Goal: Task Accomplishment & Management: Manage account settings

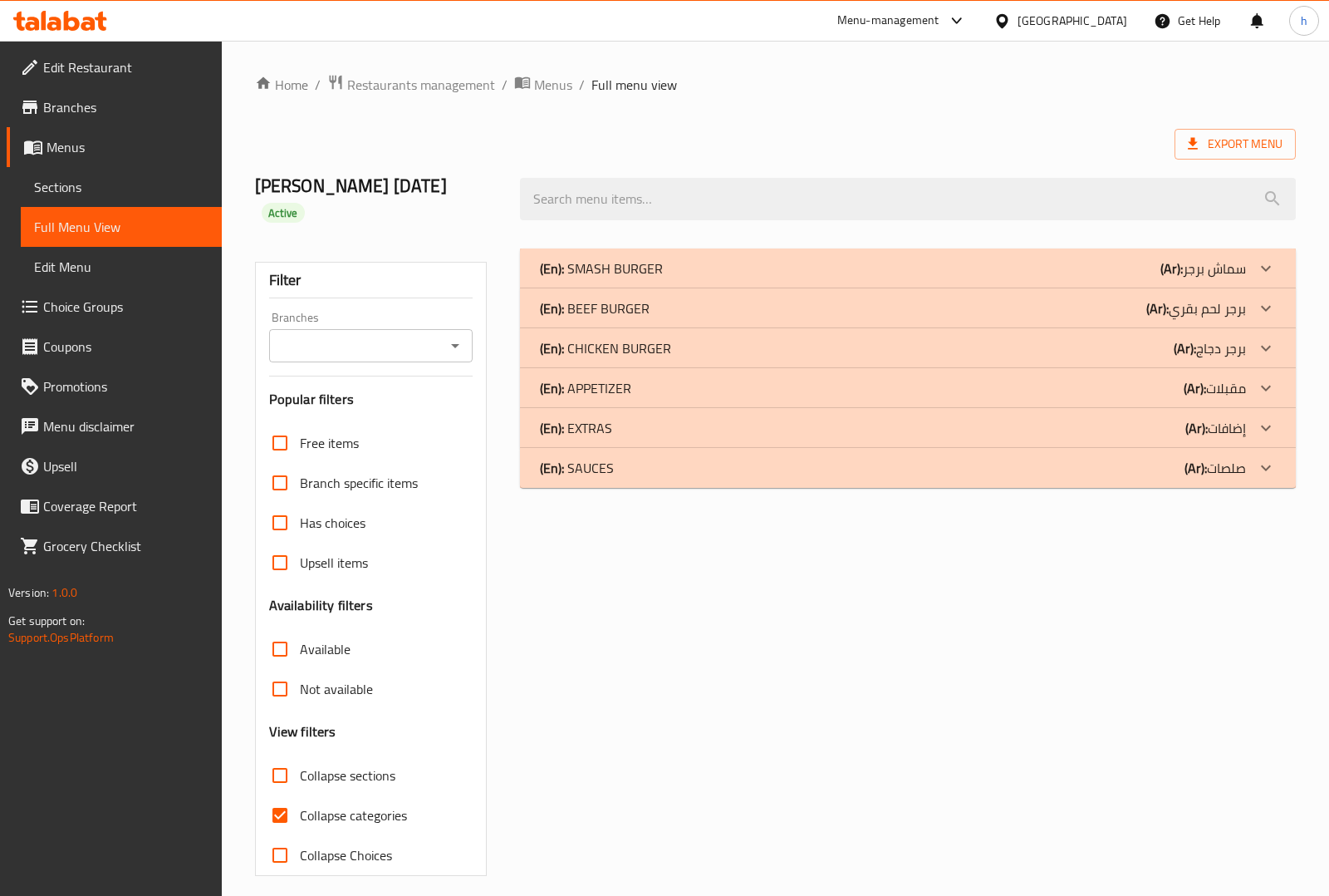
drag, startPoint x: 565, startPoint y: 440, endPoint x: 626, endPoint y: 442, distance: 61.0
click at [626, 278] on div "(En): SAUCES (Ar): صلصات" at bounding box center [893, 268] width 706 height 20
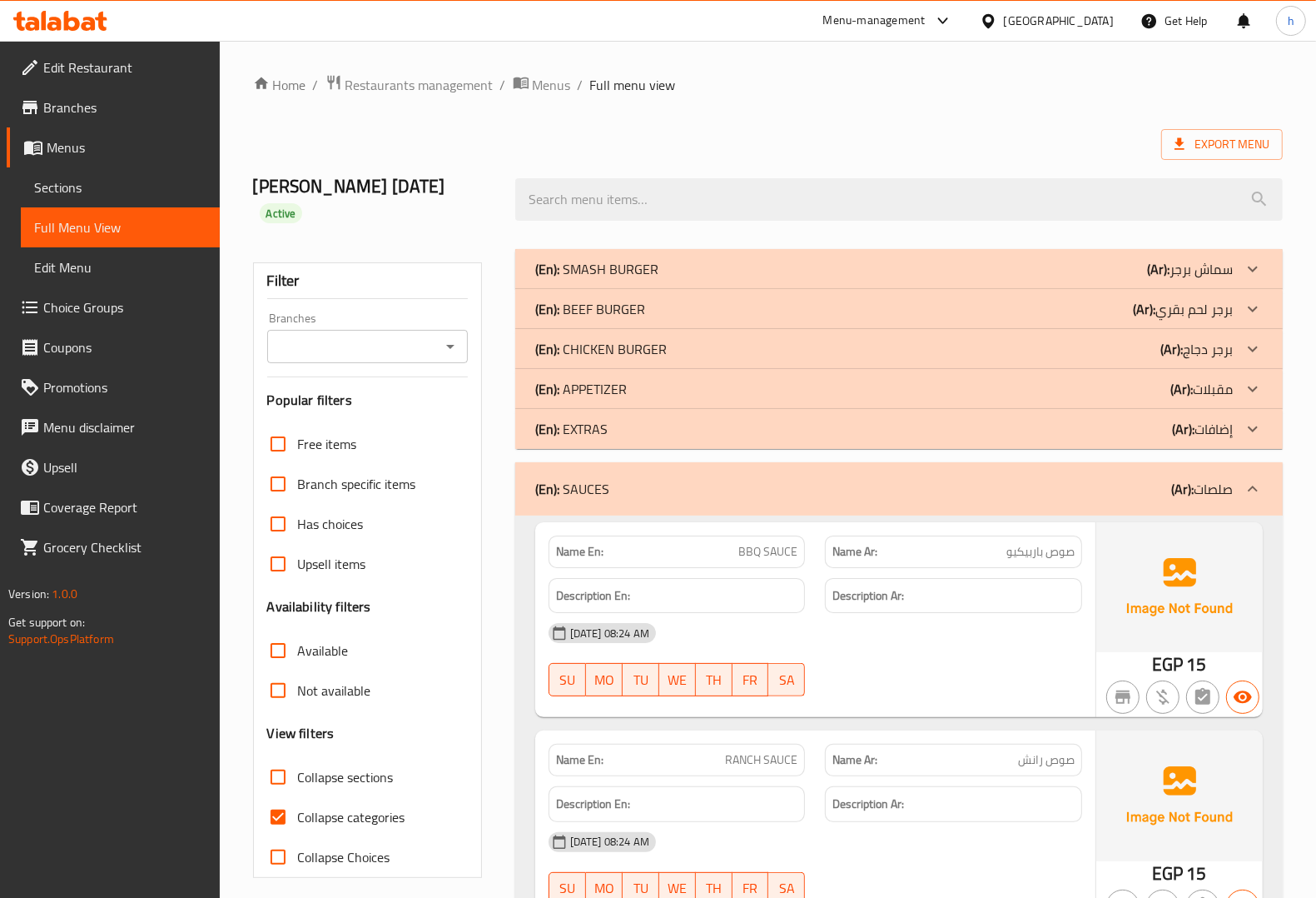
click at [708, 479] on div "(En): SAUCES (Ar): صلصات" at bounding box center [884, 489] width 698 height 20
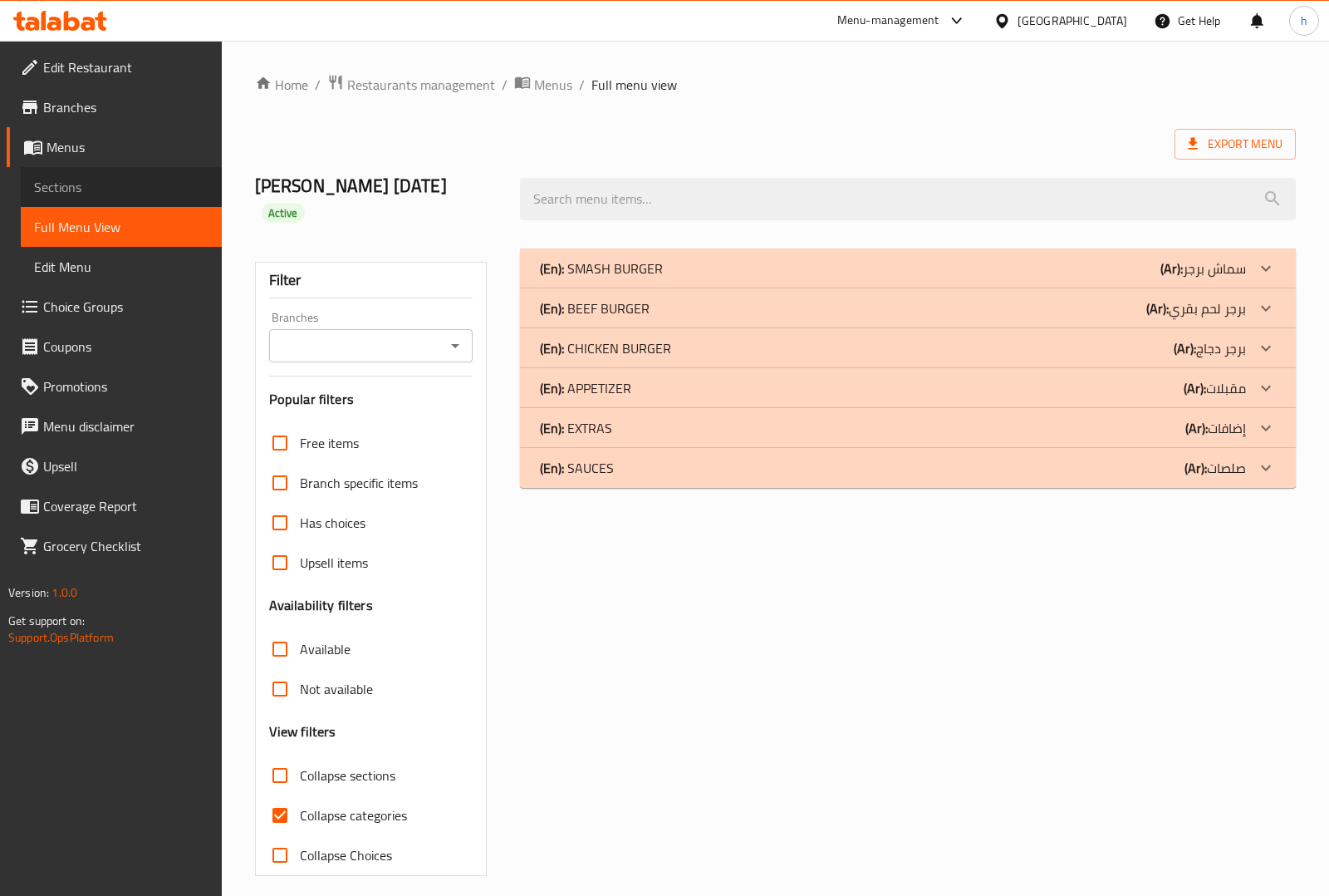
click at [88, 187] on span "Sections" at bounding box center [121, 187] width 175 height 20
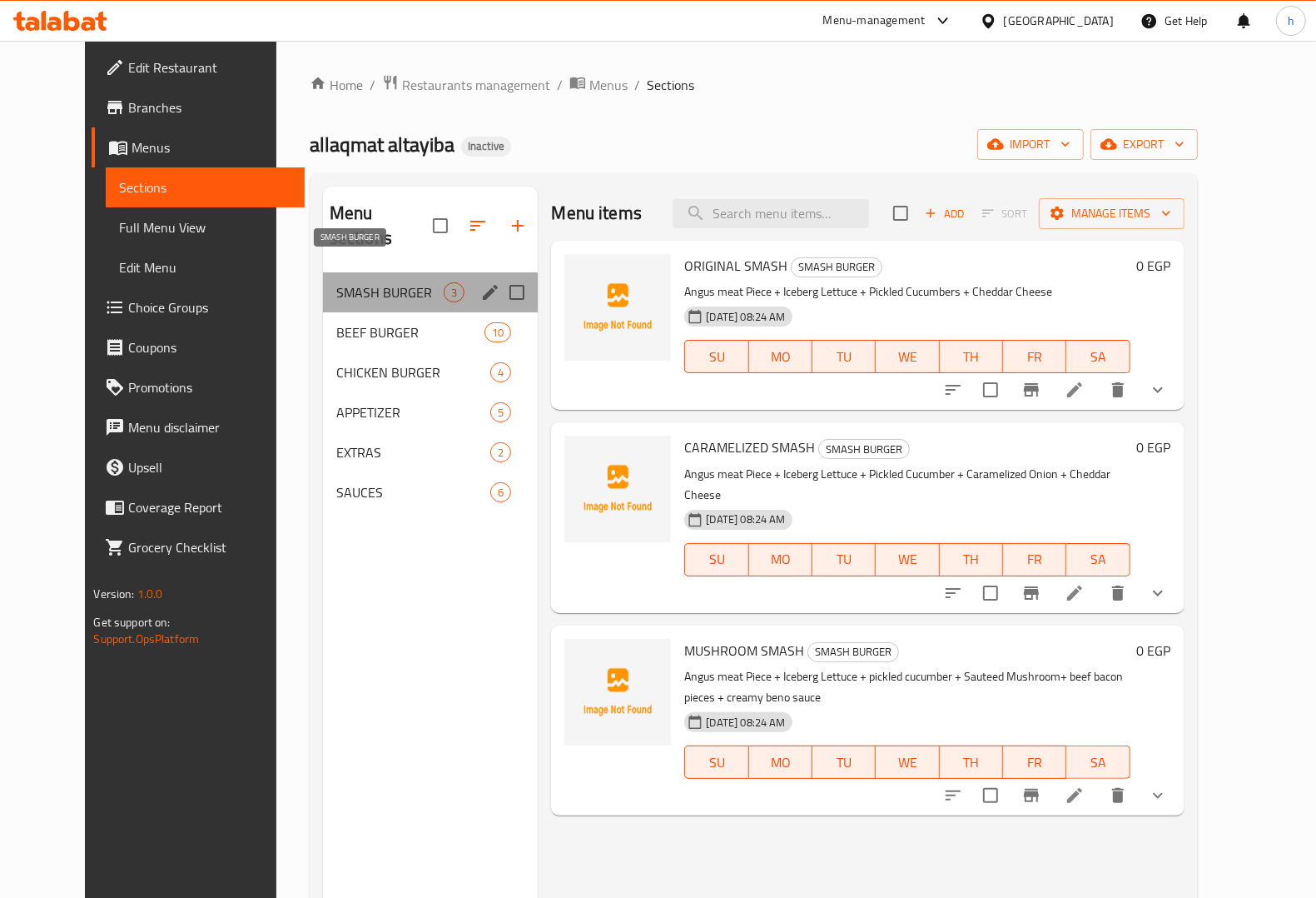
click at [336, 282] on span "SMASH BURGER" at bounding box center [390, 292] width 108 height 20
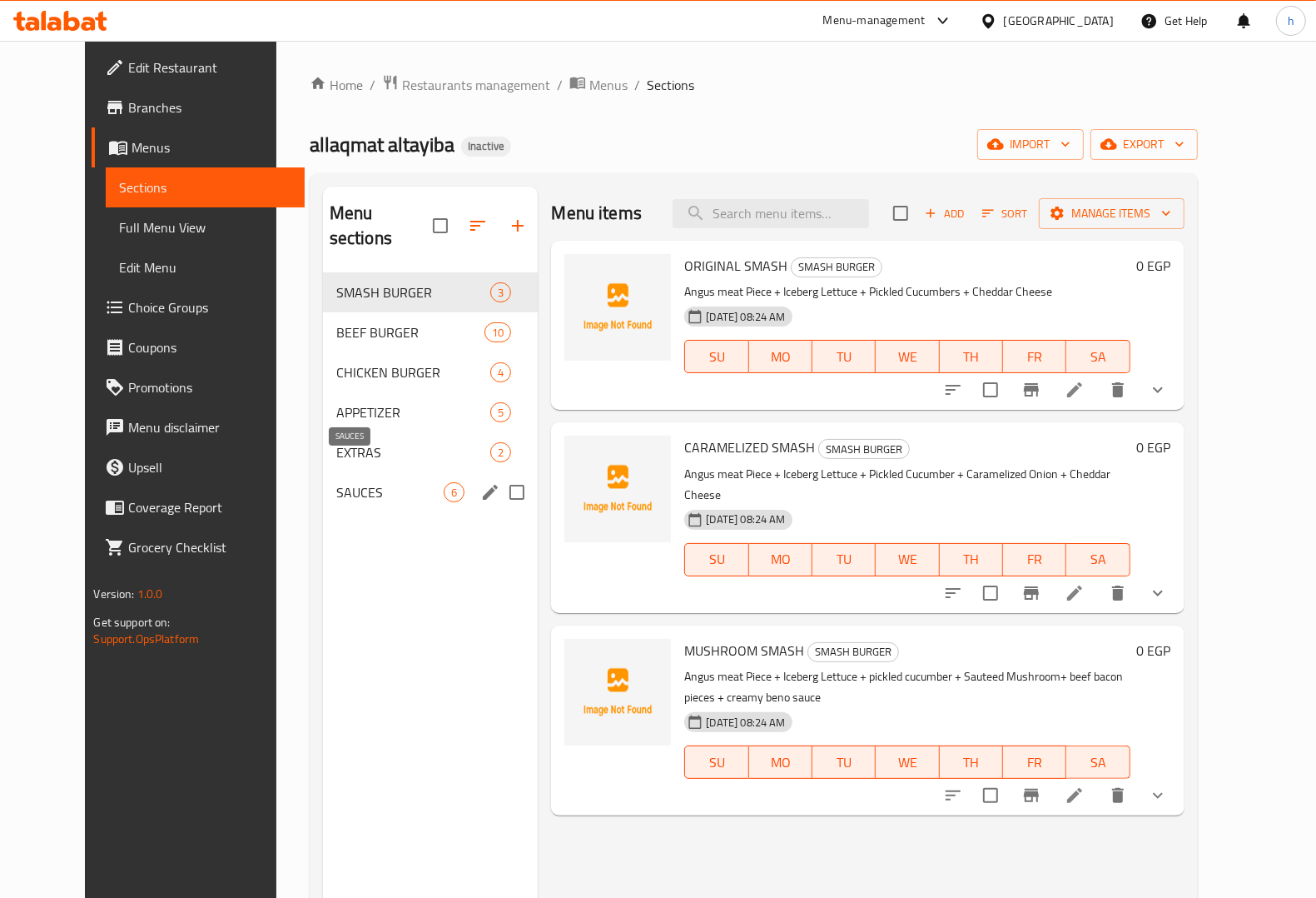
click at [336, 483] on span "SAUCES" at bounding box center [390, 493] width 108 height 20
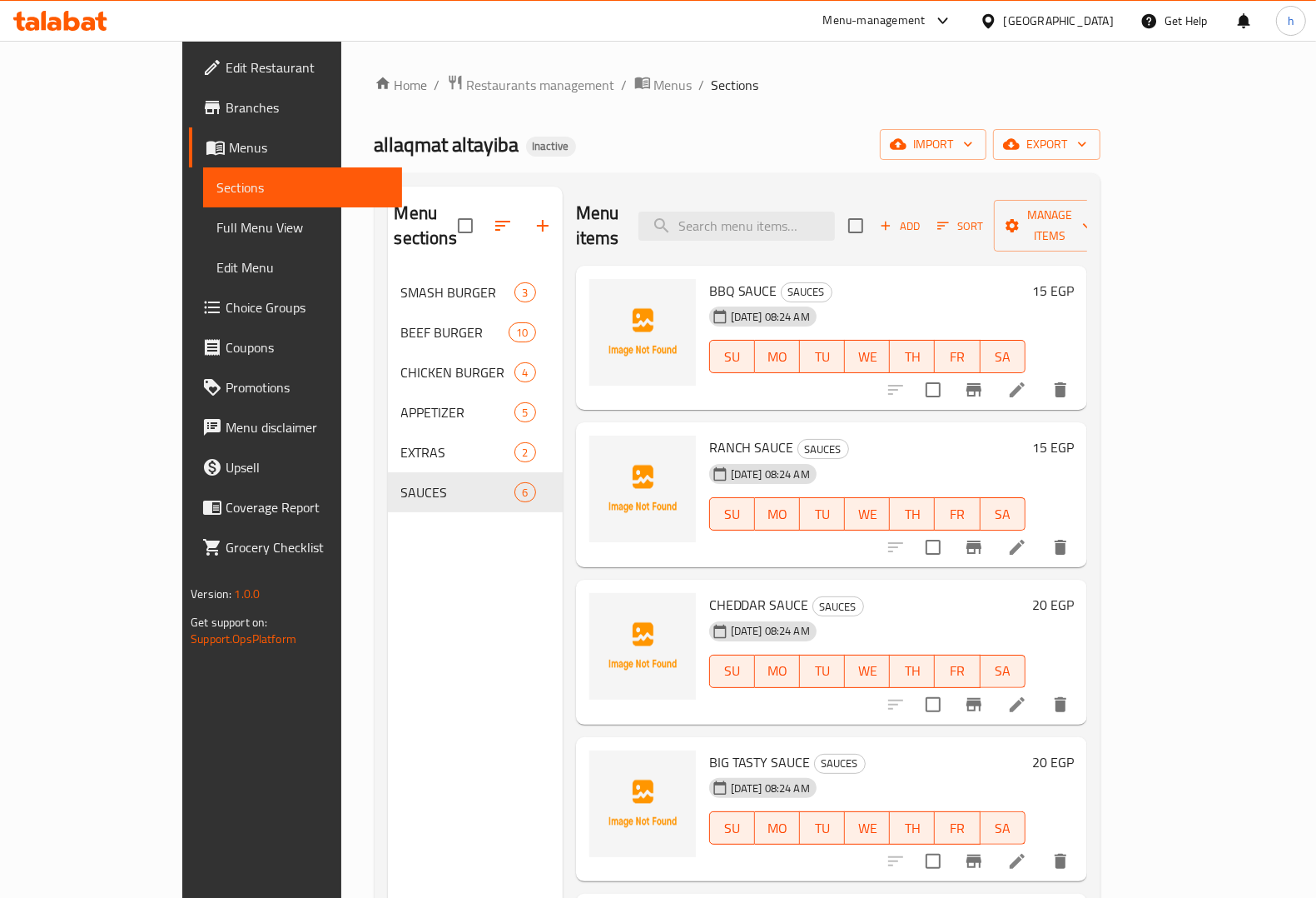
scroll to position [85, 0]
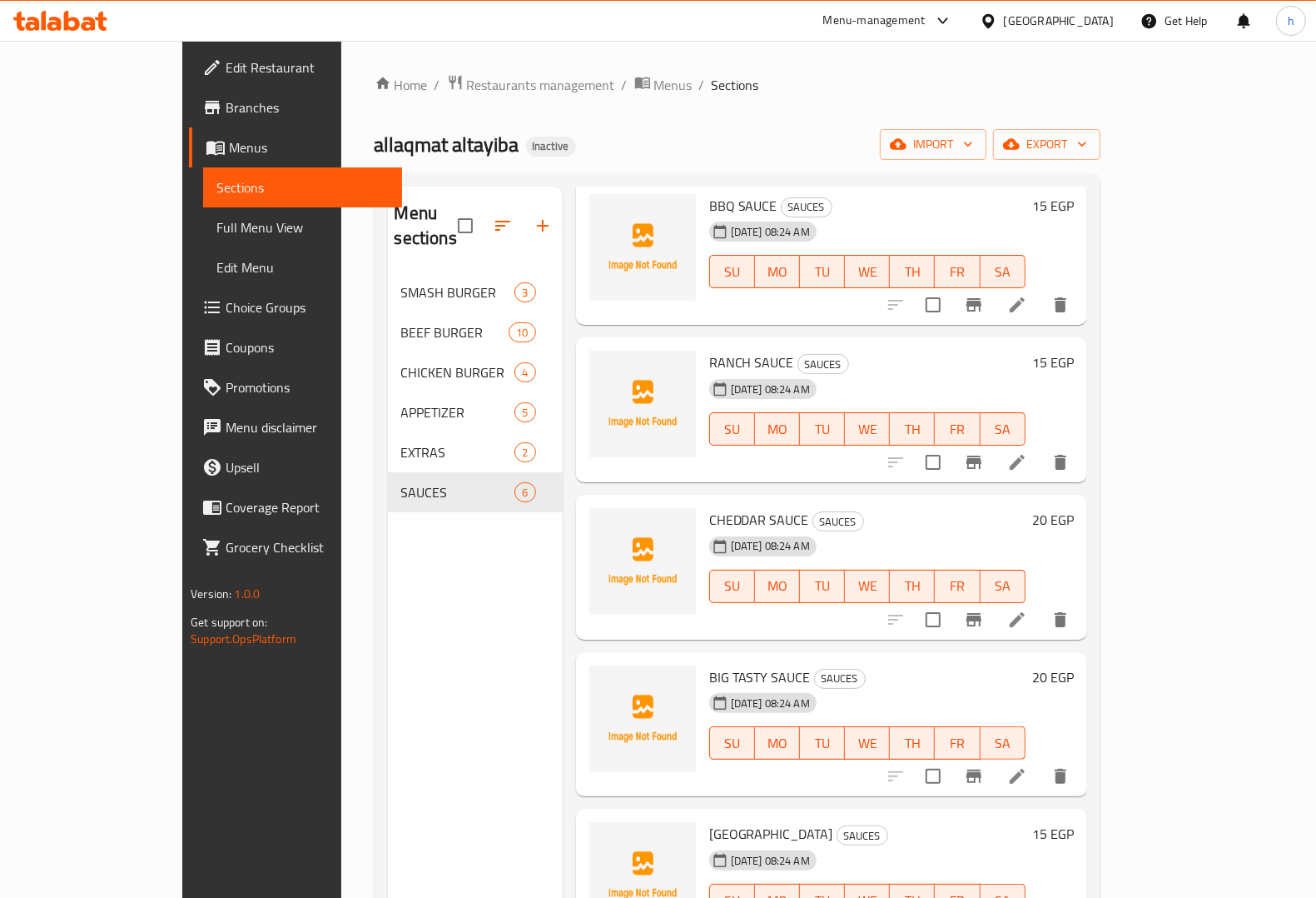
click at [203, 251] on link "Edit Menu" at bounding box center [302, 267] width 199 height 40
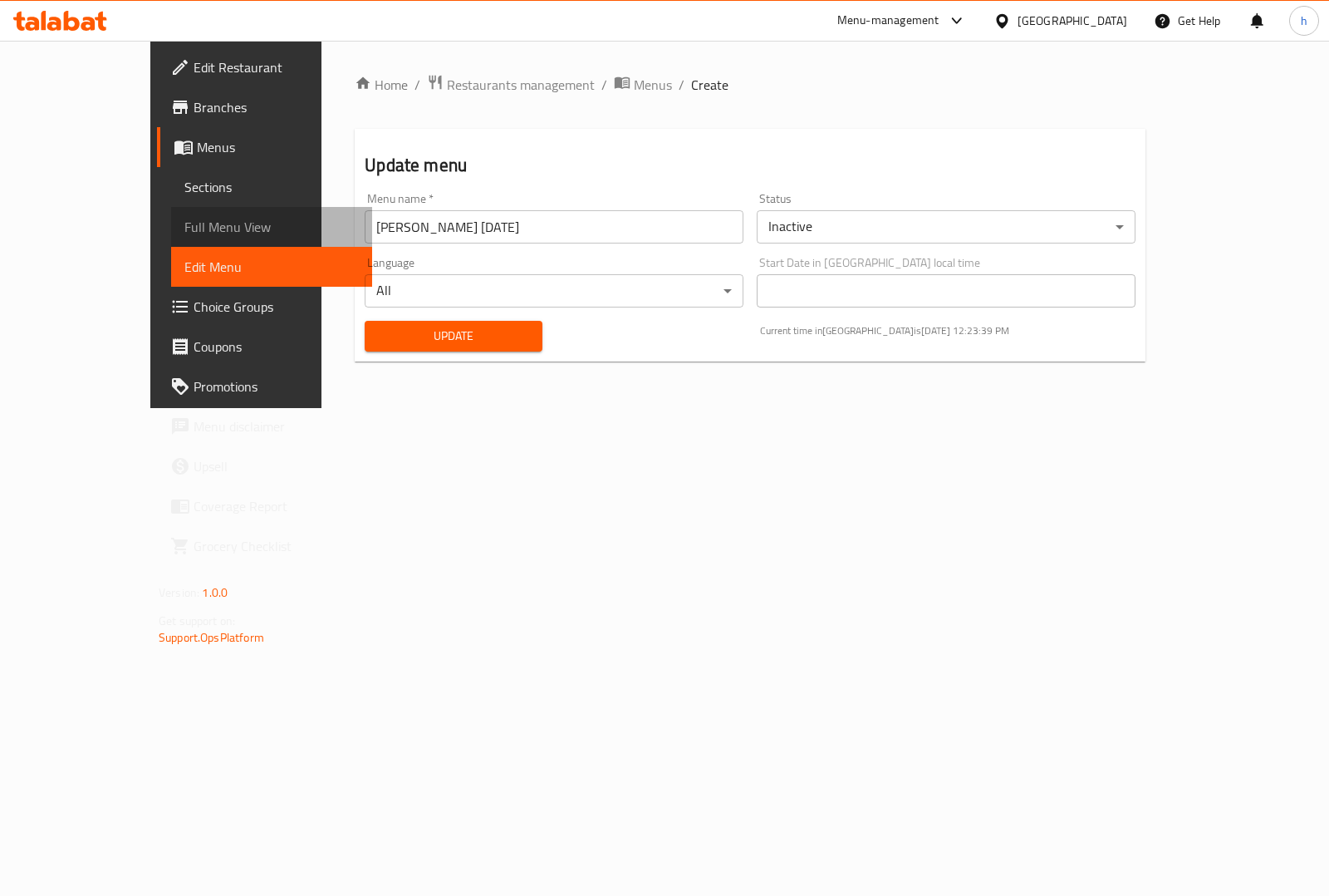
click at [185, 217] on span "Full Menu View" at bounding box center [271, 227] width 175 height 20
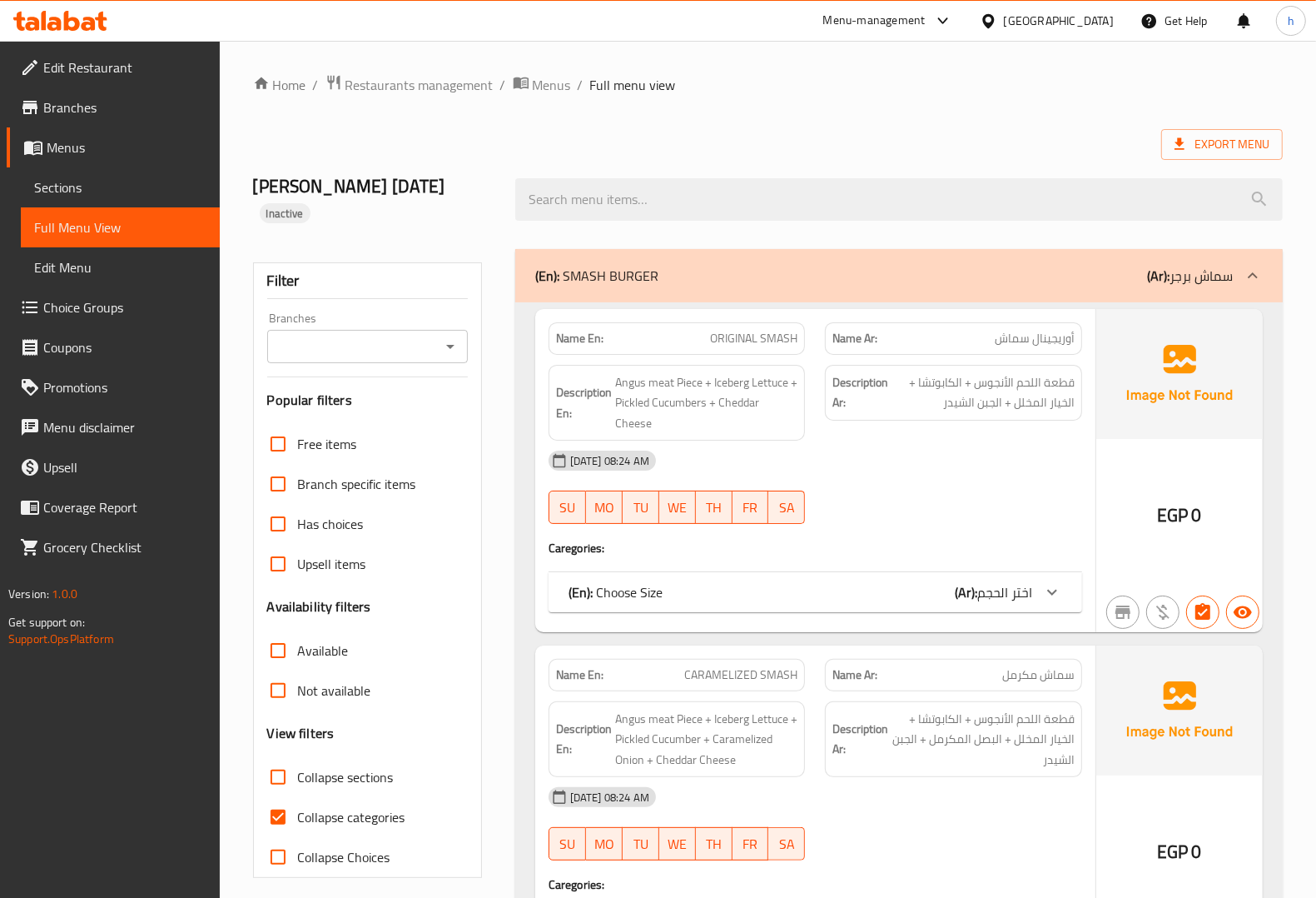
click at [80, 186] on span "Sections" at bounding box center [121, 187] width 172 height 20
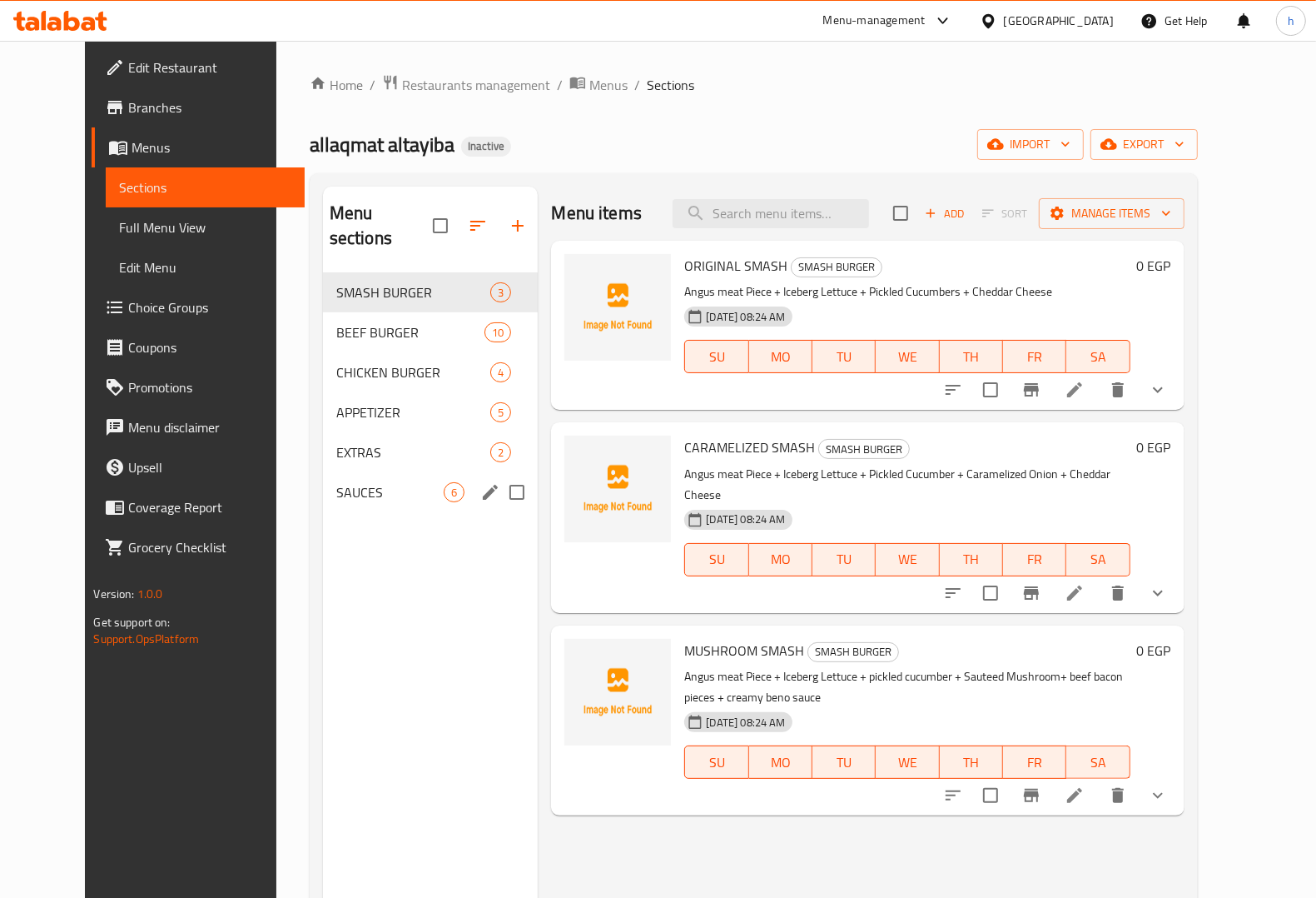
click at [499, 475] on input "Menu sections" at bounding box center [516, 492] width 35 height 35
checkbox input "true"
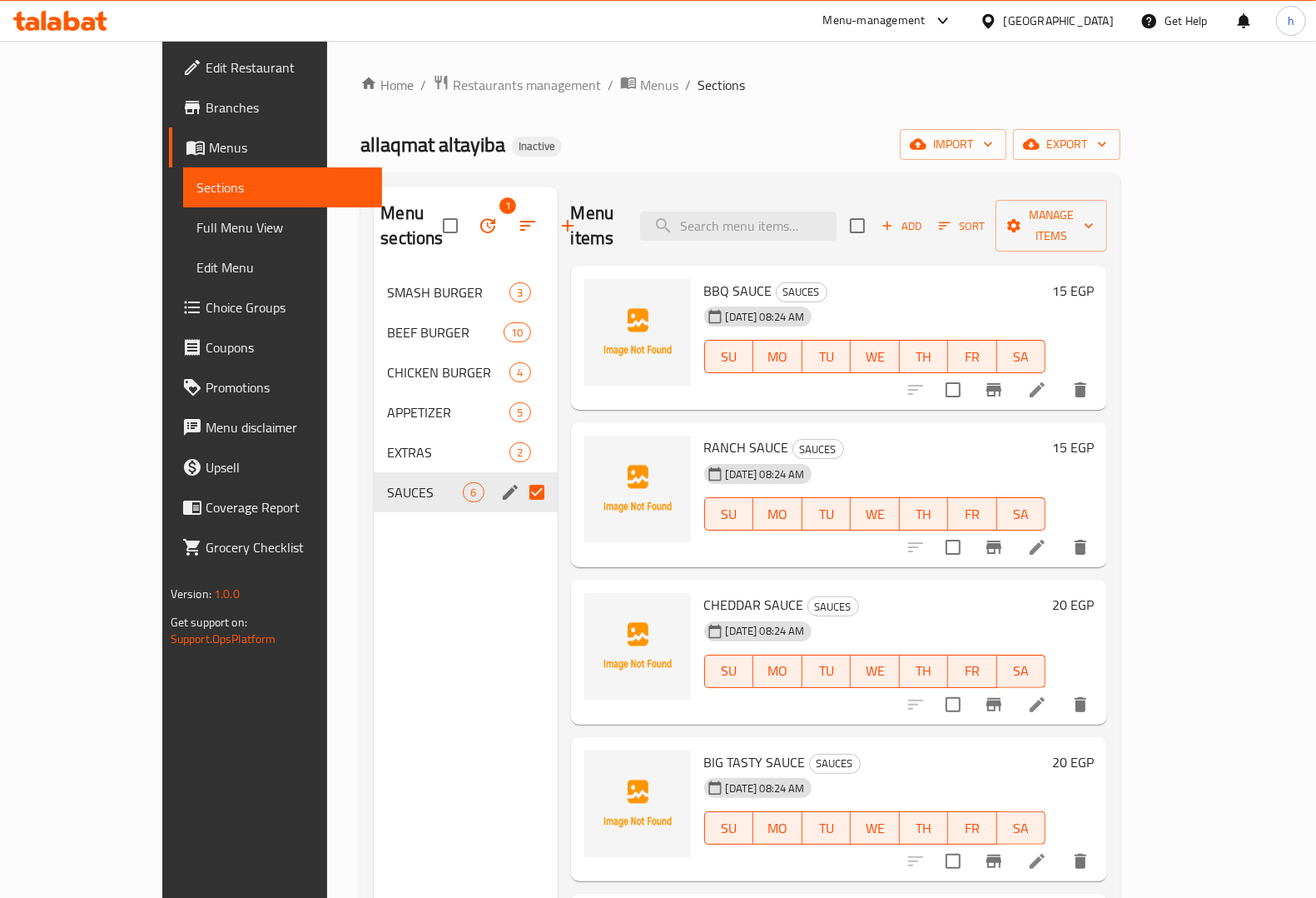
click at [519, 492] on input "Menu sections" at bounding box center [536, 492] width 35 height 35
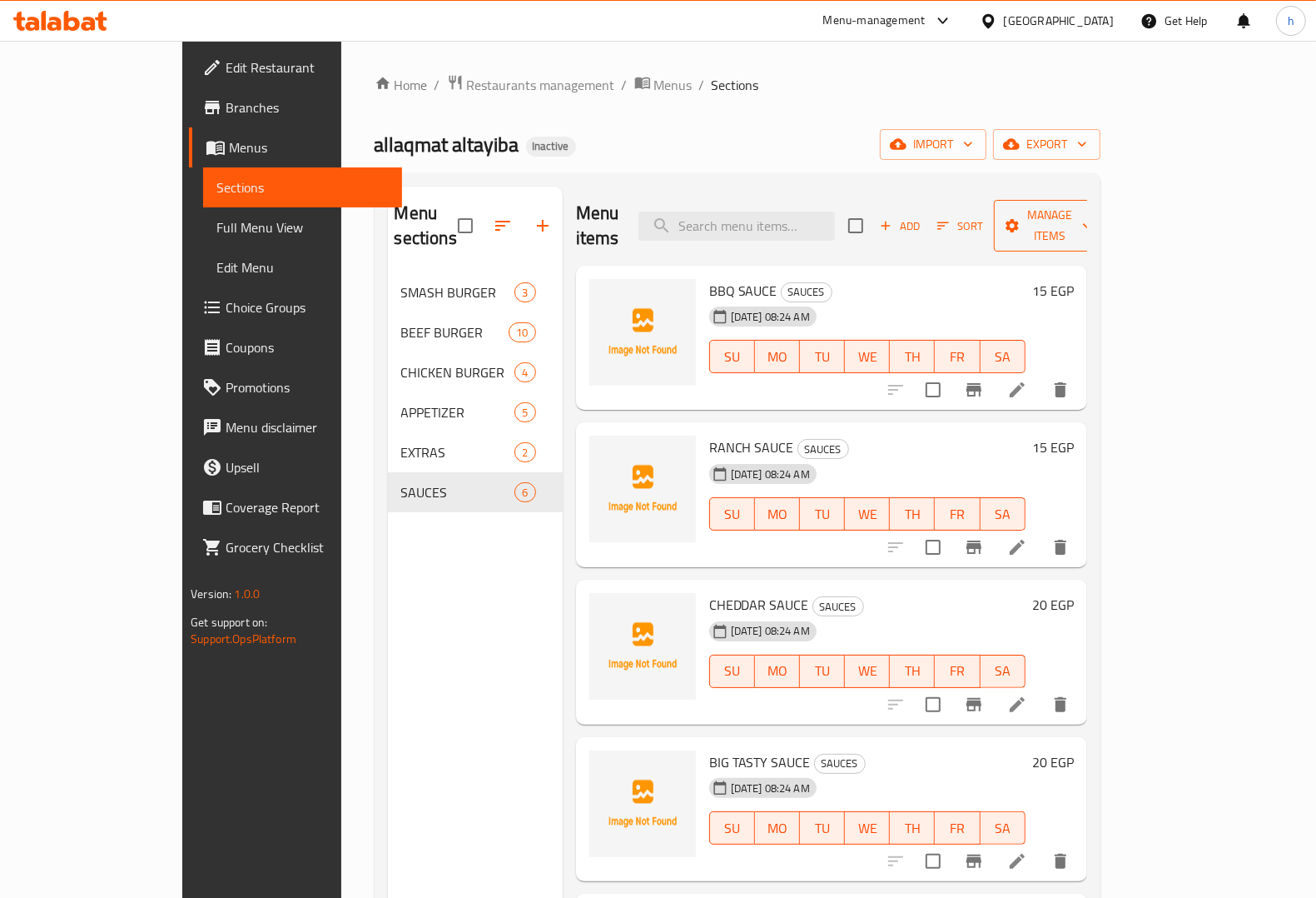
click at [1093, 219] on span "Manage items" at bounding box center [1050, 225] width 85 height 42
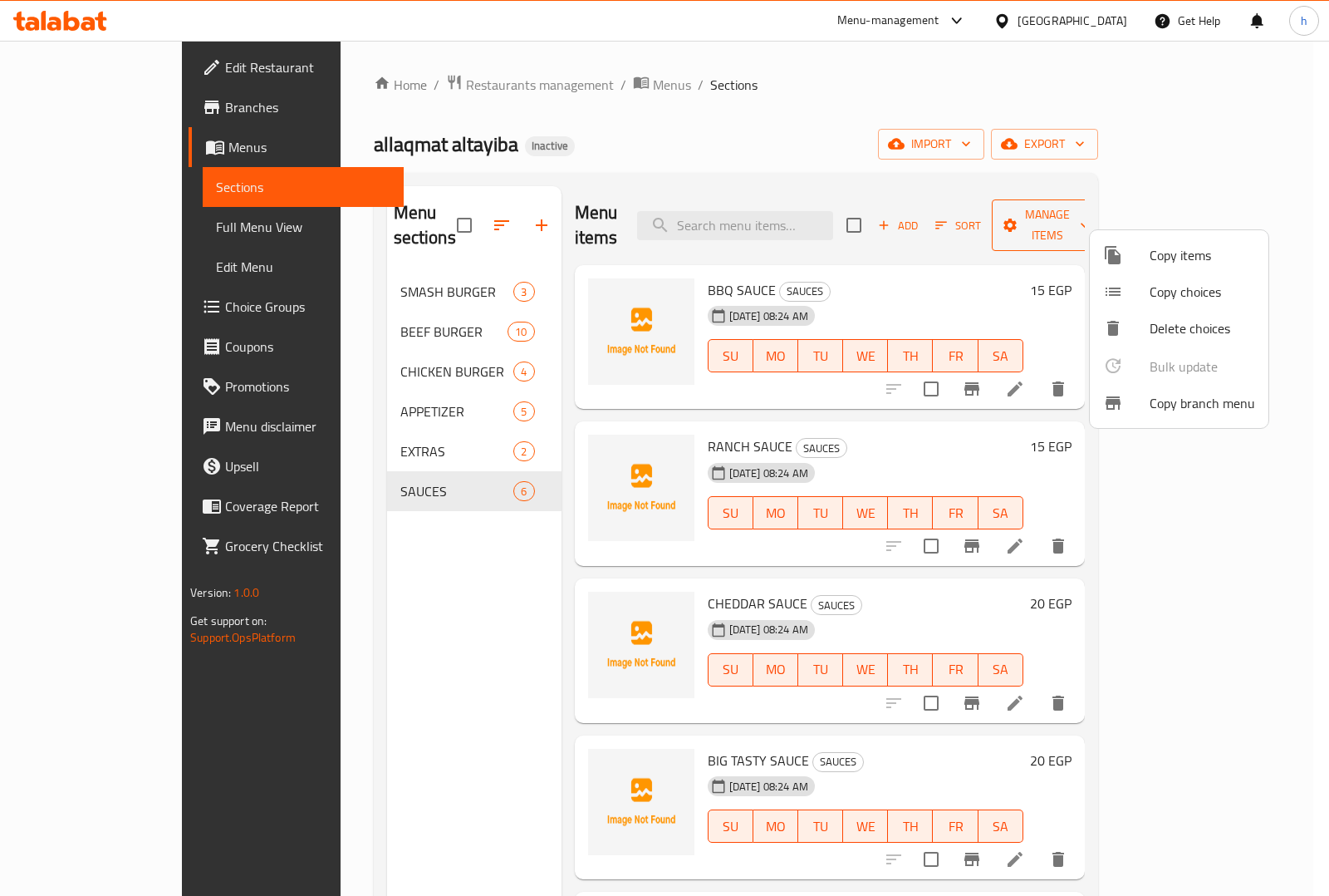
click at [1195, 218] on div at bounding box center [664, 448] width 1329 height 896
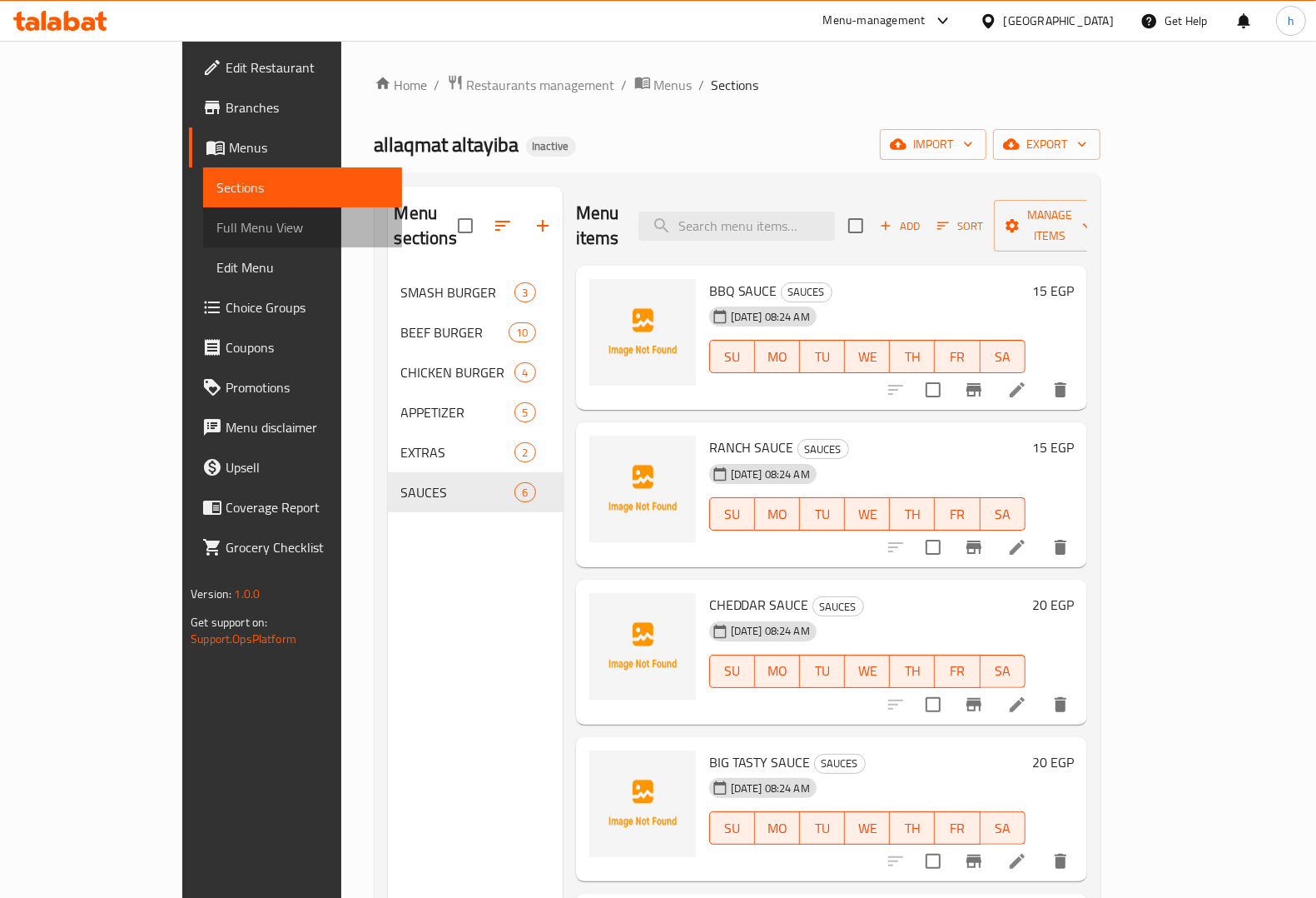
click at [217, 227] on span "Full Menu View" at bounding box center [303, 227] width 172 height 20
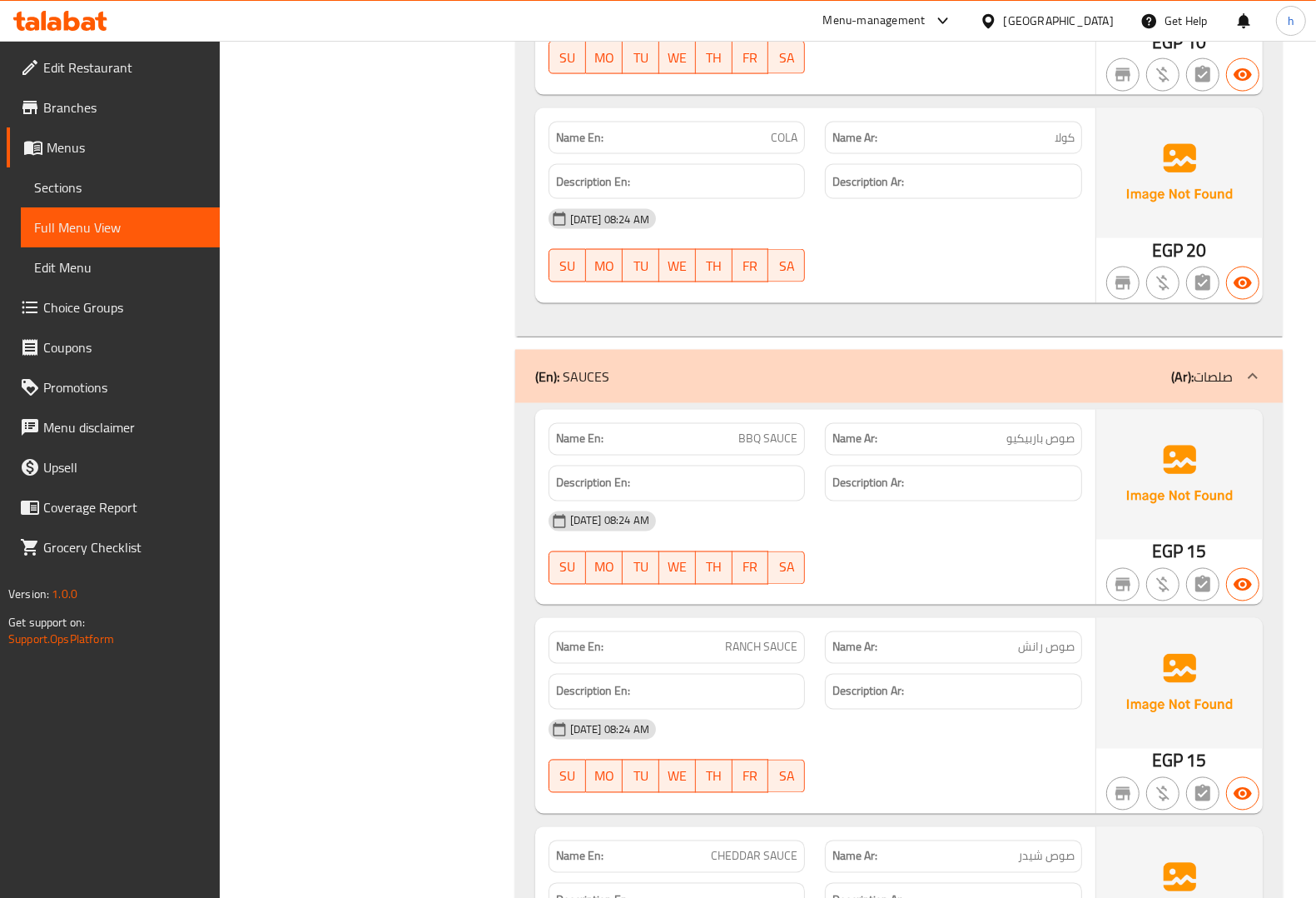
scroll to position [7495, 0]
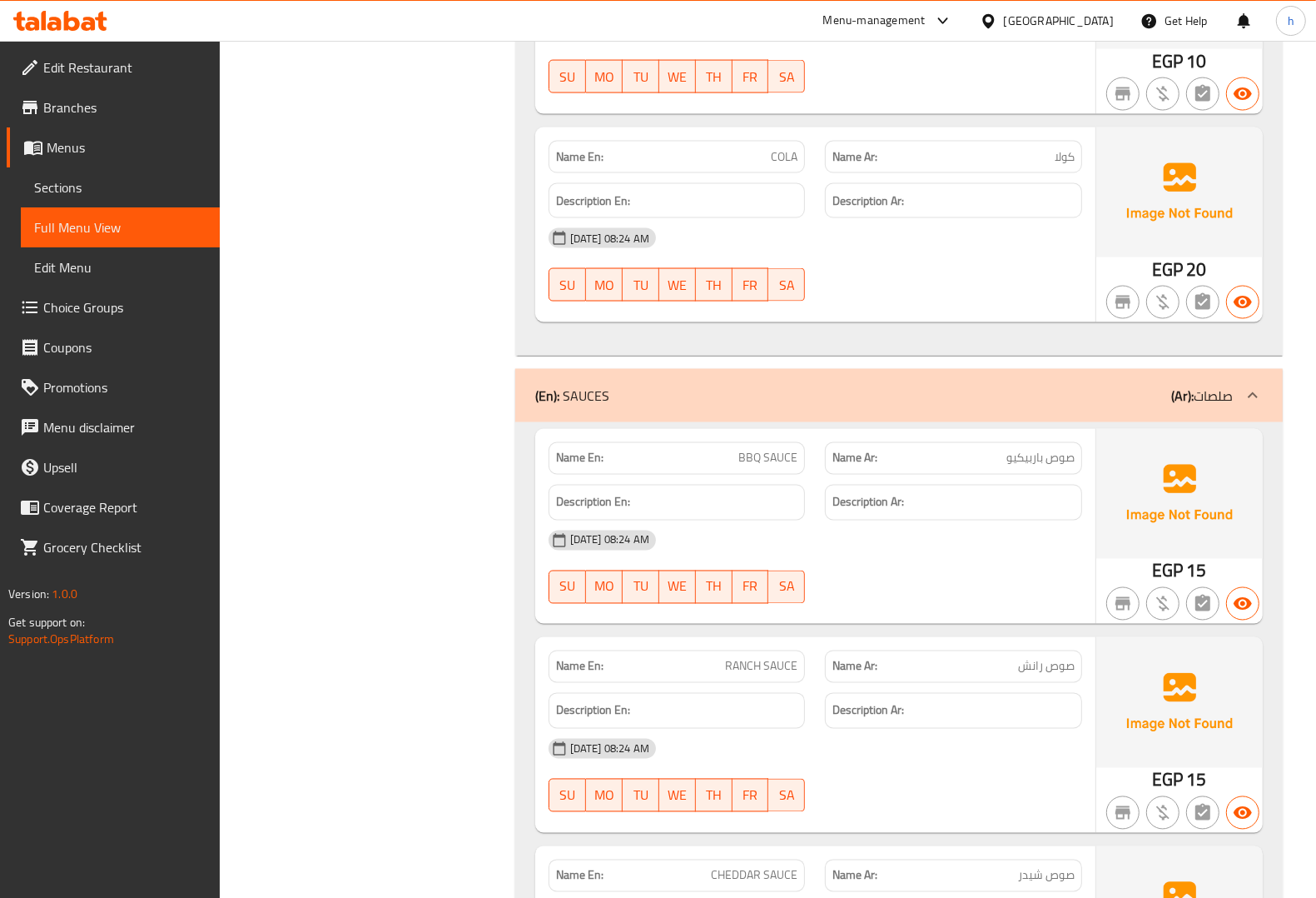
click at [96, 271] on span "Edit Menu" at bounding box center [121, 267] width 172 height 20
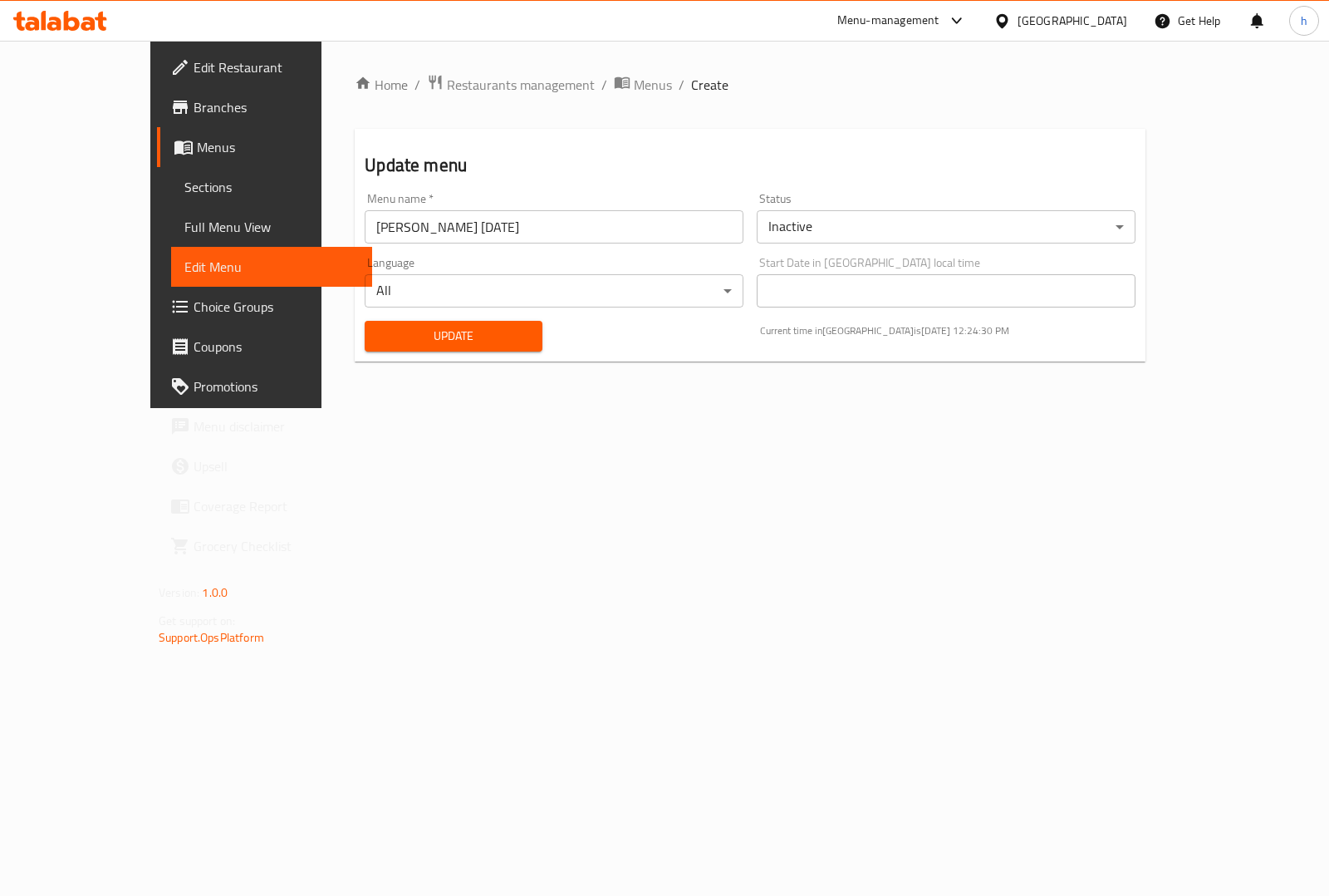
click at [185, 227] on span "Full Menu View" at bounding box center [271, 227] width 175 height 20
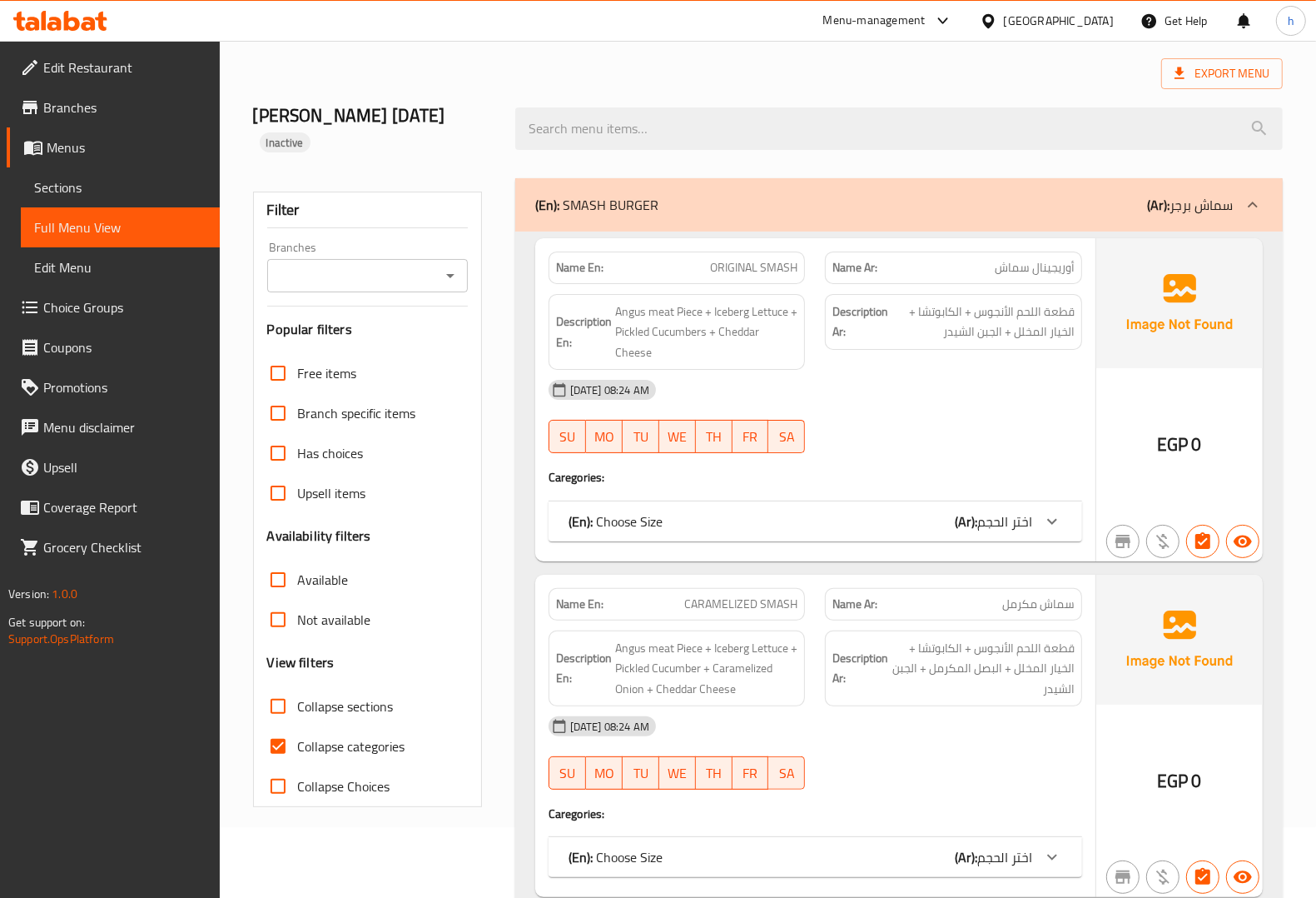
scroll to position [104, 0]
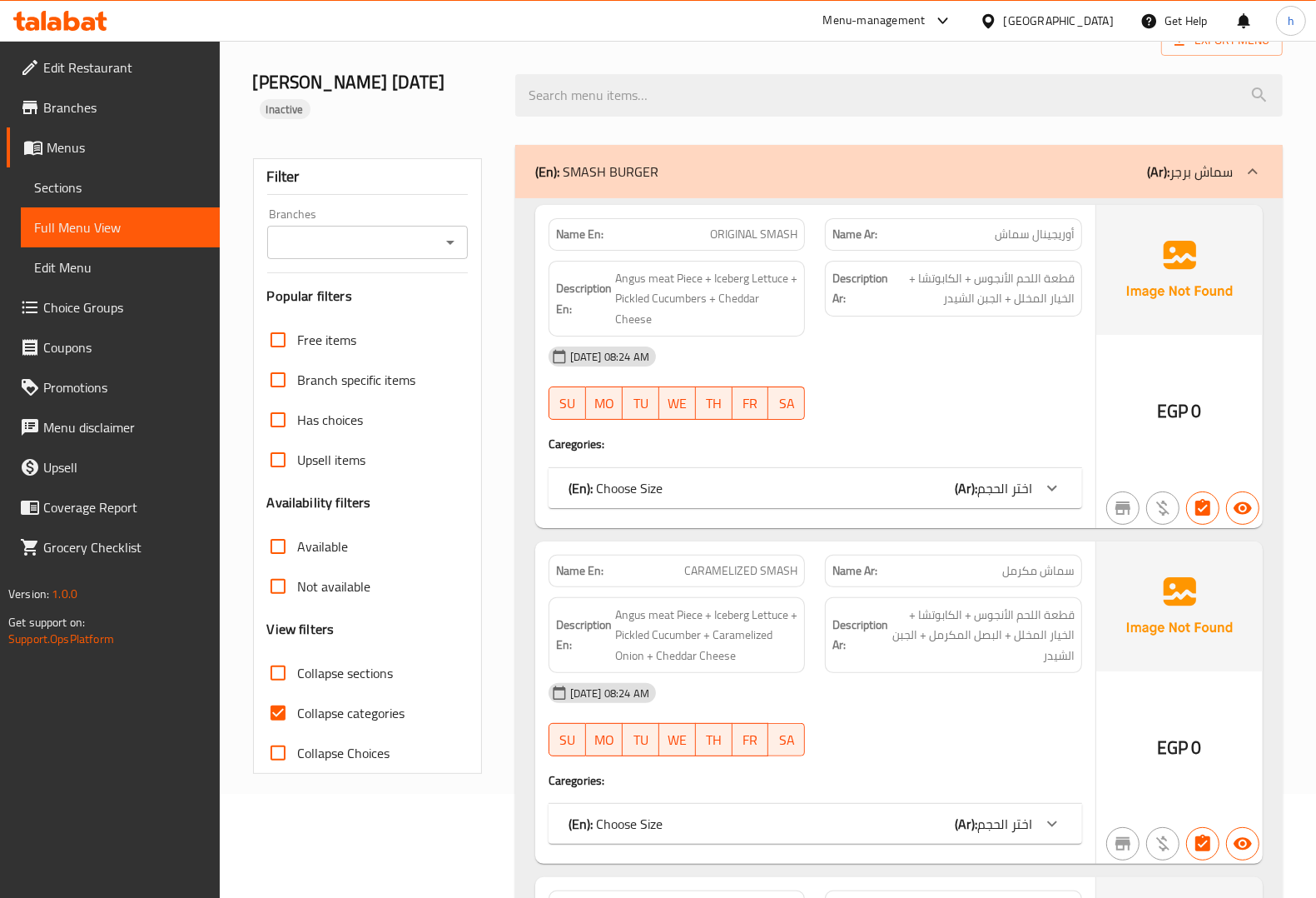
click at [1156, 159] on b "(Ar):" at bounding box center [1158, 171] width 23 height 25
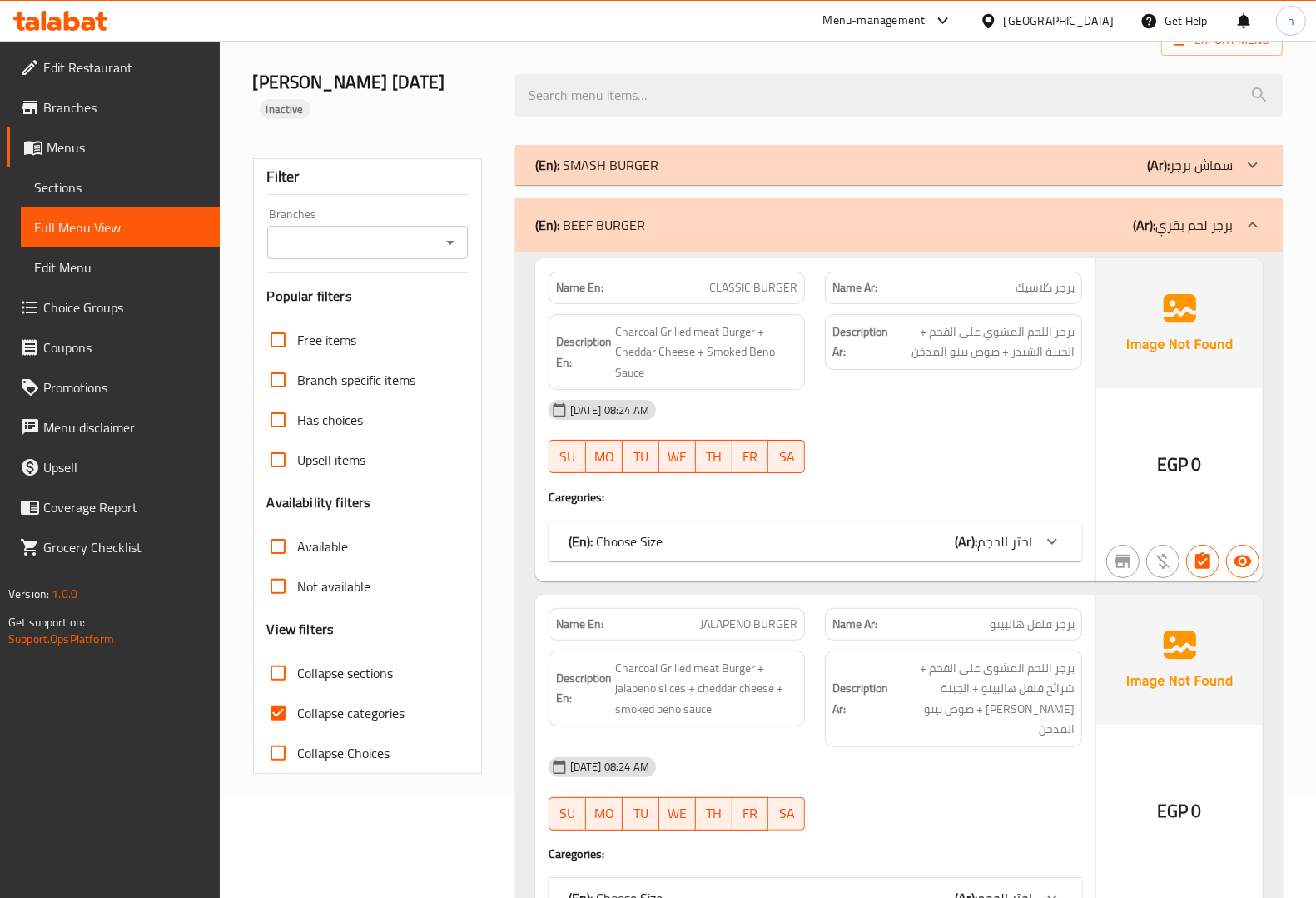
click at [1107, 215] on div "(En): BEEF BURGER (Ar): برجر لحم بقري" at bounding box center [884, 224] width 698 height 20
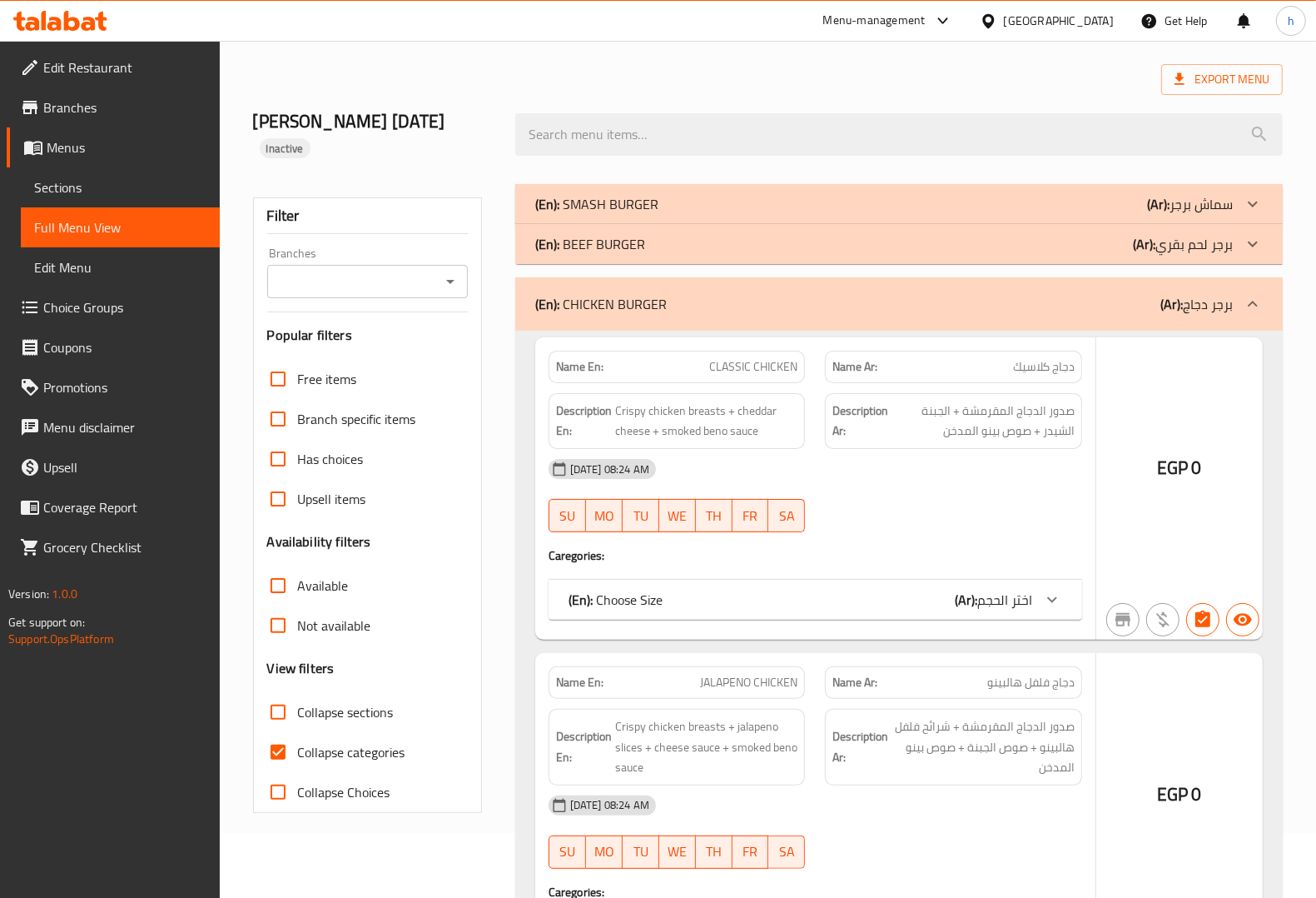
scroll to position [0, 0]
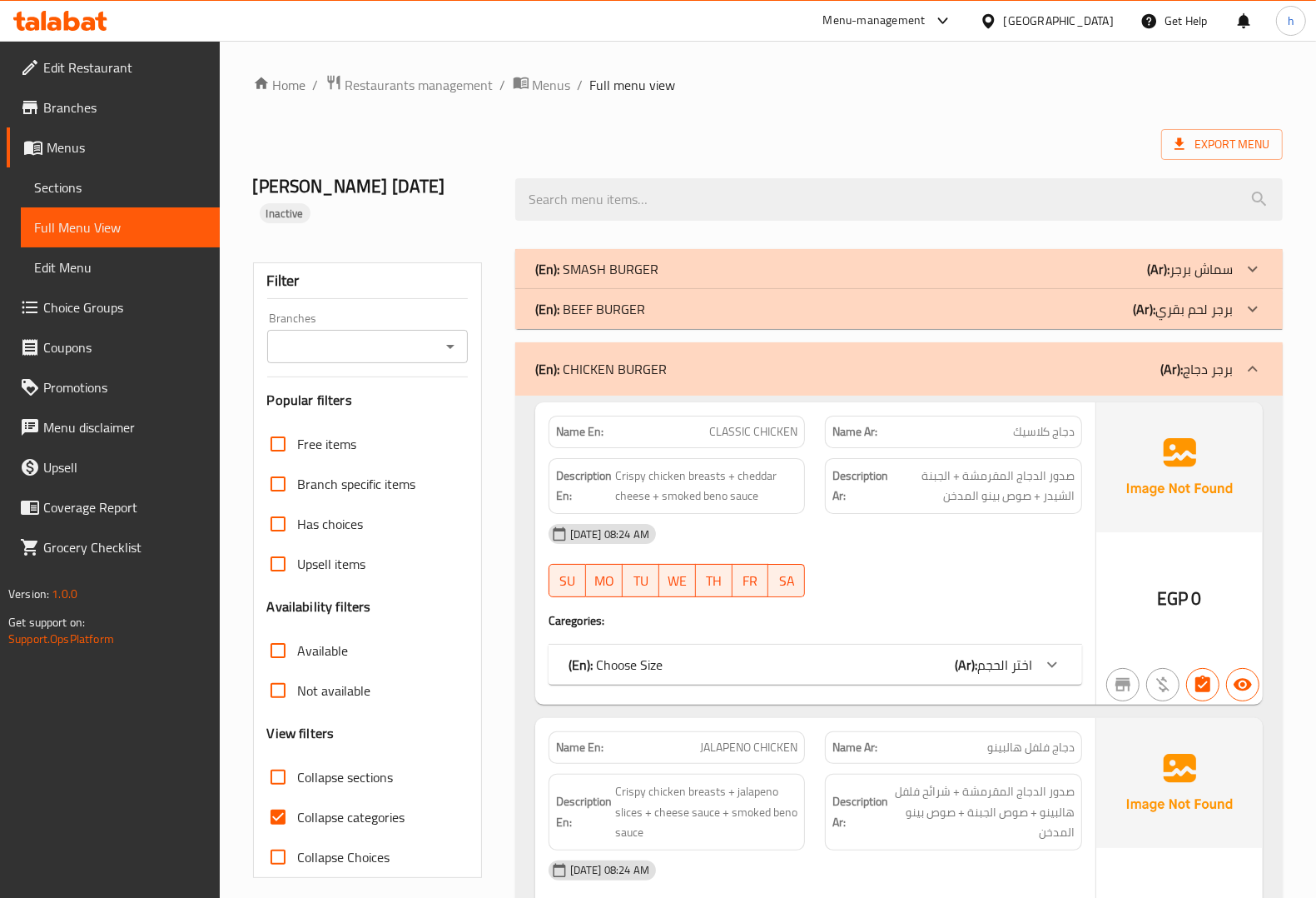
click at [1039, 359] on div "(En): CHICKEN BURGER (Ar): برجر دجاج" at bounding box center [884, 369] width 698 height 20
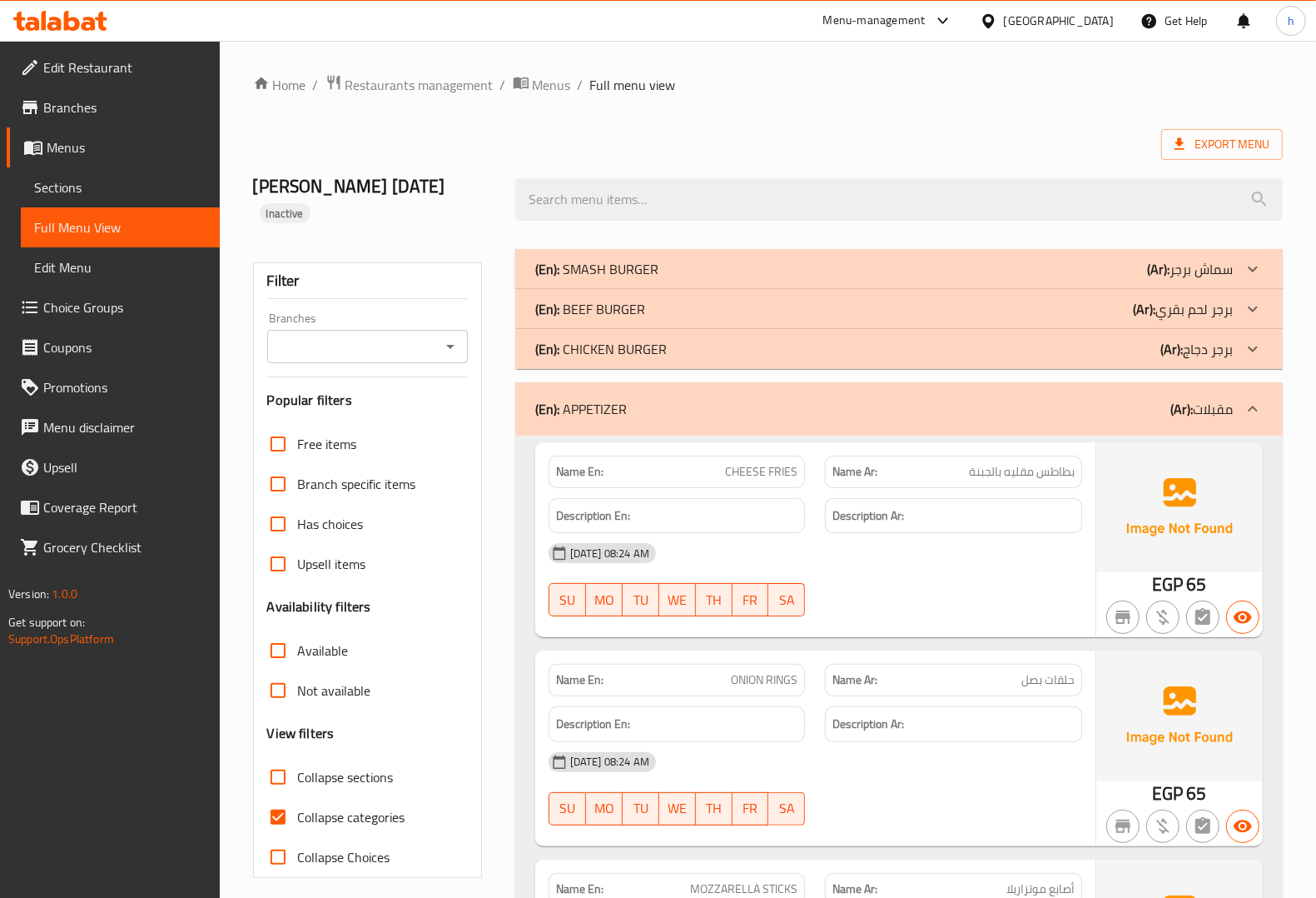
click at [1046, 396] on div "(En): APPETIZER (Ar): مقبلات" at bounding box center [899, 408] width 767 height 53
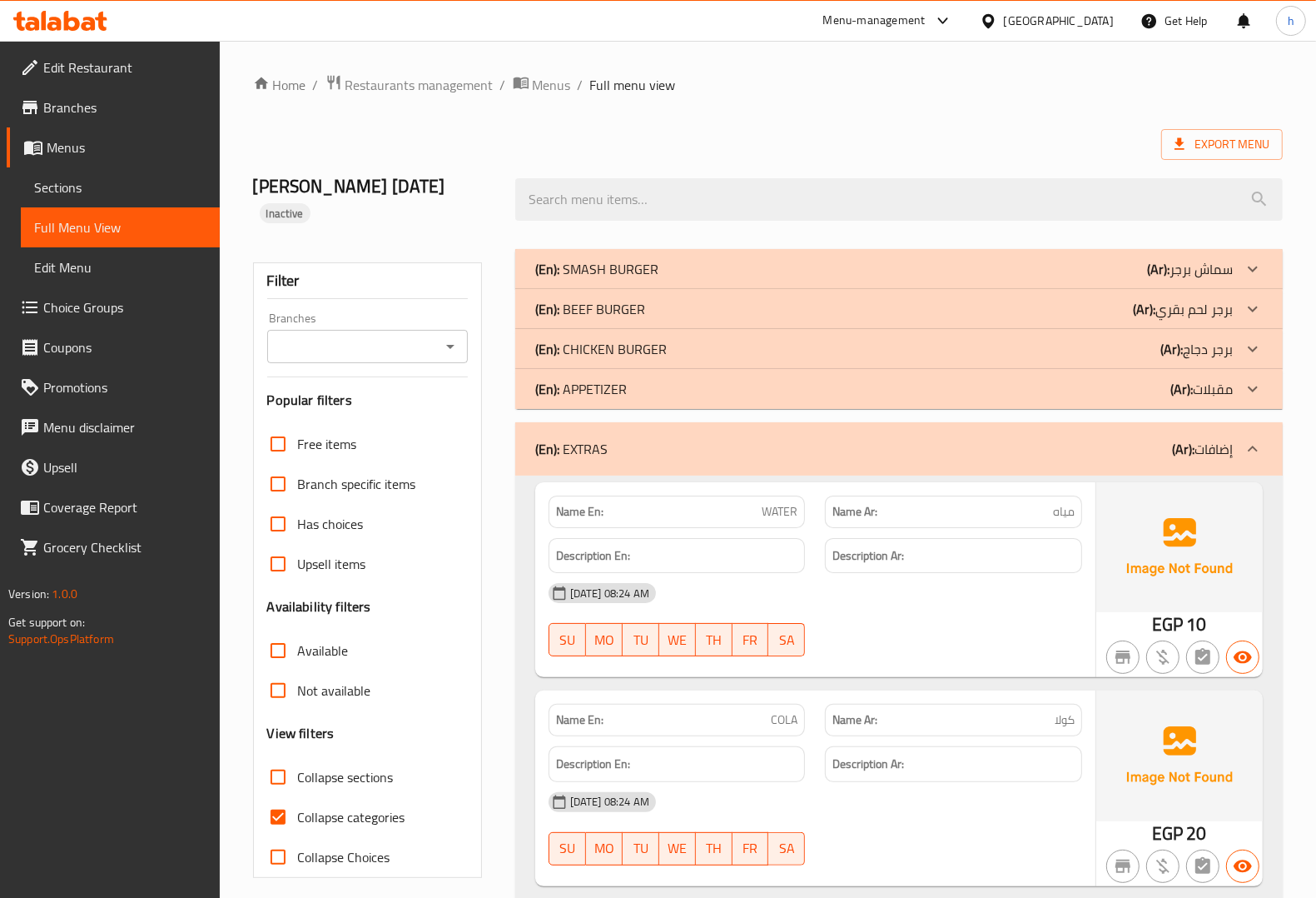
click at [964, 439] on div "(En): EXTRAS (Ar): إضافات" at bounding box center [884, 449] width 698 height 20
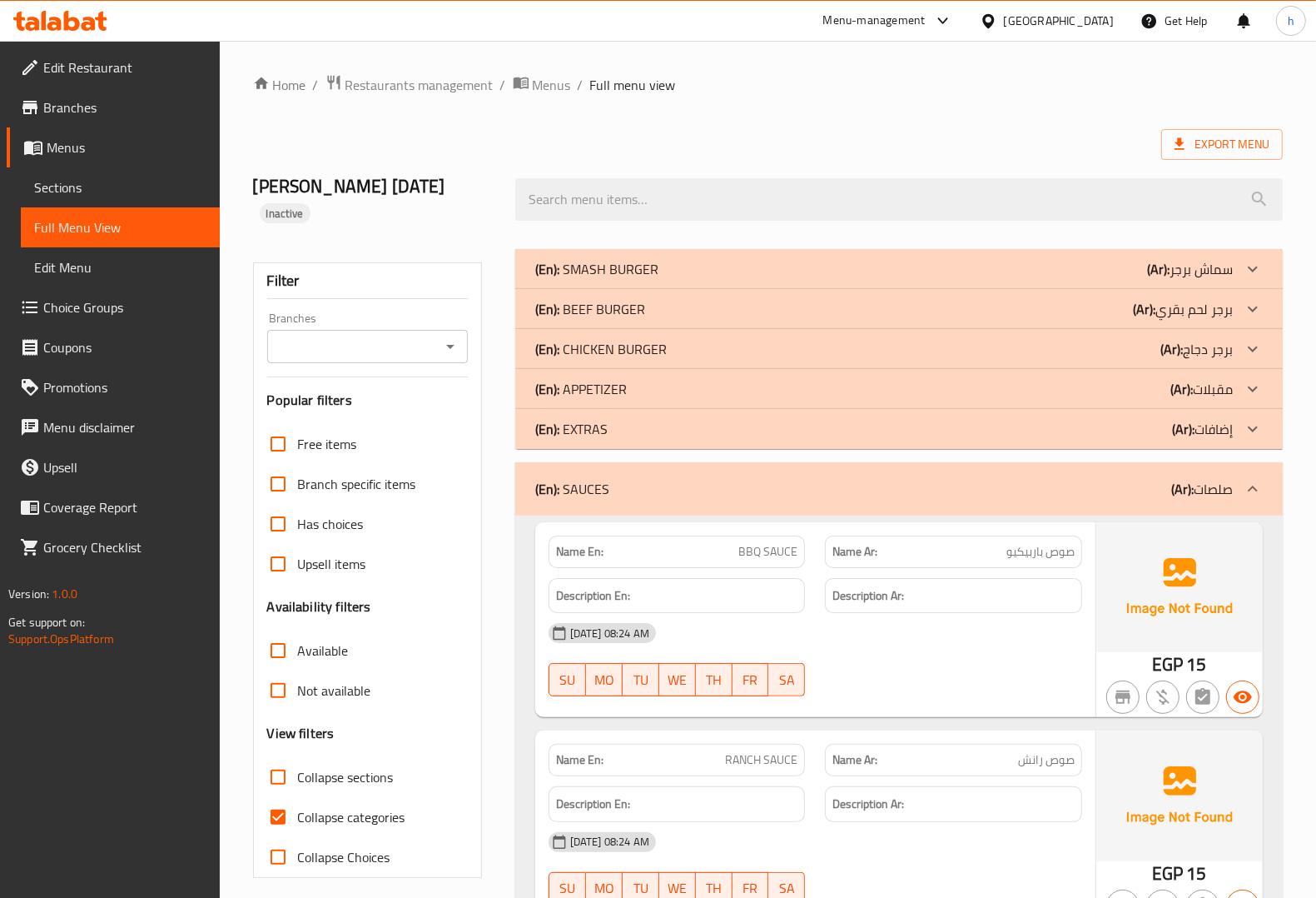
click at [66, 185] on span "Sections" at bounding box center [121, 187] width 172 height 20
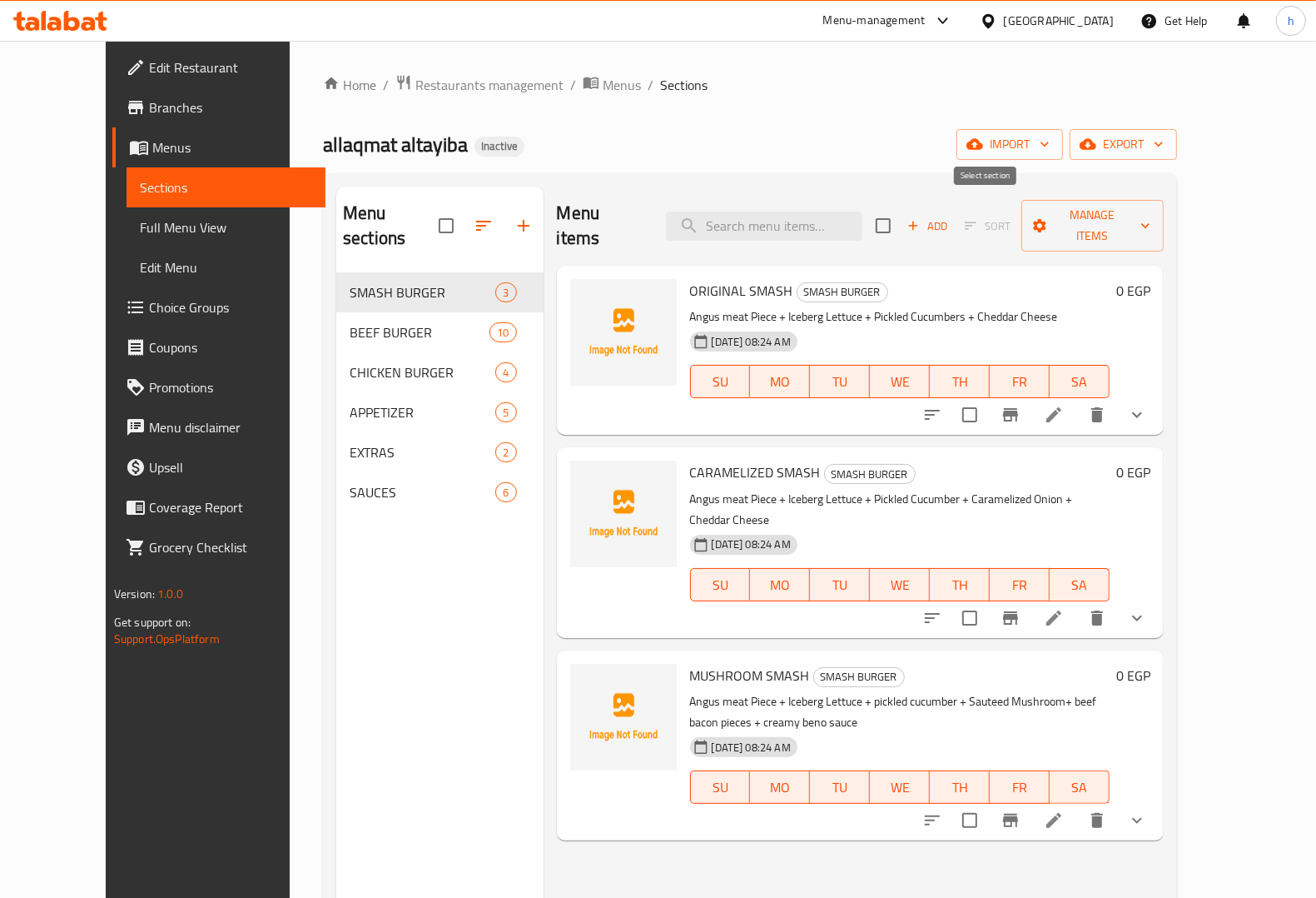
click at [901, 215] on input "checkbox" at bounding box center [883, 224] width 35 height 35
checkbox input "true"
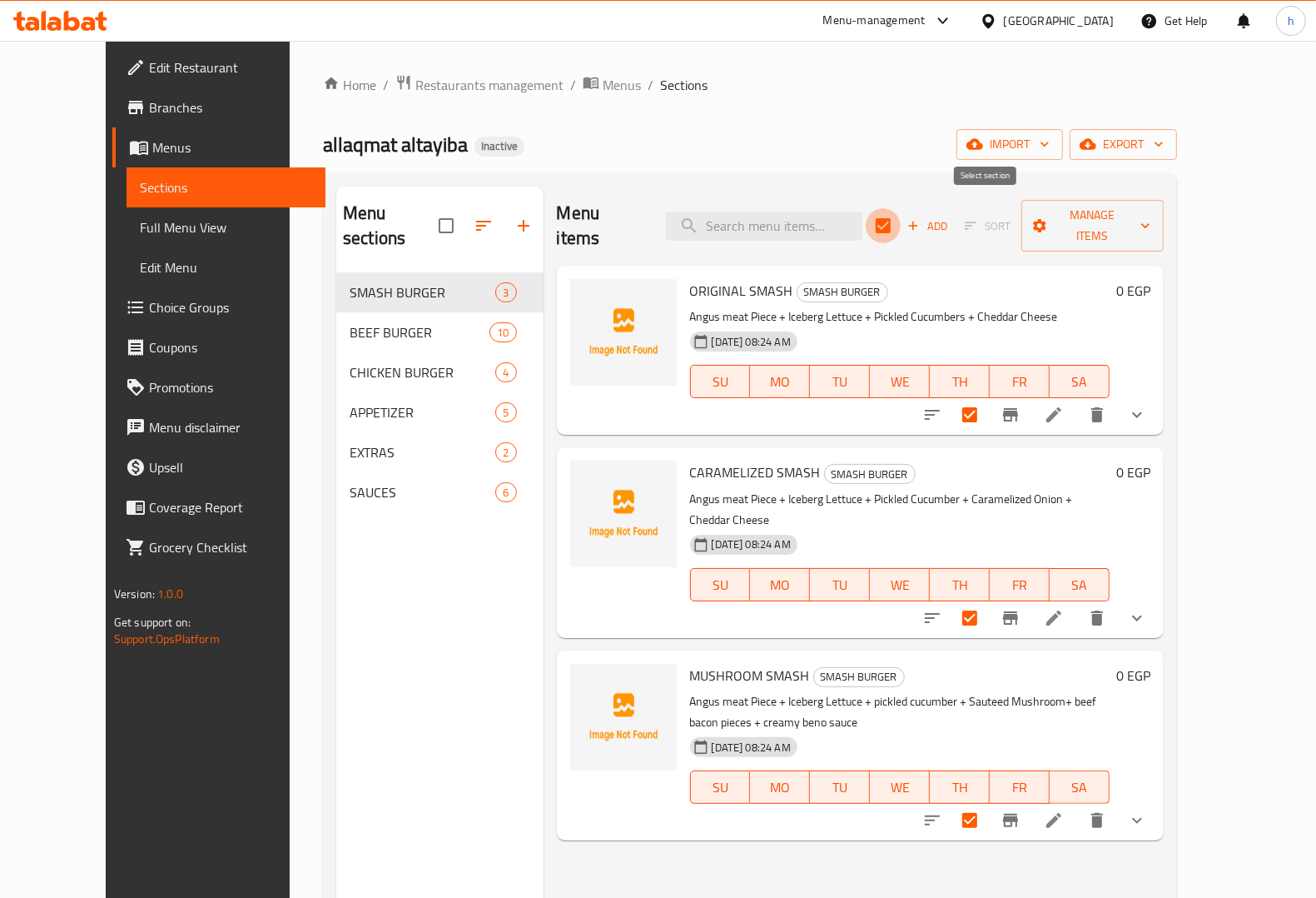
click at [901, 215] on input "checkbox" at bounding box center [883, 224] width 35 height 35
checkbox input "false"
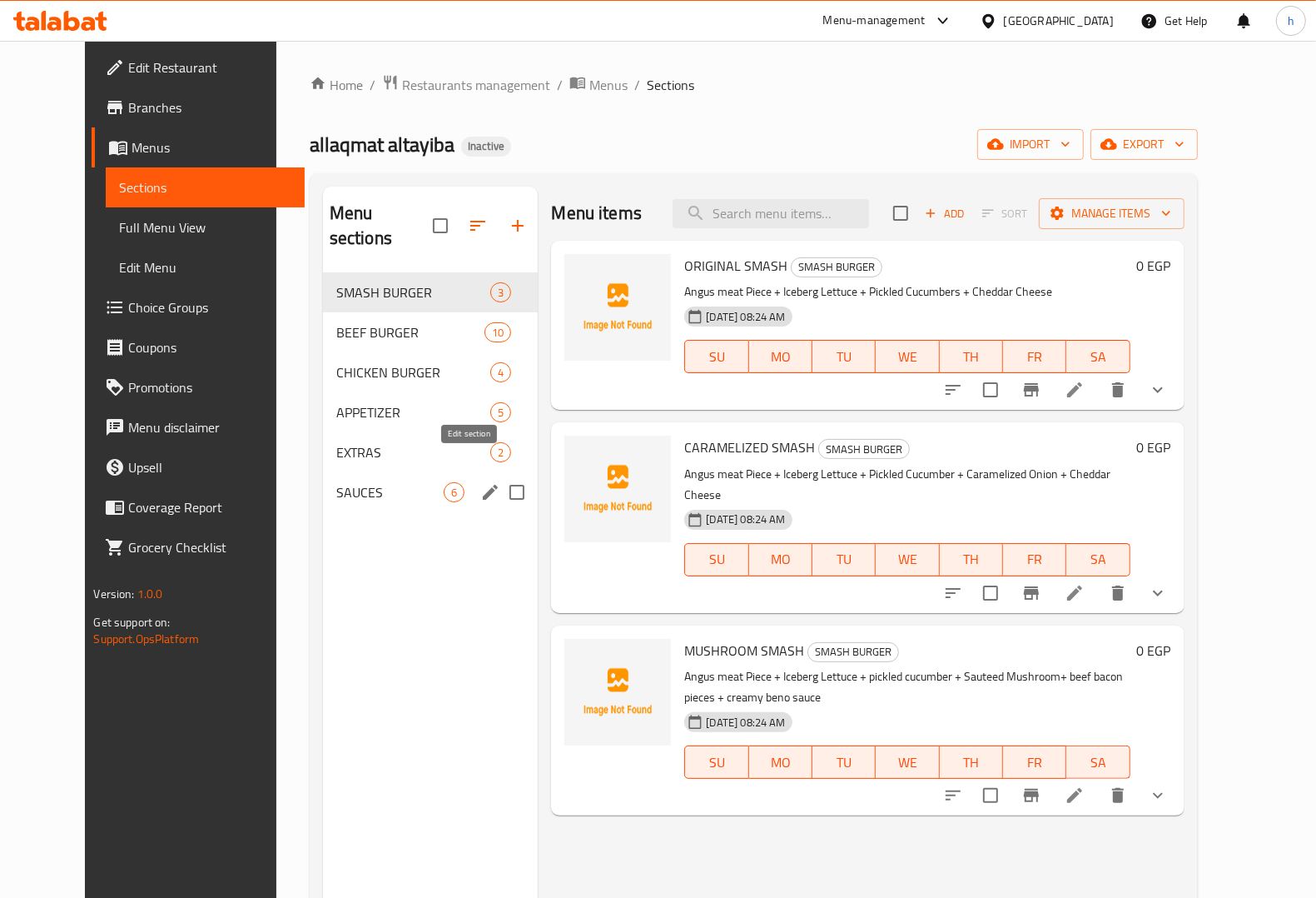
click at [483, 485] on icon "edit" at bounding box center [489, 492] width 15 height 15
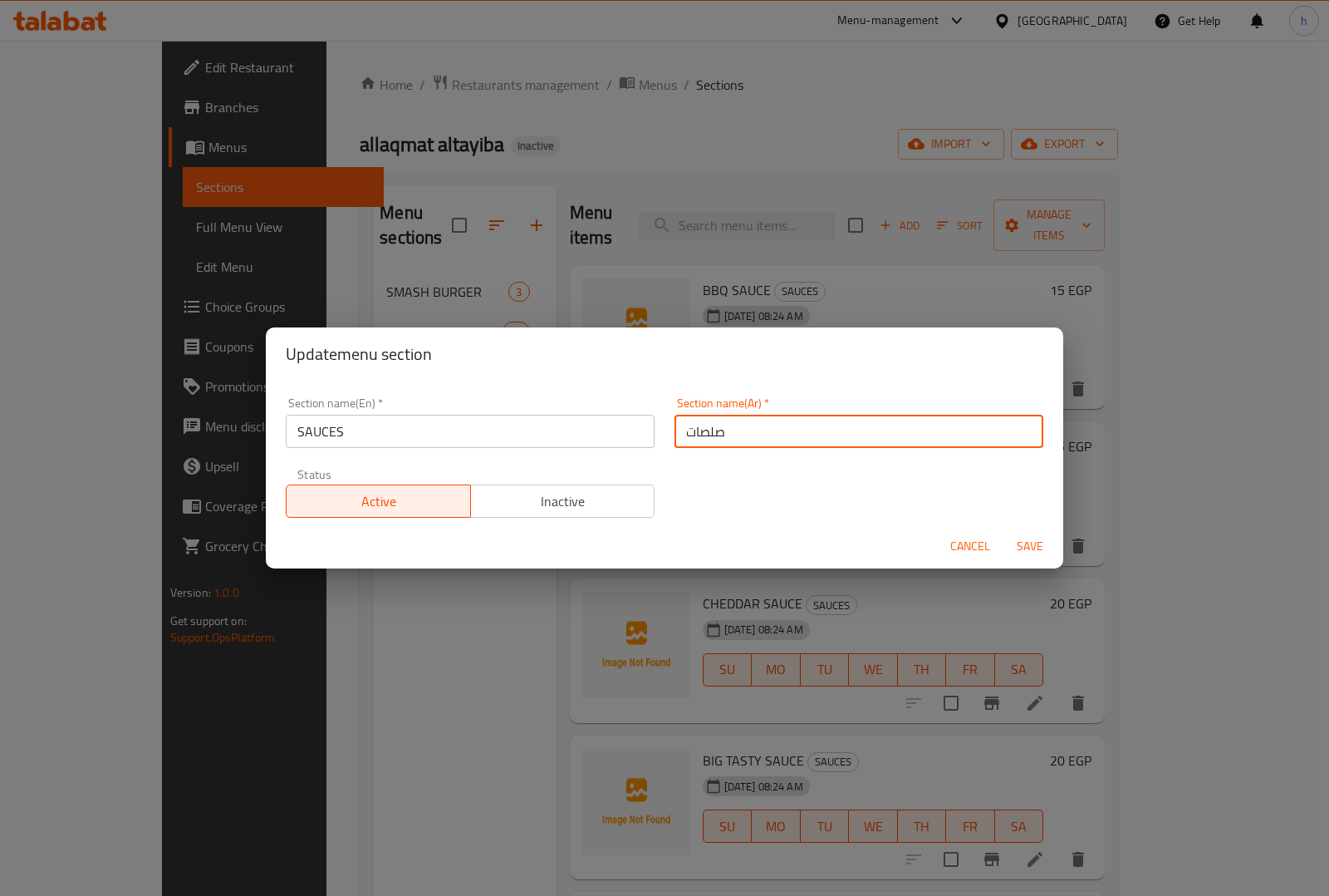
click at [770, 439] on input "صلصات" at bounding box center [859, 431] width 369 height 34
type input "صوصات"
click at [969, 557] on span "Cancel" at bounding box center [970, 546] width 39 height 21
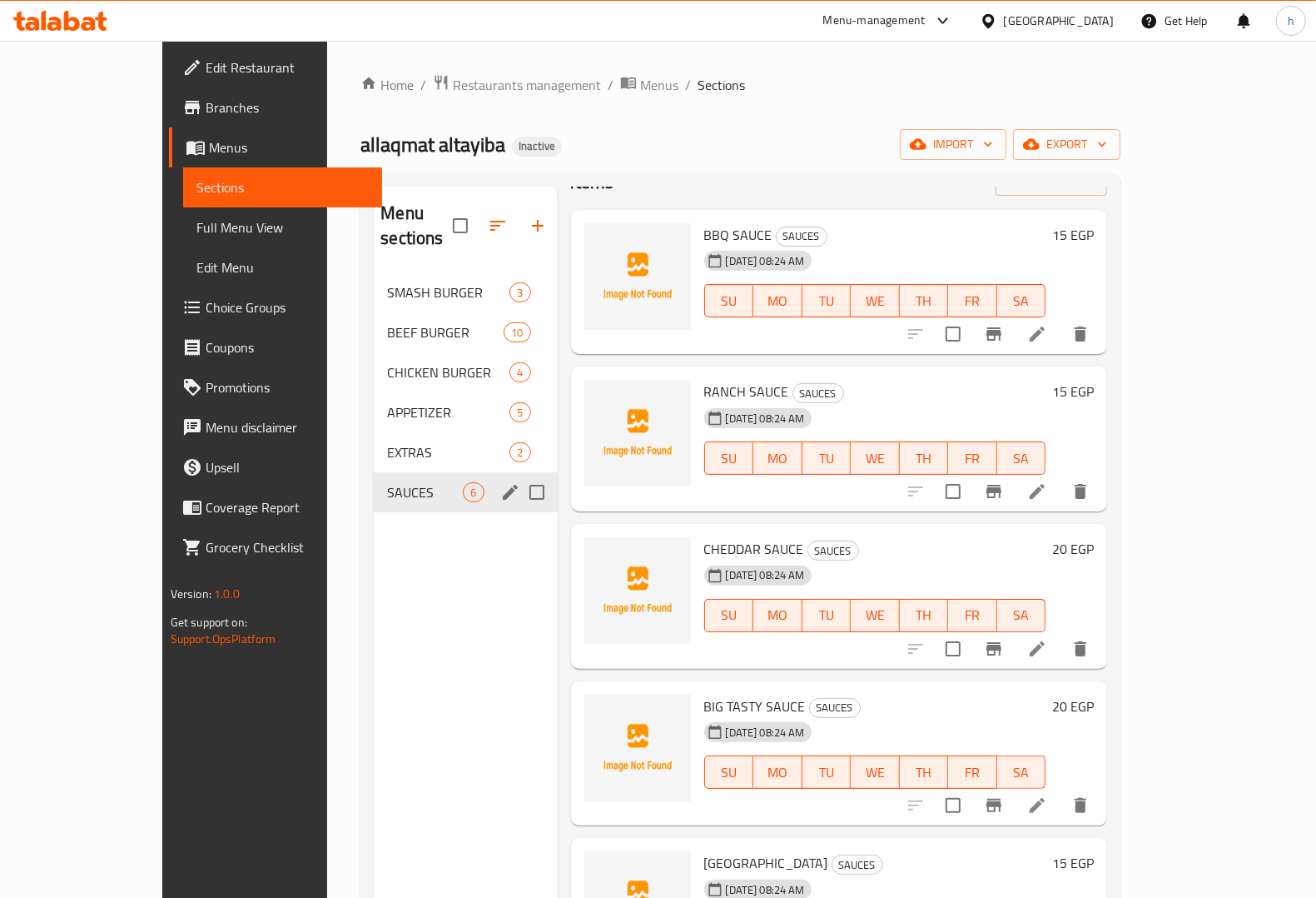
scroll to position [85, 0]
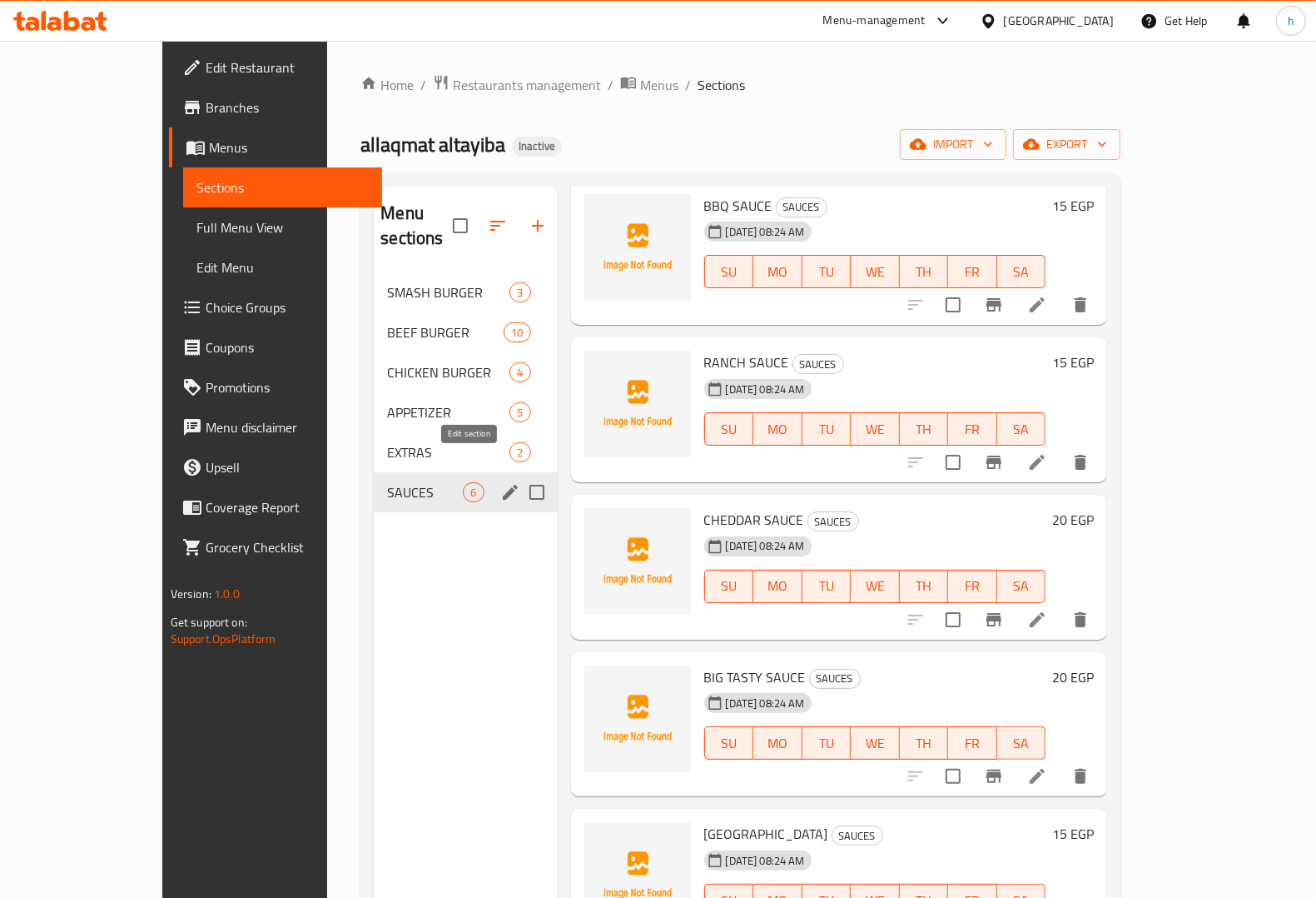
click at [500, 483] on icon "edit" at bounding box center [510, 493] width 20 height 20
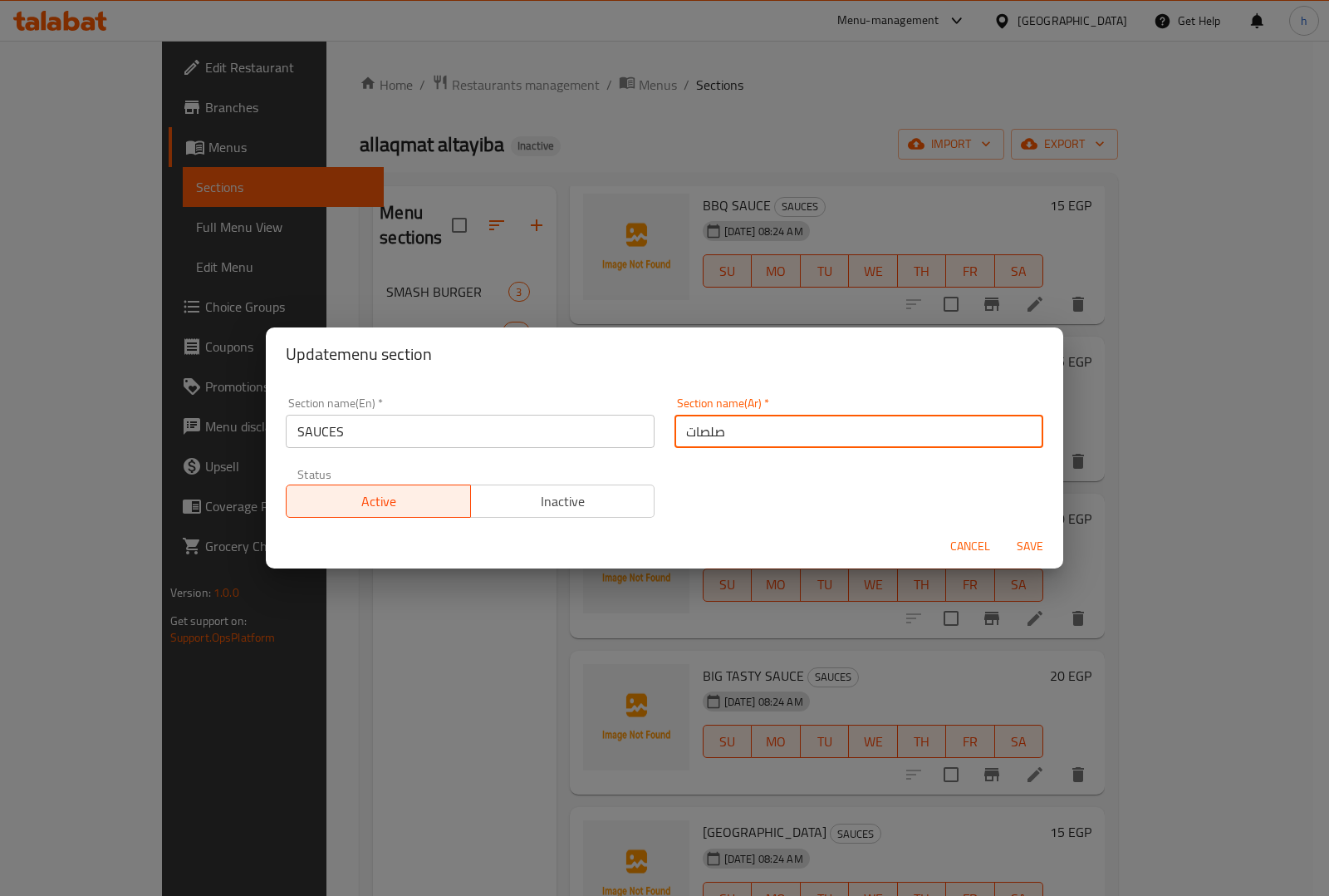
click at [856, 429] on input "صلصات" at bounding box center [859, 431] width 369 height 34
type input "صوصات"
click at [1028, 541] on span "Save" at bounding box center [1030, 546] width 39 height 21
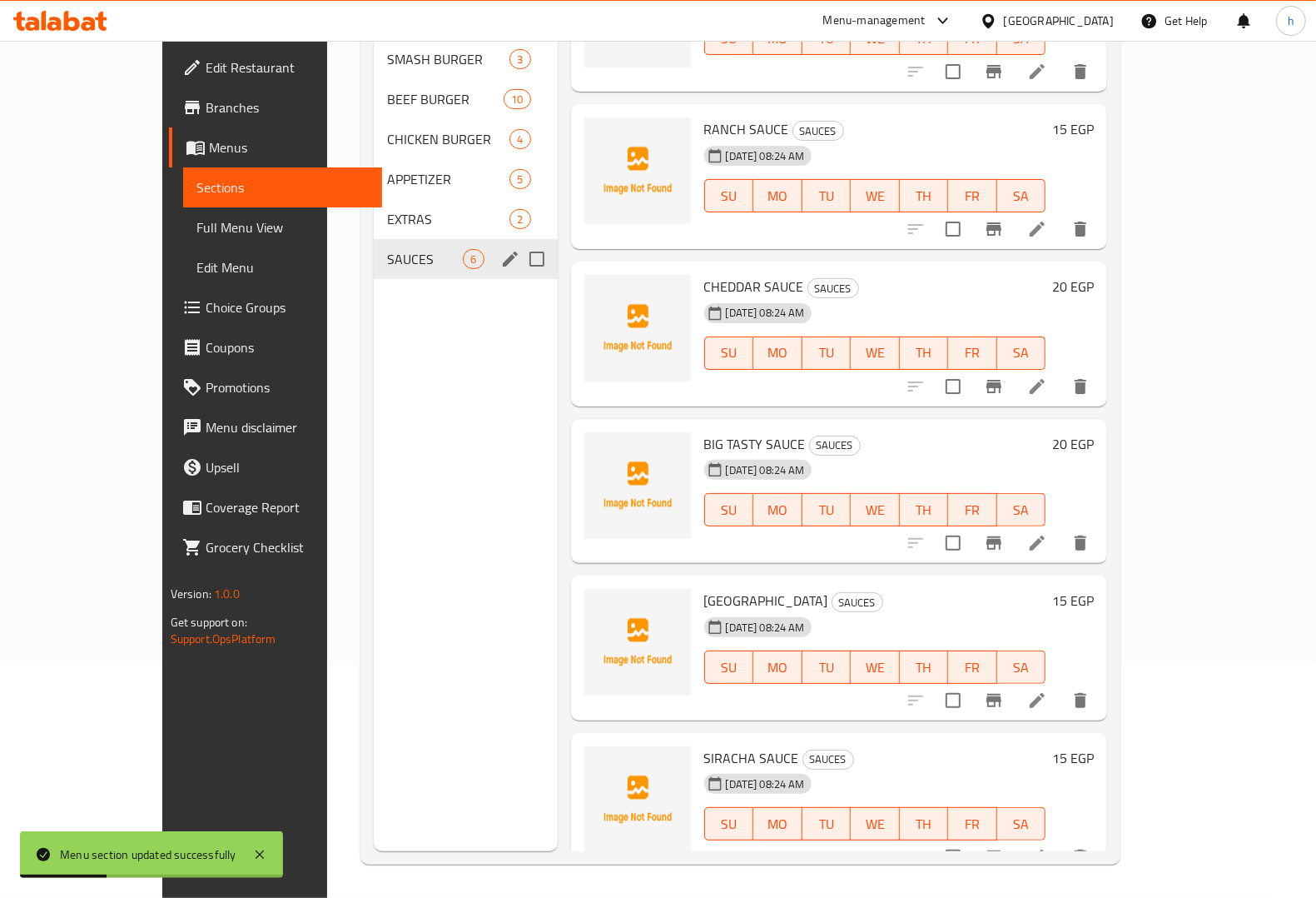
scroll to position [26, 0]
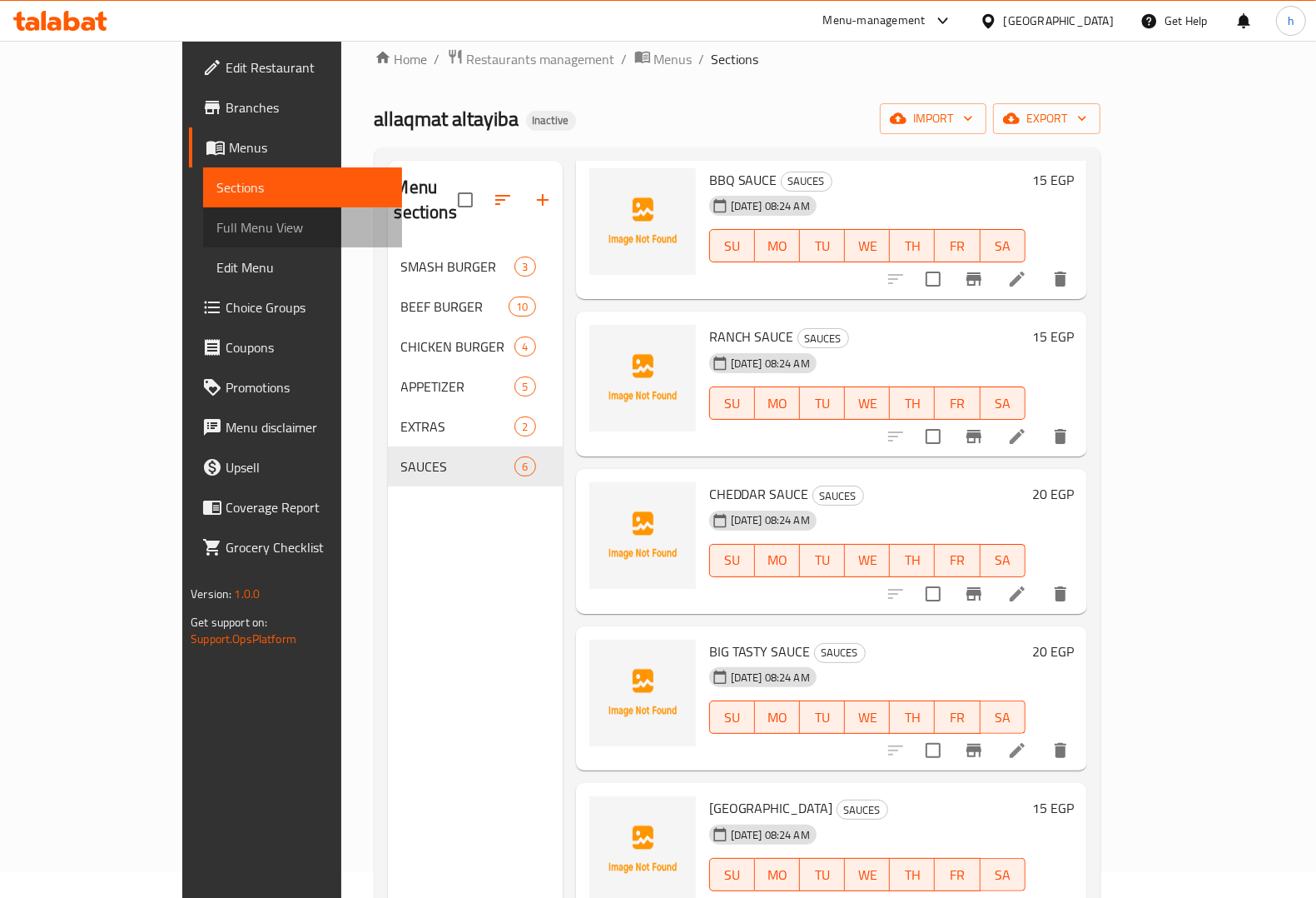
click at [217, 233] on span "Full Menu View" at bounding box center [303, 227] width 172 height 20
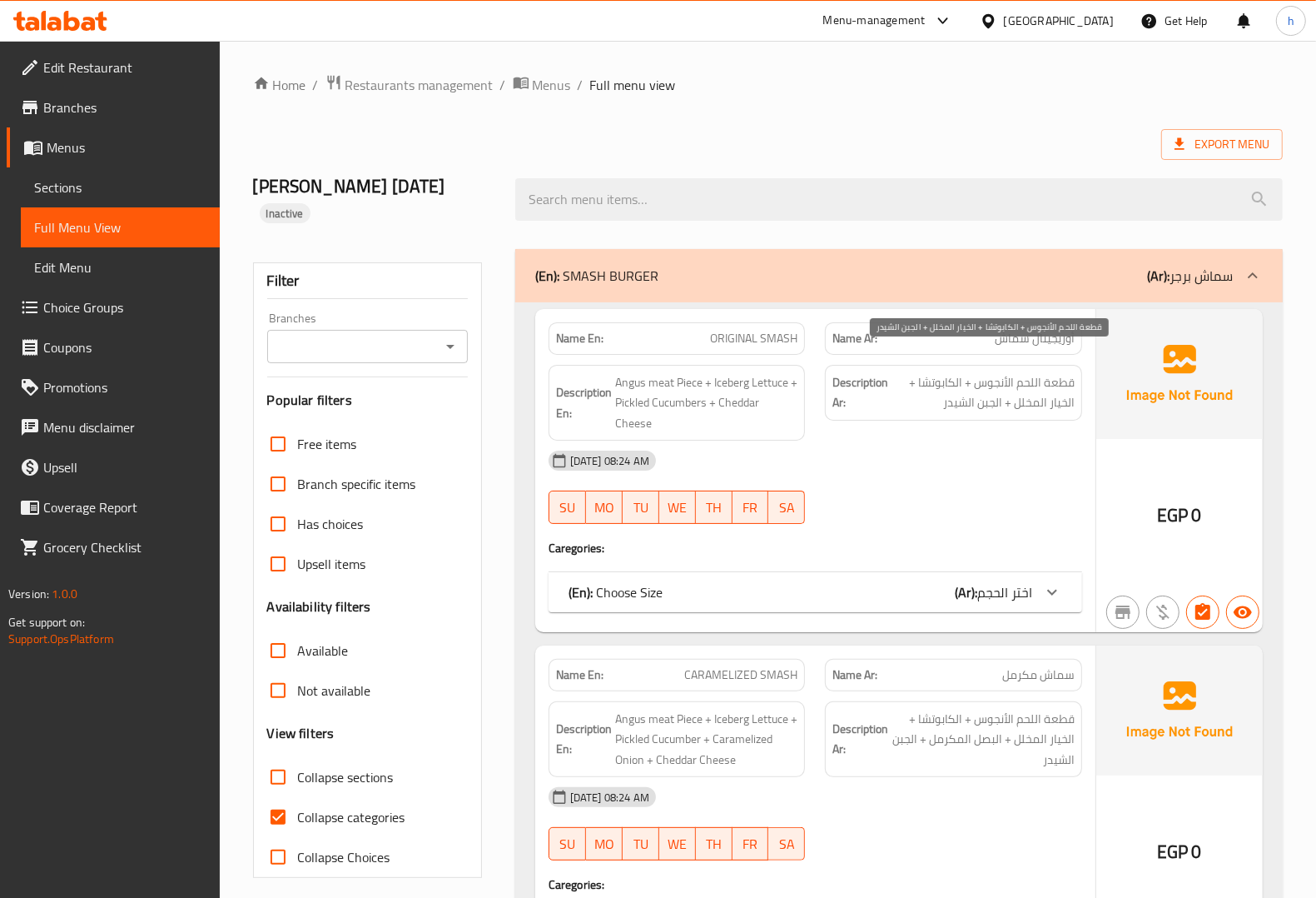
click at [1020, 372] on span "قطعة اللحم الأنجوس + الكابوتشا + الخيار المخلل + الجبن الشيدر" at bounding box center [983, 392] width 183 height 41
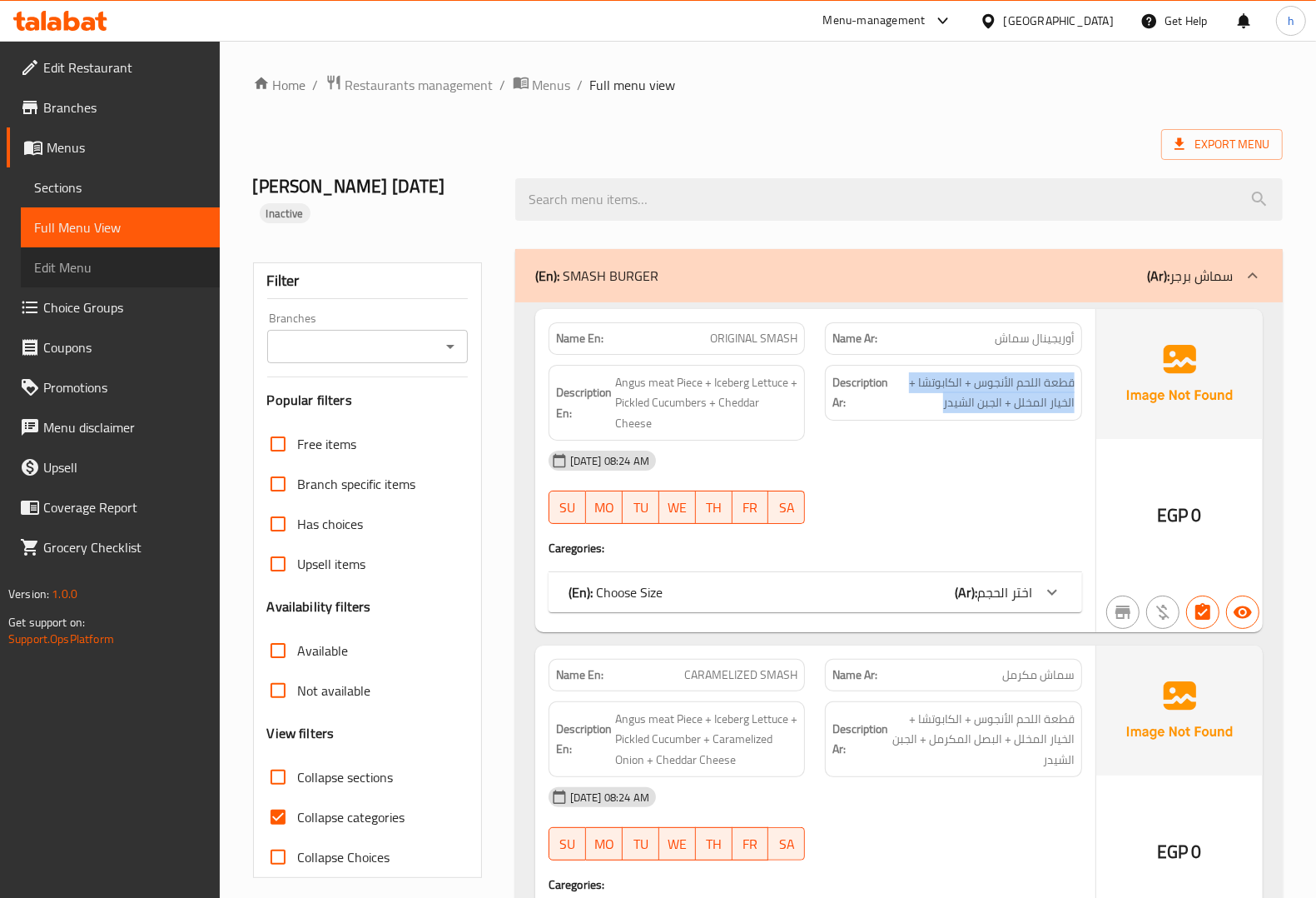
click at [79, 261] on span "Edit Menu" at bounding box center [121, 267] width 172 height 20
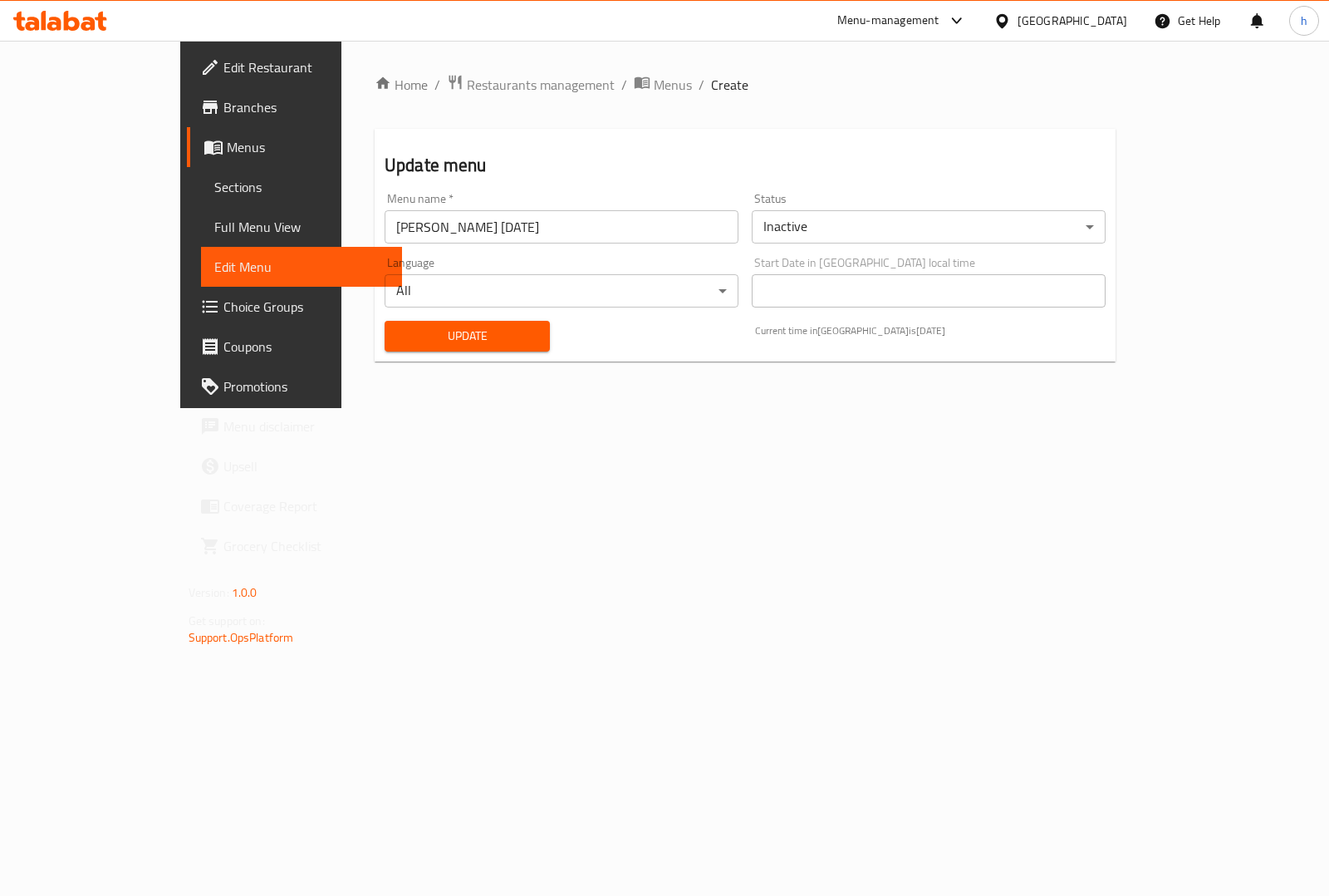
click at [214, 217] on span "Full Menu View" at bounding box center [301, 227] width 175 height 20
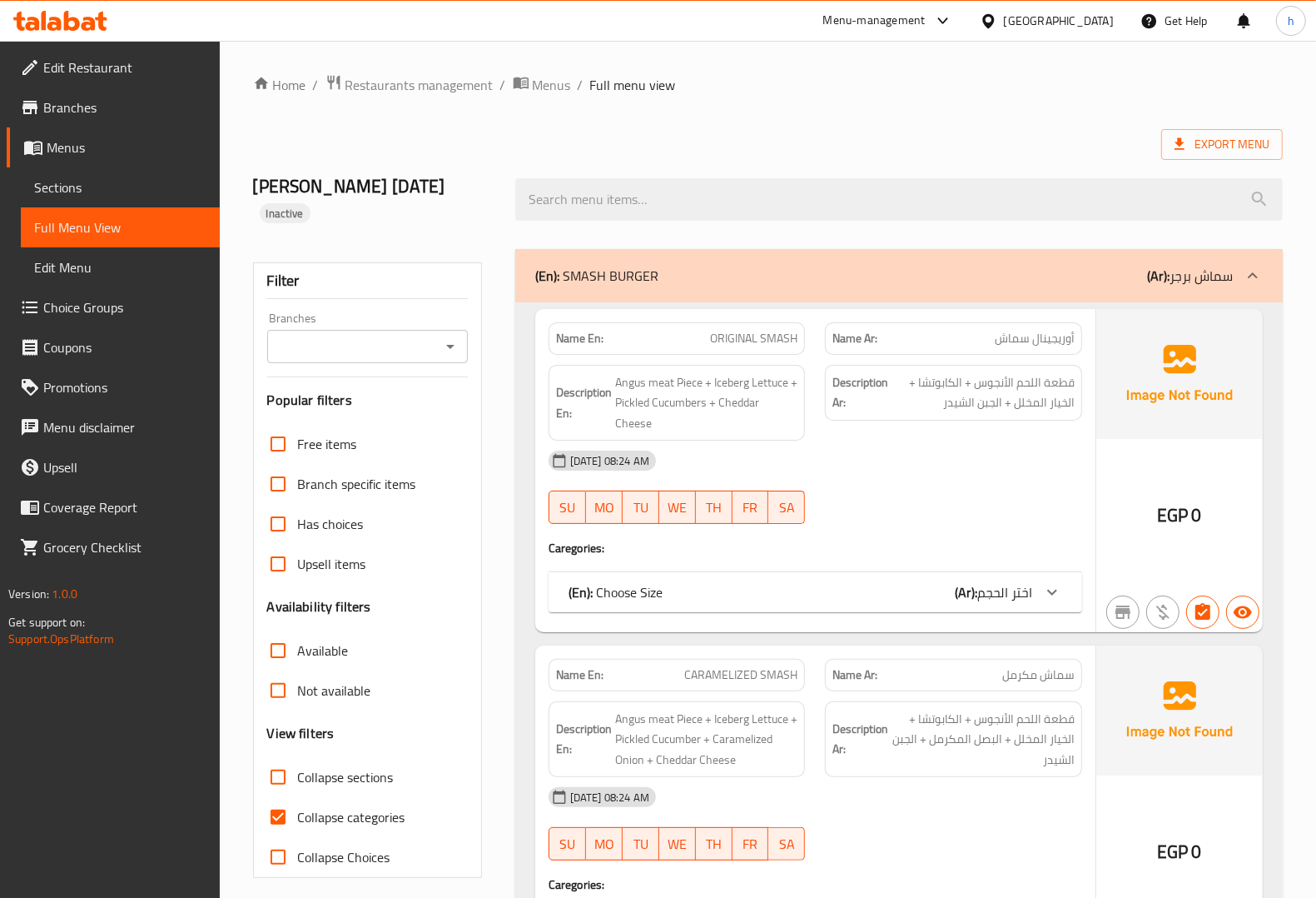
click at [80, 186] on span "Sections" at bounding box center [121, 187] width 172 height 20
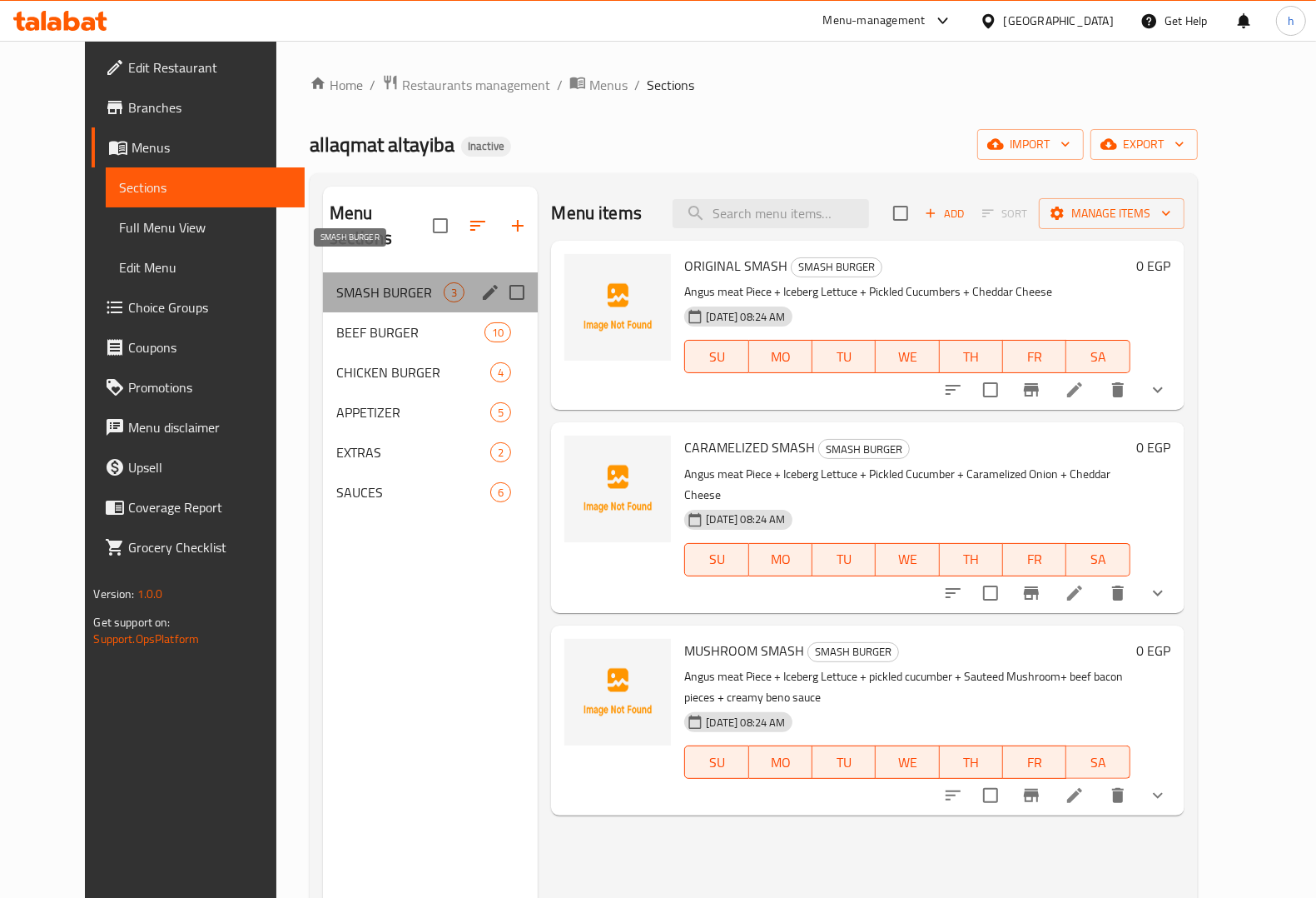
click at [350, 282] on span "SMASH BURGER" at bounding box center [390, 292] width 108 height 20
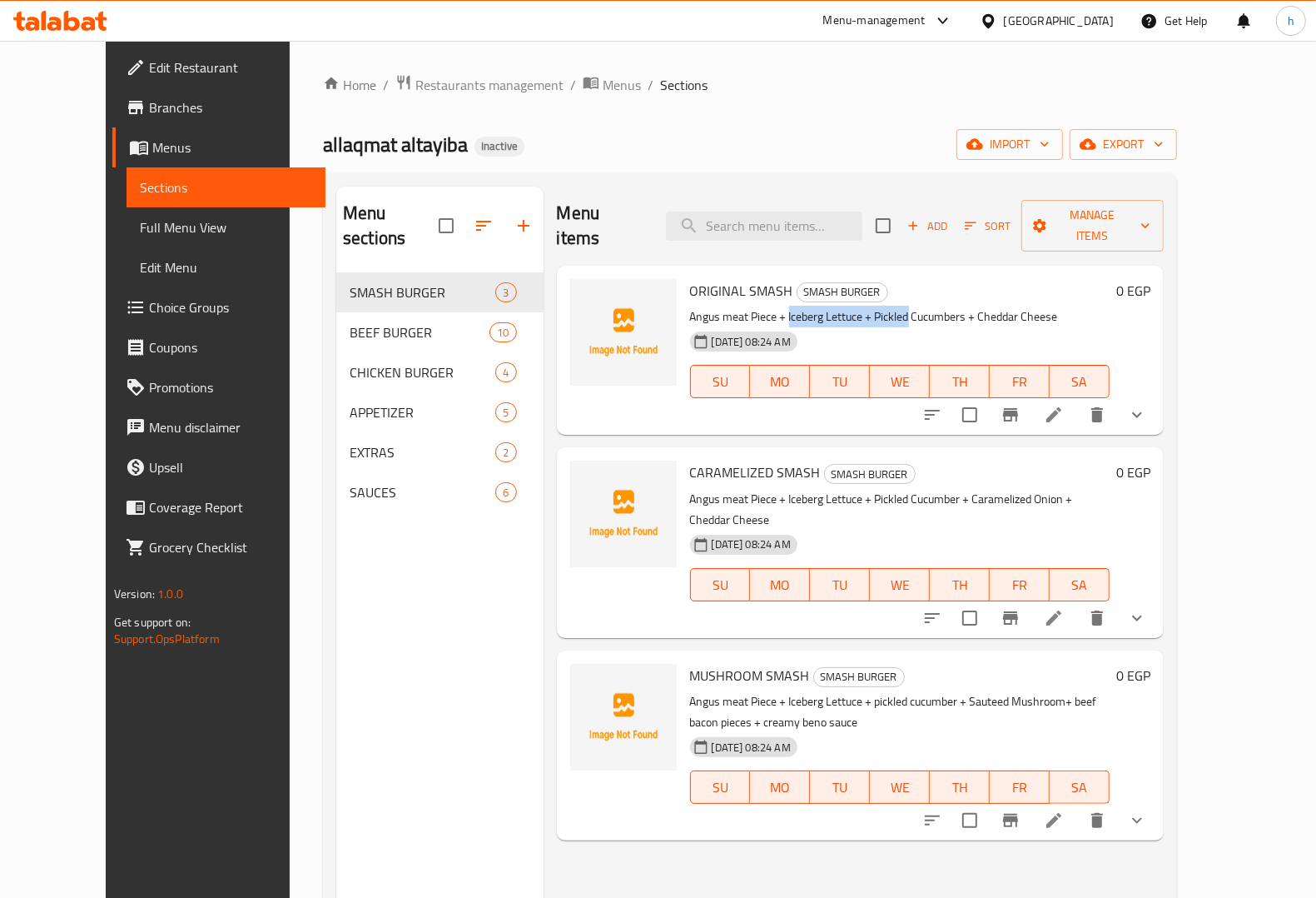
drag, startPoint x: 763, startPoint y: 297, endPoint x: 881, endPoint y: 297, distance: 118.0
click at [881, 307] on p "Angus meat Piece + Iceberg Lettuce + Pickled Cucumbers + Cheddar Cheese" at bounding box center [900, 316] width 420 height 21
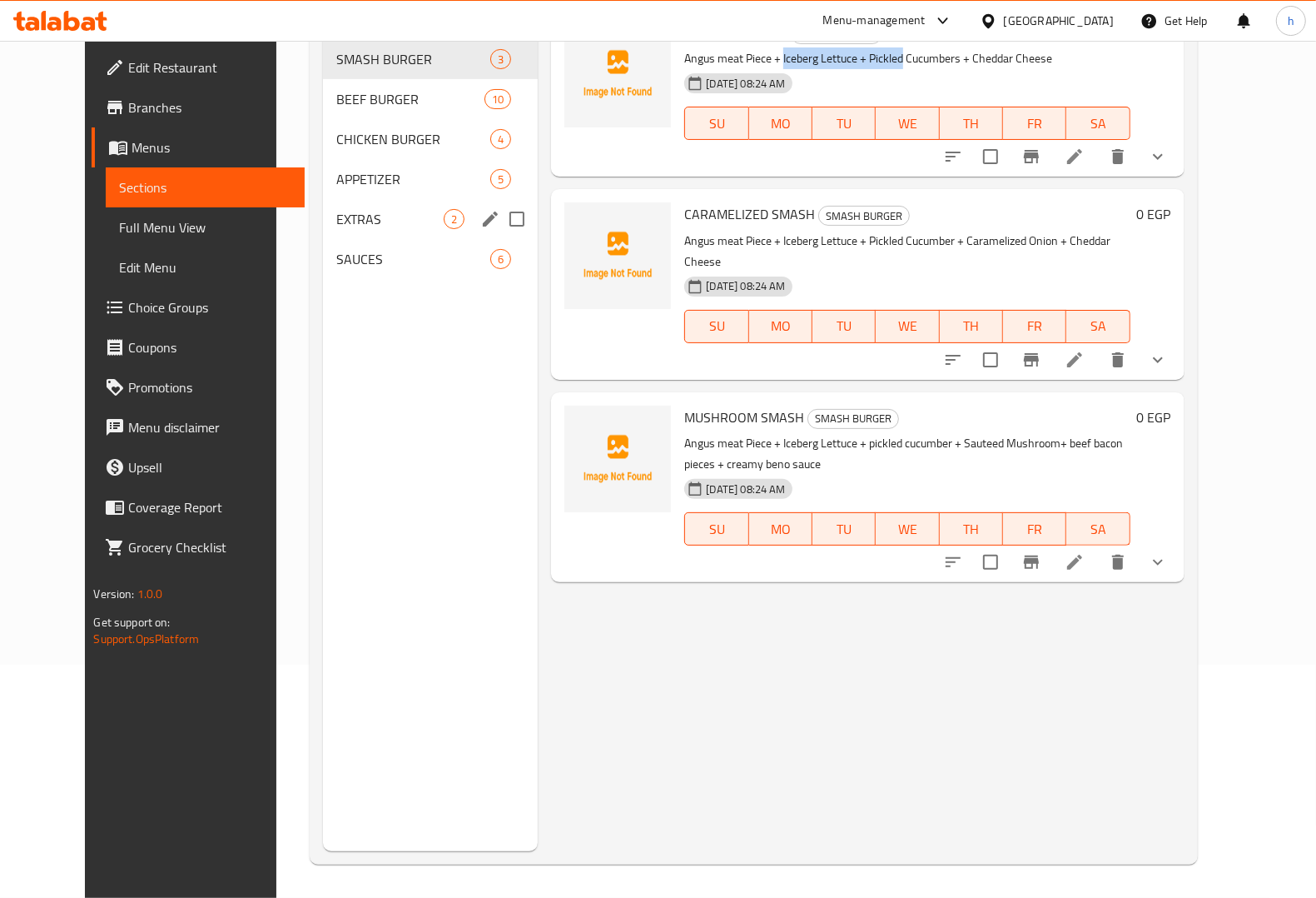
scroll to position [26, 0]
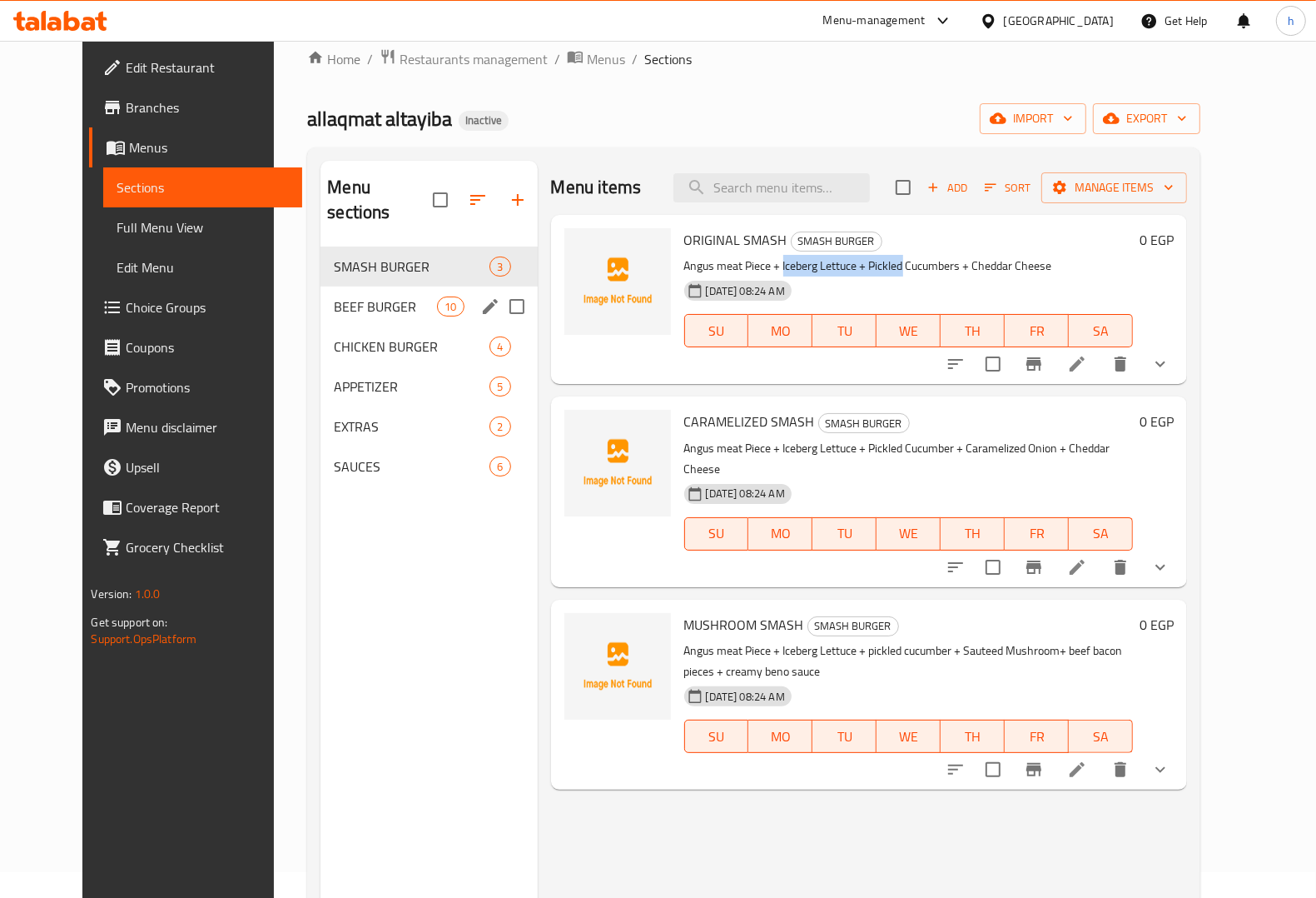
click at [352, 297] on span "BEEF BURGER" at bounding box center [386, 307] width 103 height 20
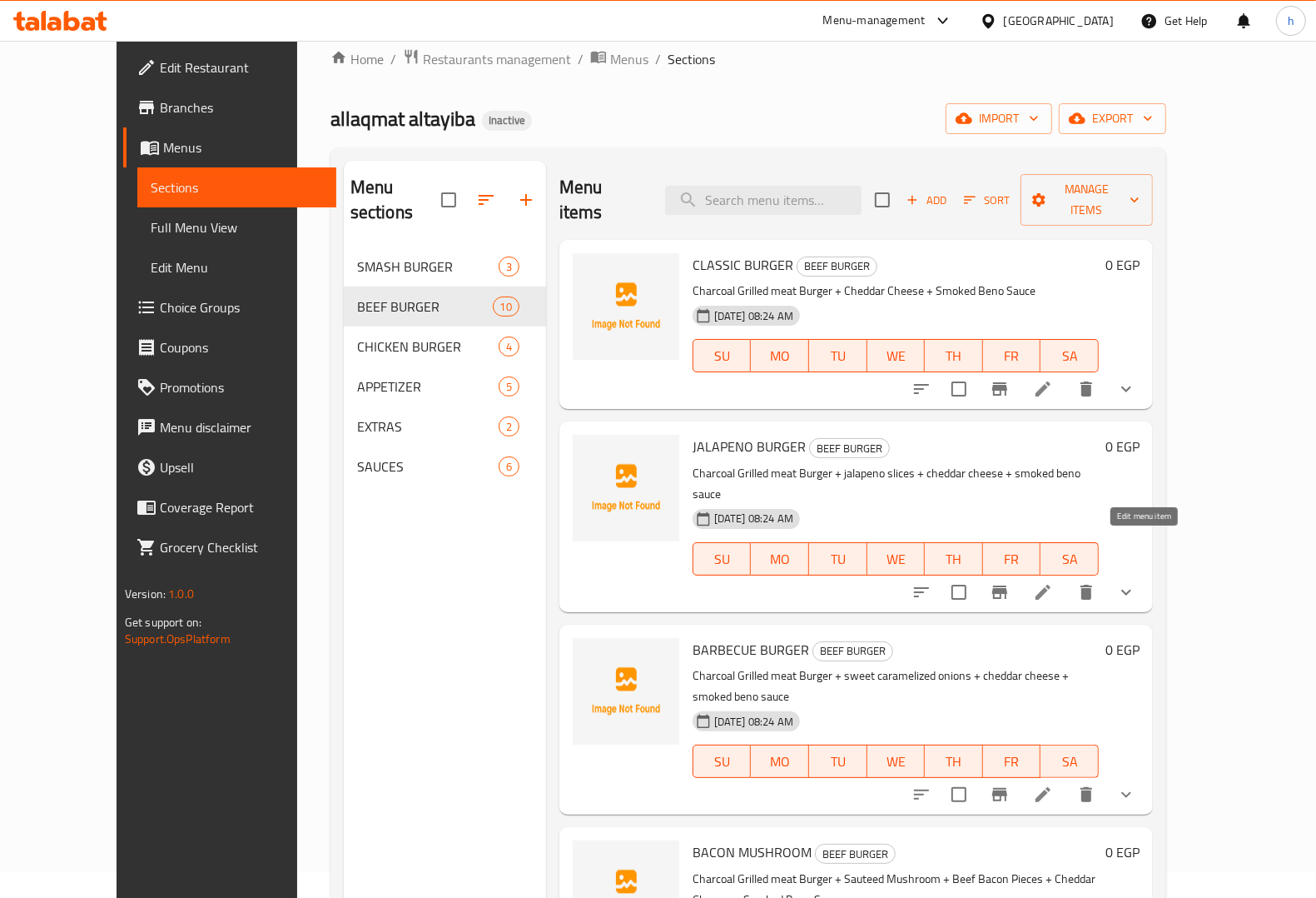
click at [1053, 583] on icon at bounding box center [1043, 592] width 20 height 20
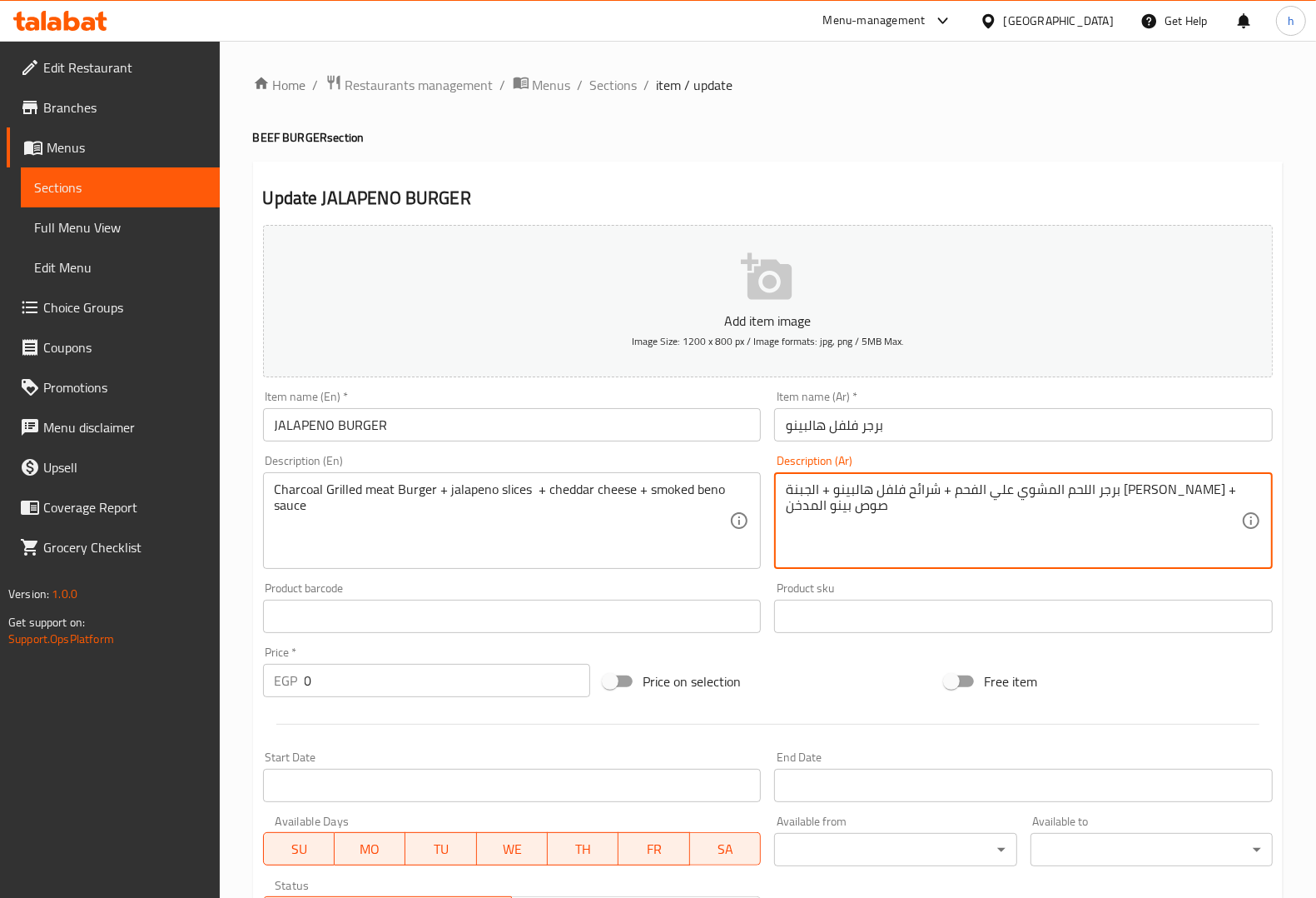
click at [1009, 495] on textarea "برجر اللحم المشوي علي الفحم + شرائح فلفل هالبينو + الجبنة الشيدر + صوص بينو الم…" at bounding box center [1013, 521] width 456 height 79
drag, startPoint x: 942, startPoint y: 496, endPoint x: 984, endPoint y: 496, distance: 42.0
click at [984, 496] on textarea "برجر اللحم المشوي علي الفحم + شرائح الهالبينو + الجبنة الشيدر + صوص بينو المدخن" at bounding box center [1013, 521] width 456 height 79
type textarea "برجر اللحم المشوي علي الفحم + شرائح الهالبينو + الجبنة الشيدر + صوص بينو المدخن"
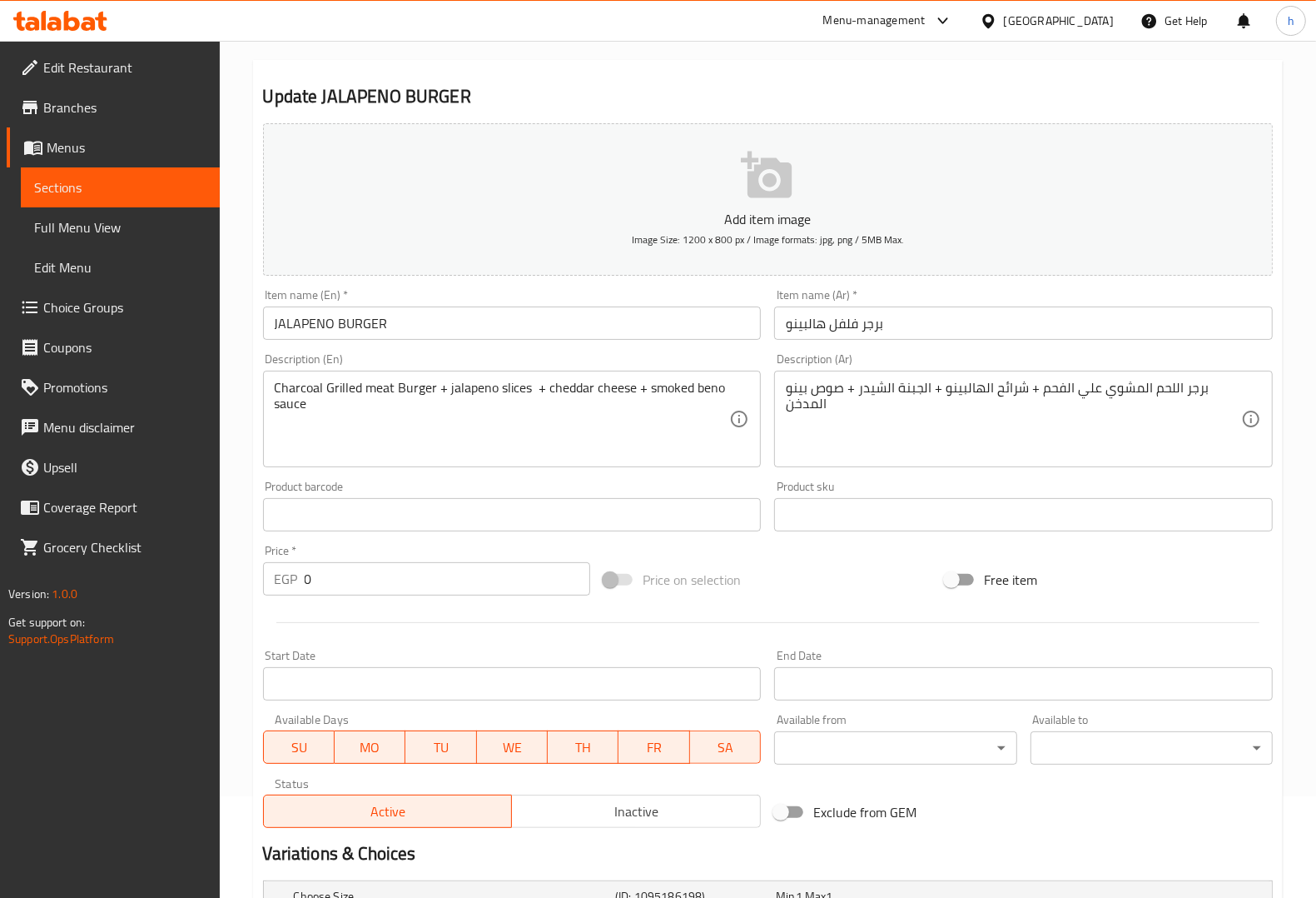
scroll to position [316, 0]
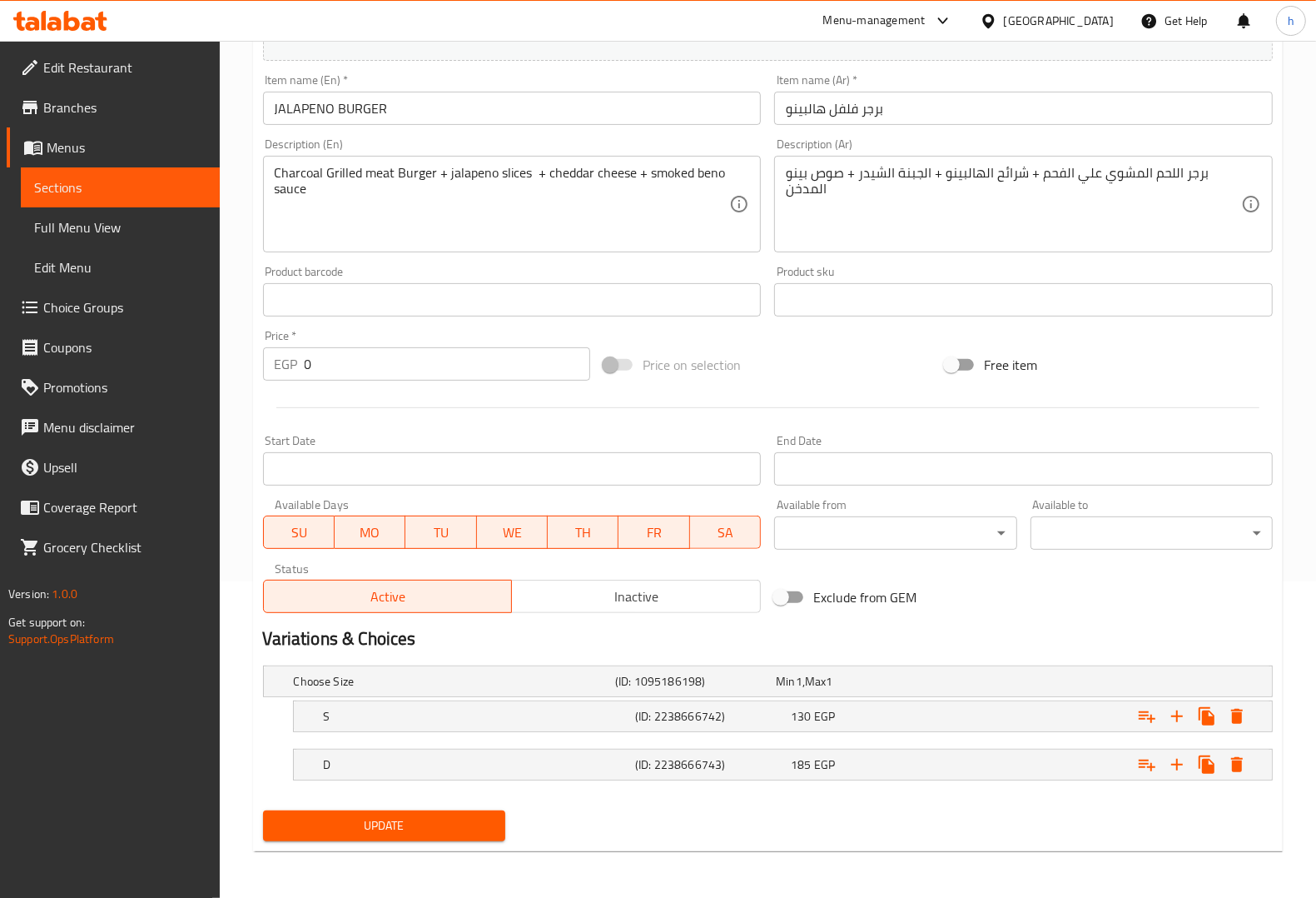
click at [386, 822] on span "Update" at bounding box center [385, 825] width 216 height 21
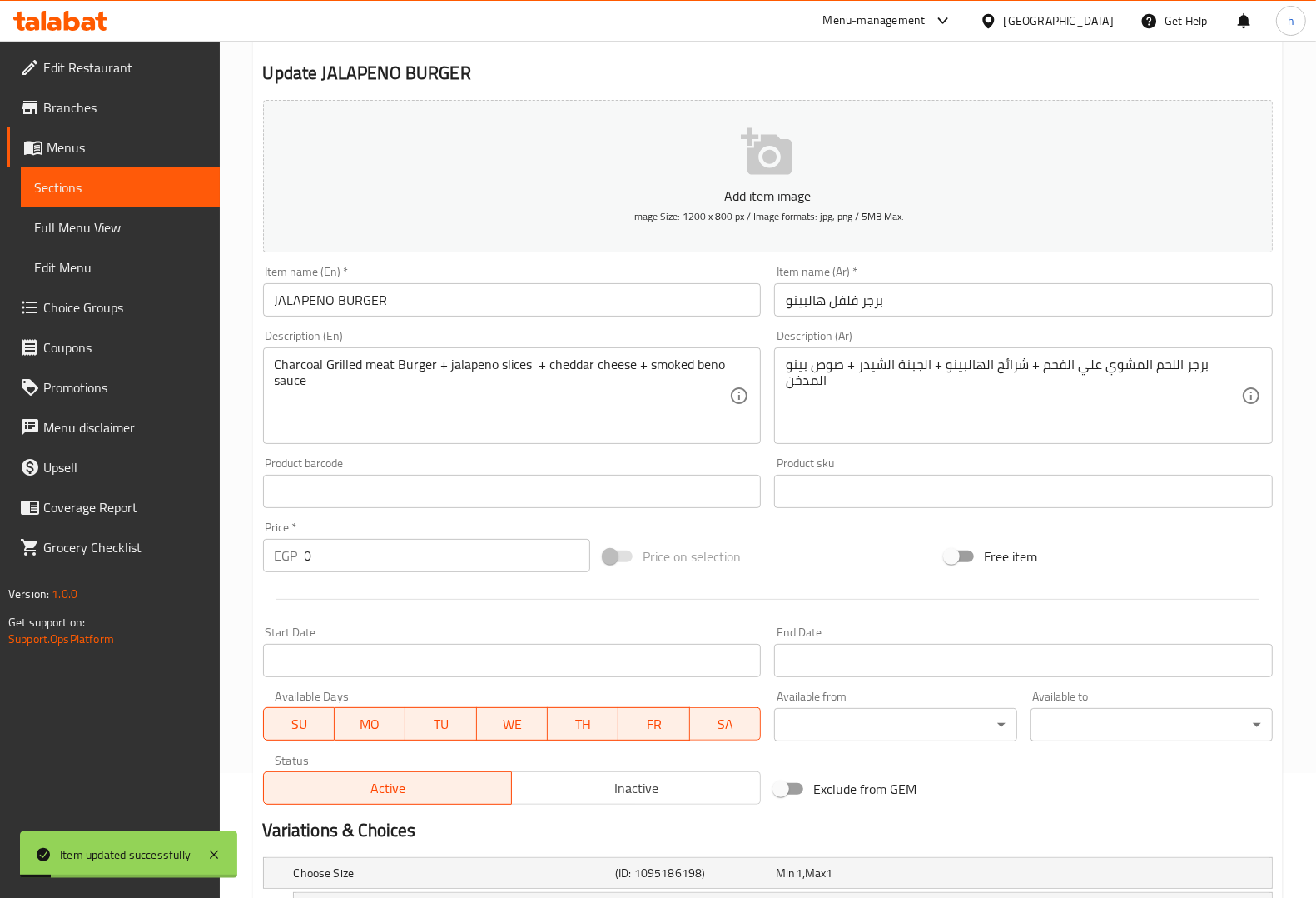
scroll to position [0, 0]
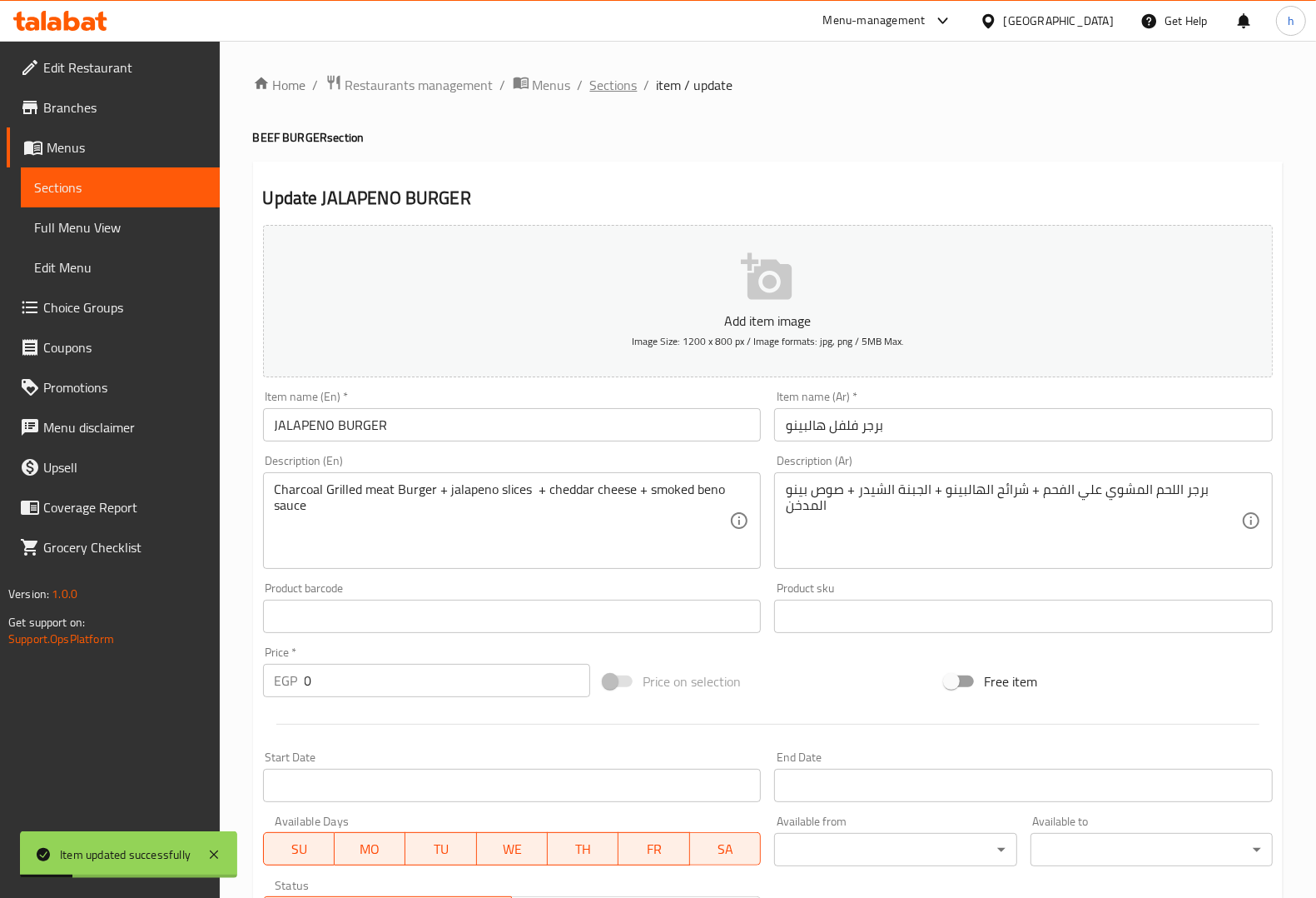
click at [605, 80] on span "Sections" at bounding box center [614, 85] width 47 height 20
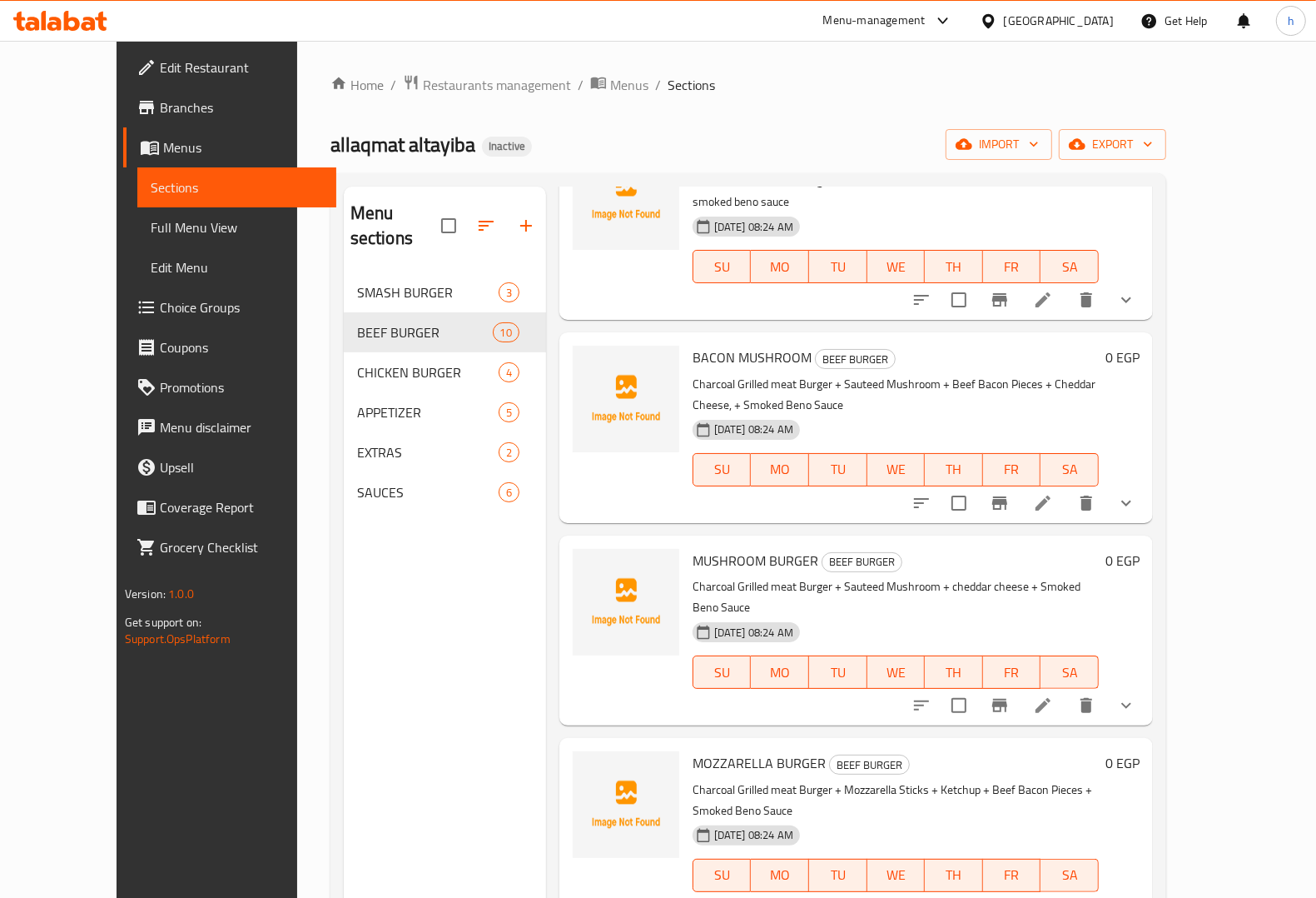
scroll to position [1004, 0]
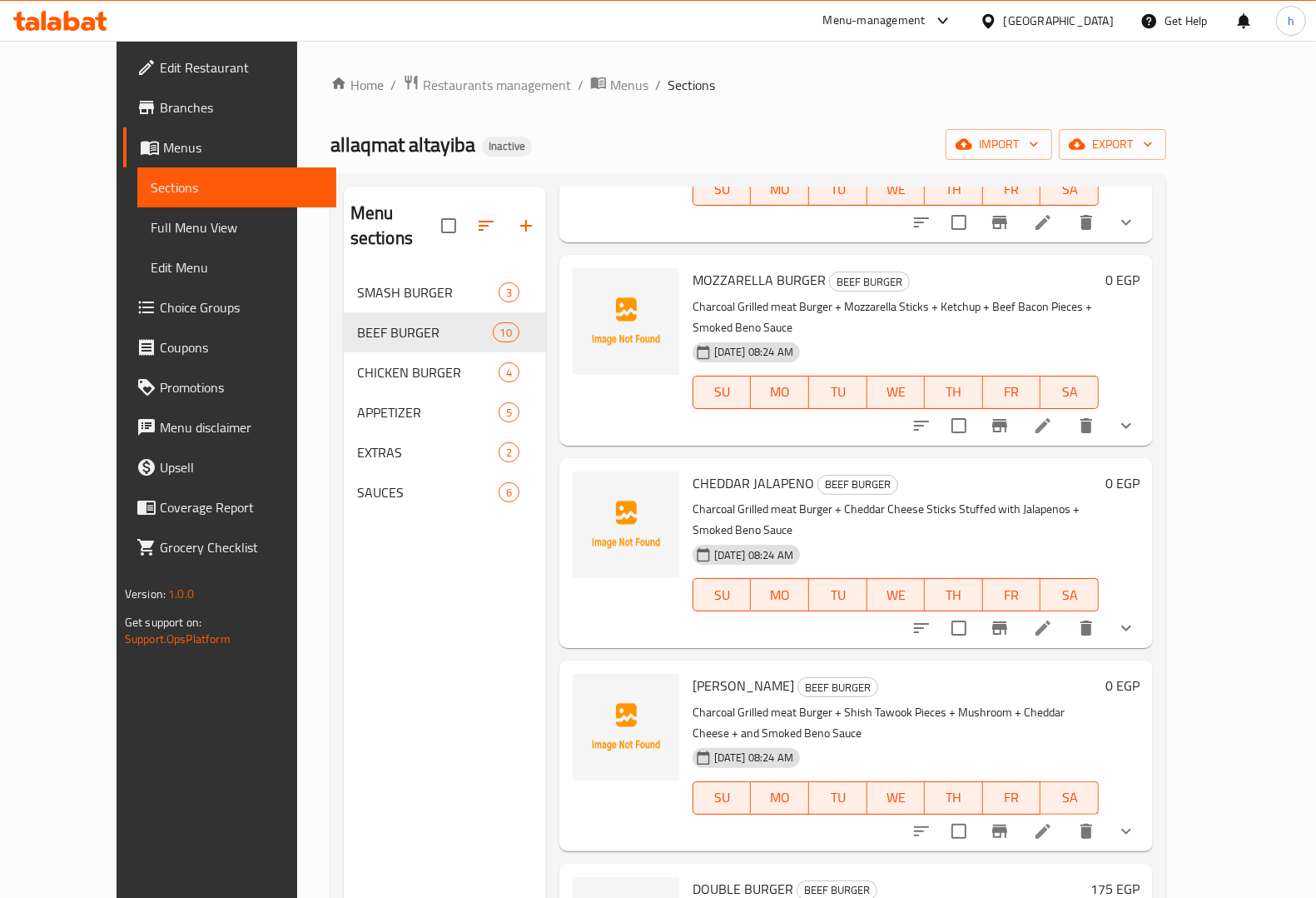
click at [701, 498] on p "Charcoal Grilled meat Burger + Cheddar Cheese Sticks Stuffed with Jalapenos + S…" at bounding box center [896, 519] width 406 height 42
click at [1053, 618] on icon at bounding box center [1043, 628] width 20 height 20
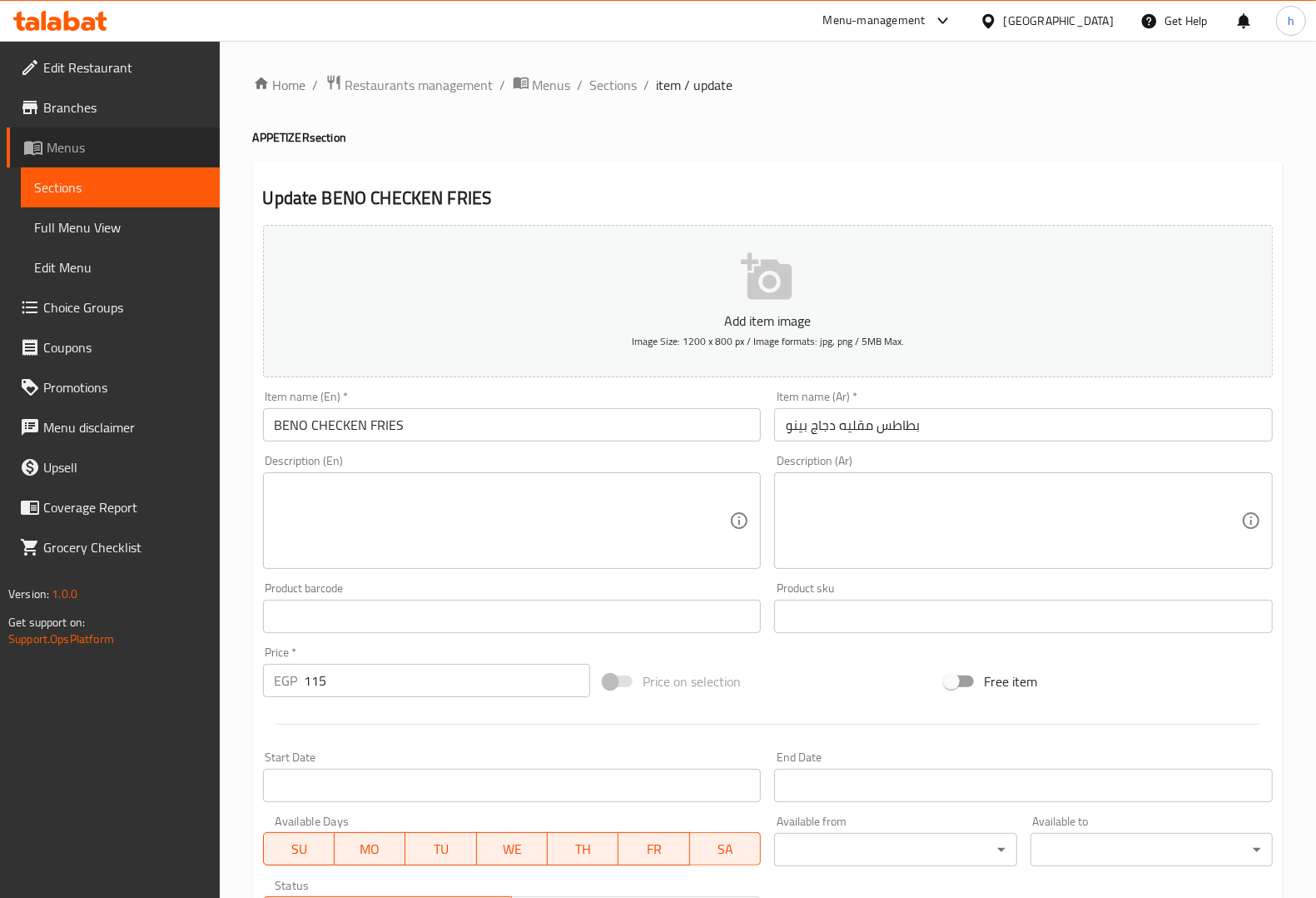
click at [110, 138] on span "Menus" at bounding box center [127, 147] width 160 height 20
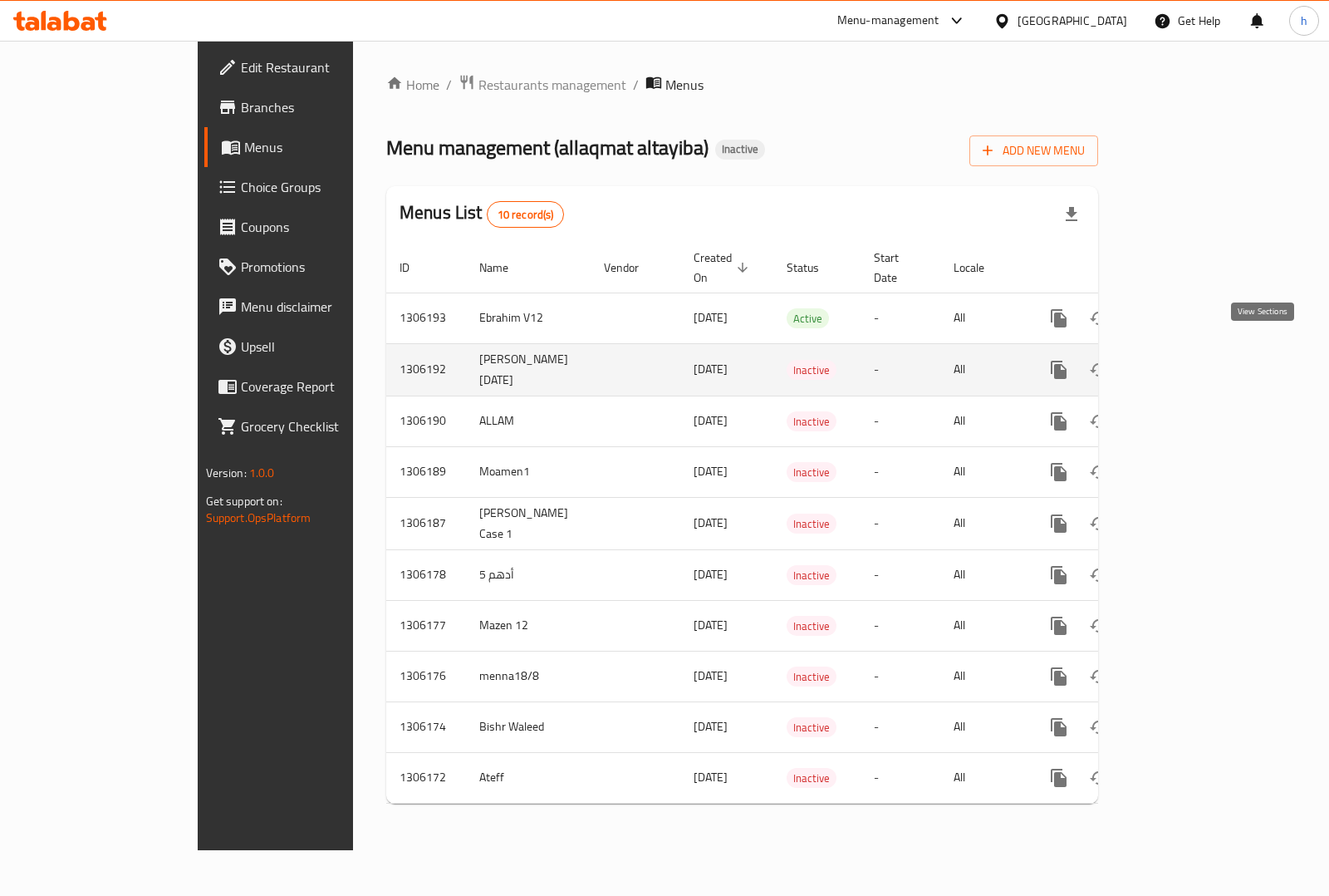
click at [1189, 360] on icon "enhanced table" at bounding box center [1179, 370] width 20 height 20
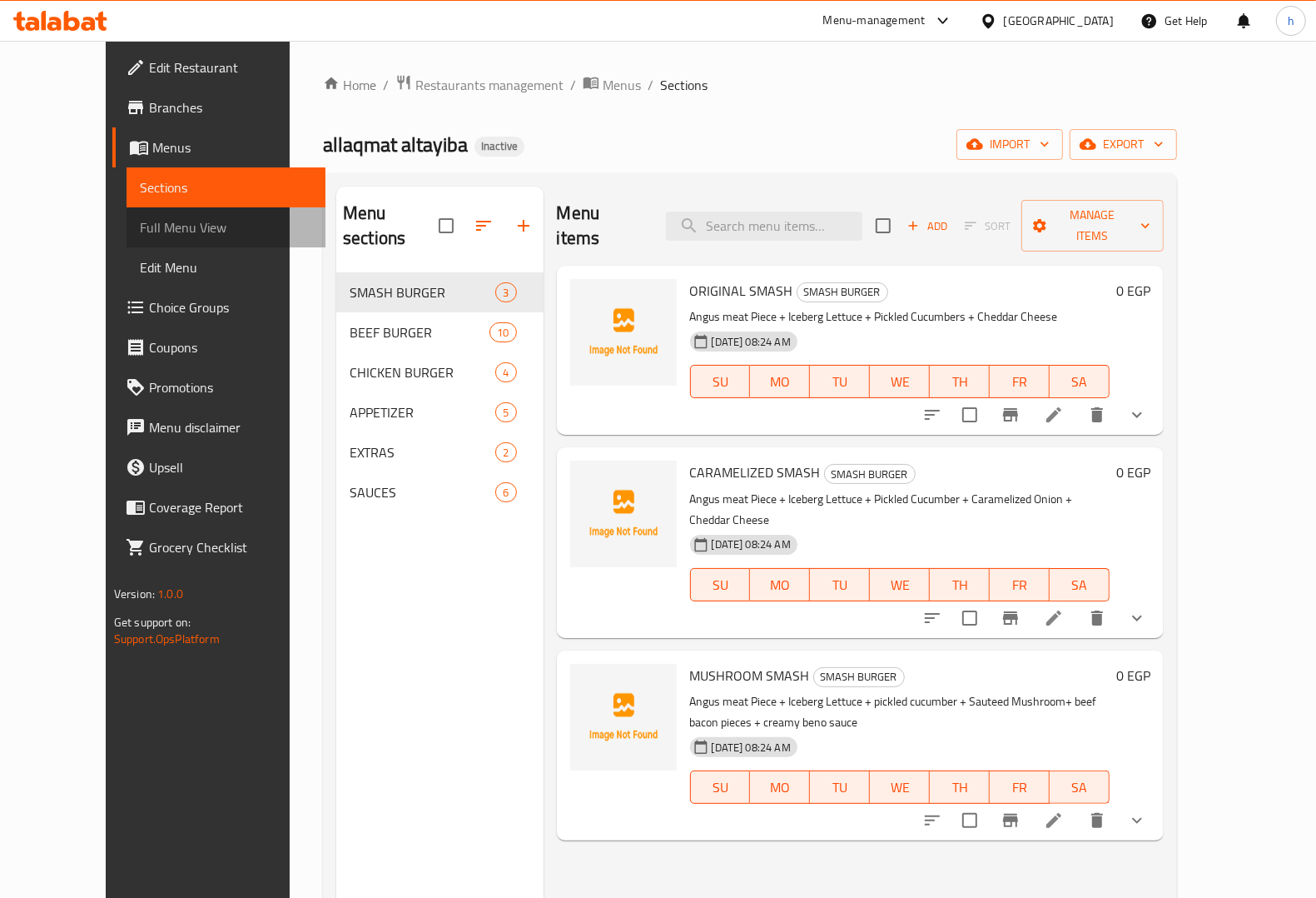
click at [139, 224] on span "Full Menu View" at bounding box center [225, 227] width 172 height 20
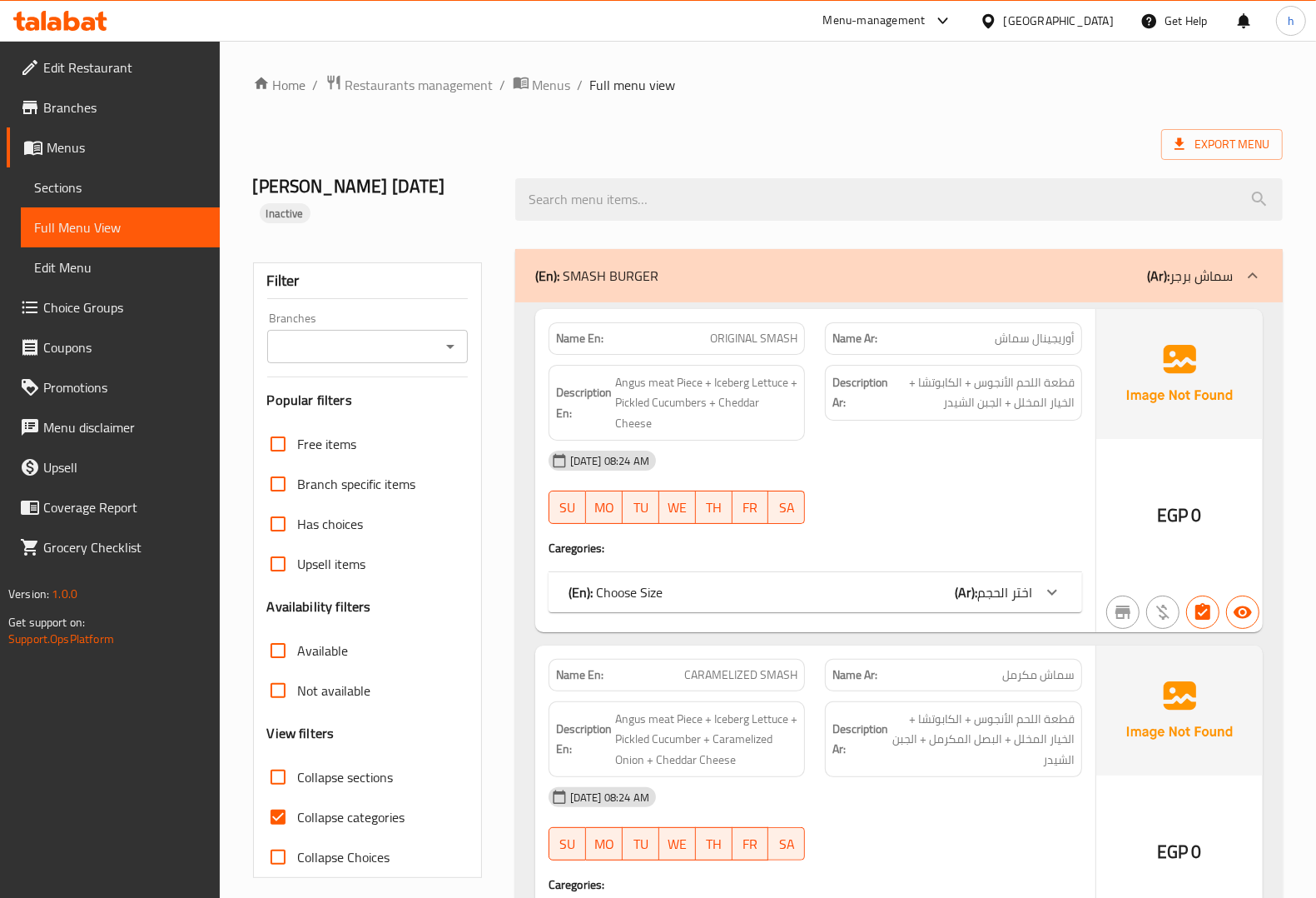
click at [93, 184] on span "Sections" at bounding box center [121, 187] width 172 height 20
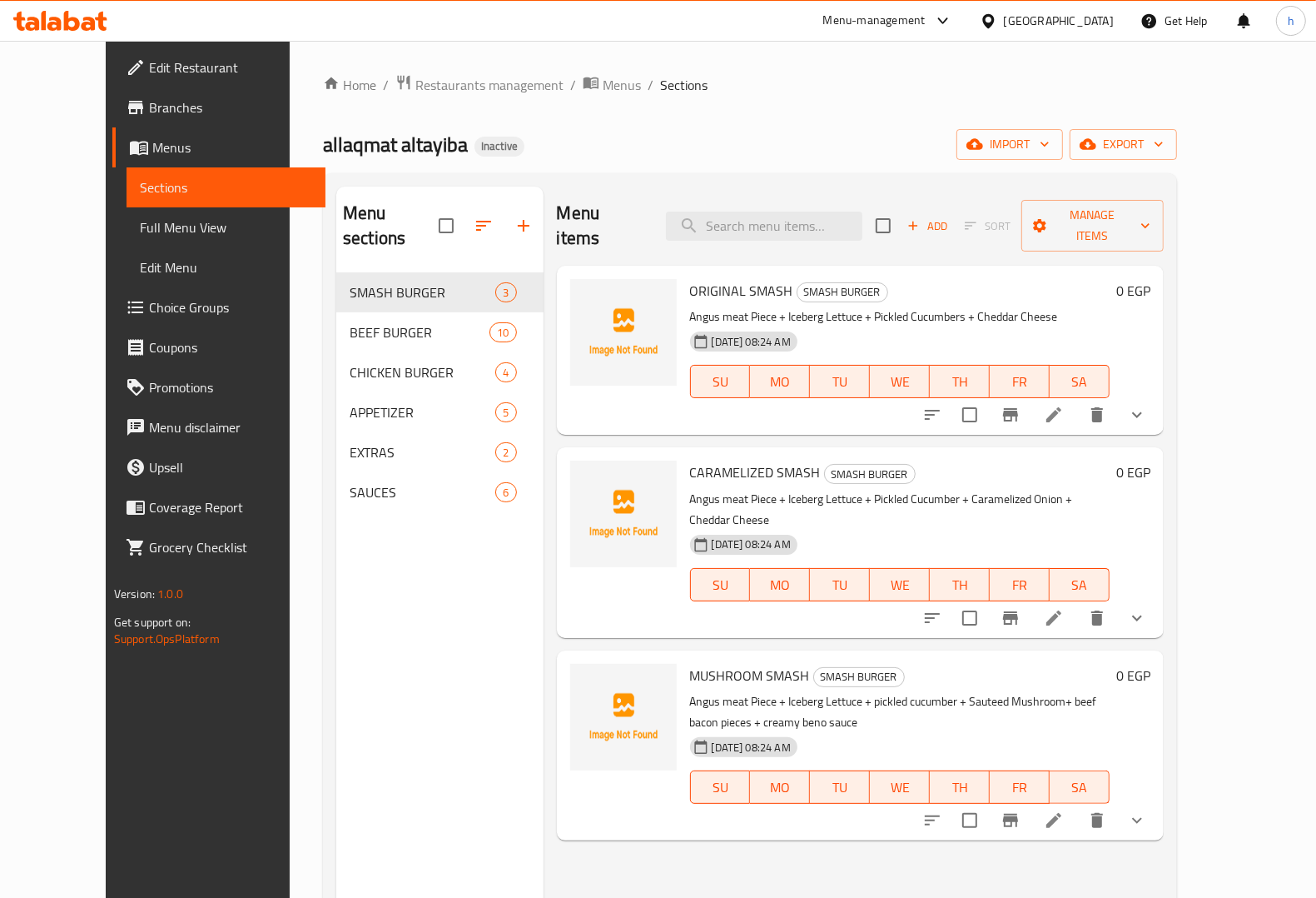
click at [139, 219] on span "Full Menu View" at bounding box center [225, 227] width 172 height 20
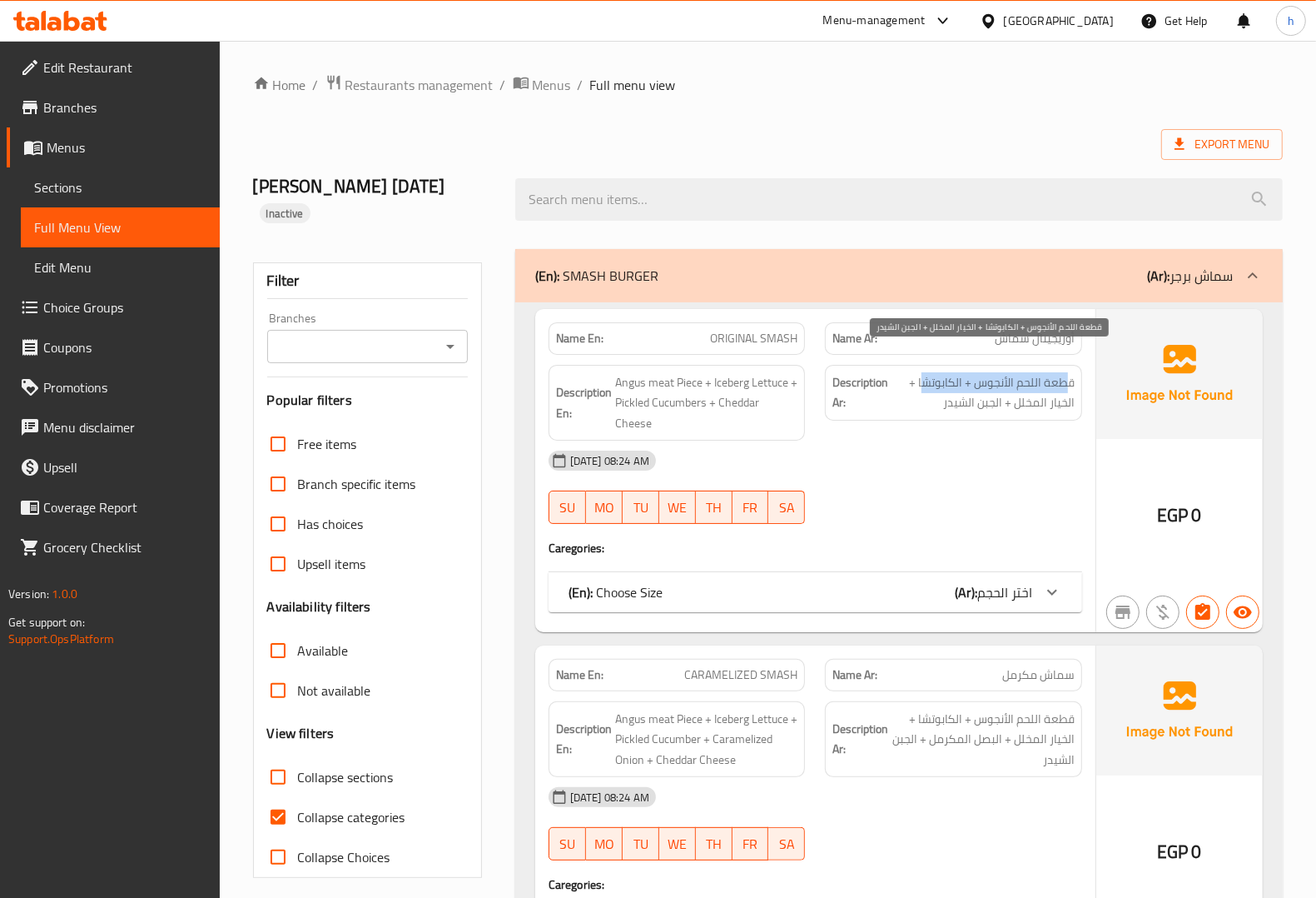
drag, startPoint x: 1066, startPoint y: 364, endPoint x: 924, endPoint y: 366, distance: 142.0
click at [924, 372] on span "قطعة اللحم الأنجوس + الكابوتشا + الخيار المخلل + الجبن الشيدر" at bounding box center [983, 392] width 183 height 41
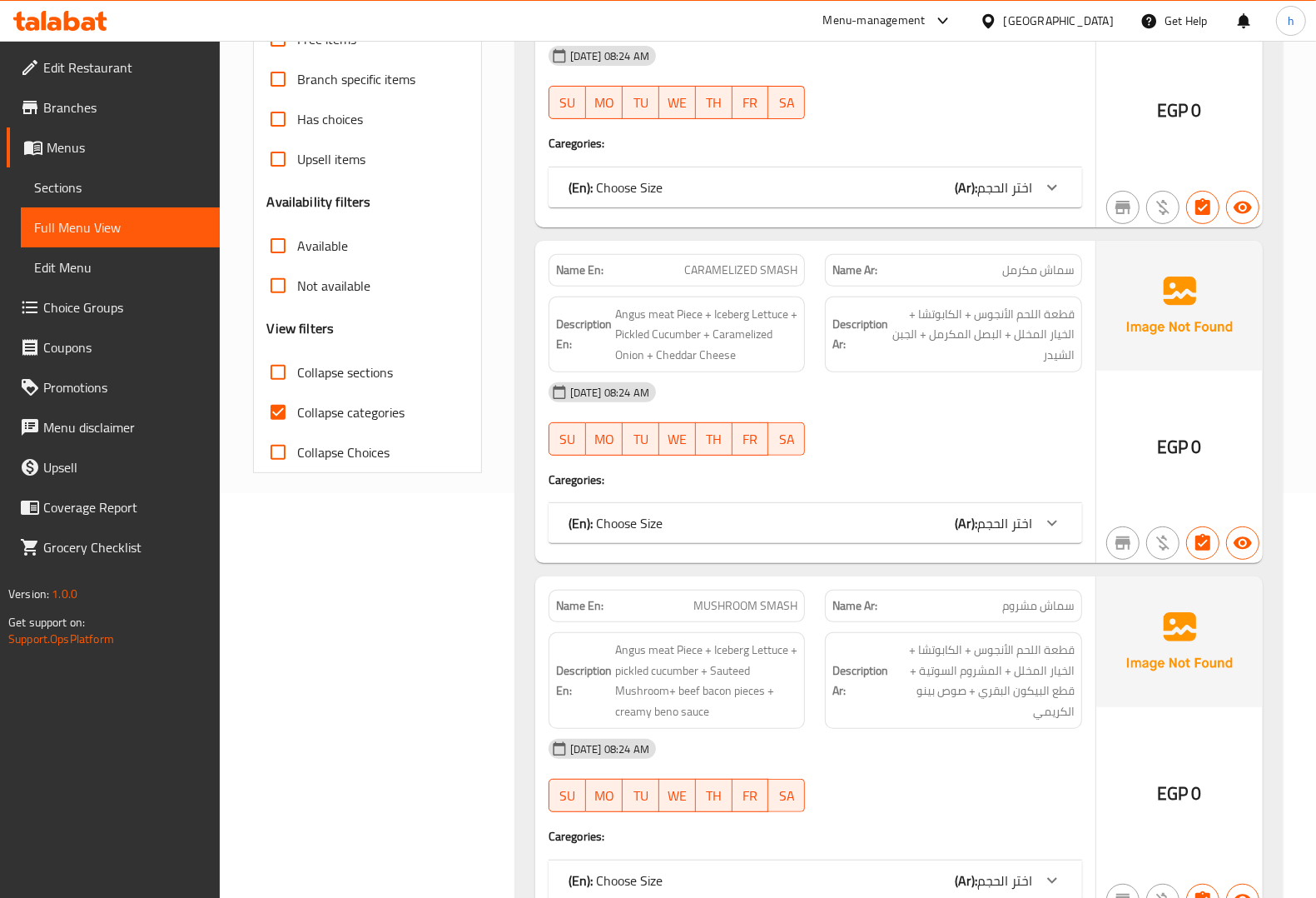
scroll to position [416, 0]
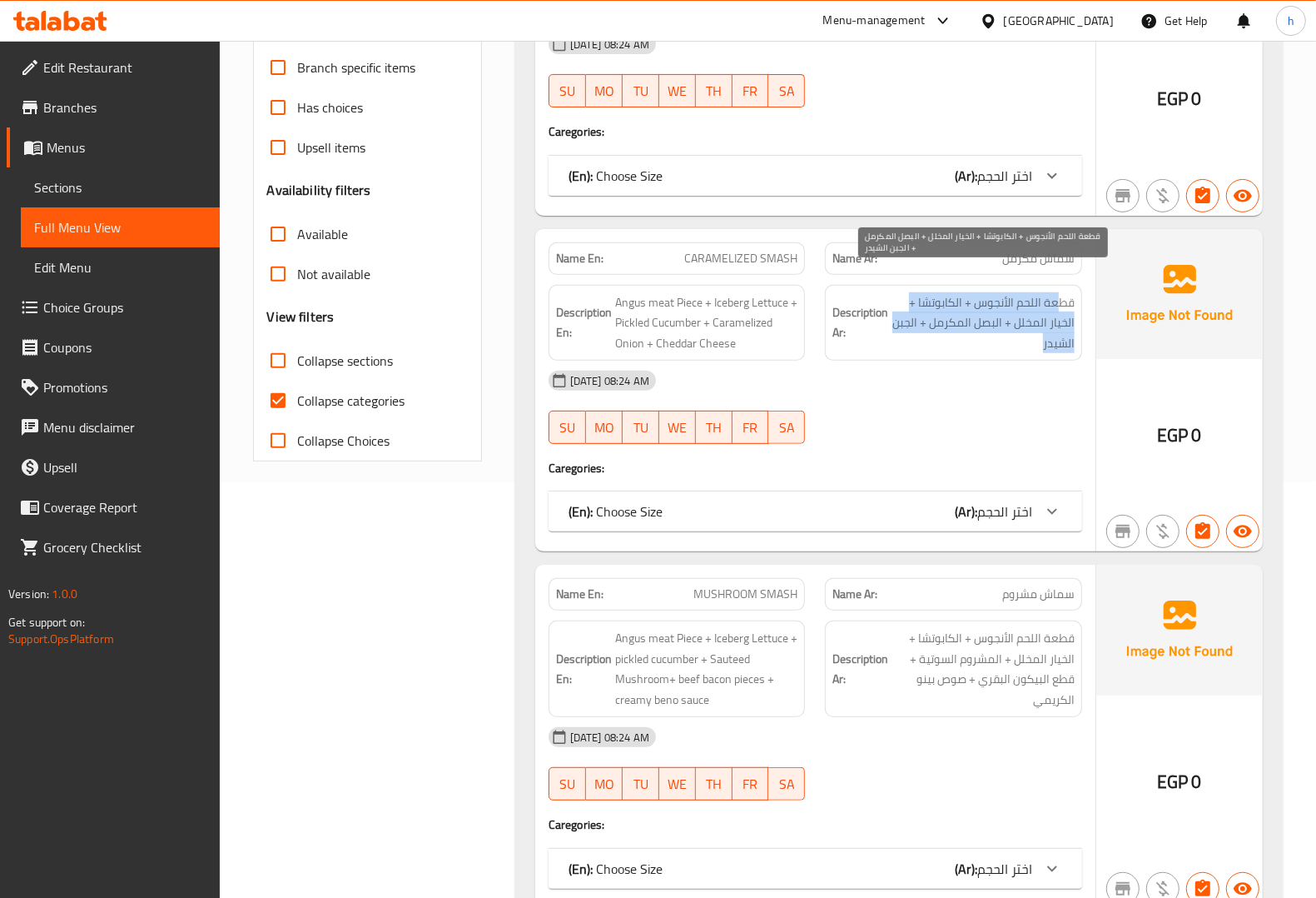
drag, startPoint x: 1060, startPoint y: 276, endPoint x: 895, endPoint y: 314, distance: 169.3
click at [895, 314] on span "قطعة اللحم الأنجوس + الكابوتشا + الخيار المخلل + البصل المكرمل + الجبن الشيدر" at bounding box center [983, 323] width 183 height 61
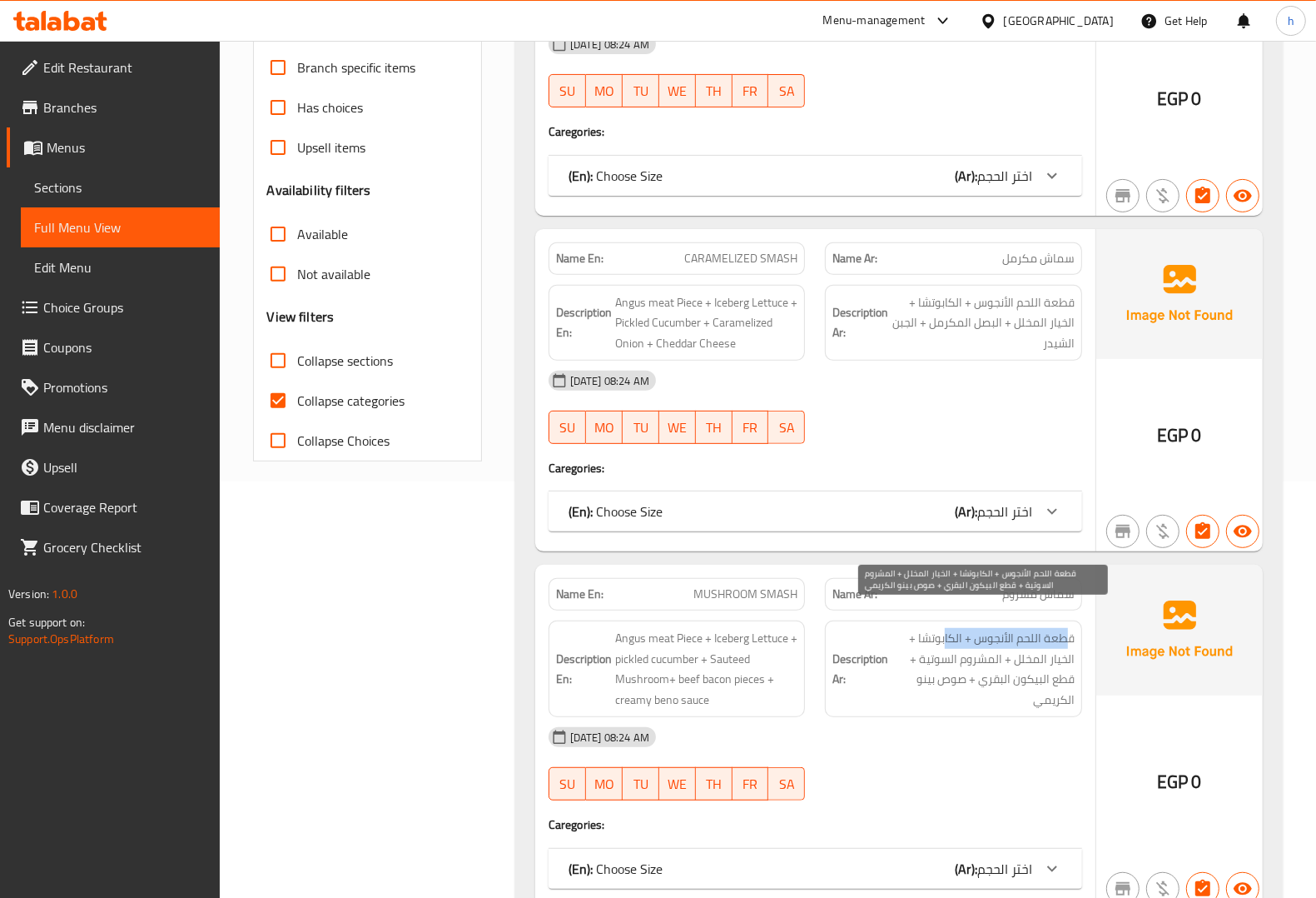
drag, startPoint x: 1071, startPoint y: 618, endPoint x: 945, endPoint y: 626, distance: 126.3
click at [945, 628] on span "قطعة اللحم الأنجوس + الكابوتشا + الخيار المخلل + المشروم السوتية + قطع البيكون …" at bounding box center [983, 669] width 183 height 82
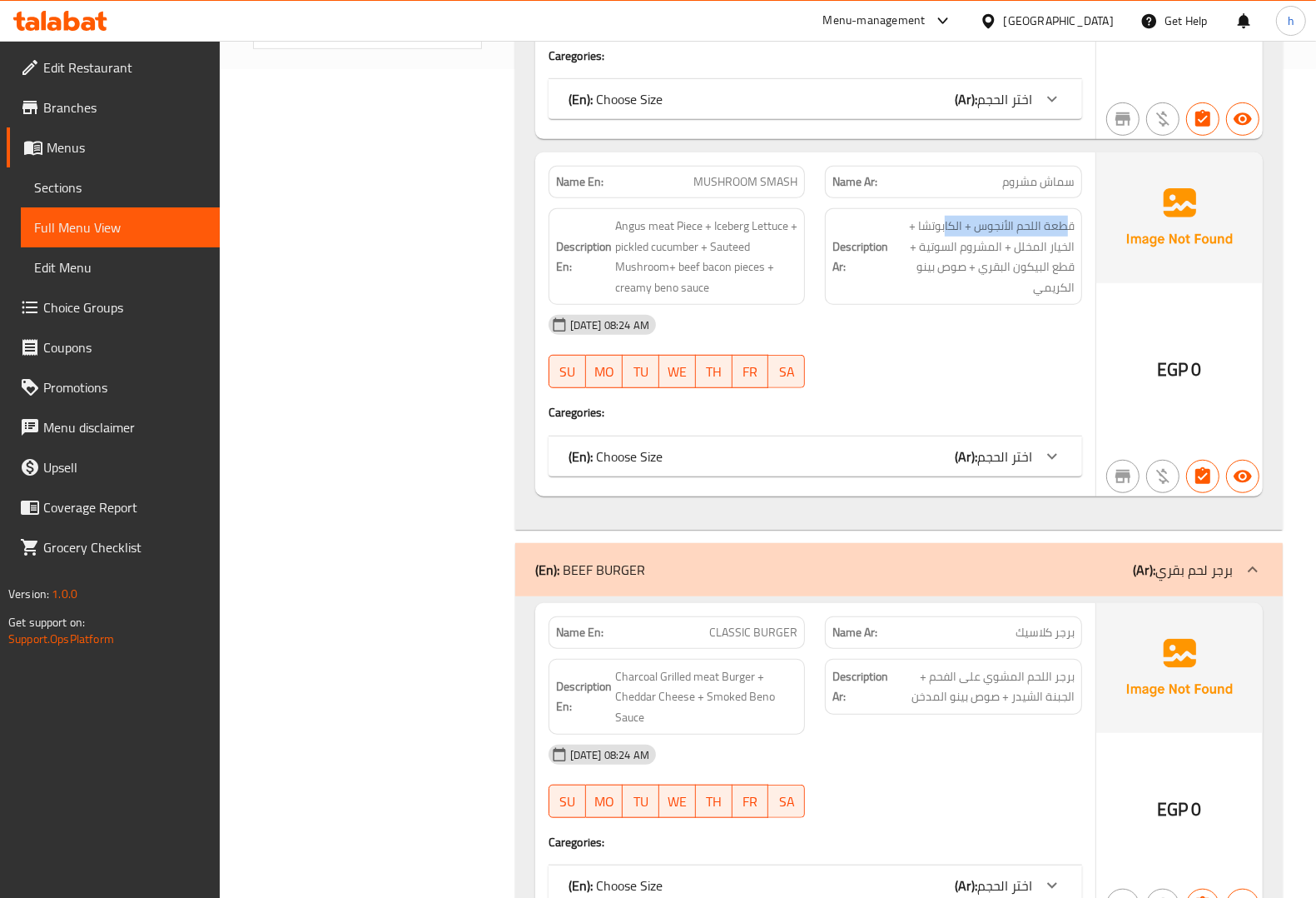
scroll to position [833, 0]
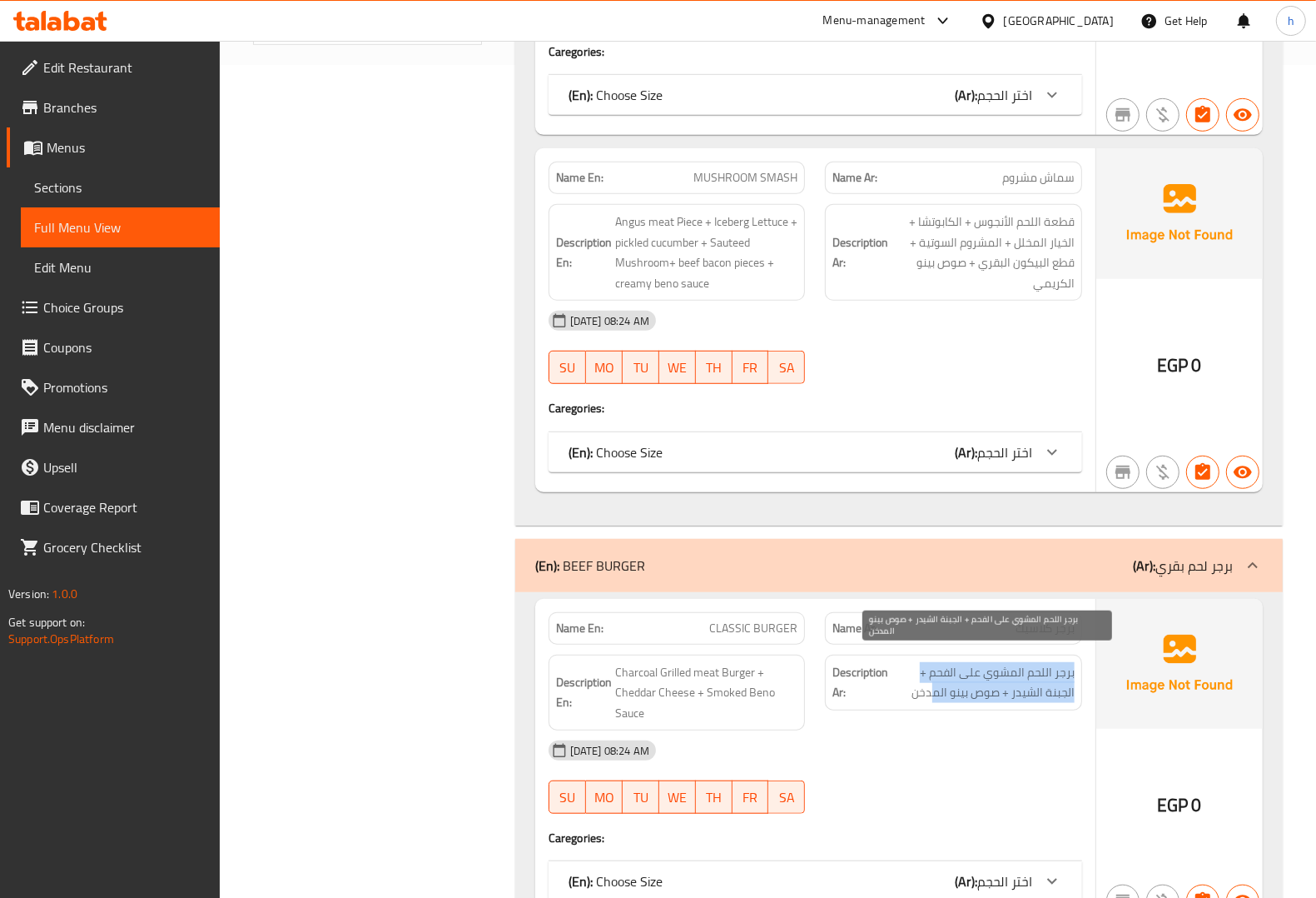
drag, startPoint x: 1074, startPoint y: 656, endPoint x: 930, endPoint y: 669, distance: 144.6
click at [930, 669] on span "برجر اللحم المشوي على الفحم + الجبنة الشيدر + صوص بينو المدخن" at bounding box center [983, 681] width 183 height 41
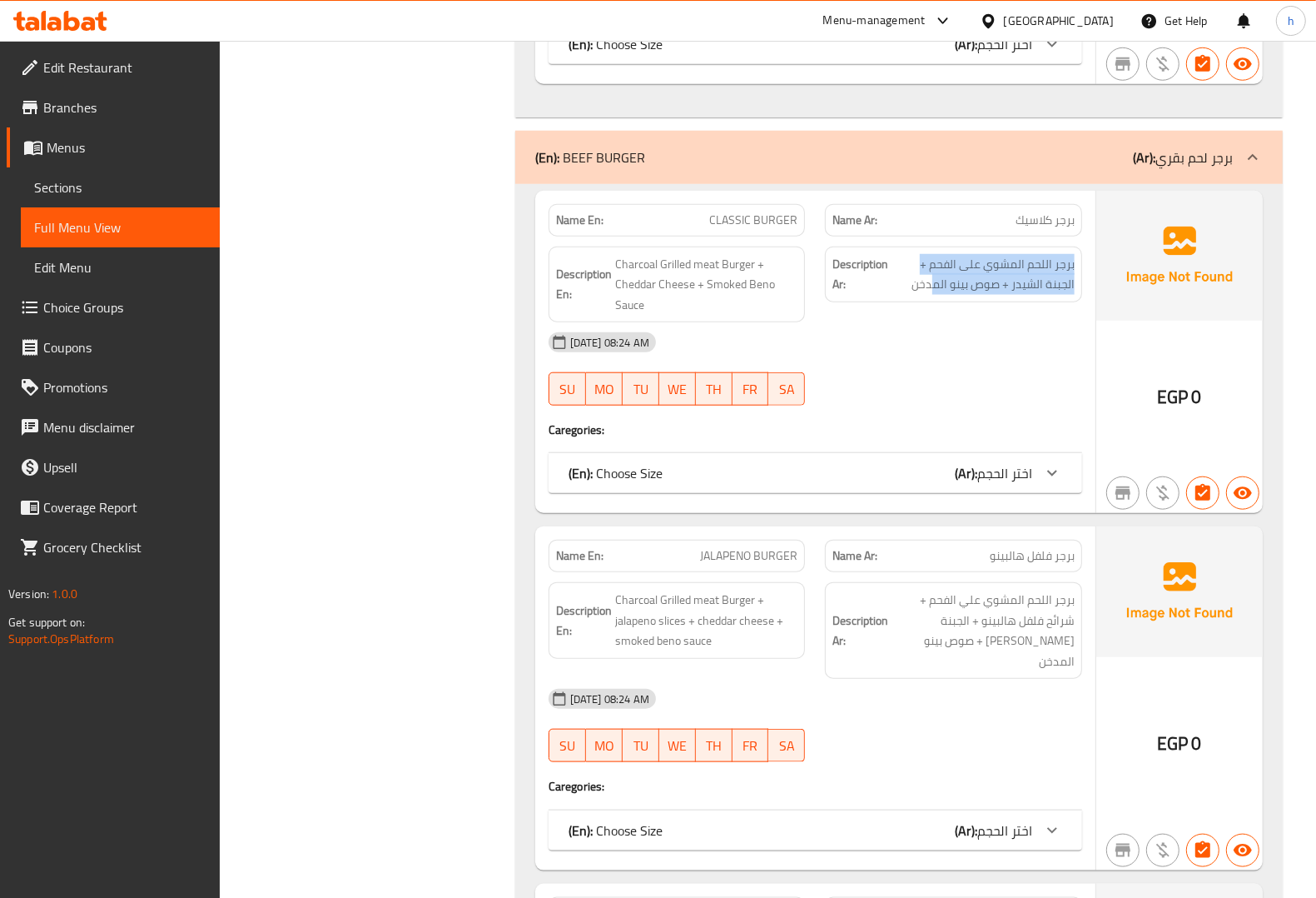
scroll to position [1249, 0]
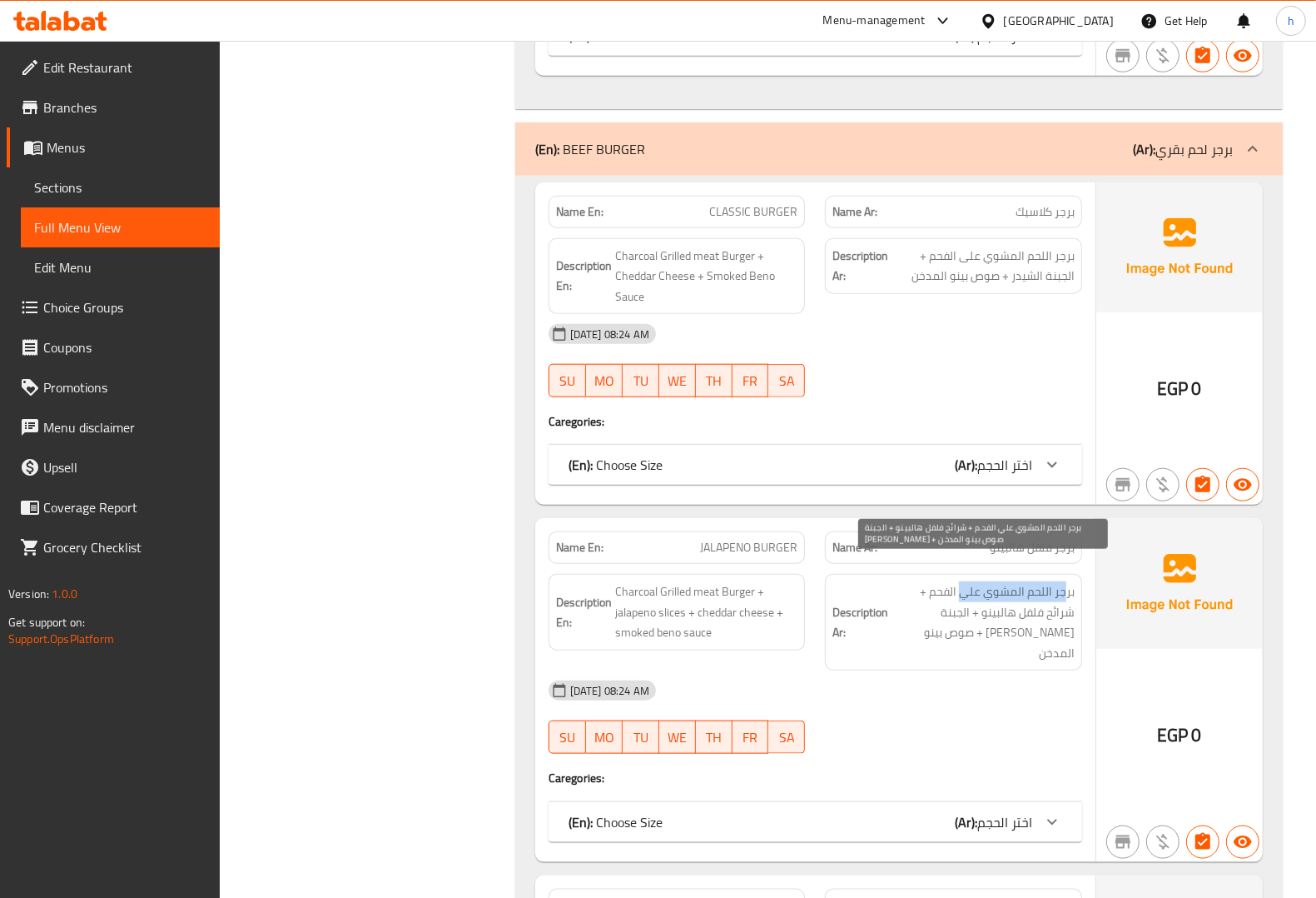
drag, startPoint x: 1068, startPoint y: 573, endPoint x: 964, endPoint y: 575, distance: 104.0
click at [964, 582] on span "برجر اللحم المشوي علي الفحم + شرائح فلفل هالبينو + الجبنة الشيدر + صوص بينو الم…" at bounding box center [983, 622] width 183 height 82
click at [1019, 609] on span "برجر اللحم المشوي علي الفحم + شرائح فلفل هالبينو + الجبنة الشيدر + صوص بينو الم…" at bounding box center [983, 622] width 183 height 82
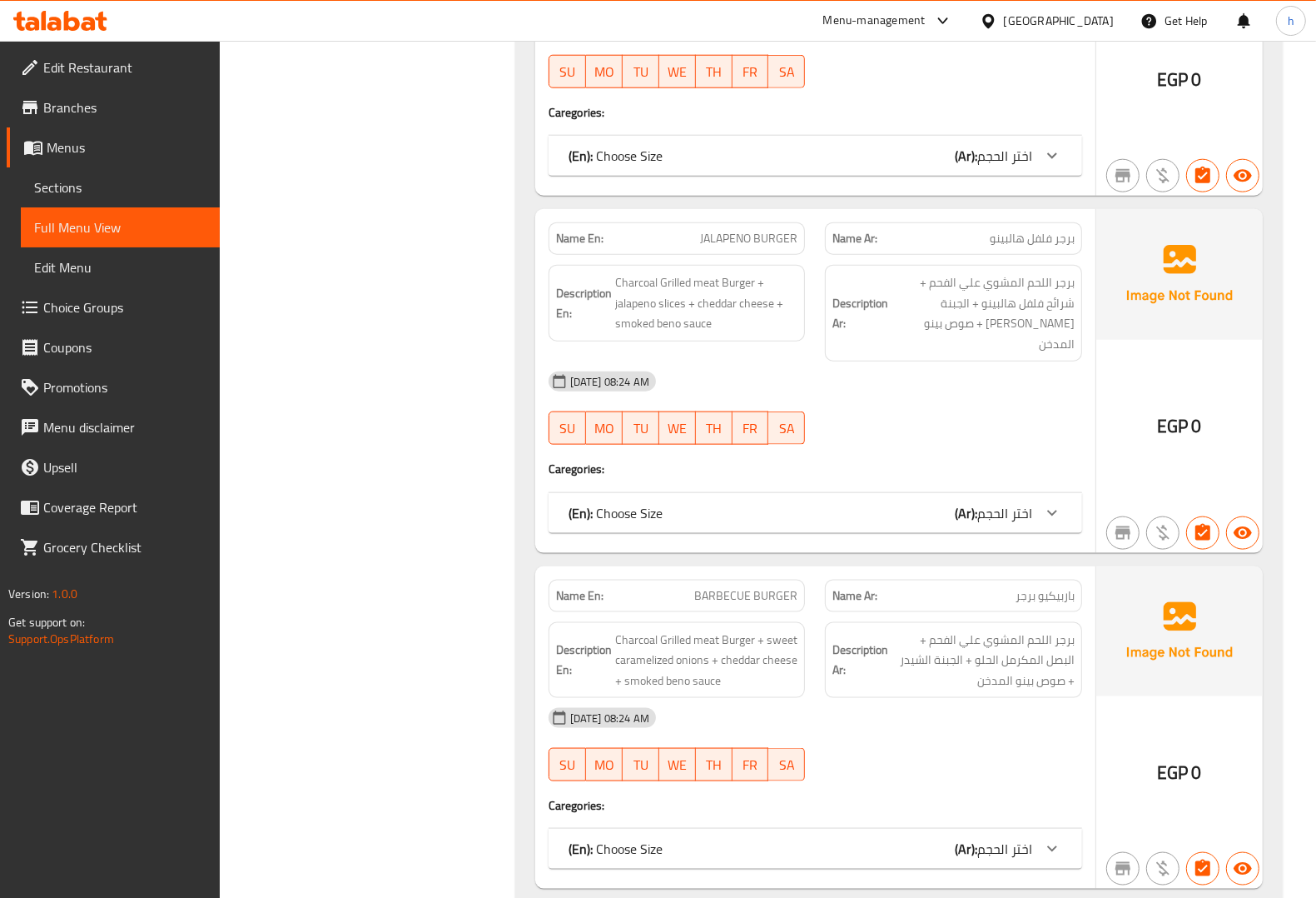
scroll to position [1562, 0]
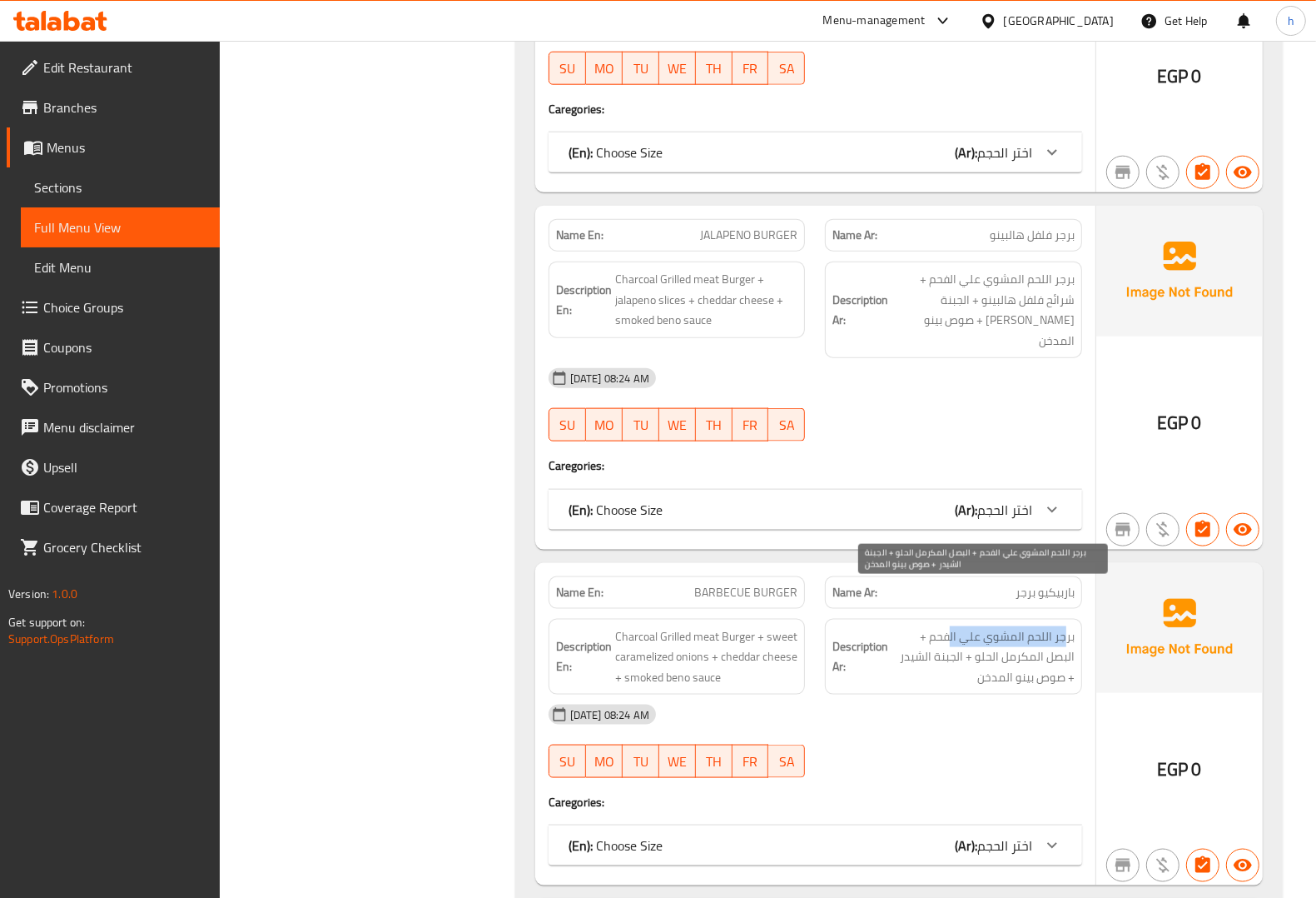
drag, startPoint x: 1066, startPoint y: 602, endPoint x: 949, endPoint y: 602, distance: 117.0
click at [949, 626] on span "برجر اللحم المشوي علي الفحم + البصل المكرمل الحلو + الجبنة الشيدر + صوص بينو ال…" at bounding box center [983, 657] width 183 height 61
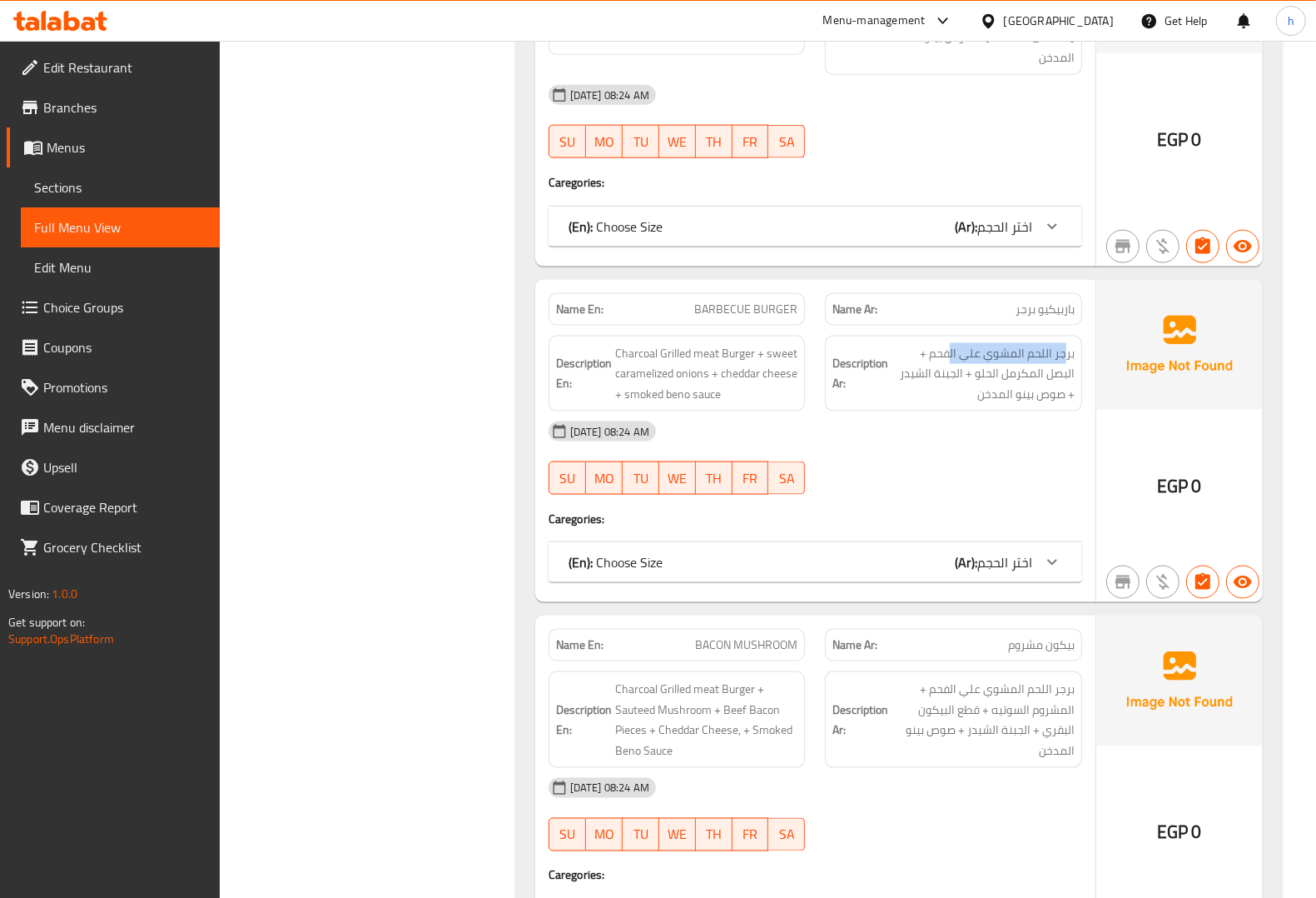
scroll to position [1873, 0]
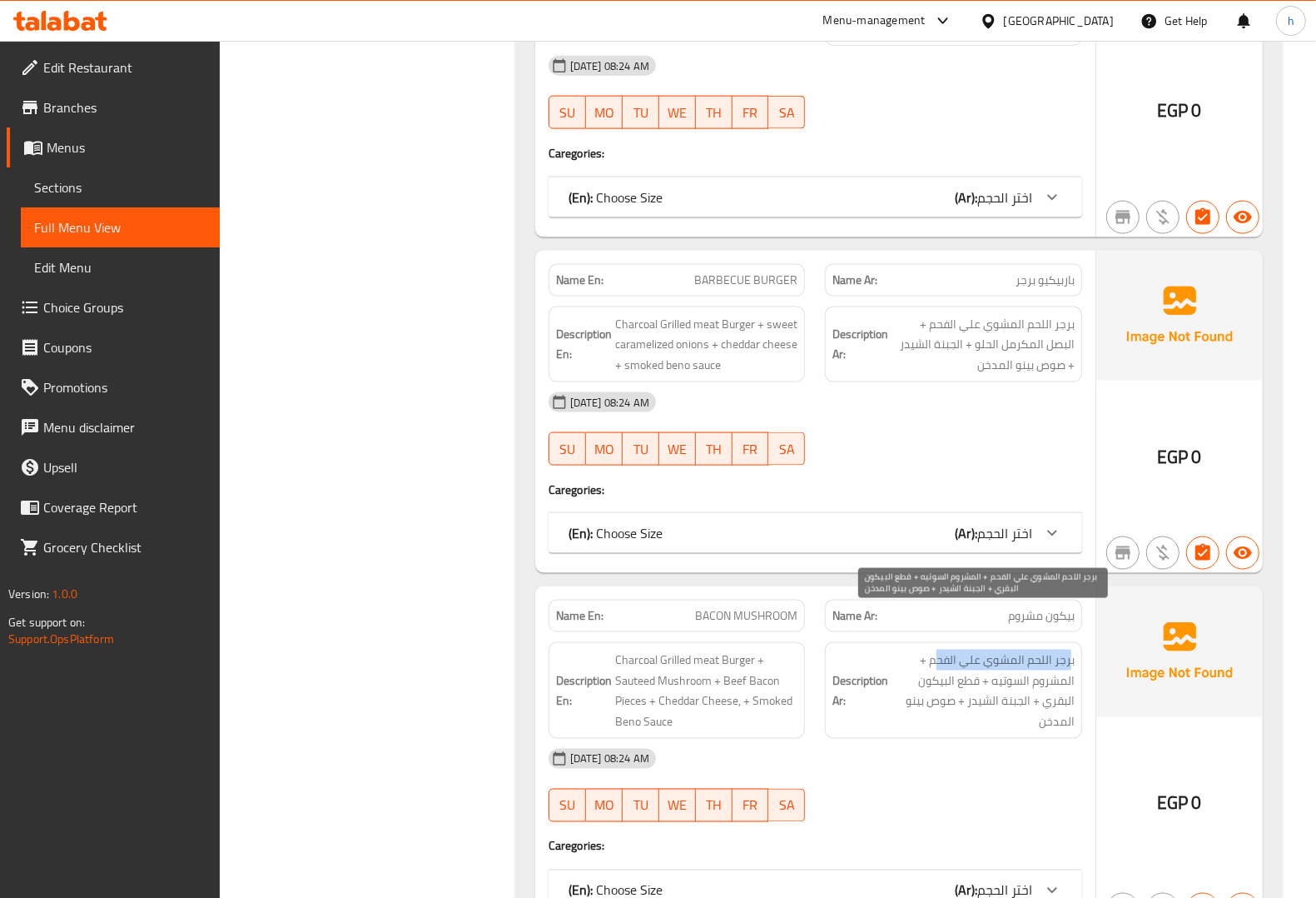
drag, startPoint x: 1070, startPoint y: 623, endPoint x: 941, endPoint y: 622, distance: 129.0
click at [941, 650] on span "برجر اللحم المشوي علي الفحم + المشروم السوتيه + قطع البيكون البقري + الجبنة الش…" at bounding box center [983, 690] width 183 height 82
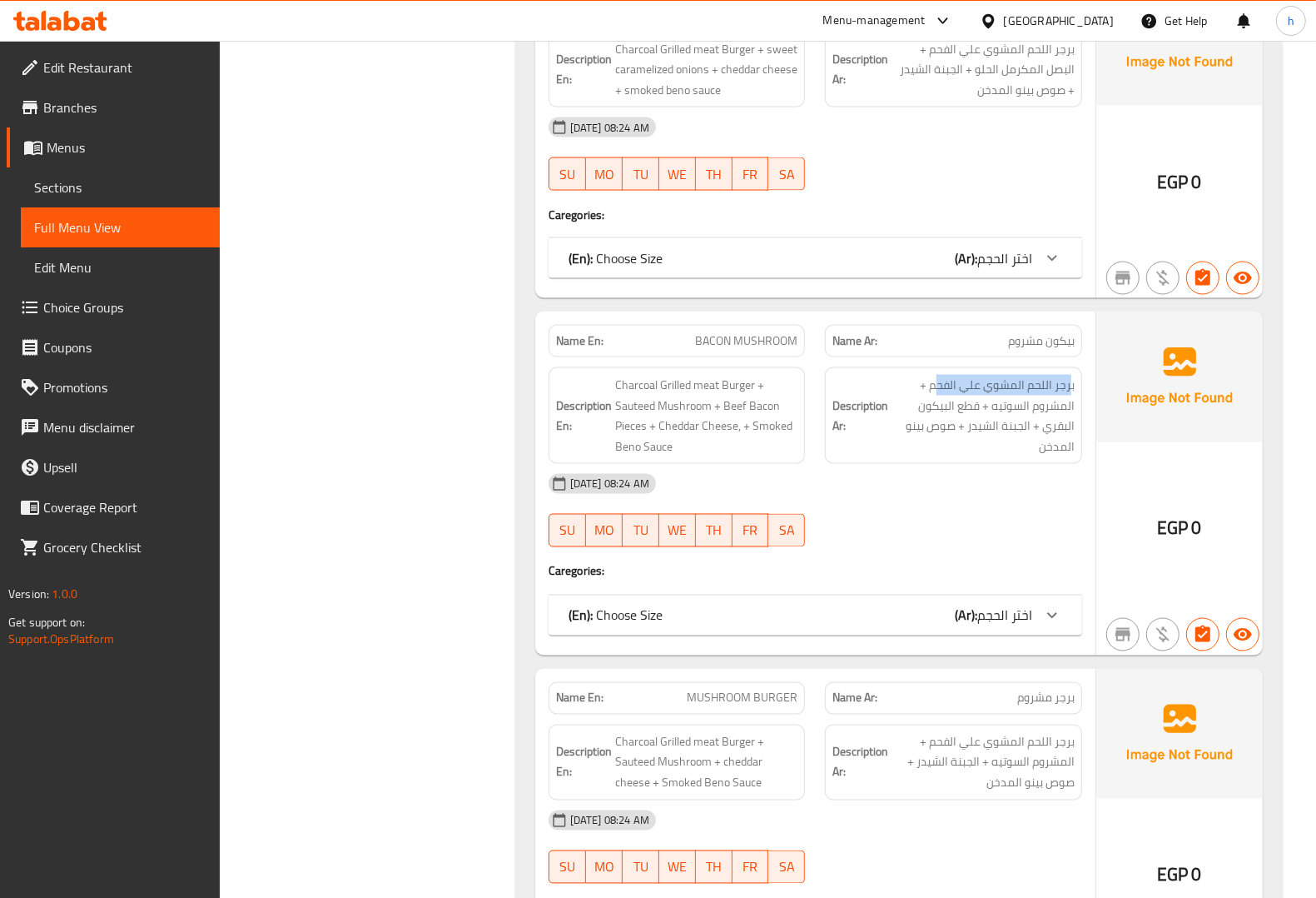
scroll to position [2186, 0]
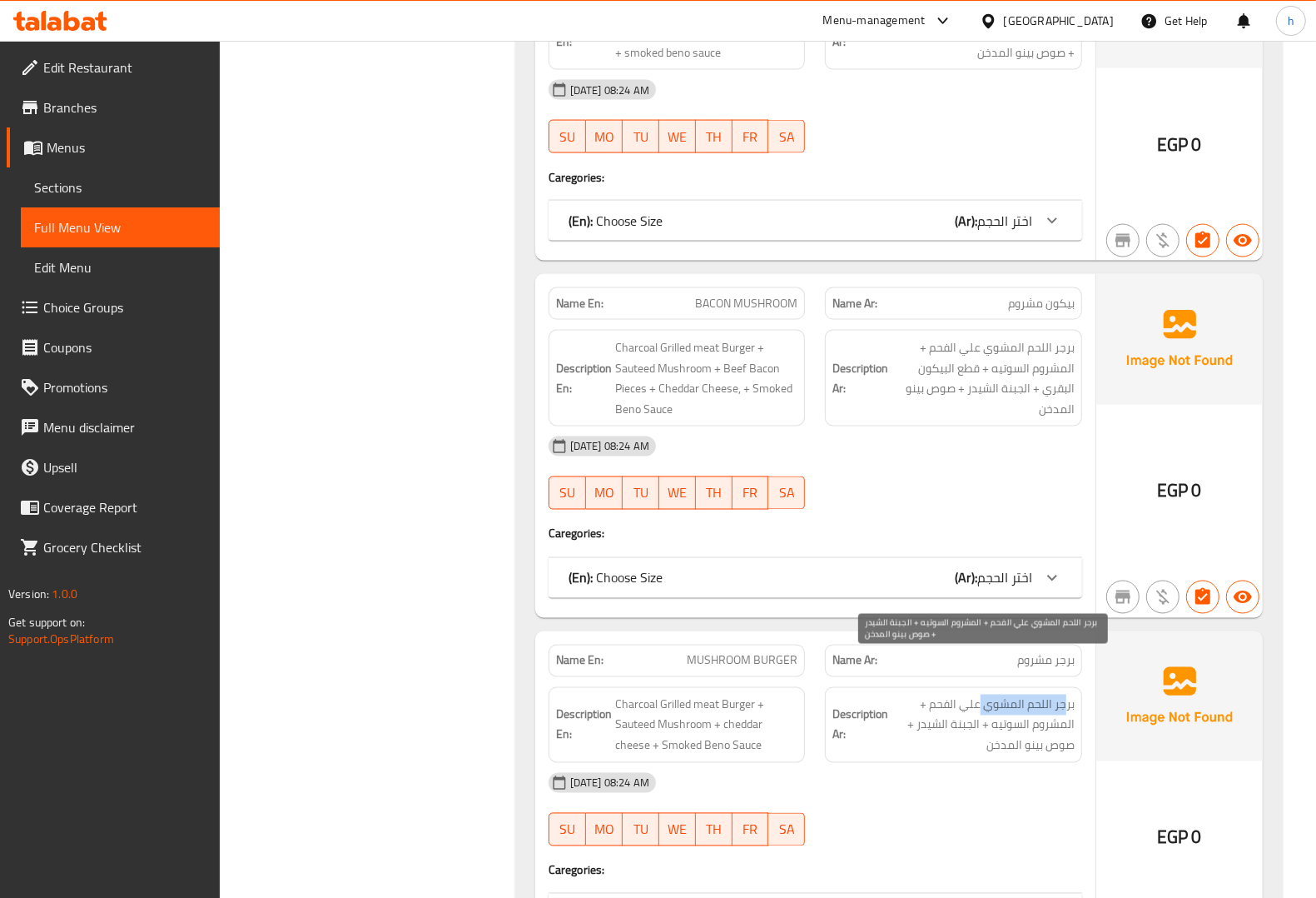
drag, startPoint x: 1067, startPoint y: 664, endPoint x: 980, endPoint y: 664, distance: 87.0
click at [980, 694] on span "برجر اللحم المشوي علي الفحم + المشروم السوتيه + الجبنة الشيدر + صوص بينو المدخن" at bounding box center [983, 725] width 183 height 61
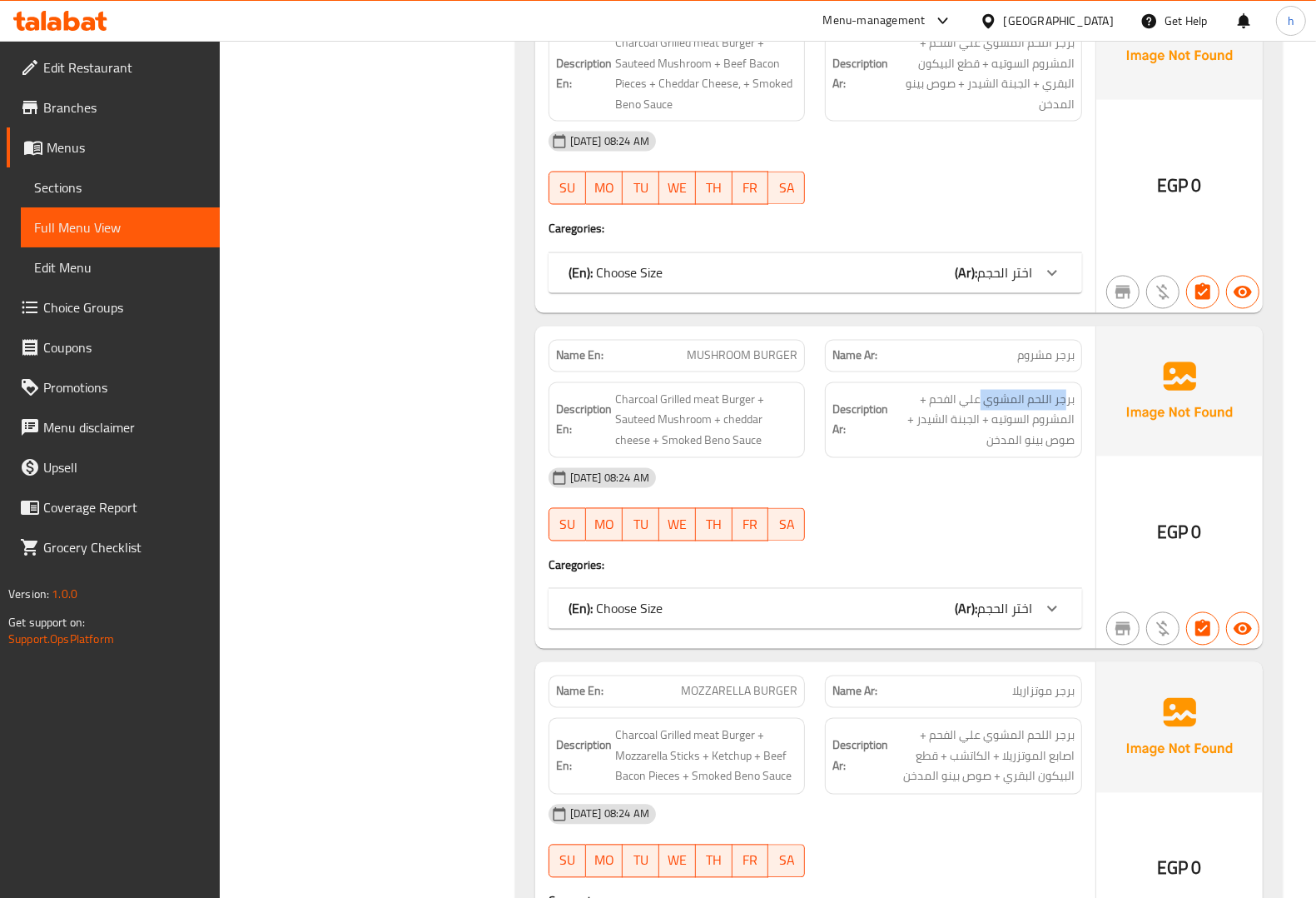
scroll to position [2498, 0]
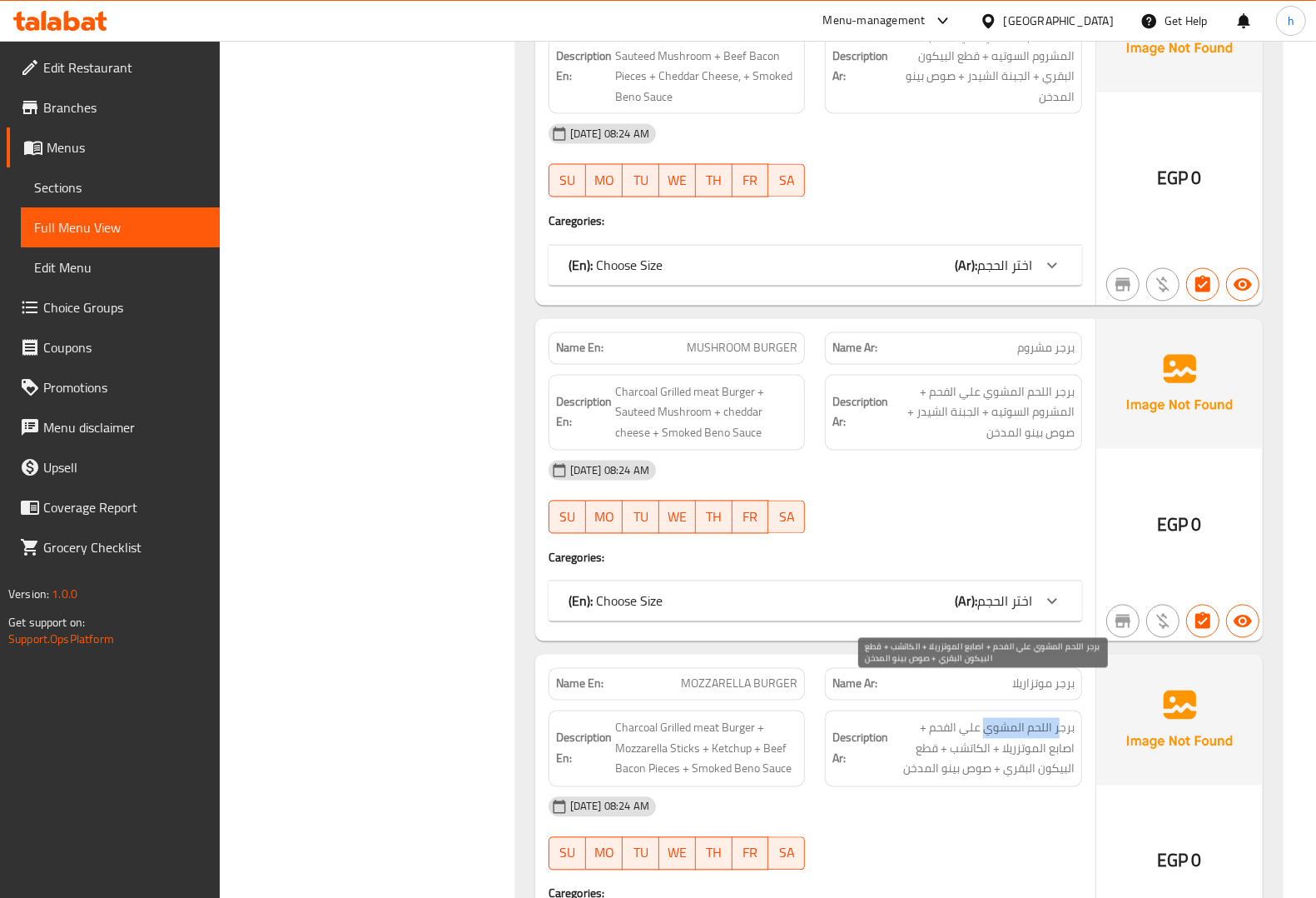
drag, startPoint x: 1062, startPoint y: 693, endPoint x: 984, endPoint y: 693, distance: 78.0
click at [984, 718] on span "برجر اللحم المشوي علي الفحم + اصابع الموتزريلا + الكاتشب + قطع البيكون البقري +…" at bounding box center [983, 749] width 183 height 61
click at [945, 718] on span "برجر اللحم المشوي علي الفحم + اصابع الموتزريلا + الكاتشب + قطع البيكون البقري +…" at bounding box center [983, 749] width 183 height 61
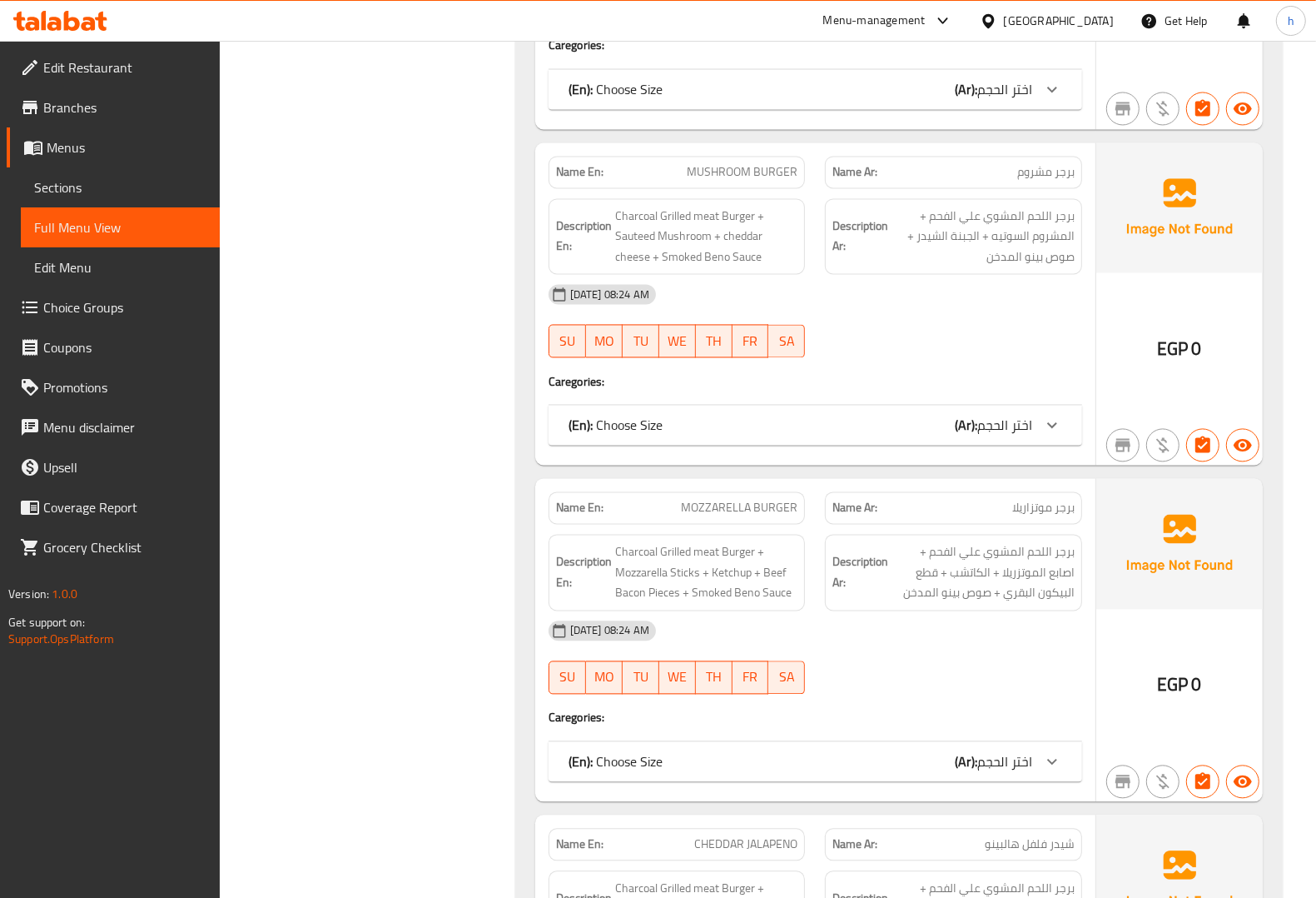
scroll to position [2706, 0]
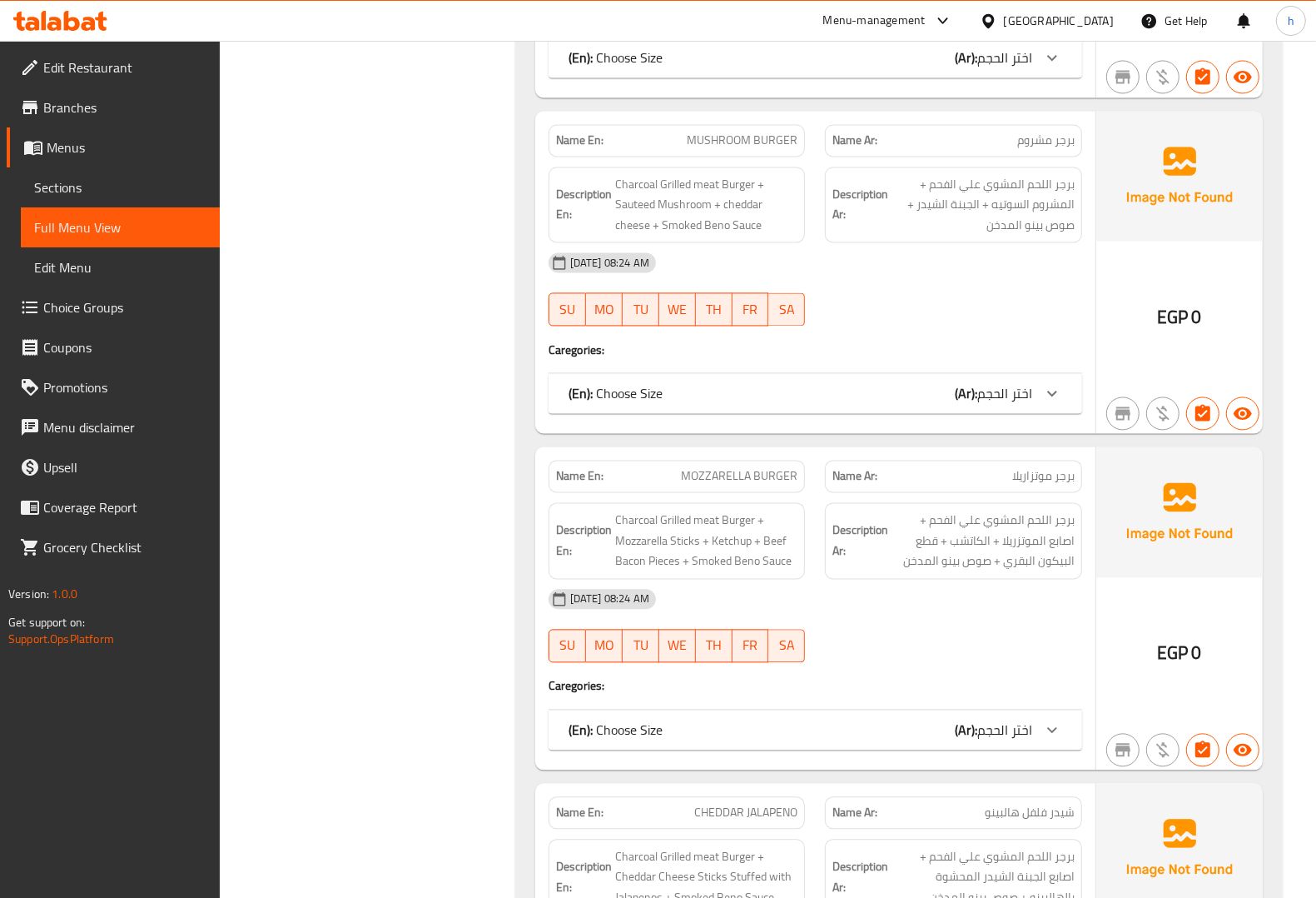
click at [1051, 846] on span "برجر اللحم المشوي علي الفحم + اصابع الجبنة الشيدر المحشوة بالهالبينو + صوص بينو…" at bounding box center [983, 876] width 183 height 61
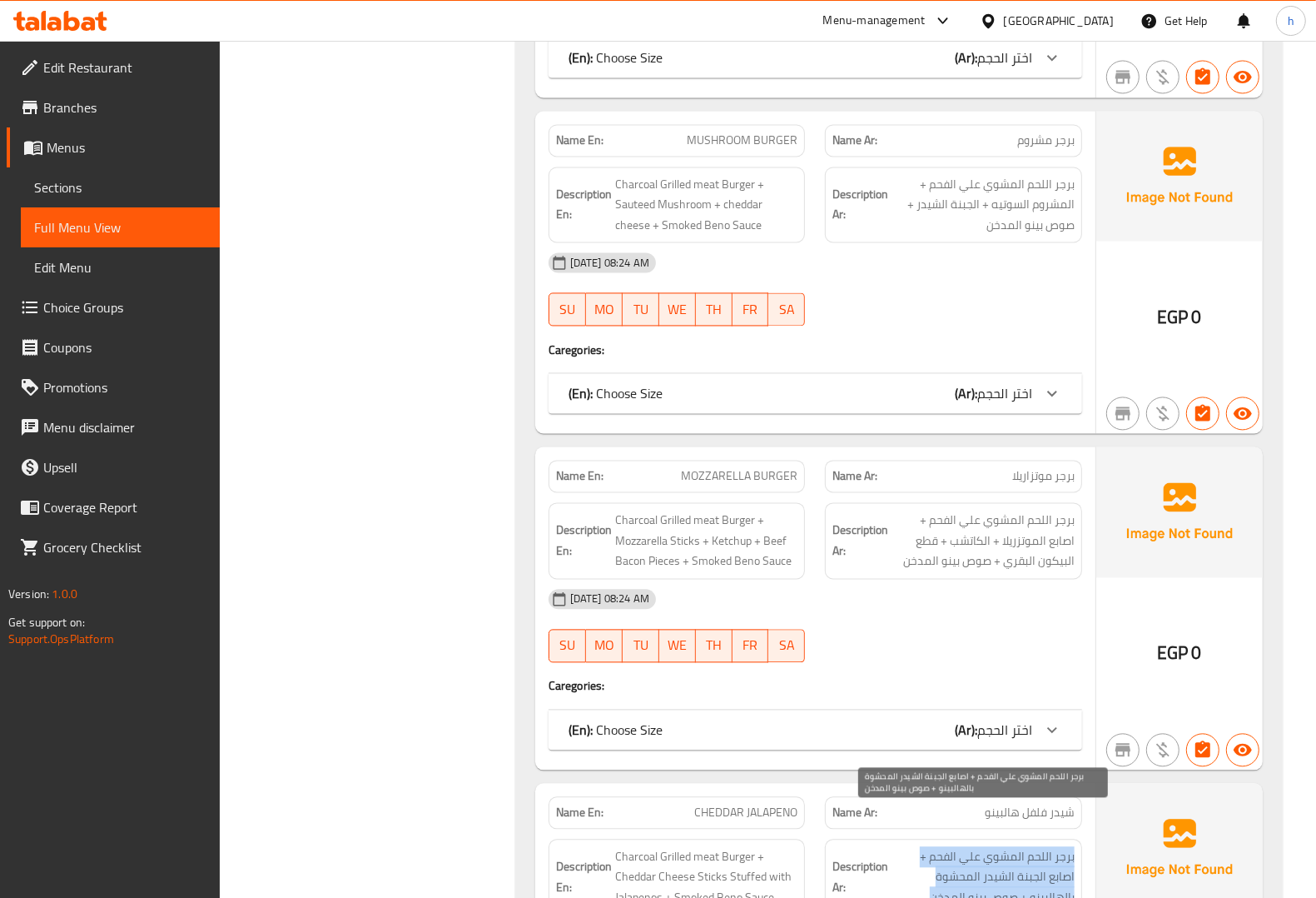
click at [1051, 846] on span "برجر اللحم المشوي علي الفحم + اصابع الجبنة الشيدر المحشوة بالهالبينو + صوص بينو…" at bounding box center [983, 876] width 183 height 61
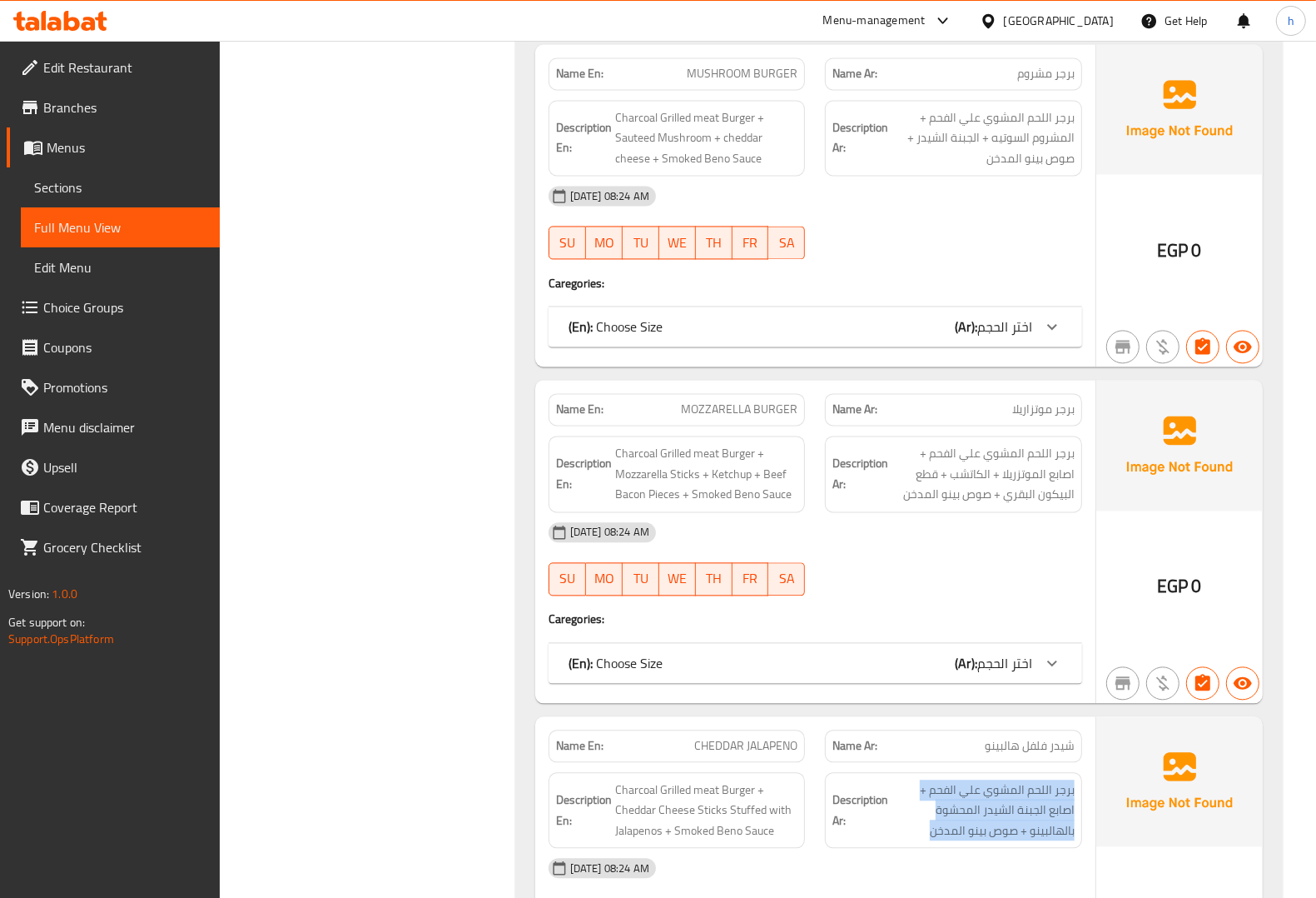
scroll to position [2811, 0]
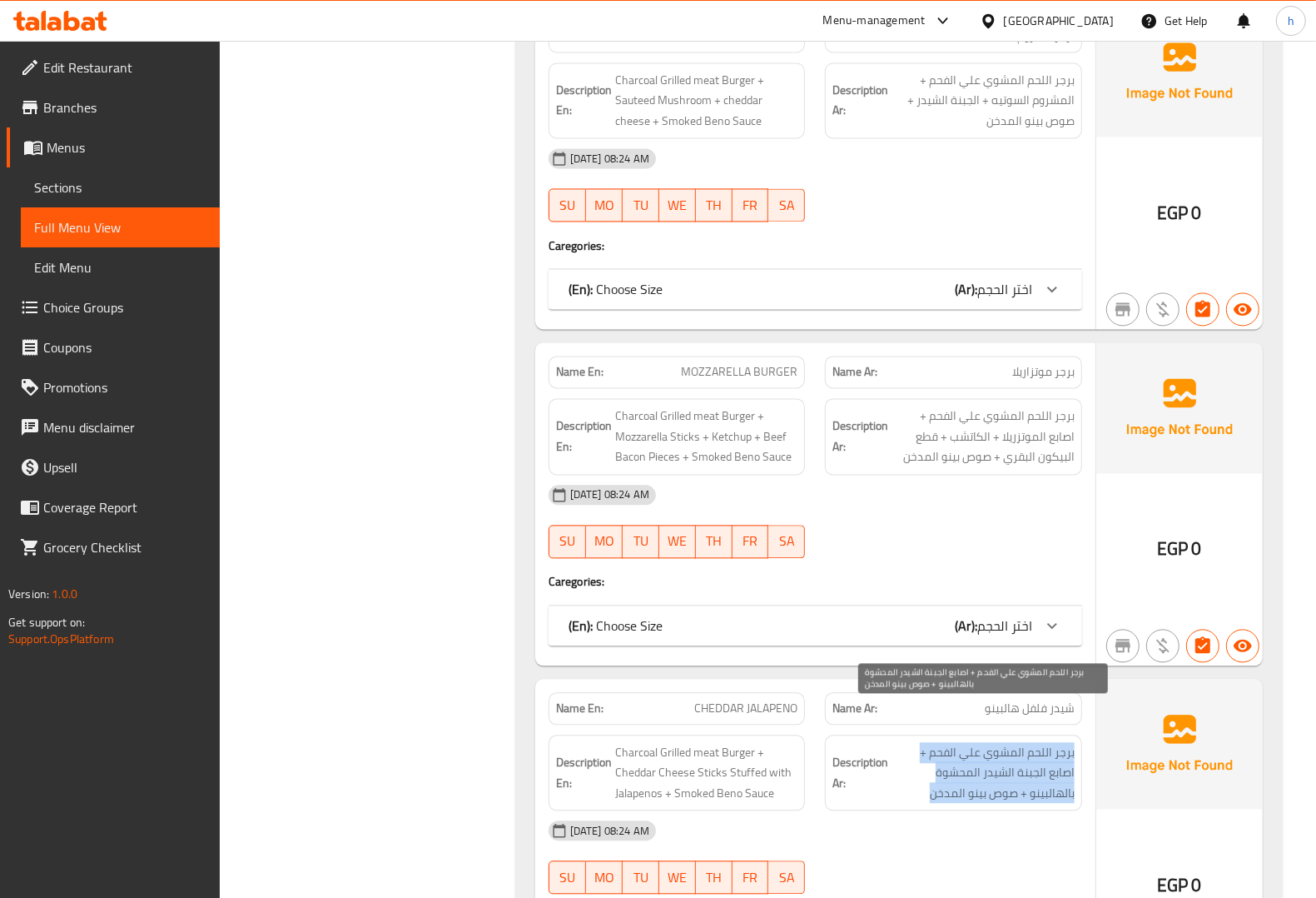
click at [1021, 742] on span "برجر اللحم المشوي علي الفحم + اصابع الجبنة الشيدر المحشوة بالهالبينو + صوص بينو…" at bounding box center [983, 772] width 183 height 61
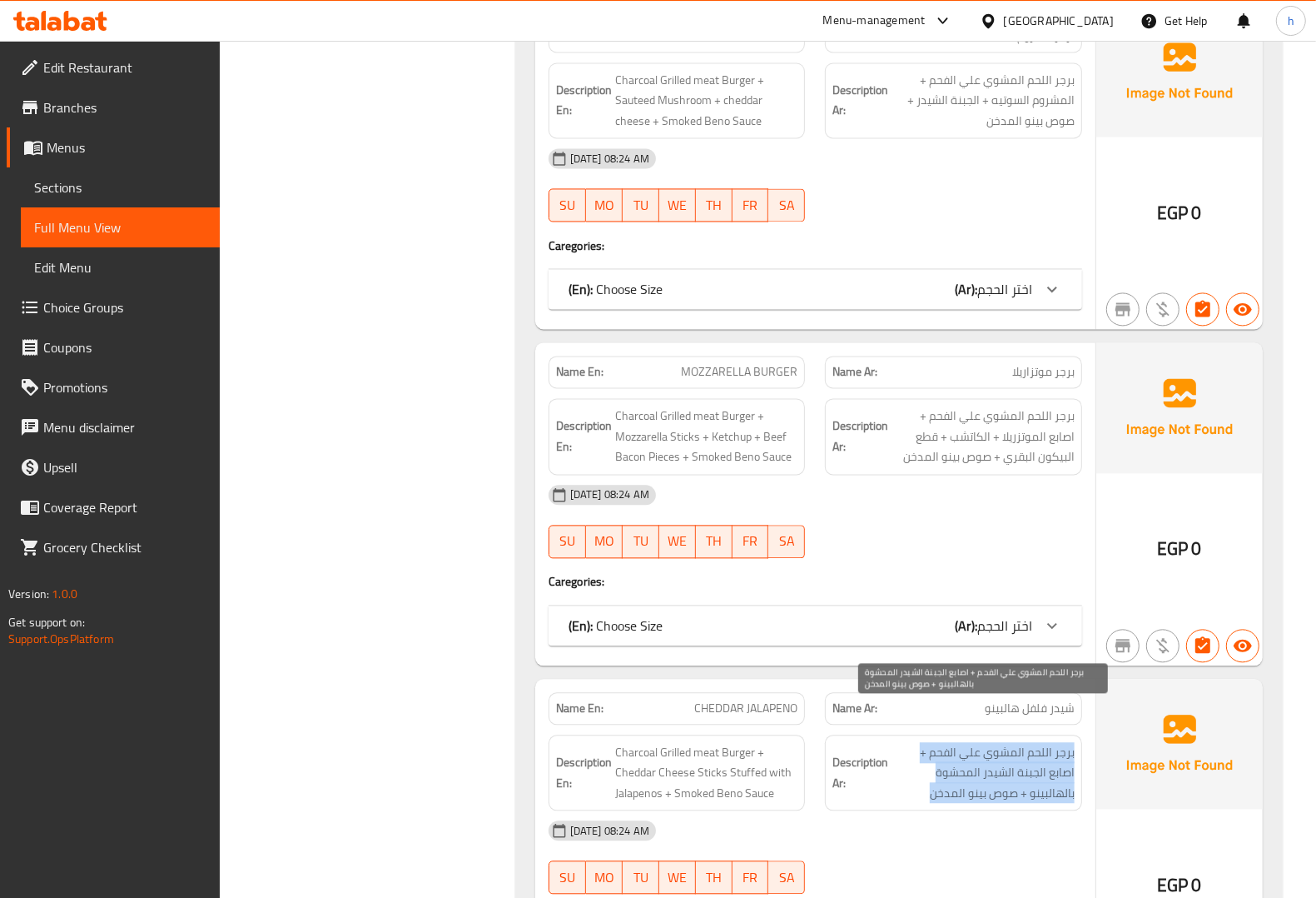
click at [1021, 742] on span "برجر اللحم المشوي علي الفحم + اصابع الجبنة الشيدر المحشوة بالهالبينو + صوص بينو…" at bounding box center [983, 772] width 183 height 61
click at [1034, 742] on span "برجر اللحم المشوي علي الفحم + اصابع الجبنة الشيدر المحشوة بالهالبينو + صوص بينو…" at bounding box center [983, 772] width 183 height 61
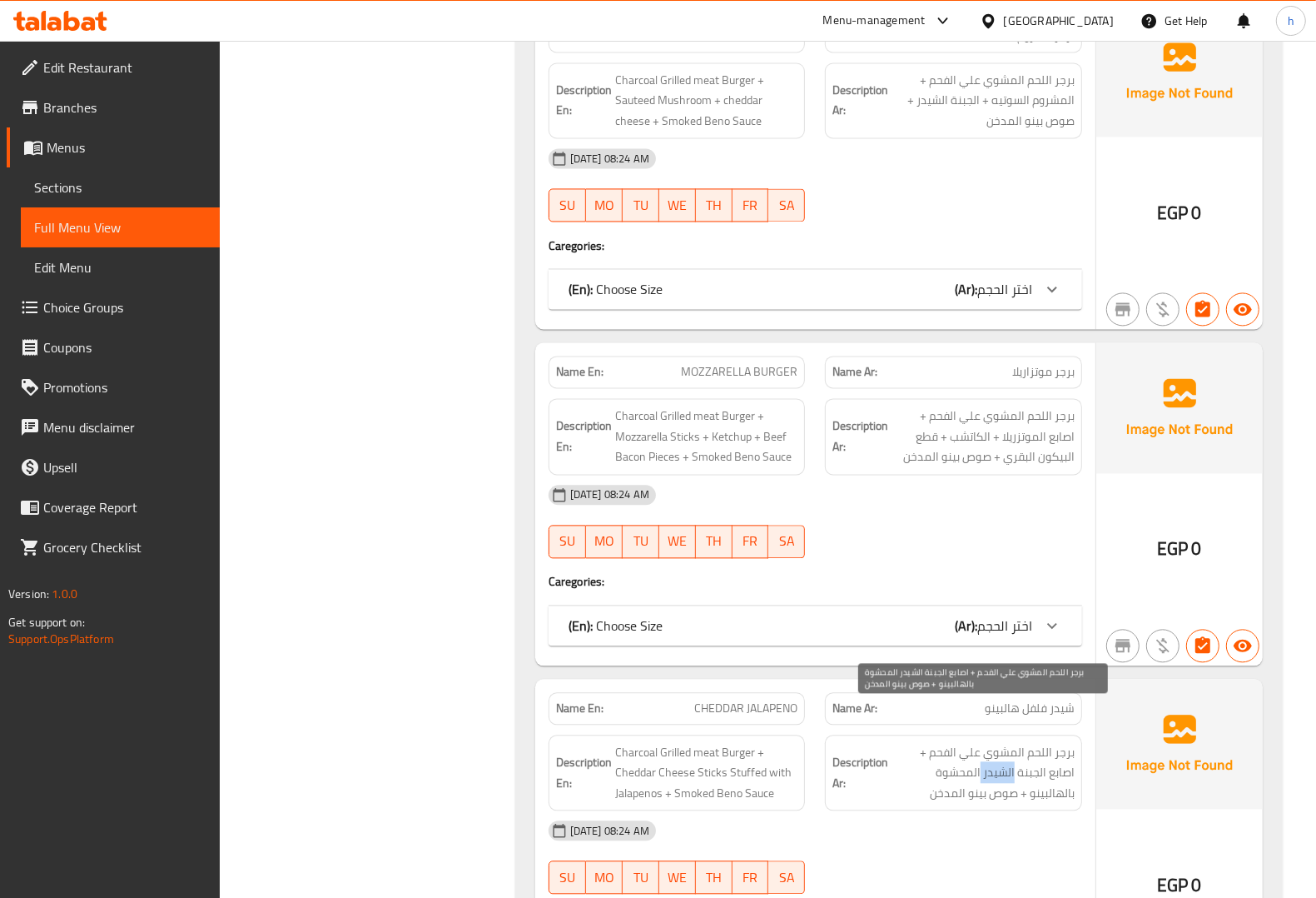
click at [1034, 742] on span "برجر اللحم المشوي علي الفحم + اصابع الجبنة الشيدر المحشوة بالهالبينو + صوص بينو…" at bounding box center [983, 772] width 183 height 61
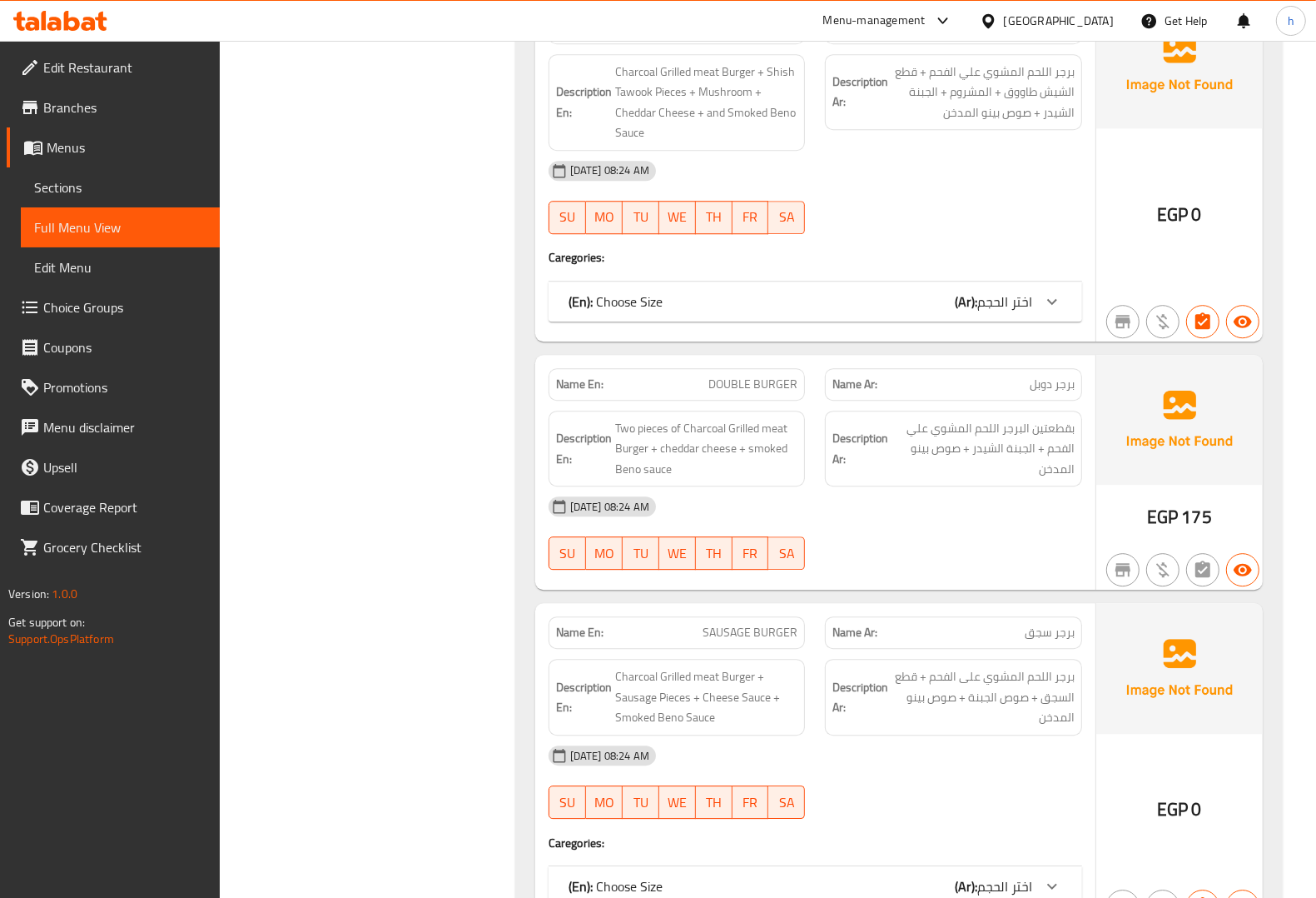
scroll to position [3851, 0]
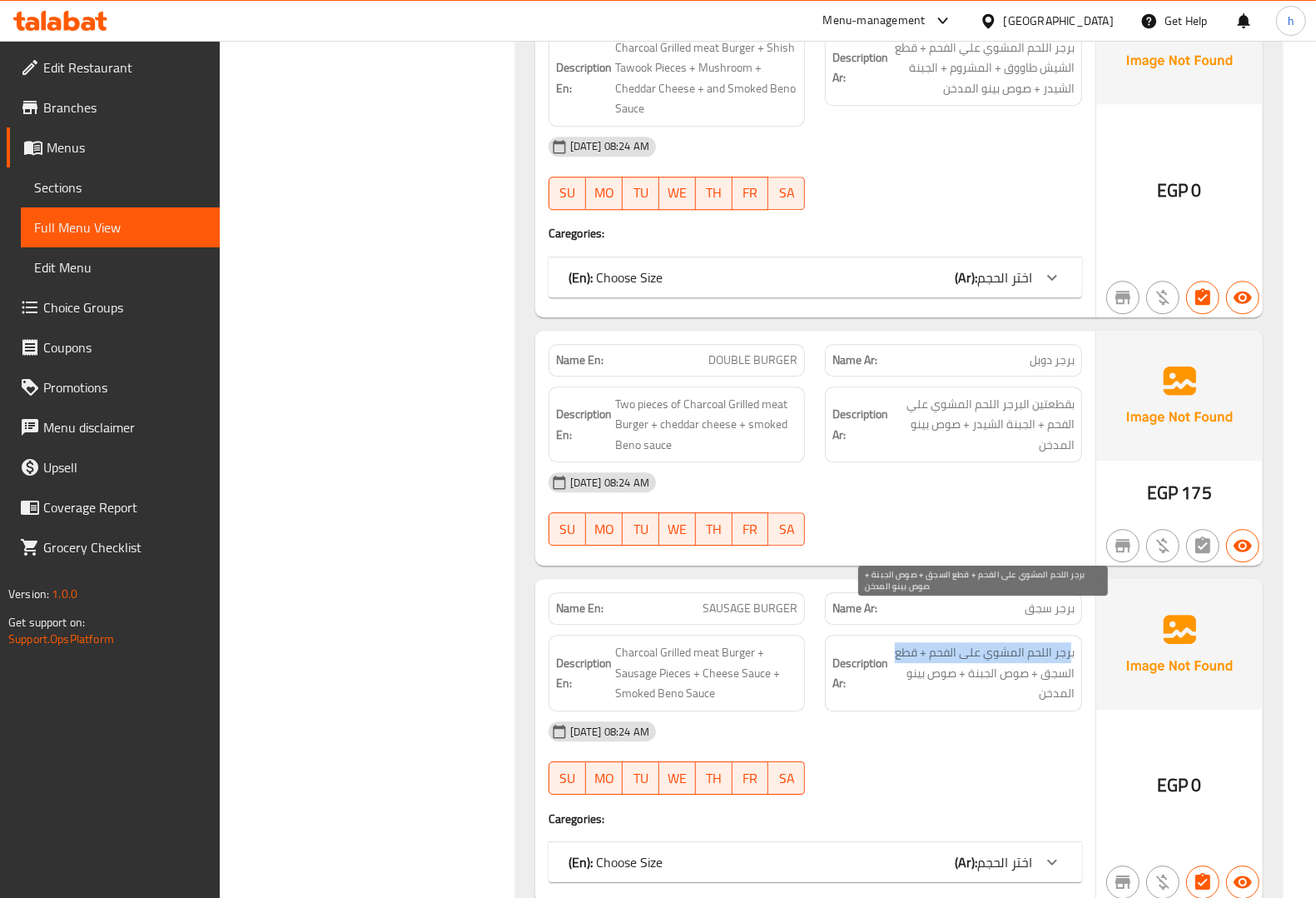
drag, startPoint x: 1071, startPoint y: 614, endPoint x: 893, endPoint y: 620, distance: 178.1
click at [893, 642] on span "برجر اللحم المشوي على الفحم + قطع السجق + صوص الجبنة + صوص بينو المدخن" at bounding box center [983, 673] width 183 height 61
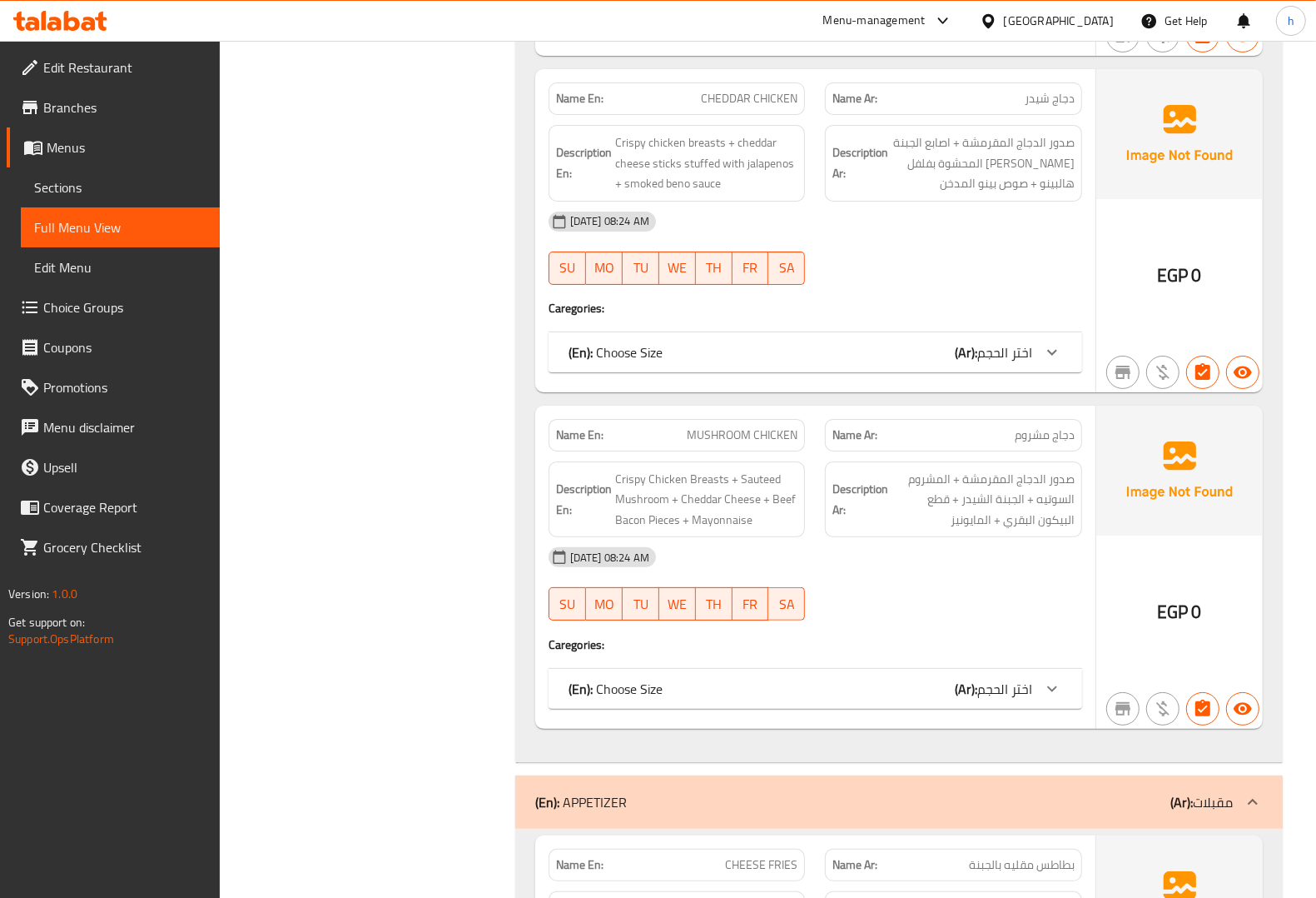
scroll to position [5620, 0]
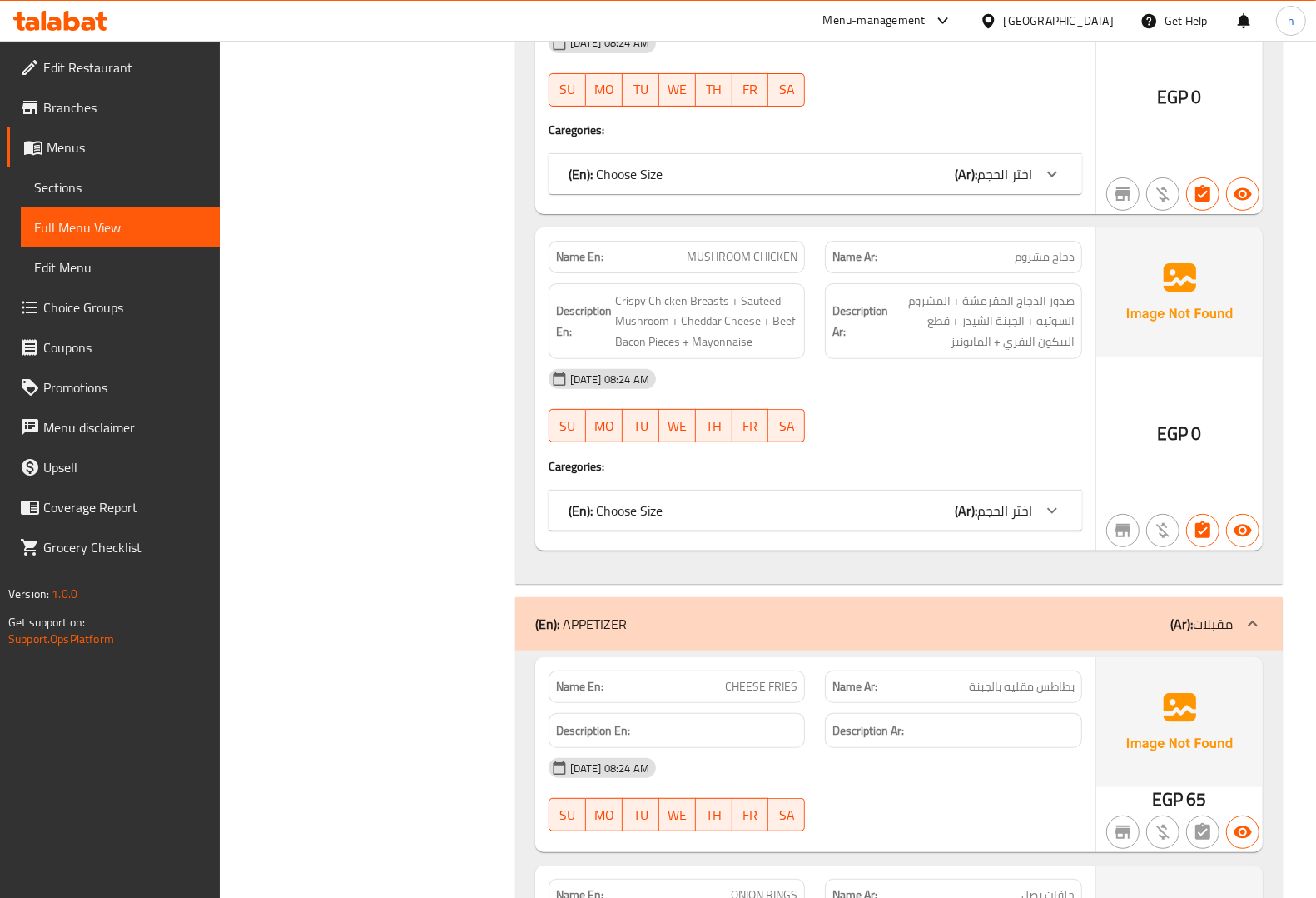
click at [68, 302] on span "Choice Groups" at bounding box center [125, 308] width 163 height 20
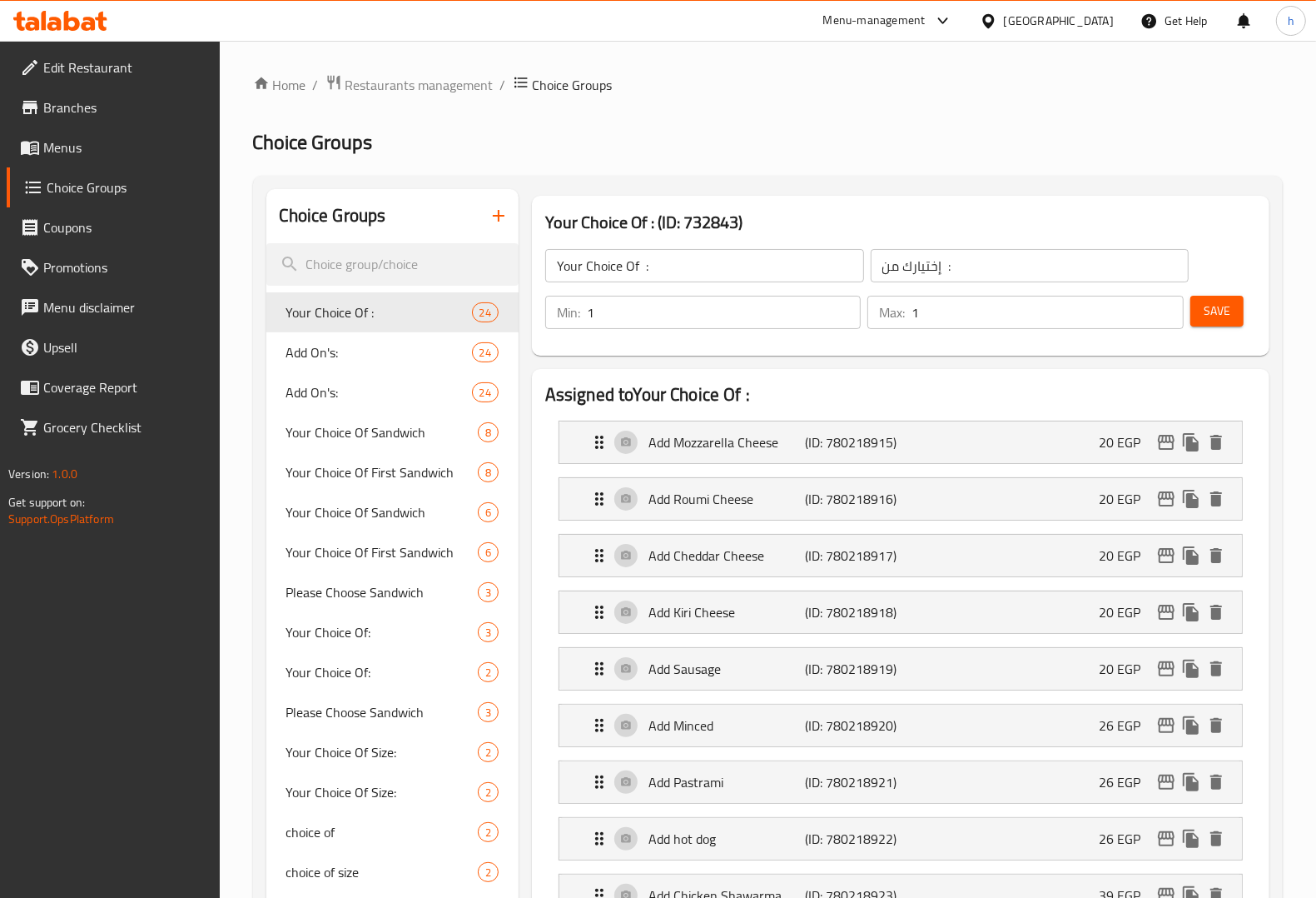
click at [71, 152] on span "Menus" at bounding box center [125, 147] width 163 height 20
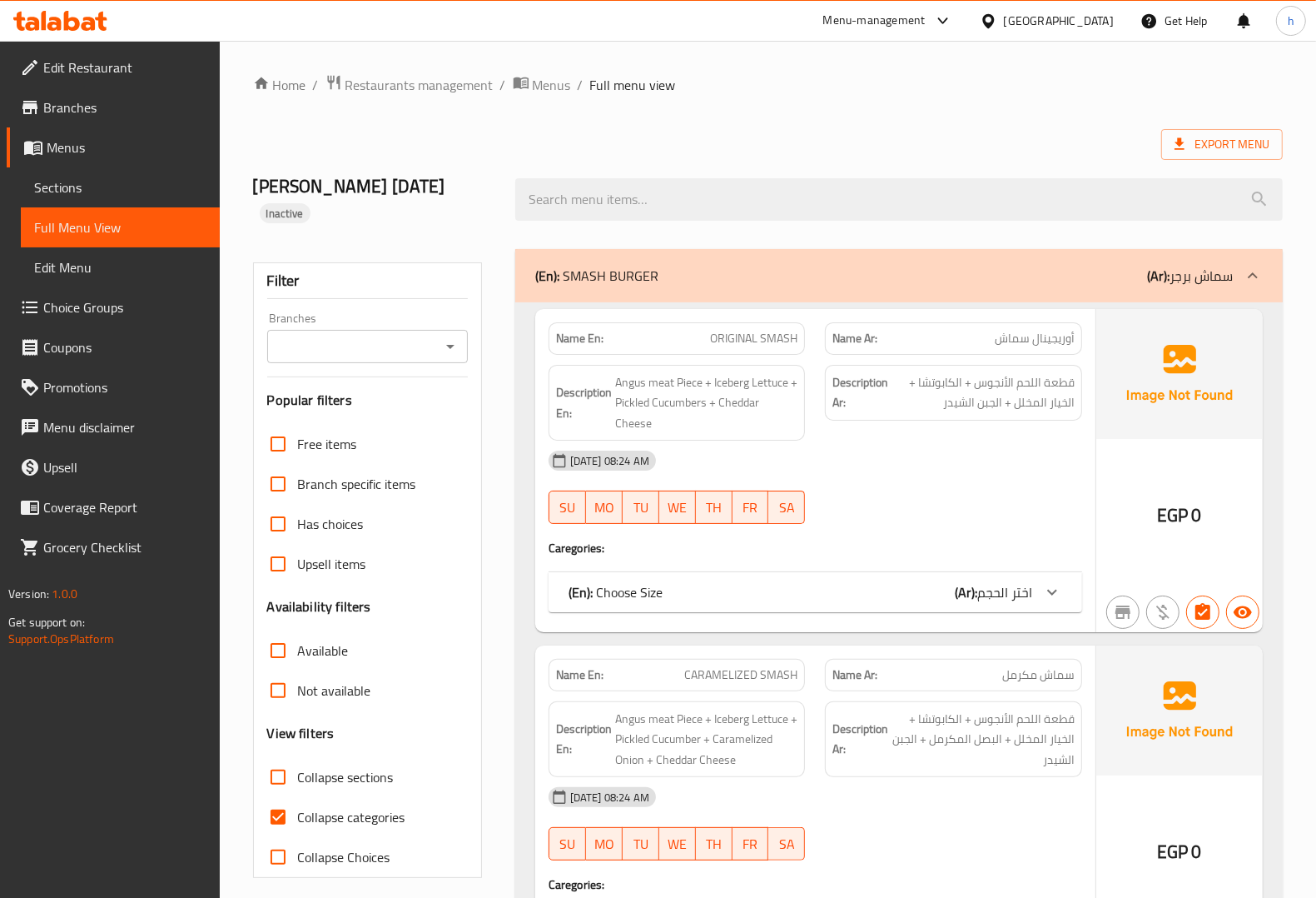
click at [830, 269] on div "(En): SMASH BURGER (Ar): سماش برجر" at bounding box center [899, 276] width 767 height 53
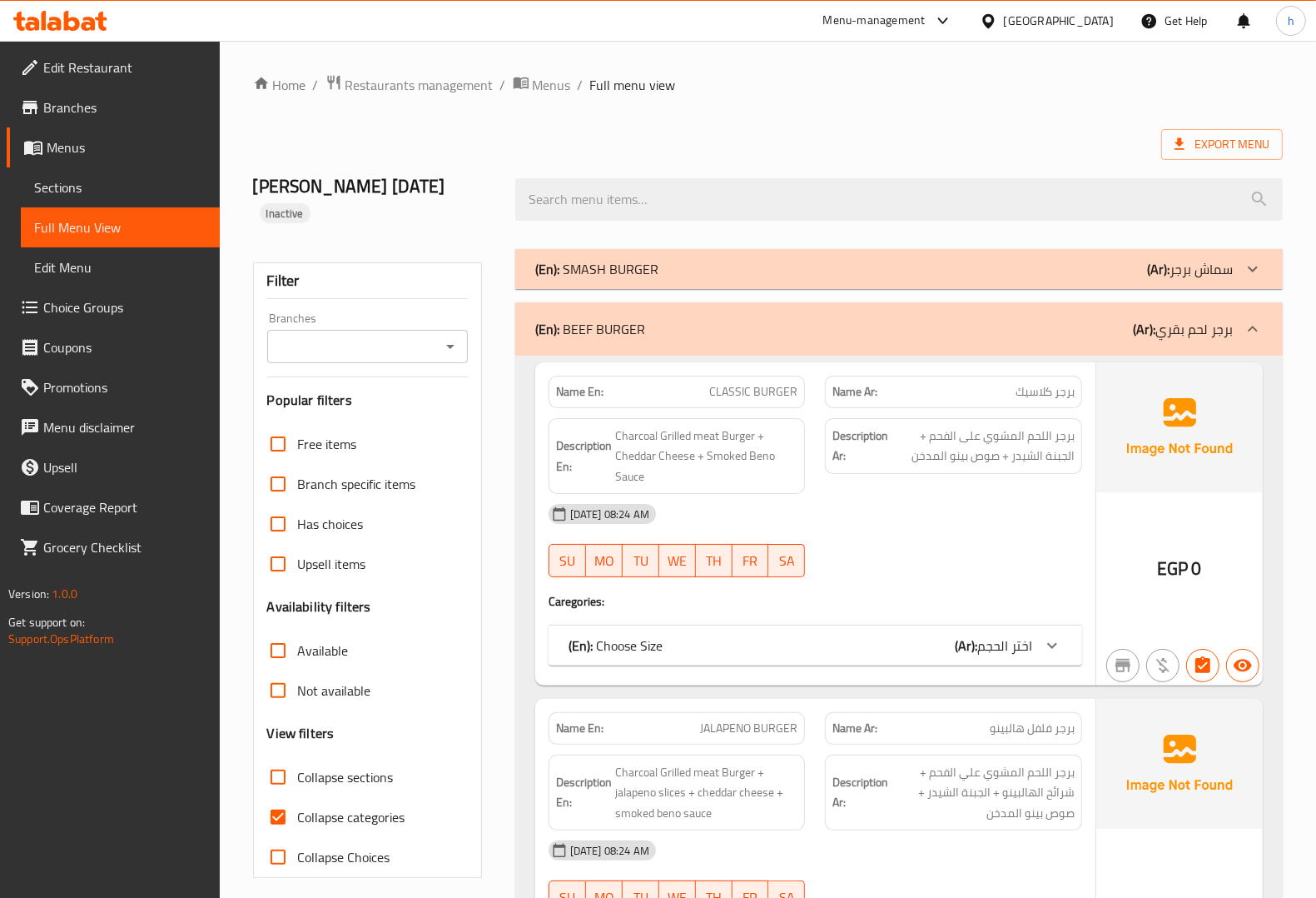
click at [962, 318] on div "(En): BEEF BURGER (Ar): برجر لحم بقري" at bounding box center [884, 328] width 698 height 20
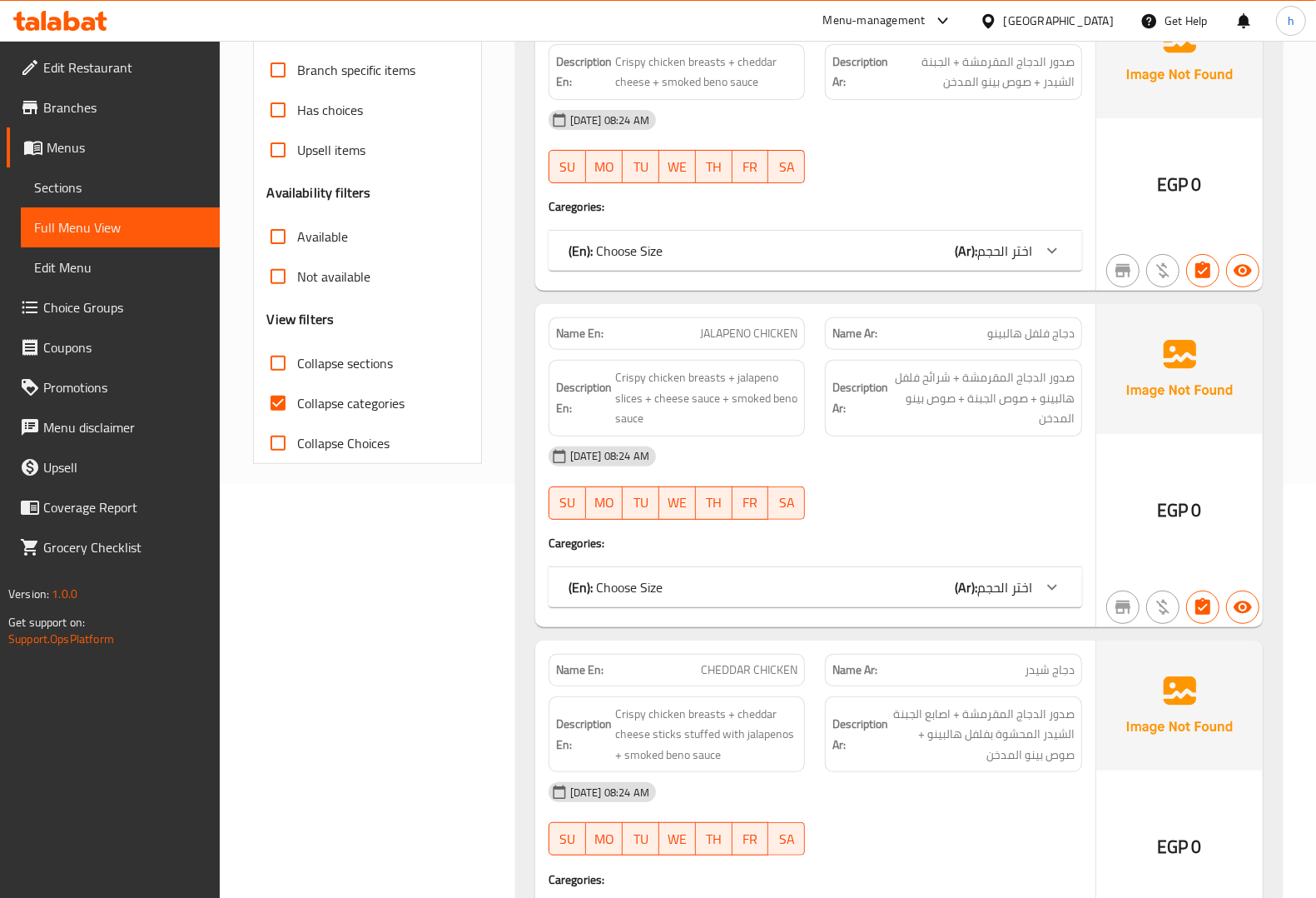
scroll to position [416, 0]
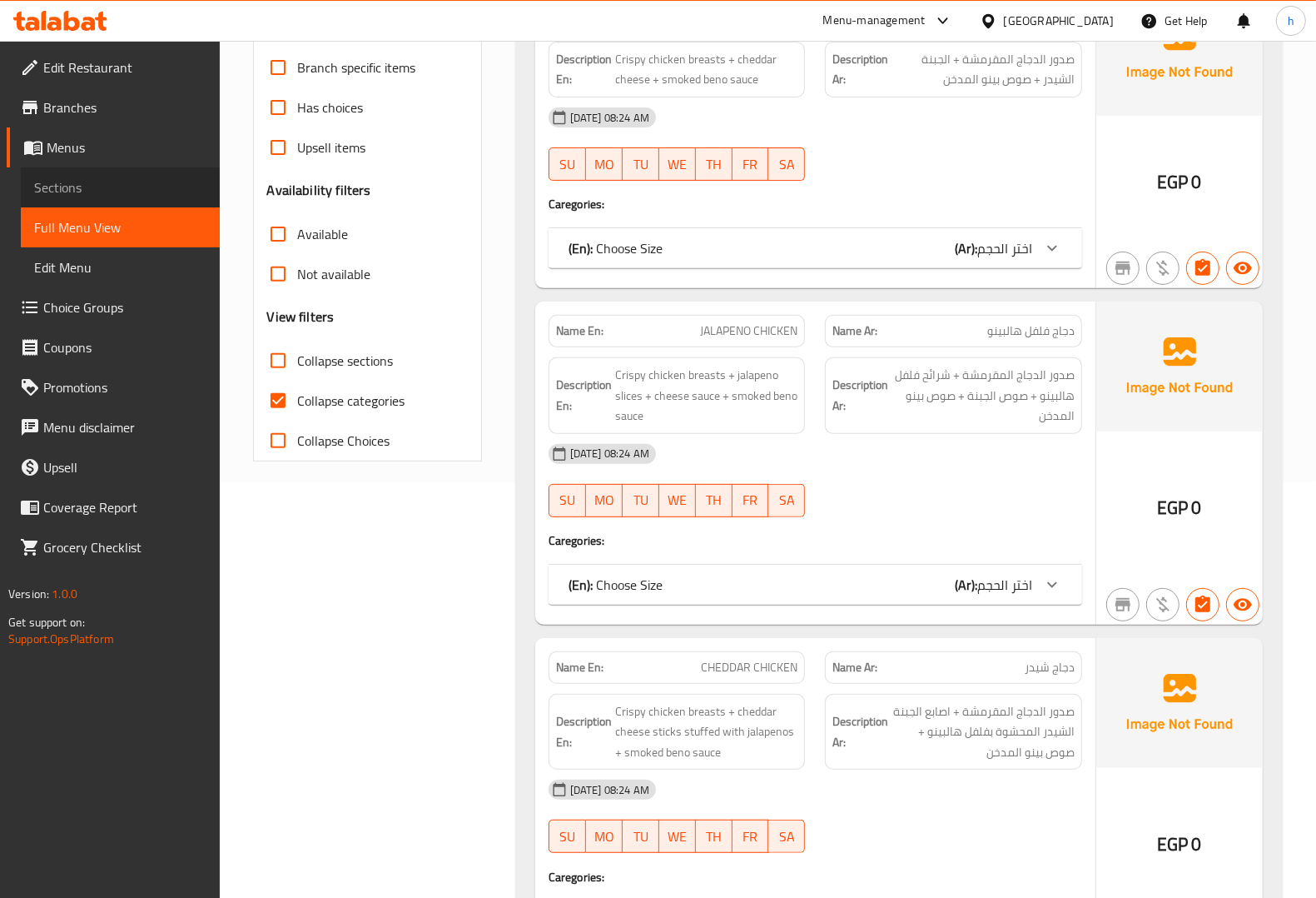
click at [119, 172] on link "Sections" at bounding box center [120, 187] width 199 height 40
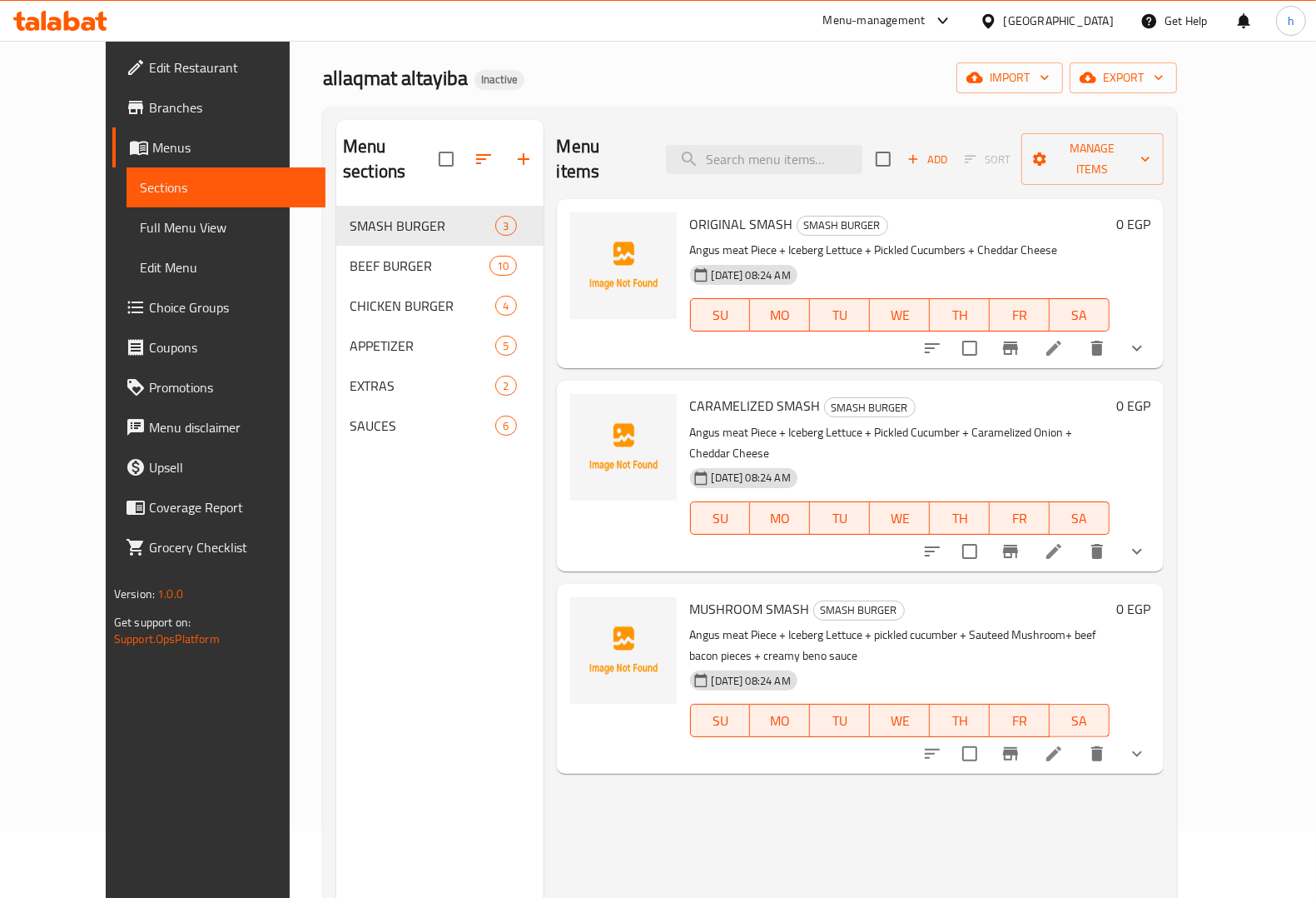
scroll to position [104, 0]
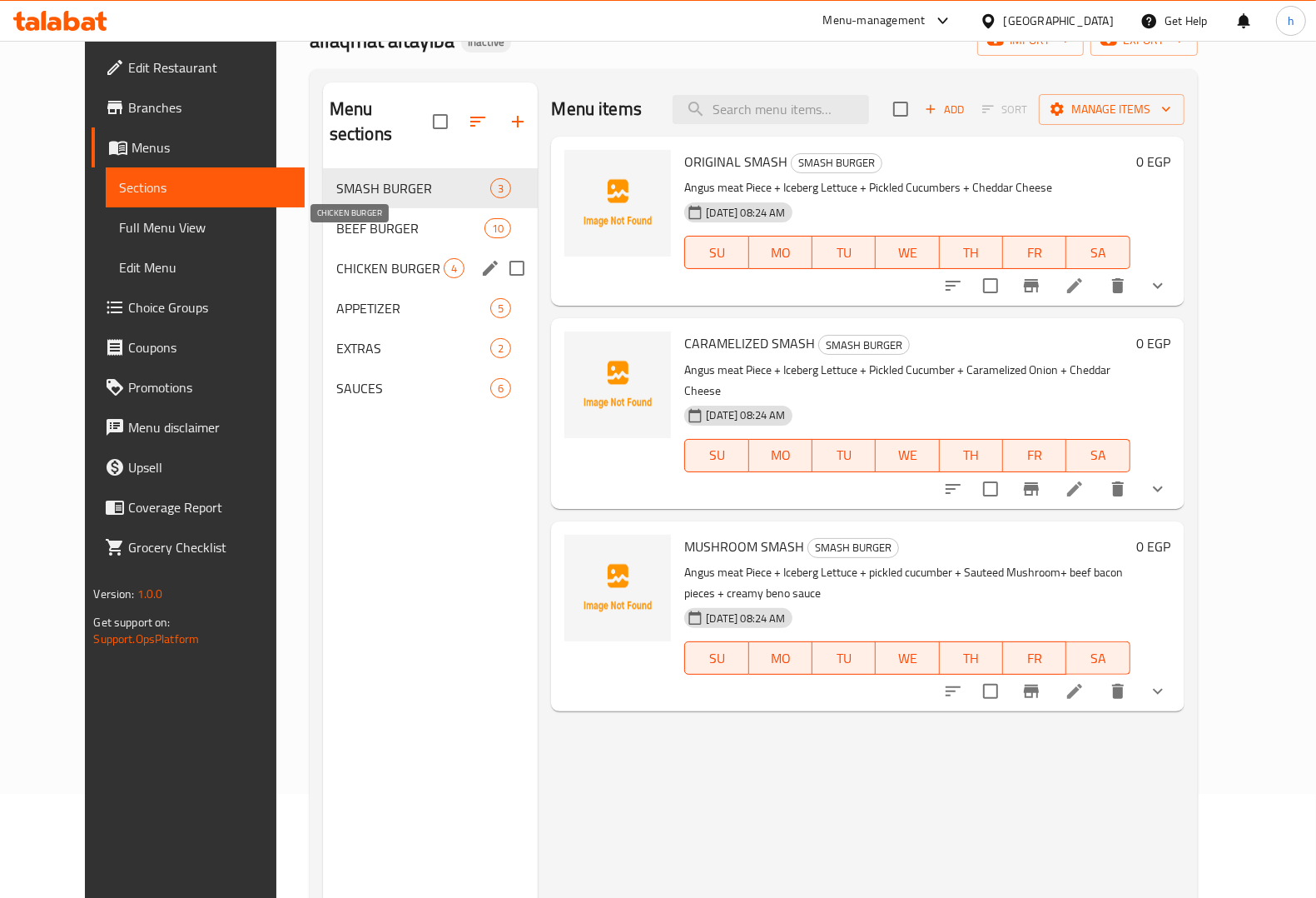
click at [336, 258] on span "CHICKEN BURGER" at bounding box center [390, 268] width 108 height 20
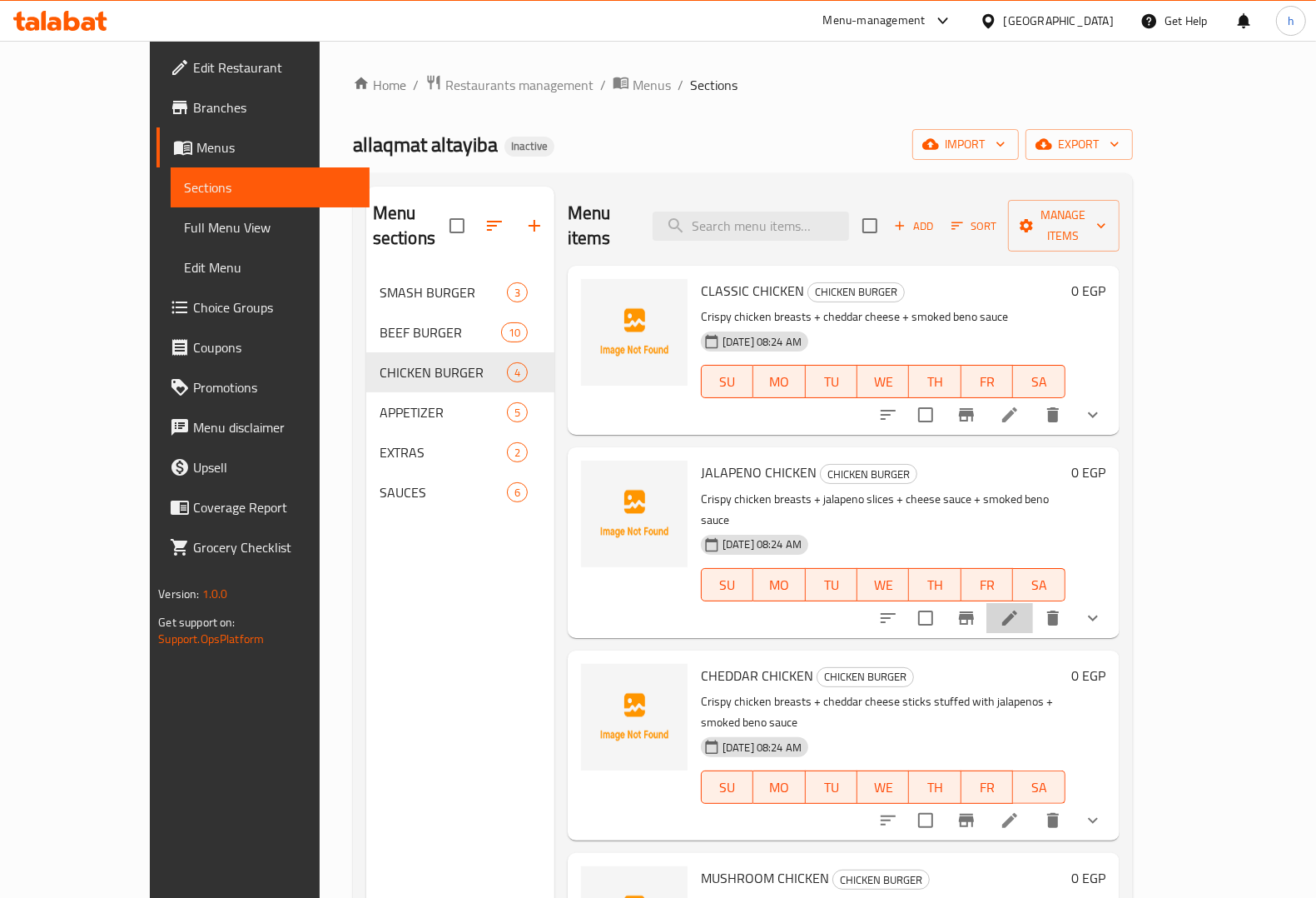
click at [1033, 603] on li at bounding box center [1009, 618] width 46 height 30
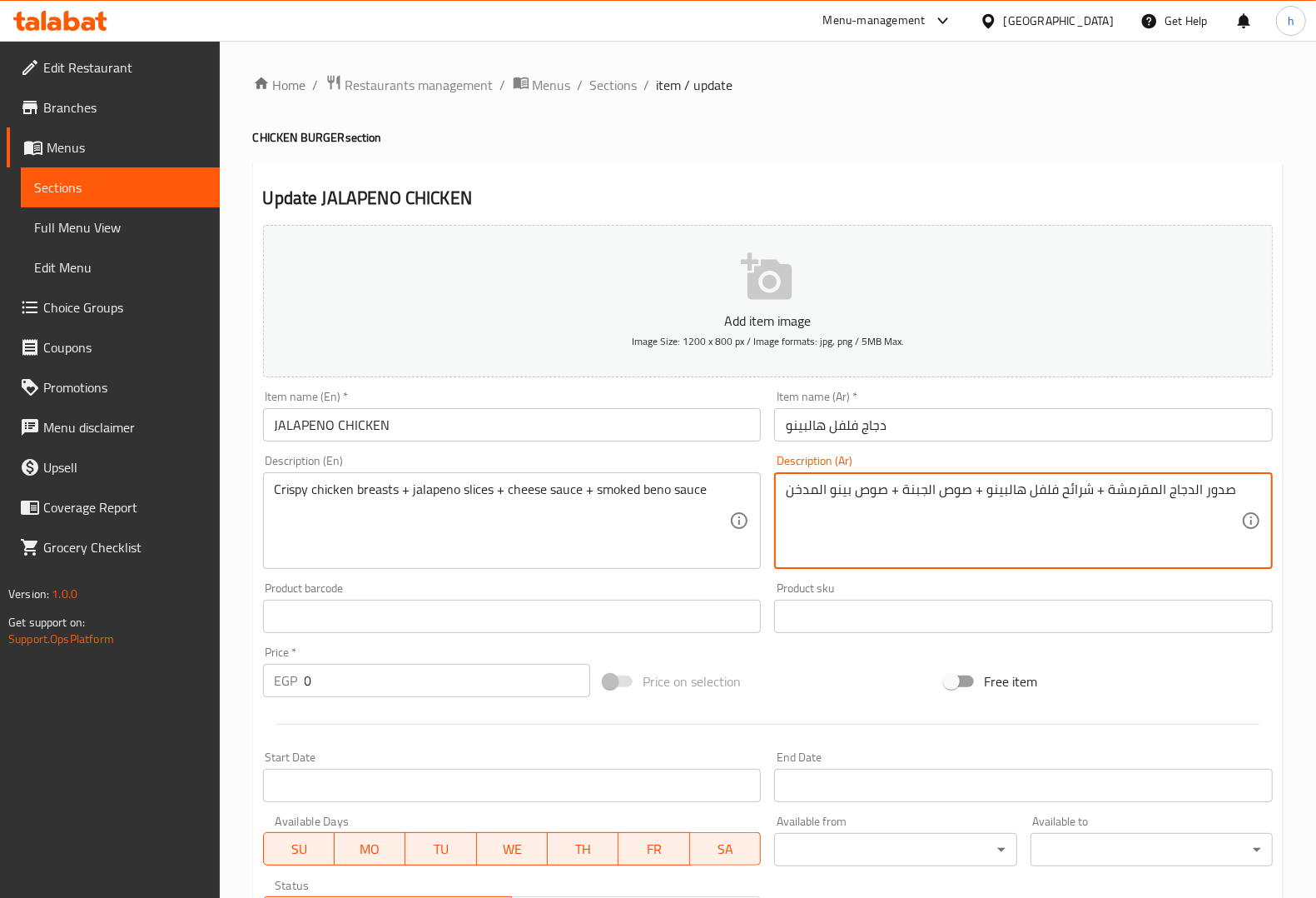
click at [1045, 490] on textarea "صدور الدجاج المقرمشة + شرائح فلفل هالبينو + صوص الجبنة + صوص بينو المدخن" at bounding box center [1013, 521] width 456 height 79
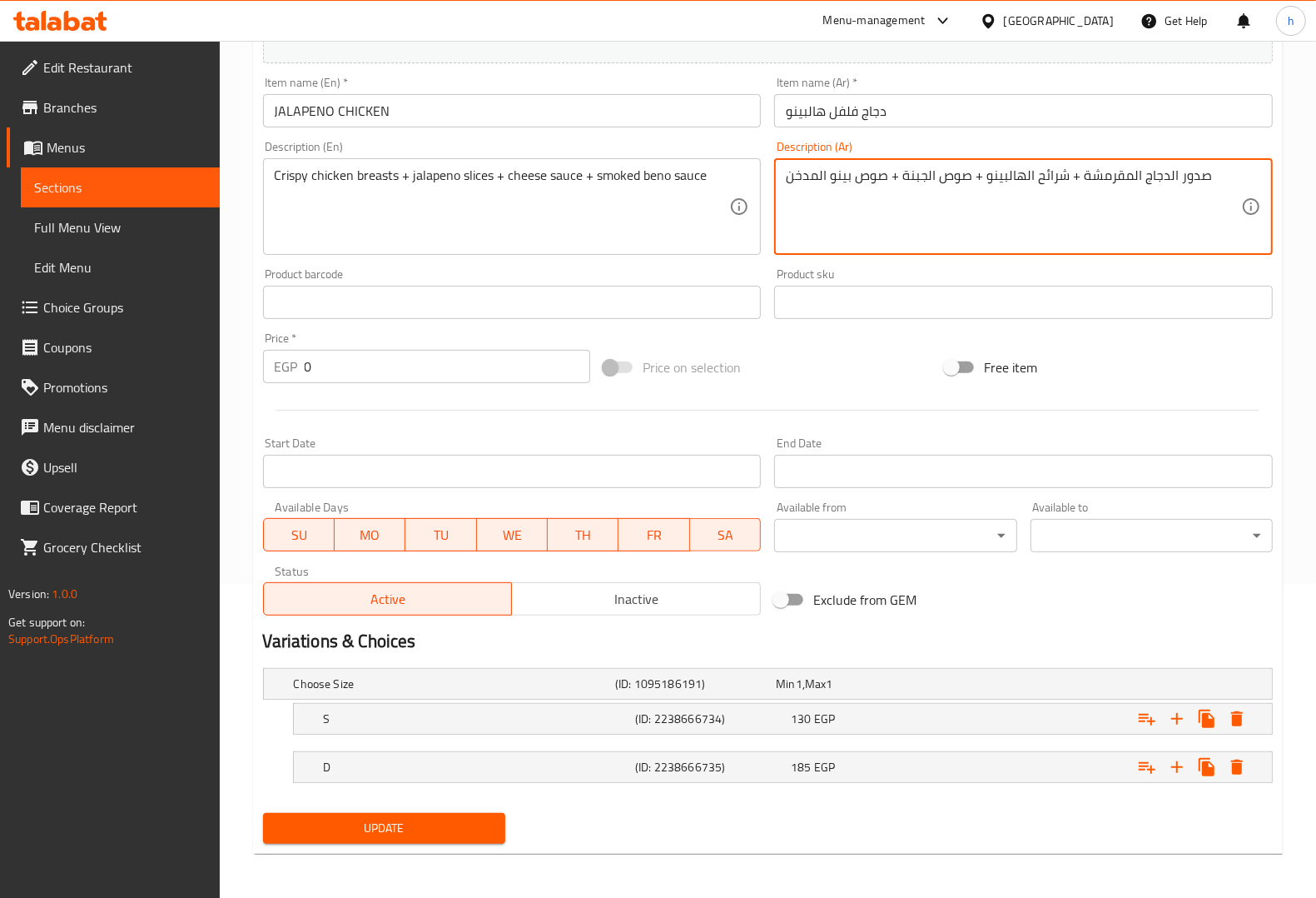
scroll to position [316, 0]
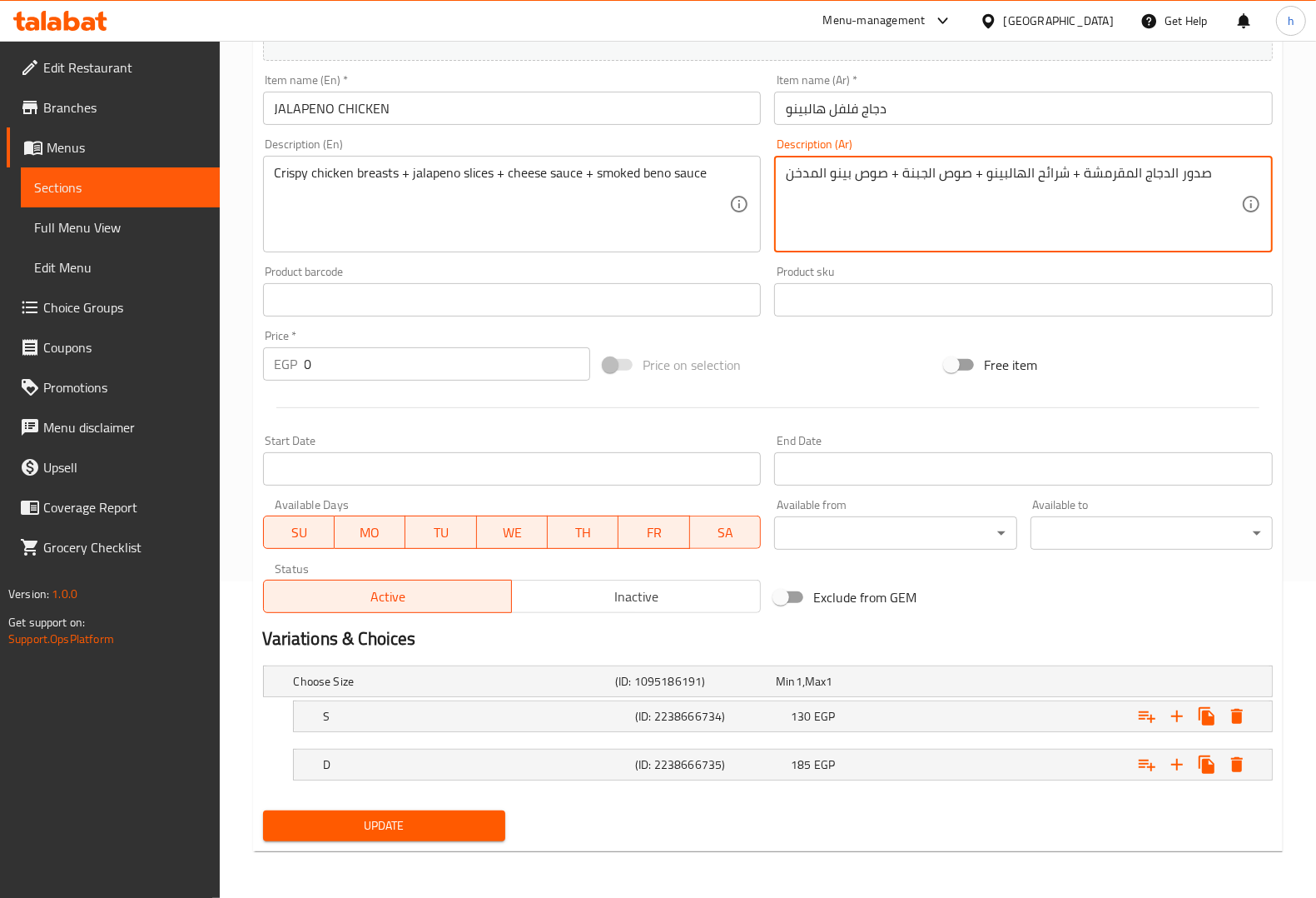
type textarea "صدور الدجاج المقرمشة + شرائح الهالبينو + صوص الجبنة + صوص بينو المدخن"
click at [431, 830] on span "Update" at bounding box center [385, 825] width 216 height 21
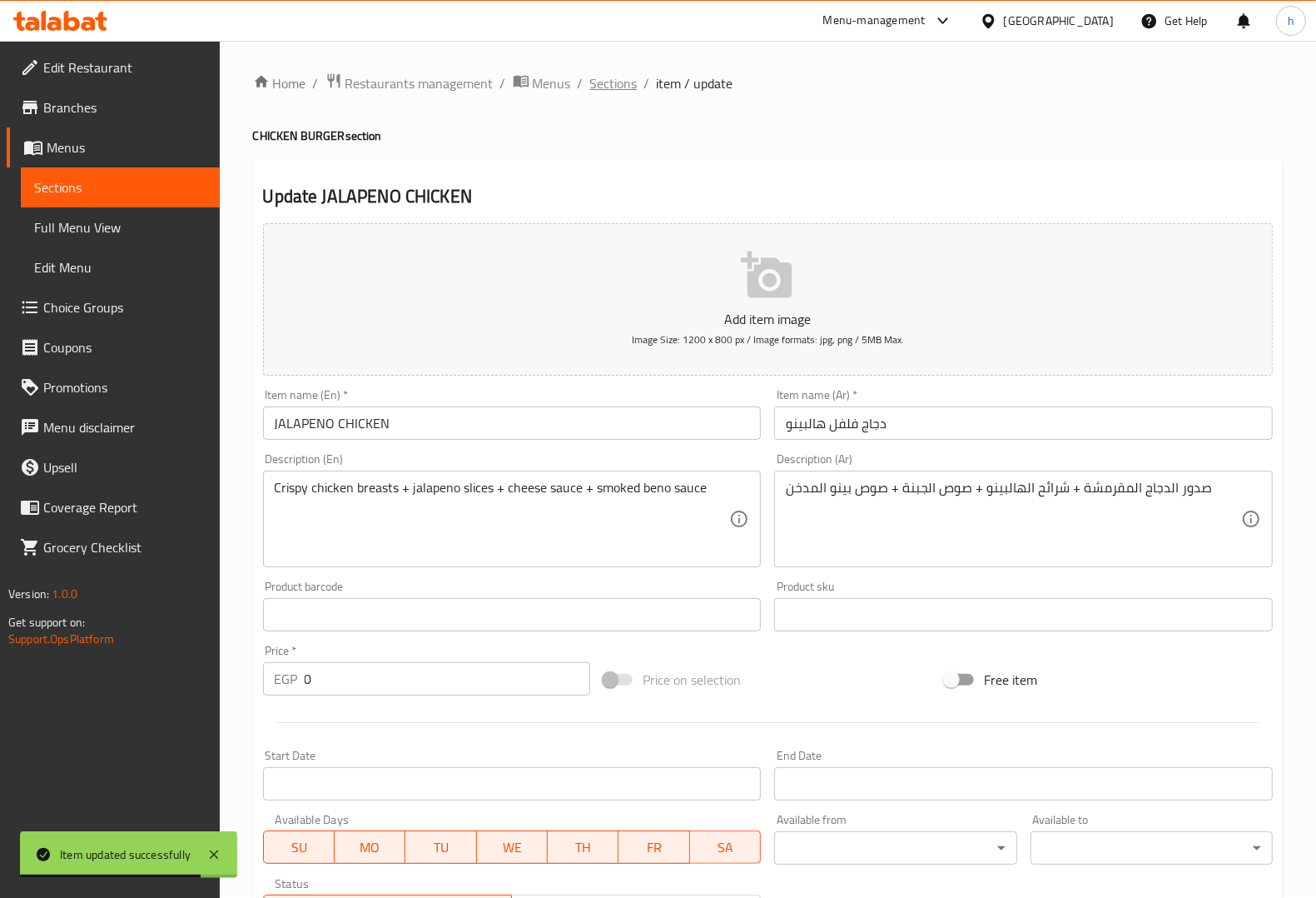
scroll to position [0, 0]
click at [617, 83] on span "Sections" at bounding box center [614, 85] width 47 height 20
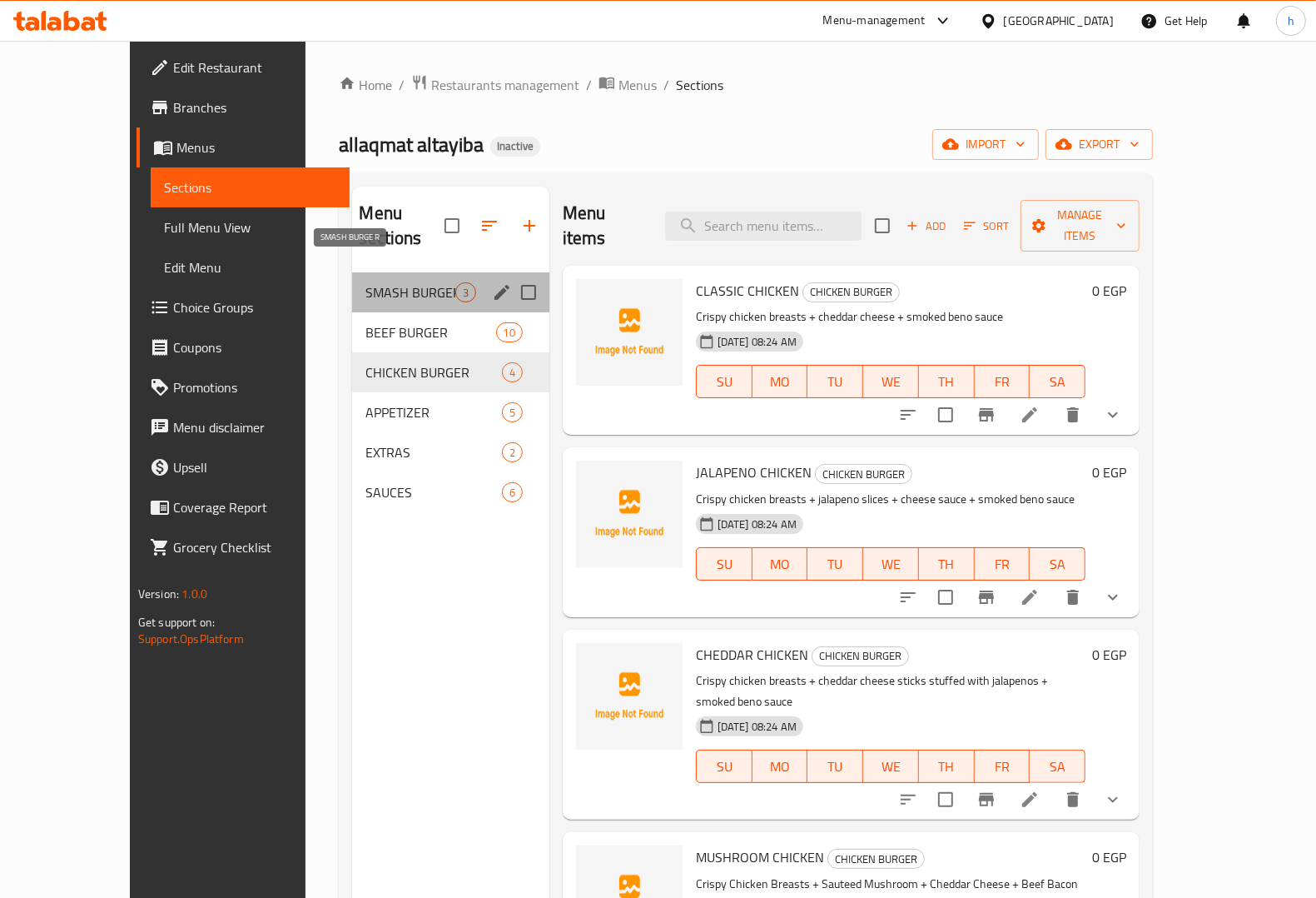
click at [366, 282] on span "SMASH BURGER" at bounding box center [410, 292] width 89 height 20
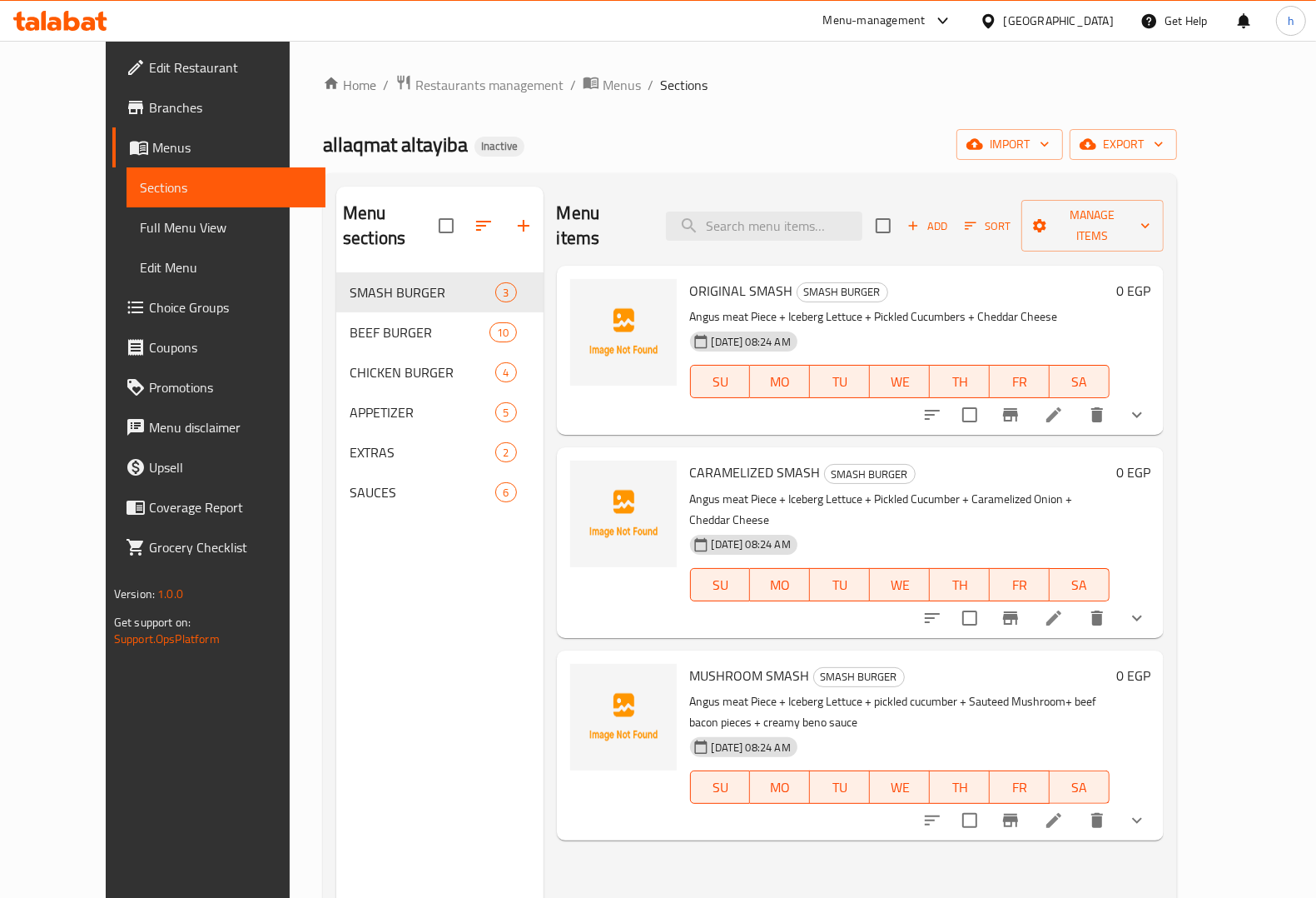
click at [139, 224] on span "Full Menu View" at bounding box center [225, 227] width 172 height 20
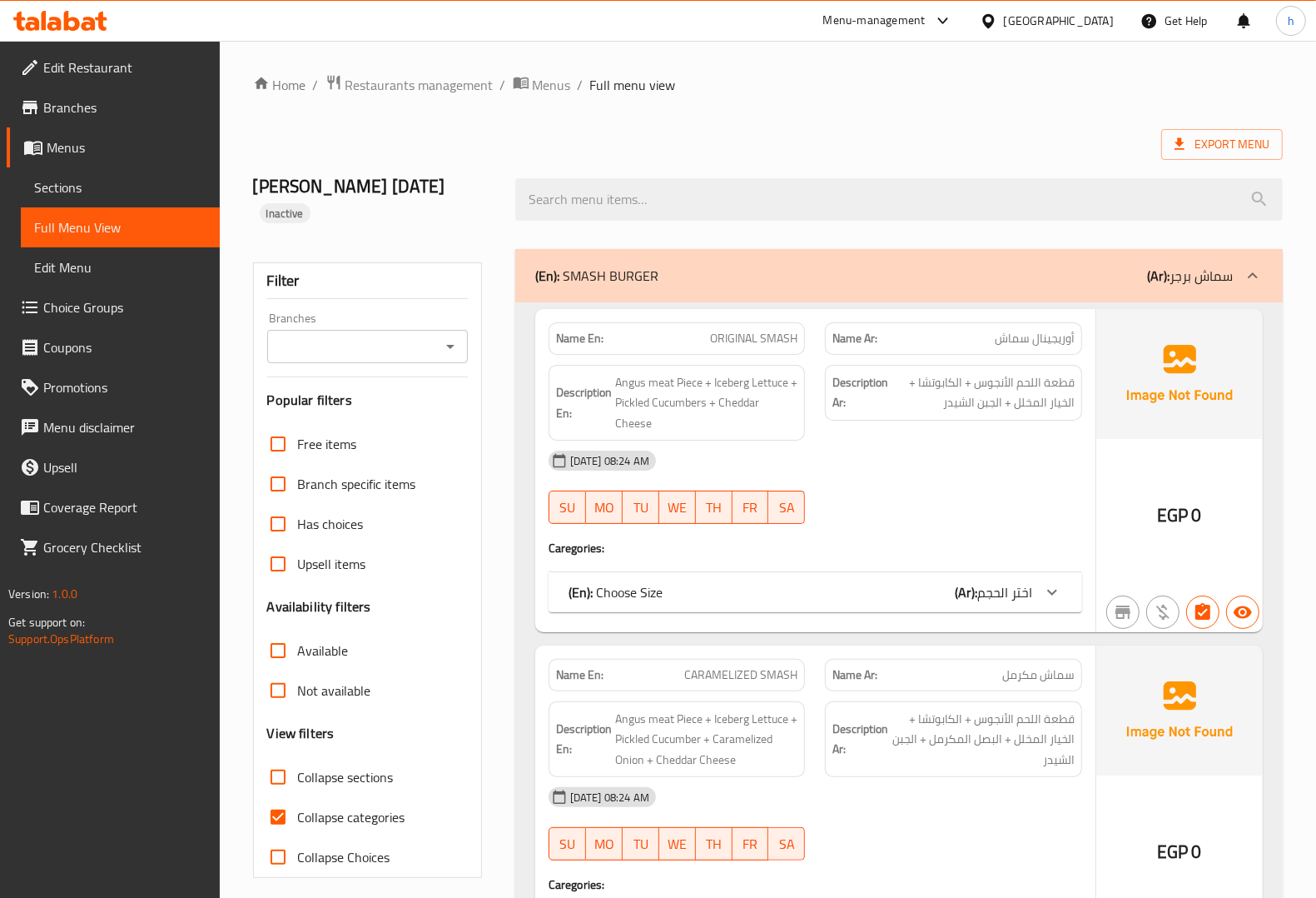
click at [966, 580] on b "(Ar):" at bounding box center [966, 591] width 23 height 25
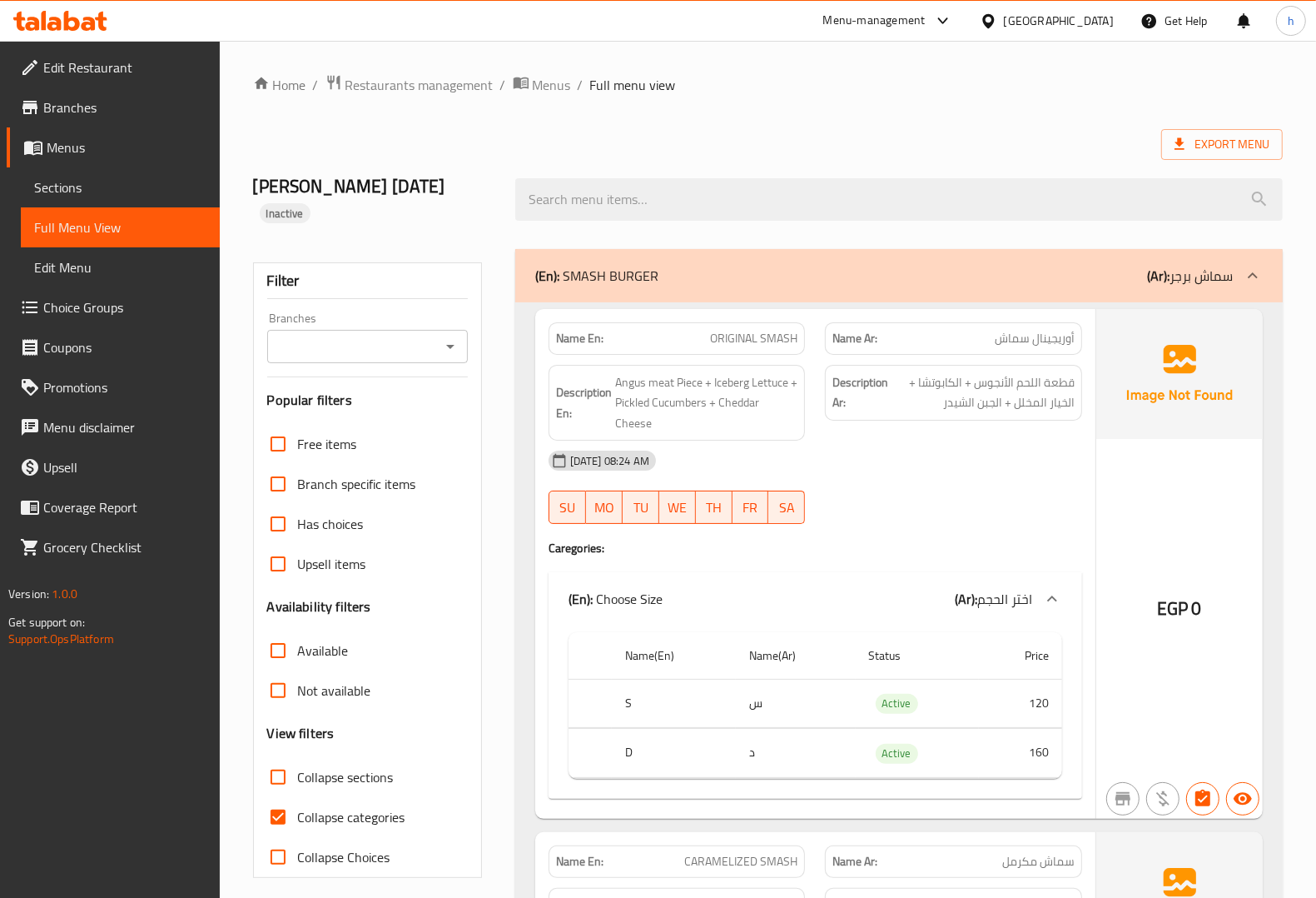
click at [967, 572] on div "(En): Choose Size (Ar): اختر الحجم" at bounding box center [816, 598] width 534 height 53
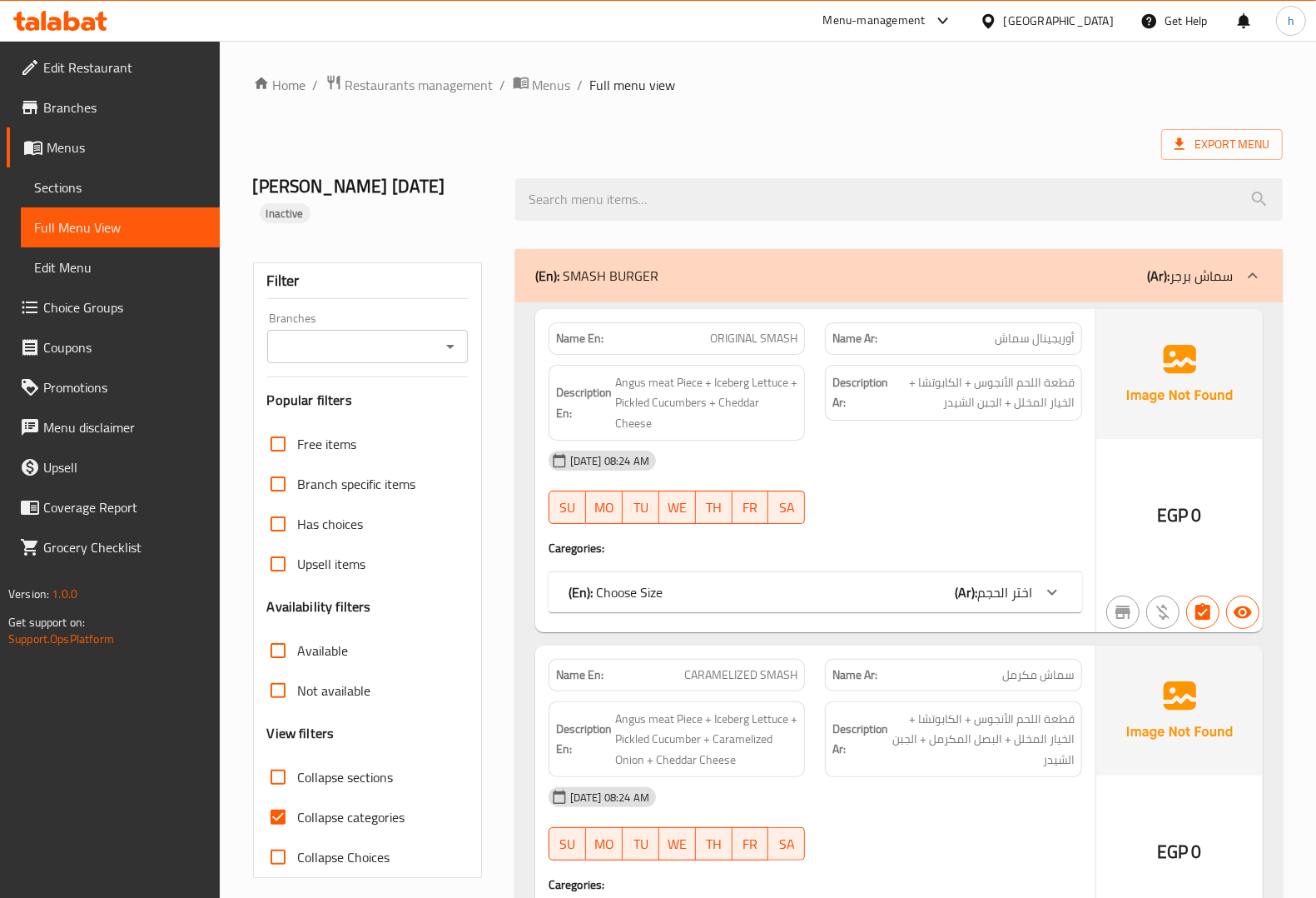
click at [81, 137] on span "Menus" at bounding box center [127, 147] width 160 height 20
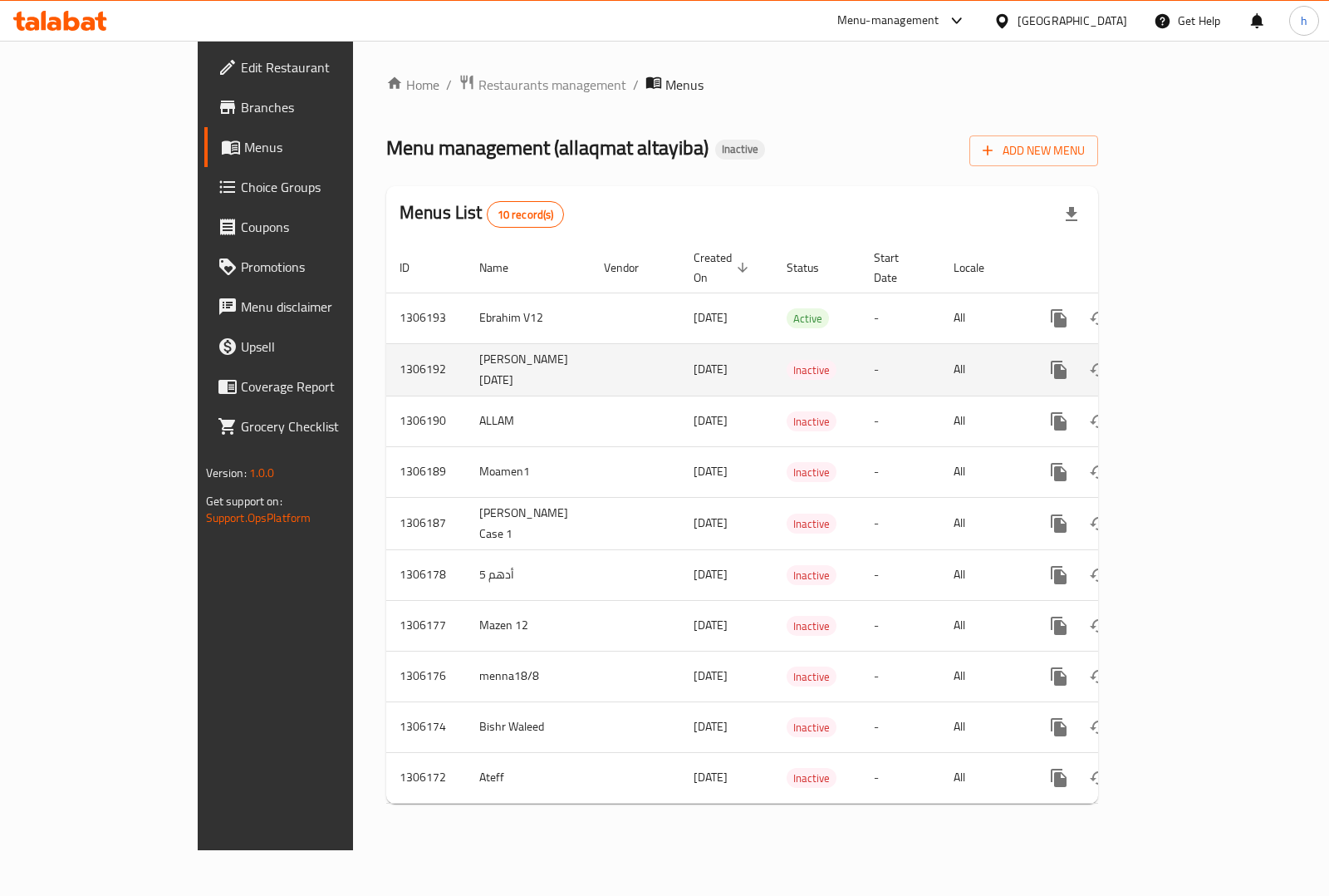
click at [1199, 349] on link "enhanced table" at bounding box center [1179, 369] width 39 height 39
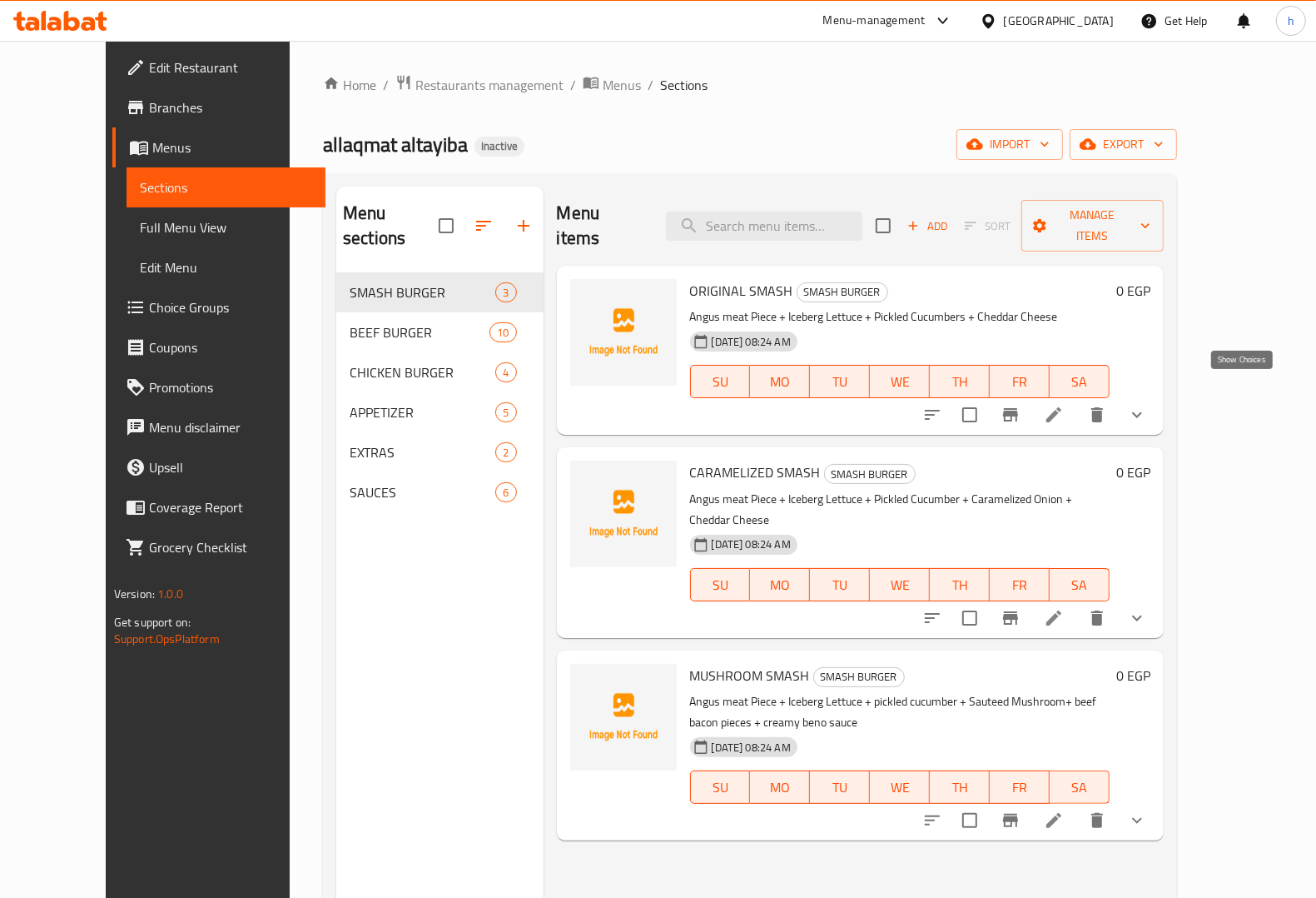
click at [1142, 412] on icon "show more" at bounding box center [1137, 415] width 10 height 6
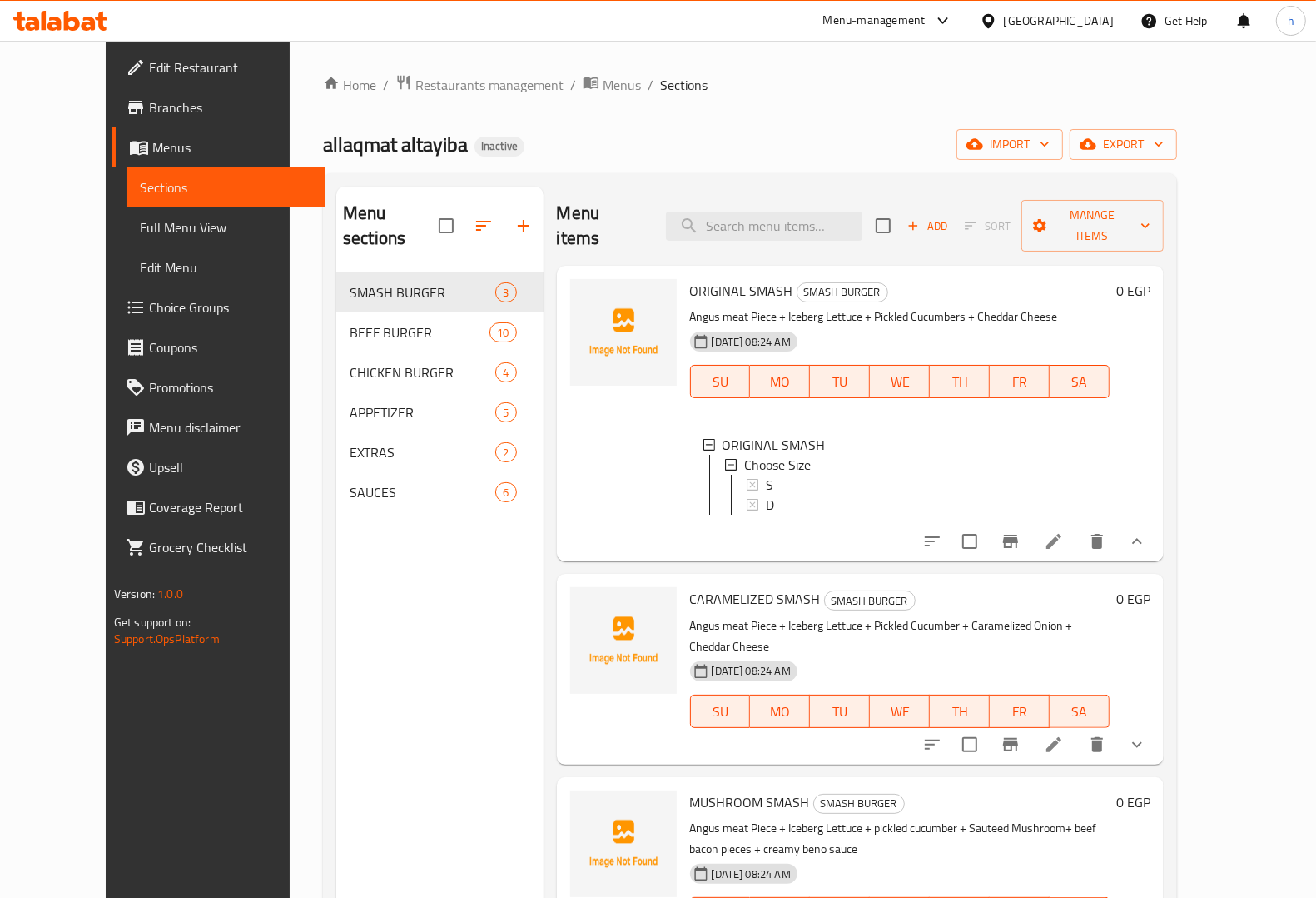
click at [1147, 531] on icon "show more" at bounding box center [1137, 541] width 20 height 20
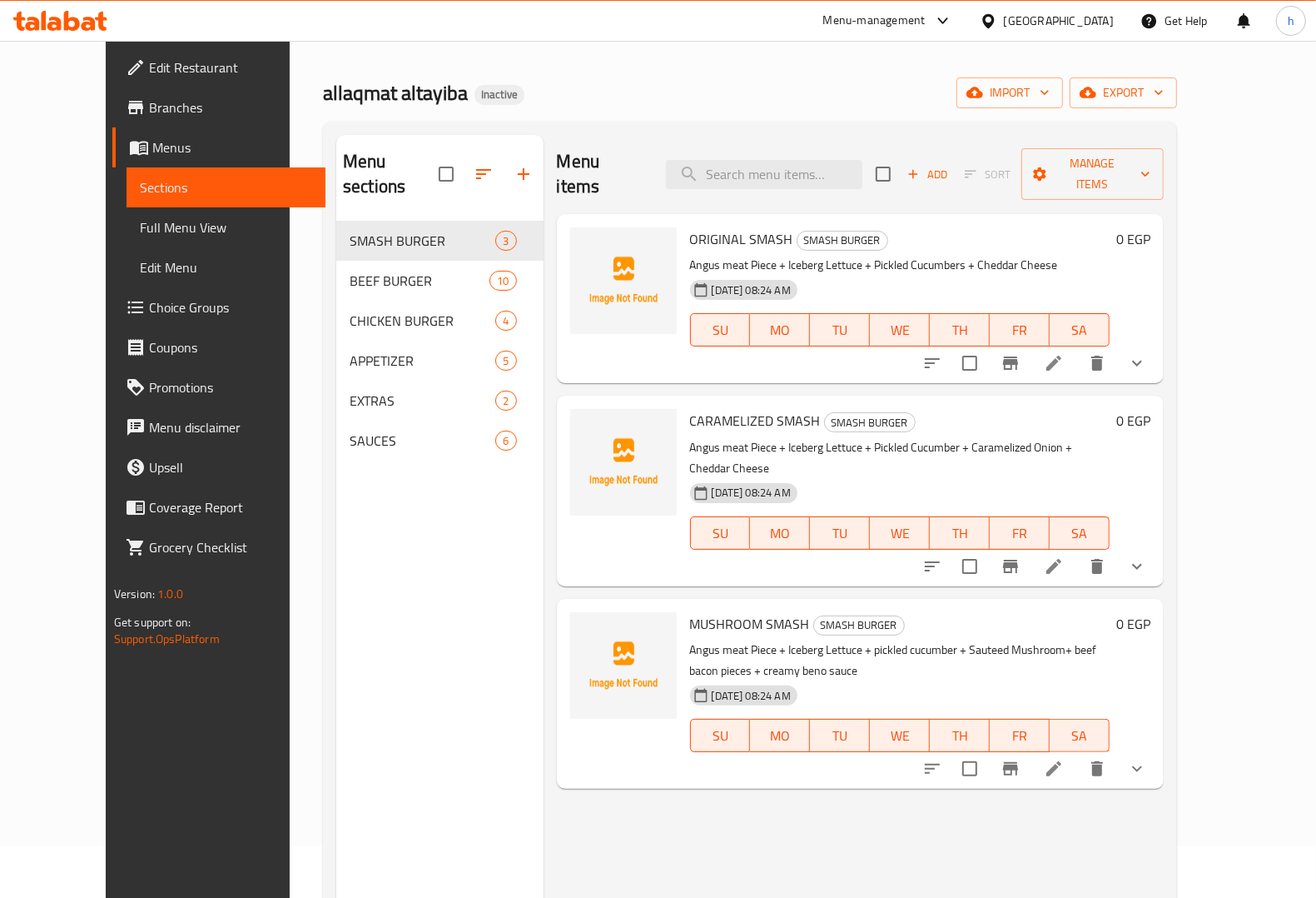
scroll to position [104, 0]
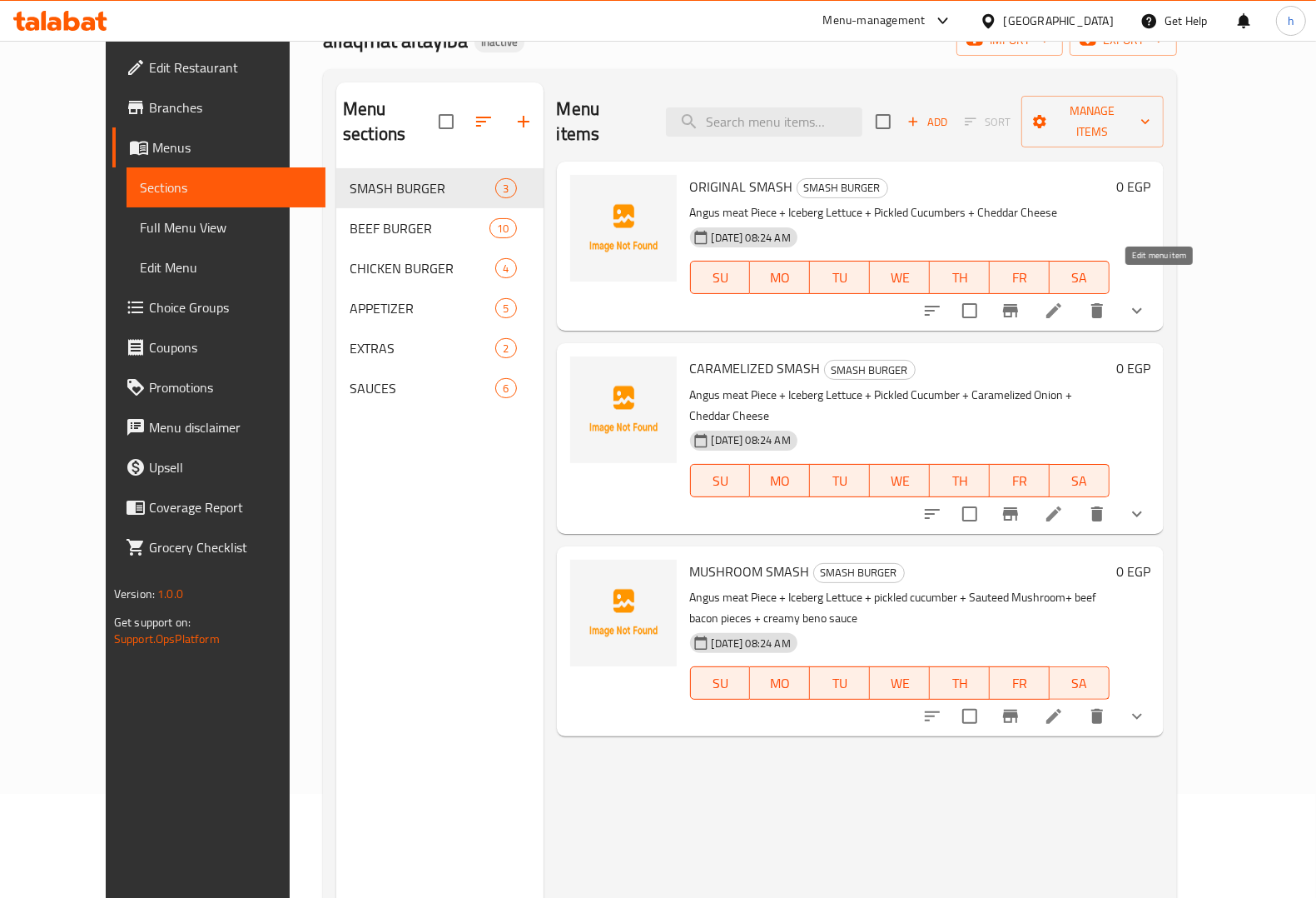
click at [1062, 303] on icon at bounding box center [1053, 310] width 15 height 15
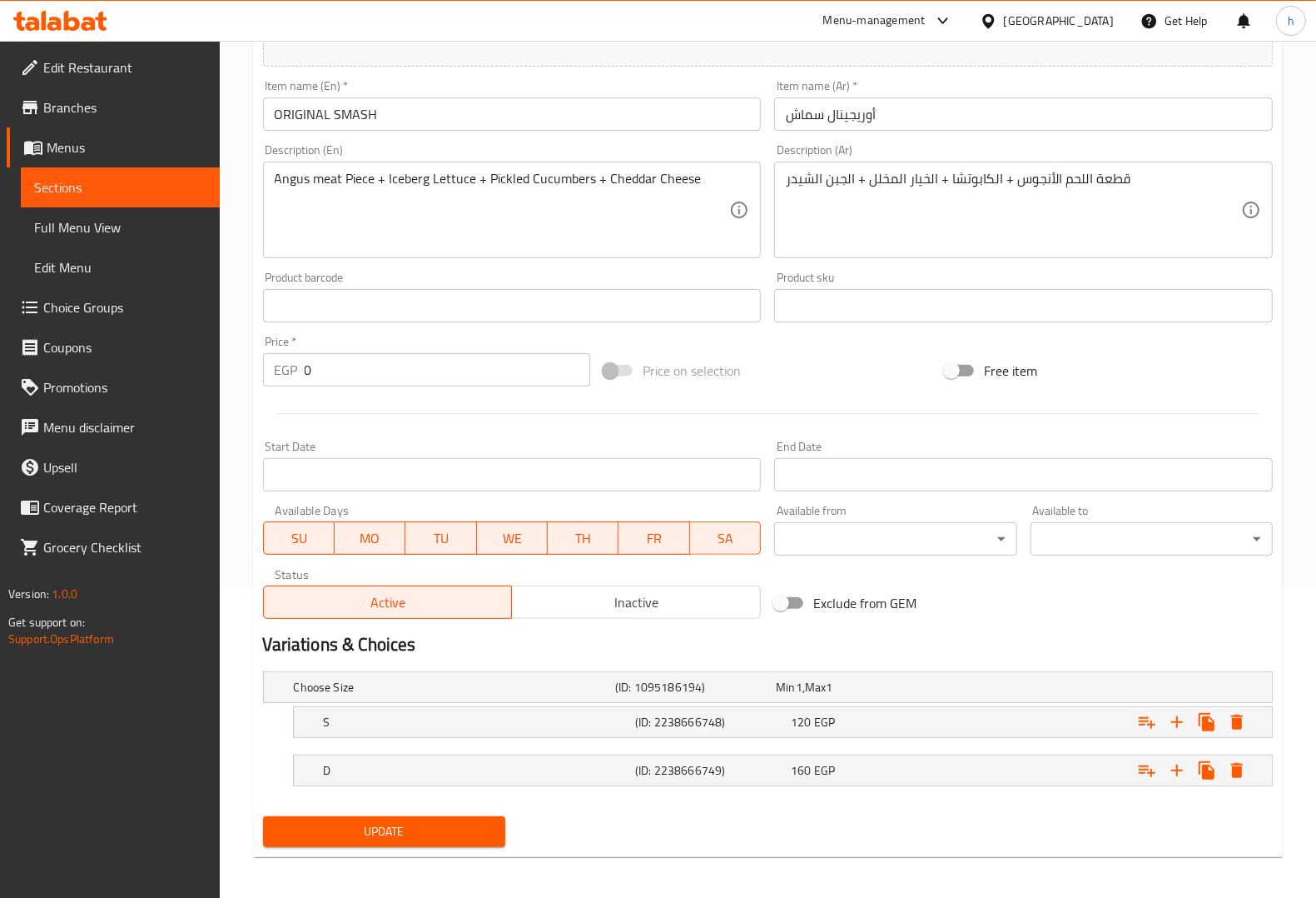
scroll to position [316, 0]
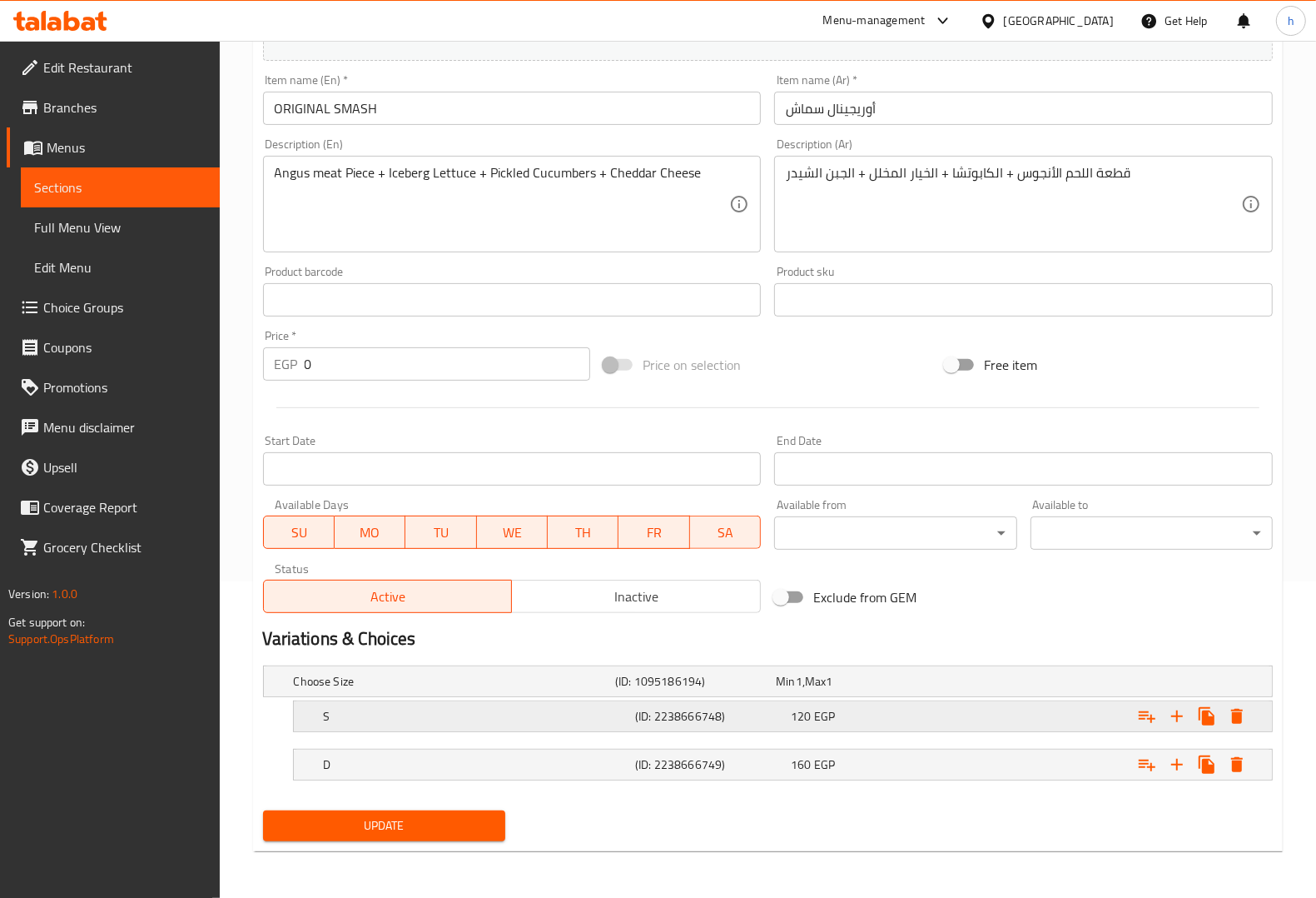
click at [635, 689] on h5 "(ID: 2238666748)" at bounding box center [692, 680] width 154 height 17
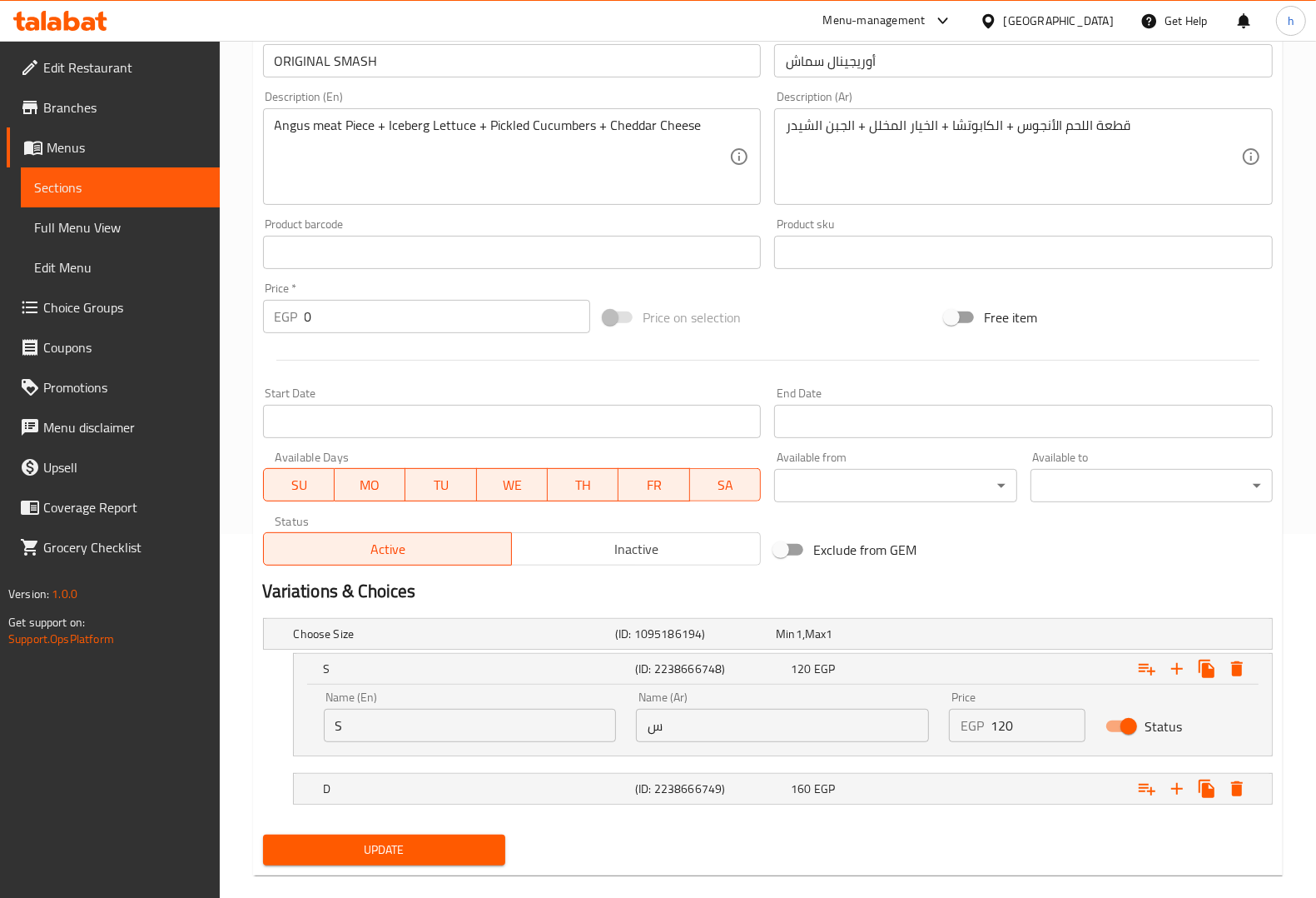
scroll to position [388, 0]
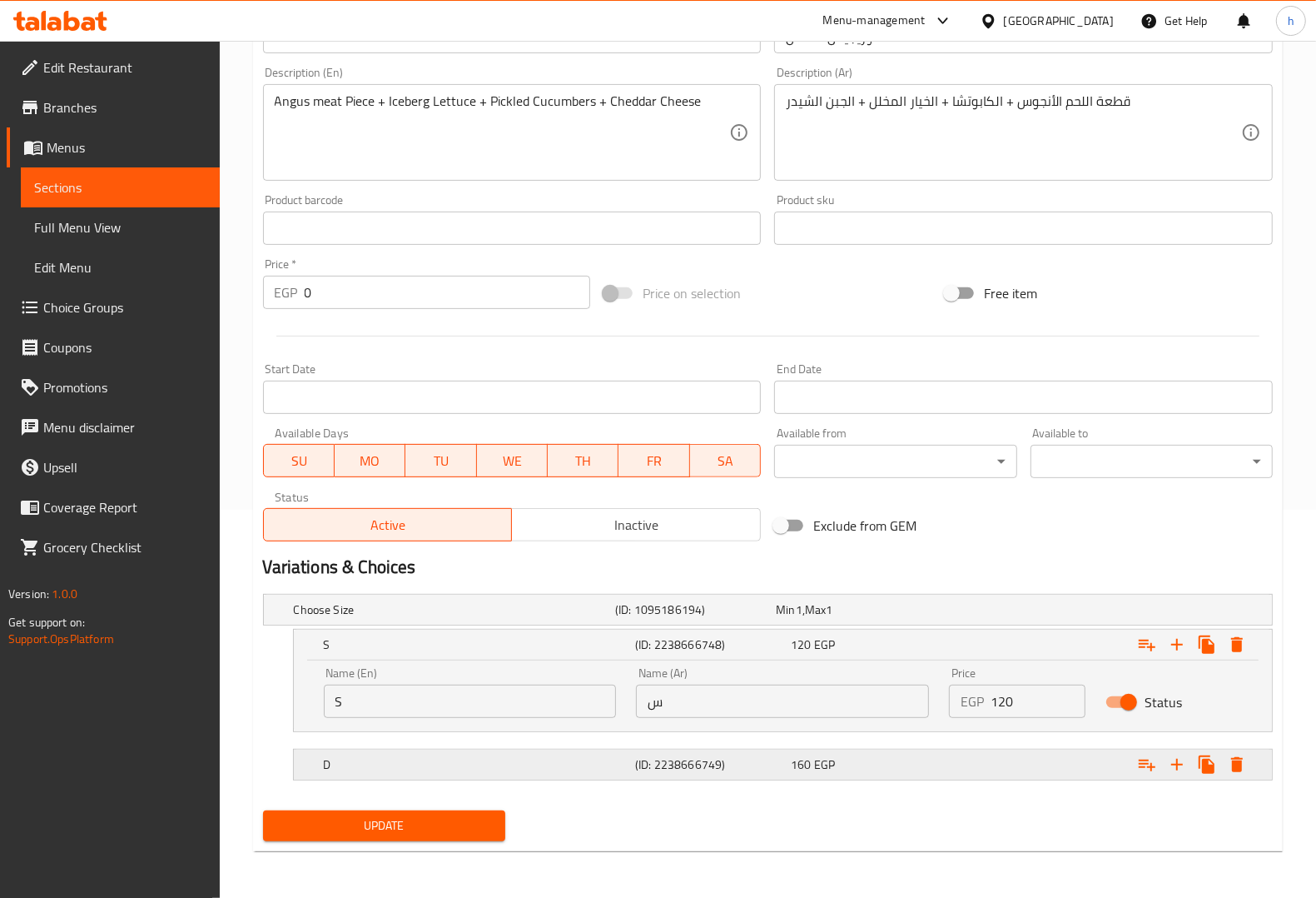
click at [487, 618] on h5 "D" at bounding box center [451, 609] width 314 height 17
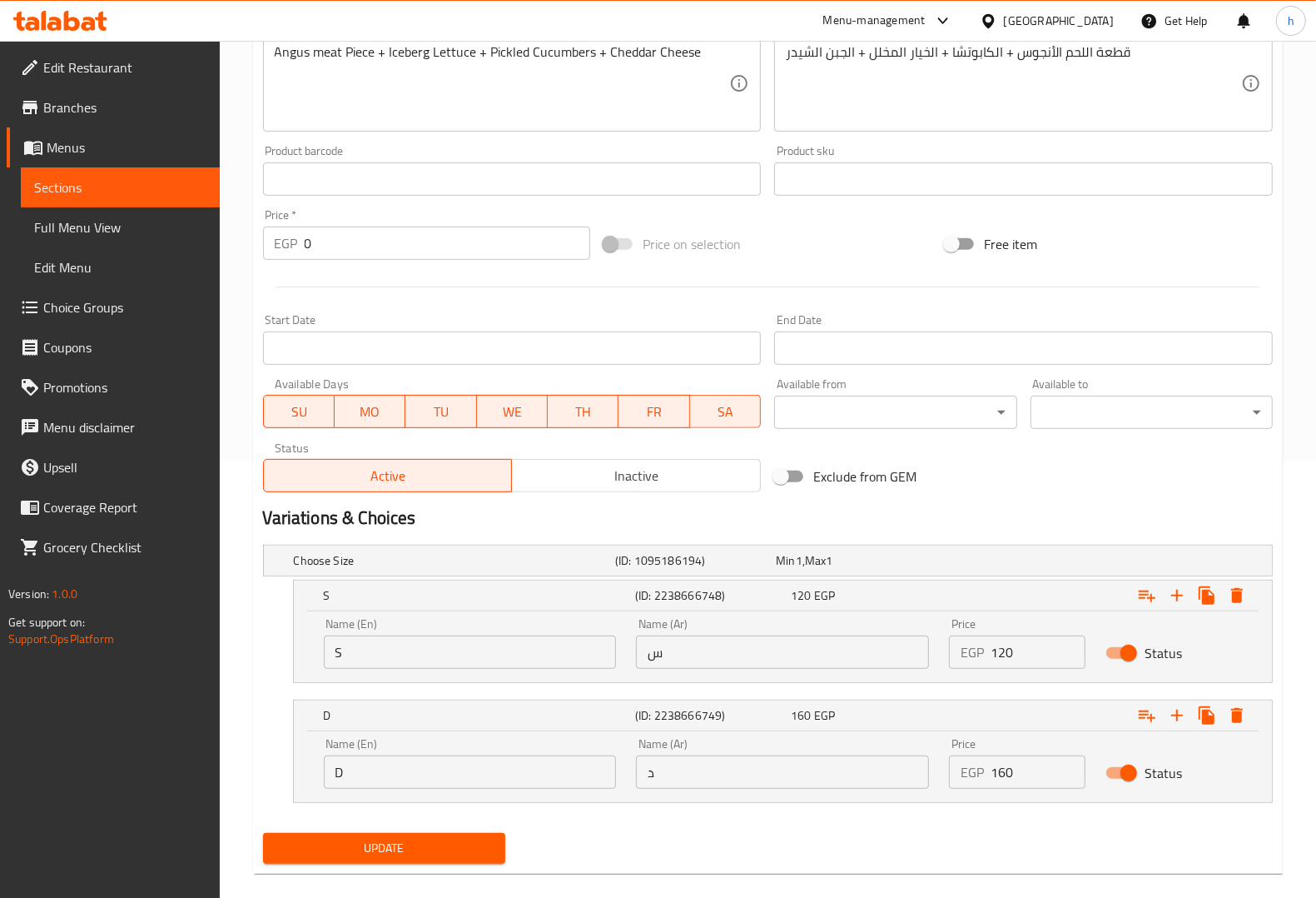
scroll to position [459, 0]
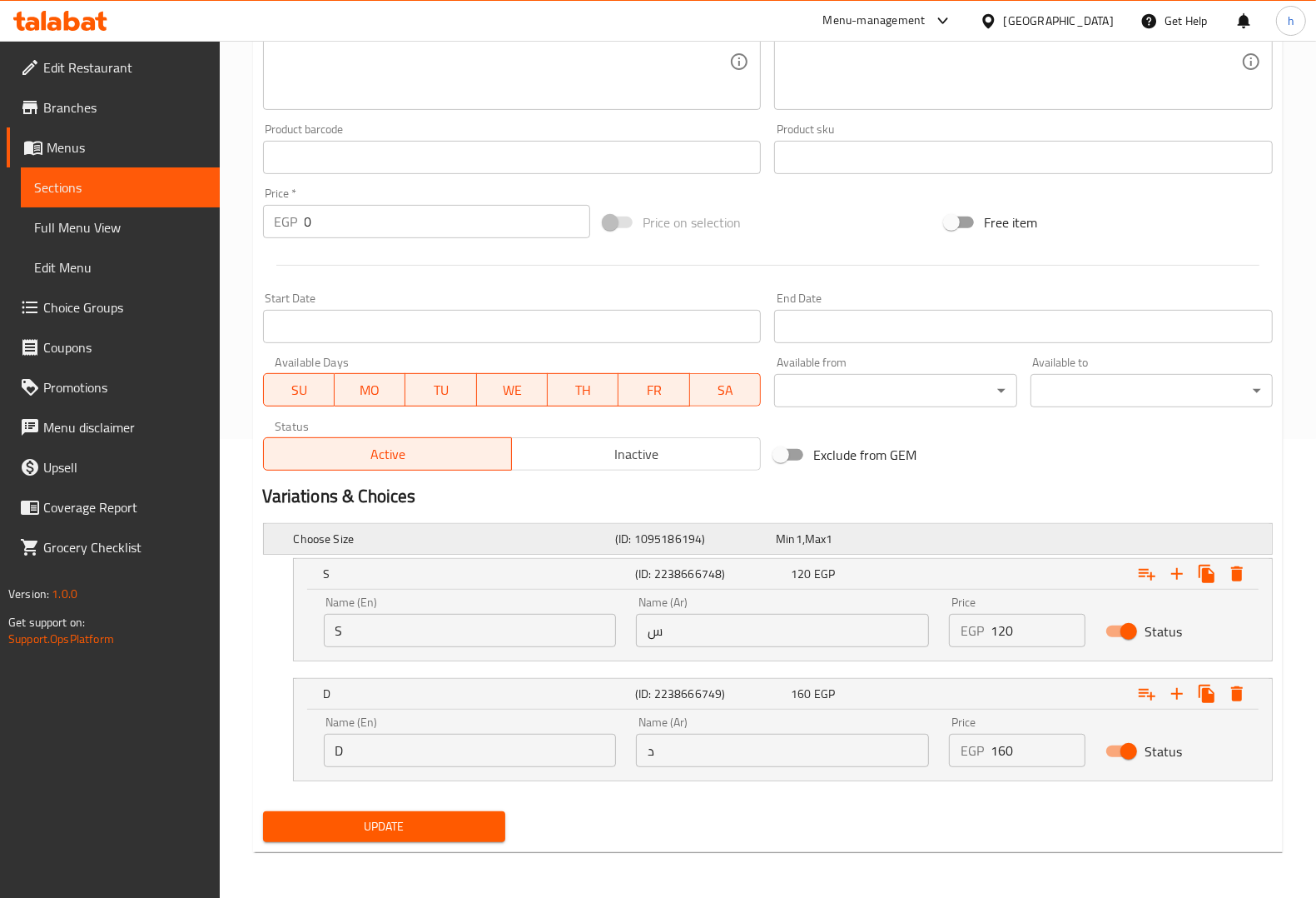
click at [560, 530] on h5 "Choose Size" at bounding box center [451, 538] width 314 height 17
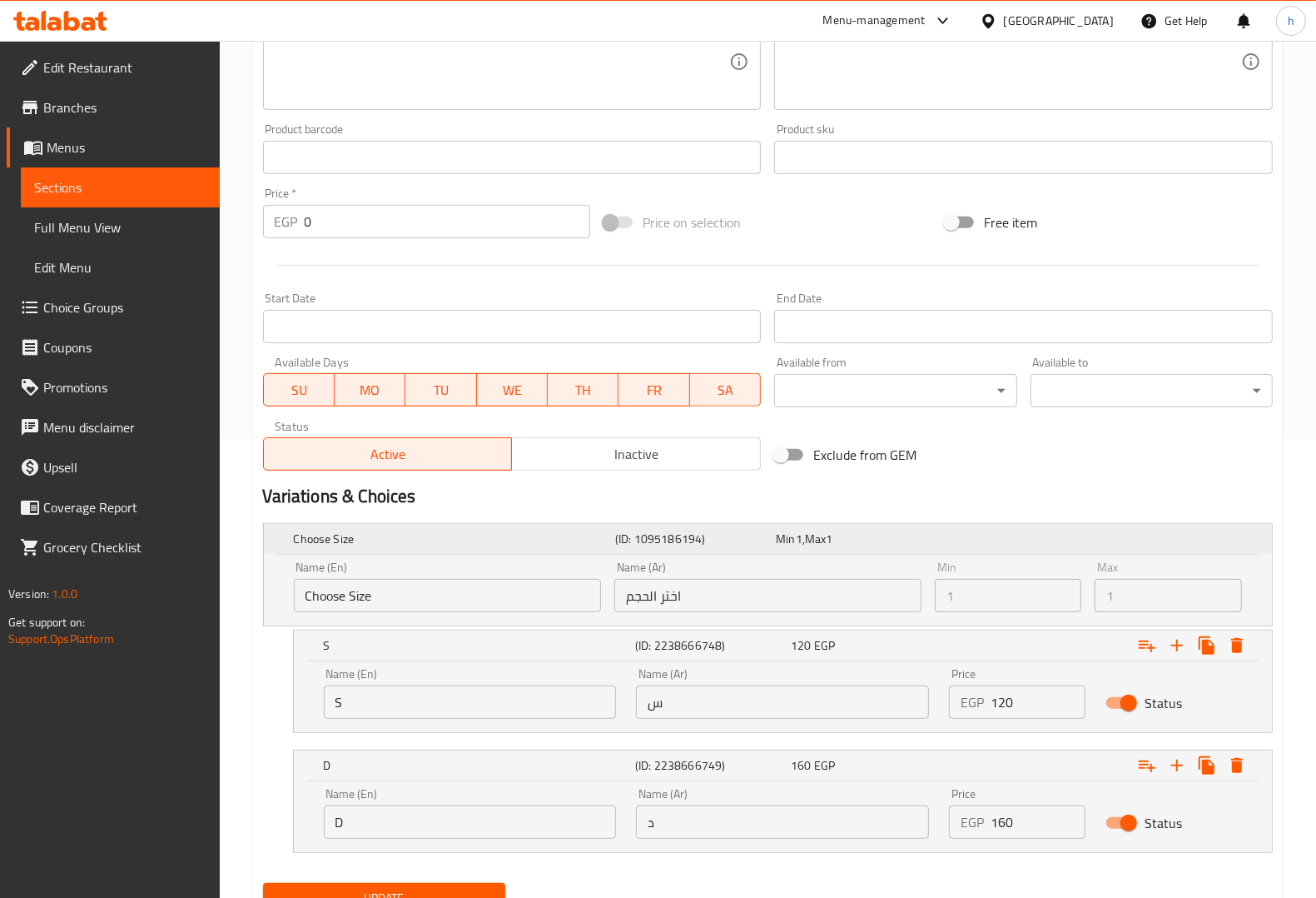
click at [560, 530] on h5 "Choose Size" at bounding box center [451, 538] width 314 height 17
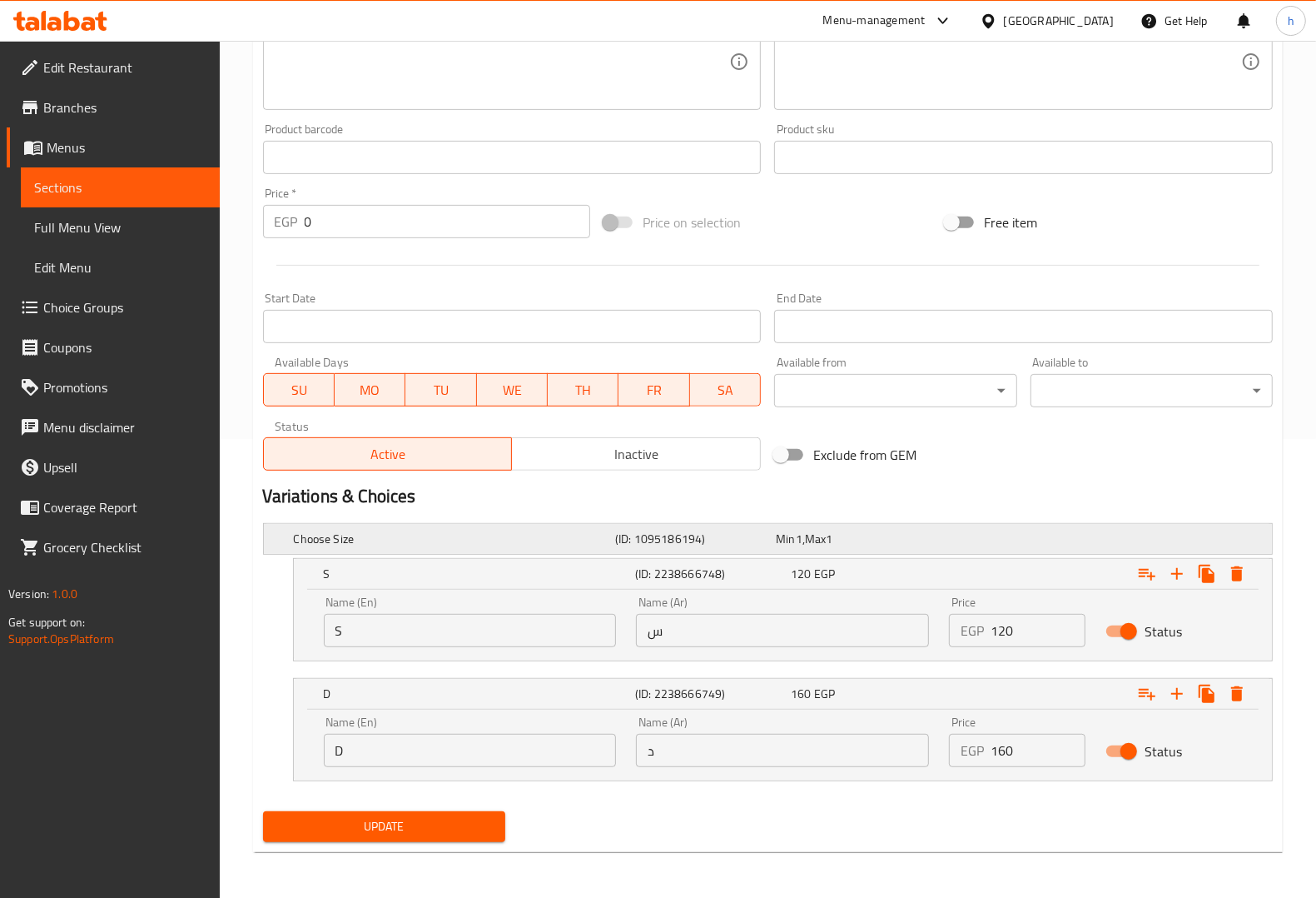
click at [560, 530] on h5 "Choose Size" at bounding box center [451, 538] width 314 height 17
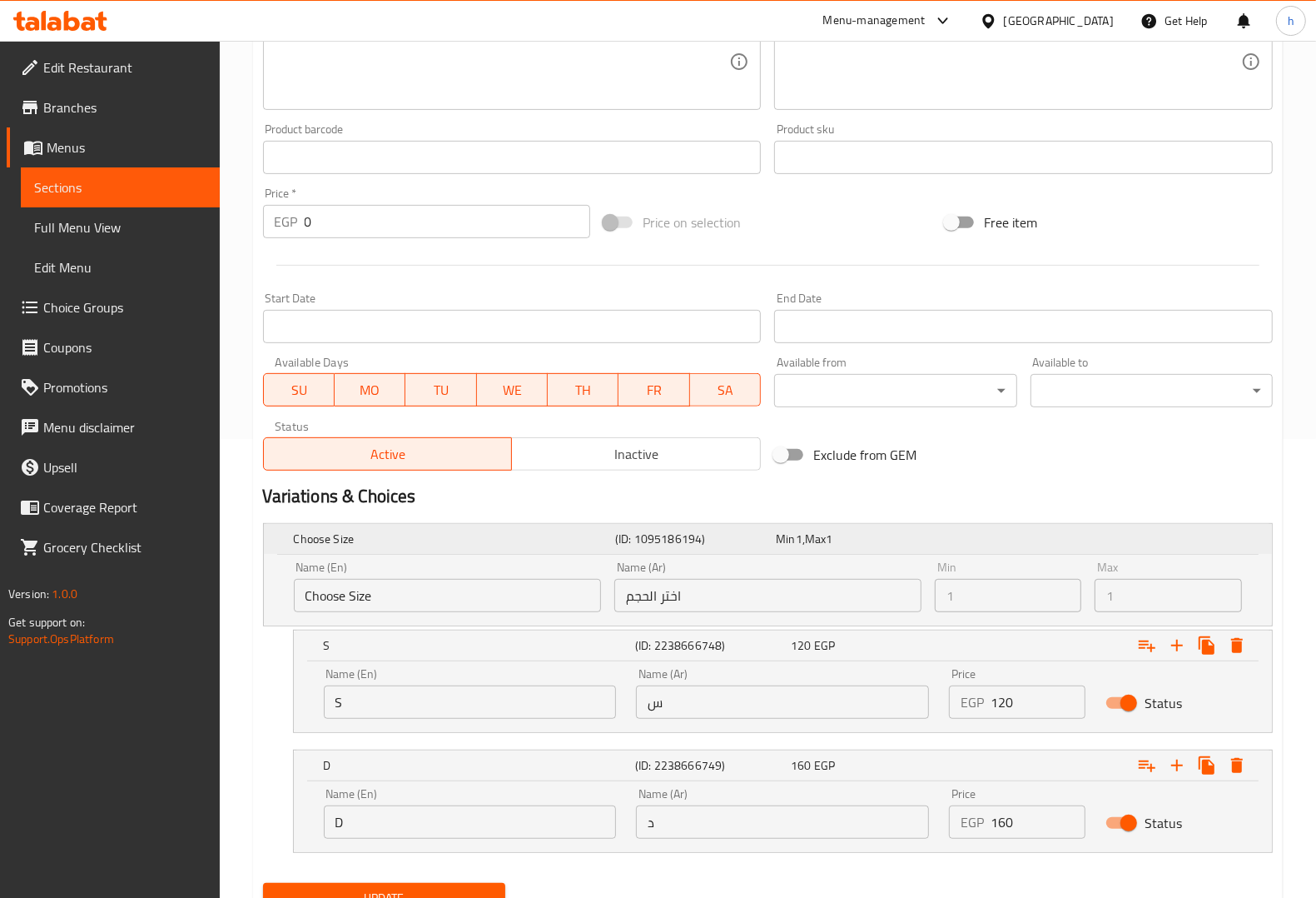
click at [560, 530] on h5 "Choose Size" at bounding box center [451, 538] width 314 height 17
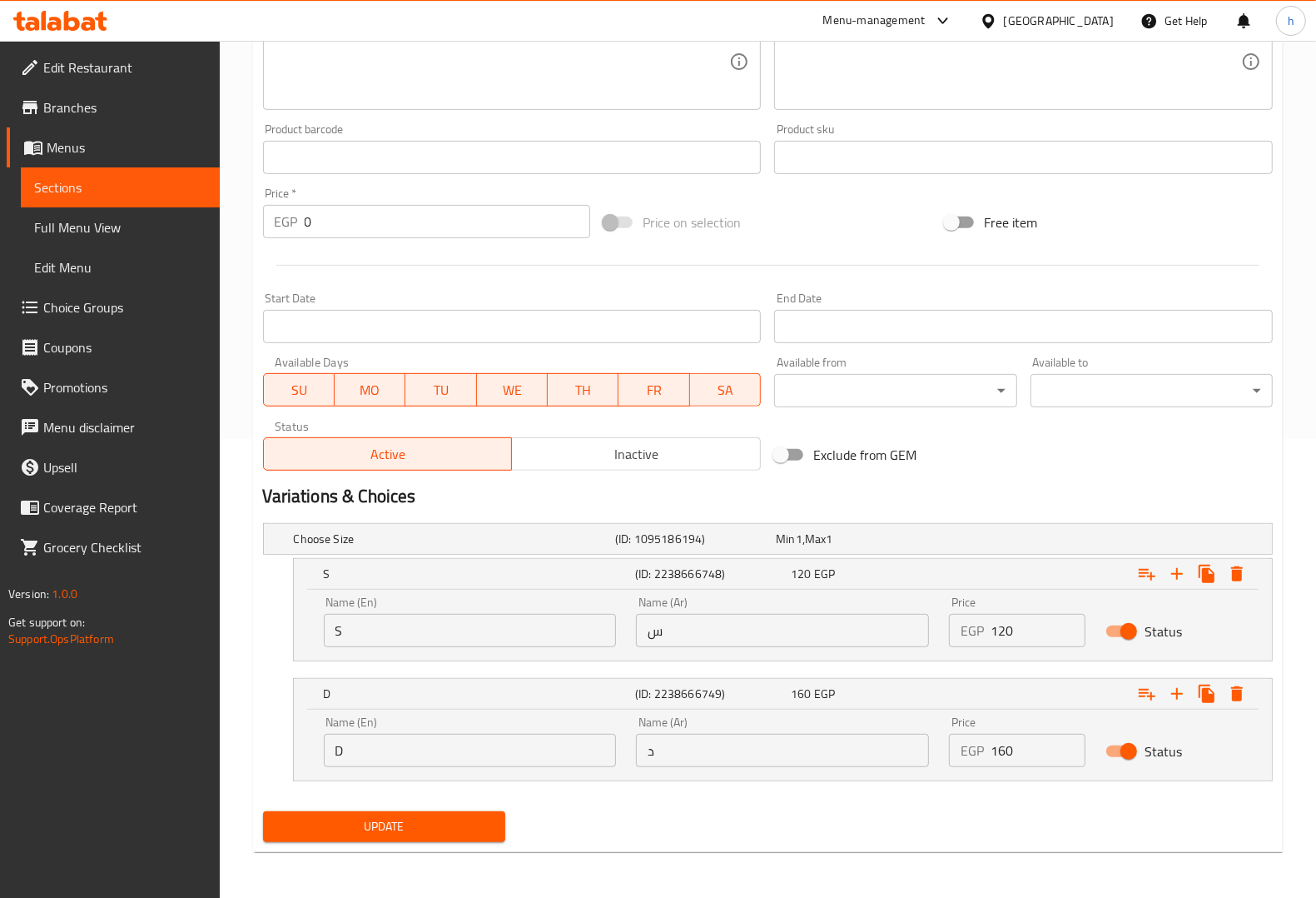
click at [455, 629] on input "S" at bounding box center [471, 631] width 293 height 34
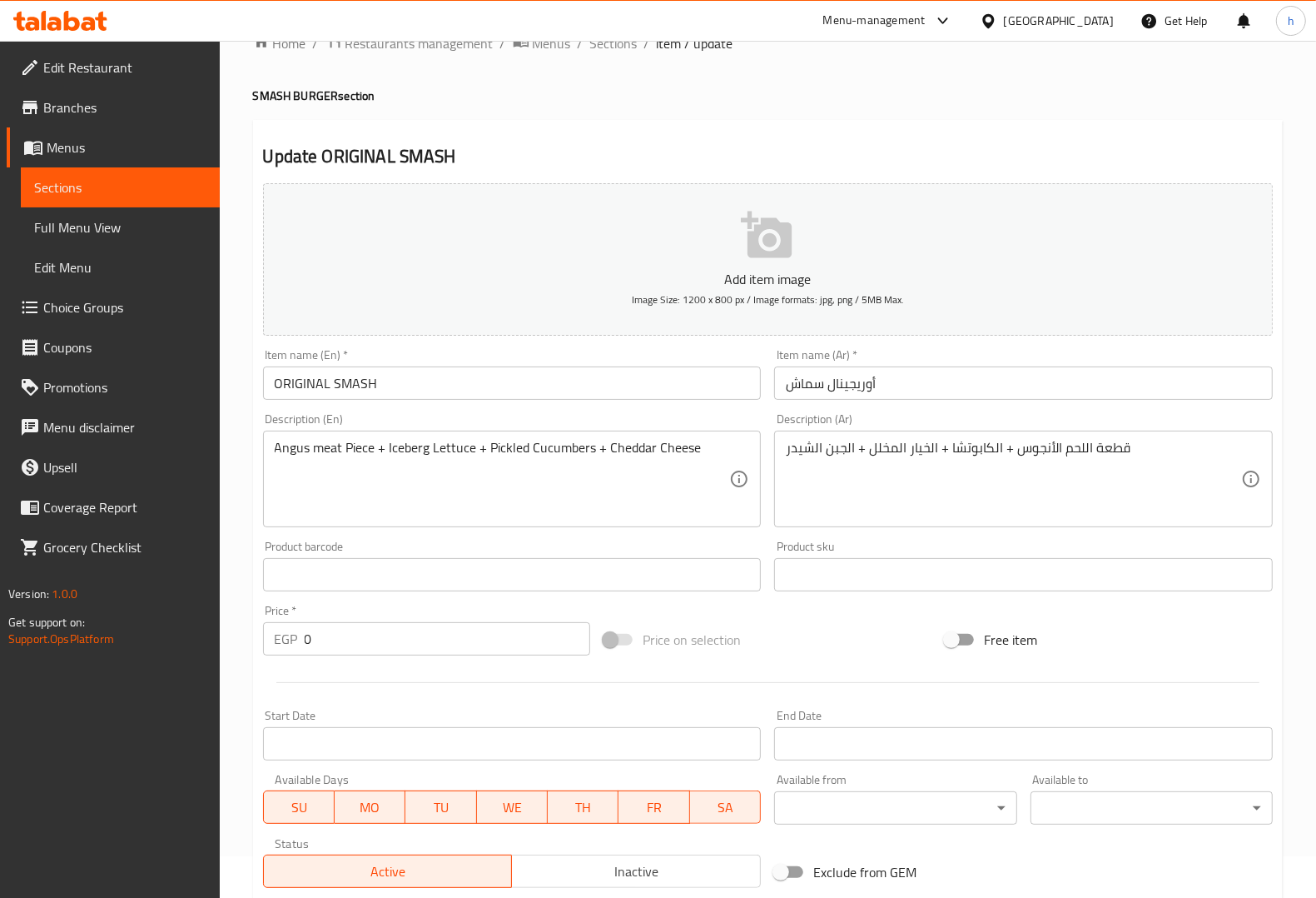
scroll to position [0, 0]
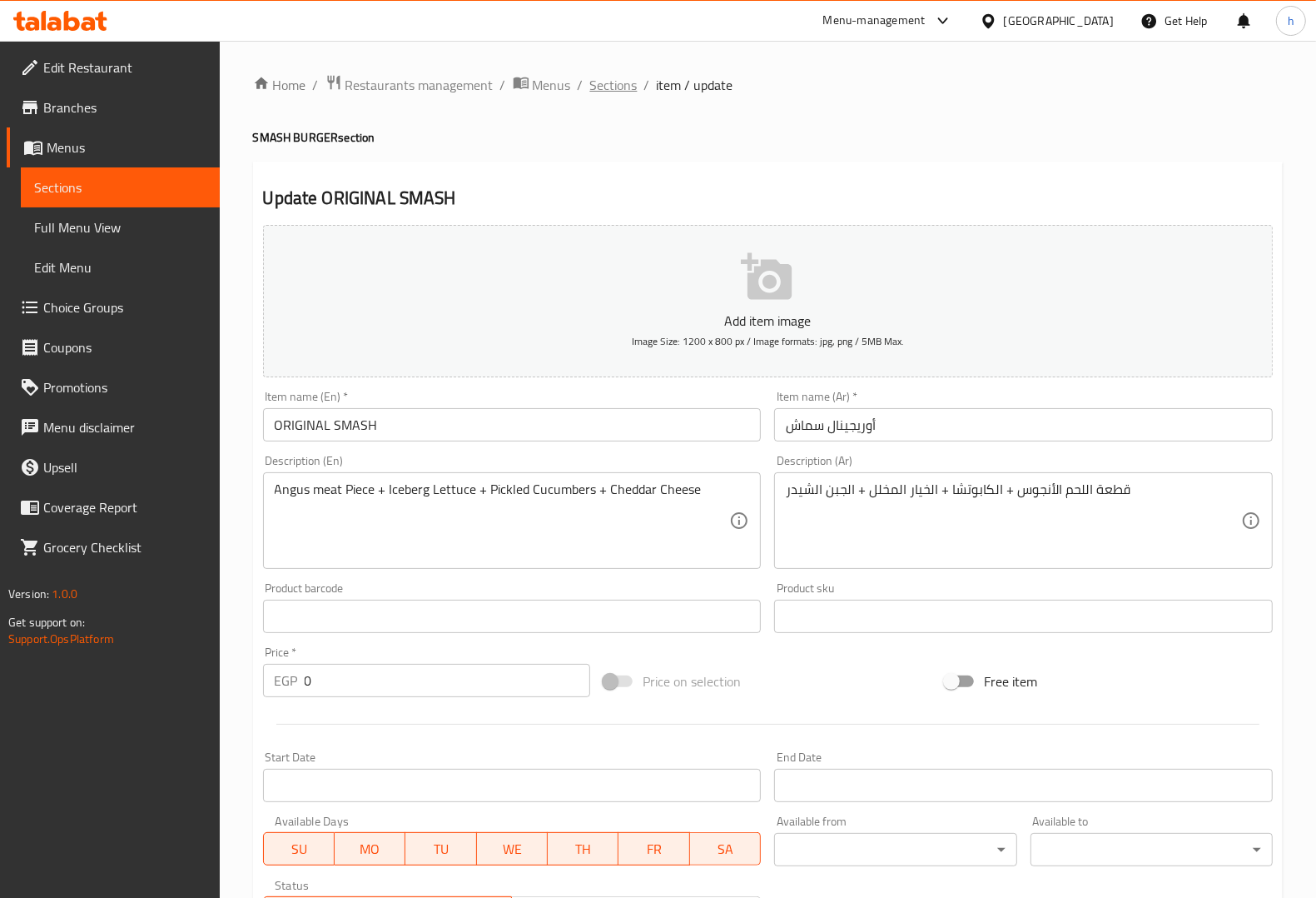
click at [613, 89] on span "Sections" at bounding box center [614, 85] width 47 height 20
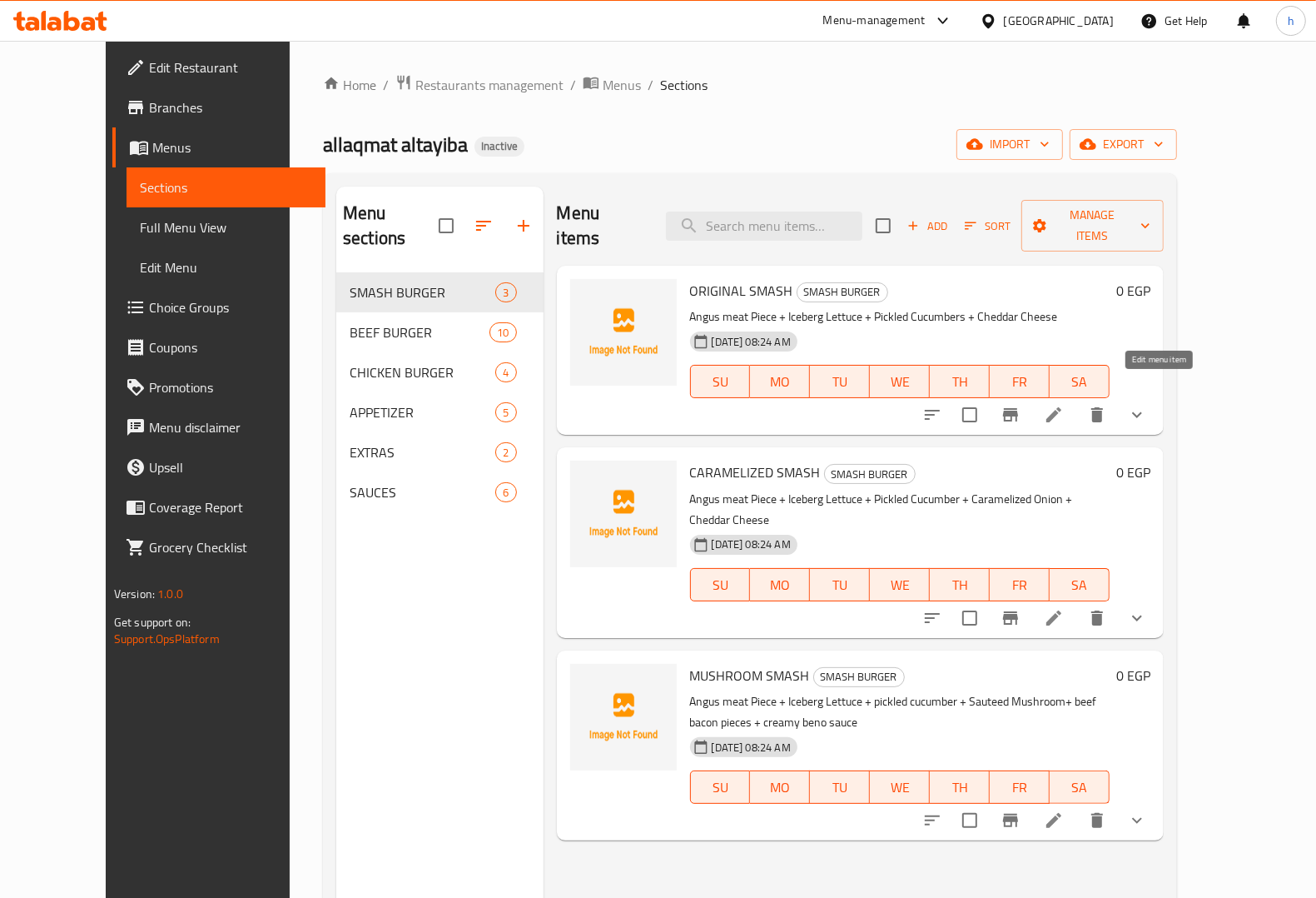
click at [1062, 407] on icon at bounding box center [1053, 414] width 15 height 15
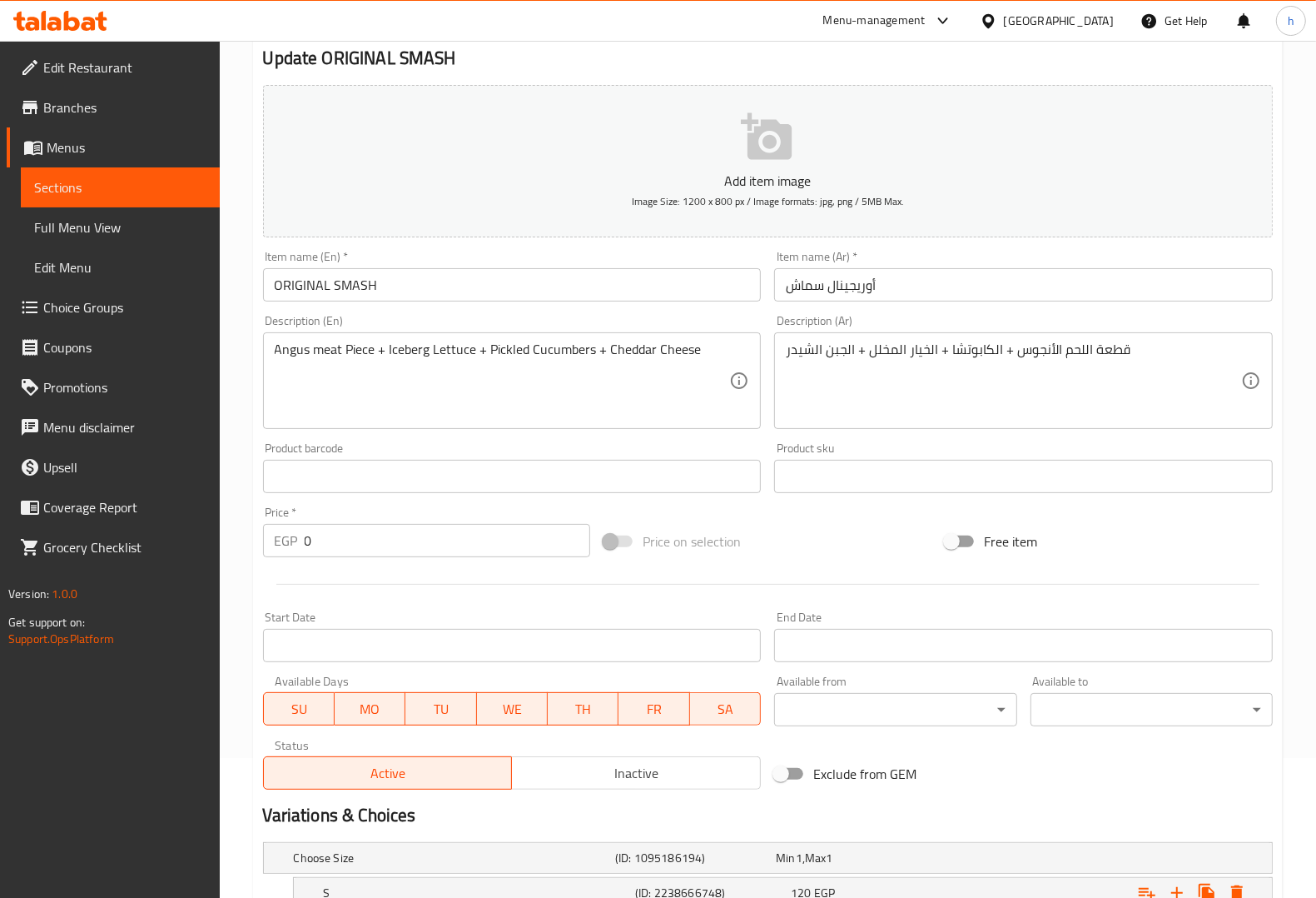
scroll to position [316, 0]
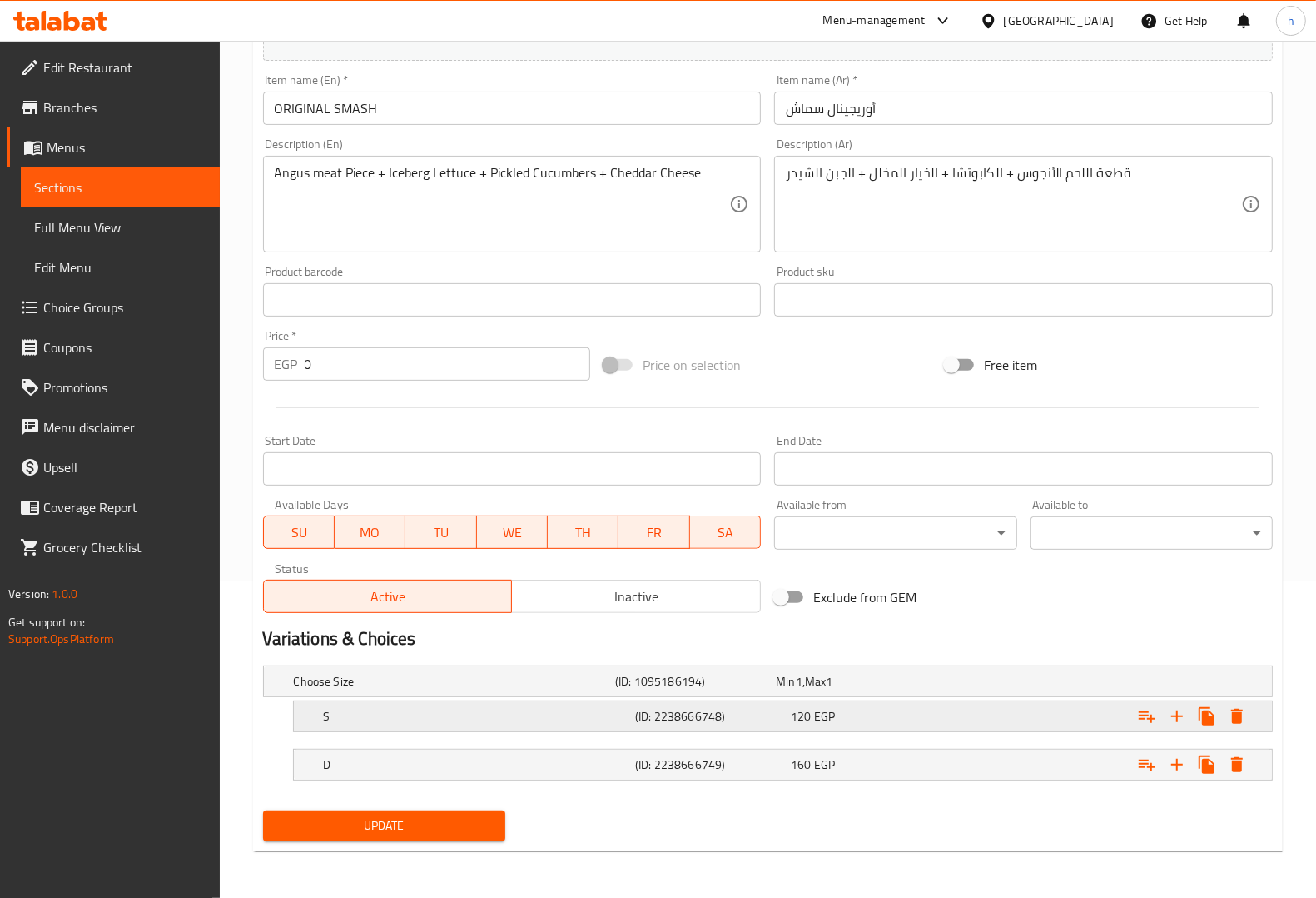
click at [676, 689] on h5 "(ID: 2238666748)" at bounding box center [692, 680] width 154 height 17
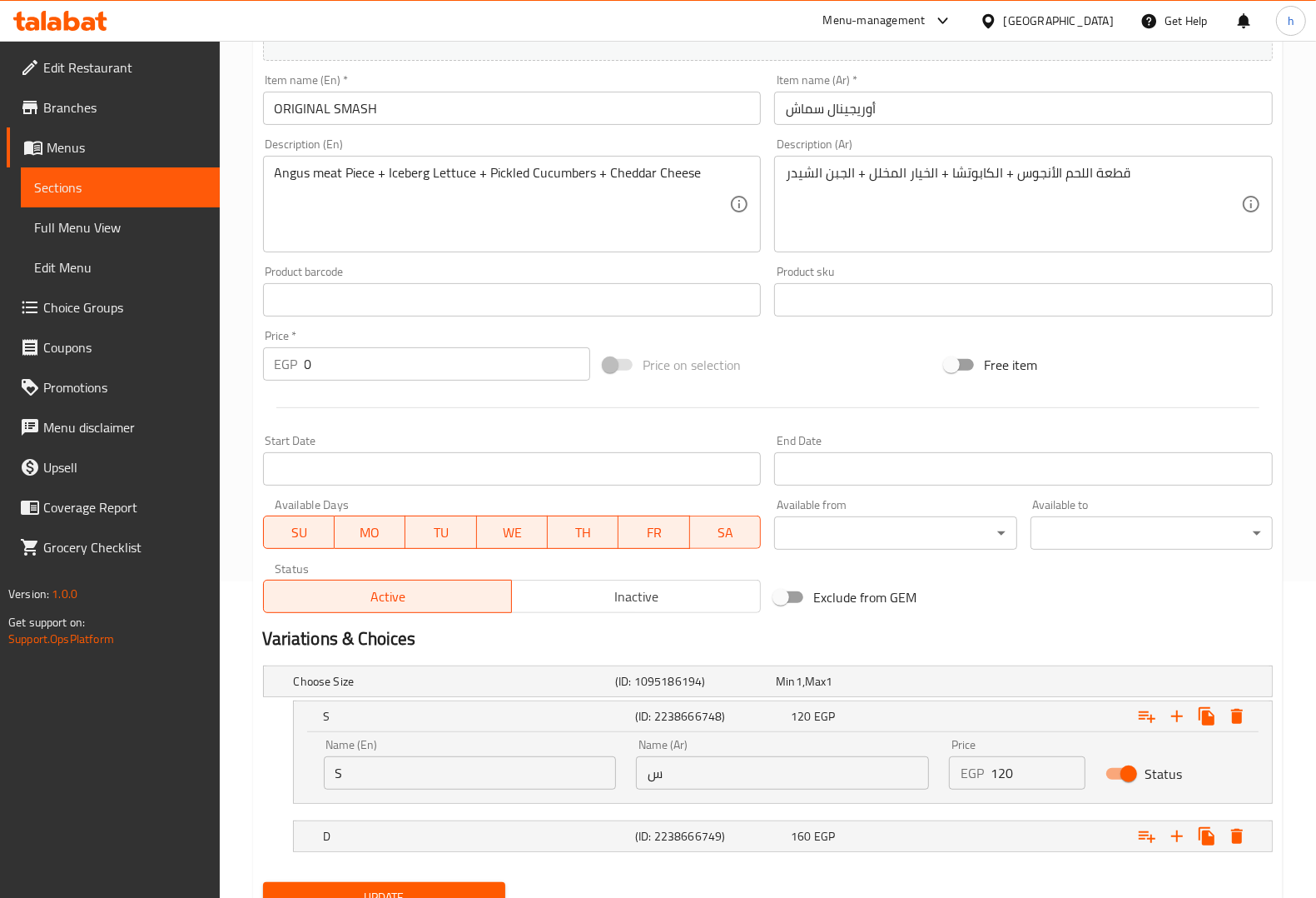
scroll to position [388, 0]
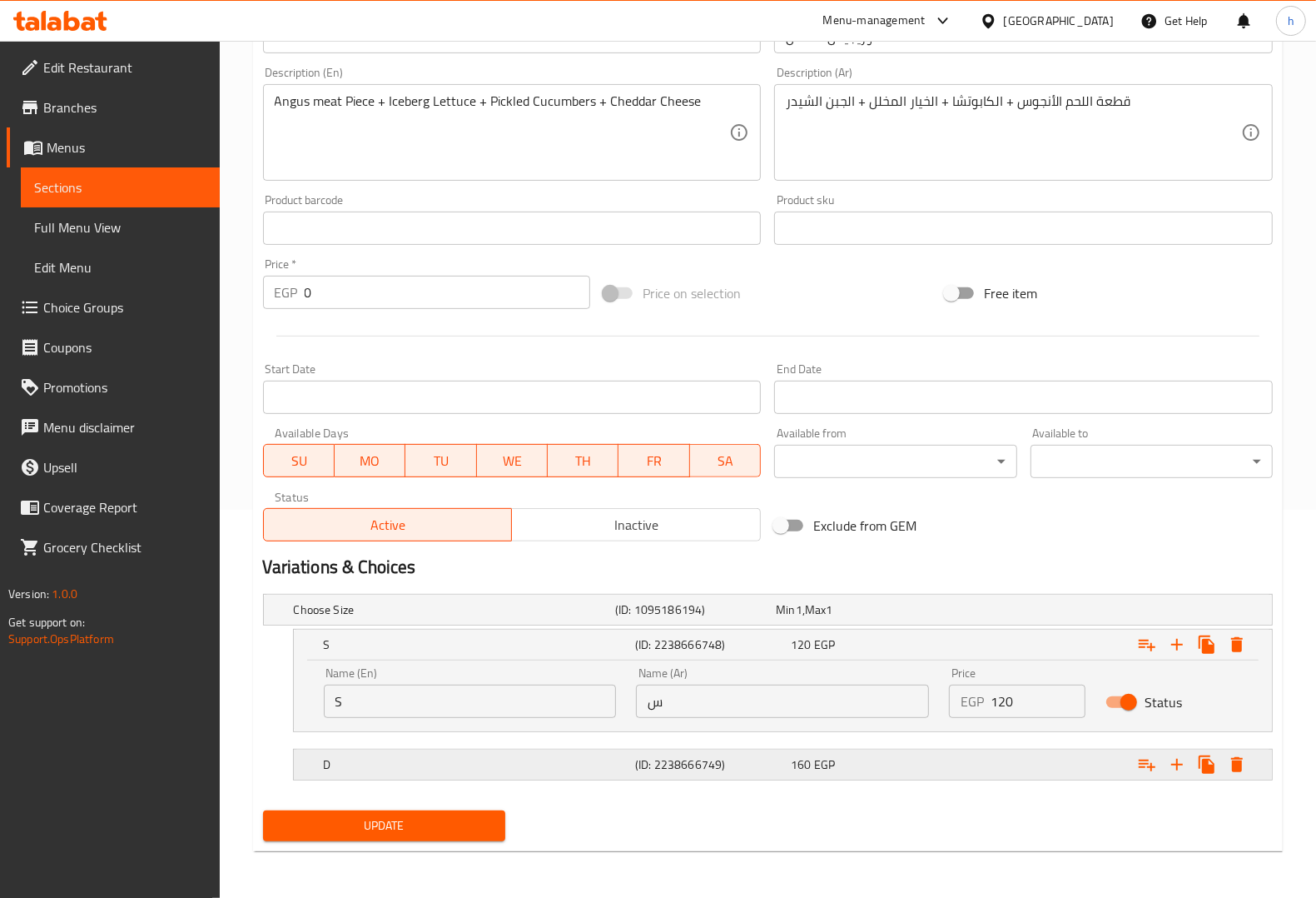
click at [609, 618] on h5 "D" at bounding box center [451, 609] width 314 height 17
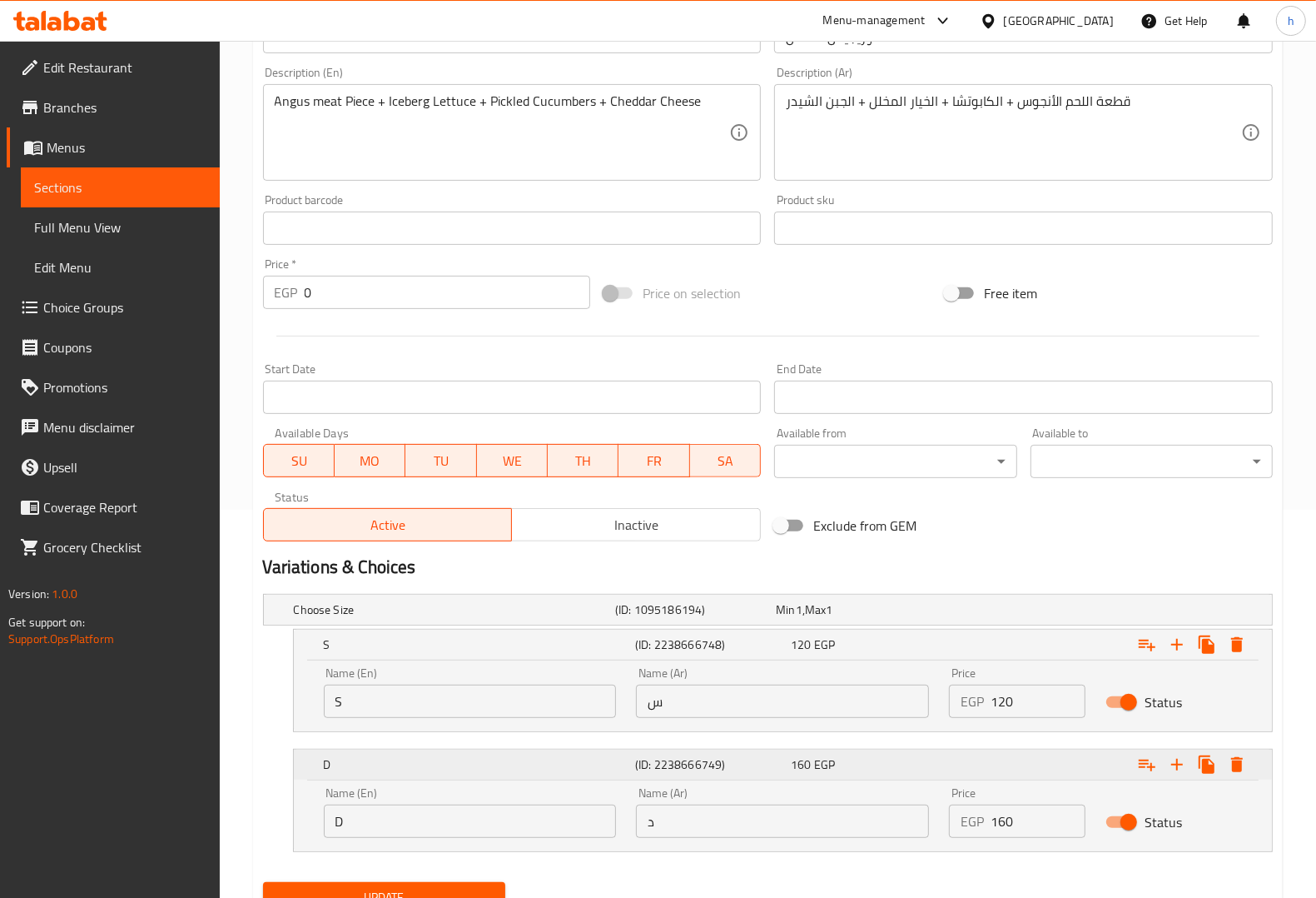
scroll to position [459, 0]
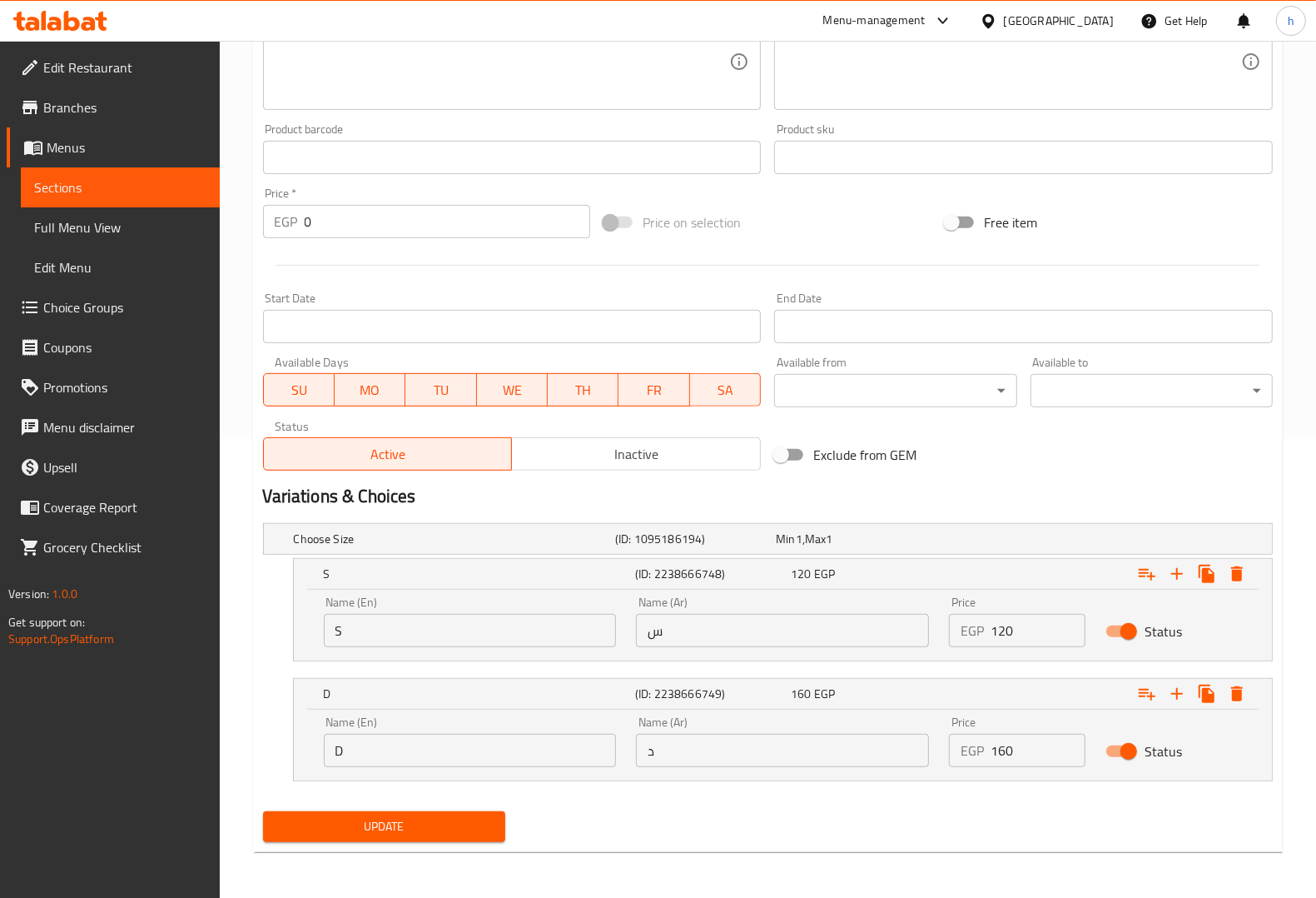
drag, startPoint x: 385, startPoint y: 630, endPoint x: 325, endPoint y: 626, distance: 60.1
click at [325, 626] on input "S" at bounding box center [471, 631] width 293 height 34
paste input "ingle"
type input "Single"
click at [708, 626] on input "س" at bounding box center [782, 631] width 293 height 34
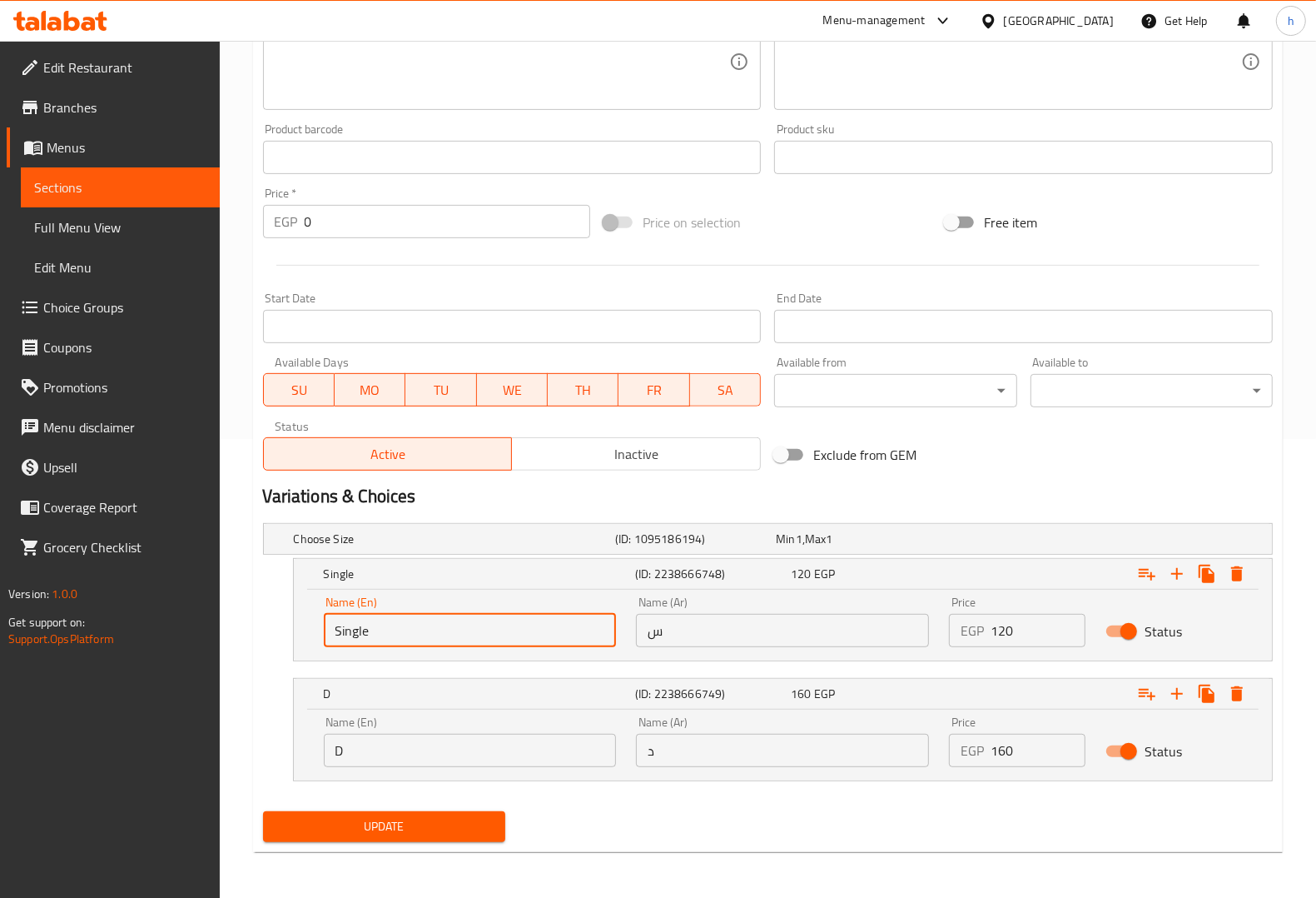
click at [708, 626] on input "س" at bounding box center [782, 631] width 293 height 34
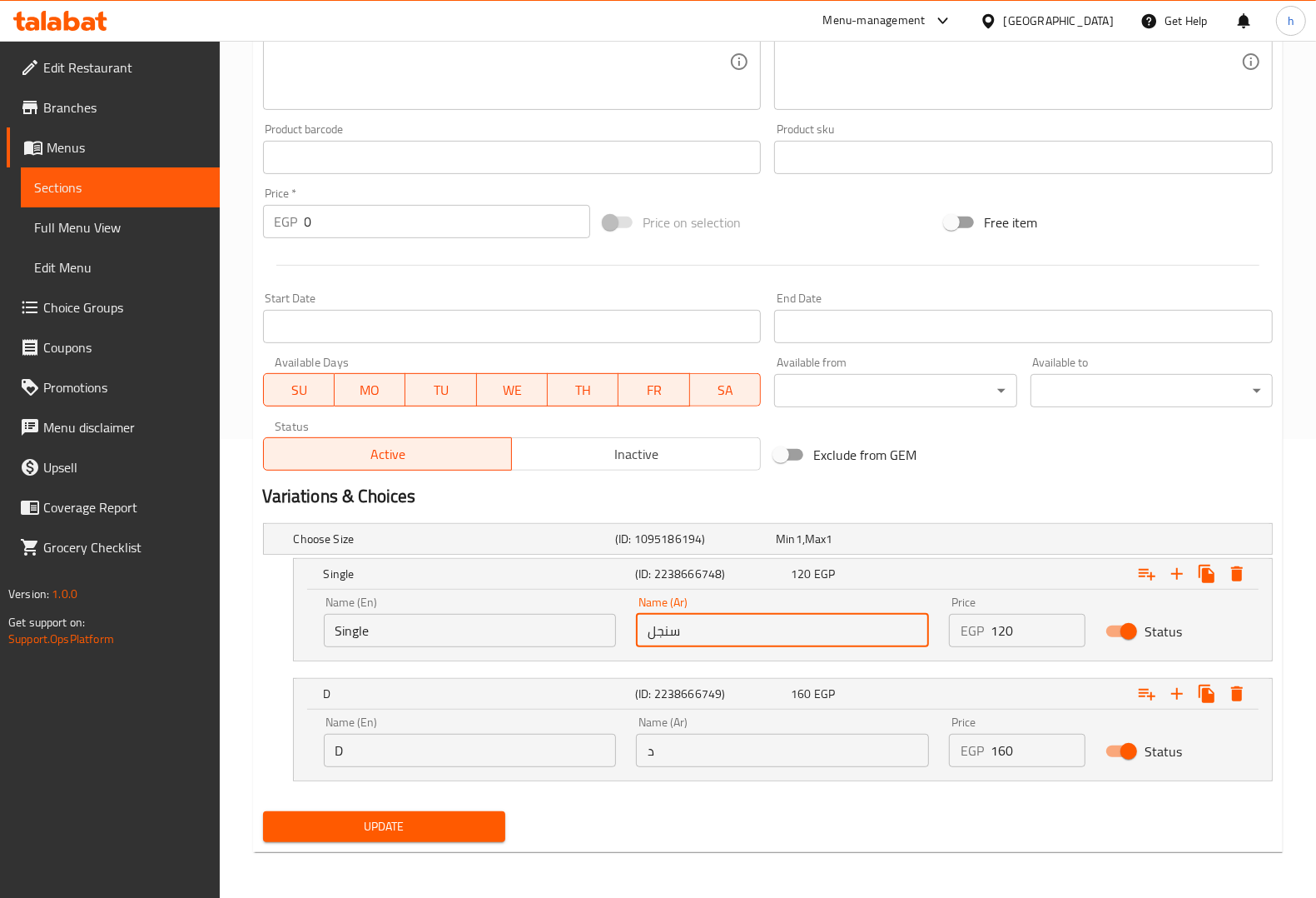
type input "سنجل"
click at [382, 742] on input "D" at bounding box center [471, 751] width 293 height 34
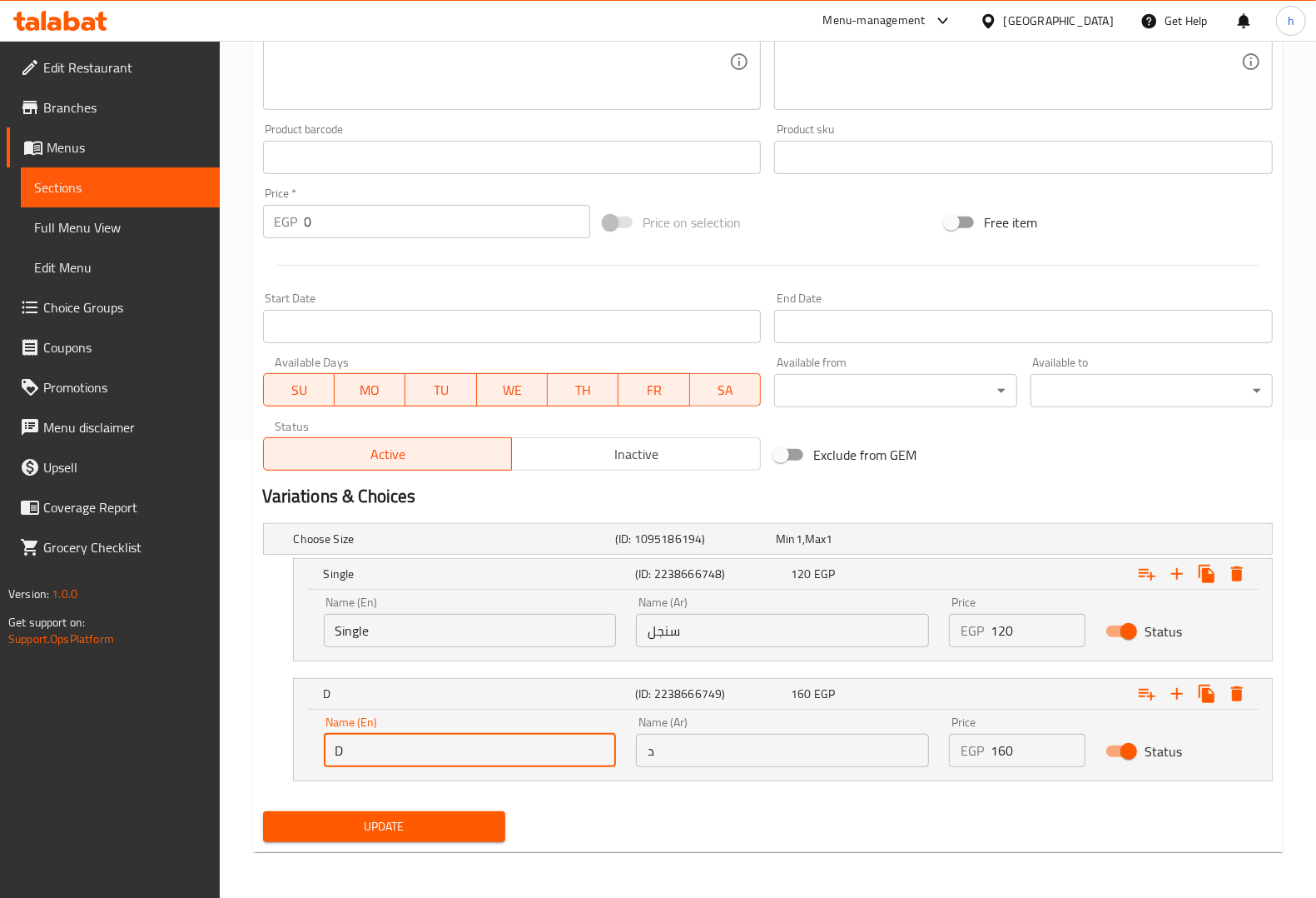
click at [382, 742] on input "D" at bounding box center [471, 751] width 293 height 34
paste input "ouble"
type input "Double"
click at [703, 754] on input "د" at bounding box center [782, 751] width 293 height 34
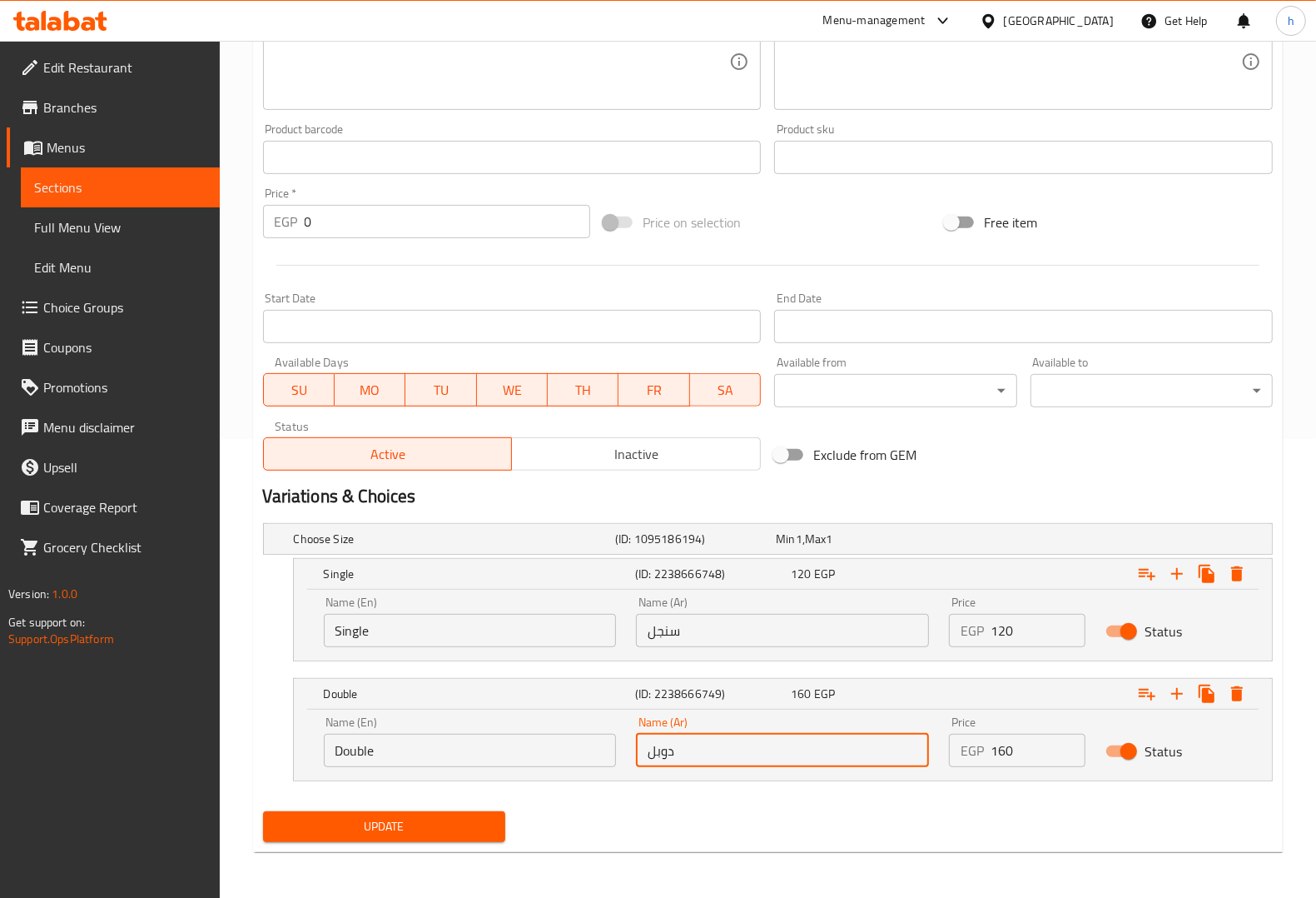
type input "دوبل"
click at [443, 829] on span "Update" at bounding box center [385, 826] width 216 height 21
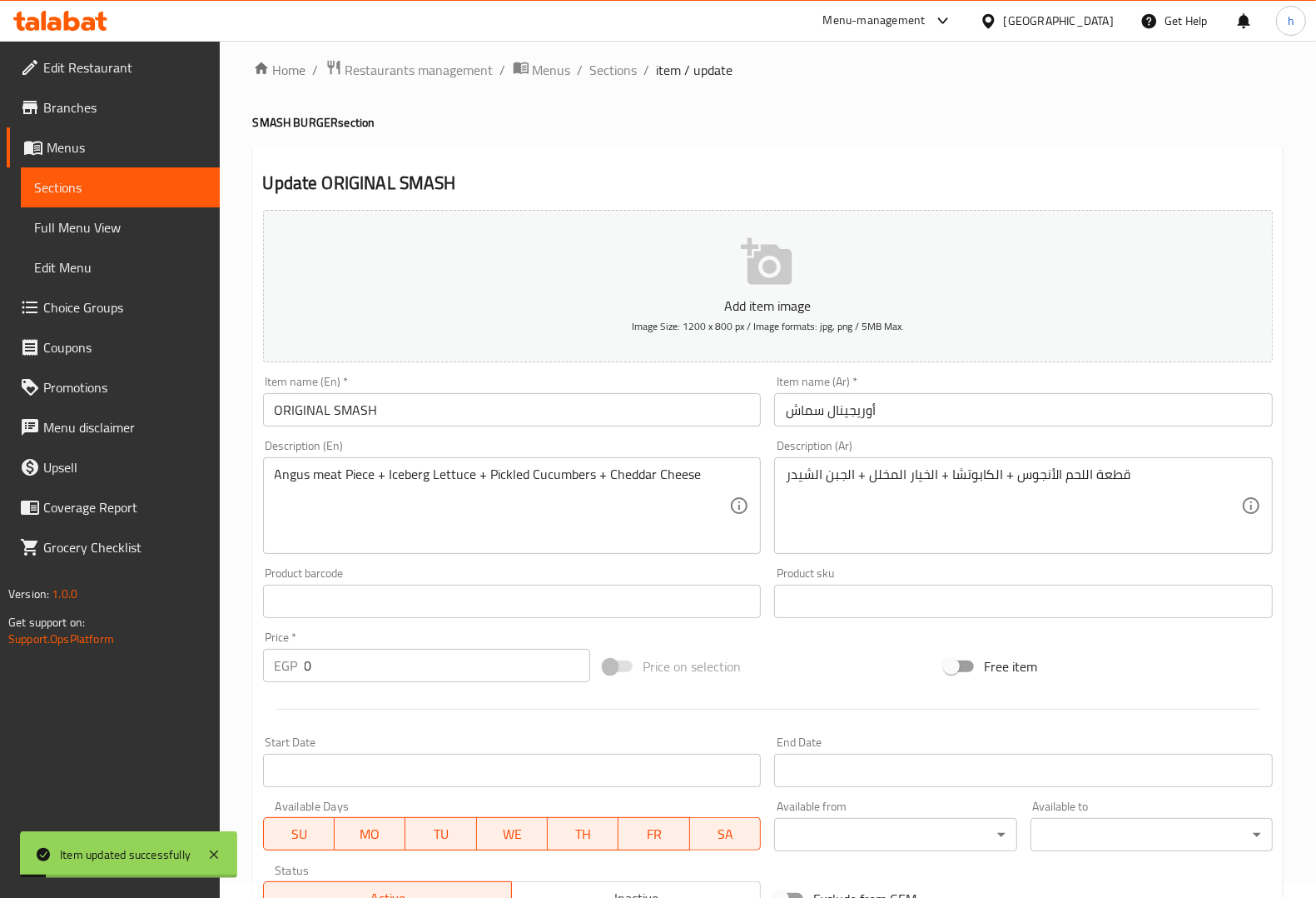
scroll to position [0, 0]
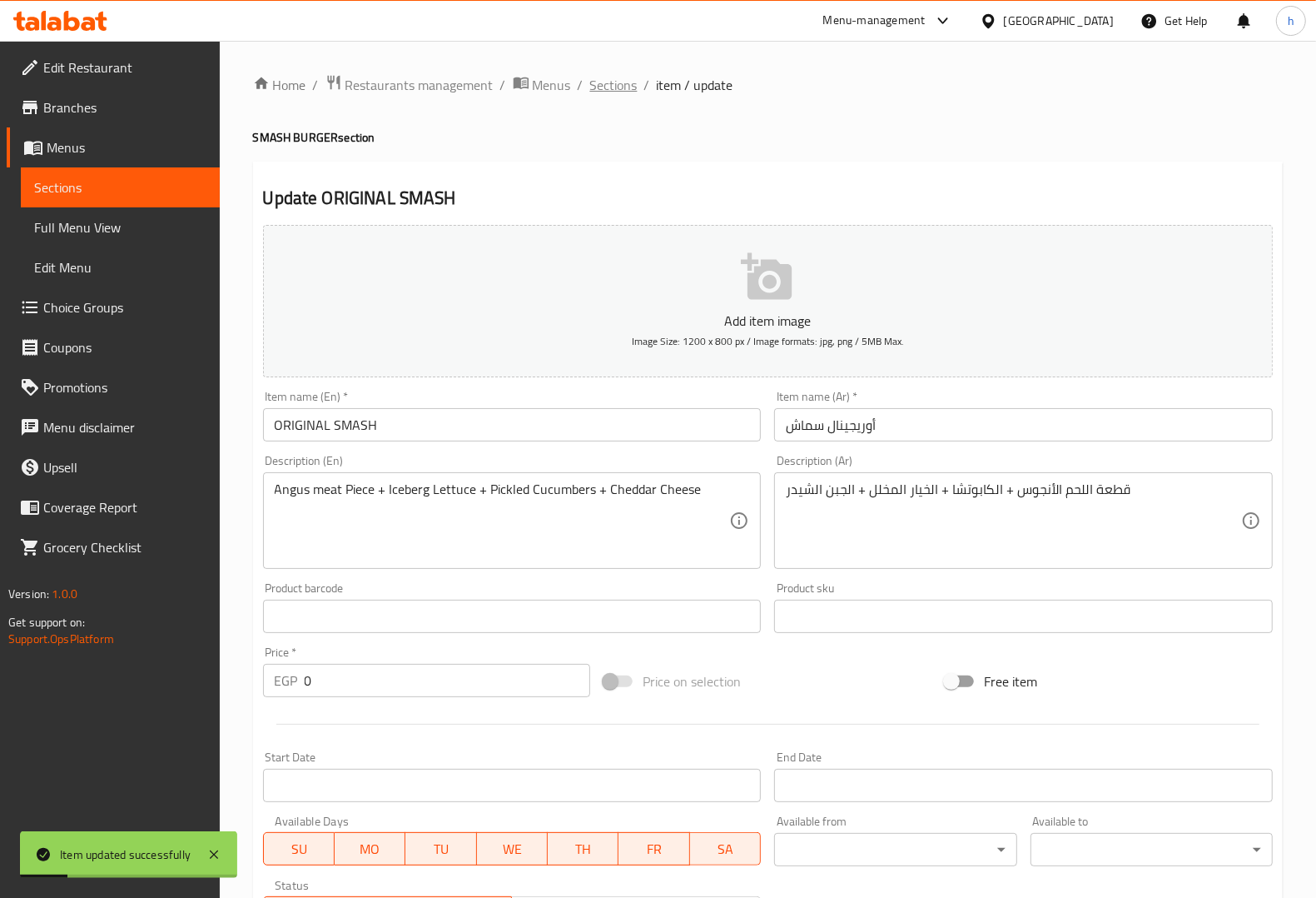
click at [605, 87] on span "Sections" at bounding box center [614, 85] width 47 height 20
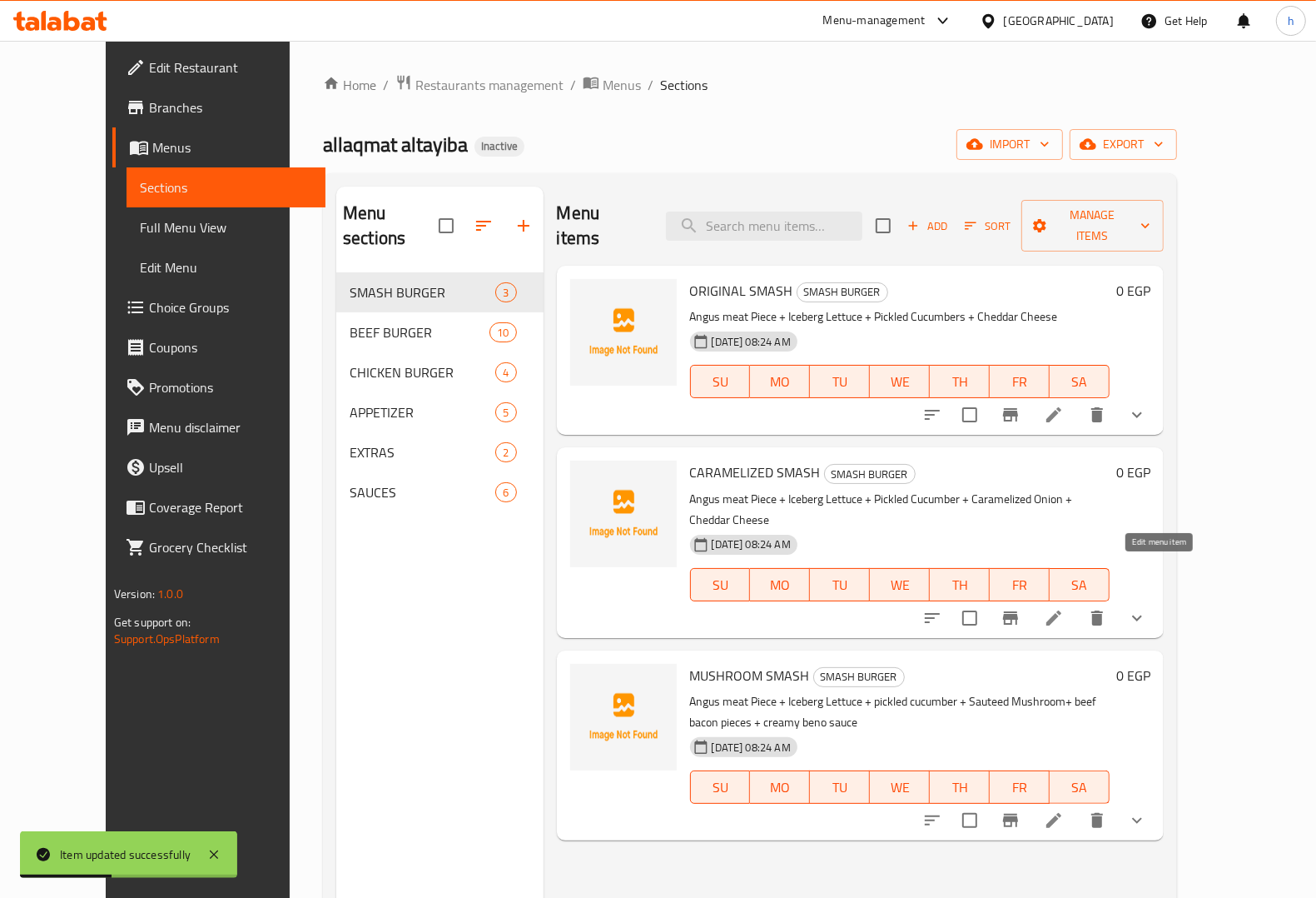
click at [1062, 610] on icon at bounding box center [1053, 617] width 15 height 15
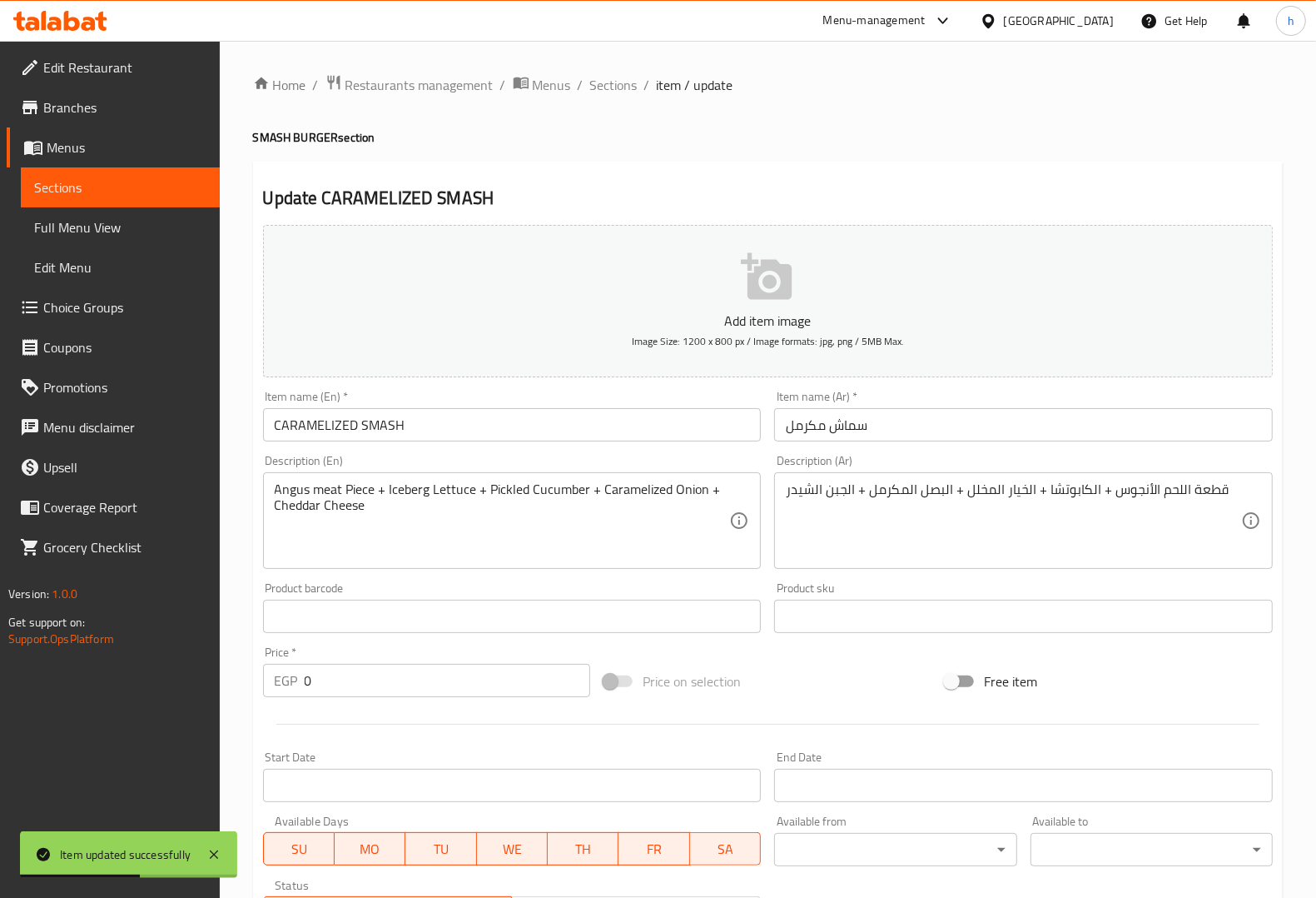
scroll to position [316, 0]
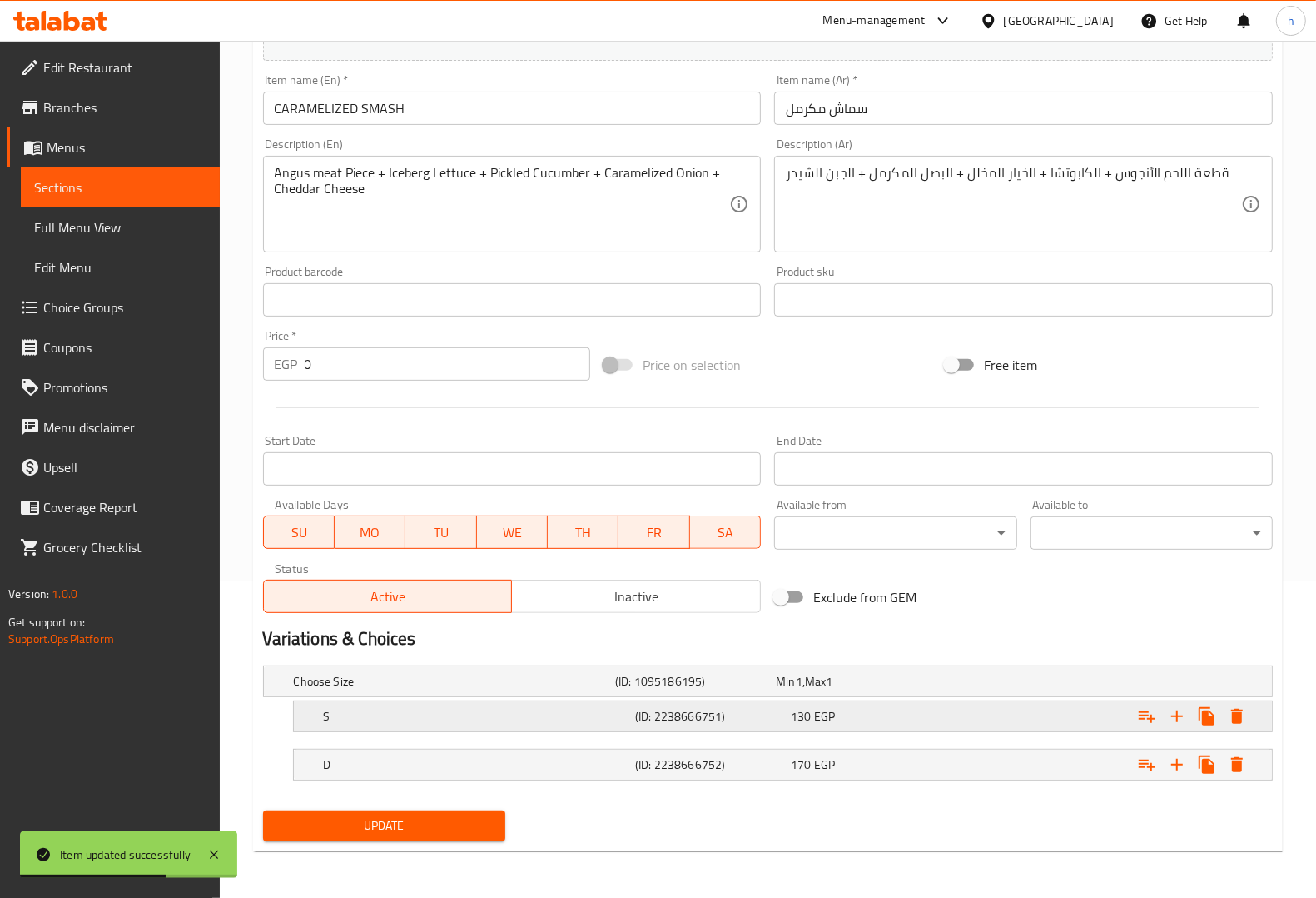
click at [593, 689] on h5 "S" at bounding box center [451, 680] width 314 height 17
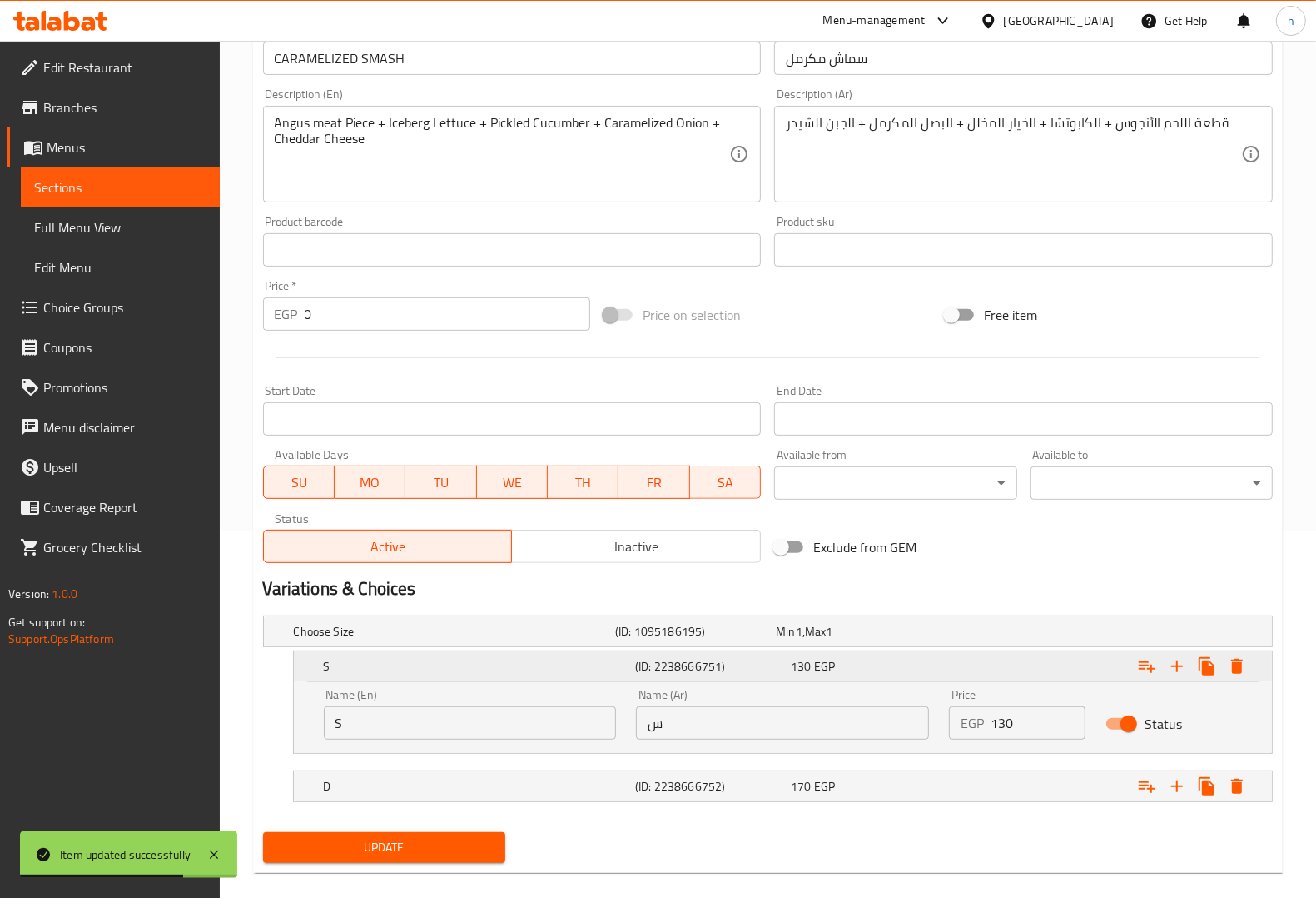
scroll to position [388, 0]
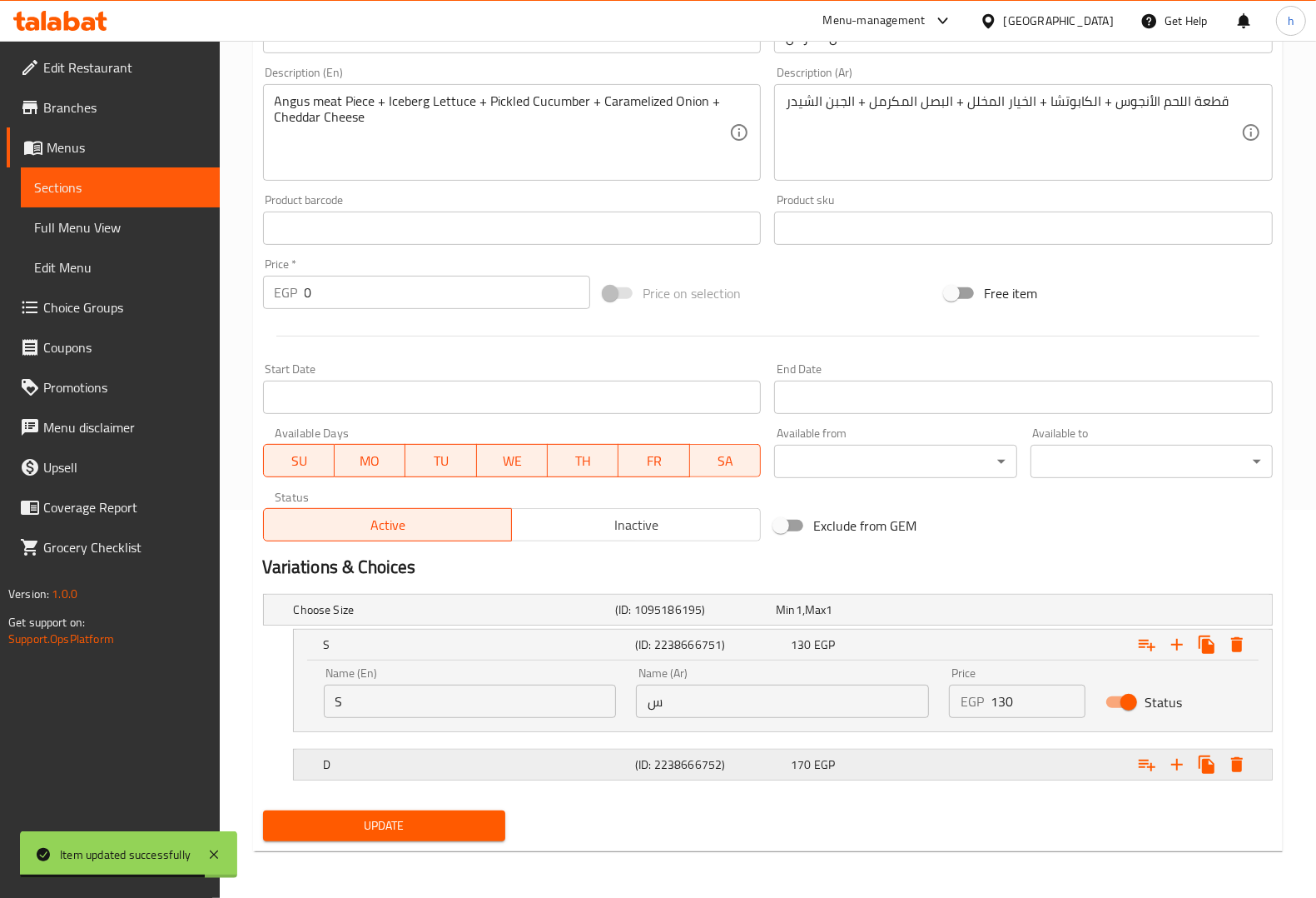
click at [554, 618] on h5 "D" at bounding box center [451, 609] width 314 height 17
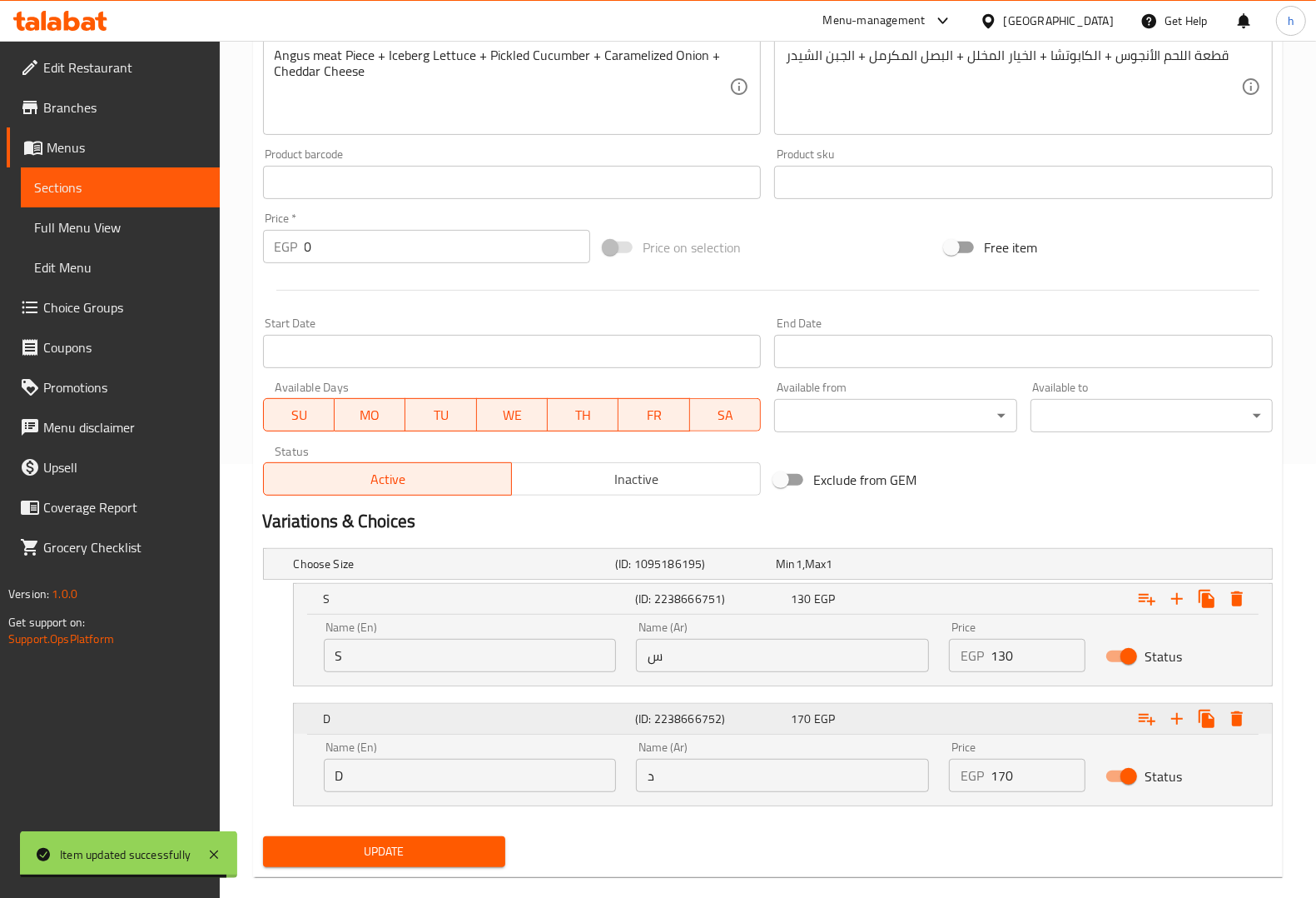
scroll to position [459, 0]
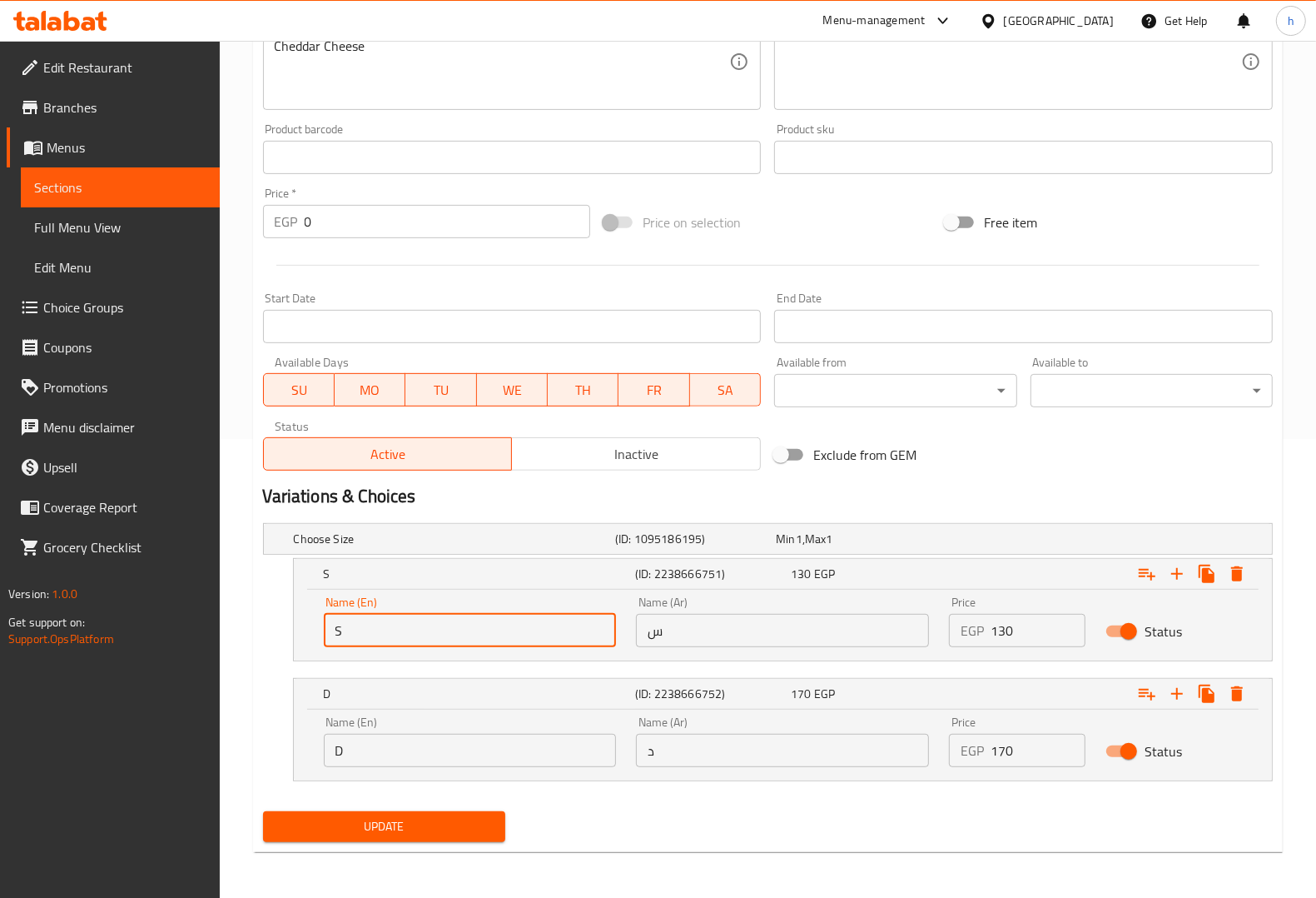
click at [431, 640] on input "S" at bounding box center [471, 631] width 293 height 34
paste input "ingle"
type input "Single"
click at [712, 630] on input "س" at bounding box center [782, 631] width 293 height 34
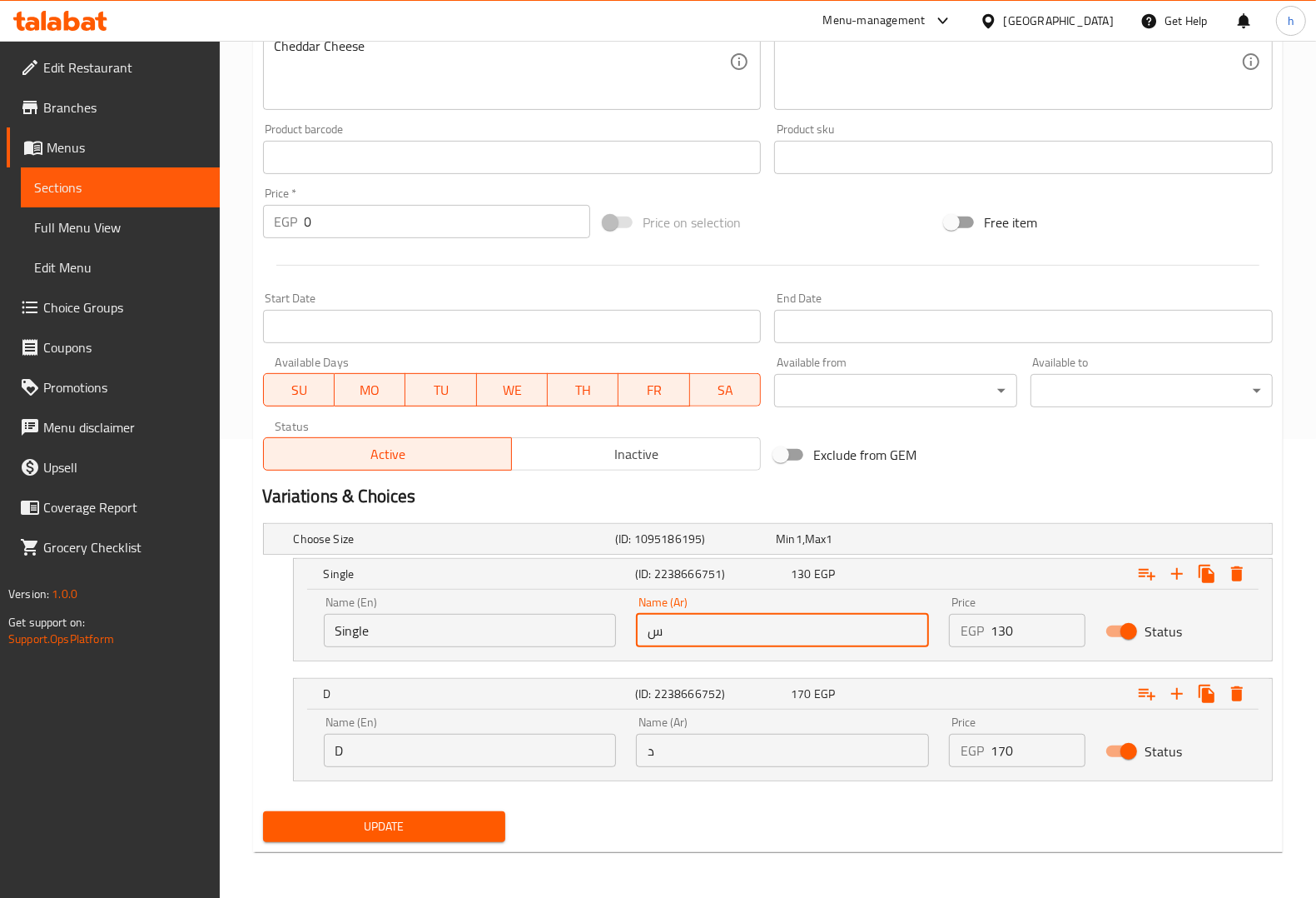
click at [712, 630] on input "س" at bounding box center [782, 631] width 293 height 34
type input "سنجل"
click at [435, 758] on input "D" at bounding box center [471, 751] width 293 height 34
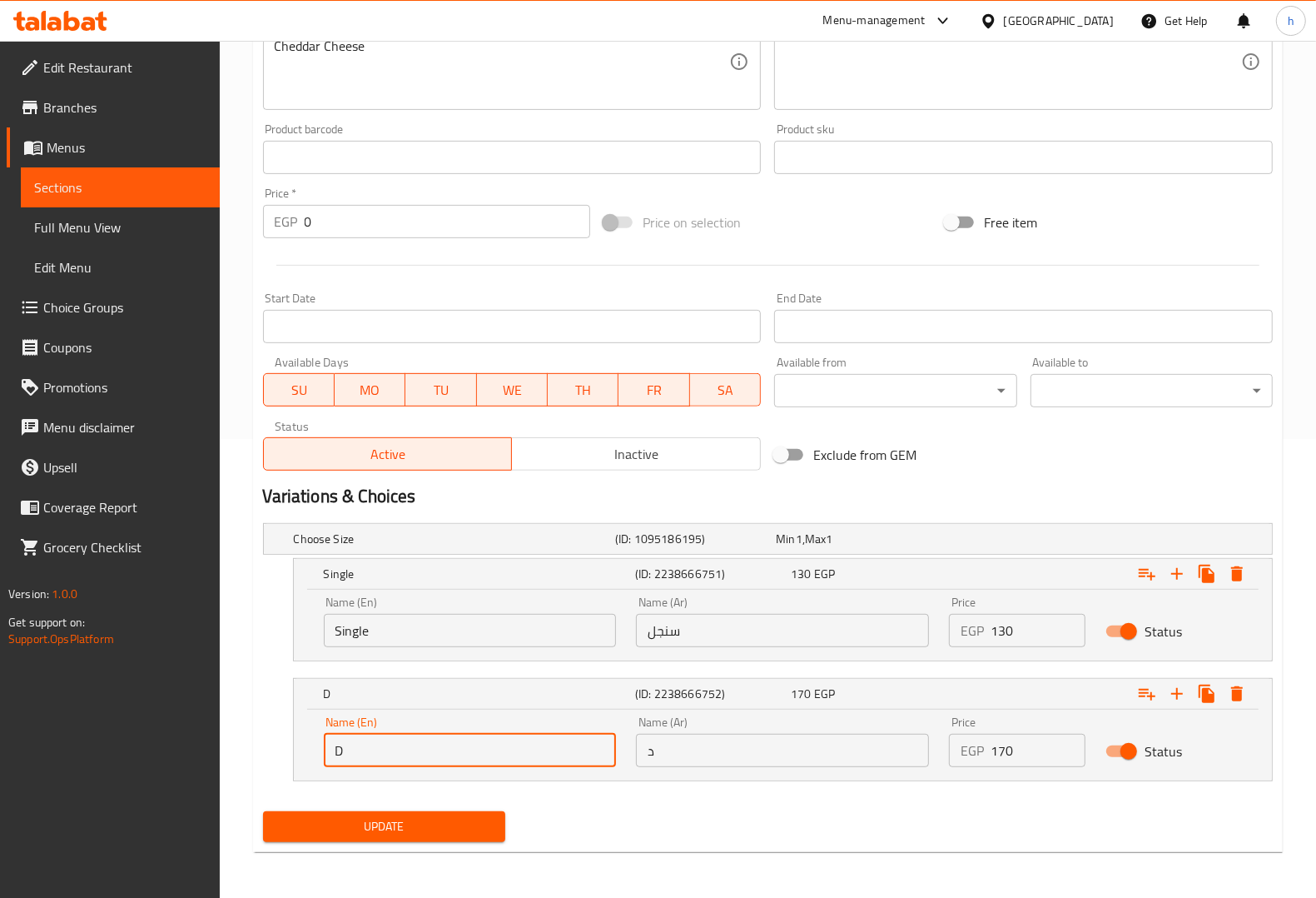
click at [435, 758] on input "D" at bounding box center [471, 751] width 293 height 34
paste input "ouble"
type input "Double"
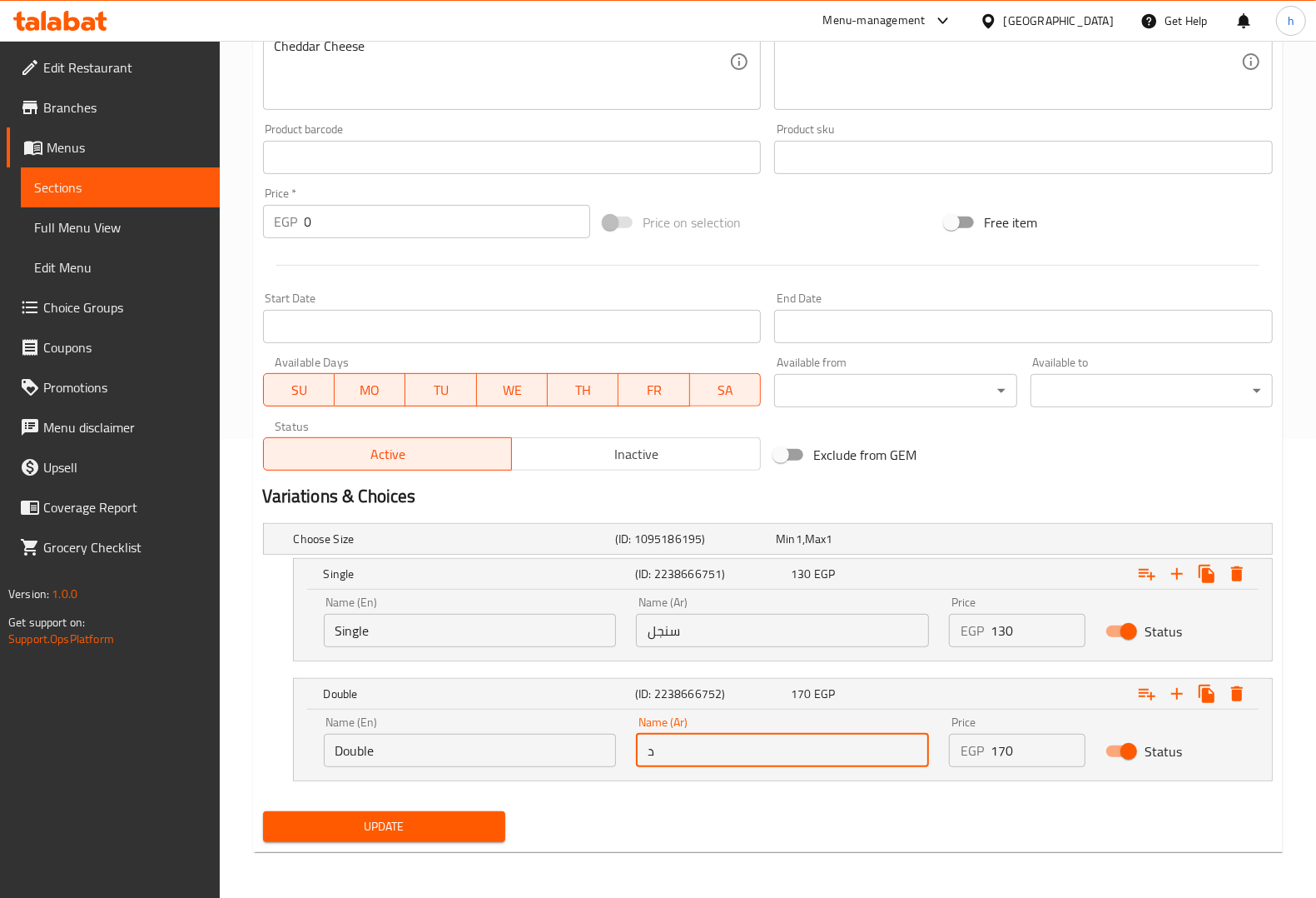
click at [713, 746] on input "د" at bounding box center [782, 751] width 293 height 34
type input "دوبل"
click at [456, 813] on button "Update" at bounding box center [384, 826] width 242 height 31
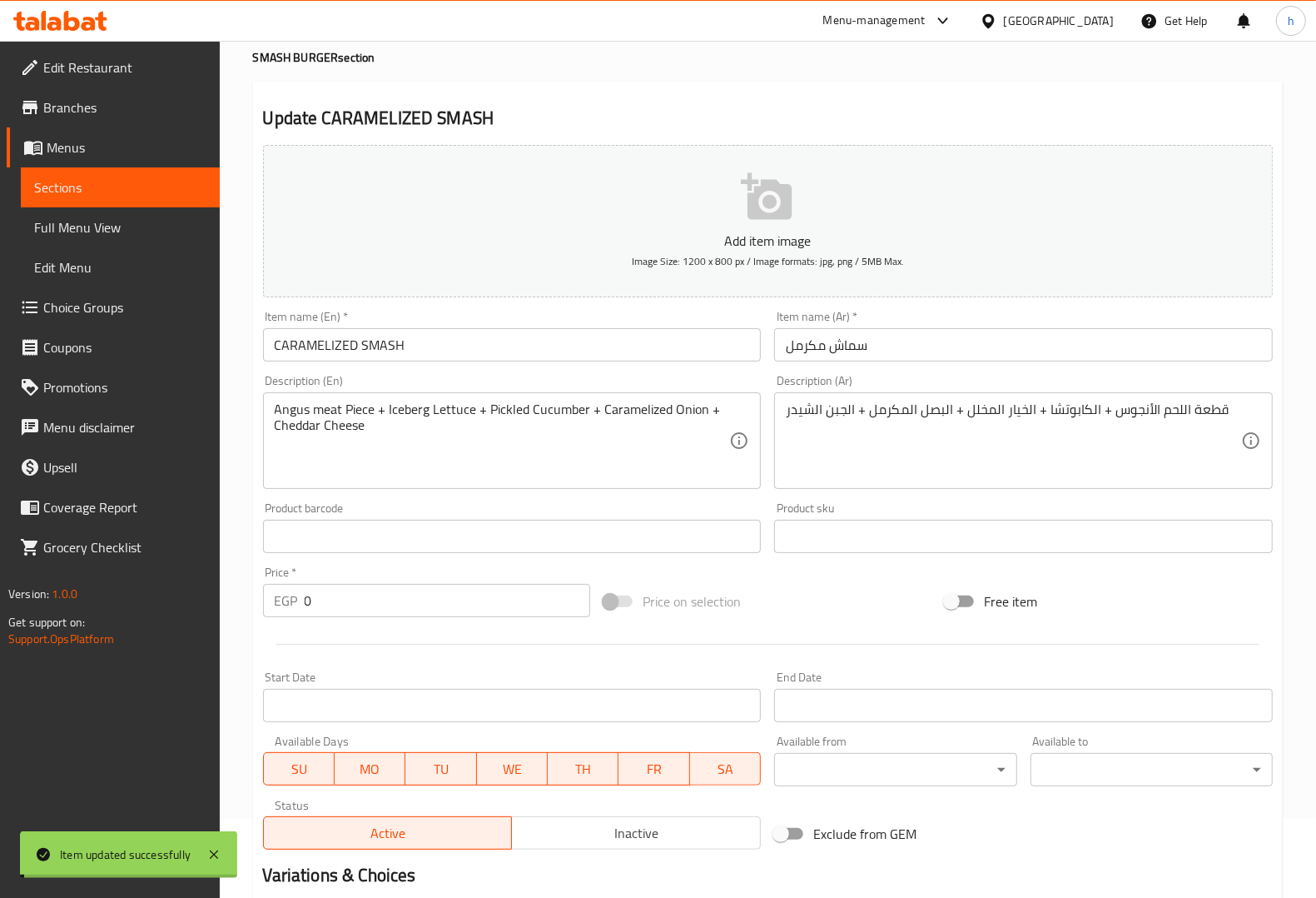
scroll to position [0, 0]
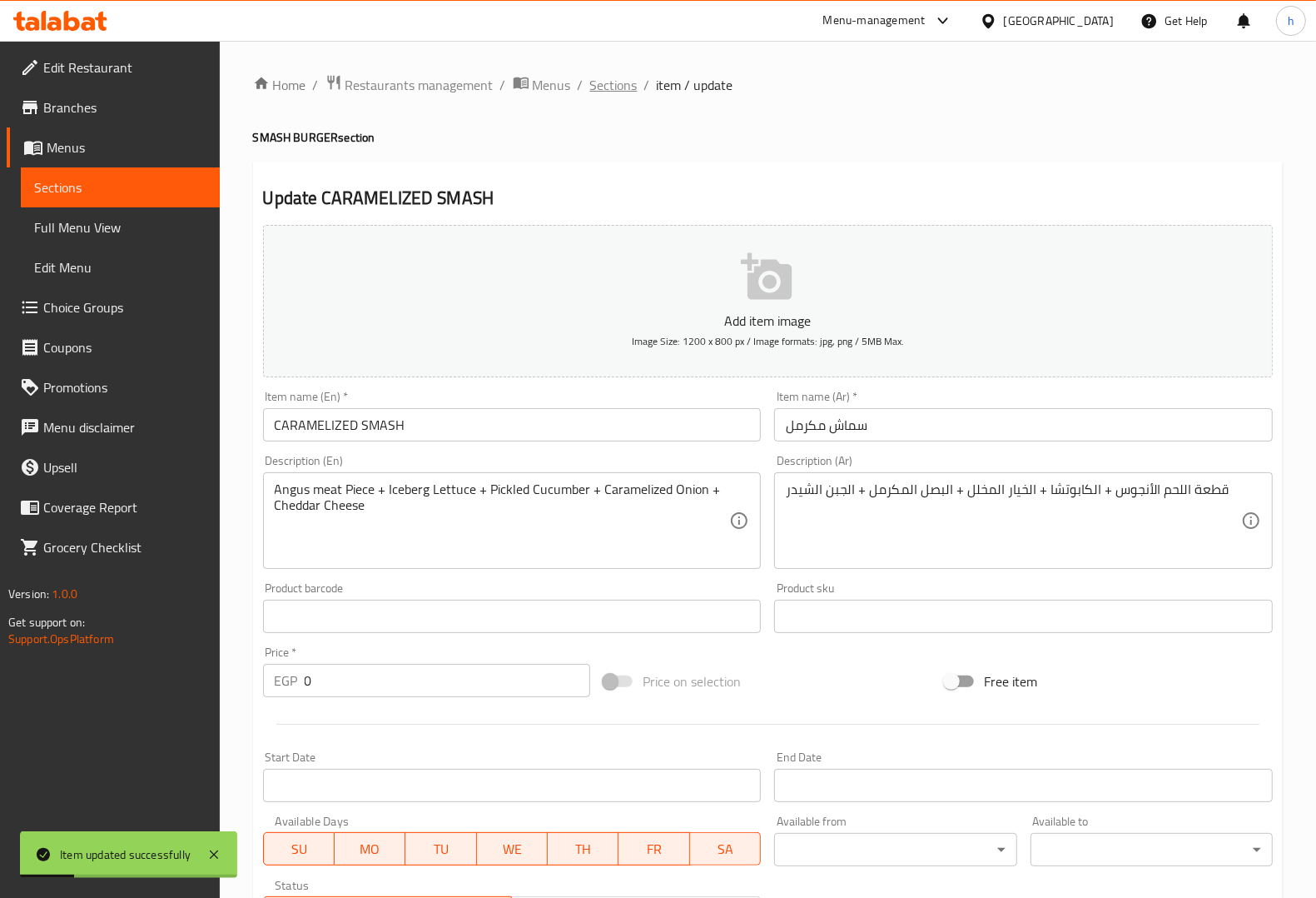
click at [603, 76] on span "Sections" at bounding box center [614, 85] width 47 height 20
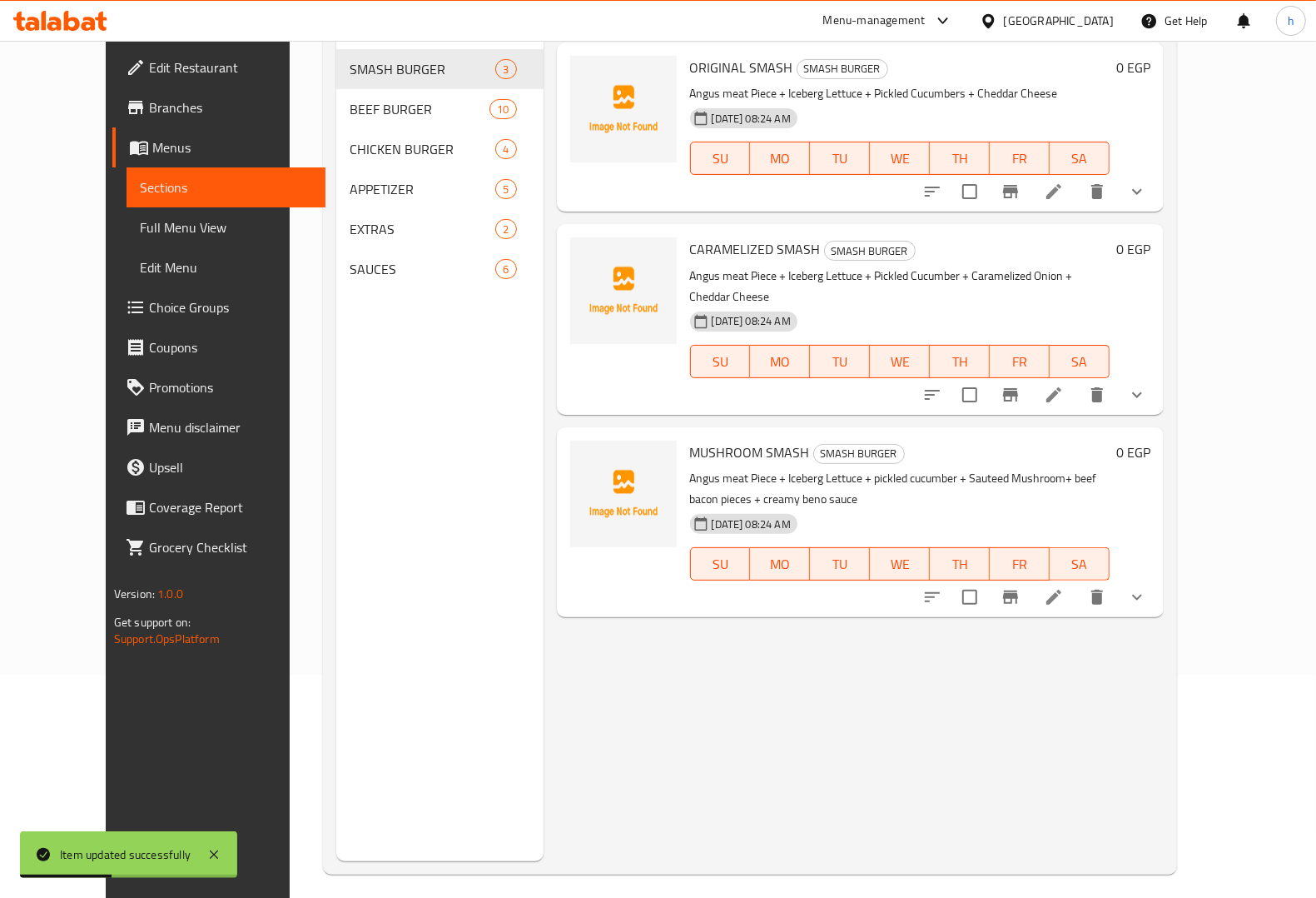
scroll to position [234, 0]
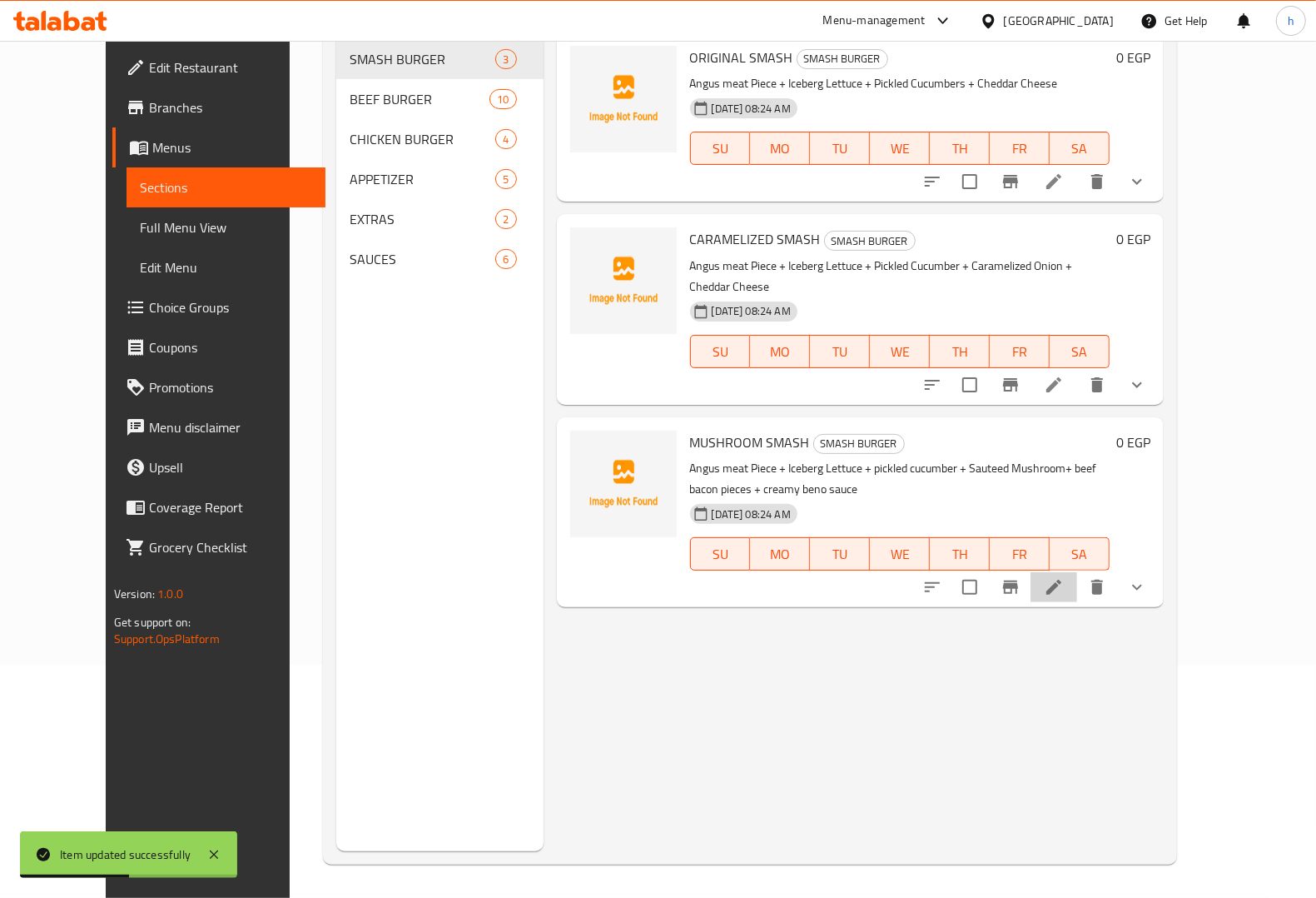
click at [1078, 572] on li at bounding box center [1053, 586] width 46 height 30
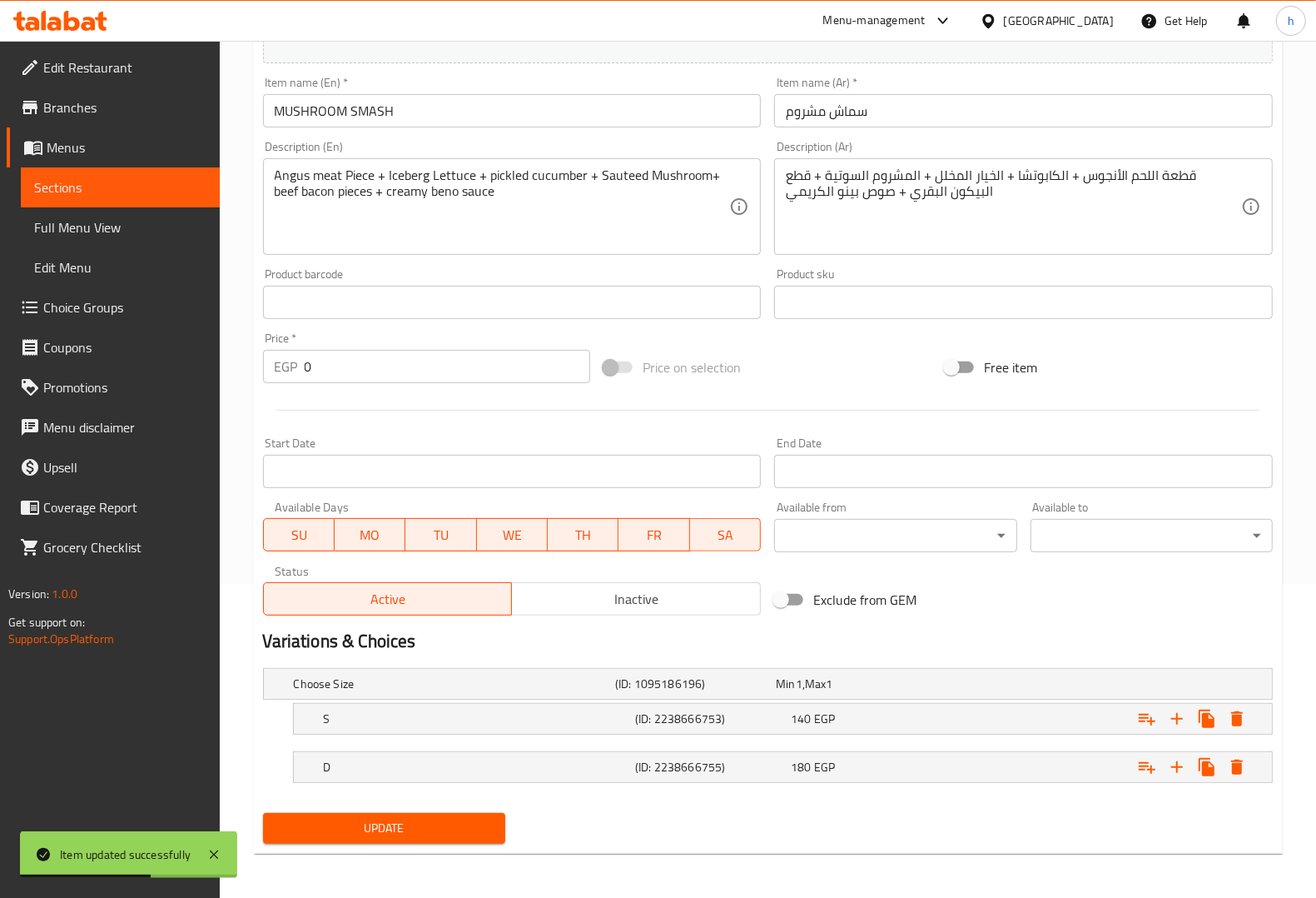
scroll to position [316, 0]
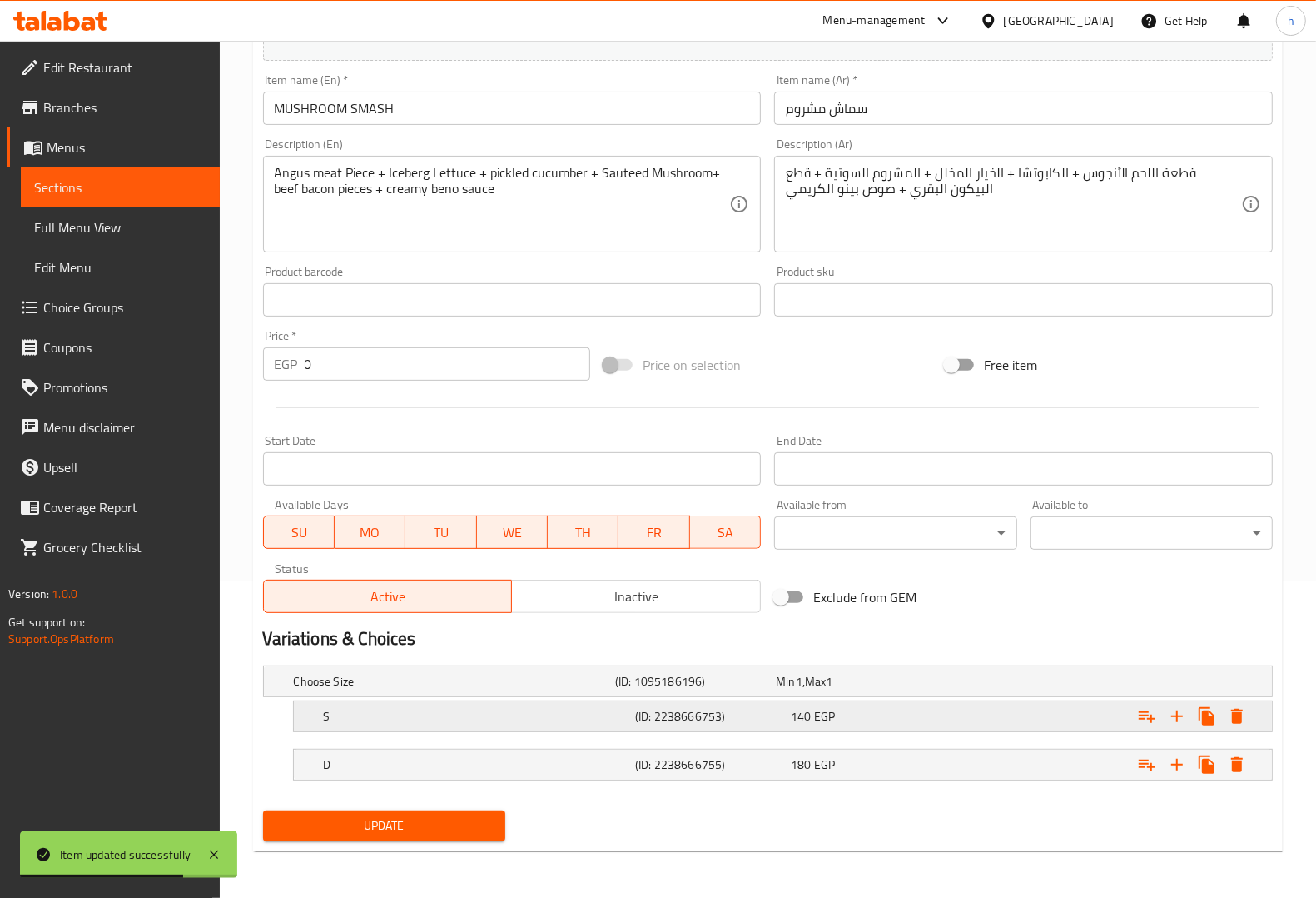
click at [835, 699] on div "S (ID: 2238666753) 140 EGP" at bounding box center [773, 680] width 965 height 37
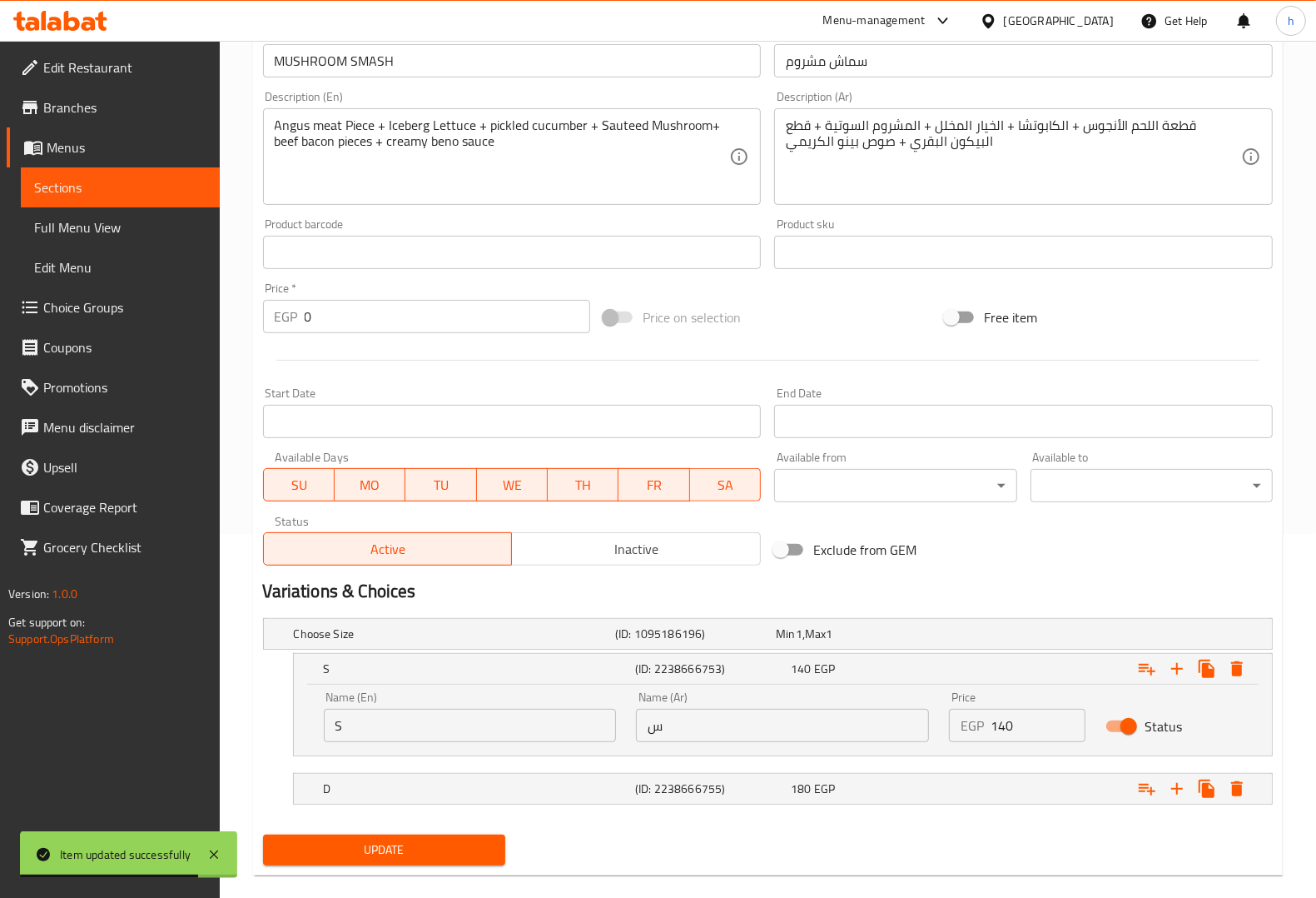
scroll to position [388, 0]
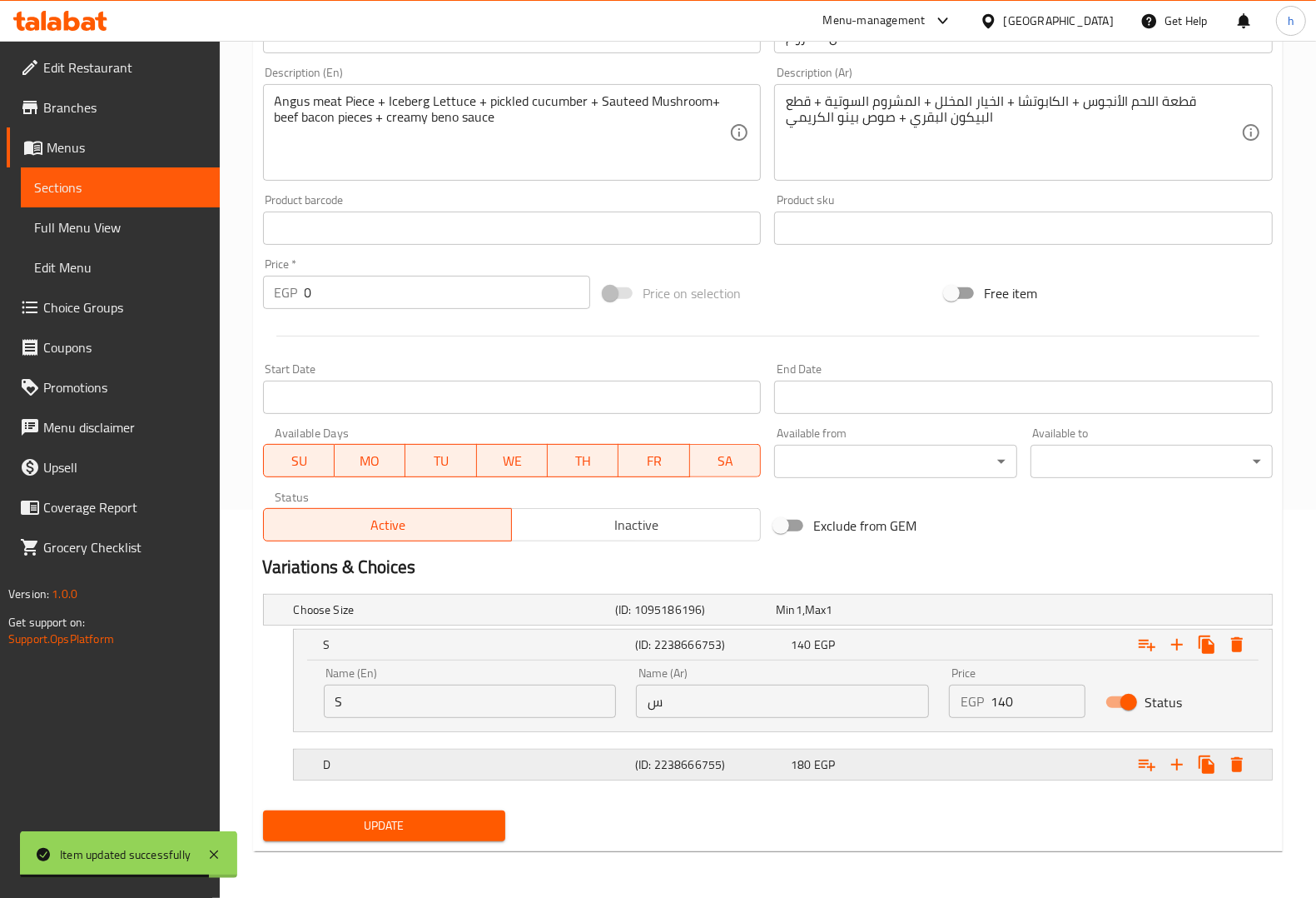
click at [761, 618] on h5 "(ID: 2238666755)" at bounding box center [692, 609] width 154 height 17
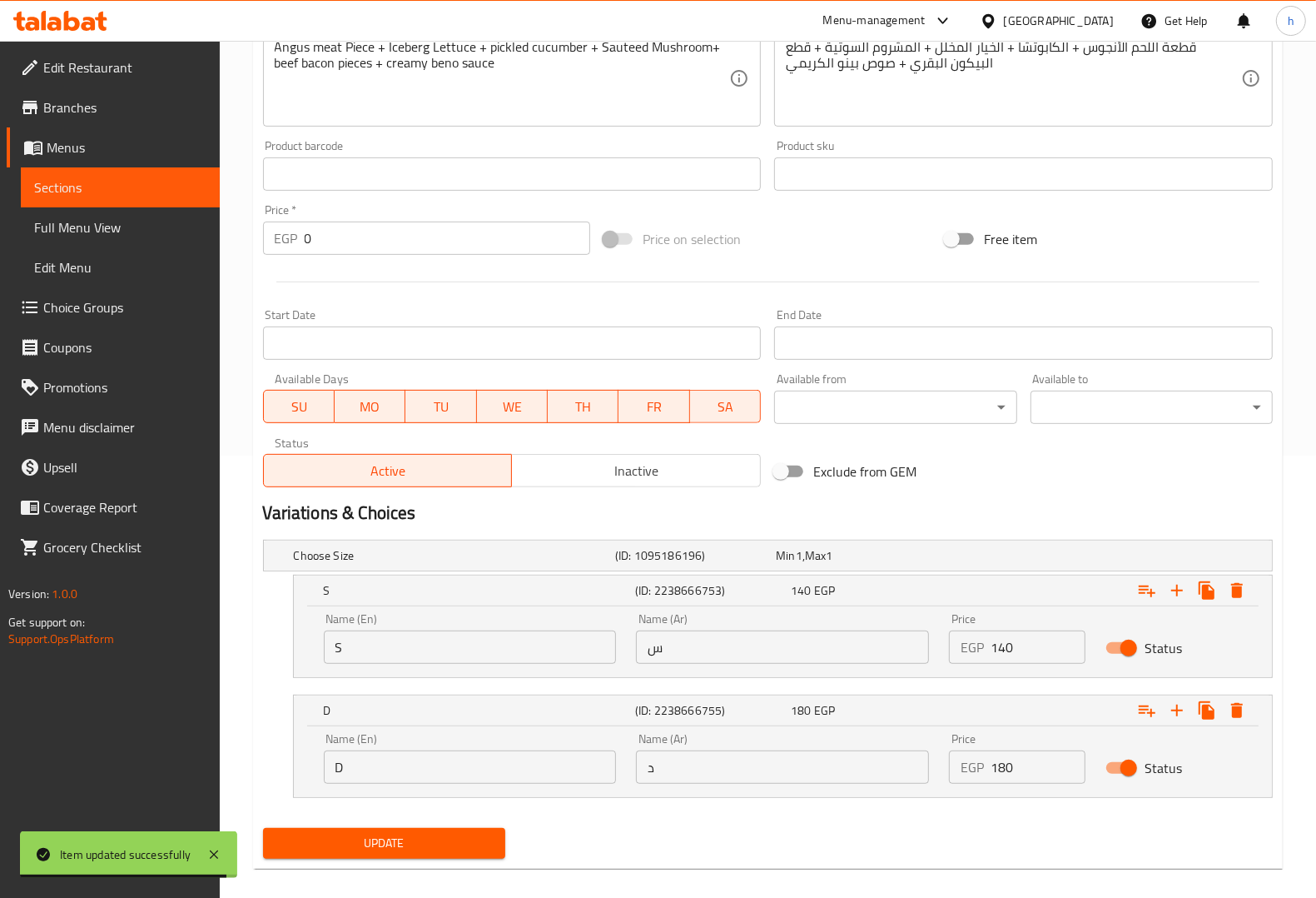
scroll to position [459, 0]
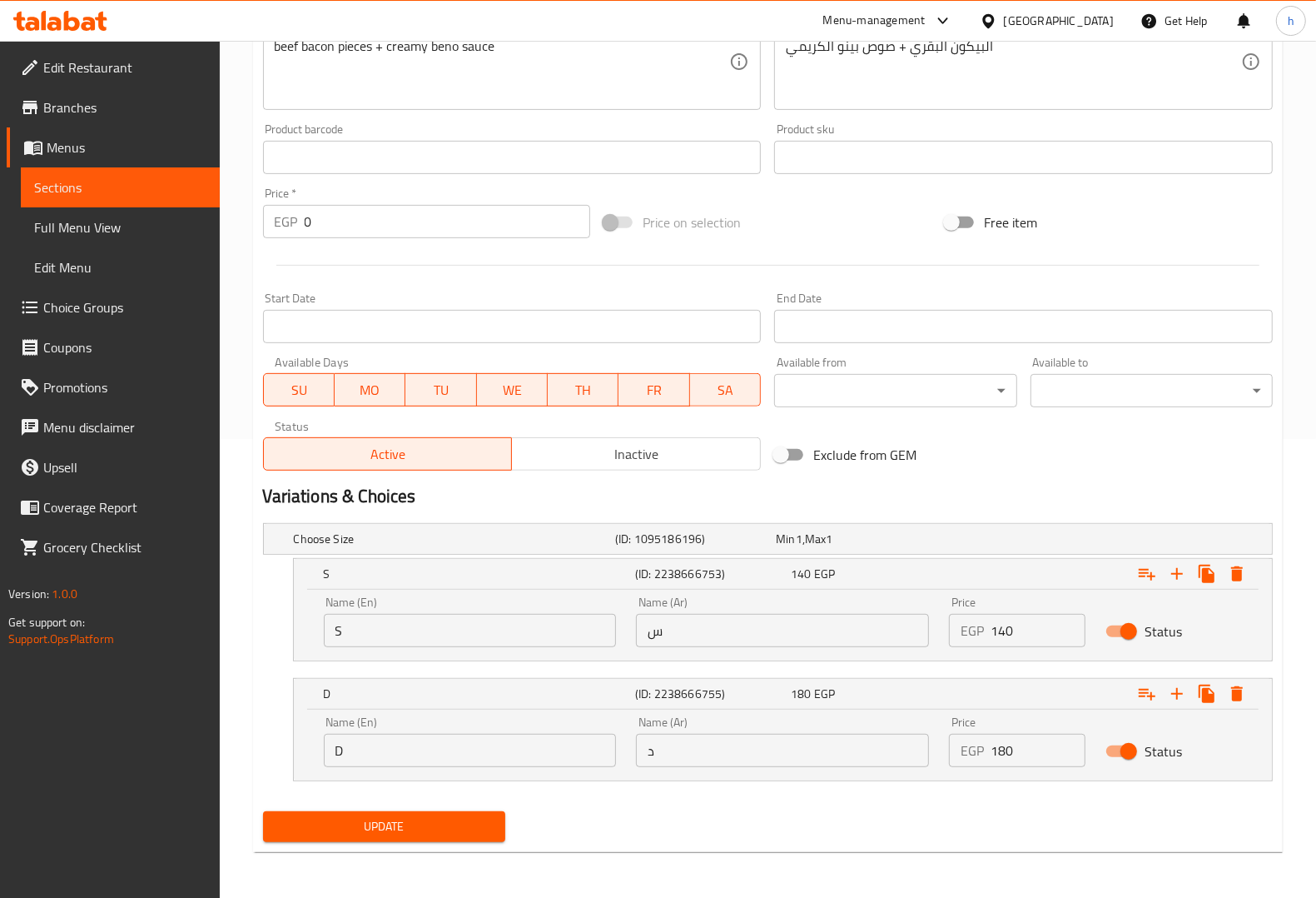
click at [382, 624] on input "S" at bounding box center [471, 631] width 293 height 34
paste input "ingle"
type input "Single"
click at [685, 635] on input "س" at bounding box center [782, 631] width 293 height 34
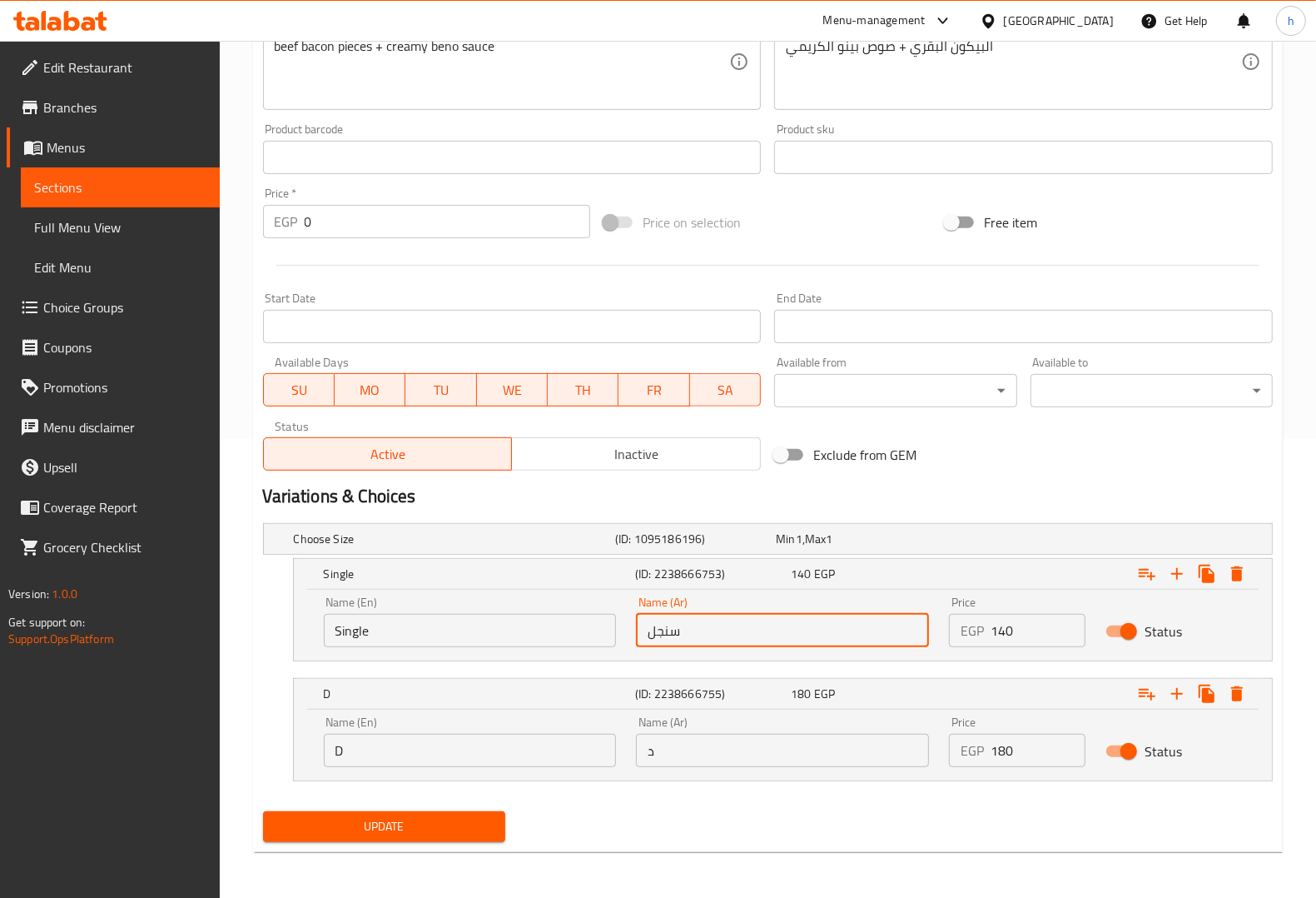
type input "سنجل"
click at [502, 761] on input "D" at bounding box center [471, 751] width 293 height 34
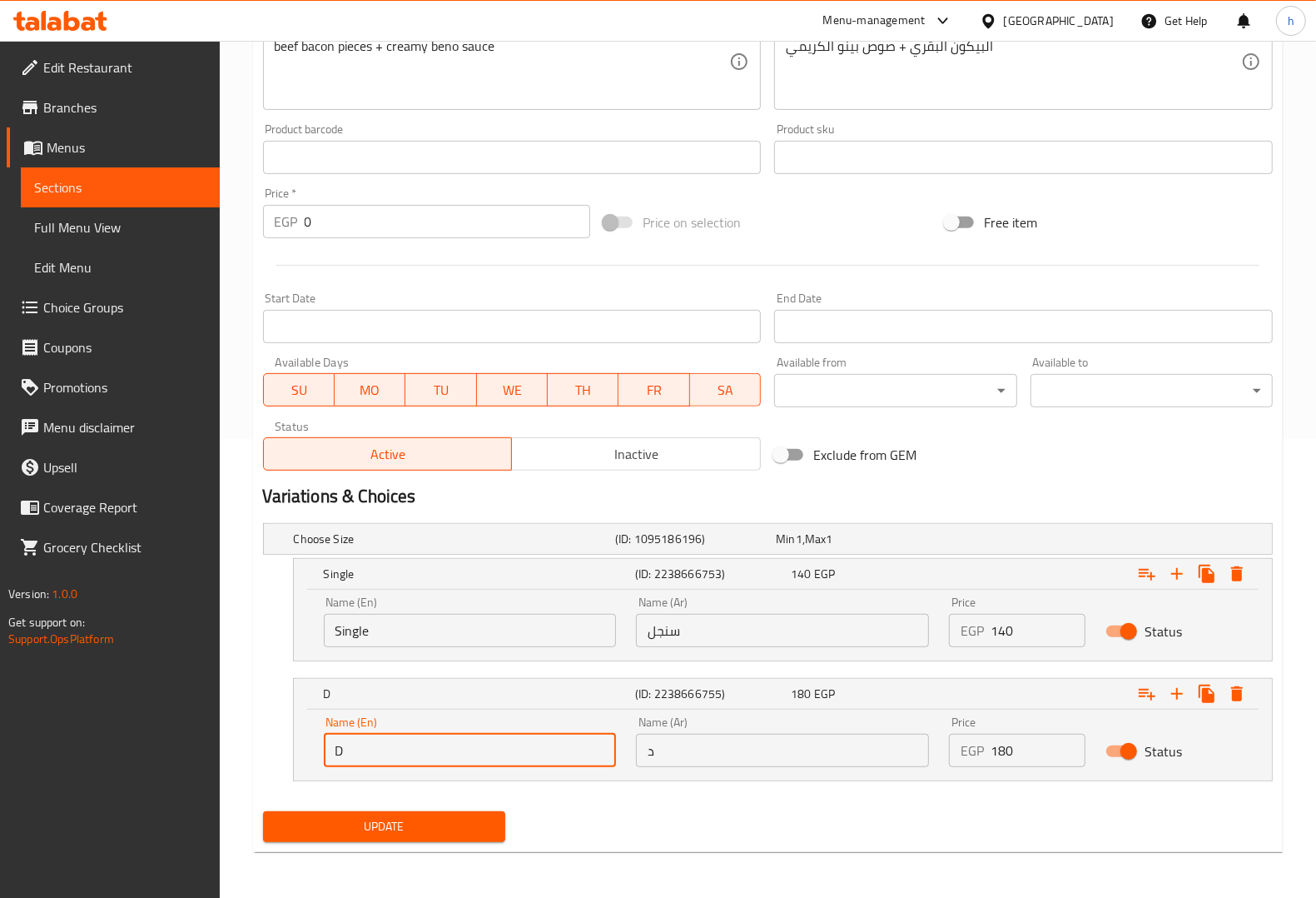
click at [502, 761] on input "D" at bounding box center [471, 751] width 293 height 34
paste input "ouble"
type input "Double"
click at [770, 751] on input "د" at bounding box center [782, 751] width 293 height 34
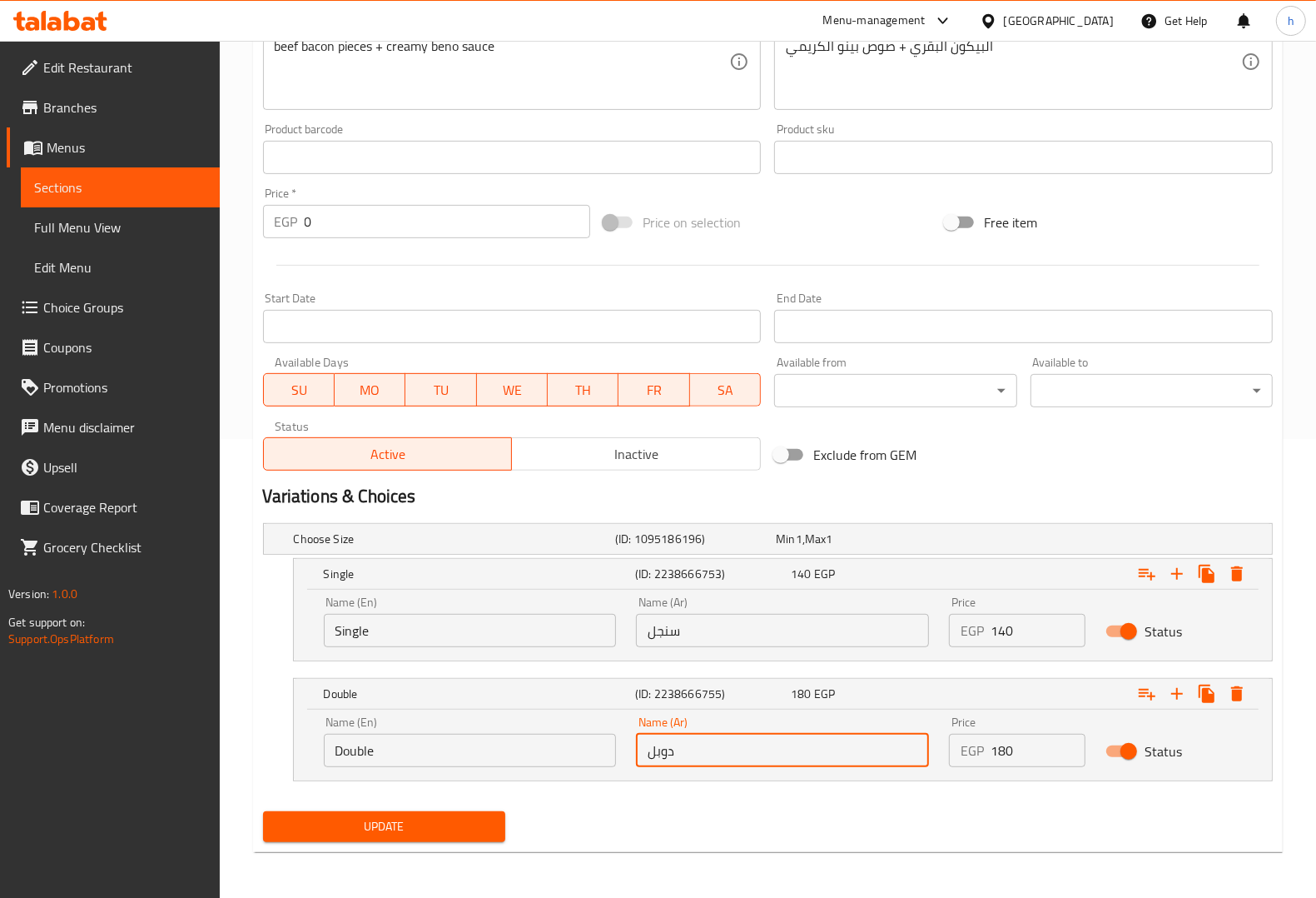
type input "دوبل"
click at [419, 814] on button "Update" at bounding box center [384, 826] width 242 height 31
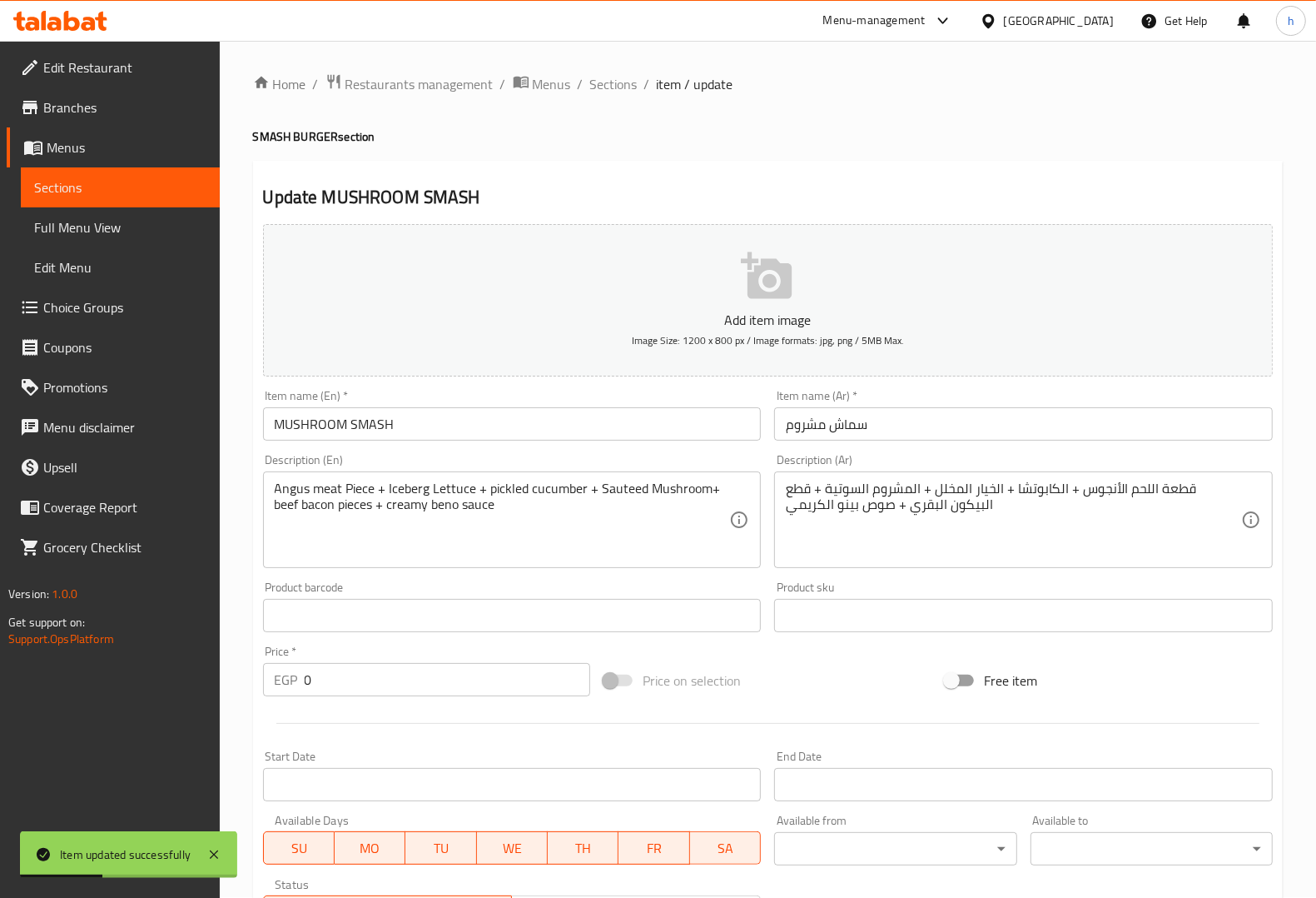
scroll to position [0, 0]
click at [609, 86] on span "Sections" at bounding box center [614, 85] width 47 height 20
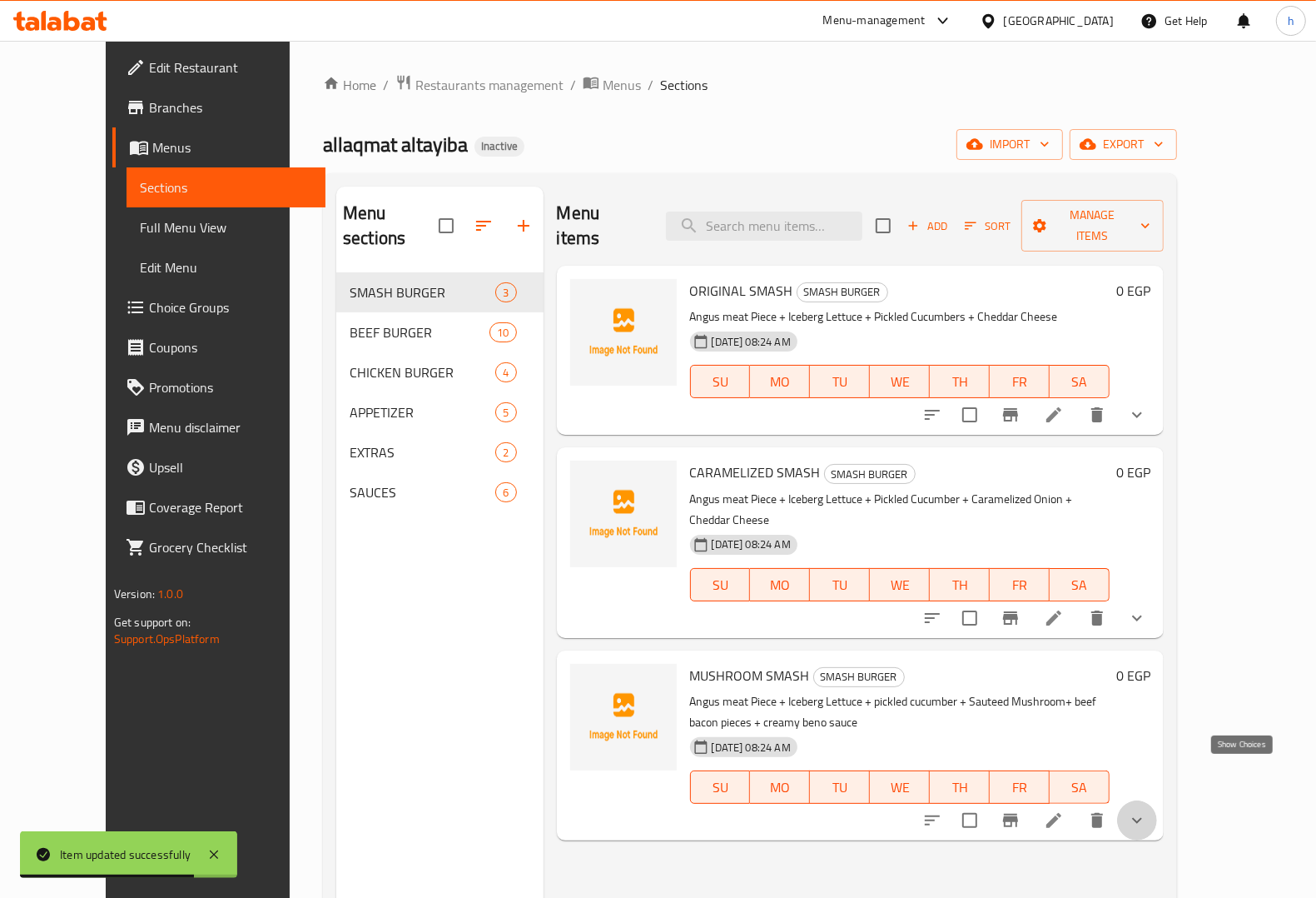
click at [1147, 810] on icon "show more" at bounding box center [1137, 820] width 20 height 20
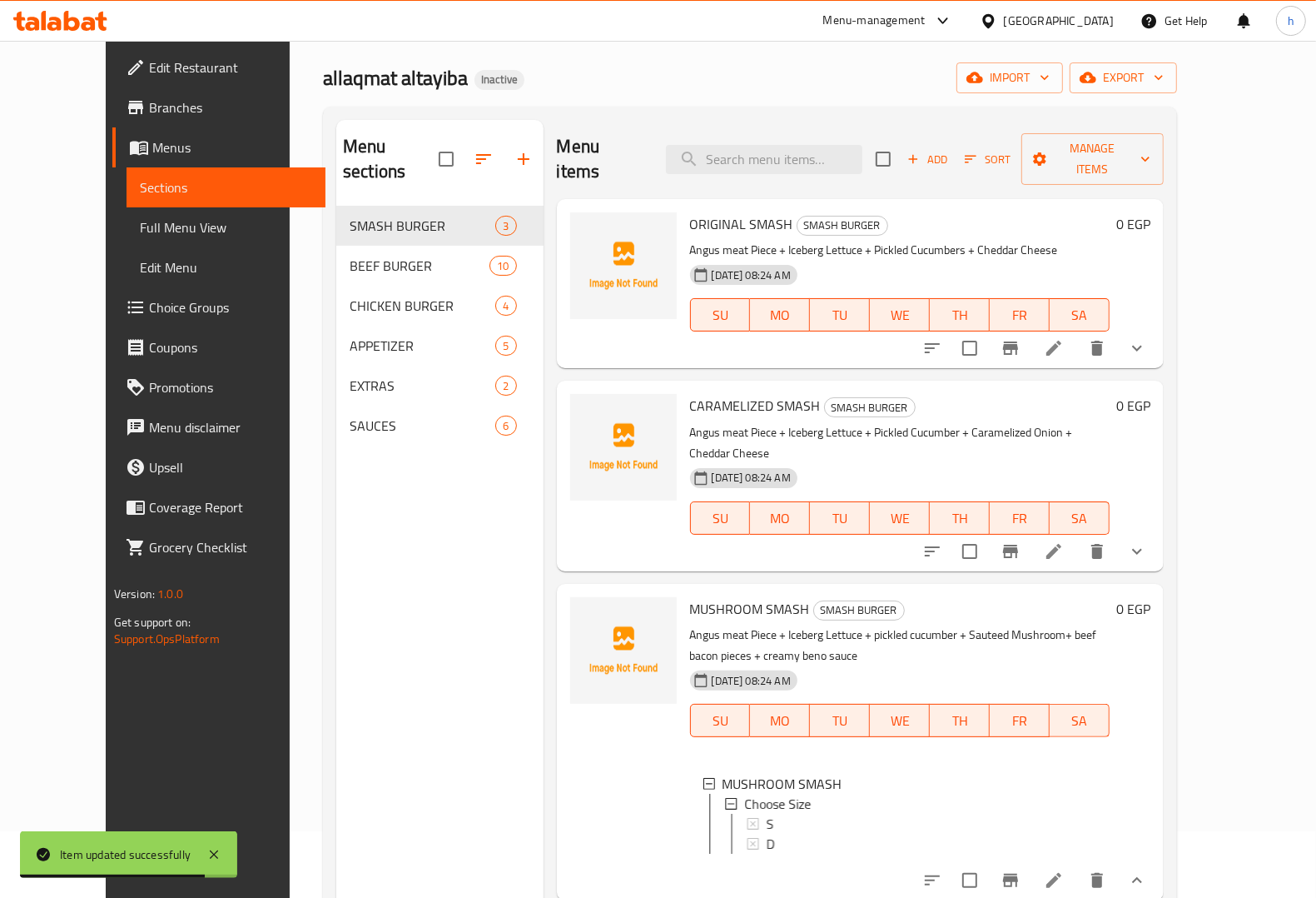
scroll to position [104, 0]
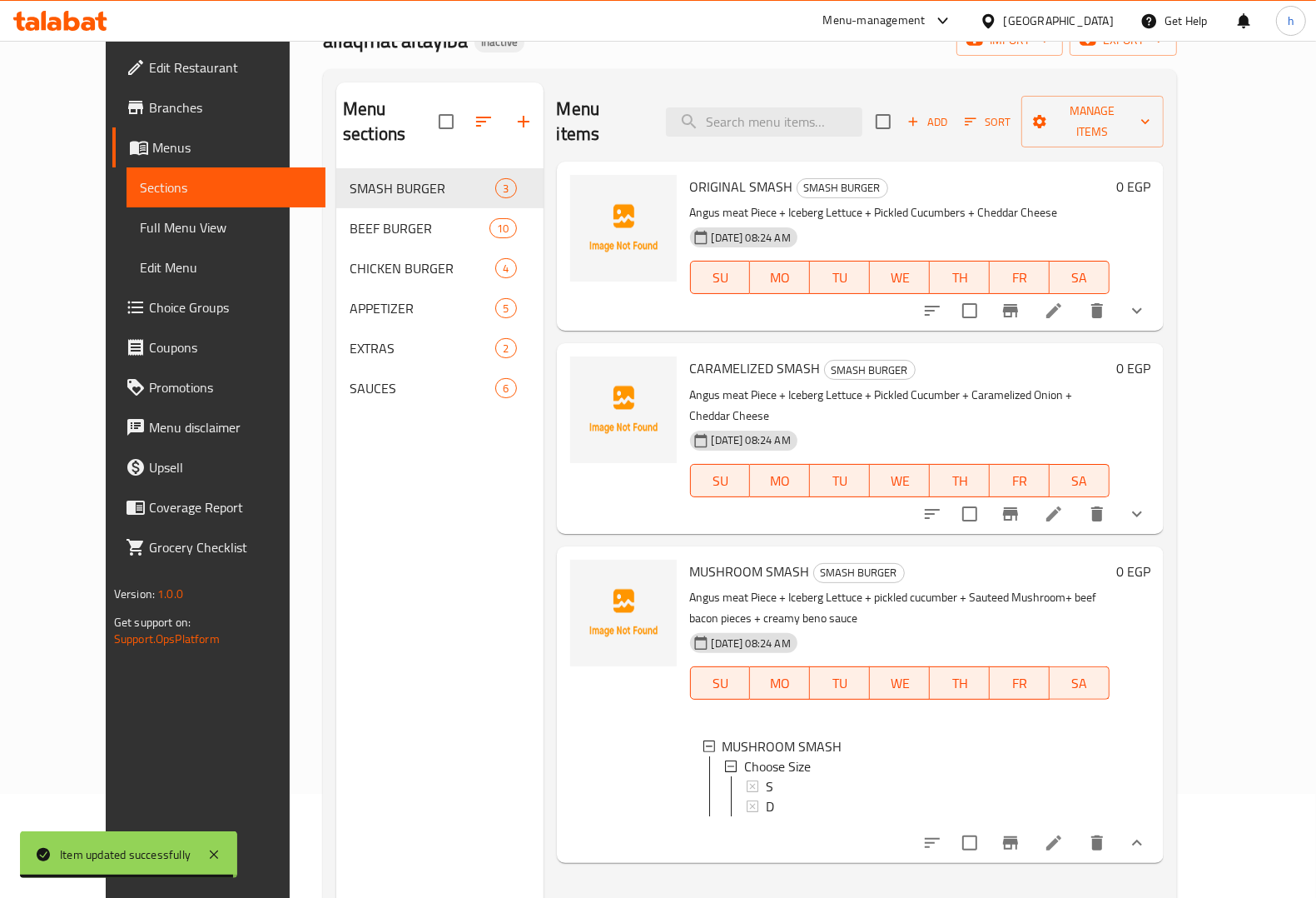
click at [1157, 494] on button "show more" at bounding box center [1137, 513] width 40 height 40
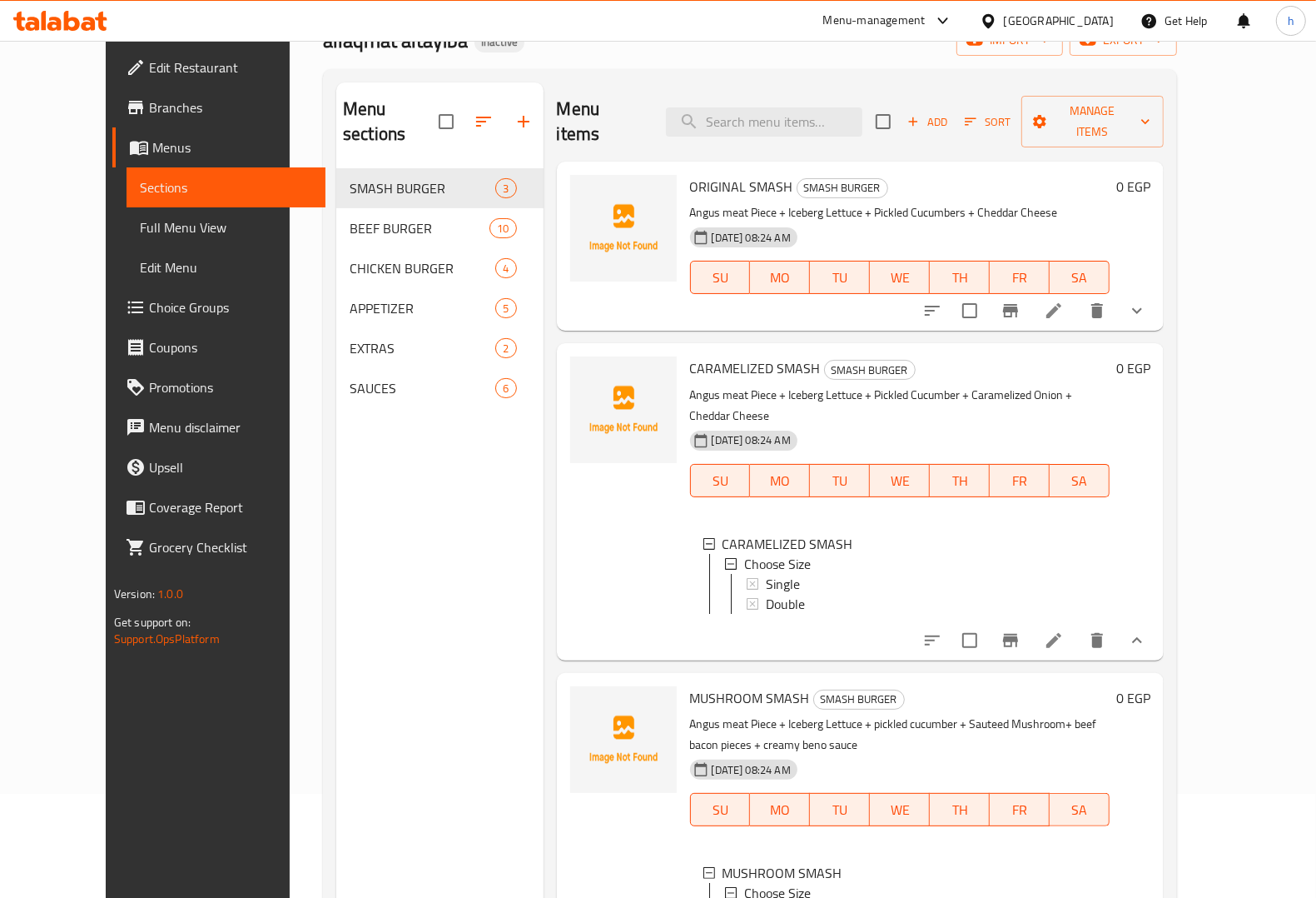
click at [1147, 630] on icon "show more" at bounding box center [1137, 640] width 20 height 20
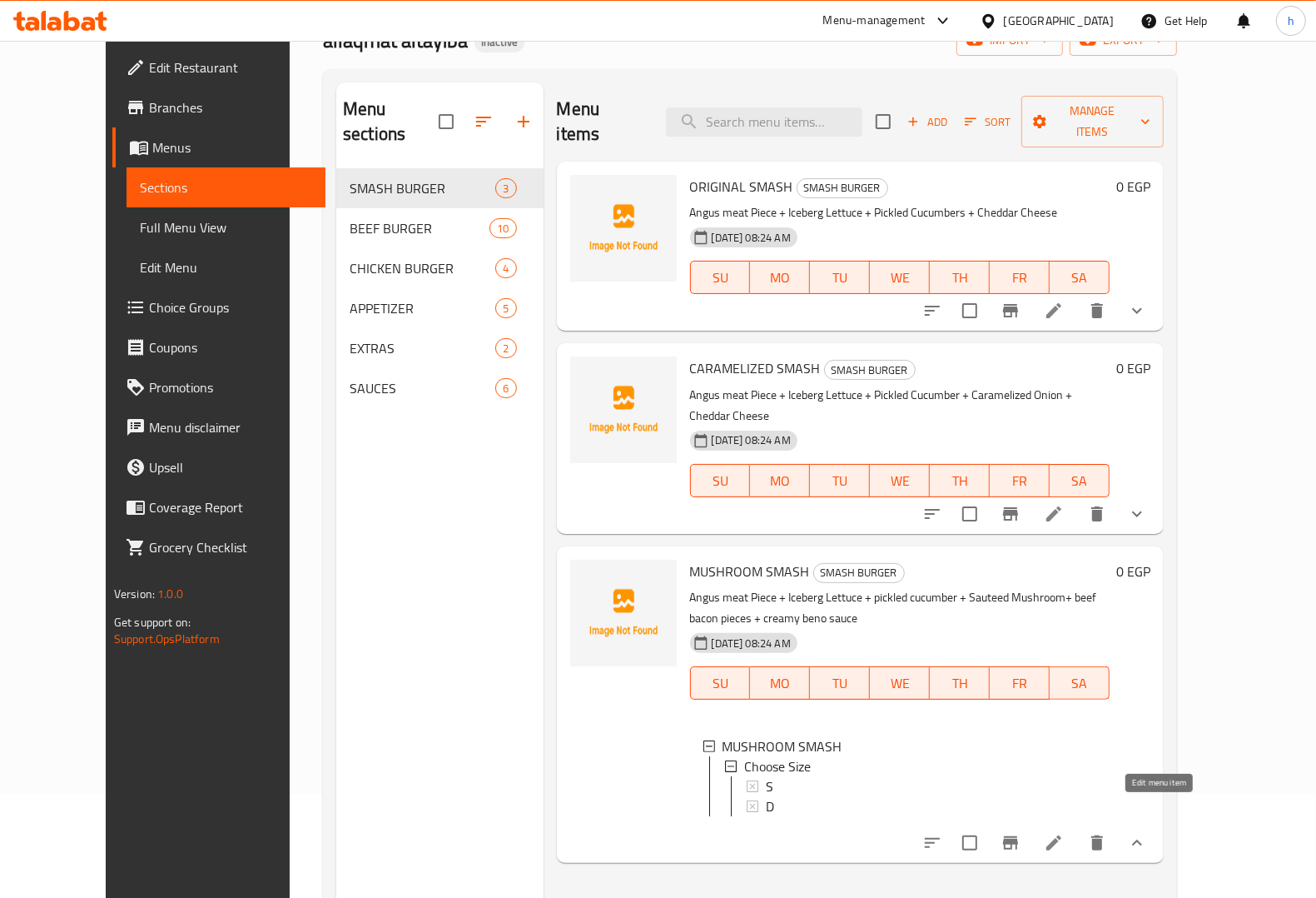
click at [1064, 833] on icon at bounding box center [1054, 843] width 20 height 20
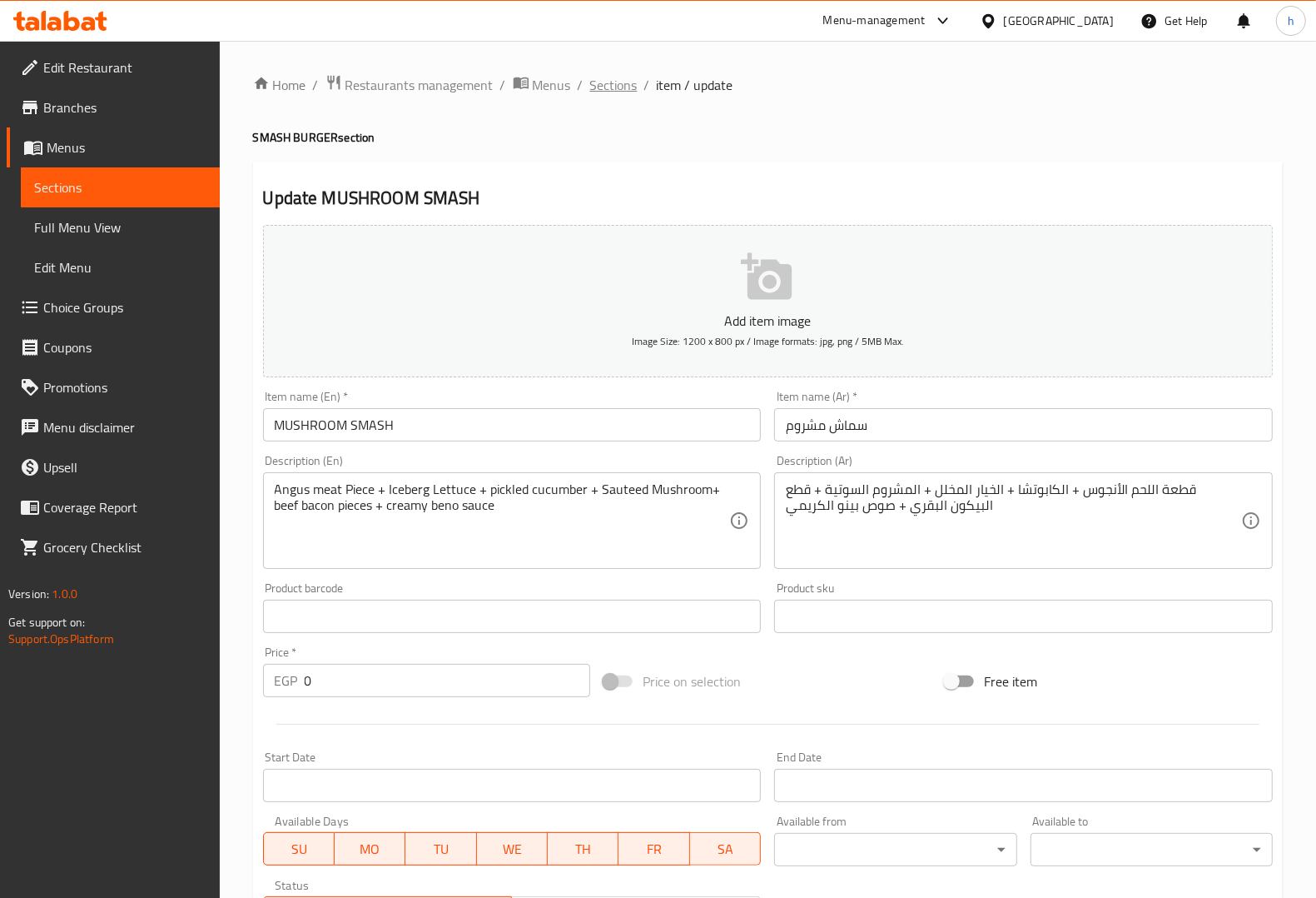
click at [622, 88] on span "Sections" at bounding box center [614, 85] width 47 height 20
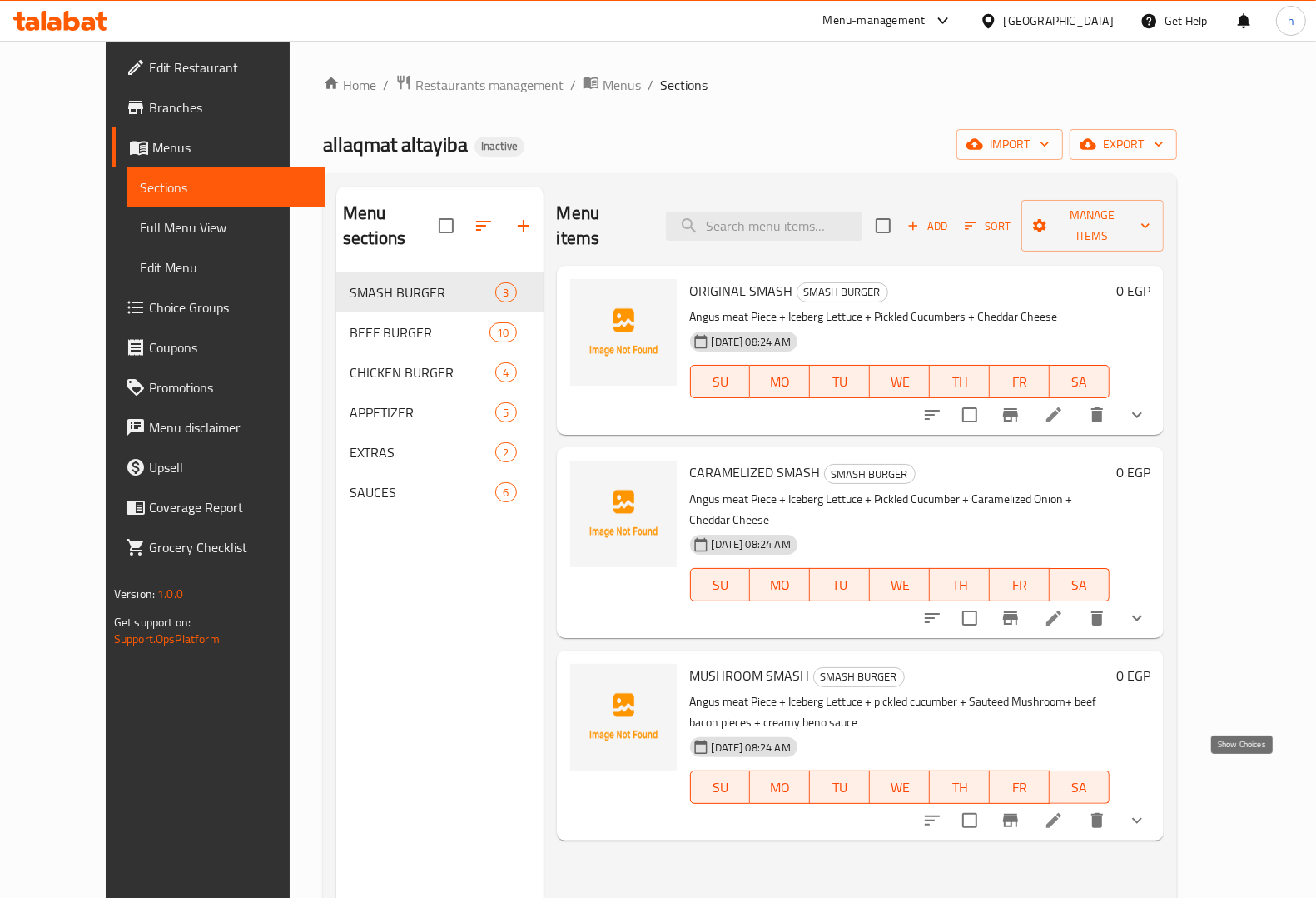
click at [1147, 810] on icon "show more" at bounding box center [1137, 820] width 20 height 20
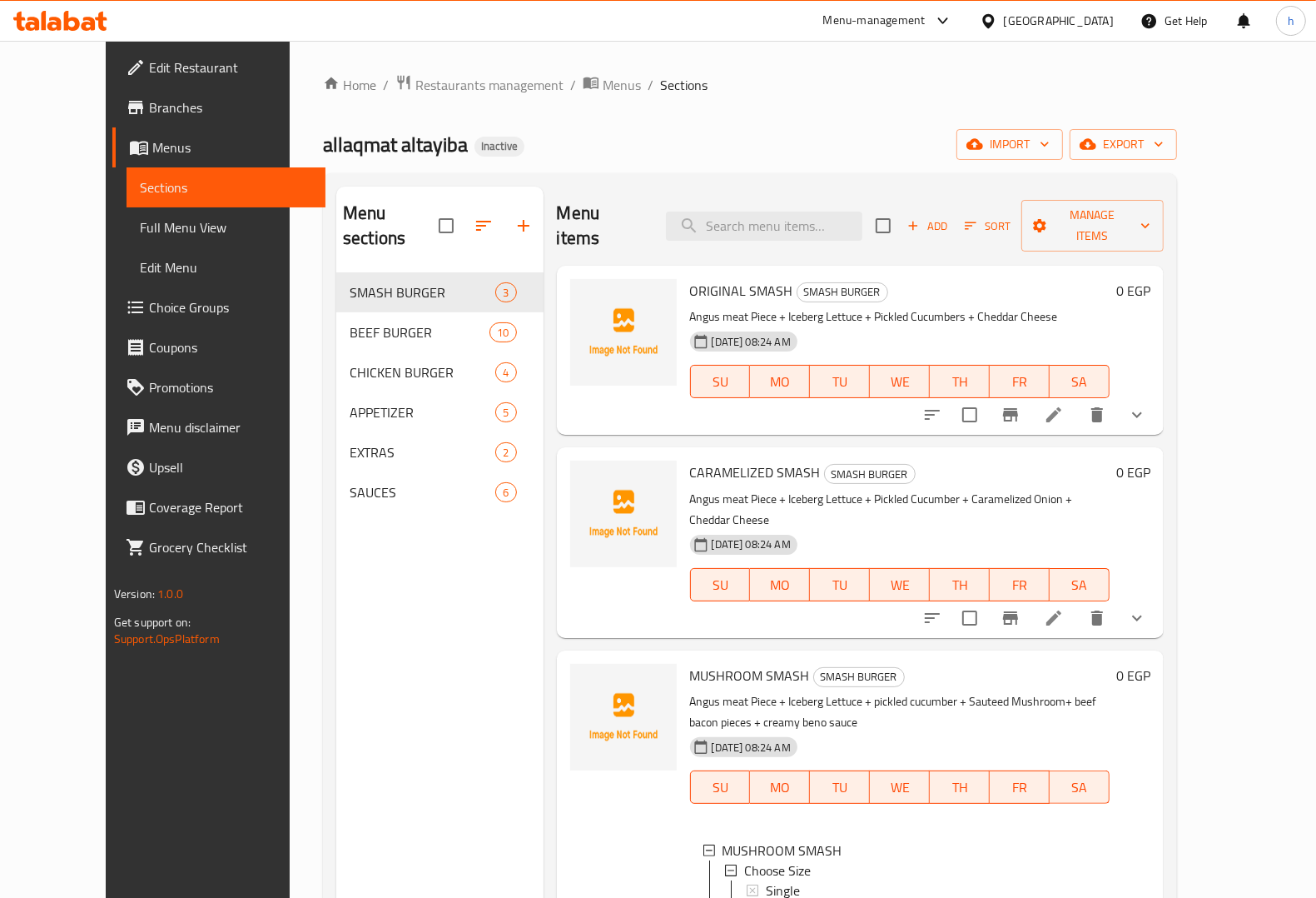
scroll to position [104, 0]
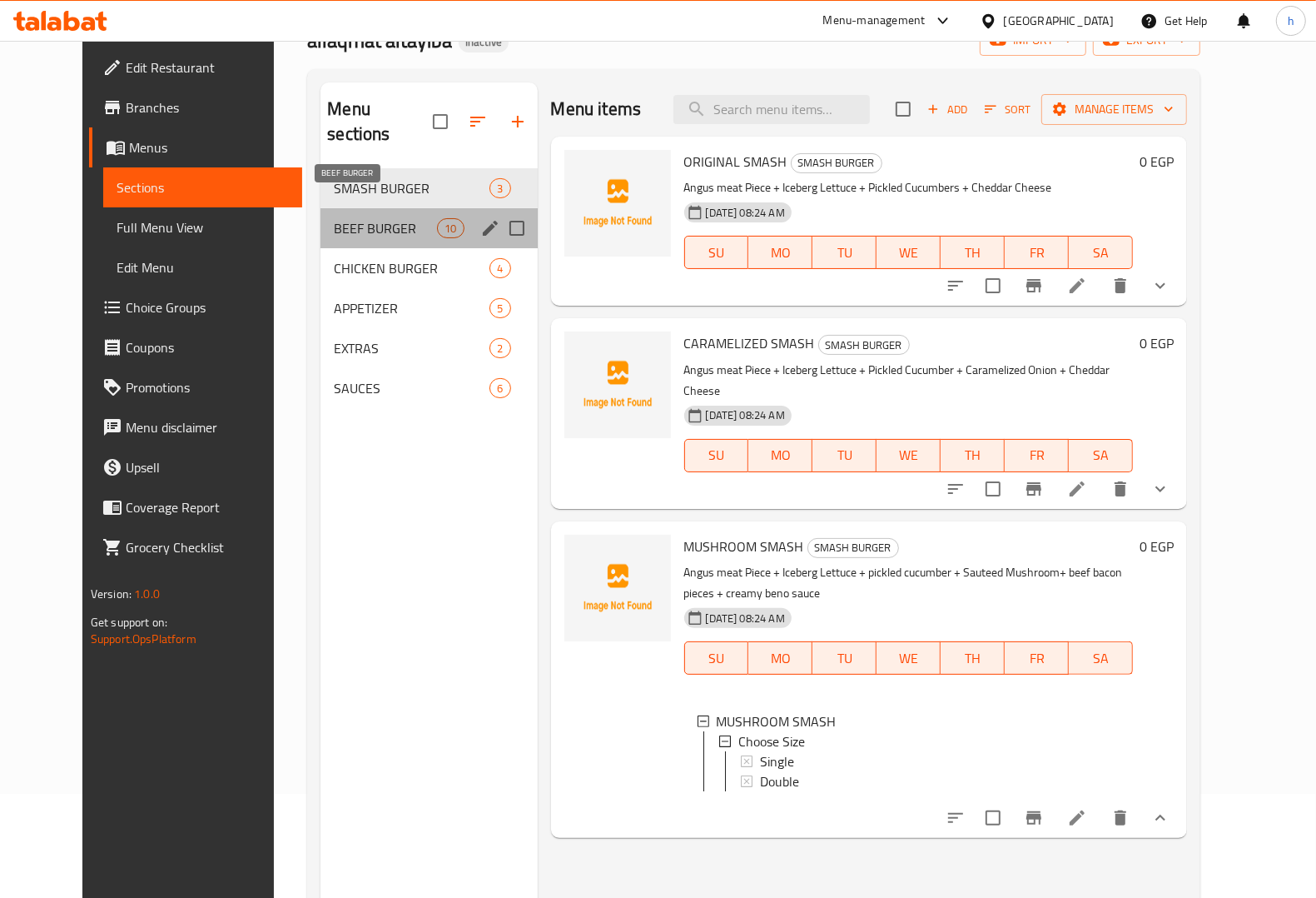
click at [334, 219] on span "BEEF BURGER" at bounding box center [386, 228] width 103 height 20
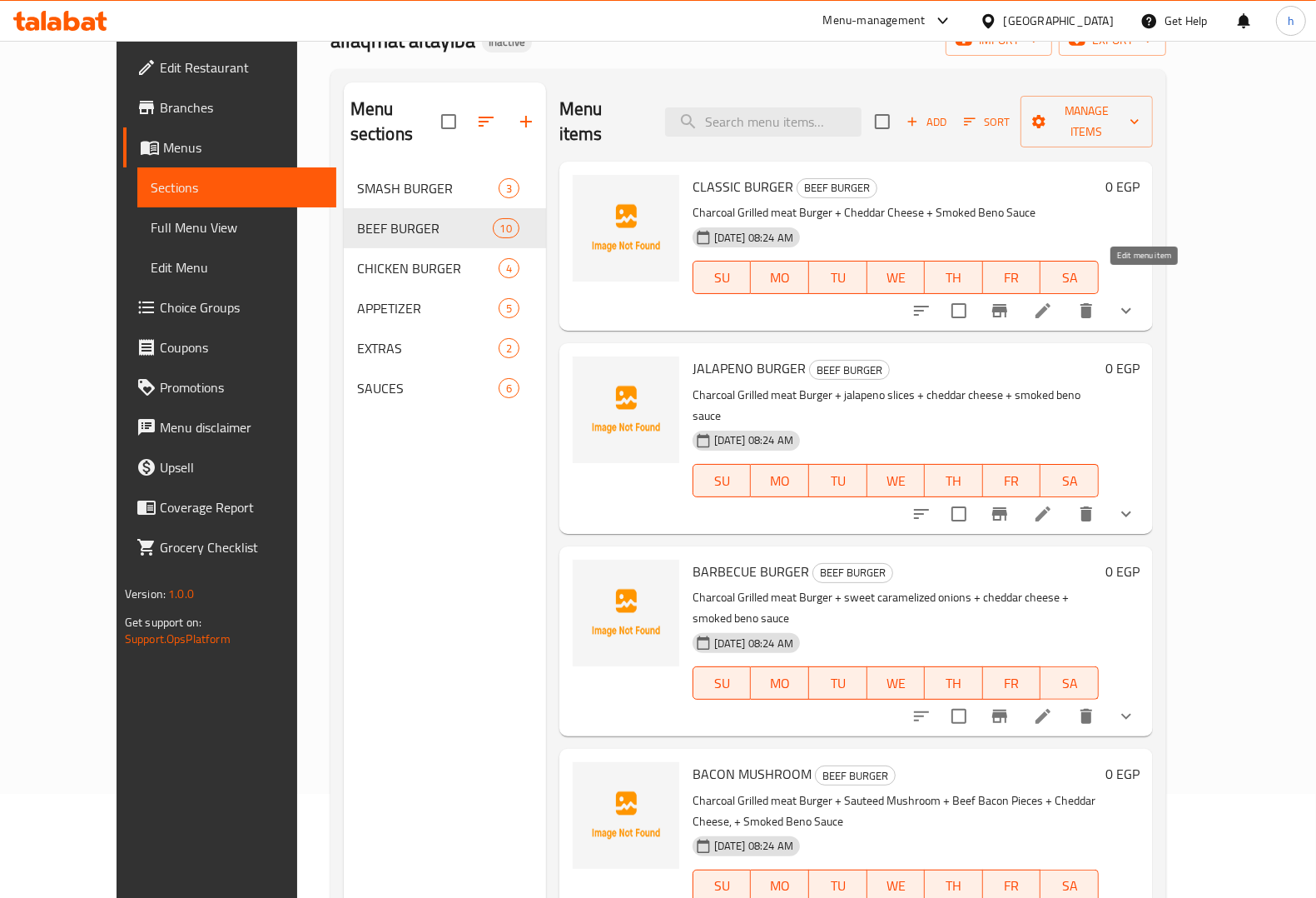
click at [1051, 303] on icon at bounding box center [1042, 310] width 15 height 15
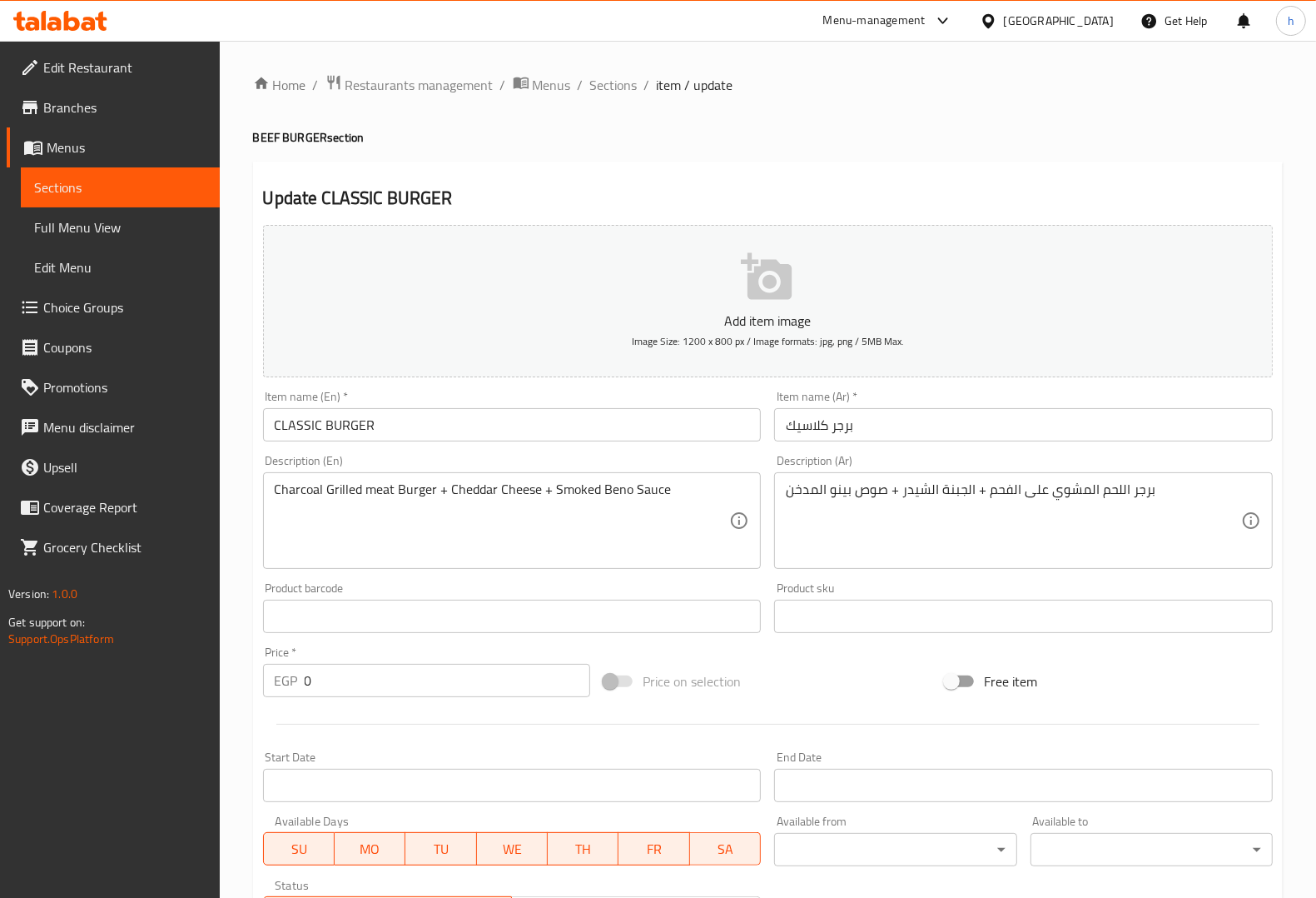
scroll to position [316, 0]
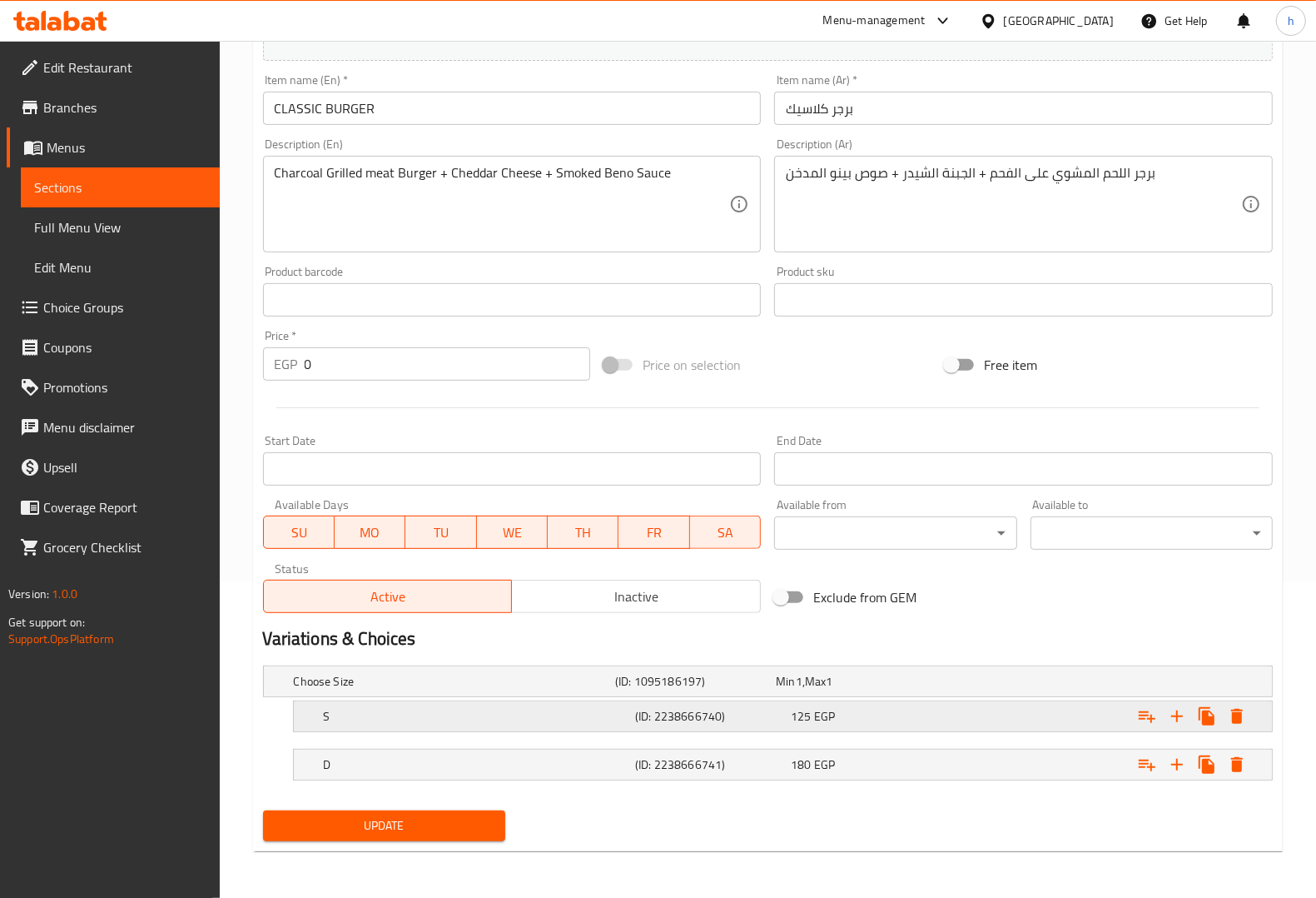
click at [500, 689] on h5 "S" at bounding box center [451, 680] width 314 height 17
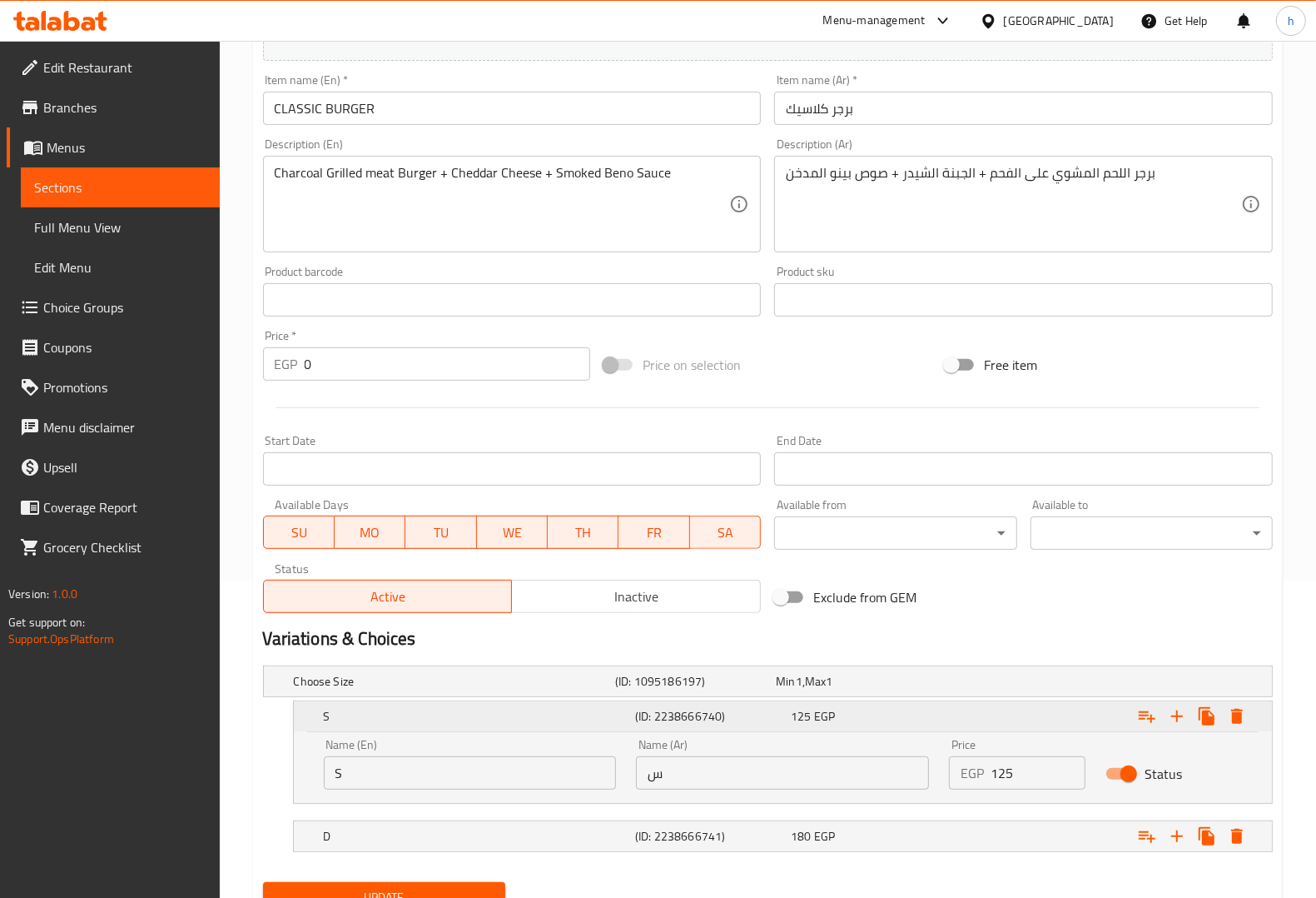
scroll to position [388, 0]
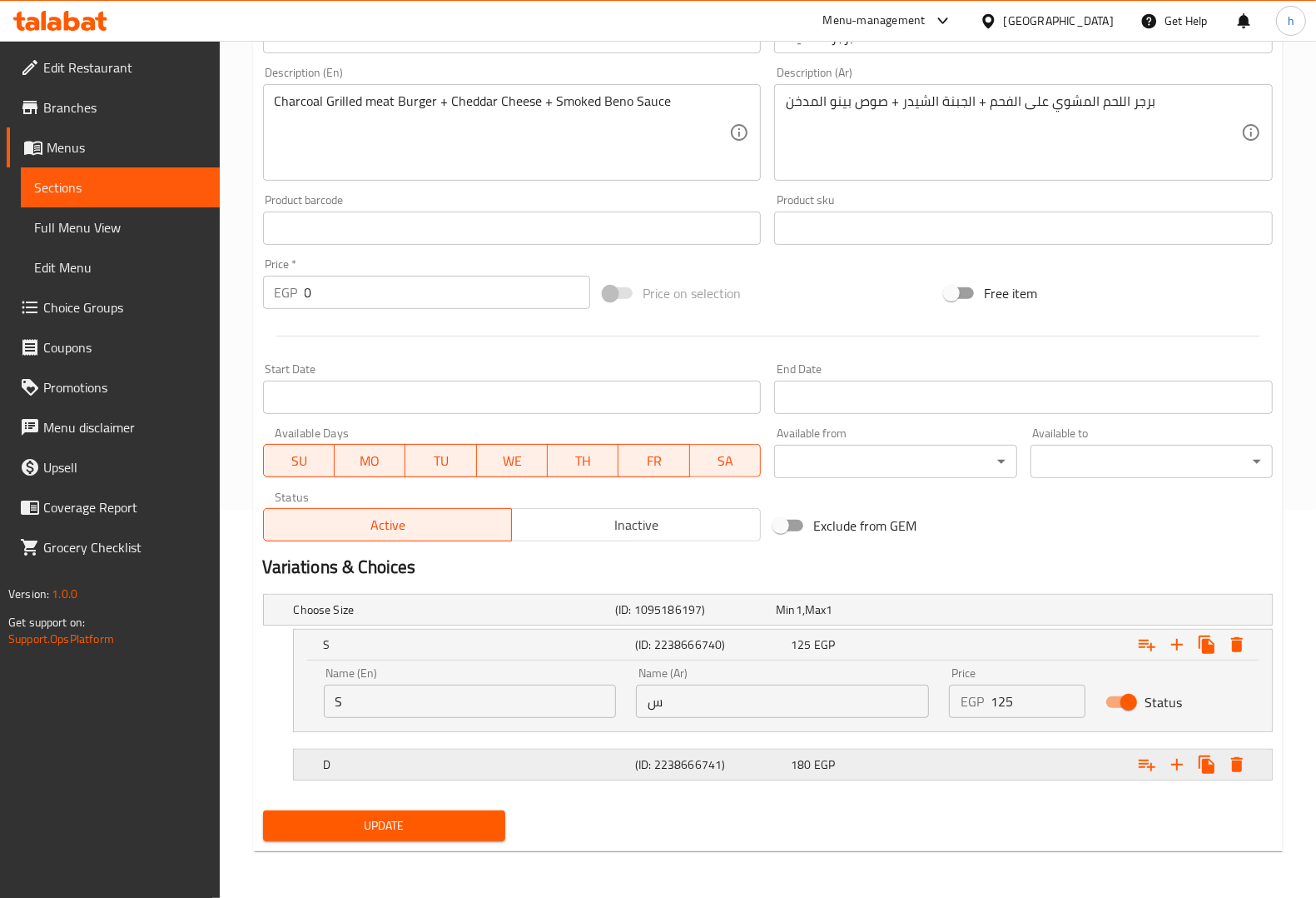
click at [585, 618] on h5 "D" at bounding box center [451, 609] width 314 height 17
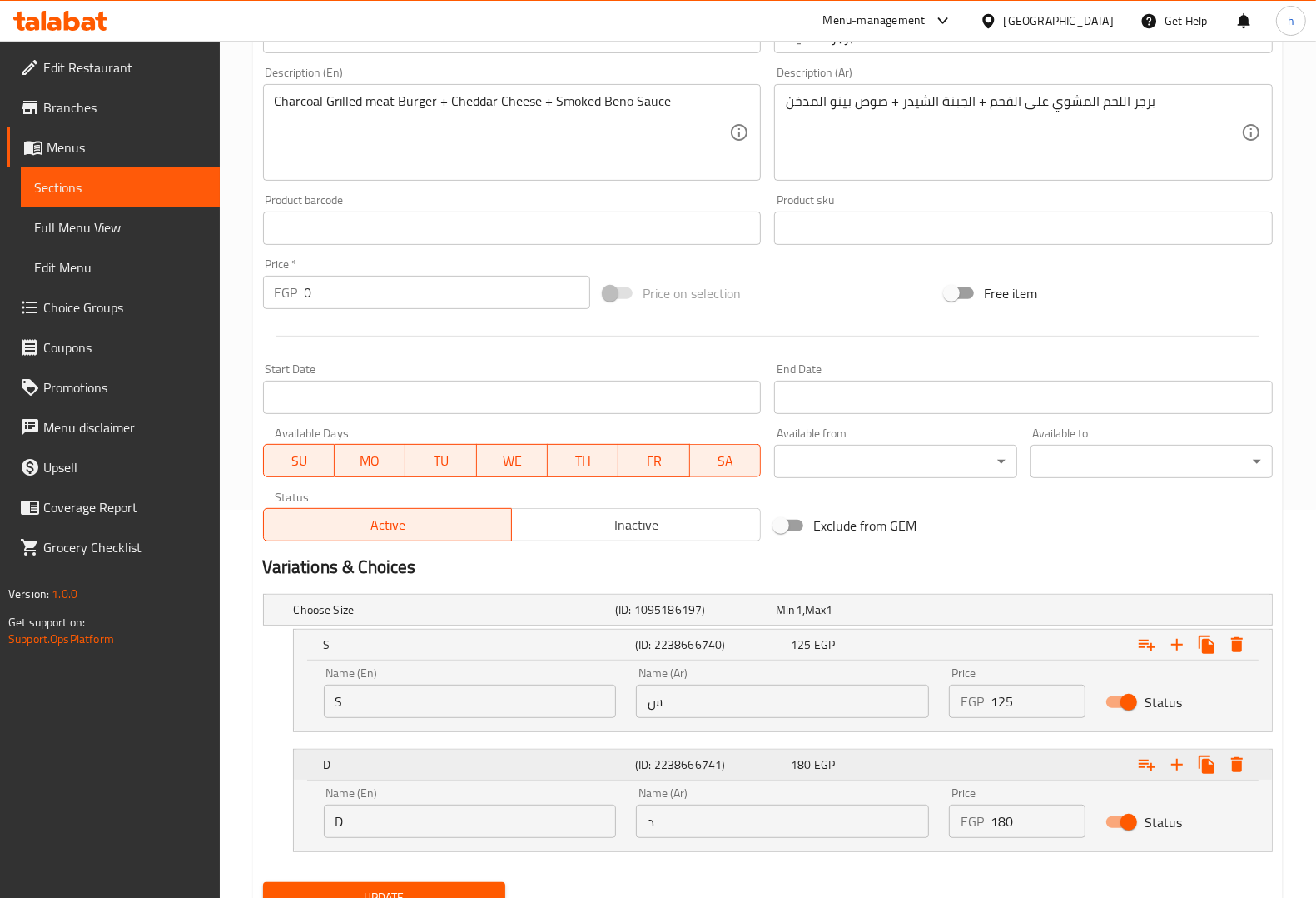
scroll to position [459, 0]
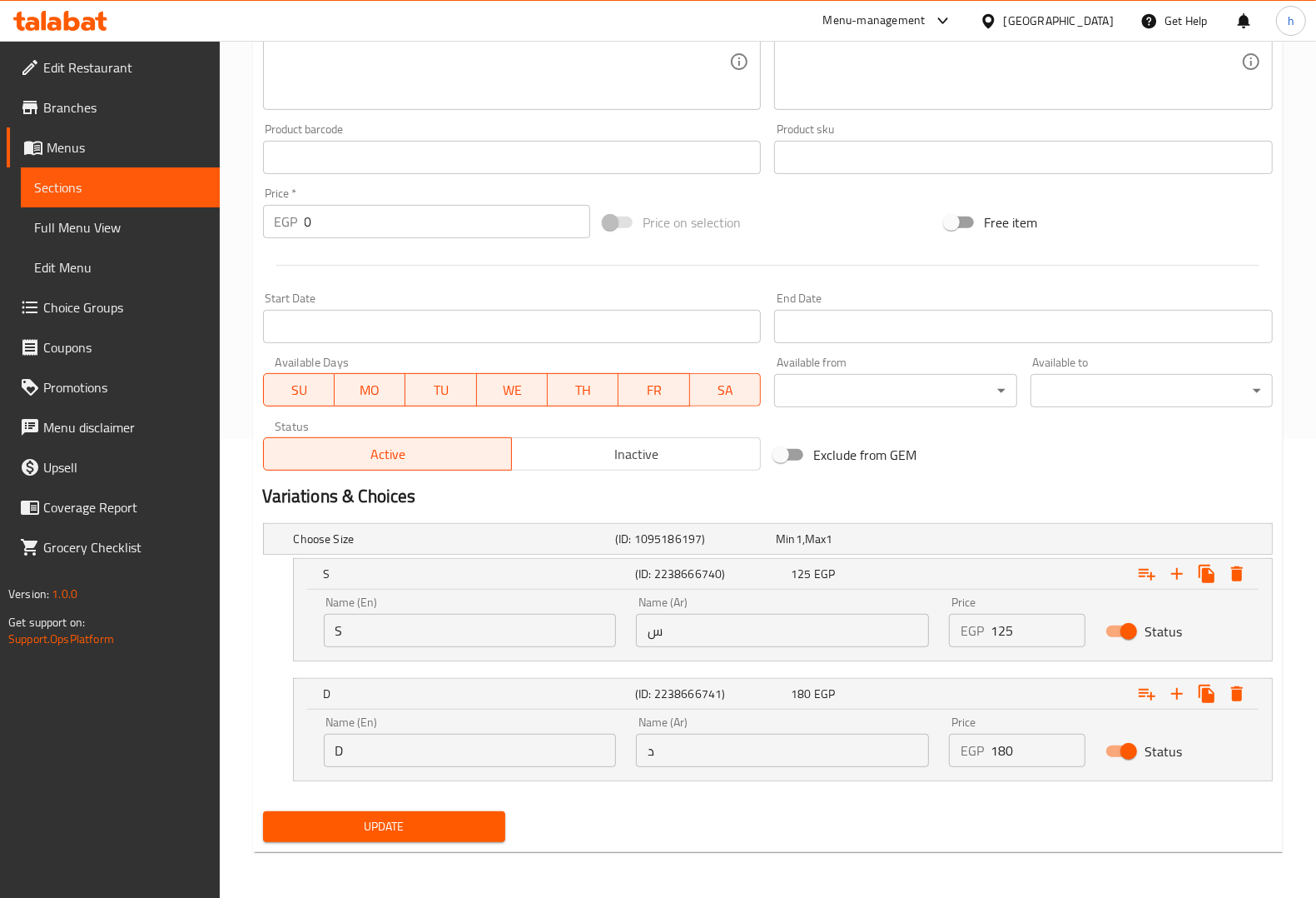
click at [402, 634] on input "S" at bounding box center [471, 631] width 293 height 34
paste input "ingle"
type input "Single"
click at [677, 637] on input "س" at bounding box center [782, 631] width 293 height 34
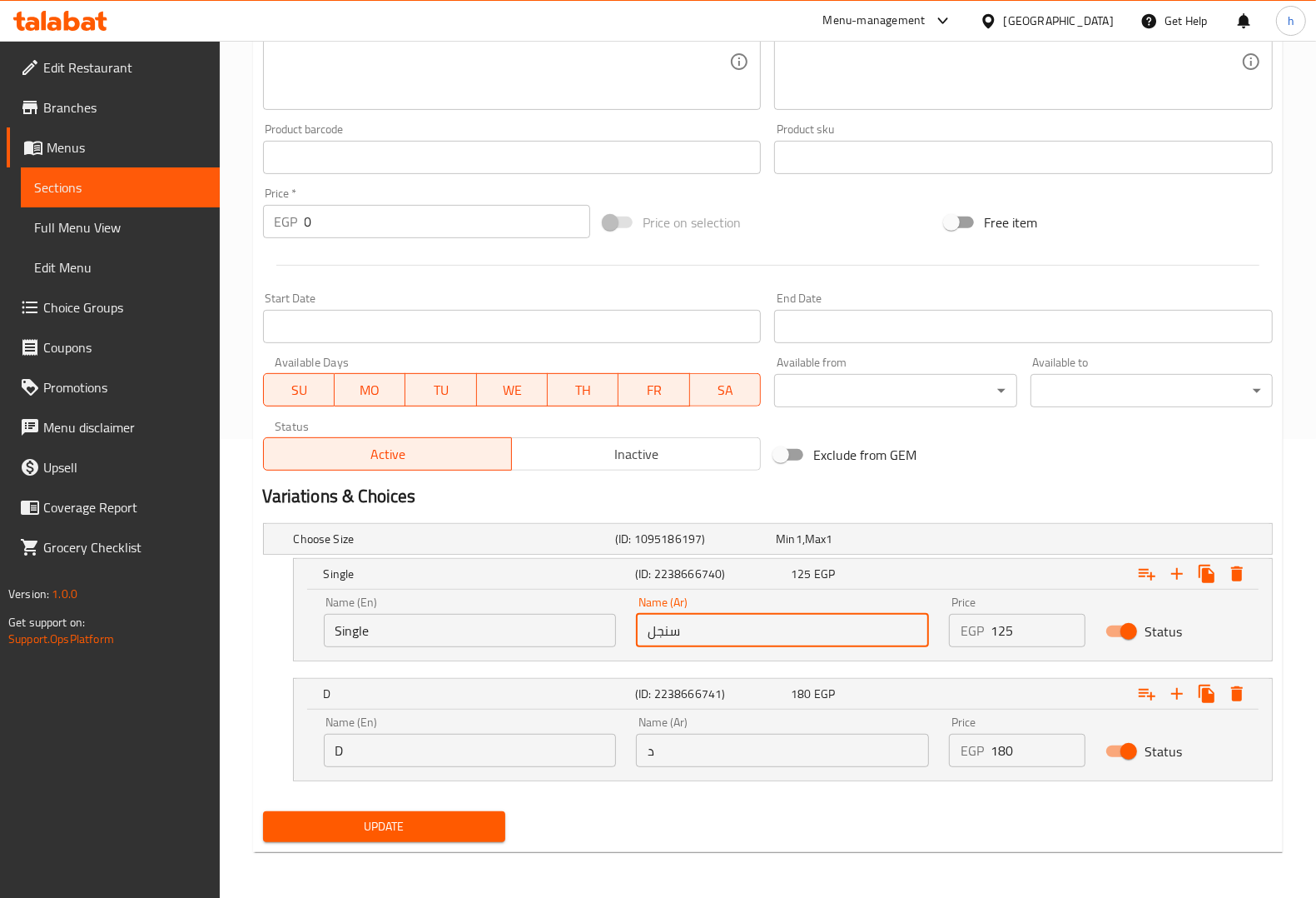
type input "سنجل"
click at [401, 764] on input "D" at bounding box center [471, 751] width 293 height 34
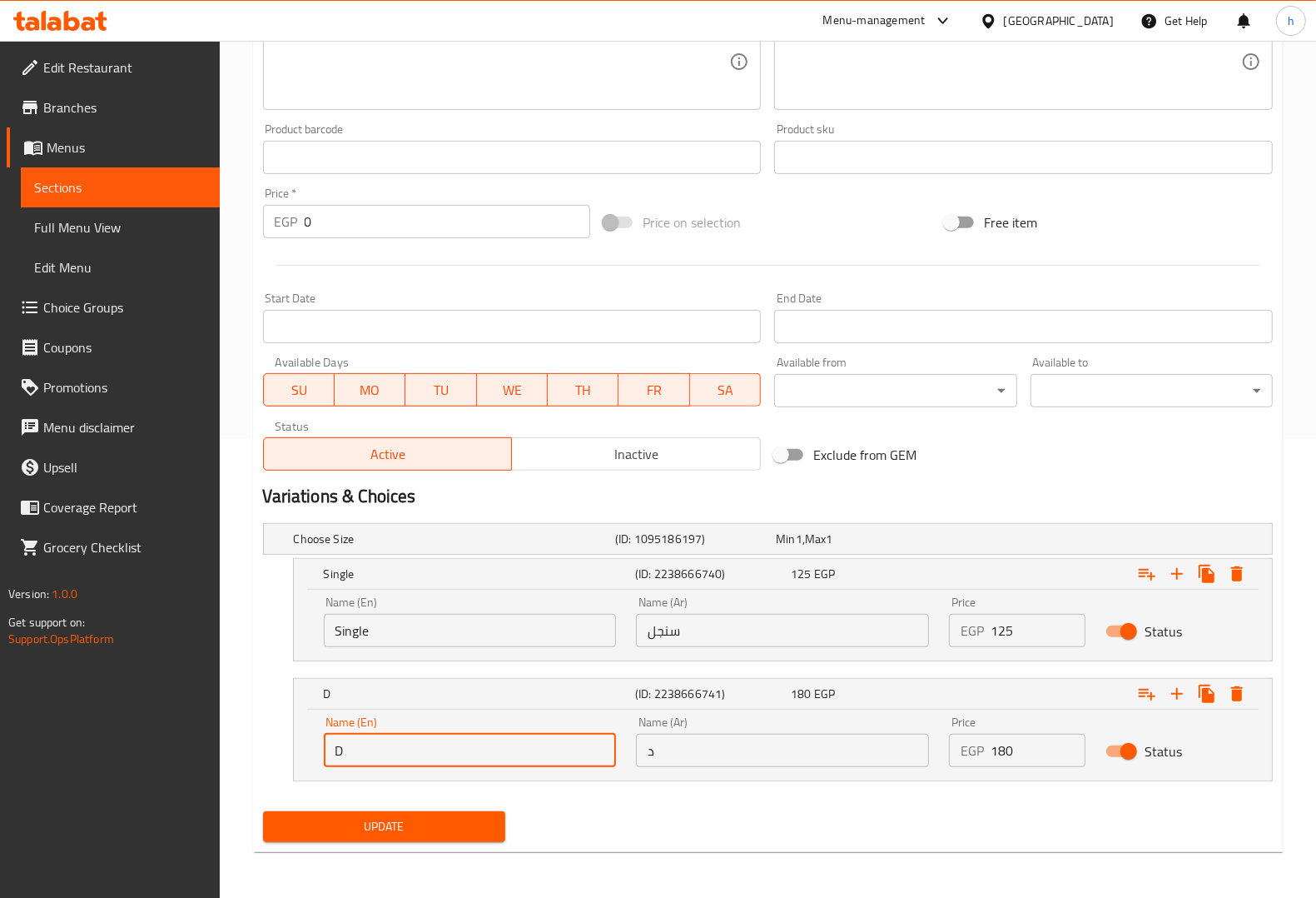
click at [401, 764] on input "D" at bounding box center [471, 751] width 293 height 34
paste input "ouble"
type input "Double"
click at [766, 748] on input "د" at bounding box center [782, 751] width 293 height 34
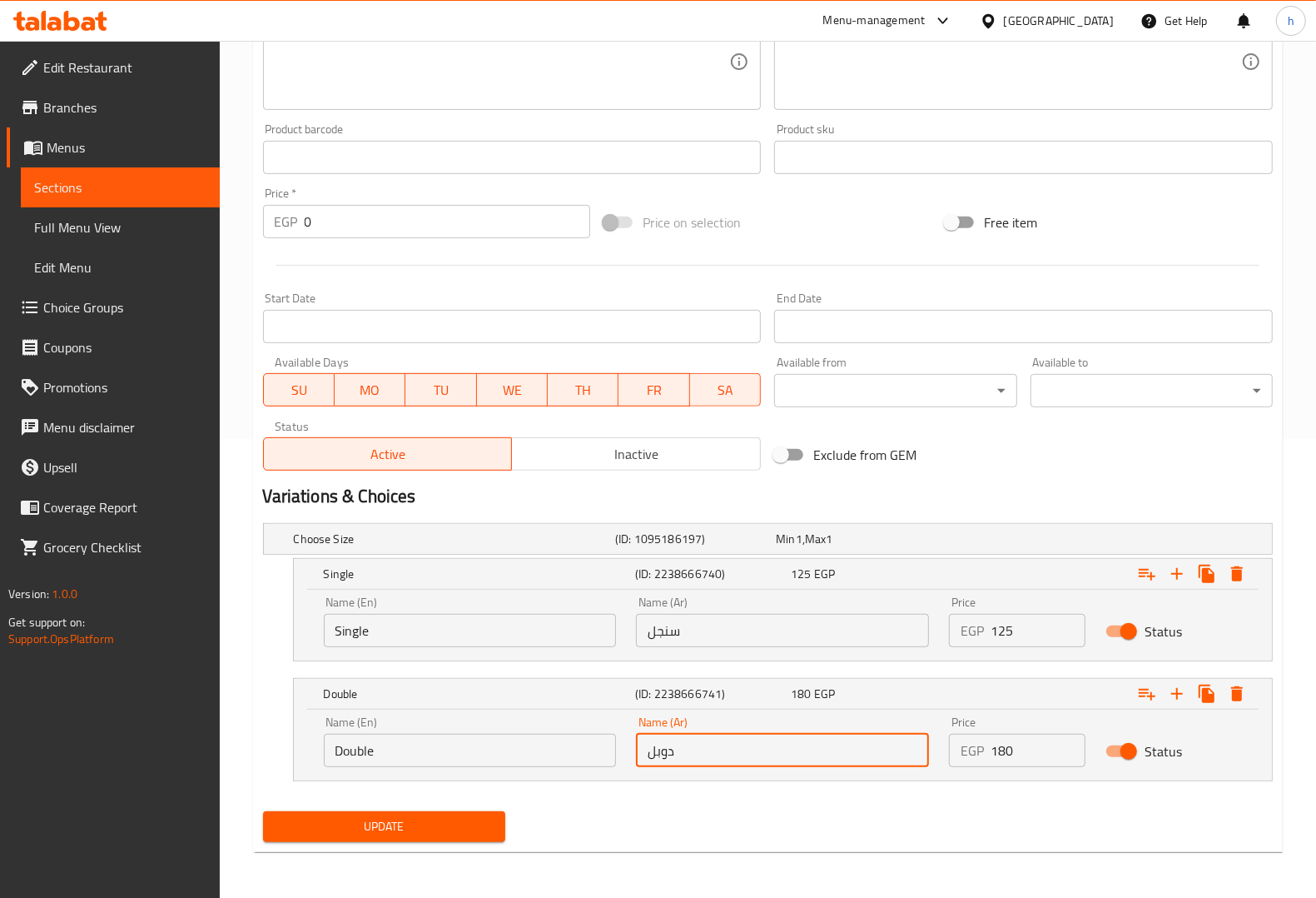
type input "دوبل"
click at [371, 819] on span "Update" at bounding box center [385, 826] width 216 height 21
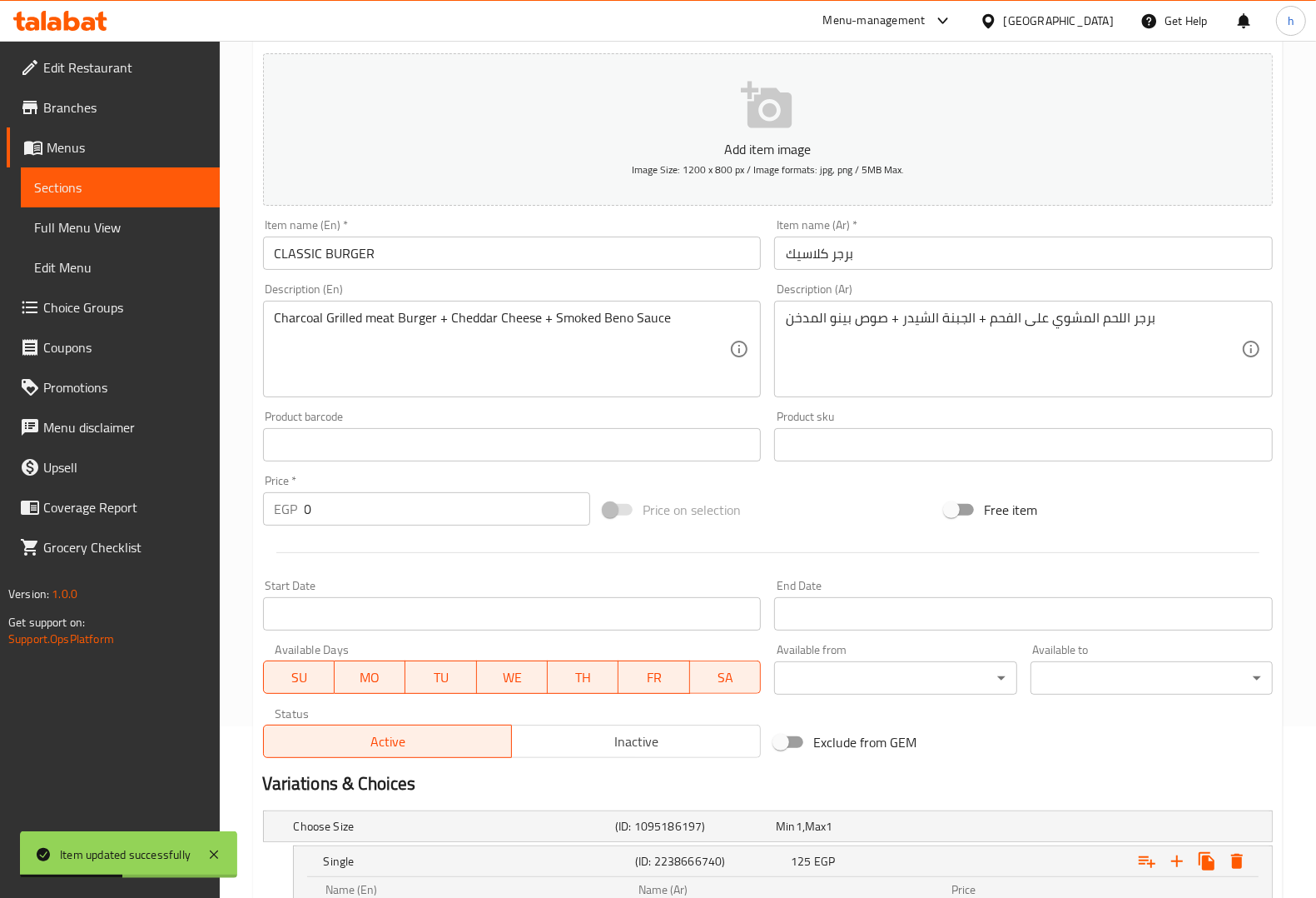
scroll to position [0, 0]
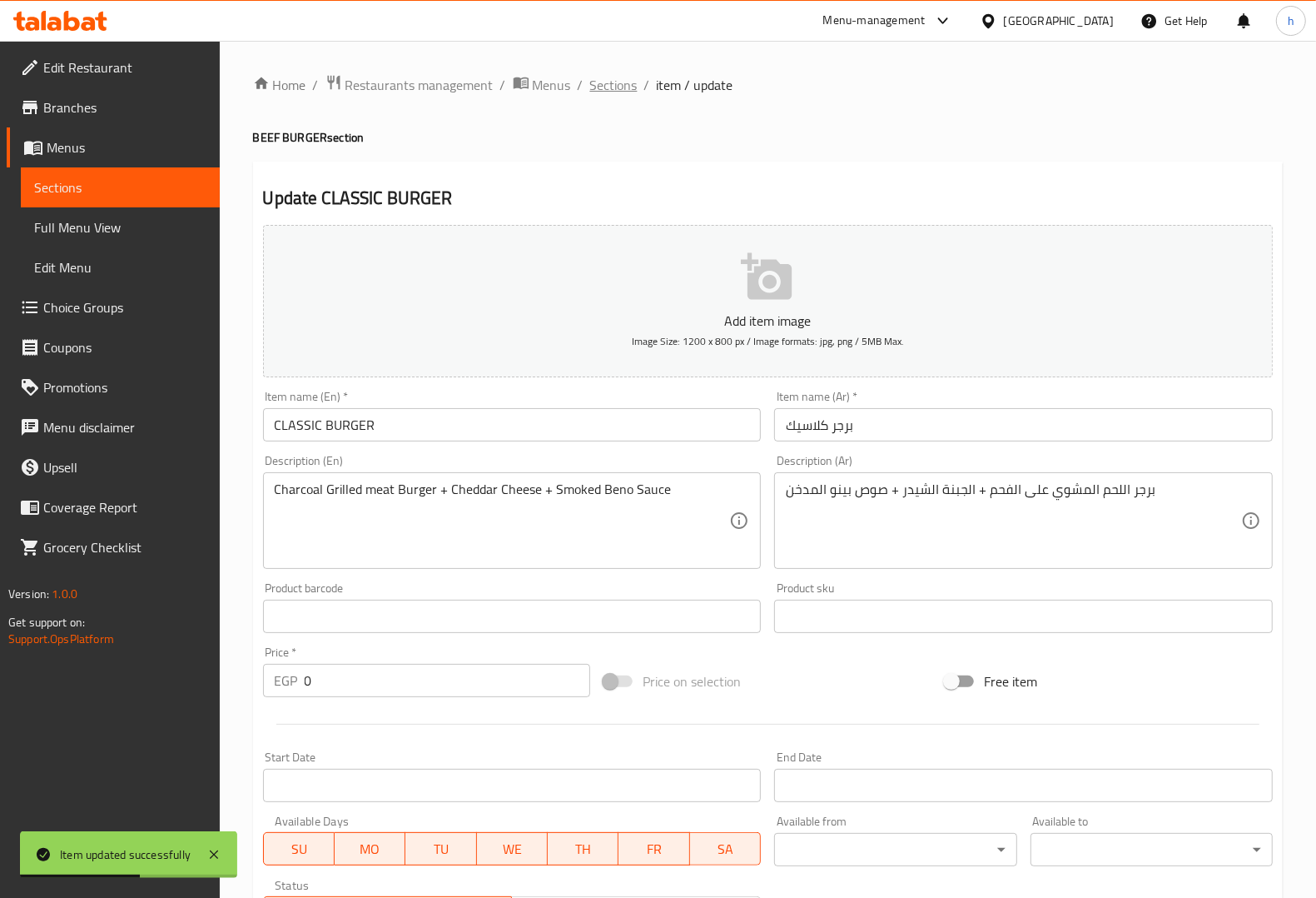
click at [613, 87] on span "Sections" at bounding box center [614, 85] width 47 height 20
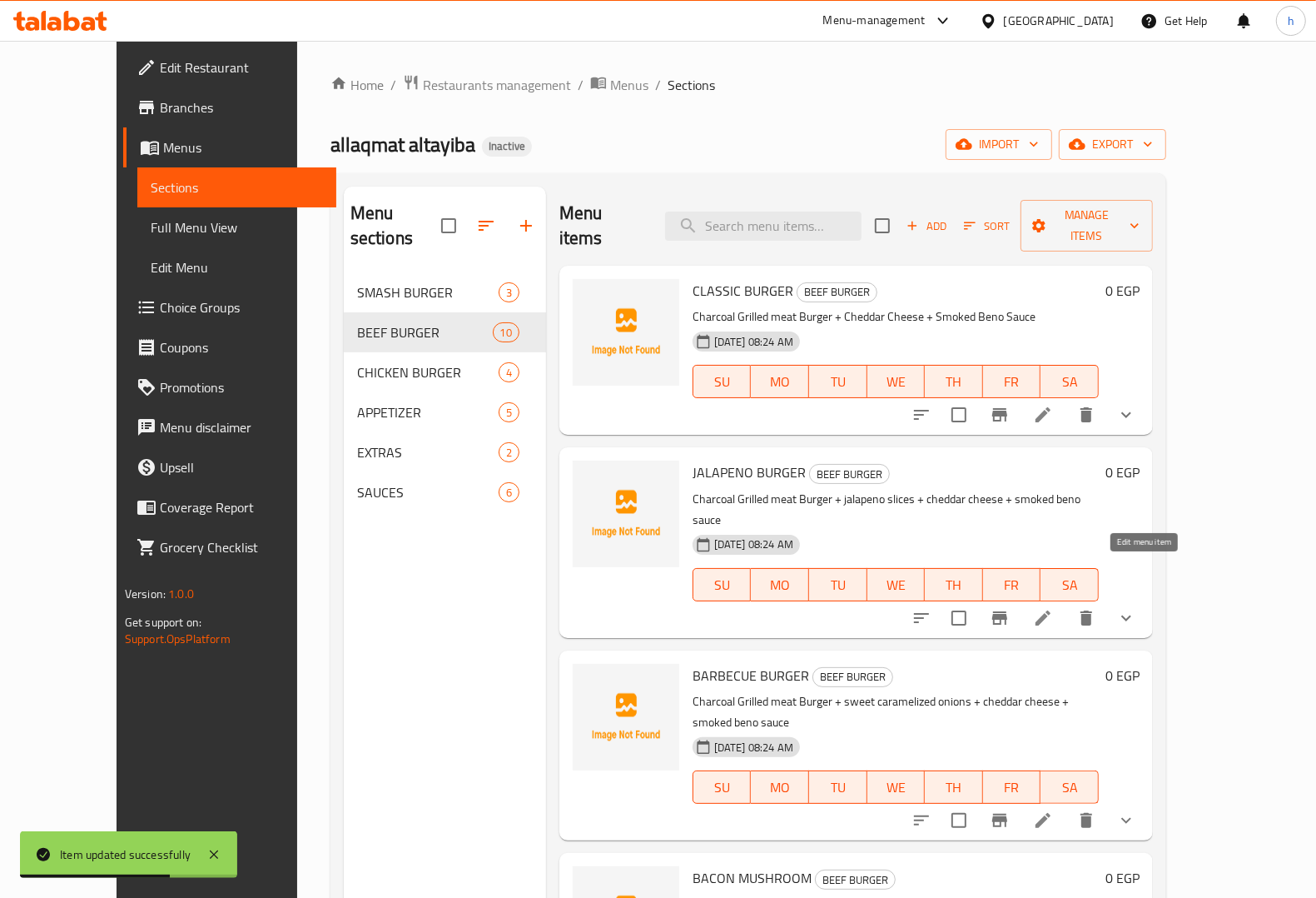
click at [1053, 608] on icon at bounding box center [1043, 618] width 20 height 20
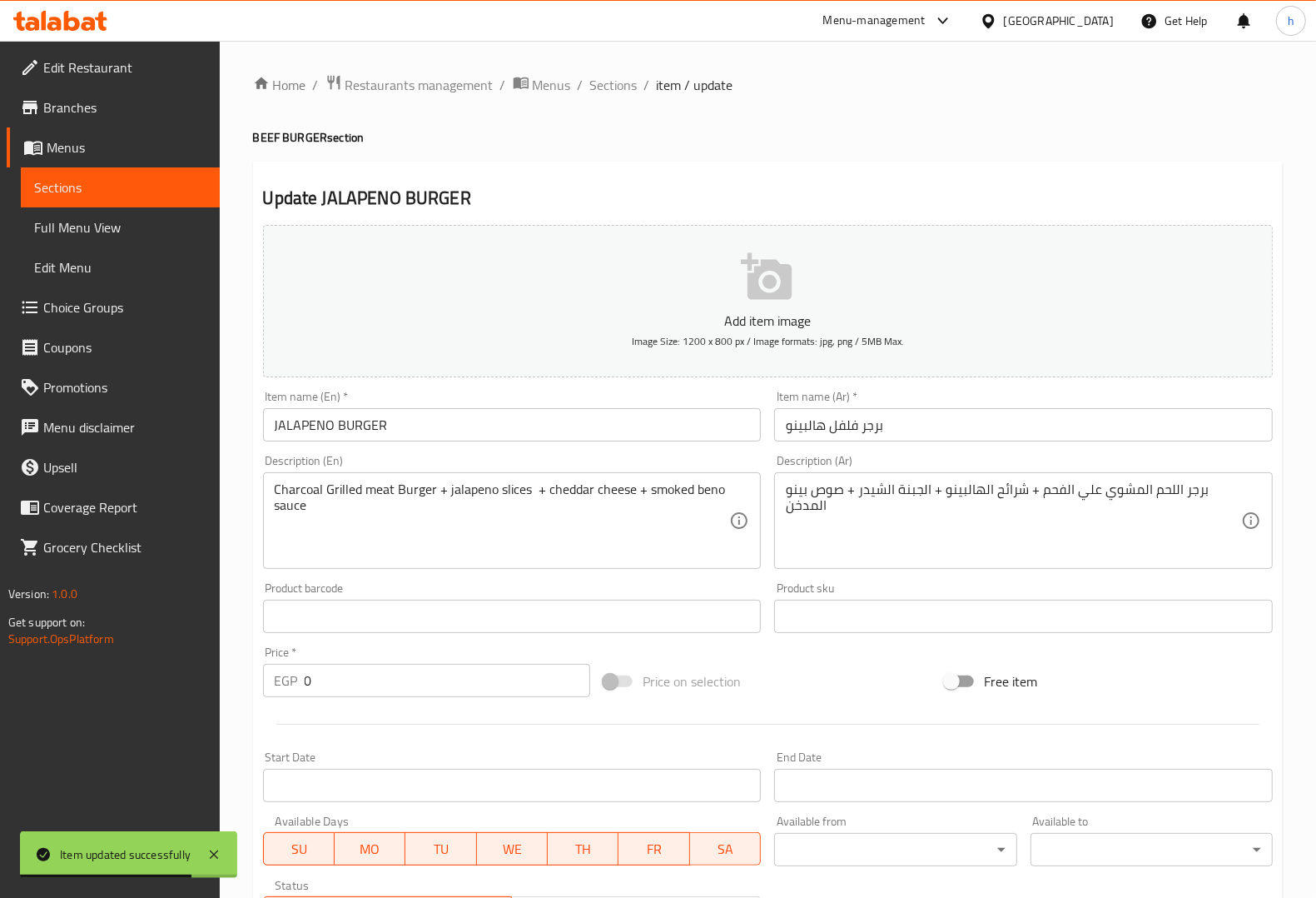
scroll to position [316, 0]
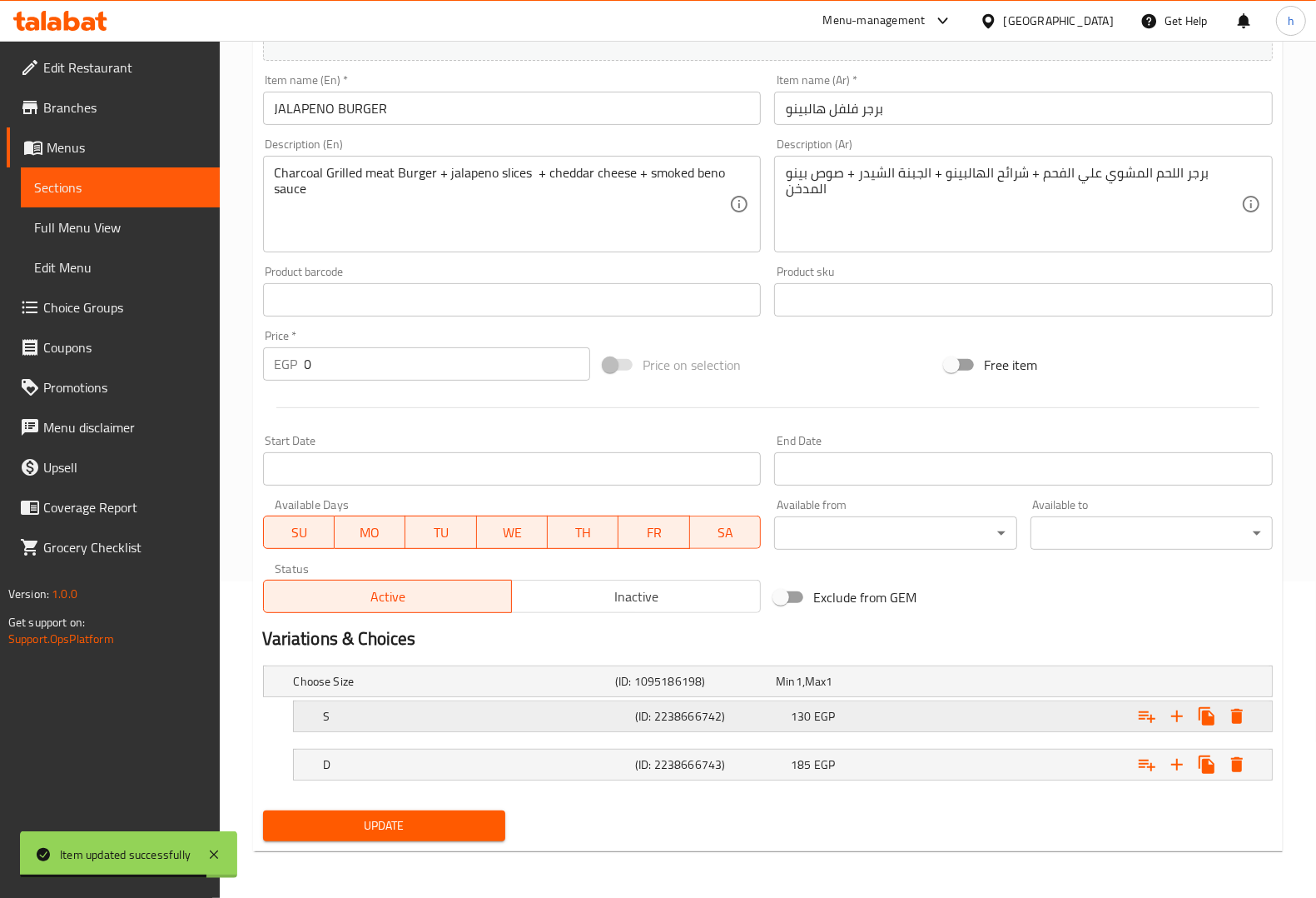
click at [638, 689] on h5 "(ID: 2238666742)" at bounding box center [692, 680] width 154 height 17
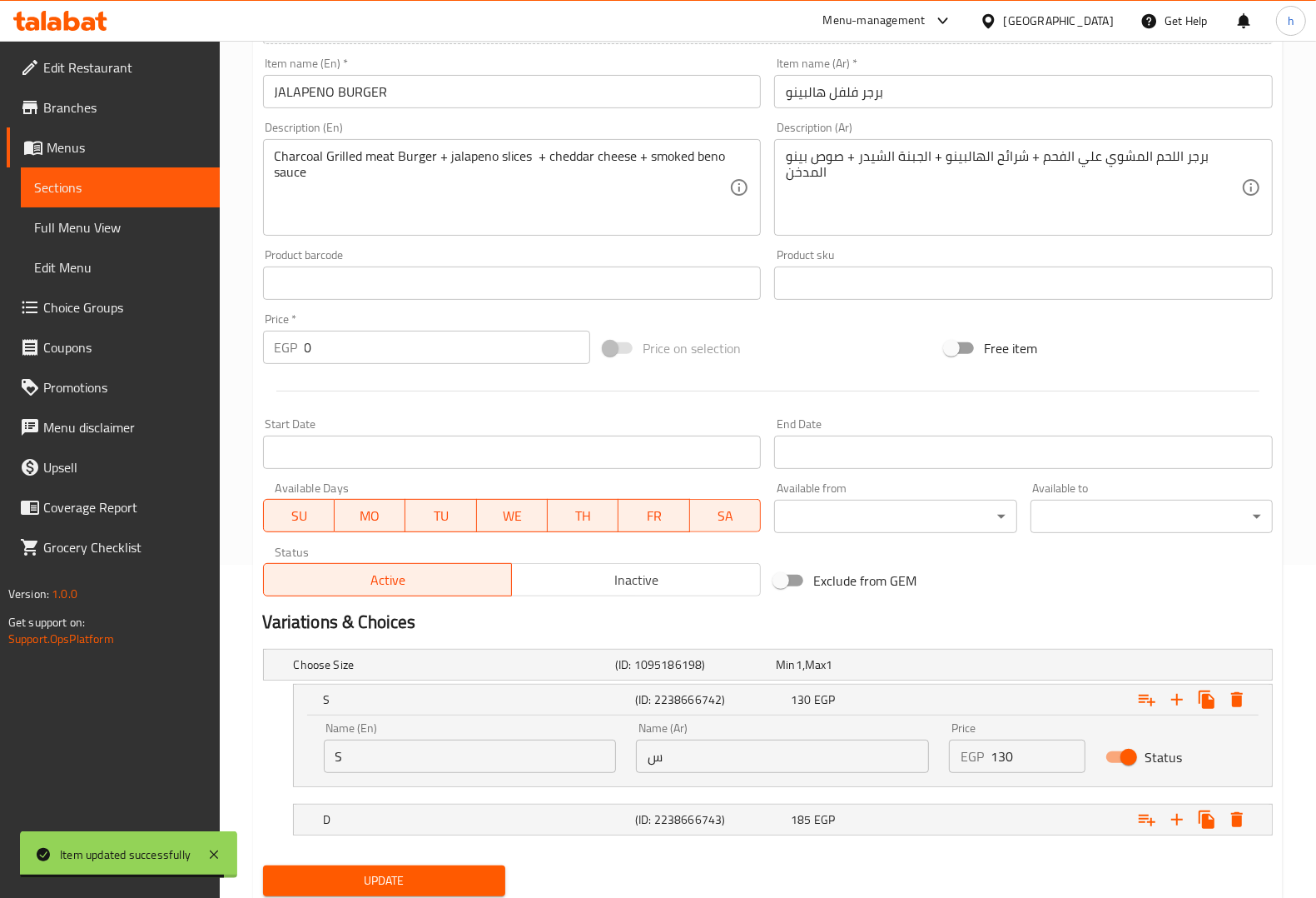
scroll to position [388, 0]
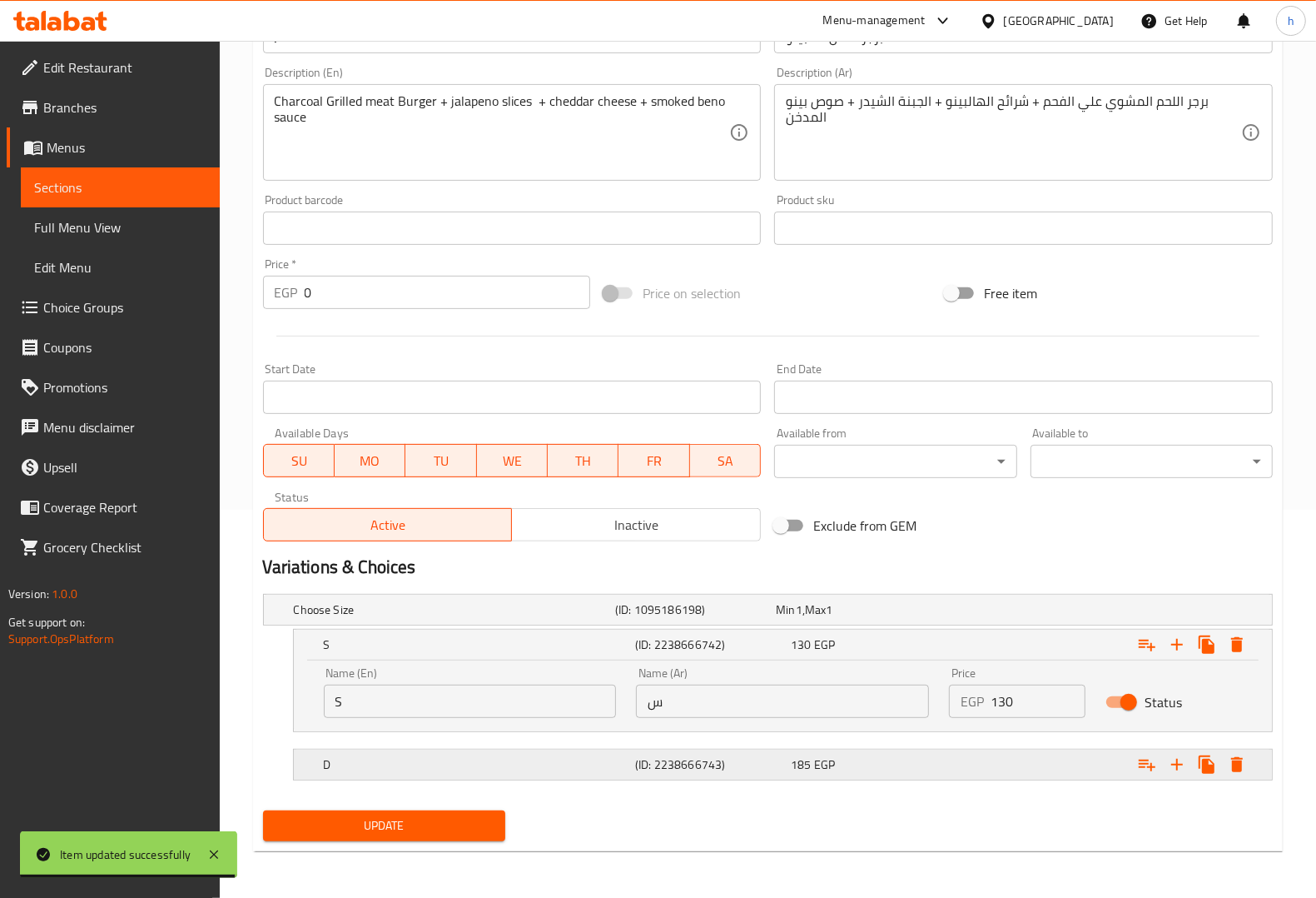
click at [682, 618] on h5 "(ID: 2238666743)" at bounding box center [692, 609] width 154 height 17
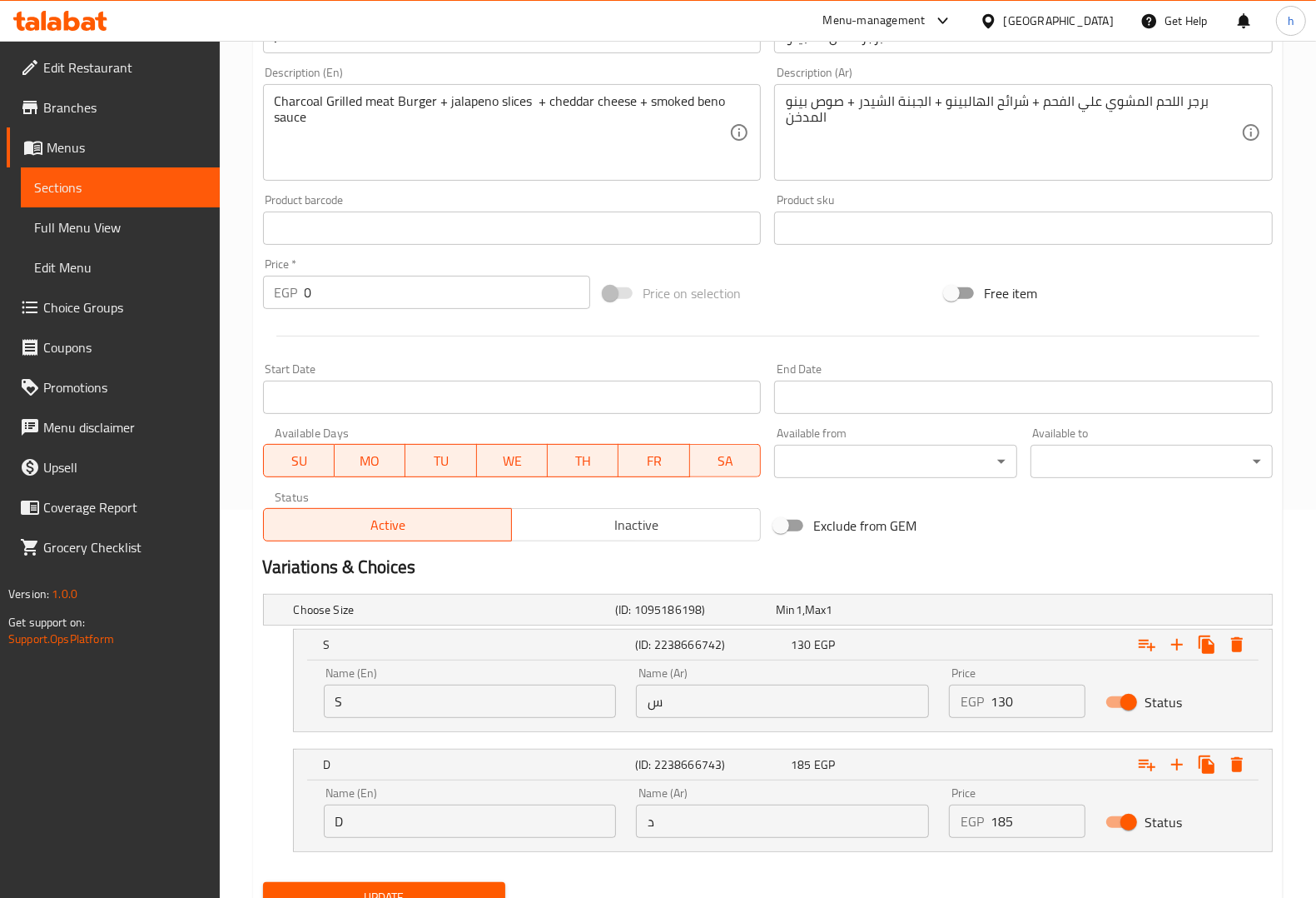
click at [389, 702] on input "S" at bounding box center [471, 701] width 293 height 34
drag, startPoint x: 389, startPoint y: 702, endPoint x: 416, endPoint y: 730, distance: 38.9
click at [389, 702] on input "S" at bounding box center [471, 701] width 293 height 34
paste input "ingle"
type input "Single"
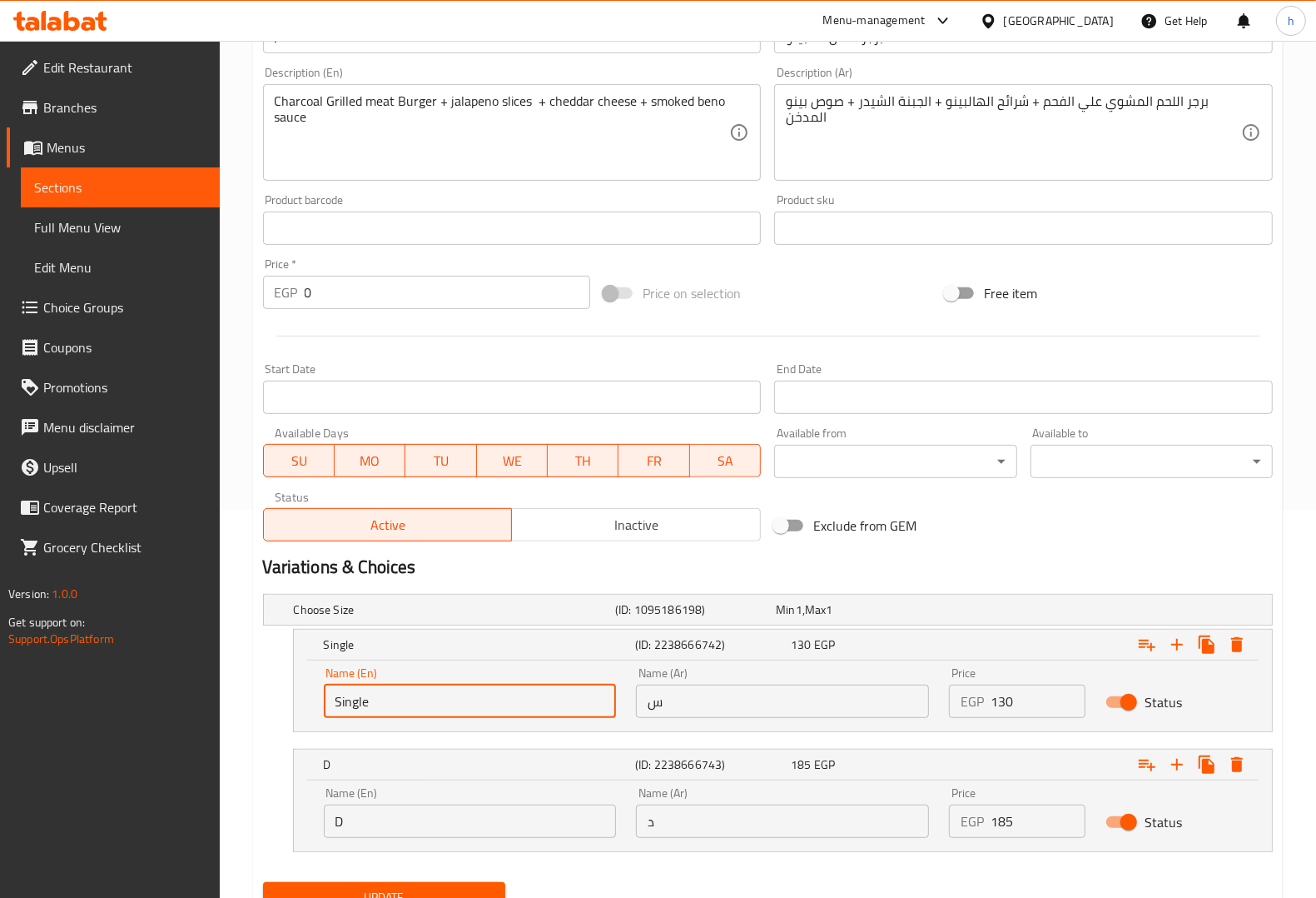
click at [693, 703] on input "س" at bounding box center [782, 701] width 293 height 34
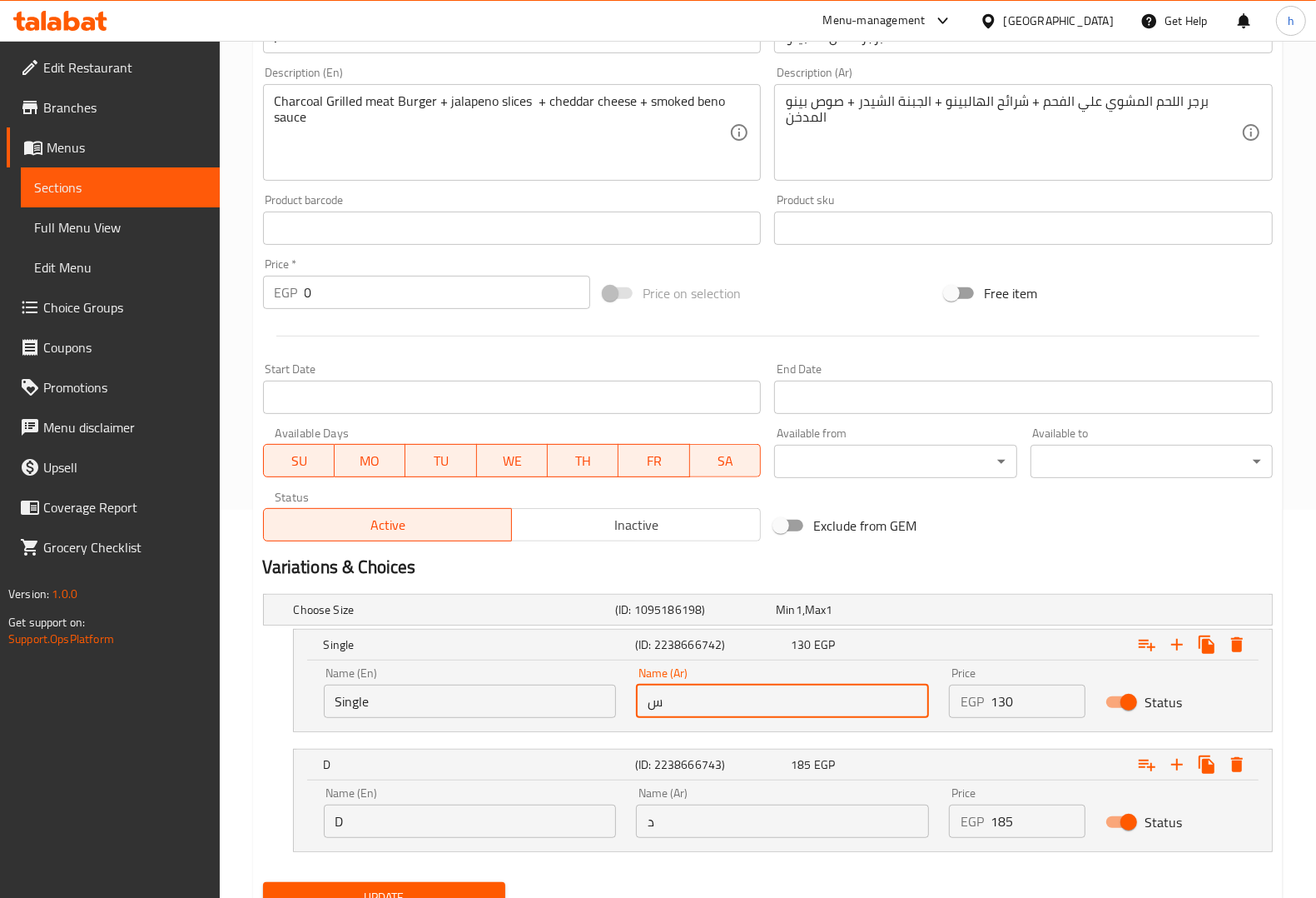
type input "سنجل"
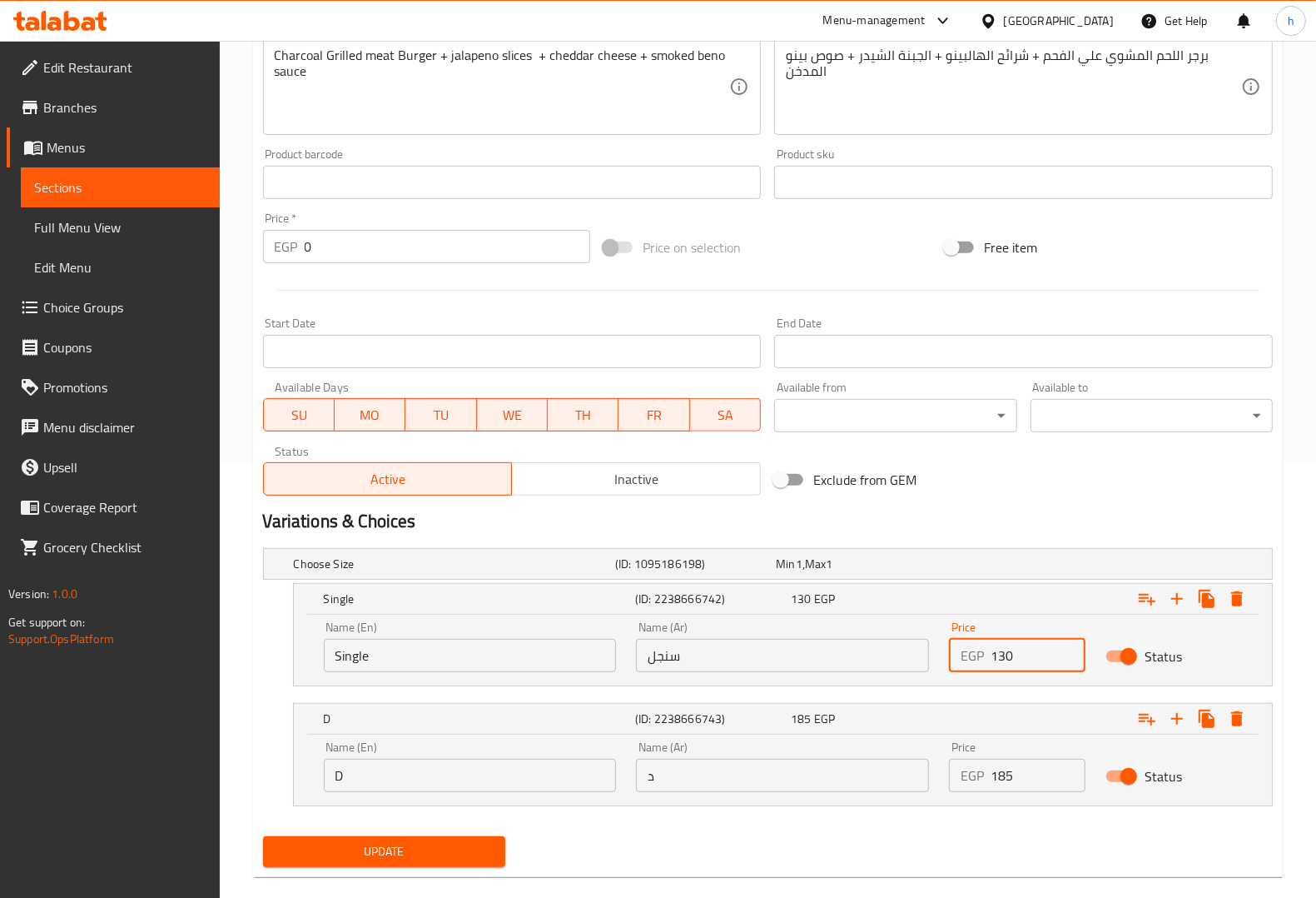
scroll to position [459, 0]
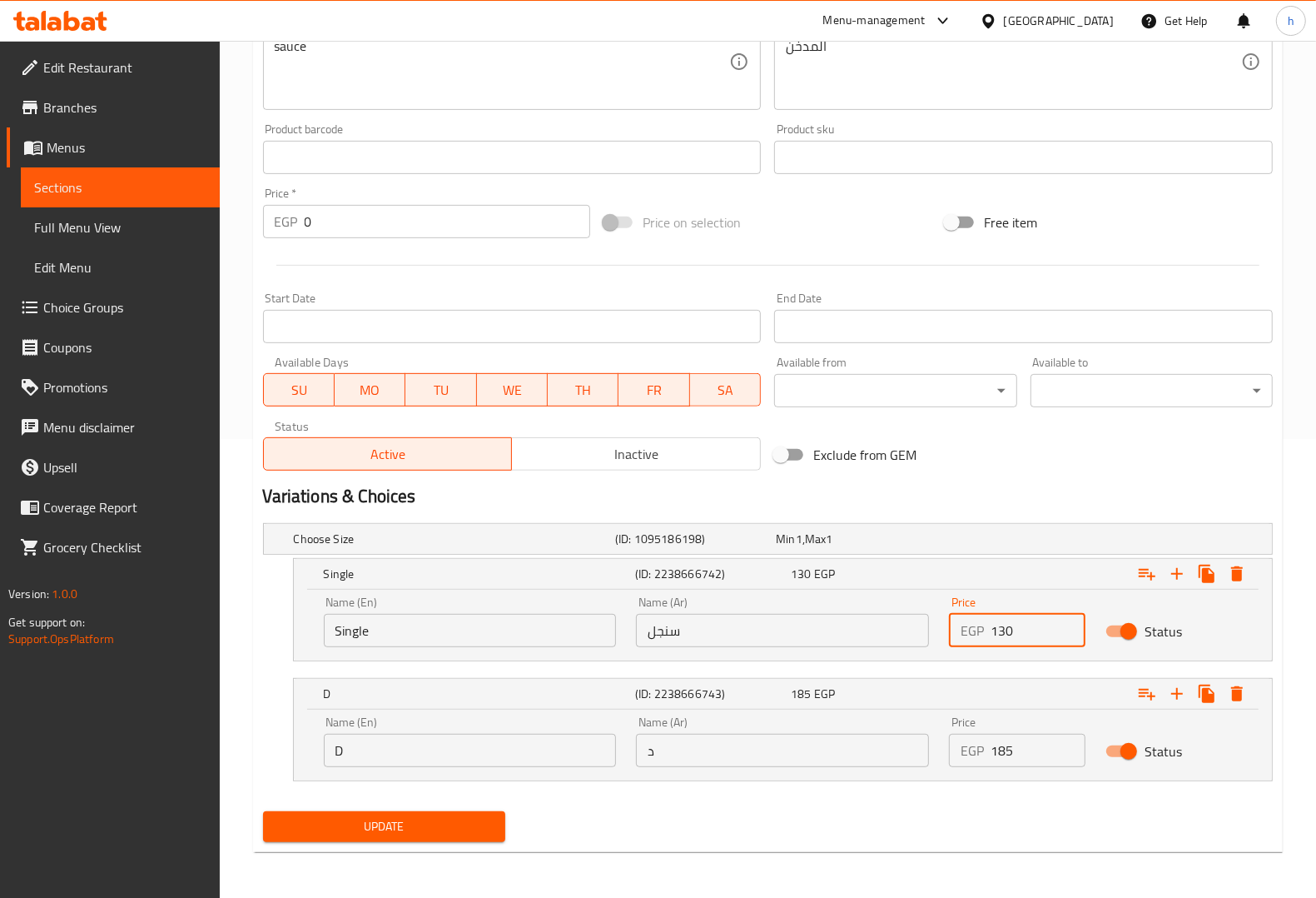
click at [435, 756] on input "D" at bounding box center [471, 751] width 293 height 34
type input "Double"
drag, startPoint x: 733, startPoint y: 752, endPoint x: 722, endPoint y: 772, distance: 22.8
click at [733, 752] on input "د" at bounding box center [782, 751] width 293 height 34
type input "دوبل"
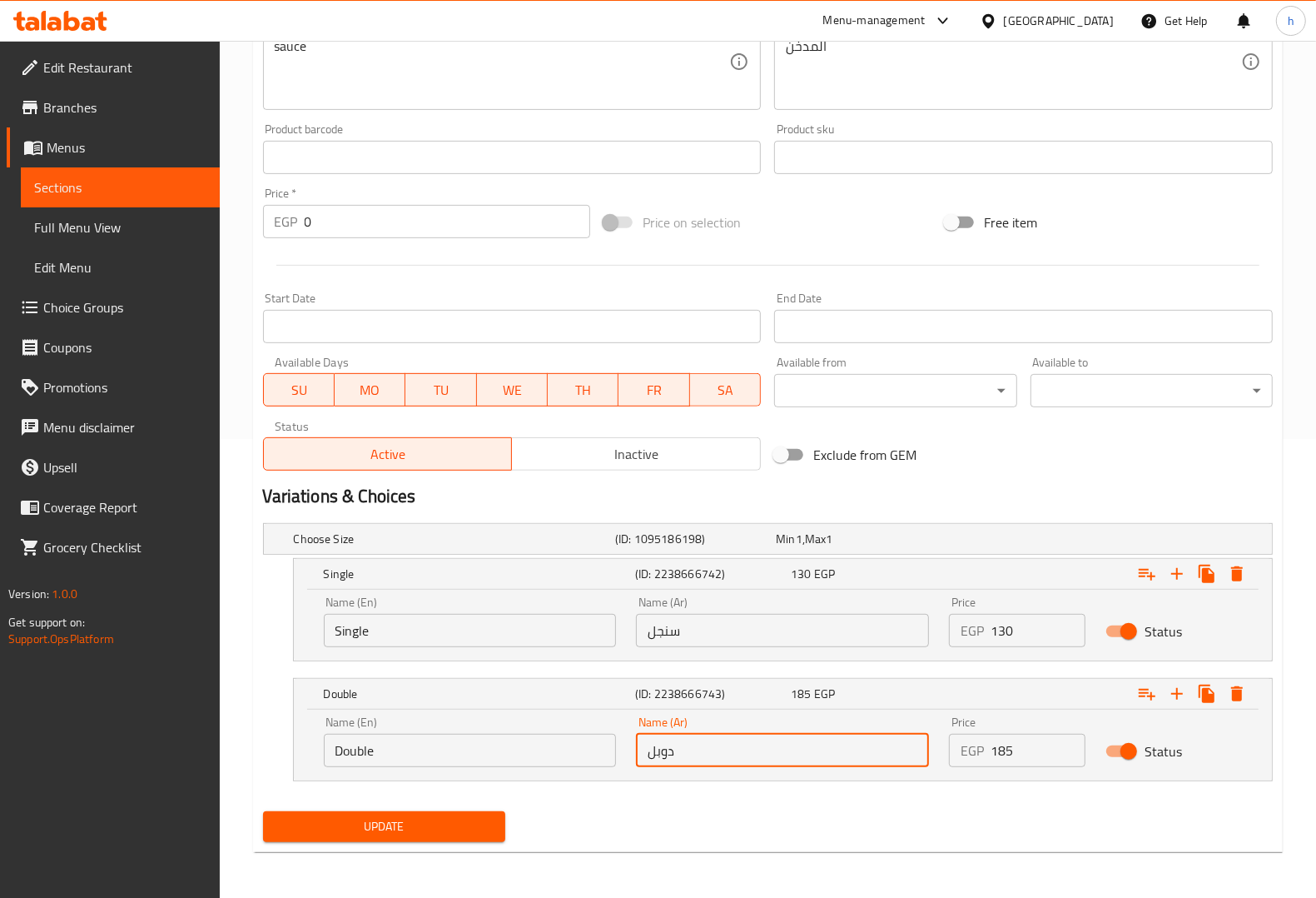
click at [356, 812] on button "Update" at bounding box center [384, 826] width 242 height 31
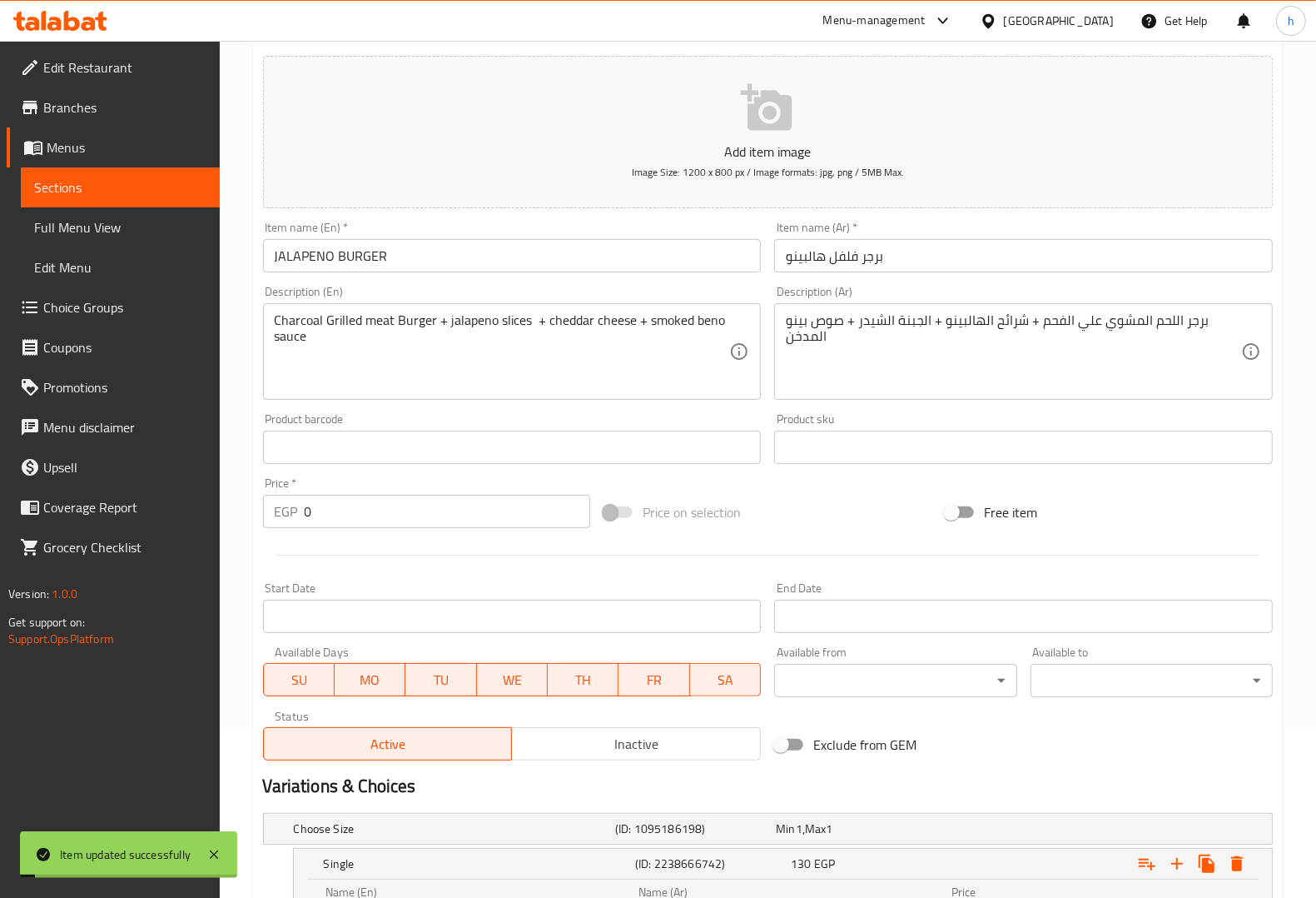
scroll to position [0, 0]
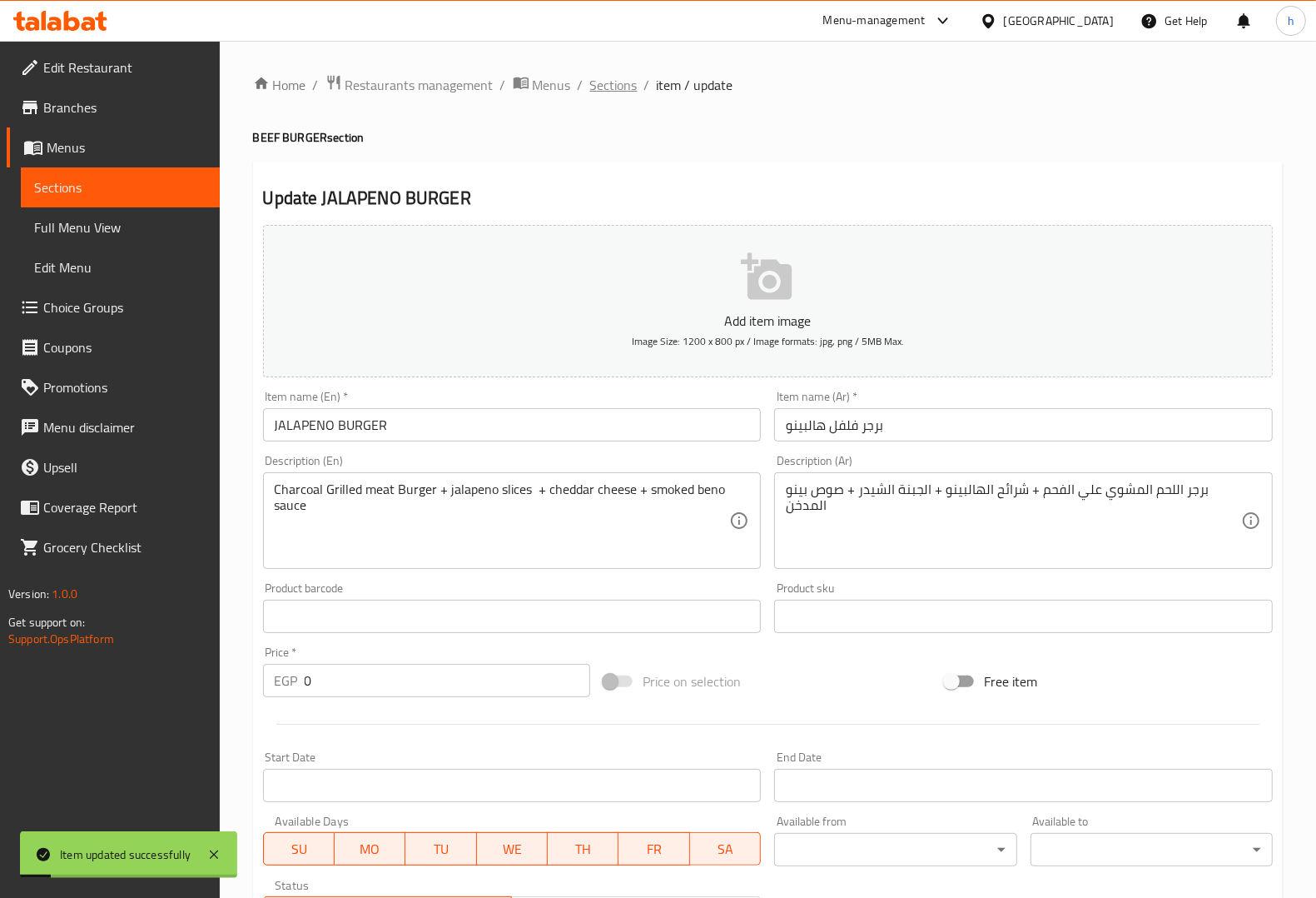
click at [603, 92] on span "Sections" at bounding box center [614, 85] width 47 height 20
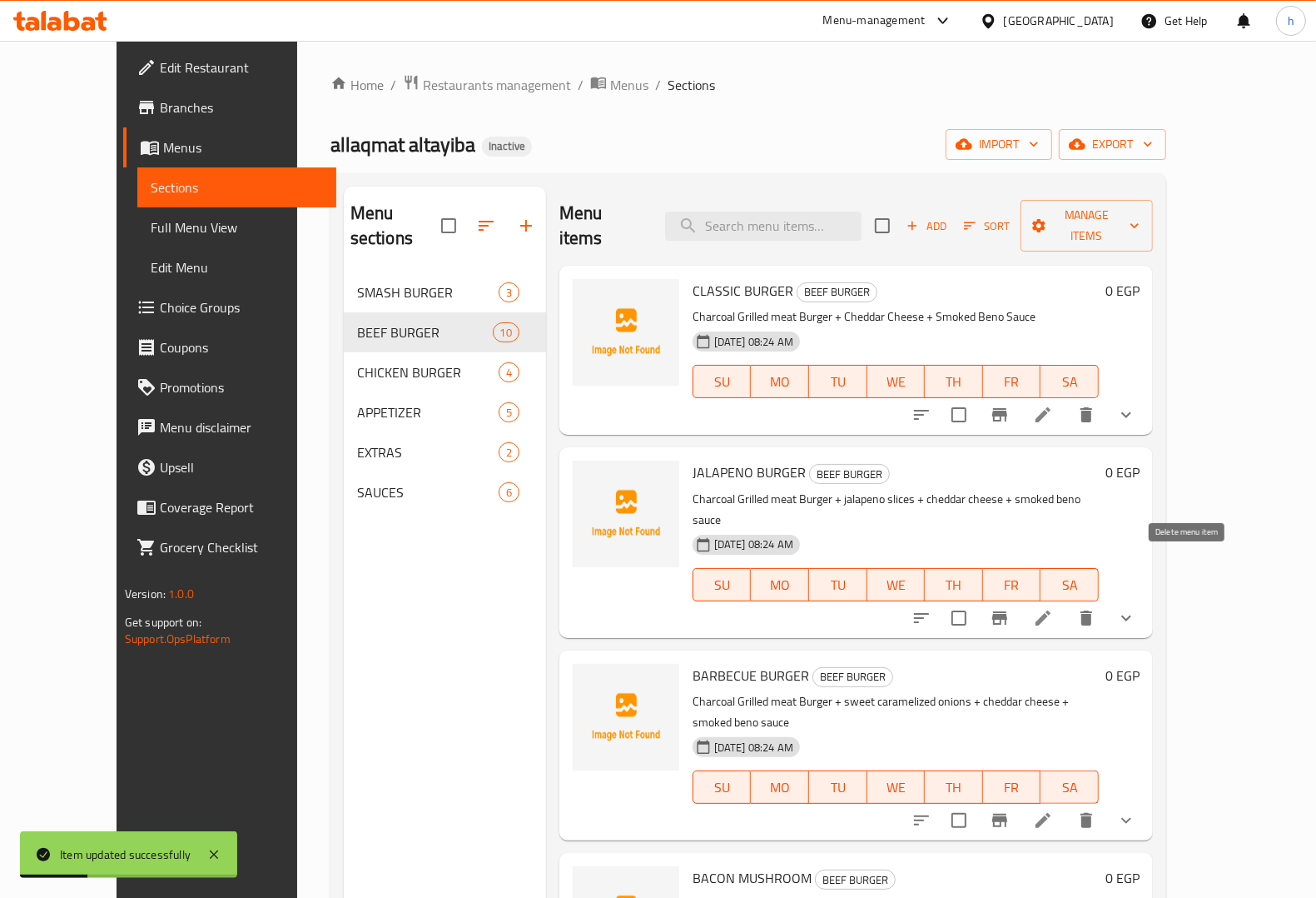
click at [1146, 598] on button "show more" at bounding box center [1126, 618] width 40 height 40
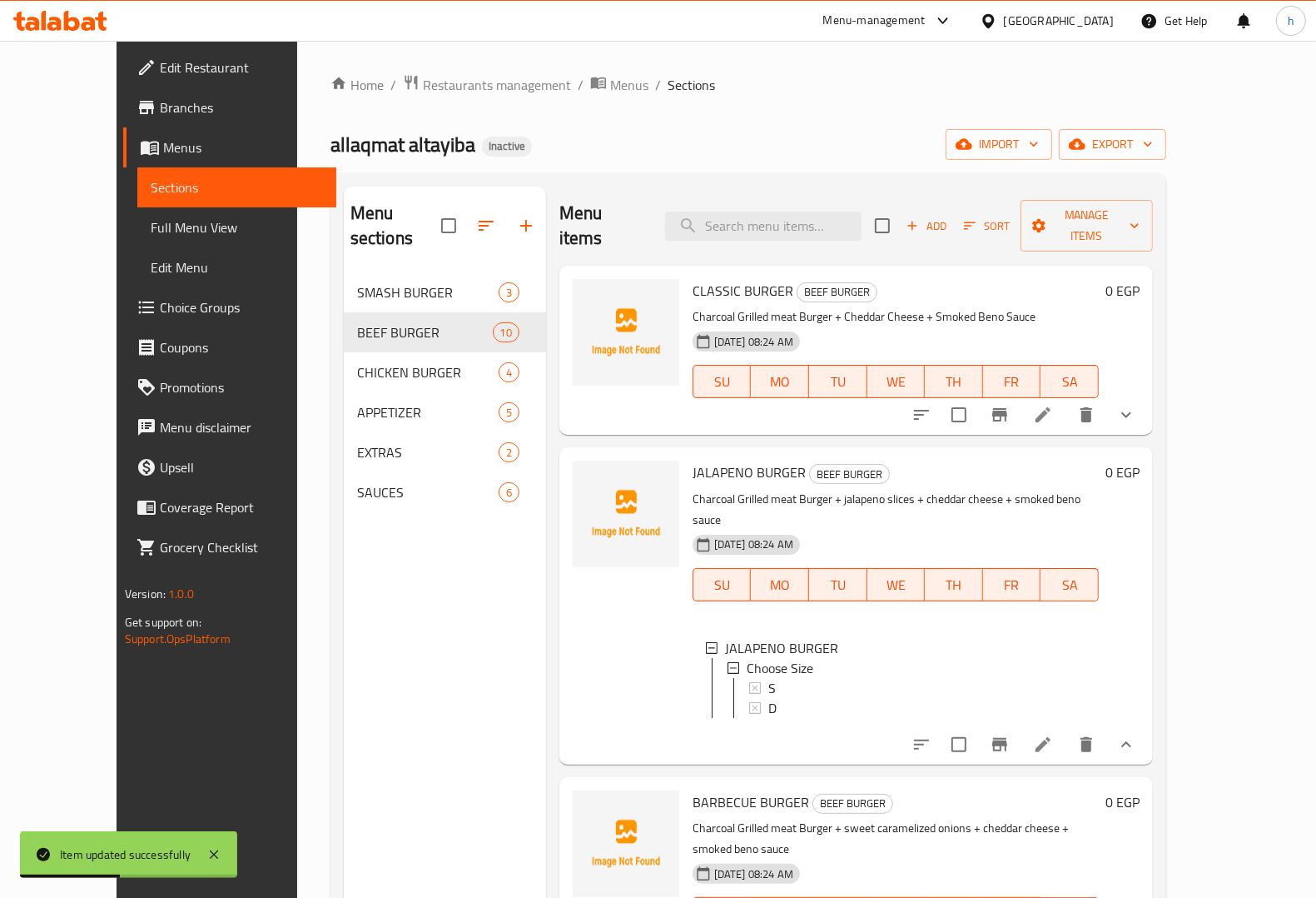
click at [1146, 395] on button "show more" at bounding box center [1126, 414] width 40 height 40
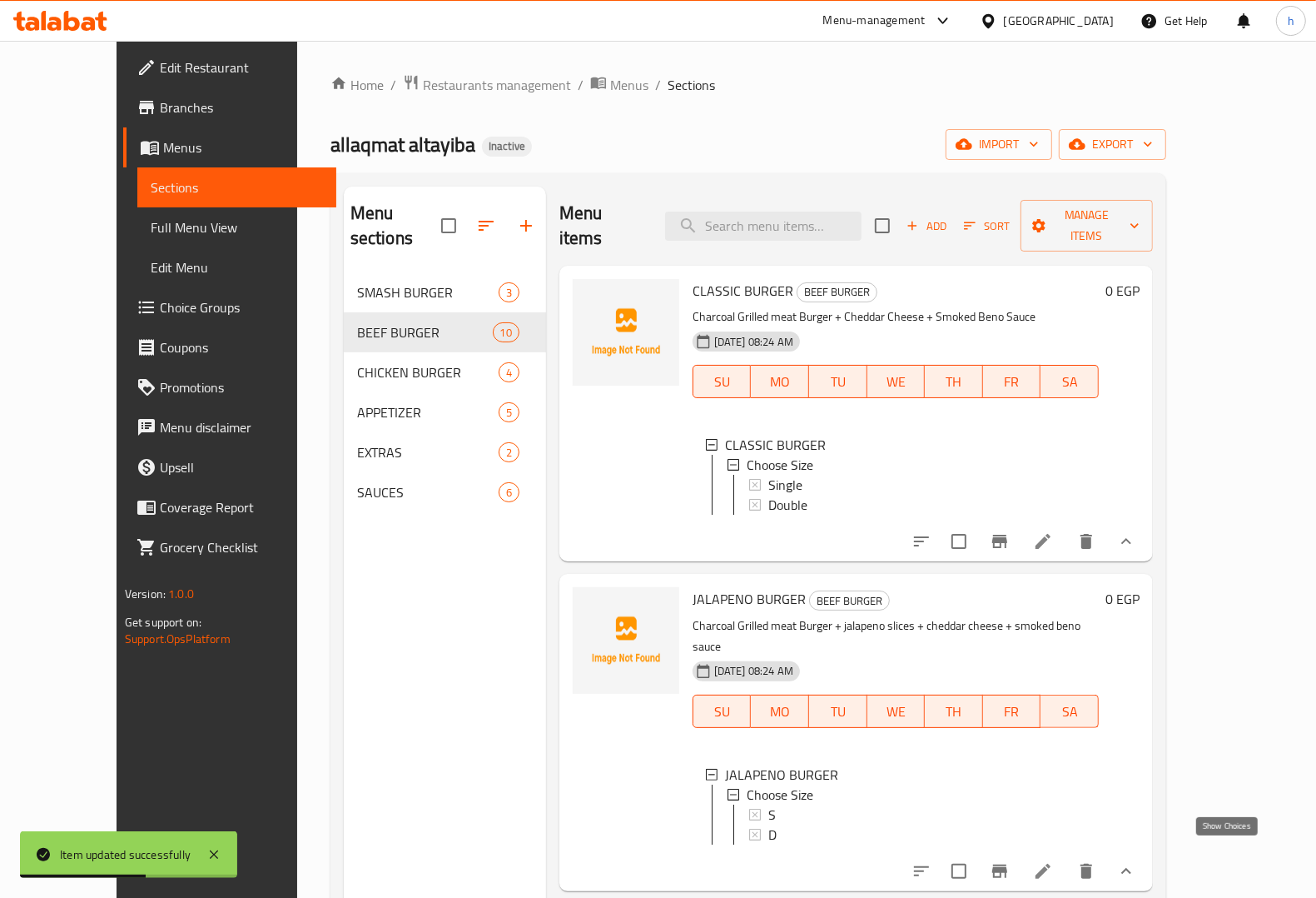
click at [1136, 861] on icon "show more" at bounding box center [1126, 871] width 20 height 20
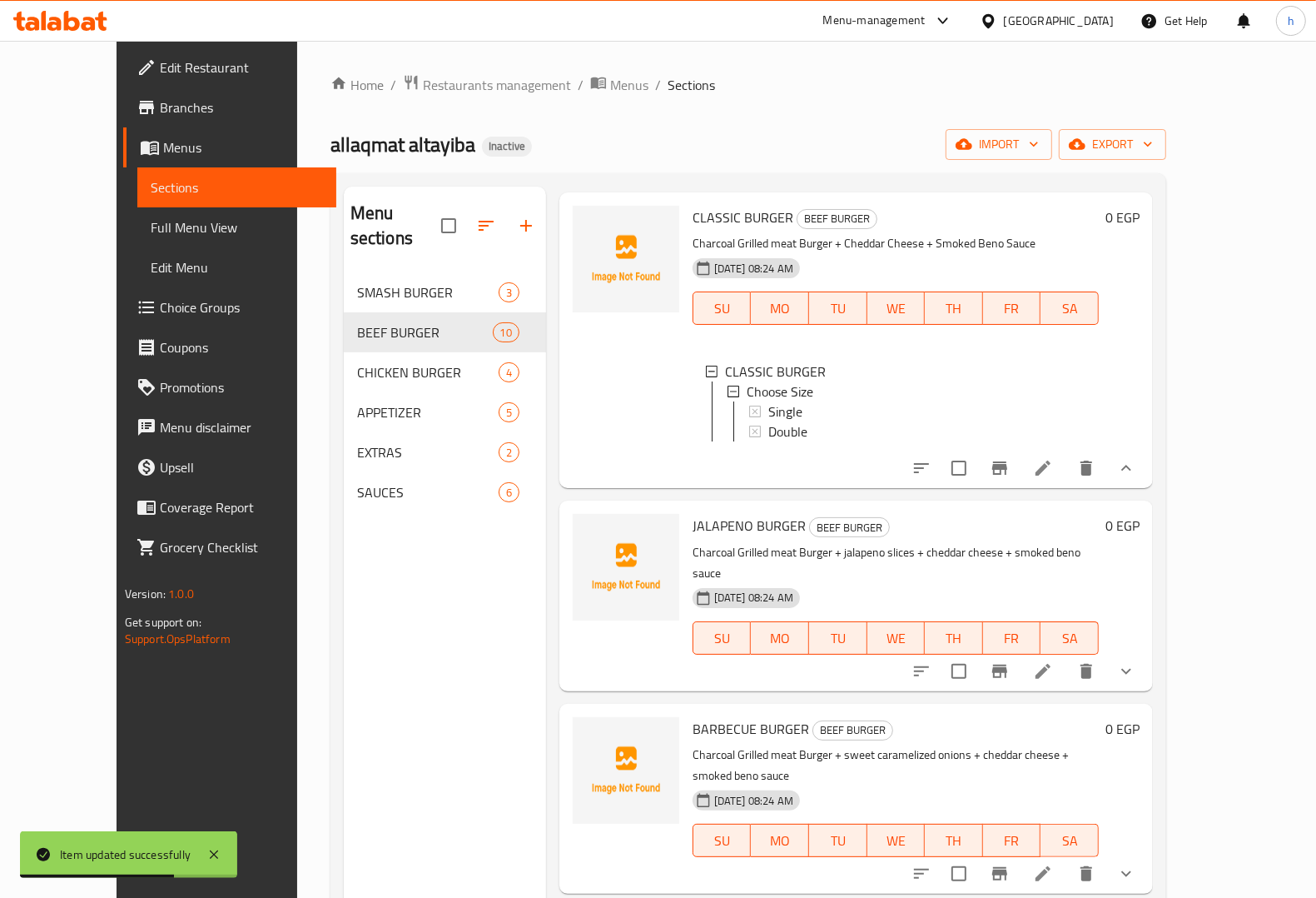
scroll to position [104, 0]
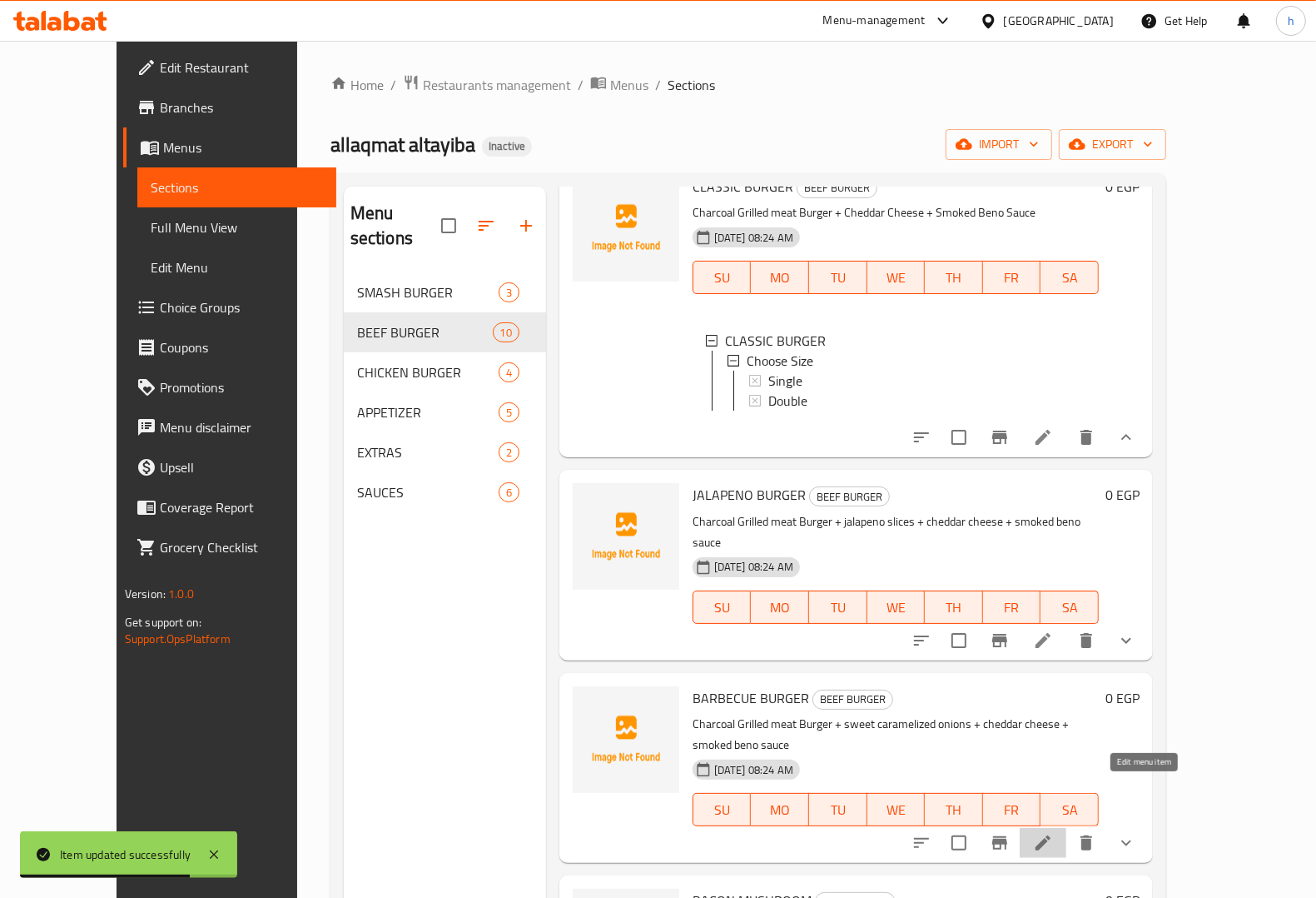
click at [1053, 833] on icon at bounding box center [1043, 843] width 20 height 20
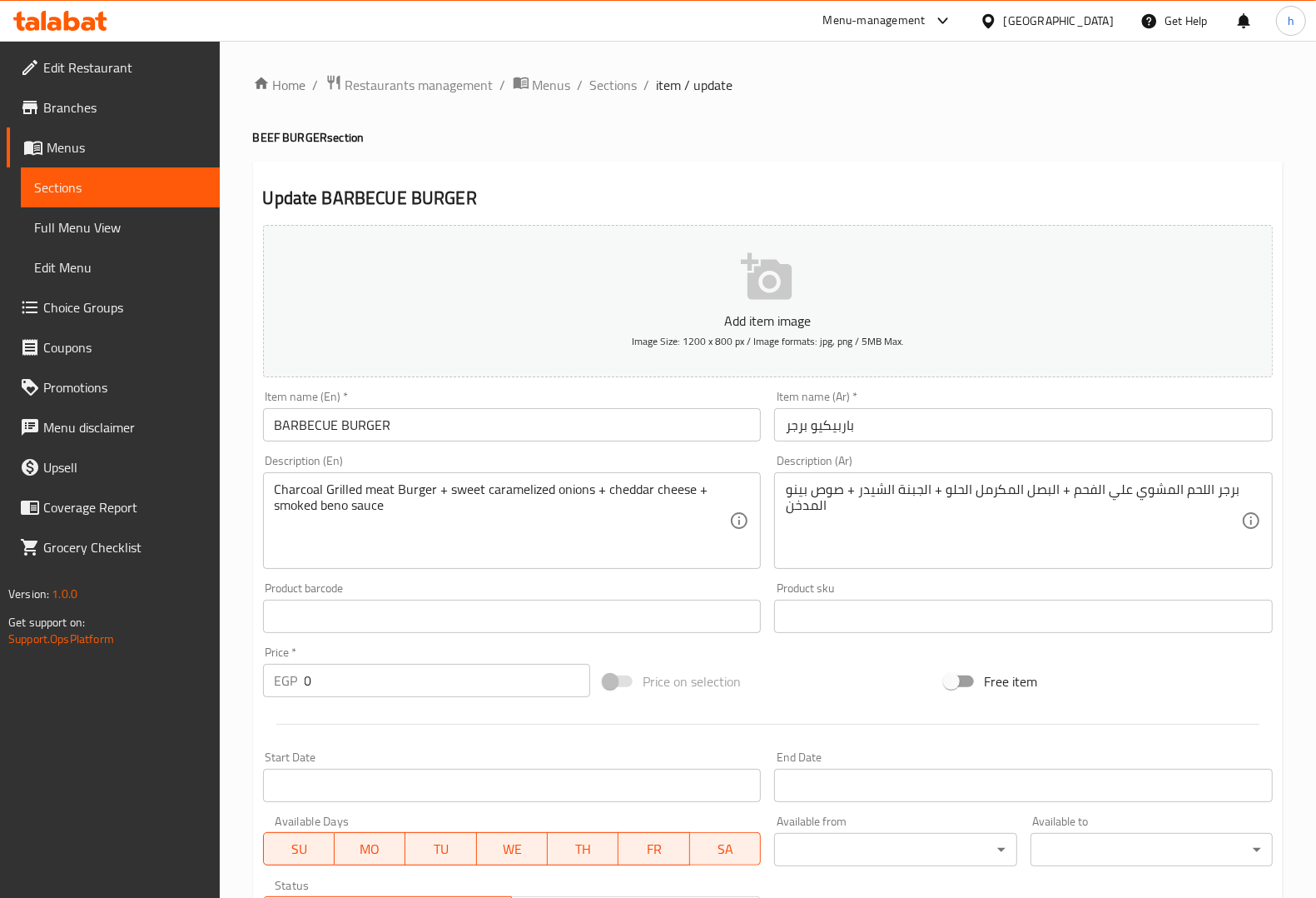
scroll to position [316, 0]
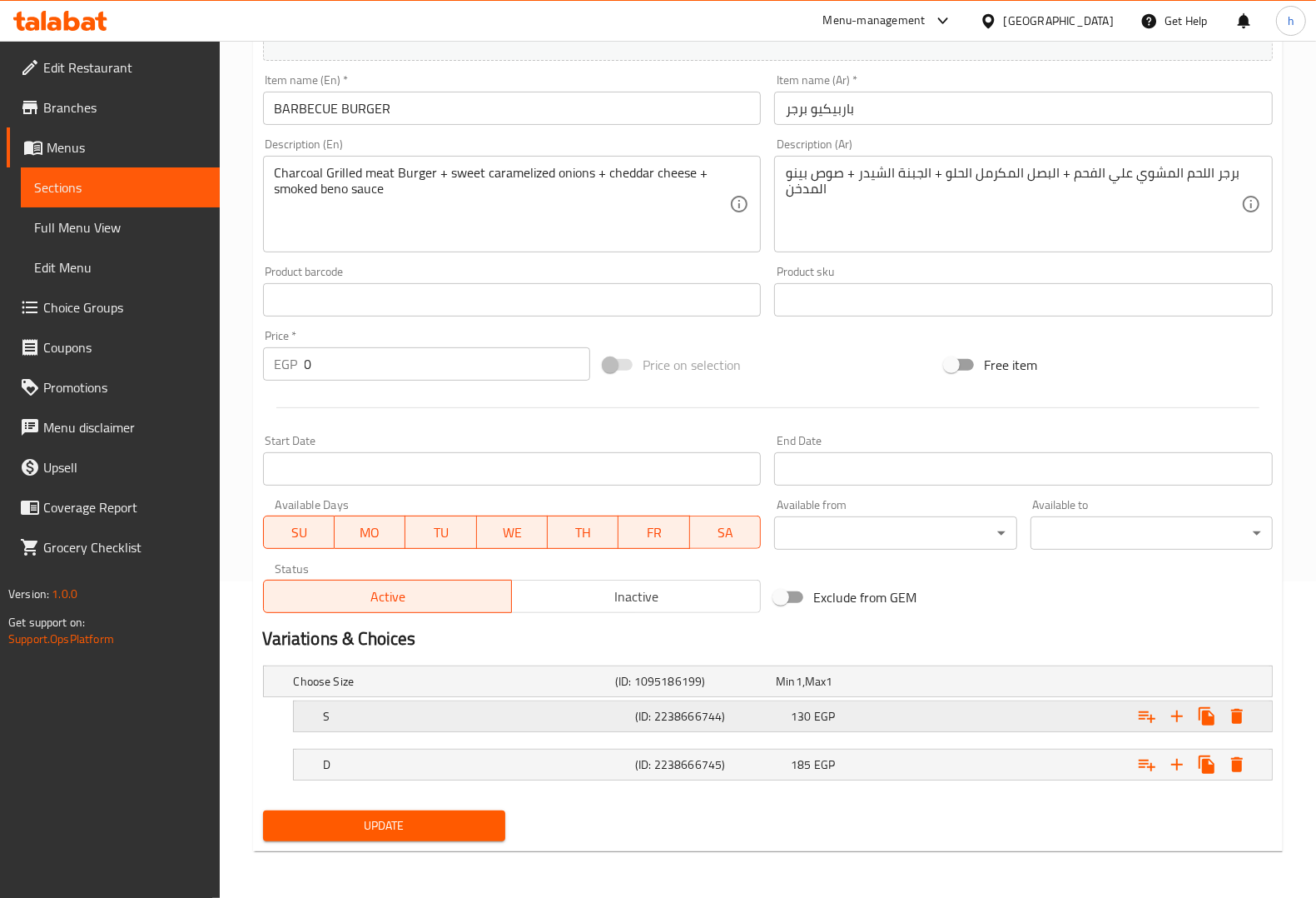
click at [477, 689] on h5 "S" at bounding box center [451, 680] width 314 height 17
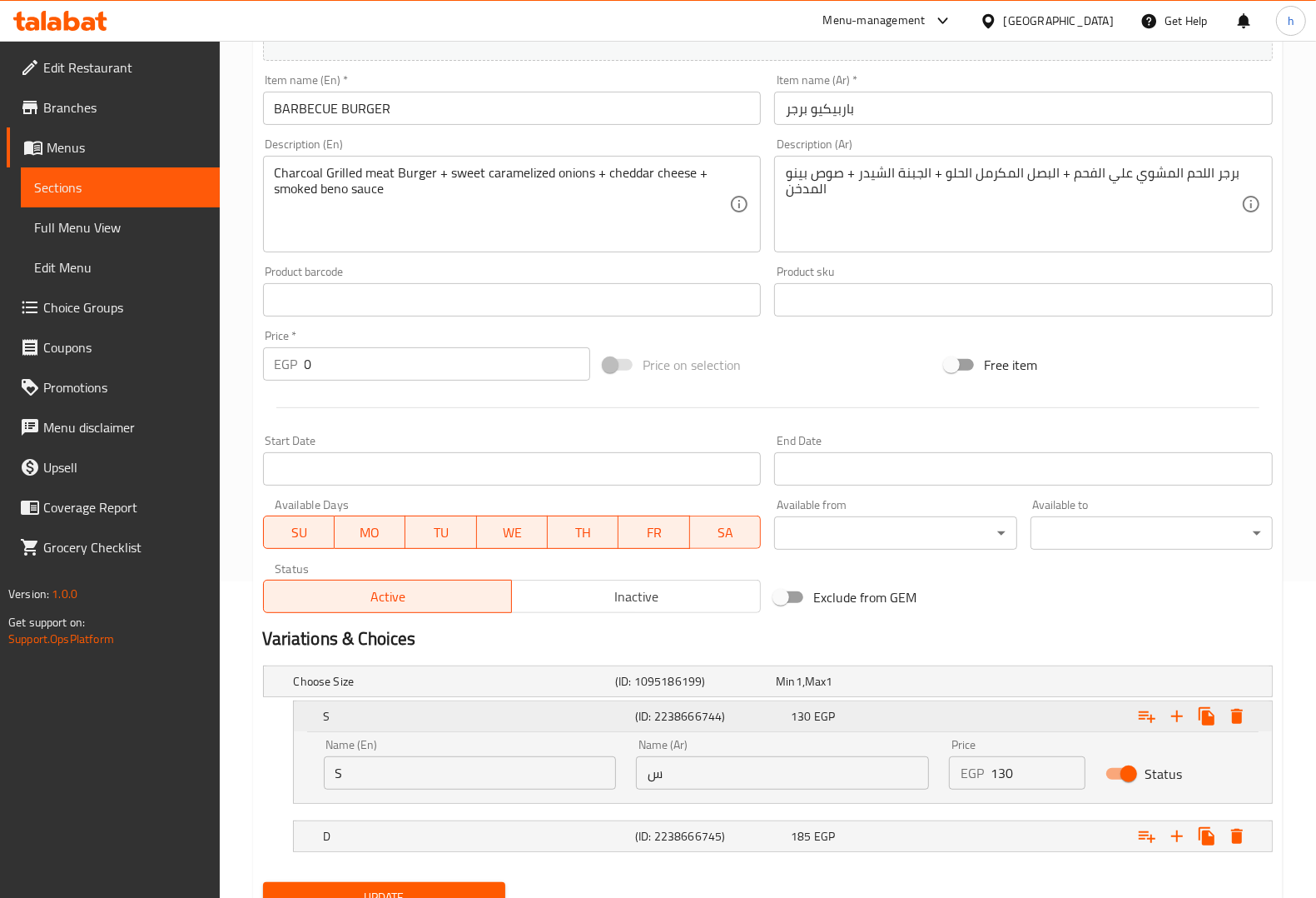
scroll to position [388, 0]
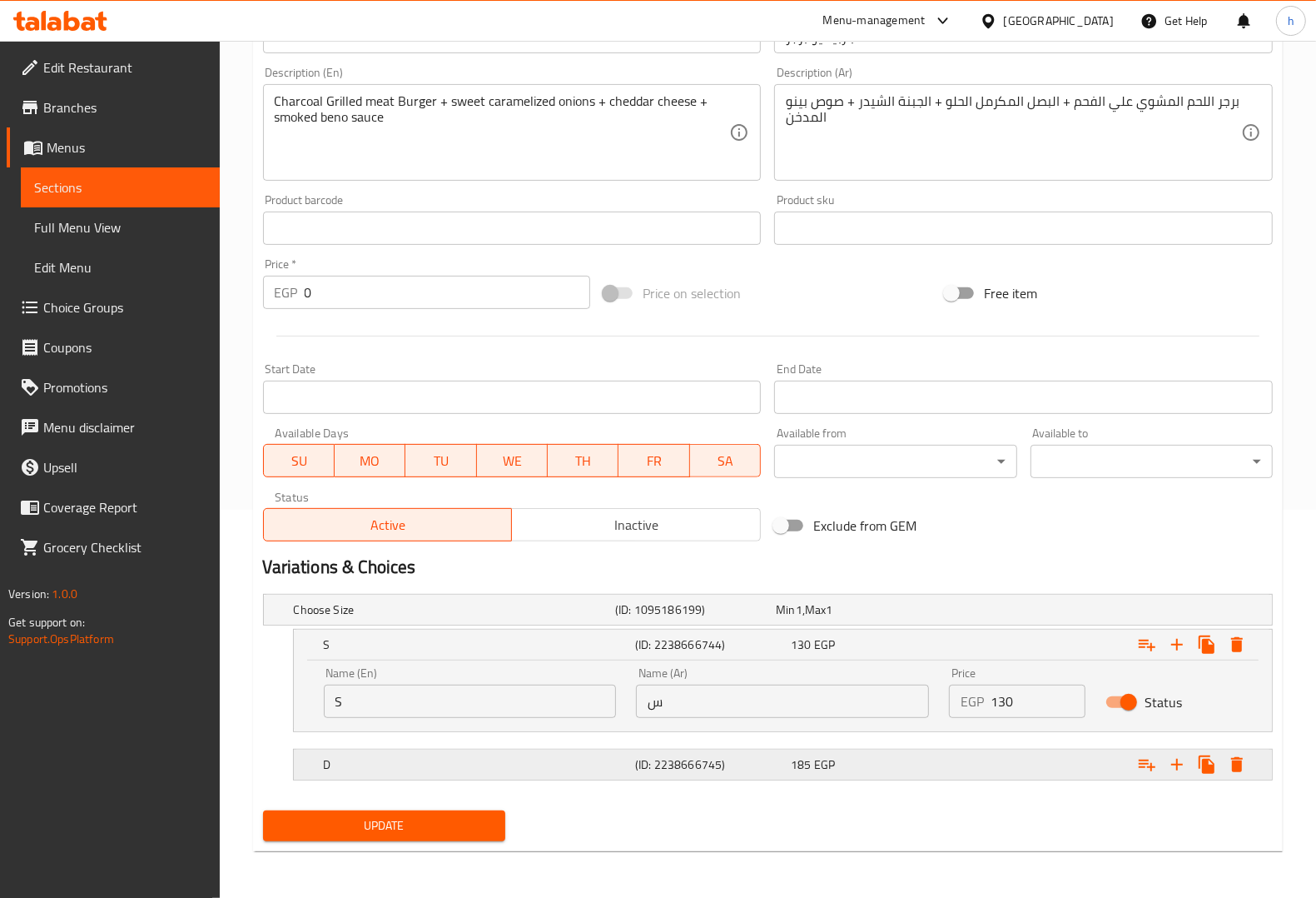
click at [464, 618] on h5 "D" at bounding box center [451, 609] width 314 height 17
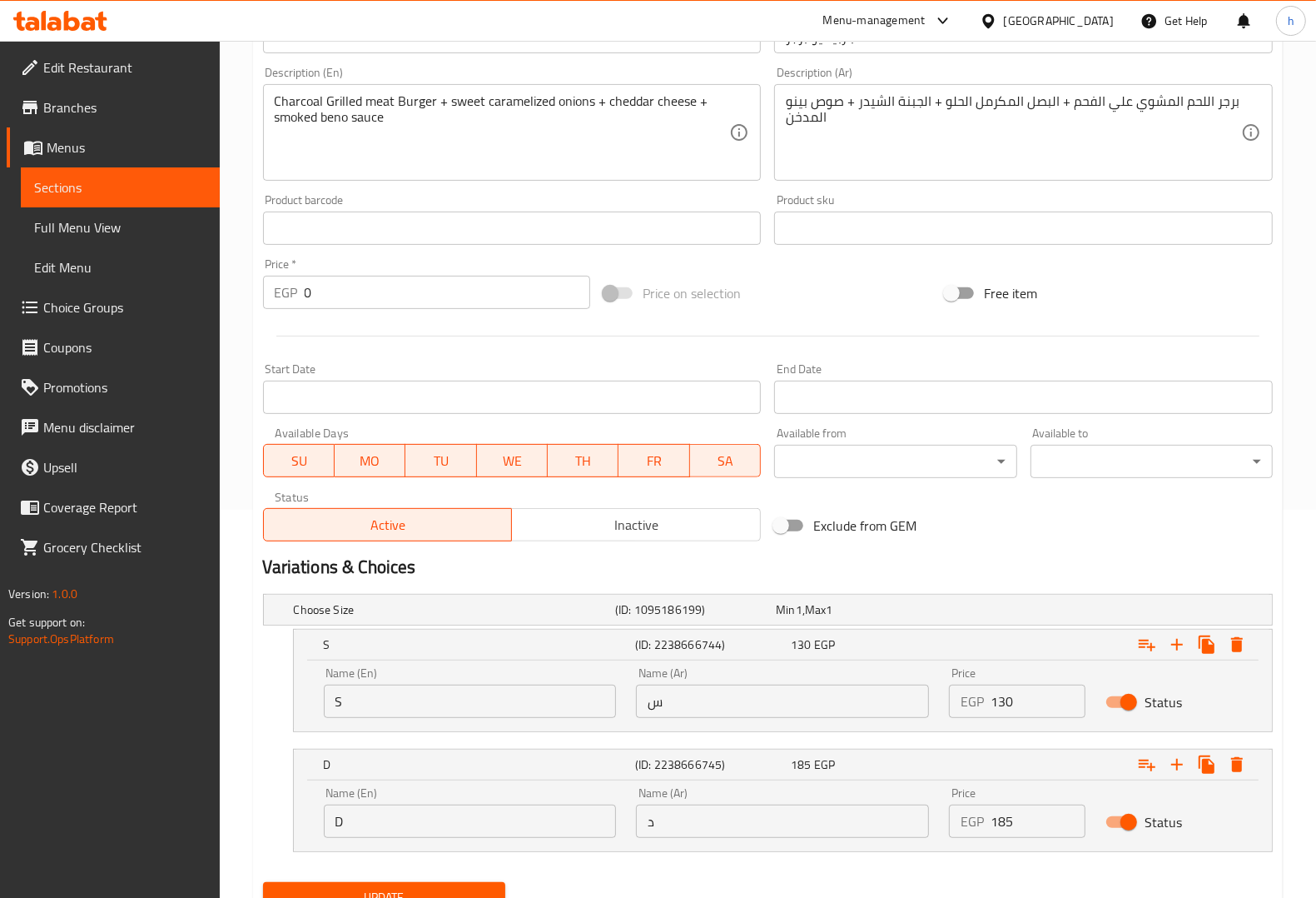
click at [429, 693] on input "S" at bounding box center [471, 701] width 293 height 34
type input "Single"
click at [753, 703] on input "س" at bounding box center [782, 701] width 293 height 34
type input "سنجل"
click at [438, 829] on input "D" at bounding box center [471, 821] width 293 height 34
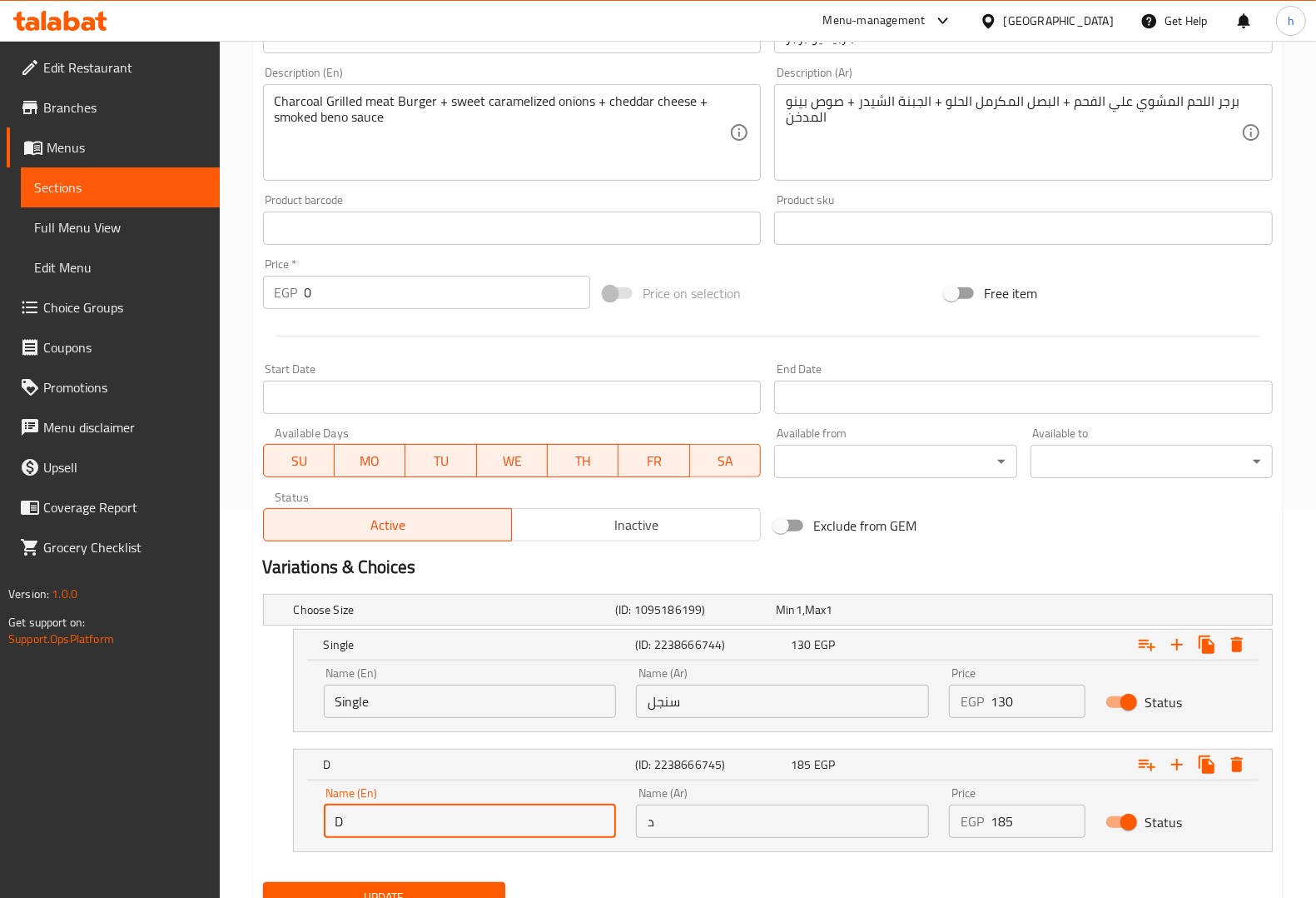
type input "Double"
click at [753, 822] on input "د" at bounding box center [782, 821] width 293 height 34
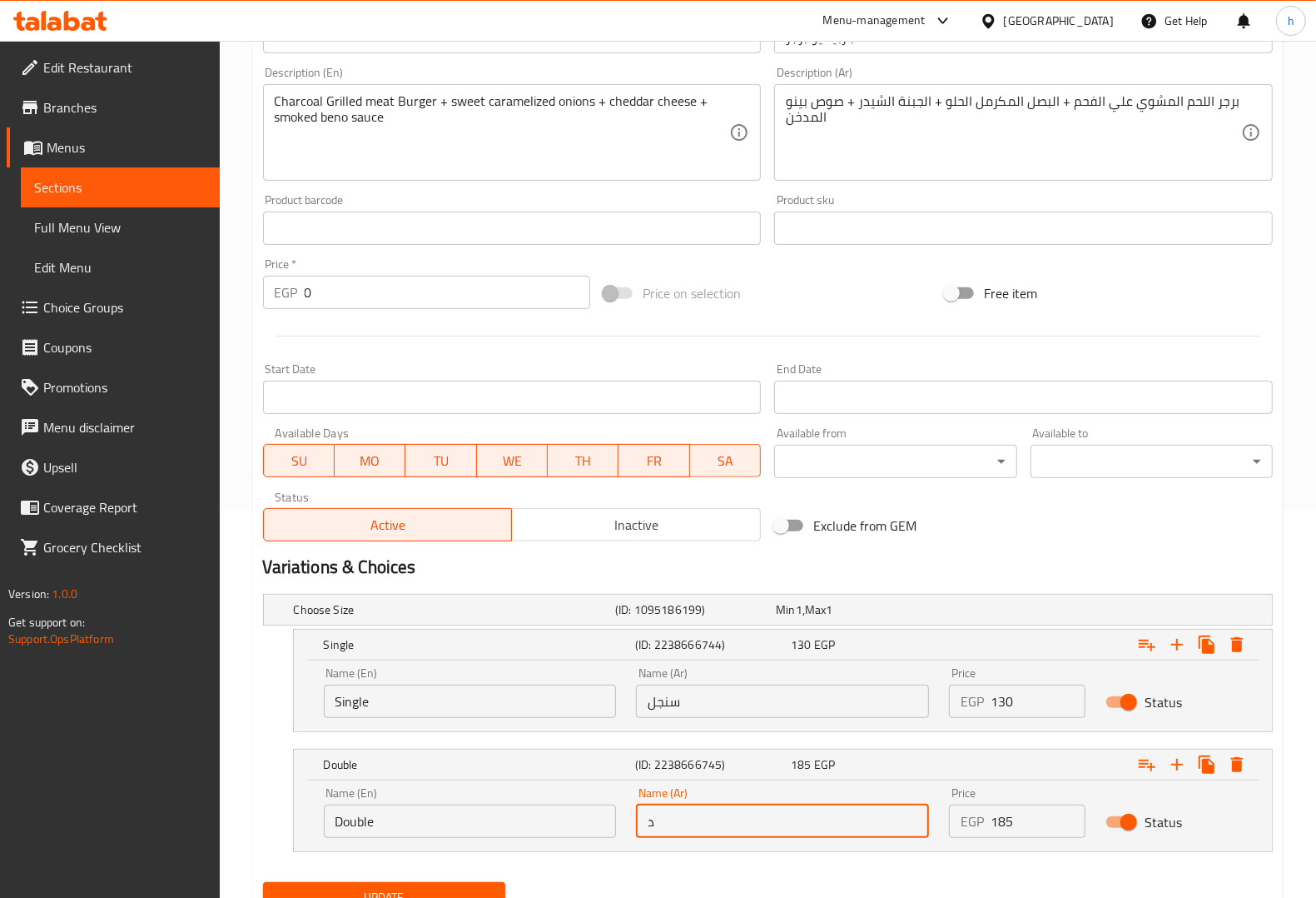
type input "دوبل"
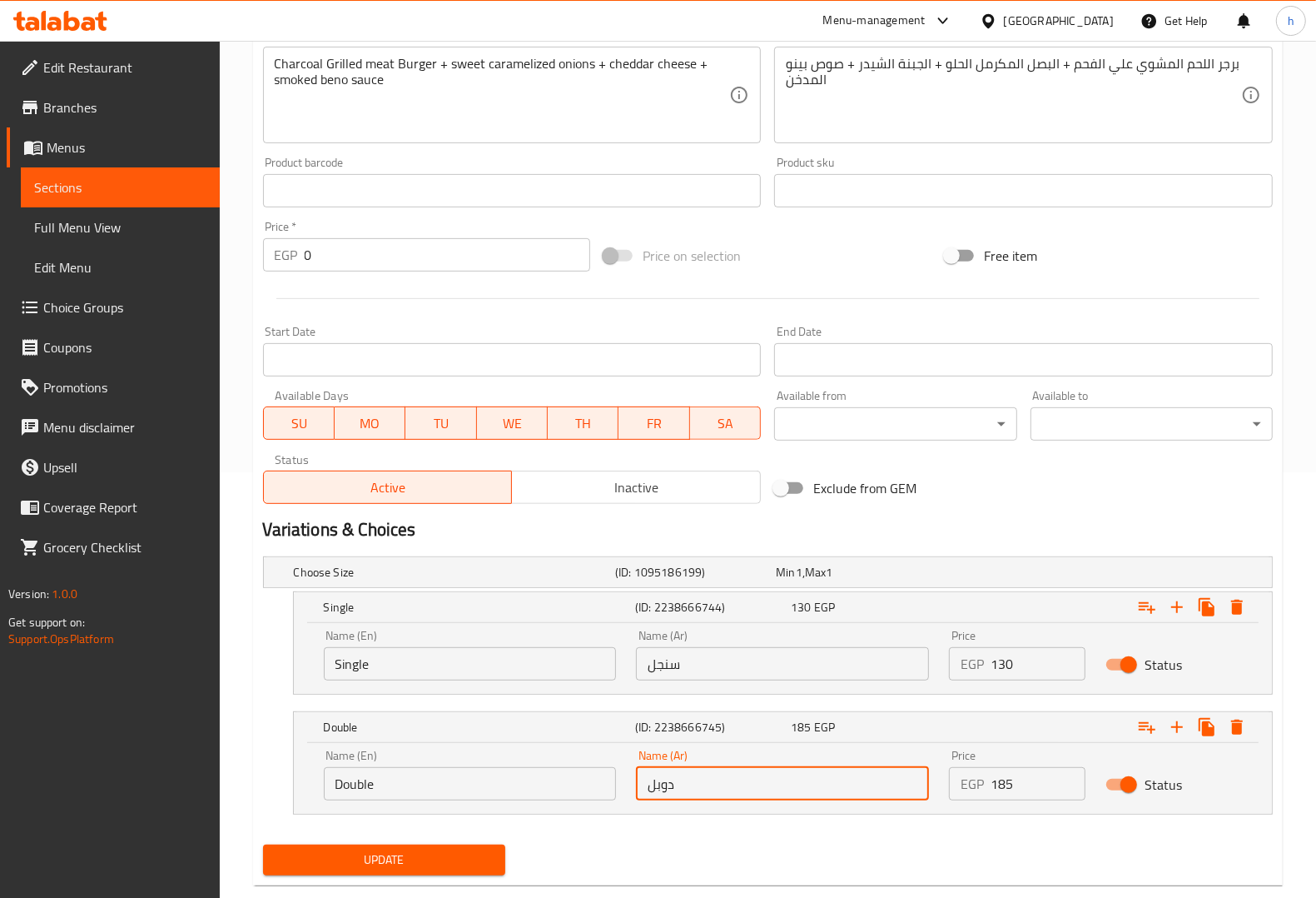
scroll to position [459, 0]
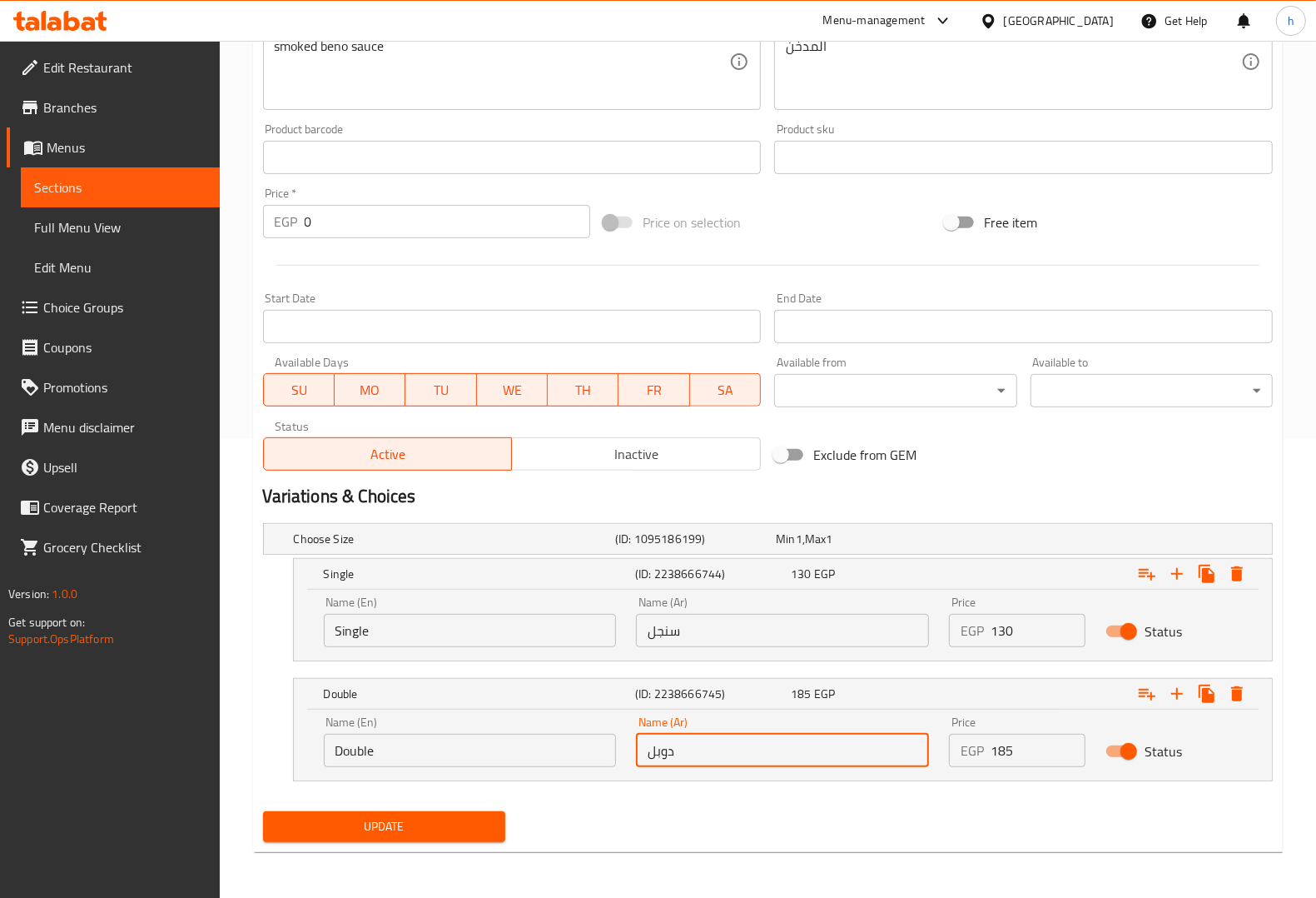
click at [395, 822] on span "Update" at bounding box center [385, 826] width 216 height 21
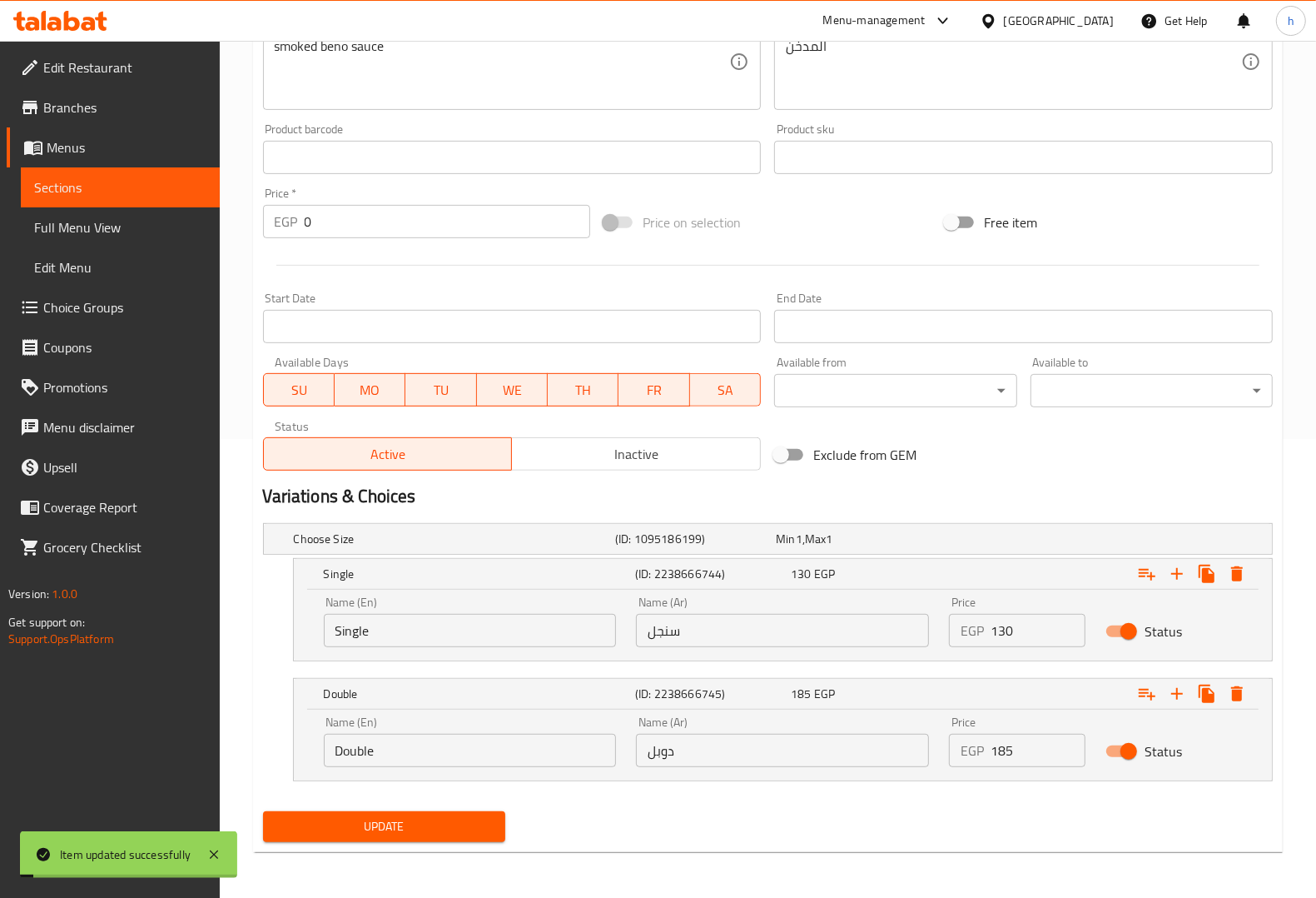
scroll to position [0, 0]
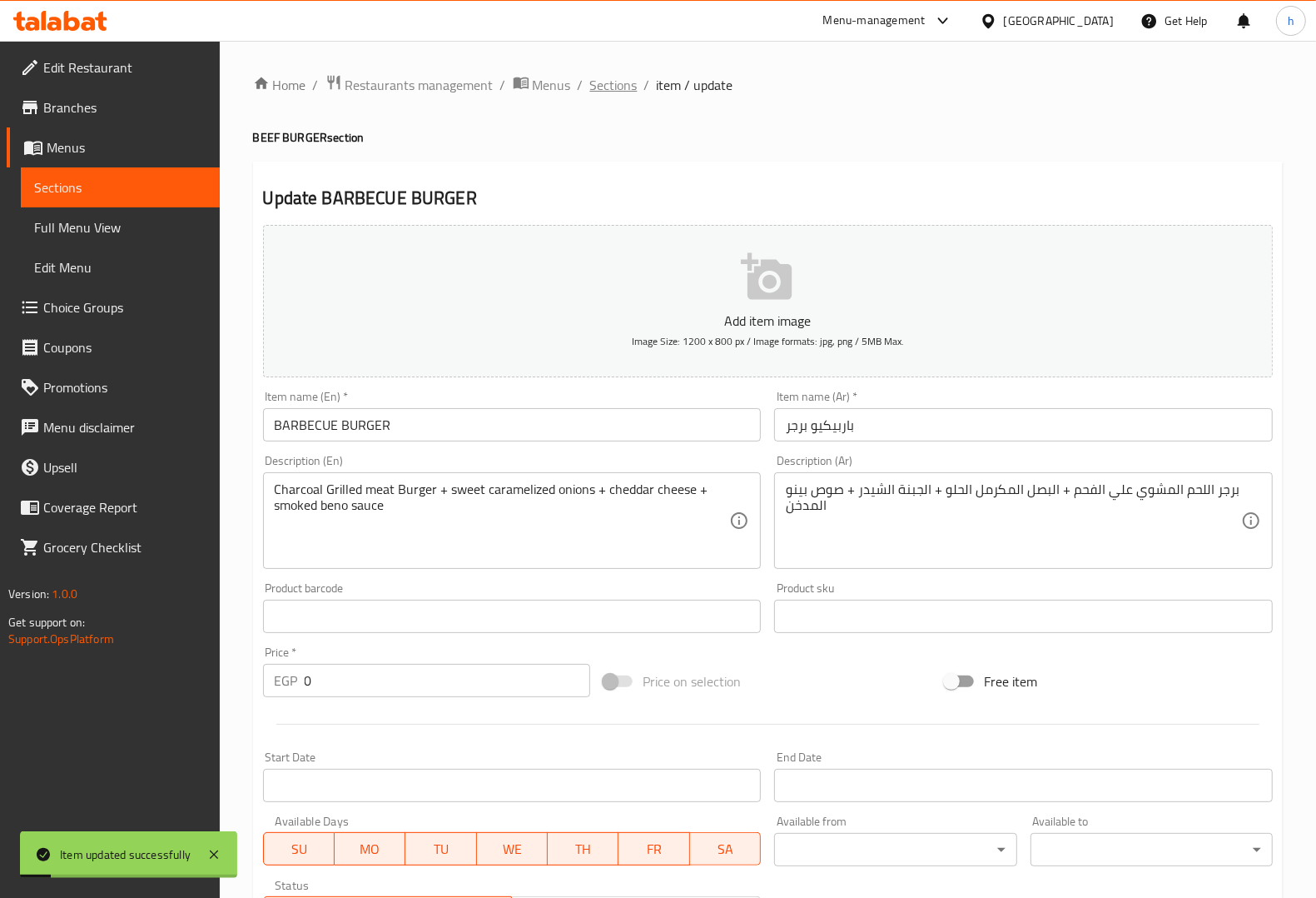
click at [608, 79] on span "Sections" at bounding box center [614, 85] width 47 height 20
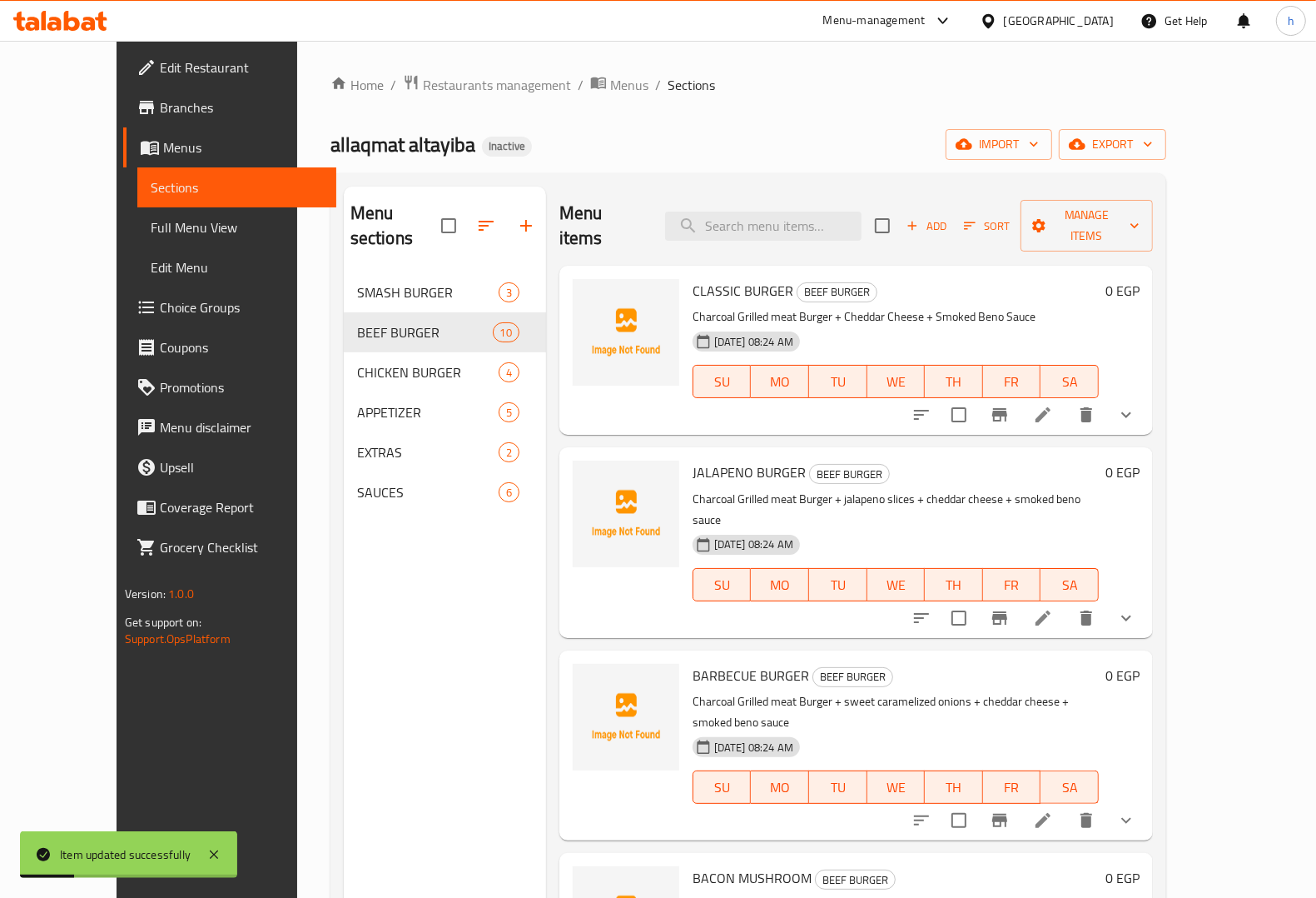
click at [1136, 608] on icon "show more" at bounding box center [1126, 618] width 20 height 20
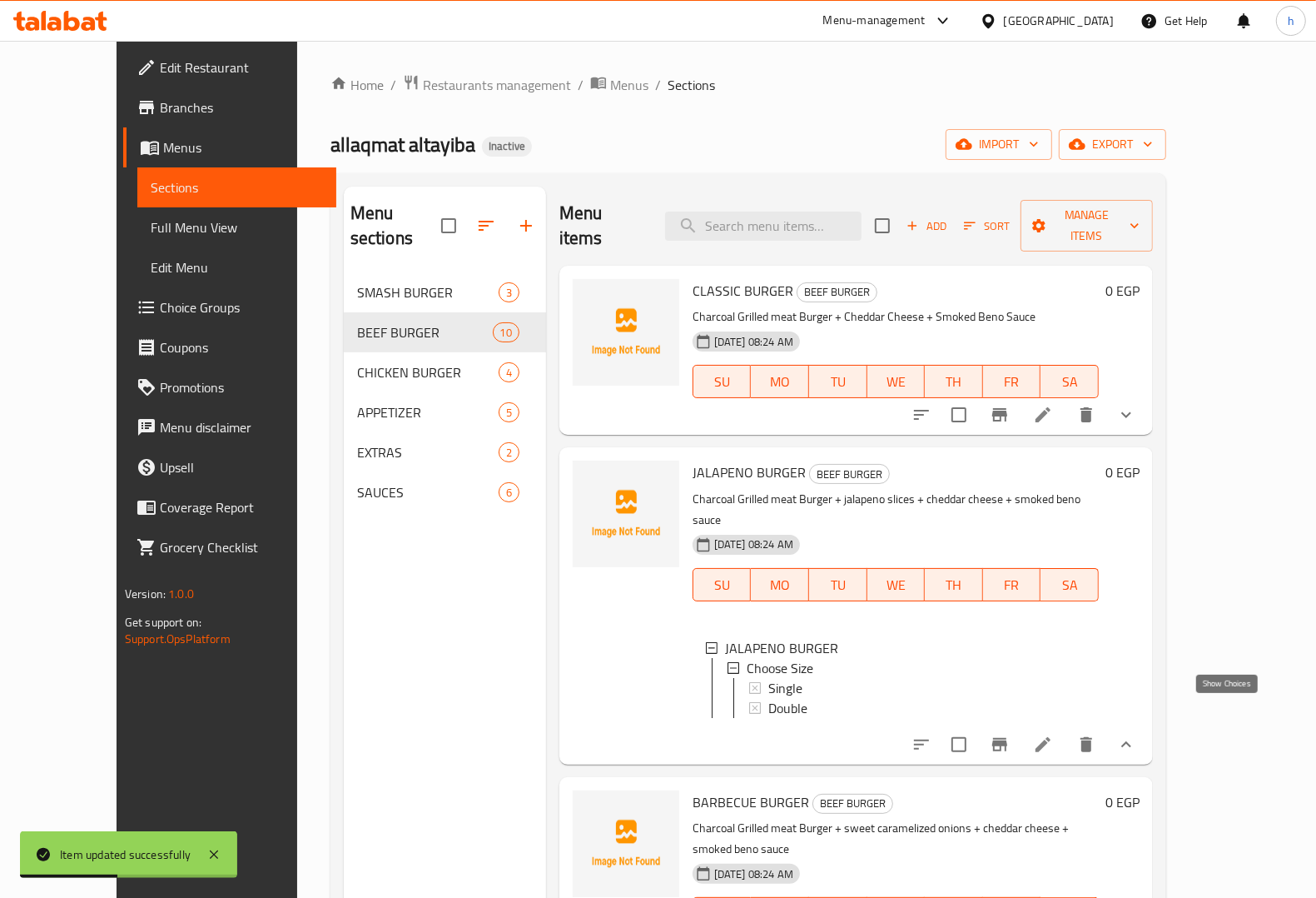
click at [1136, 735] on icon "show more" at bounding box center [1126, 745] width 20 height 20
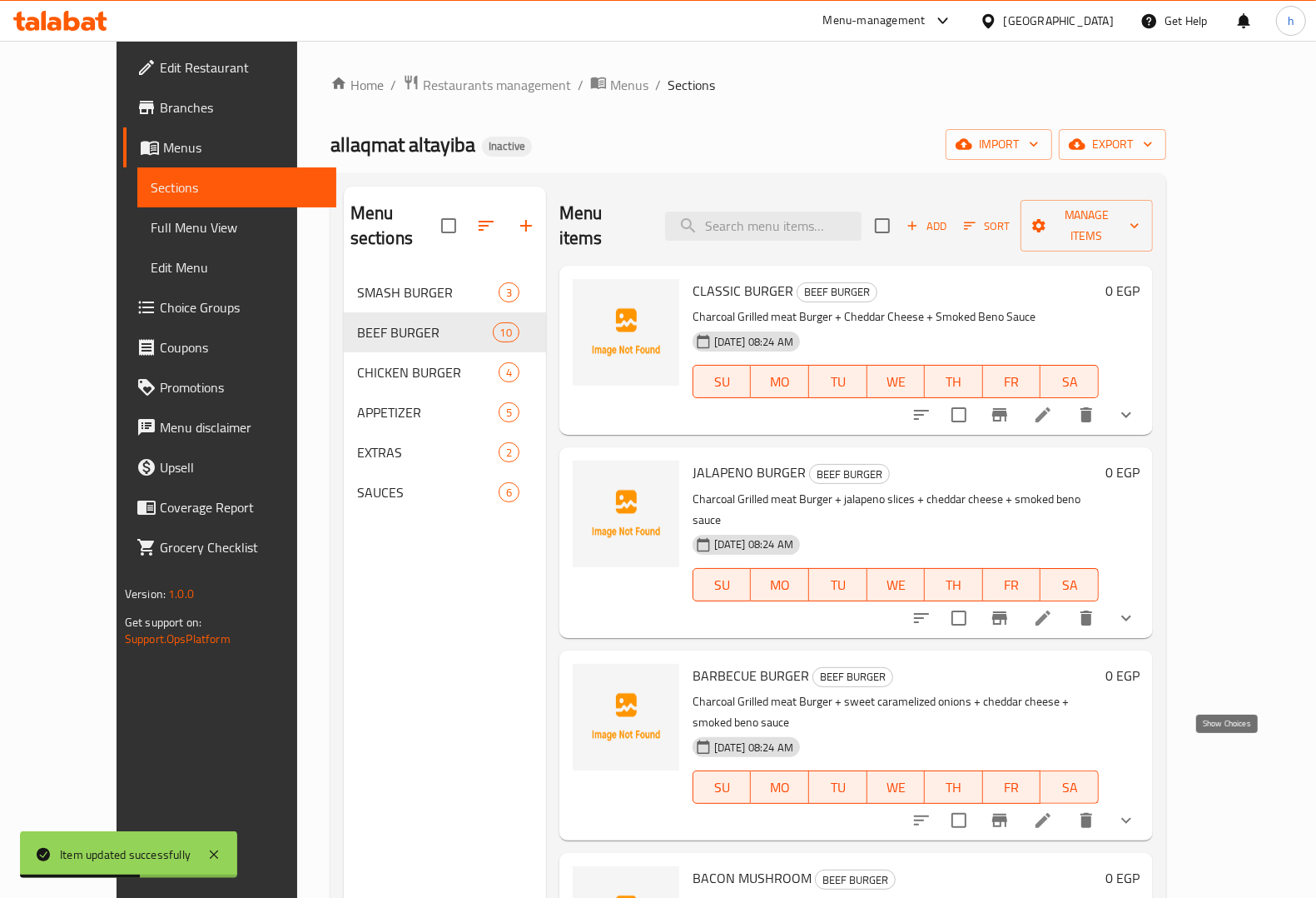
click at [1136, 810] on icon "show more" at bounding box center [1126, 820] width 20 height 20
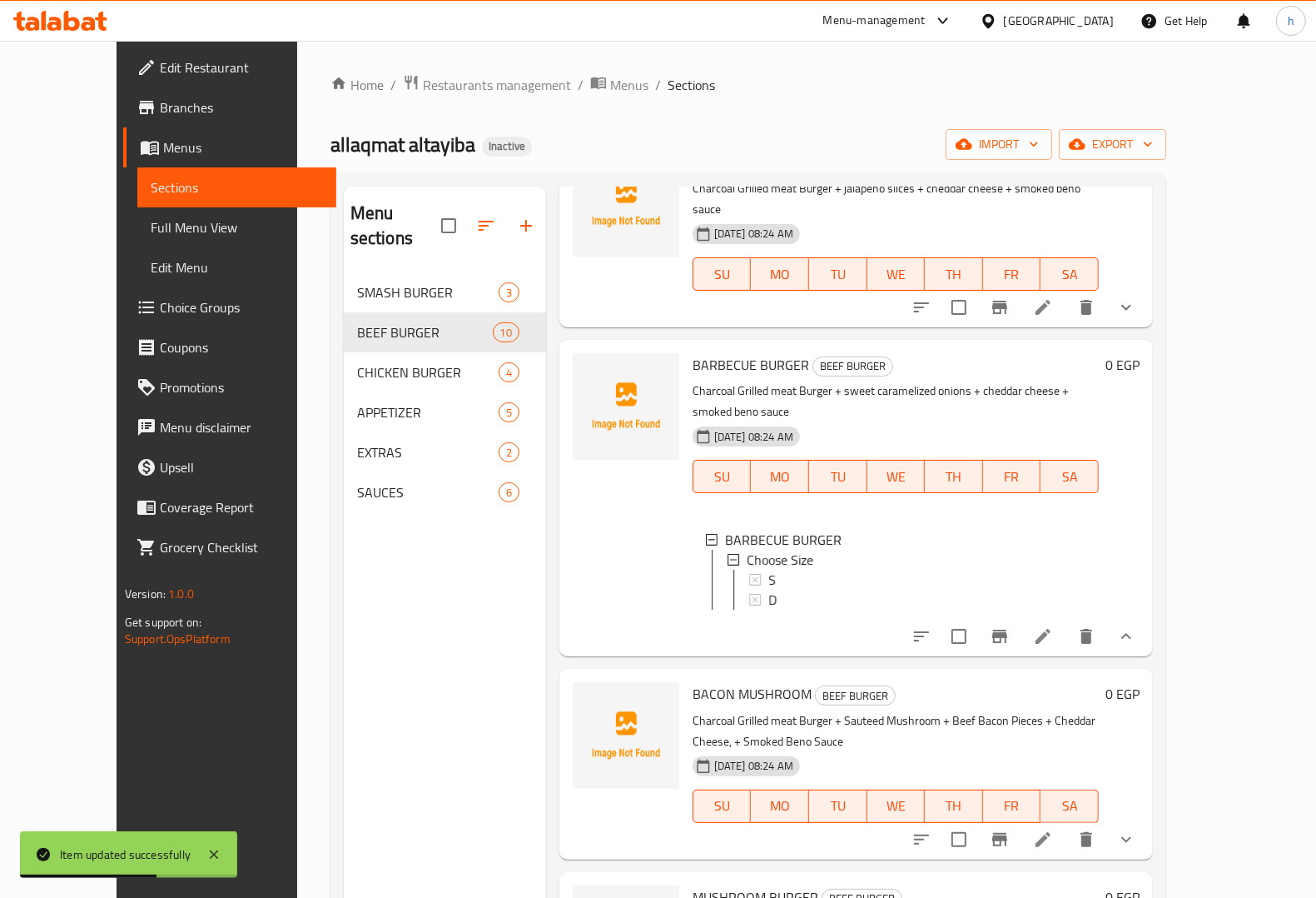
scroll to position [313, 0]
click at [1146, 614] on button "show more" at bounding box center [1126, 634] width 40 height 40
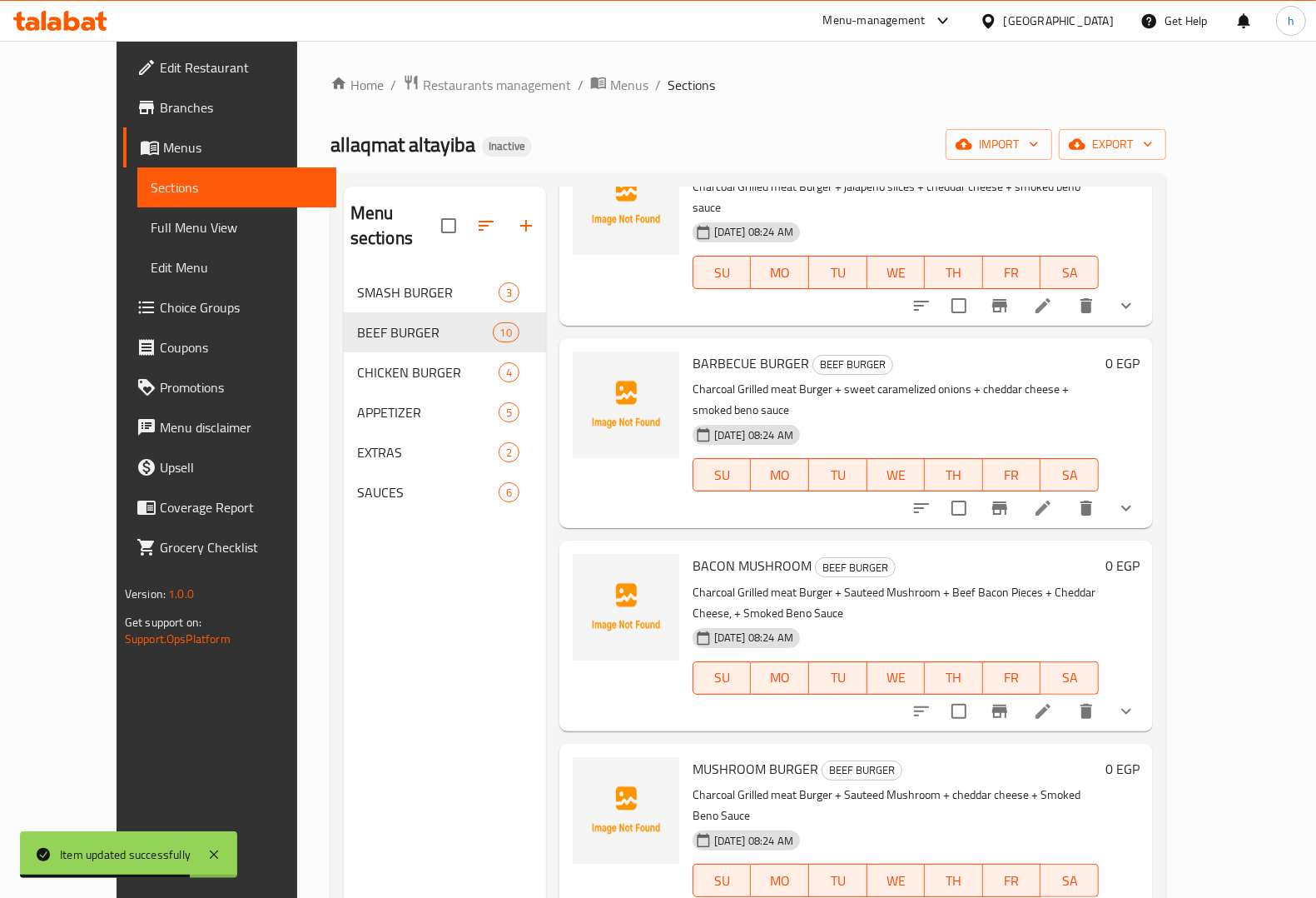
click at [1136, 701] on icon "show more" at bounding box center [1126, 711] width 20 height 20
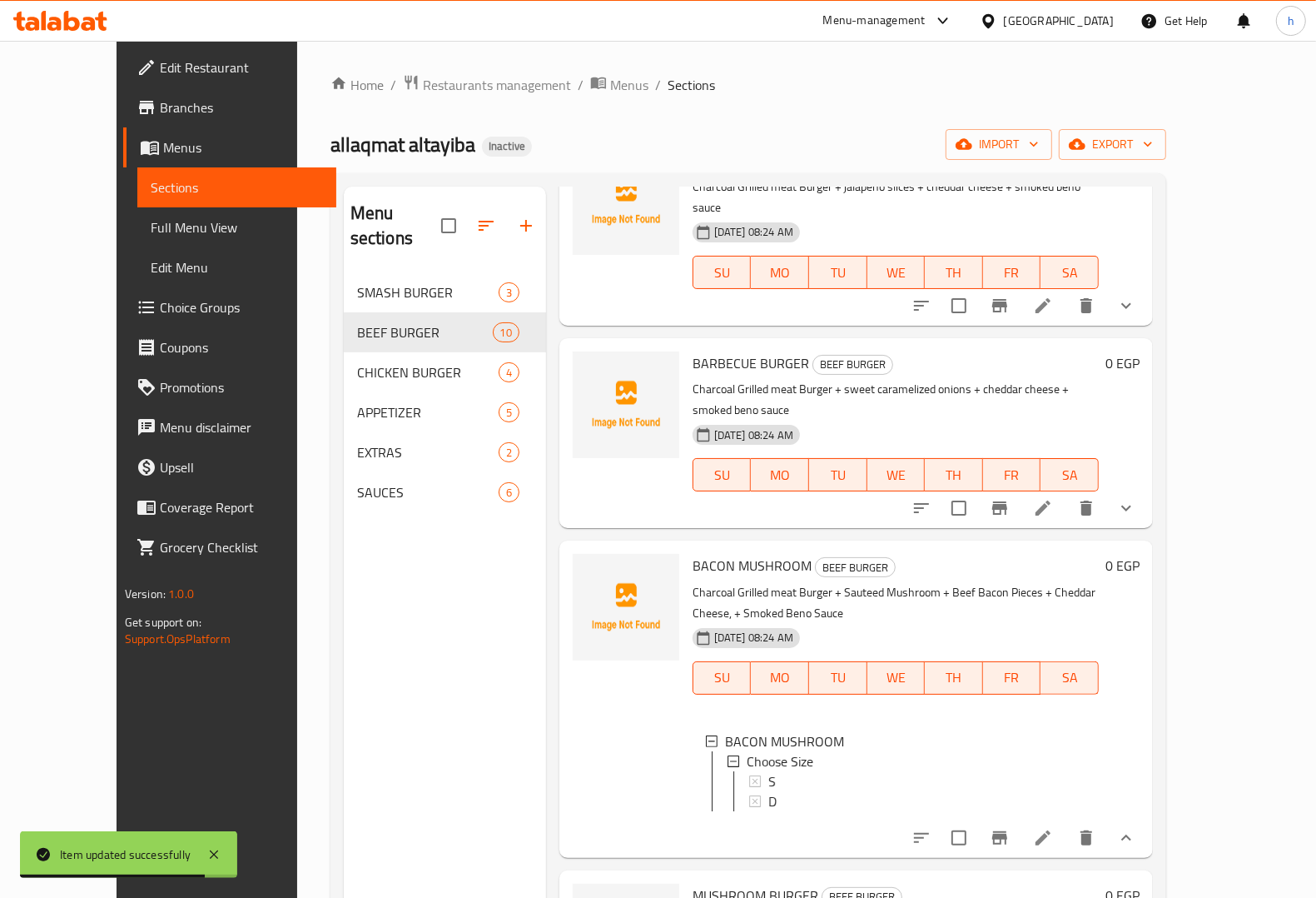
scroll to position [2, 0]
click at [1136, 498] on icon "show more" at bounding box center [1126, 508] width 20 height 20
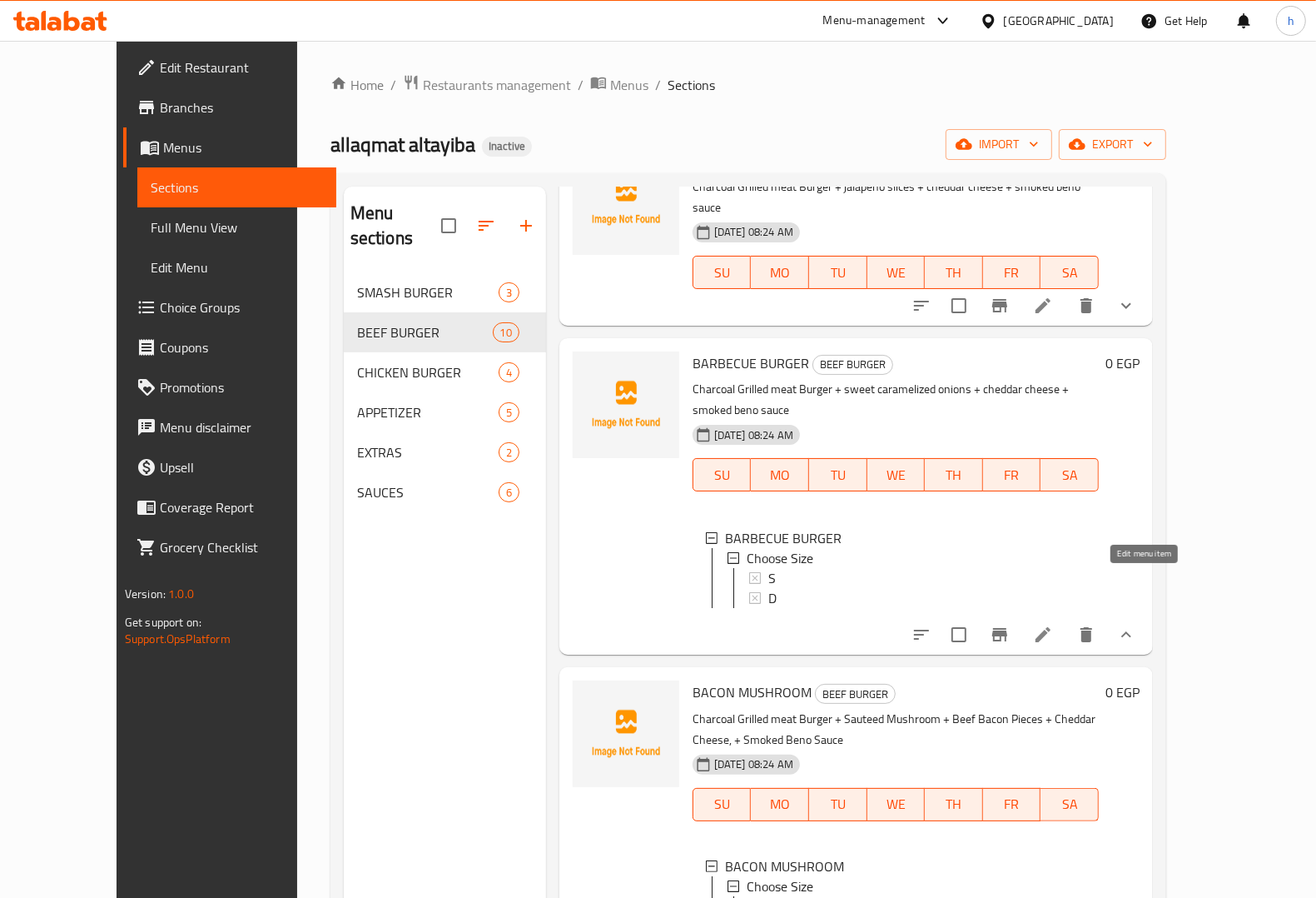
click at [1053, 624] on icon at bounding box center [1043, 634] width 20 height 20
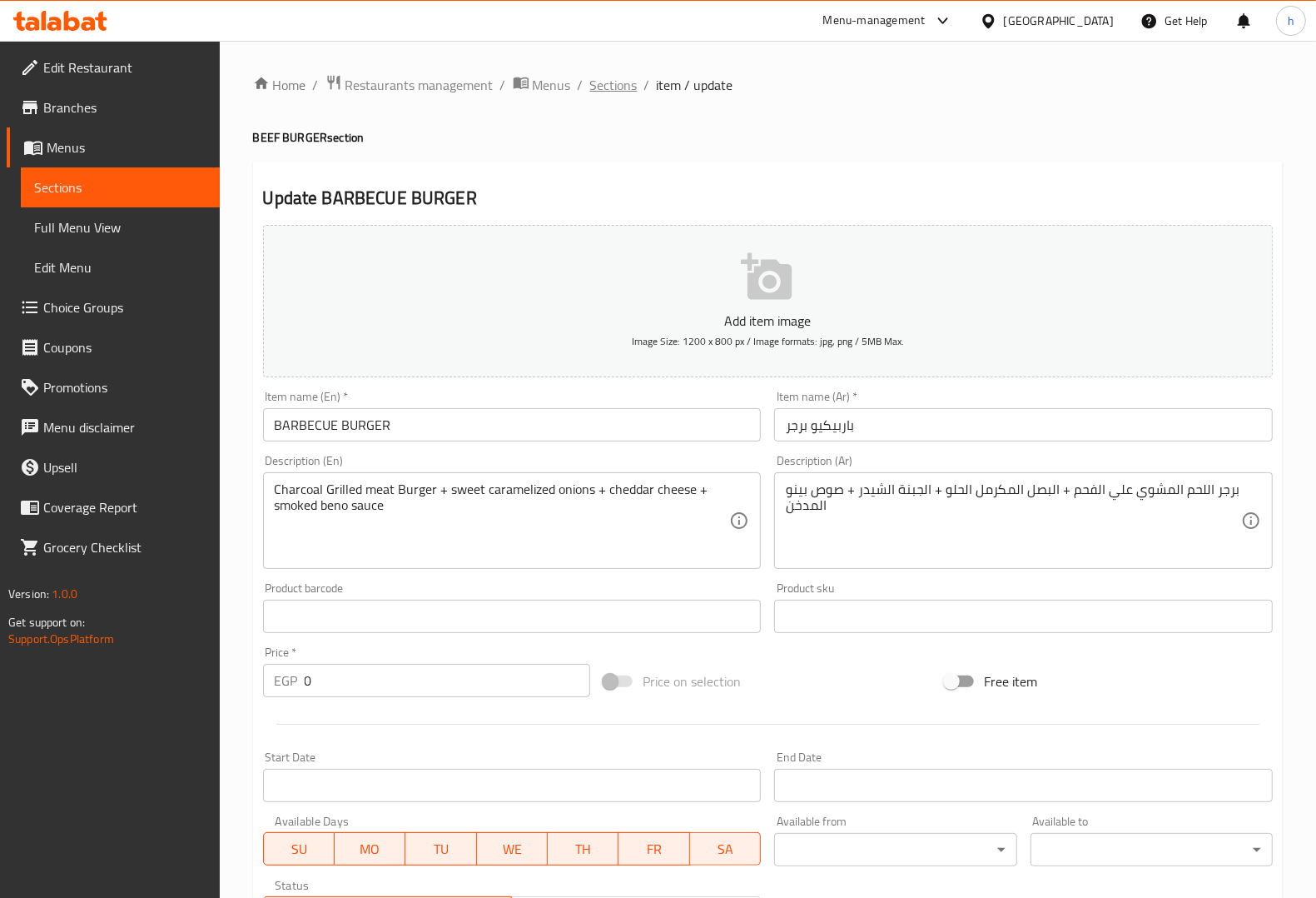
click at [608, 90] on span "Sections" at bounding box center [614, 85] width 47 height 20
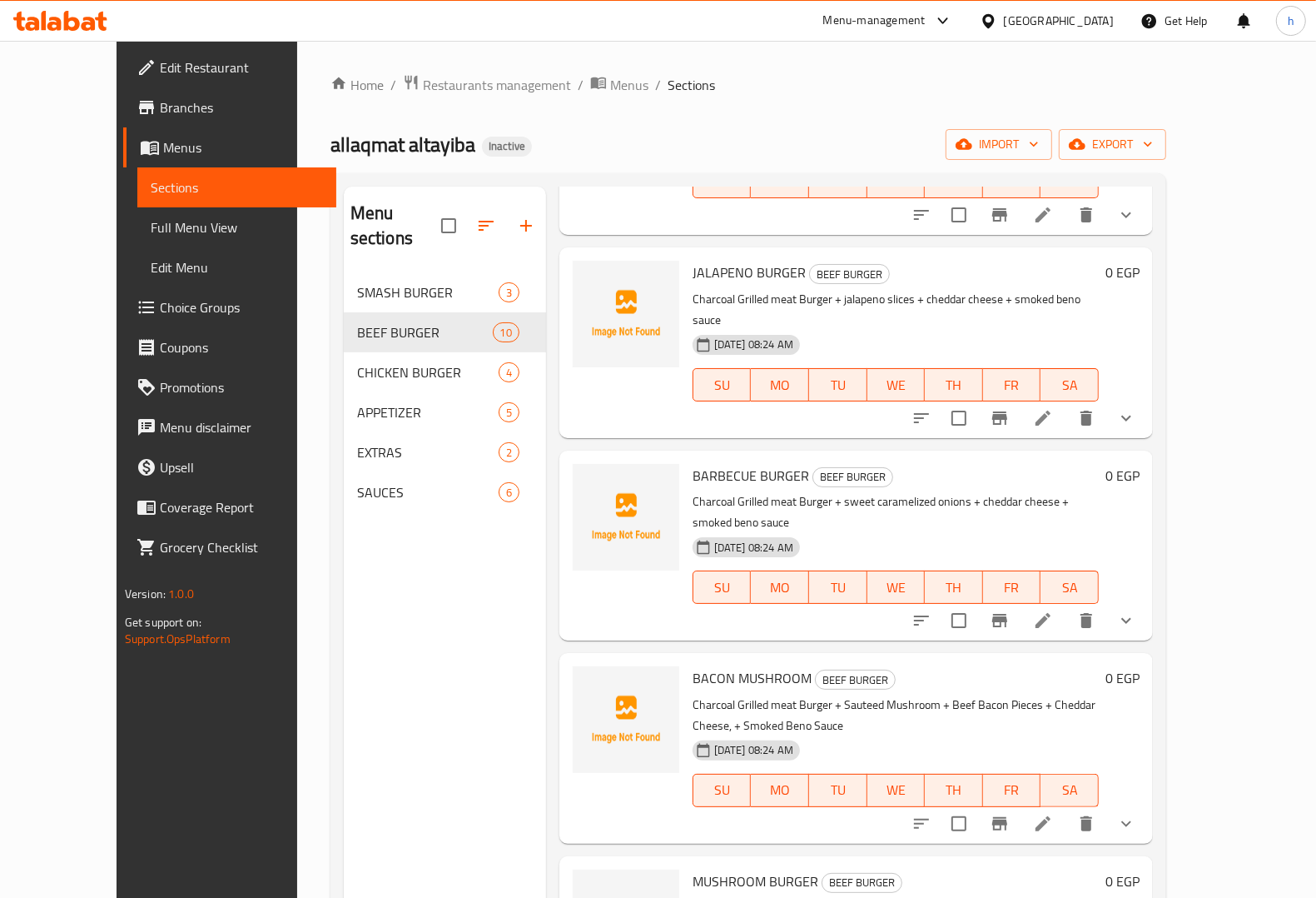
scroll to position [208, 0]
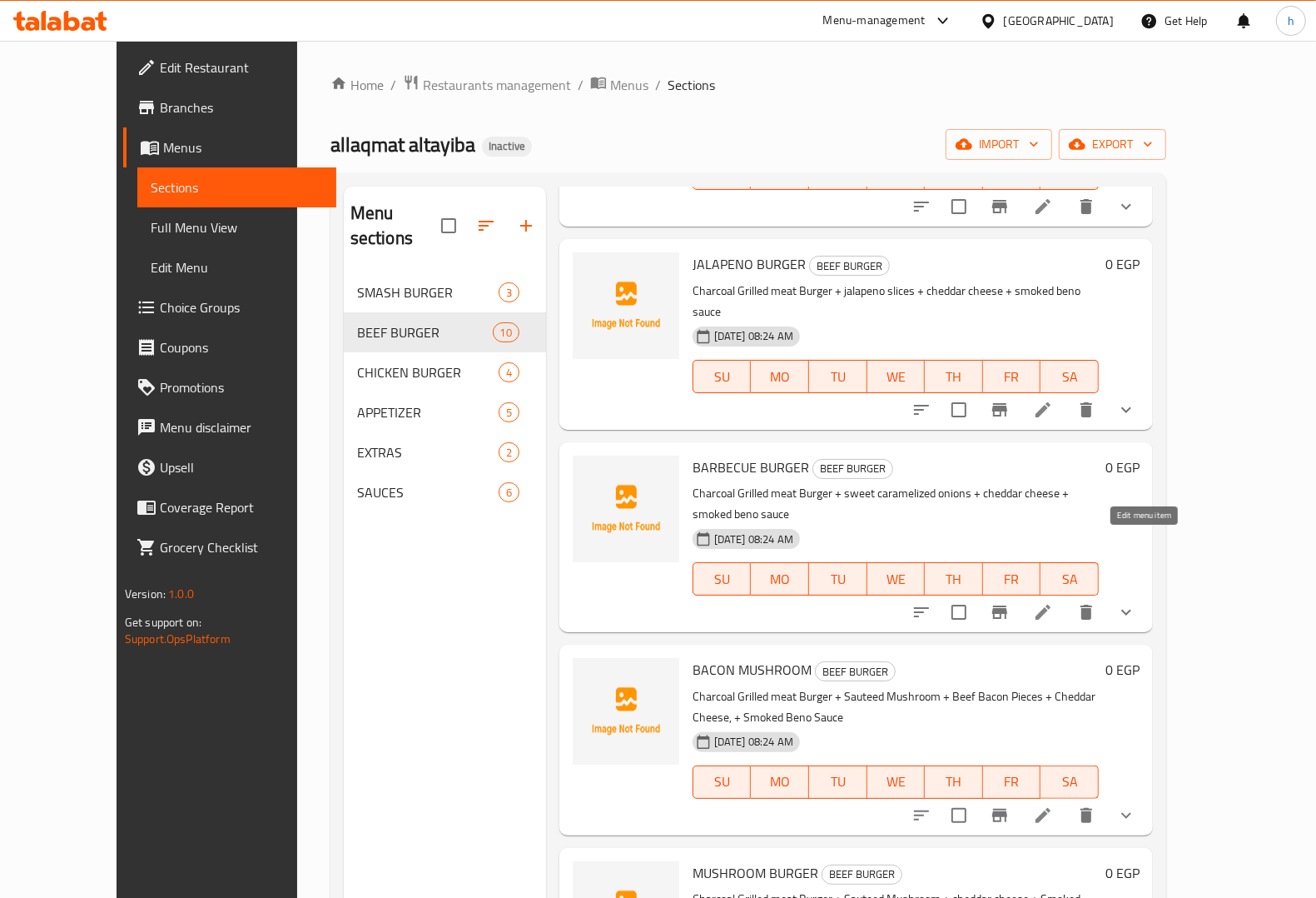
click at [1053, 602] on icon at bounding box center [1043, 612] width 20 height 20
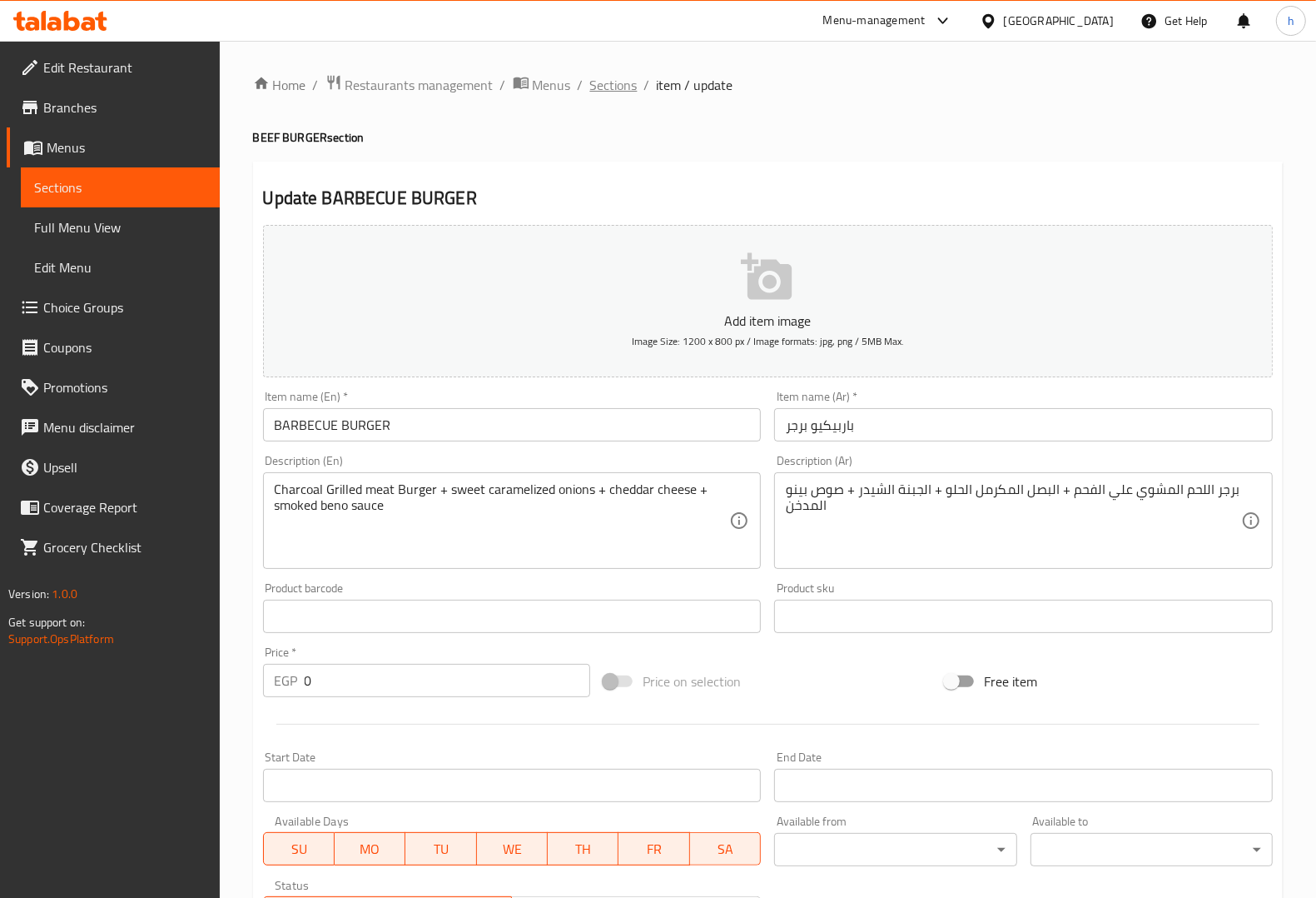
click at [614, 93] on span "Sections" at bounding box center [614, 85] width 47 height 20
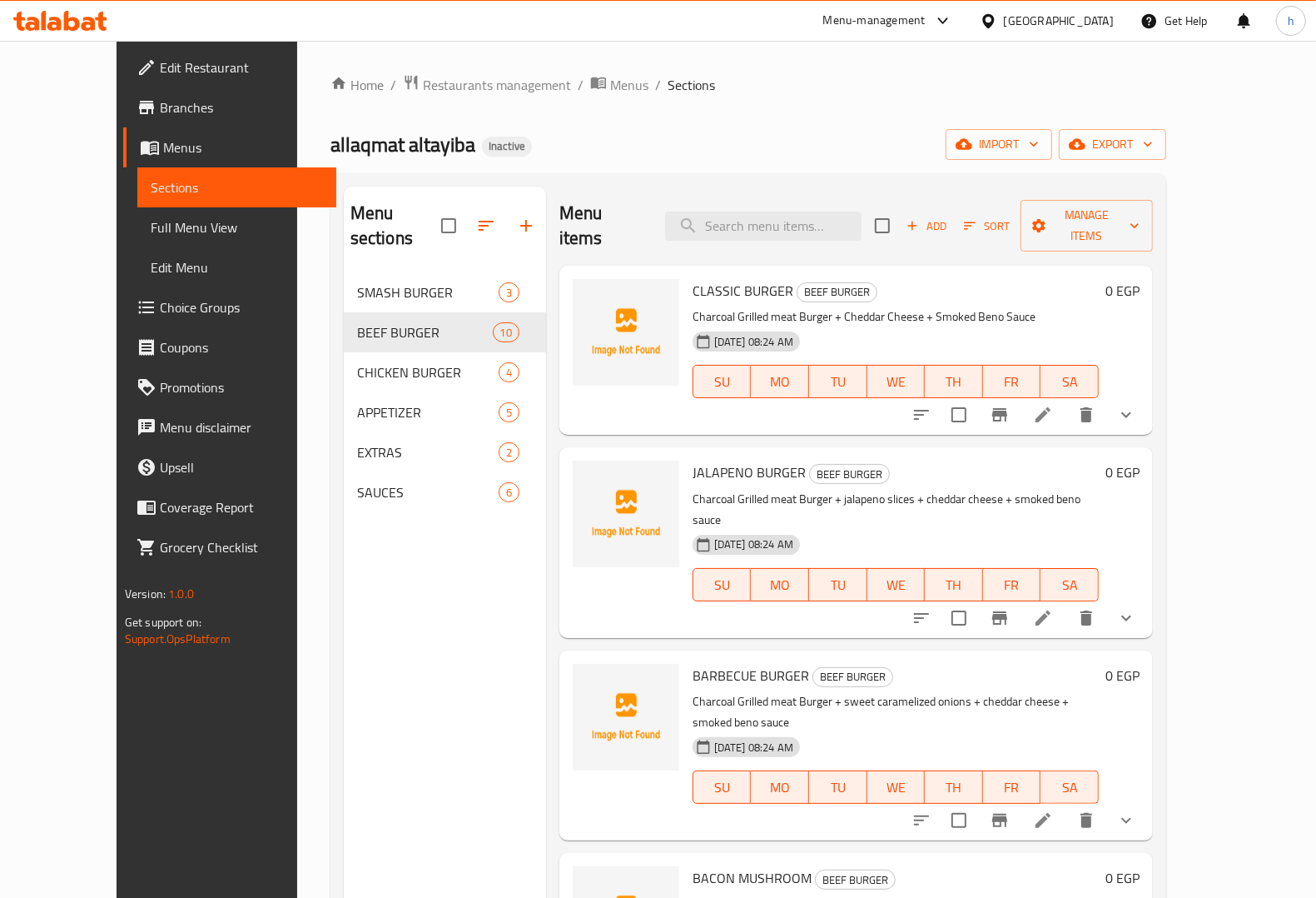
scroll to position [104, 0]
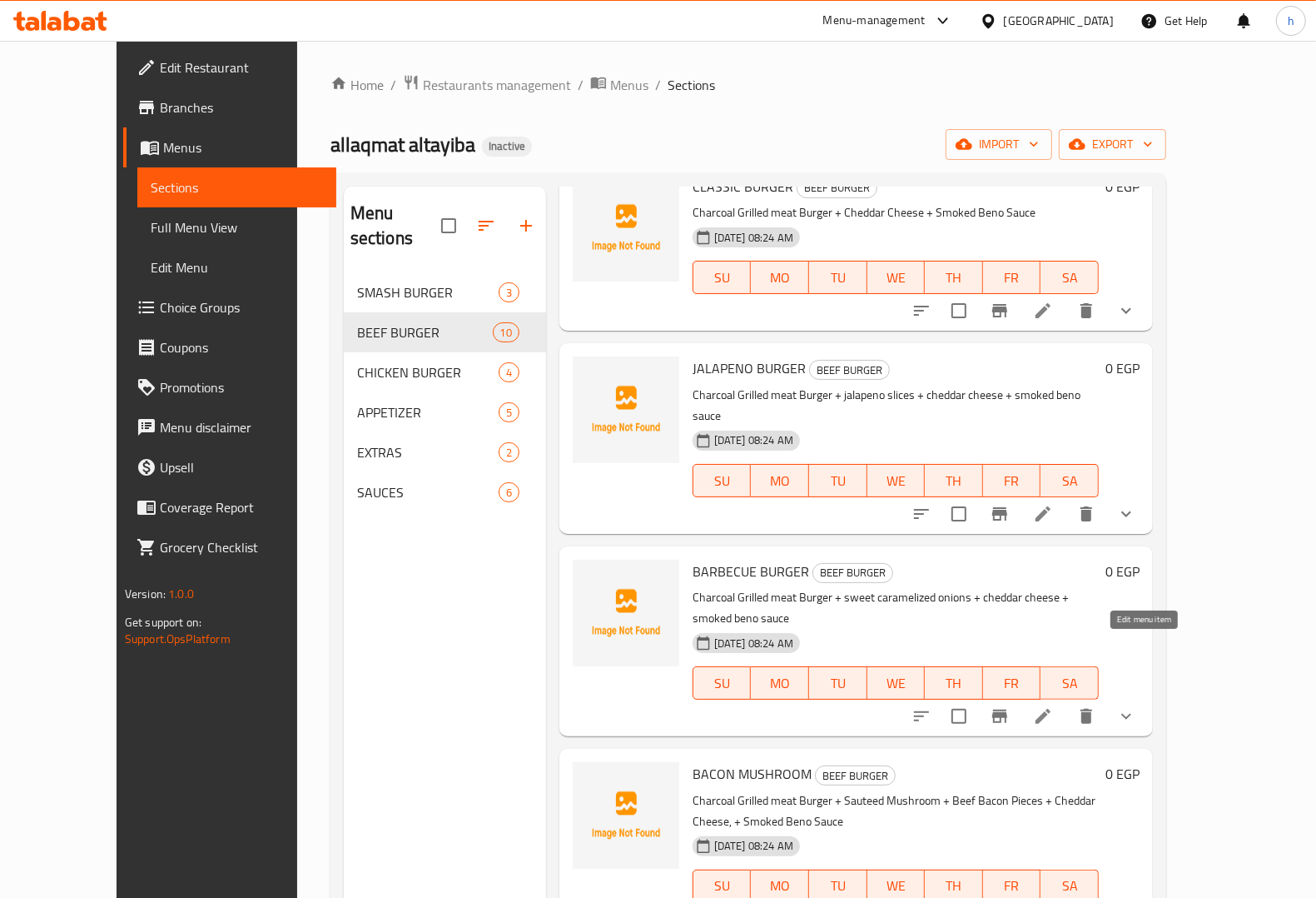
click at [1053, 706] on icon at bounding box center [1043, 716] width 20 height 20
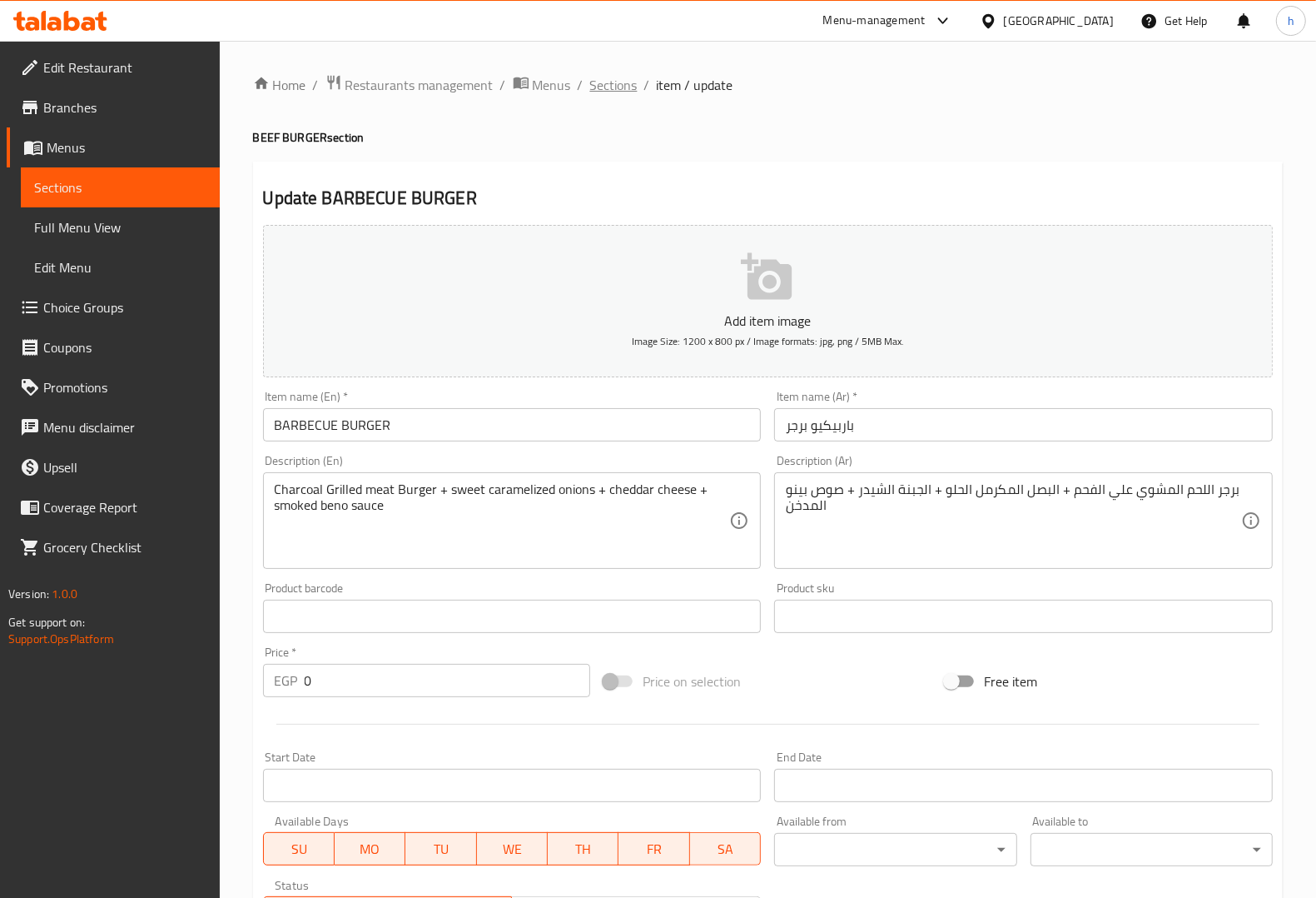
click at [625, 82] on span "Sections" at bounding box center [614, 85] width 47 height 20
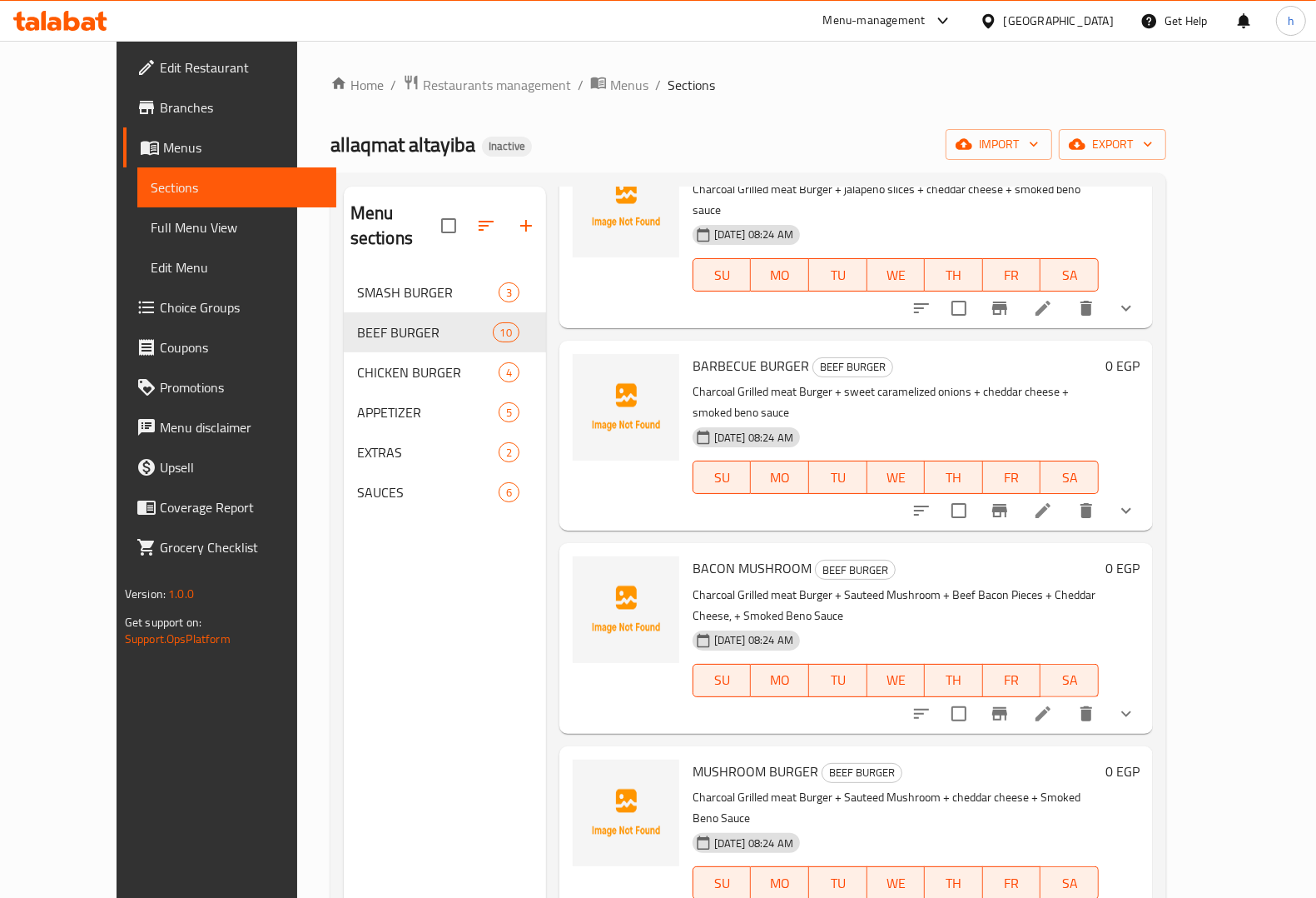
scroll to position [313, 0]
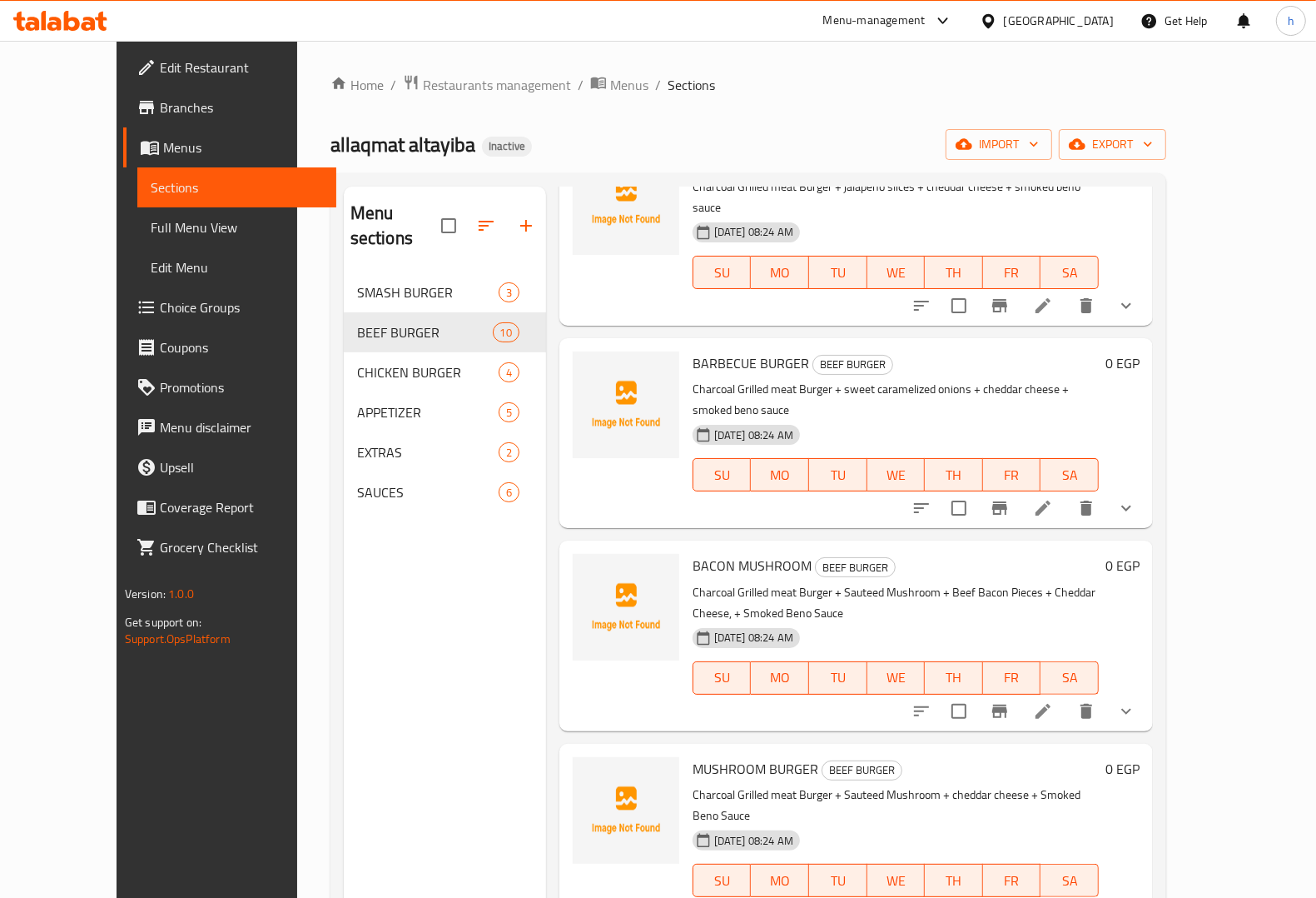
click at [1053, 701] on icon at bounding box center [1043, 711] width 20 height 20
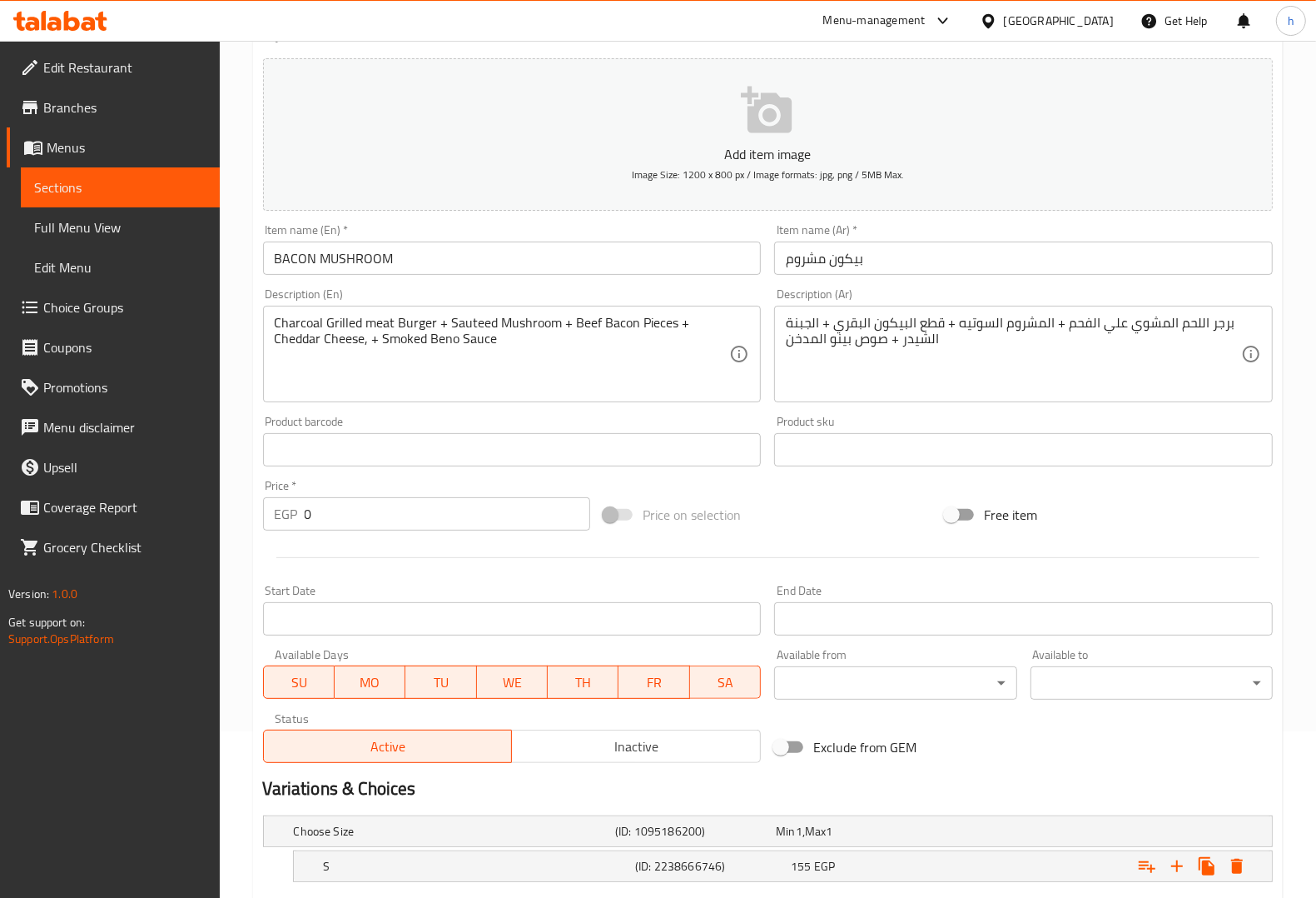
scroll to position [316, 0]
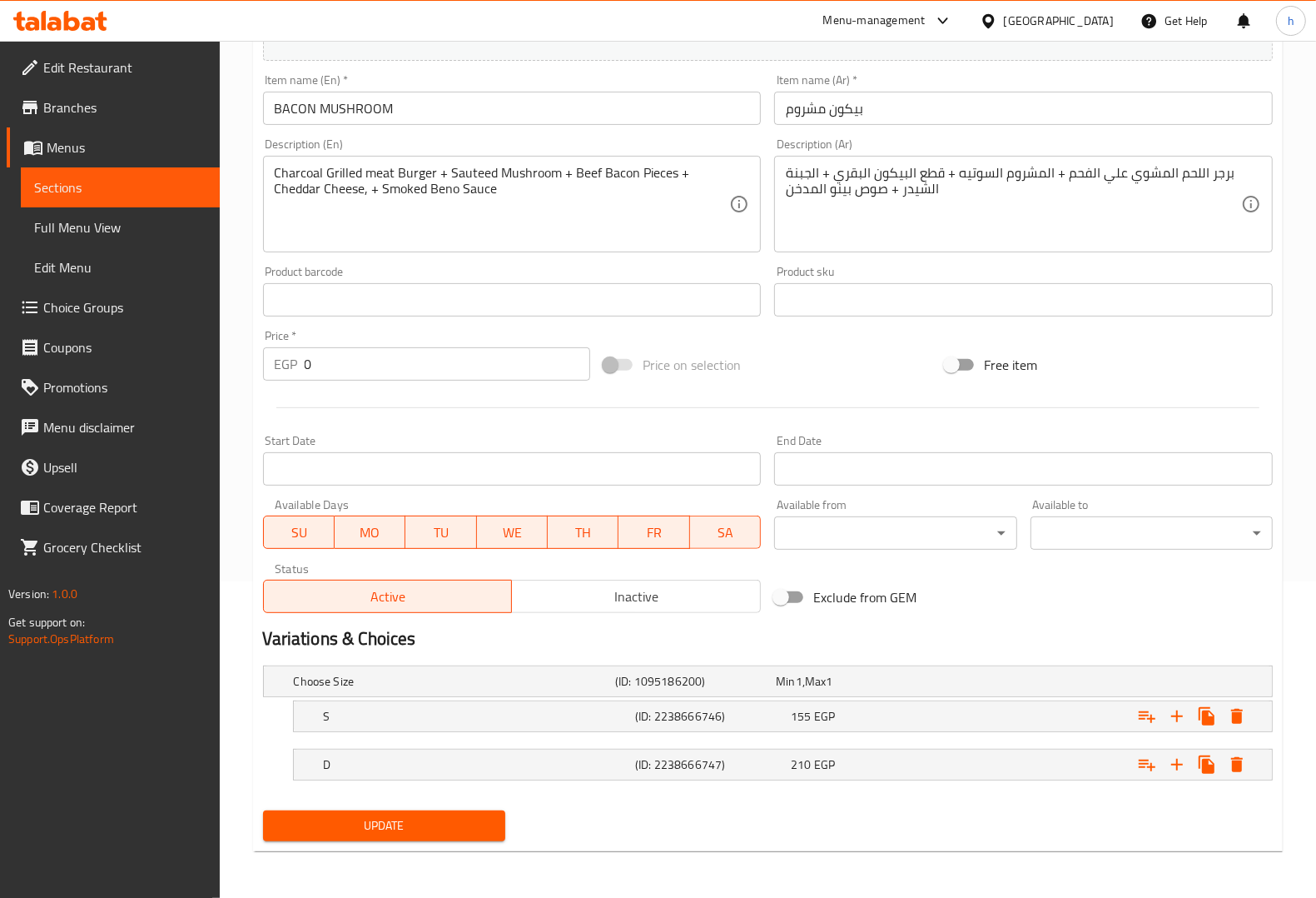
click at [547, 735] on nav at bounding box center [767, 741] width 1009 height 13
click at [548, 689] on h5 "S" at bounding box center [451, 680] width 314 height 17
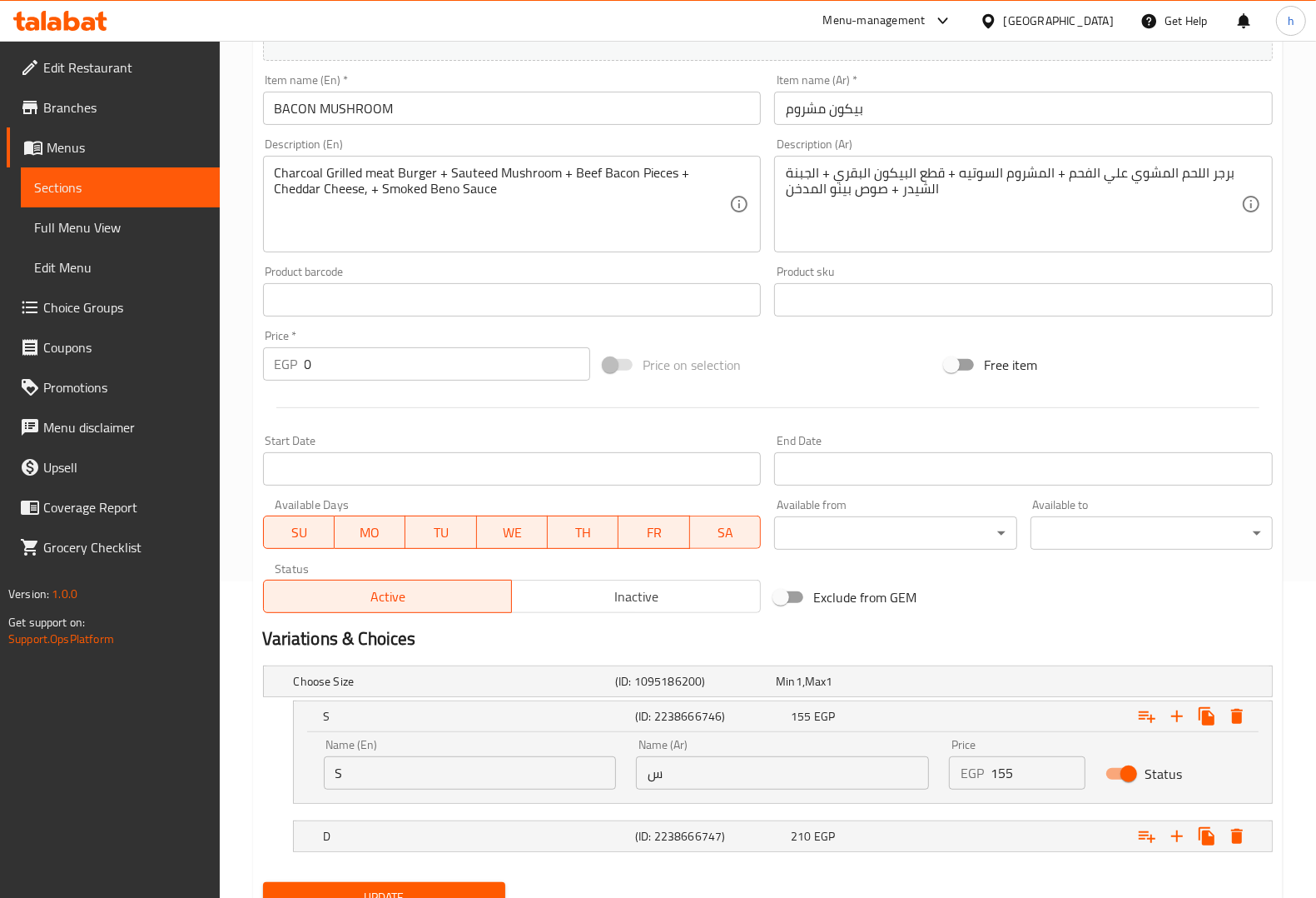
scroll to position [388, 0]
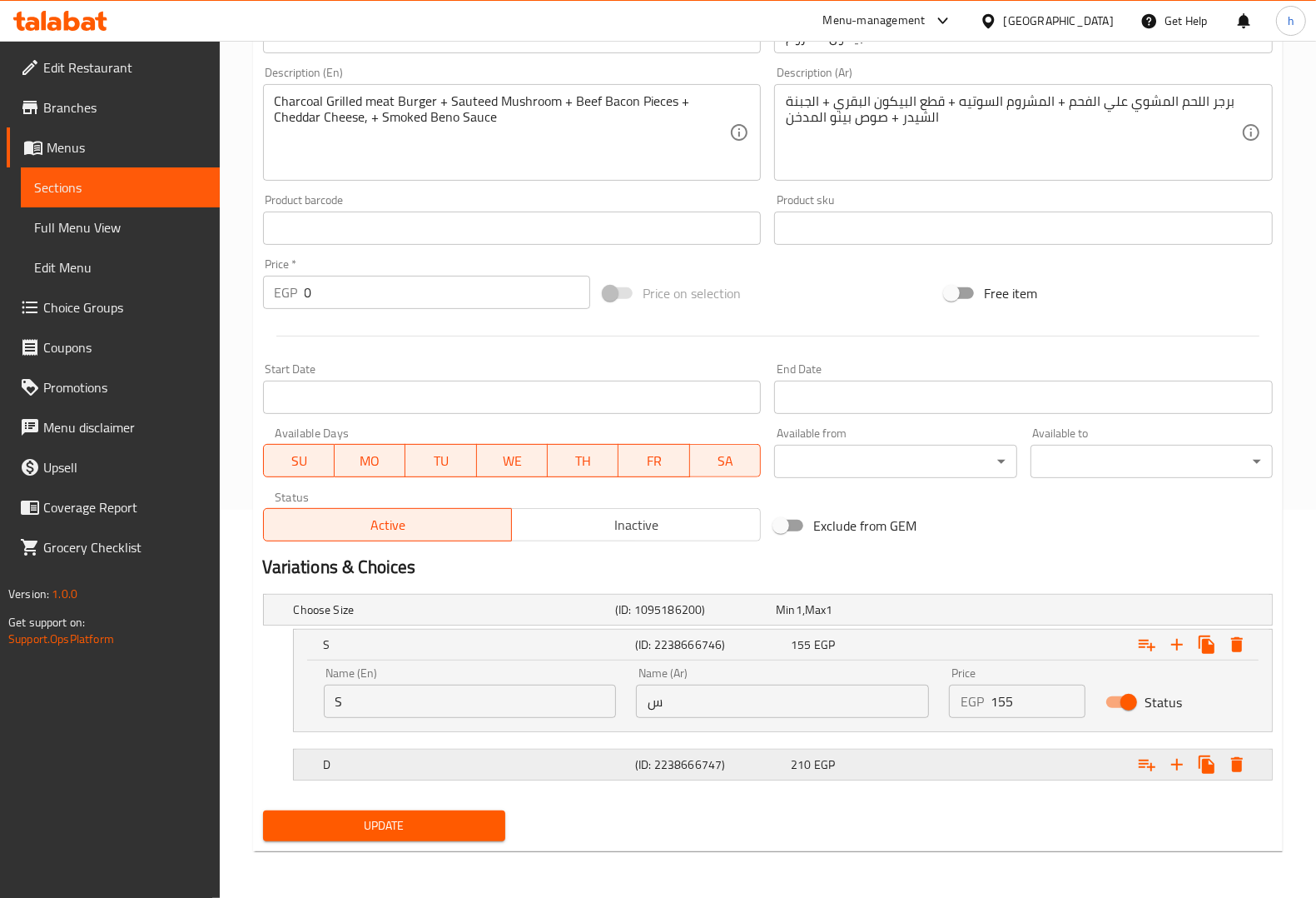
click at [551, 618] on h5 "D" at bounding box center [451, 609] width 314 height 17
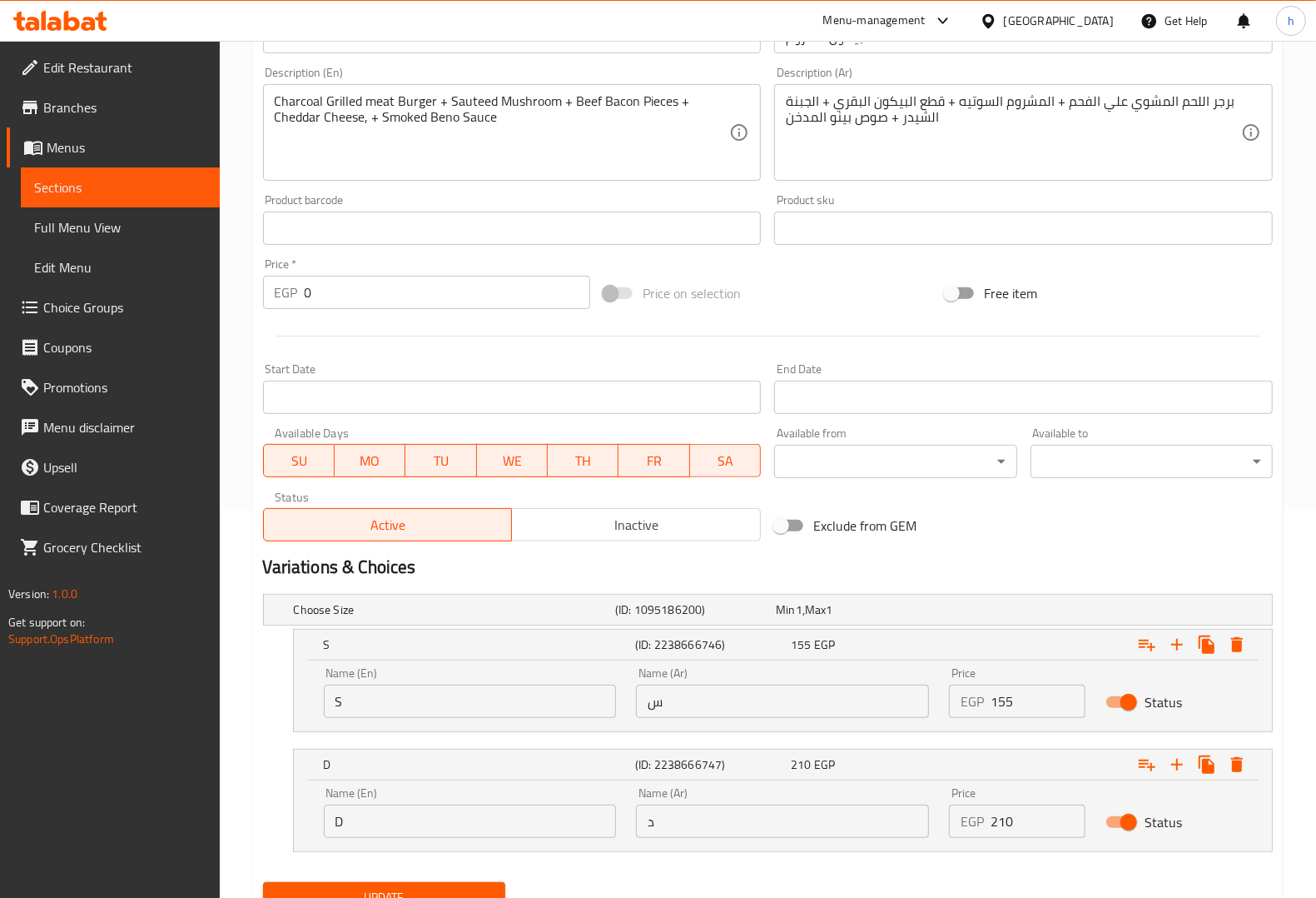
click at [440, 712] on input "S" at bounding box center [471, 701] width 293 height 34
type input "Single"
click at [710, 701] on input "س" at bounding box center [782, 701] width 293 height 34
type input "سنجل"
click at [464, 827] on input "D" at bounding box center [471, 821] width 293 height 34
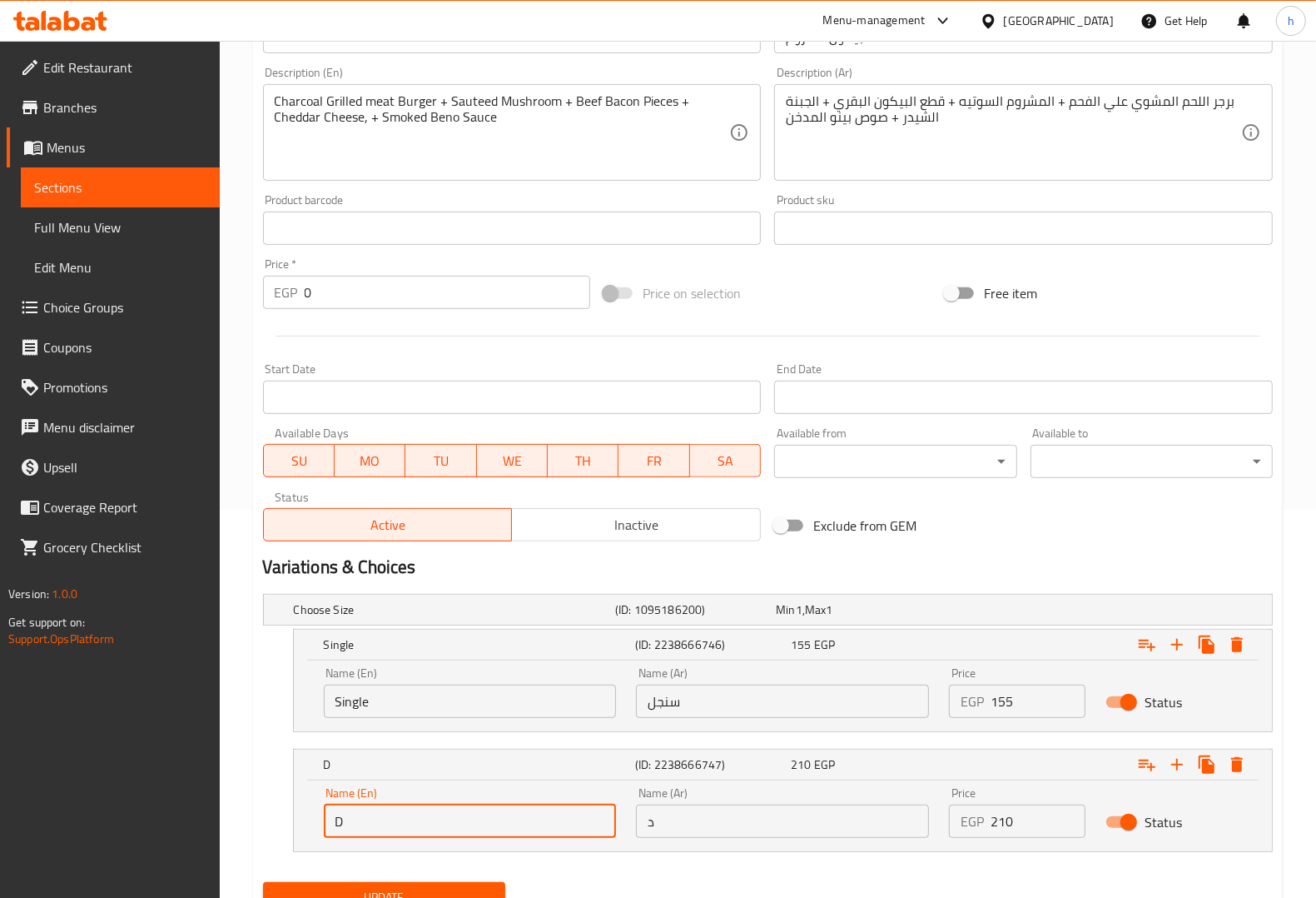
type input "Double"
drag, startPoint x: 744, startPoint y: 825, endPoint x: 731, endPoint y: 830, distance: 13.9
click at [744, 825] on input "د" at bounding box center [782, 821] width 293 height 34
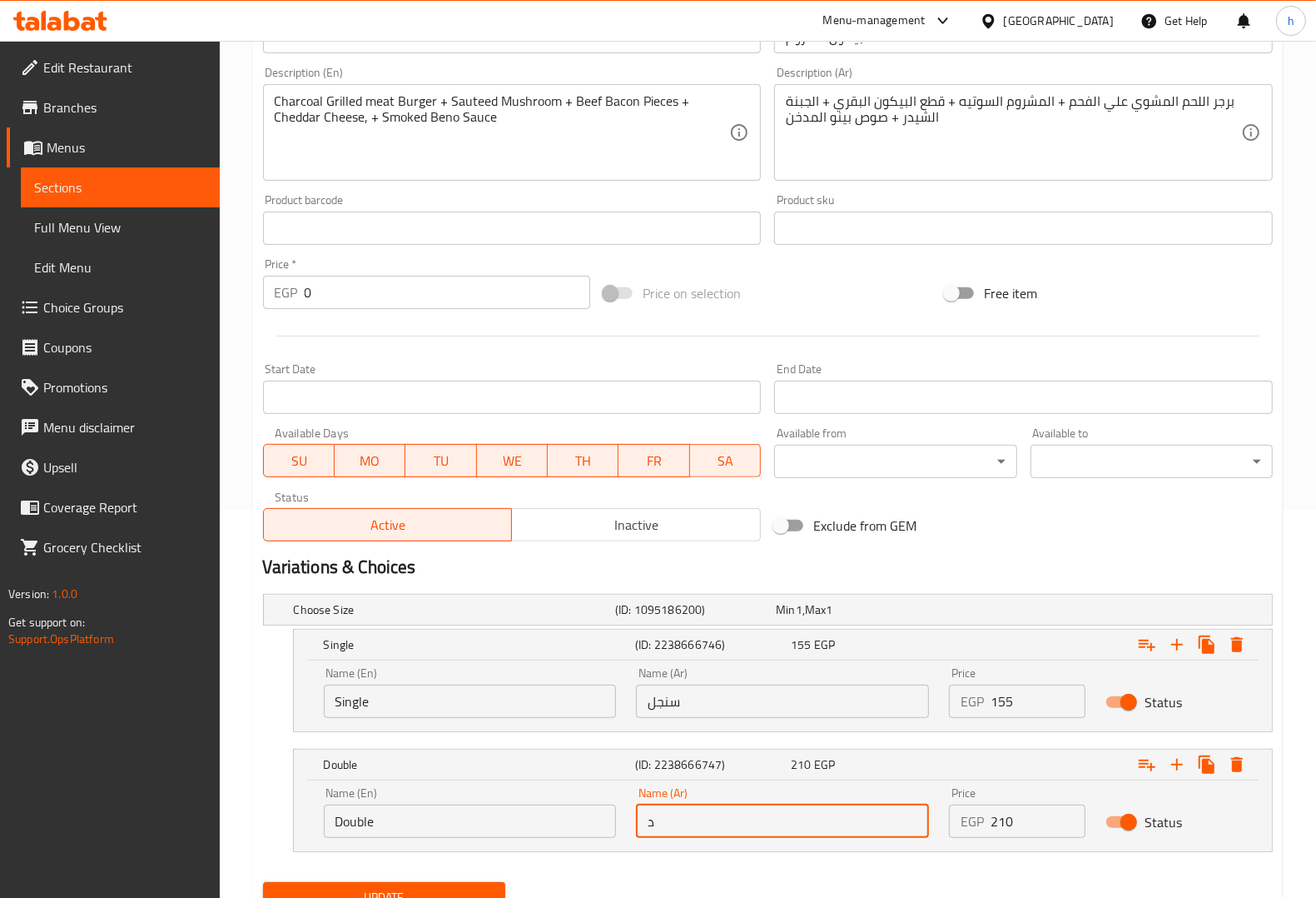
type input "دوبل"
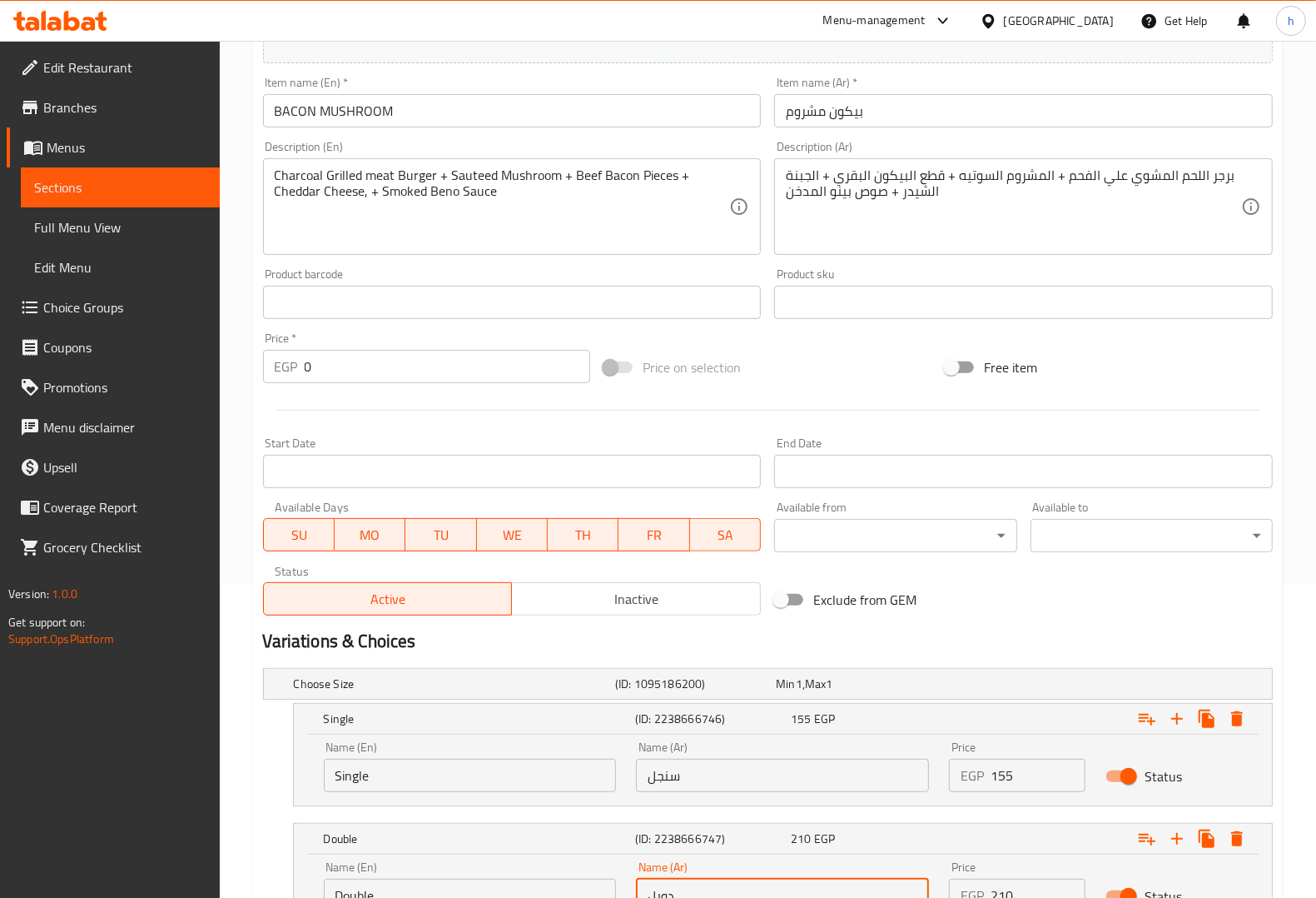
scroll to position [459, 0]
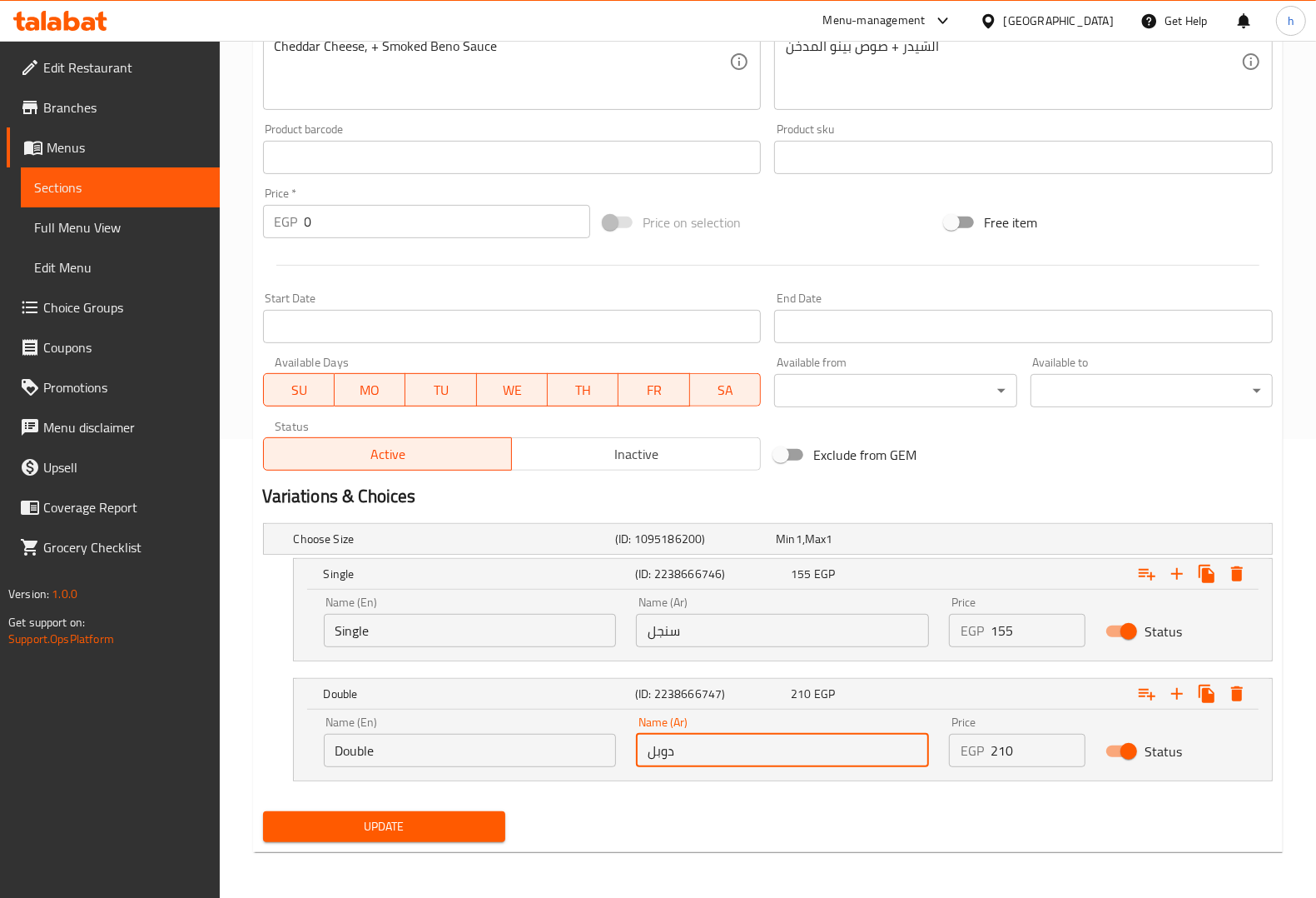
click at [413, 819] on span "Update" at bounding box center [385, 826] width 216 height 21
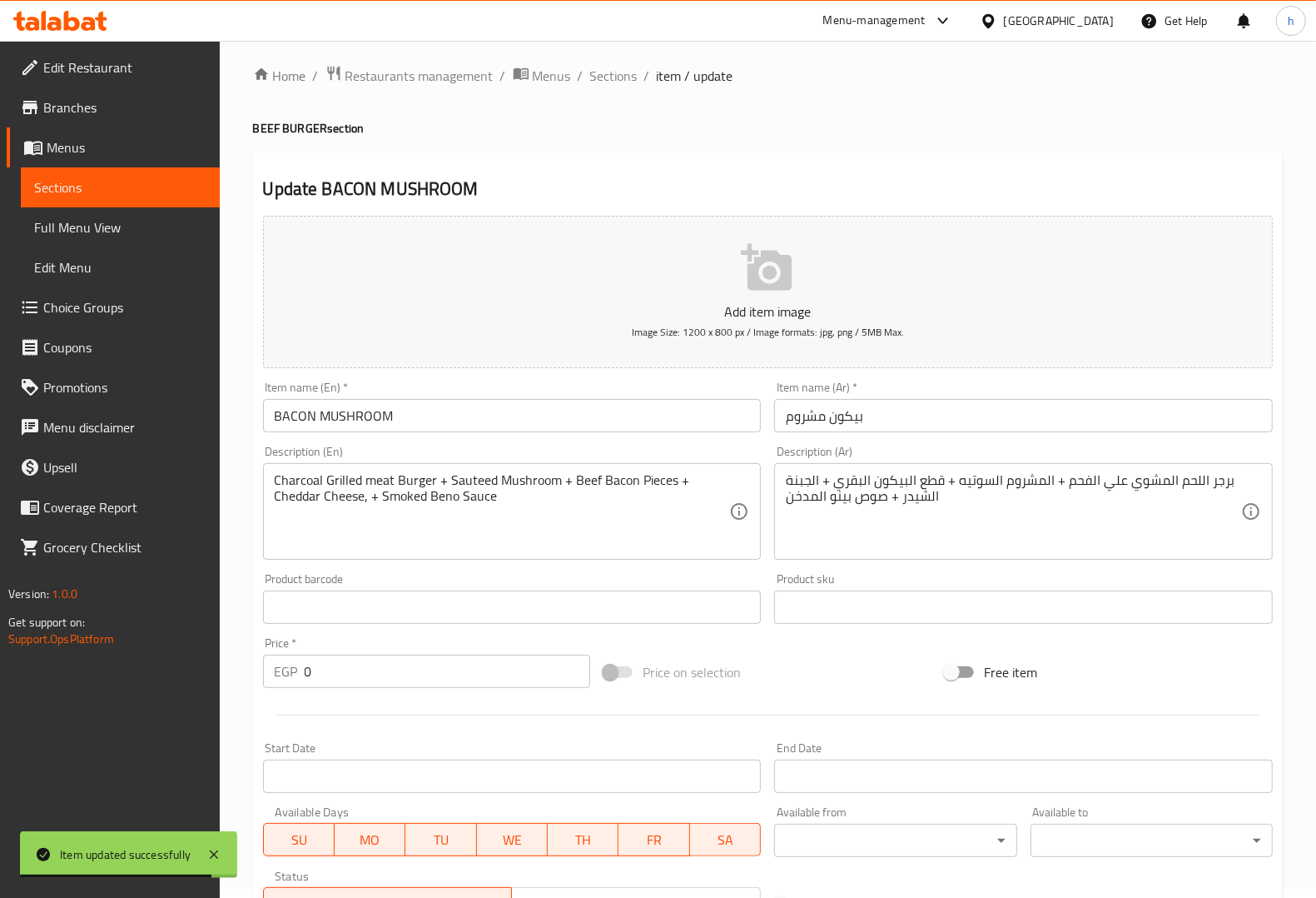
scroll to position [0, 0]
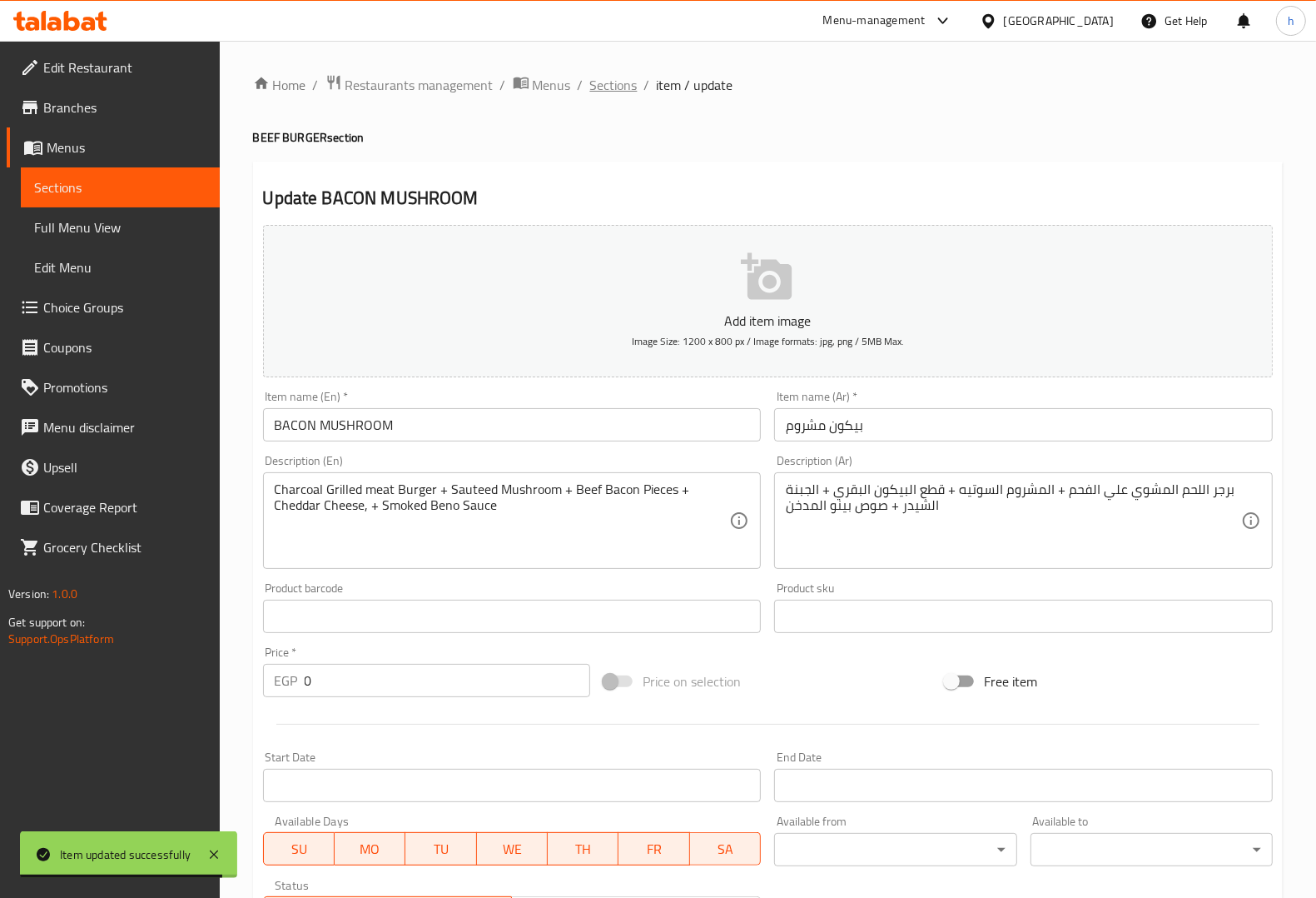
click at [598, 84] on span "Sections" at bounding box center [614, 85] width 47 height 20
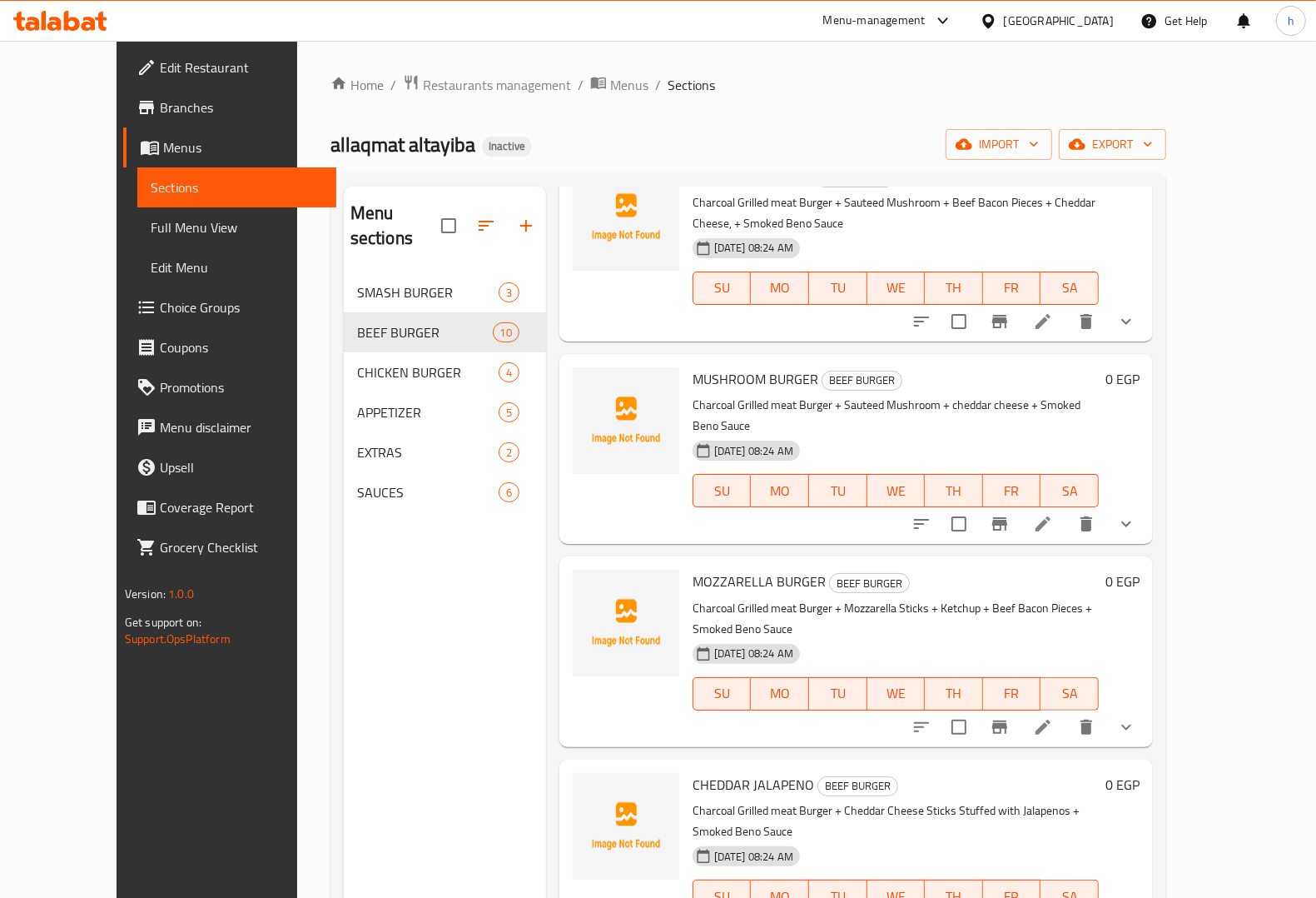
scroll to position [729, 0]
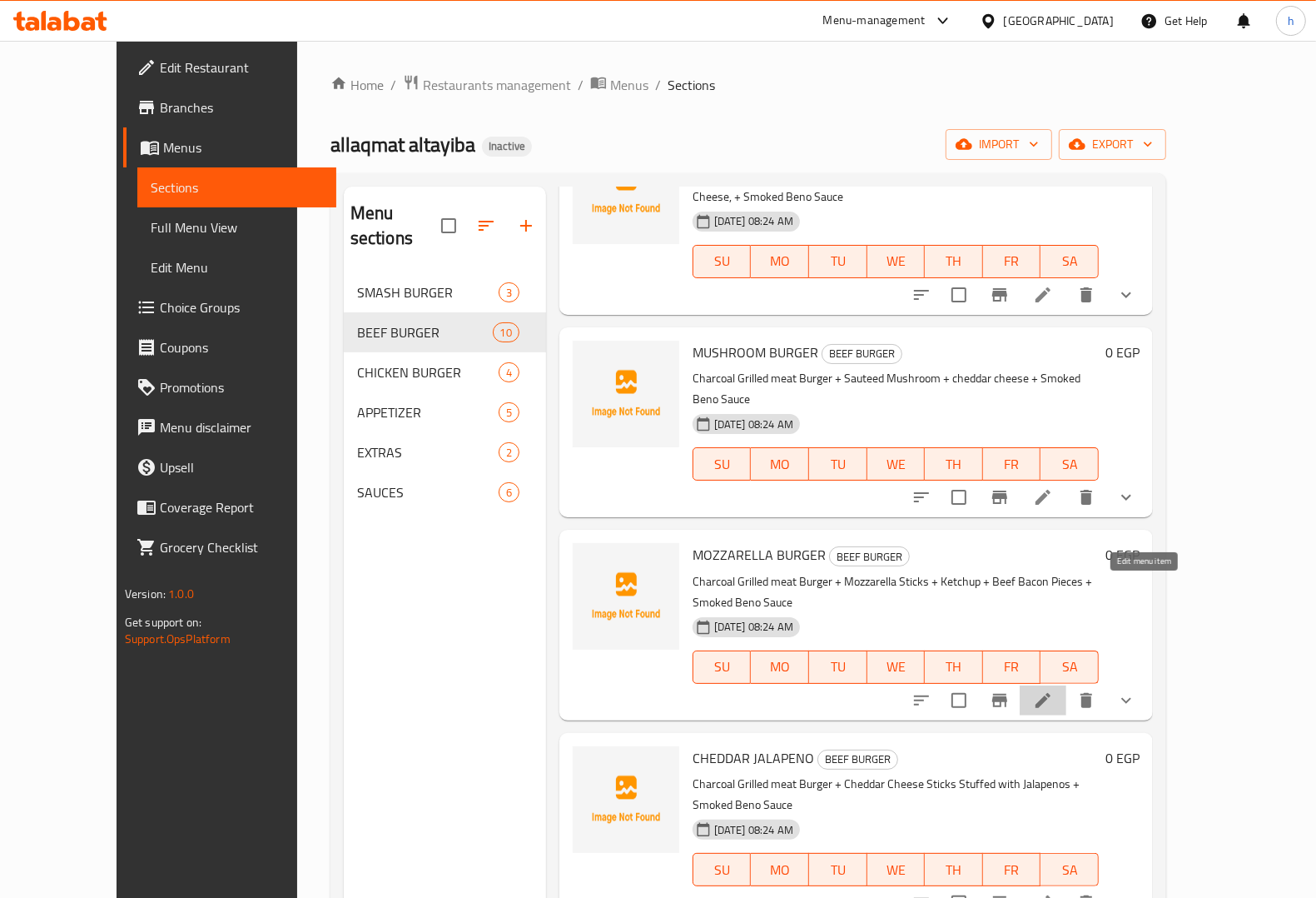
click at [1053, 690] on icon at bounding box center [1043, 700] width 20 height 20
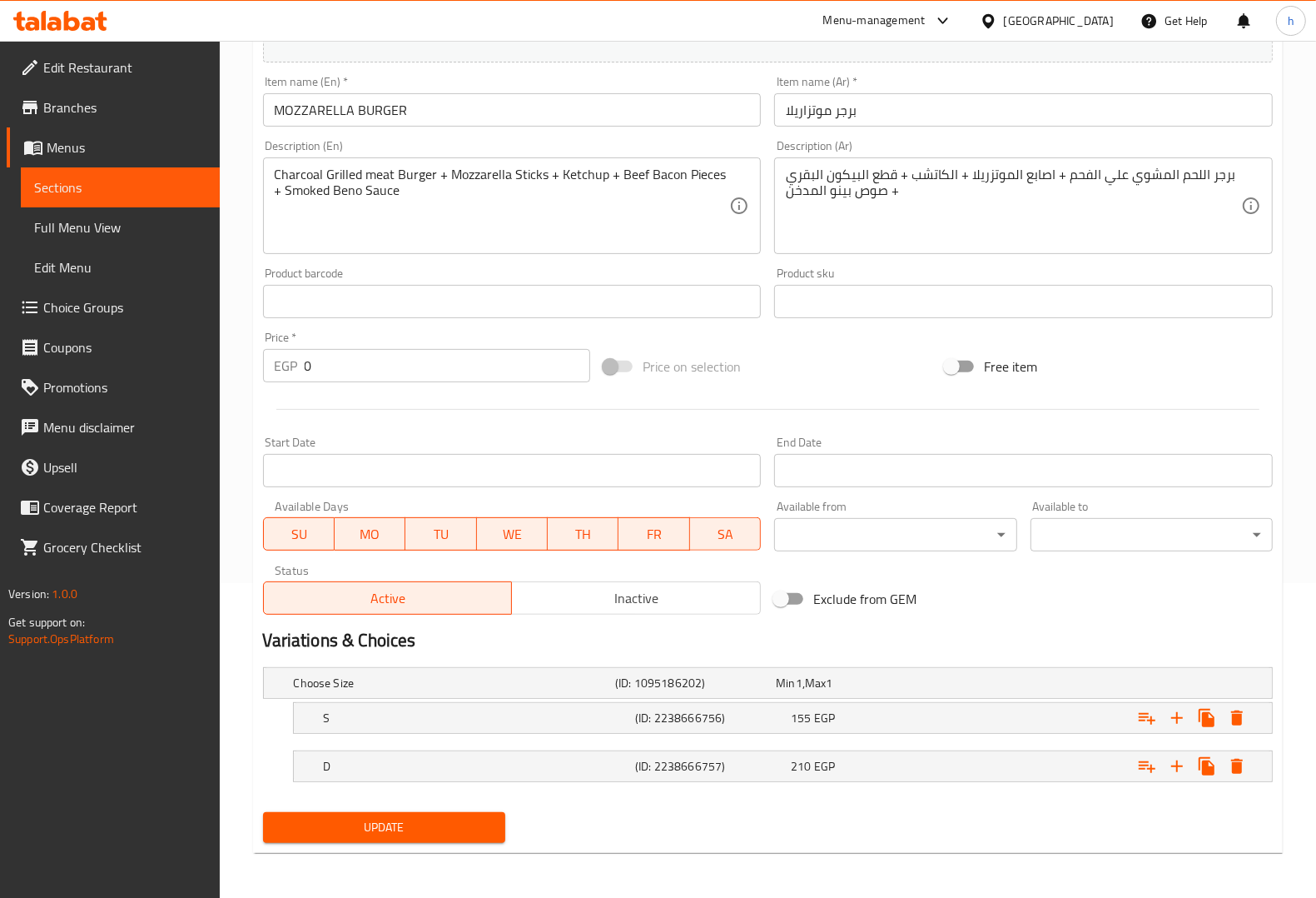
scroll to position [316, 0]
click at [710, 689] on h5 "(ID: 2238666756)" at bounding box center [692, 680] width 154 height 17
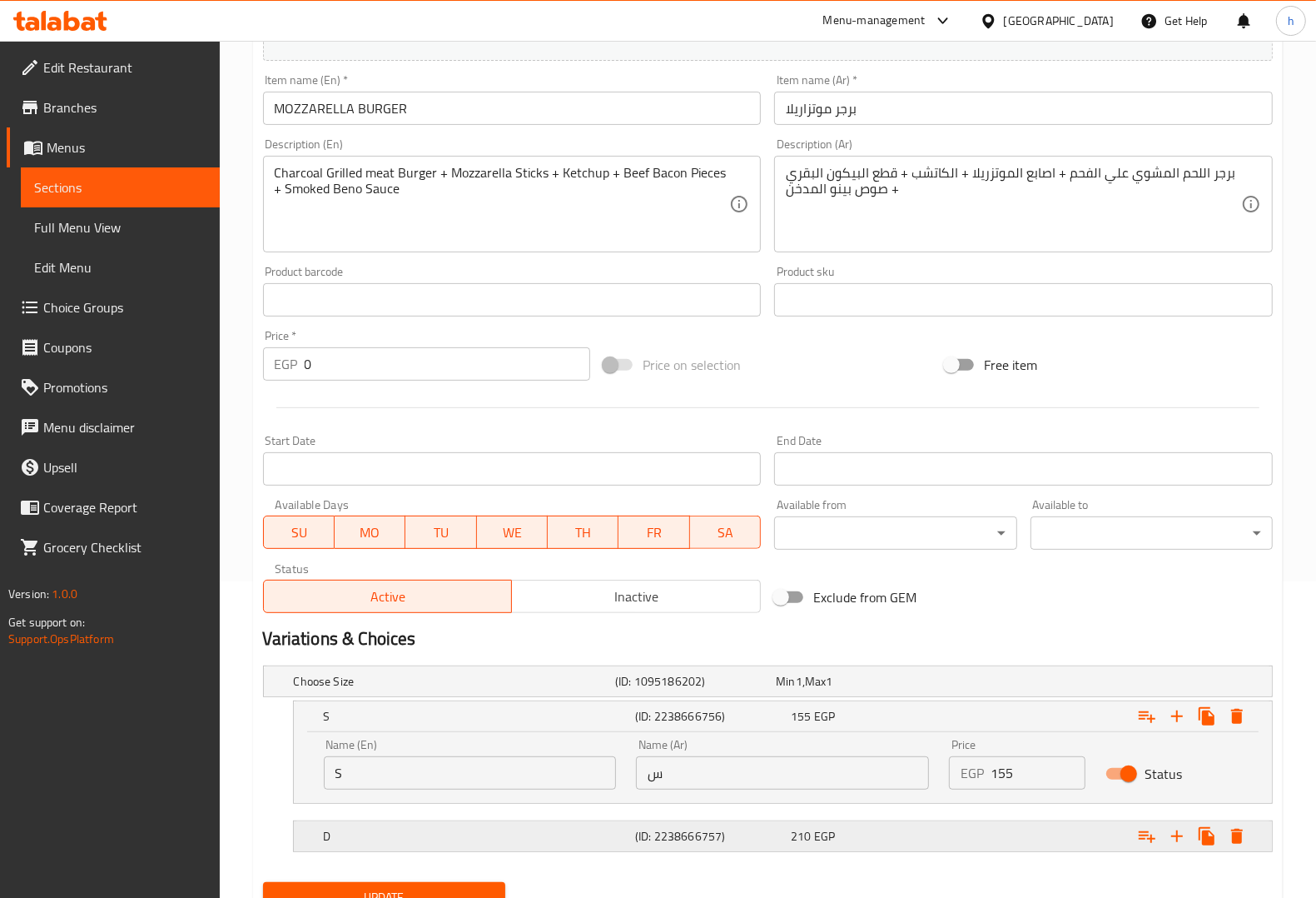
click at [609, 689] on h5 "D" at bounding box center [451, 680] width 314 height 17
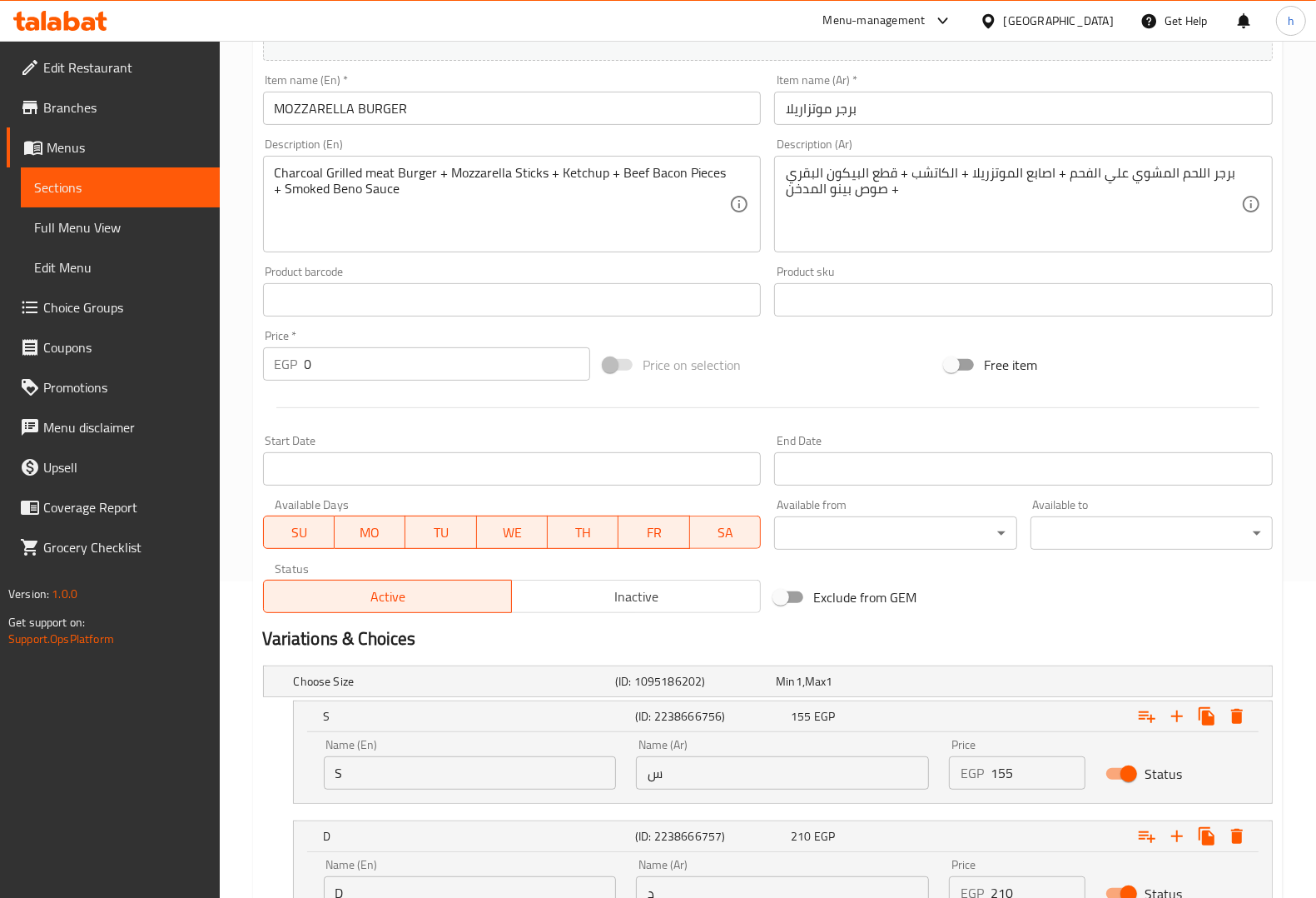
click at [388, 763] on input "S" at bounding box center [471, 773] width 293 height 34
type input "Single"
drag, startPoint x: 679, startPoint y: 780, endPoint x: 659, endPoint y: 805, distance: 32.0
click at [679, 780] on input "س" at bounding box center [782, 773] width 293 height 34
type input "سنجل"
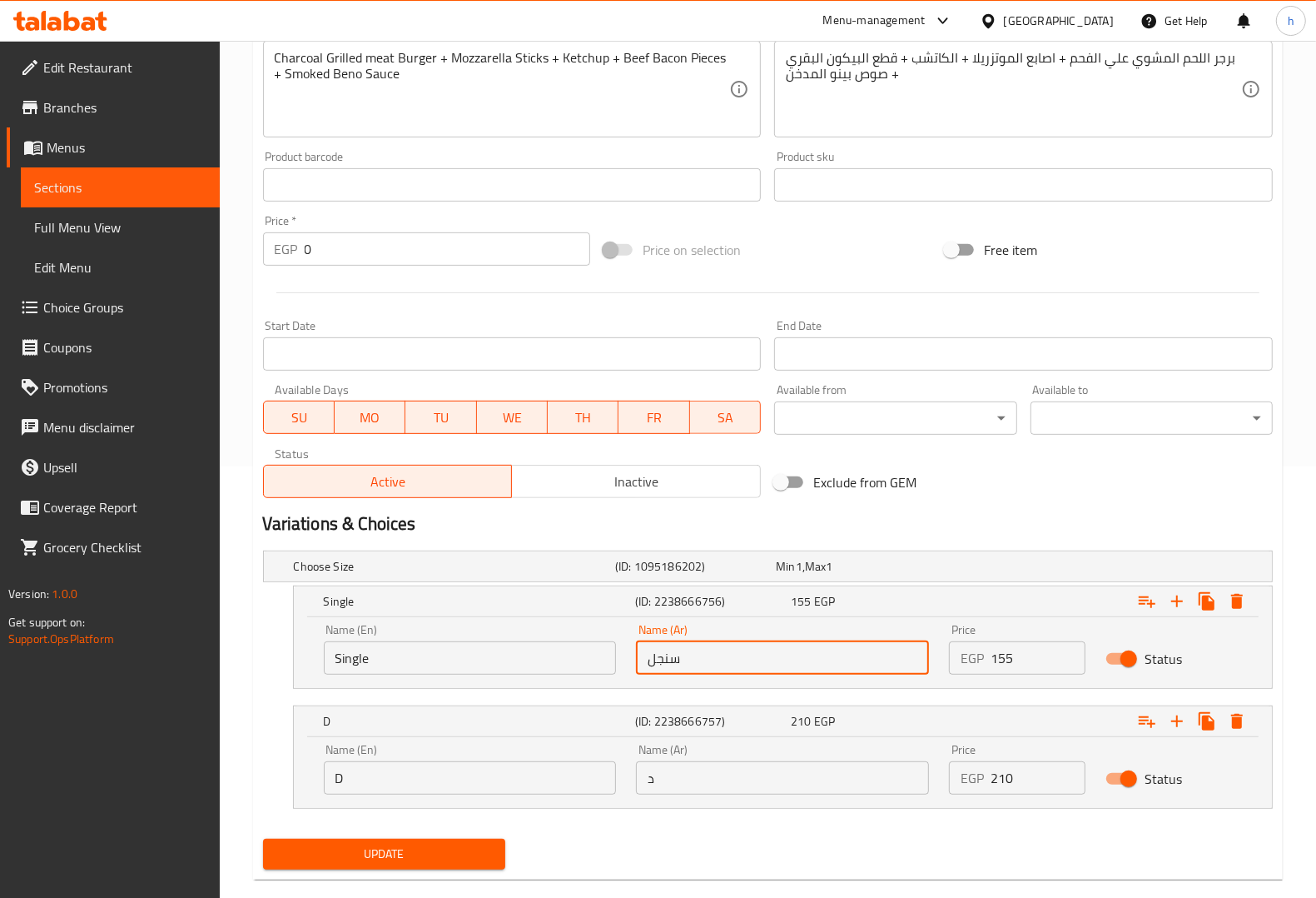
scroll to position [459, 0]
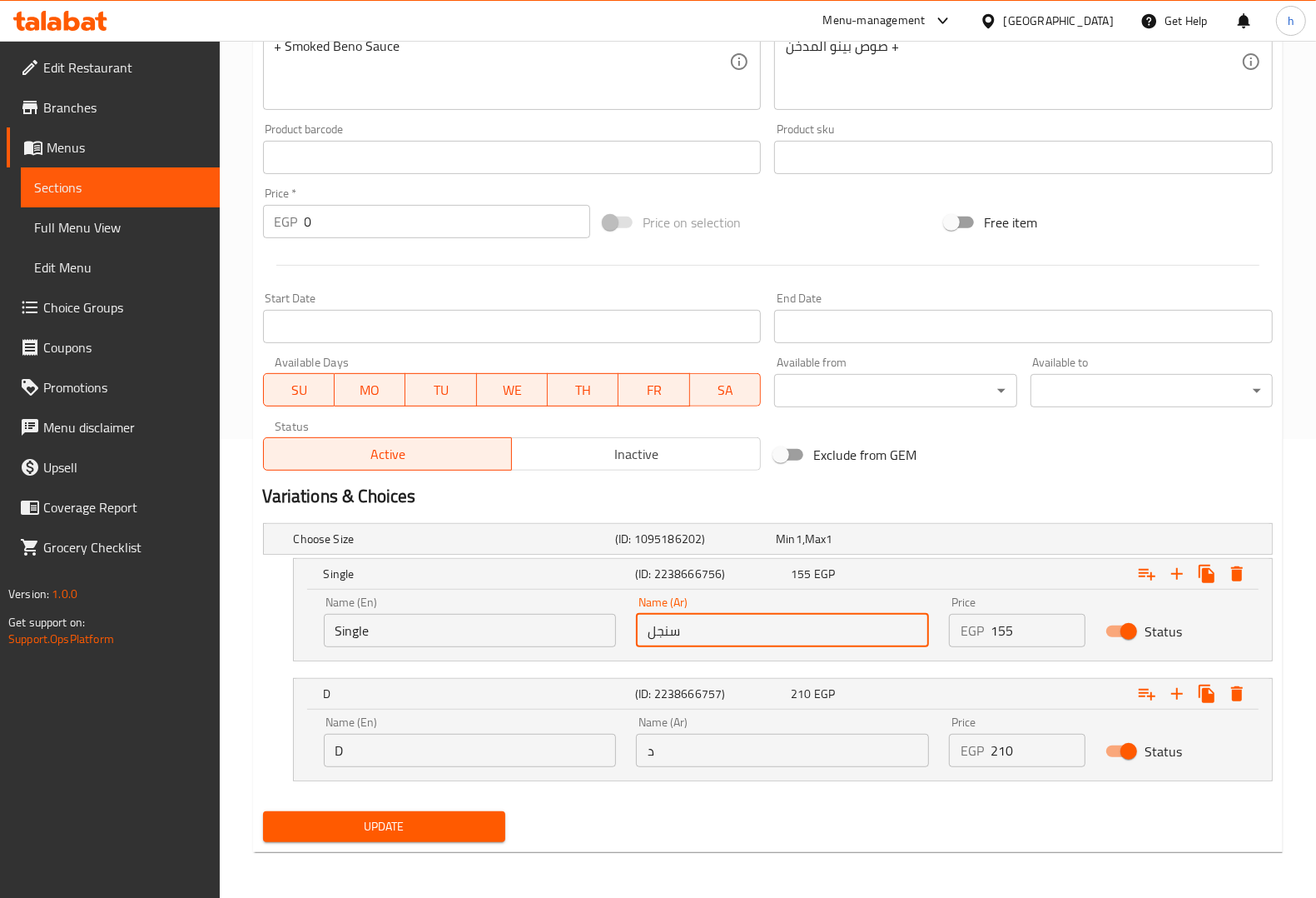
click at [480, 747] on input "D" at bounding box center [471, 751] width 293 height 34
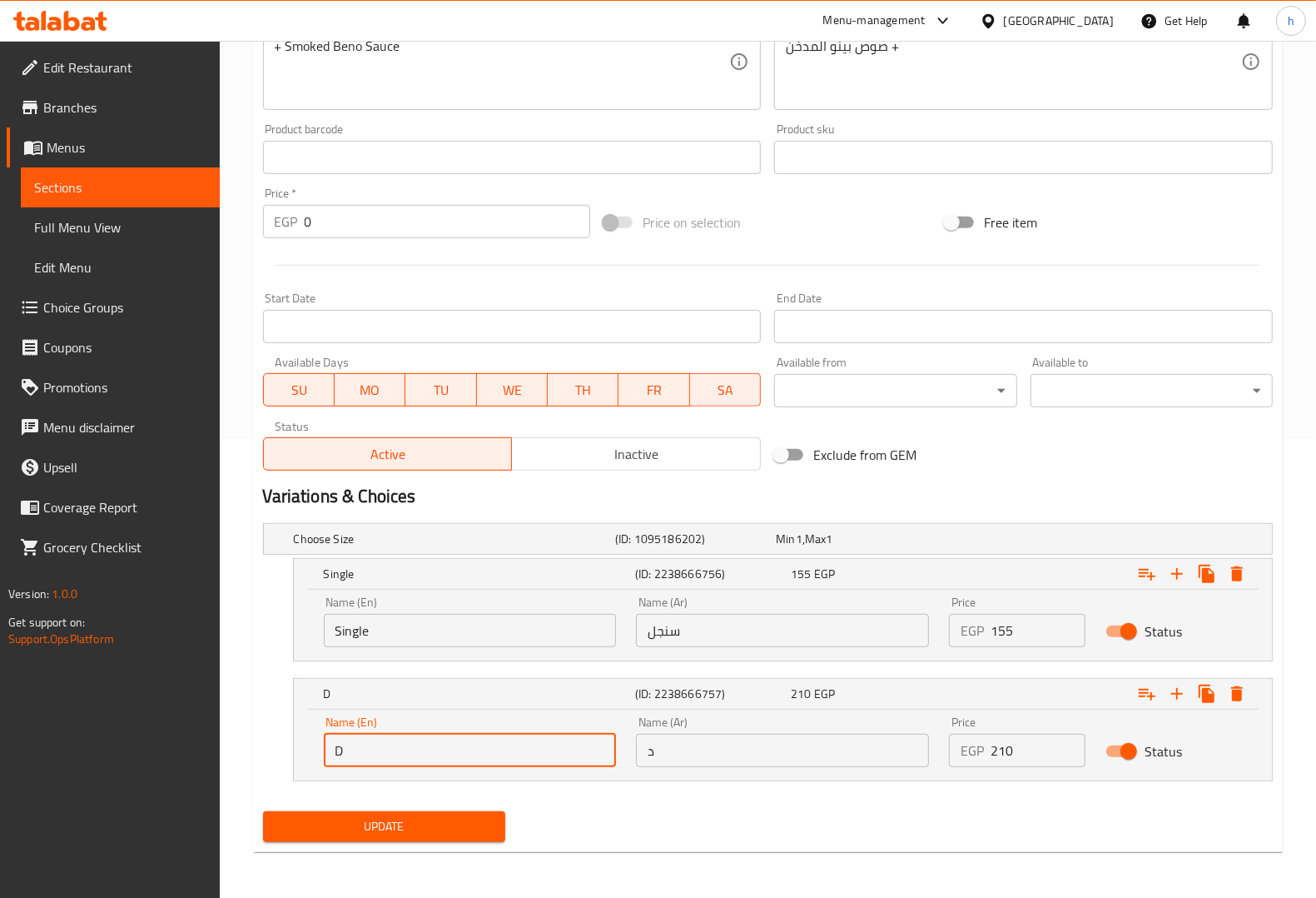
type input "Double"
click at [733, 738] on input "د" at bounding box center [782, 751] width 293 height 34
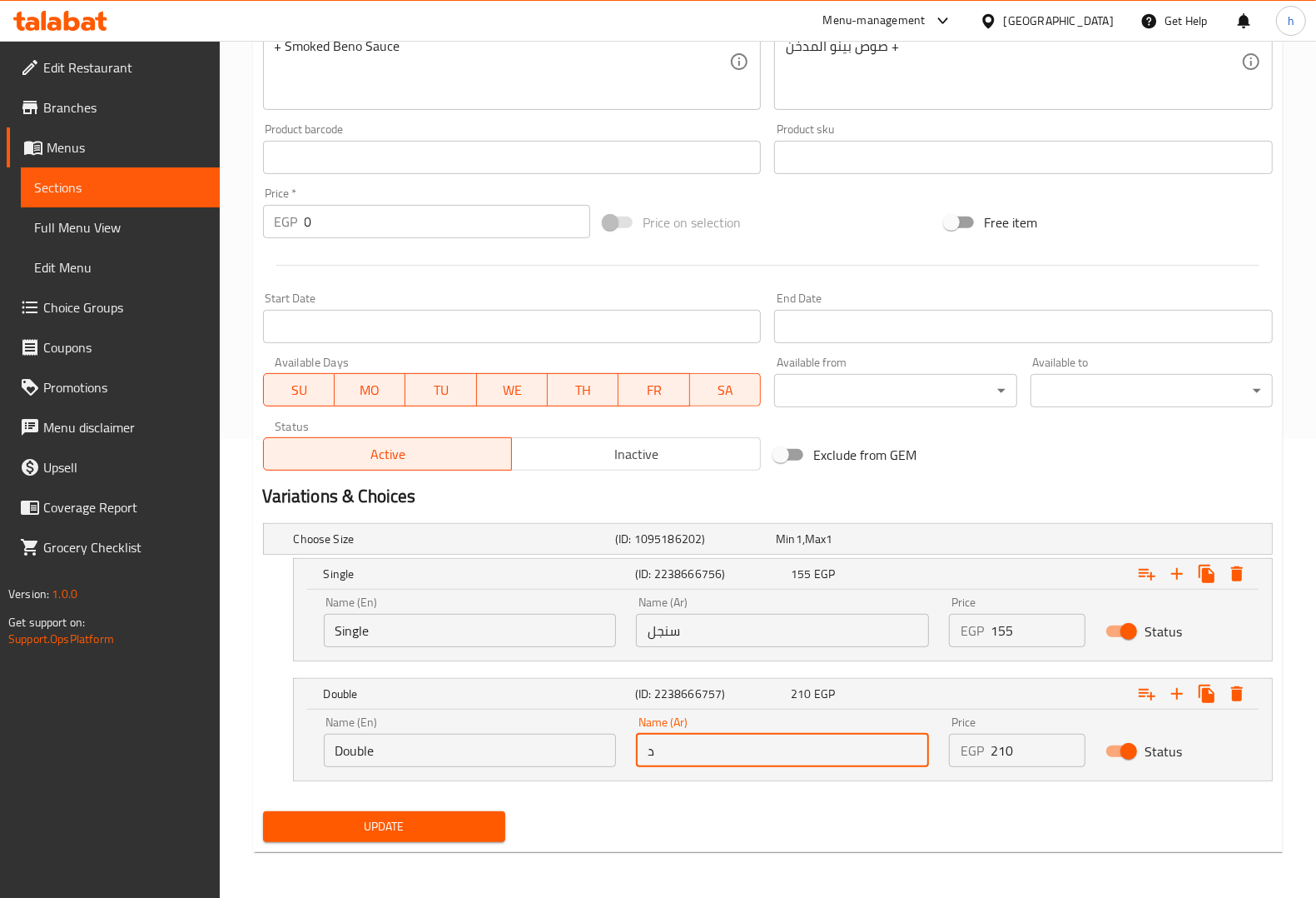
type input "دوبل"
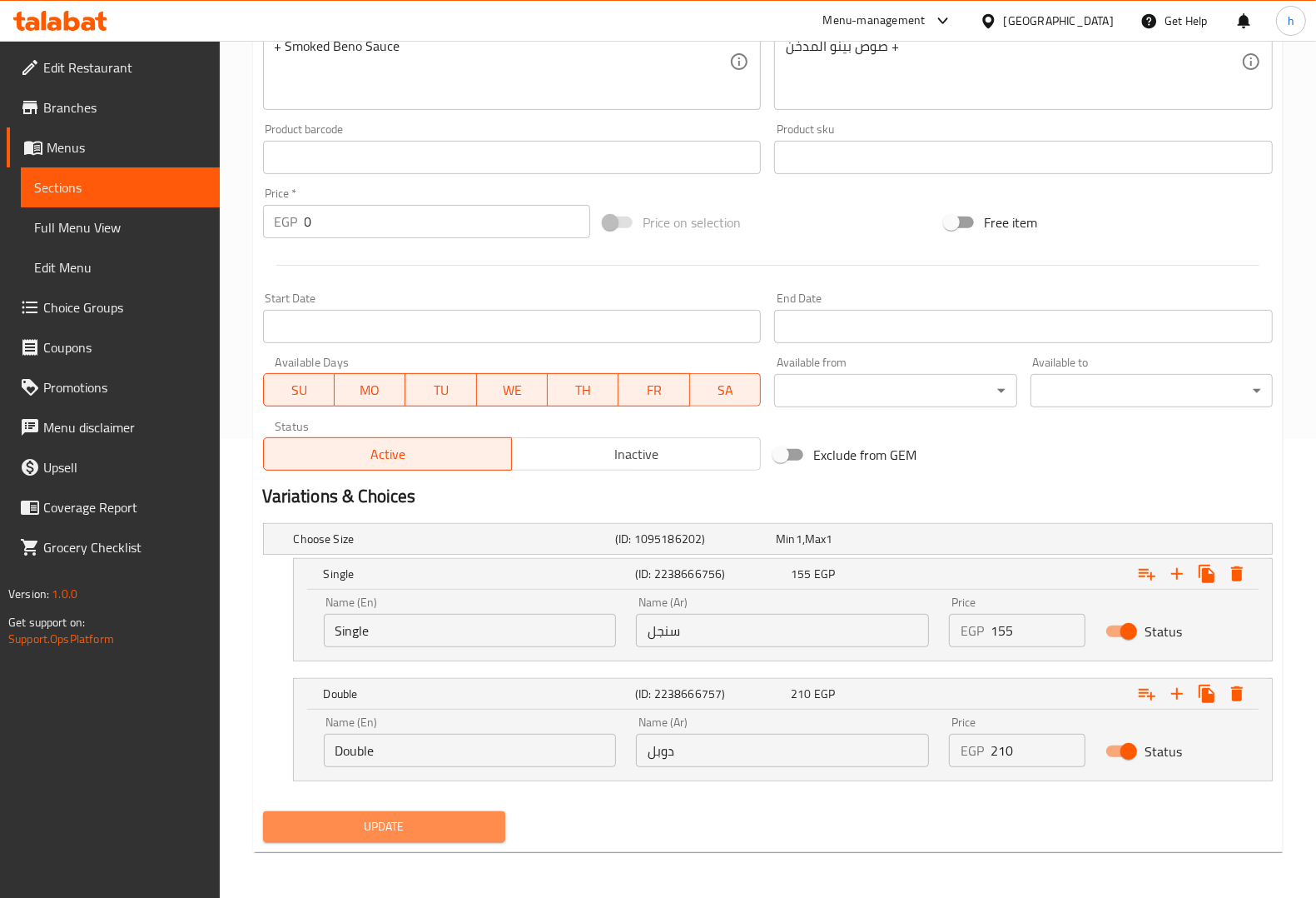
click at [438, 816] on span "Update" at bounding box center [385, 826] width 216 height 21
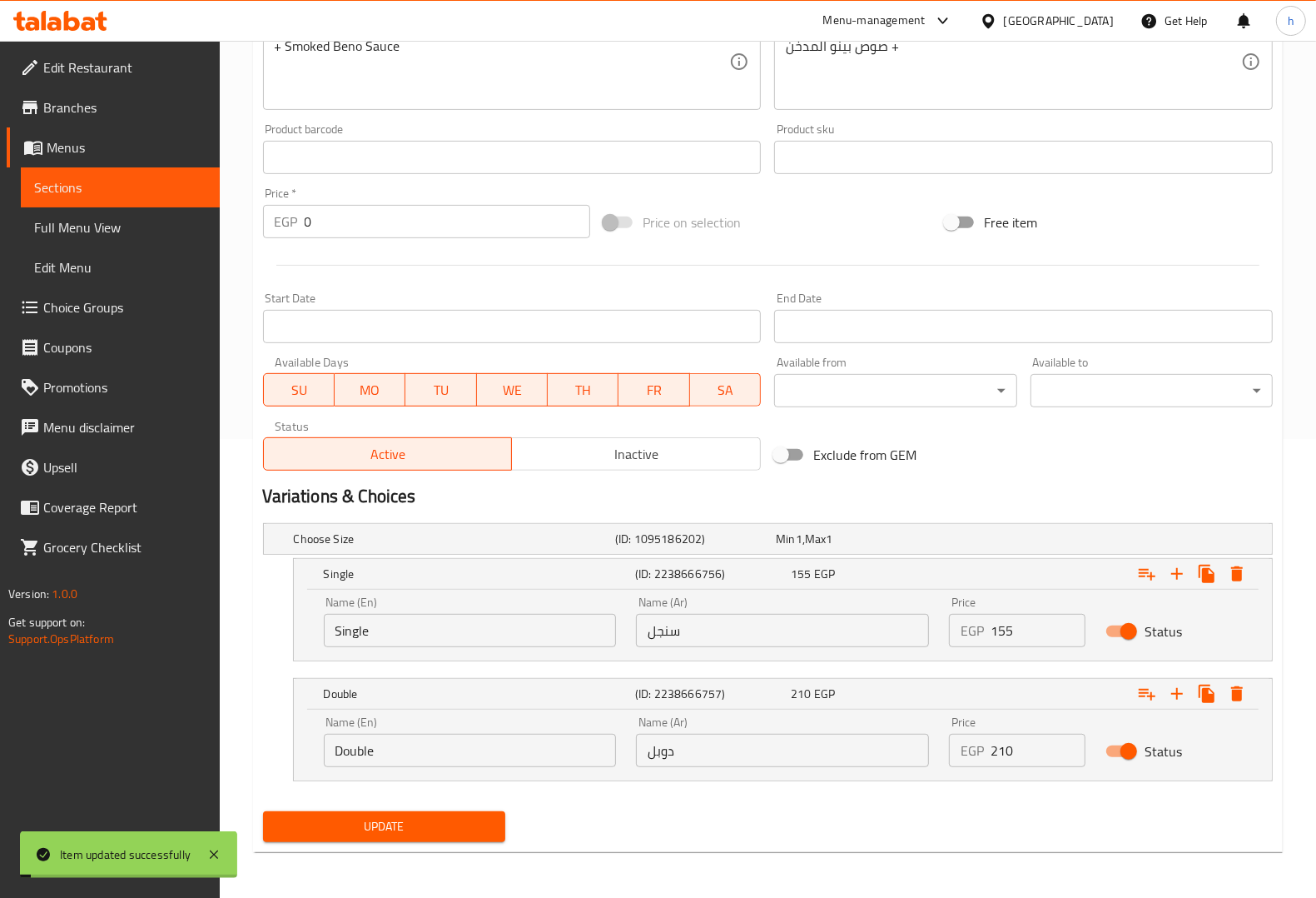
scroll to position [0, 0]
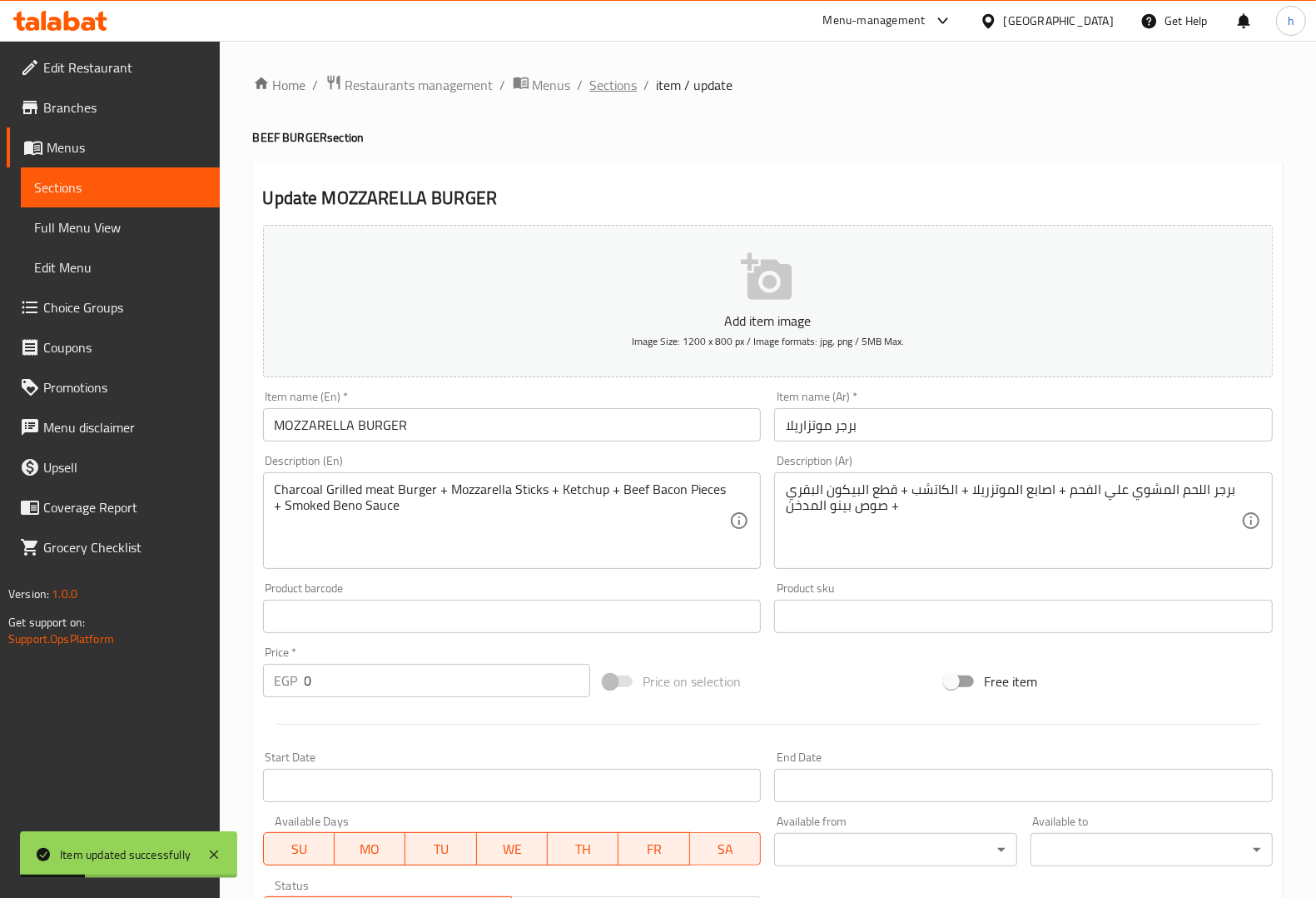
click at [608, 88] on span "Sections" at bounding box center [614, 85] width 47 height 20
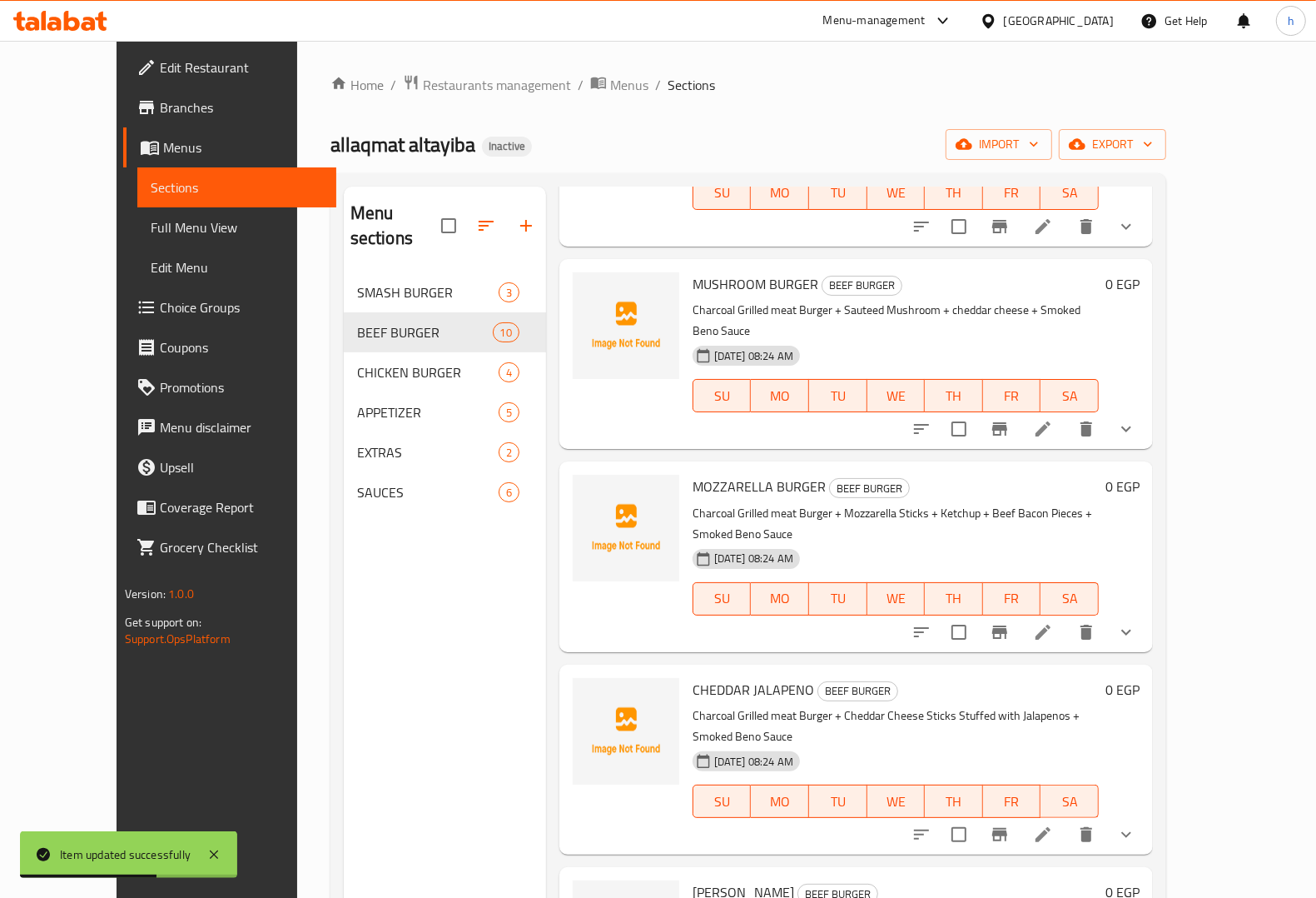
scroll to position [833, 0]
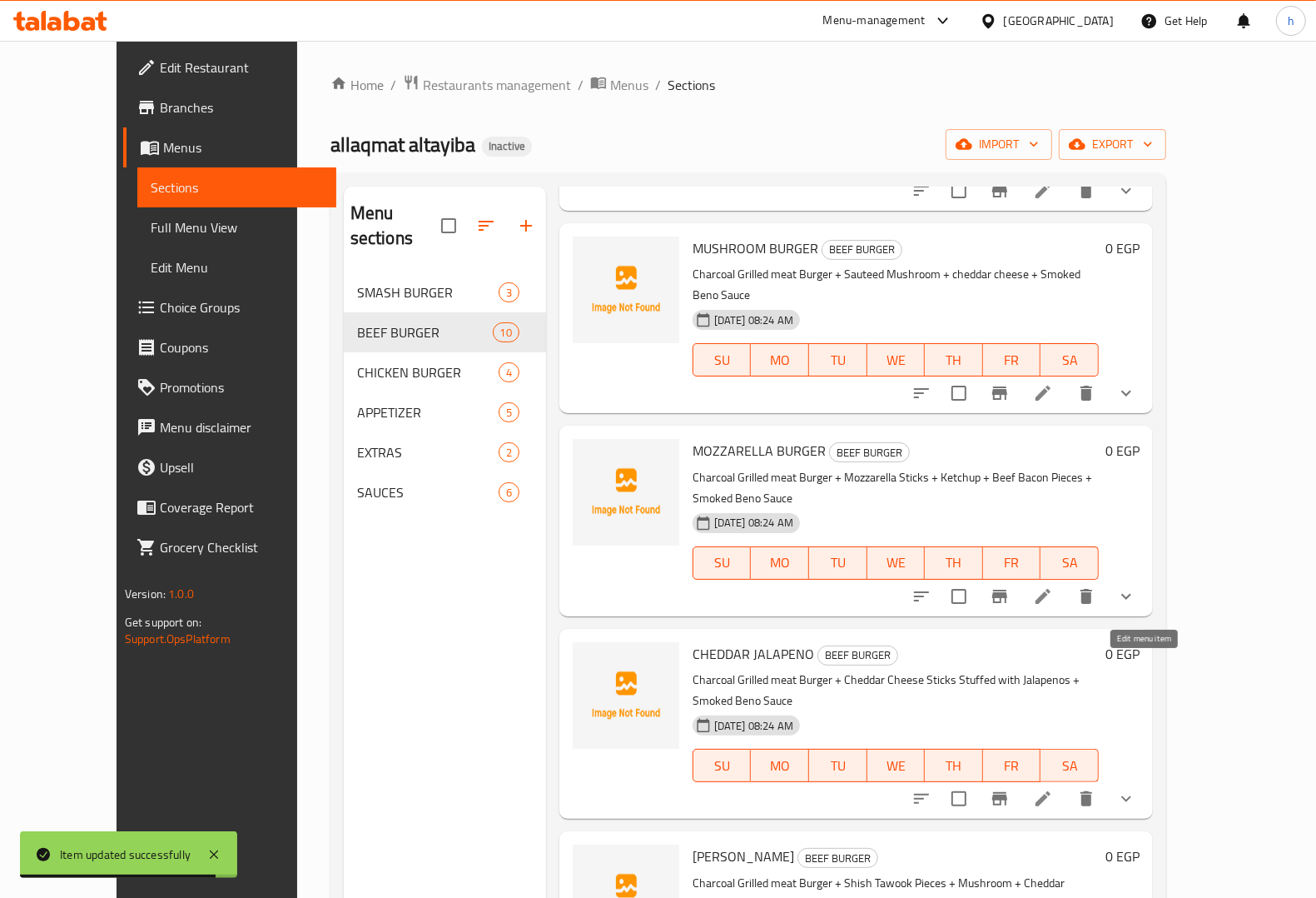
click at [1051, 791] on icon at bounding box center [1042, 798] width 15 height 15
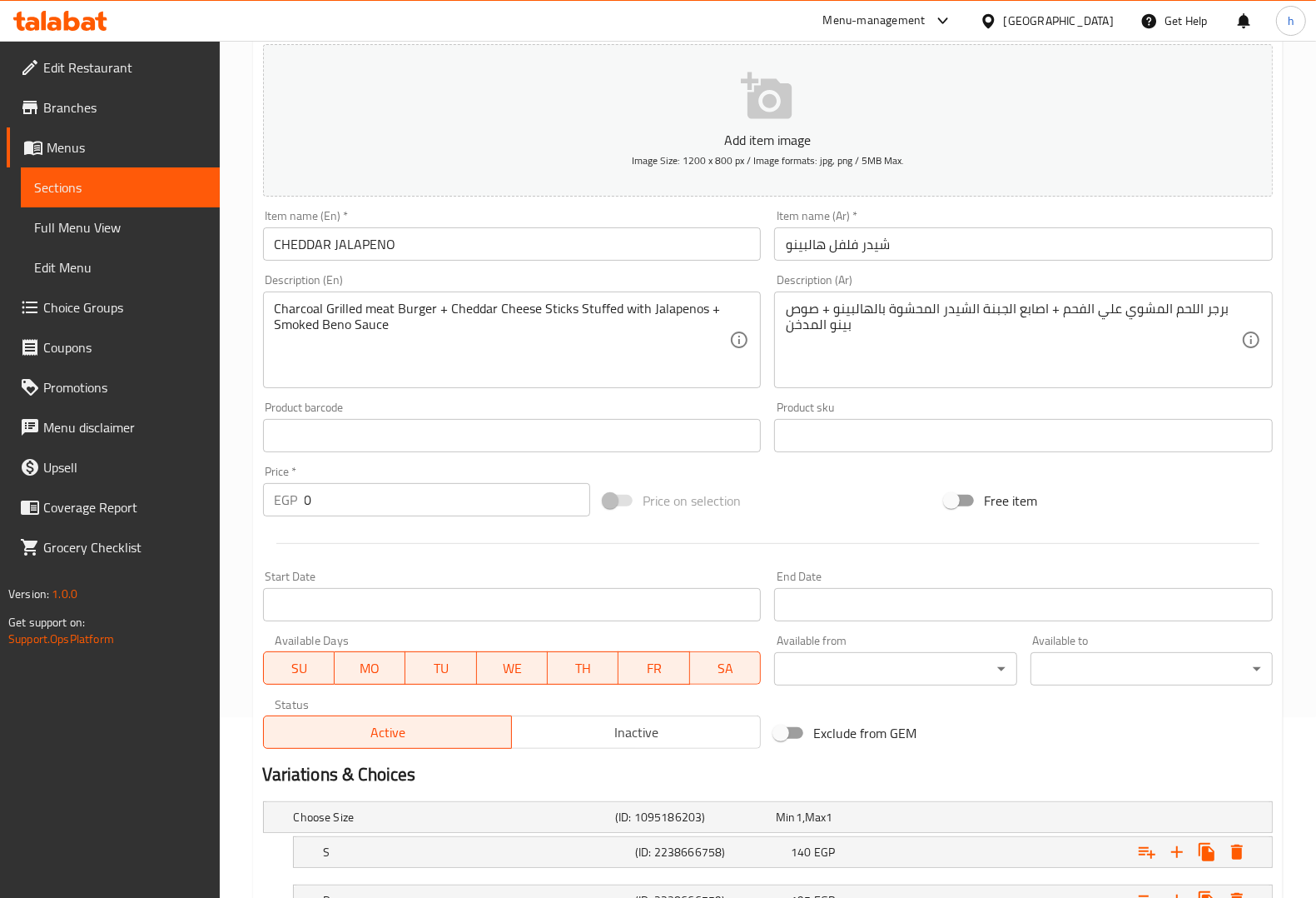
scroll to position [316, 0]
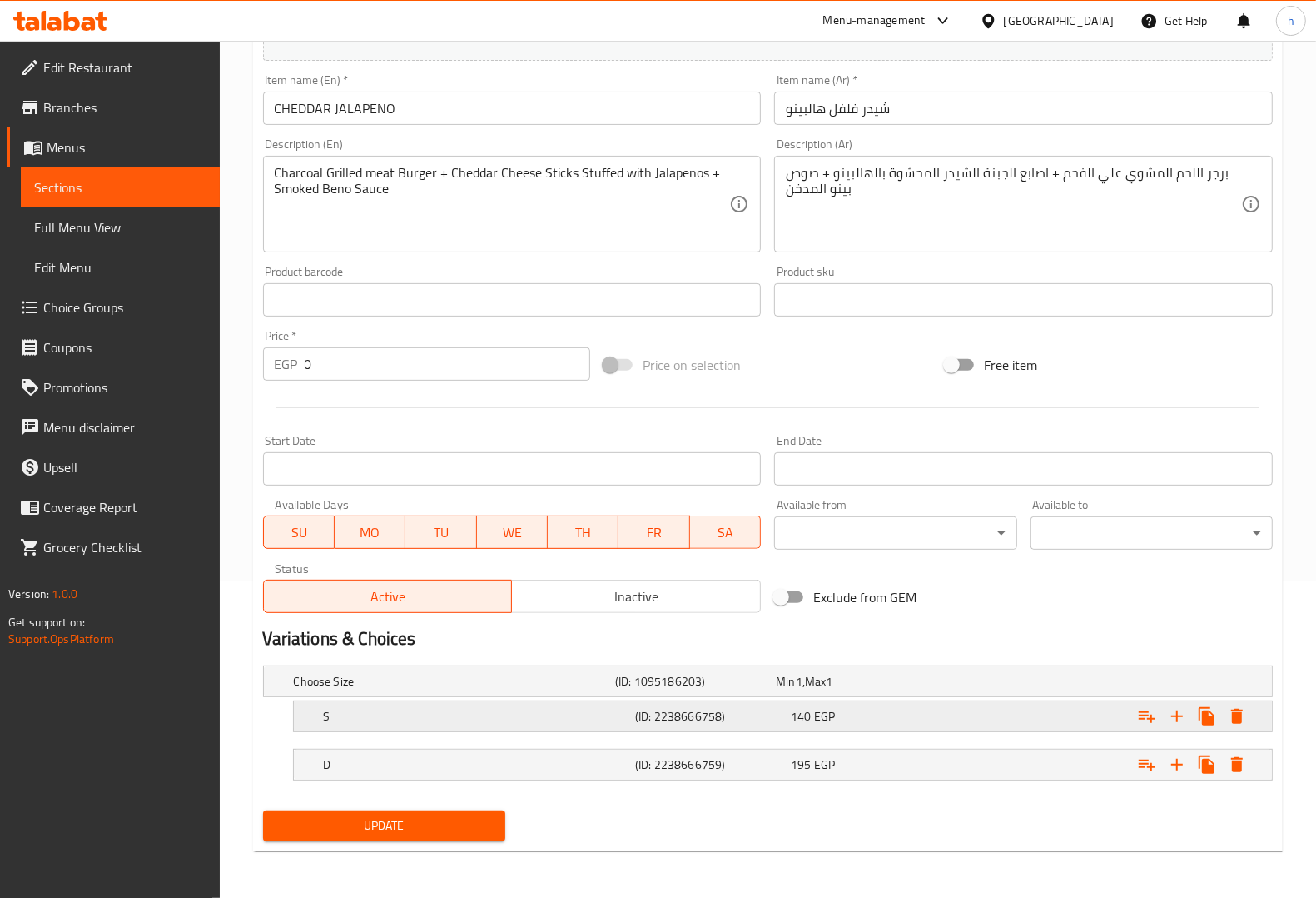
click at [422, 689] on h5 "S" at bounding box center [451, 680] width 314 height 17
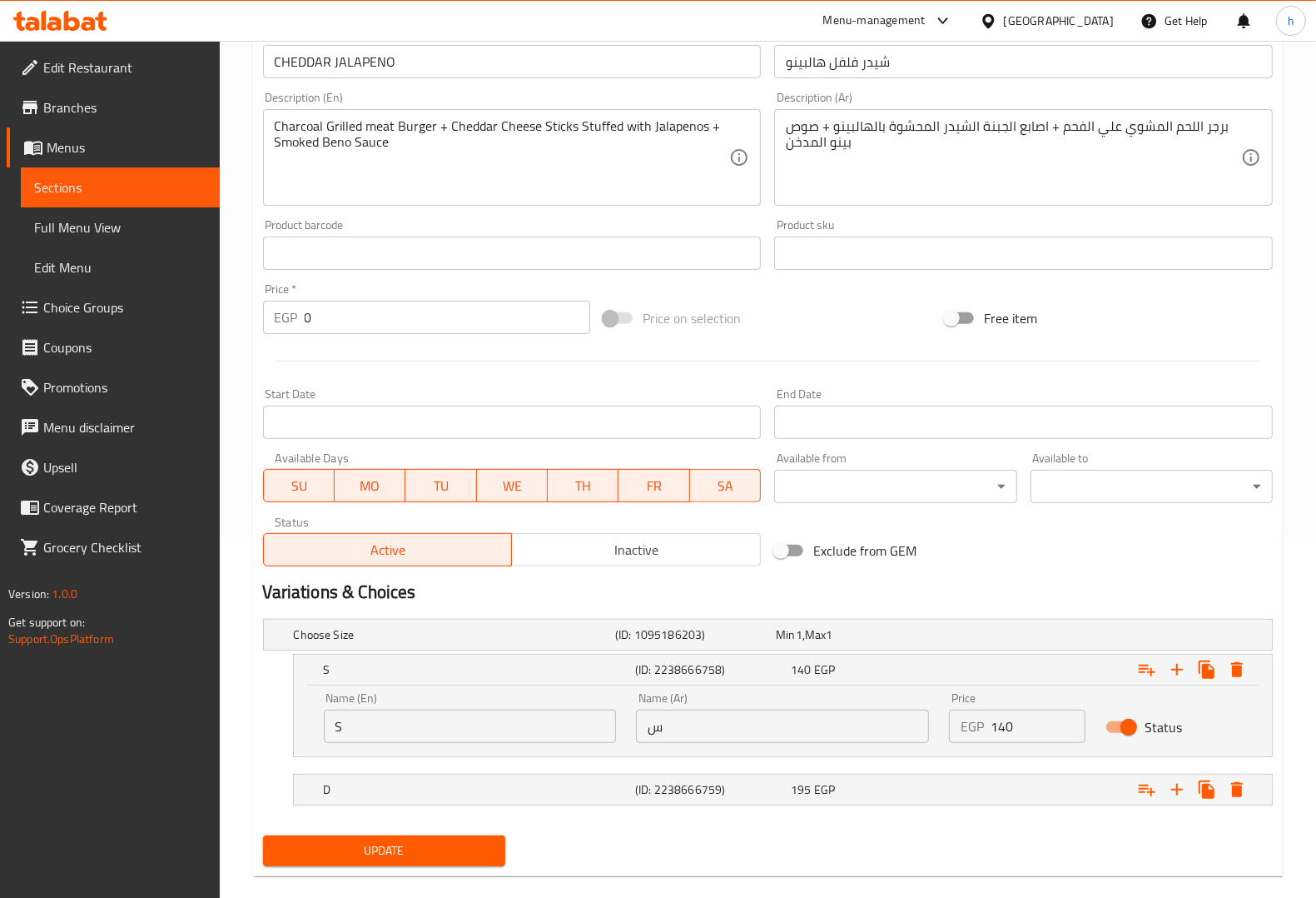
scroll to position [388, 0]
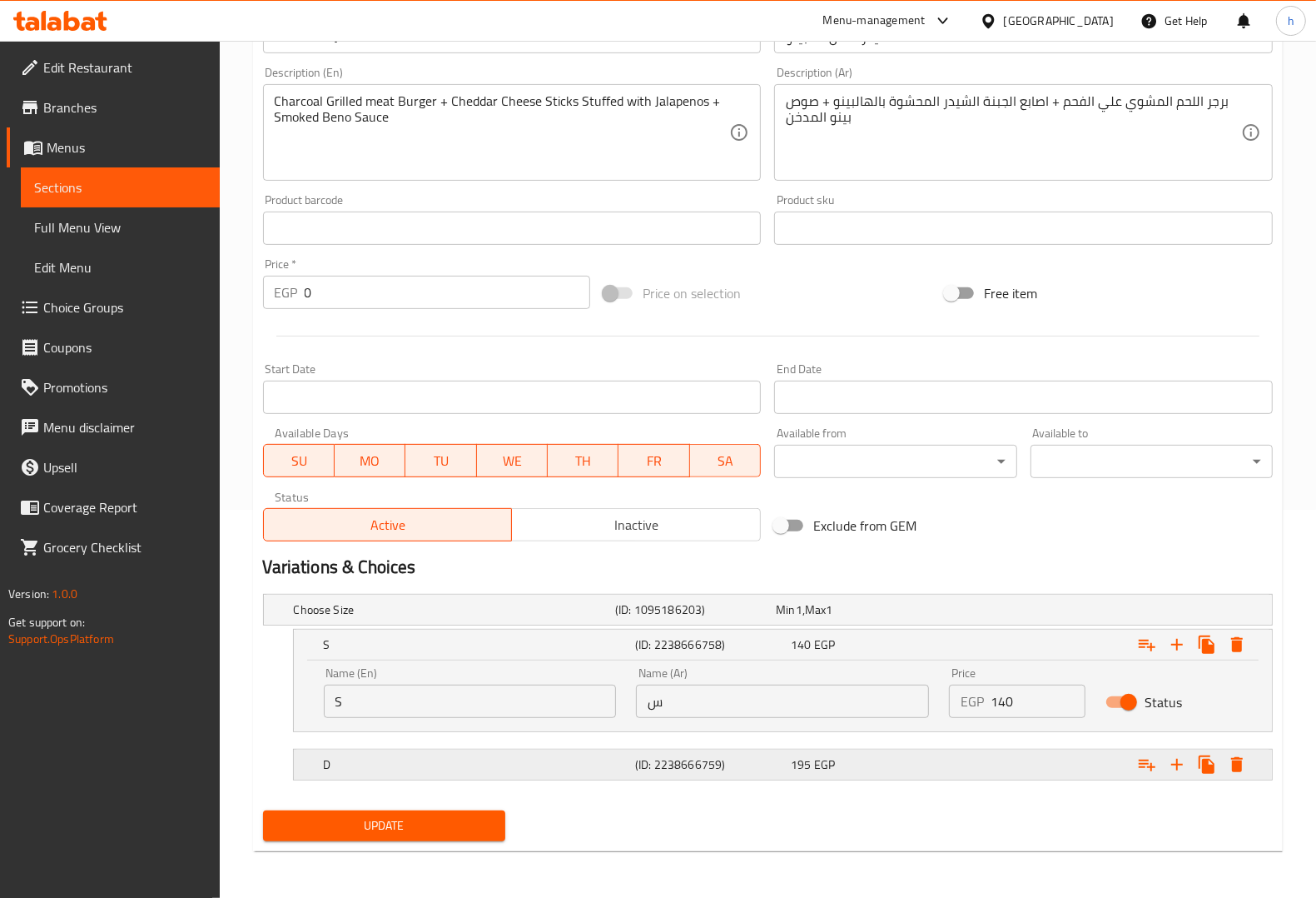
click at [473, 618] on h5 "D" at bounding box center [451, 609] width 314 height 17
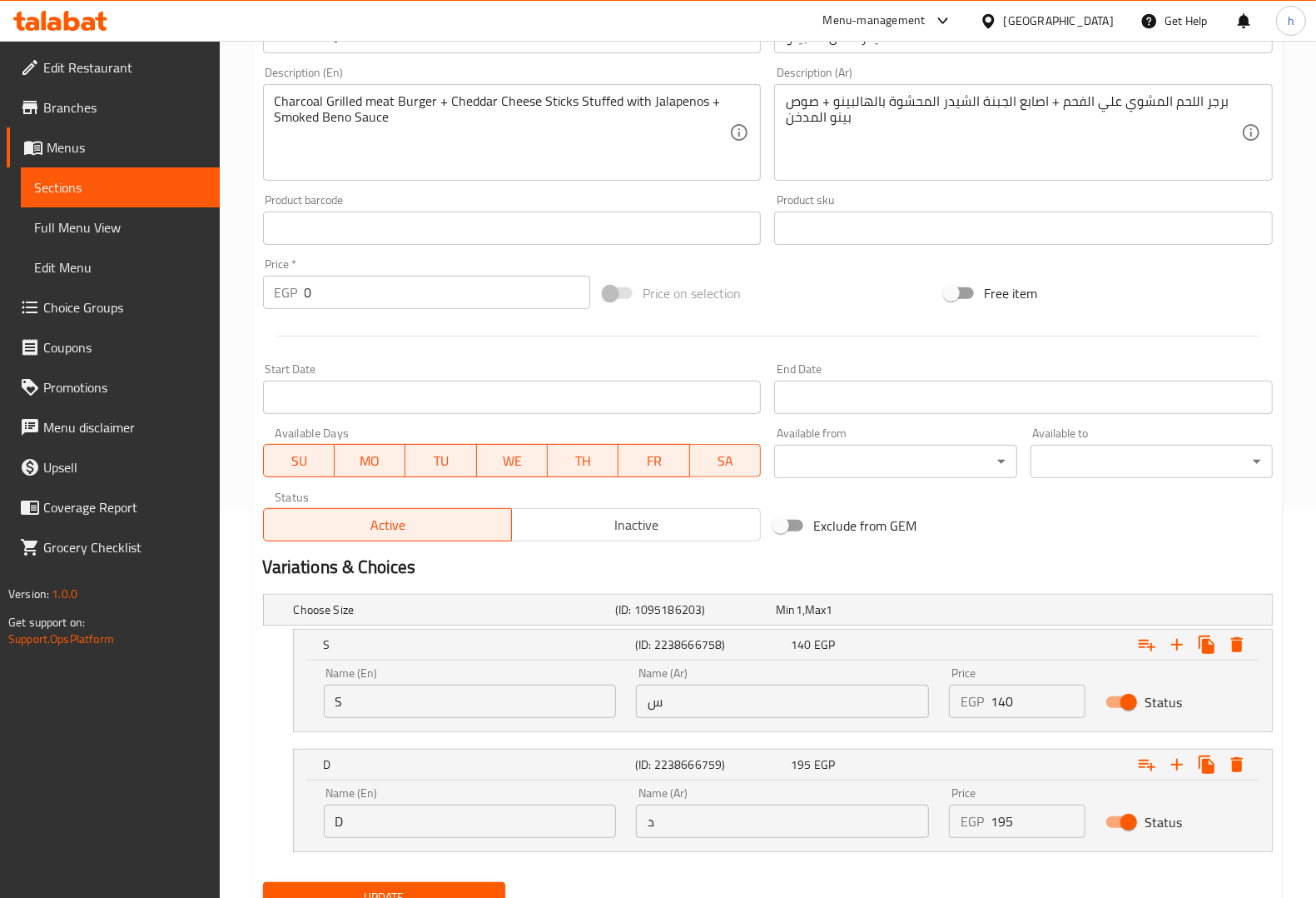
click at [447, 696] on input "S" at bounding box center [471, 701] width 293 height 34
type input "Single"
drag, startPoint x: 723, startPoint y: 713, endPoint x: 691, endPoint y: 730, distance: 36.2
click at [723, 713] on input "س" at bounding box center [782, 701] width 293 height 34
type input "سنجل"
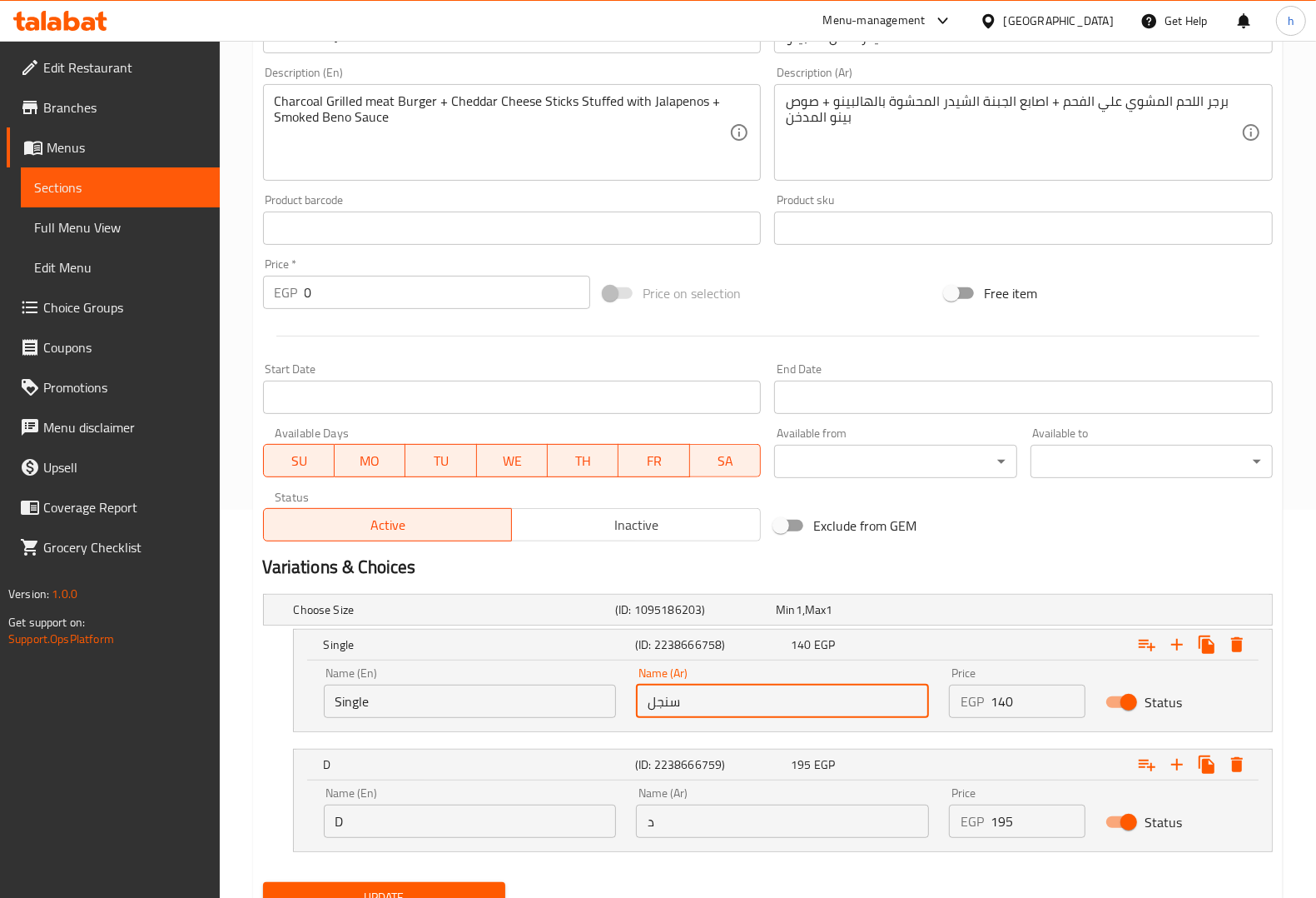
click at [506, 821] on input "D" at bounding box center [471, 821] width 293 height 34
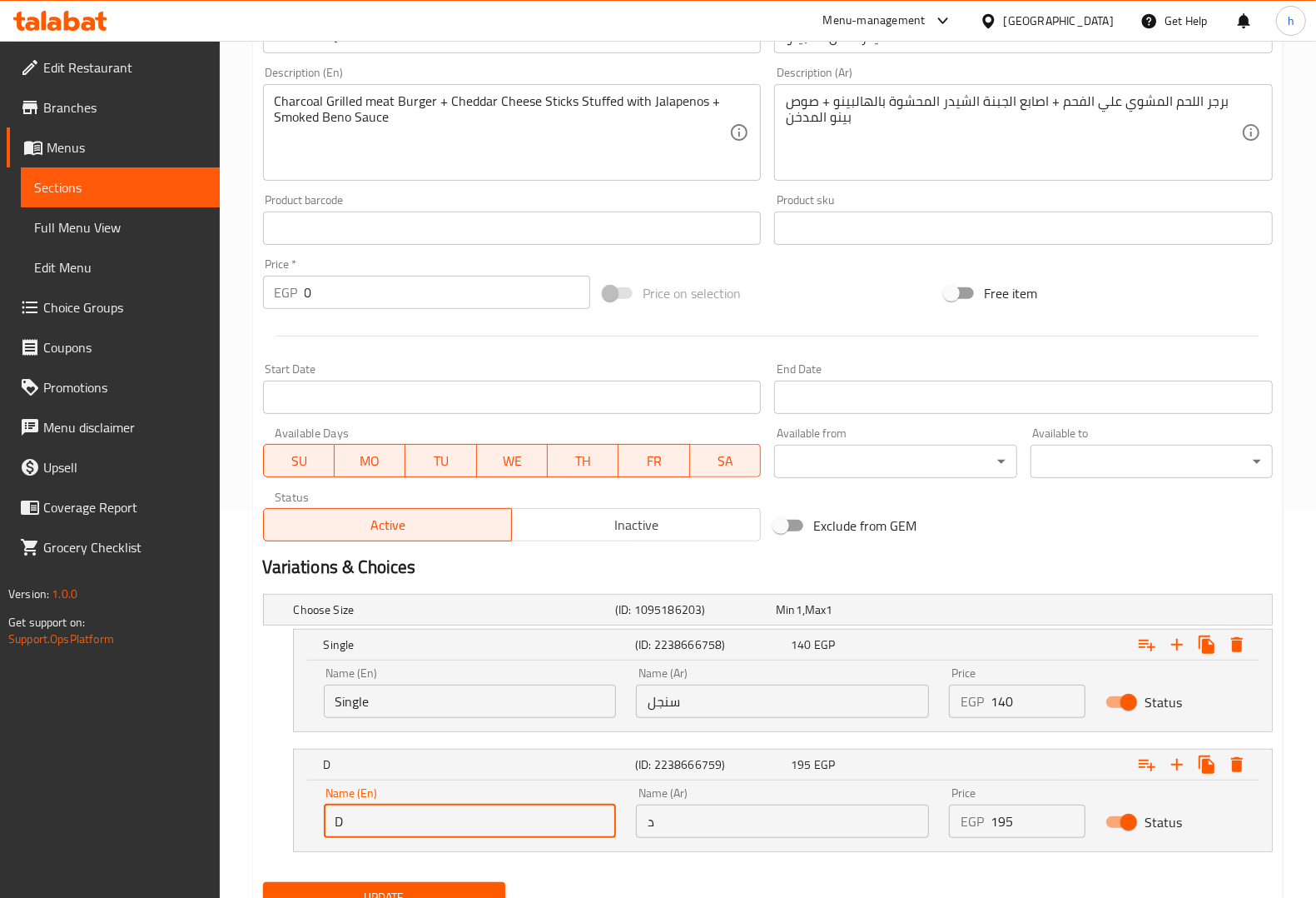
type input "Double"
click at [700, 821] on input "د" at bounding box center [782, 821] width 293 height 34
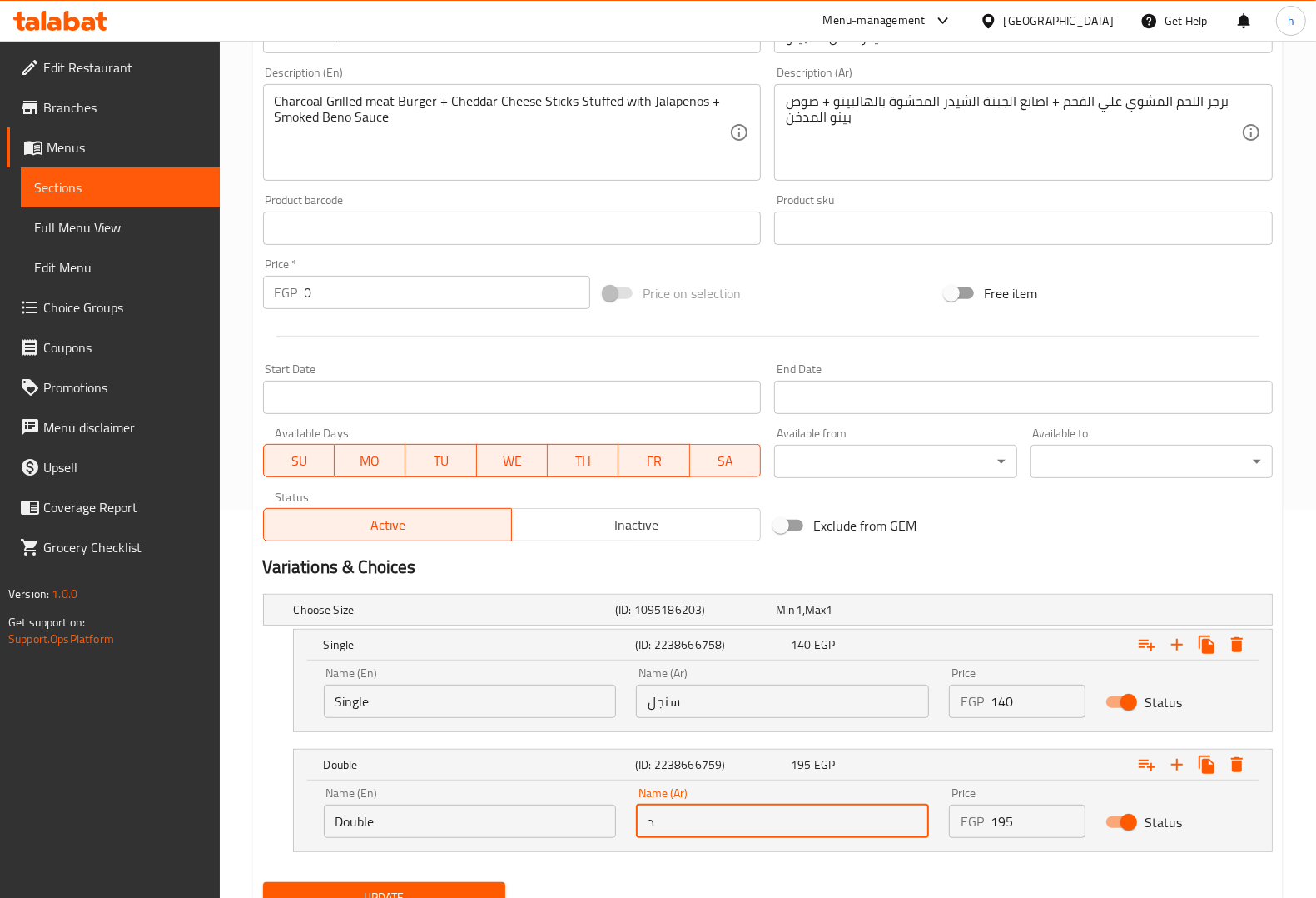
type input "دوبل"
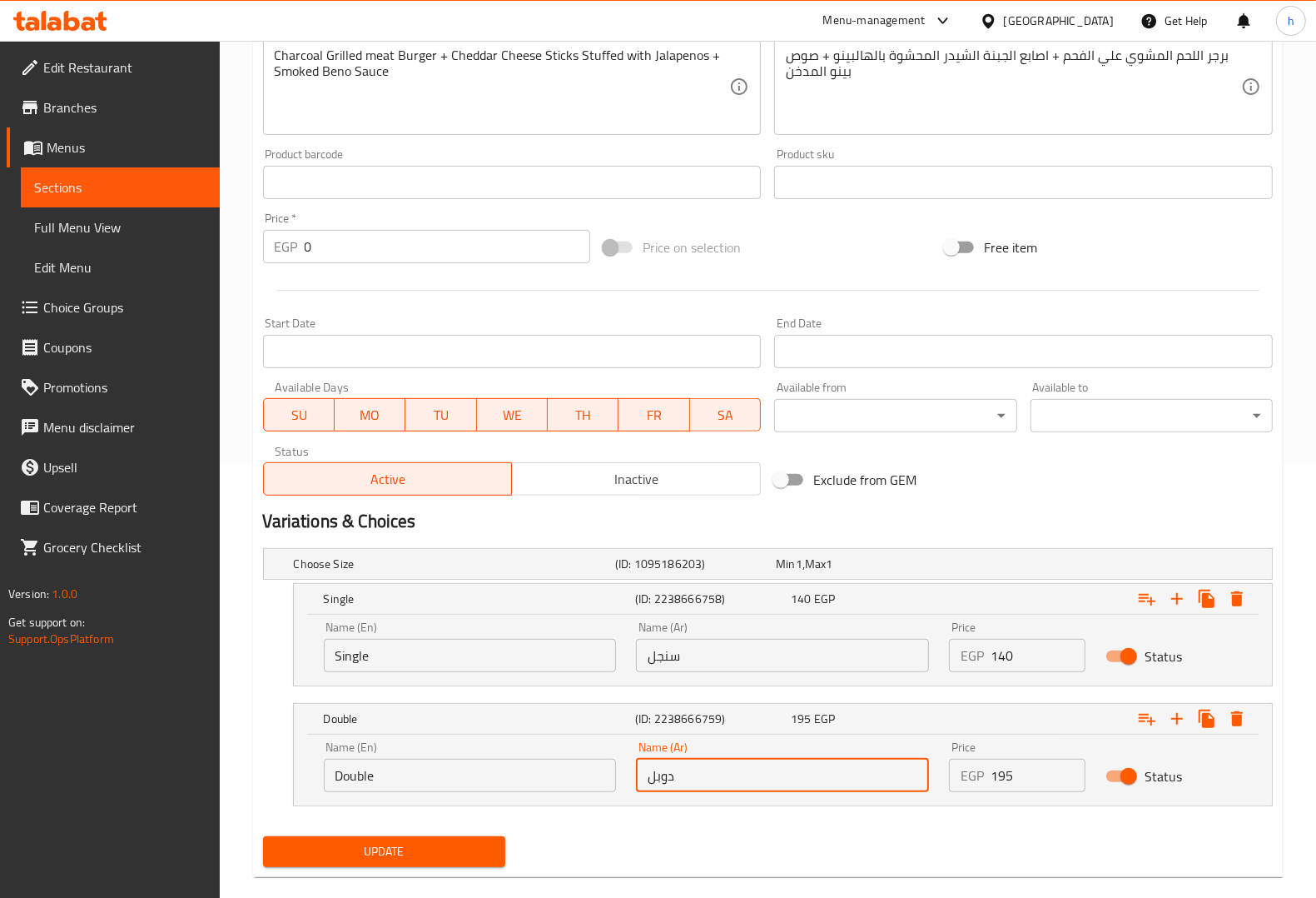
scroll to position [459, 0]
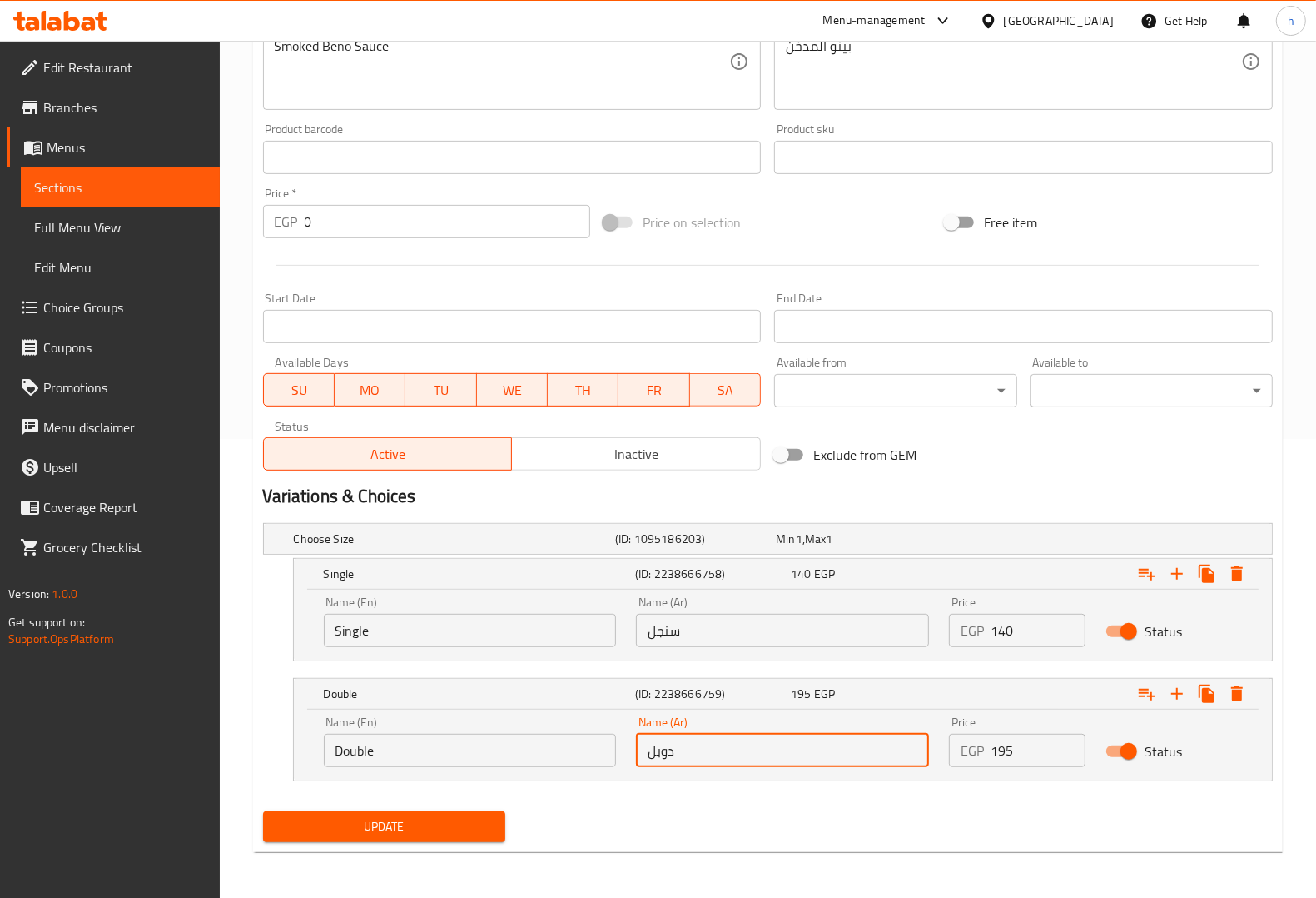
click at [456, 814] on button "Update" at bounding box center [384, 826] width 242 height 31
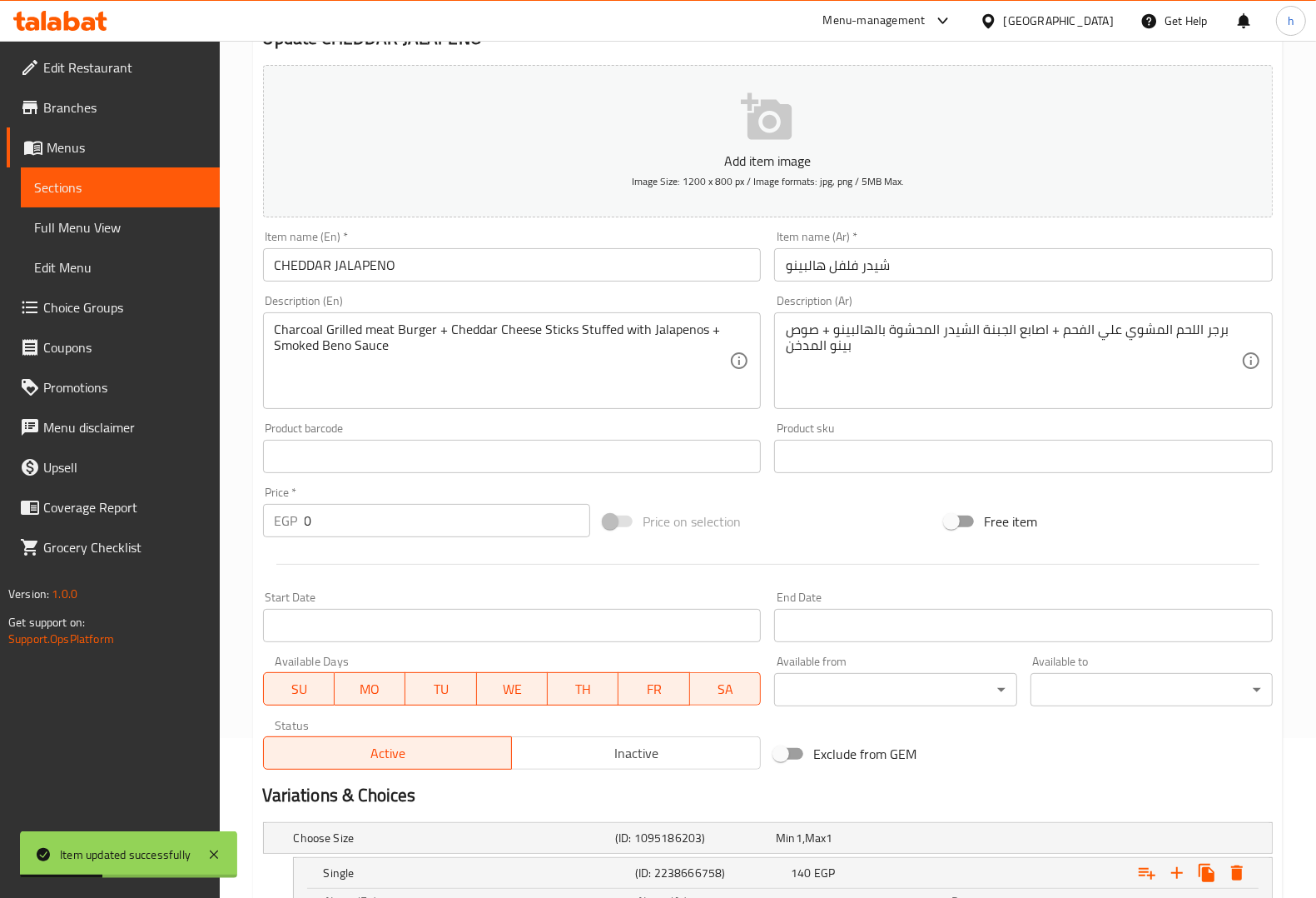
scroll to position [0, 0]
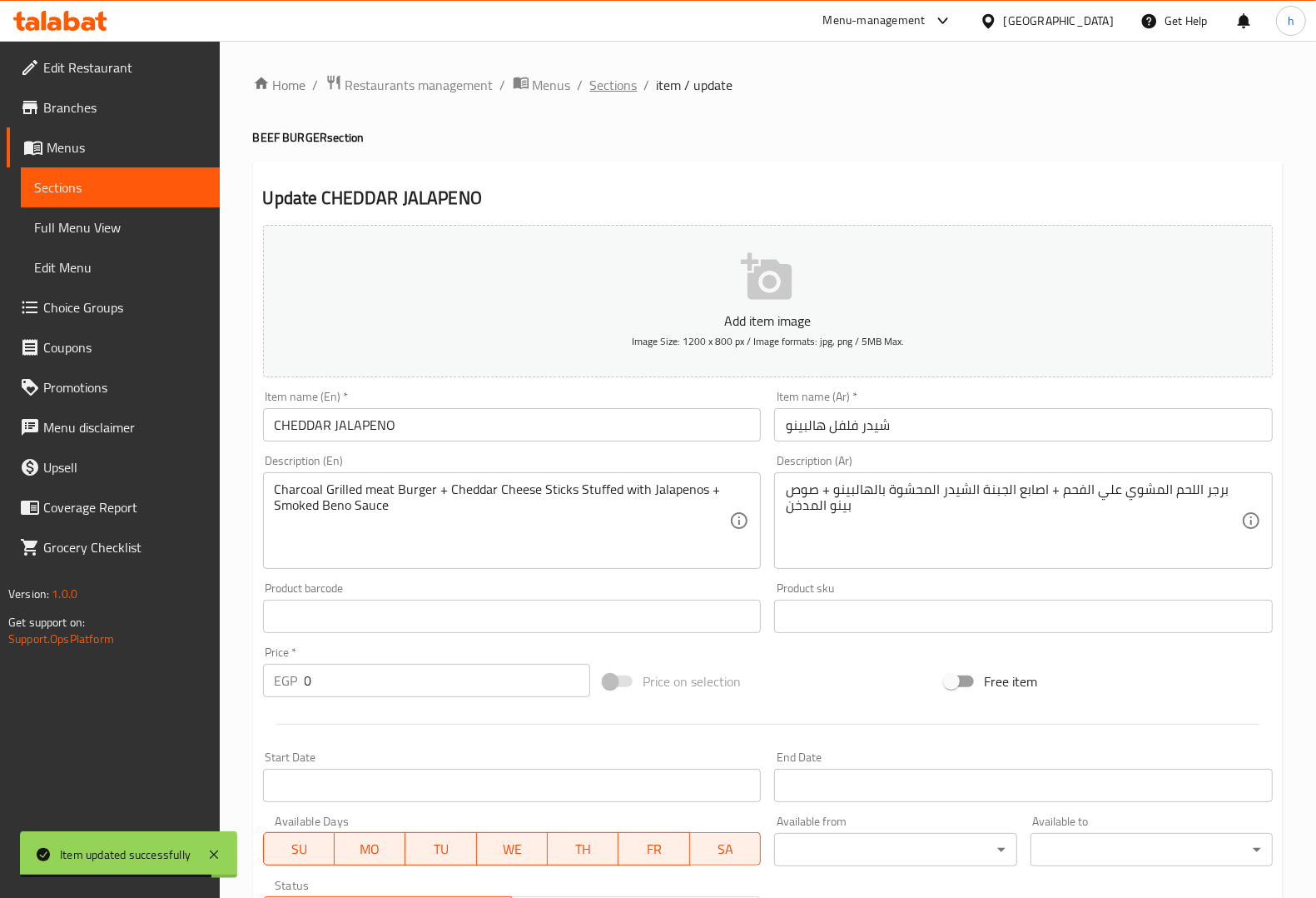
click at [600, 84] on span "Sections" at bounding box center [614, 85] width 47 height 20
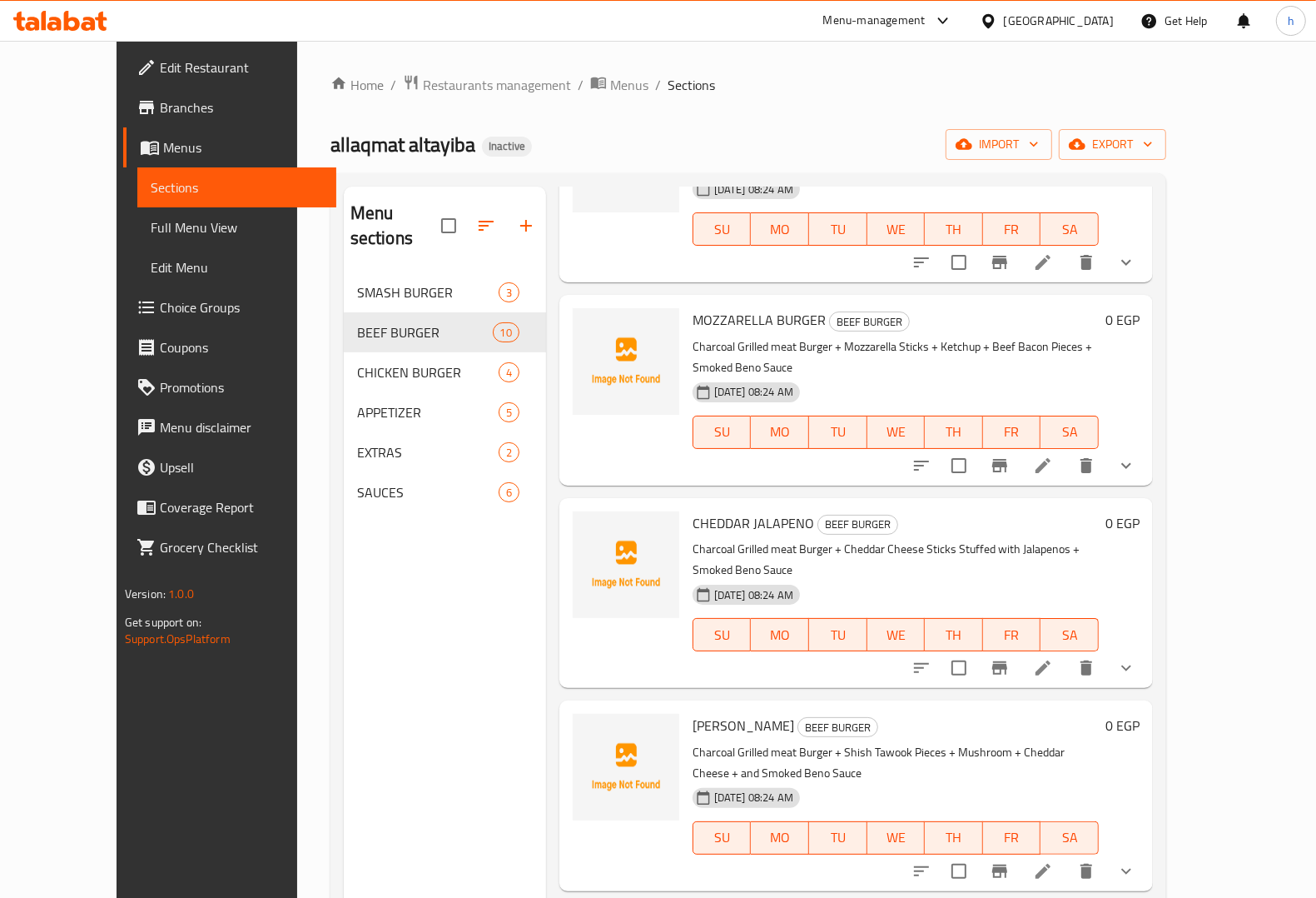
scroll to position [1004, 0]
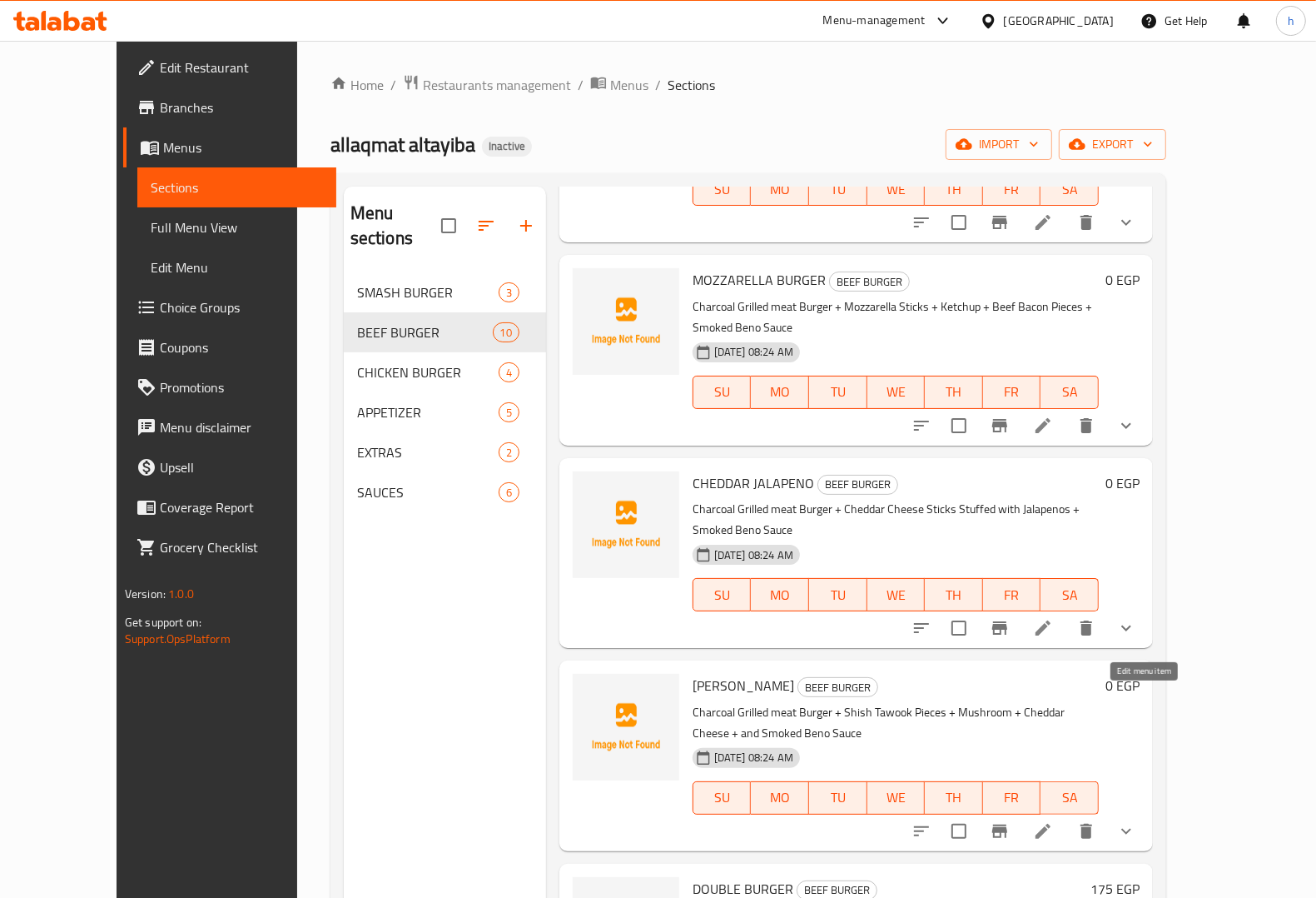
click at [1053, 821] on icon at bounding box center [1043, 831] width 20 height 20
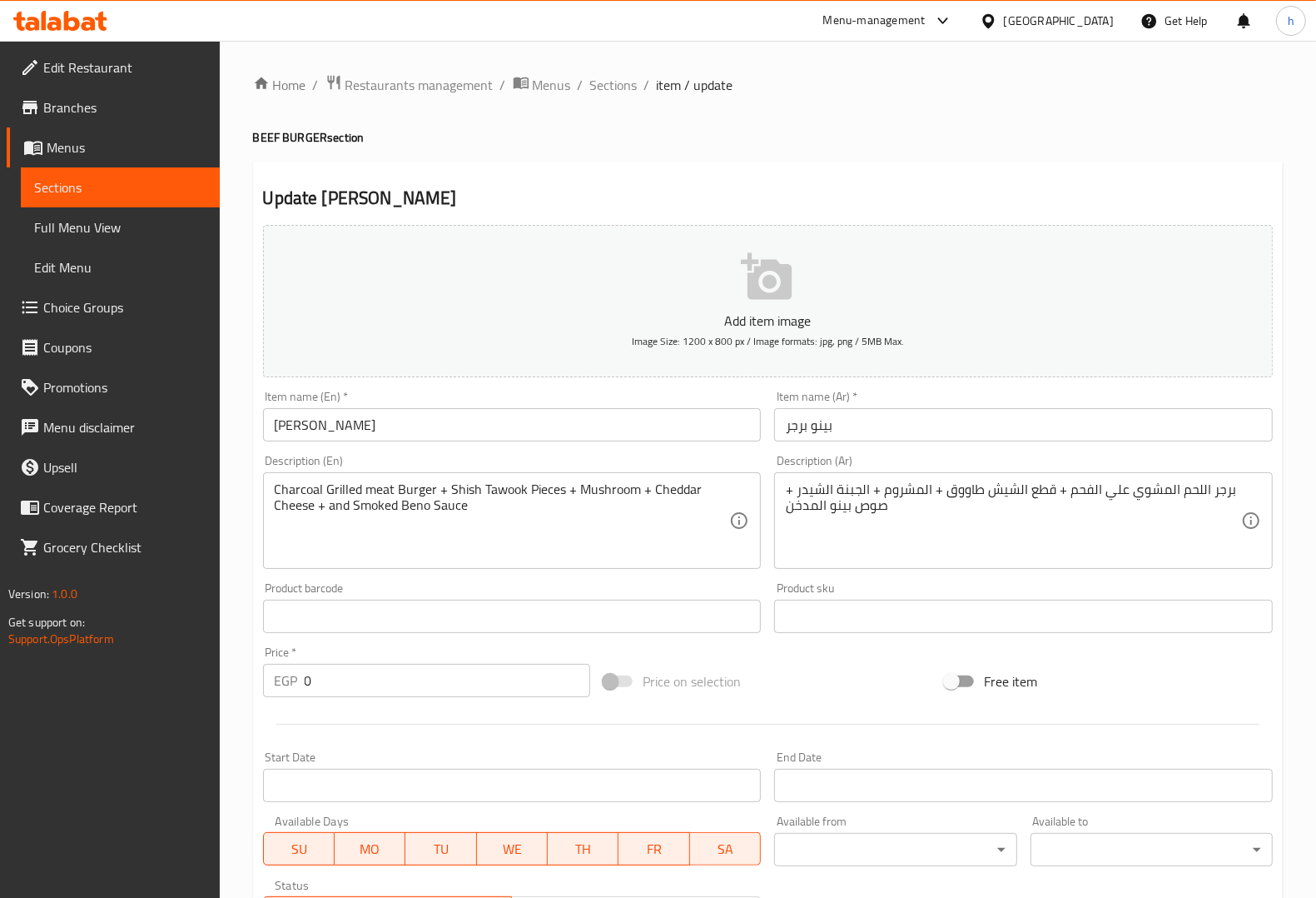
scroll to position [316, 0]
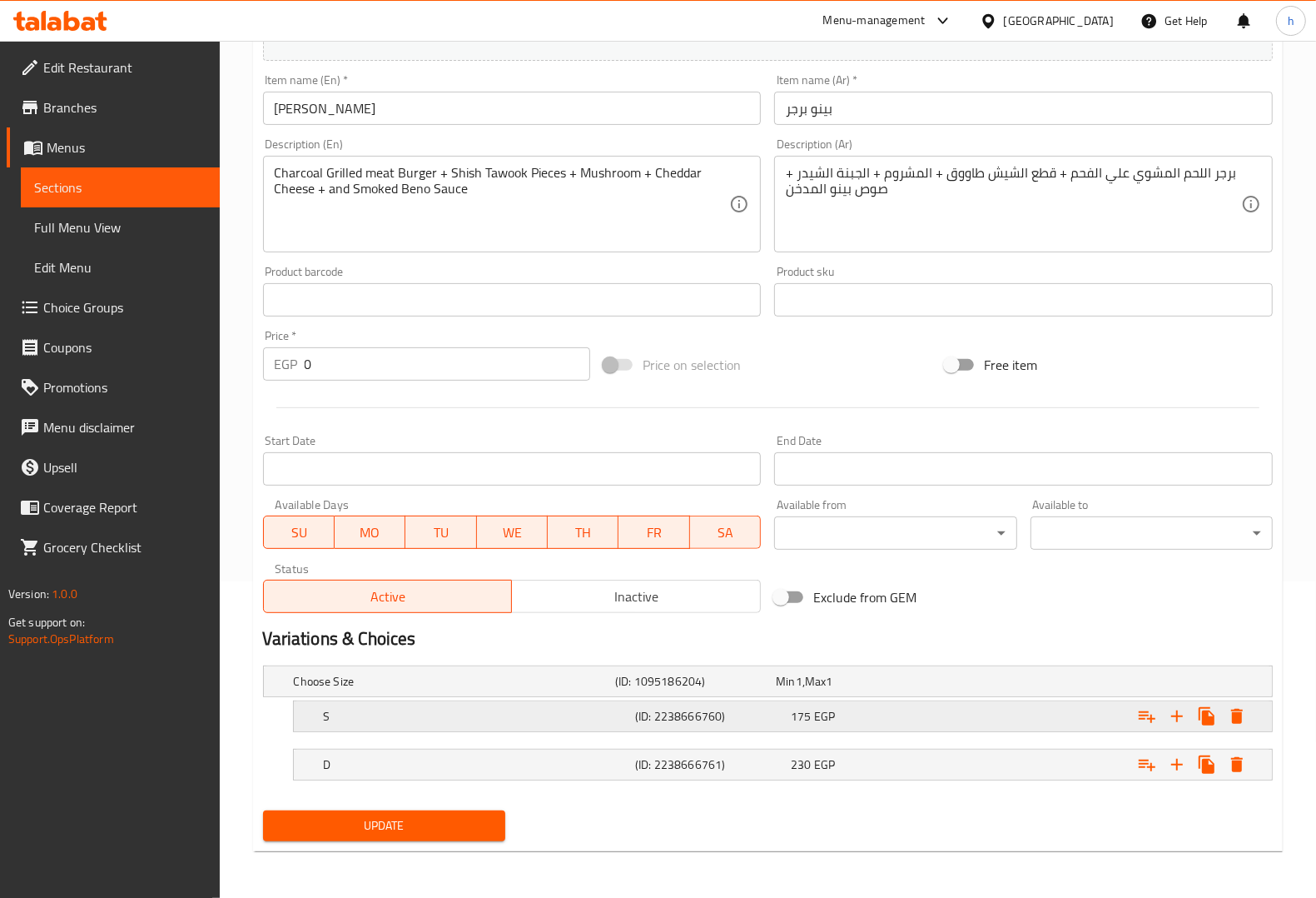
click at [450, 689] on h5 "S" at bounding box center [451, 680] width 314 height 17
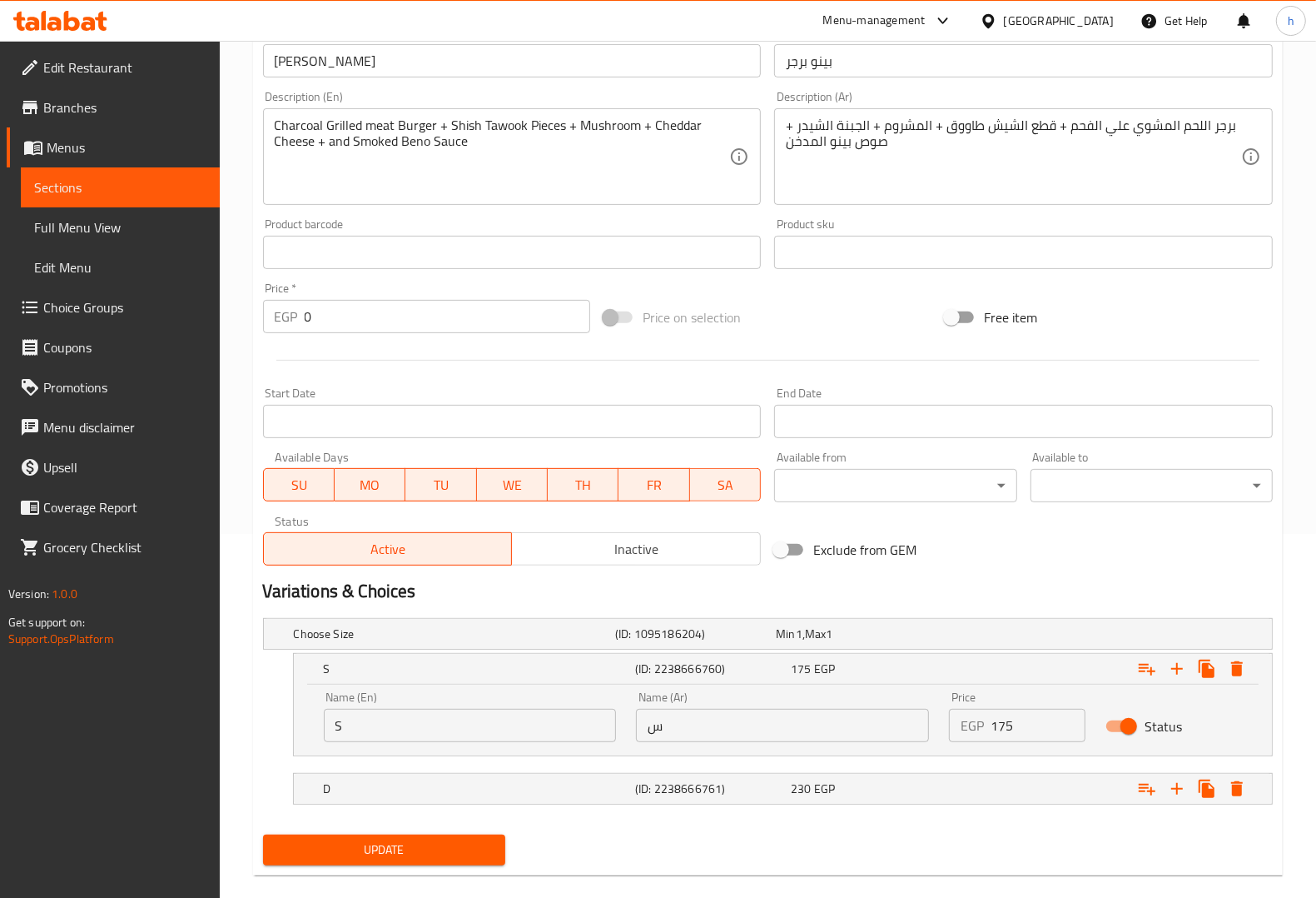
scroll to position [388, 0]
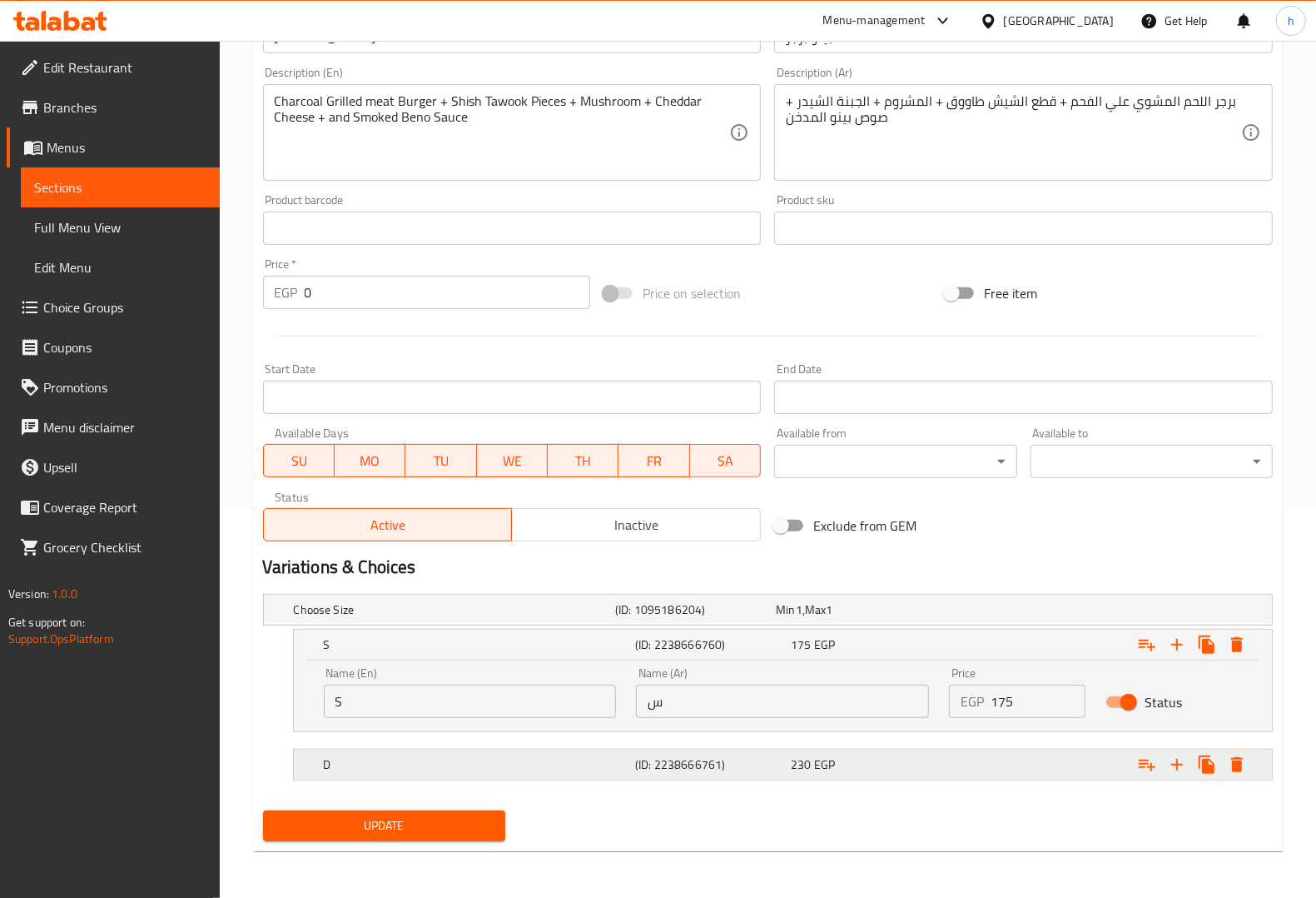
click at [454, 618] on h5 "D" at bounding box center [451, 609] width 314 height 17
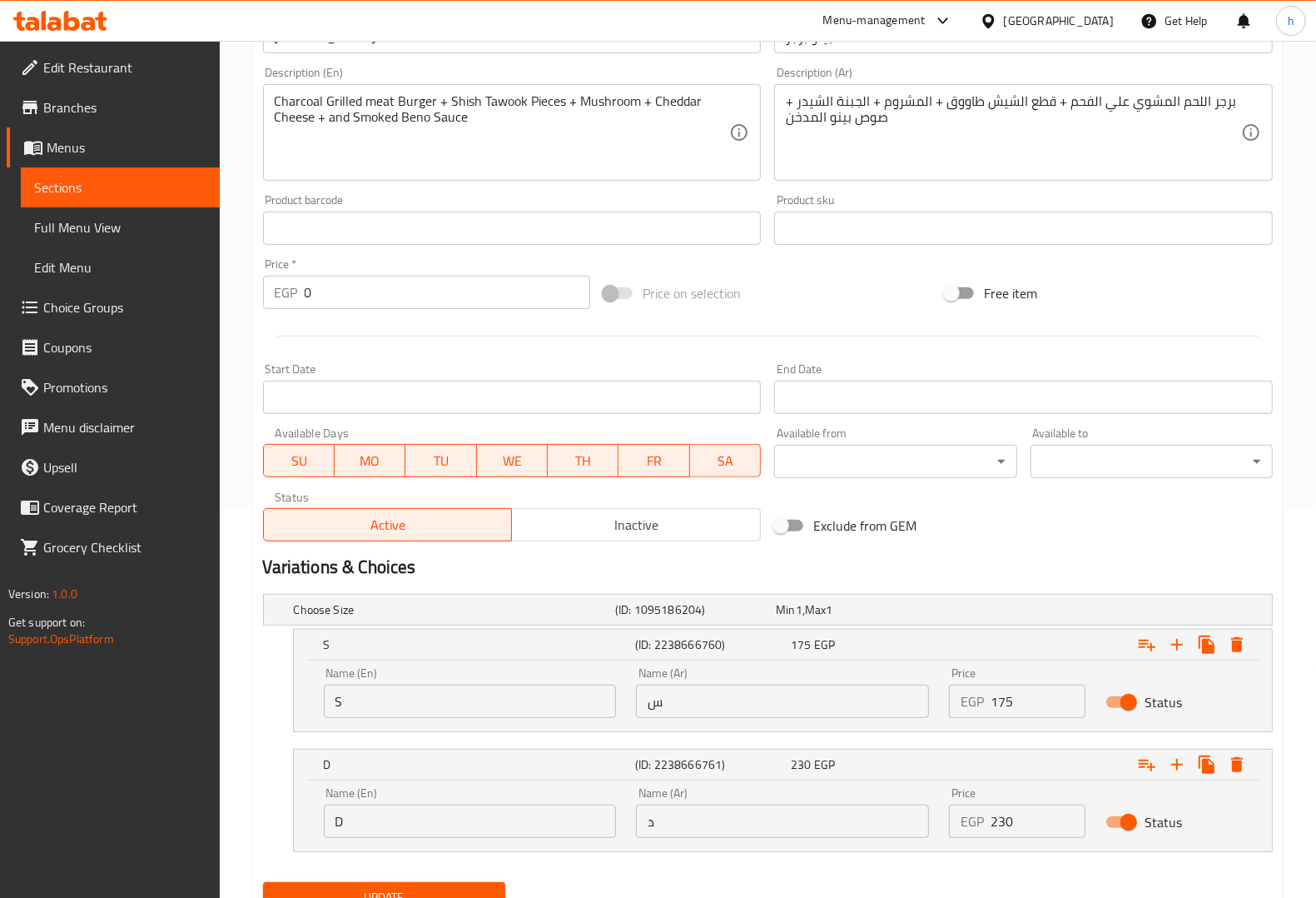
click at [421, 699] on input "S" at bounding box center [471, 701] width 293 height 34
type input "Single"
click at [676, 704] on input "س" at bounding box center [782, 701] width 293 height 34
type input "سنجل"
click at [476, 831] on input "D" at bounding box center [471, 821] width 293 height 34
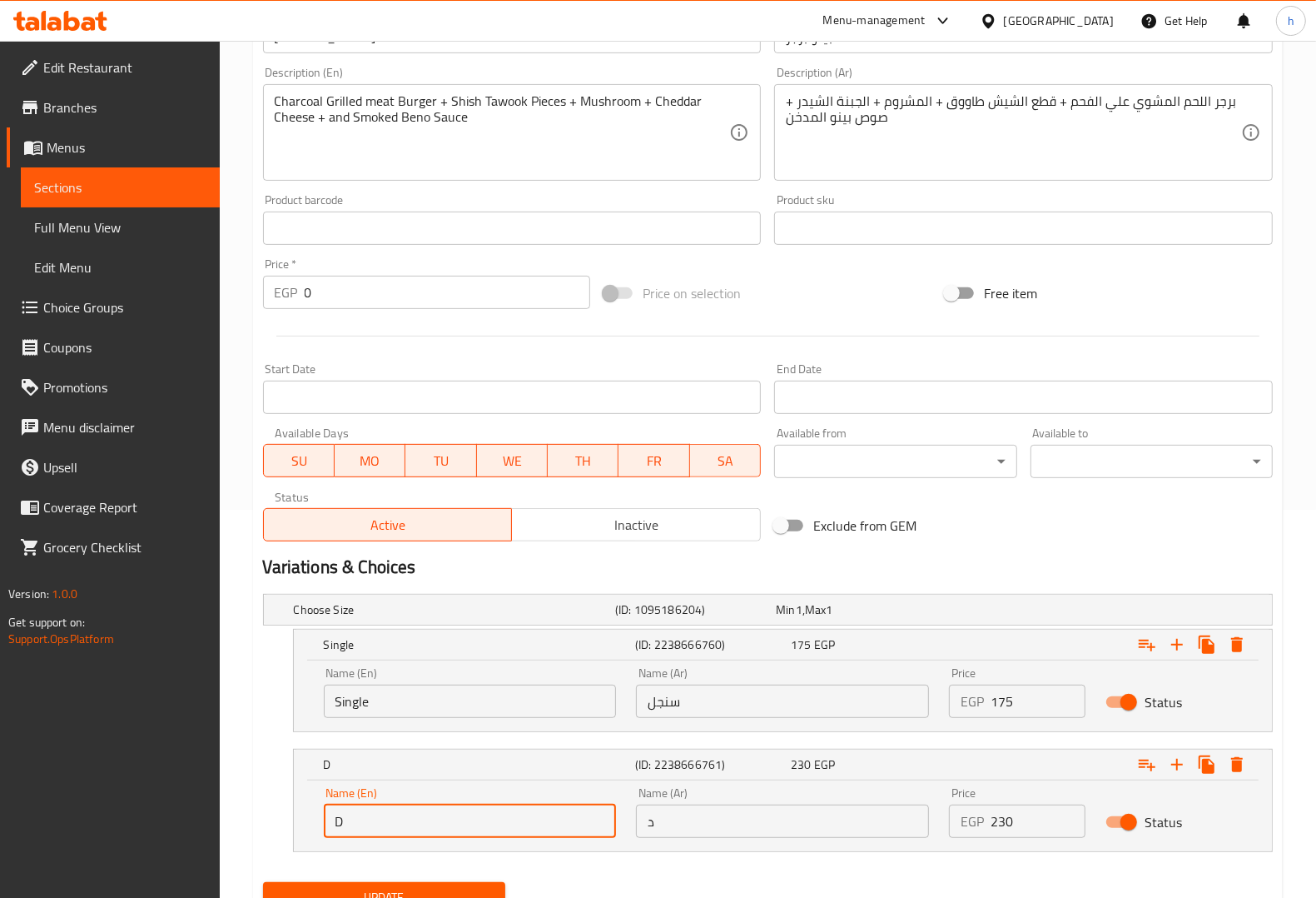
type input "Double"
click at [704, 814] on input "د" at bounding box center [782, 821] width 293 height 34
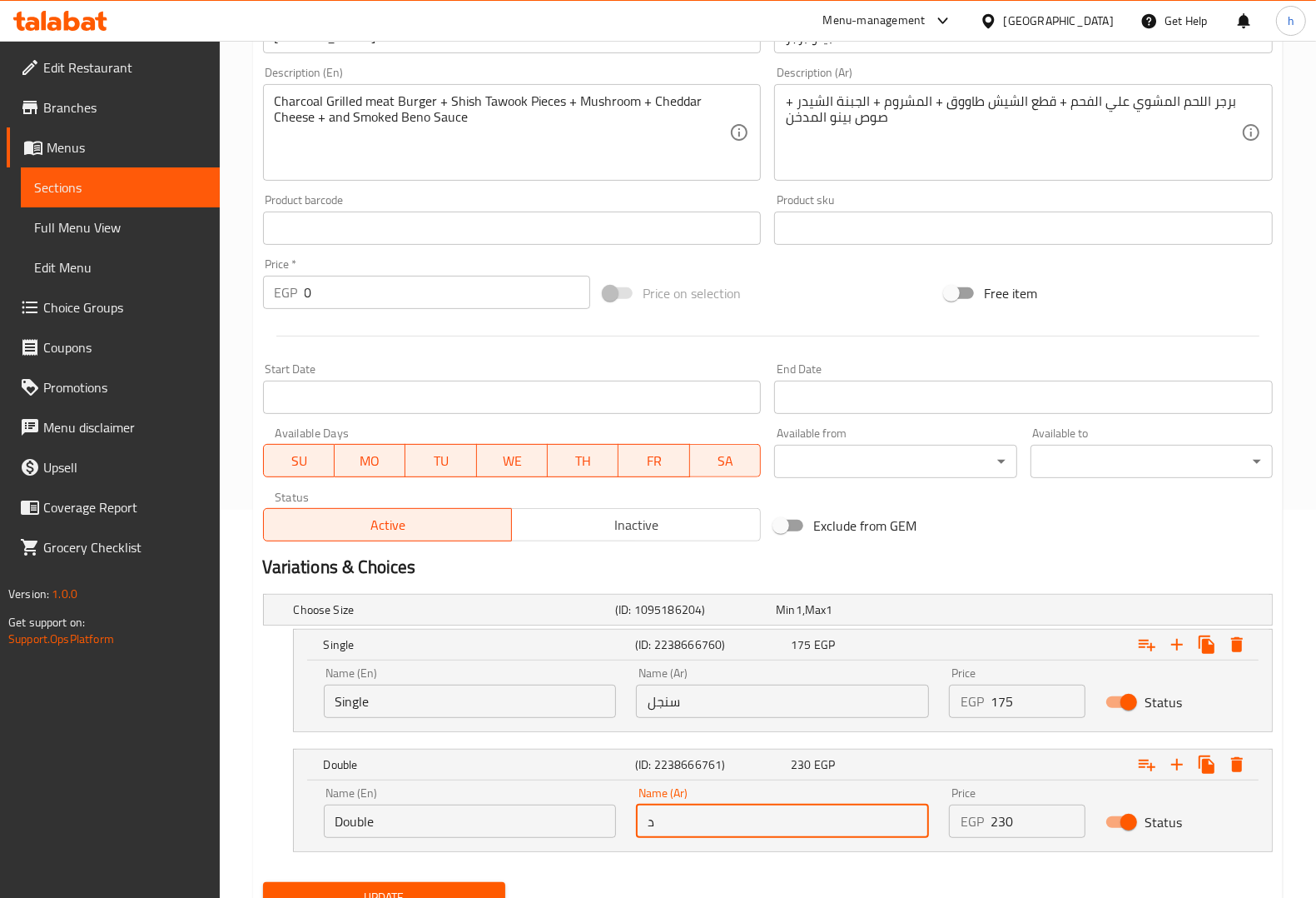
type input "دوبل"
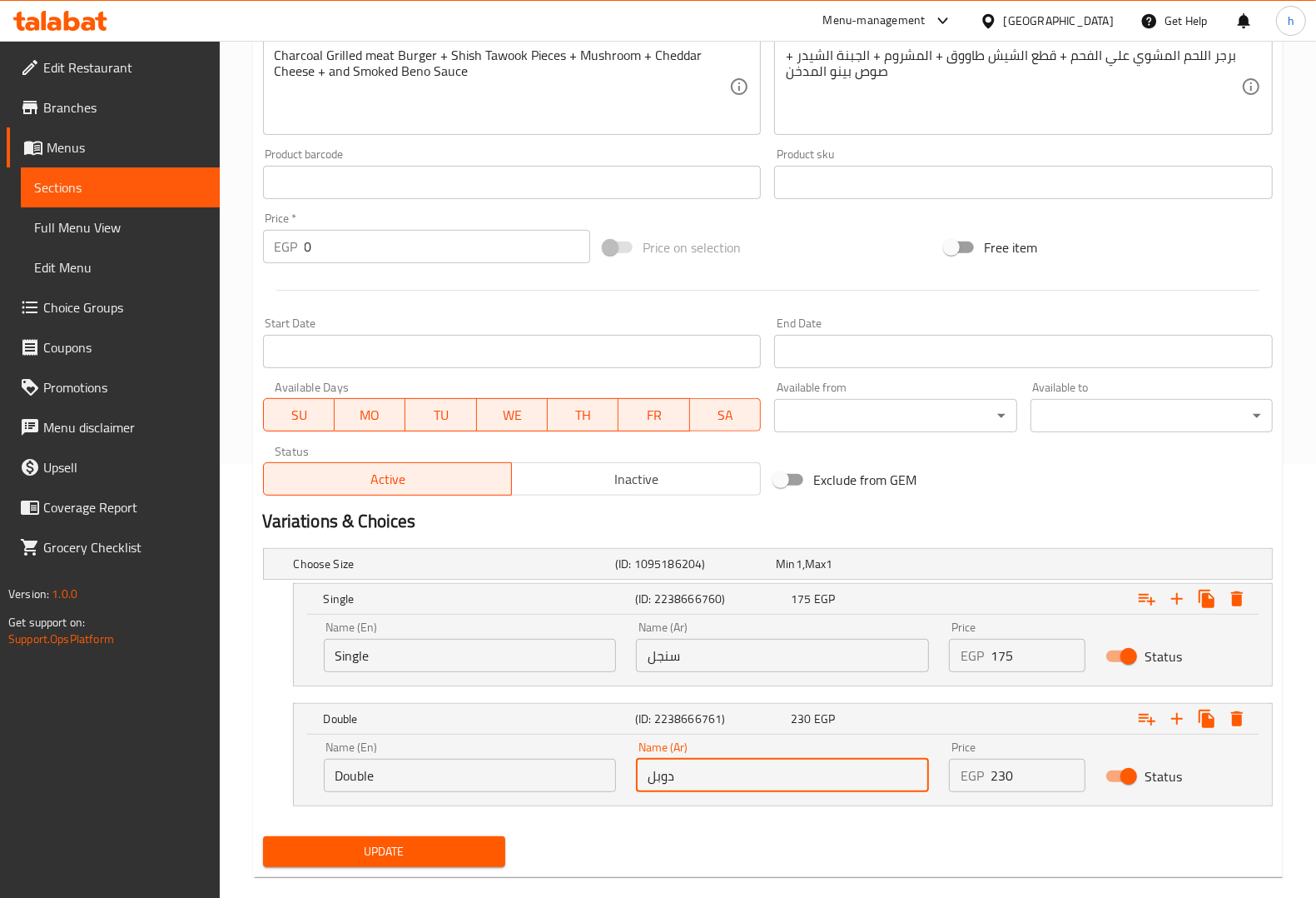
scroll to position [459, 0]
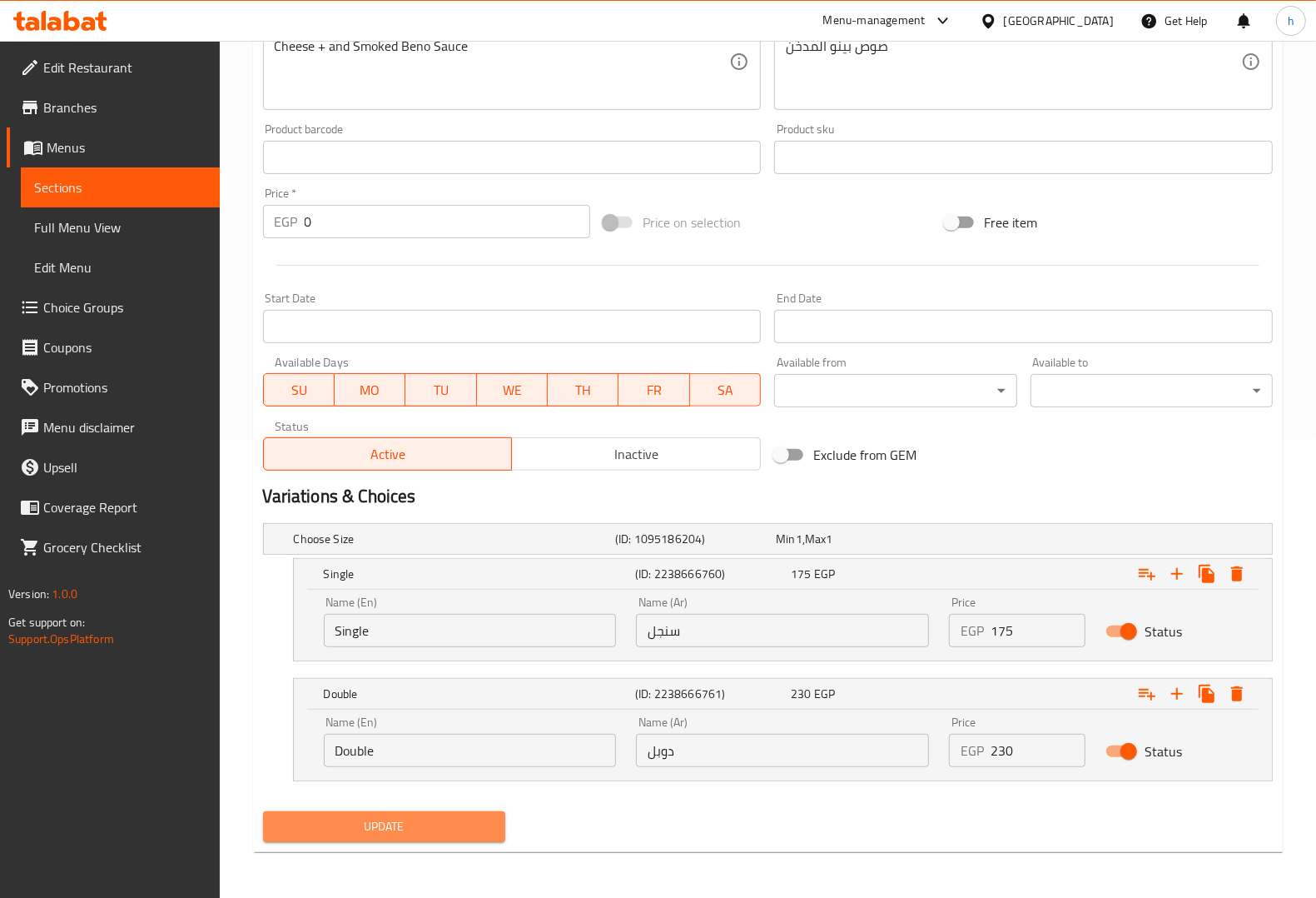
click at [408, 830] on span "Update" at bounding box center [385, 826] width 216 height 21
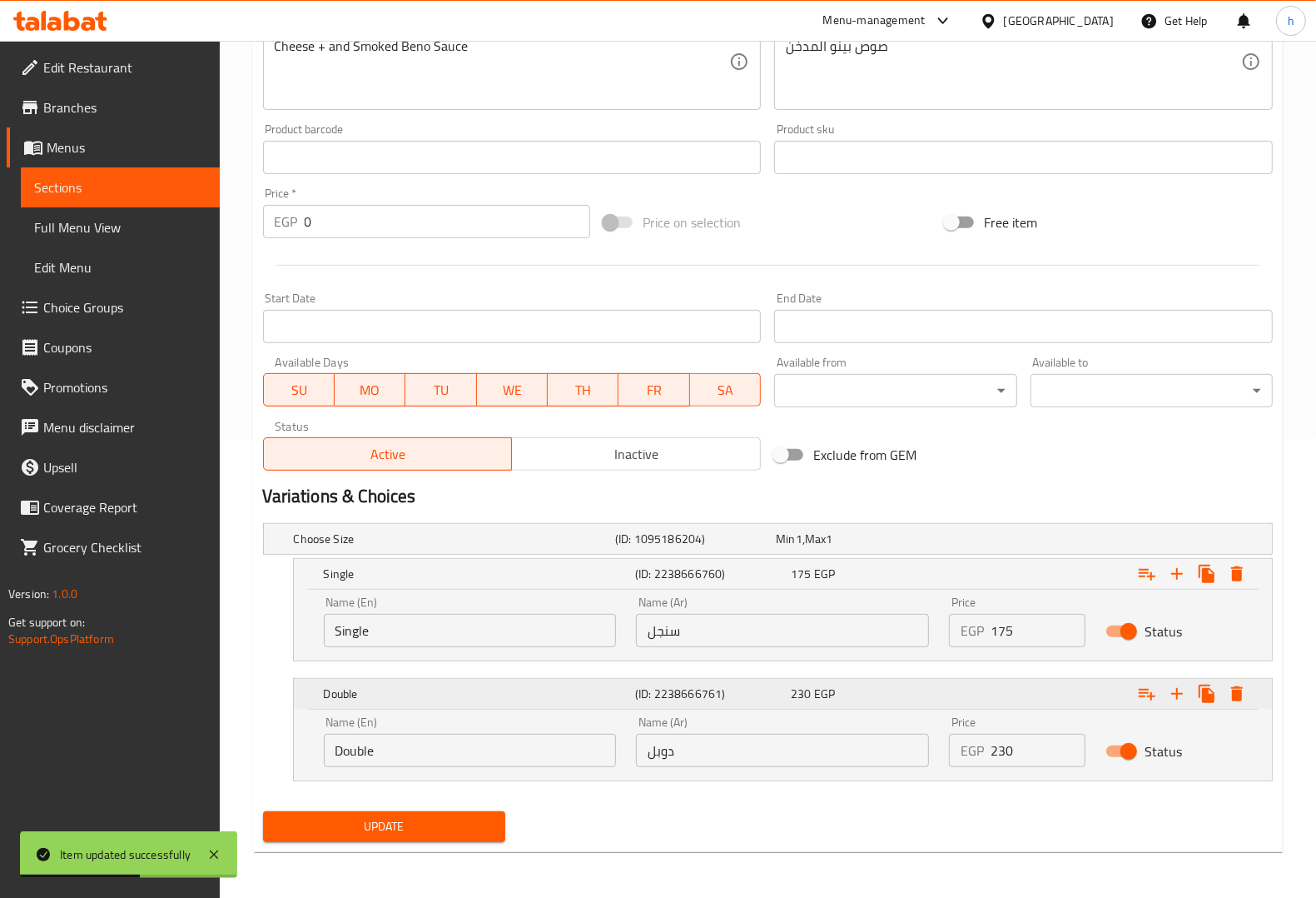
scroll to position [0, 0]
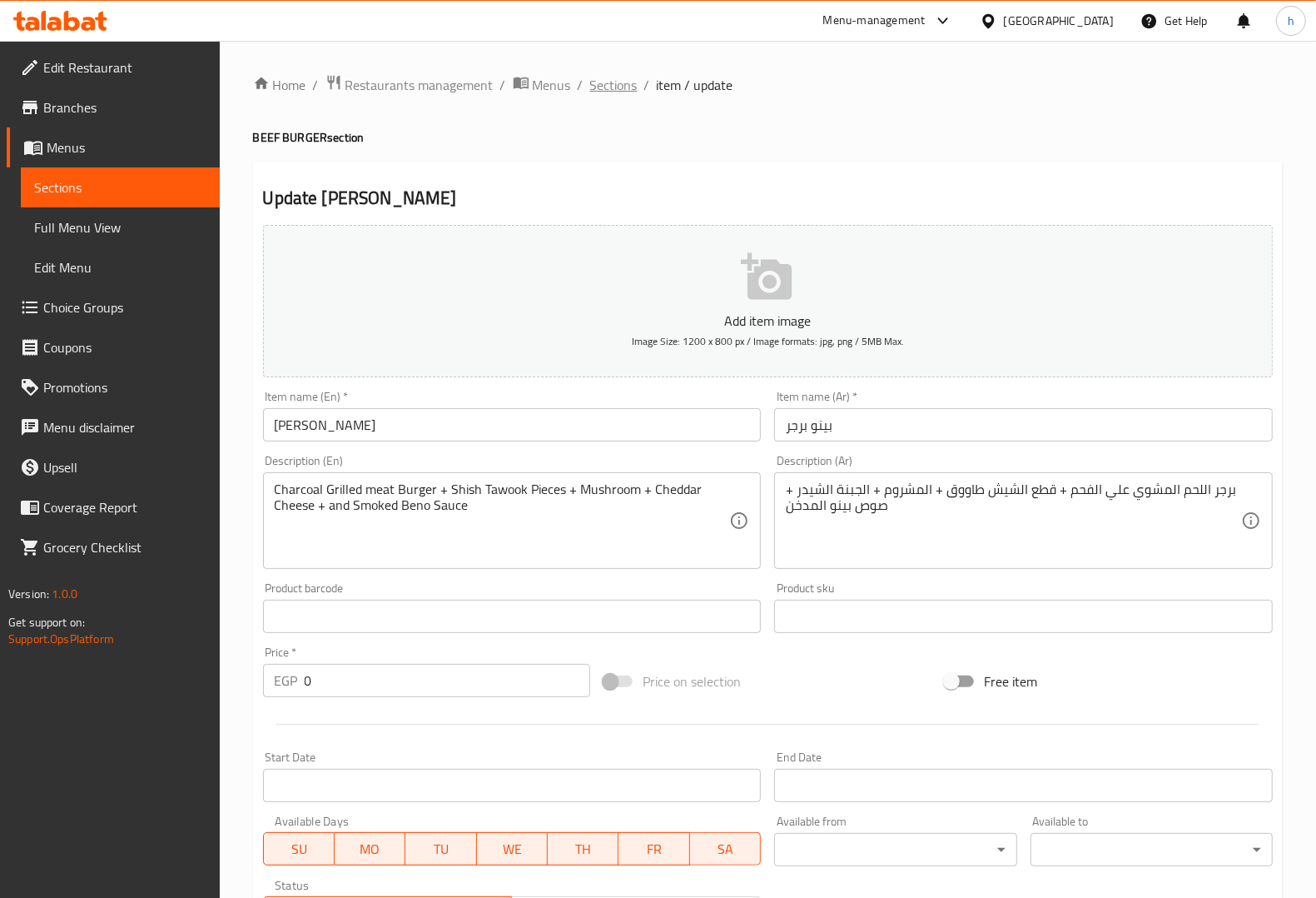
click at [601, 89] on span "Sections" at bounding box center [614, 85] width 47 height 20
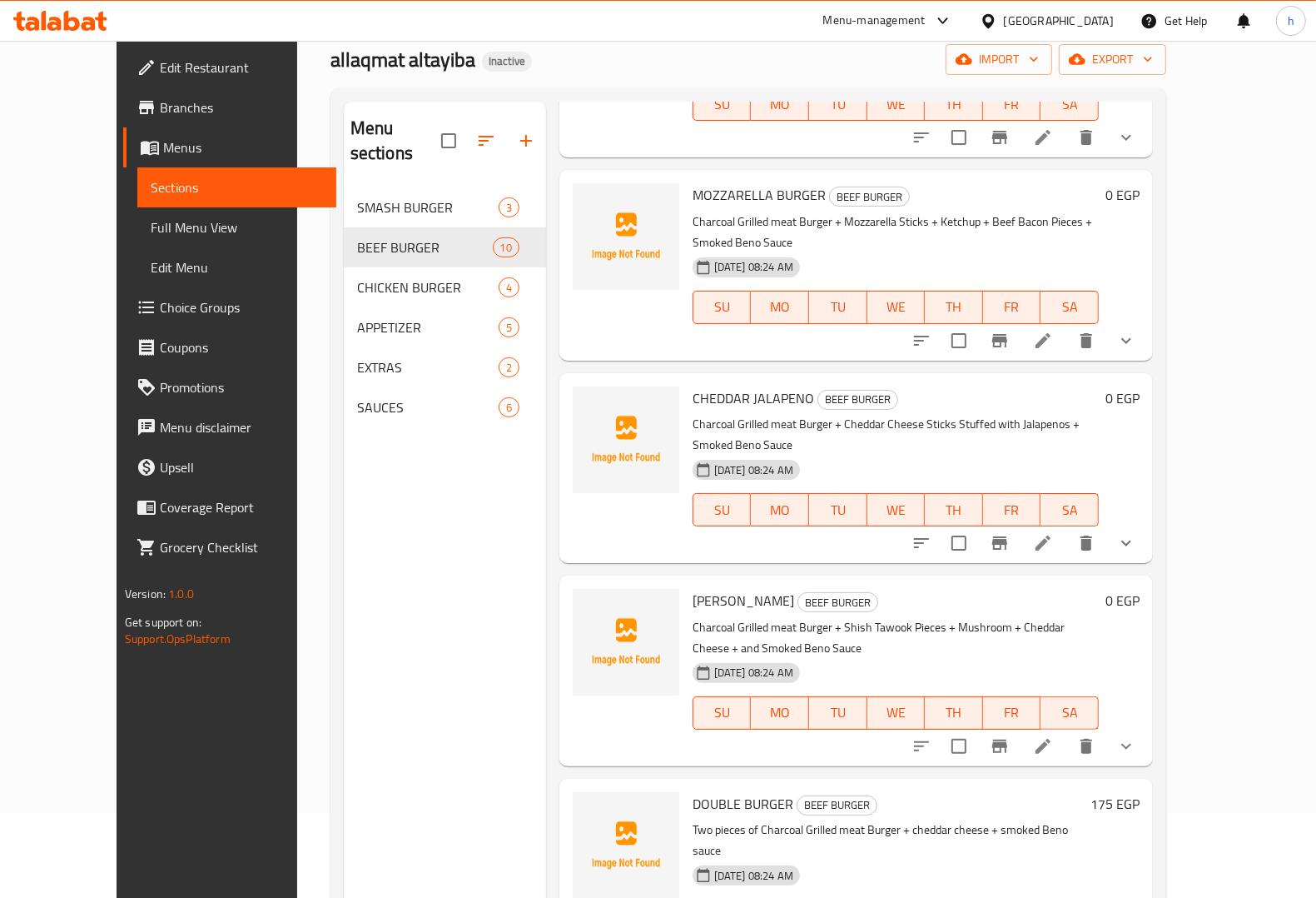
scroll to position [208, 0]
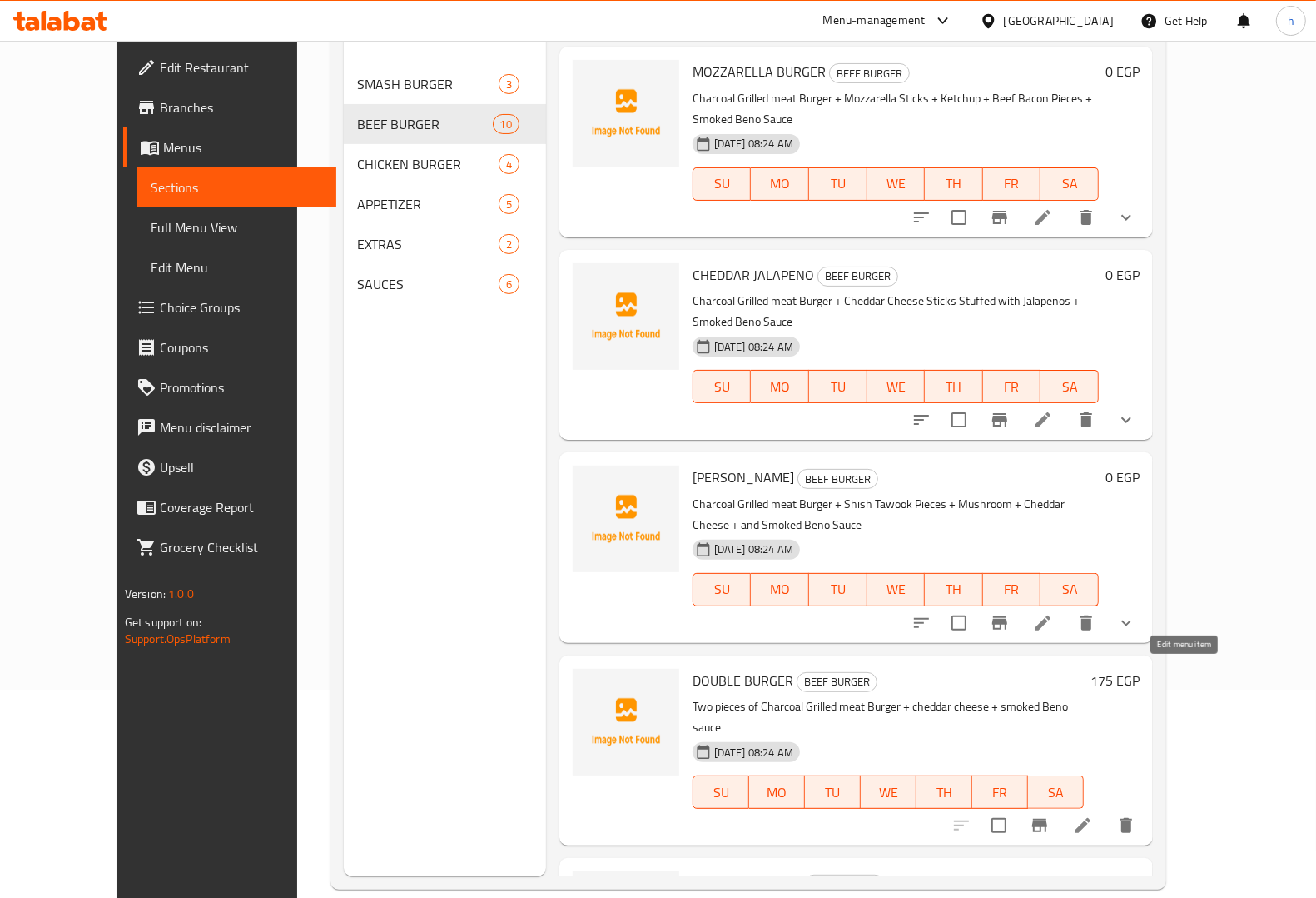
click at [1094, 815] on icon at bounding box center [1083, 825] width 20 height 20
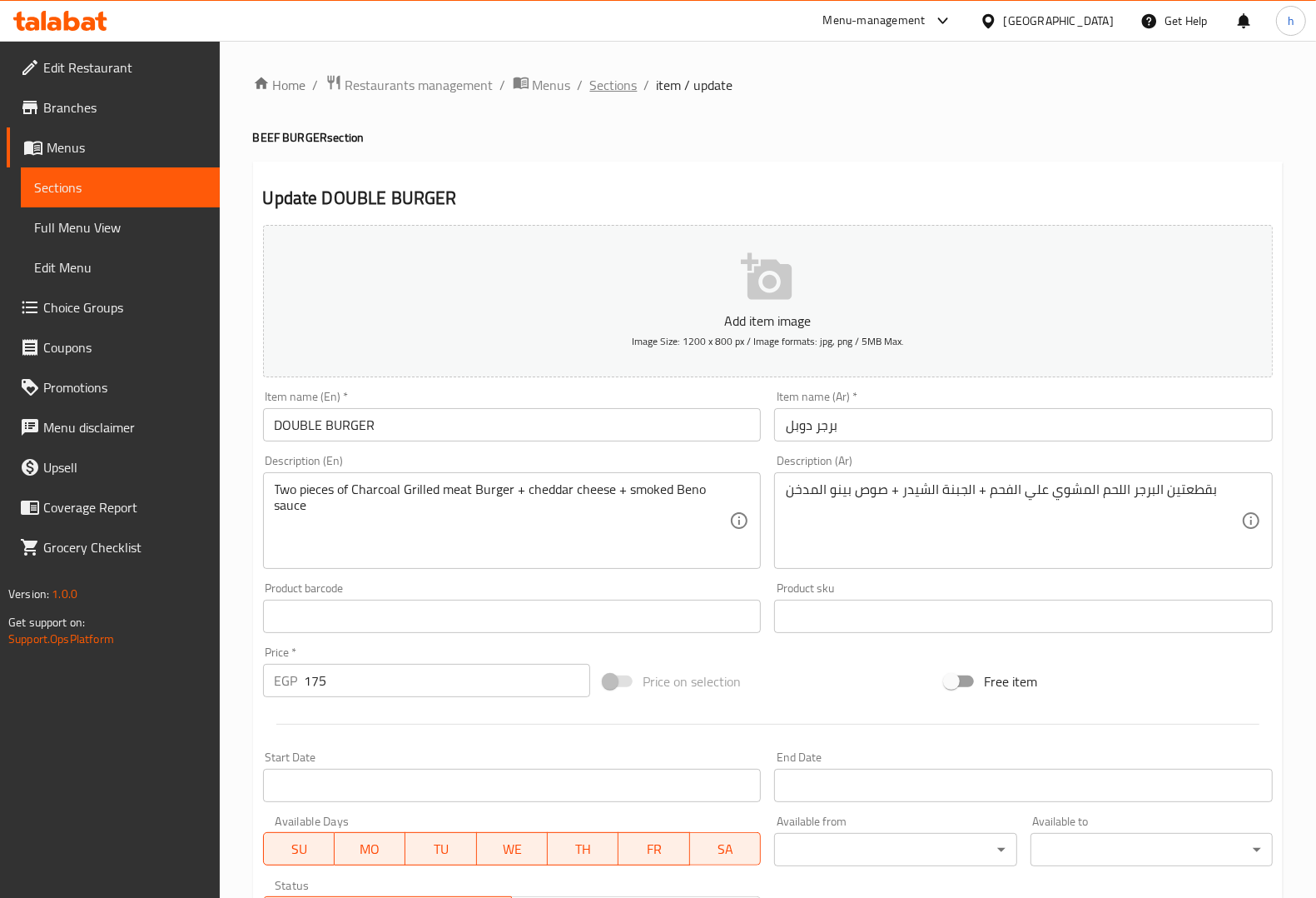
click at [599, 81] on span "Sections" at bounding box center [614, 85] width 47 height 20
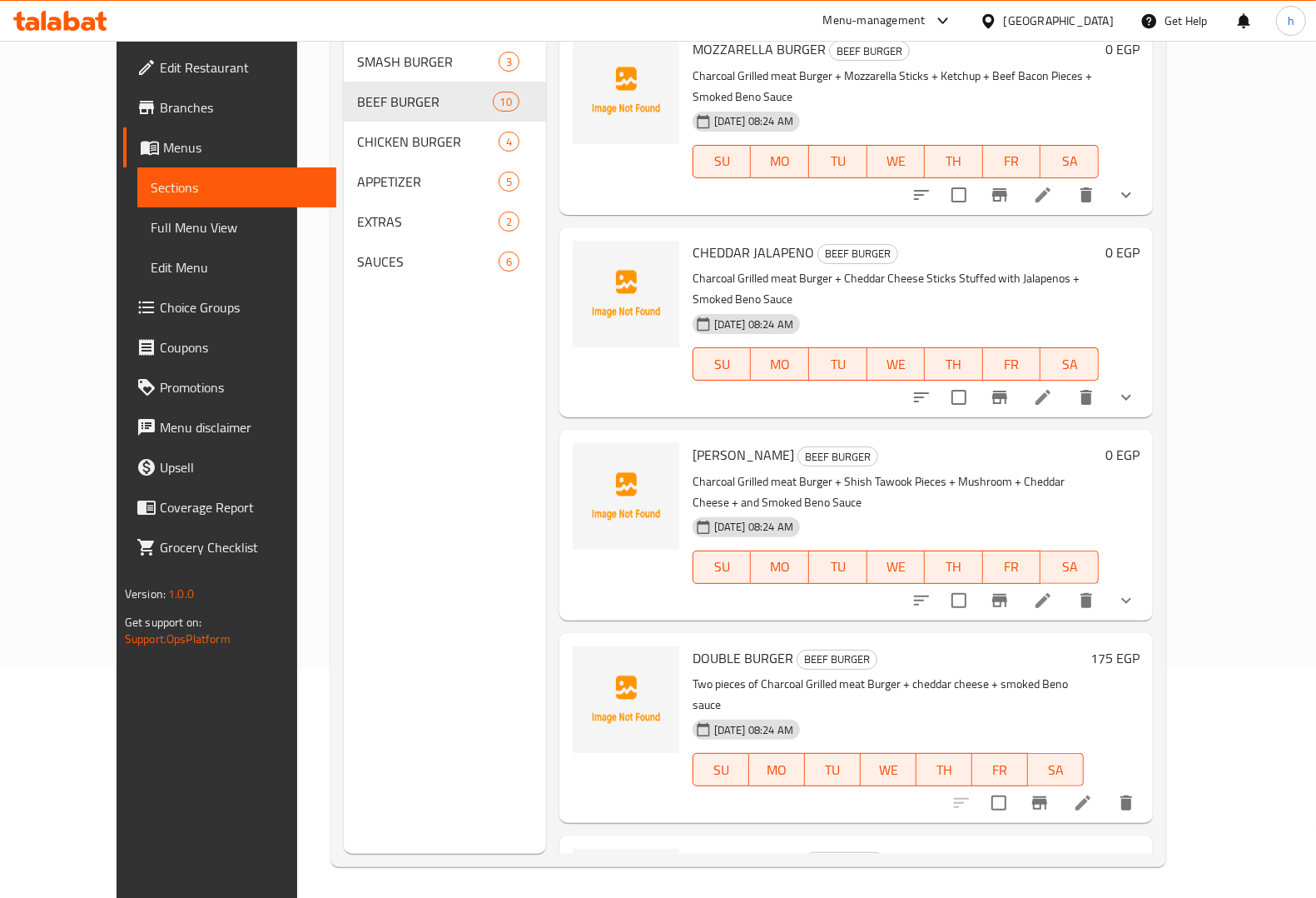
scroll to position [234, 0]
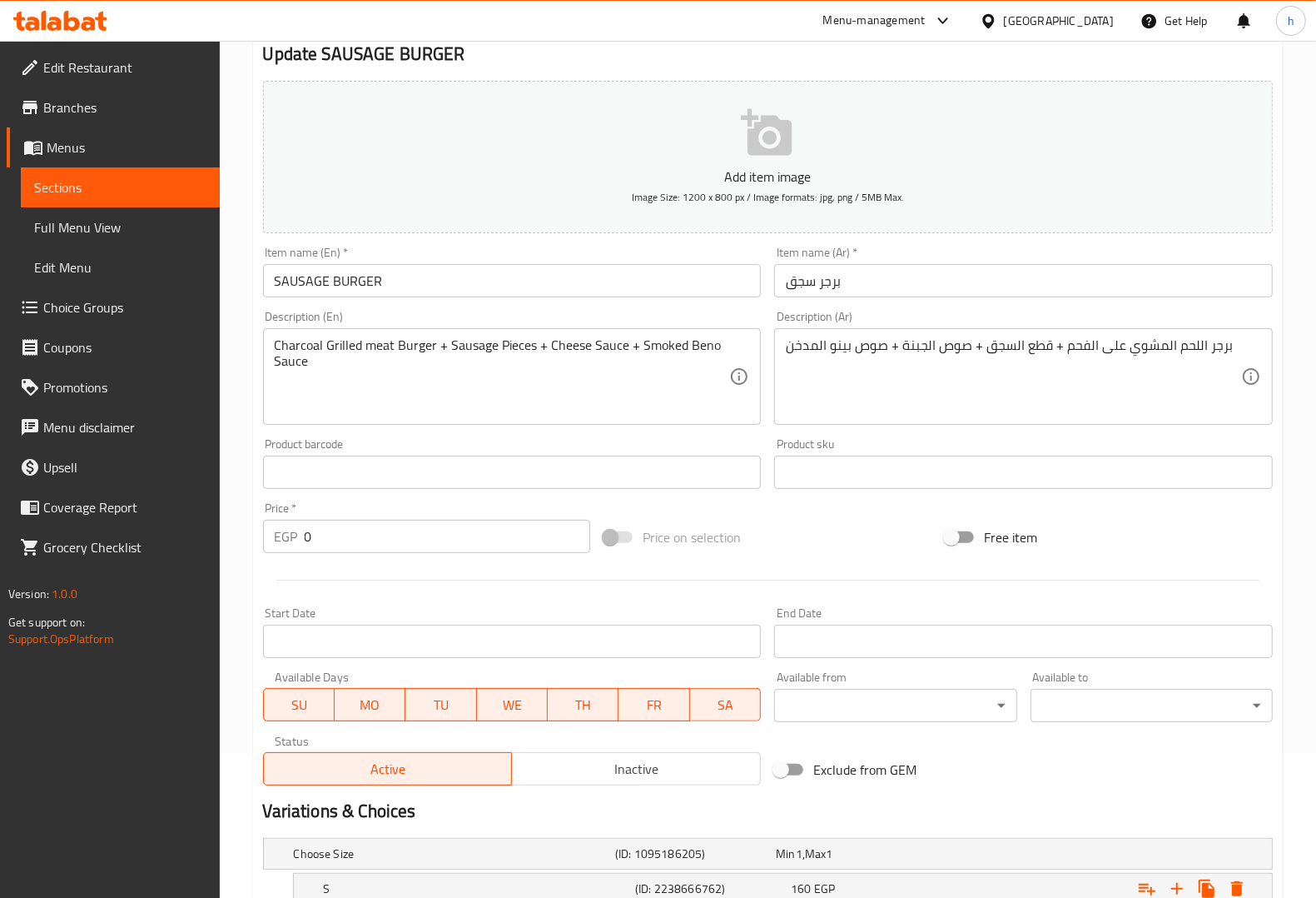
scroll to position [316, 0]
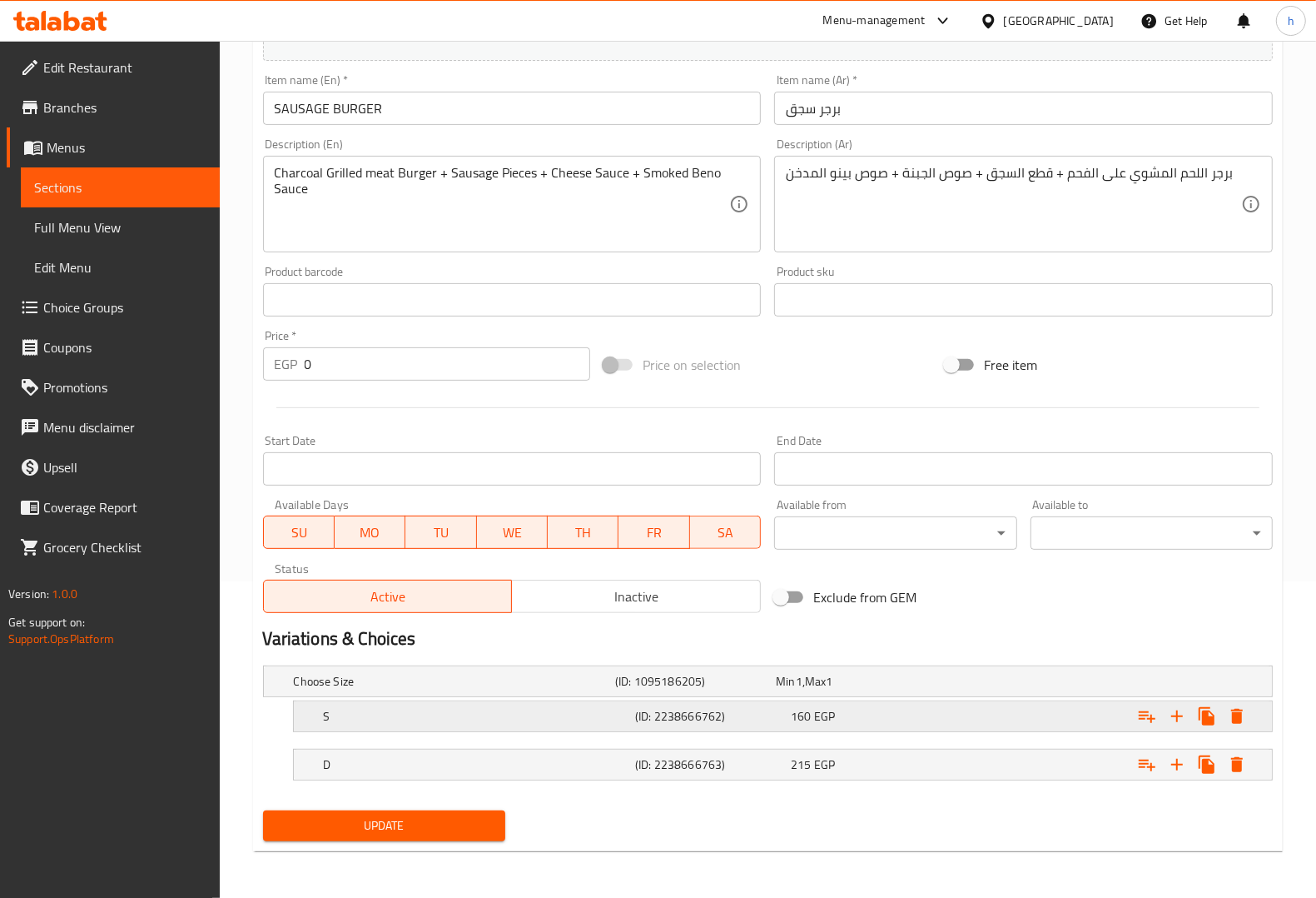
click at [423, 689] on h5 "S" at bounding box center [451, 680] width 314 height 17
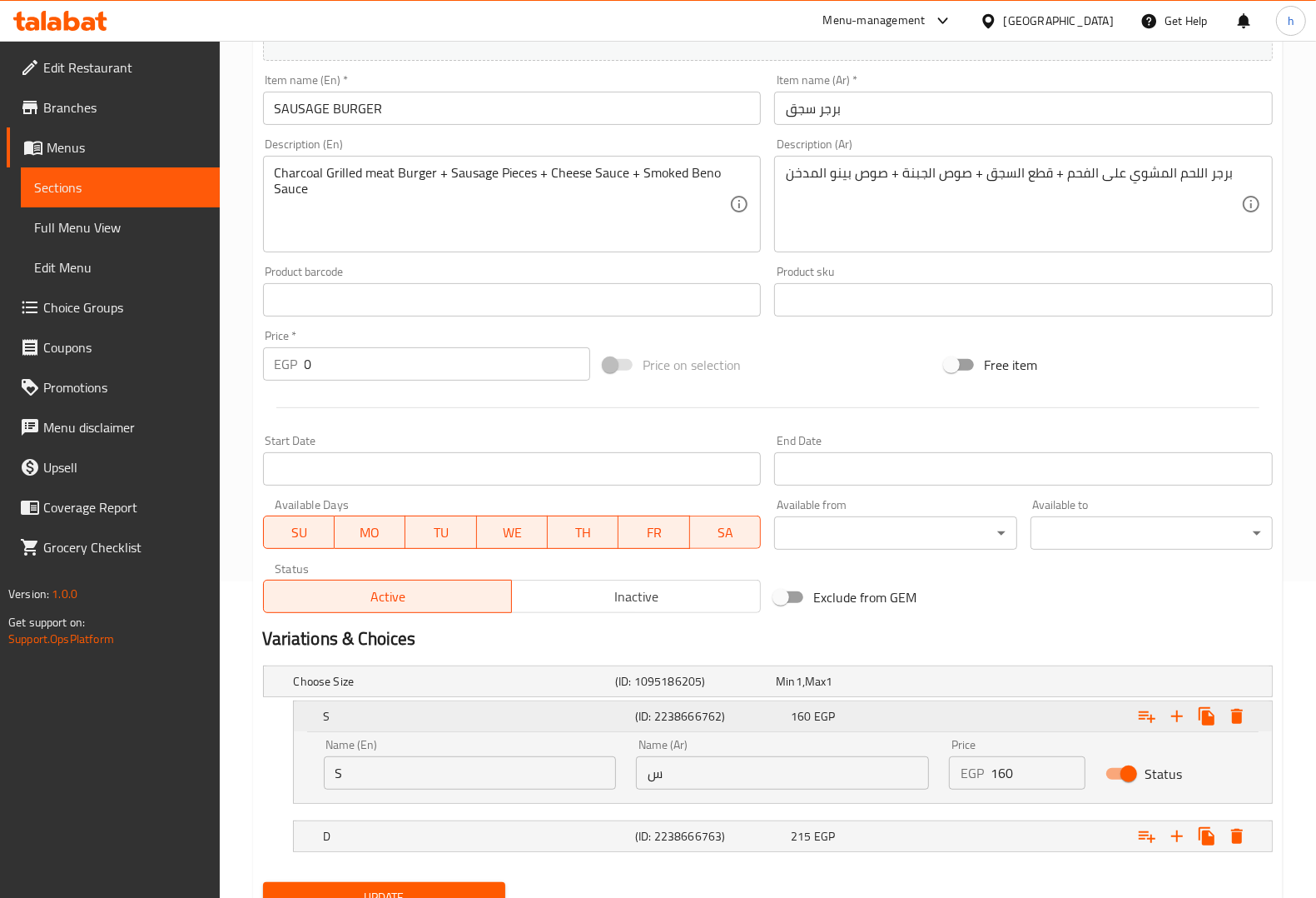
scroll to position [388, 0]
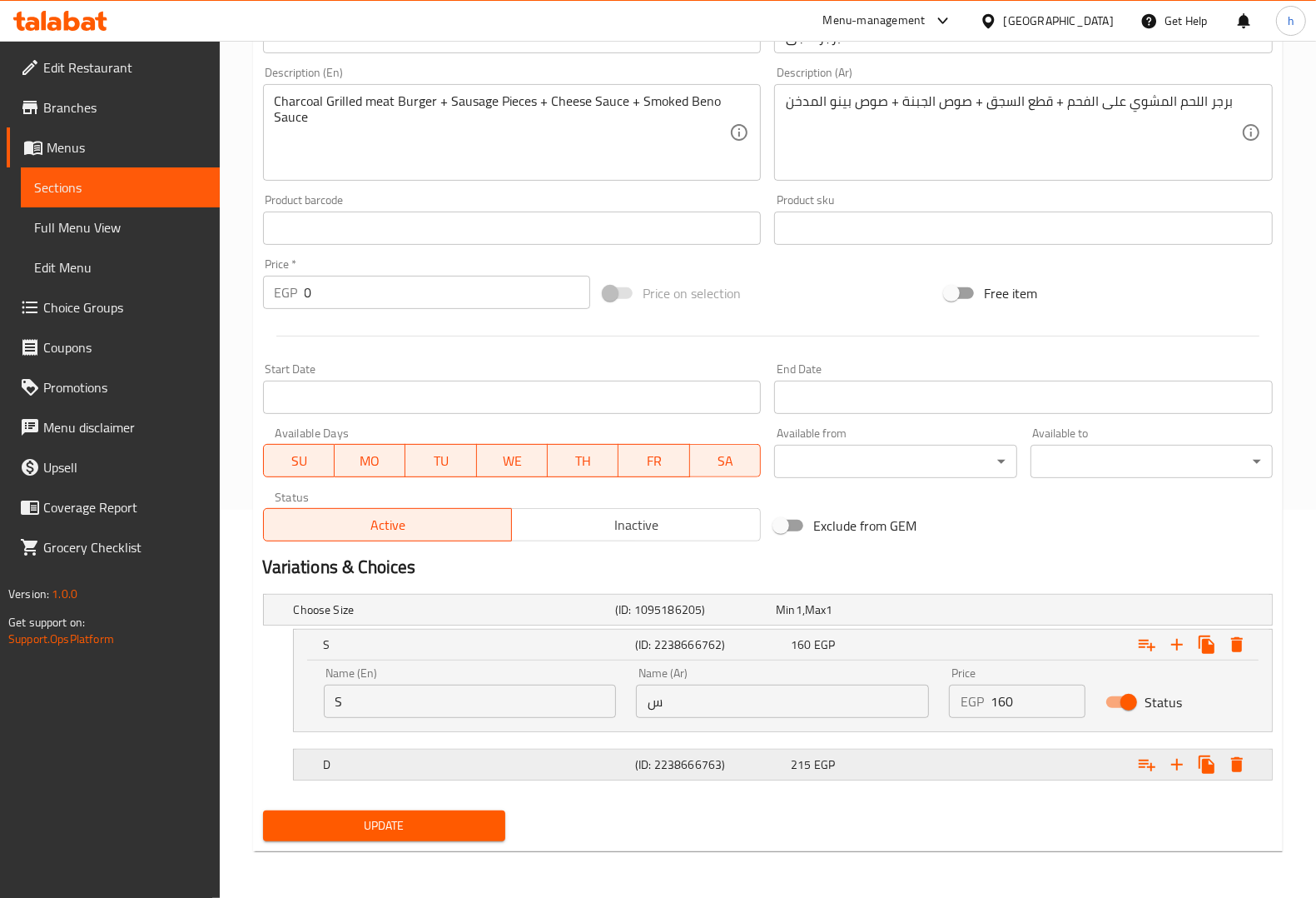
click at [423, 628] on div "D (ID: 2238666763) 215 EGP" at bounding box center [773, 609] width 965 height 37
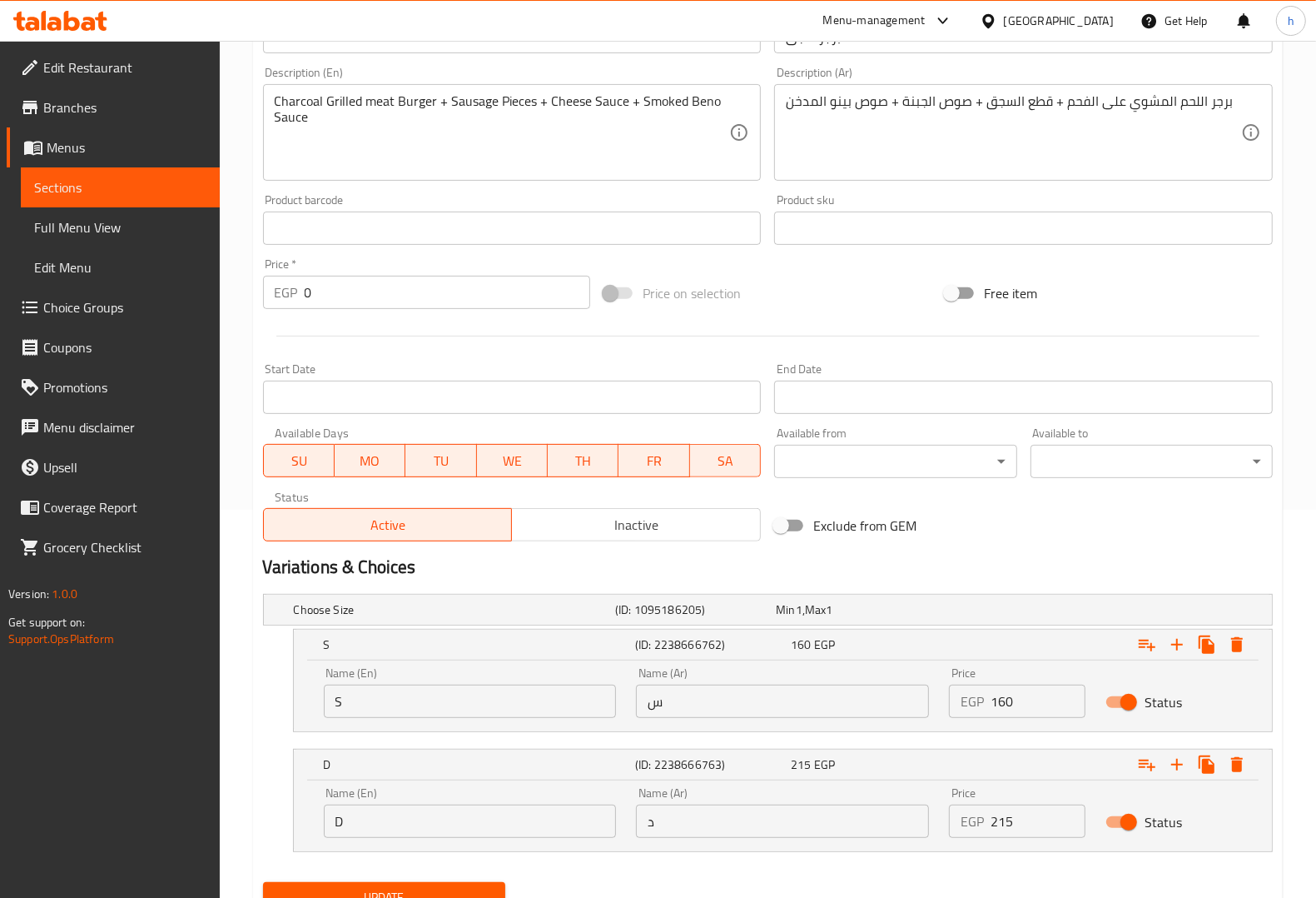
click at [397, 703] on input "S" at bounding box center [471, 701] width 293 height 34
type input "Single"
click at [720, 702] on input "س" at bounding box center [782, 701] width 293 height 34
type input "سنجل"
click at [386, 819] on input "D" at bounding box center [471, 821] width 293 height 34
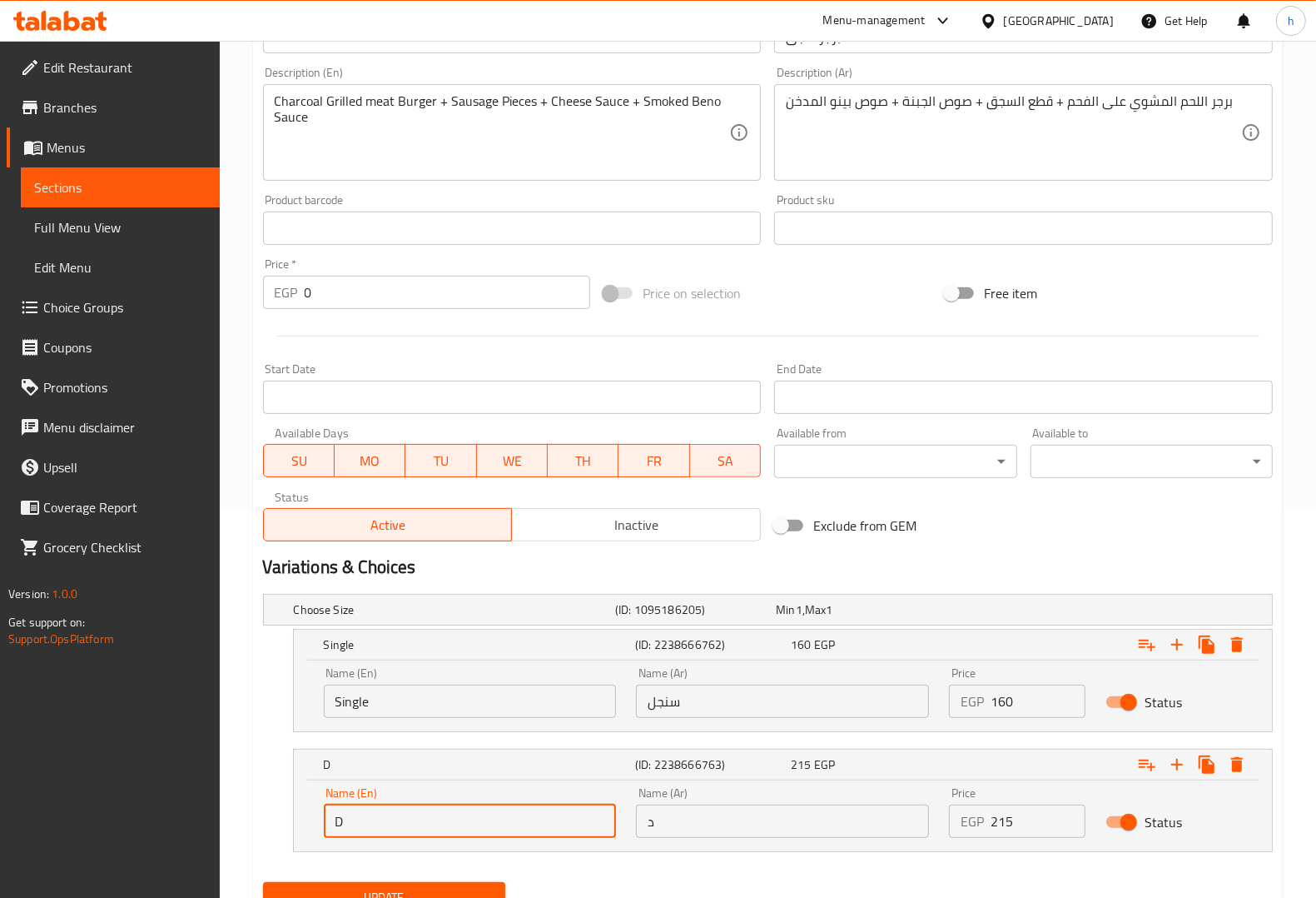
type input "Double"
drag, startPoint x: 738, startPoint y: 831, endPoint x: 726, endPoint y: 831, distance: 12.0
click at [738, 831] on input "د" at bounding box center [782, 821] width 293 height 34
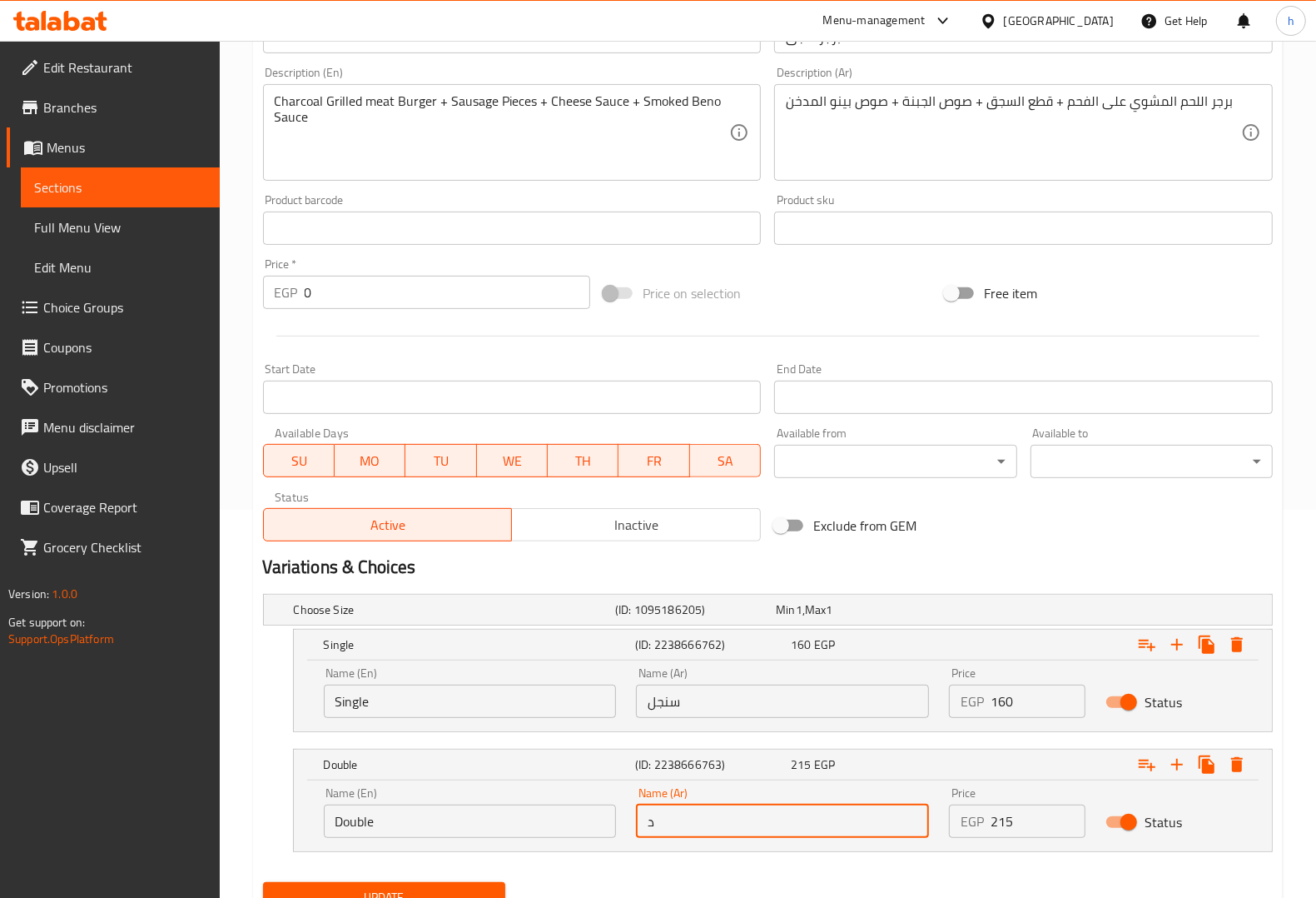
type input "دوبل"
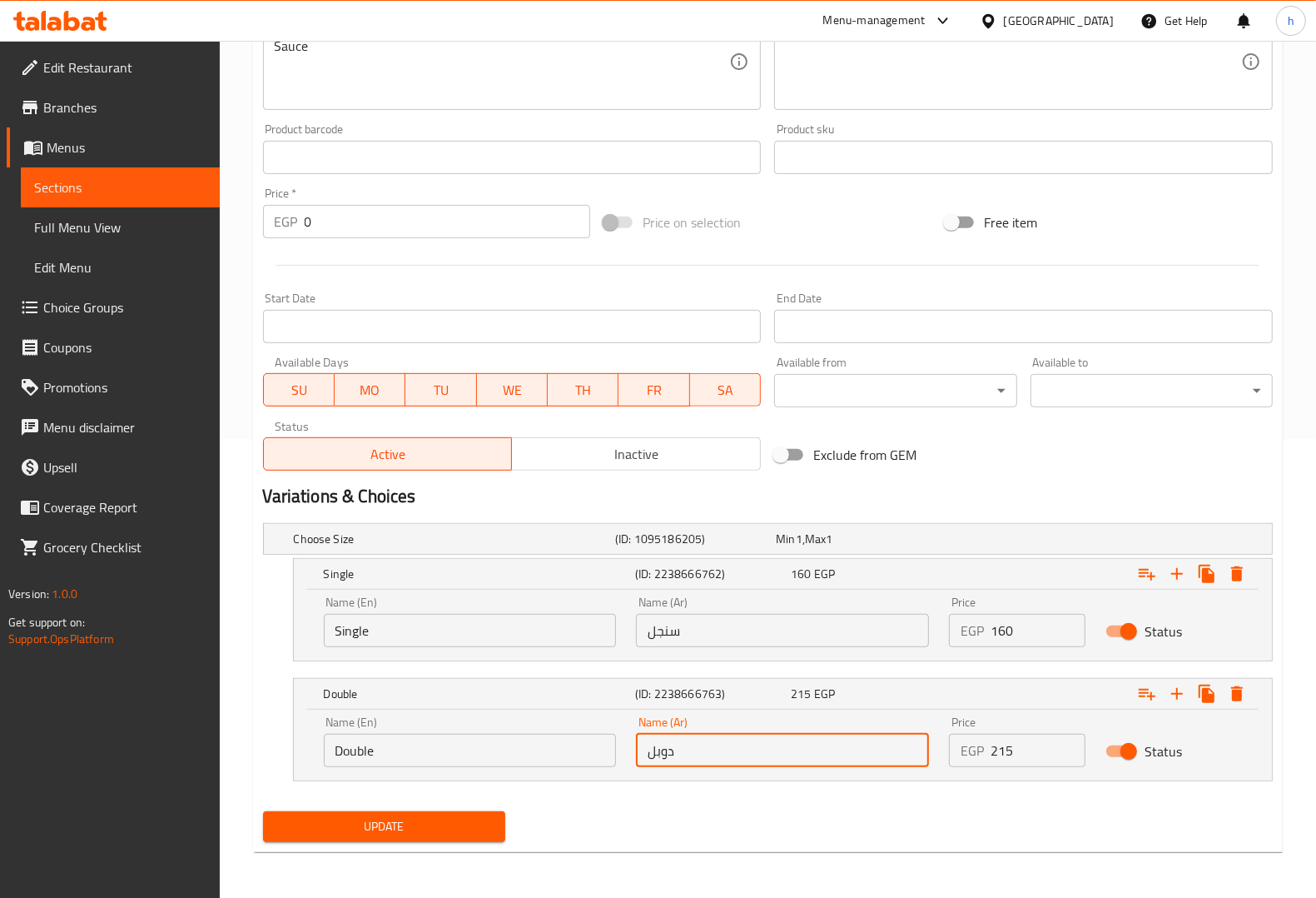
click at [410, 823] on span "Update" at bounding box center [385, 826] width 216 height 21
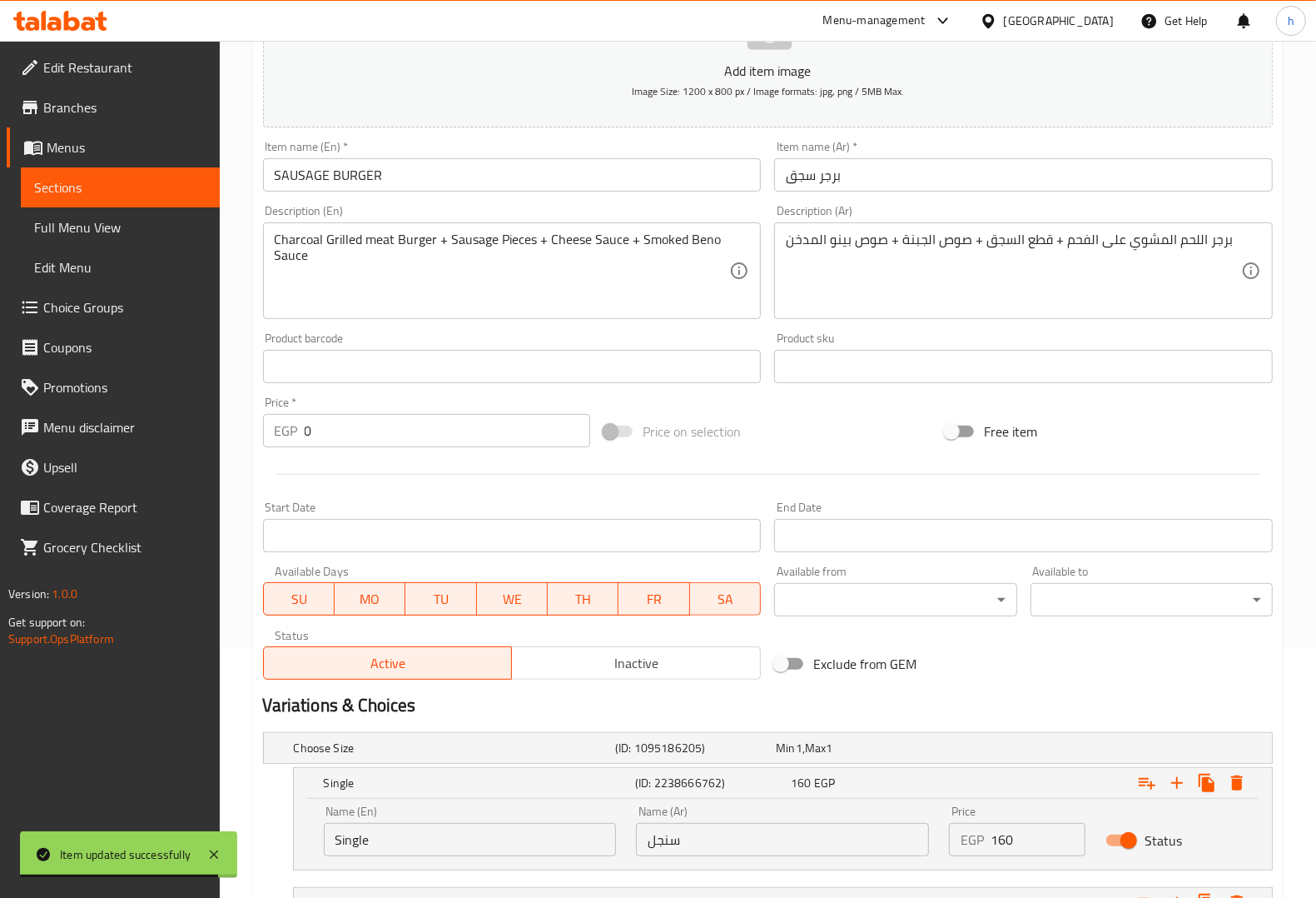
scroll to position [0, 0]
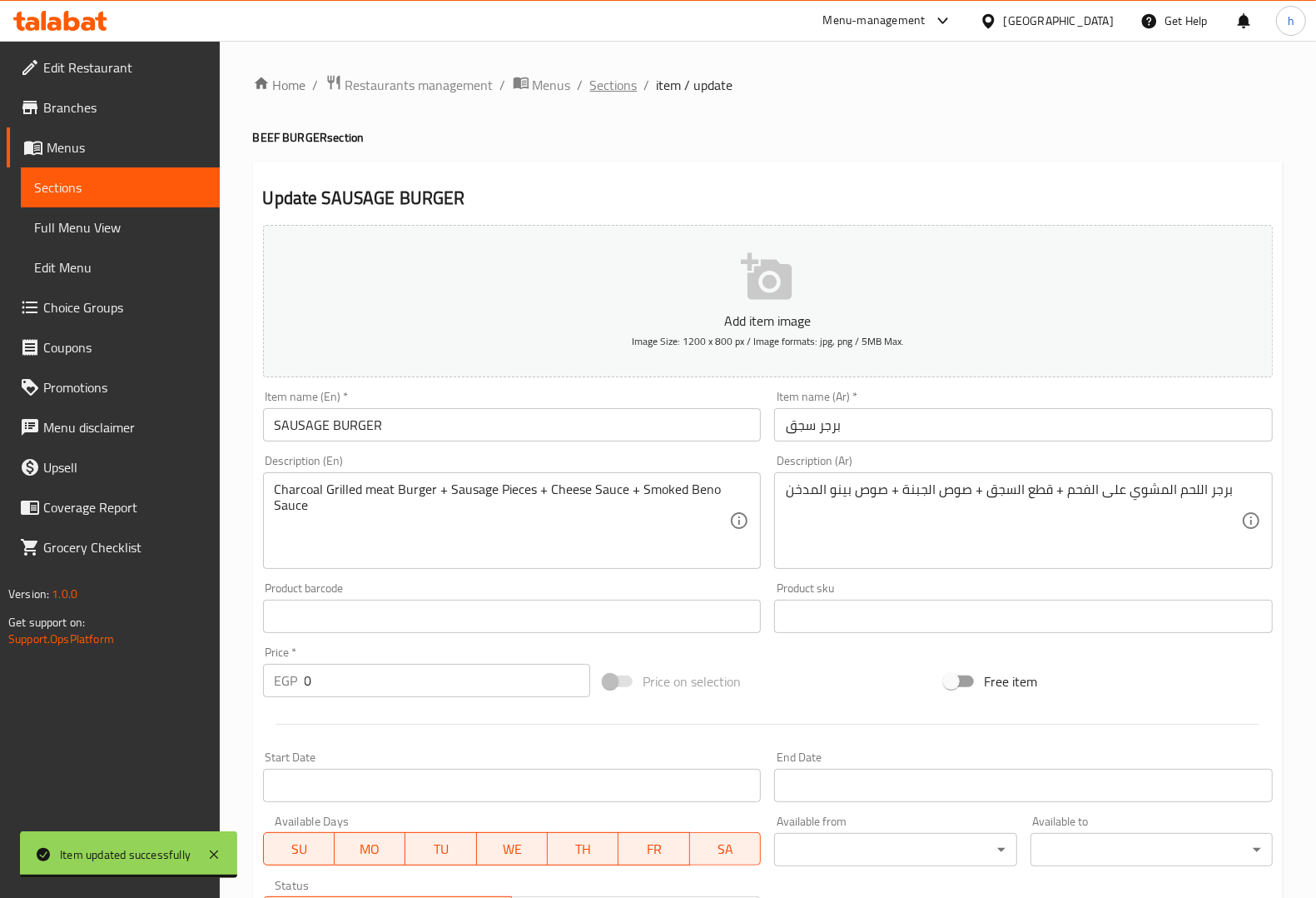
click at [590, 84] on span "Sections" at bounding box center [614, 85] width 47 height 20
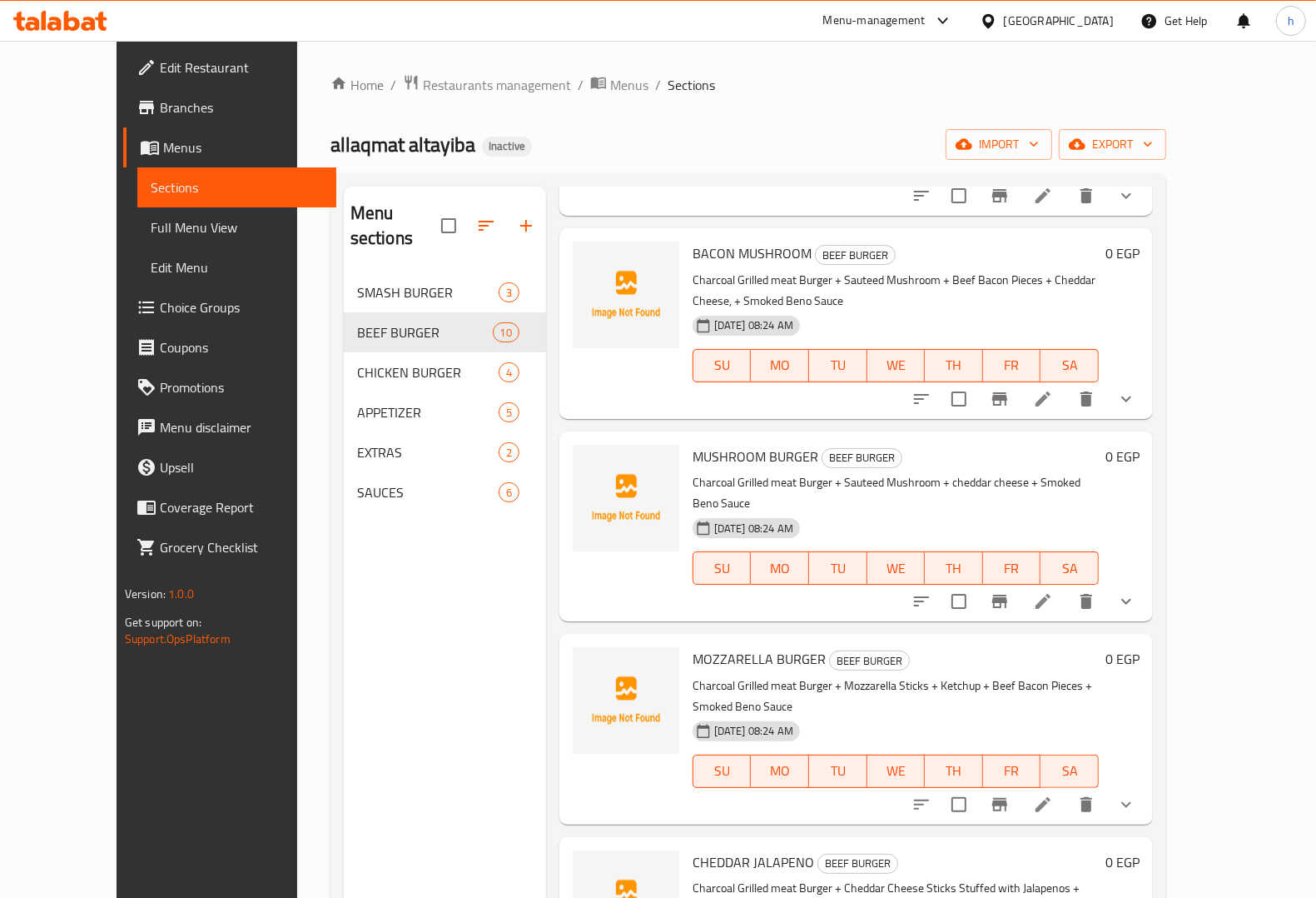
scroll to position [1004, 0]
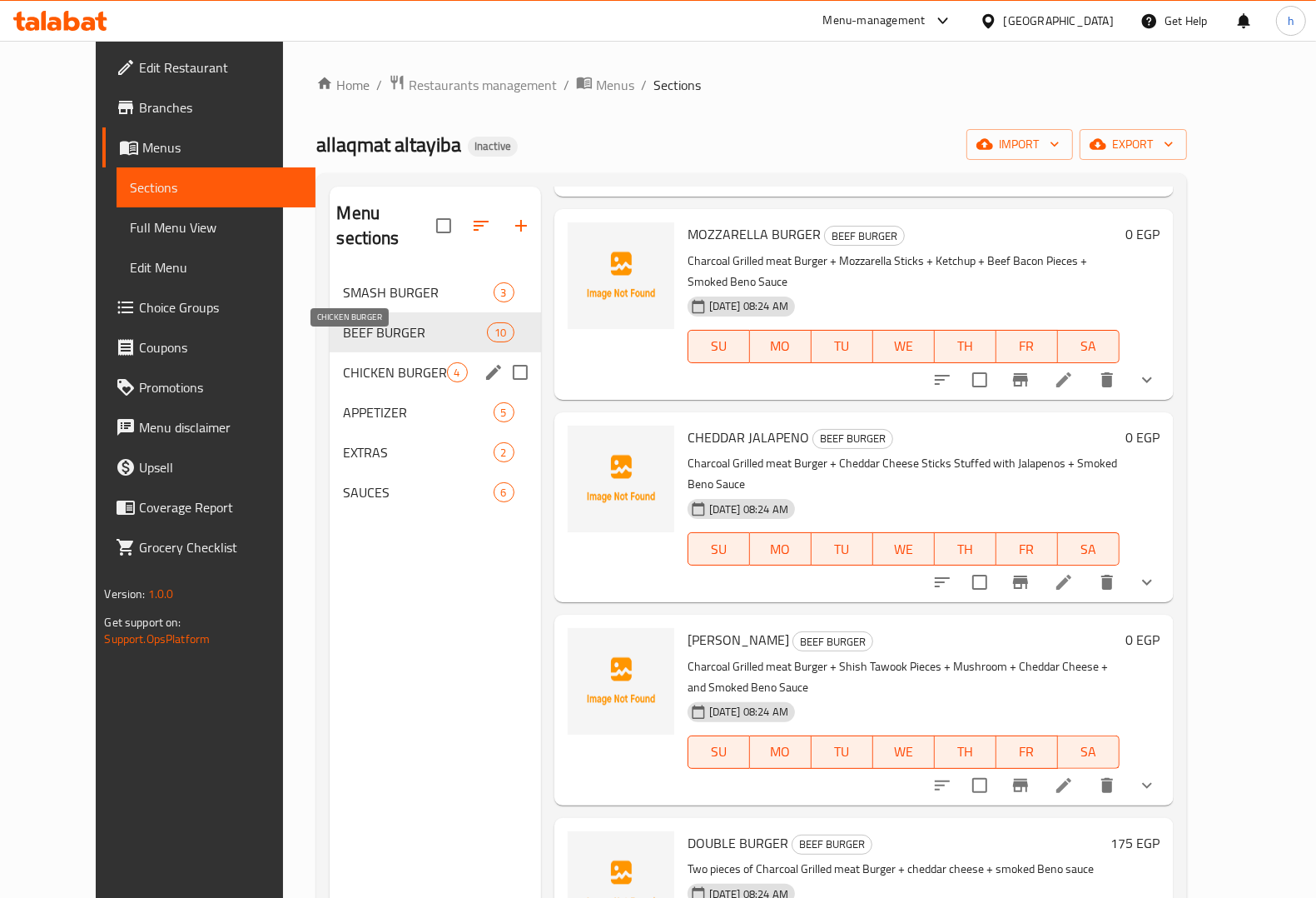
click at [355, 362] on span "CHICKEN BURGER" at bounding box center [395, 372] width 103 height 20
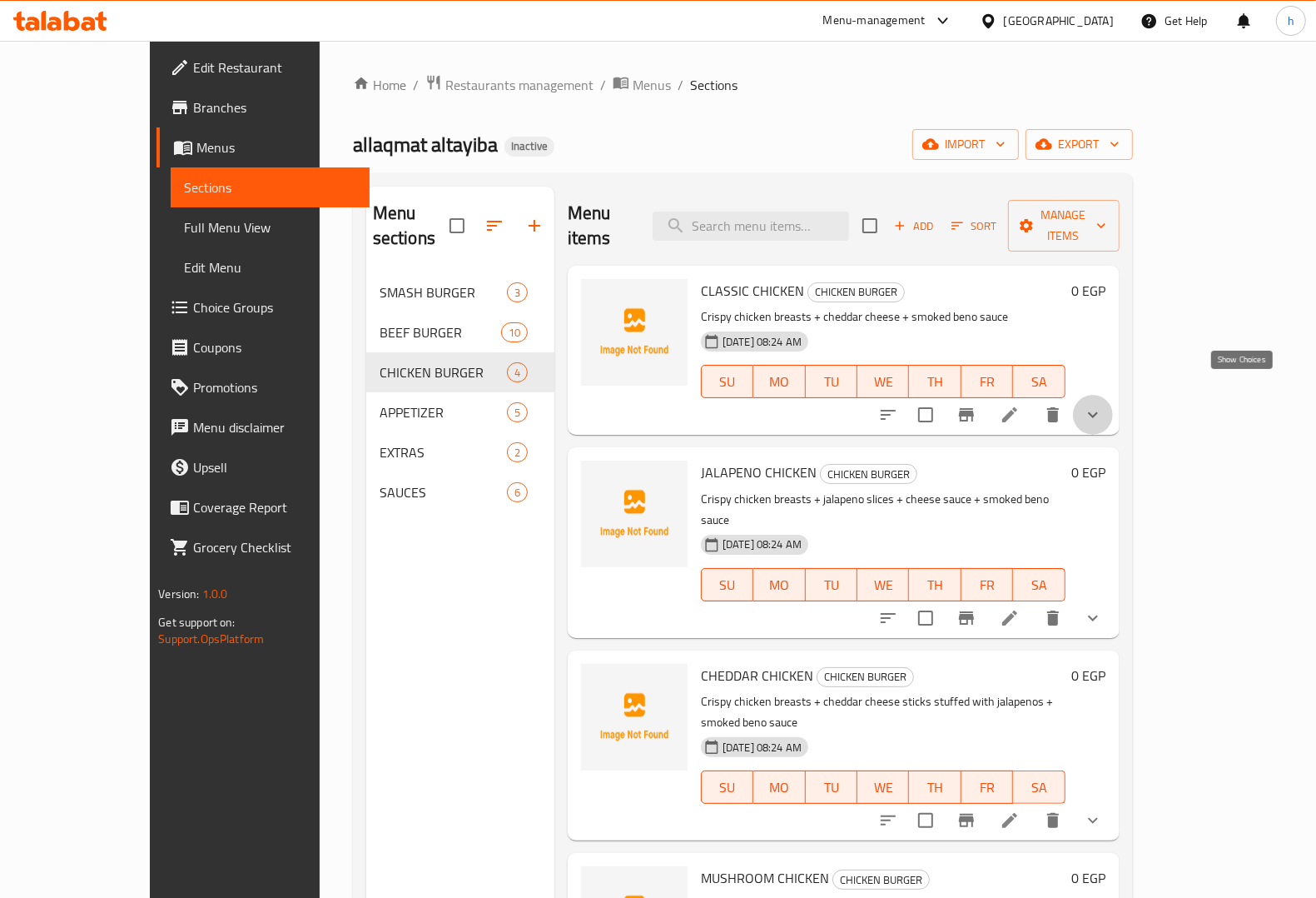
click at [1103, 404] on icon "show more" at bounding box center [1093, 414] width 20 height 20
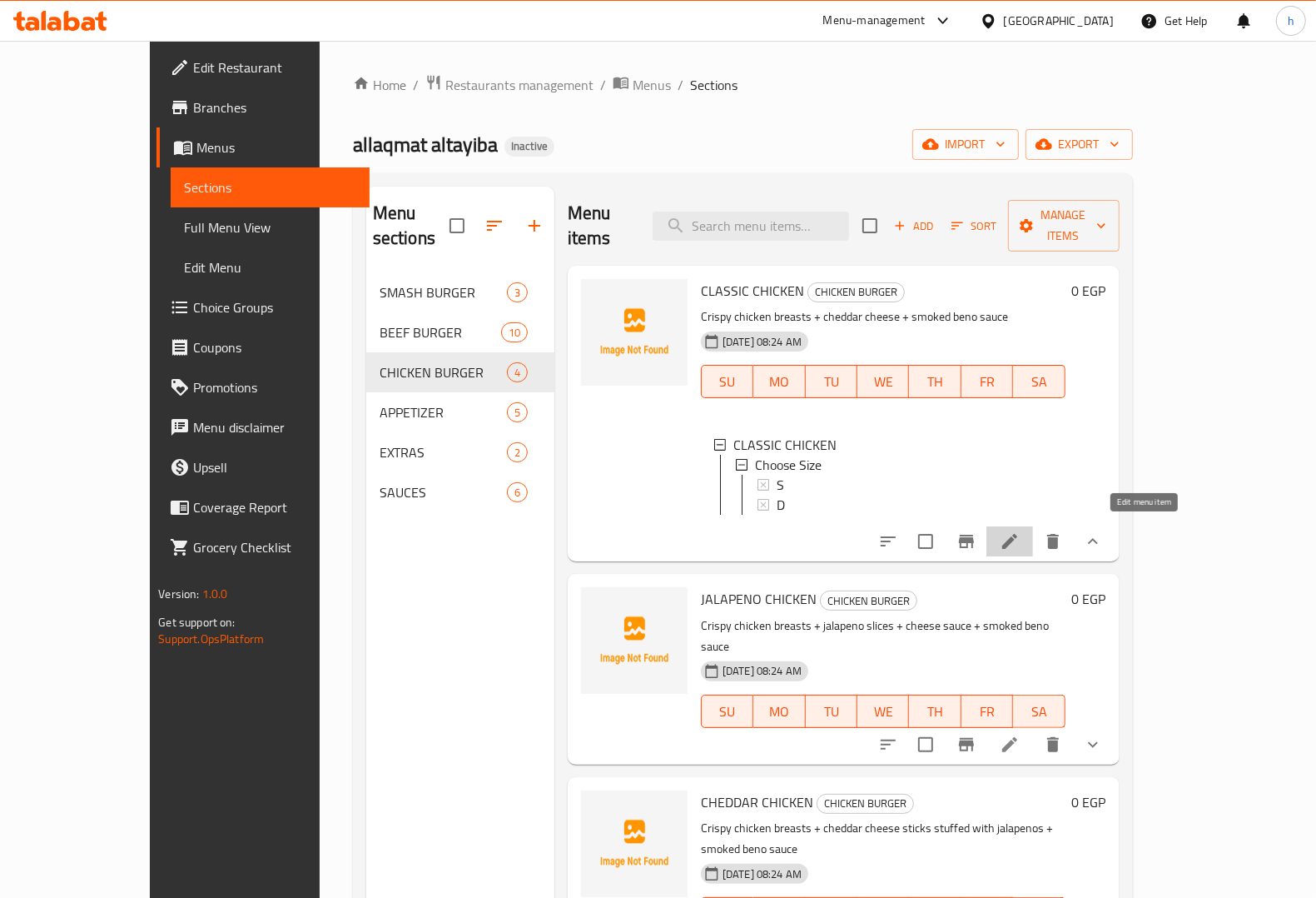
click at [1019, 535] on icon at bounding box center [1009, 541] width 20 height 20
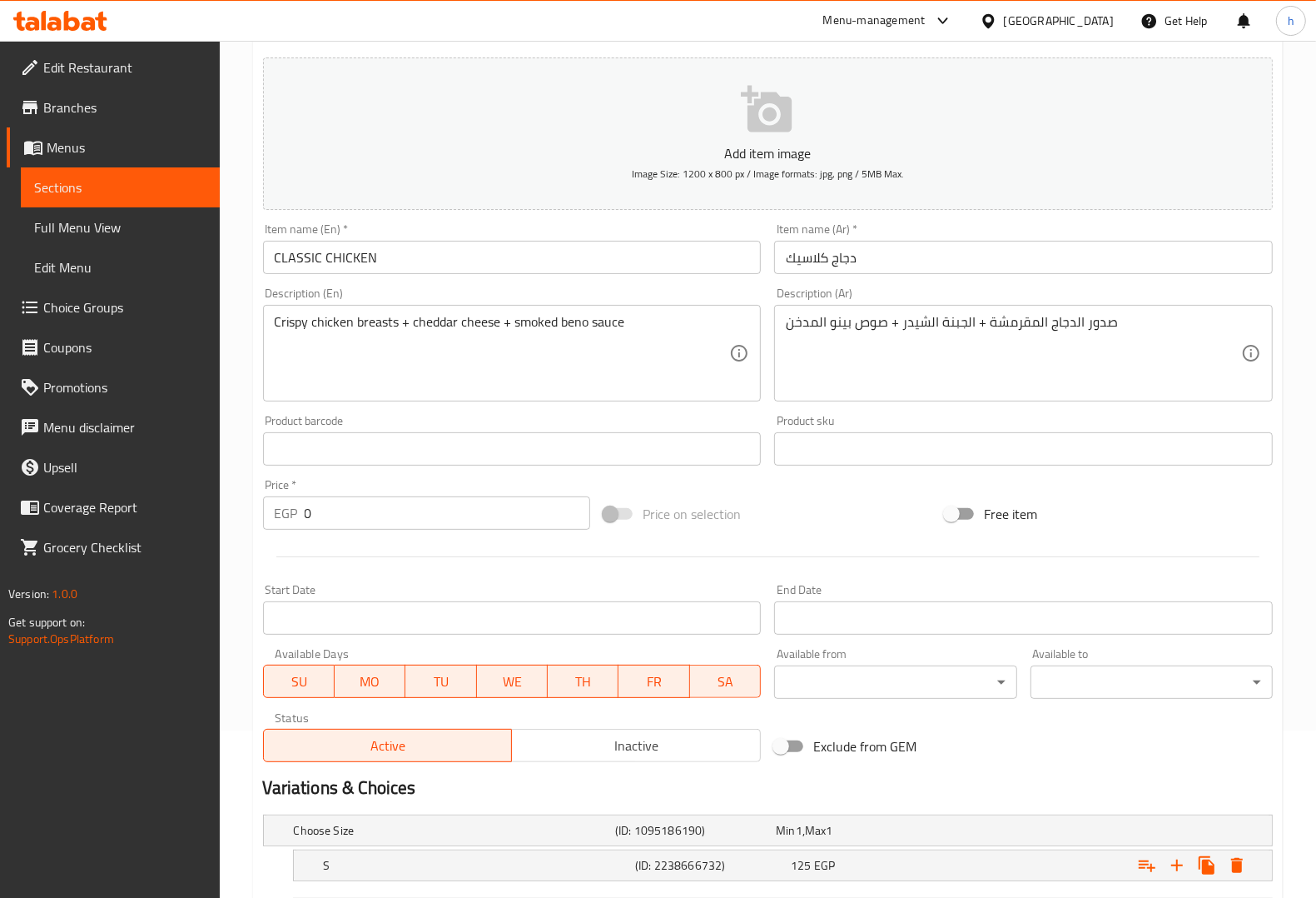
scroll to position [316, 0]
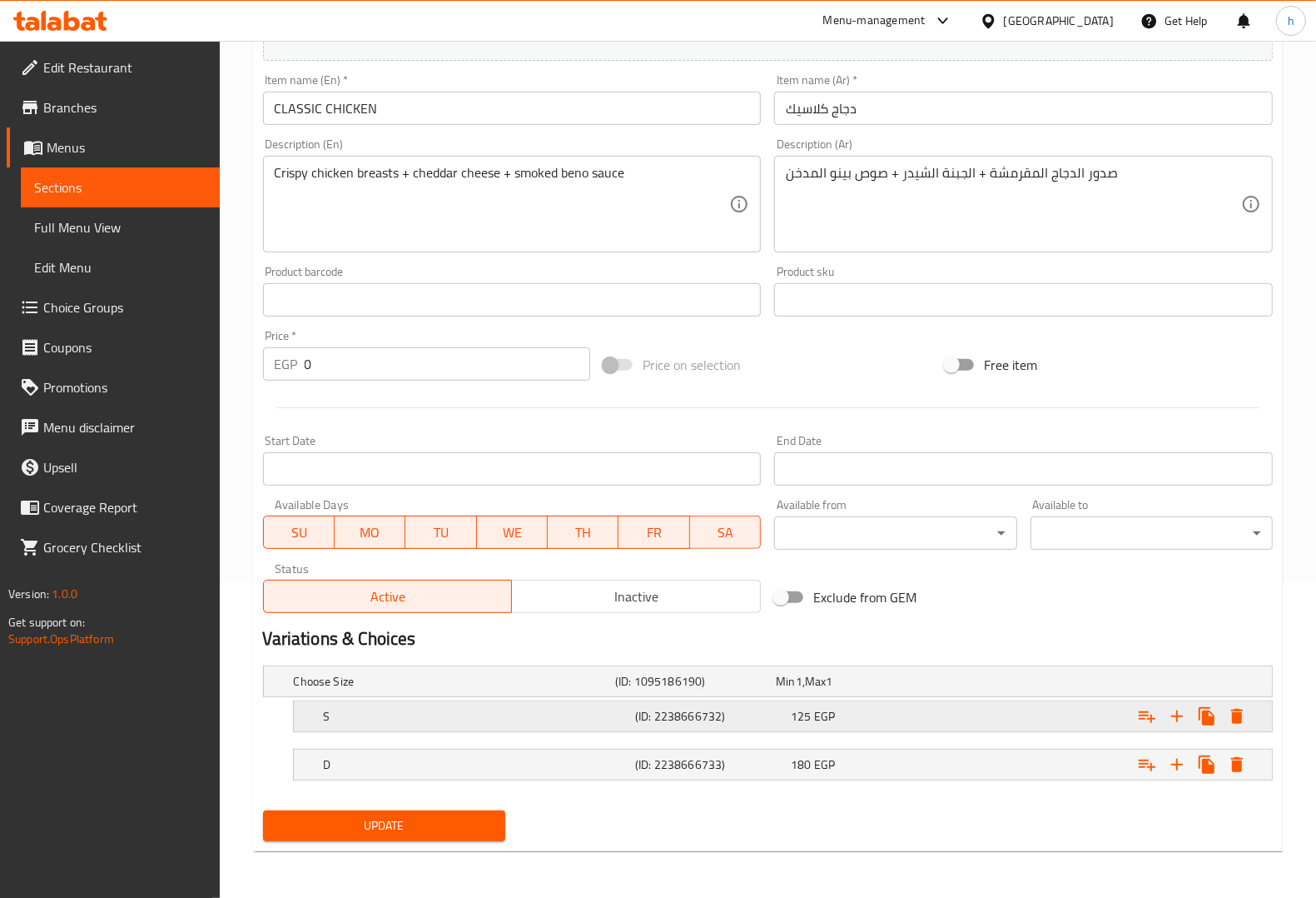
click at [393, 689] on h5 "S" at bounding box center [451, 680] width 314 height 17
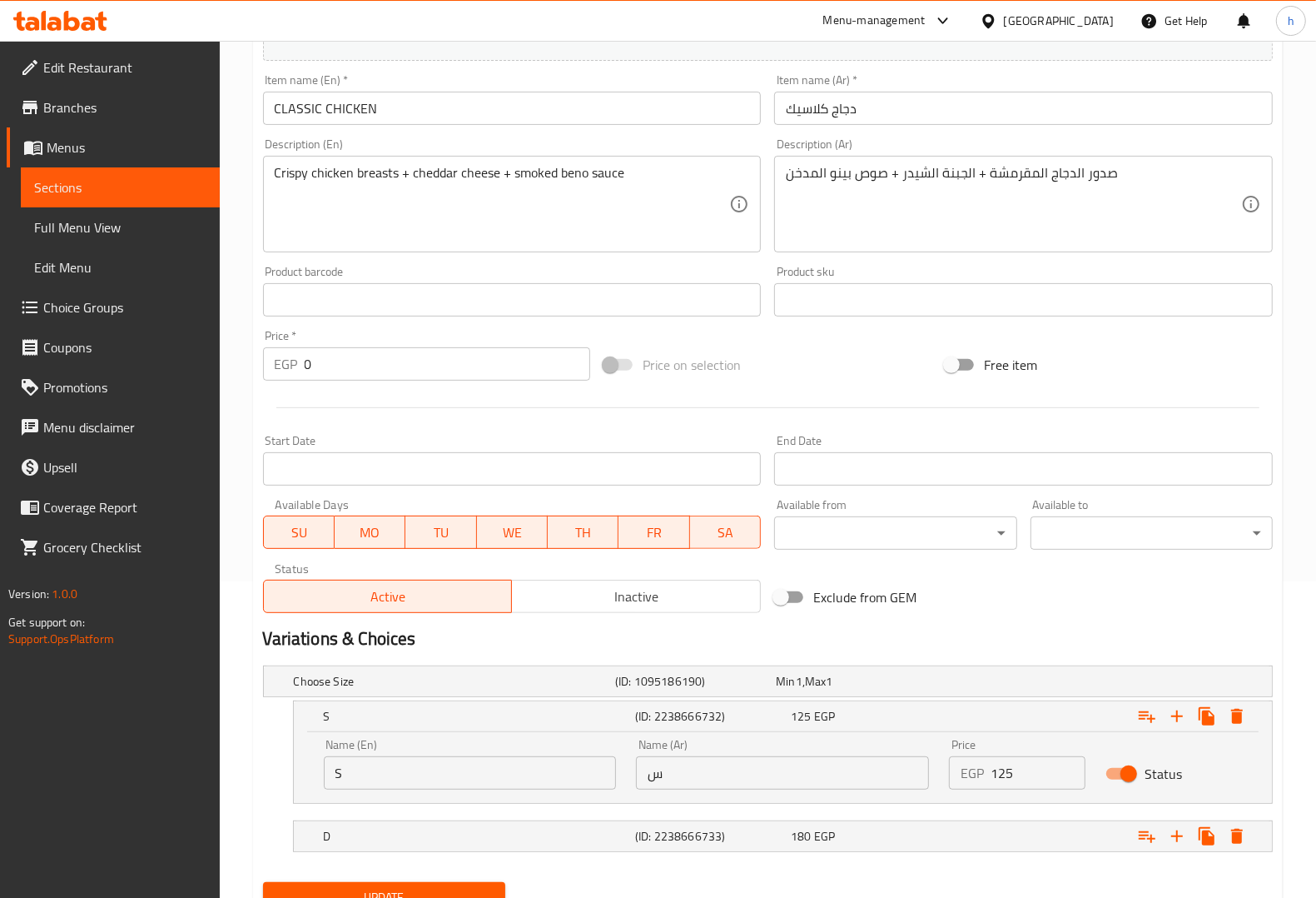
scroll to position [388, 0]
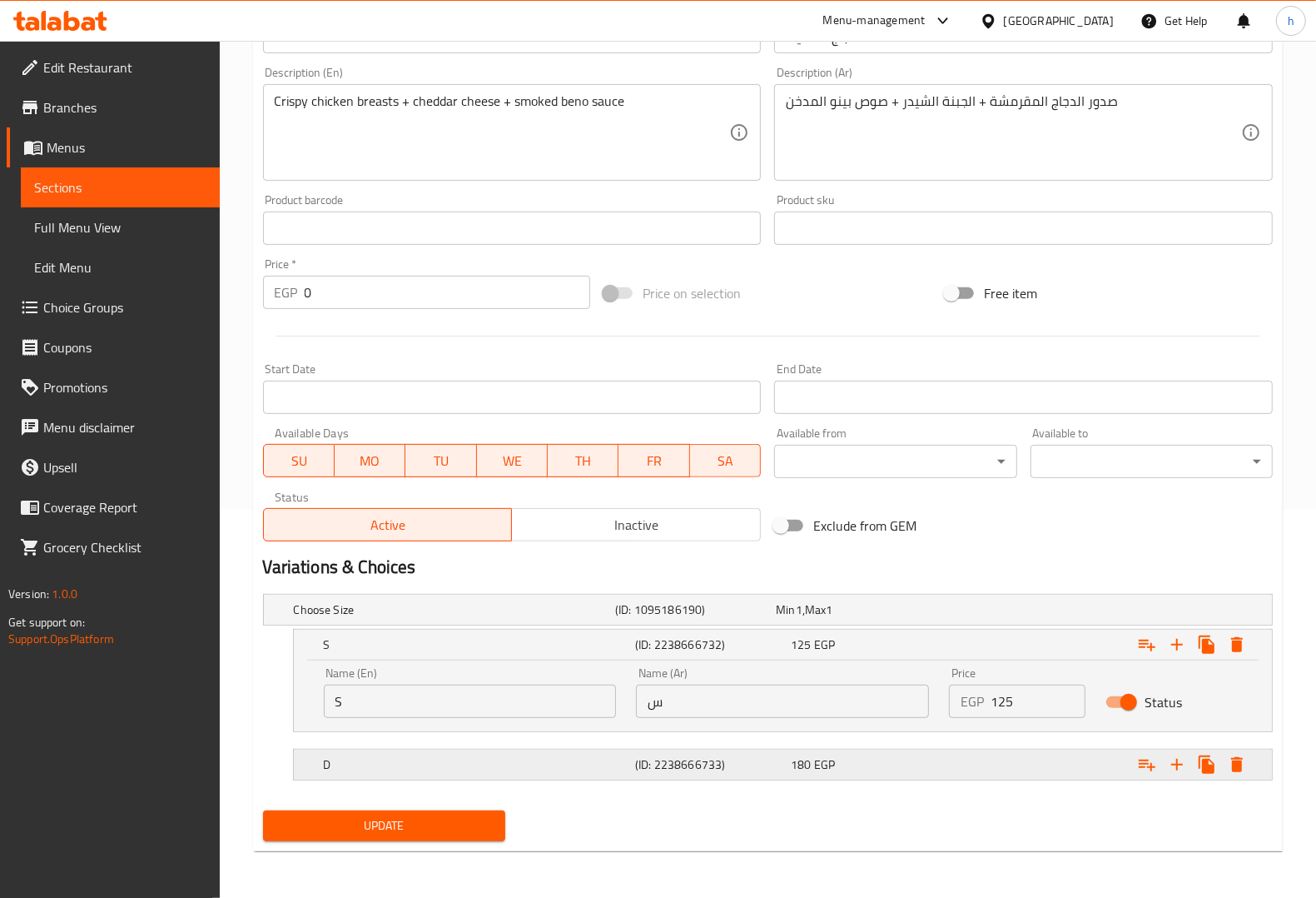
click at [379, 621] on div "D" at bounding box center [451, 610] width 321 height 24
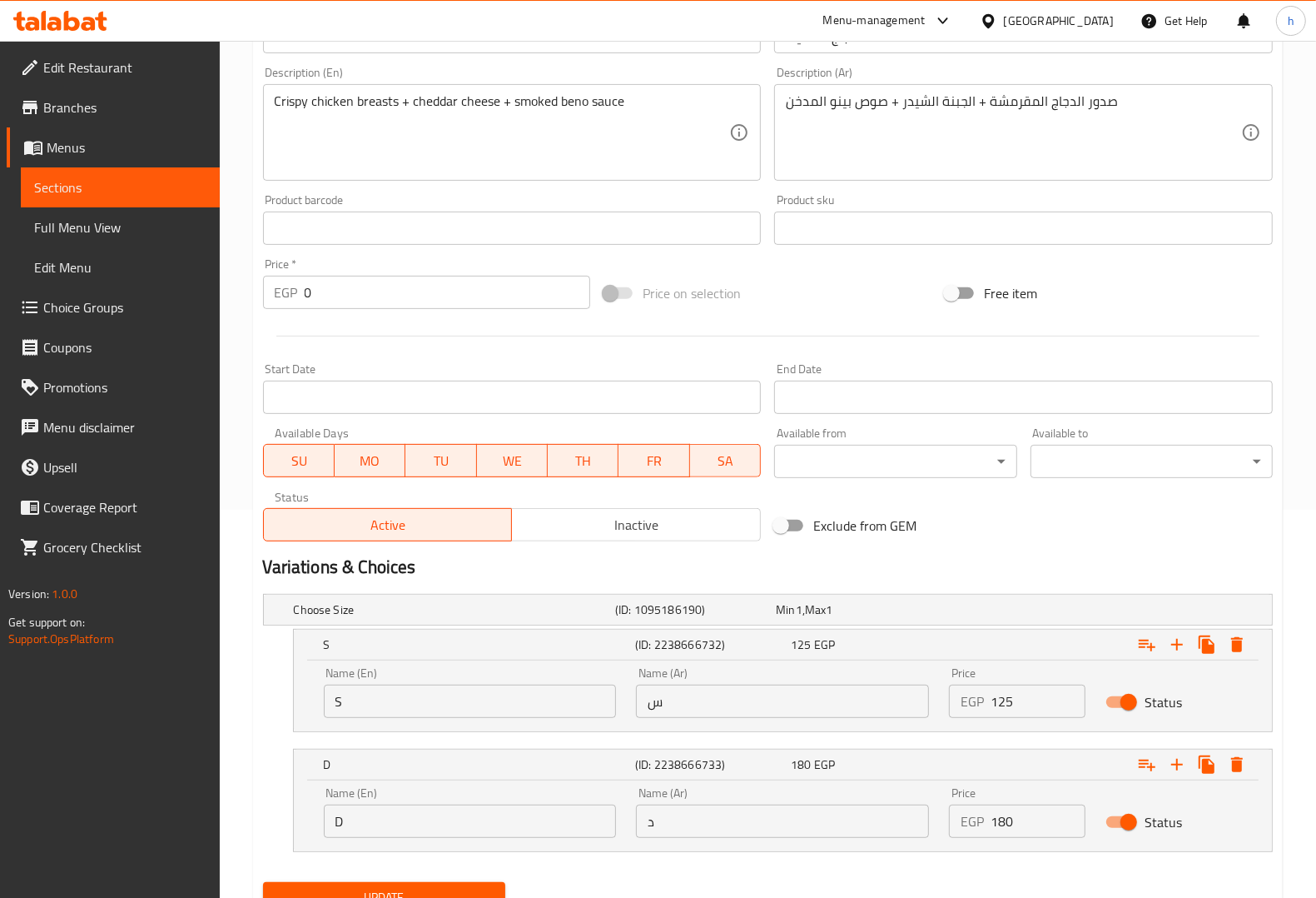
click at [404, 703] on input "S" at bounding box center [471, 701] width 293 height 34
click at [714, 709] on input "س" at bounding box center [782, 701] width 293 height 34
type input "سنجل"
click at [512, 818] on input "D" at bounding box center [471, 821] width 293 height 34
type input "Double"
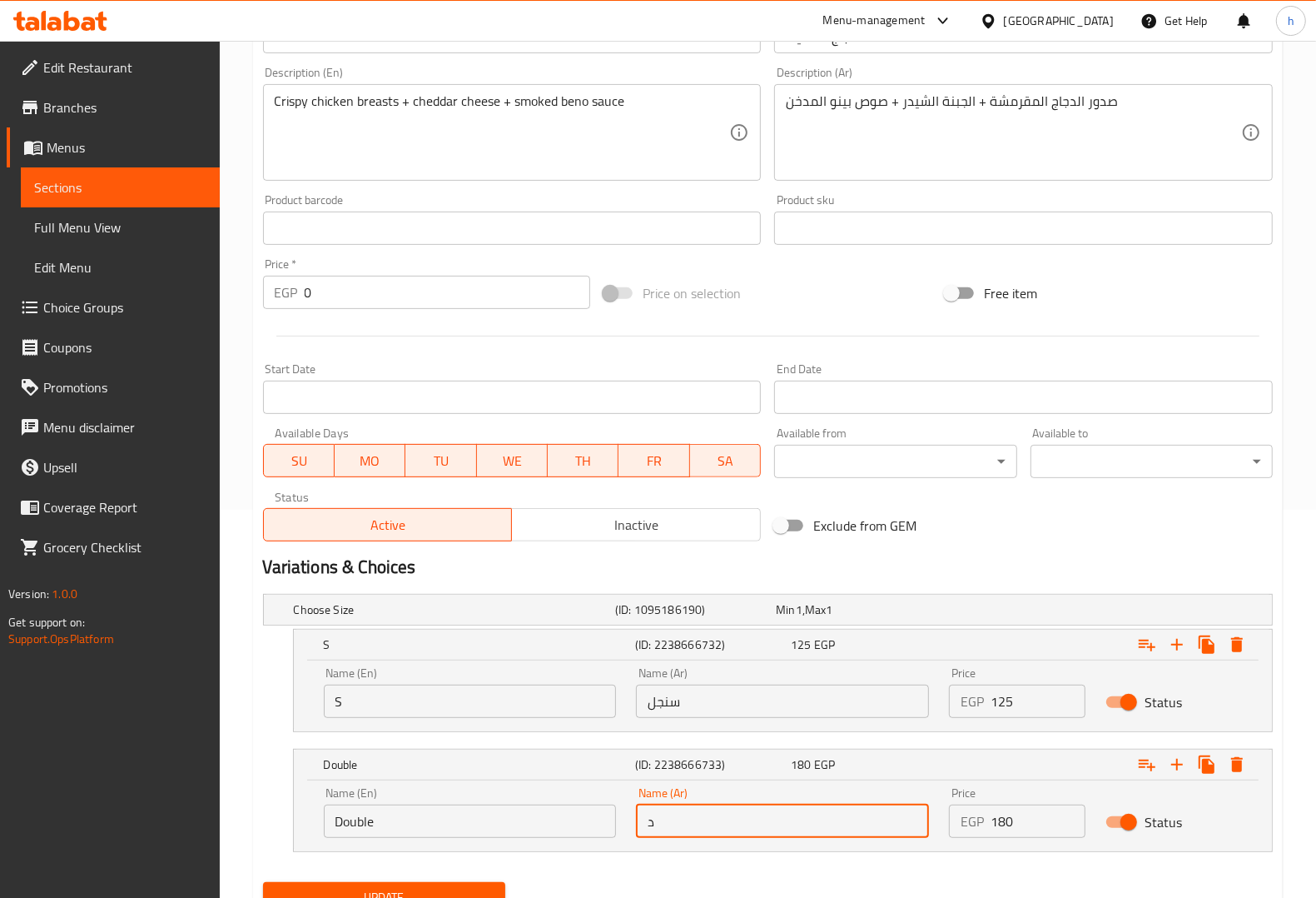
drag, startPoint x: 710, startPoint y: 830, endPoint x: 698, endPoint y: 830, distance: 12.0
click at [710, 830] on input "د" at bounding box center [782, 821] width 293 height 34
type input "دوبل"
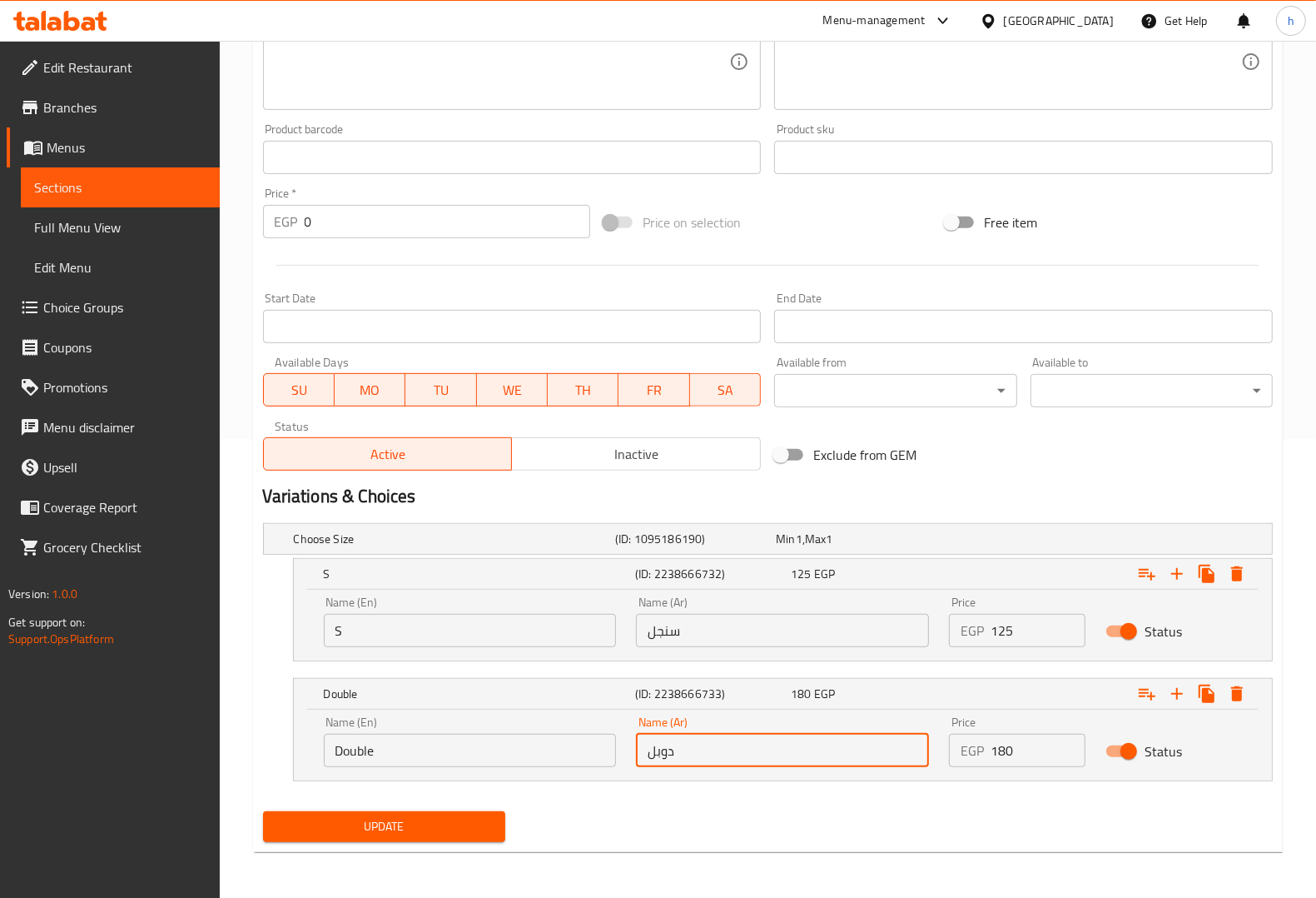
click at [435, 822] on span "Update" at bounding box center [385, 826] width 216 height 21
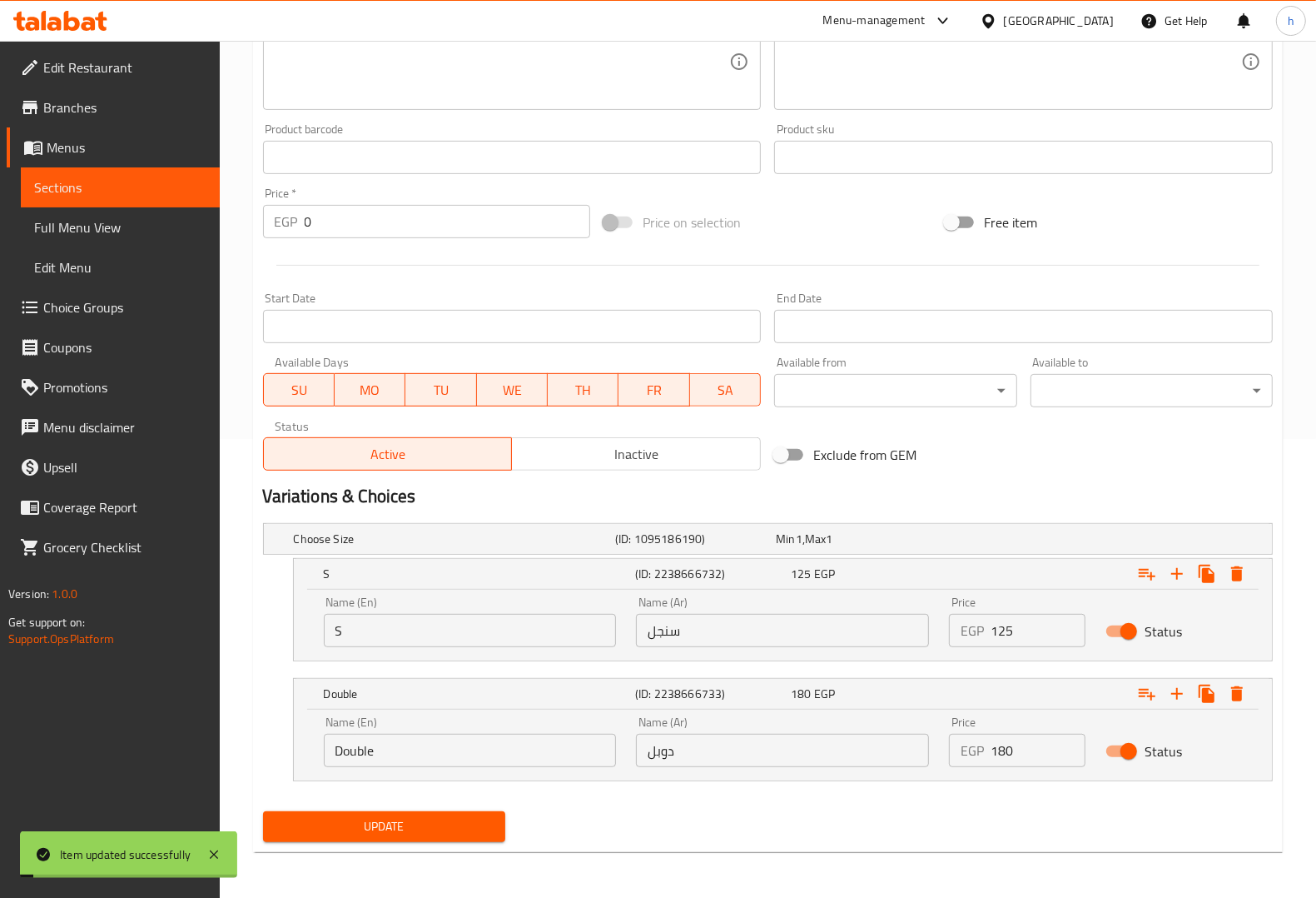
scroll to position [0, 0]
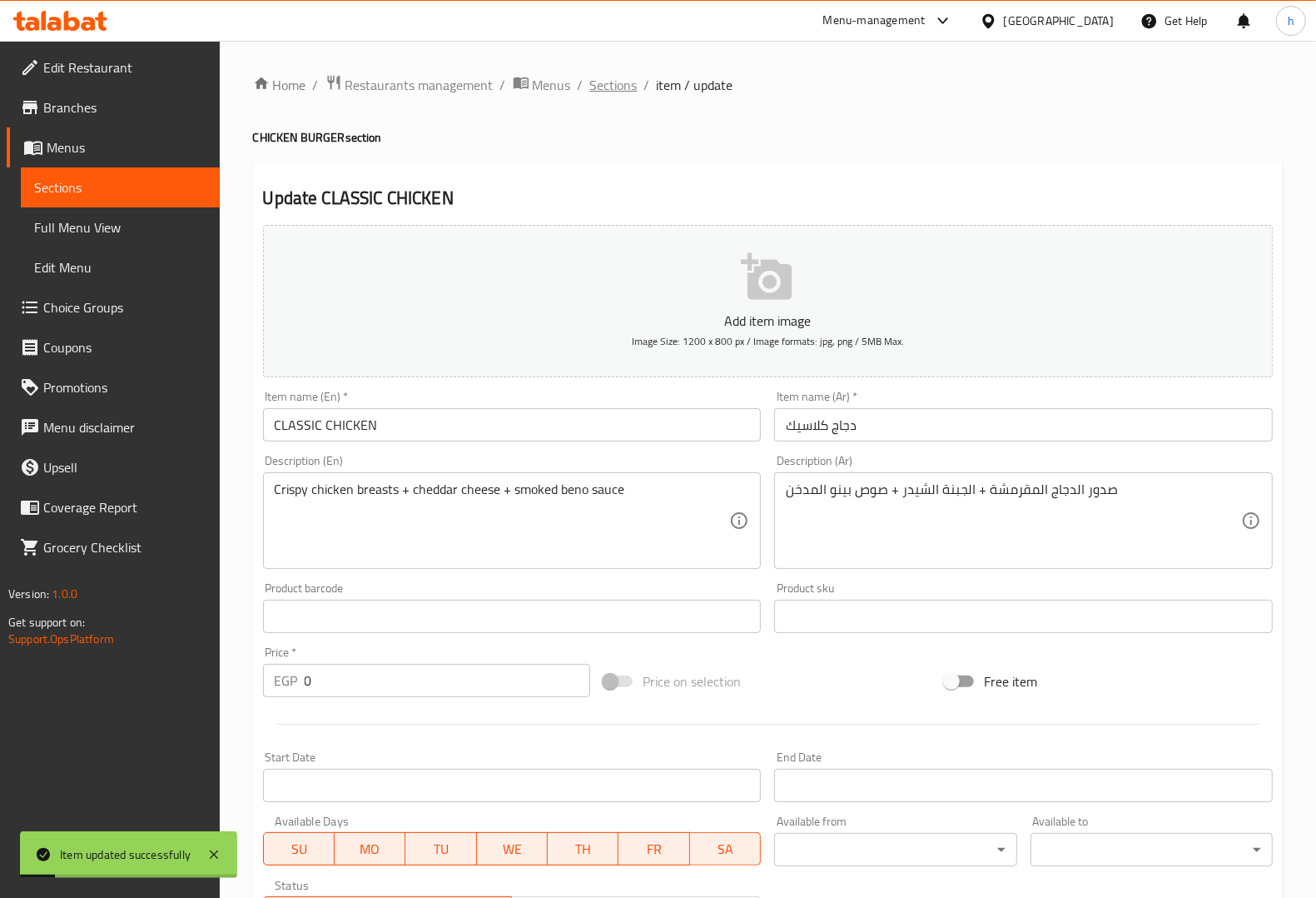
click at [613, 76] on span "Sections" at bounding box center [614, 85] width 47 height 20
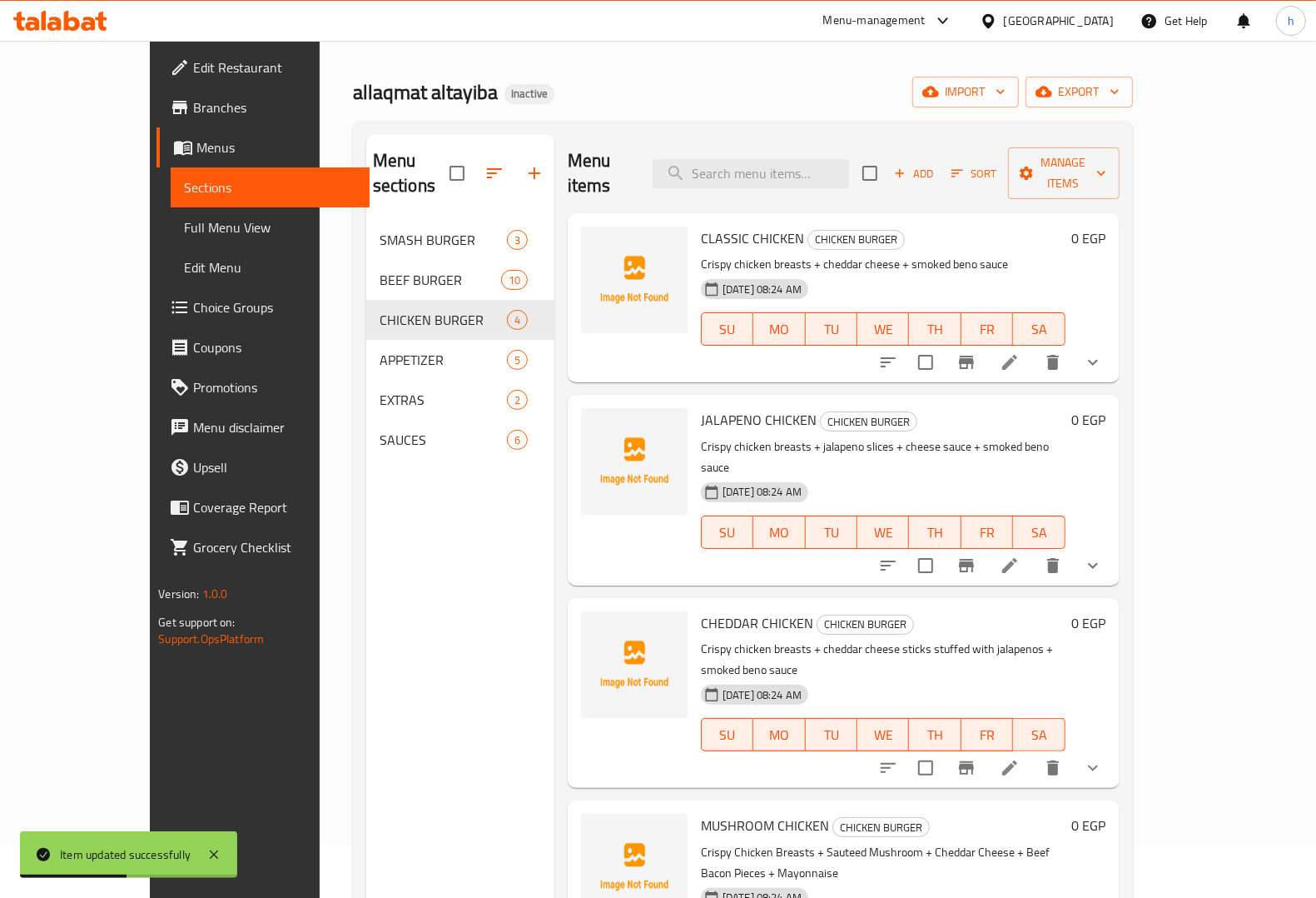
scroll to position [104, 0]
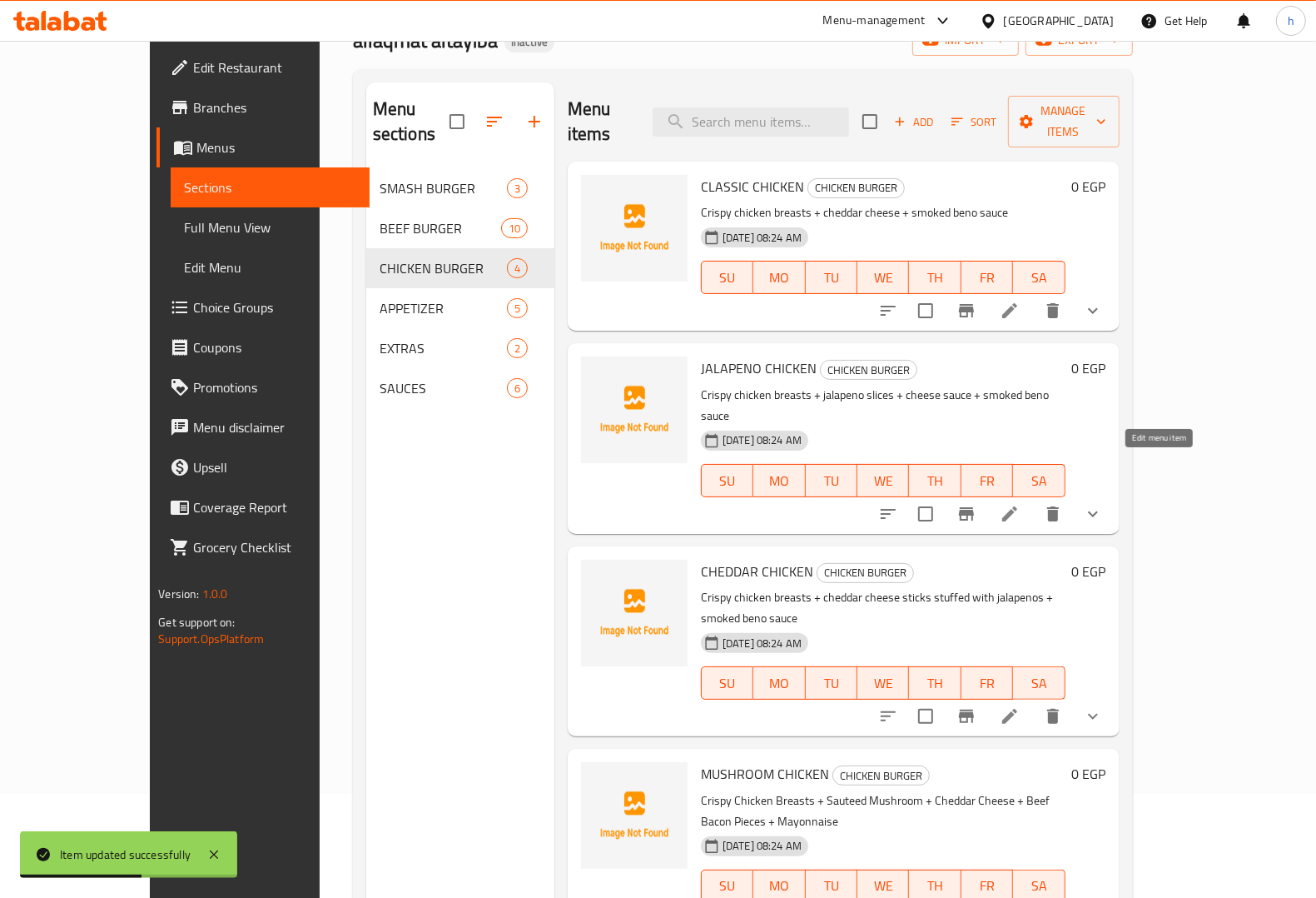
click at [1019, 503] on icon at bounding box center [1009, 513] width 20 height 20
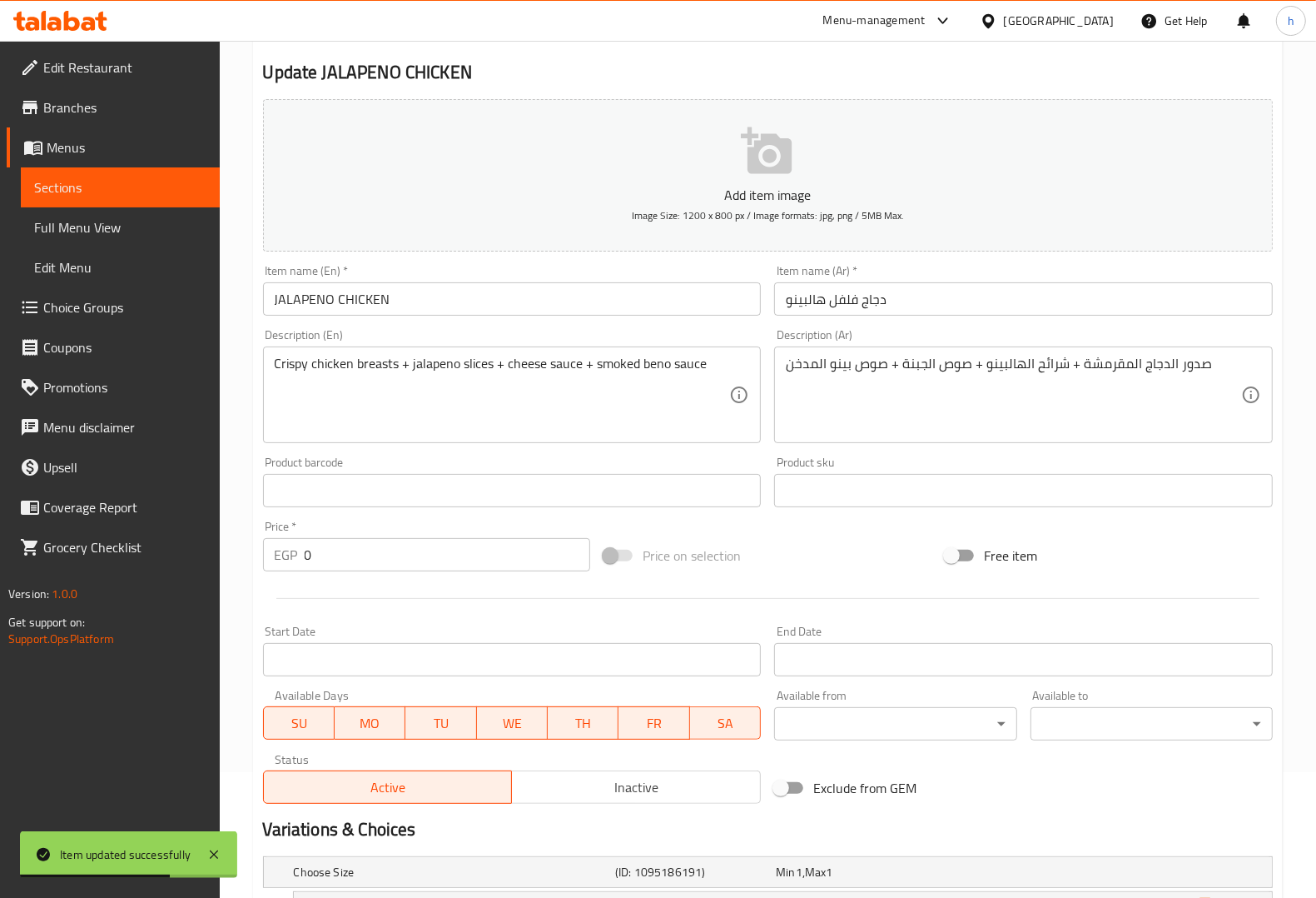
scroll to position [316, 0]
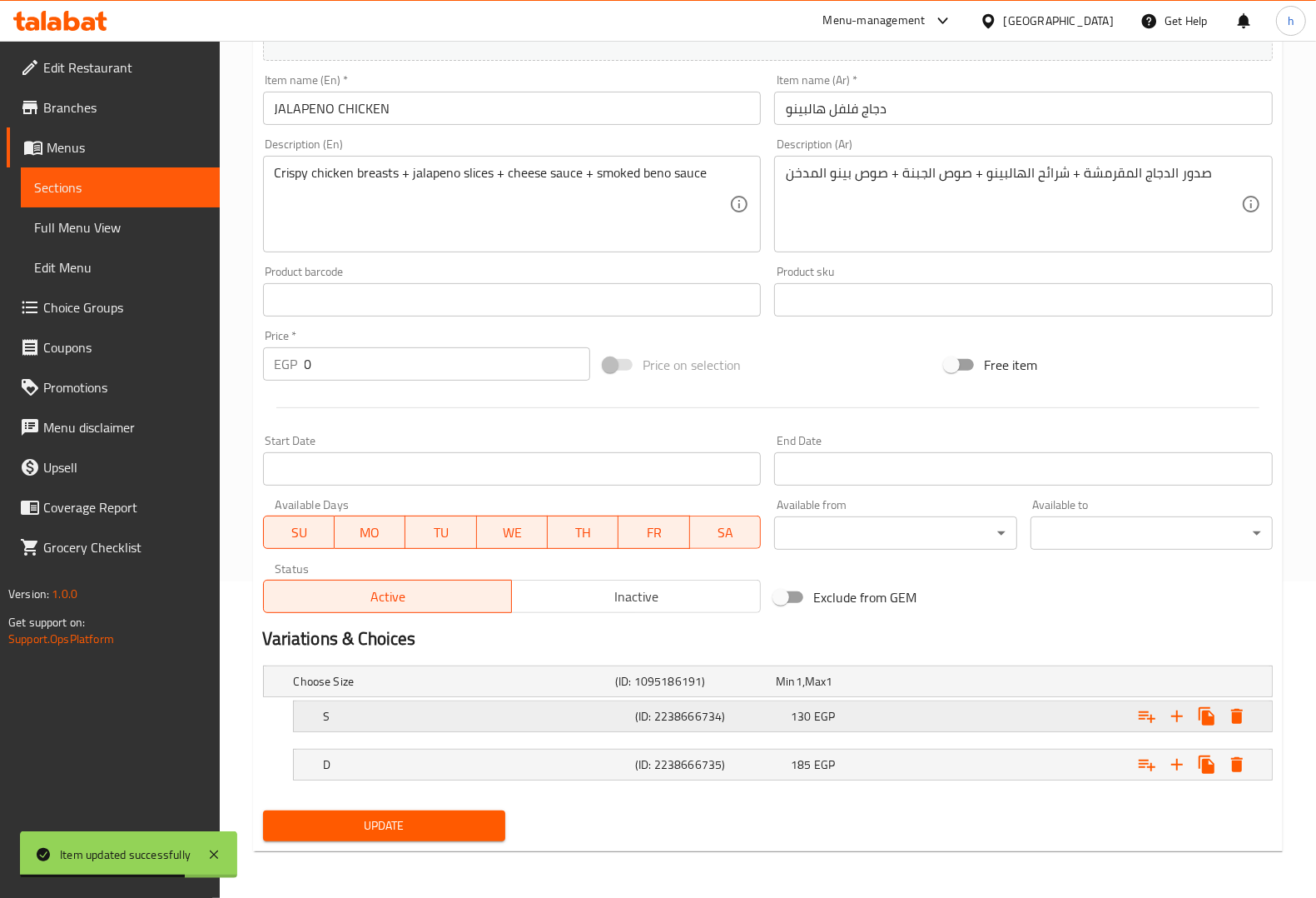
click at [433, 699] on div "S (ID: 2238666734) 130 EGP" at bounding box center [773, 680] width 965 height 37
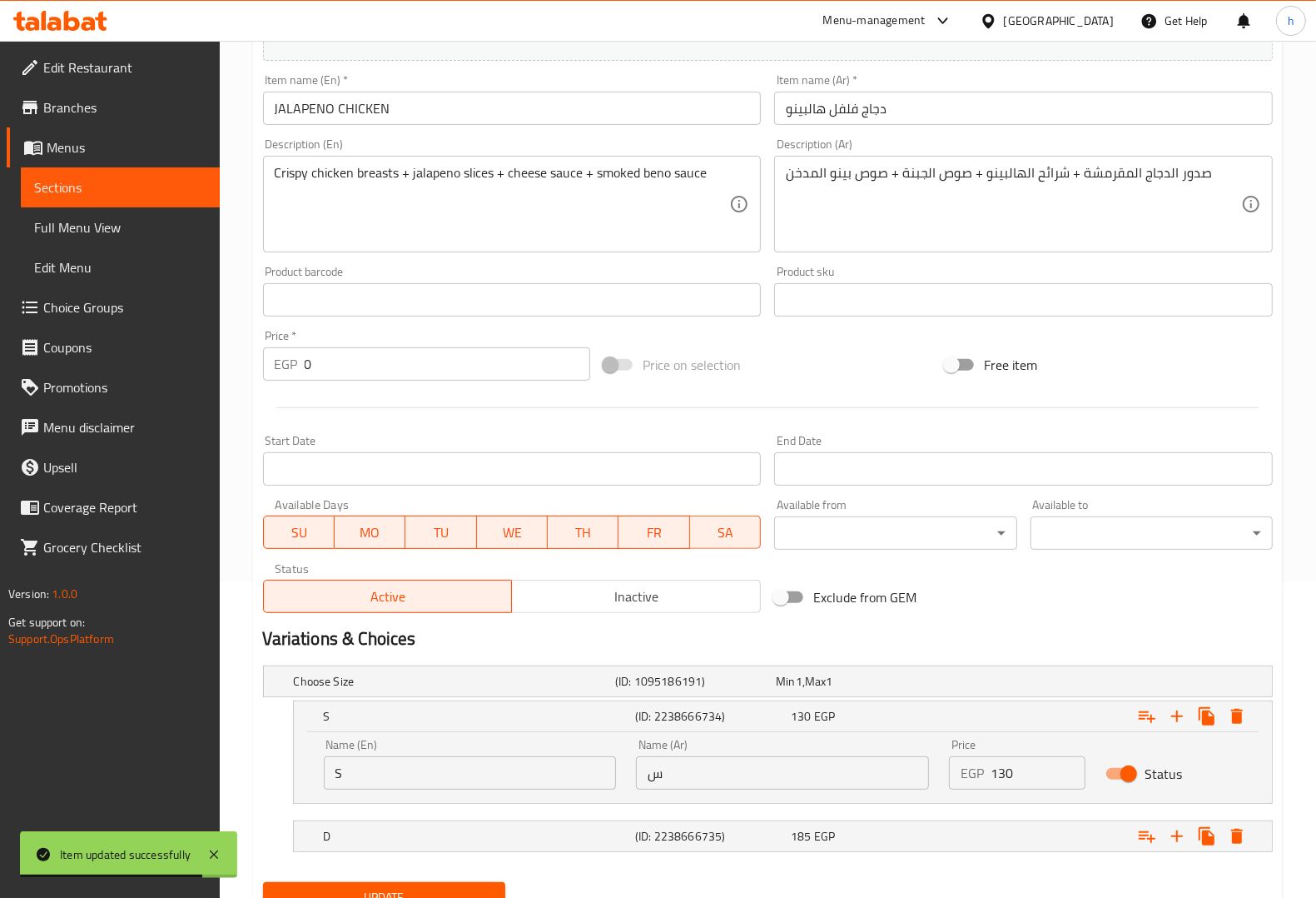
click at [472, 782] on input "S" at bounding box center [471, 773] width 293 height 34
type input "Single"
drag, startPoint x: 700, startPoint y: 783, endPoint x: 676, endPoint y: 802, distance: 30.6
click at [700, 783] on input "س" at bounding box center [782, 773] width 293 height 34
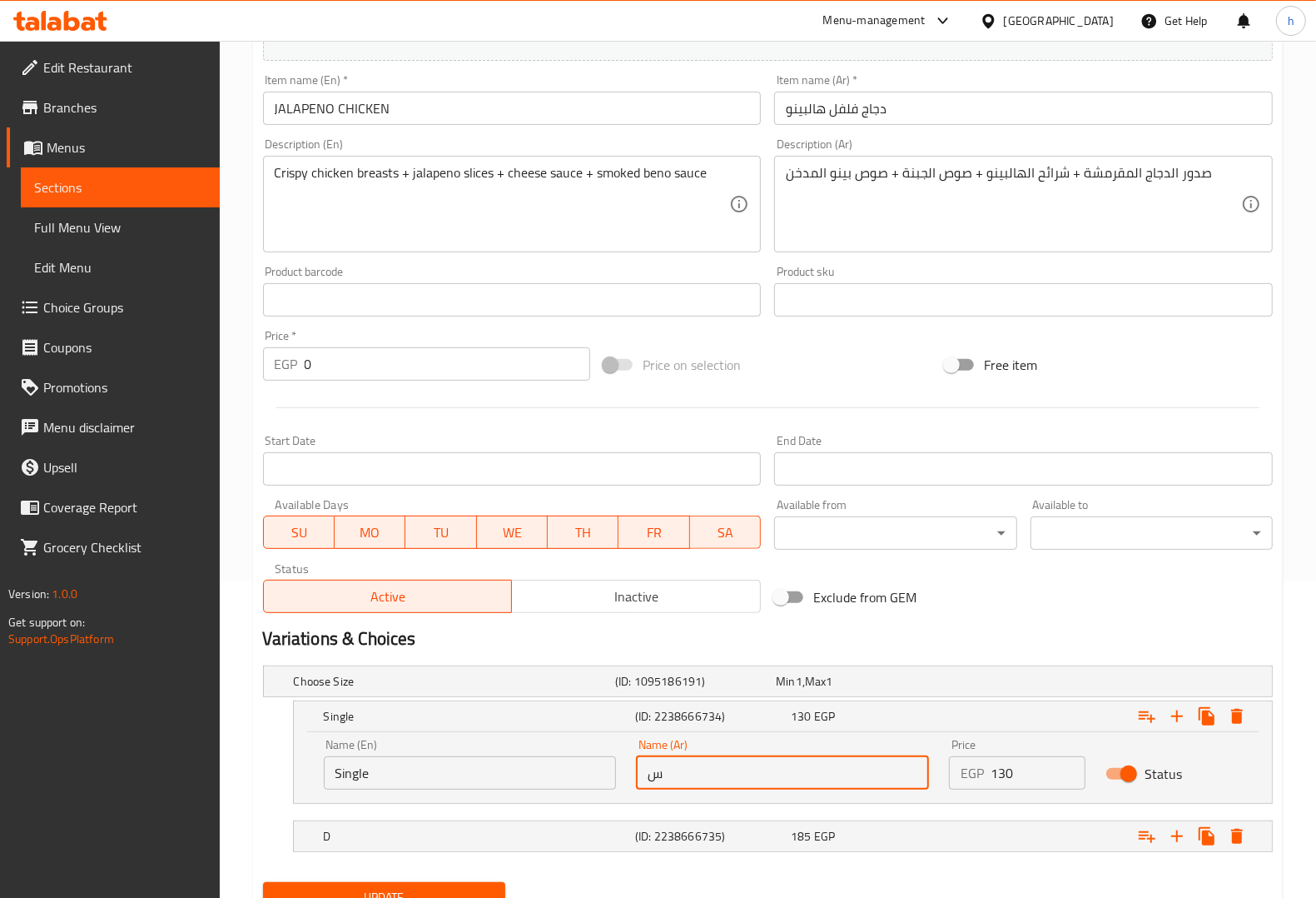
type input "سنجل"
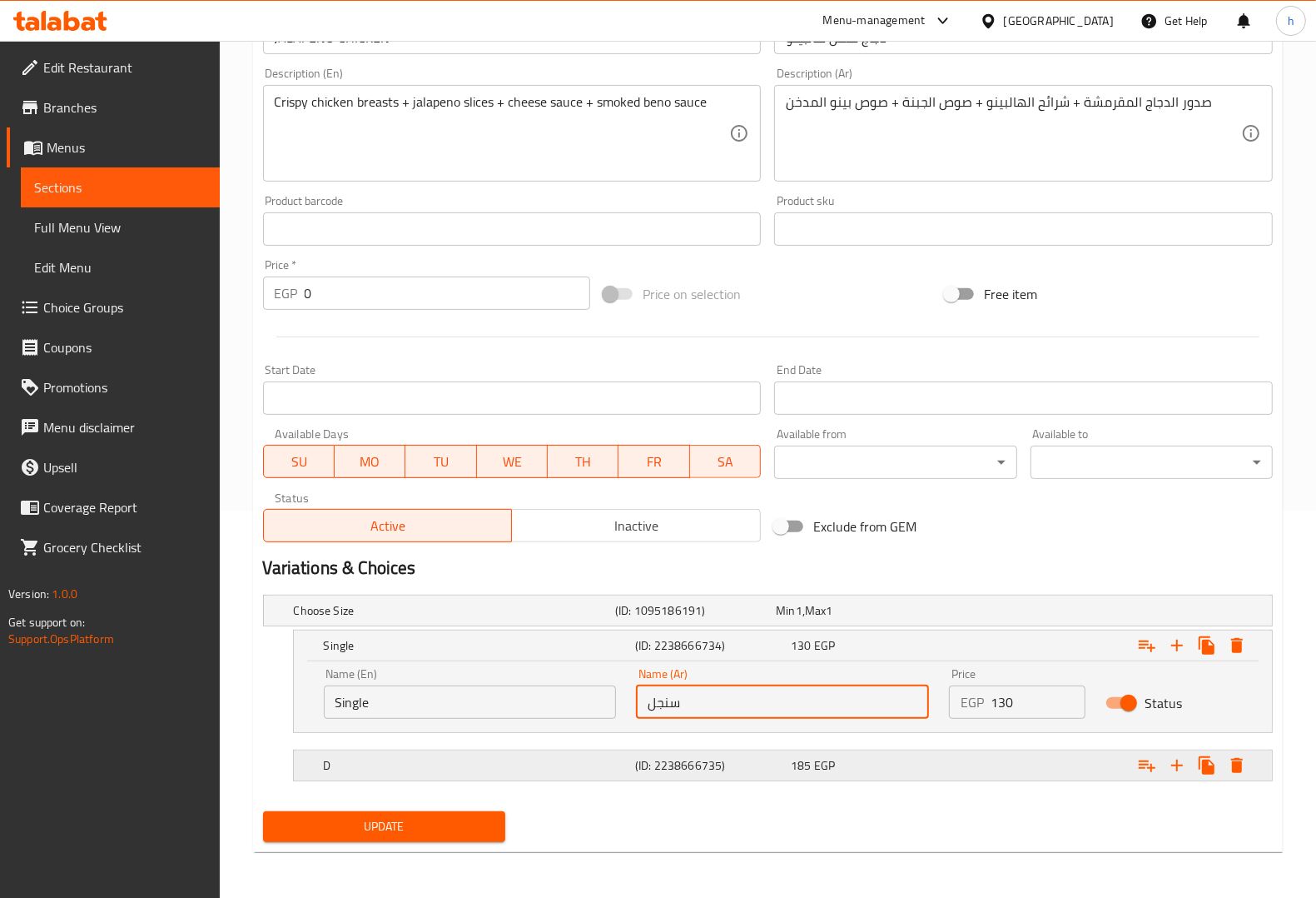
scroll to position [388, 0]
click at [540, 618] on h5 "D" at bounding box center [451, 609] width 314 height 17
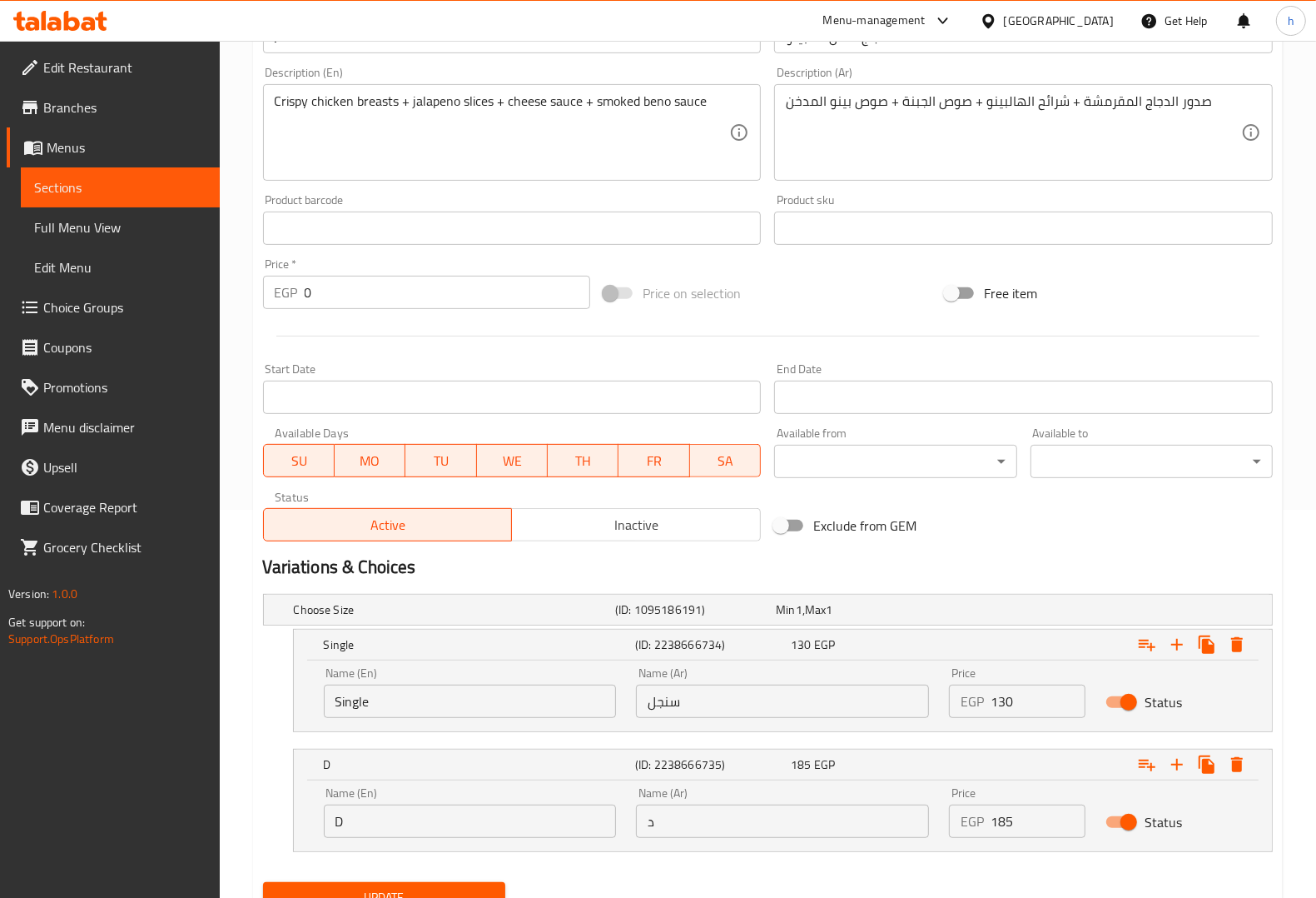
click at [451, 817] on input "D" at bounding box center [471, 821] width 293 height 34
type input "Double"
click at [675, 830] on input "د" at bounding box center [782, 821] width 293 height 34
type input "دوبل"
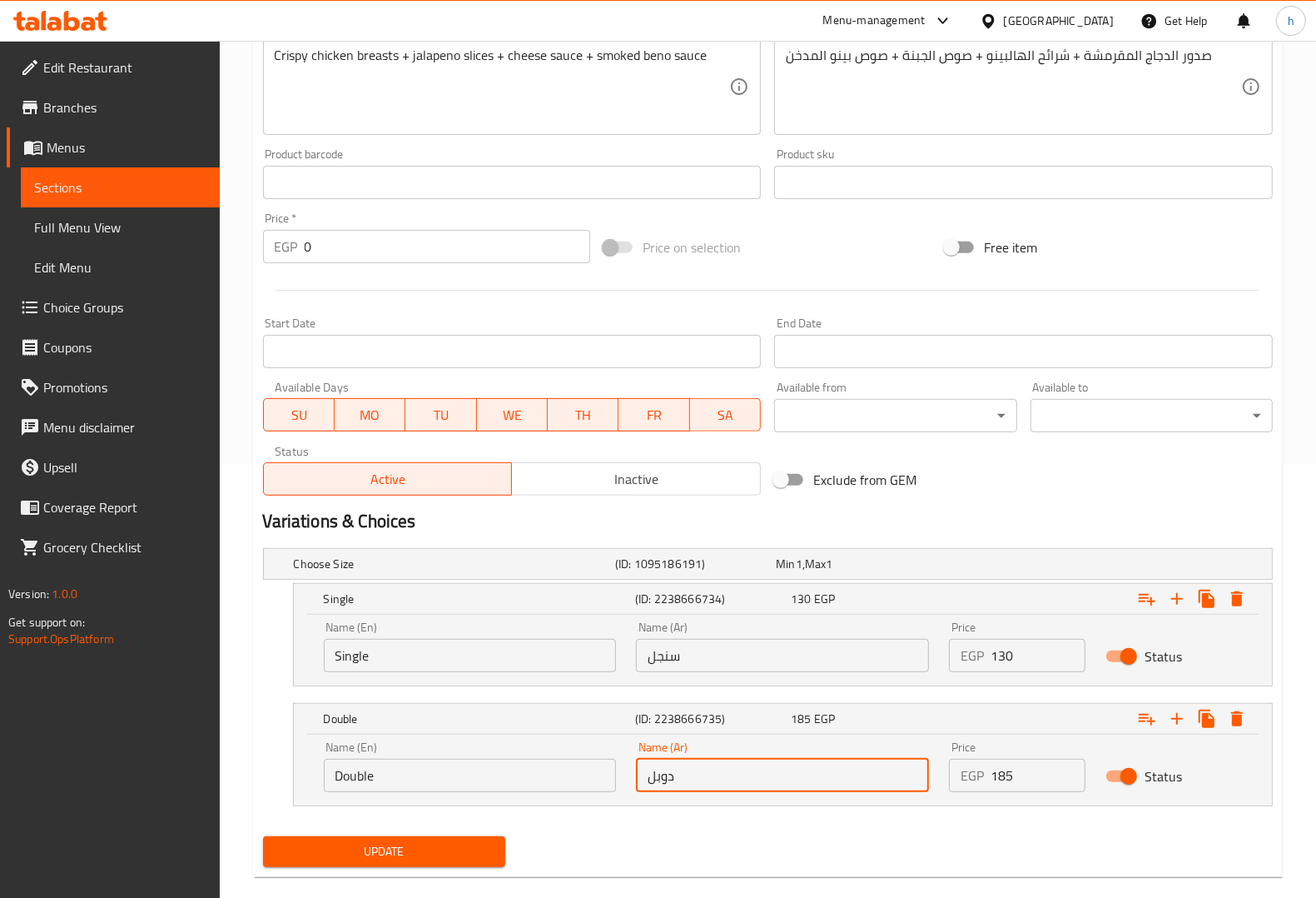
scroll to position [459, 0]
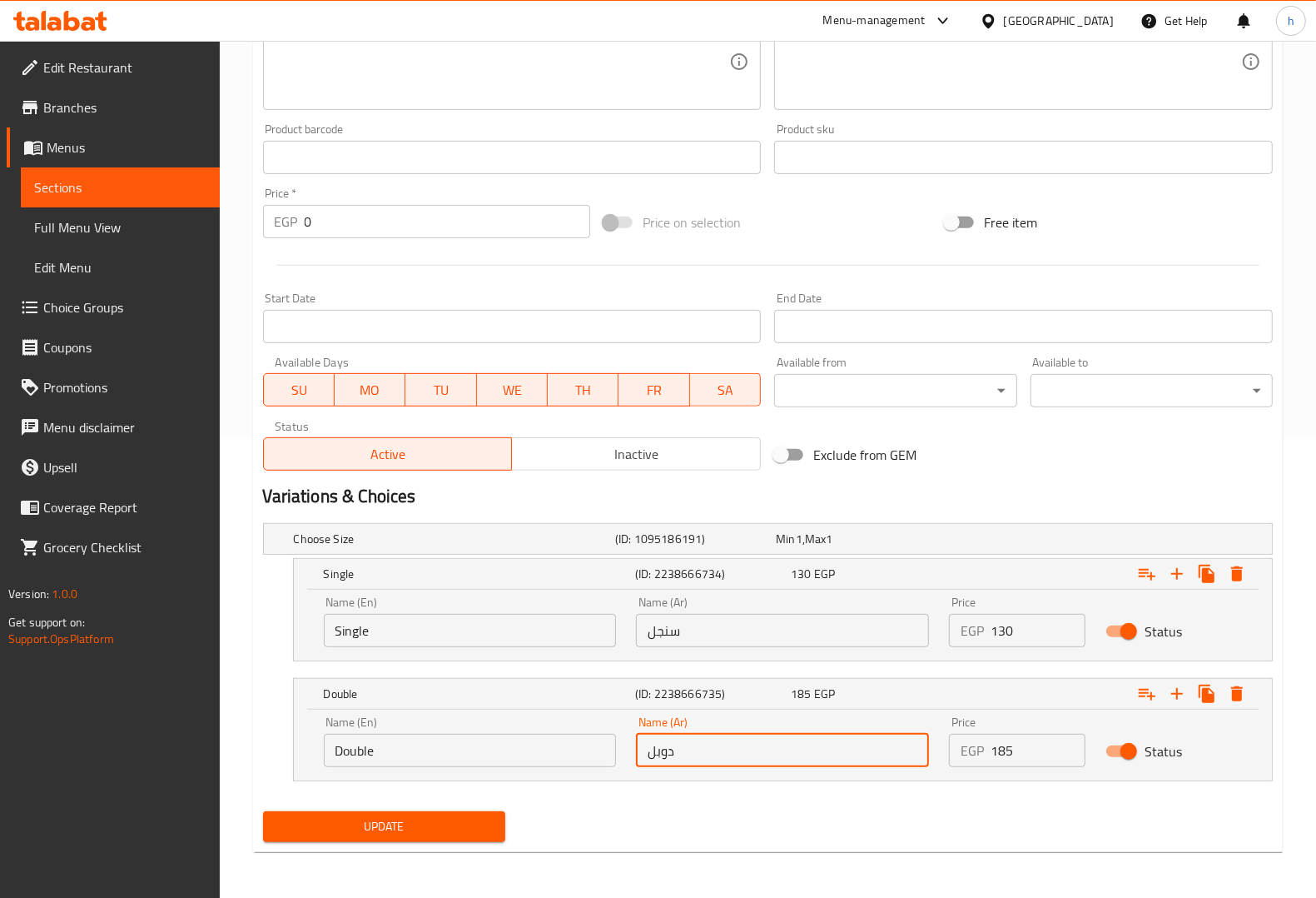
click at [452, 822] on span "Update" at bounding box center [385, 826] width 216 height 21
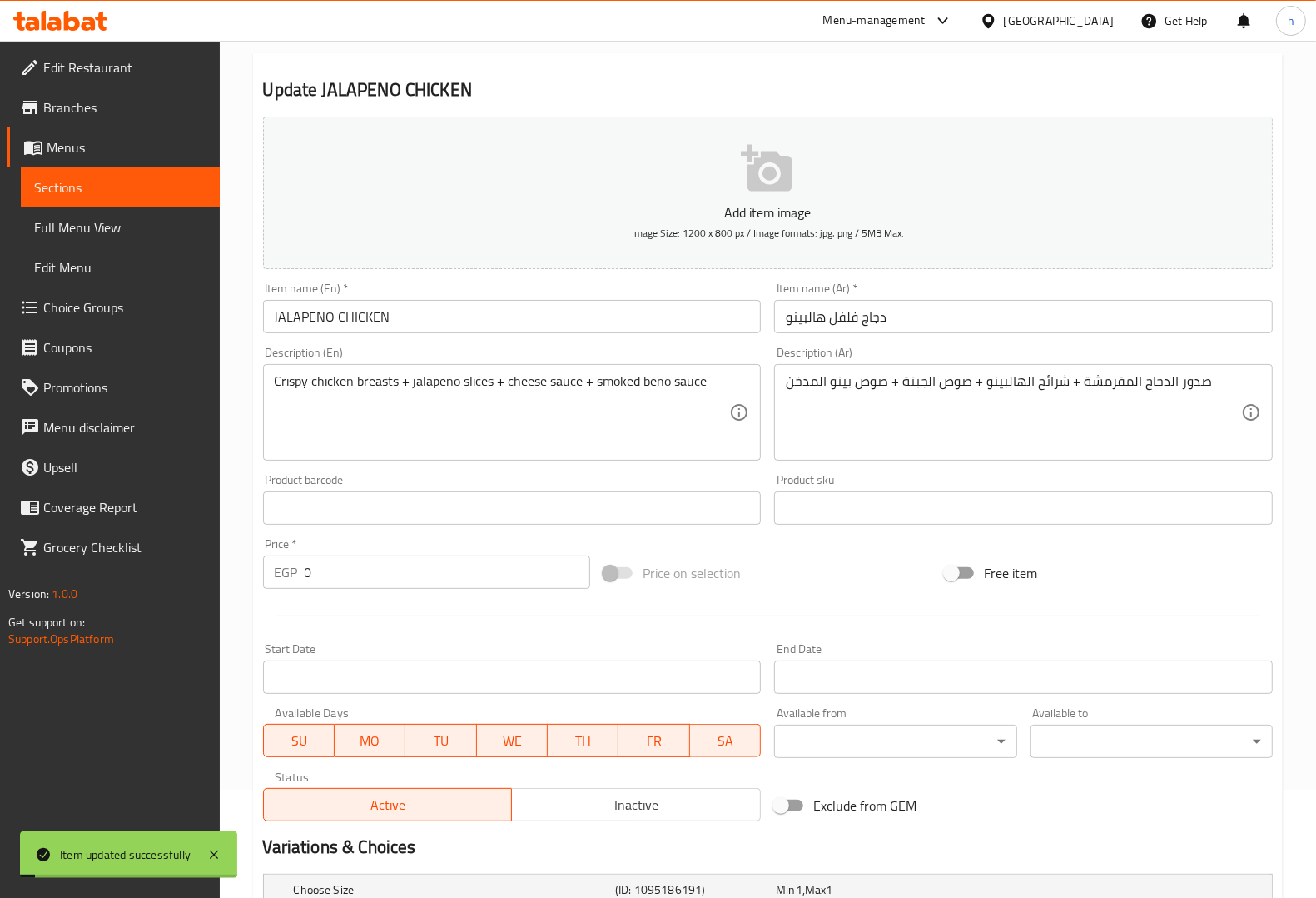
scroll to position [0, 0]
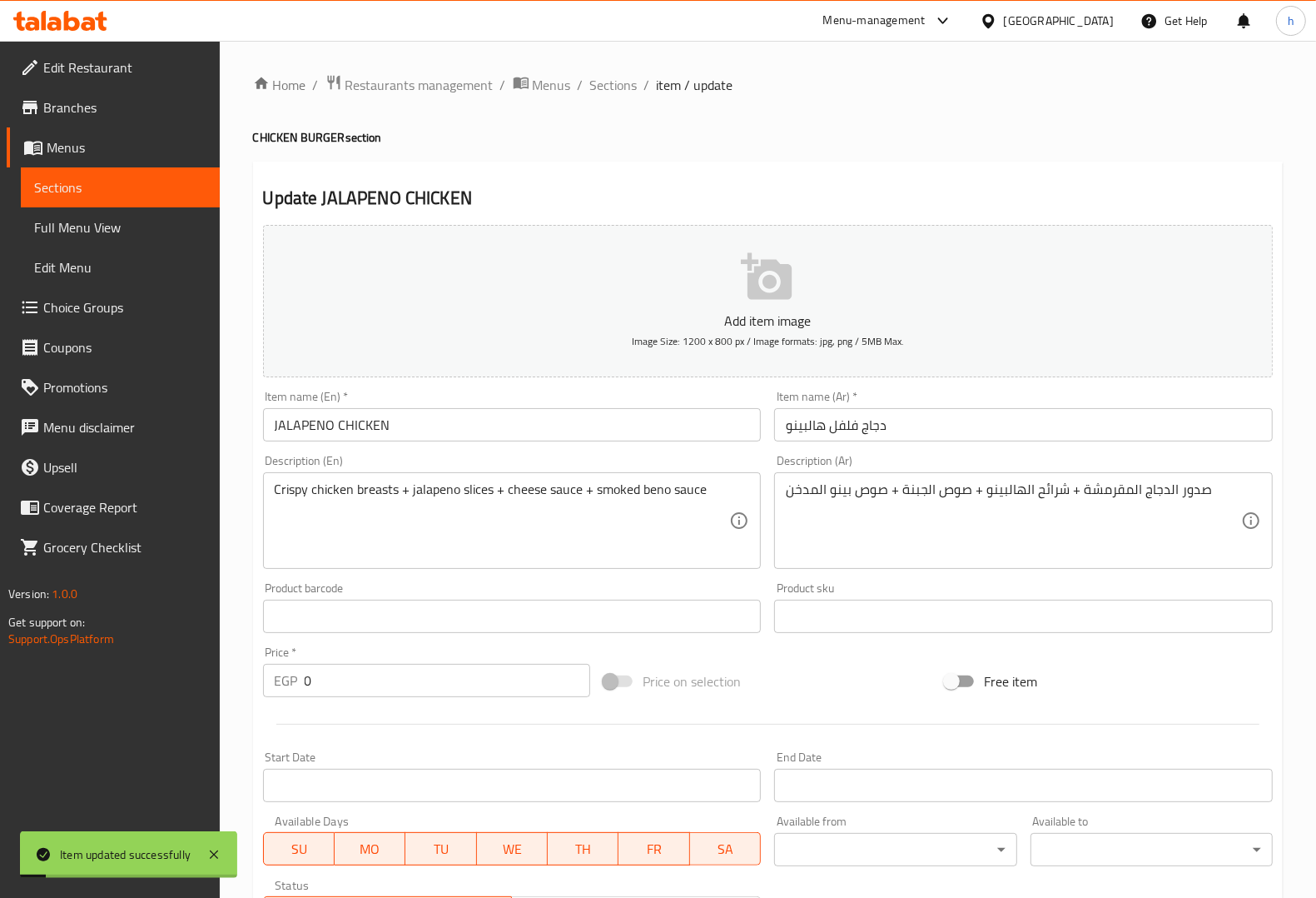
click at [597, 68] on div "Home / Restaurants management / Menus / Sections / item / update CHICKEN BURGER…" at bounding box center [767, 698] width 1097 height 1316
click at [602, 76] on span "Sections" at bounding box center [614, 85] width 47 height 20
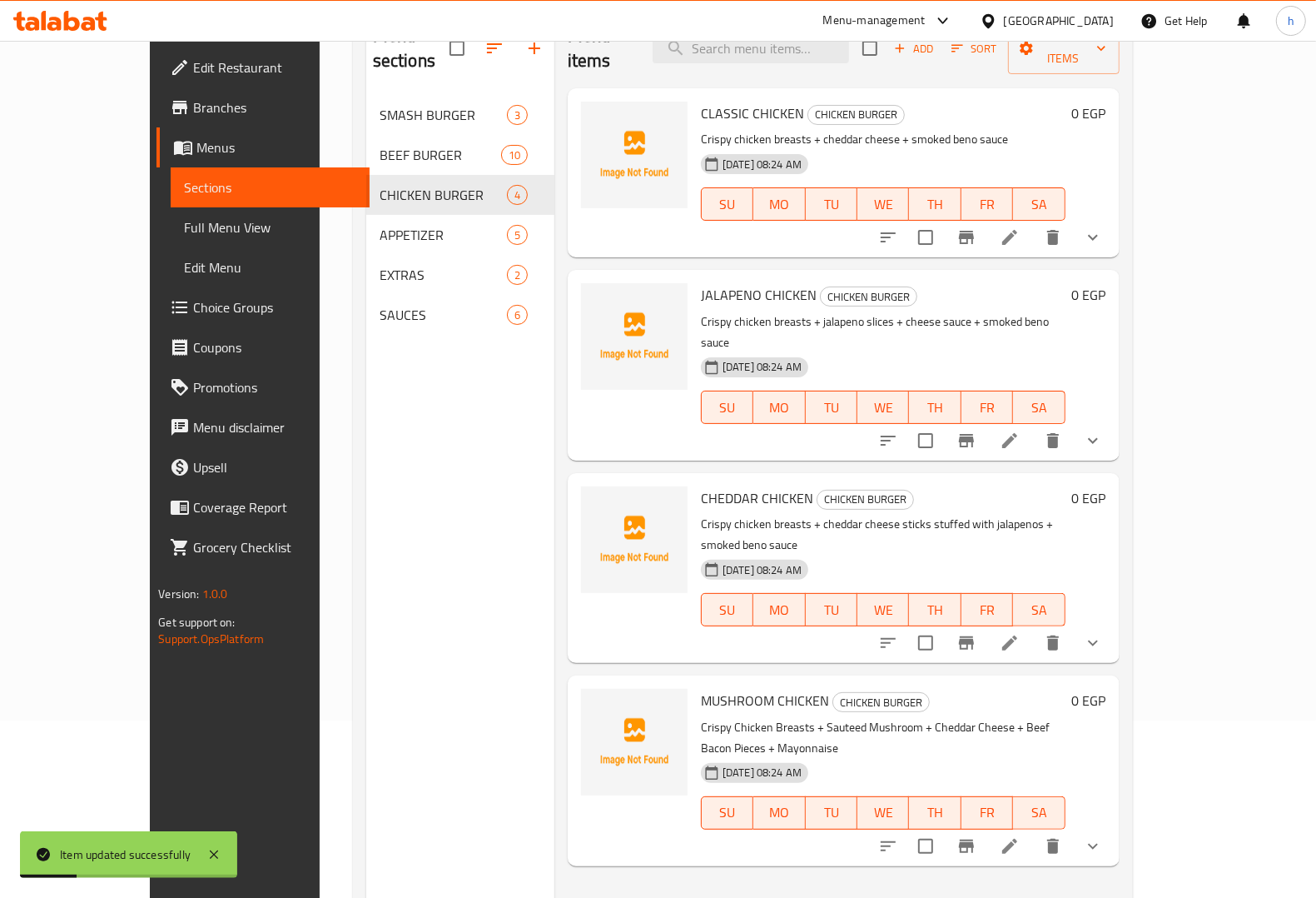
scroll to position [234, 0]
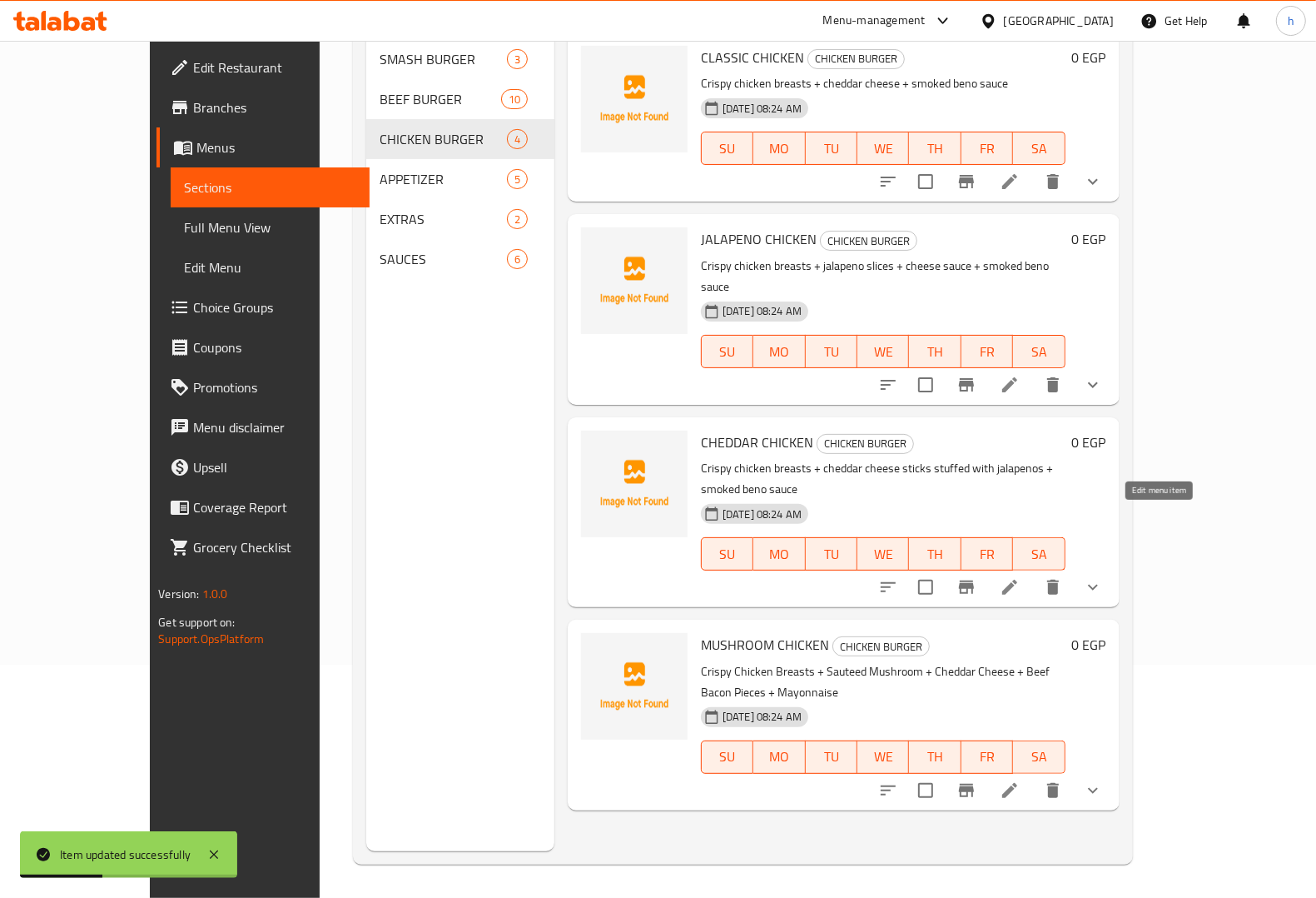
click at [1019, 578] on icon at bounding box center [1009, 587] width 20 height 20
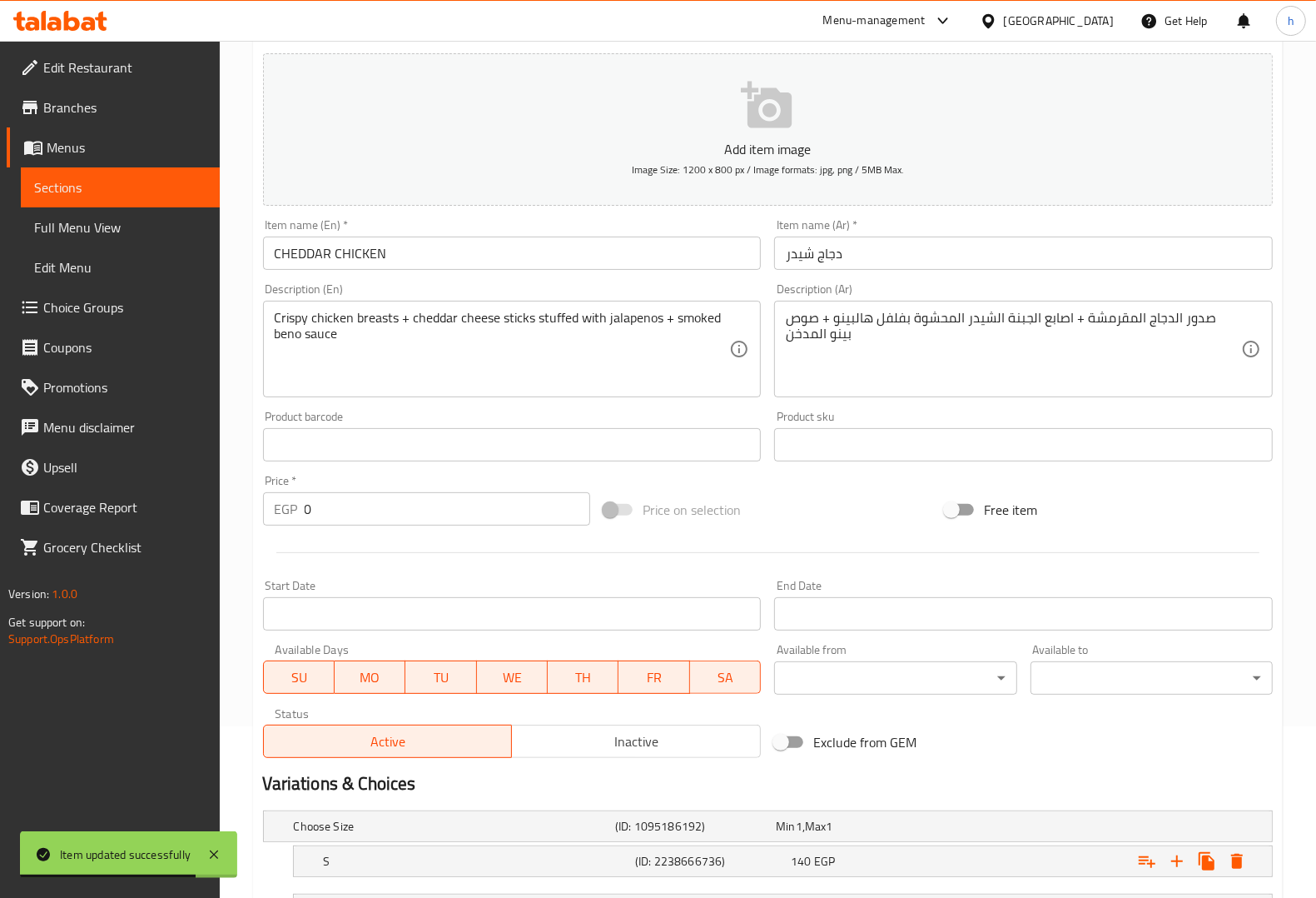
scroll to position [316, 0]
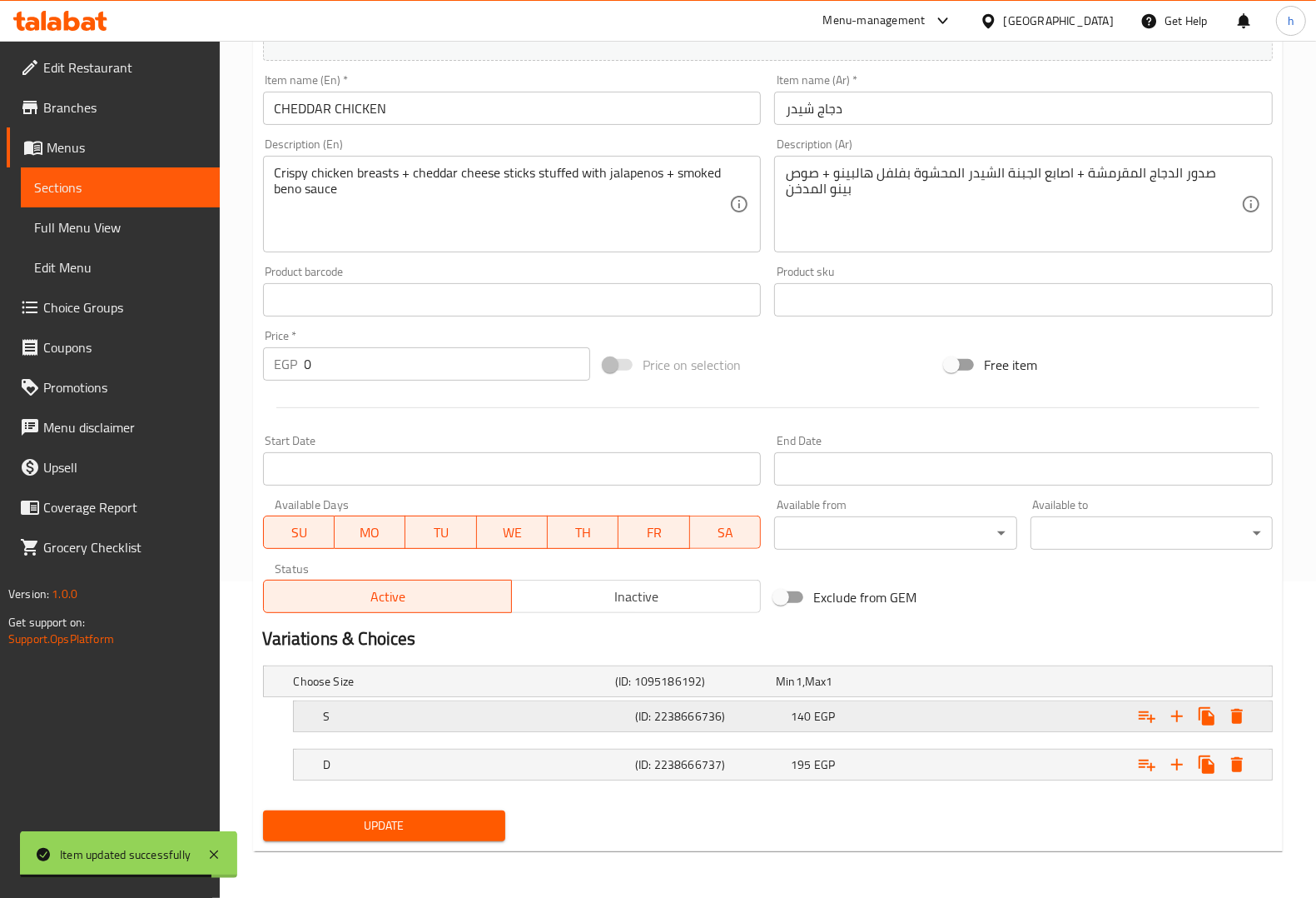
click at [477, 689] on h5 "S" at bounding box center [451, 680] width 314 height 17
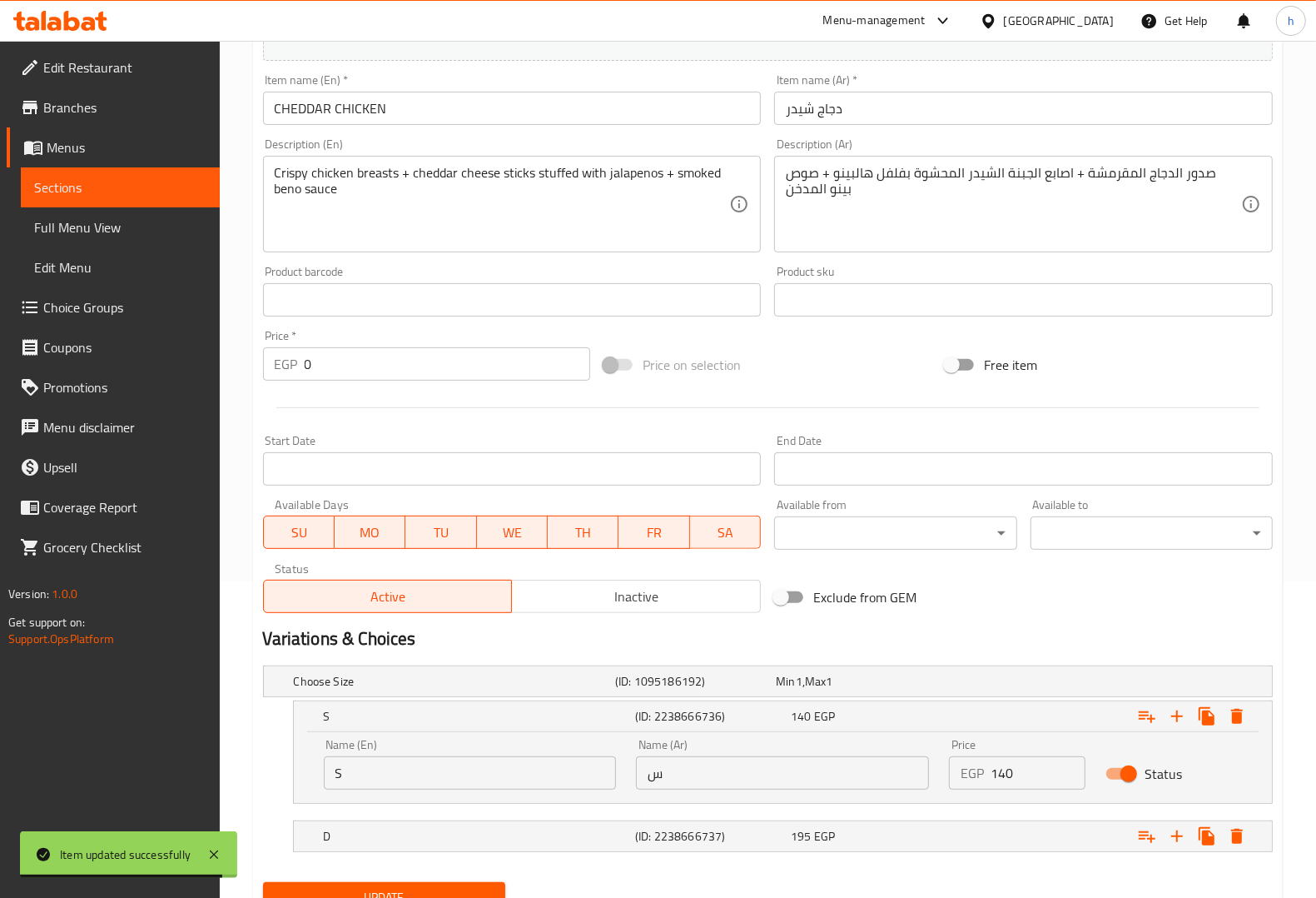
scroll to position [388, 0]
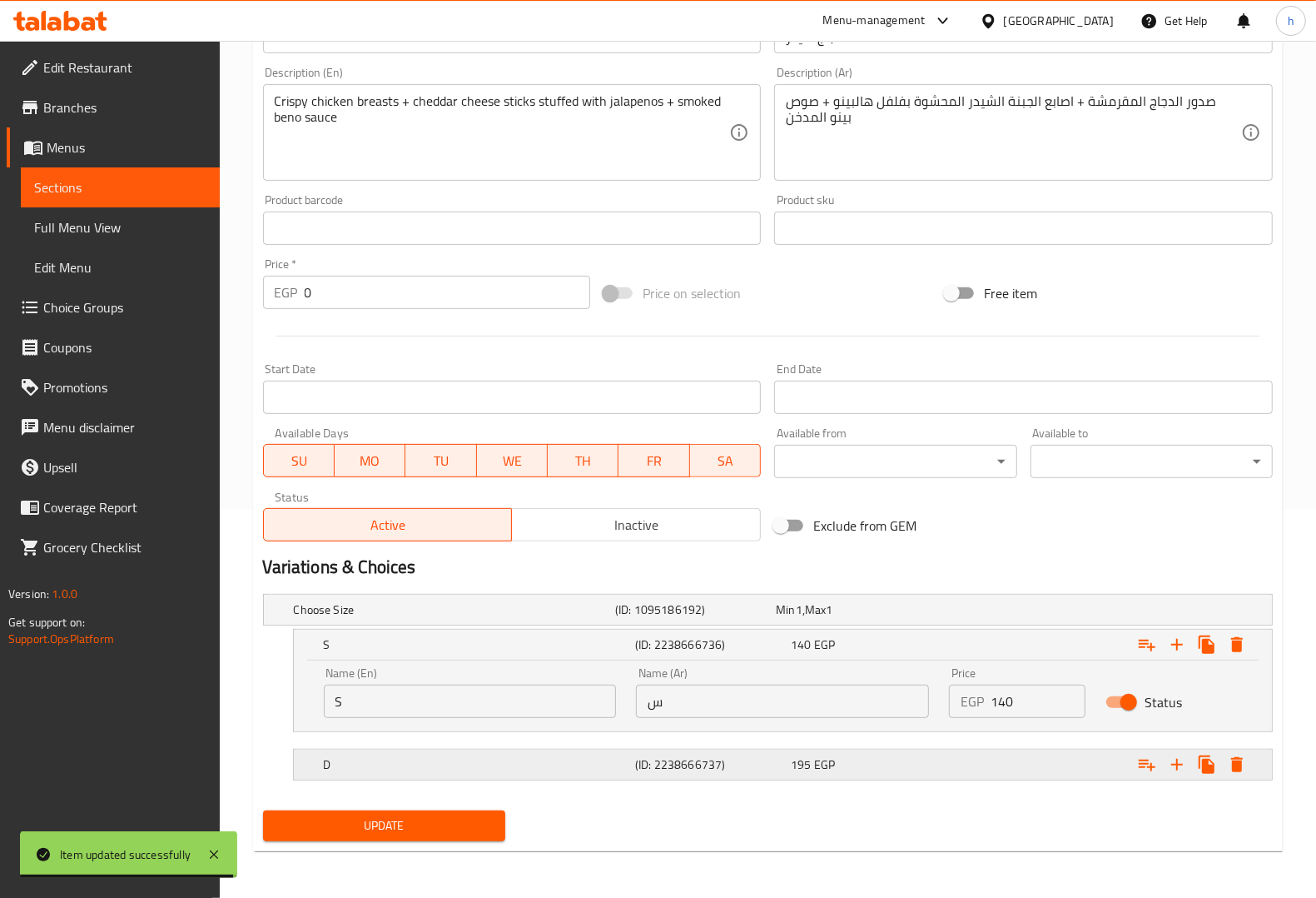
click at [477, 618] on h5 "D" at bounding box center [451, 609] width 314 height 17
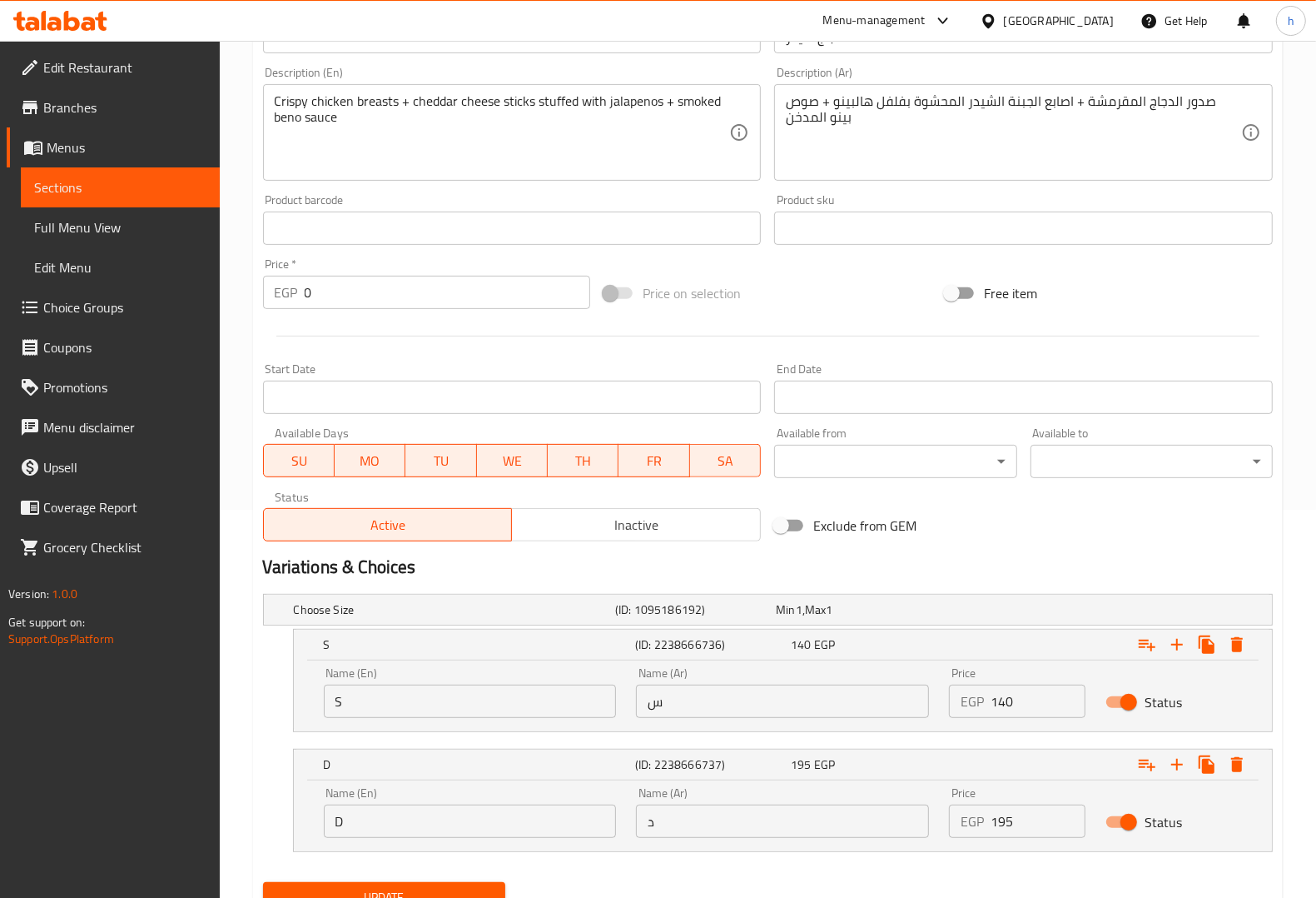
click at [427, 706] on input "S" at bounding box center [471, 701] width 293 height 34
type input "Single"
click at [697, 703] on input "س" at bounding box center [782, 701] width 293 height 34
type input "سنجل"
drag, startPoint x: 451, startPoint y: 830, endPoint x: 467, endPoint y: 837, distance: 17.5
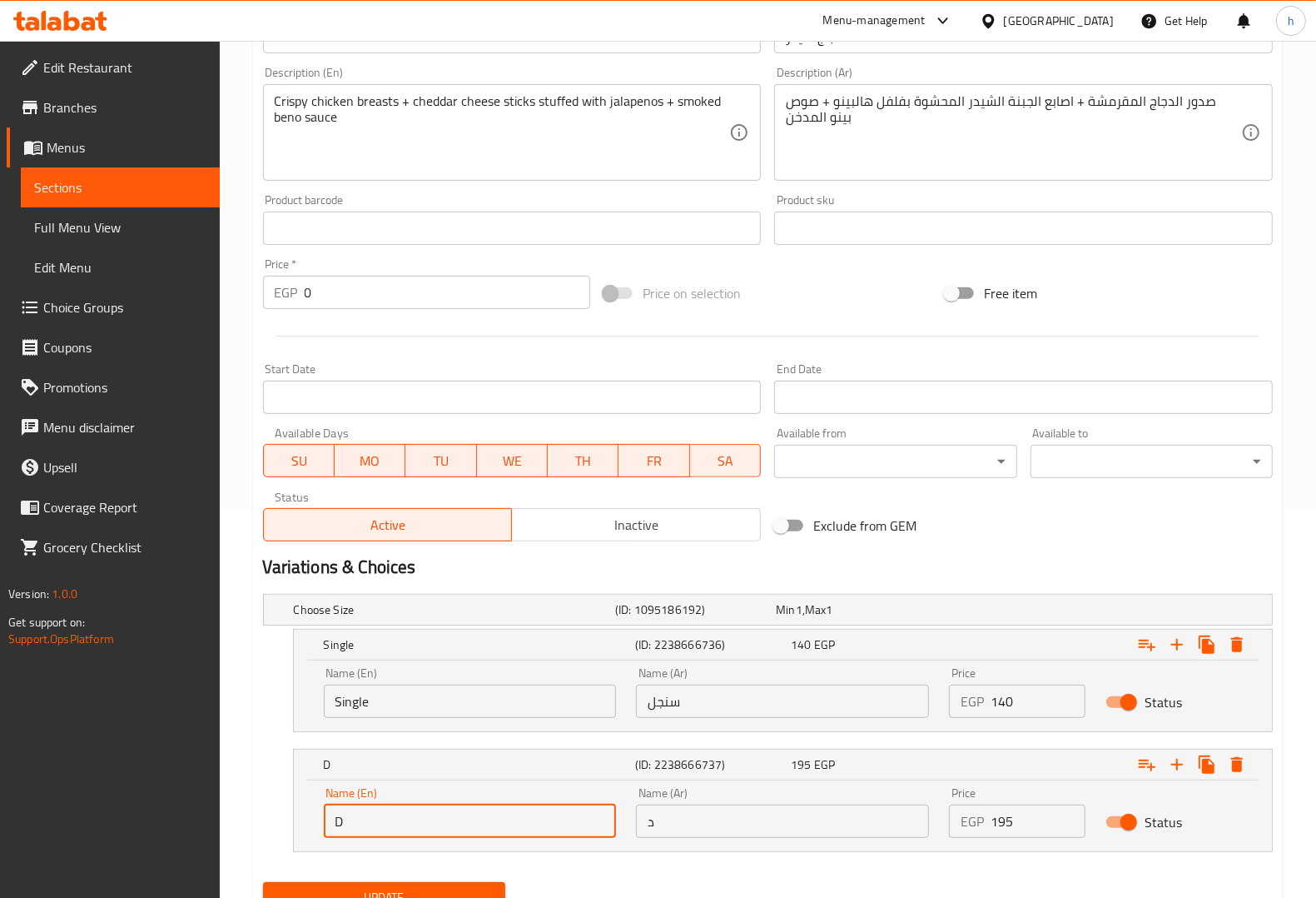
click at [451, 830] on input "D" at bounding box center [471, 821] width 293 height 34
type input "Double"
drag, startPoint x: 674, startPoint y: 825, endPoint x: 674, endPoint y: 840, distance: 15.0
click at [674, 825] on input "د" at bounding box center [782, 821] width 293 height 34
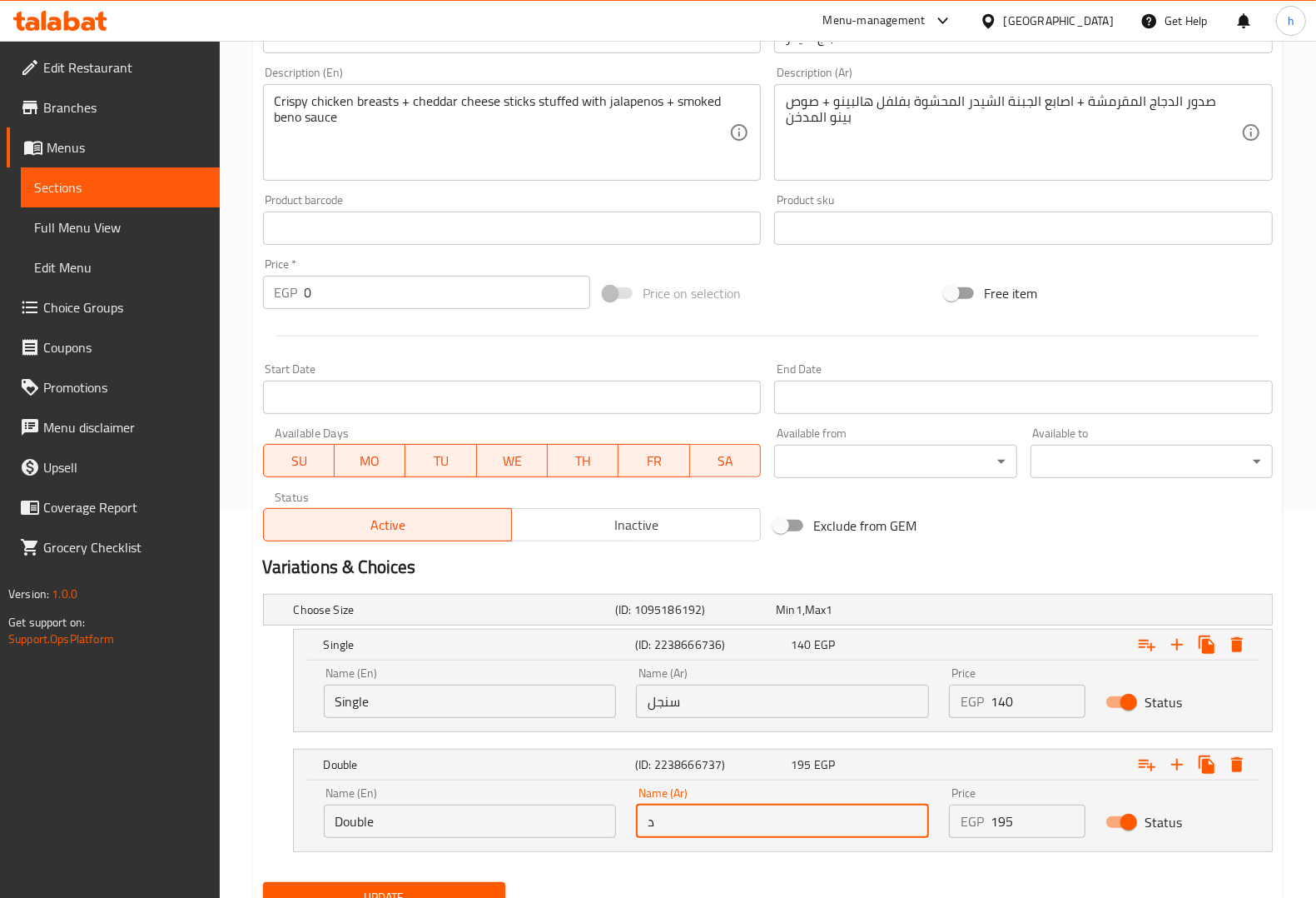
type input "دوبل"
click at [447, 885] on button "Update" at bounding box center [384, 897] width 242 height 31
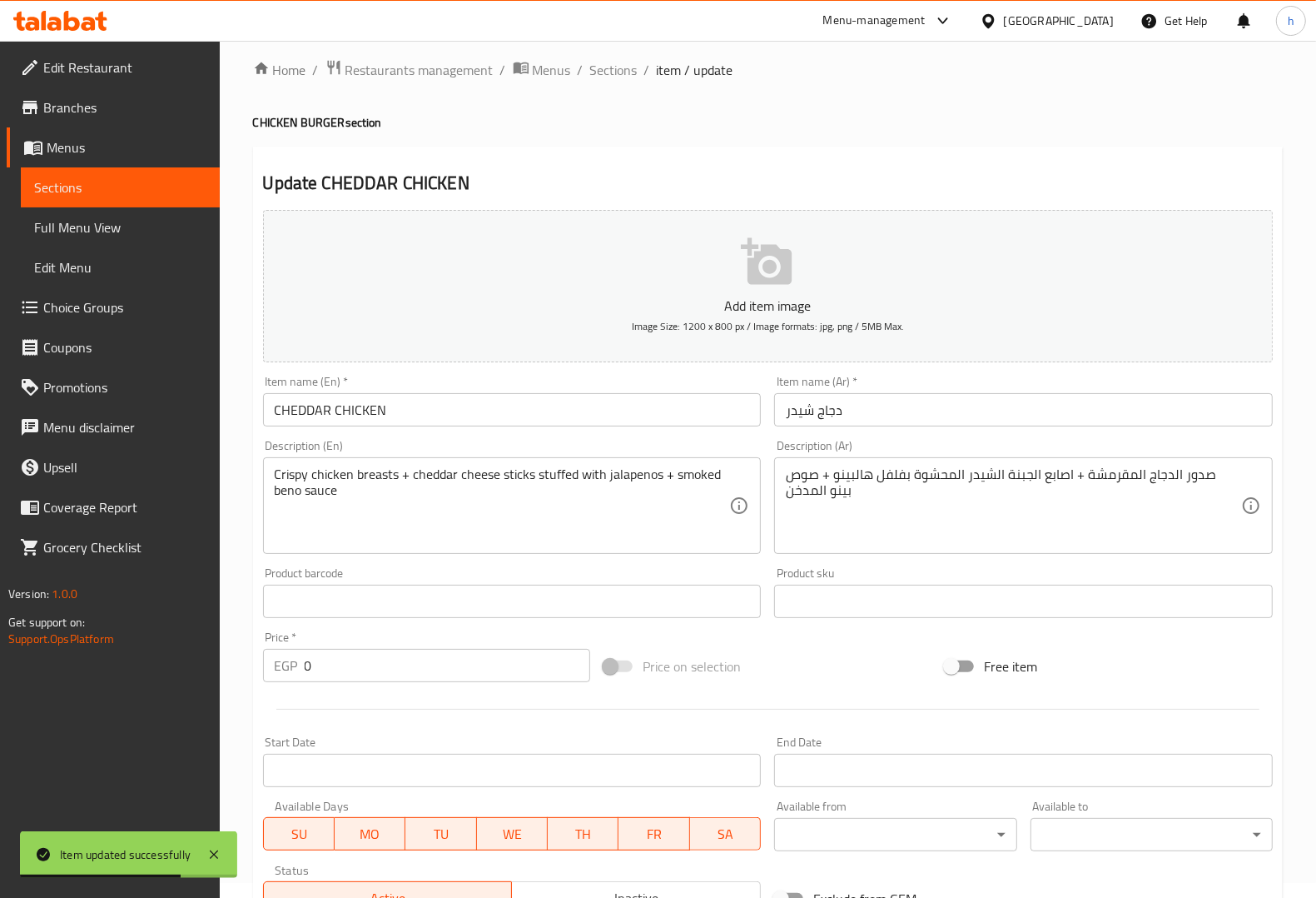
scroll to position [0, 0]
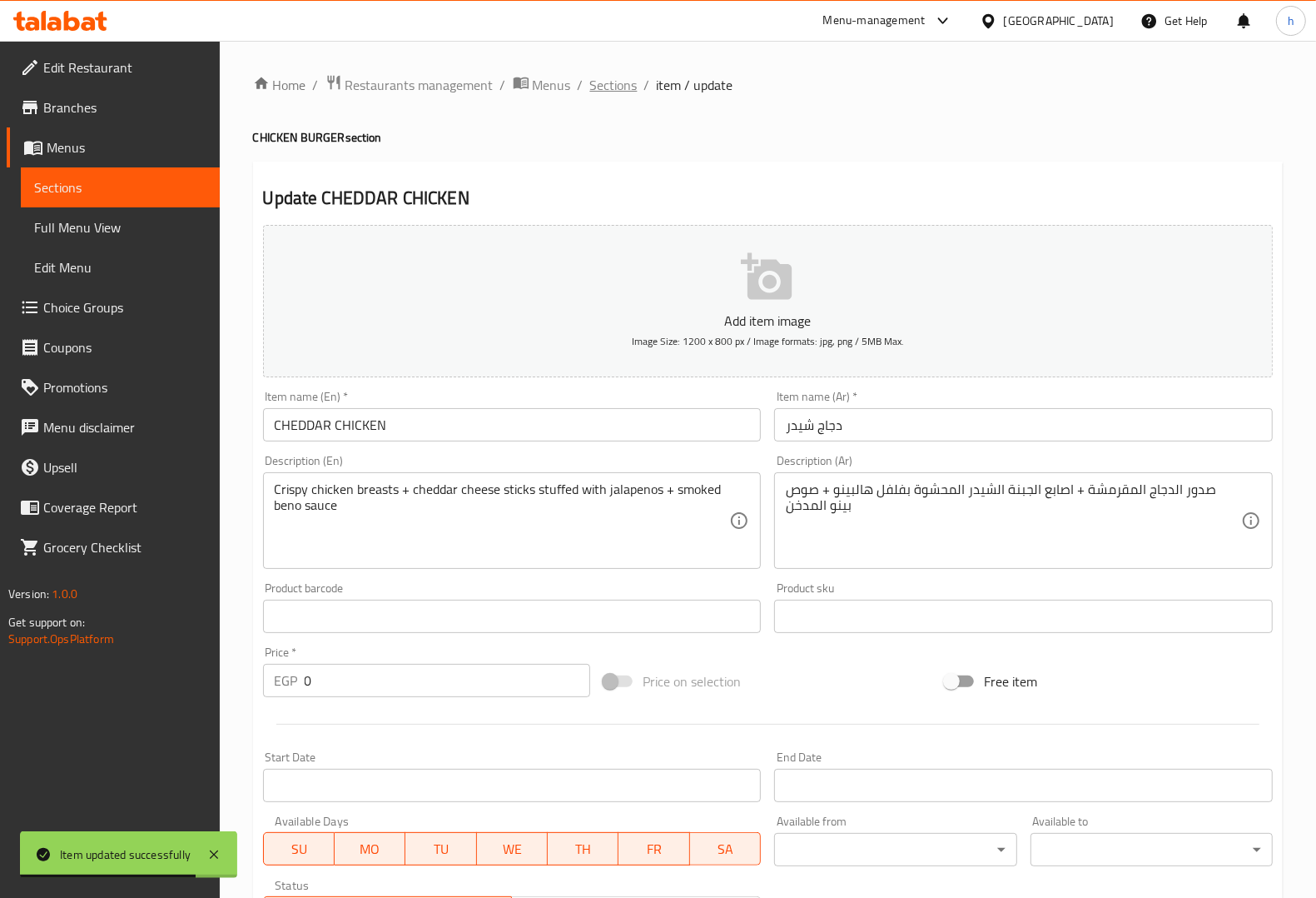
click at [626, 81] on span "Sections" at bounding box center [614, 85] width 47 height 20
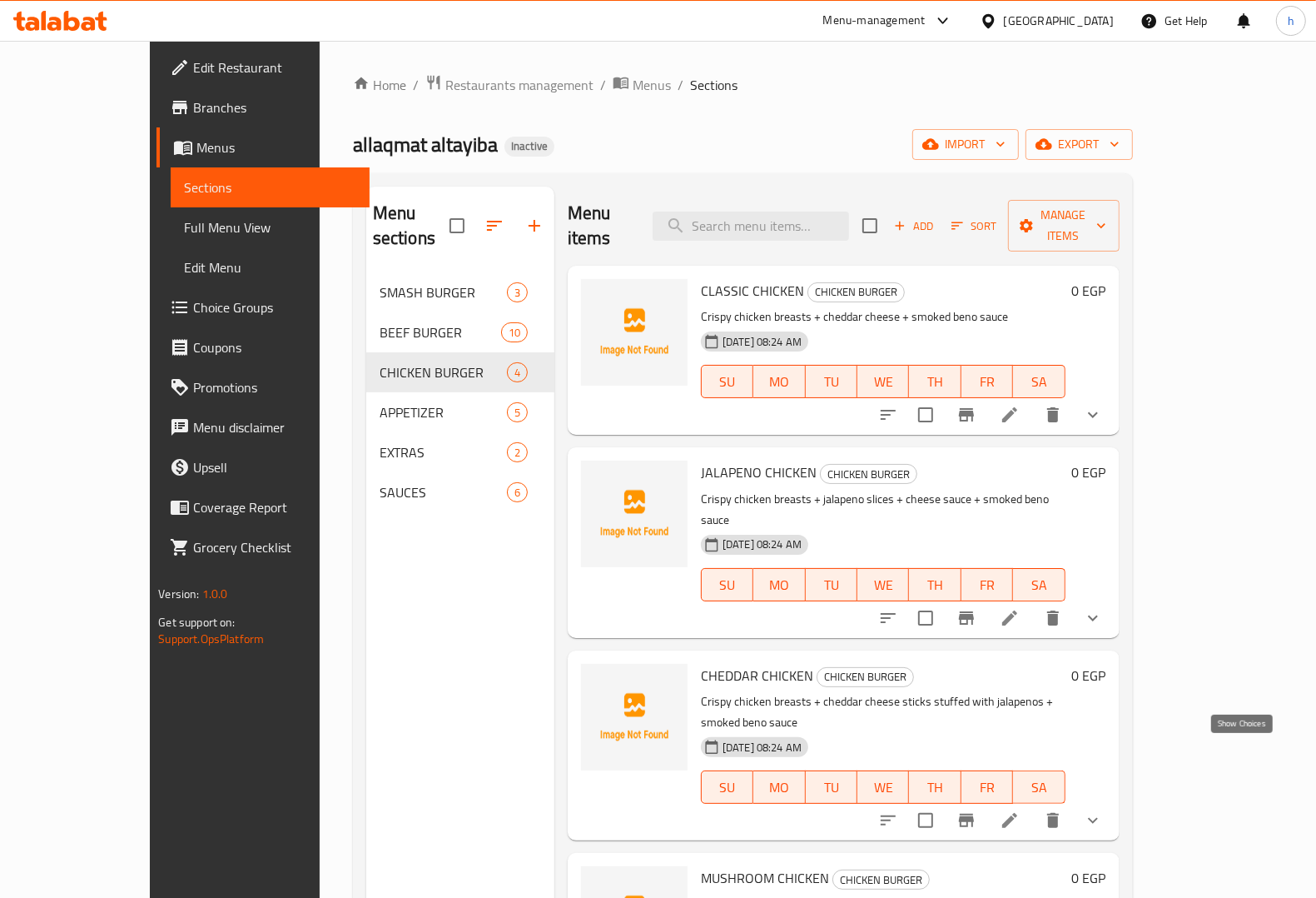
click at [1103, 810] on icon "show more" at bounding box center [1093, 820] width 20 height 20
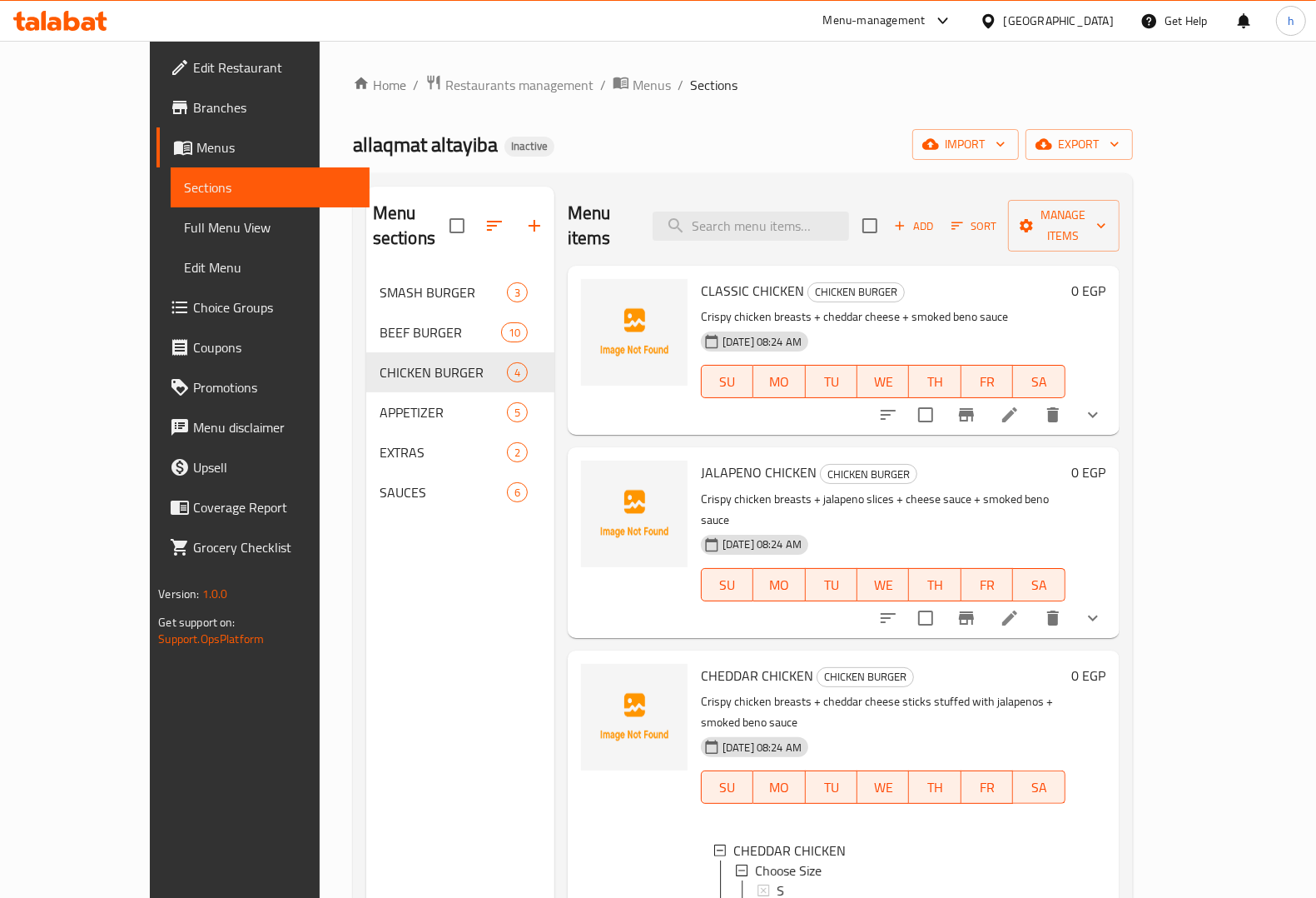
scroll to position [13, 0]
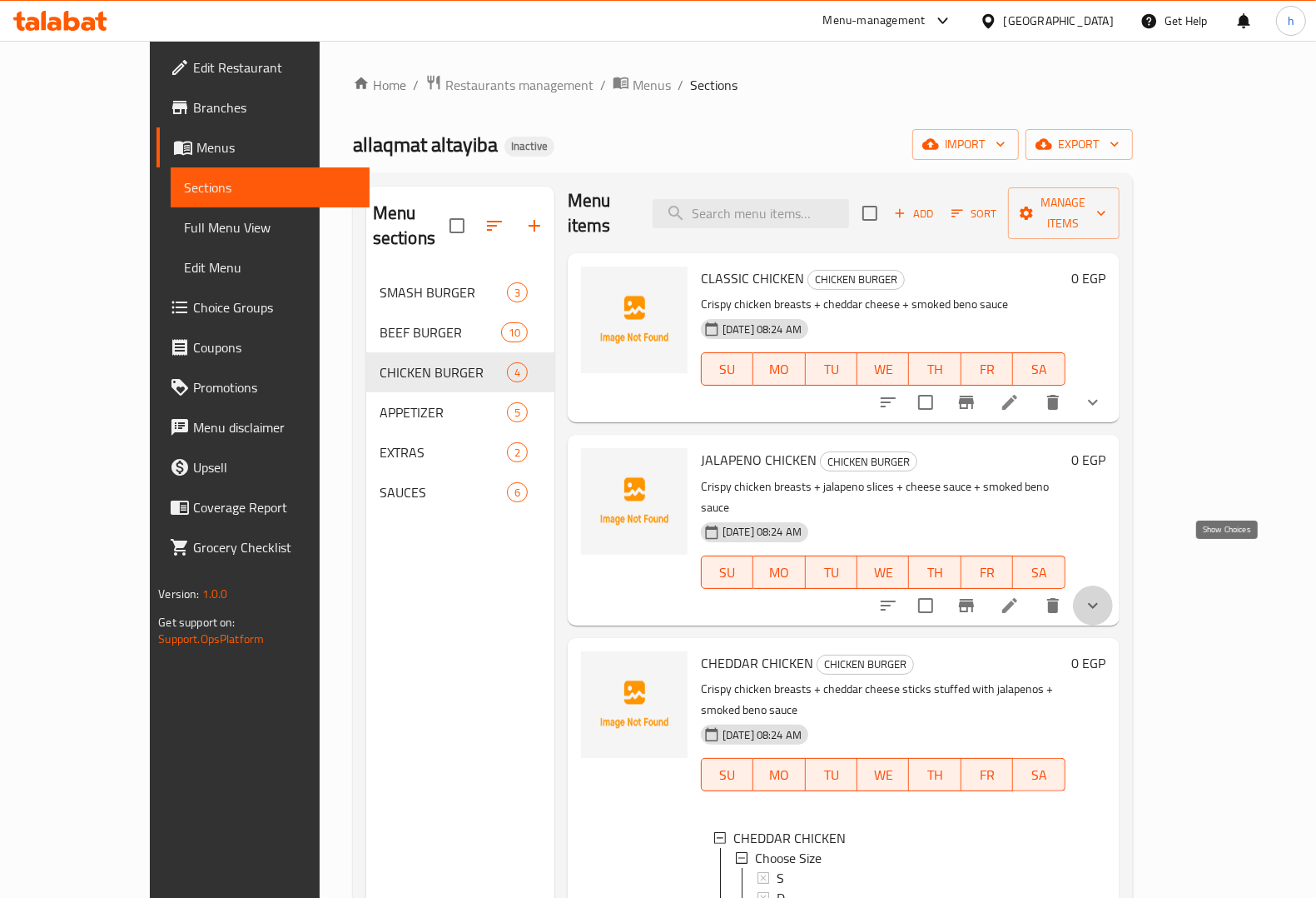
click at [1103, 595] on icon "show more" at bounding box center [1093, 605] width 20 height 20
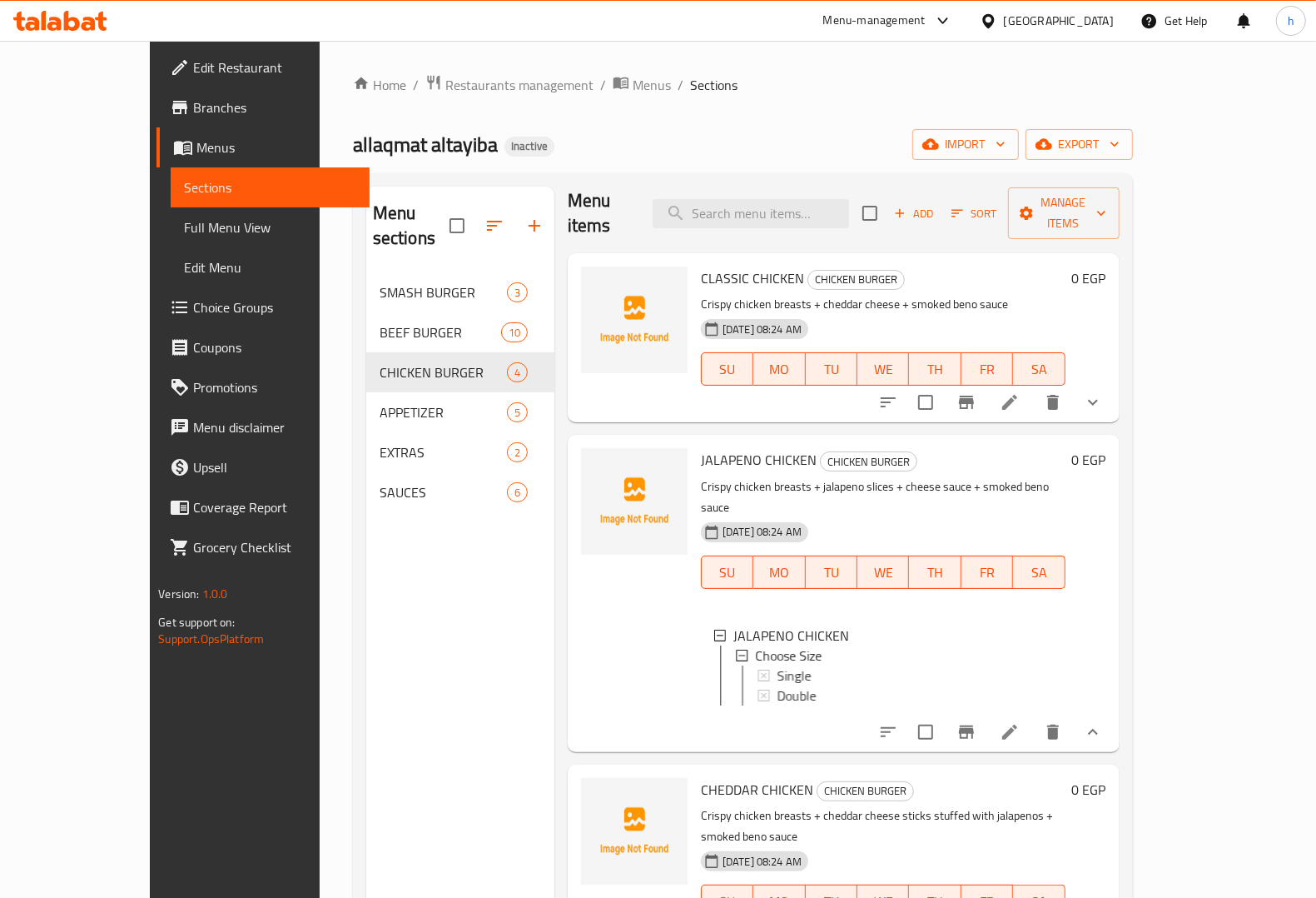
click at [1106, 563] on div "0 EGP" at bounding box center [1086, 592] width 41 height 290
click at [1103, 722] on icon "show more" at bounding box center [1093, 732] width 20 height 20
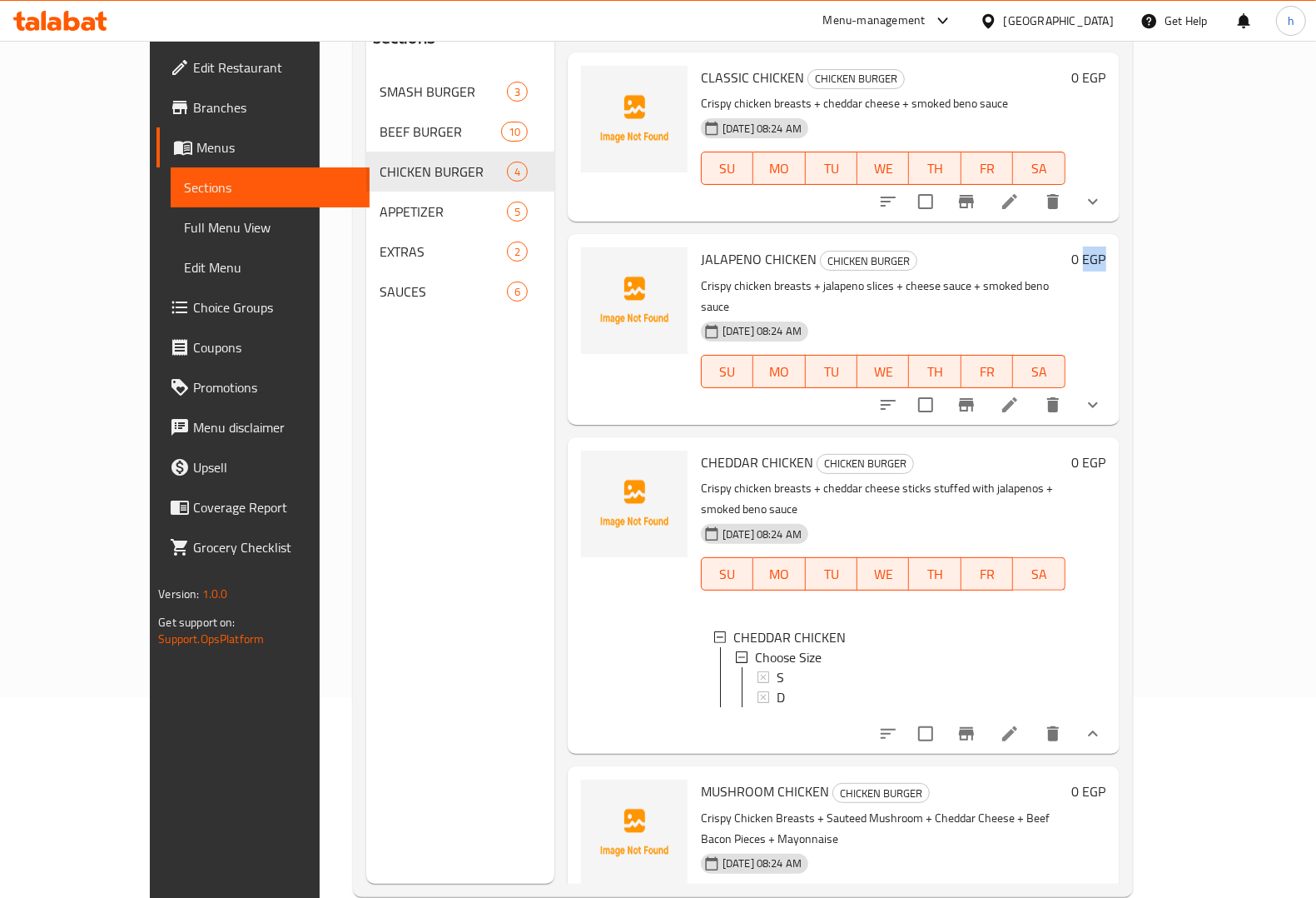
scroll to position [234, 0]
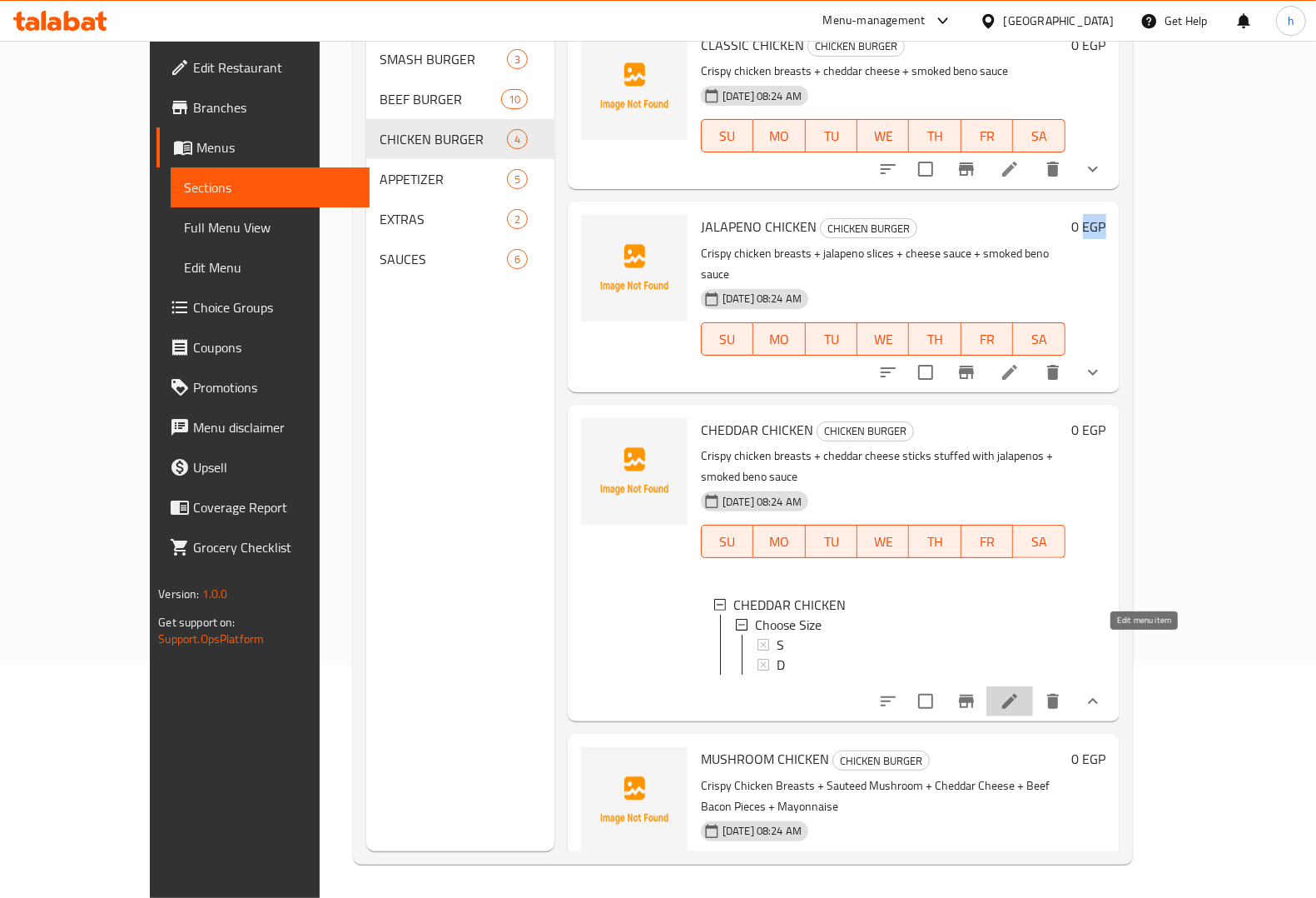
click at [1017, 693] on icon at bounding box center [1009, 700] width 15 height 15
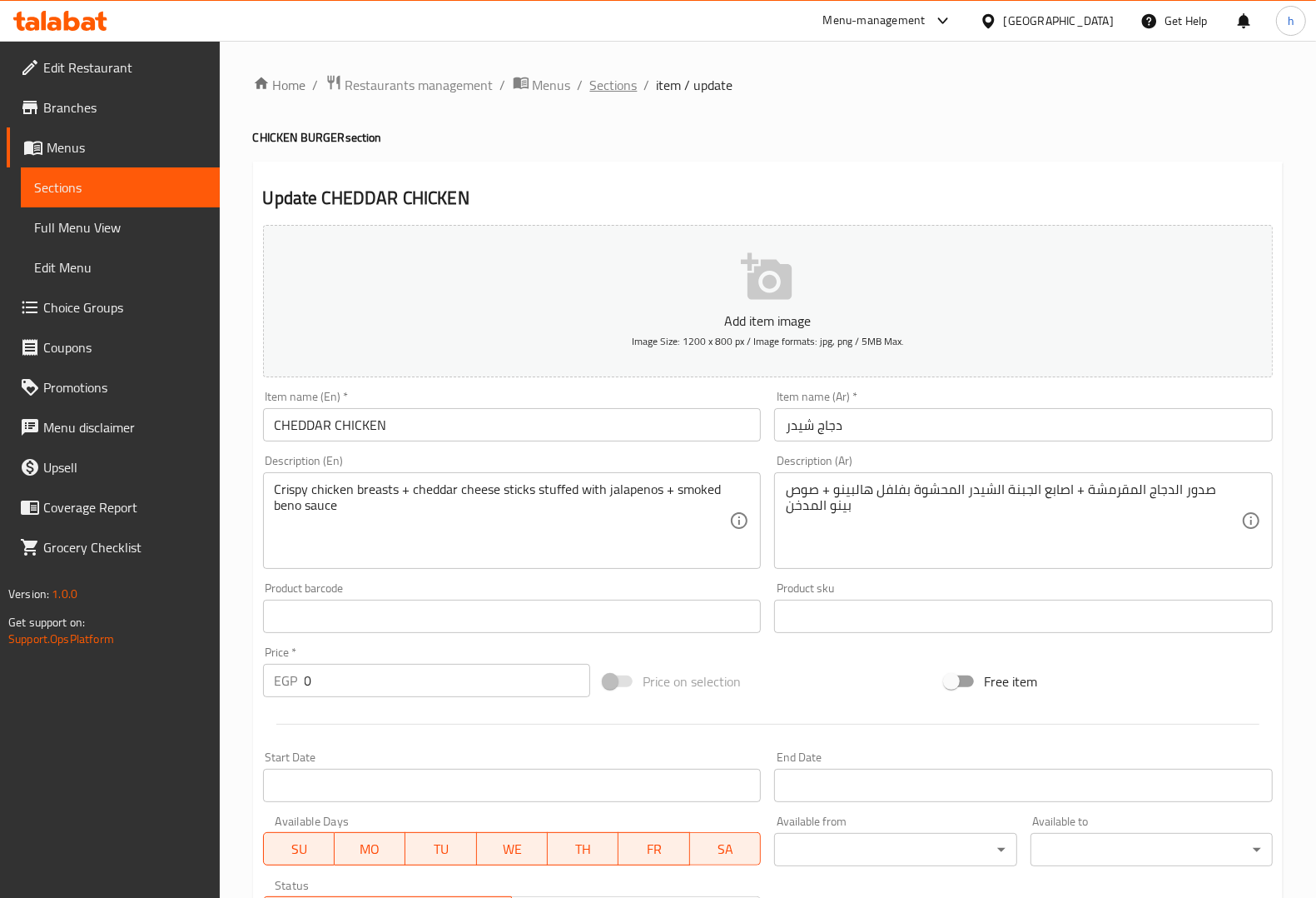
click at [620, 76] on span "Sections" at bounding box center [614, 85] width 47 height 20
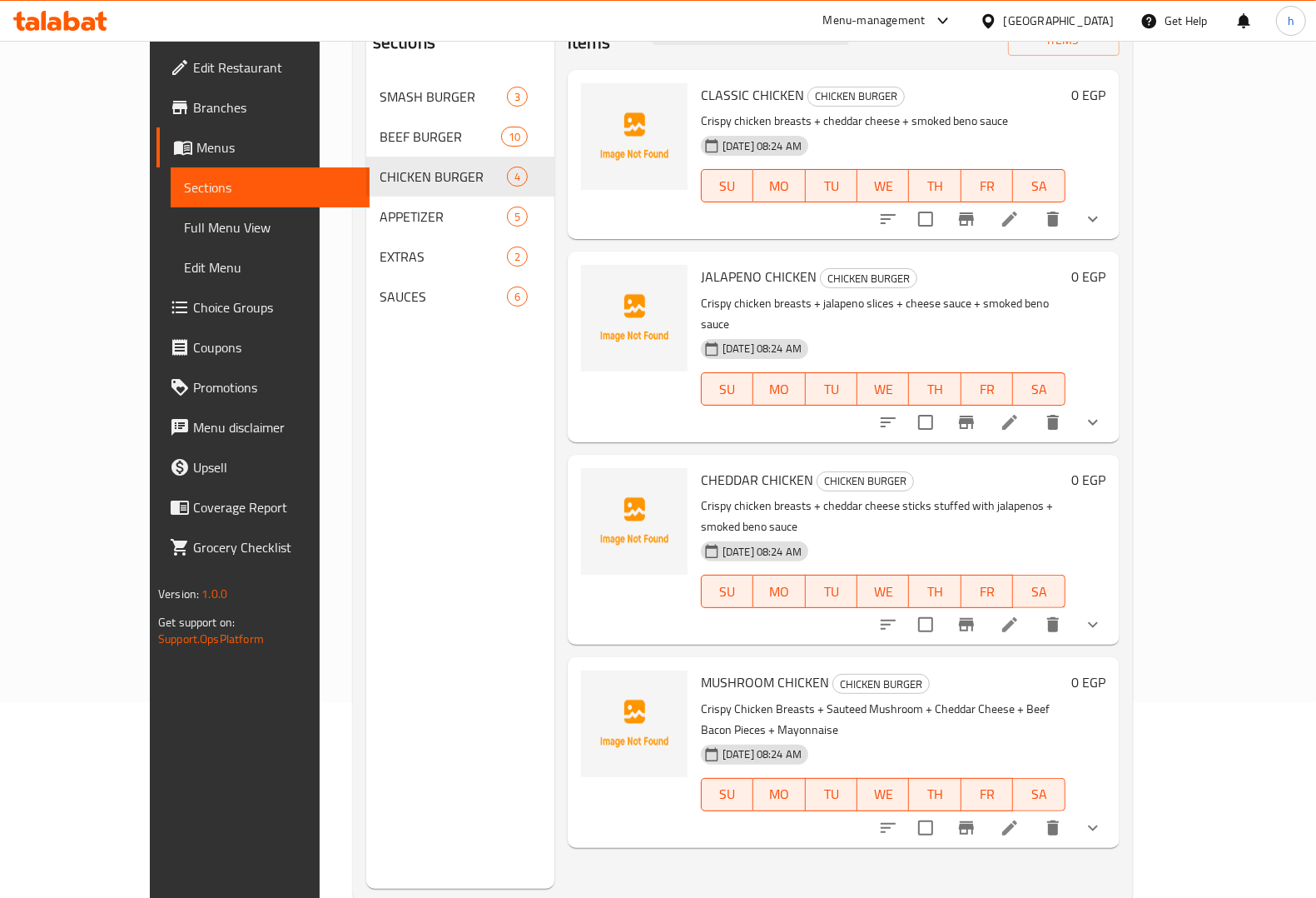
scroll to position [234, 0]
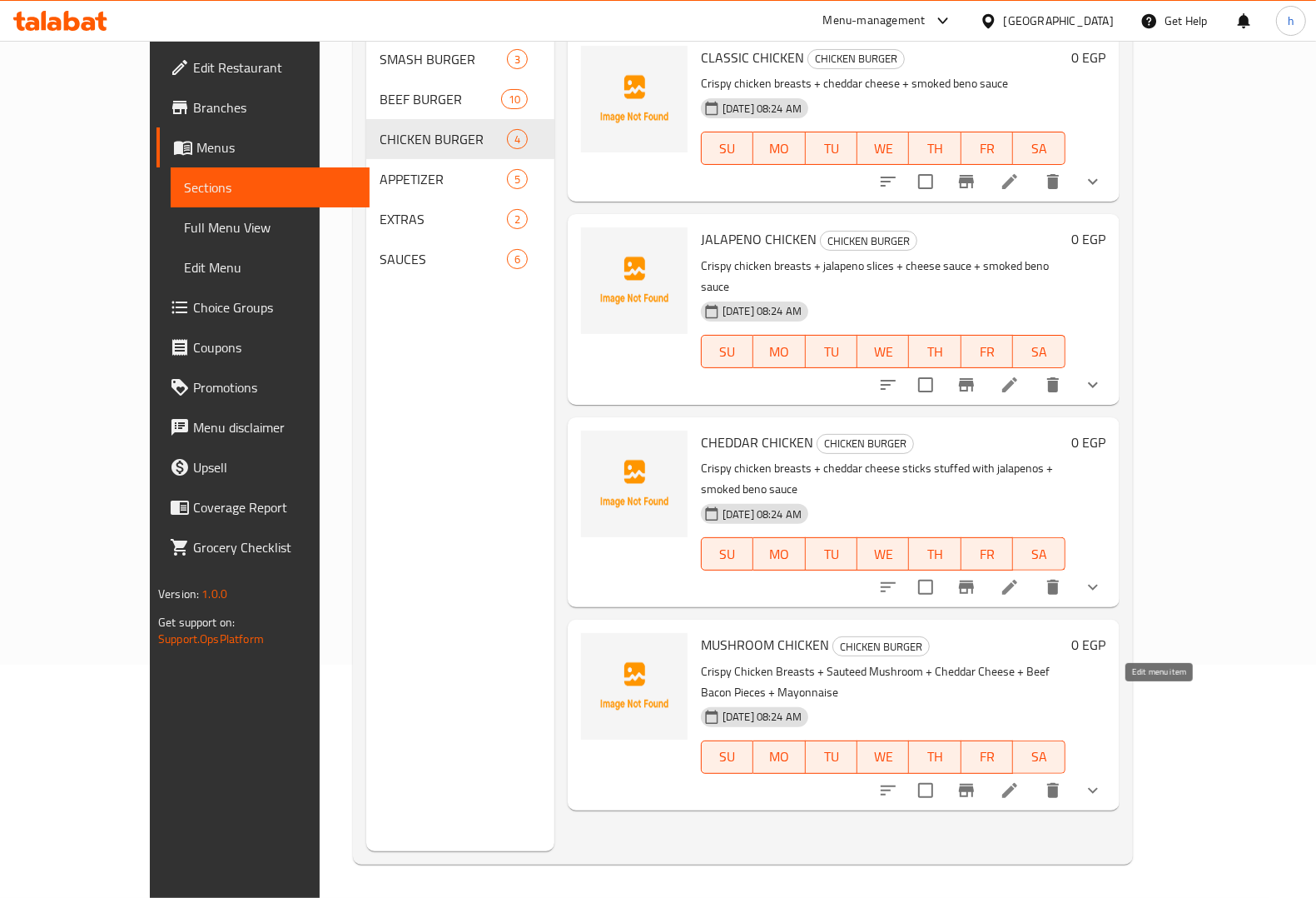
click at [1019, 780] on icon at bounding box center [1009, 790] width 20 height 20
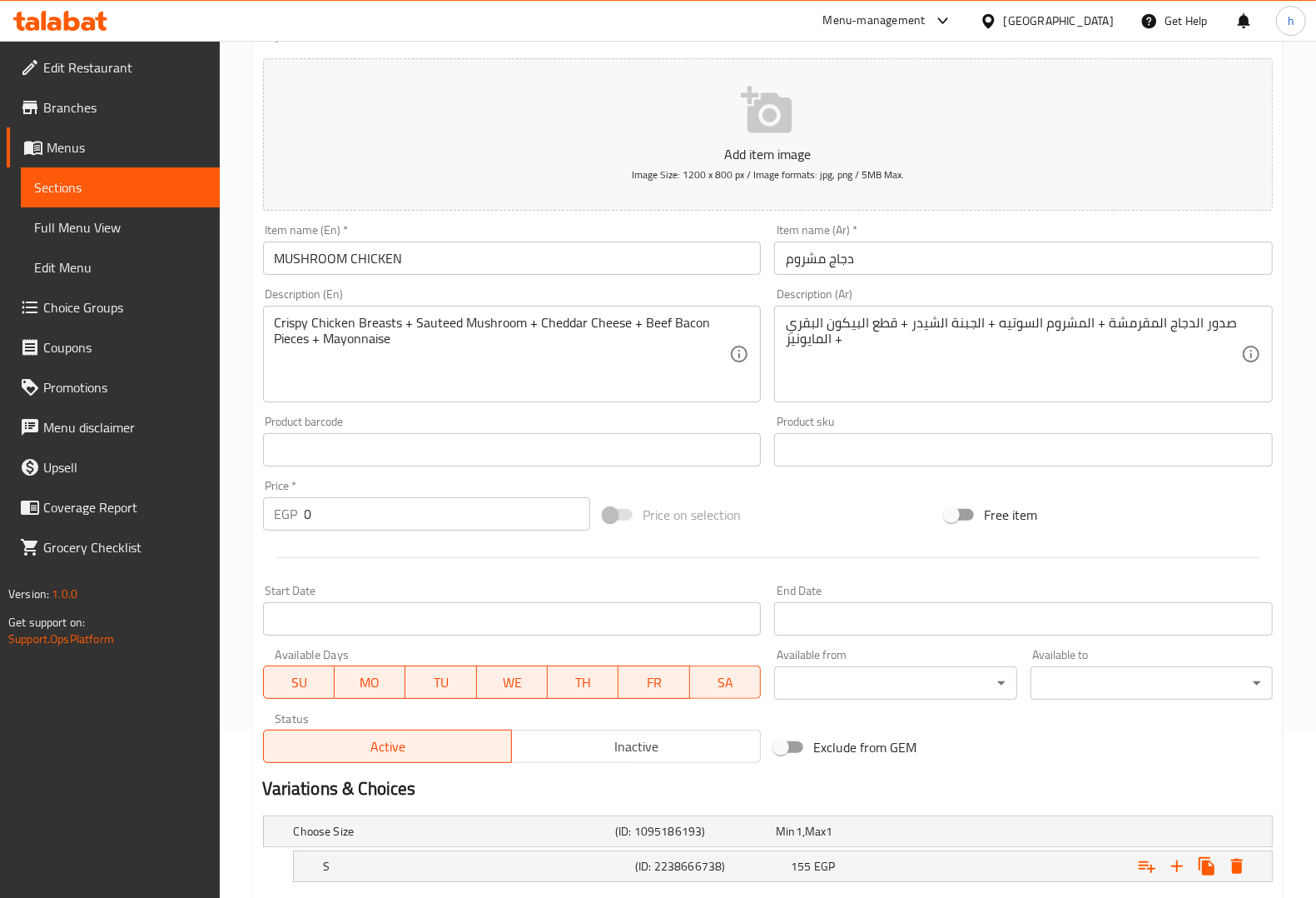
scroll to position [316, 0]
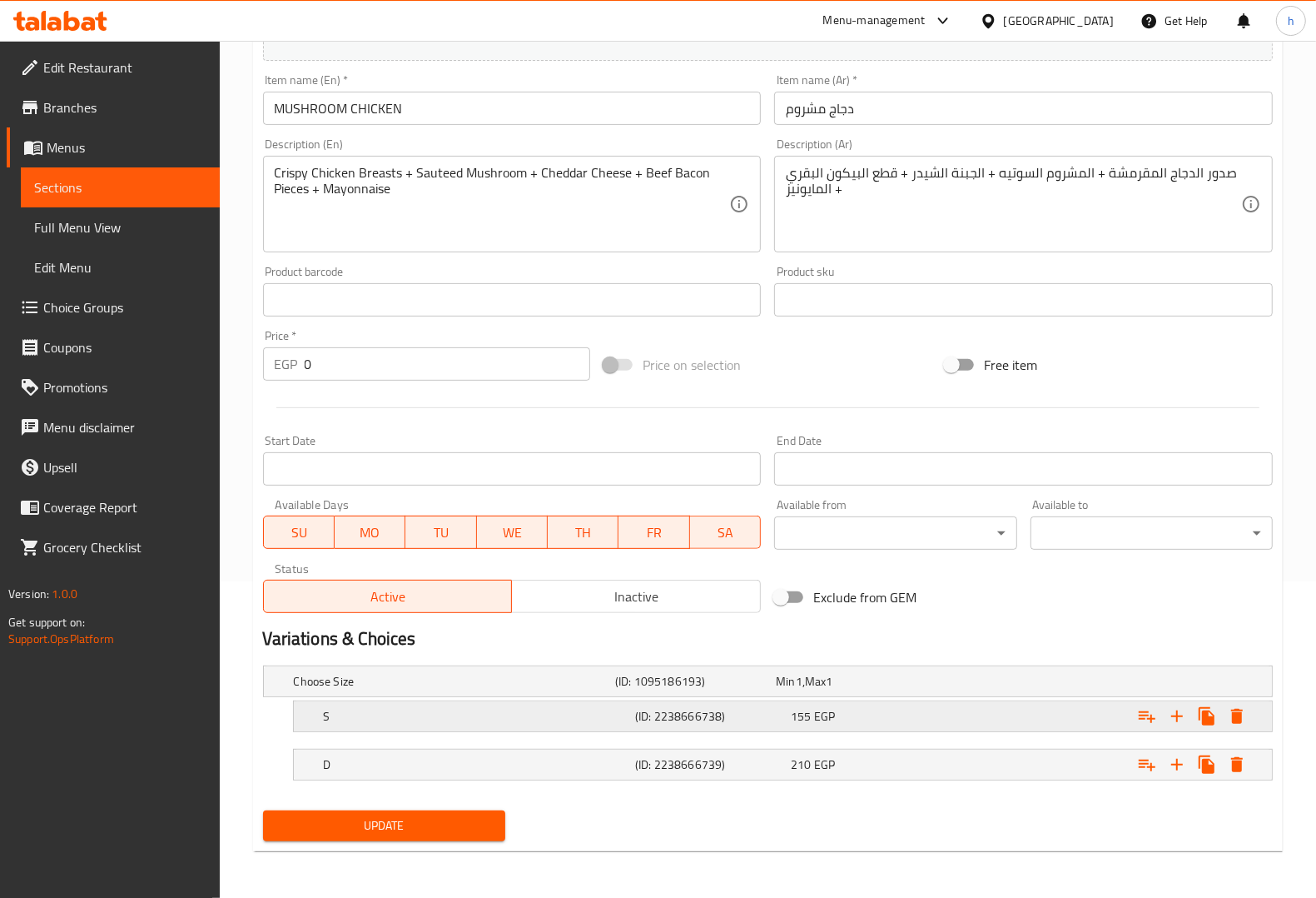
click at [493, 689] on h5 "S" at bounding box center [451, 680] width 314 height 17
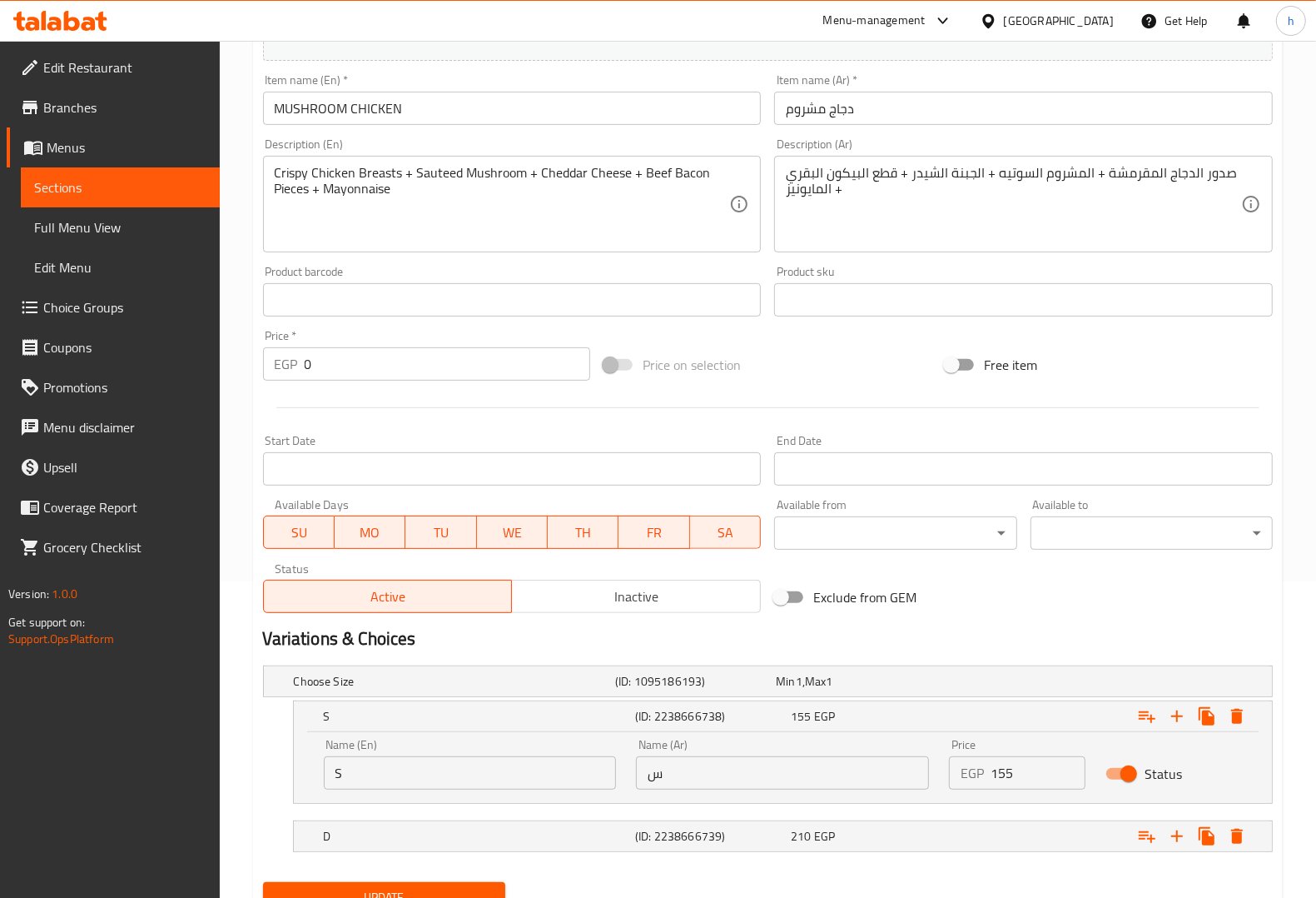
click at [483, 779] on input "S" at bounding box center [471, 773] width 293 height 34
type input "Single"
drag, startPoint x: 671, startPoint y: 776, endPoint x: 671, endPoint y: 788, distance: 12.0
click at [671, 776] on input "س" at bounding box center [782, 773] width 293 height 34
type input "سنجل"
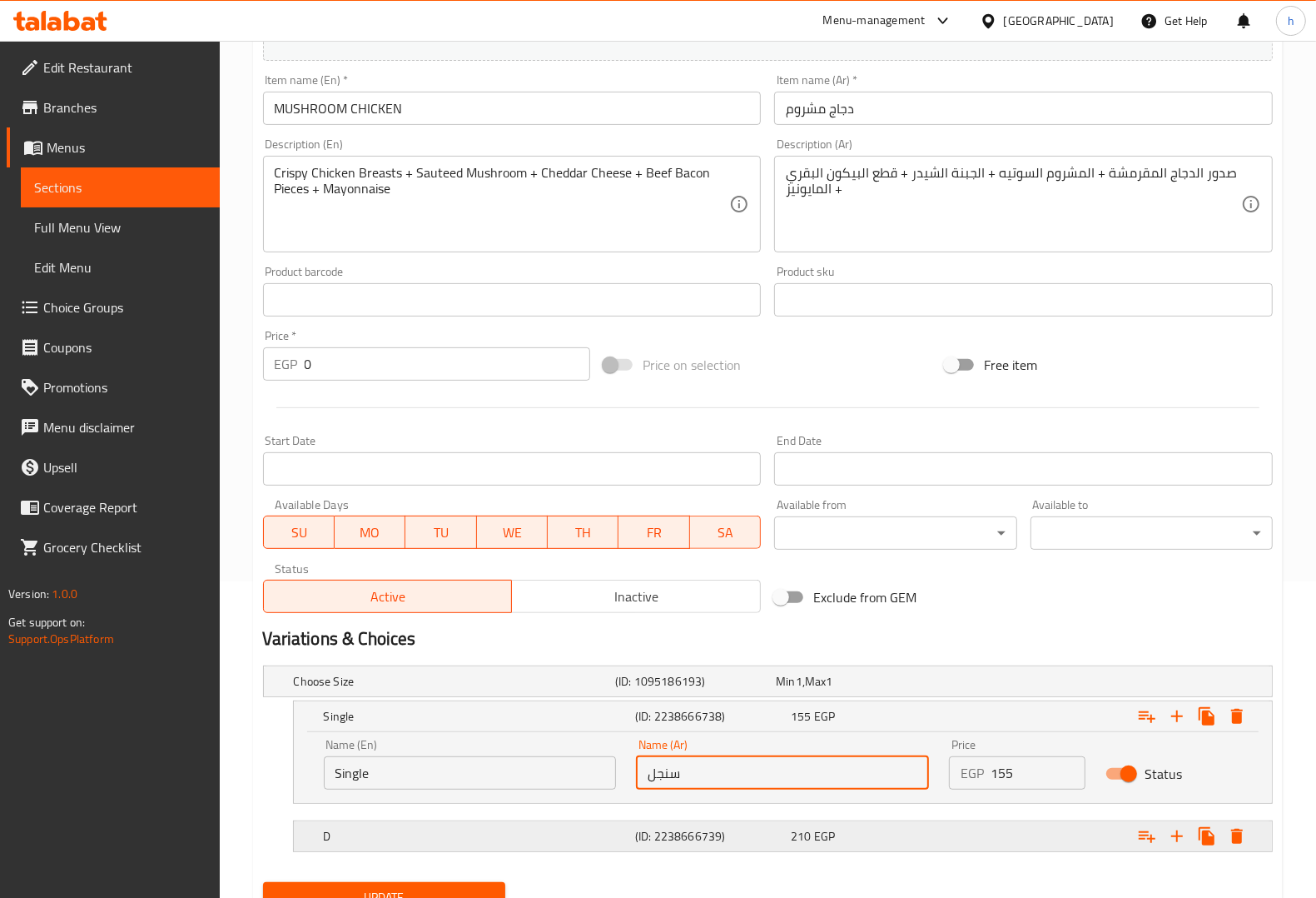
click at [351, 689] on h5 "D" at bounding box center [451, 680] width 314 height 17
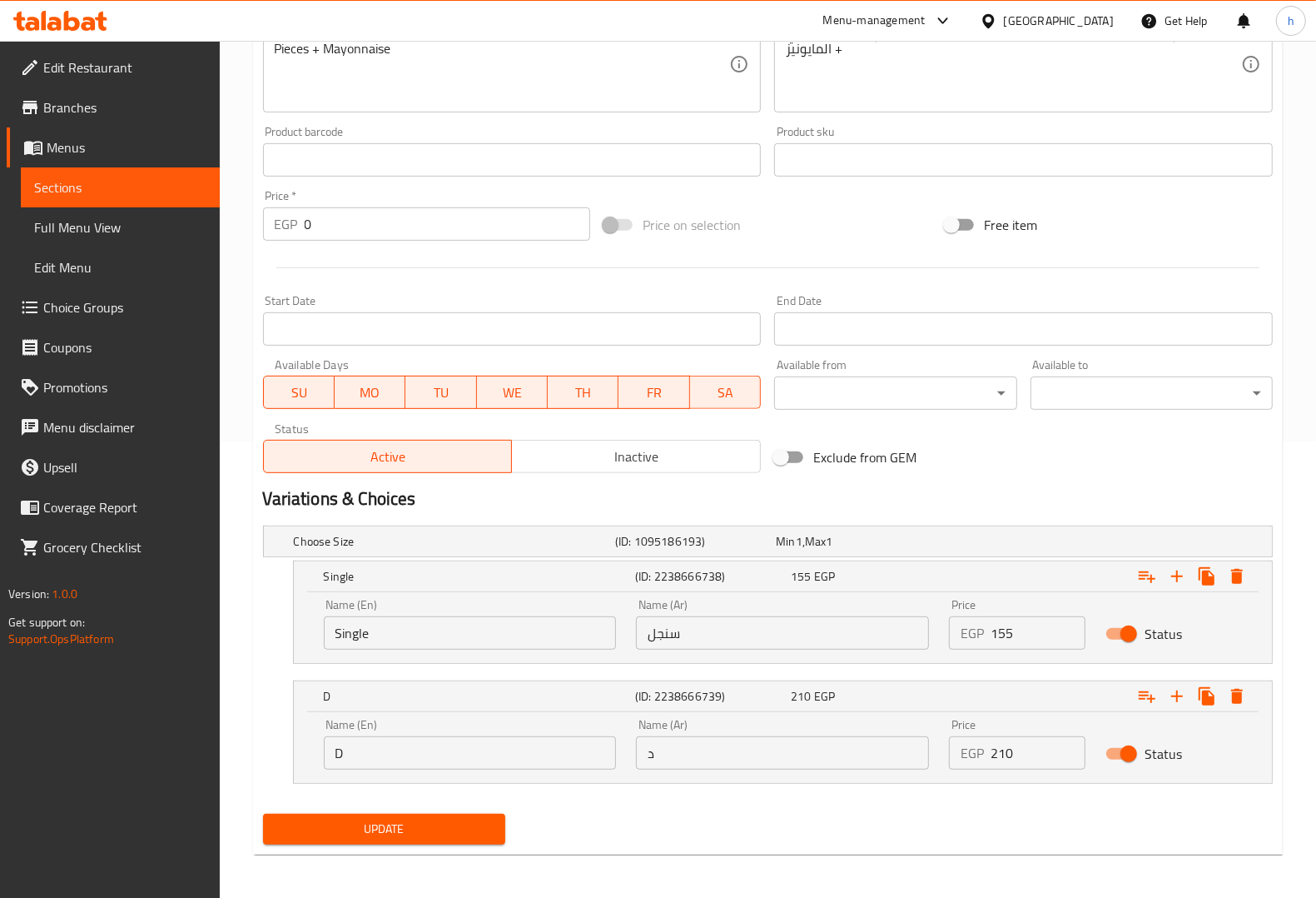
scroll to position [459, 0]
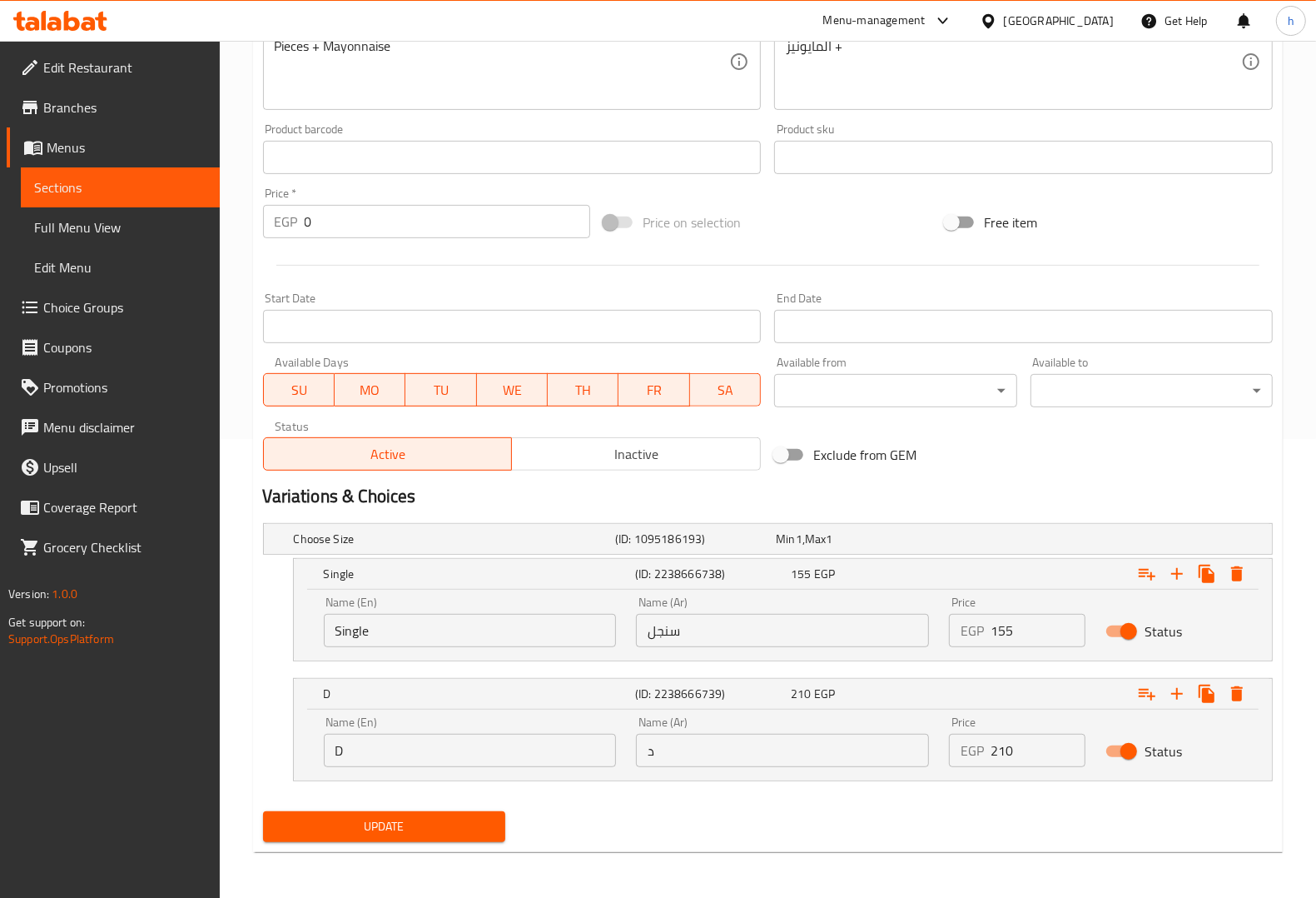
click at [390, 754] on input "D" at bounding box center [471, 751] width 293 height 34
click at [675, 761] on input "د" at bounding box center [782, 751] width 293 height 34
type input "دوبل"
click at [437, 827] on span "Update" at bounding box center [385, 826] width 216 height 21
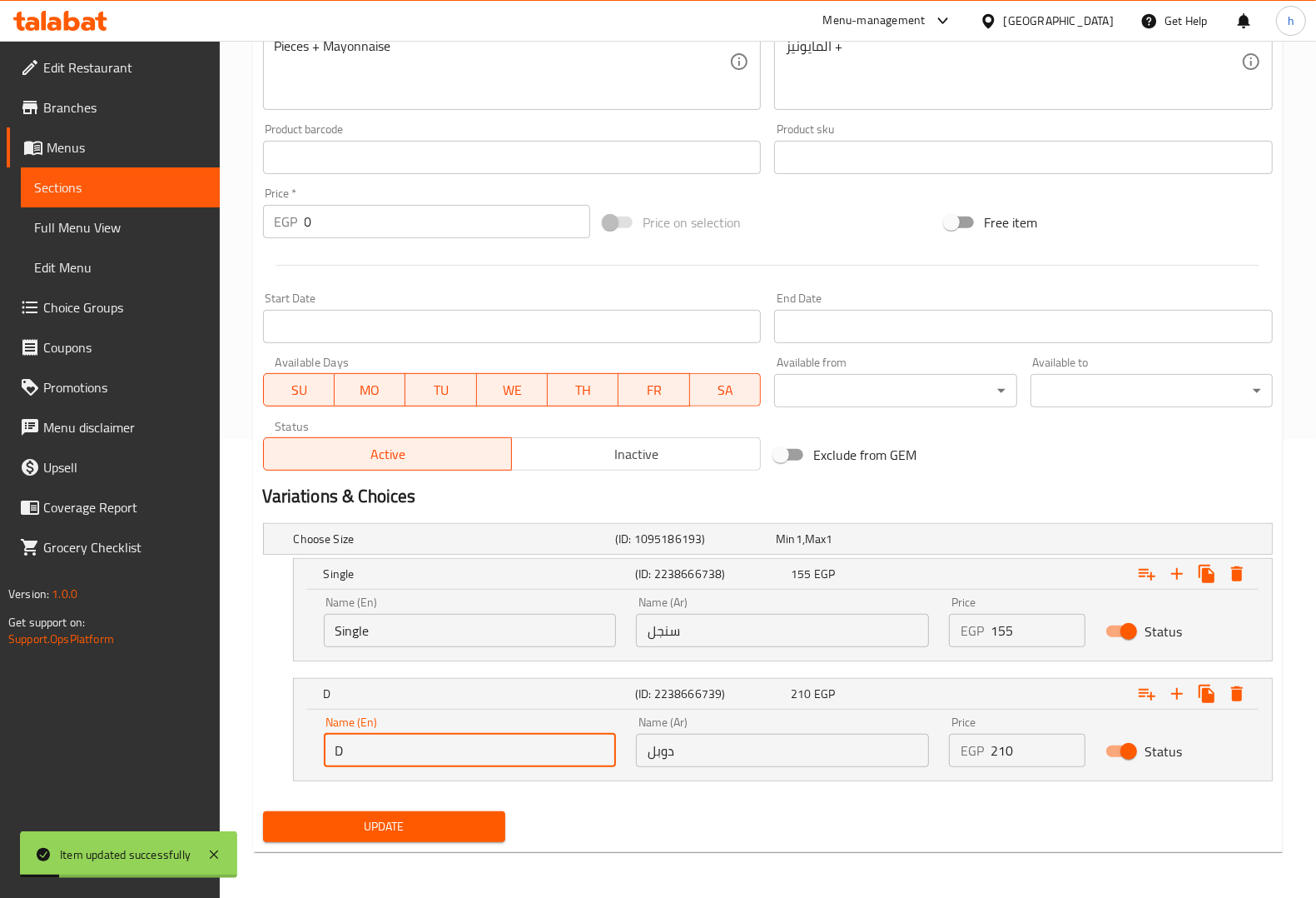
click at [485, 756] on input "D" at bounding box center [471, 751] width 293 height 34
type input "Double"
click at [401, 819] on span "Update" at bounding box center [385, 826] width 216 height 21
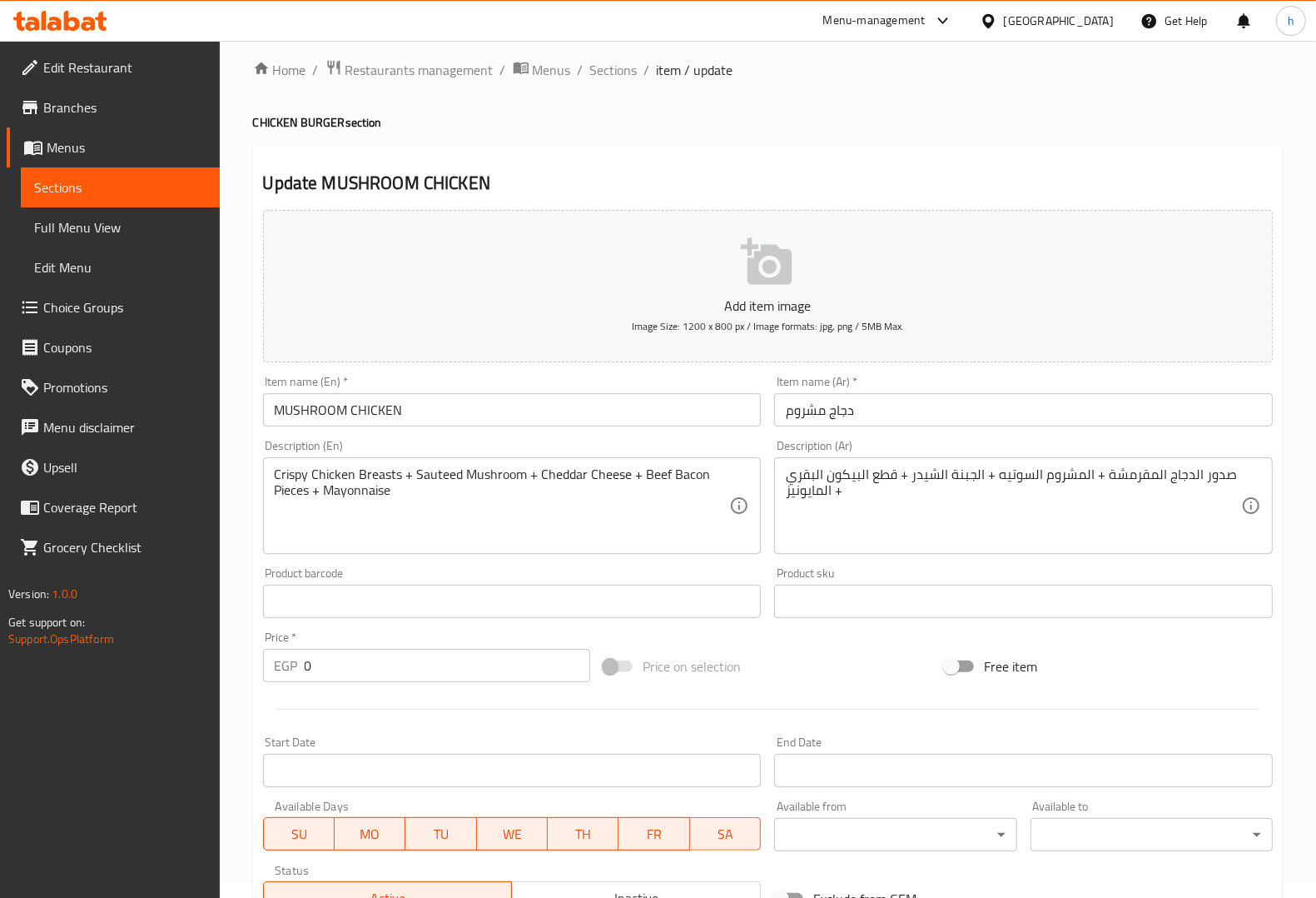
scroll to position [0, 0]
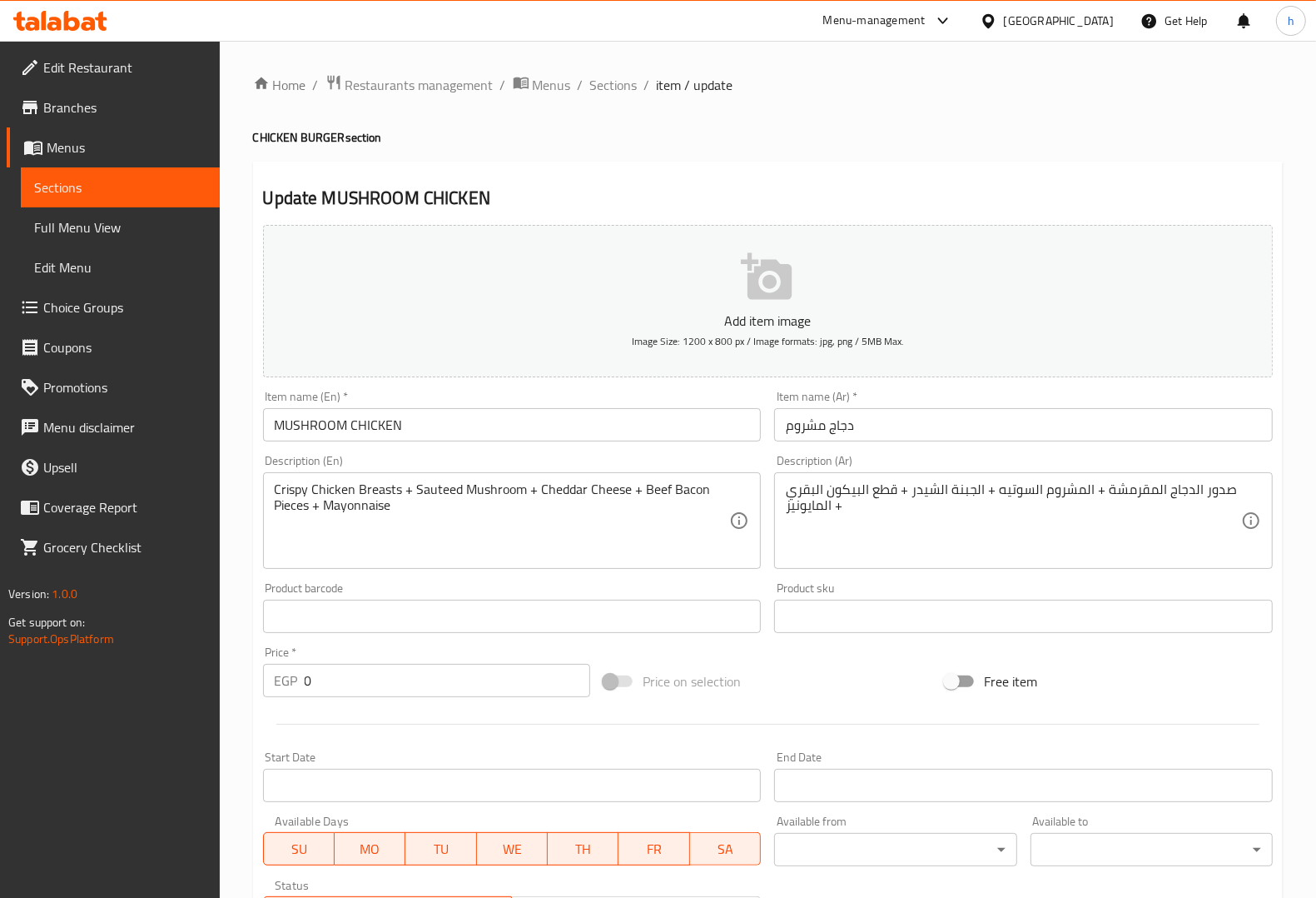
click at [610, 100] on div "Home / Restaurants management / Menus / Sections / item / update CHICKEN BURGER…" at bounding box center [768, 699] width 1030 height 1250
click at [605, 93] on div "Home / Restaurants management / Menus / Sections / item / update CHICKEN BURGER…" at bounding box center [768, 699] width 1030 height 1250
click at [612, 88] on span "Sections" at bounding box center [614, 85] width 47 height 20
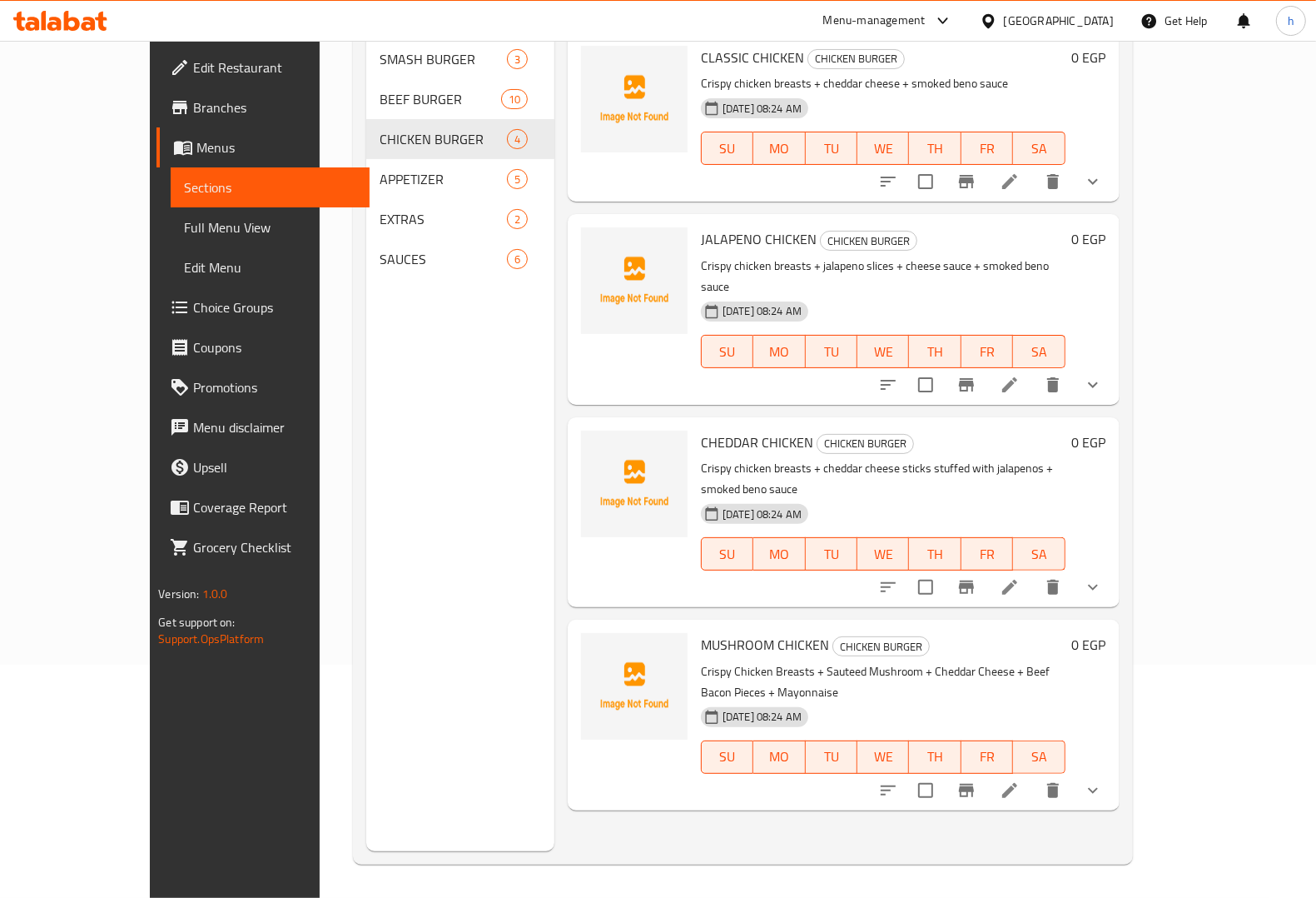
scroll to position [234, 0]
click at [1103, 780] on icon "show more" at bounding box center [1093, 790] width 20 height 20
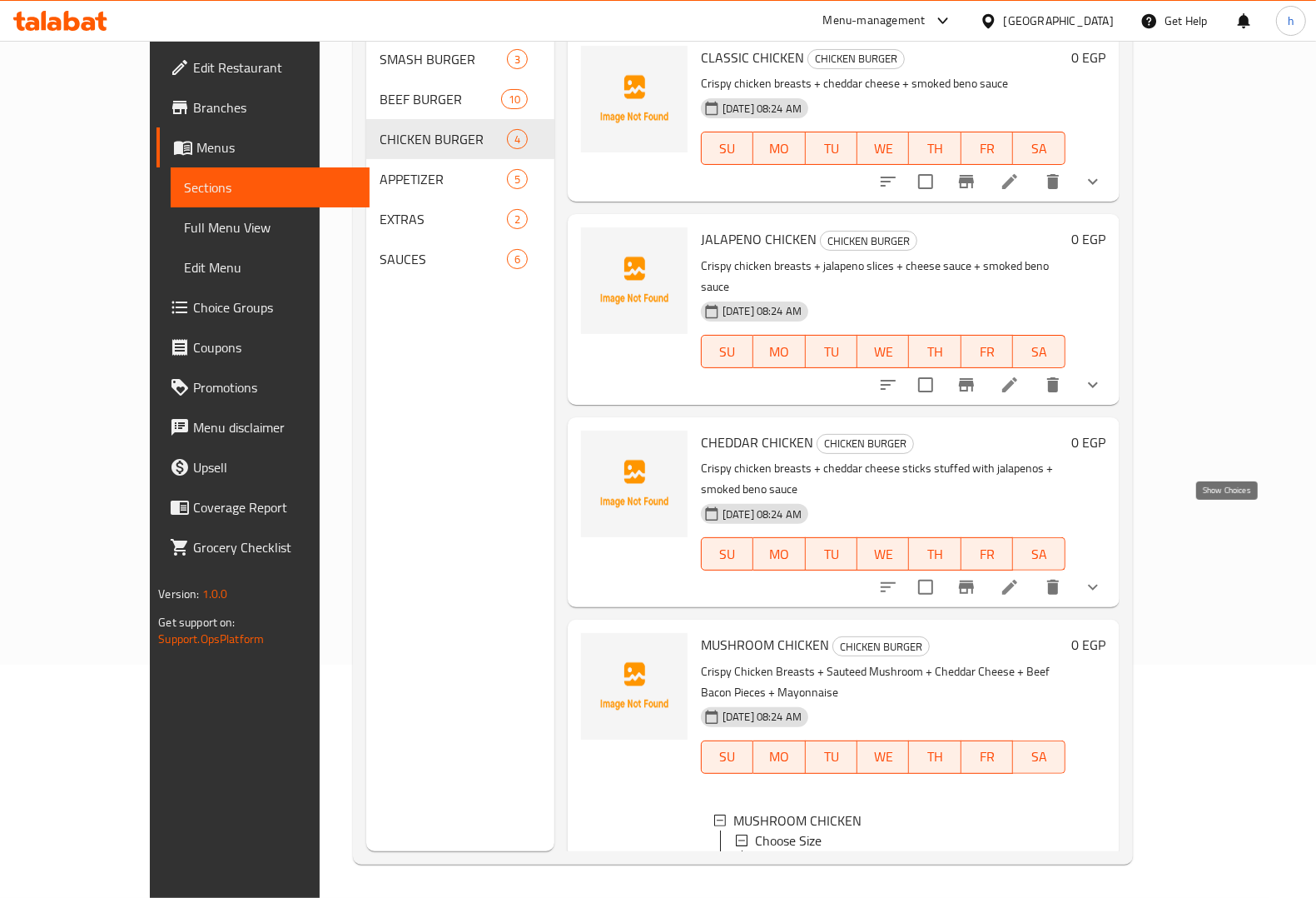
click at [1103, 578] on icon "show more" at bounding box center [1093, 587] width 20 height 20
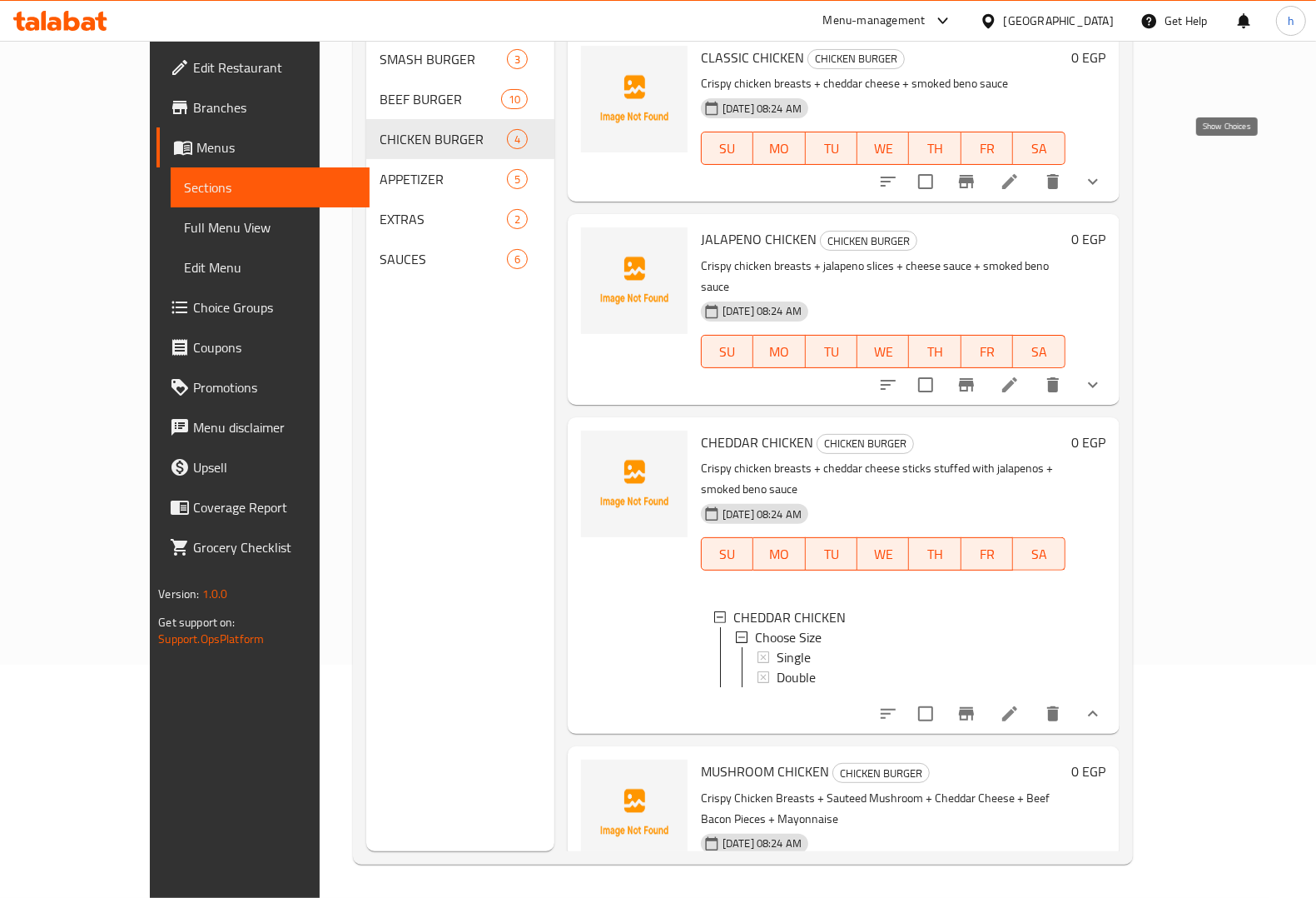
click at [1103, 171] on icon "show more" at bounding box center [1093, 181] width 20 height 20
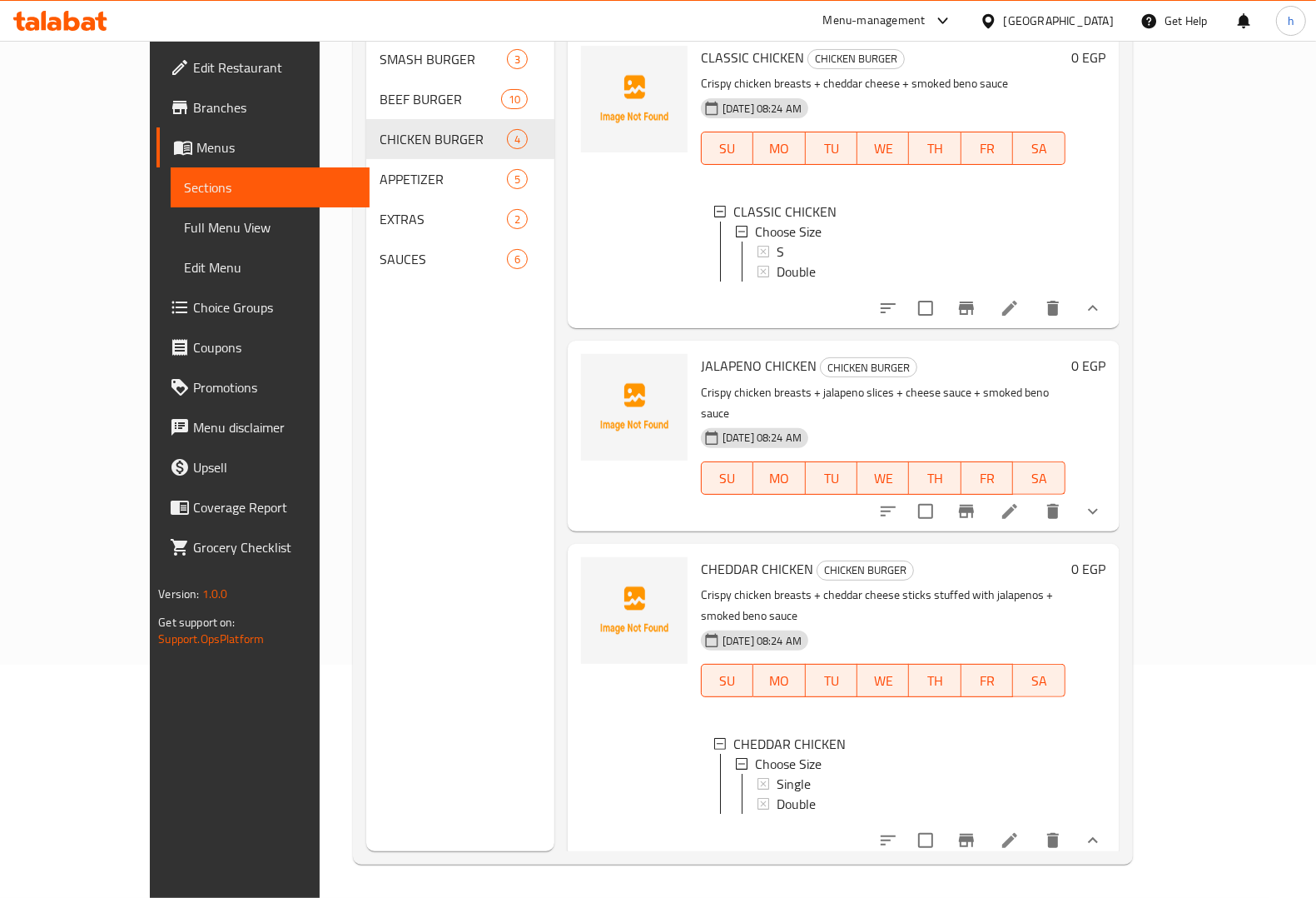
click at [1106, 158] on div "0 EGP" at bounding box center [1086, 180] width 41 height 269
click at [184, 192] on span "Sections" at bounding box center [270, 187] width 172 height 20
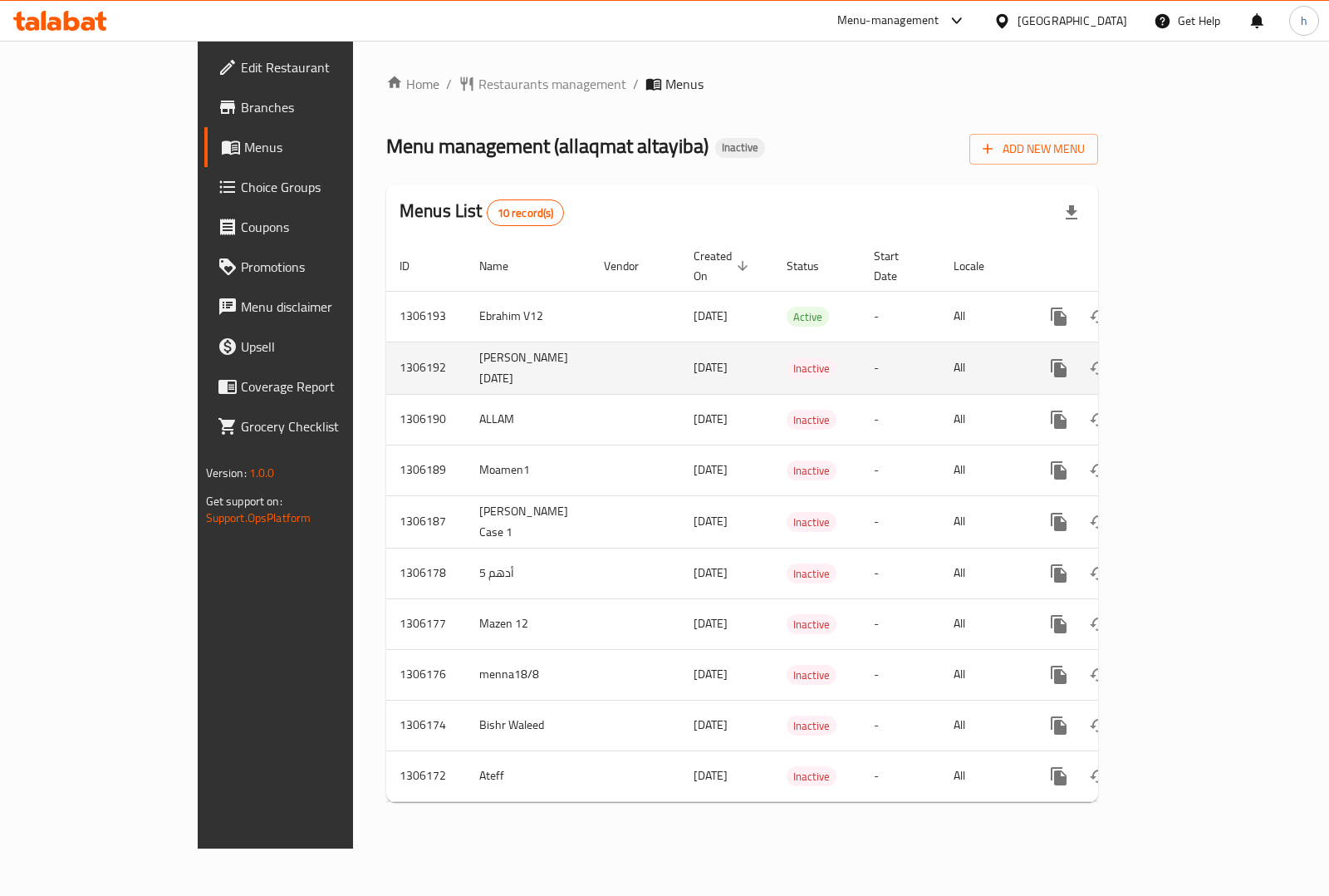
click at [1186, 360] on icon "enhanced table" at bounding box center [1178, 367] width 15 height 15
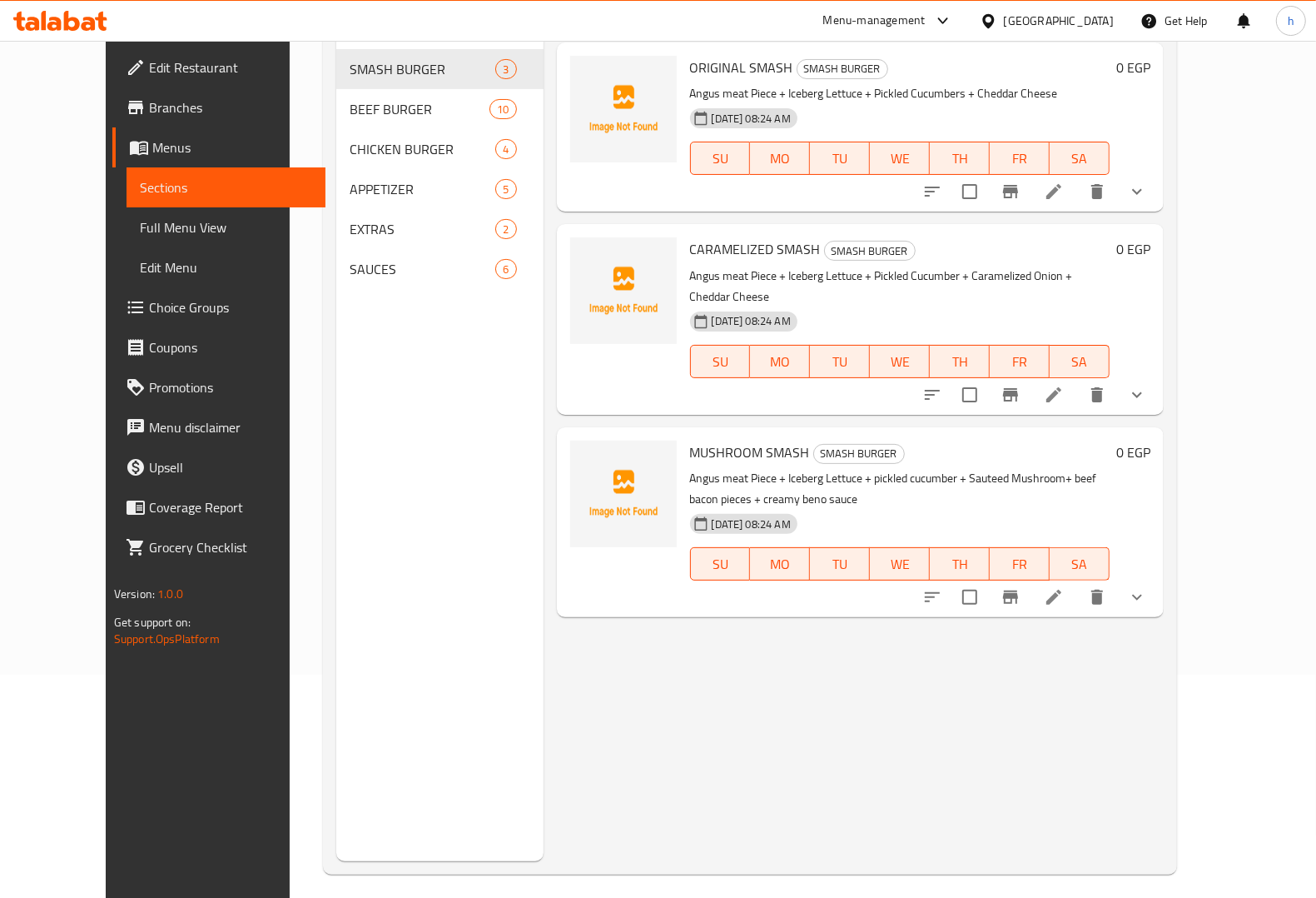
scroll to position [234, 0]
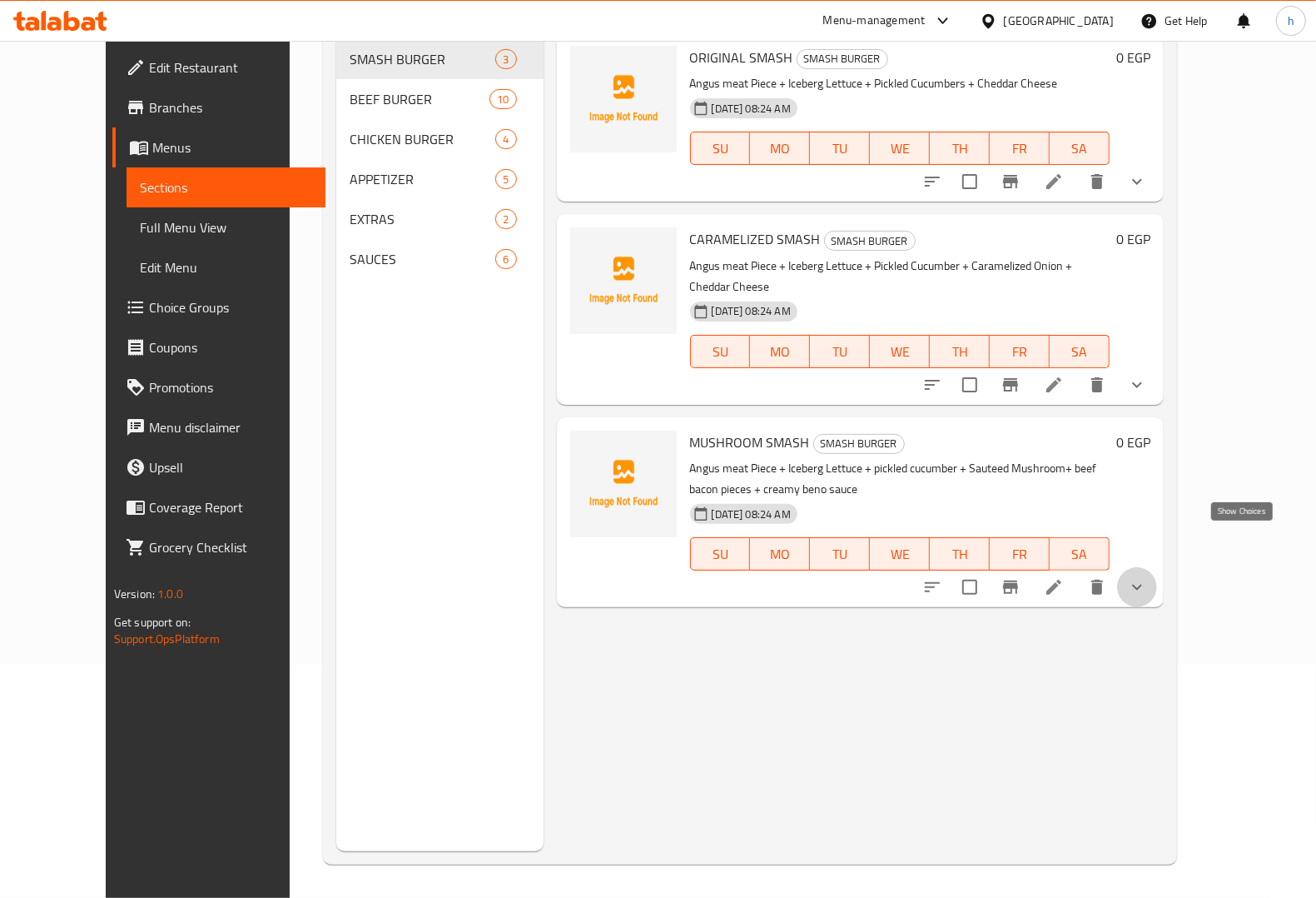
click at [1147, 578] on icon "show more" at bounding box center [1137, 587] width 20 height 20
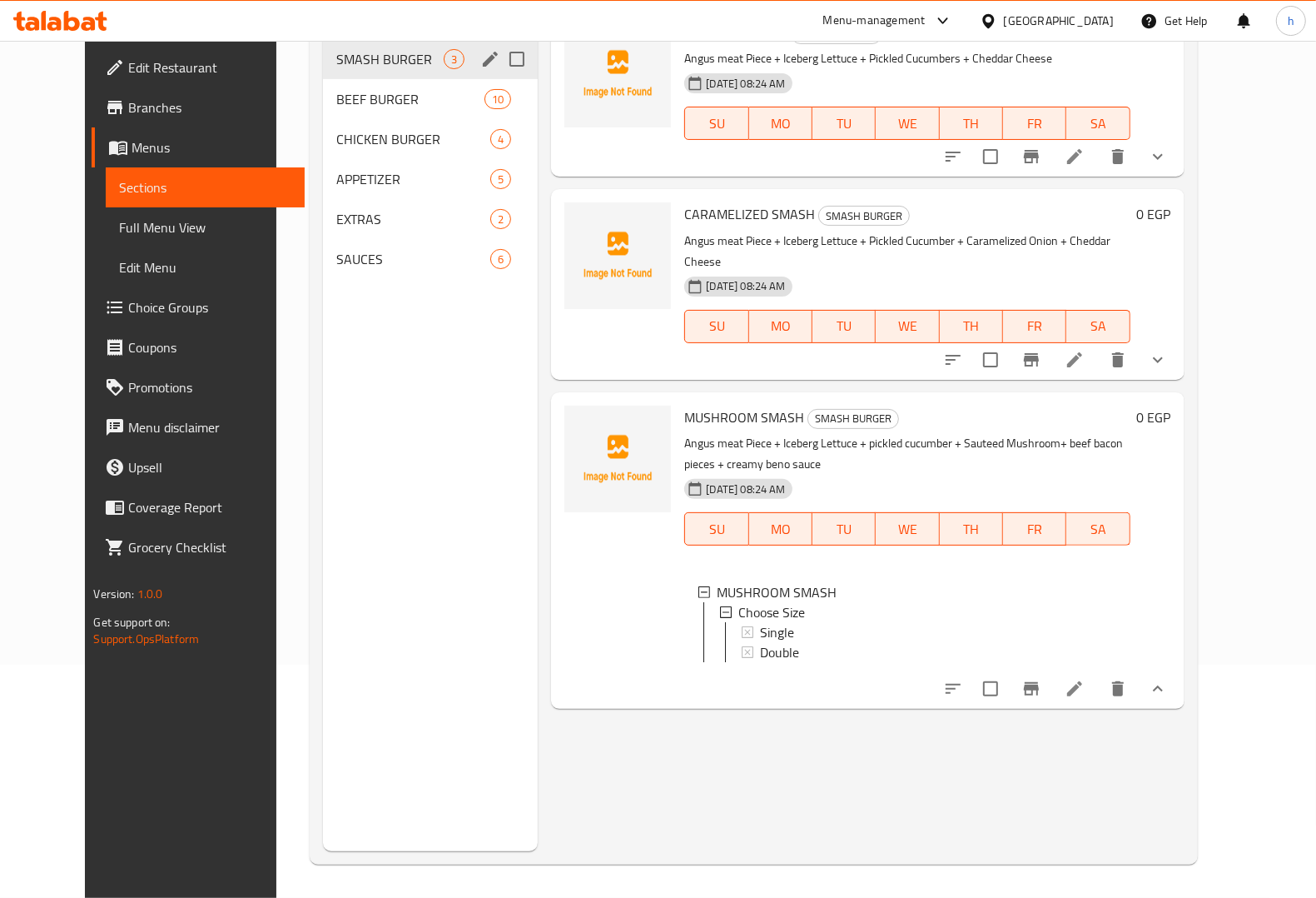
scroll to position [26, 0]
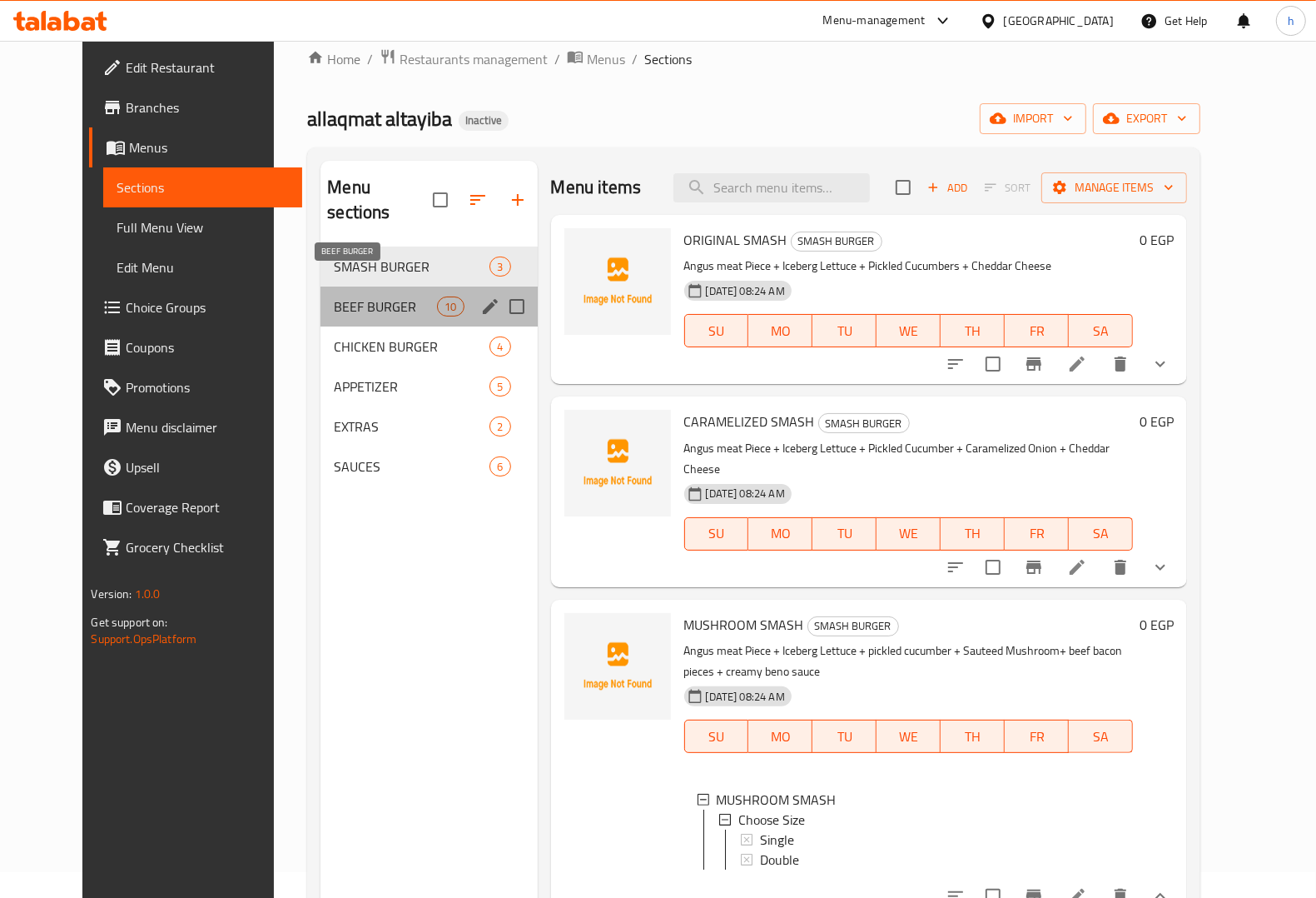
click at [334, 297] on span "BEEF BURGER" at bounding box center [386, 307] width 103 height 20
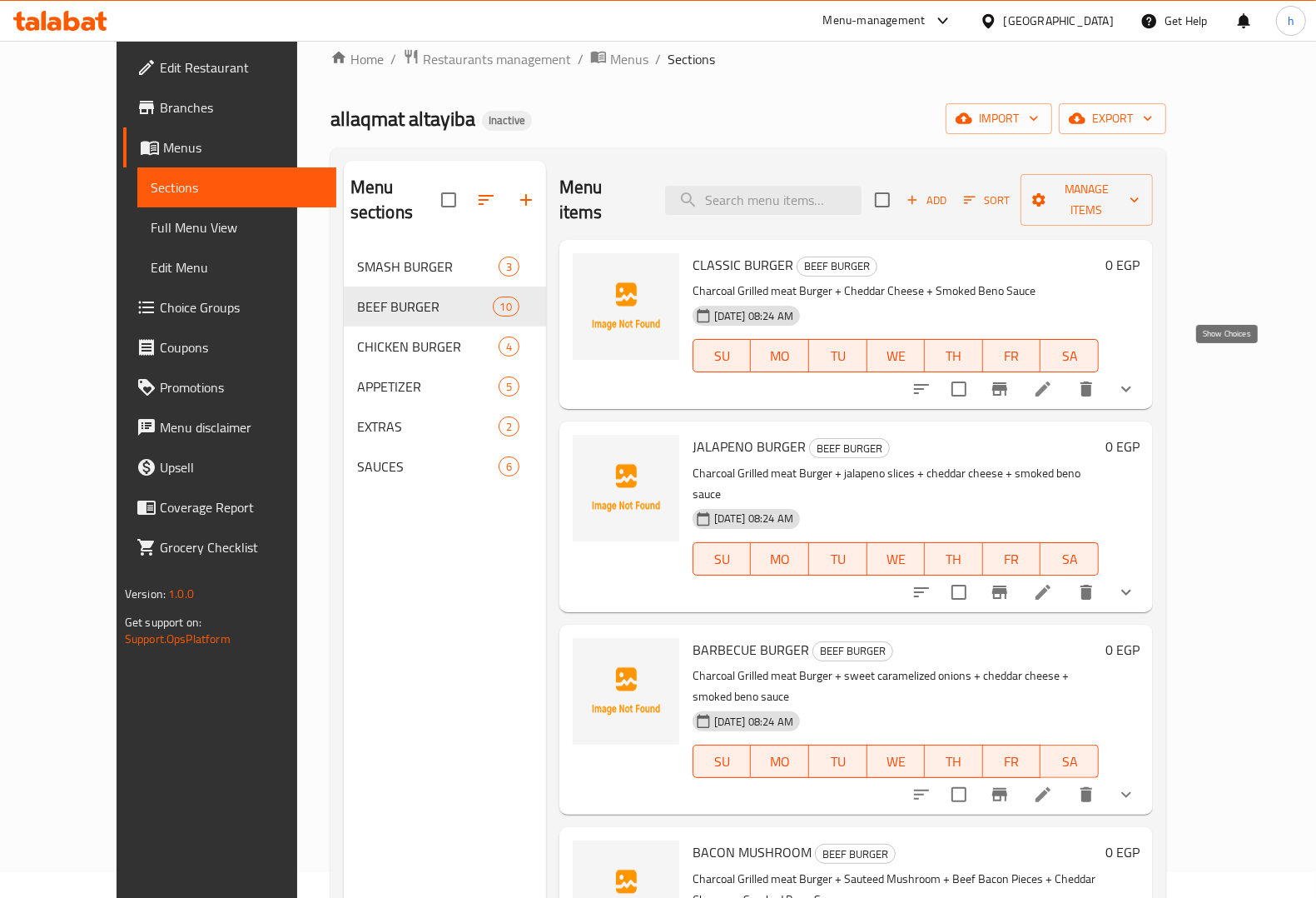
click at [1136, 379] on icon "show more" at bounding box center [1126, 389] width 20 height 20
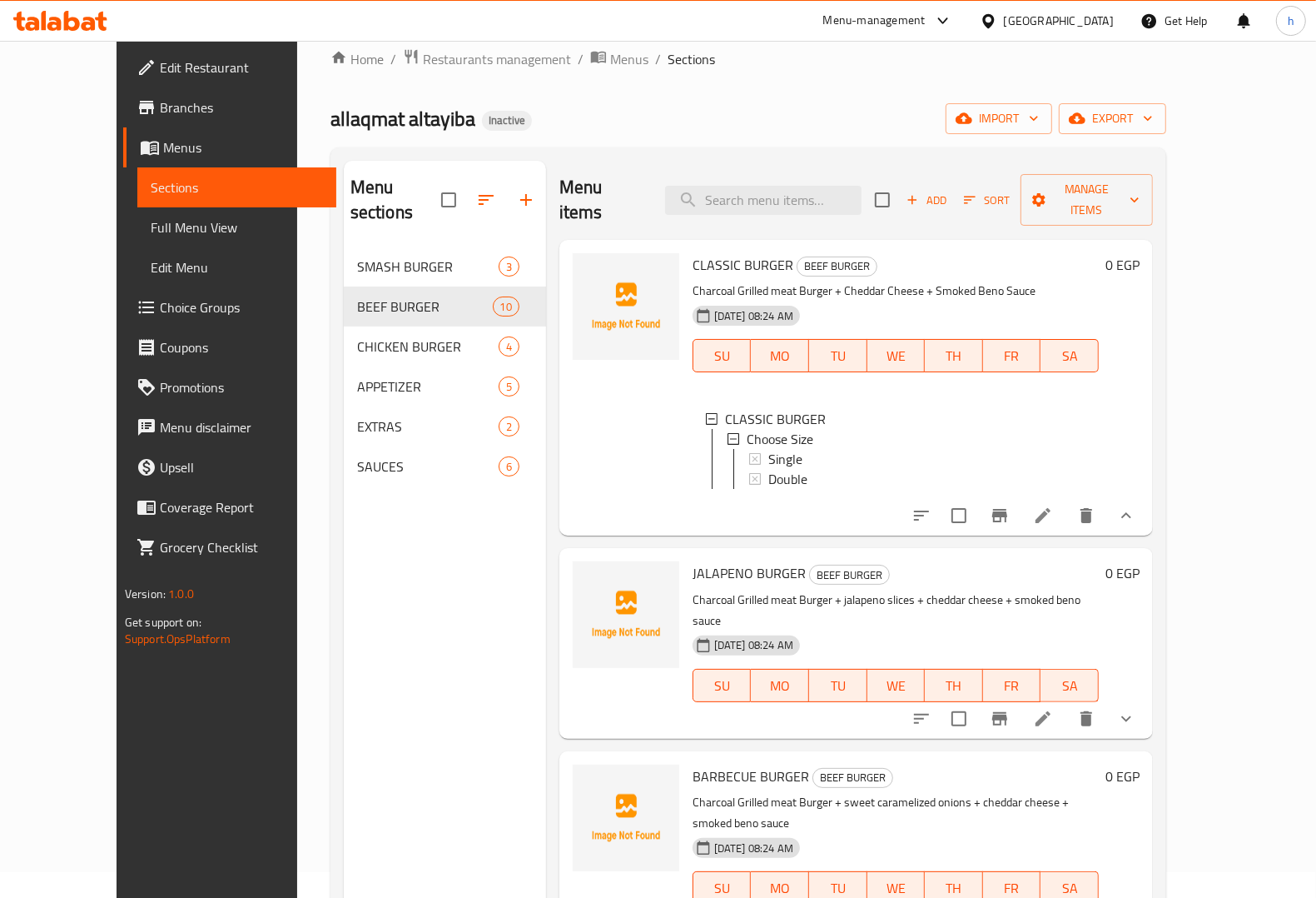
click at [1136, 505] on icon "show more" at bounding box center [1126, 515] width 20 height 20
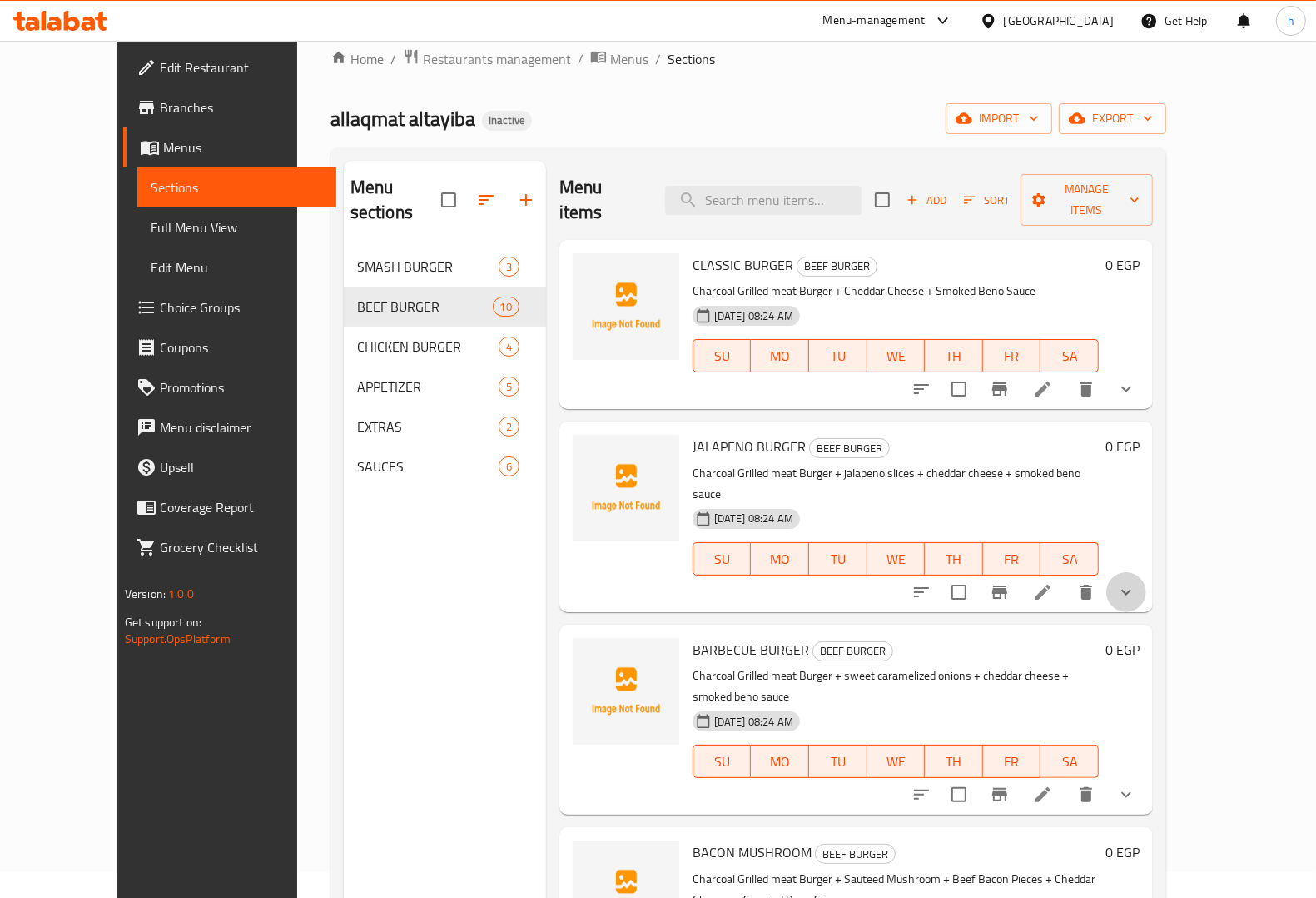
click at [1146, 572] on button "show more" at bounding box center [1126, 591] width 40 height 40
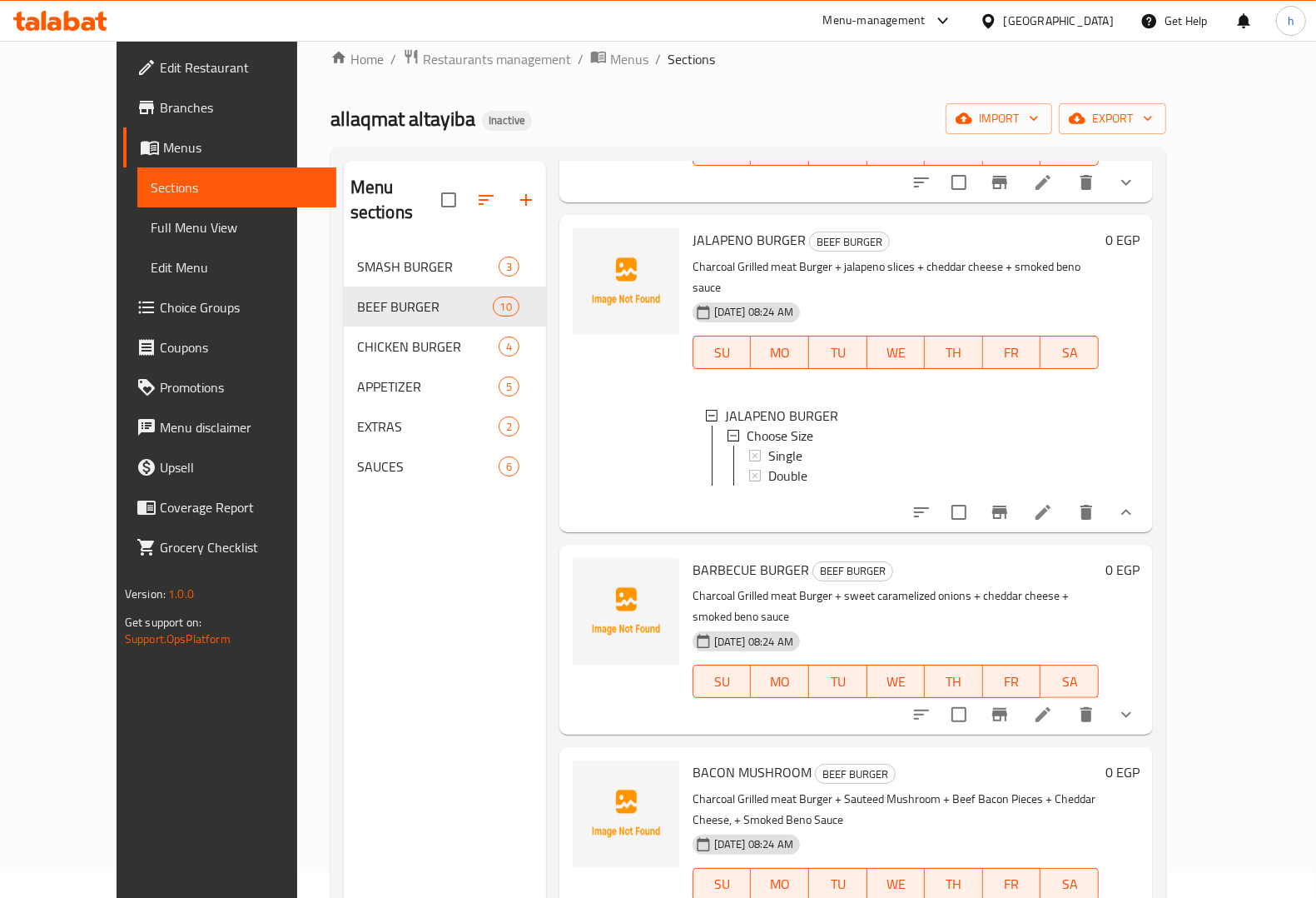
scroll to position [208, 0]
click at [1136, 703] on icon "show more" at bounding box center [1126, 713] width 20 height 20
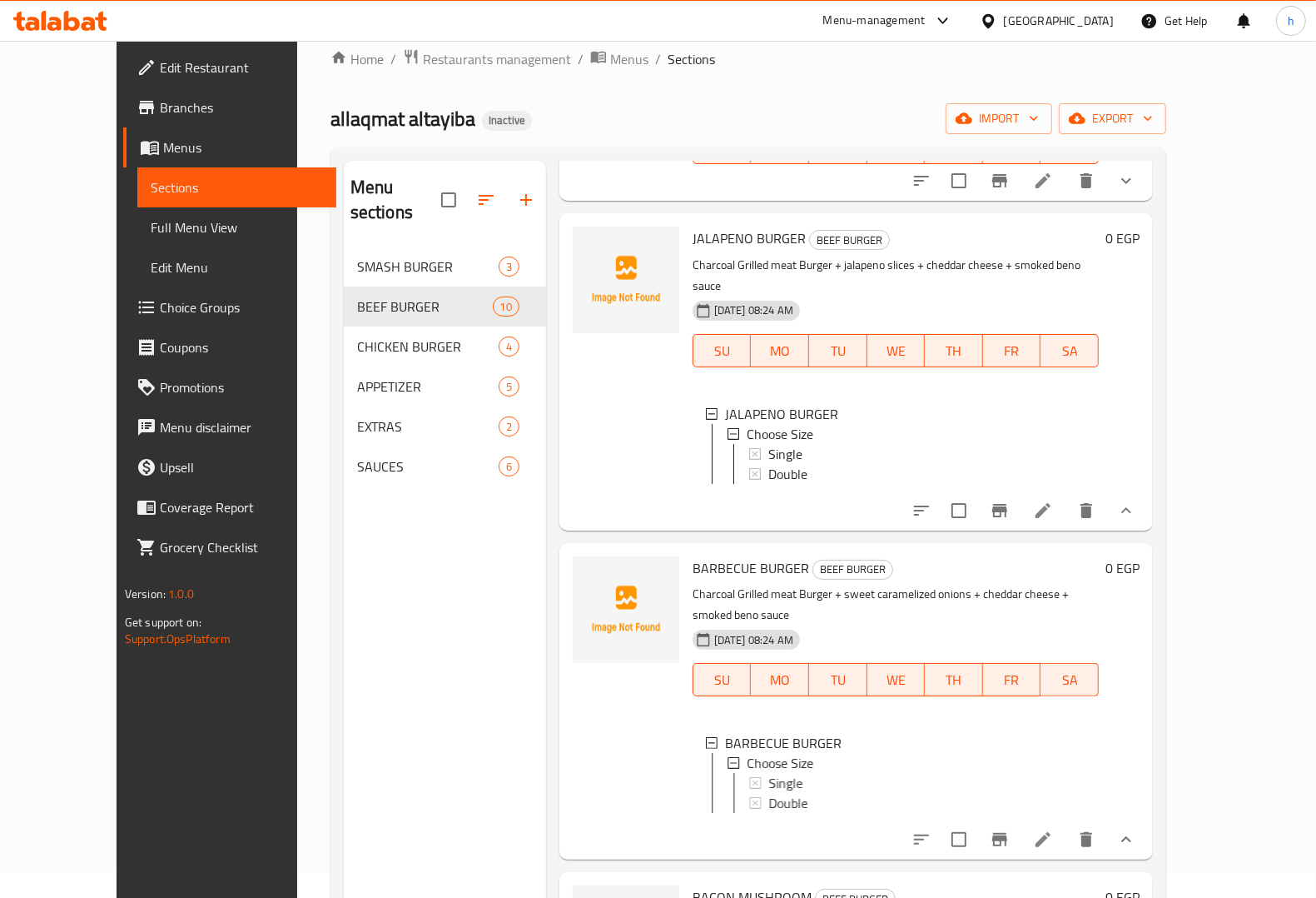
scroll to position [520, 0]
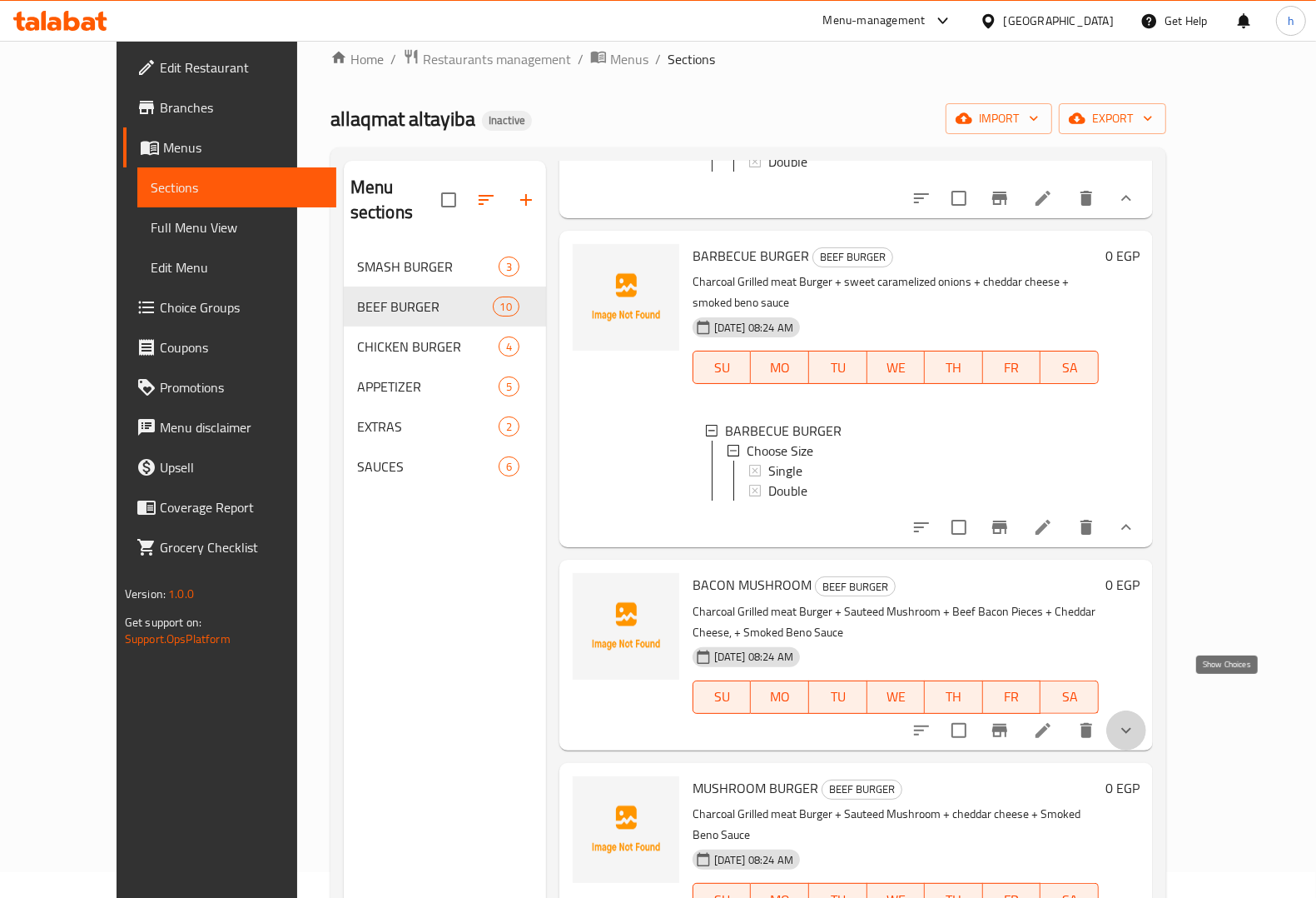
click at [1136, 720] on icon "show more" at bounding box center [1126, 730] width 20 height 20
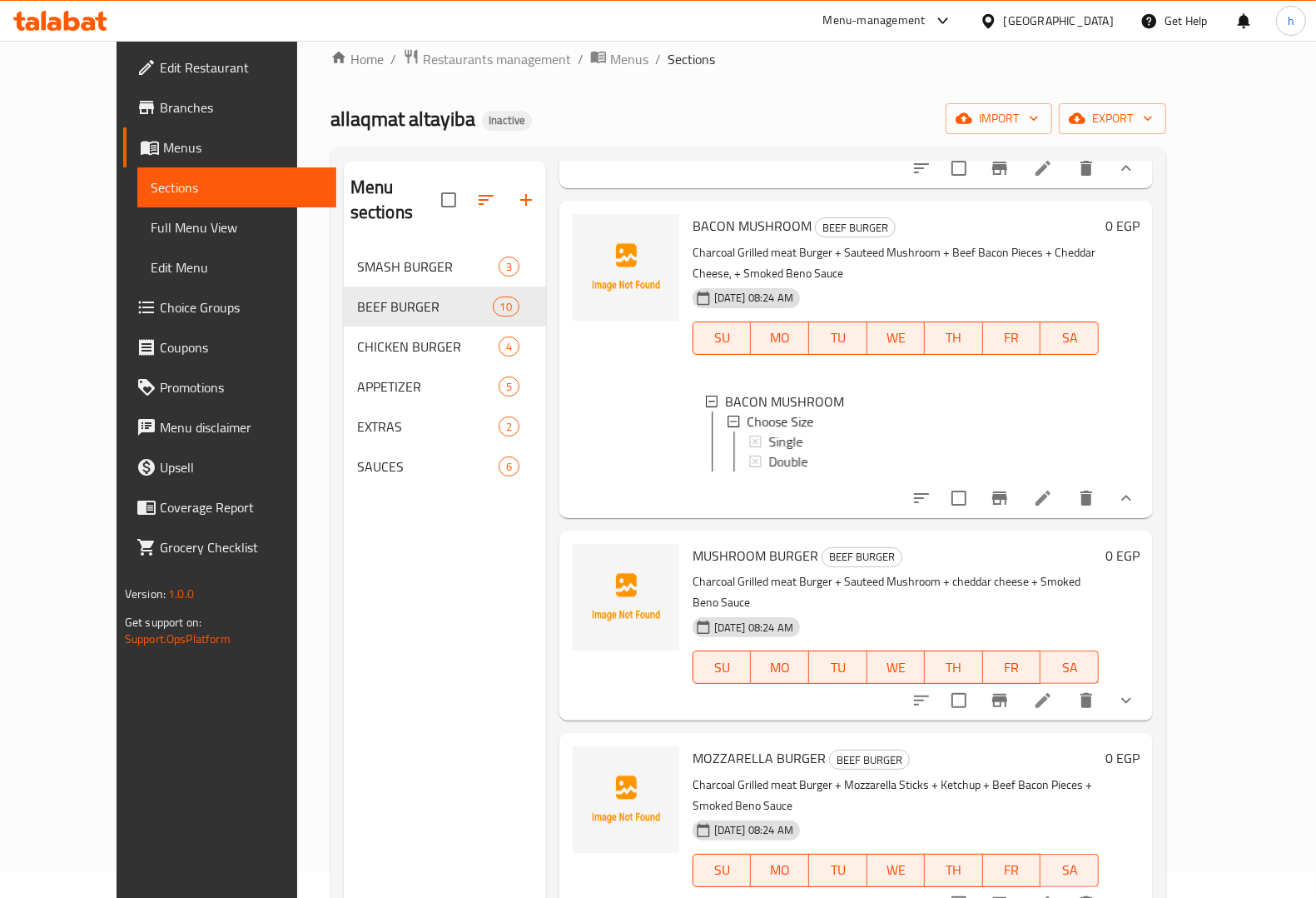
scroll to position [937, 0]
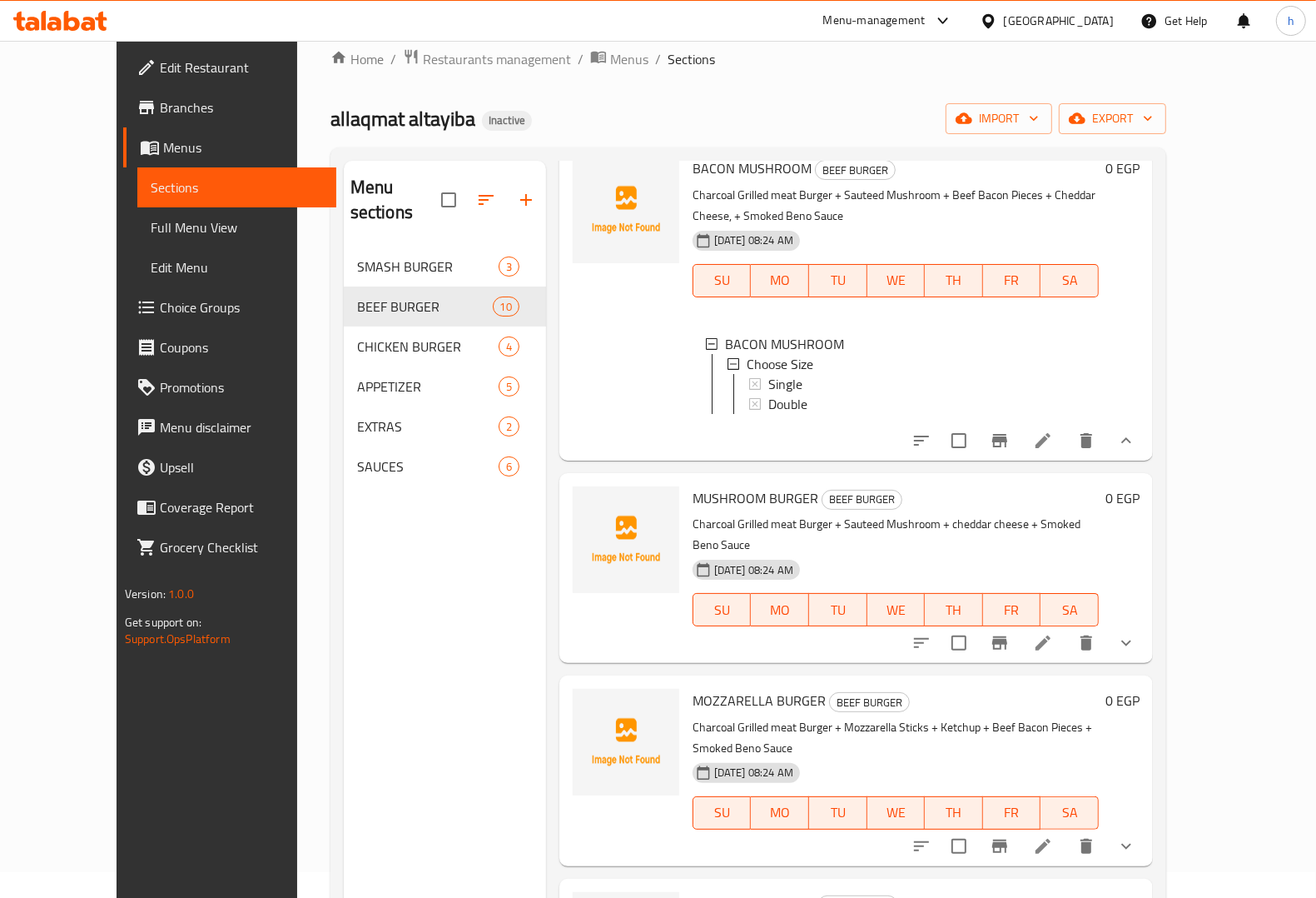
click at [1136, 633] on icon "show more" at bounding box center [1126, 643] width 20 height 20
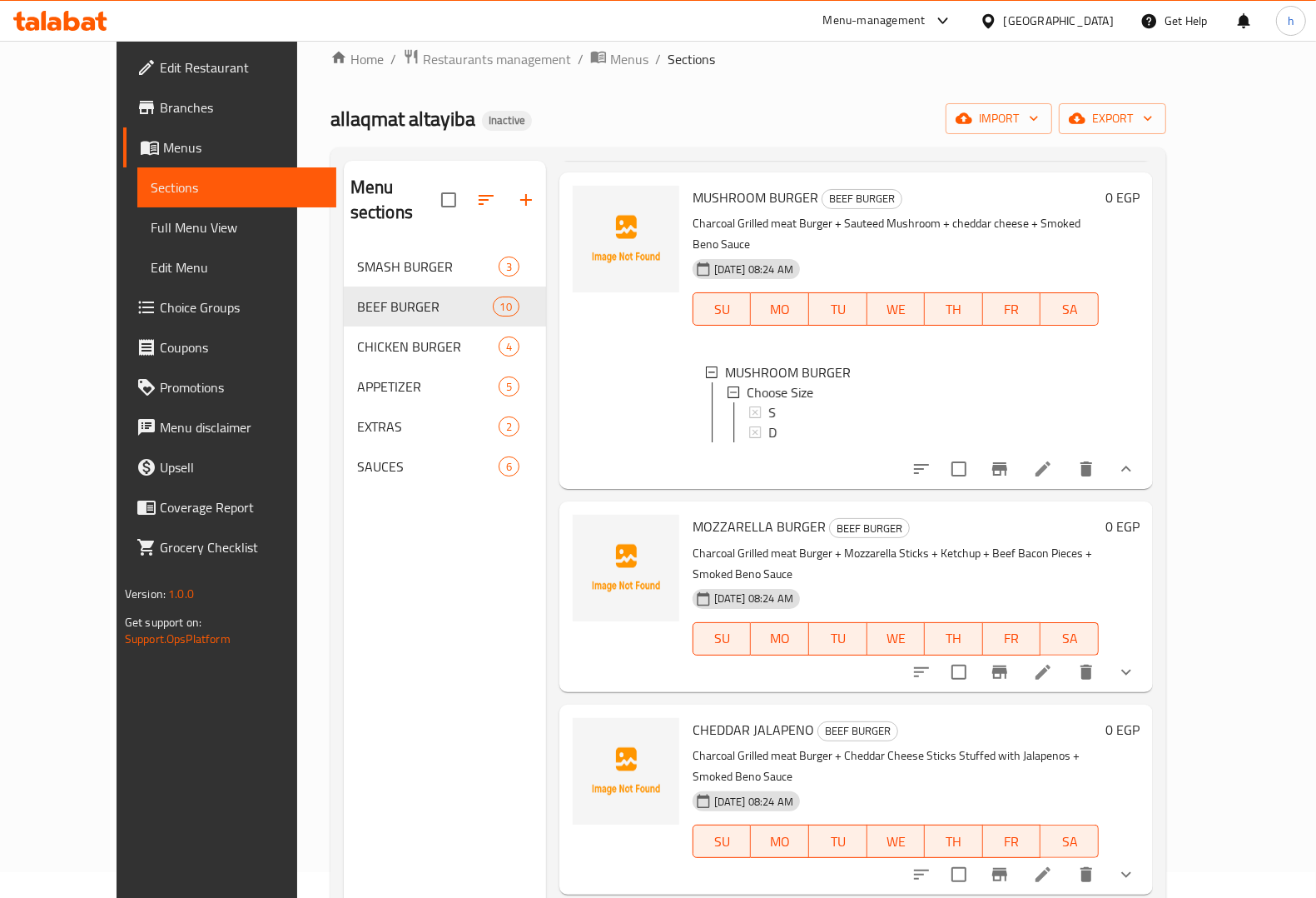
scroll to position [1249, 0]
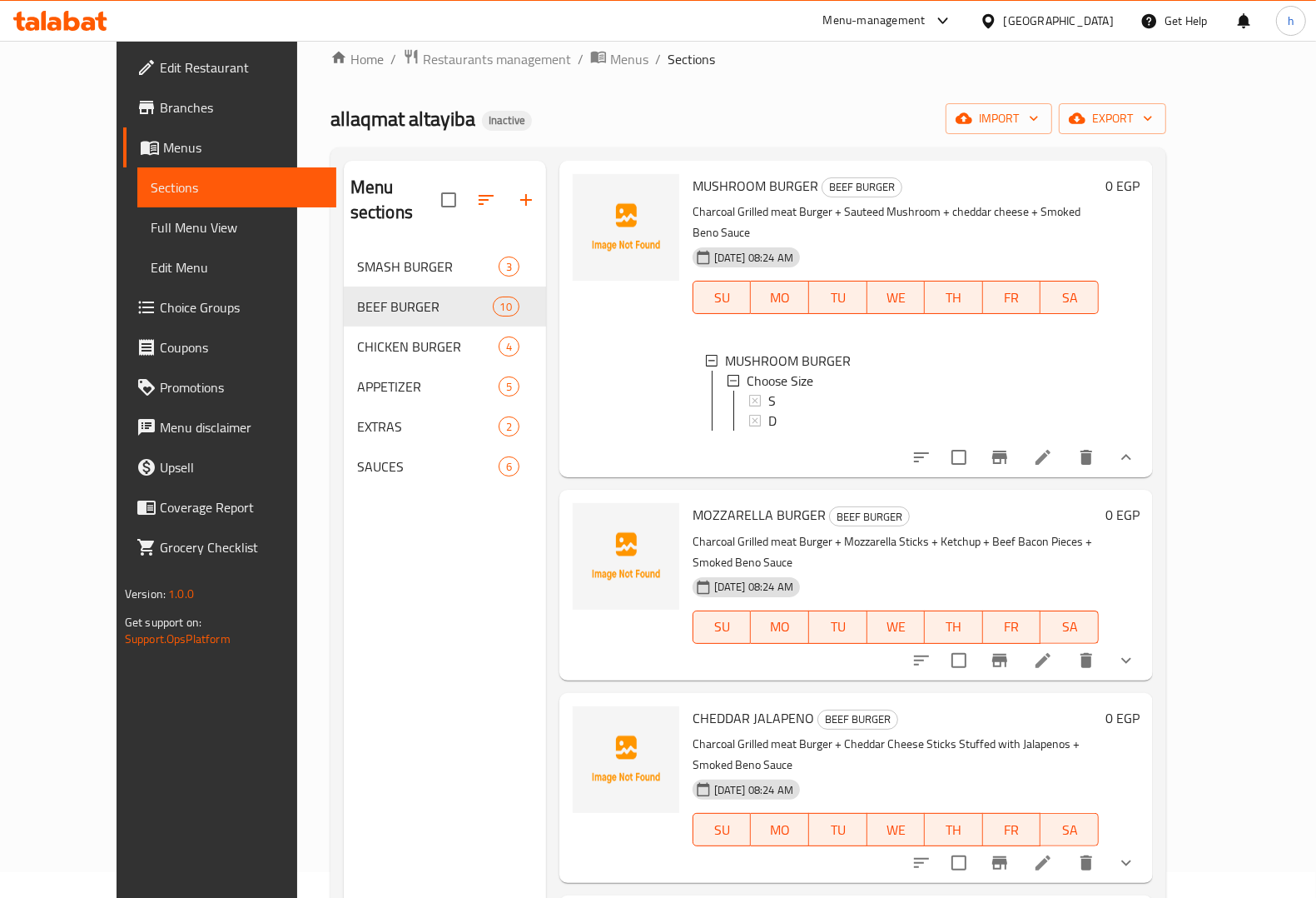
click at [1136, 651] on icon "show more" at bounding box center [1126, 661] width 20 height 20
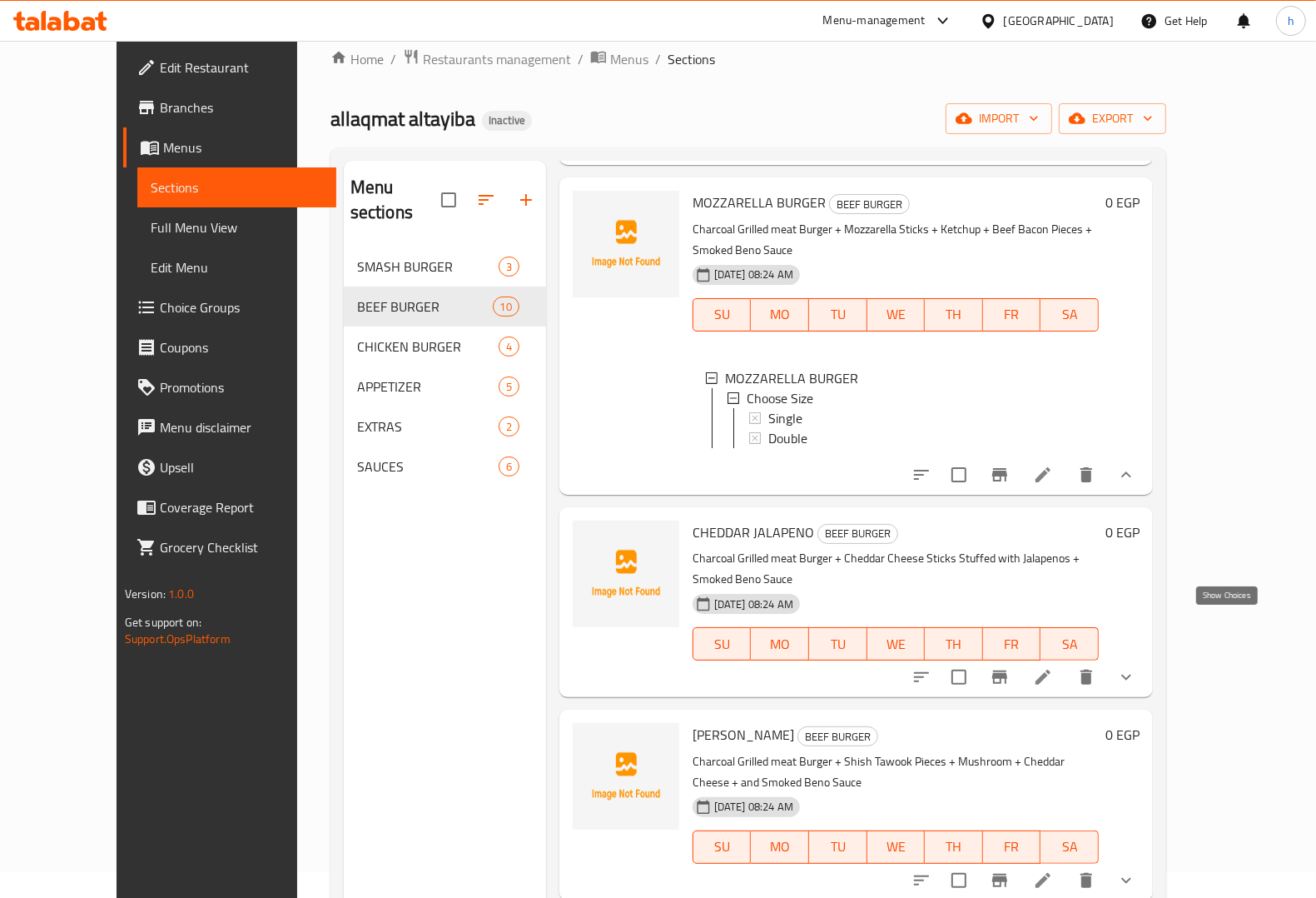
click at [1136, 667] on icon "show more" at bounding box center [1126, 676] width 20 height 20
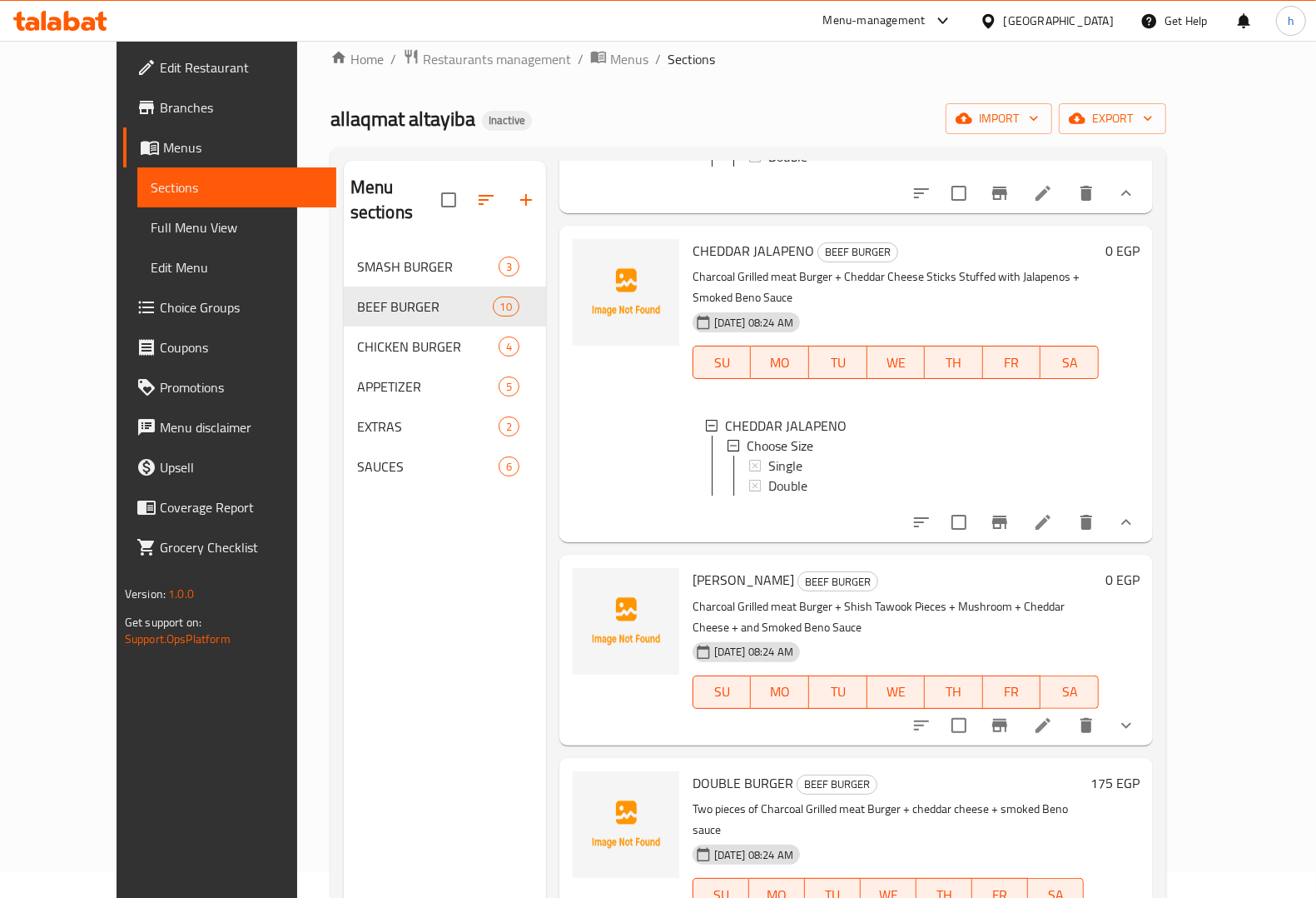
scroll to position [1855, 0]
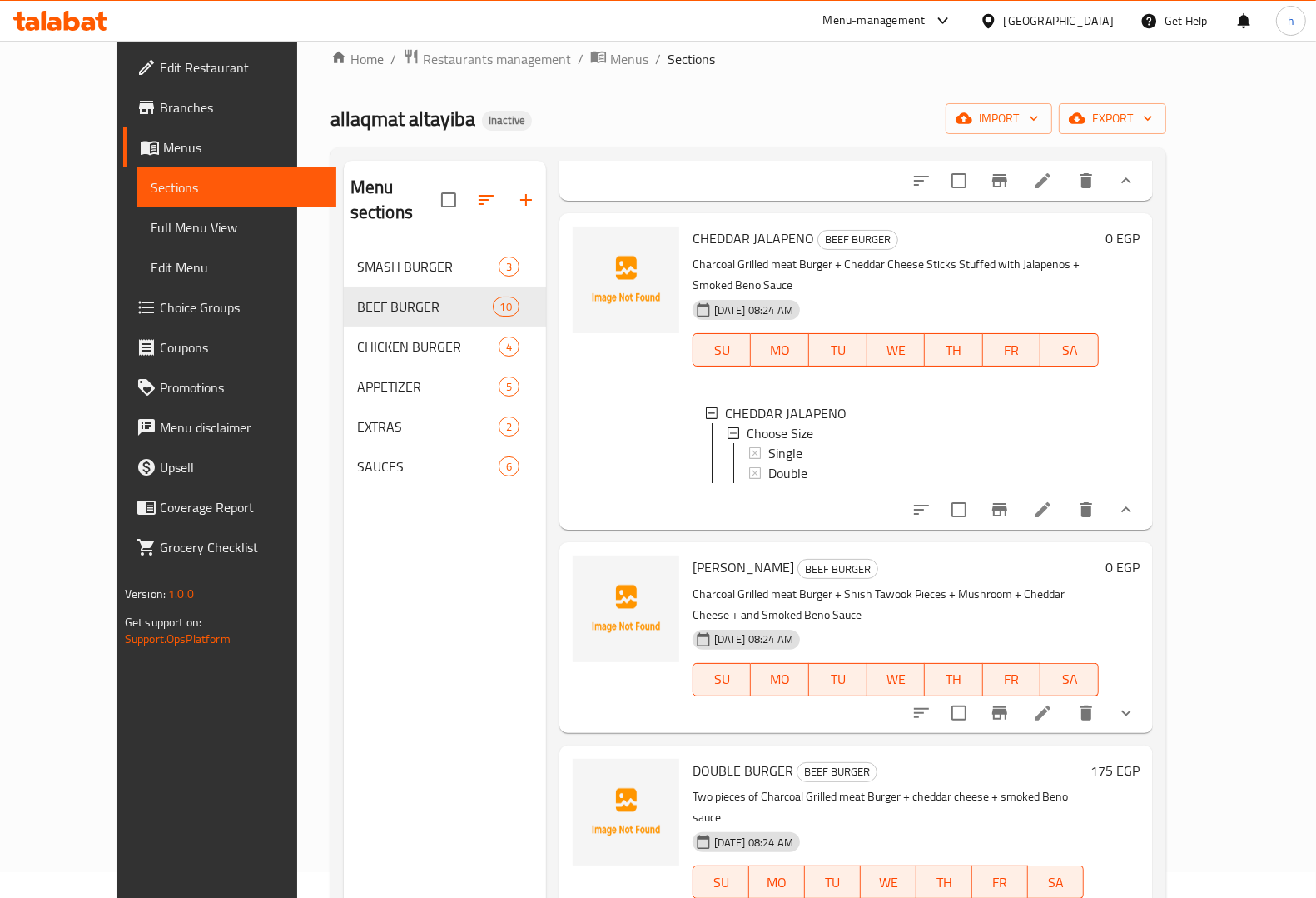
click at [1136, 703] on icon "show more" at bounding box center [1126, 713] width 20 height 20
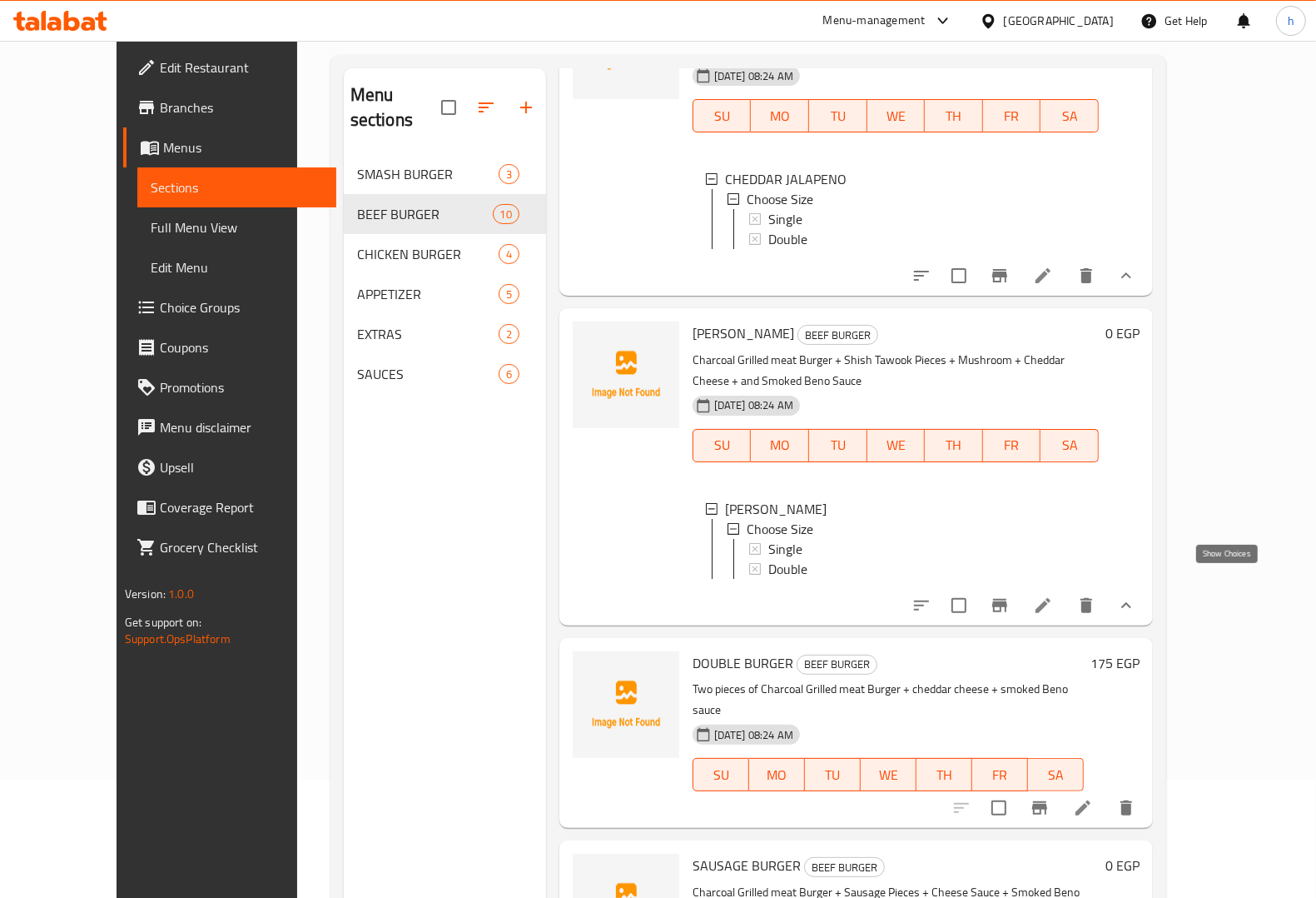
scroll to position [234, 0]
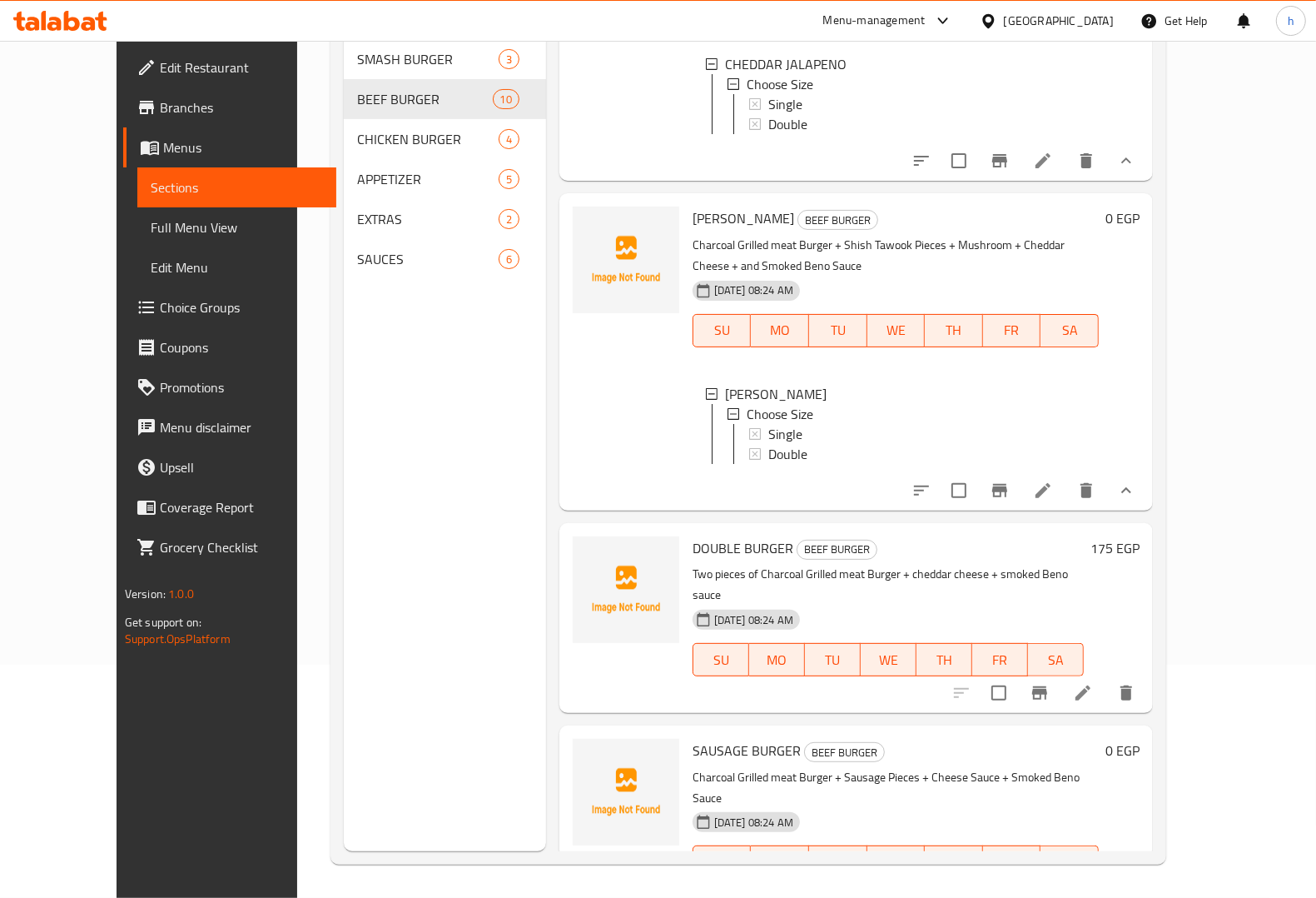
click at [1146, 875] on button "show more" at bounding box center [1126, 895] width 40 height 40
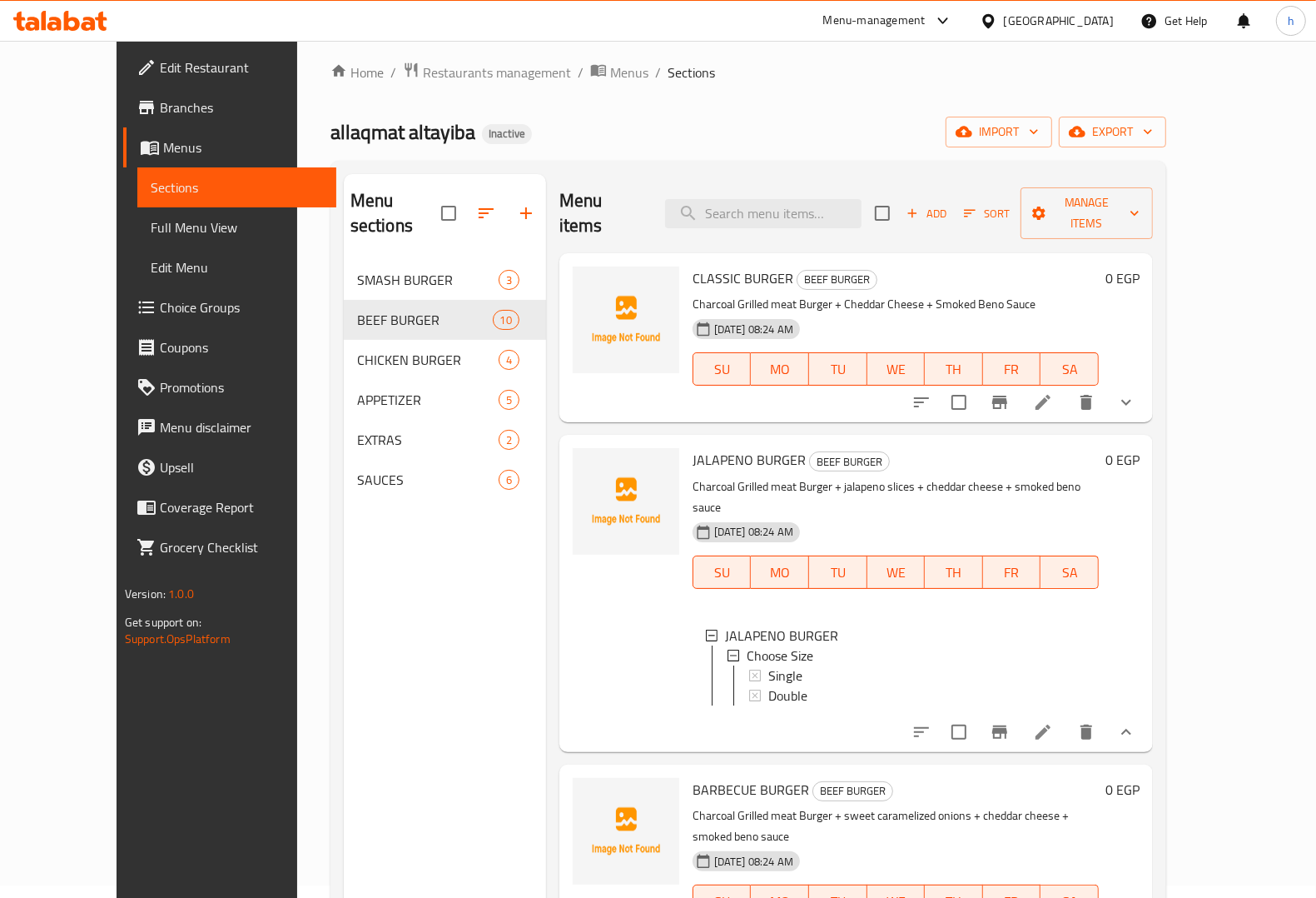
scroll to position [0, 0]
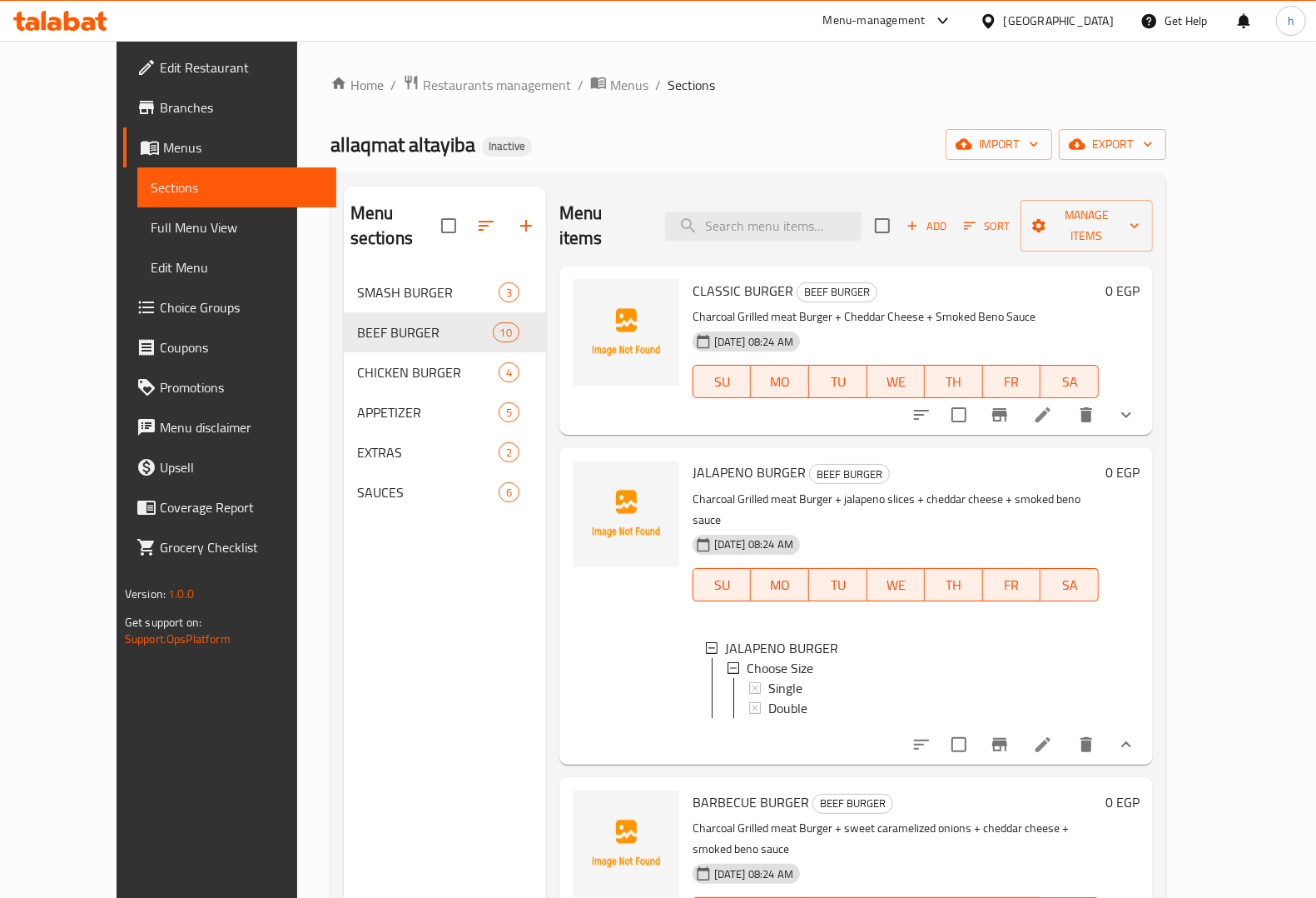
click at [1136, 404] on icon "show more" at bounding box center [1126, 414] width 20 height 20
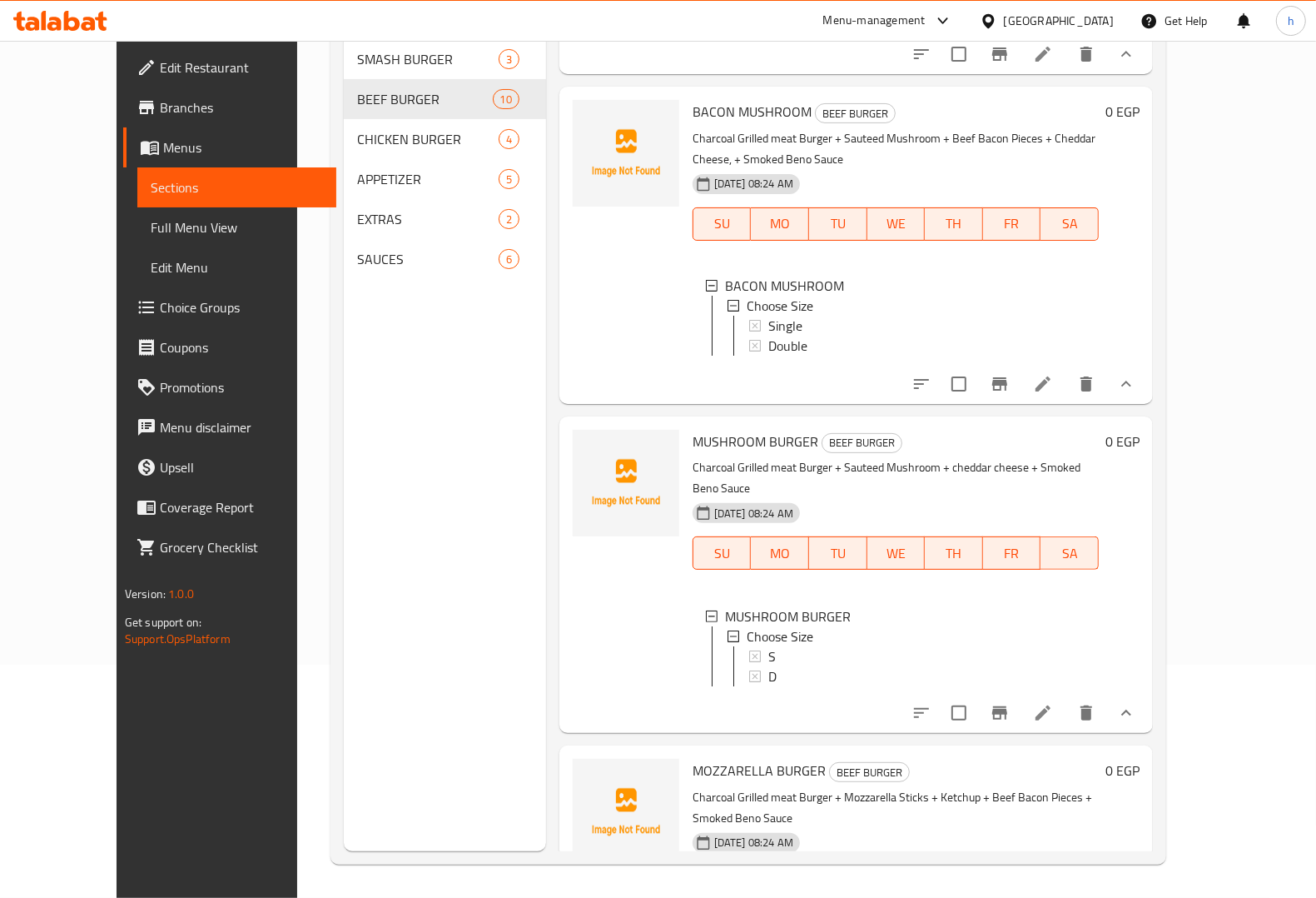
scroll to position [937, 0]
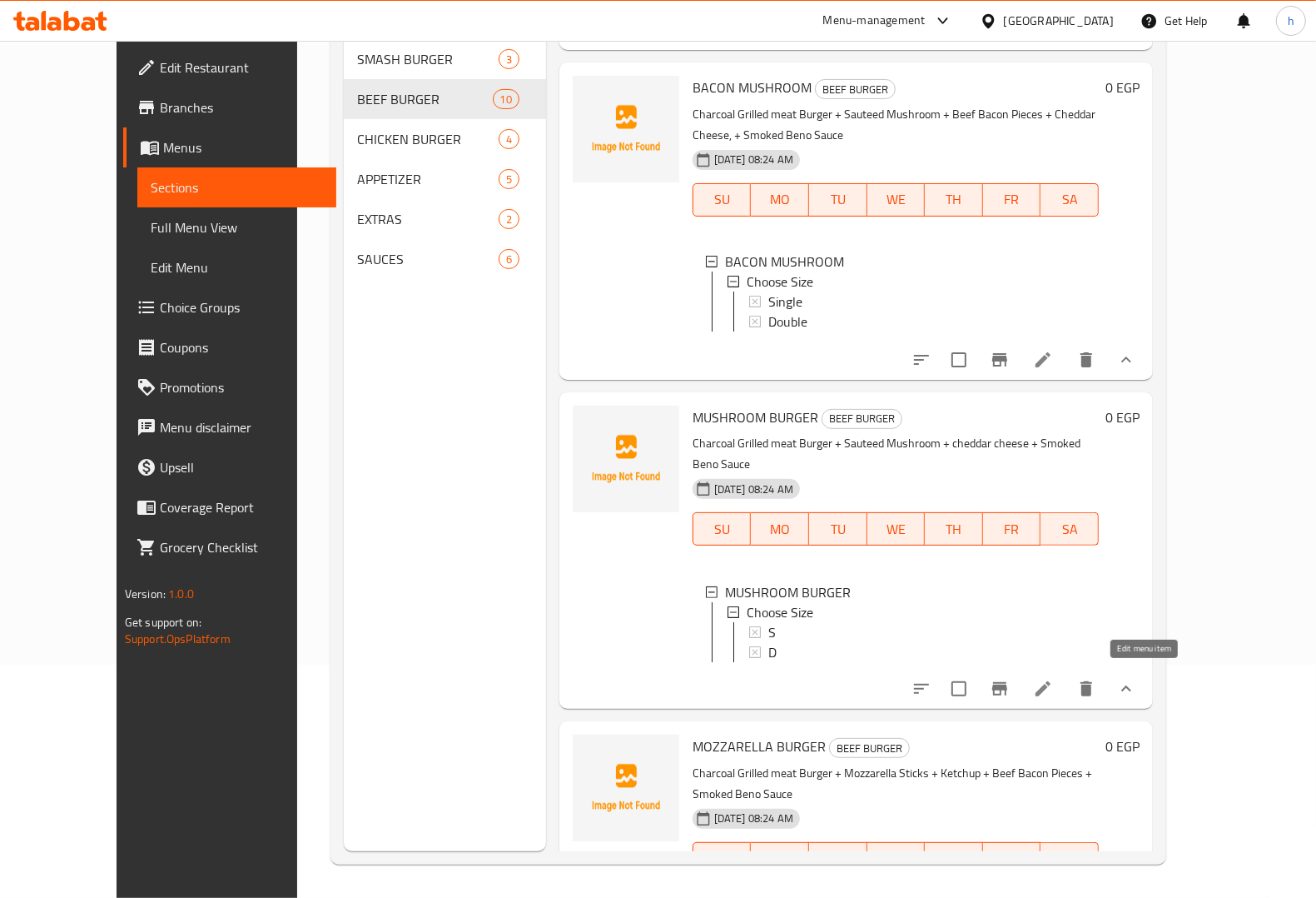
click at [1053, 681] on icon at bounding box center [1043, 688] width 20 height 20
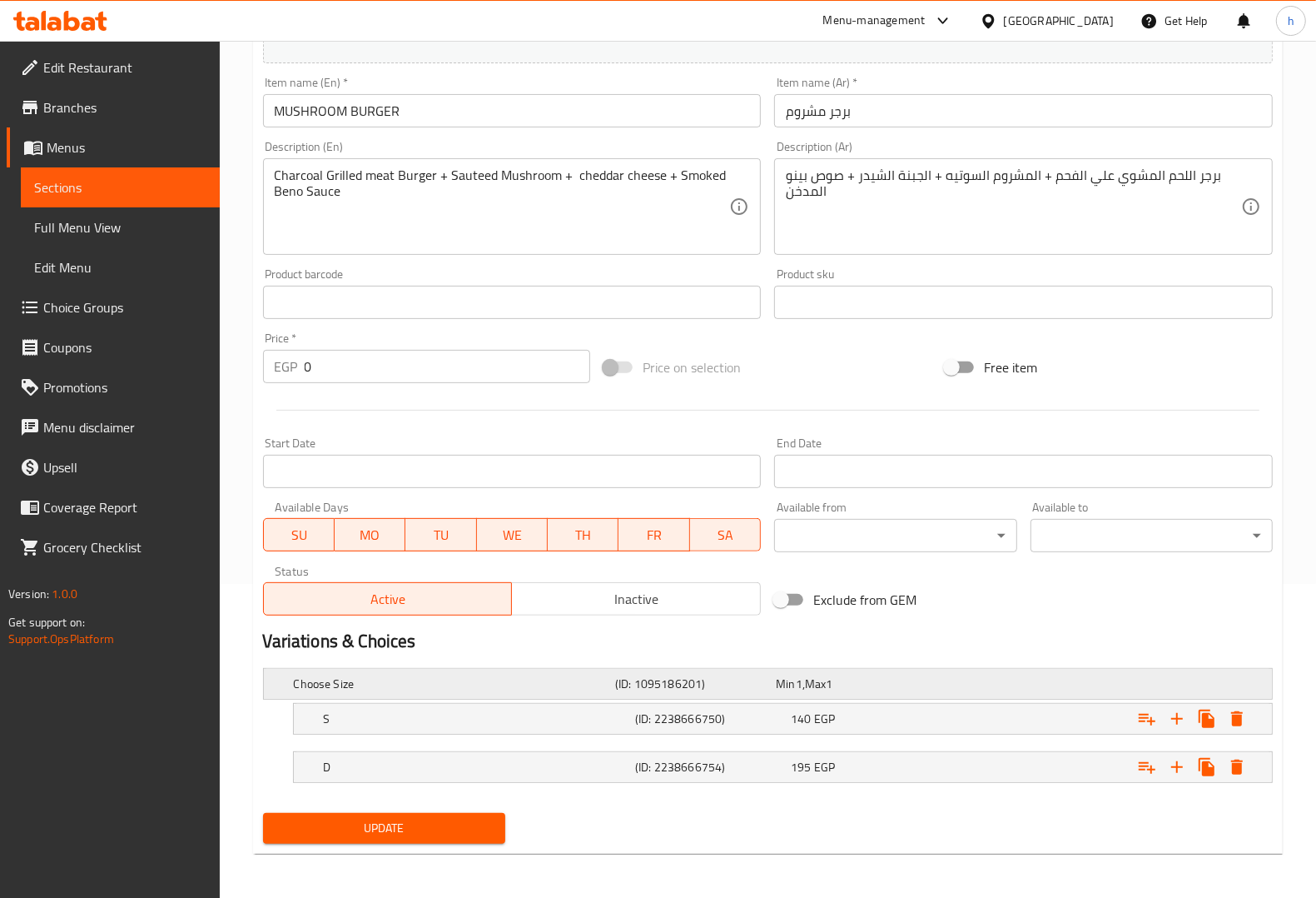
scroll to position [316, 0]
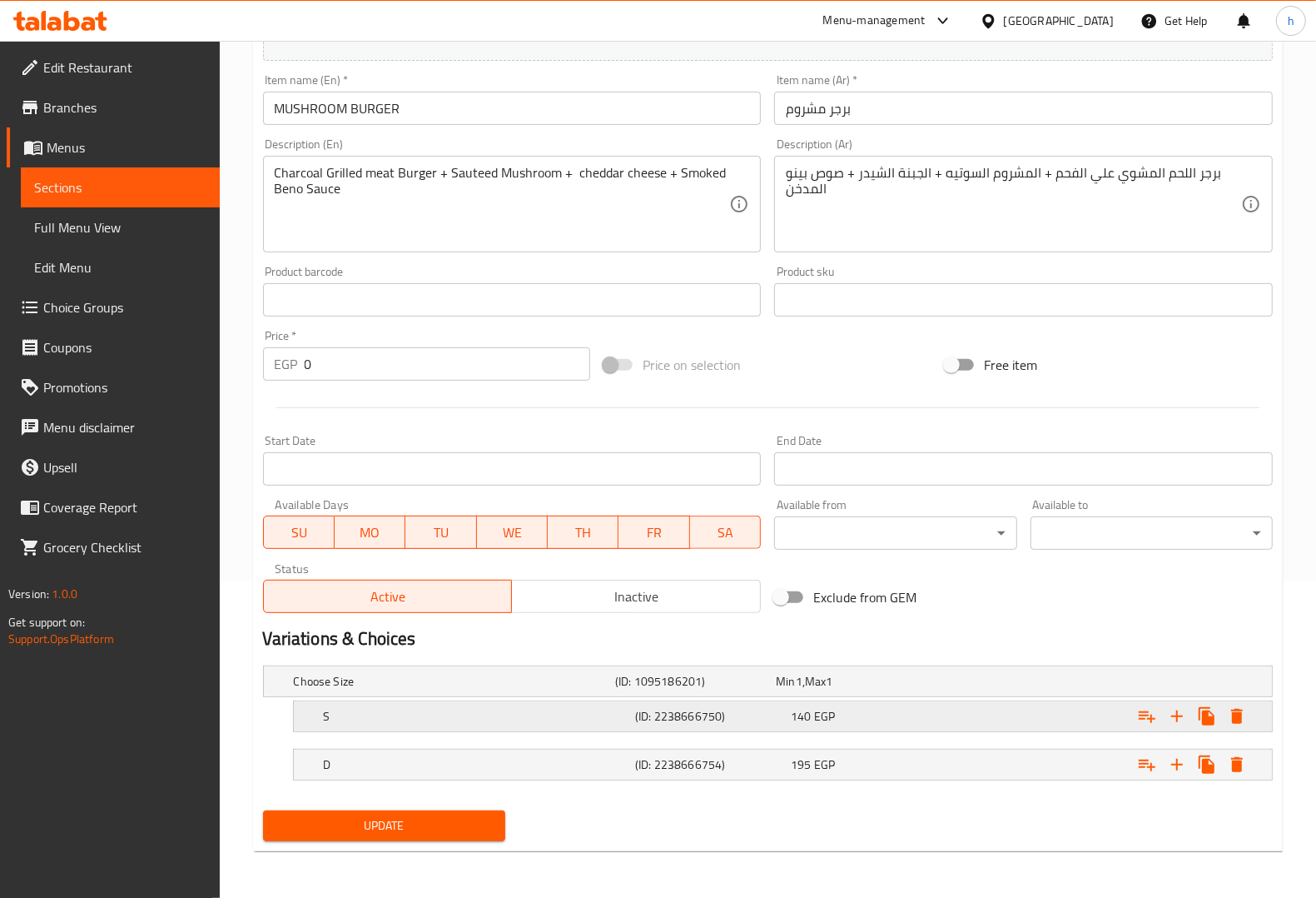
click at [437, 689] on h5 "S" at bounding box center [451, 680] width 314 height 17
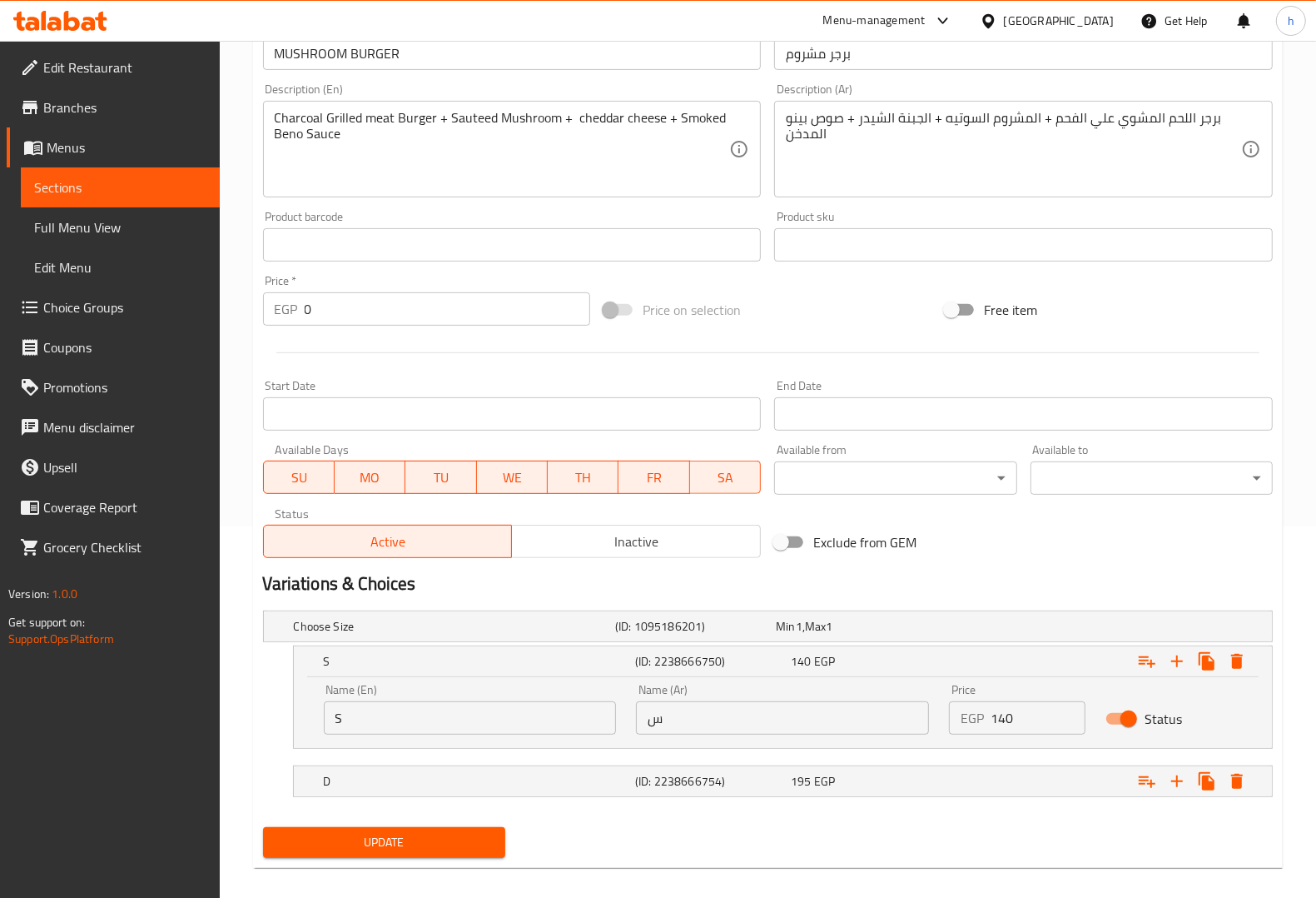
scroll to position [388, 0]
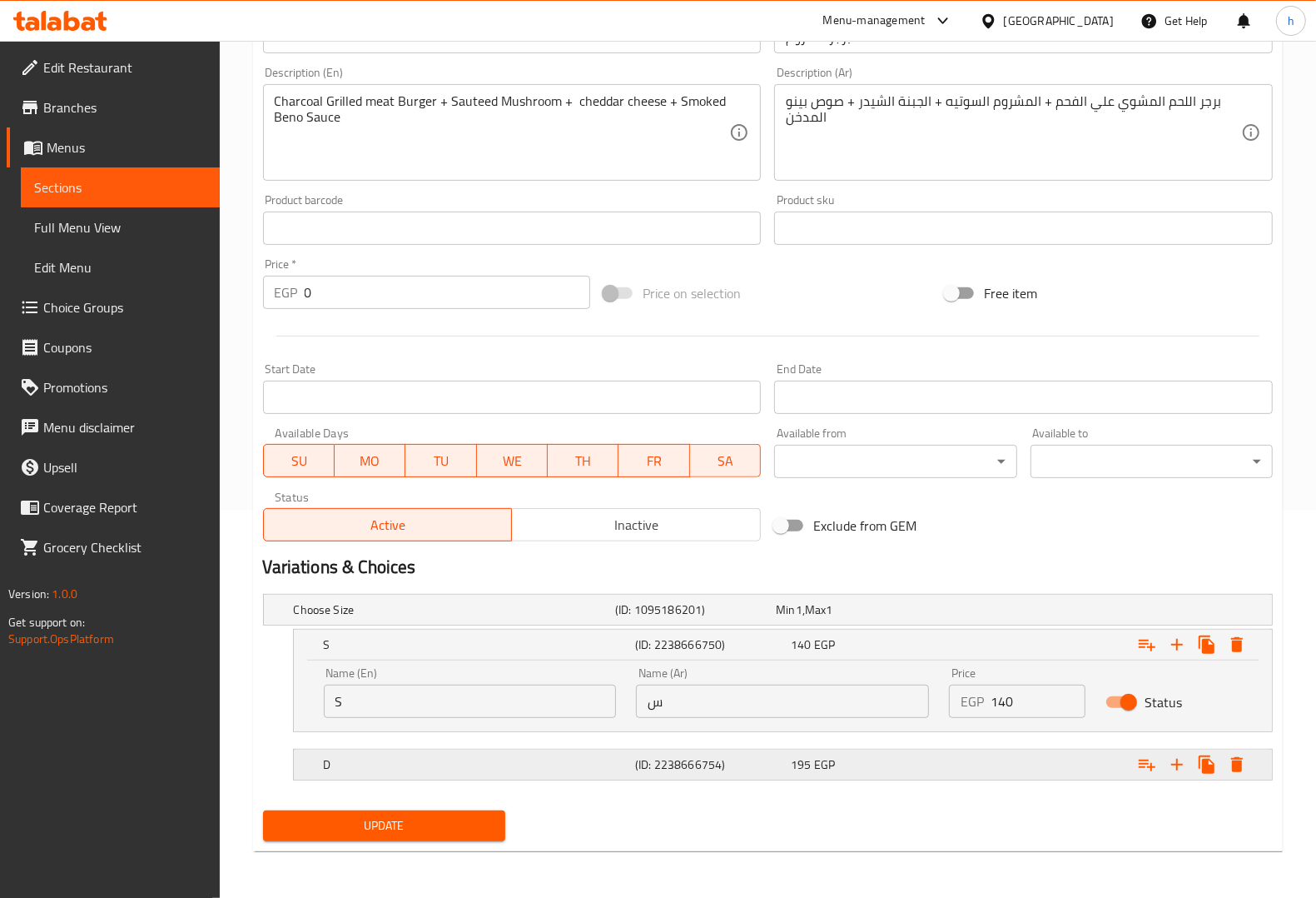
click at [404, 618] on h5 "D" at bounding box center [451, 609] width 314 height 17
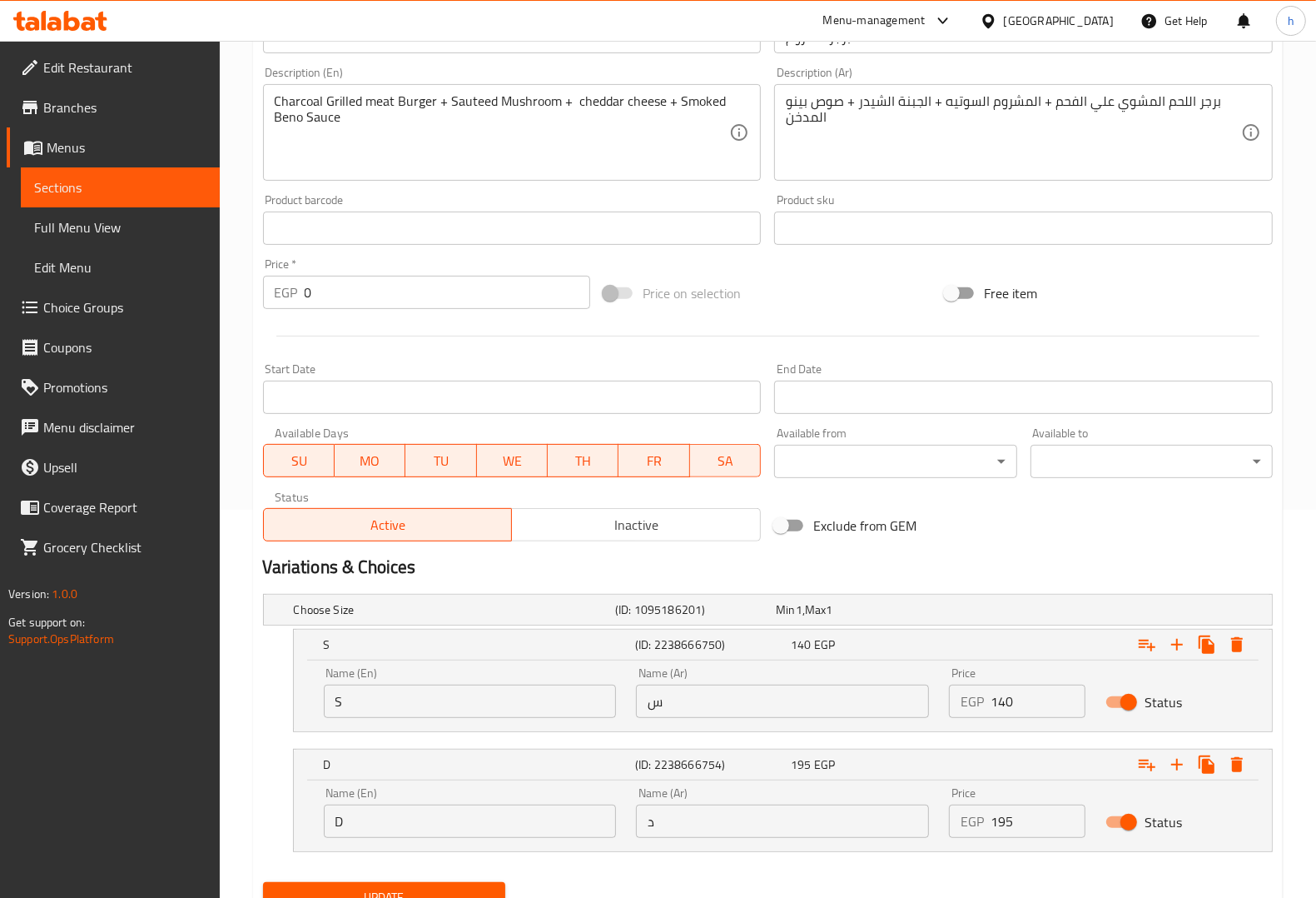
drag, startPoint x: 383, startPoint y: 698, endPoint x: 385, endPoint y: 709, distance: 11.2
click at [383, 698] on input "S" at bounding box center [471, 701] width 293 height 34
type input "Single"
click at [704, 700] on input "س" at bounding box center [782, 701] width 293 height 34
type input "سنجل"
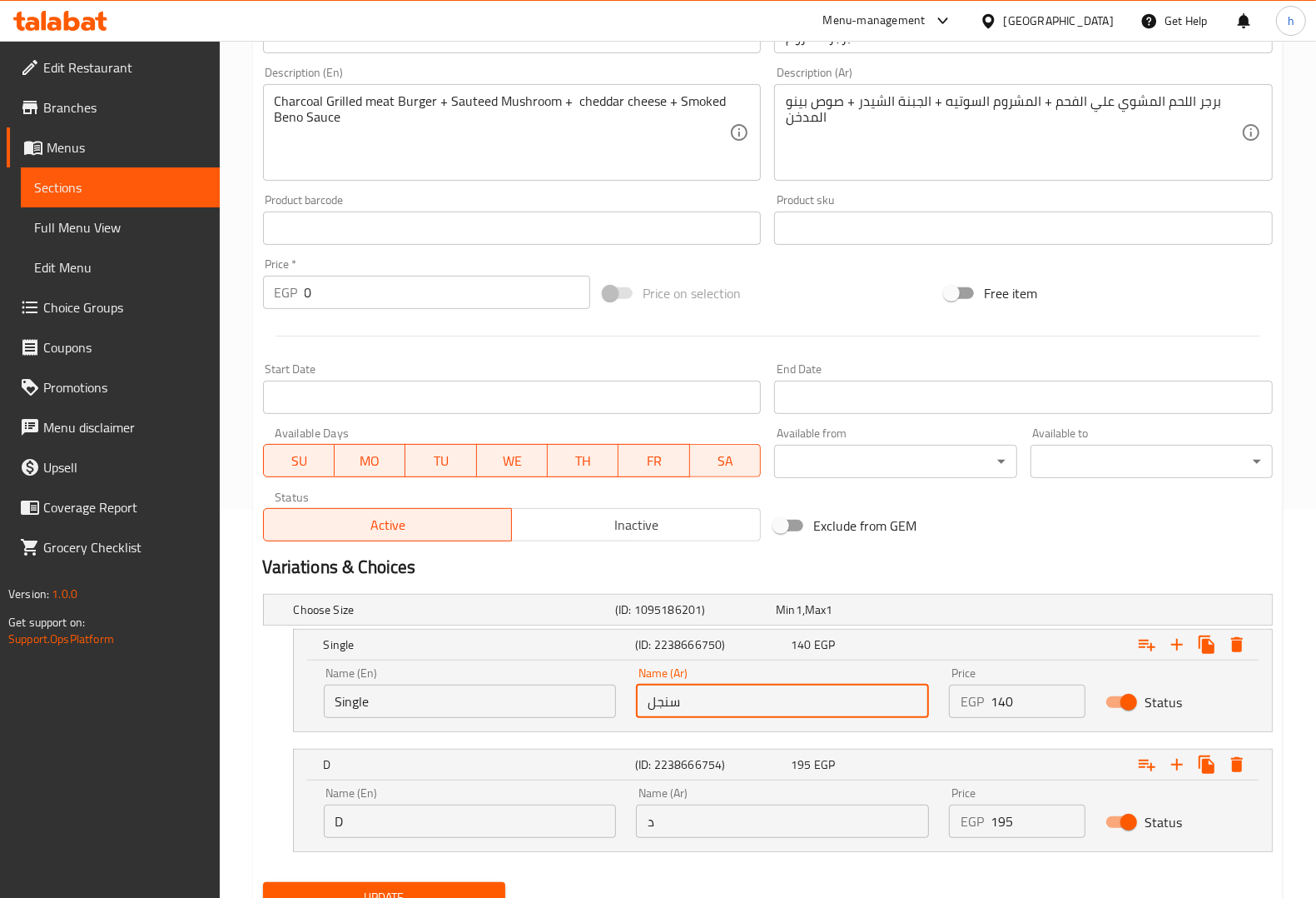
click at [431, 825] on input "D" at bounding box center [471, 821] width 293 height 34
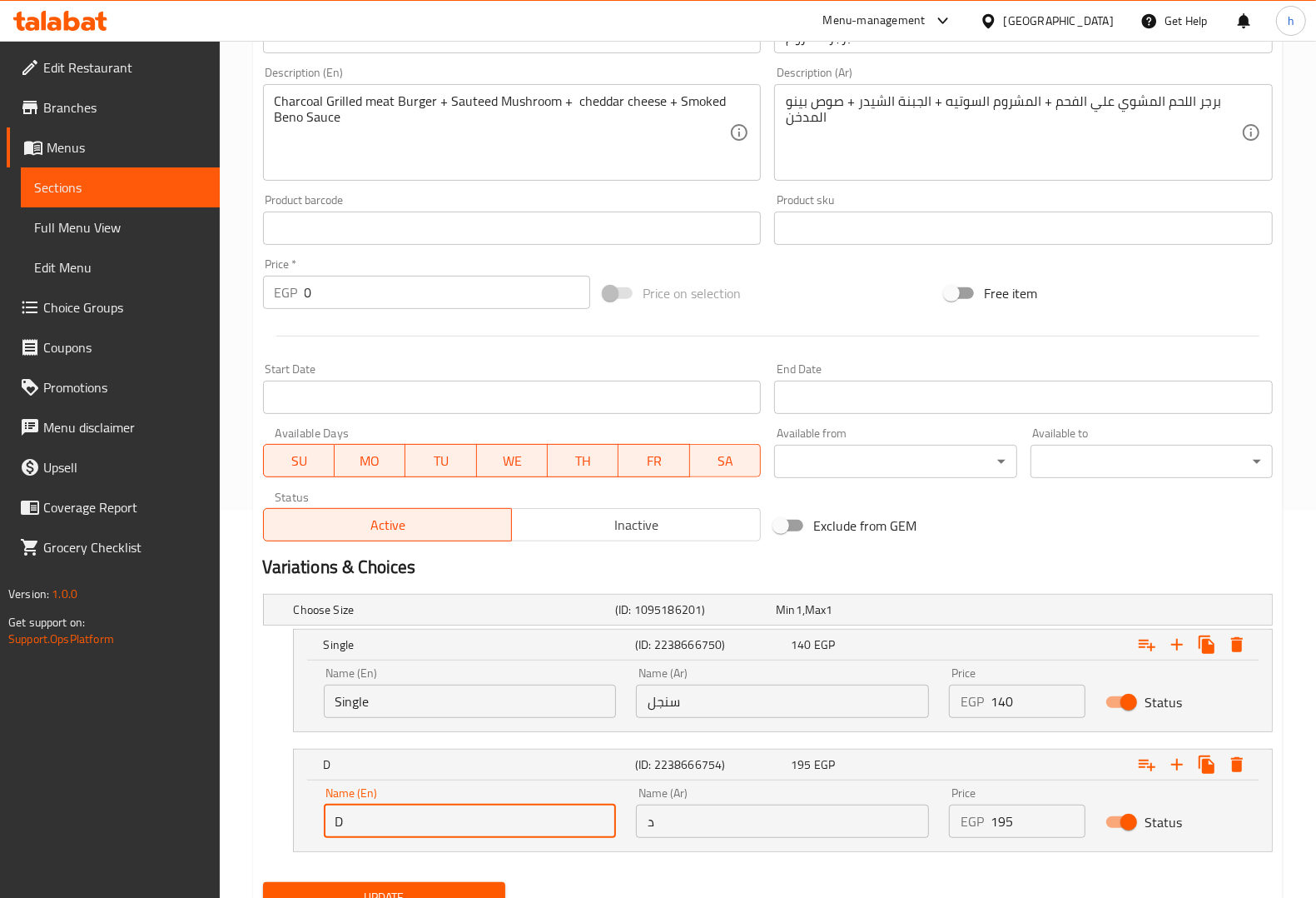
type input "Double"
click at [681, 825] on input "د" at bounding box center [782, 821] width 293 height 34
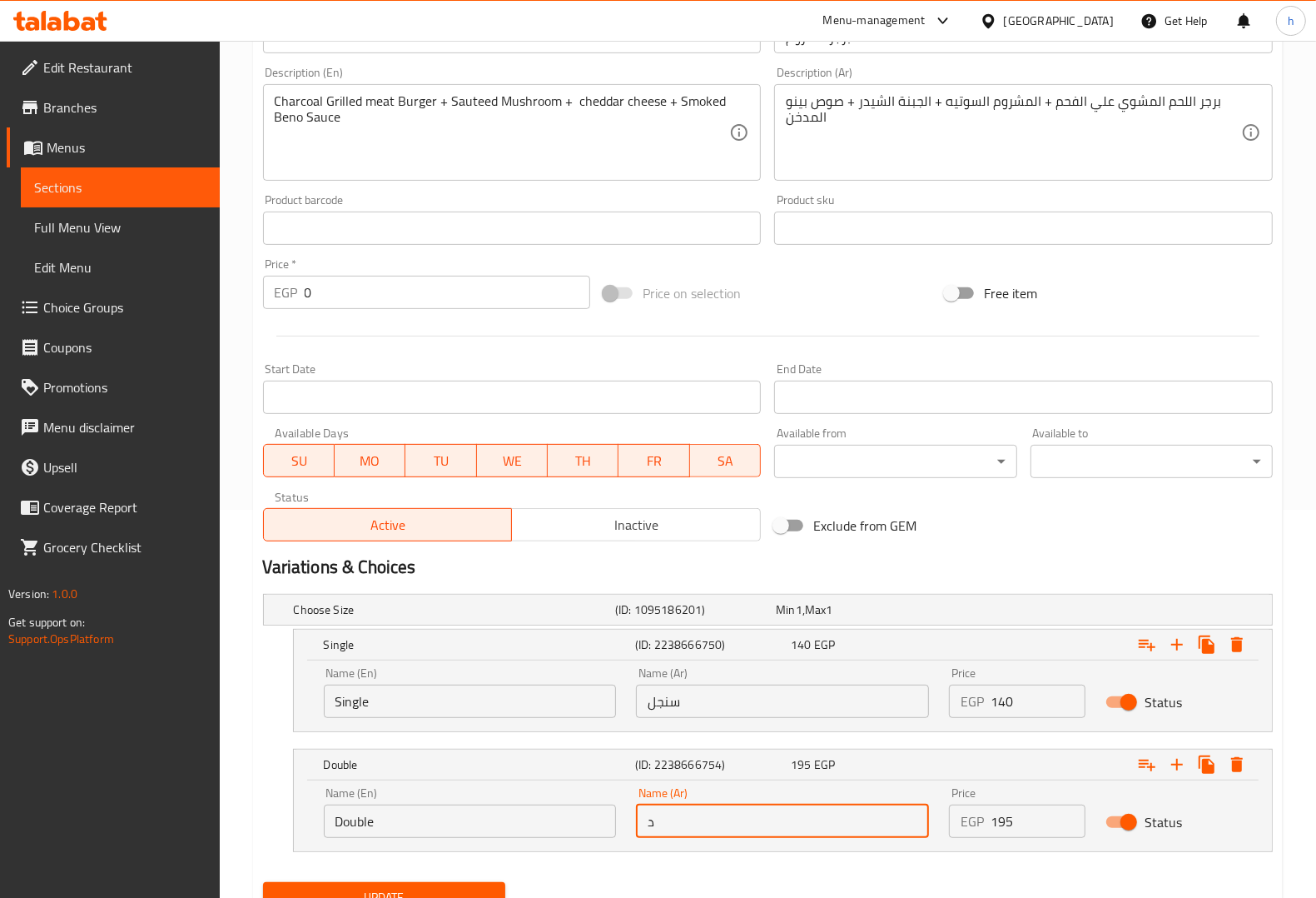
type input "دوبل"
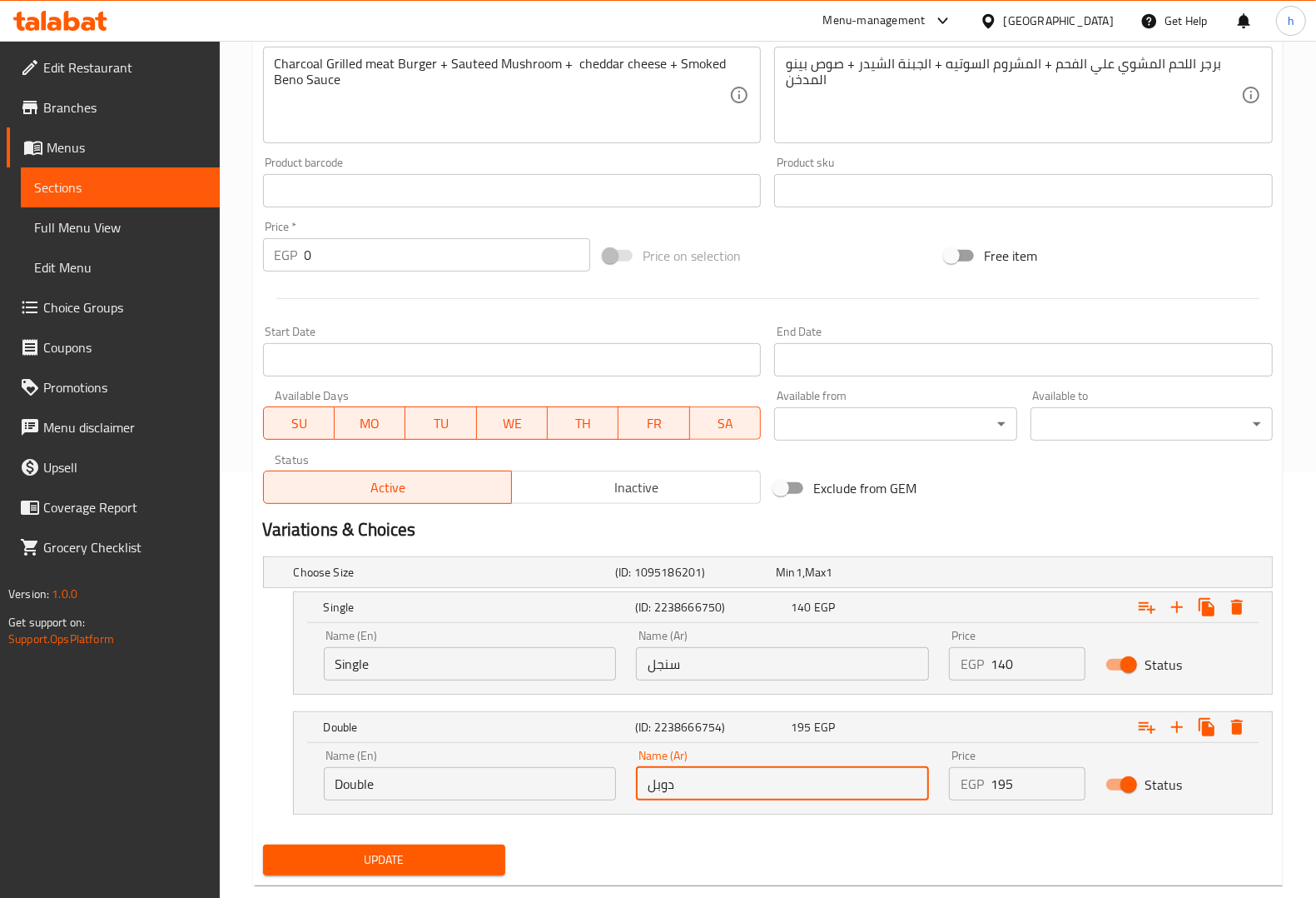
scroll to position [459, 0]
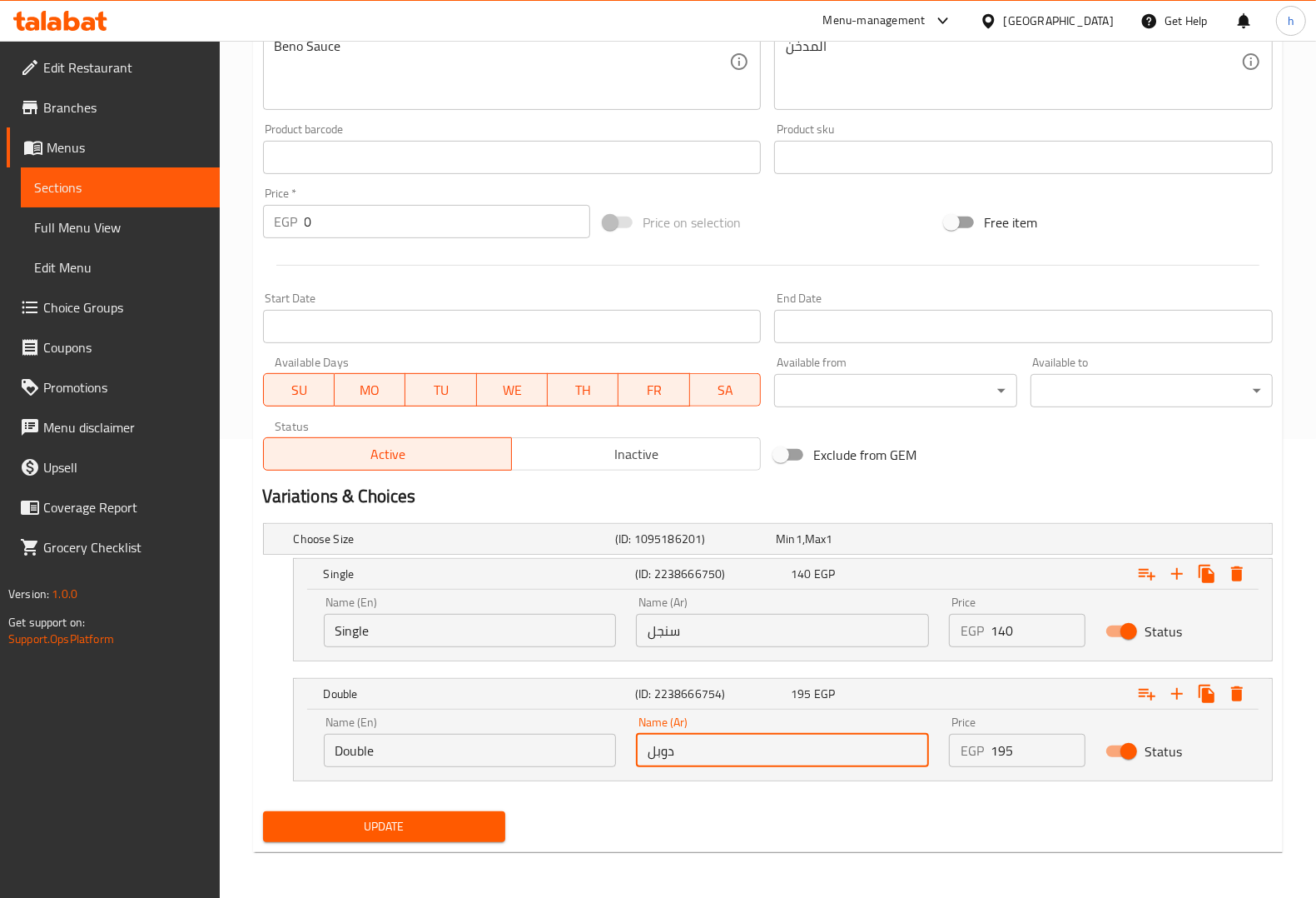
click at [467, 830] on span "Update" at bounding box center [385, 826] width 216 height 21
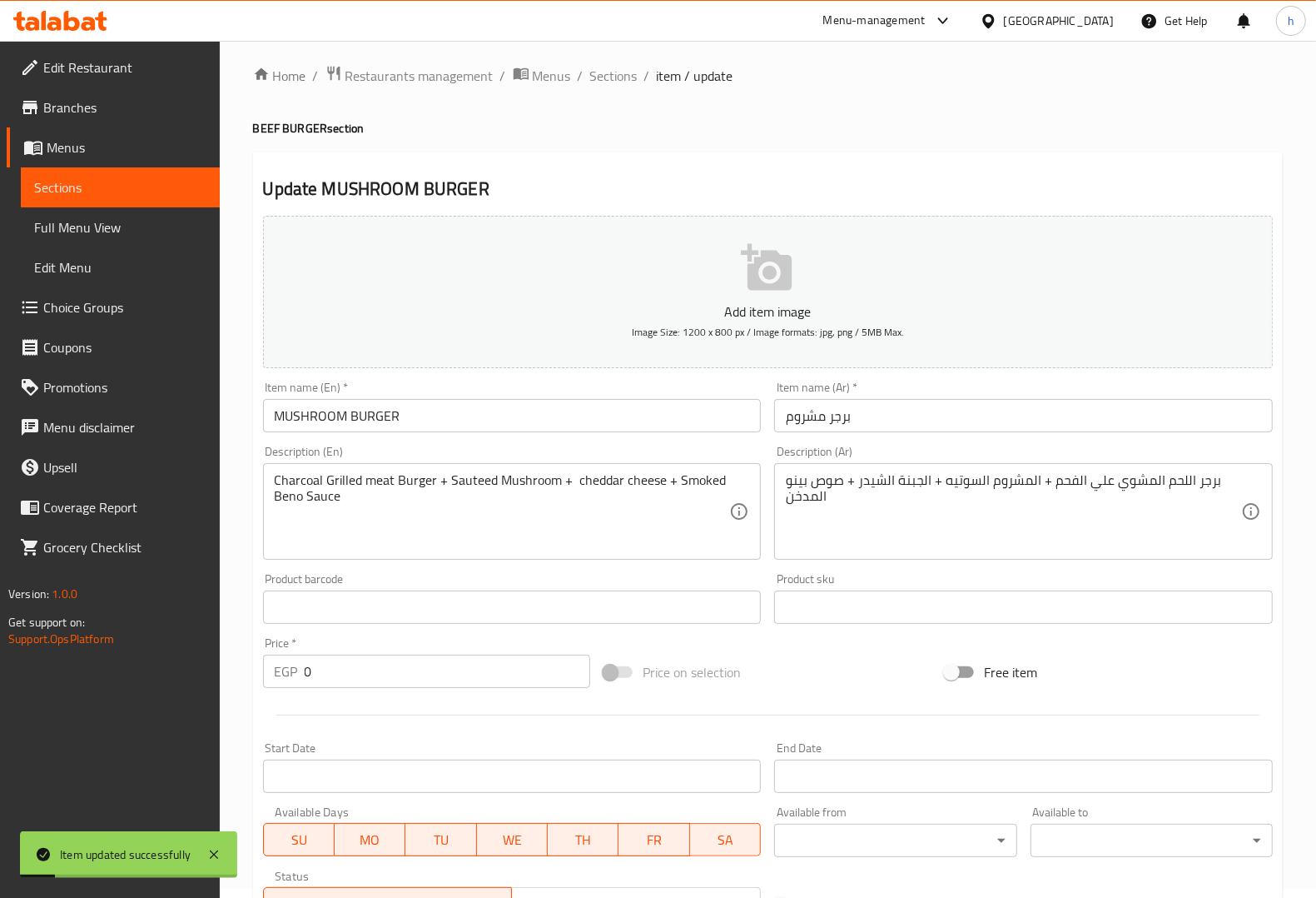
scroll to position [0, 0]
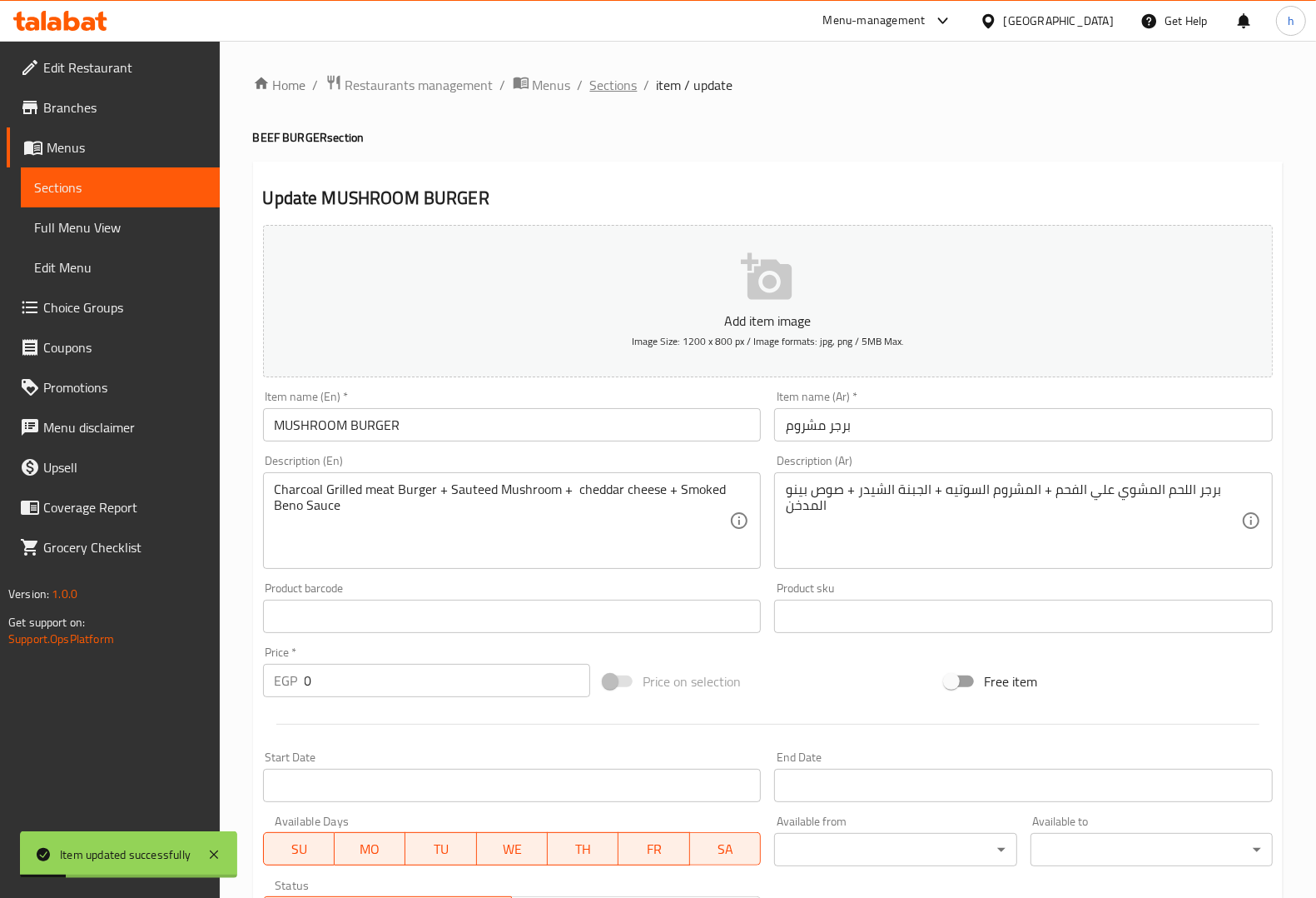
click at [621, 83] on span "Sections" at bounding box center [614, 85] width 47 height 20
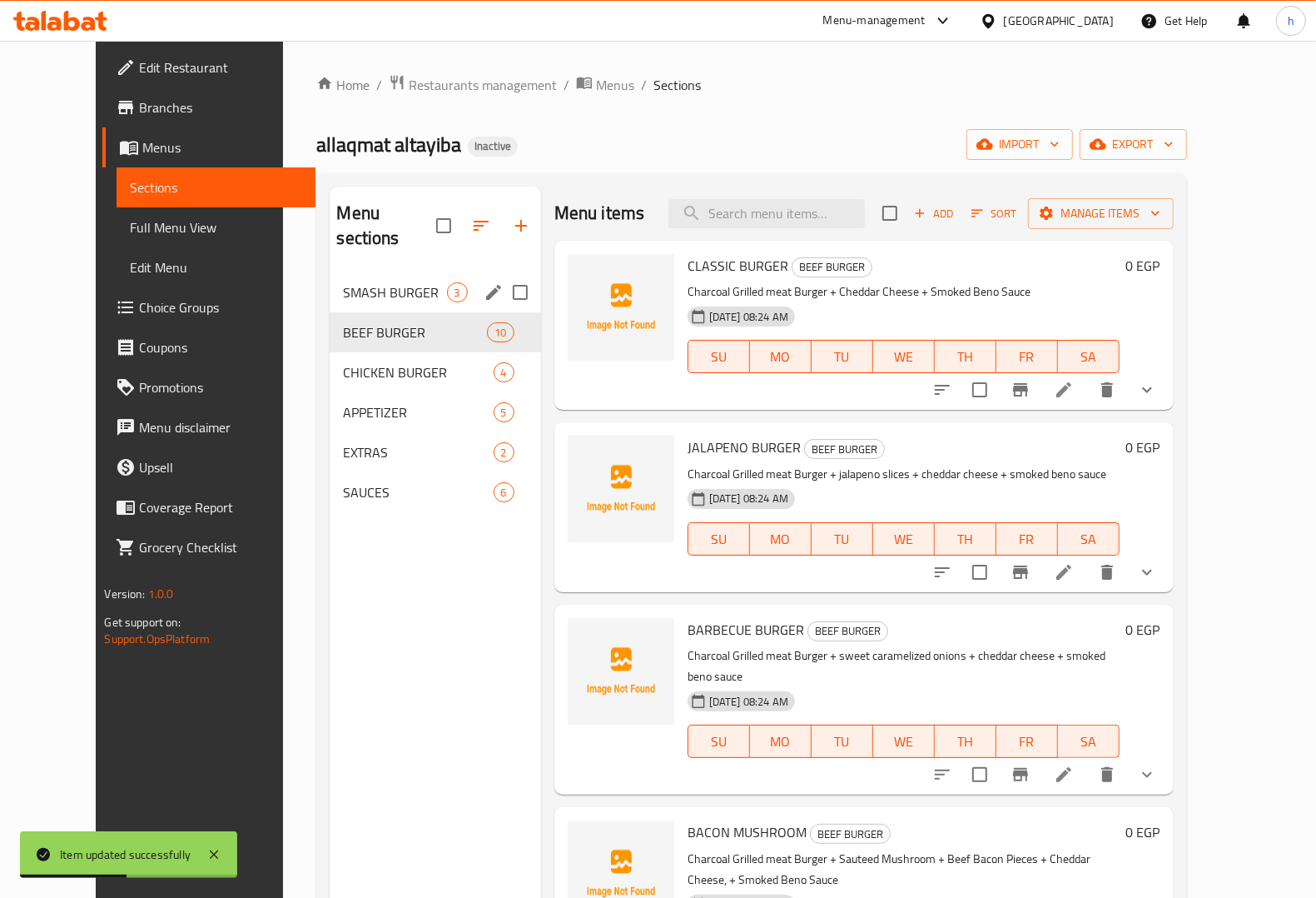
click at [348, 280] on div "SMASH BURGER 3" at bounding box center [434, 292] width 211 height 40
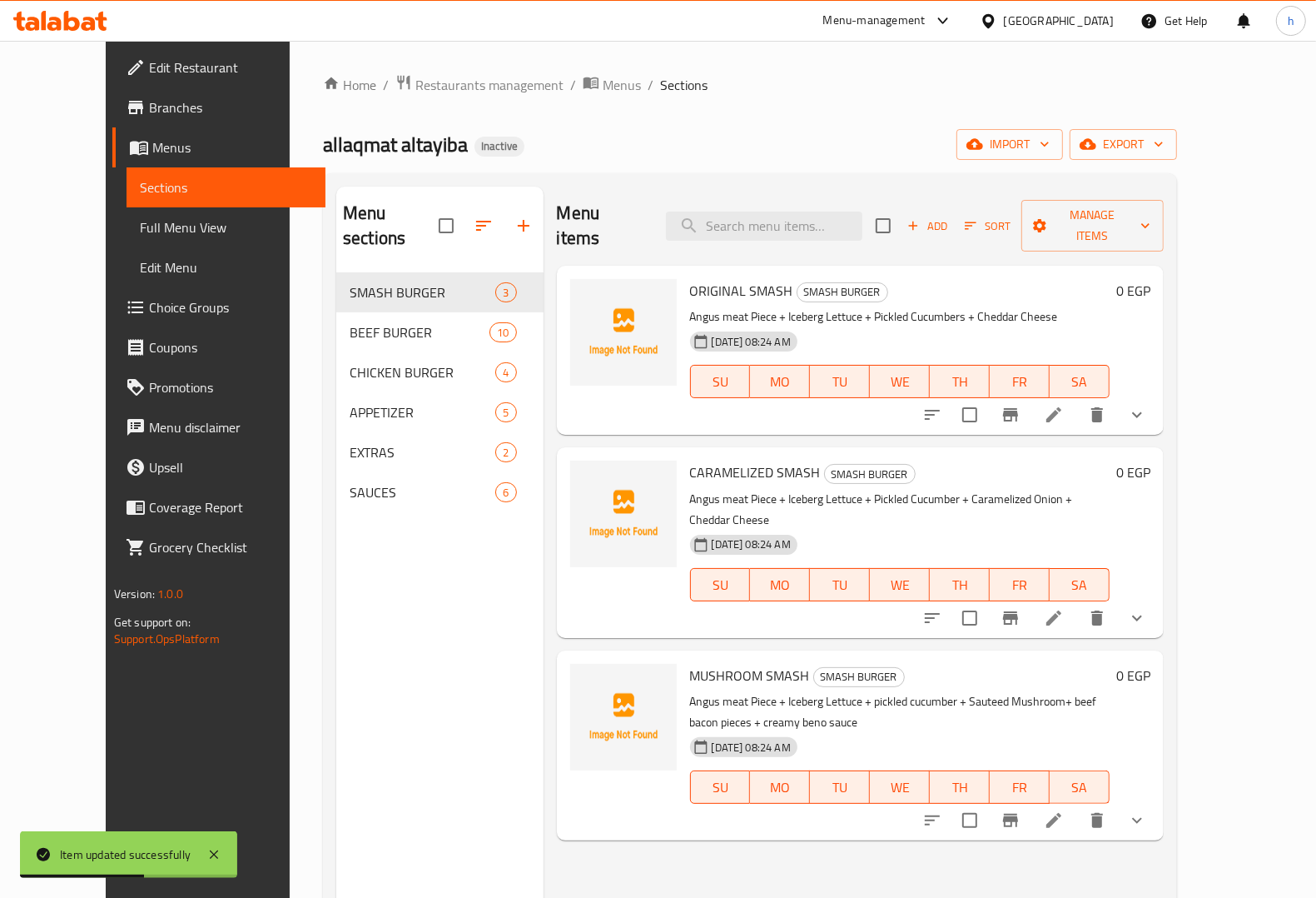
click at [1147, 404] on icon "show more" at bounding box center [1137, 414] width 20 height 20
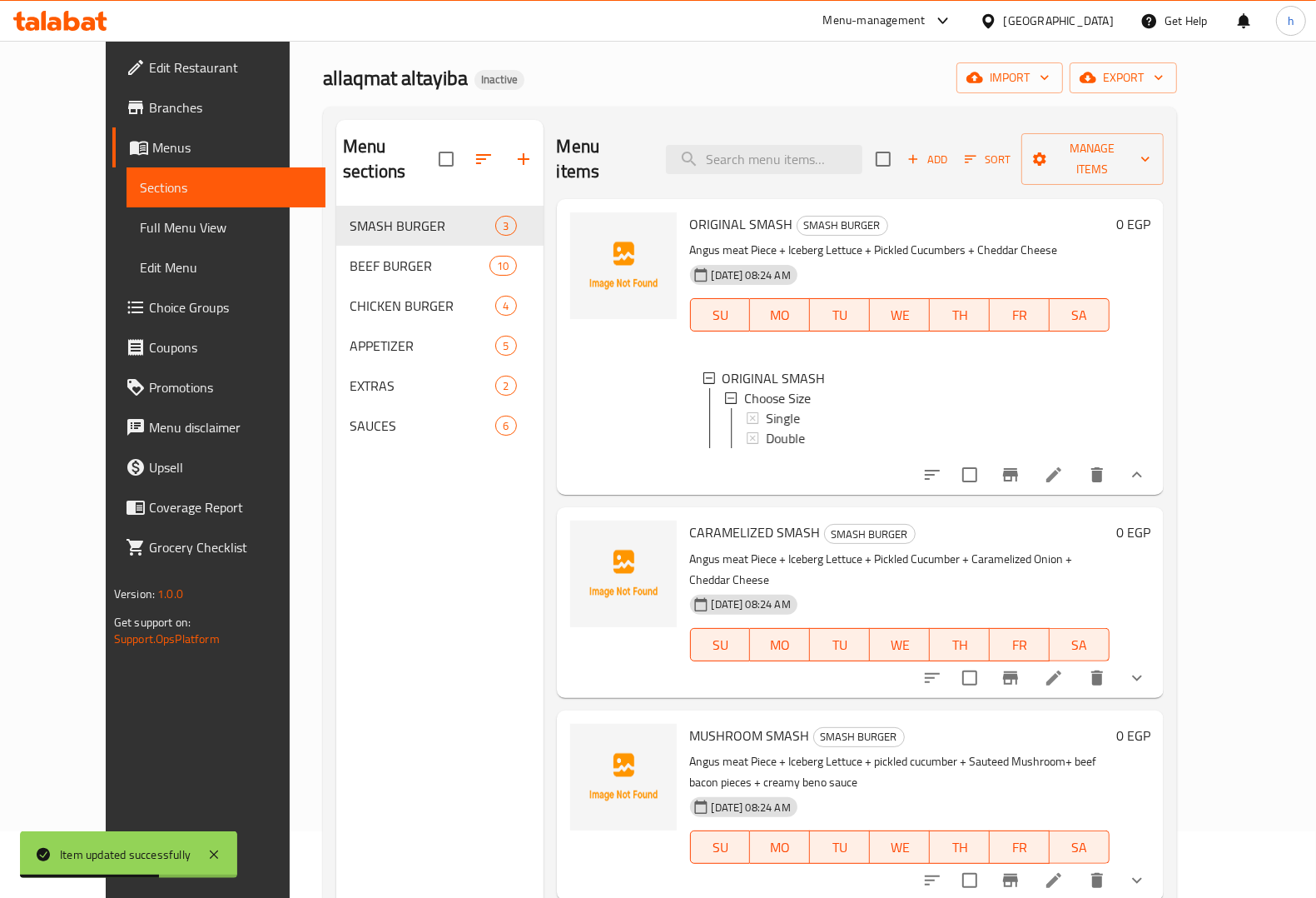
scroll to position [104, 0]
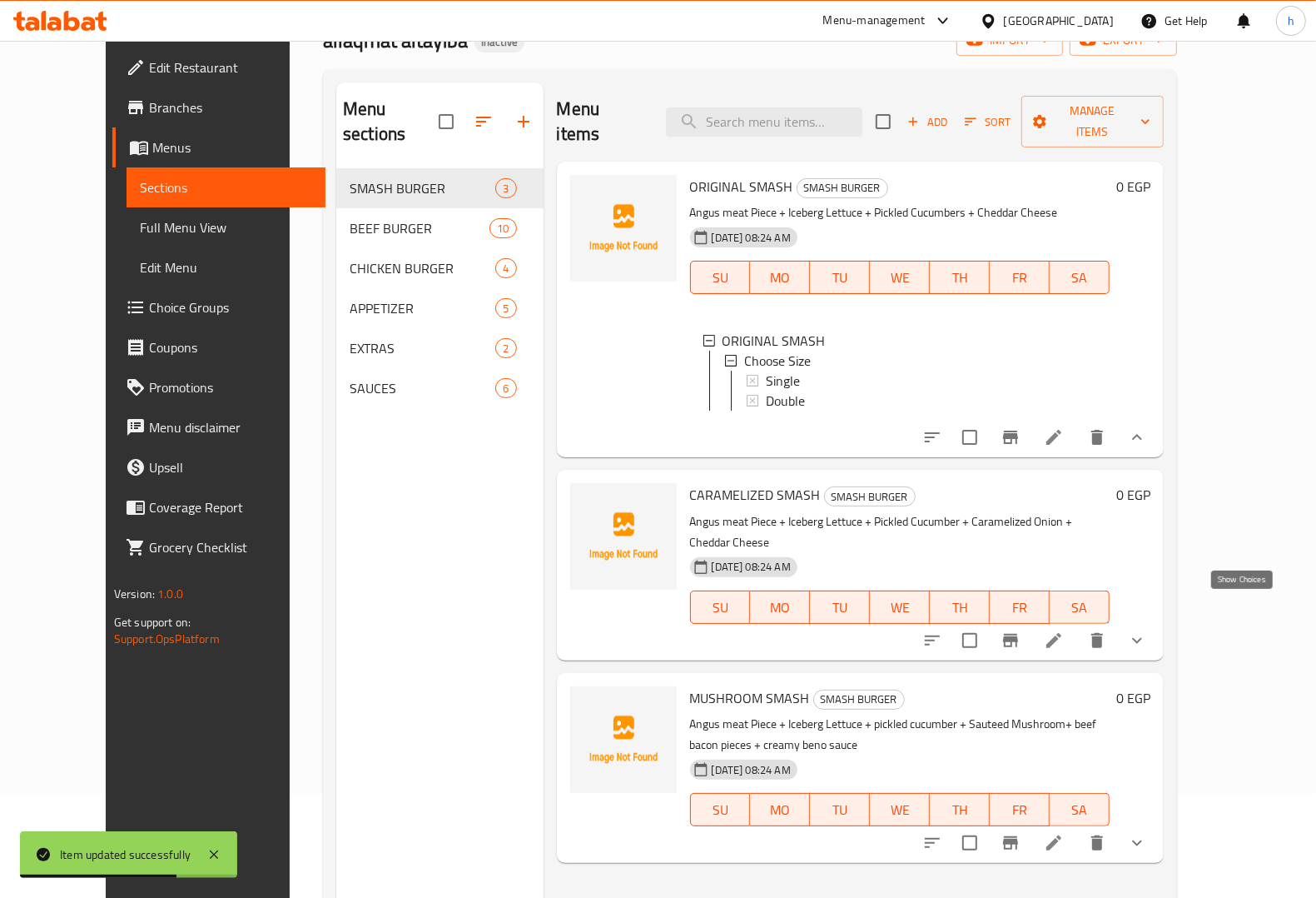
click at [1147, 630] on icon "show more" at bounding box center [1137, 640] width 20 height 20
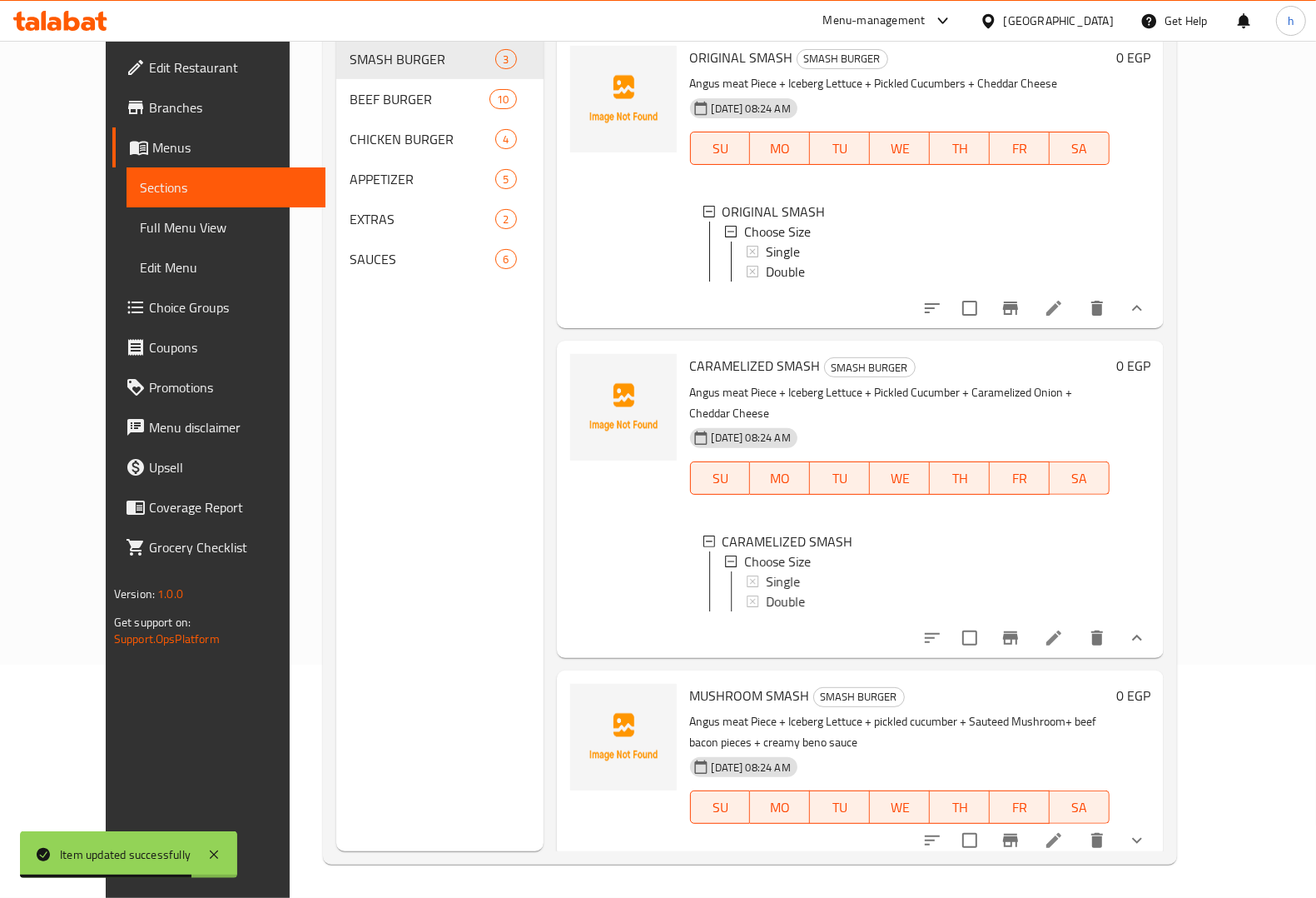
scroll to position [234, 0]
click at [1157, 820] on button "show more" at bounding box center [1137, 840] width 40 height 40
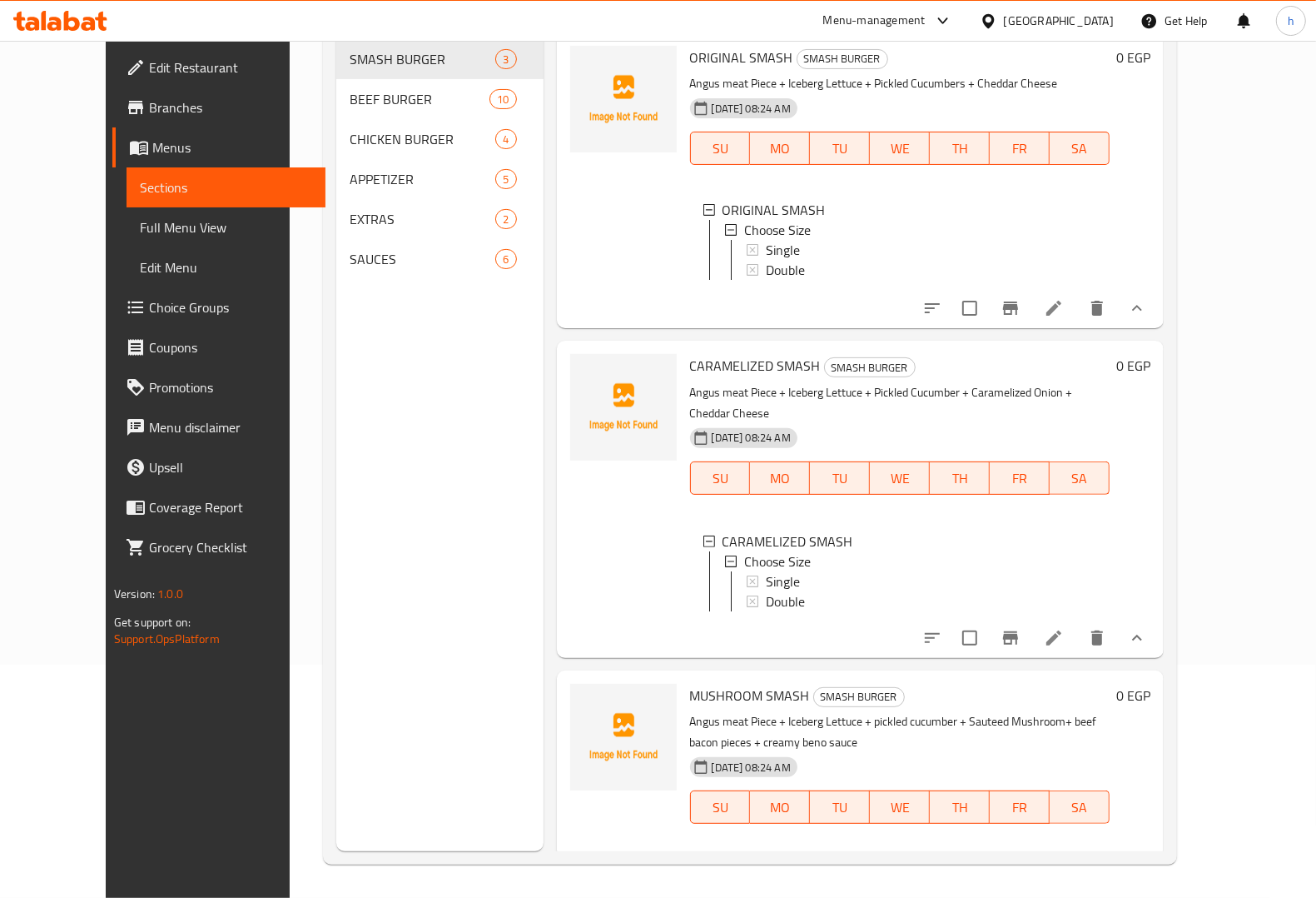
scroll to position [1, 0]
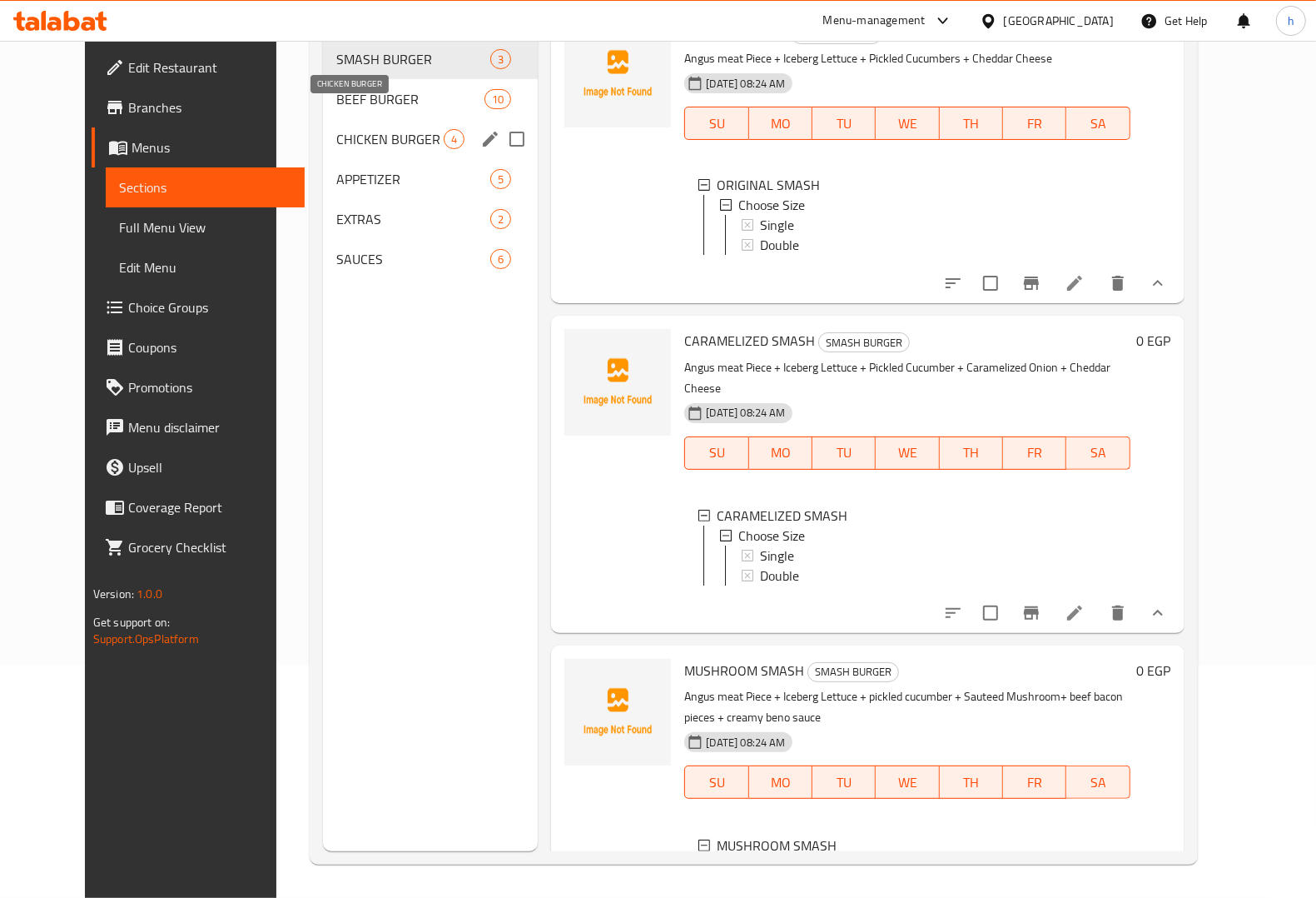
click at [344, 130] on span "CHICKEN BURGER" at bounding box center [390, 139] width 108 height 20
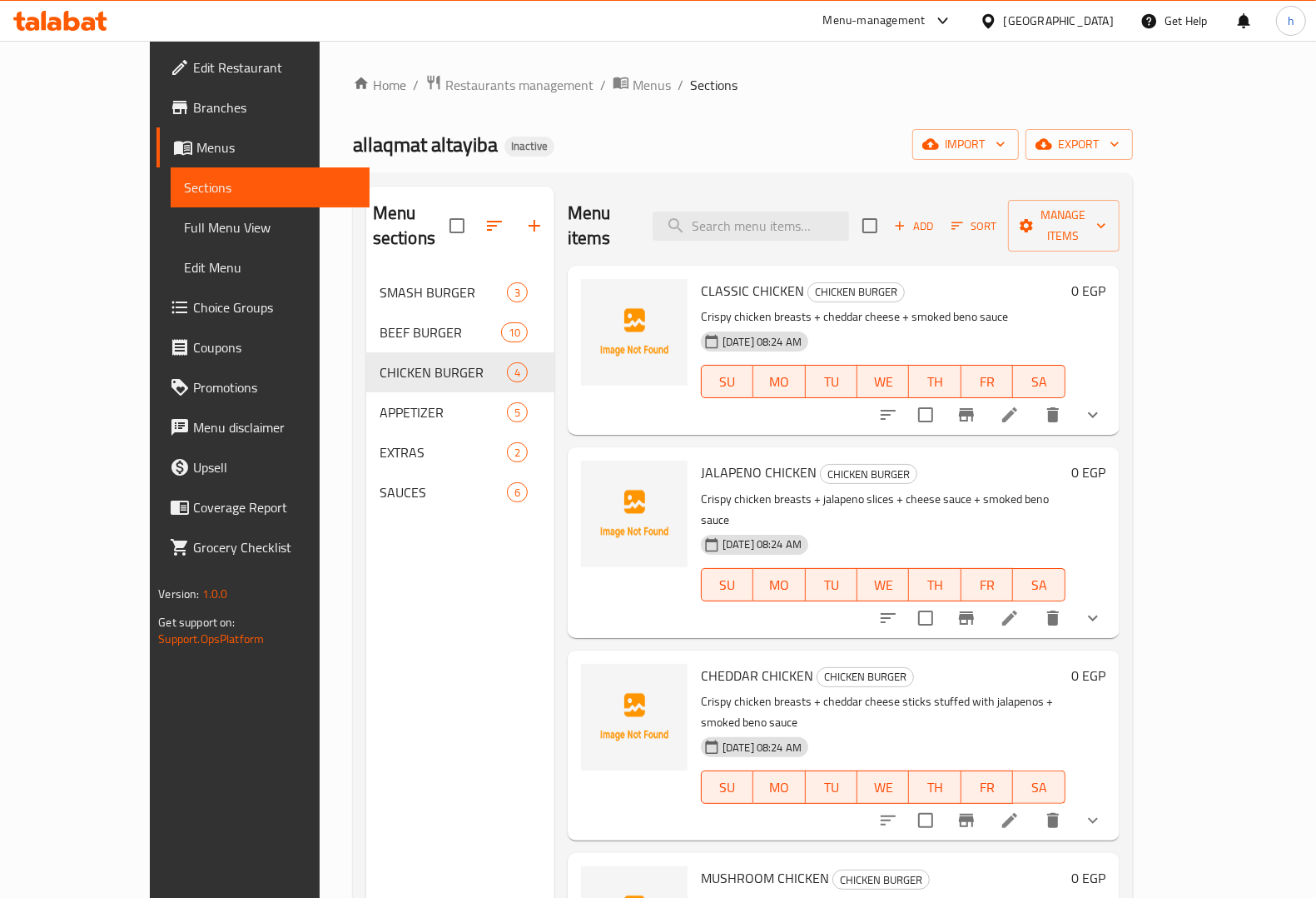
click at [1103, 404] on icon "show more" at bounding box center [1093, 414] width 20 height 20
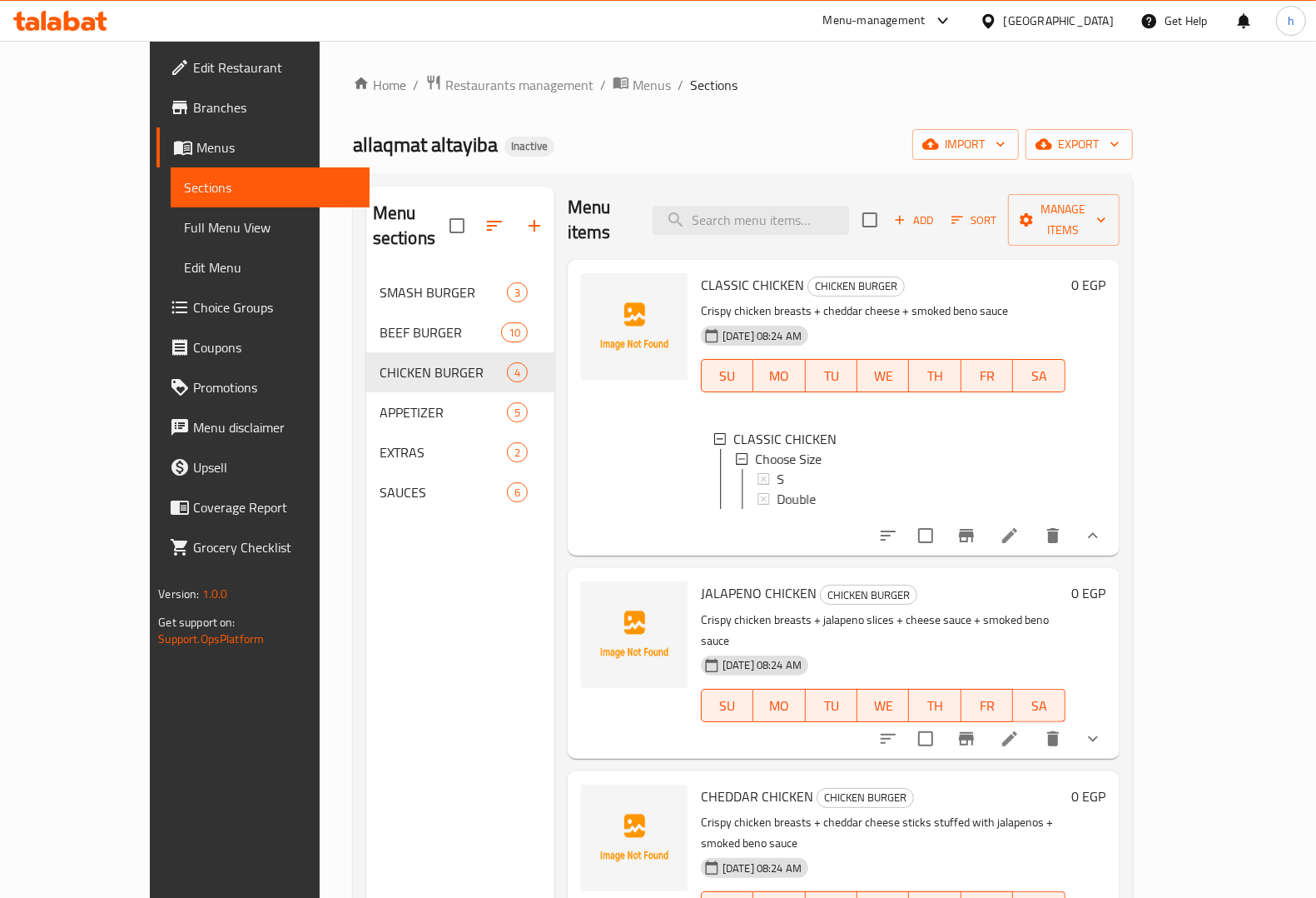
scroll to position [13, 0]
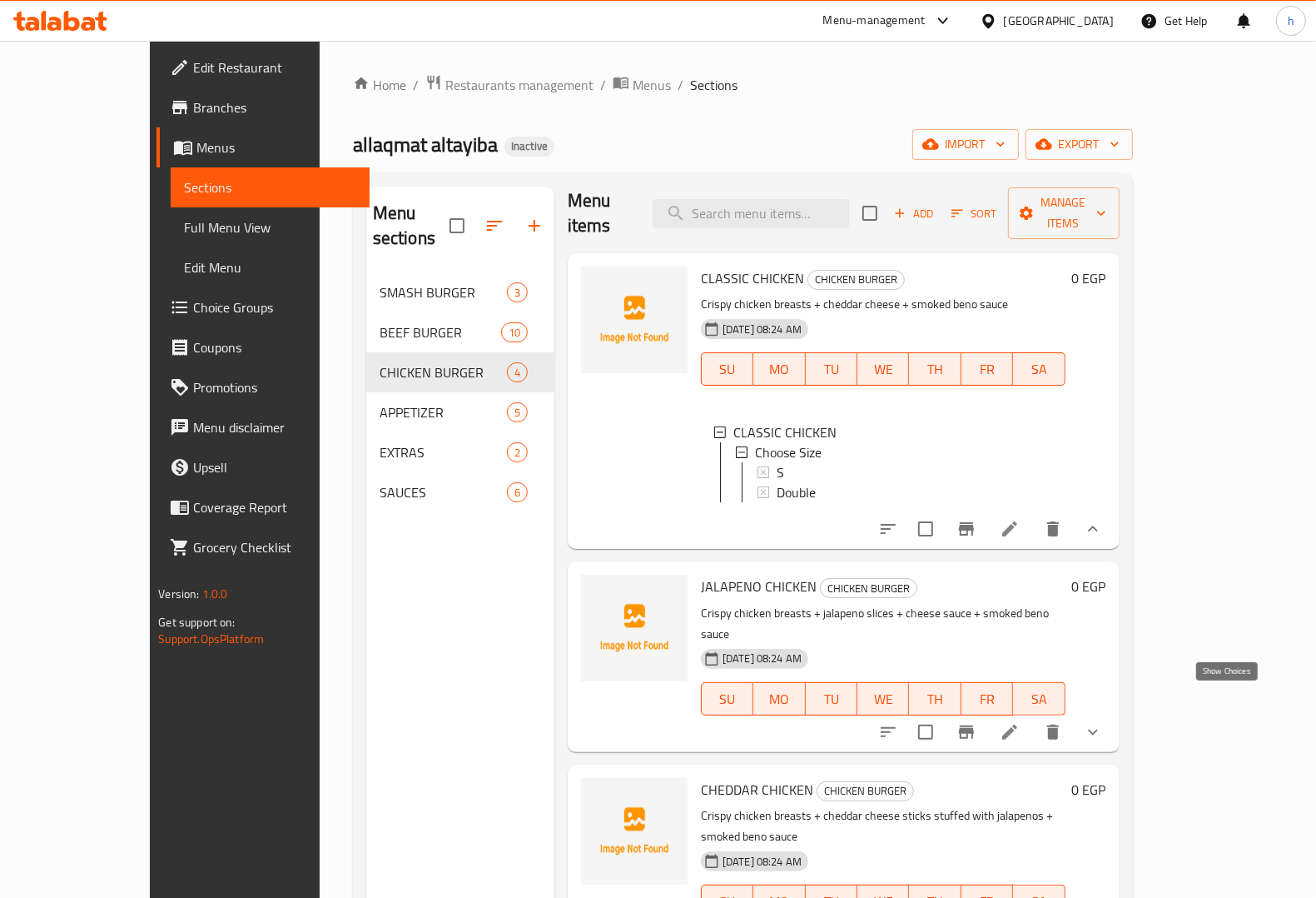
click at [1103, 722] on icon "show more" at bounding box center [1093, 732] width 20 height 20
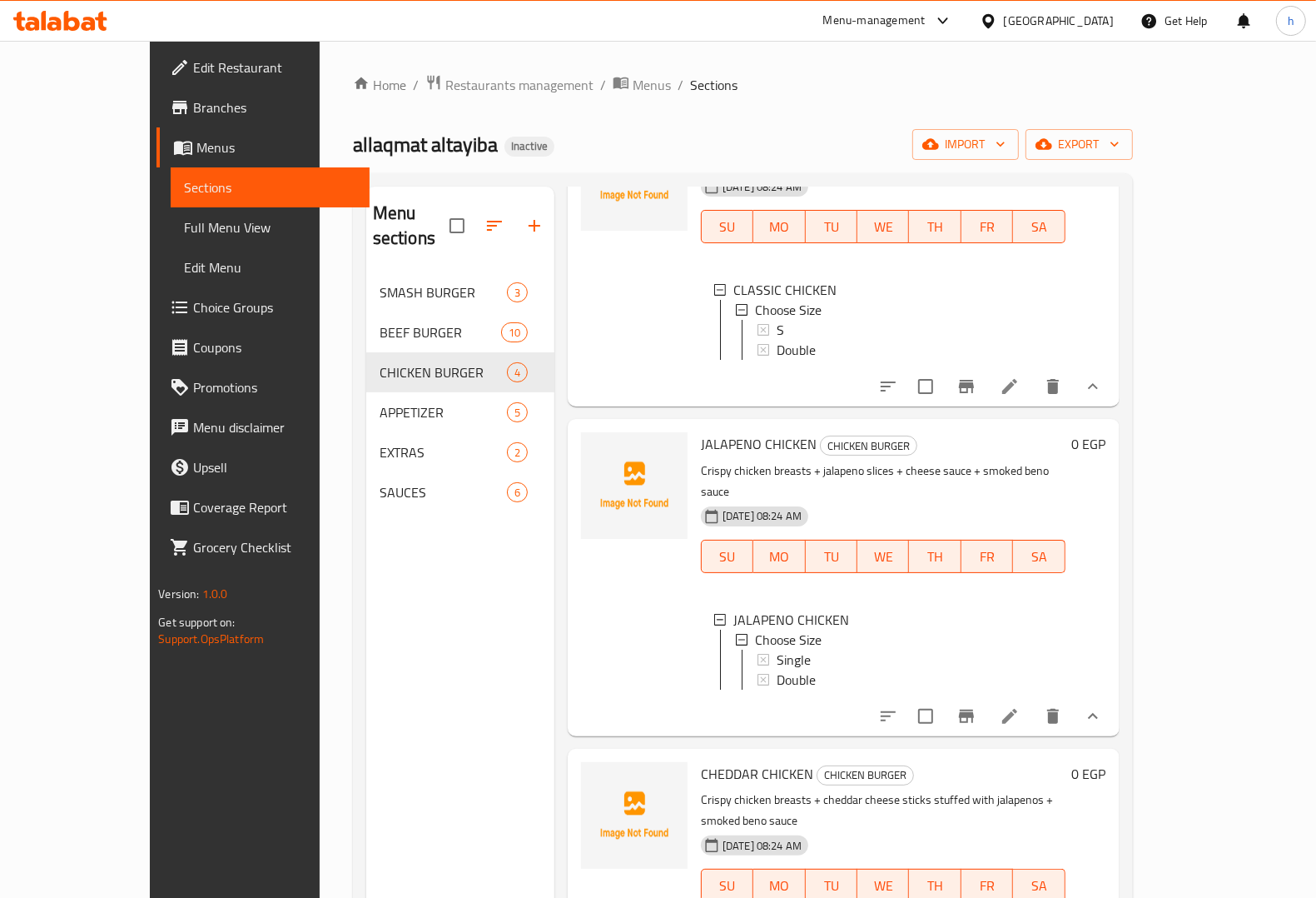
scroll to position [234, 0]
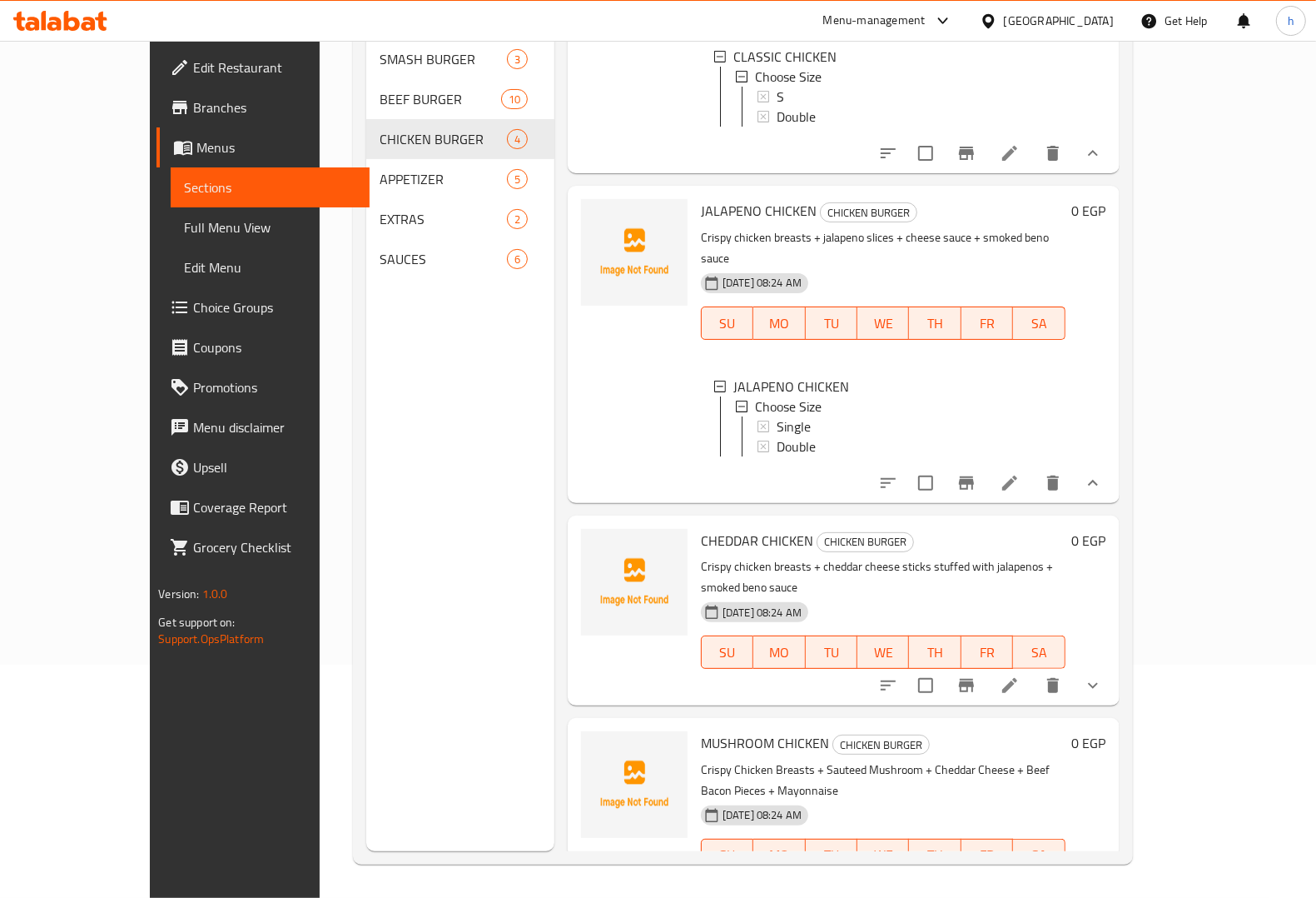
click at [1103, 675] on icon "show more" at bounding box center [1093, 685] width 20 height 20
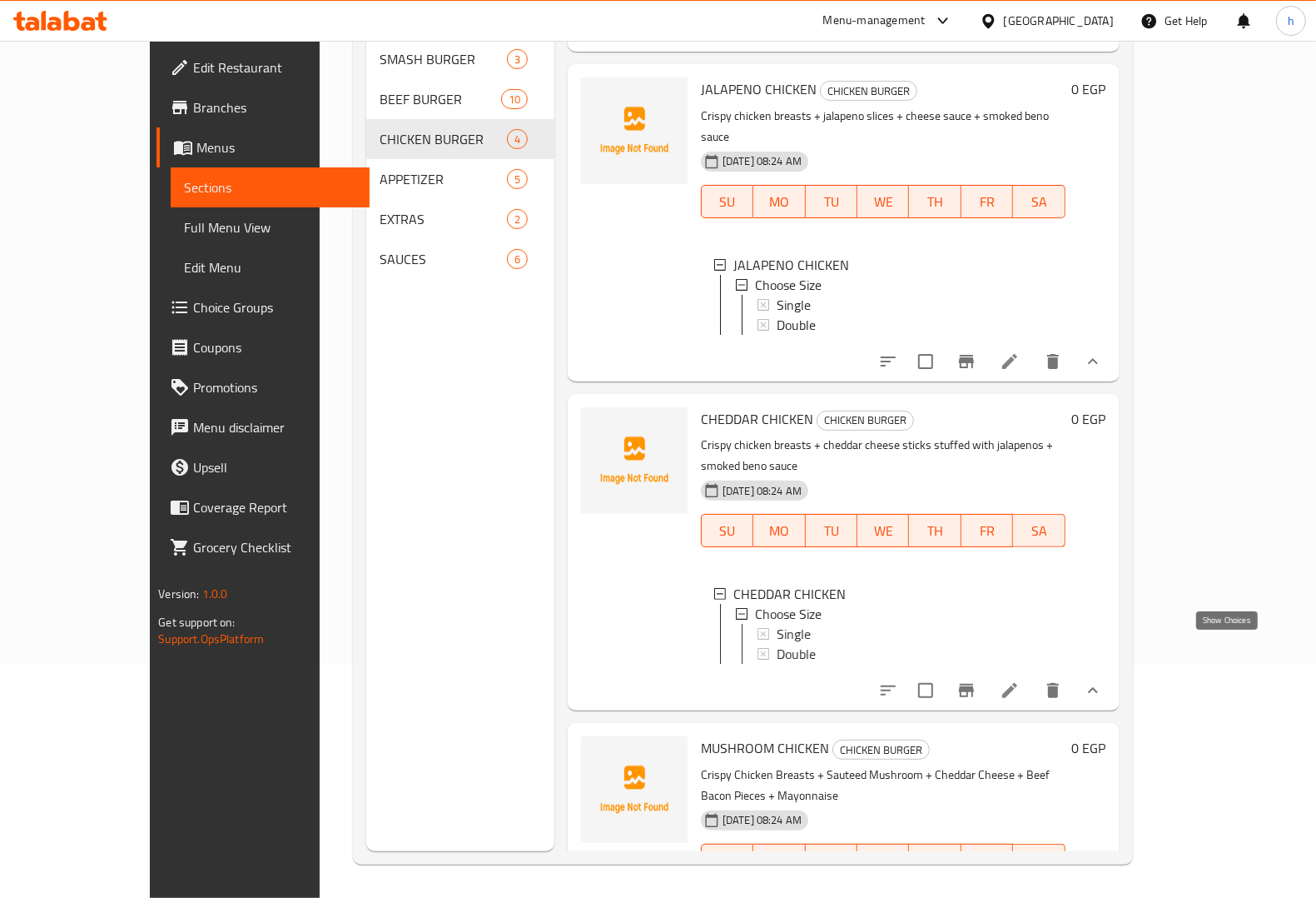
scroll to position [297, 0]
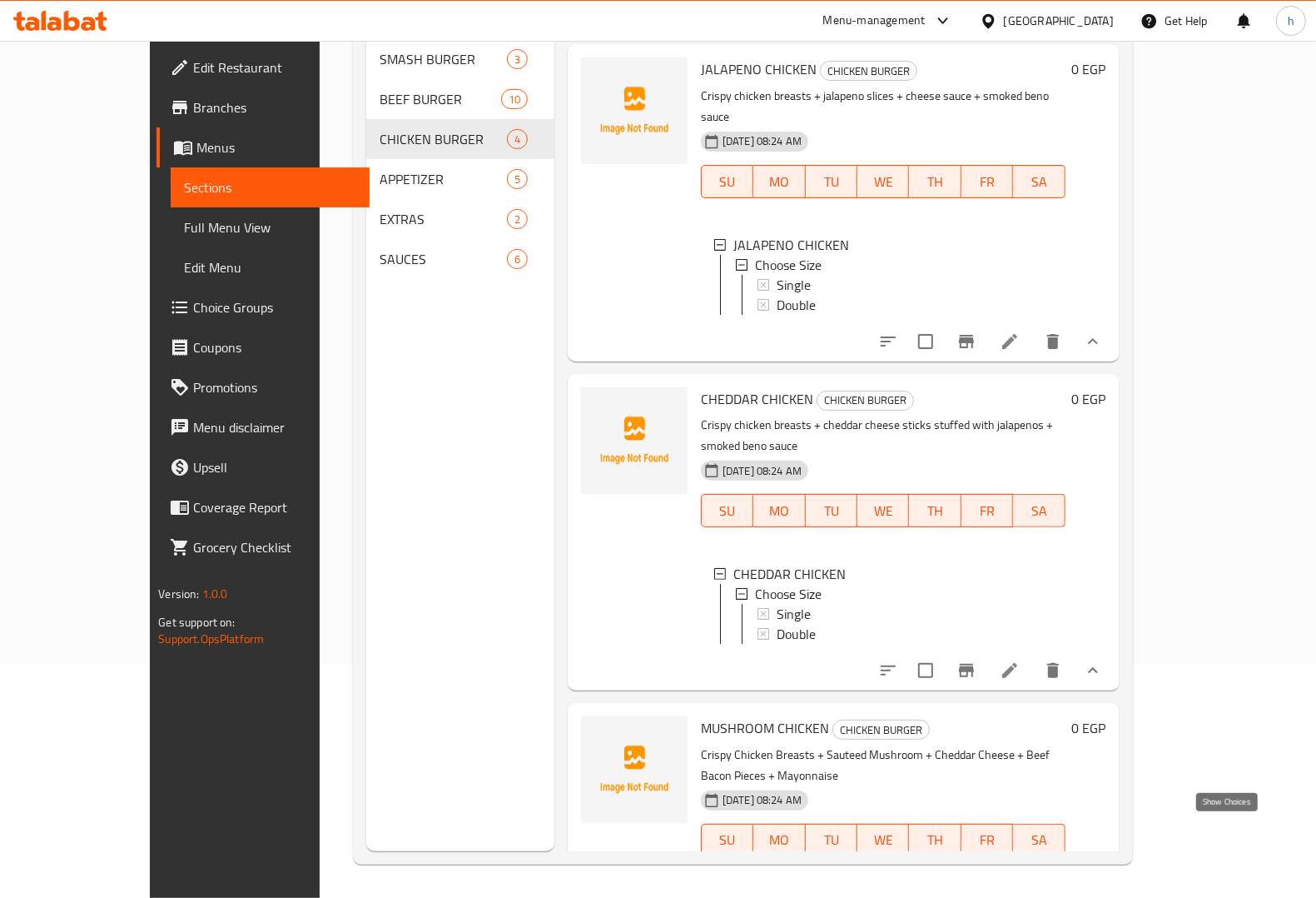
click at [1103, 863] on icon "show more" at bounding box center [1093, 873] width 20 height 20
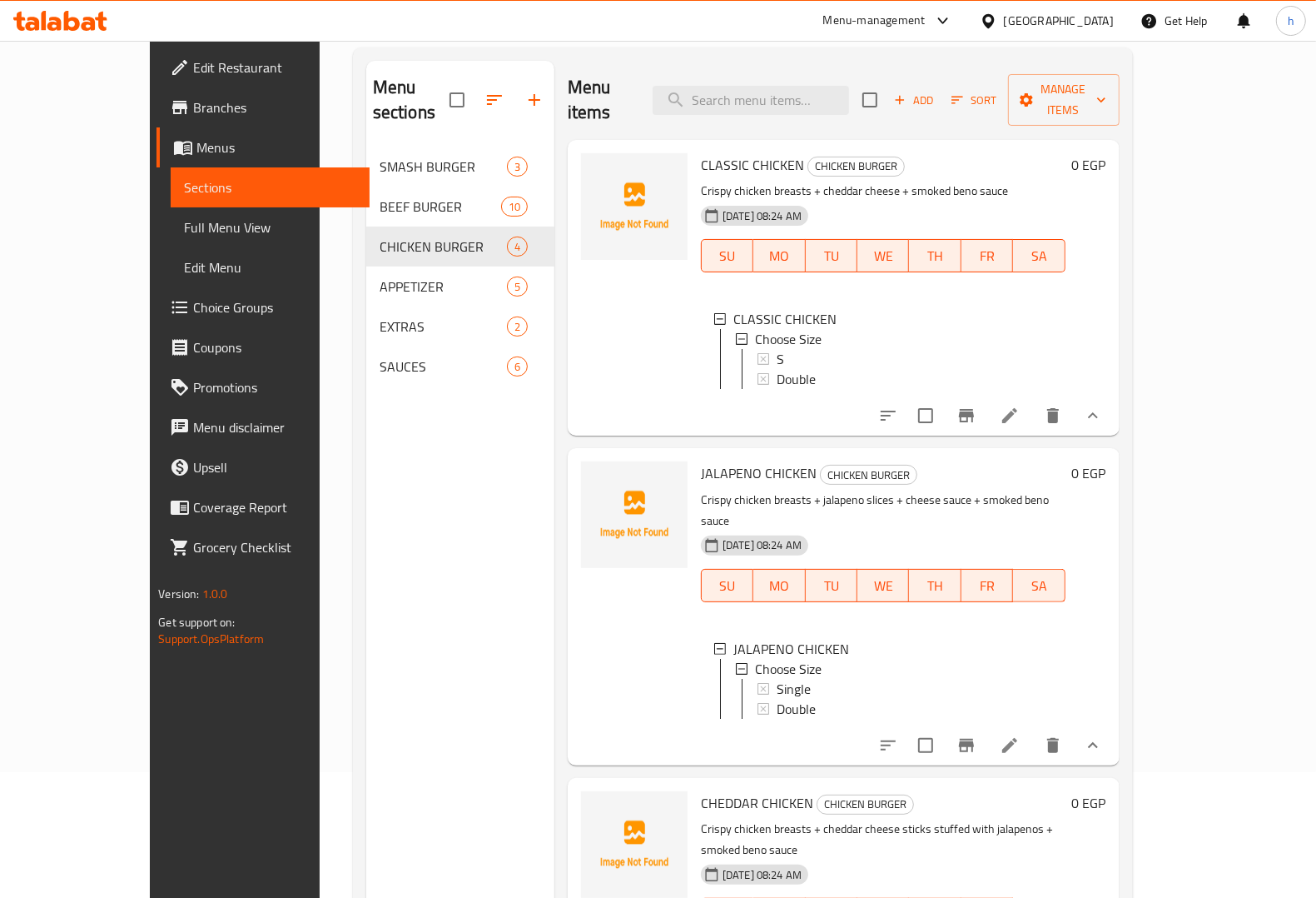
scroll to position [0, 0]
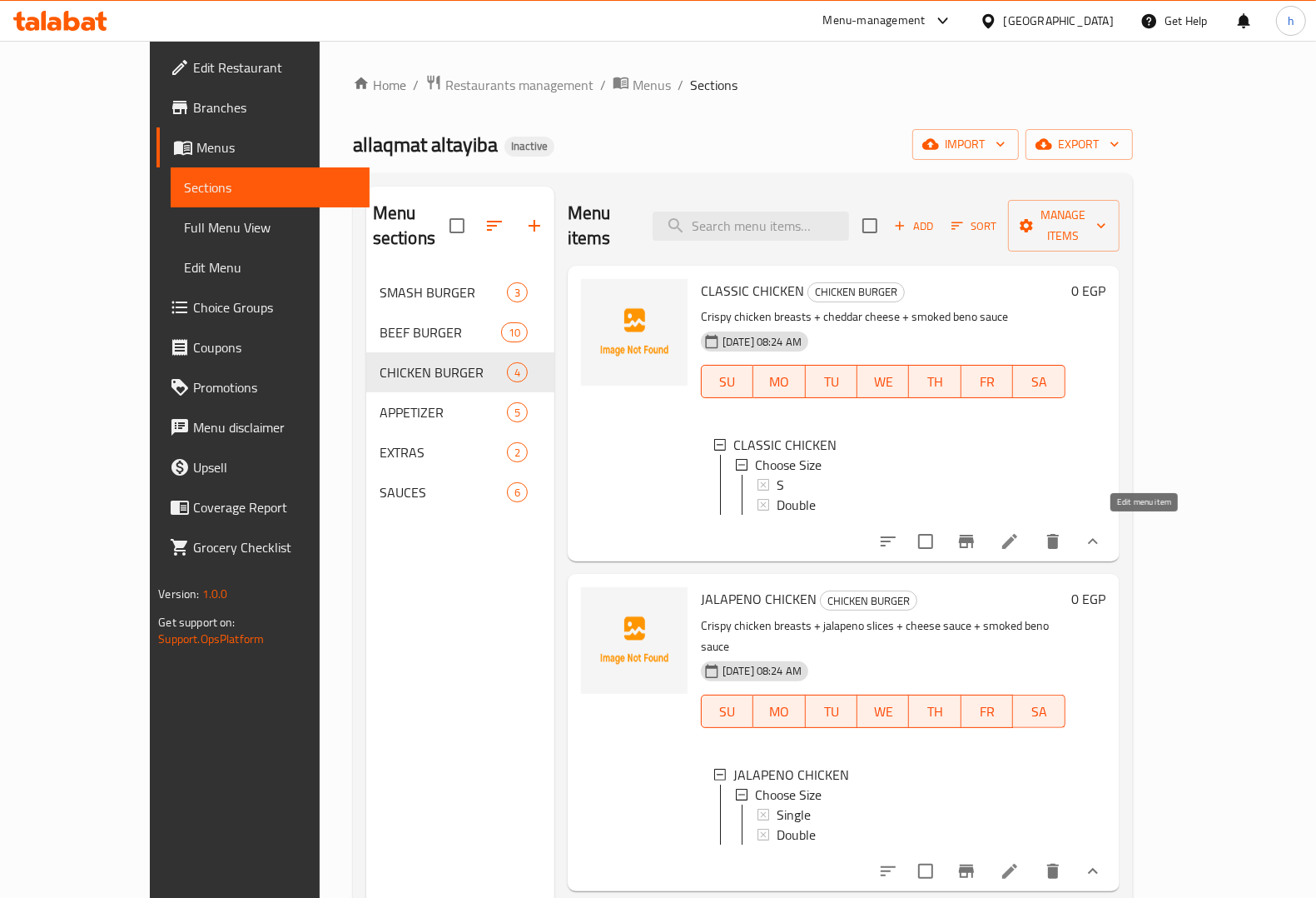
click at [1019, 540] on icon at bounding box center [1009, 541] width 20 height 20
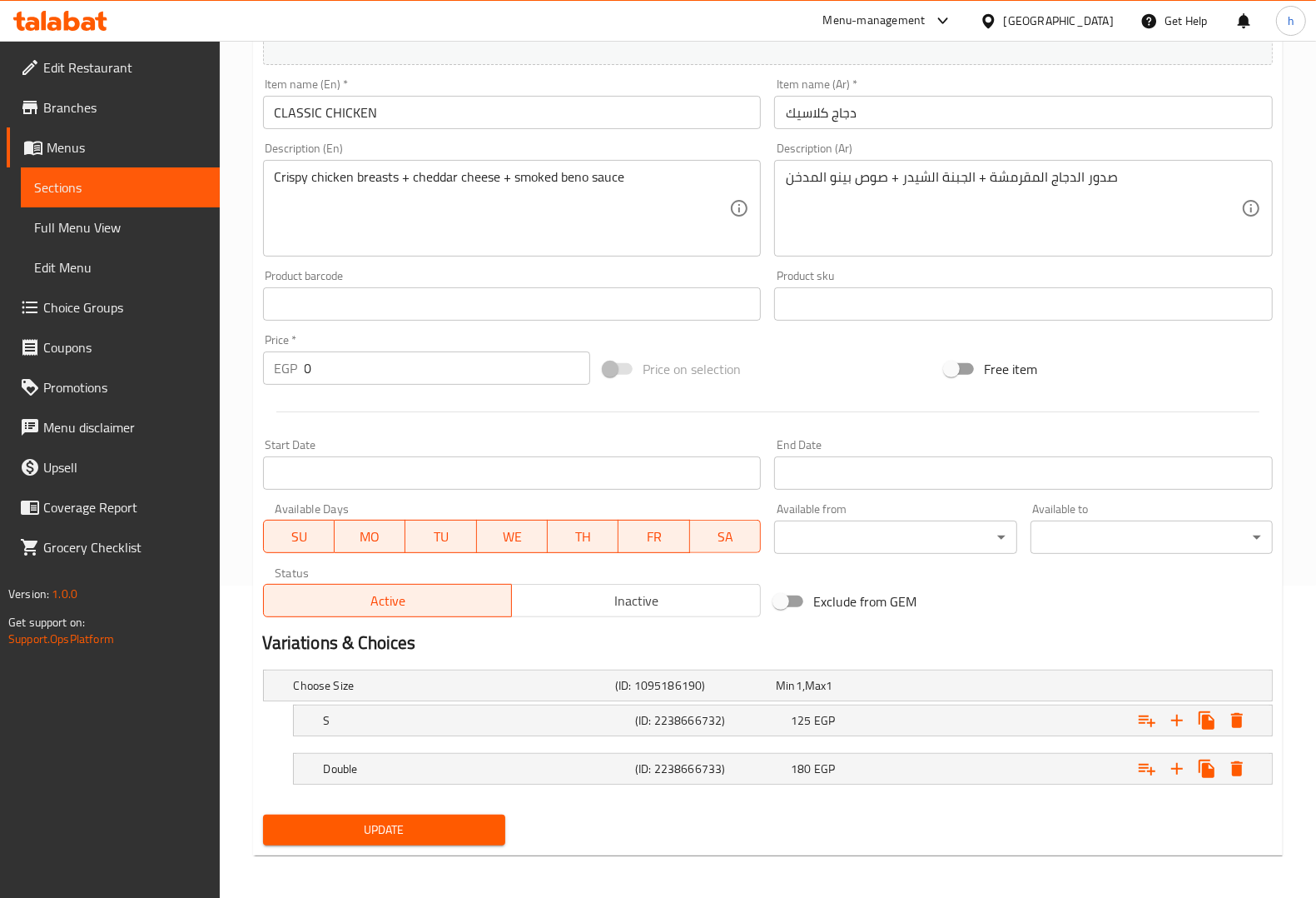
scroll to position [316, 0]
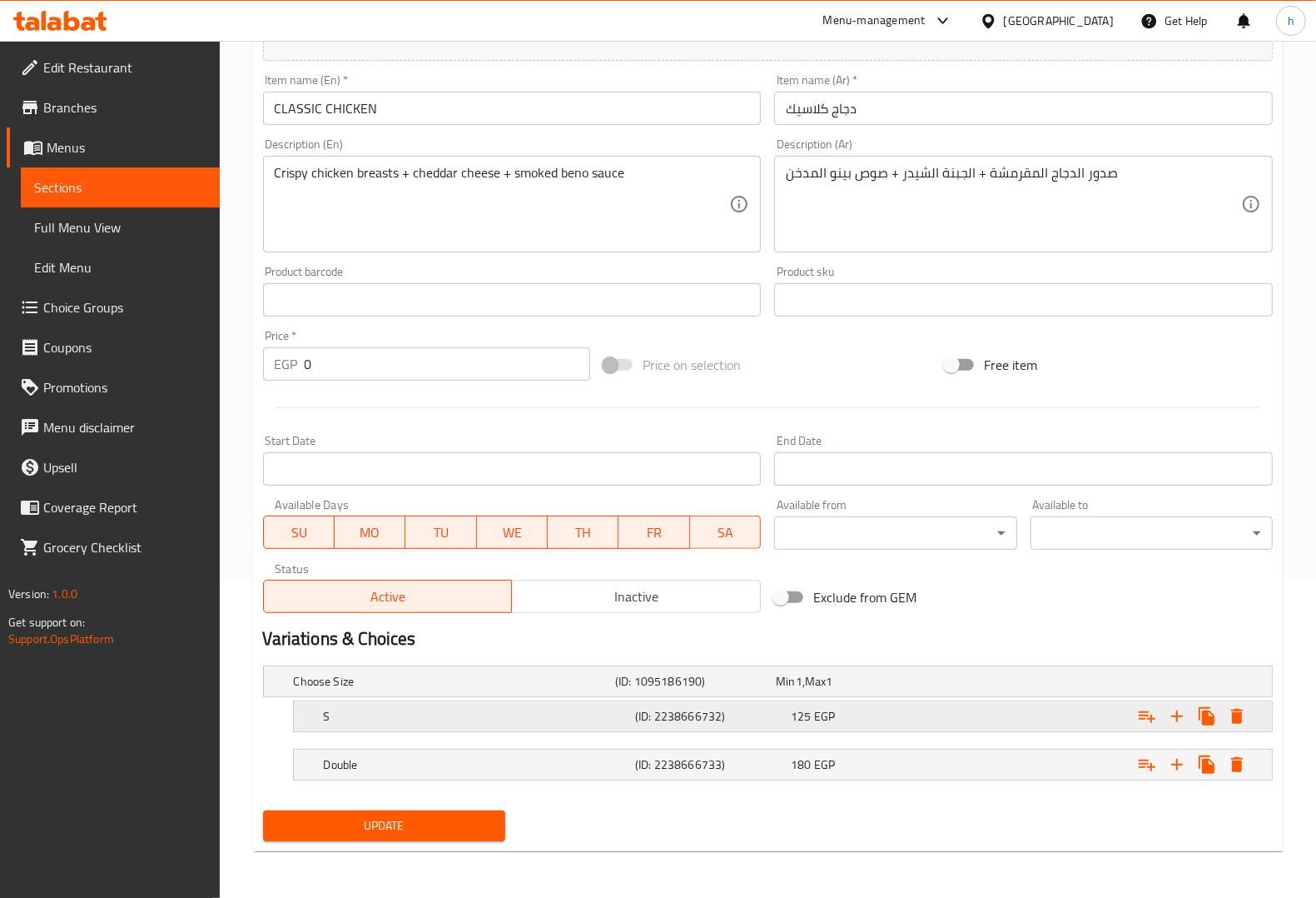
click at [492, 693] on div "S" at bounding box center [451, 681] width 321 height 24
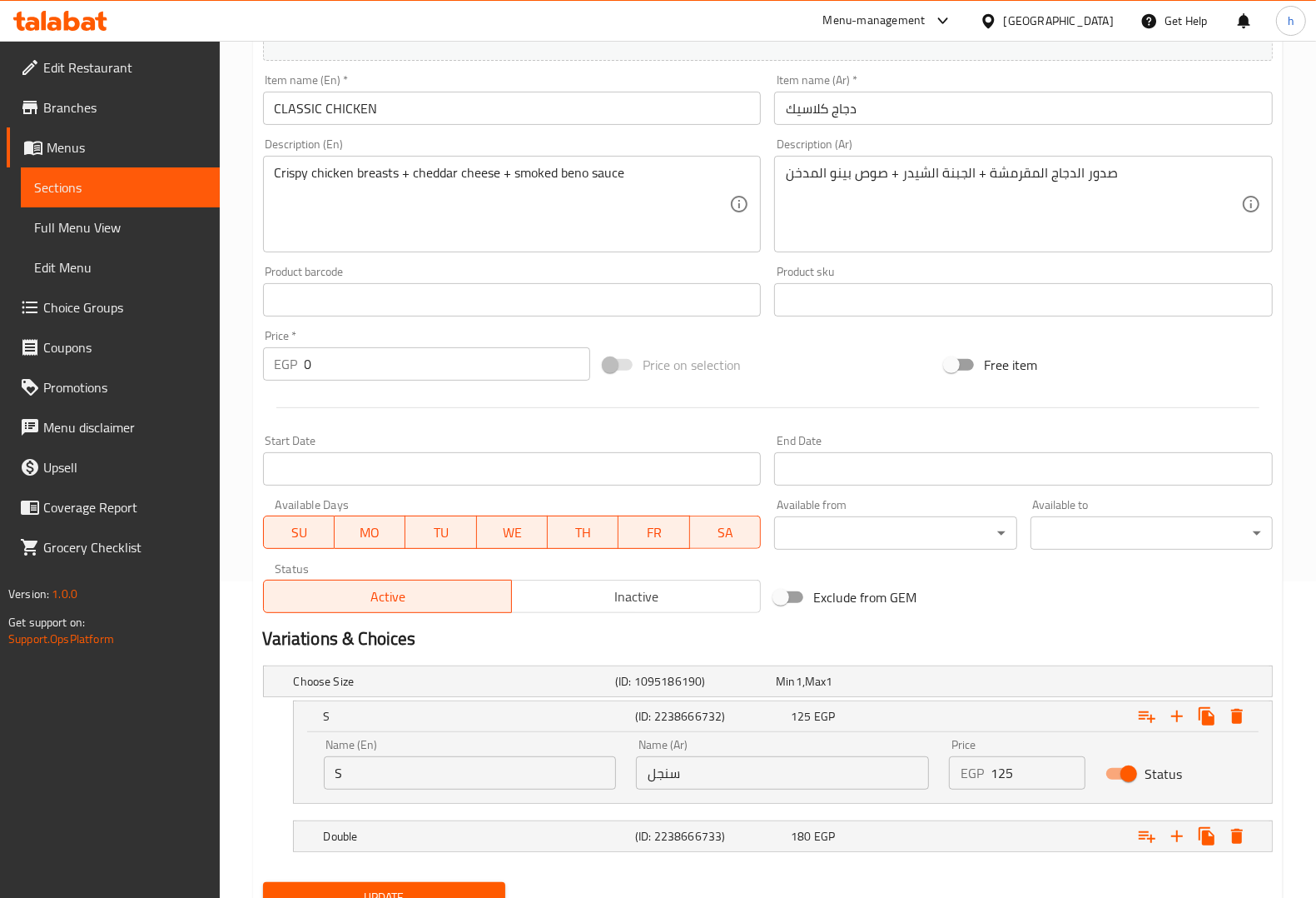
click at [377, 781] on input "S" at bounding box center [471, 773] width 293 height 34
type input "Single"
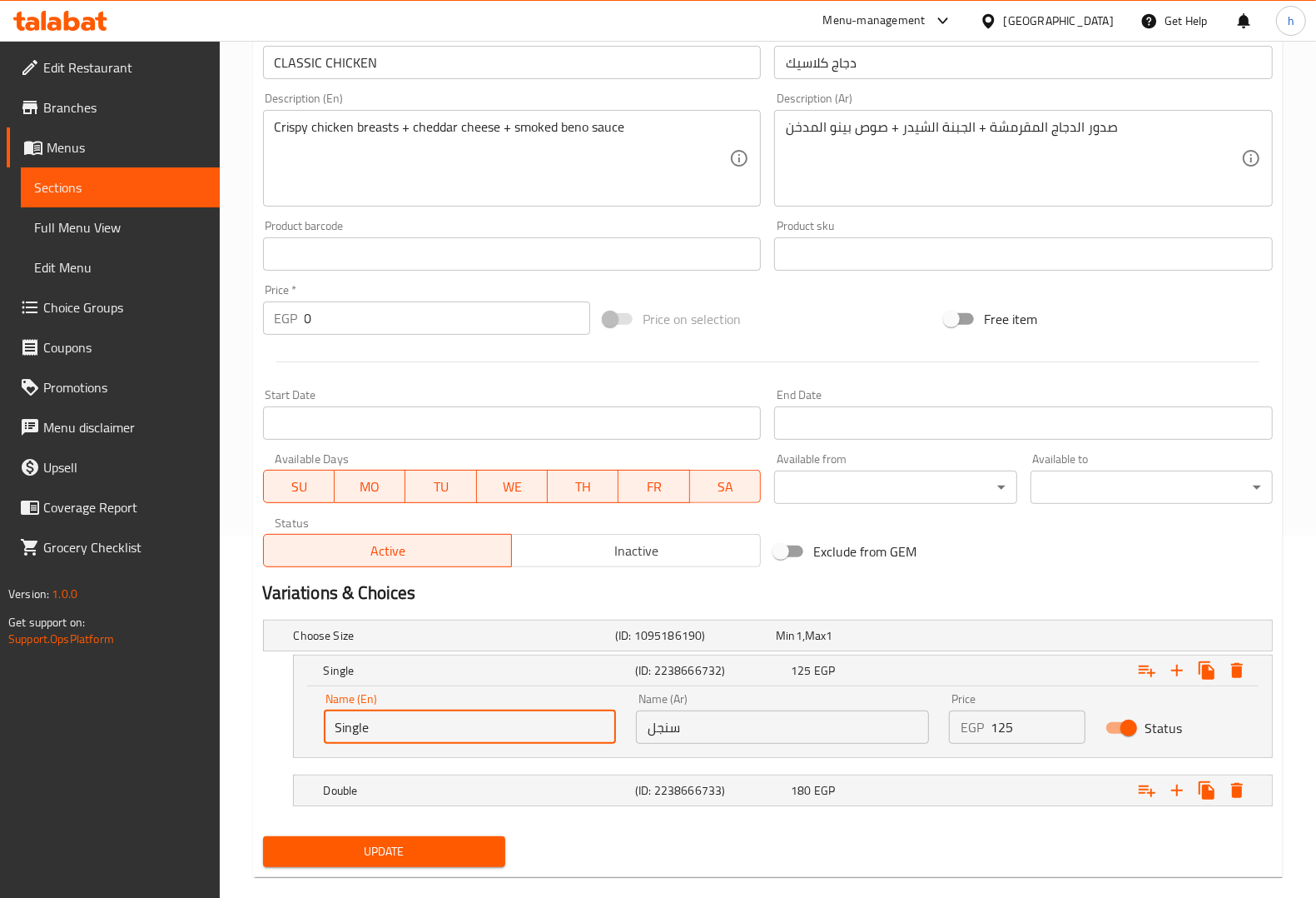
scroll to position [388, 0]
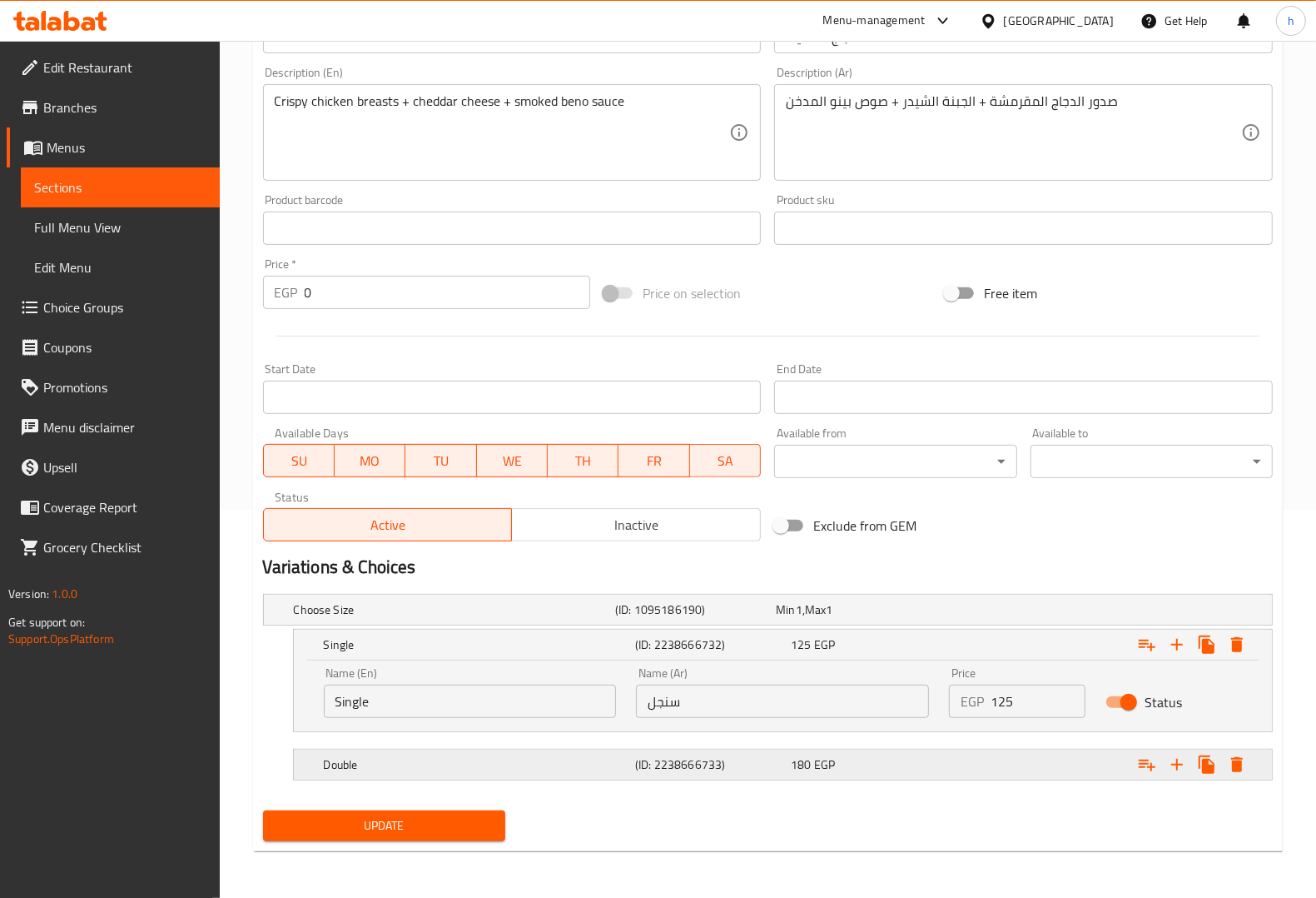
click at [433, 618] on h5 "Double" at bounding box center [451, 609] width 314 height 17
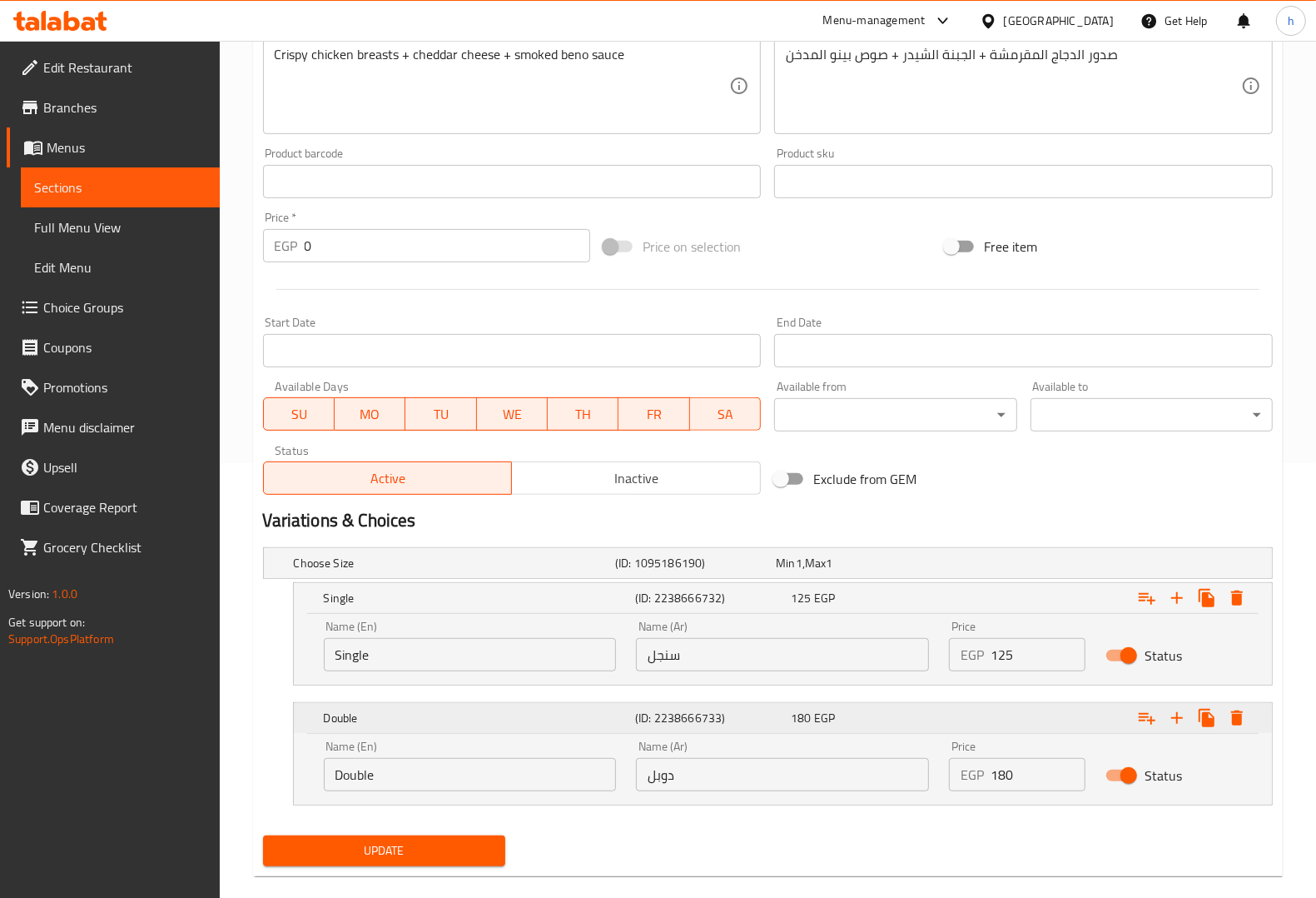
scroll to position [459, 0]
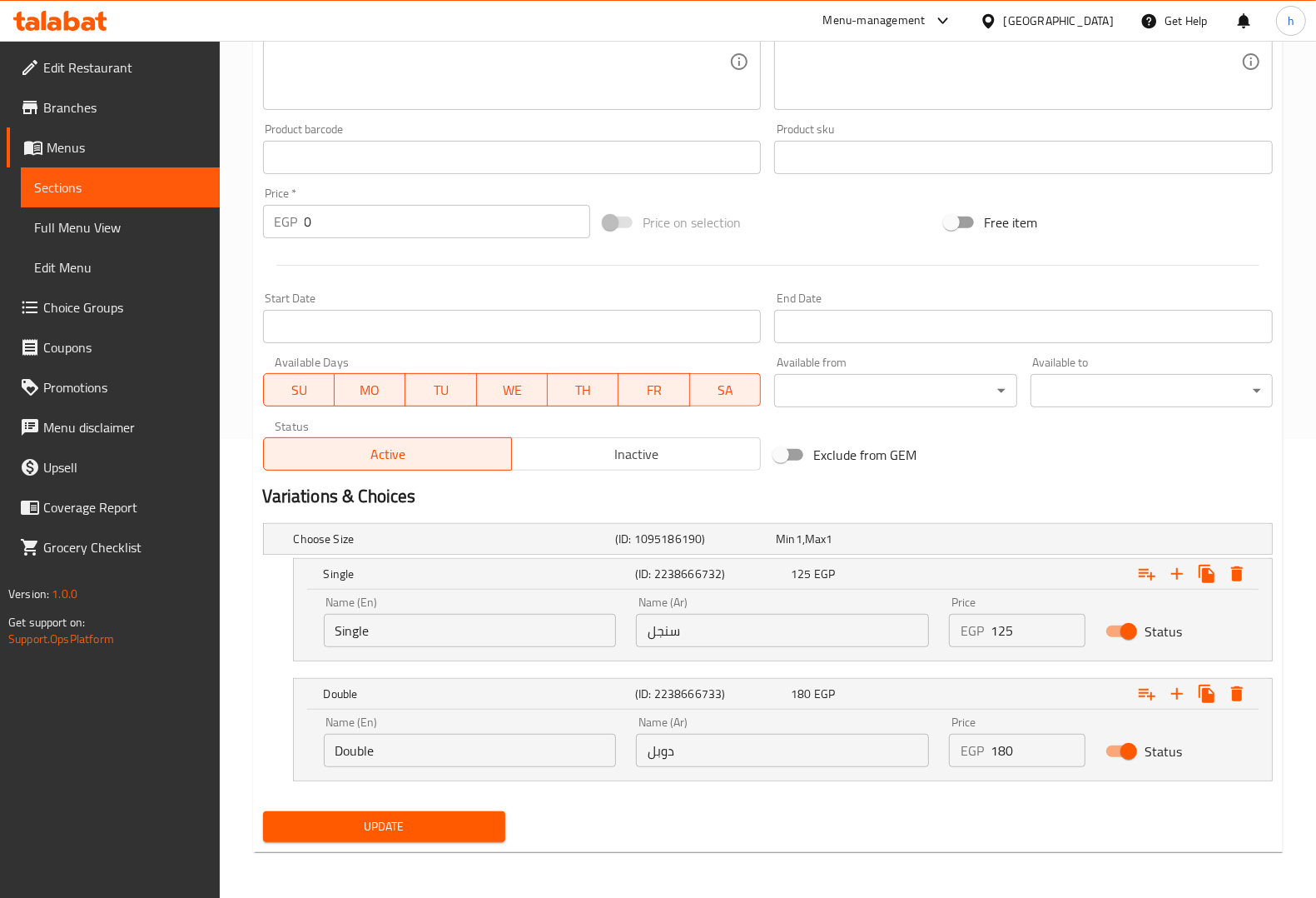
click at [414, 813] on button "Update" at bounding box center [384, 826] width 242 height 31
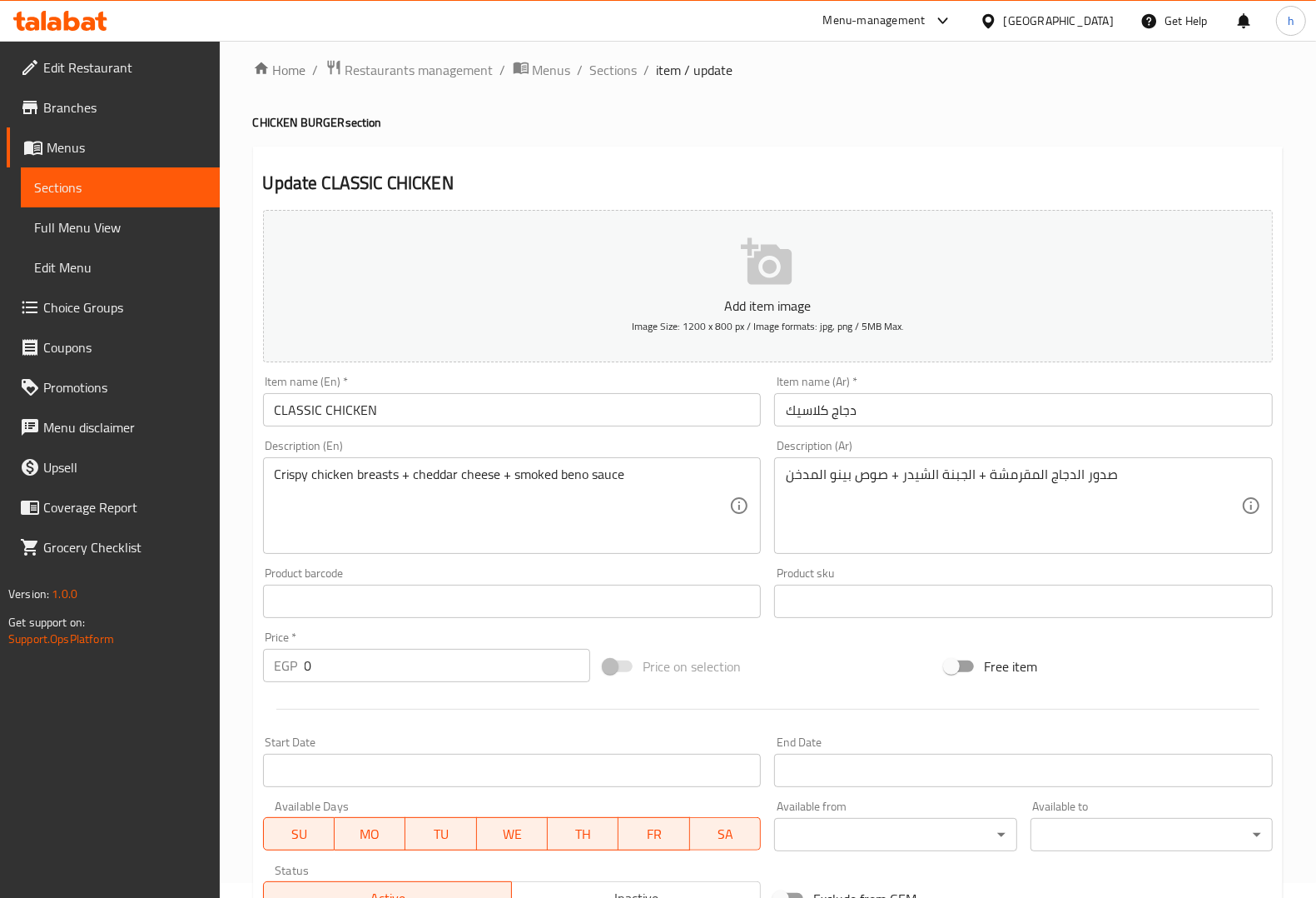
scroll to position [0, 0]
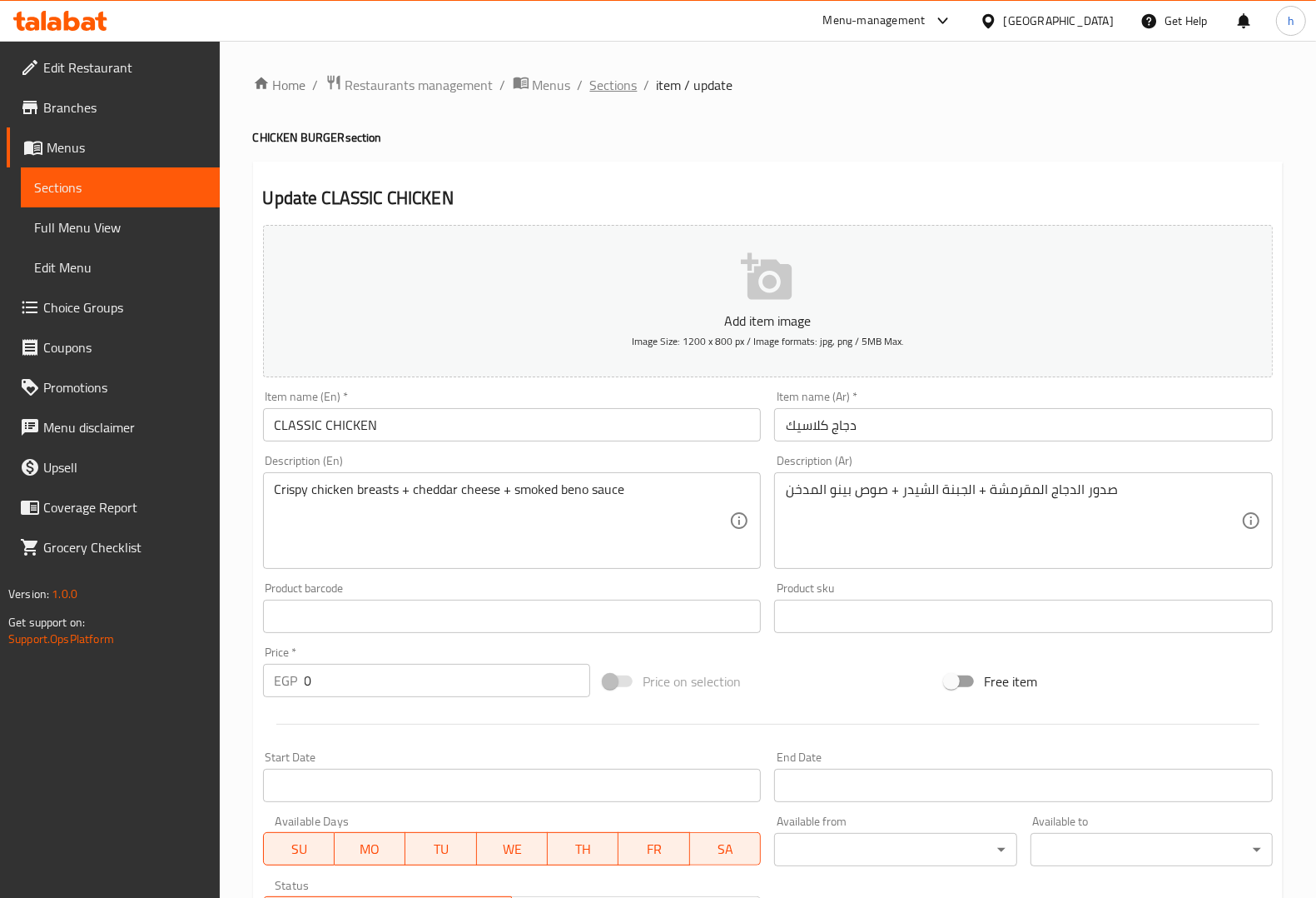
click at [602, 83] on span "Sections" at bounding box center [614, 85] width 47 height 20
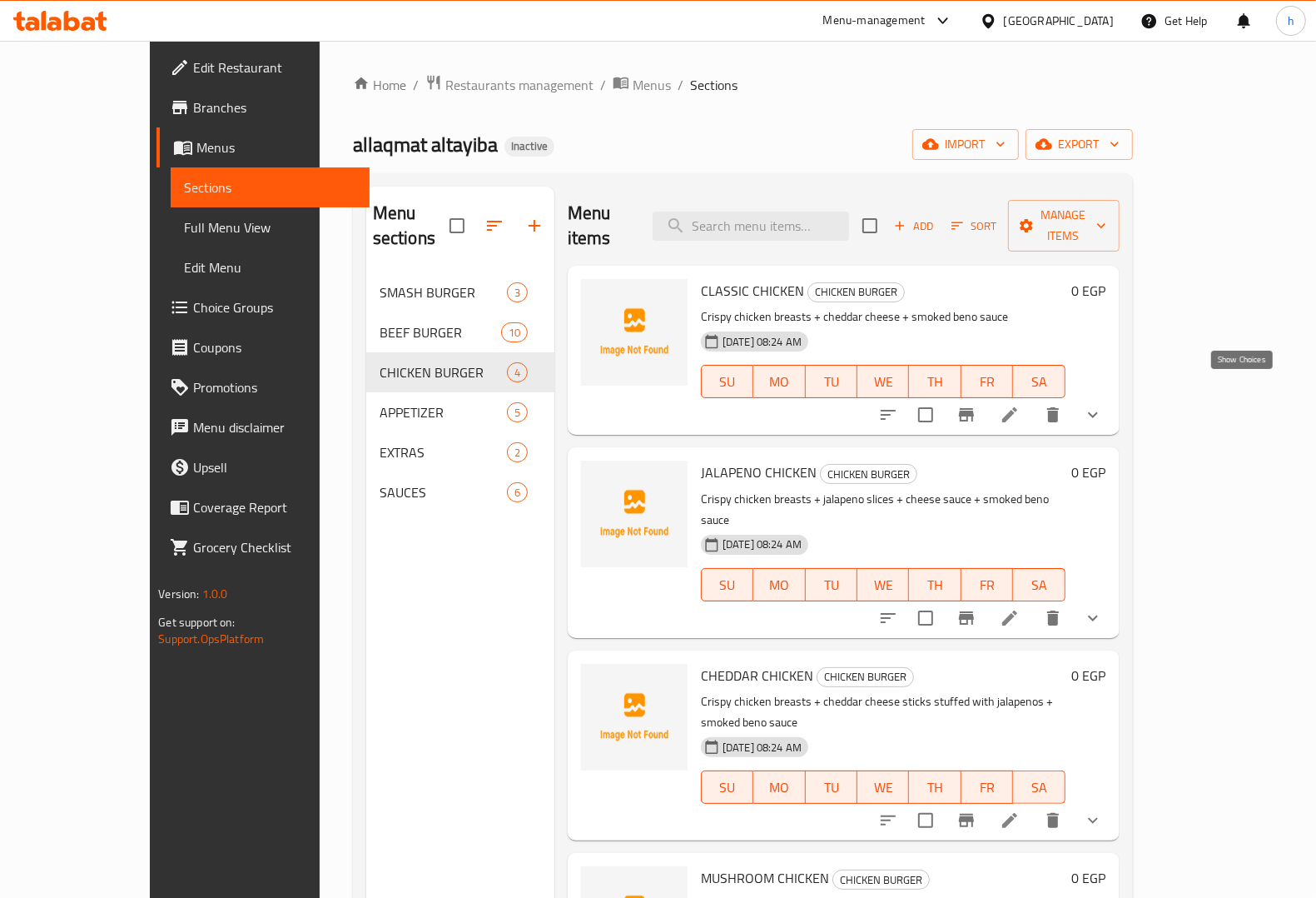
click at [1103, 404] on icon "show more" at bounding box center [1093, 414] width 20 height 20
click at [1113, 398] on button "show more" at bounding box center [1093, 415] width 40 height 37
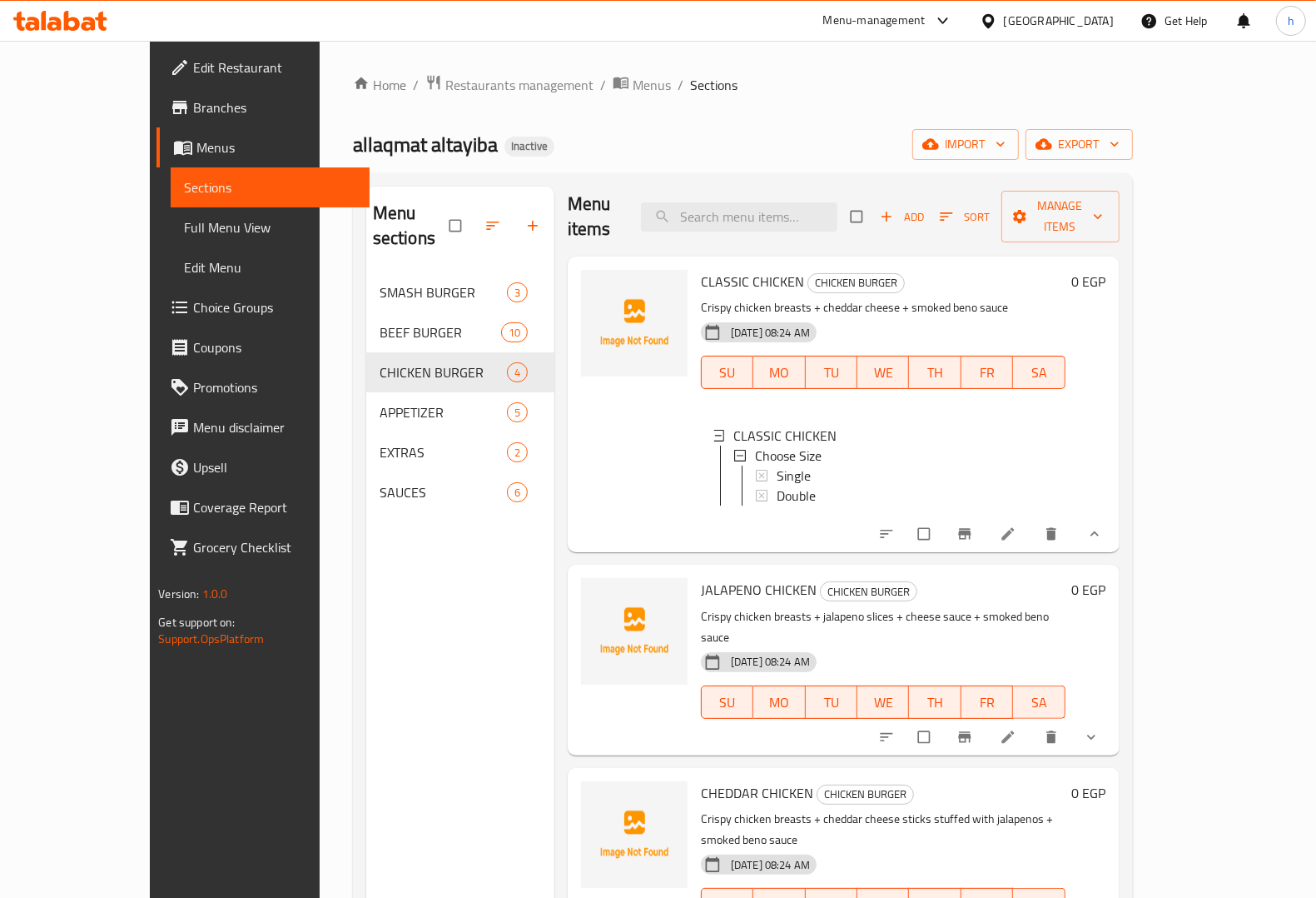
scroll to position [13, 0]
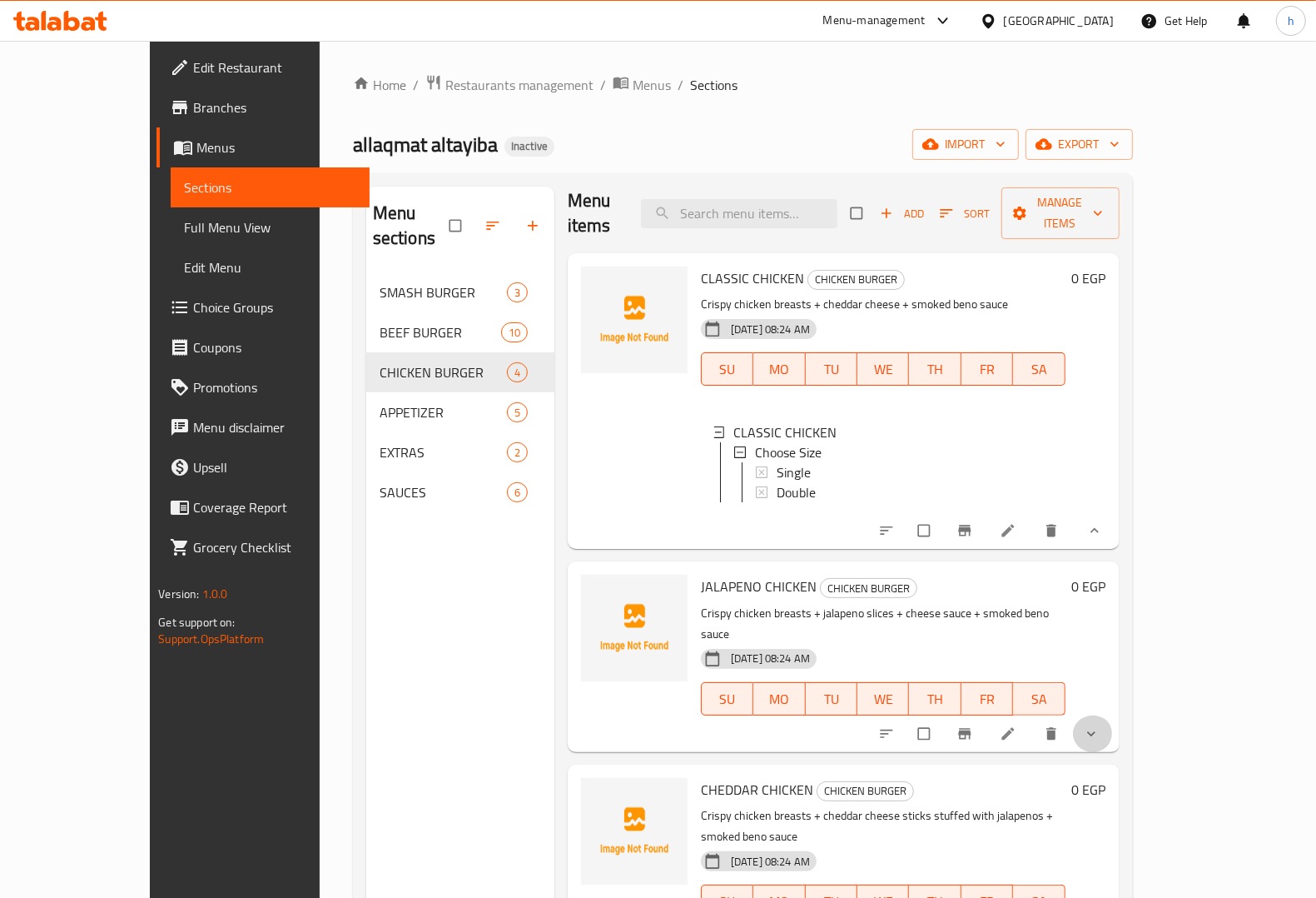
click at [1103, 725] on span "show more" at bounding box center [1093, 733] width 20 height 17
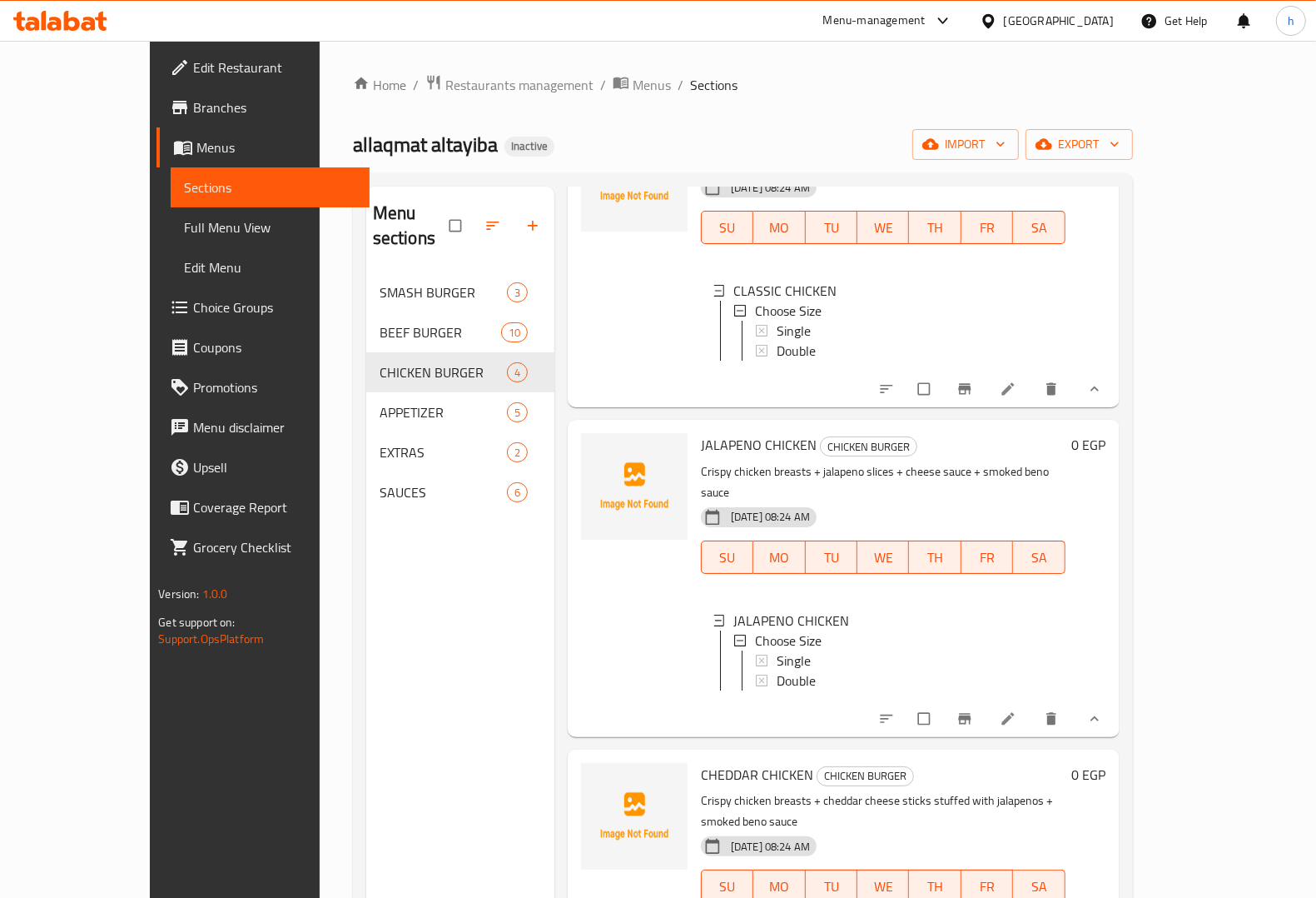
scroll to position [155, 0]
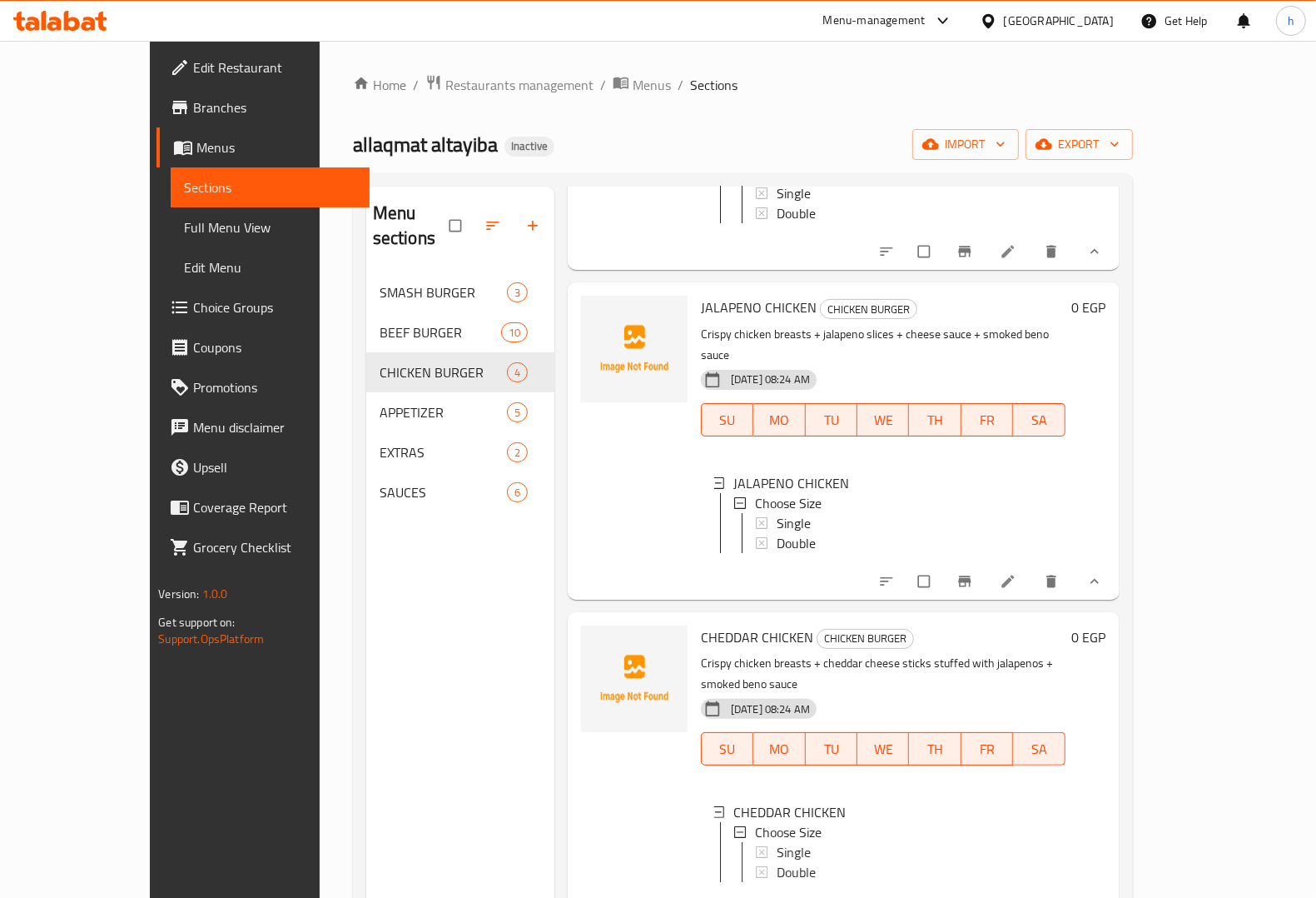
scroll to position [297, 0]
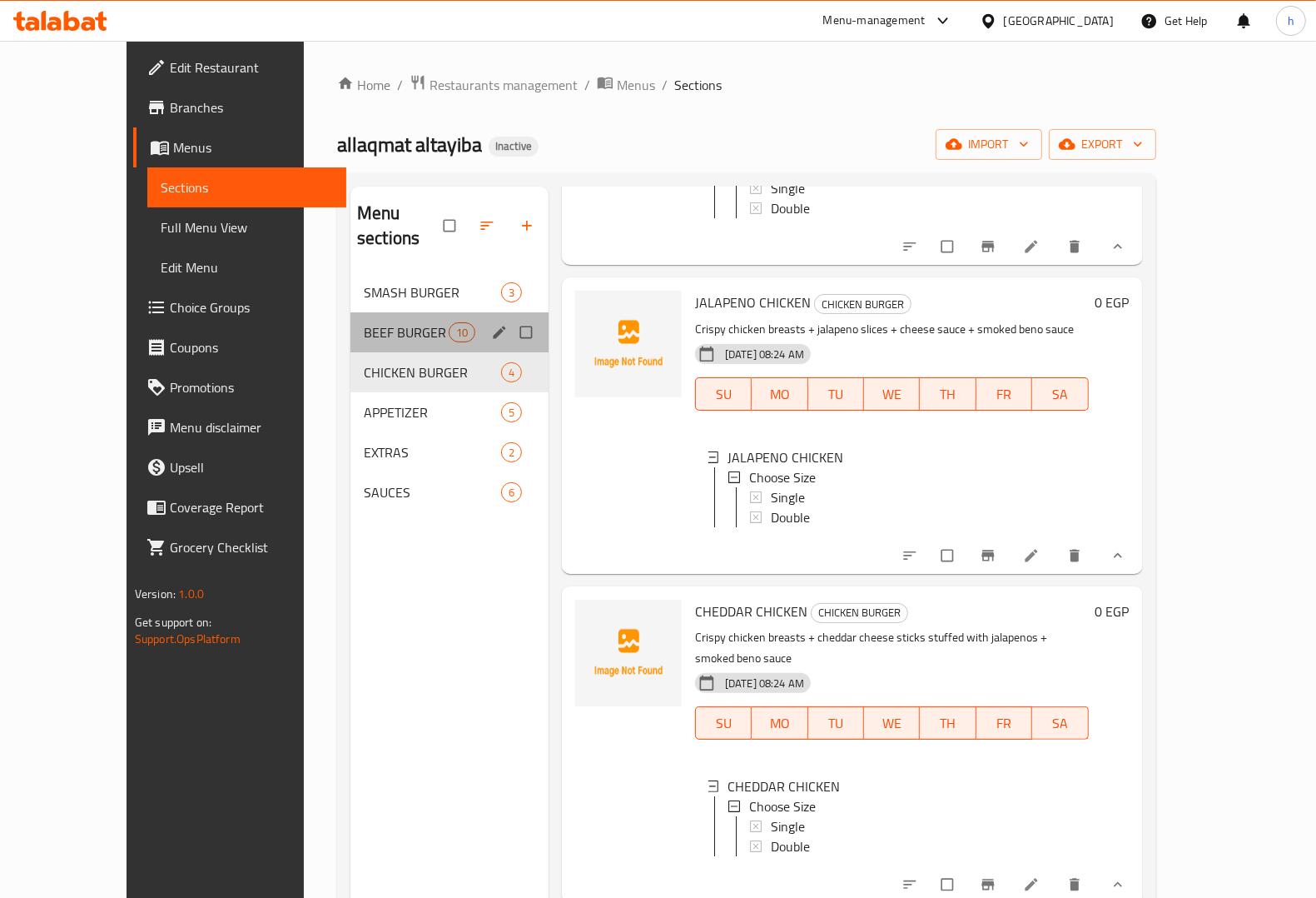
click at [364, 322] on span "BEEF BURGER" at bounding box center [406, 332] width 85 height 20
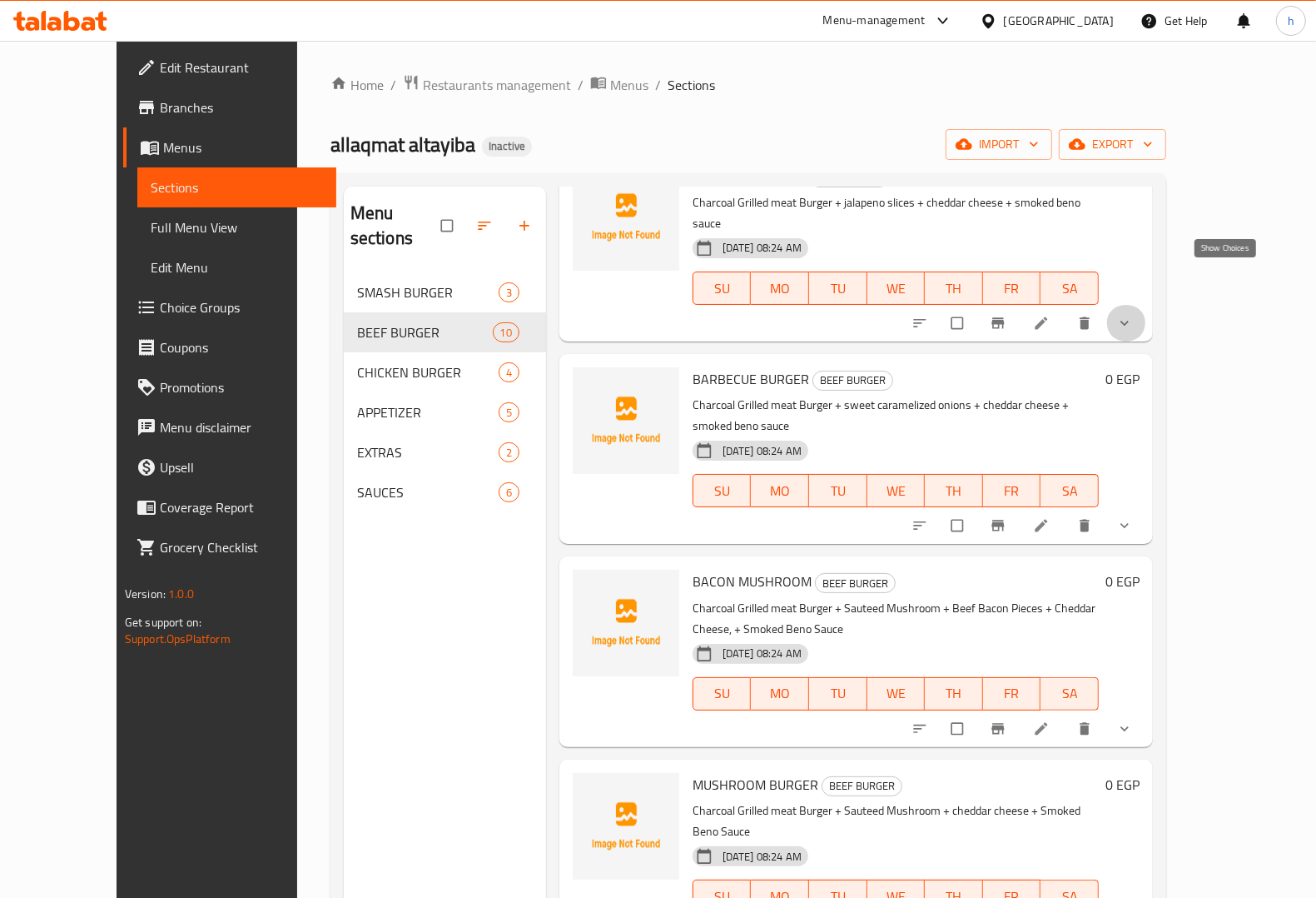
click at [1133, 314] on icon "show more" at bounding box center [1124, 322] width 17 height 17
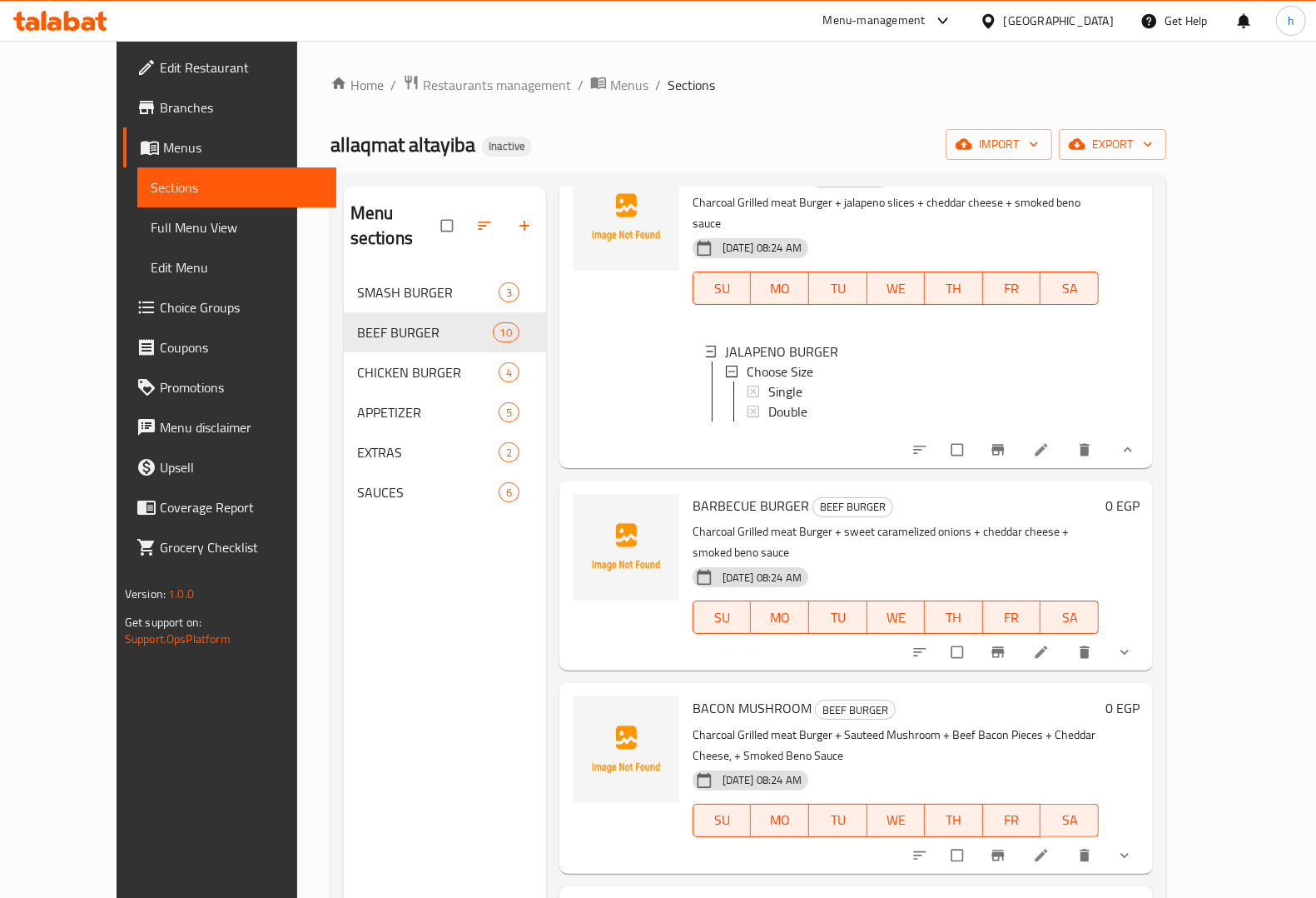
click at [1133, 644] on icon "show more" at bounding box center [1124, 652] width 17 height 17
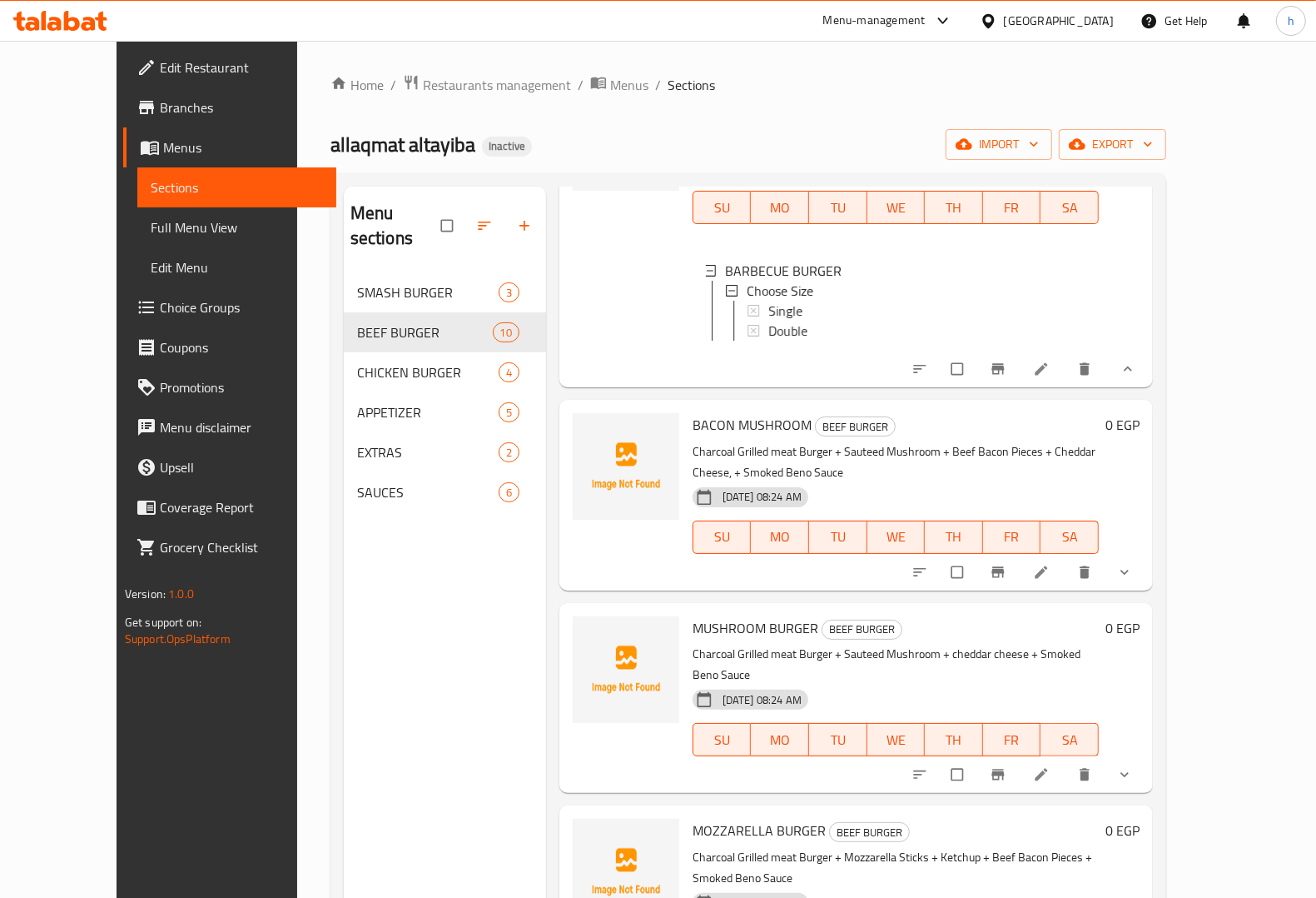
scroll to position [713, 0]
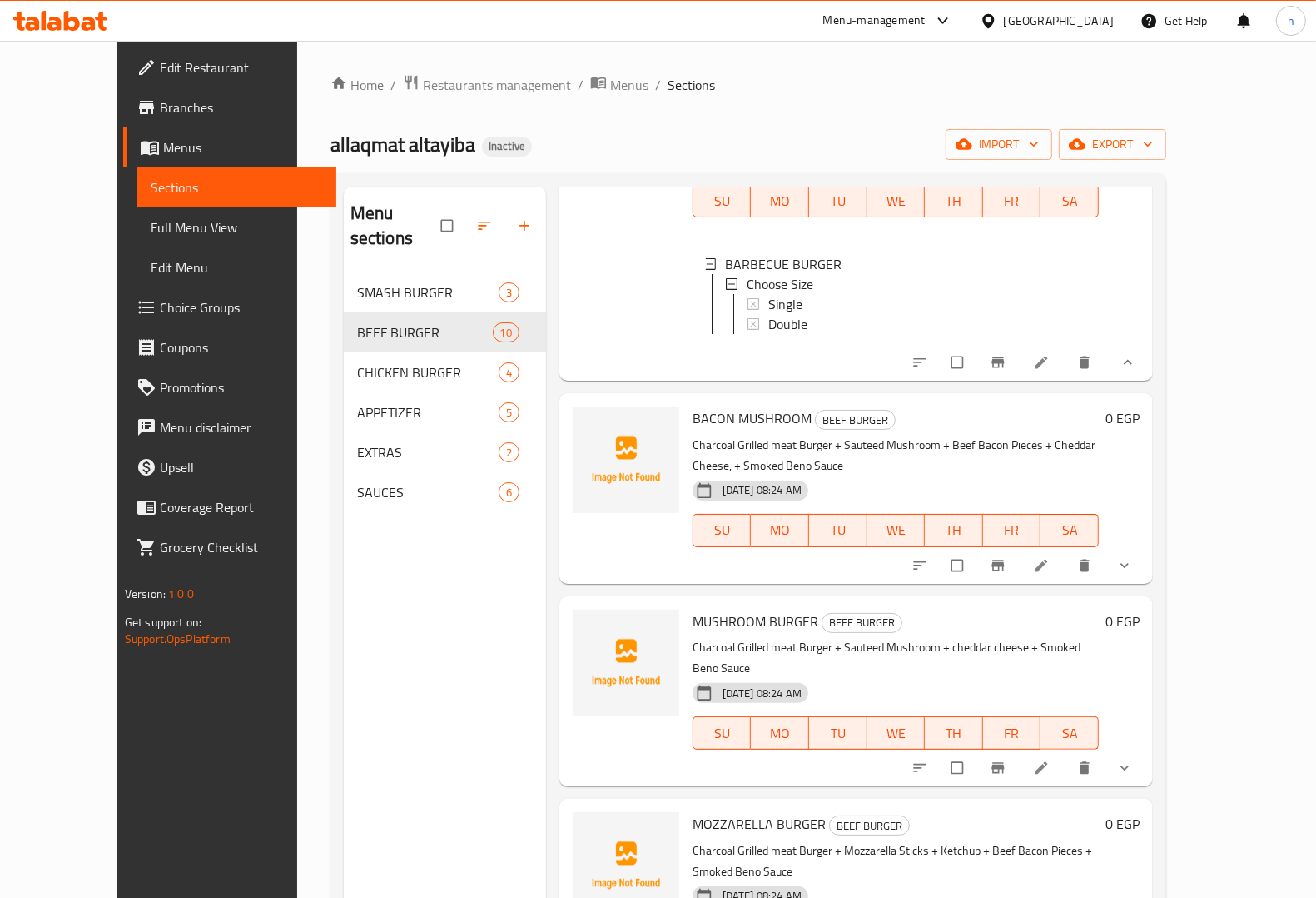
click at [1146, 547] on button "show more" at bounding box center [1126, 565] width 40 height 37
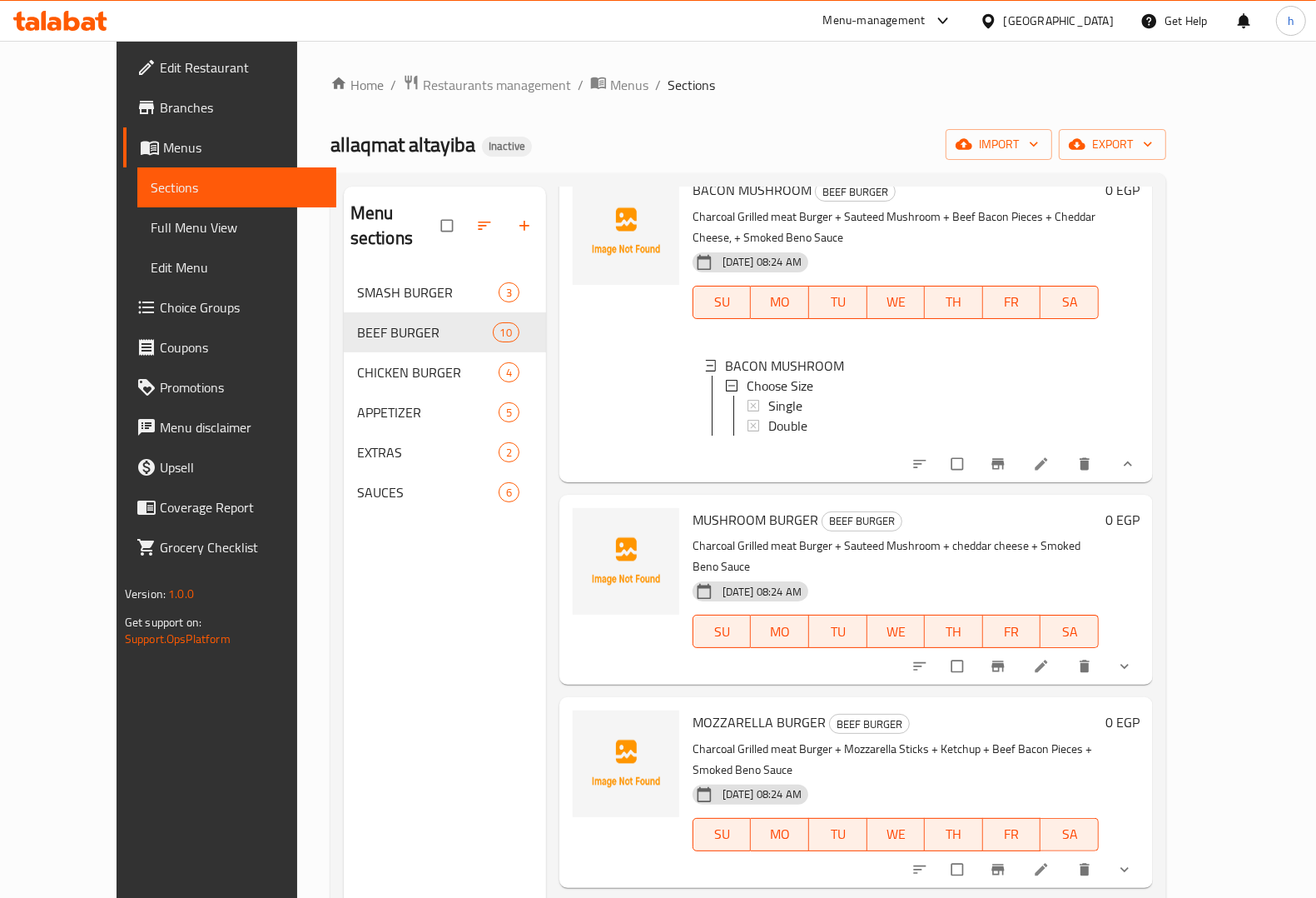
scroll to position [1026, 0]
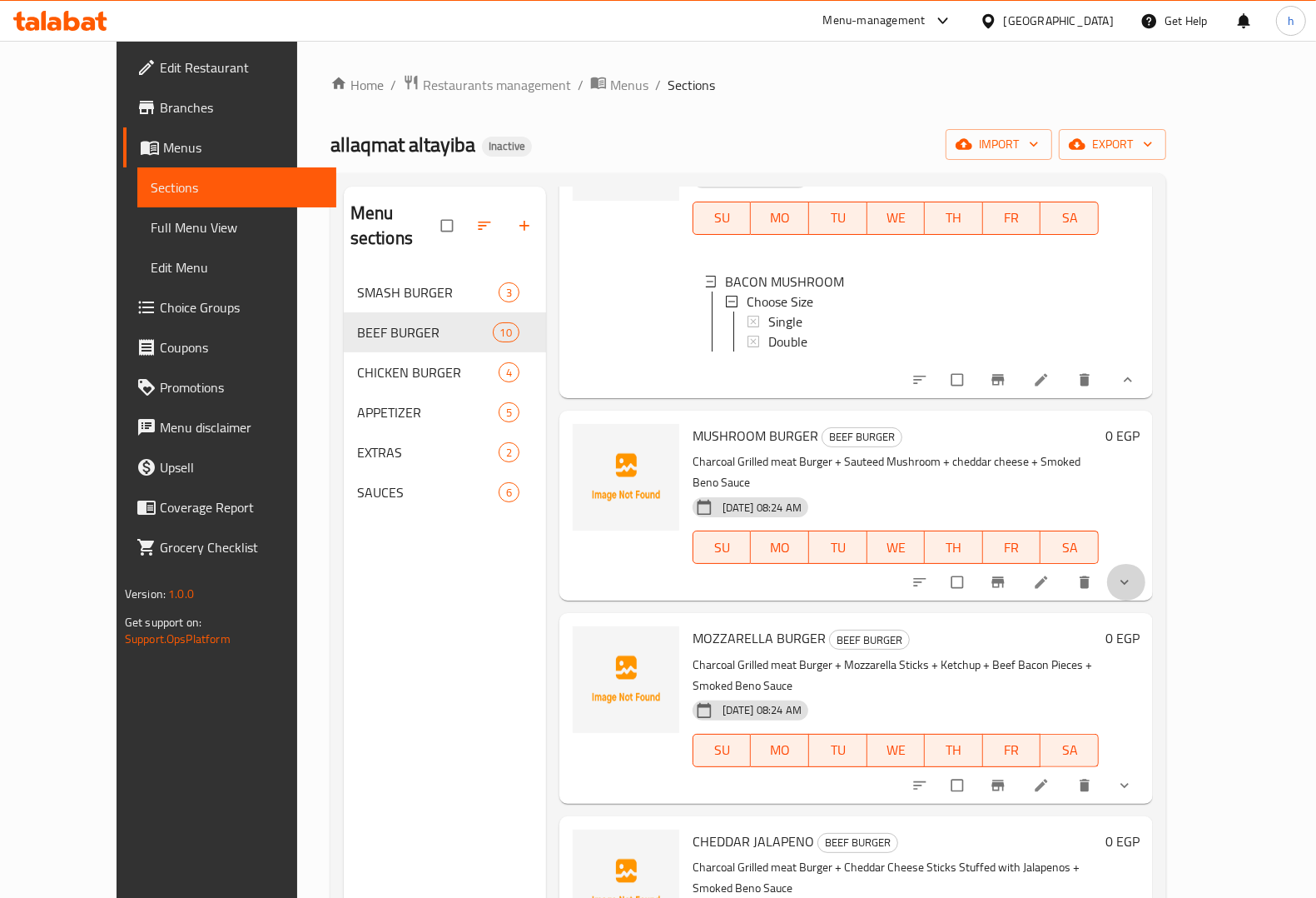
click at [1146, 564] on button "show more" at bounding box center [1126, 582] width 40 height 37
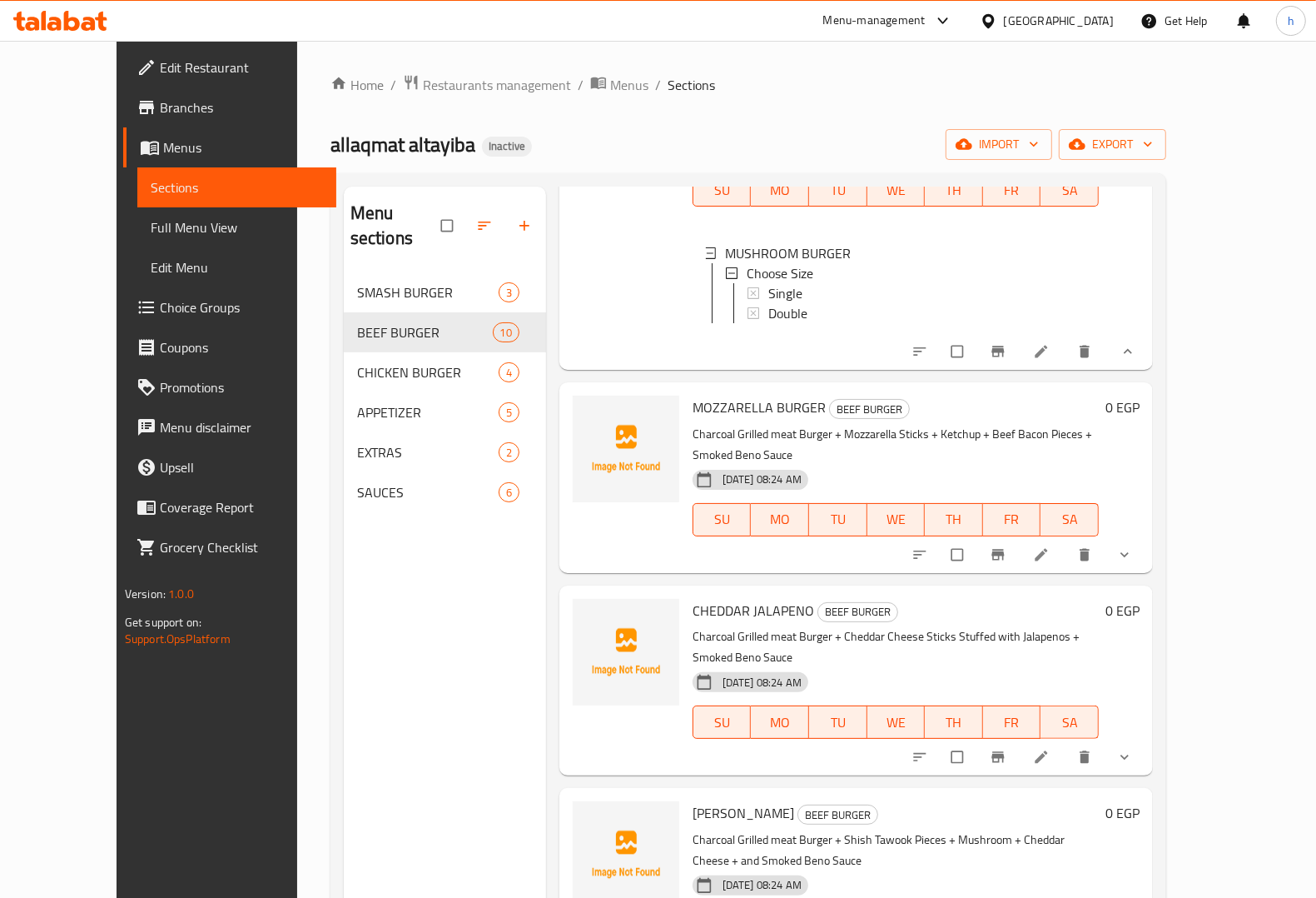
scroll to position [1442, 0]
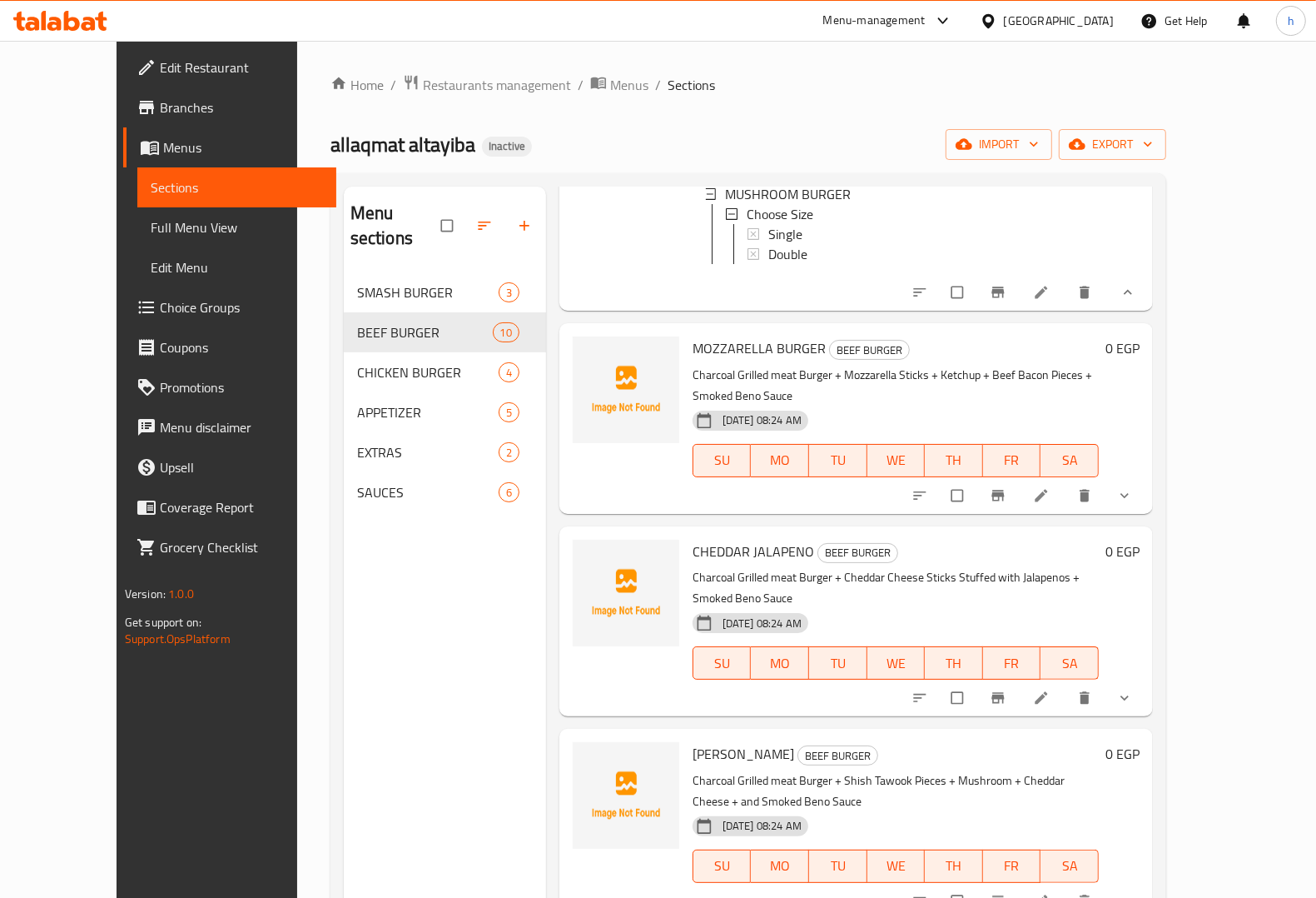
click at [1146, 477] on button "show more" at bounding box center [1126, 494] width 40 height 37
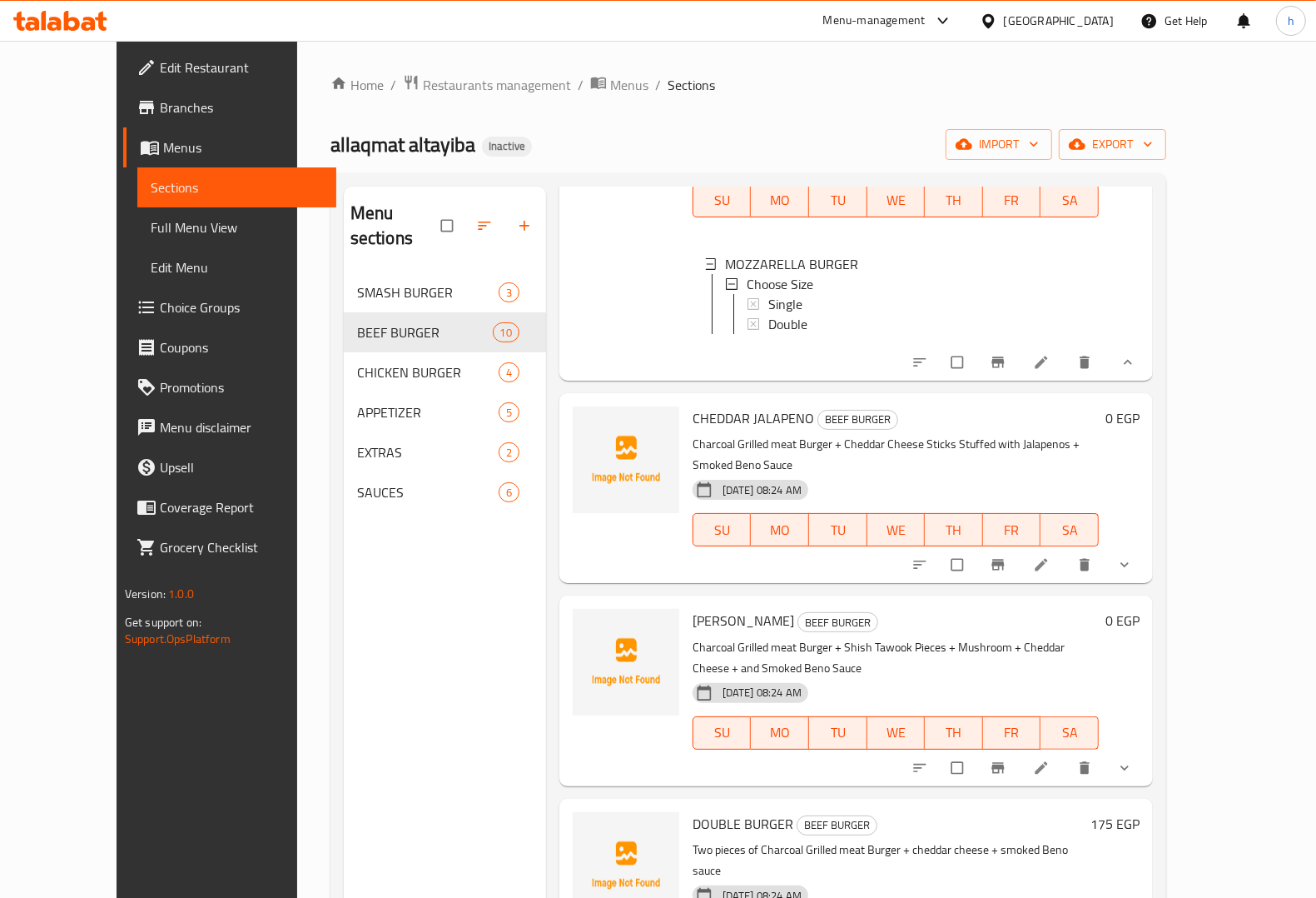
scroll to position [1713, 0]
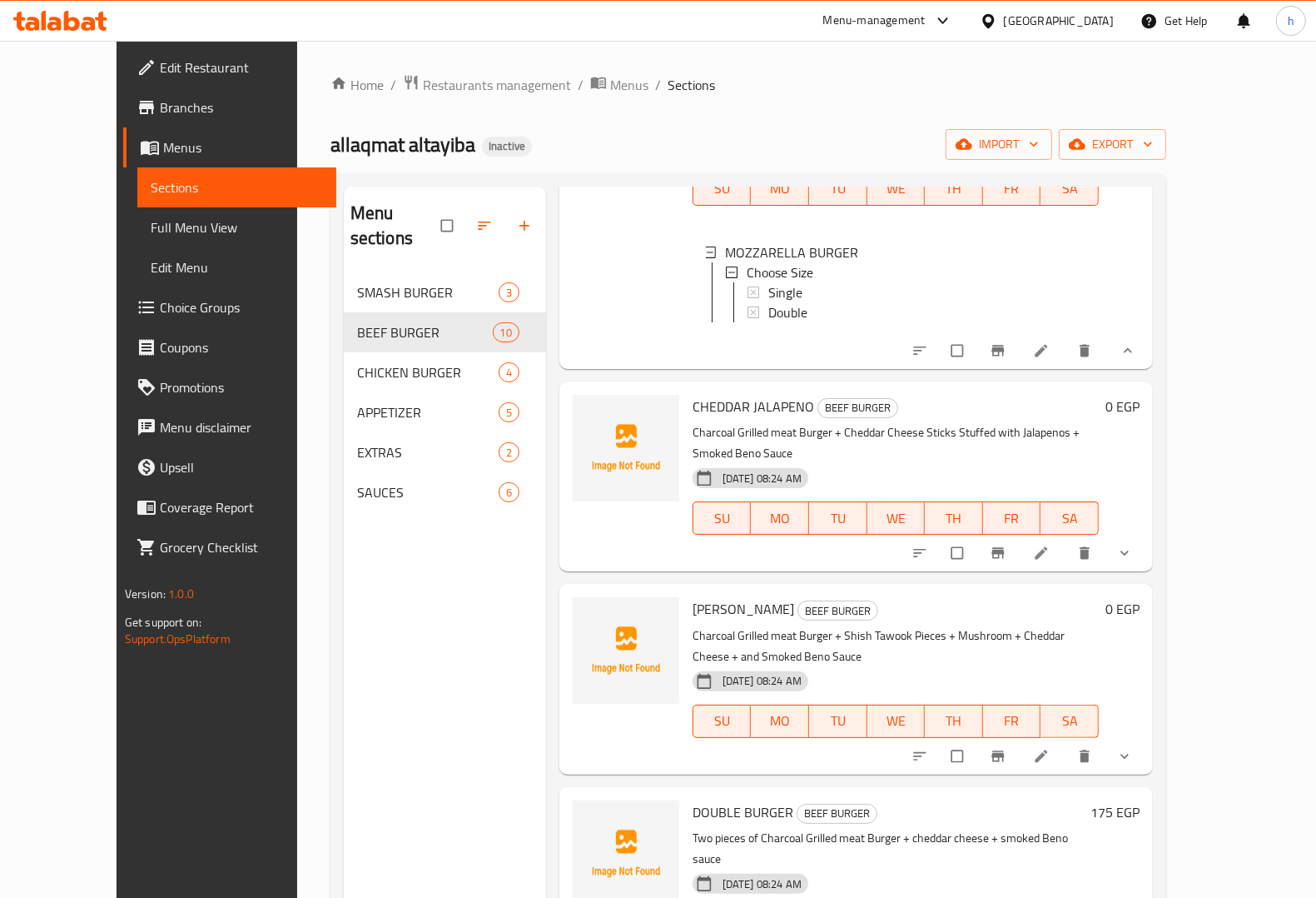
click at [1146, 535] on button "show more" at bounding box center [1126, 553] width 40 height 37
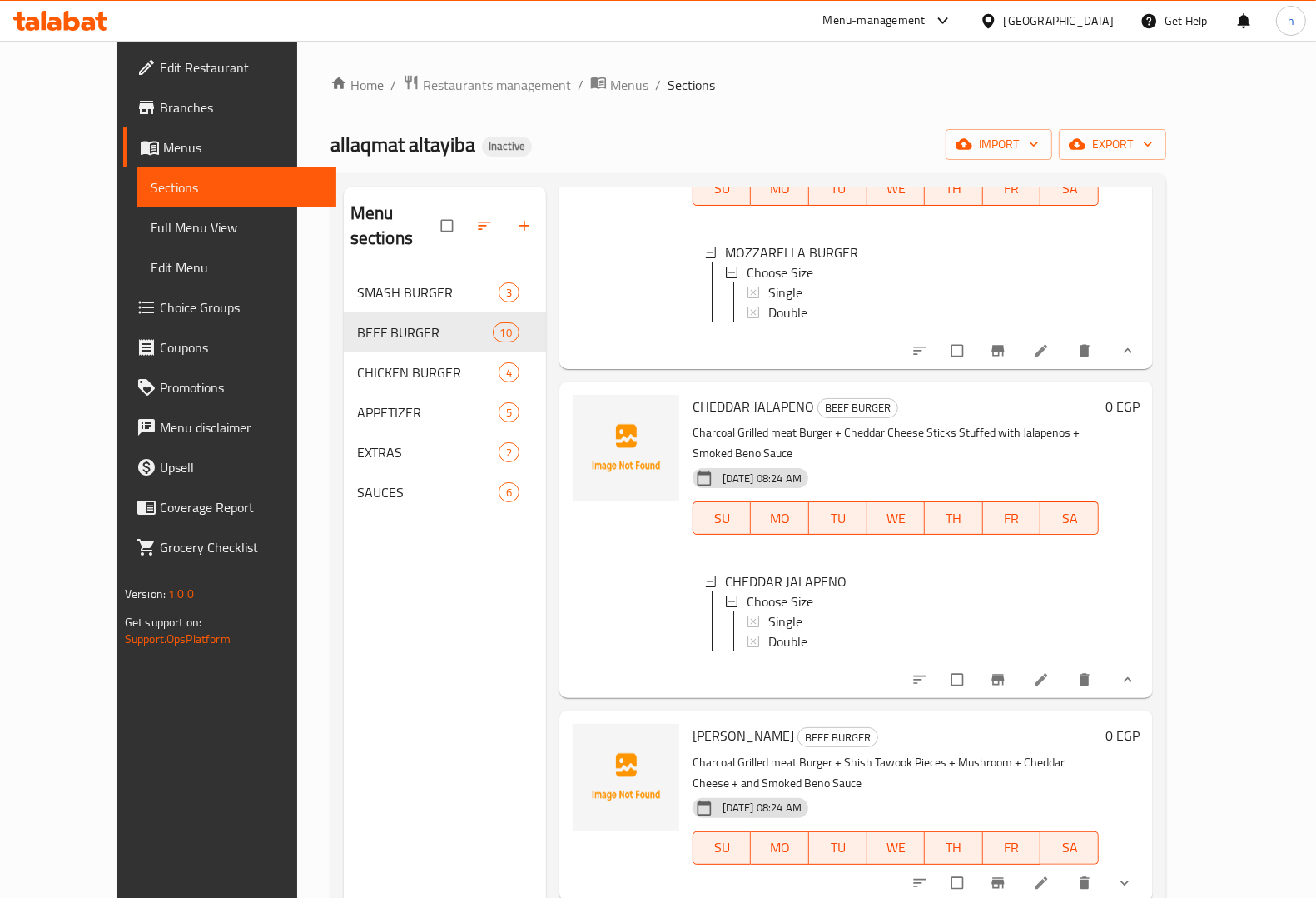
scroll to position [2, 0]
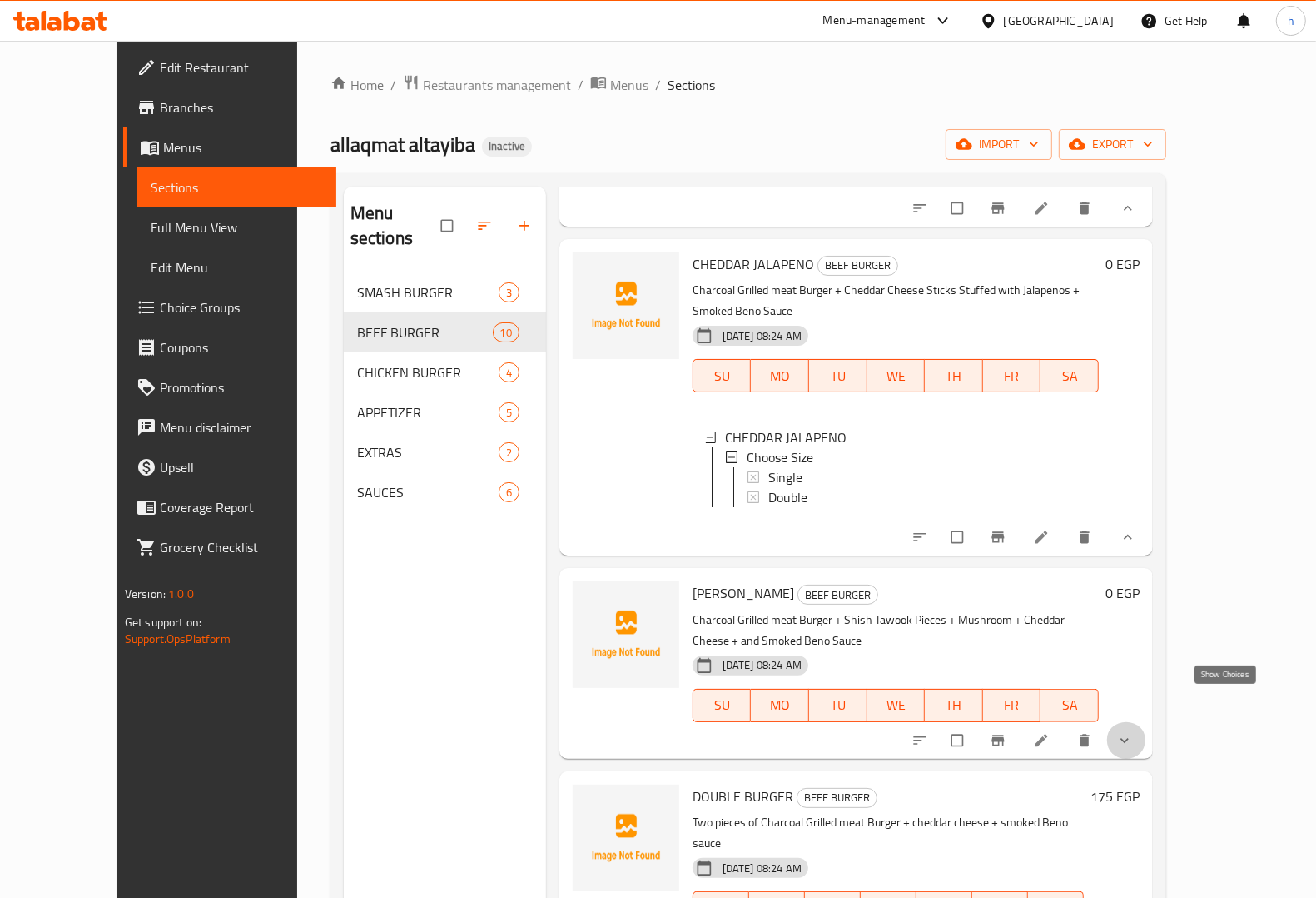
click at [1133, 732] on icon "show more" at bounding box center [1124, 740] width 17 height 17
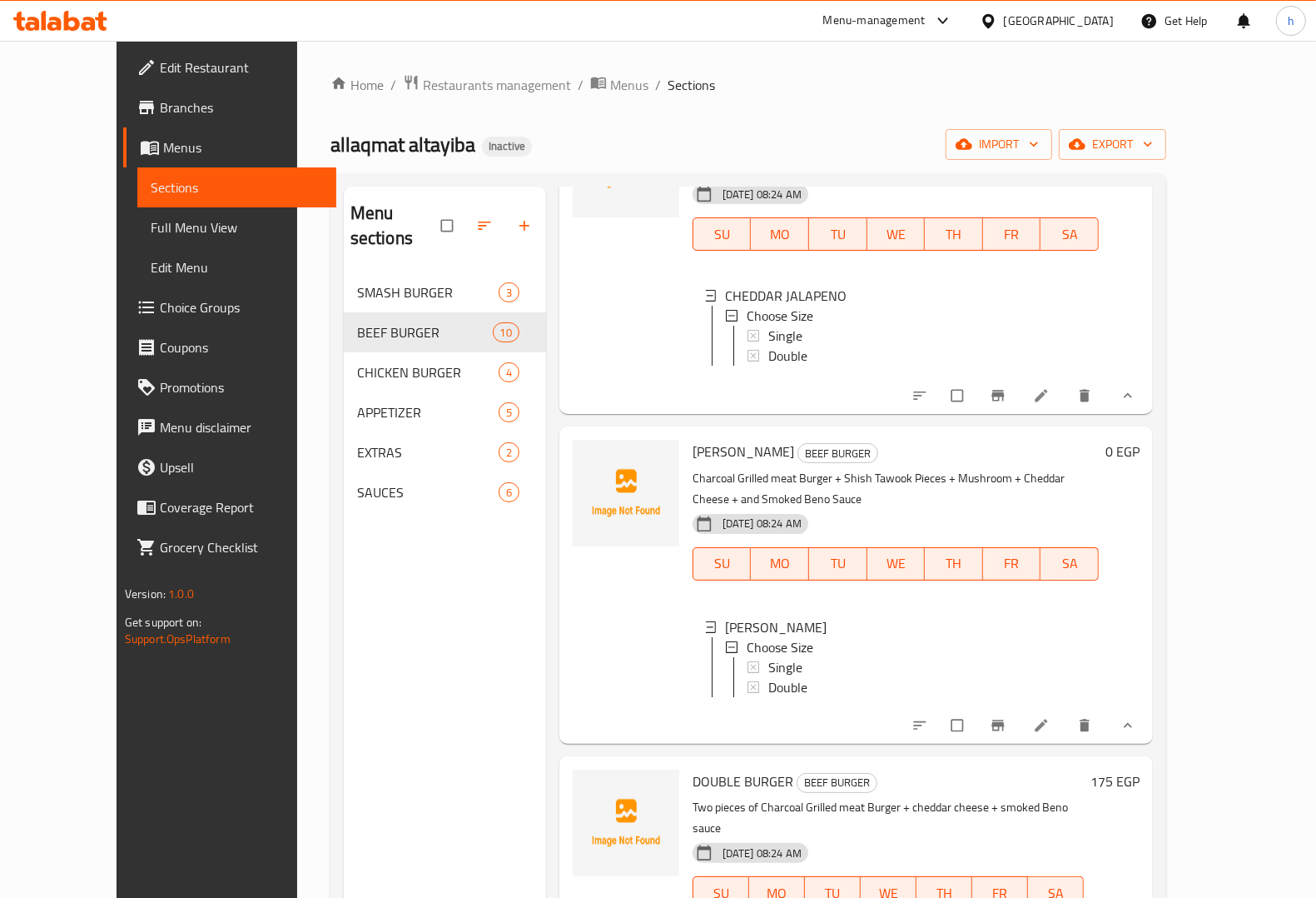
scroll to position [234, 0]
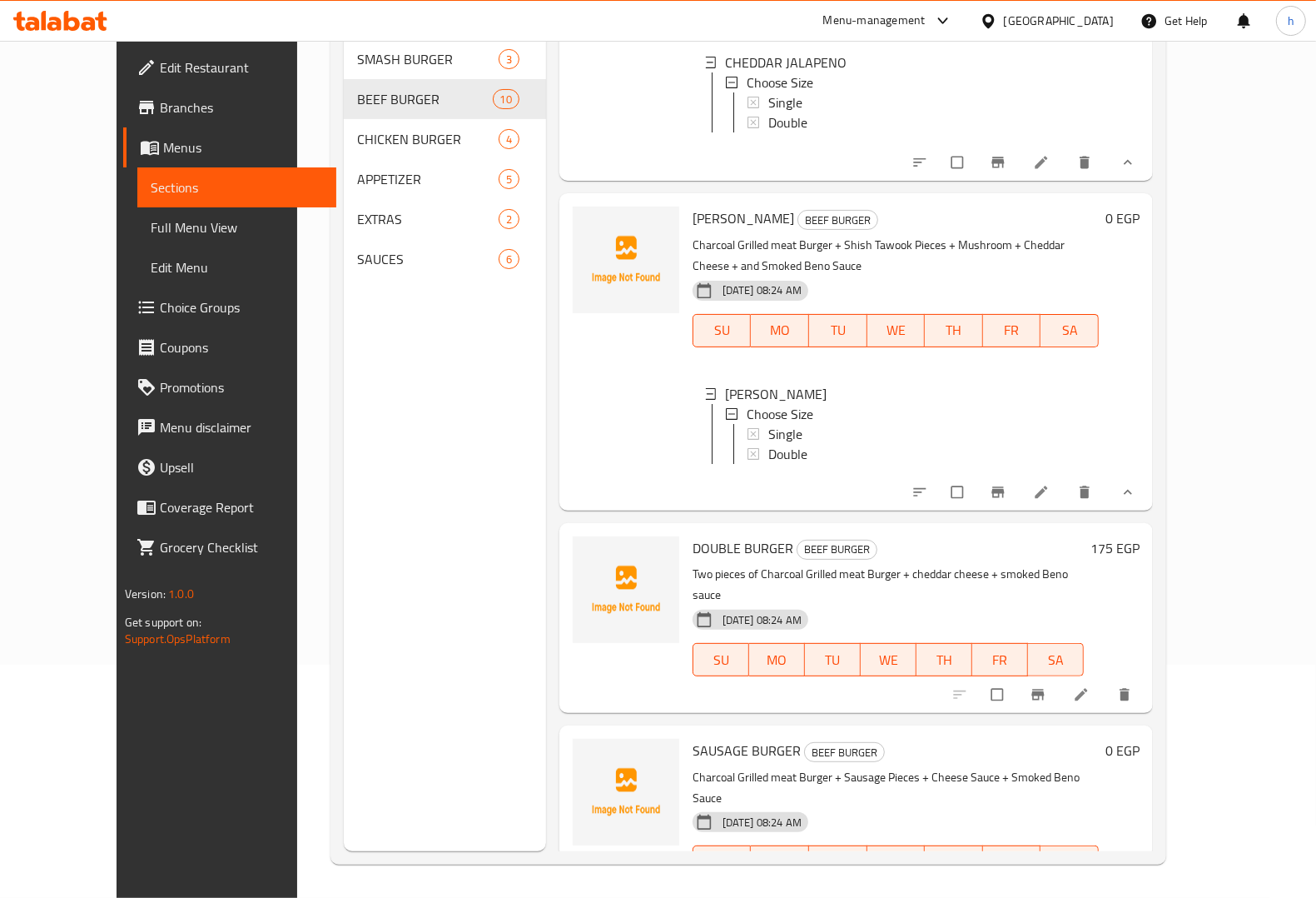
click at [1136, 888] on span "show more" at bounding box center [1126, 896] width 20 height 17
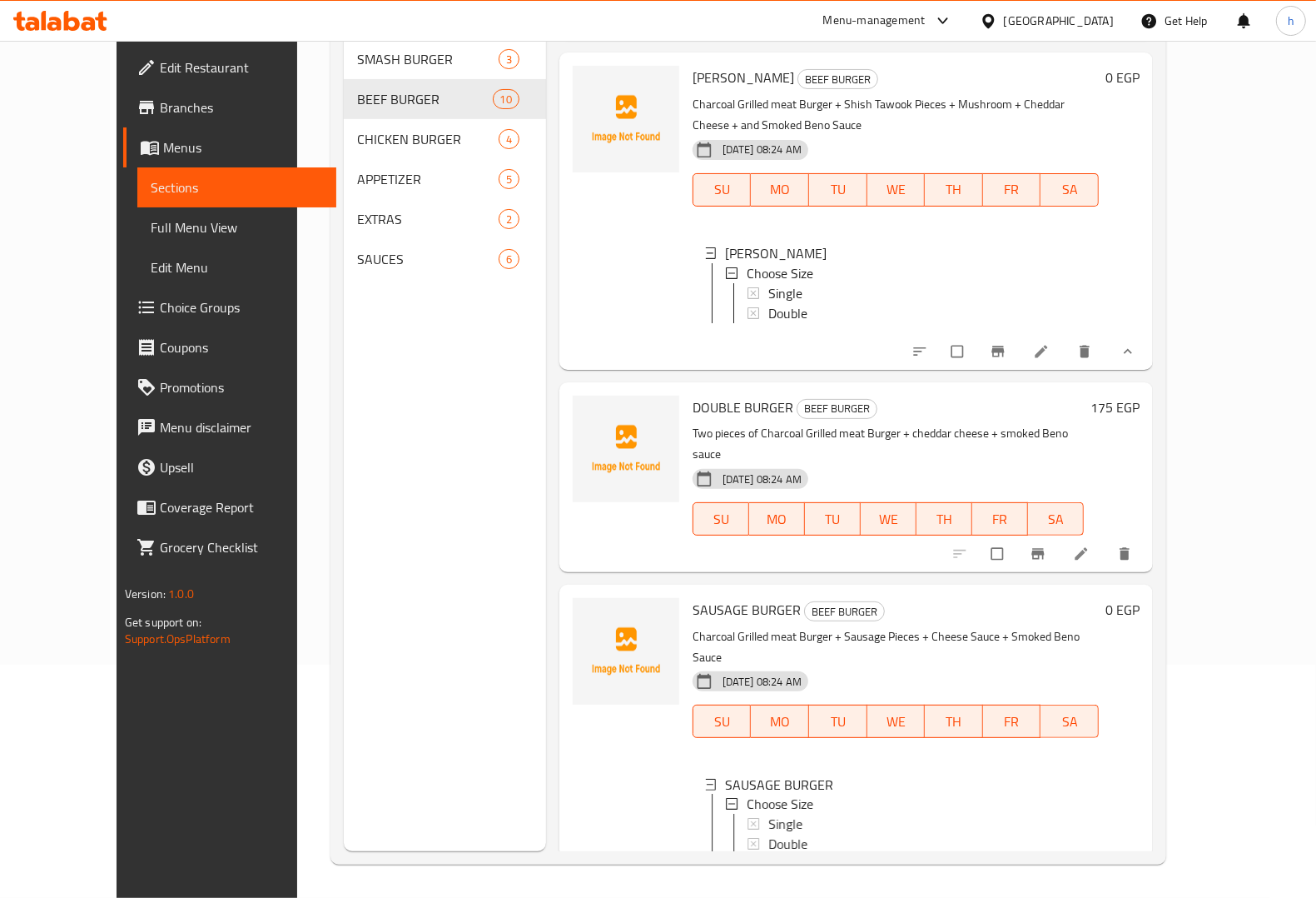
scroll to position [2140, 0]
click at [163, 150] on span "Menus" at bounding box center [243, 147] width 160 height 20
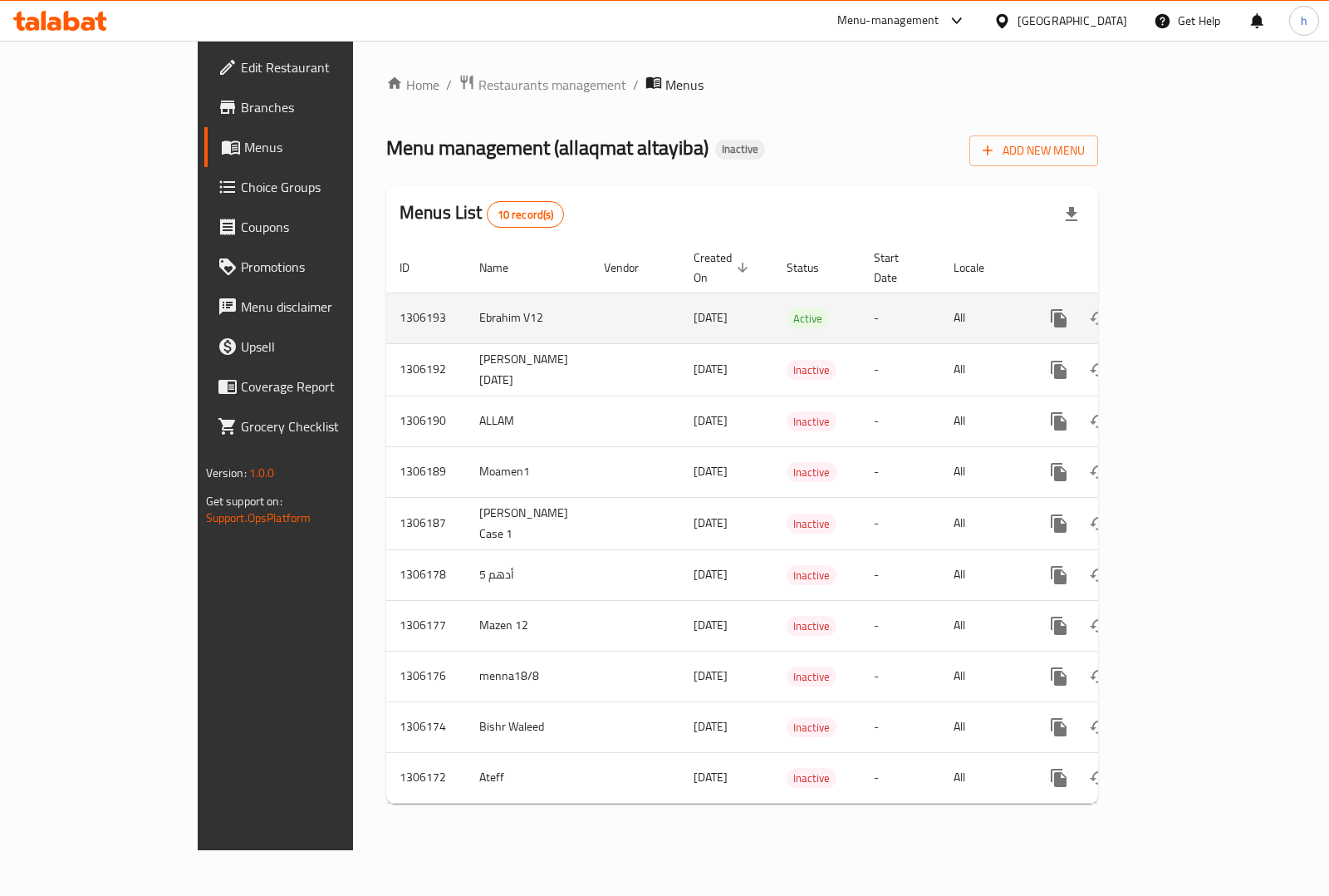
click at [1199, 305] on link "enhanced table" at bounding box center [1179, 318] width 39 height 39
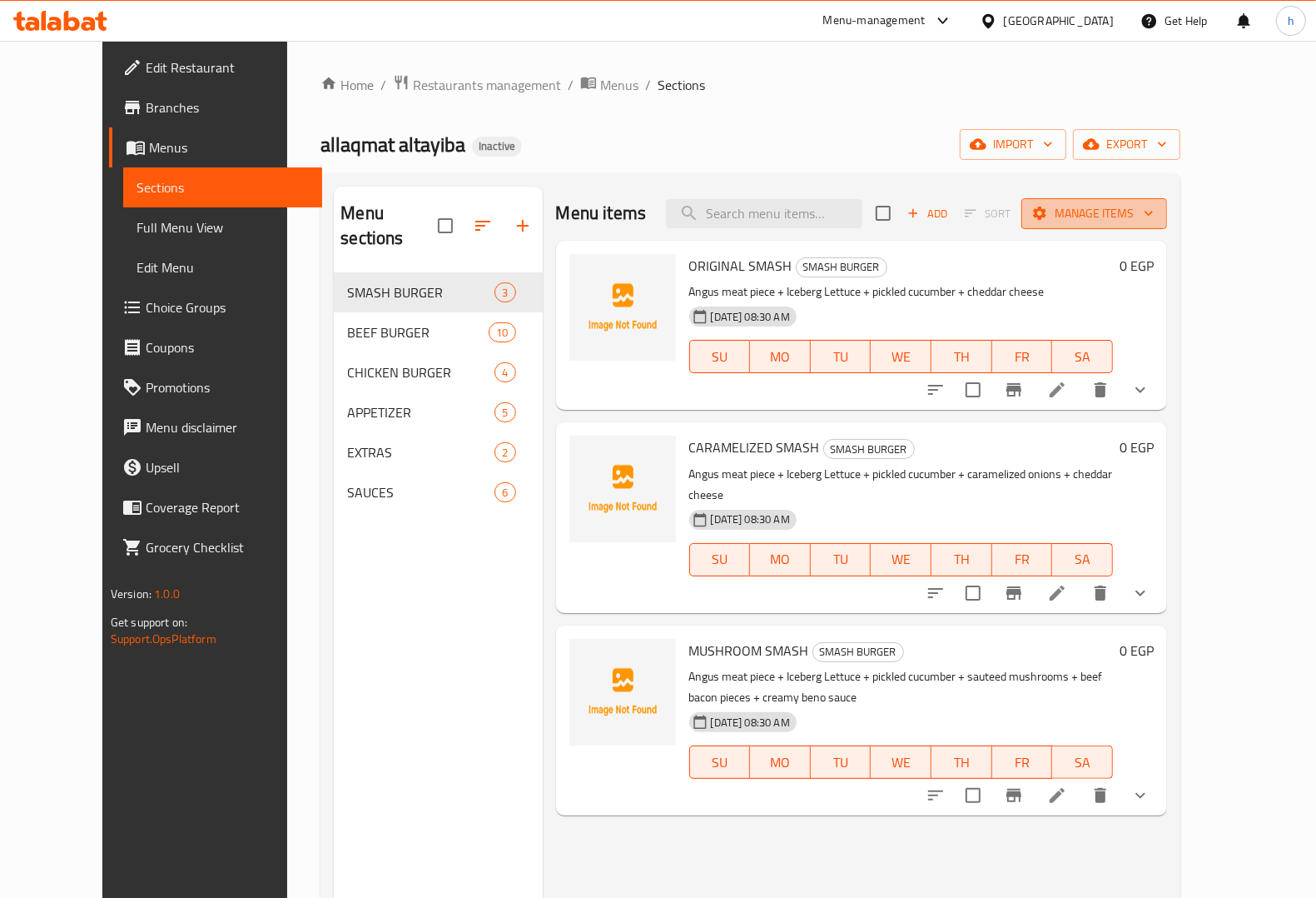
click at [1154, 221] on span "Manage items" at bounding box center [1095, 213] width 119 height 21
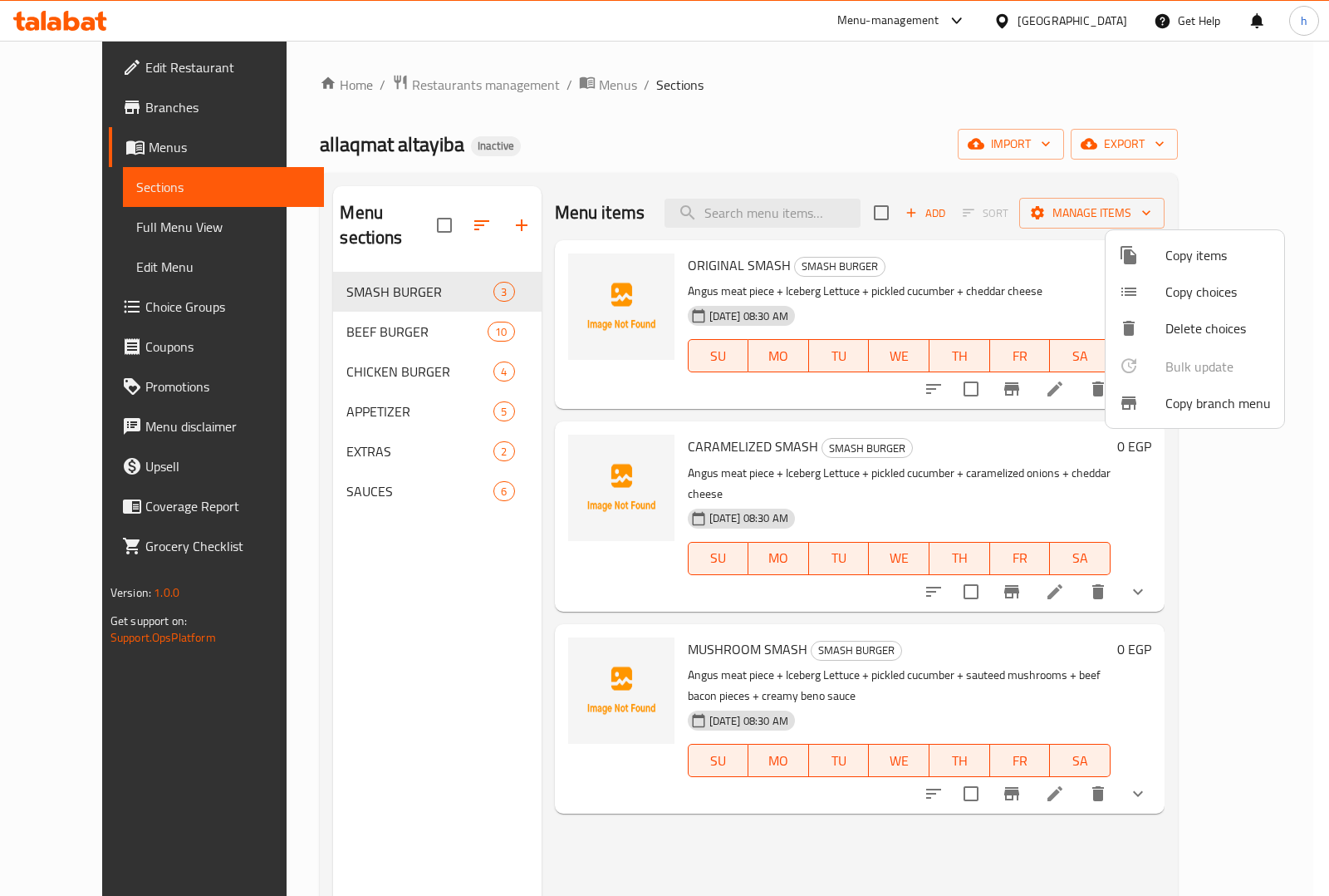
click at [940, 155] on div at bounding box center [664, 448] width 1329 height 896
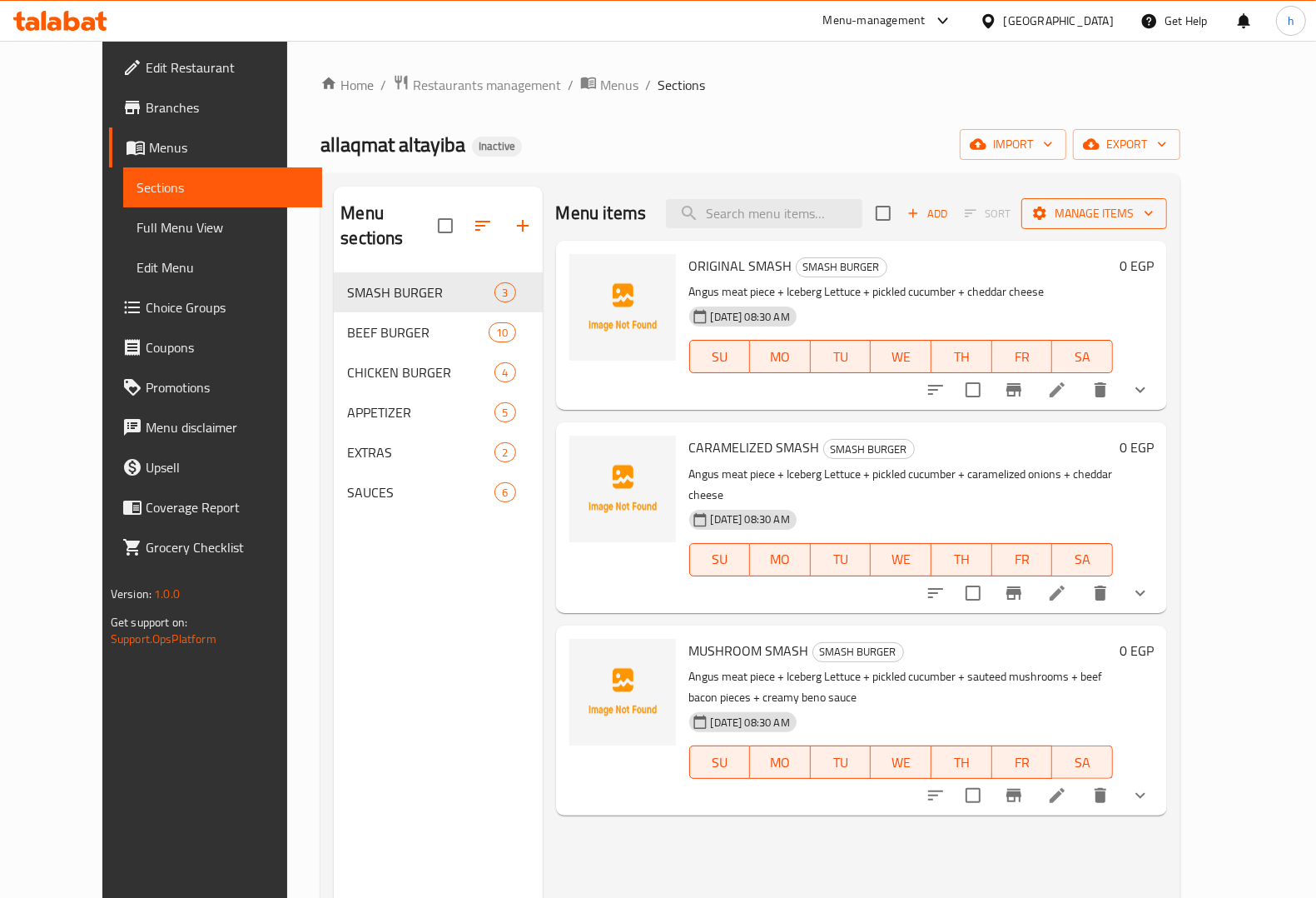
click at [1154, 221] on span "Manage items" at bounding box center [1095, 213] width 119 height 21
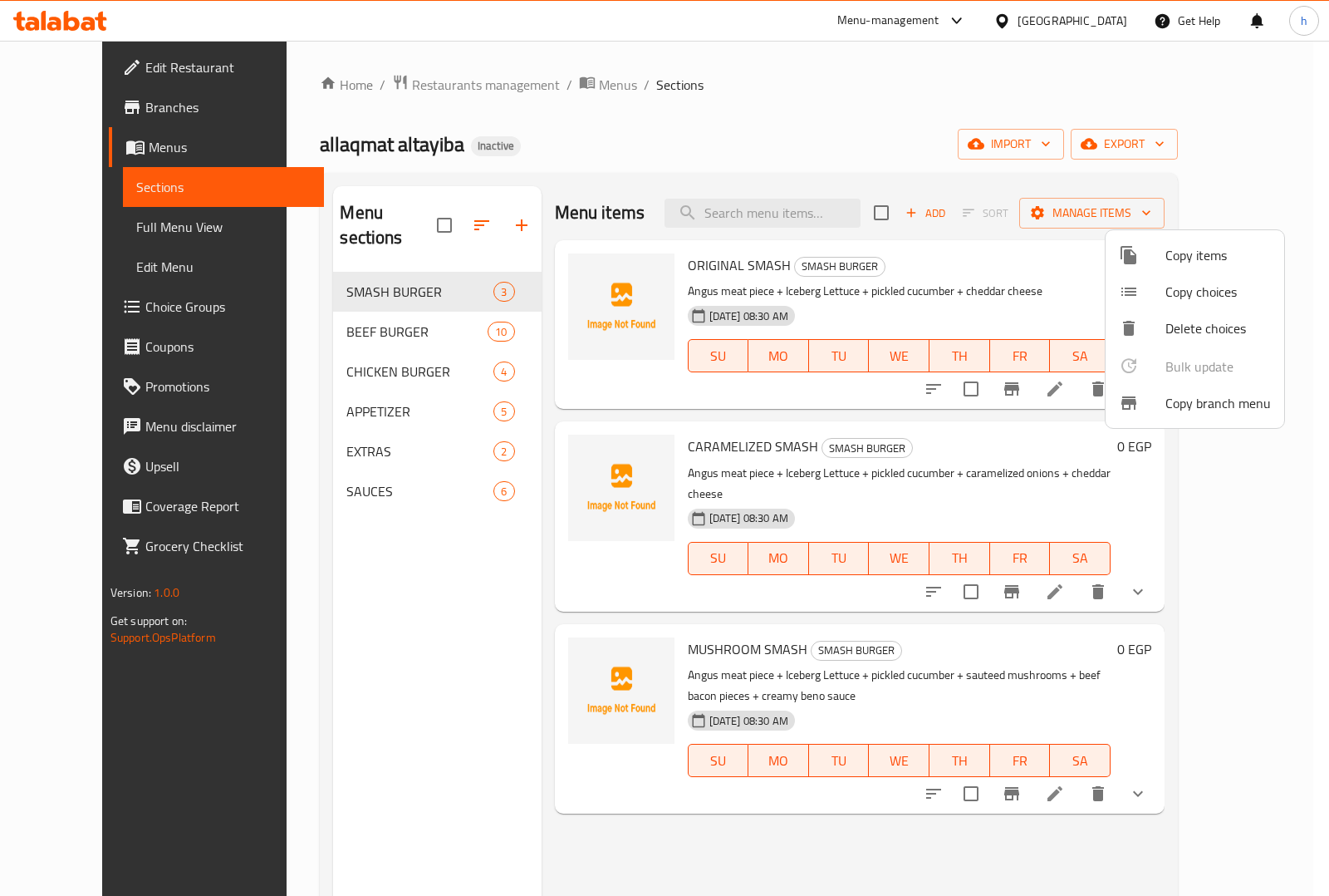
click at [1201, 403] on span "Copy branch menu" at bounding box center [1218, 403] width 106 height 20
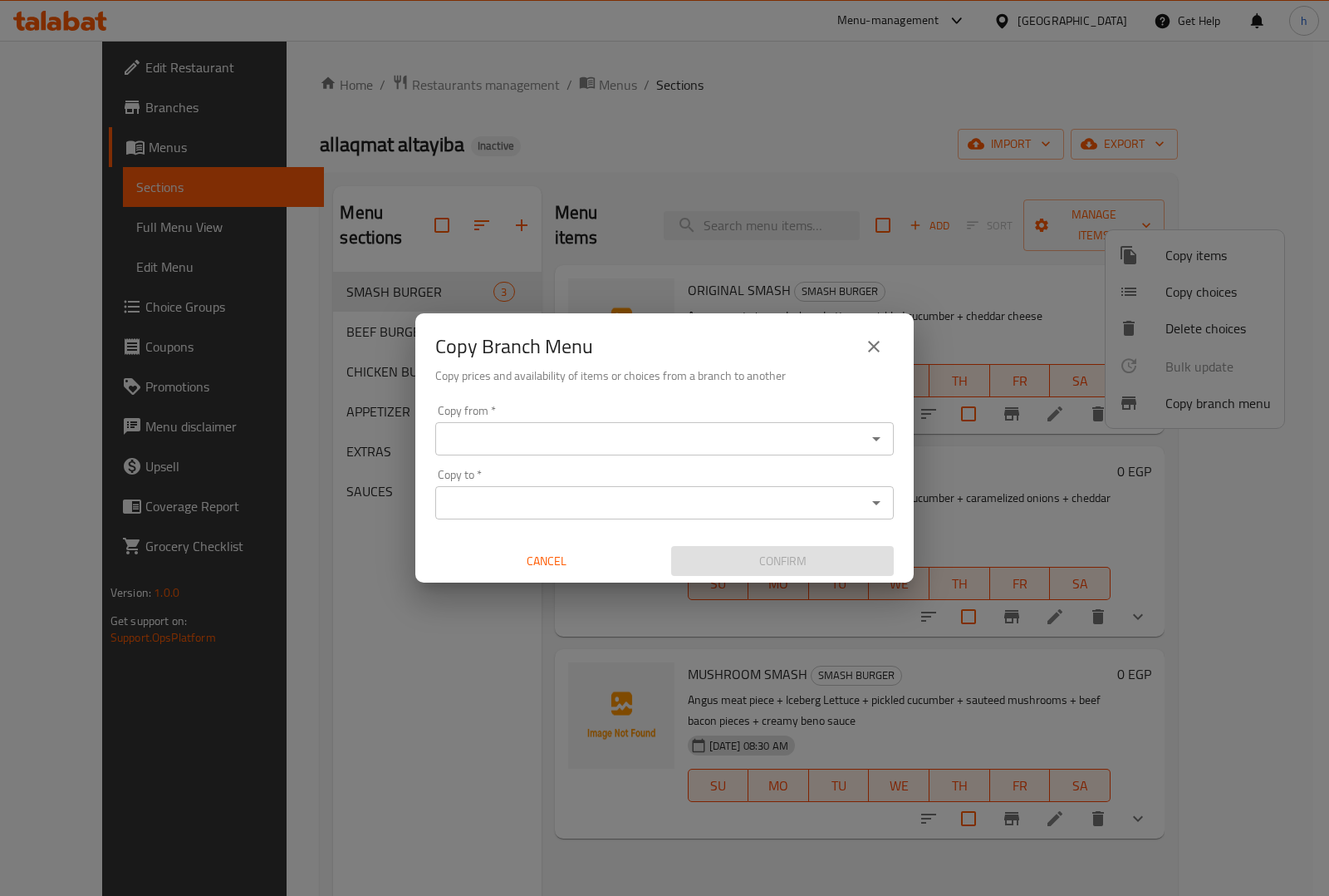
click at [882, 347] on icon "close" at bounding box center [874, 346] width 20 height 20
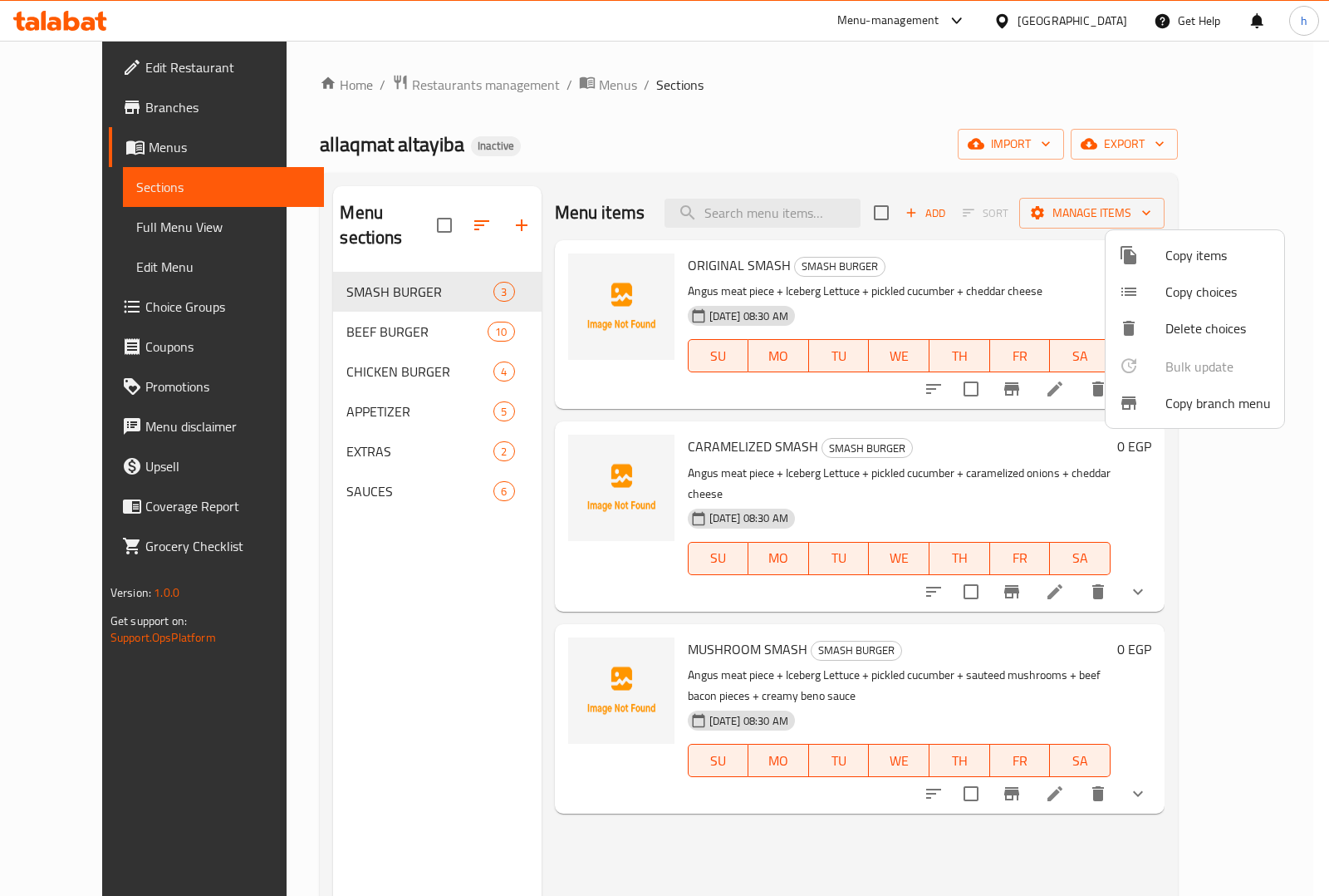
click at [291, 620] on div at bounding box center [664, 448] width 1329 height 896
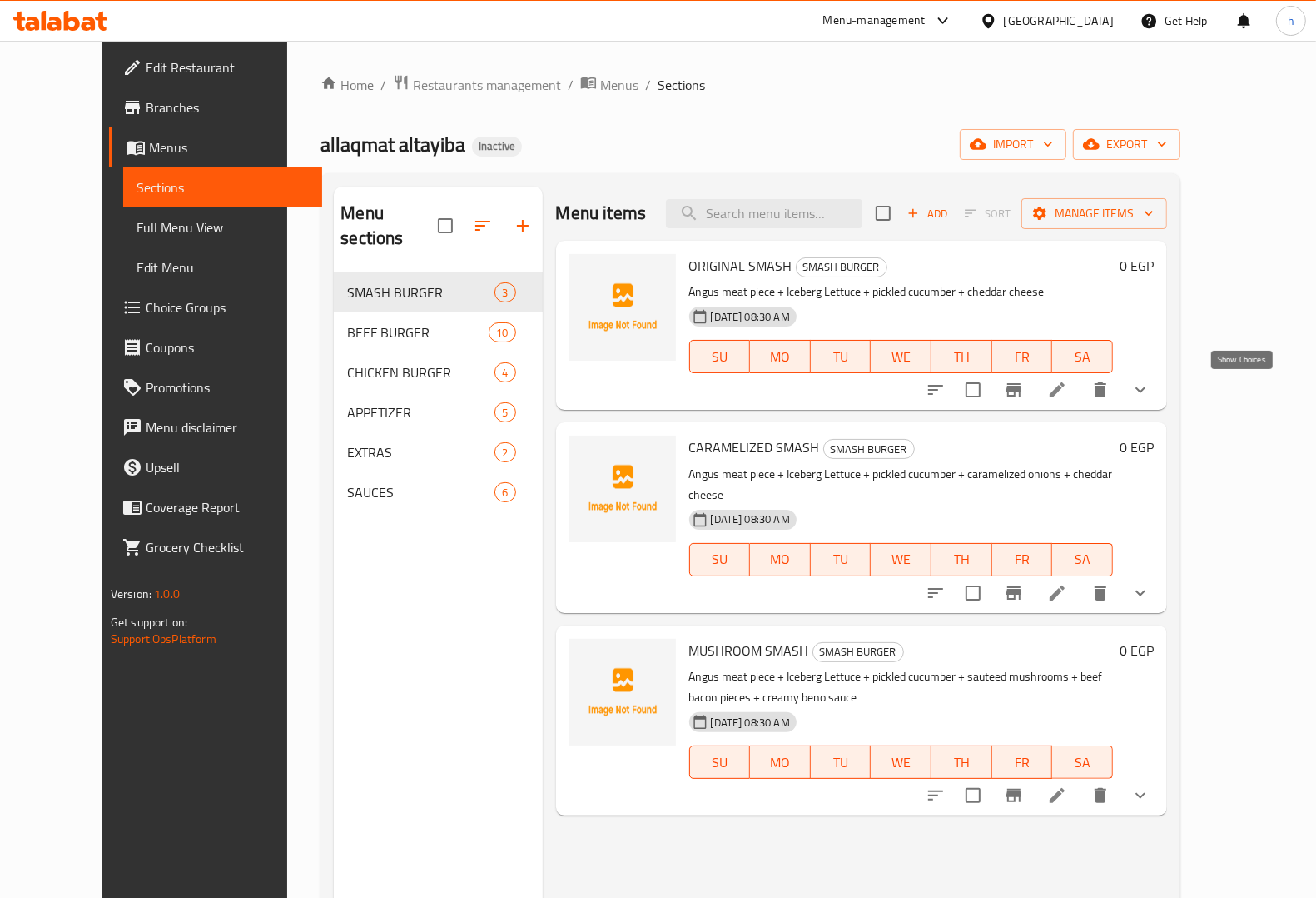
click at [1151, 384] on icon "show more" at bounding box center [1140, 390] width 20 height 20
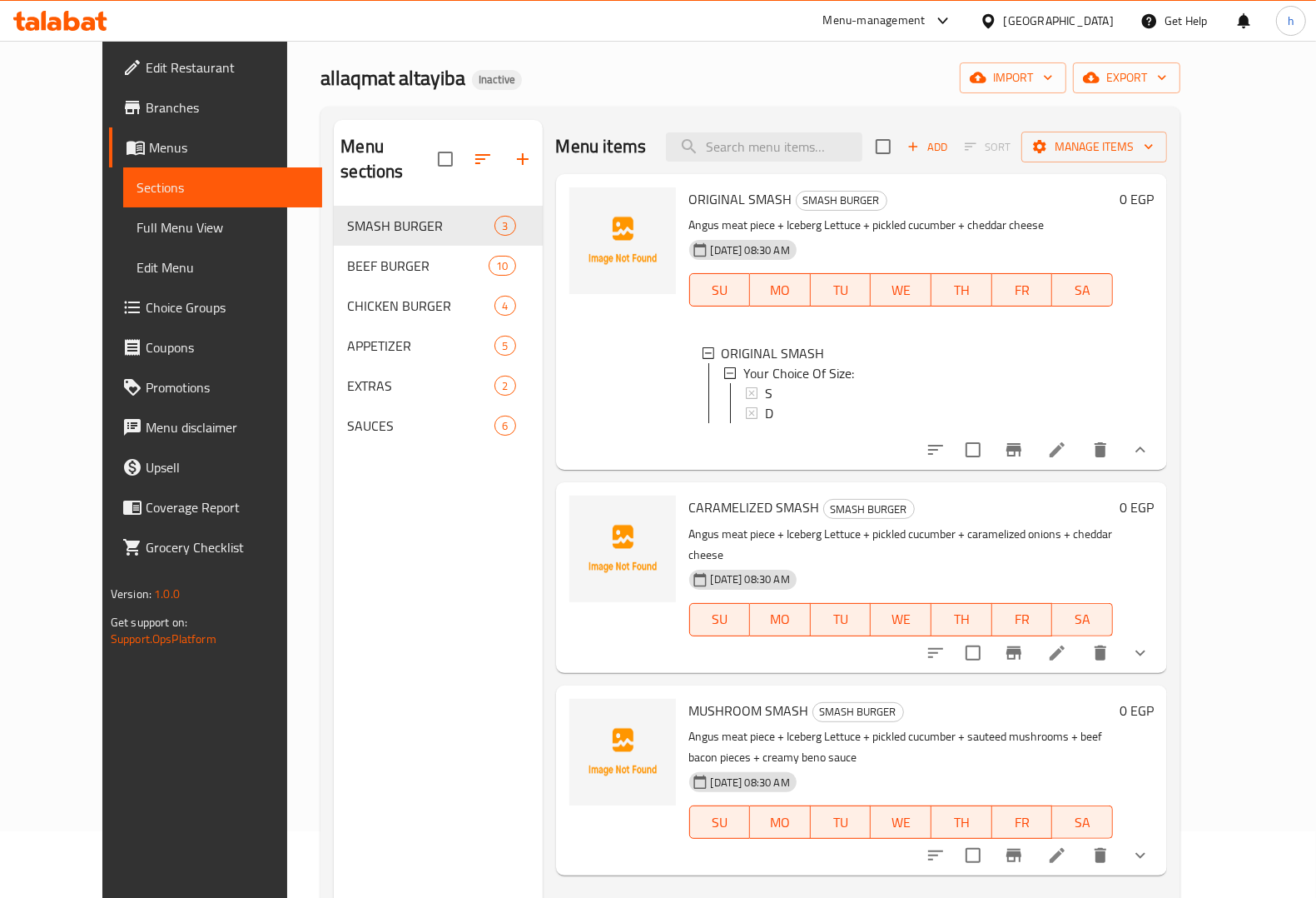
scroll to position [104, 0]
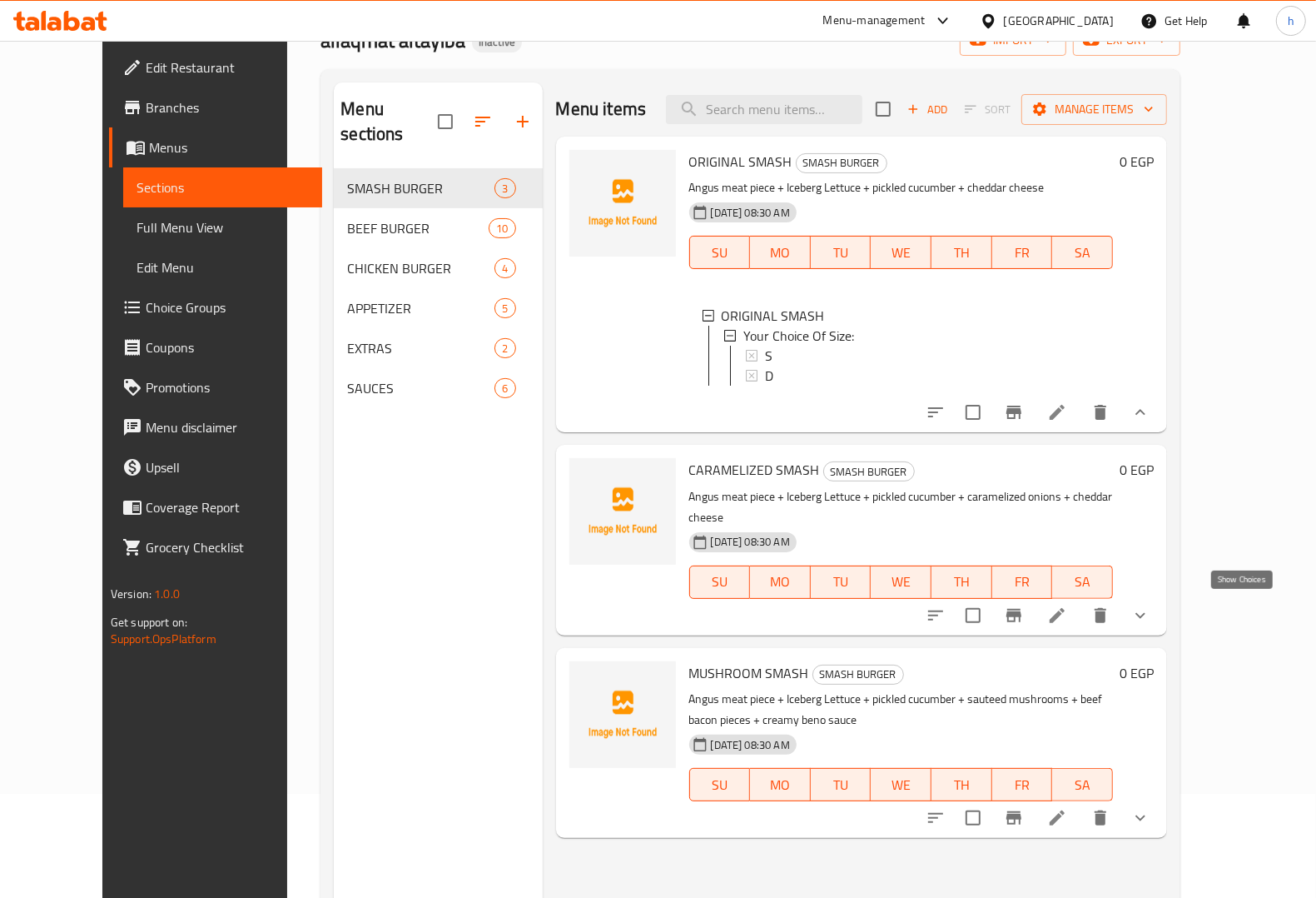
click at [1151, 617] on icon "show more" at bounding box center [1140, 615] width 20 height 20
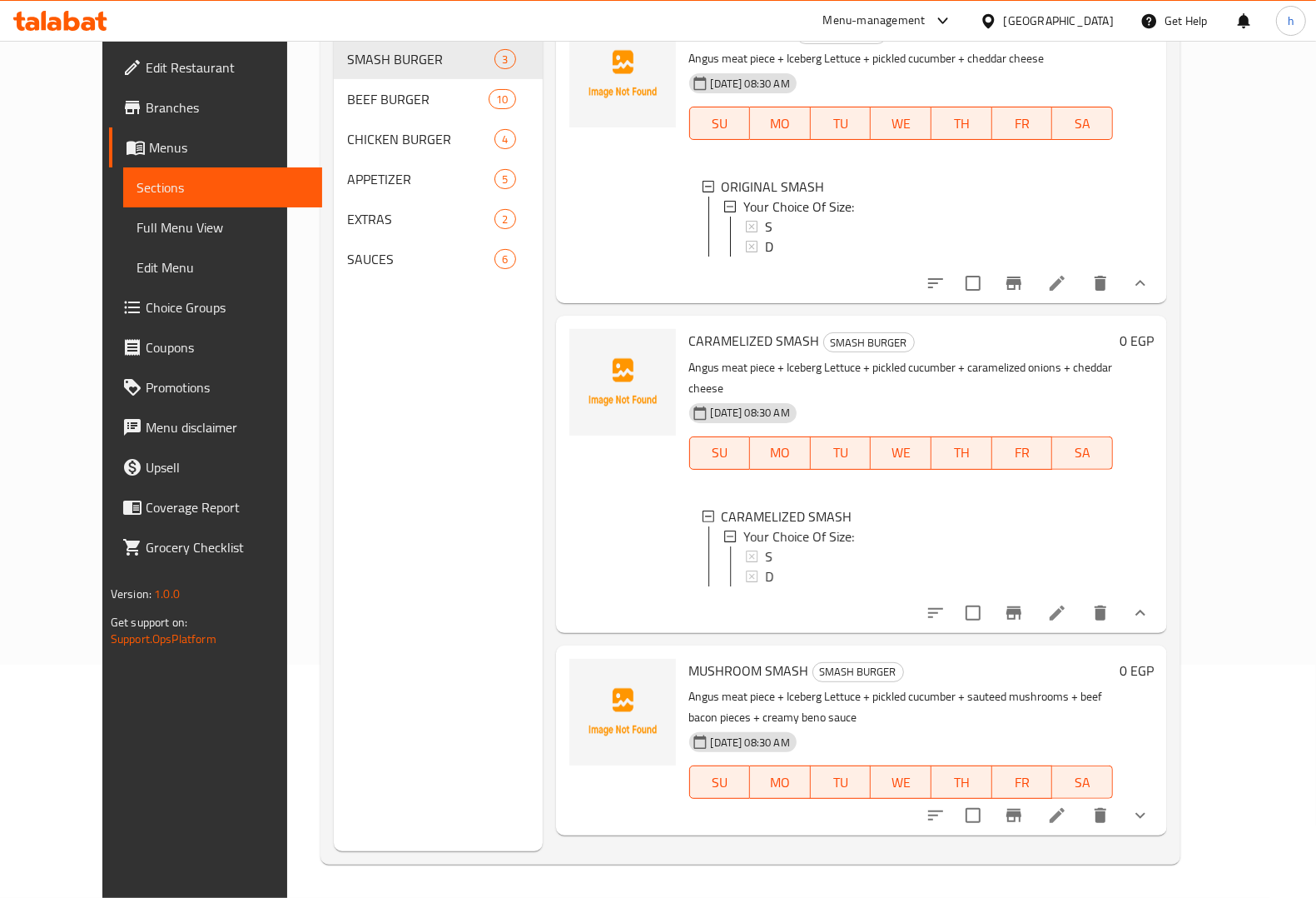
scroll to position [234, 0]
click at [1151, 823] on icon "show more" at bounding box center [1140, 815] width 20 height 20
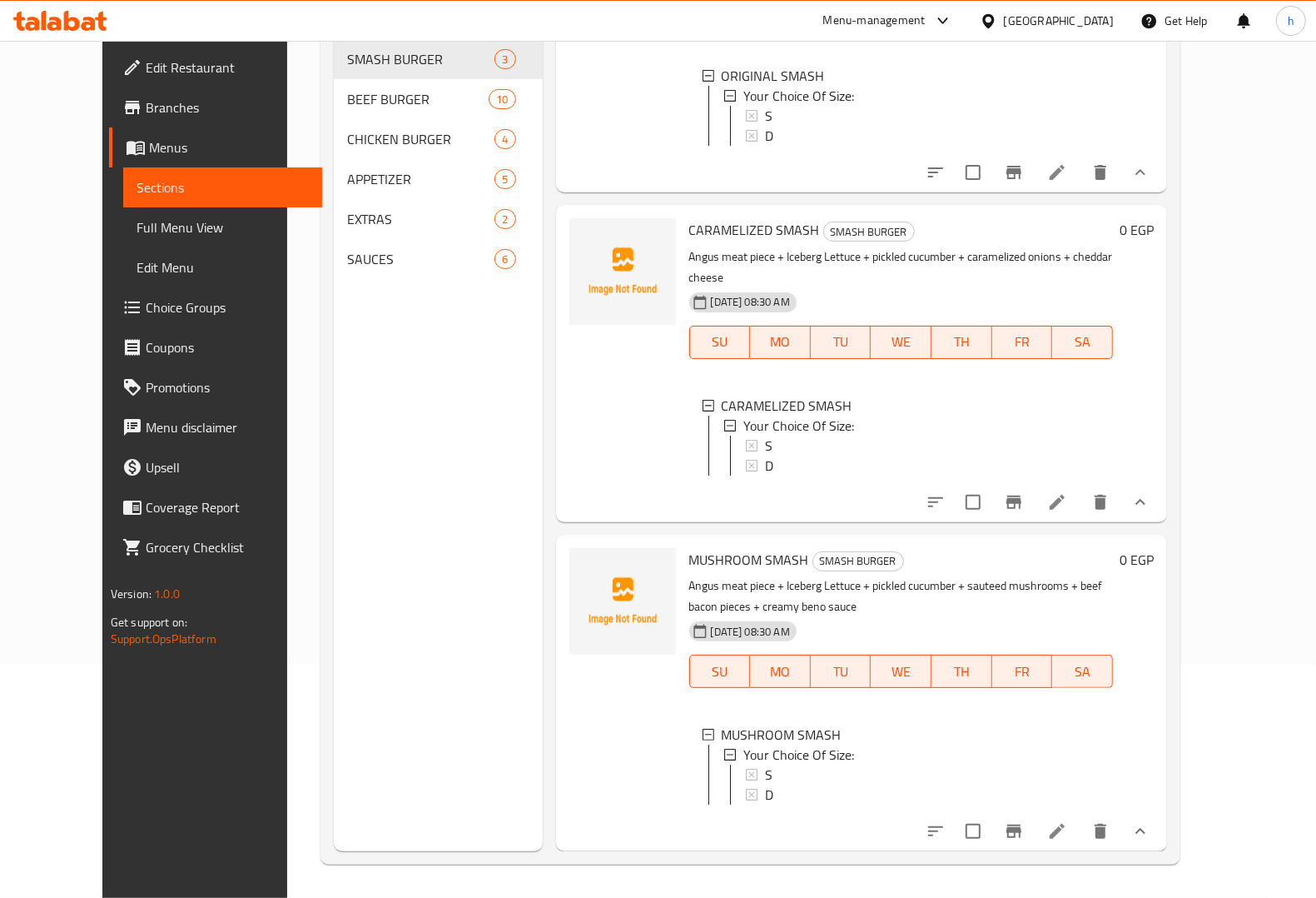
scroll to position [0, 0]
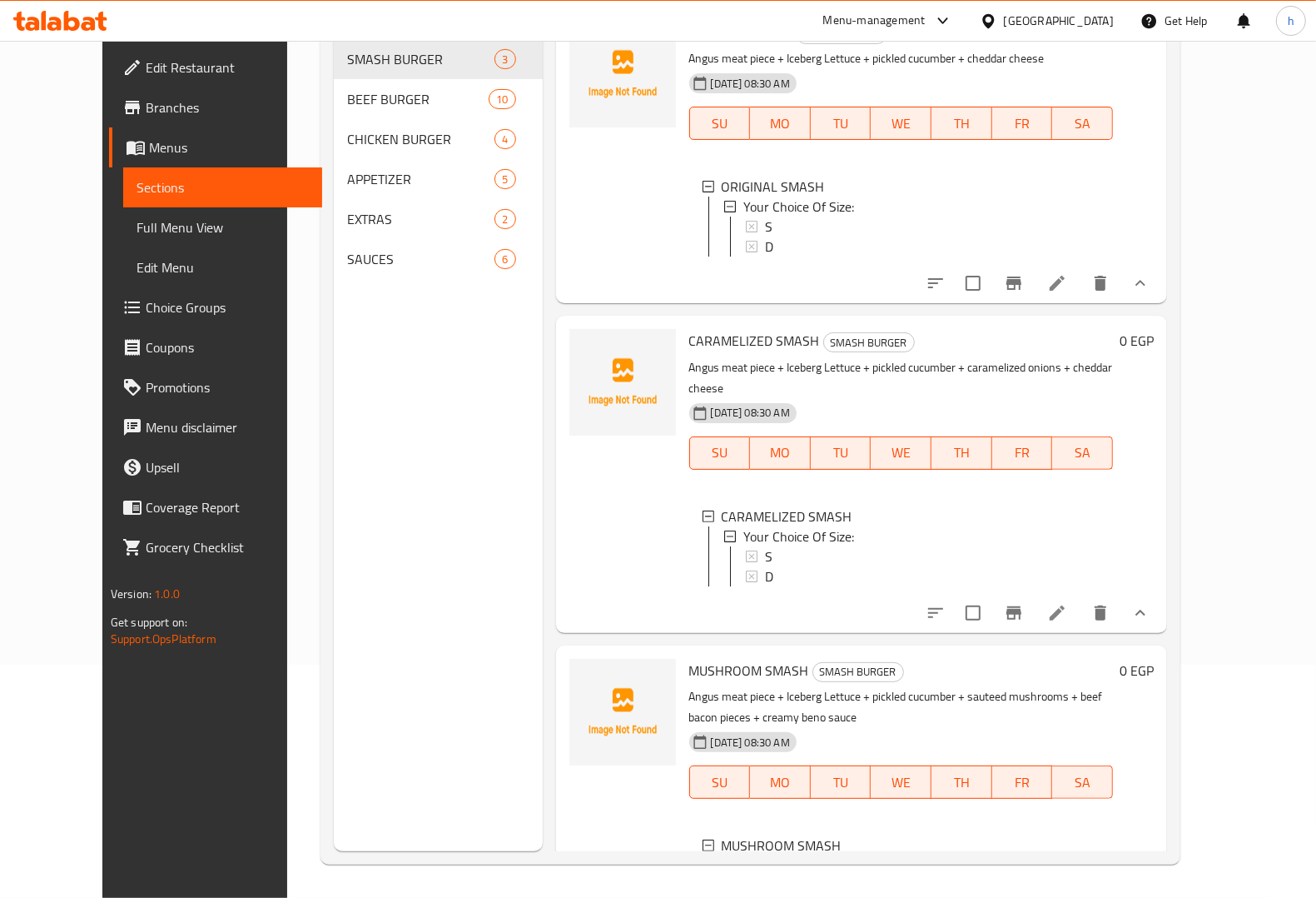
click at [1065, 291] on icon at bounding box center [1057, 283] width 15 height 15
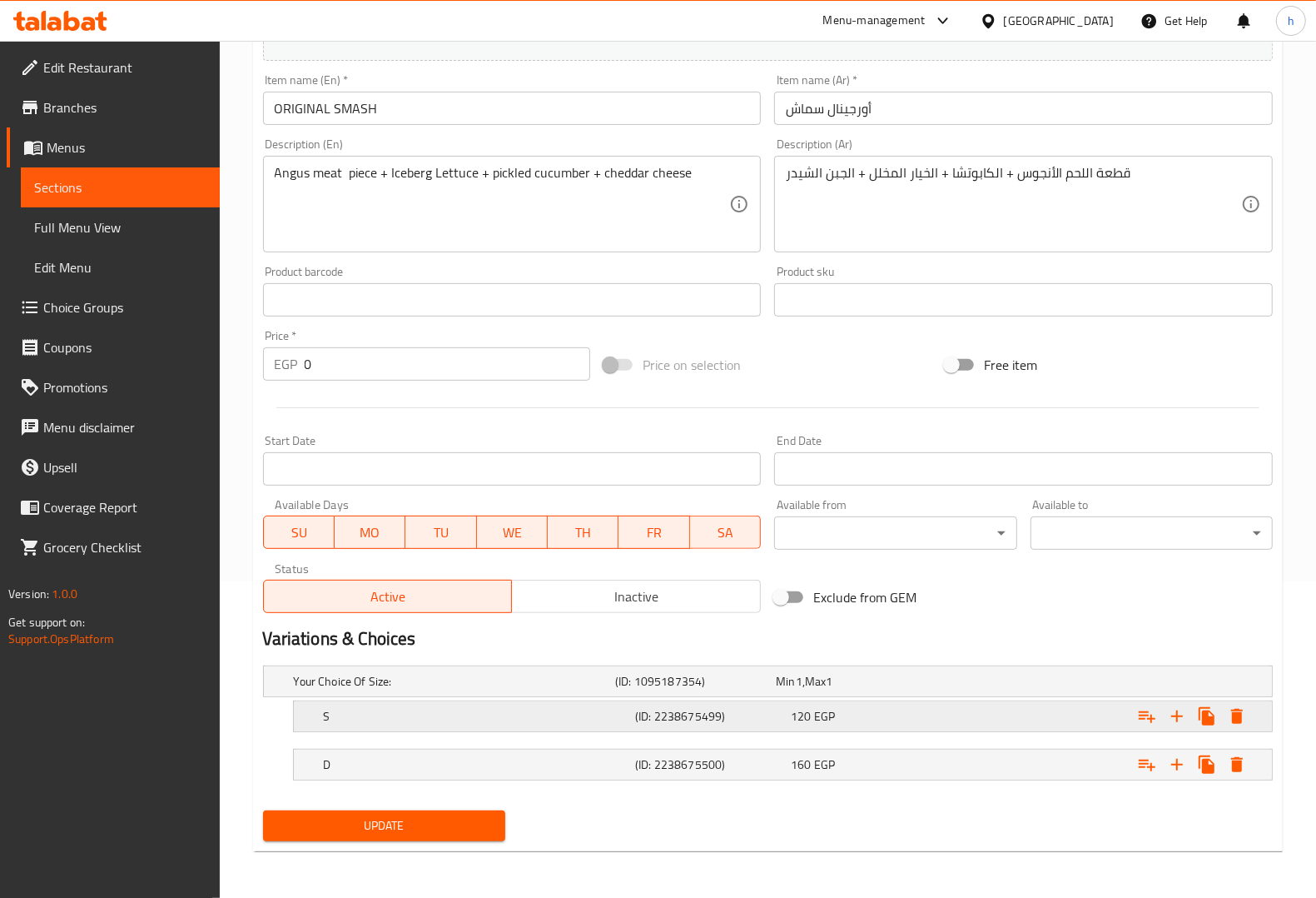
click at [443, 689] on h5 "S" at bounding box center [451, 680] width 314 height 17
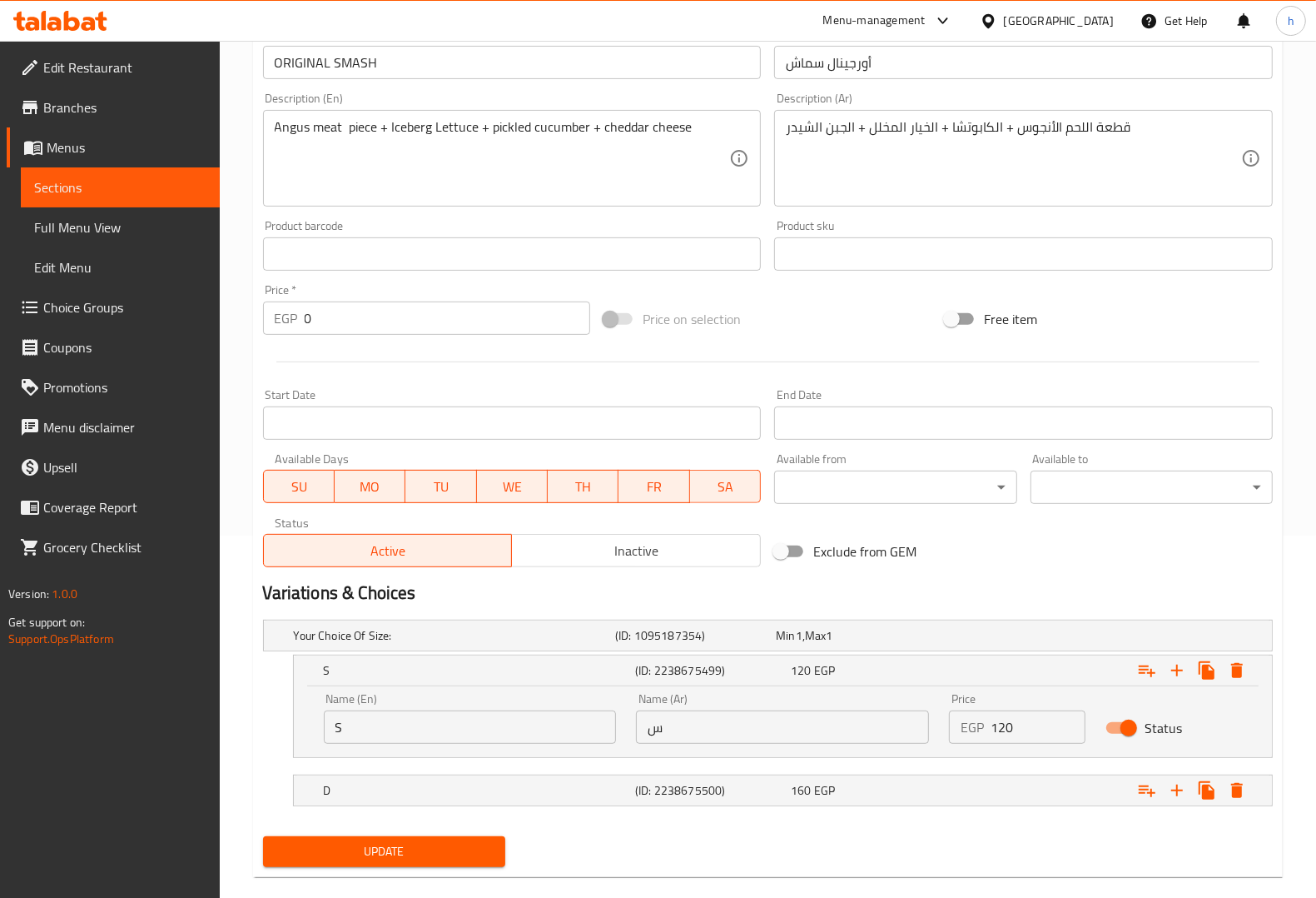
scroll to position [388, 0]
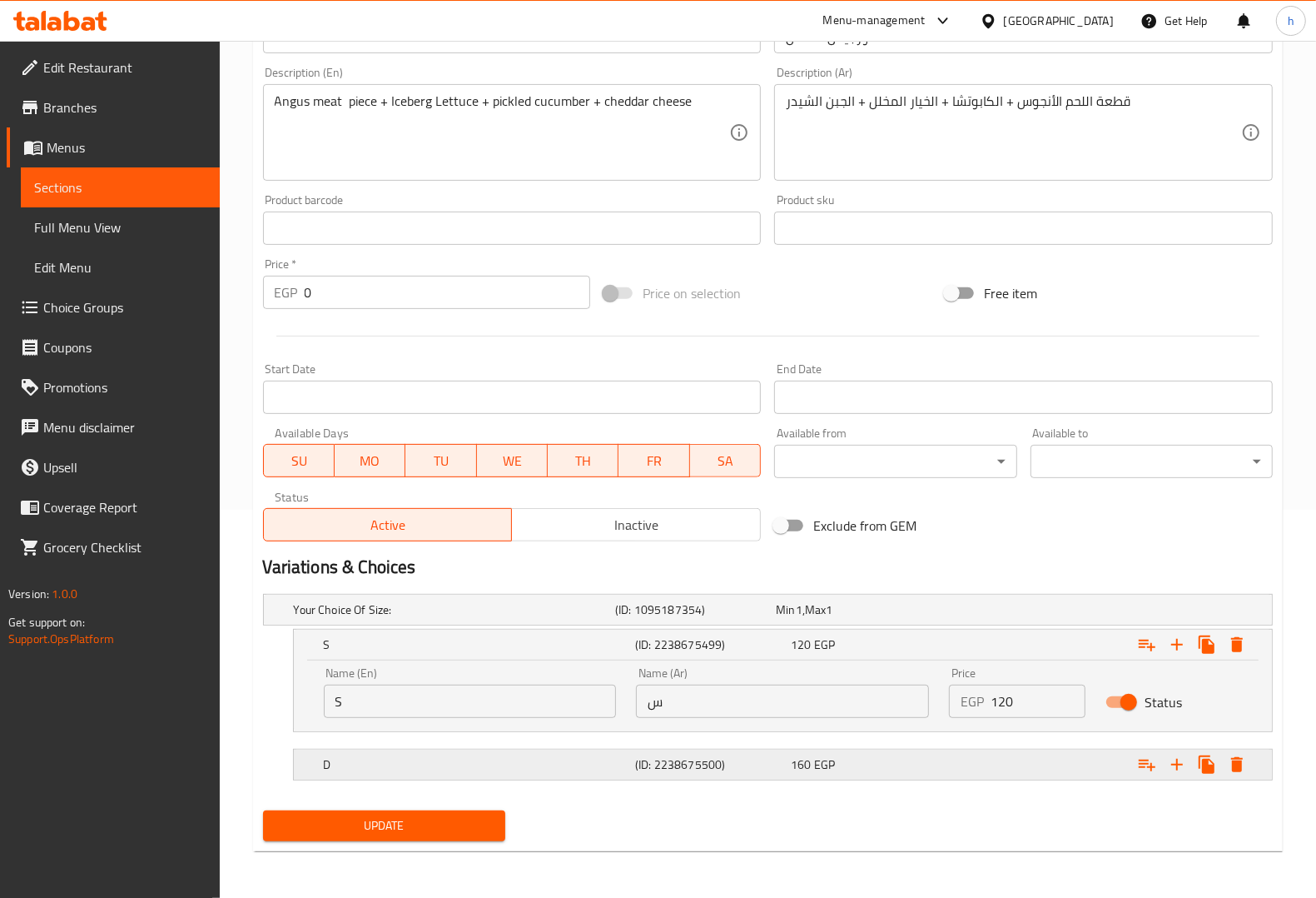
click at [433, 618] on h5 "D" at bounding box center [451, 609] width 314 height 17
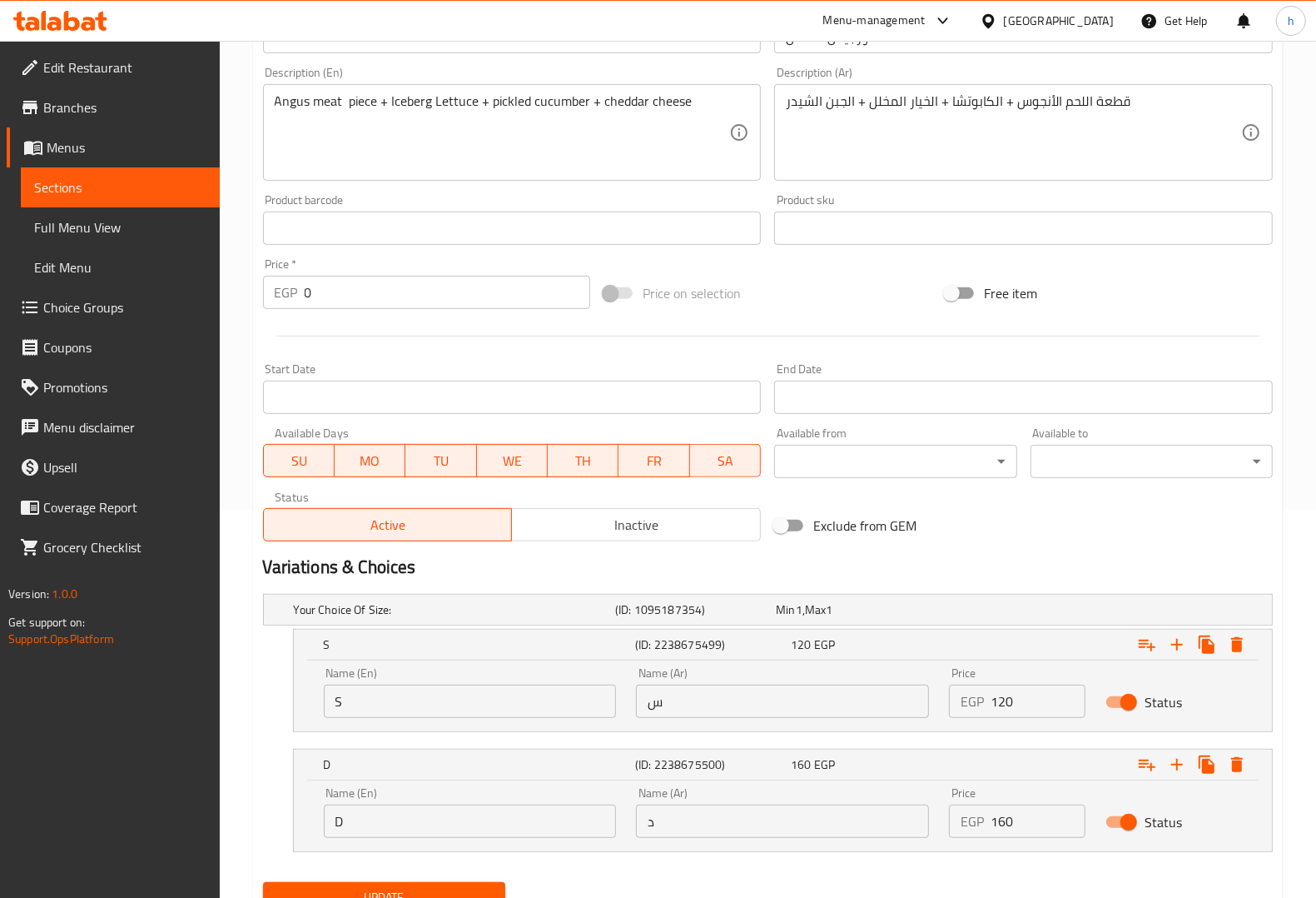
click at [394, 693] on input "S" at bounding box center [471, 701] width 293 height 34
type input "Single"
drag, startPoint x: 687, startPoint y: 697, endPoint x: 685, endPoint y: 713, distance: 16.1
click at [687, 697] on input "س" at bounding box center [782, 701] width 293 height 34
type input "سنجل"
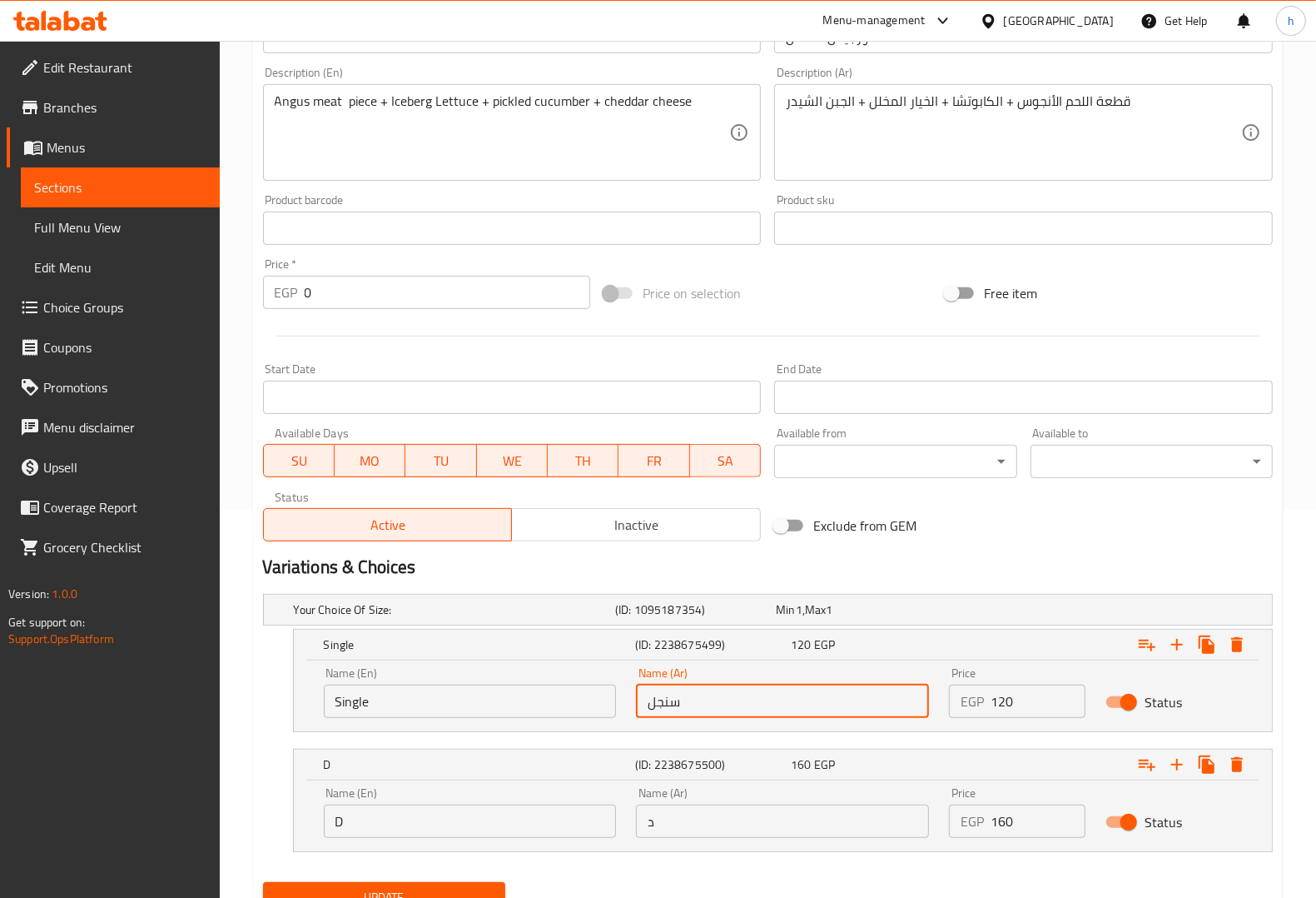
click at [498, 833] on input "D" at bounding box center [471, 821] width 293 height 34
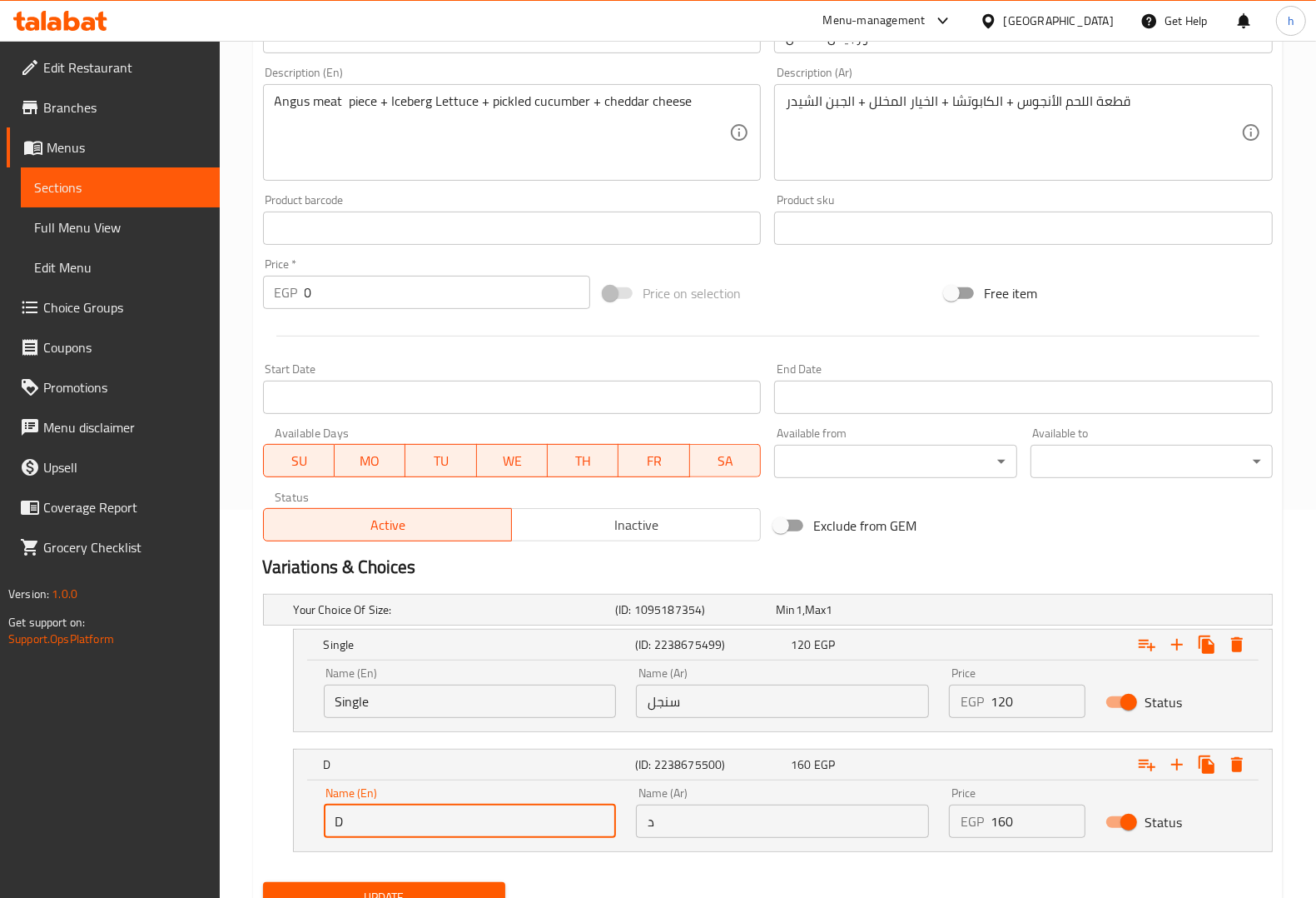
type input "Double"
drag, startPoint x: 681, startPoint y: 816, endPoint x: 696, endPoint y: 823, distance: 16.6
click at [681, 816] on input "د" at bounding box center [782, 821] width 293 height 34
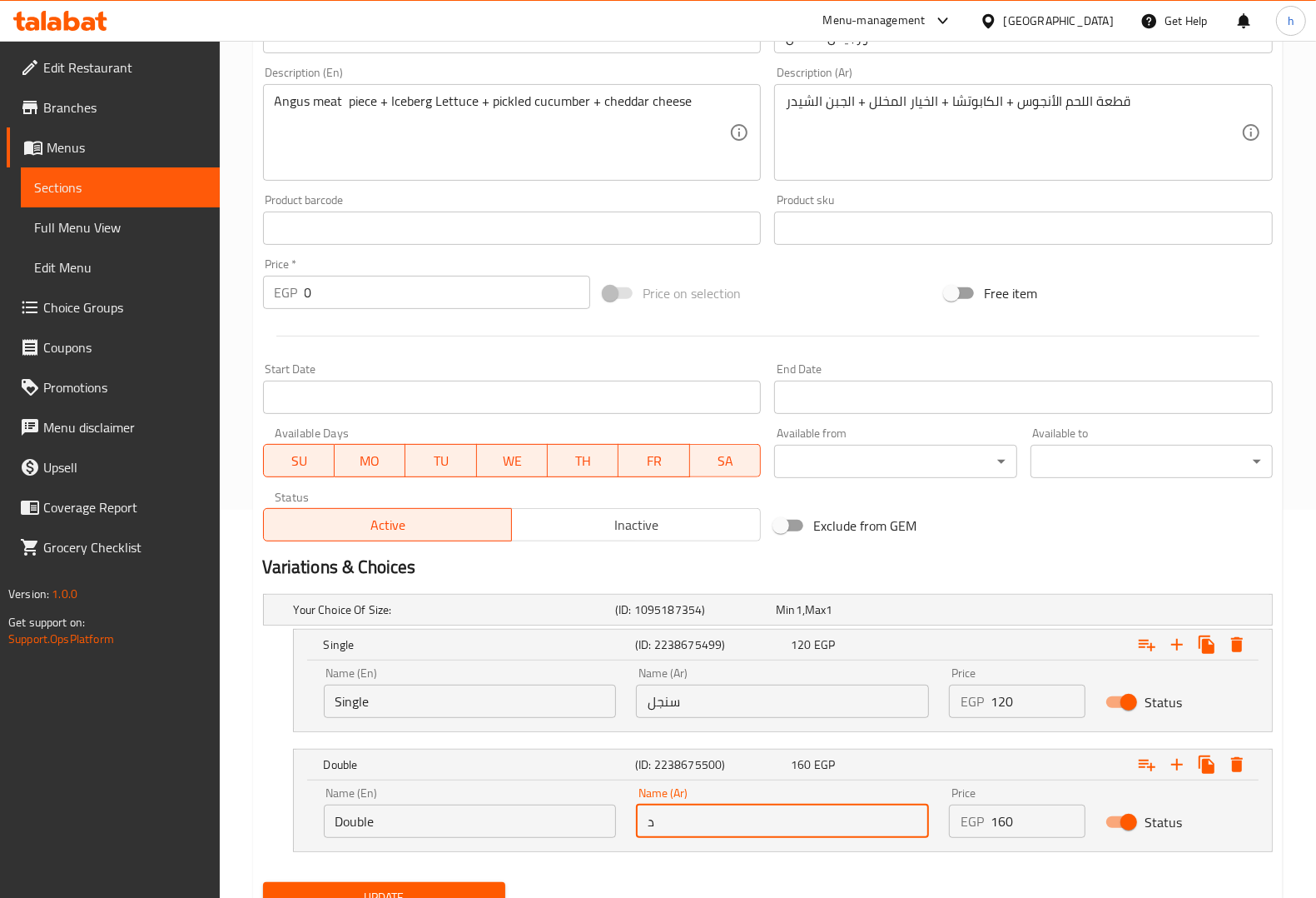
type input "دوبل"
click at [397, 889] on span "Update" at bounding box center [385, 897] width 216 height 21
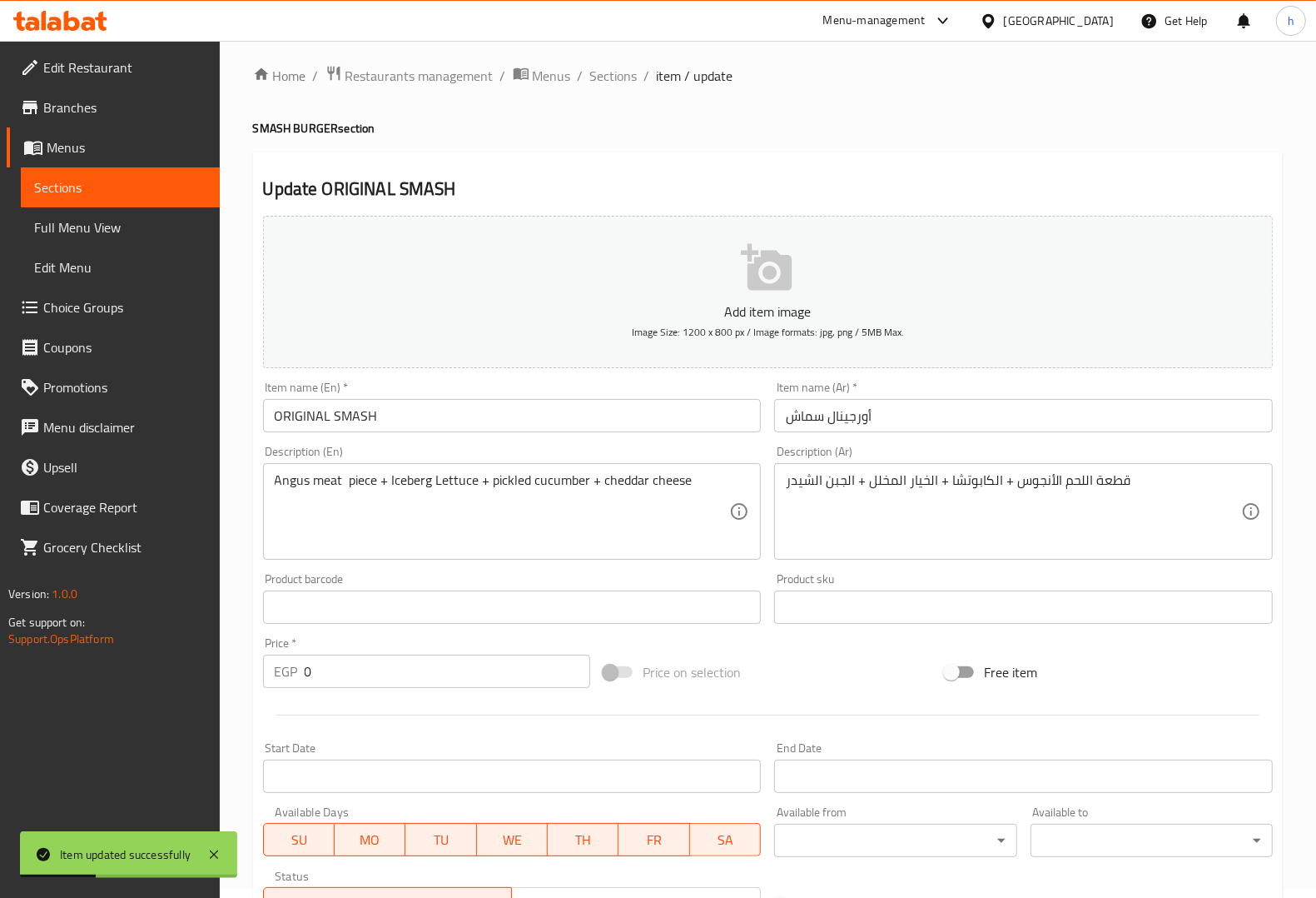
scroll to position [0, 0]
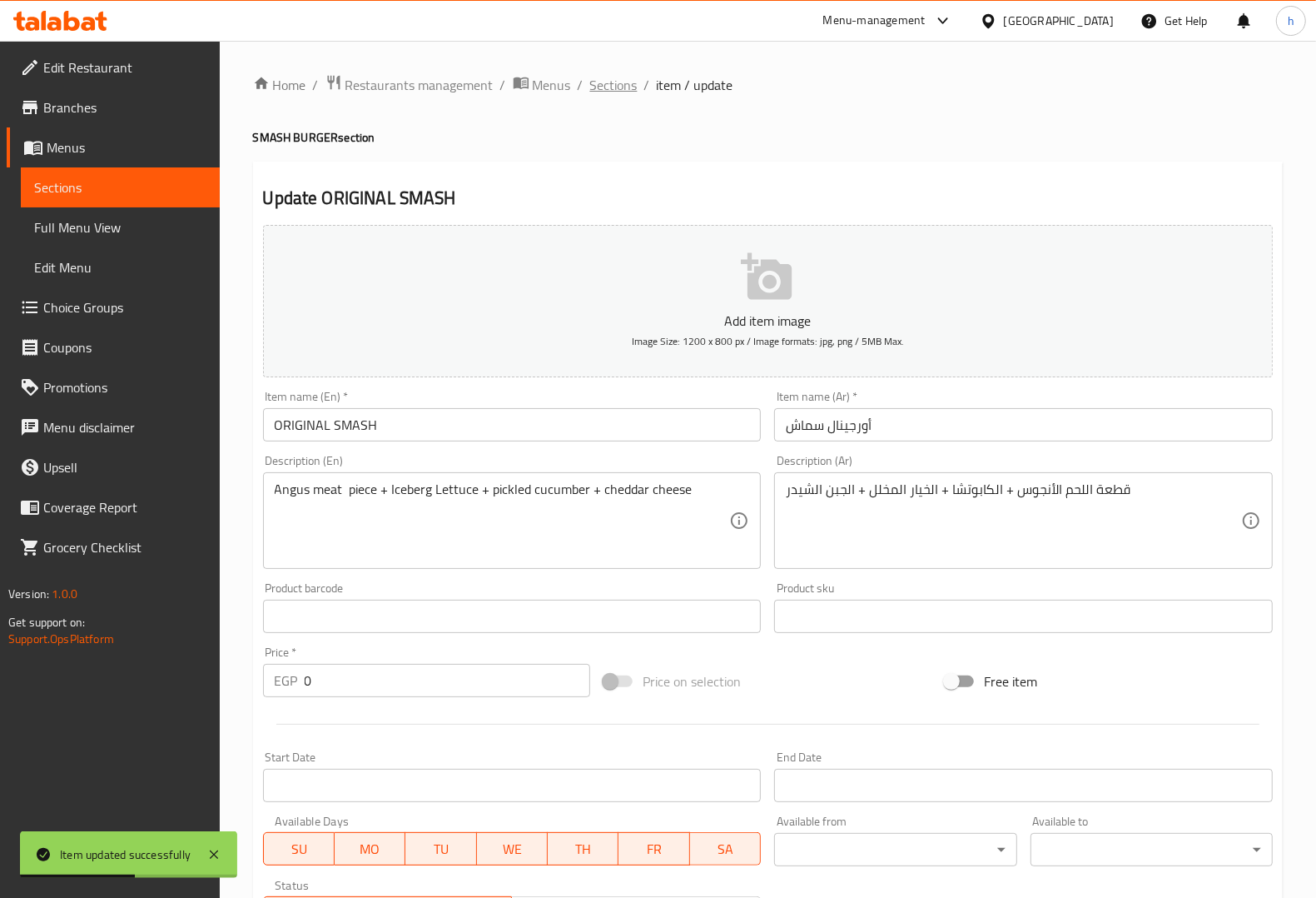
click at [618, 85] on span "Sections" at bounding box center [614, 85] width 47 height 20
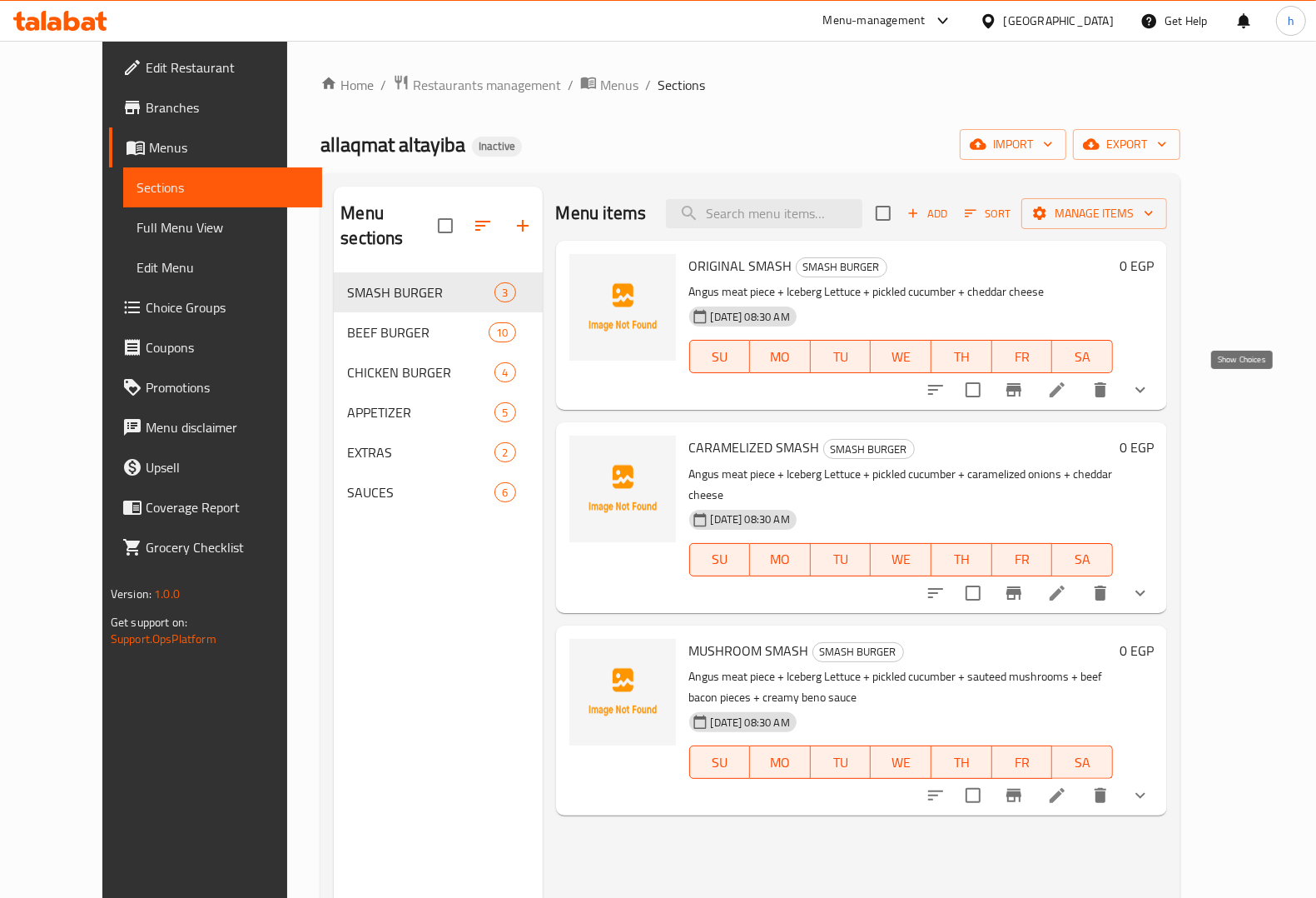
click at [1151, 393] on icon "show more" at bounding box center [1140, 390] width 20 height 20
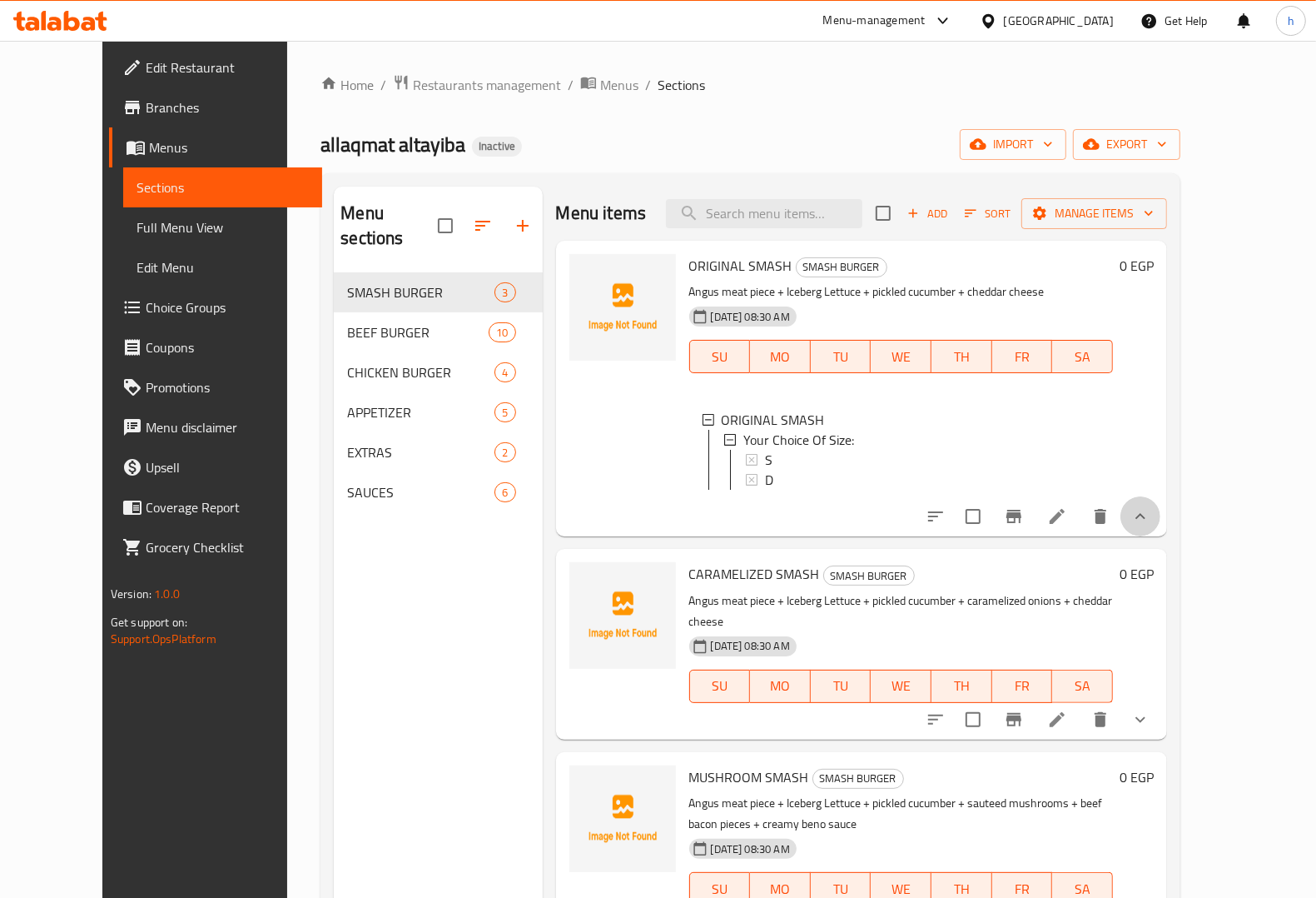
click at [1161, 533] on button "show more" at bounding box center [1140, 516] width 40 height 40
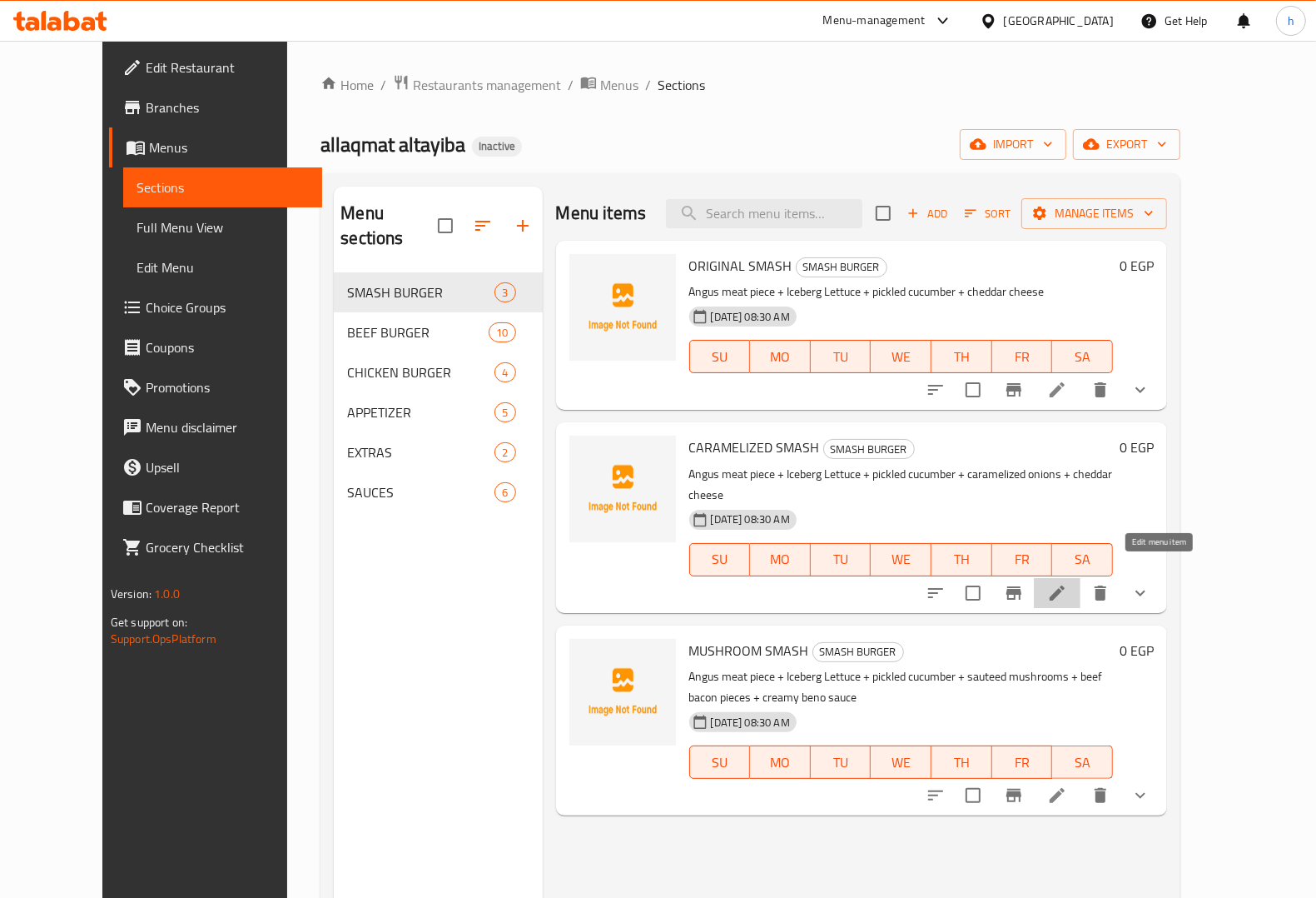
click at [1067, 583] on icon at bounding box center [1057, 592] width 20 height 20
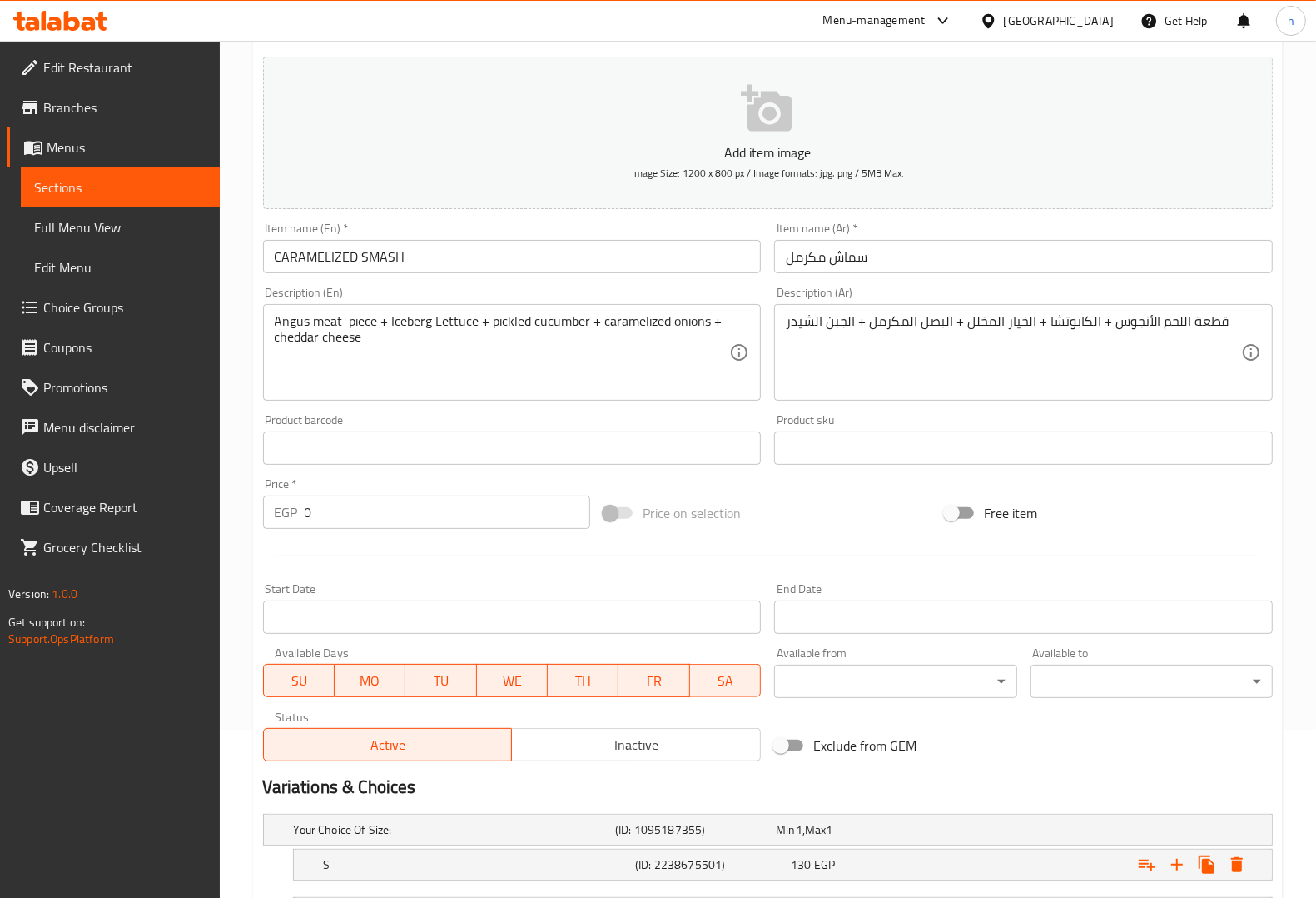
scroll to position [316, 0]
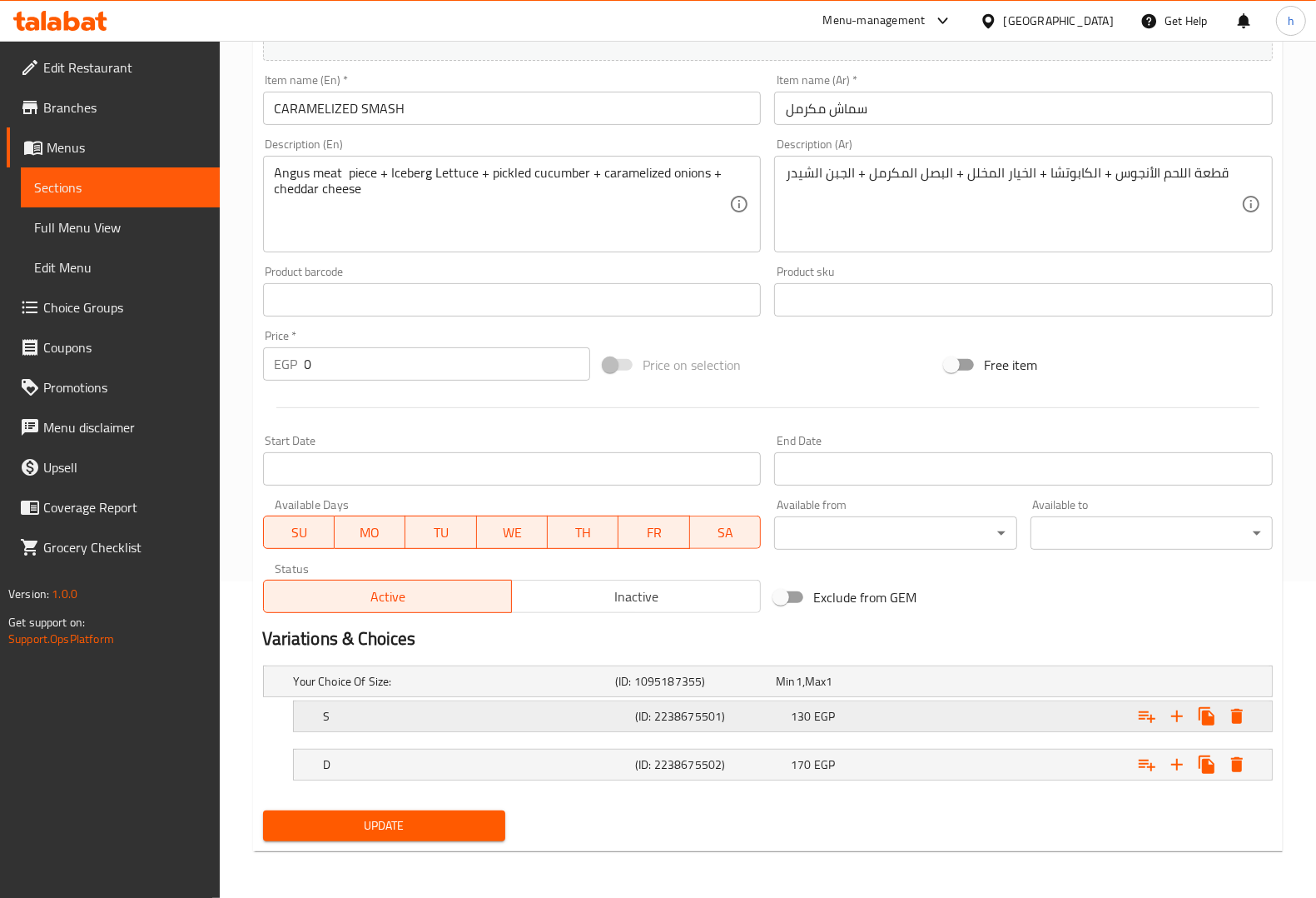
click at [480, 689] on h5 "S" at bounding box center [451, 680] width 314 height 17
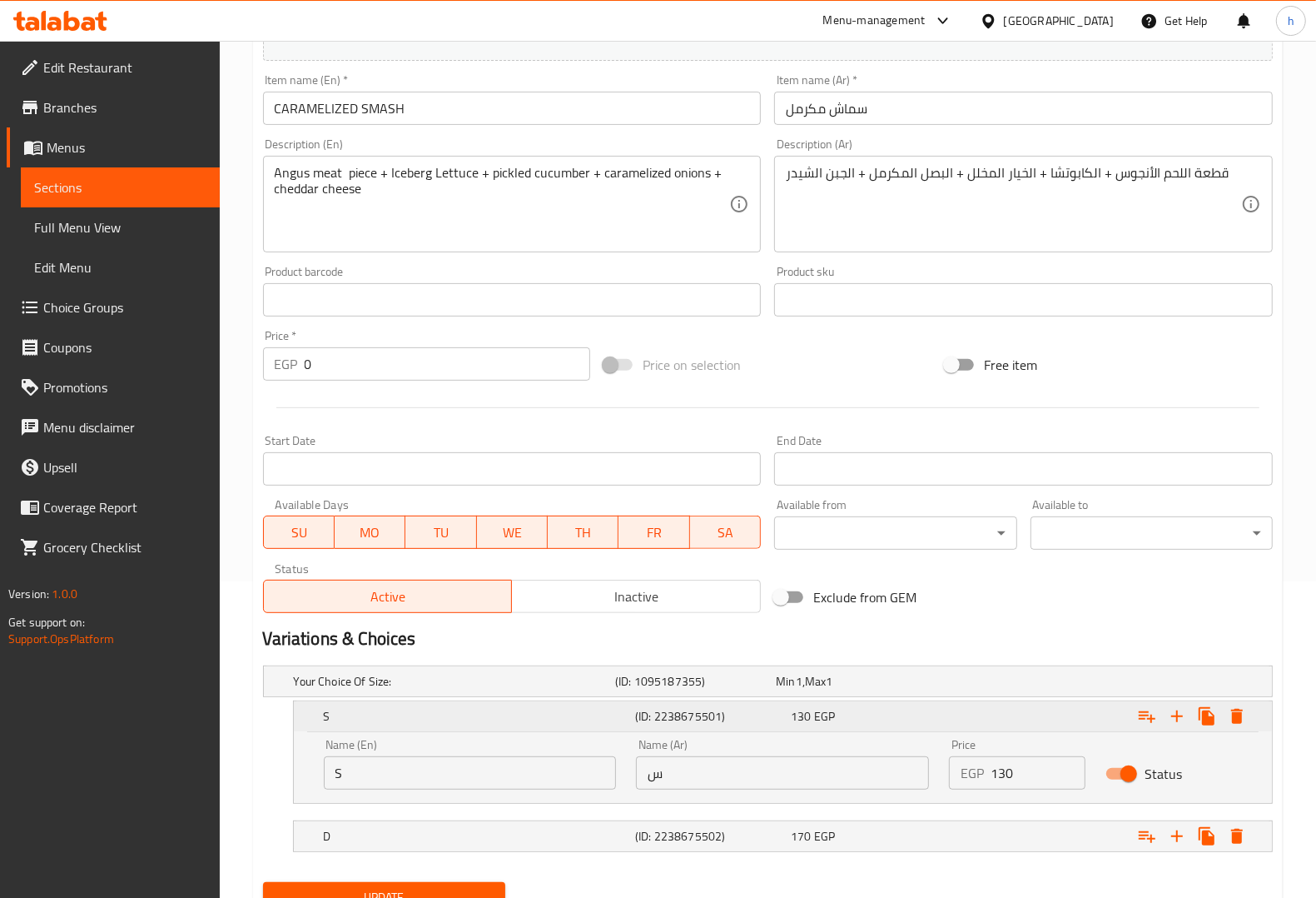
scroll to position [388, 0]
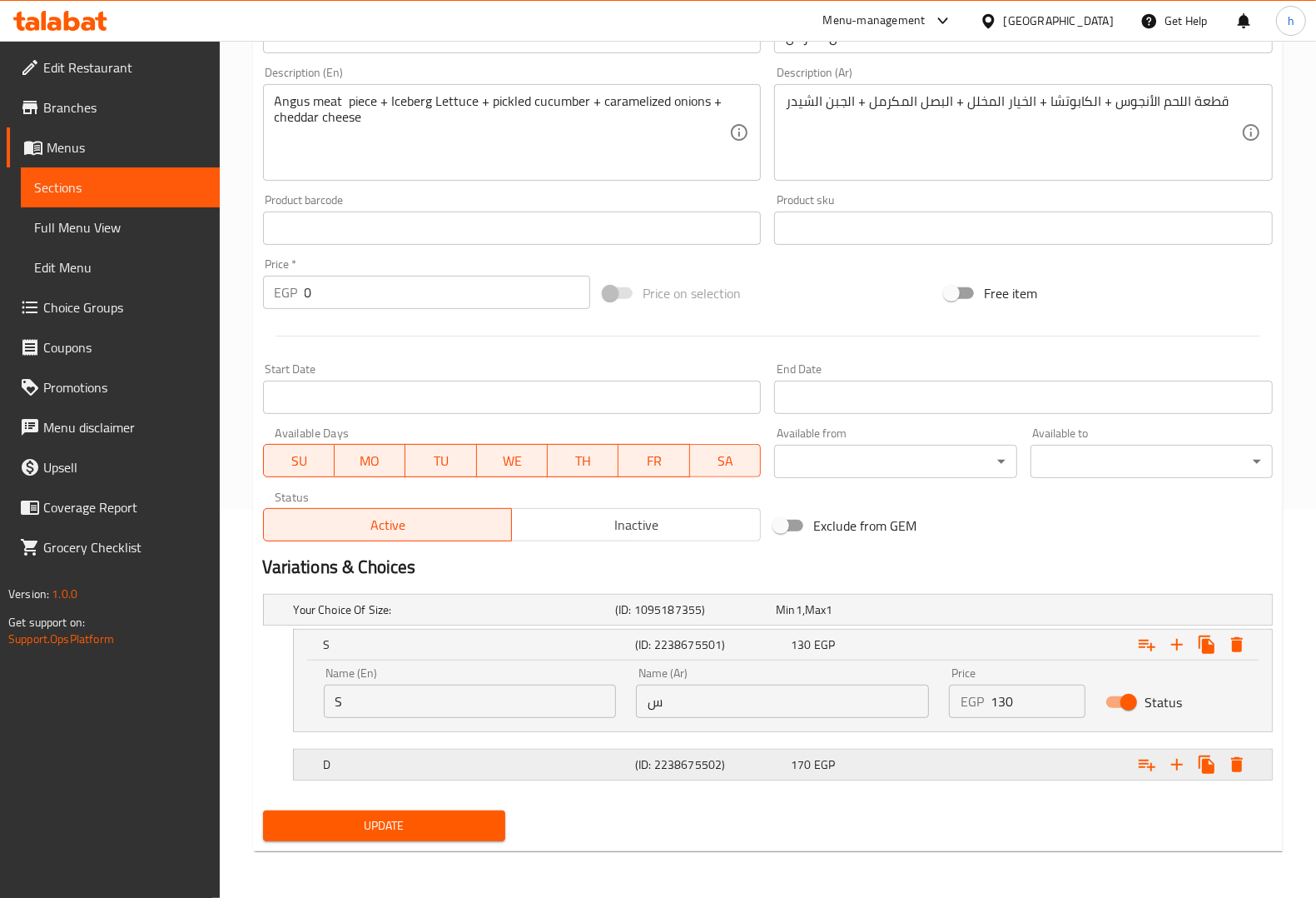
click at [461, 618] on h5 "D" at bounding box center [451, 609] width 314 height 17
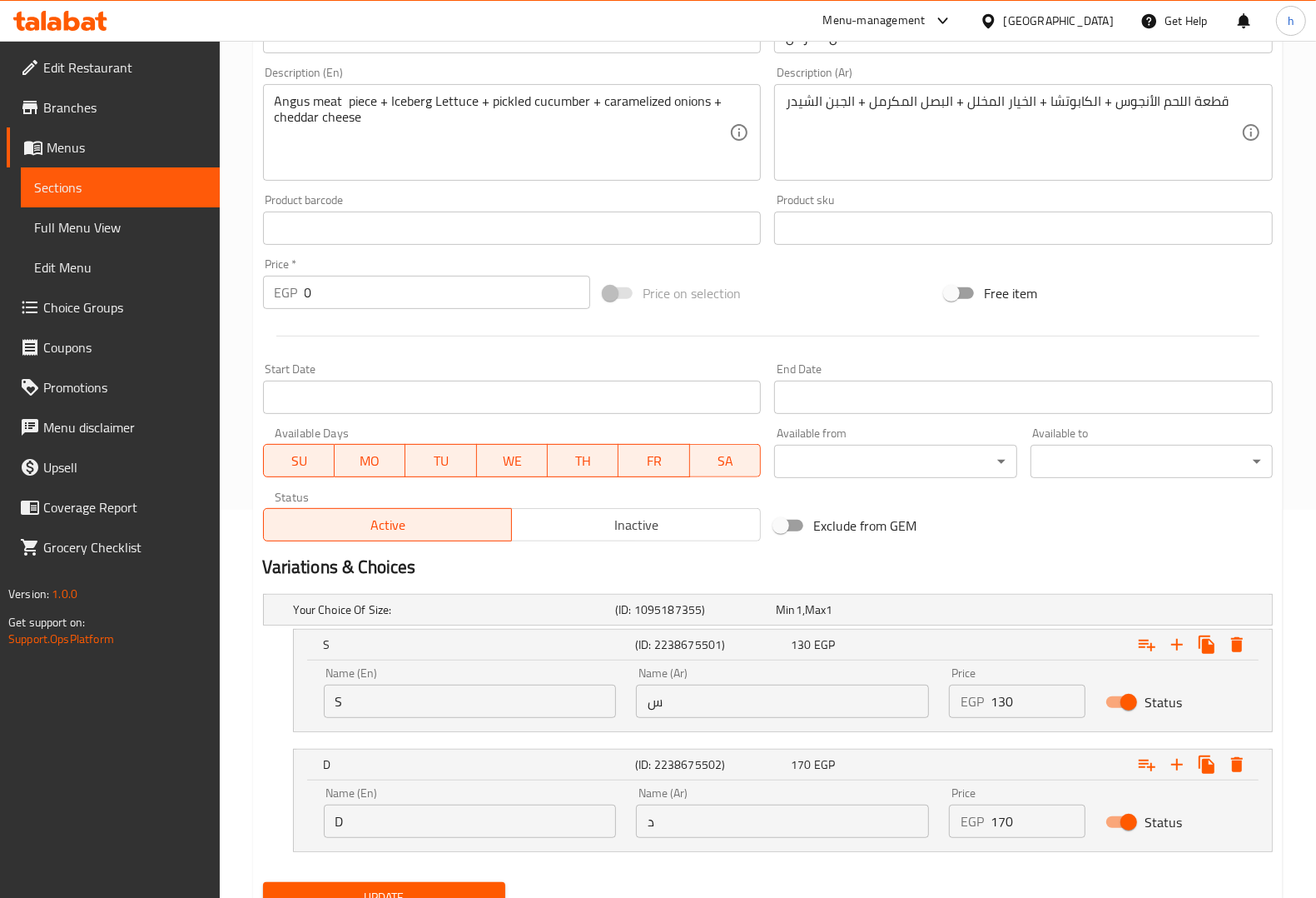
drag, startPoint x: 446, startPoint y: 700, endPoint x: 441, endPoint y: 718, distance: 18.7
click at [446, 700] on input "S" at bounding box center [471, 701] width 293 height 34
type input "Single"
click at [701, 708] on input "س" at bounding box center [782, 701] width 293 height 34
type input "سنجل"
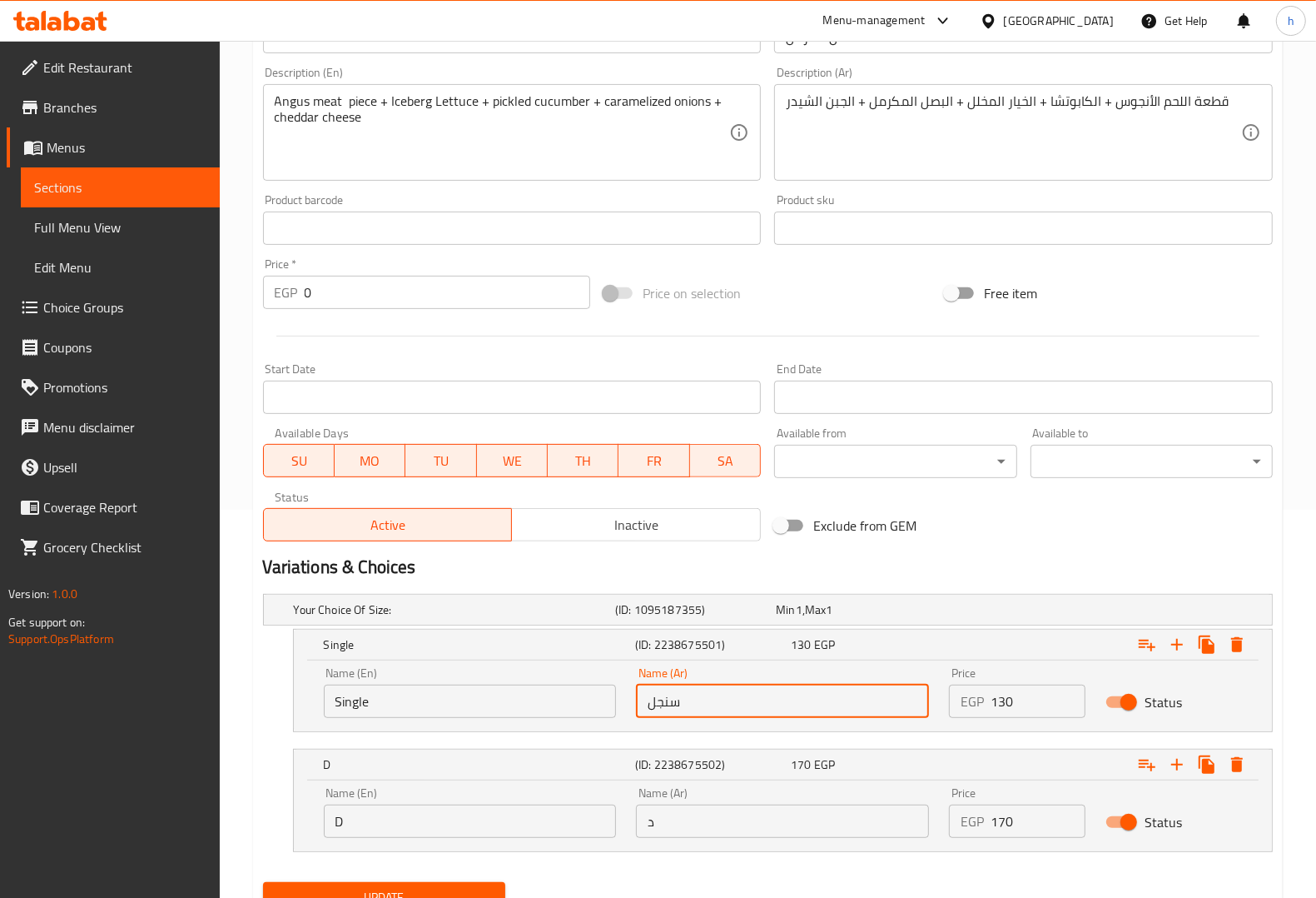
click at [487, 805] on input "D" at bounding box center [471, 821] width 293 height 34
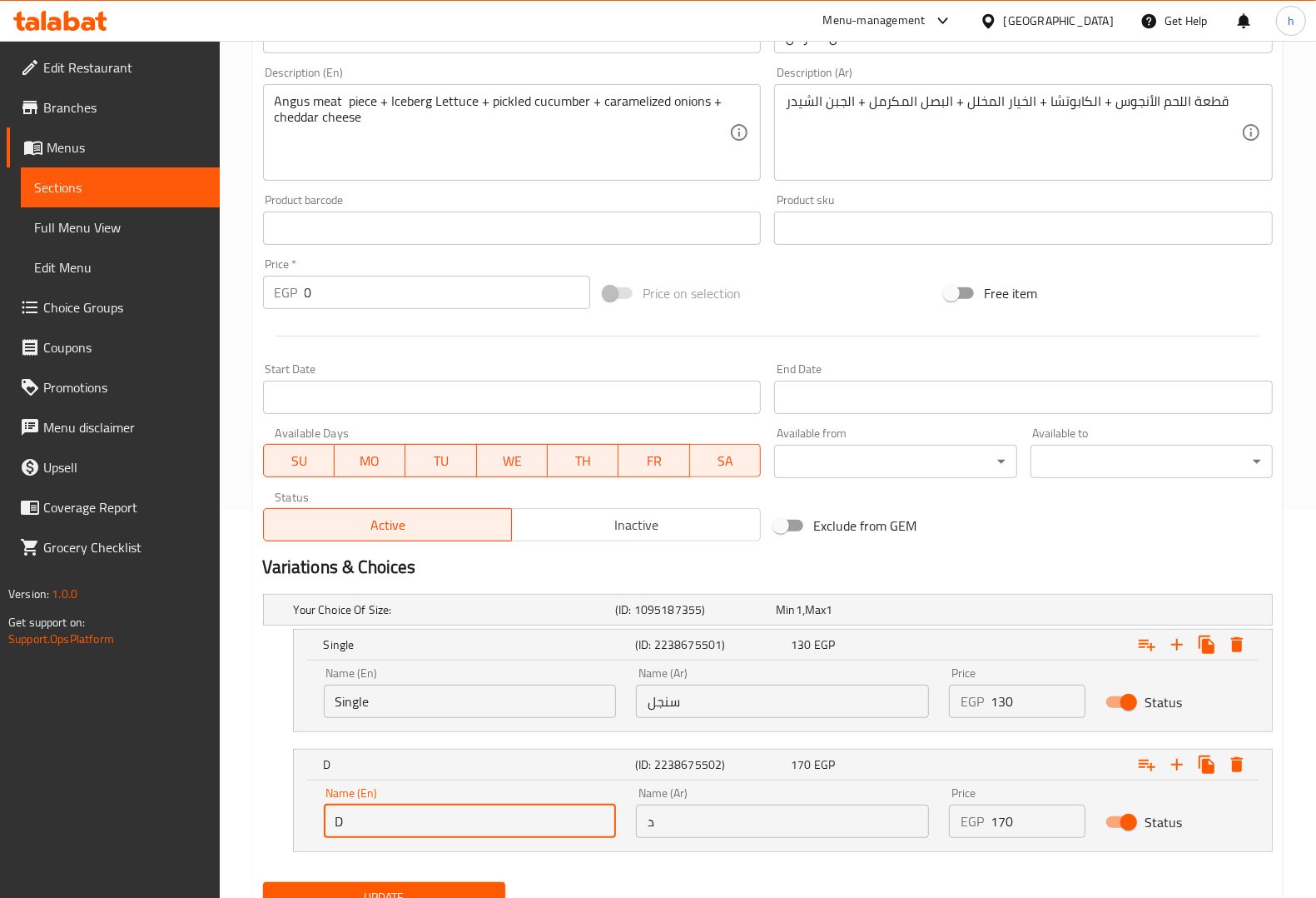
type input "Double"
click at [754, 823] on input "د" at bounding box center [782, 821] width 293 height 34
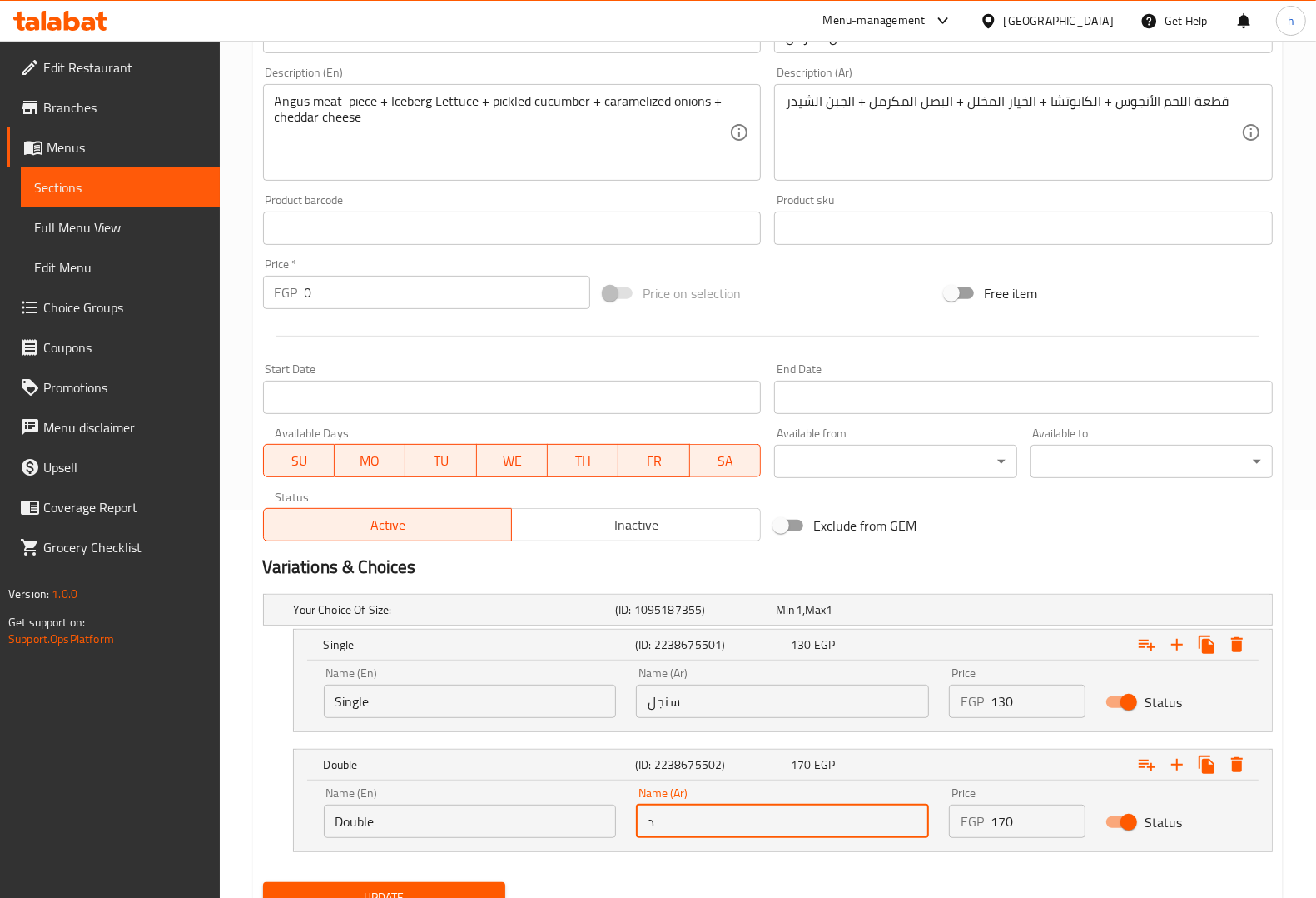
type input "دوبل"
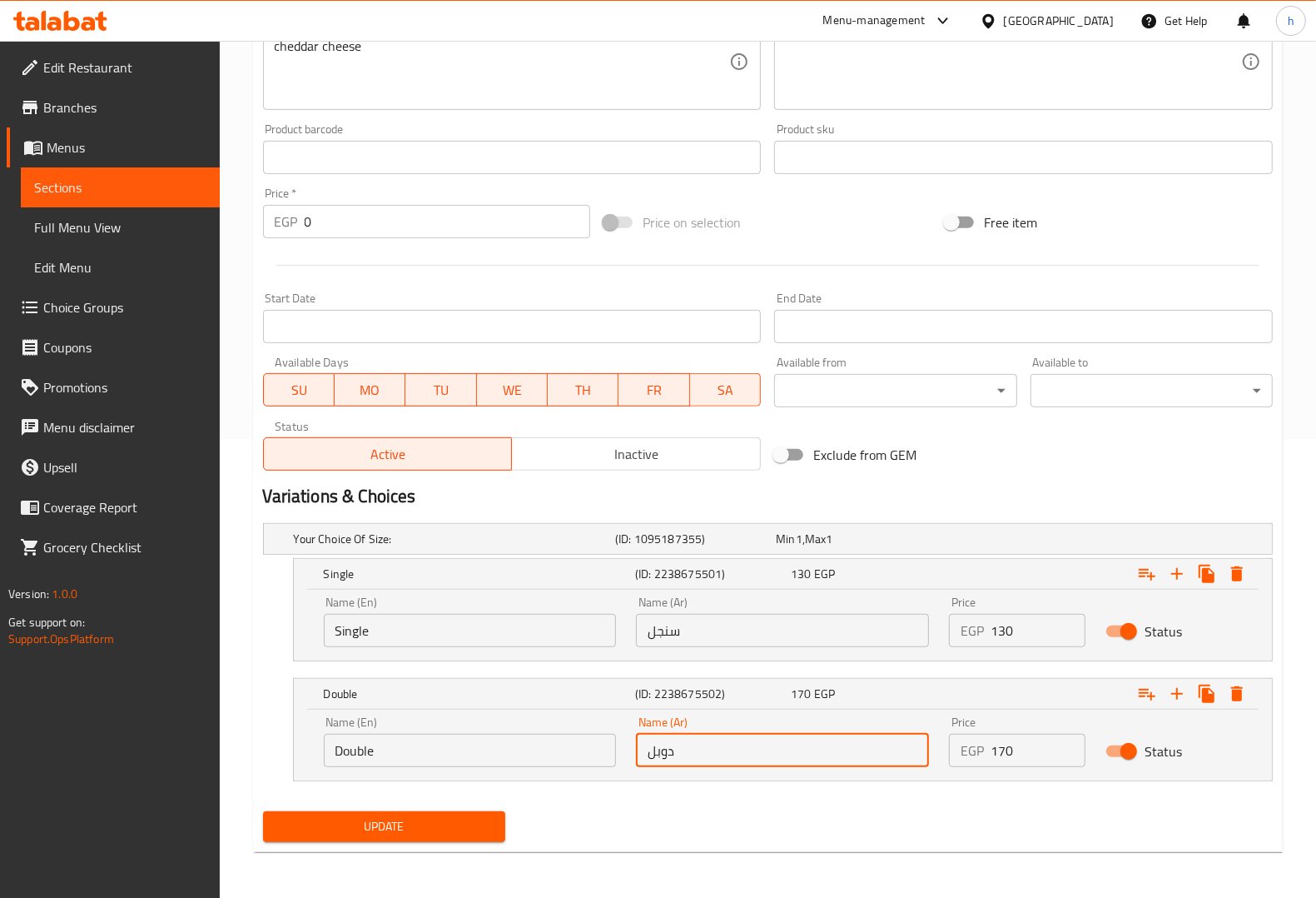
click at [454, 830] on span "Update" at bounding box center [385, 826] width 216 height 21
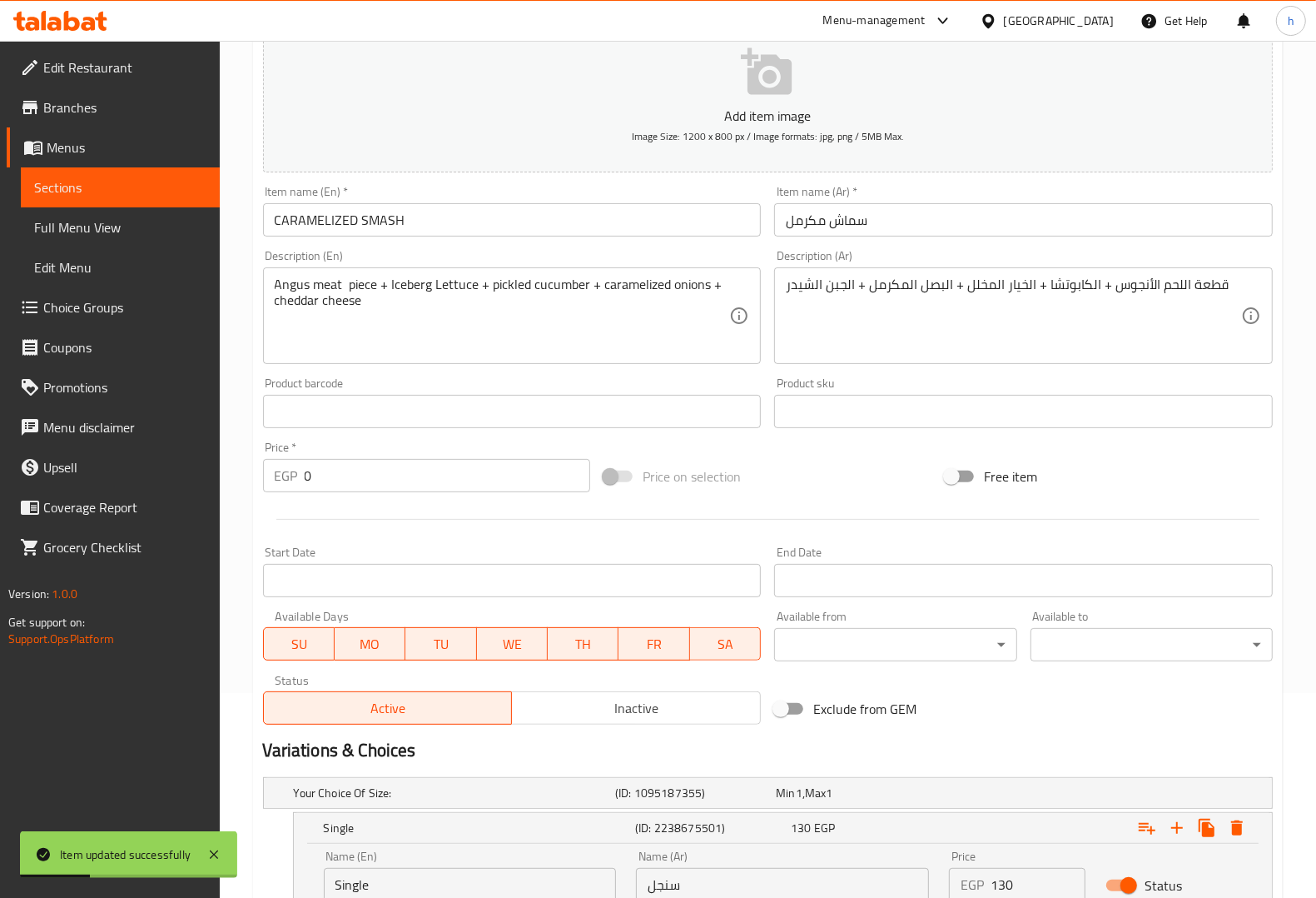
scroll to position [0, 0]
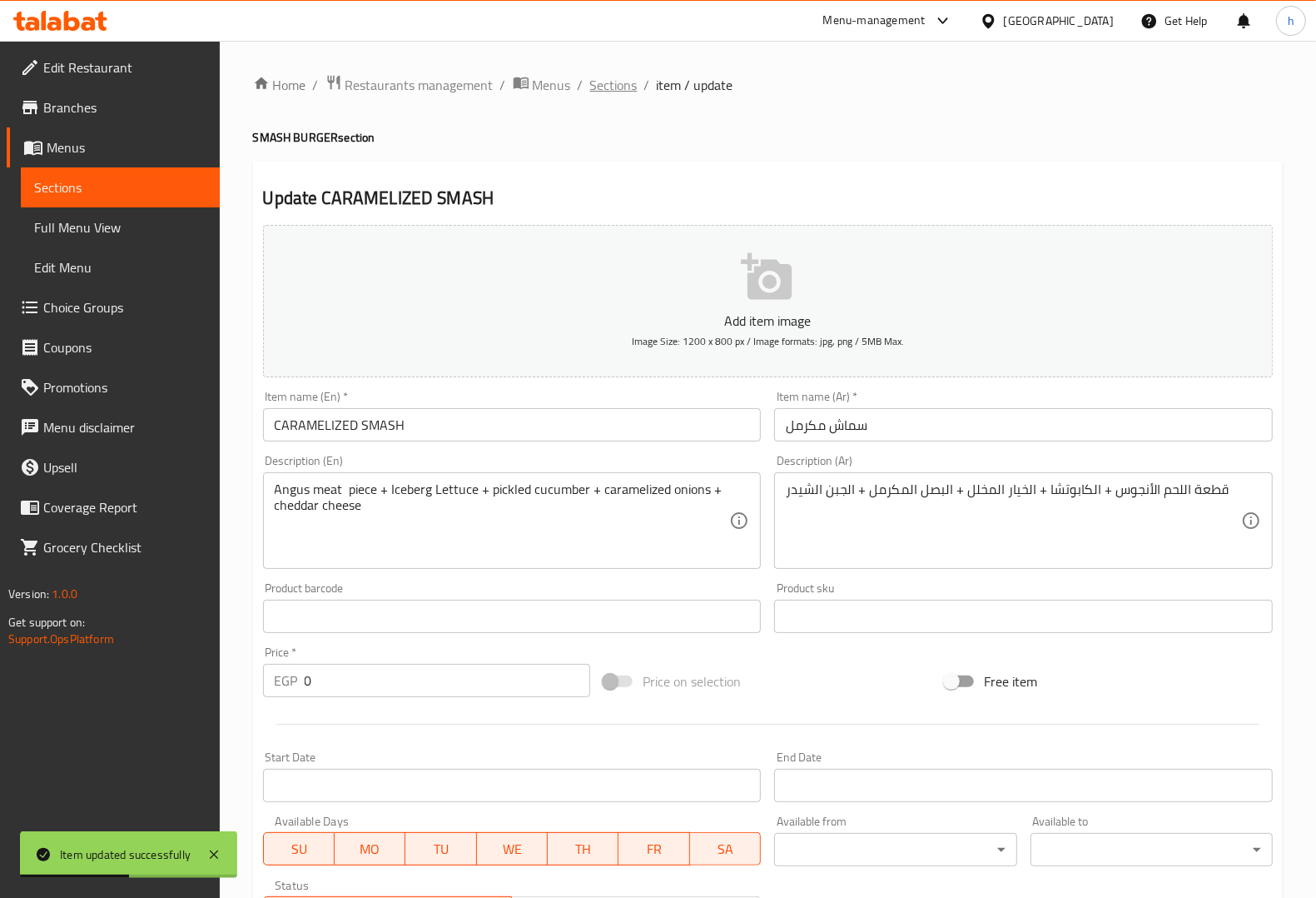
click at [602, 87] on span "Sections" at bounding box center [614, 85] width 47 height 20
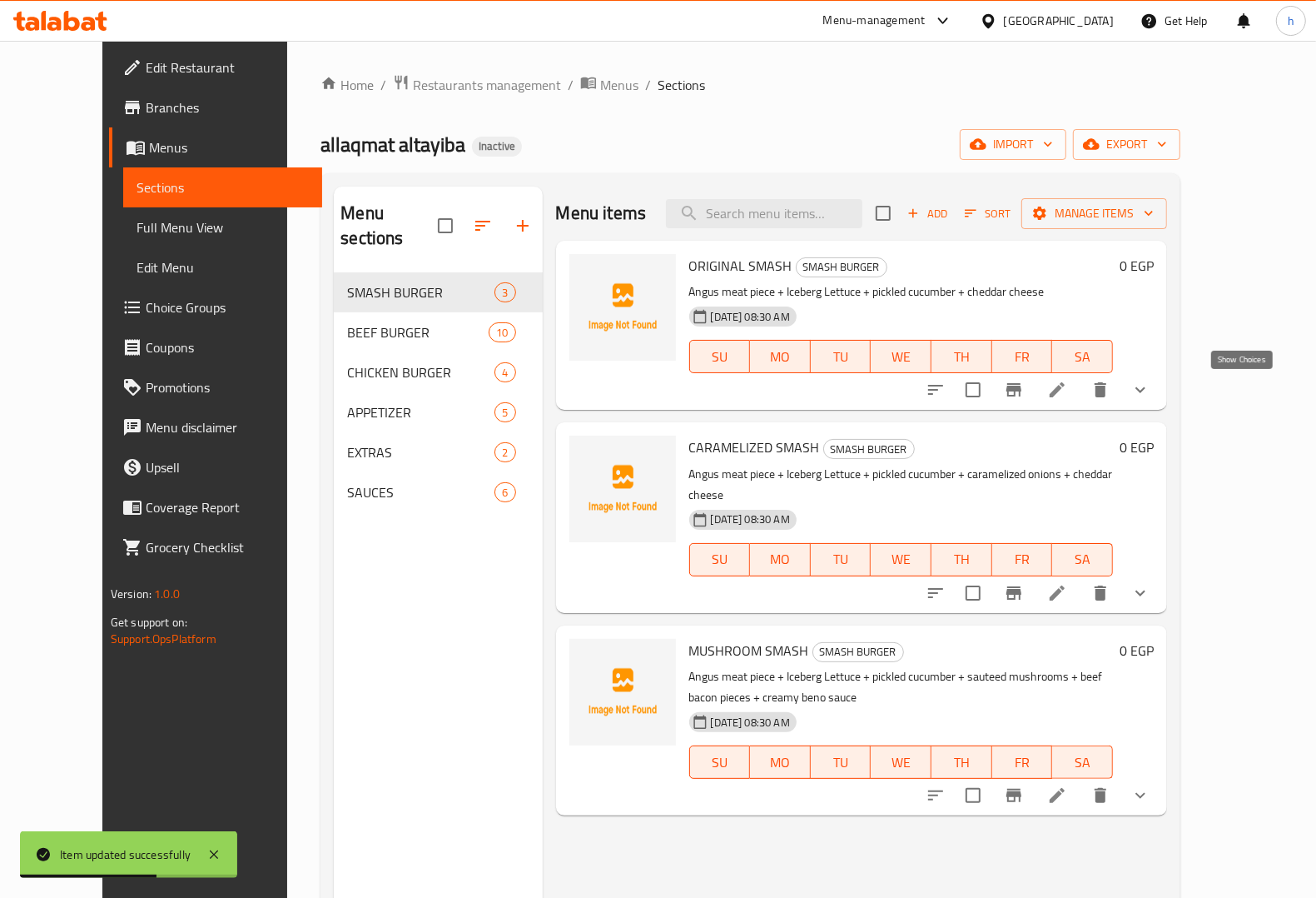
click at [1161, 385] on button "show more" at bounding box center [1140, 390] width 40 height 40
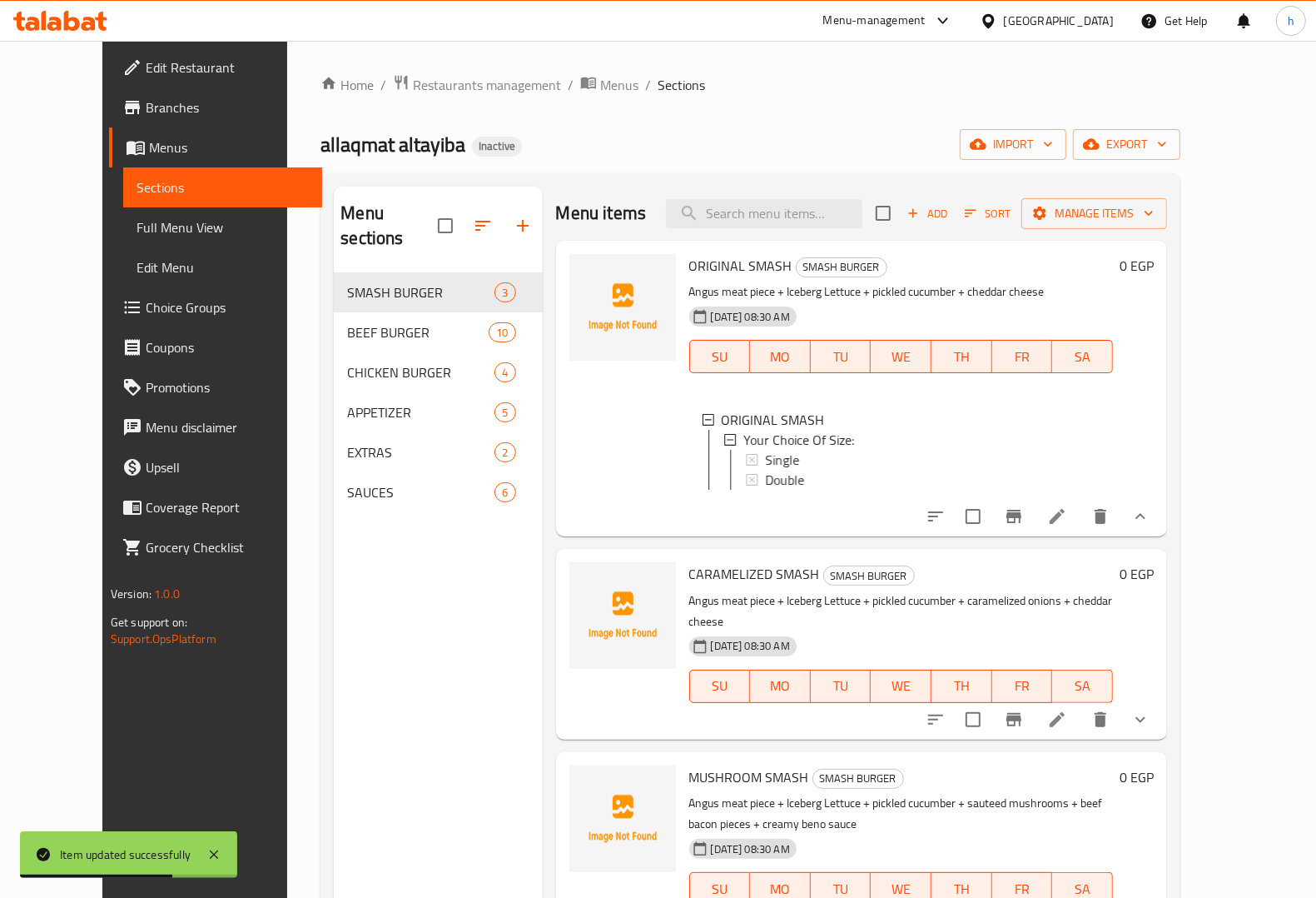
click at [1154, 385] on div "0 EGP" at bounding box center [1133, 389] width 41 height 269
click at [1161, 702] on button "show more" at bounding box center [1140, 719] width 40 height 40
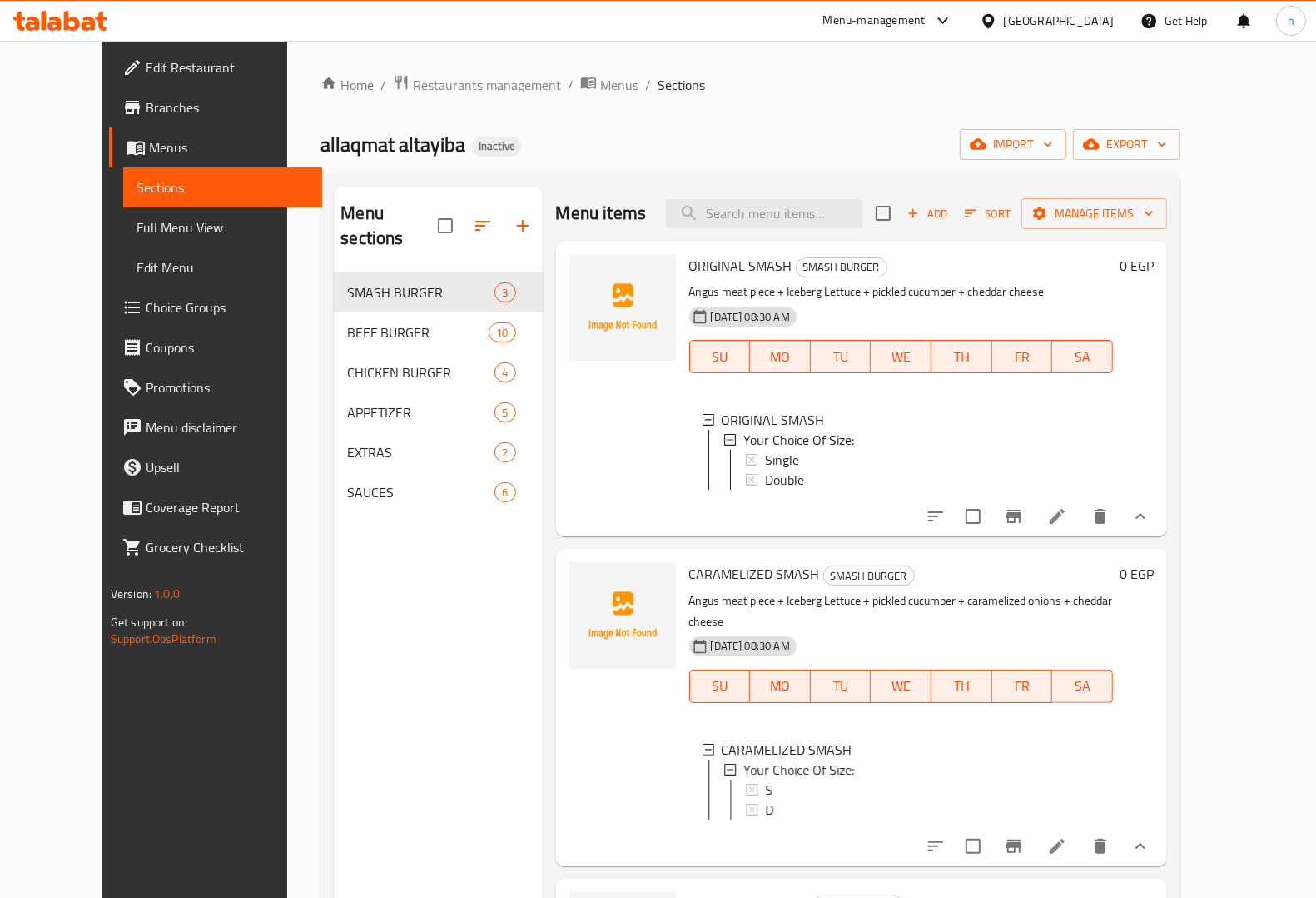
scroll to position [234, 0]
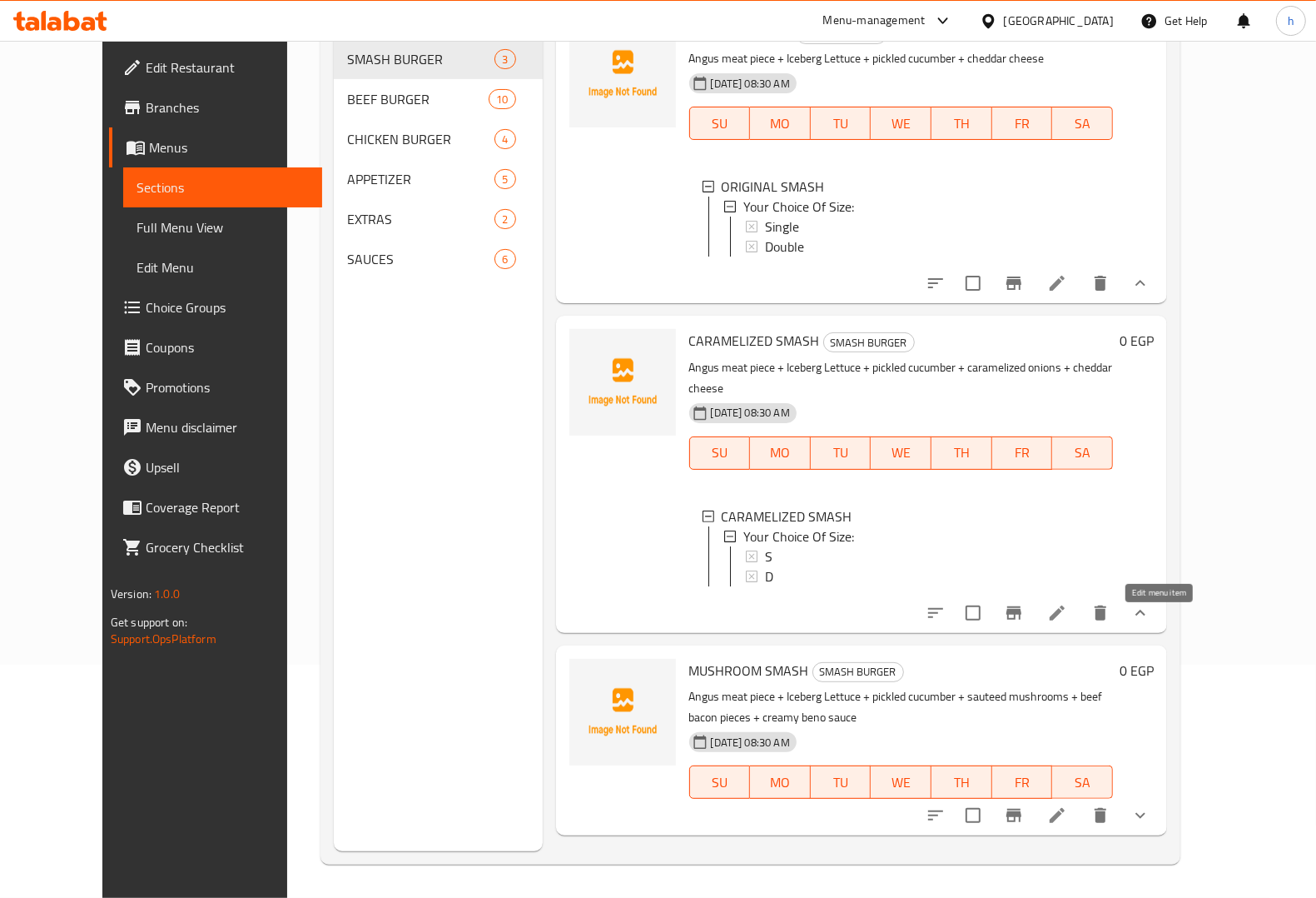
click at [1067, 618] on icon at bounding box center [1057, 613] width 20 height 20
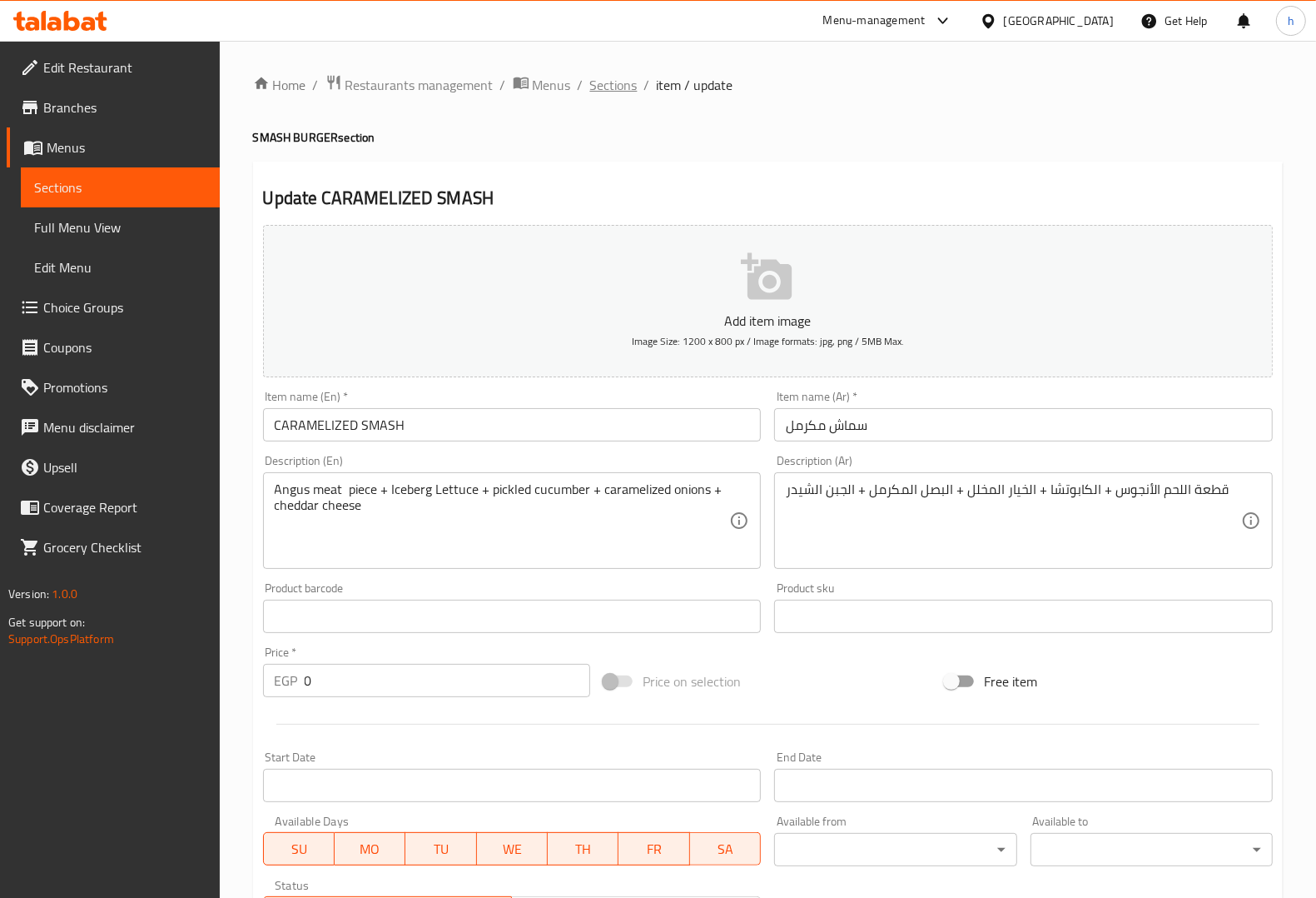
click at [626, 86] on span "Sections" at bounding box center [614, 85] width 47 height 20
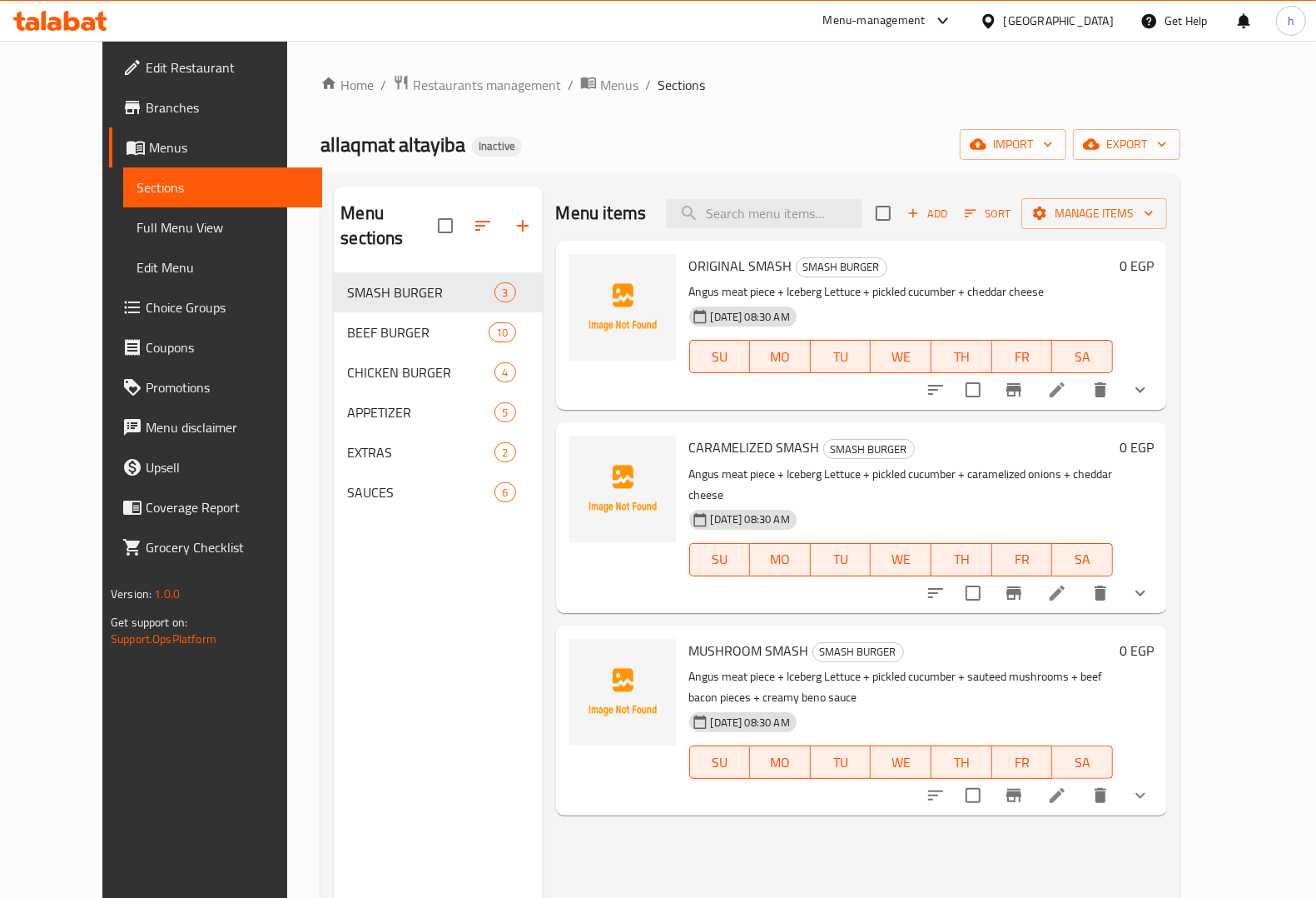
scroll to position [234, 0]
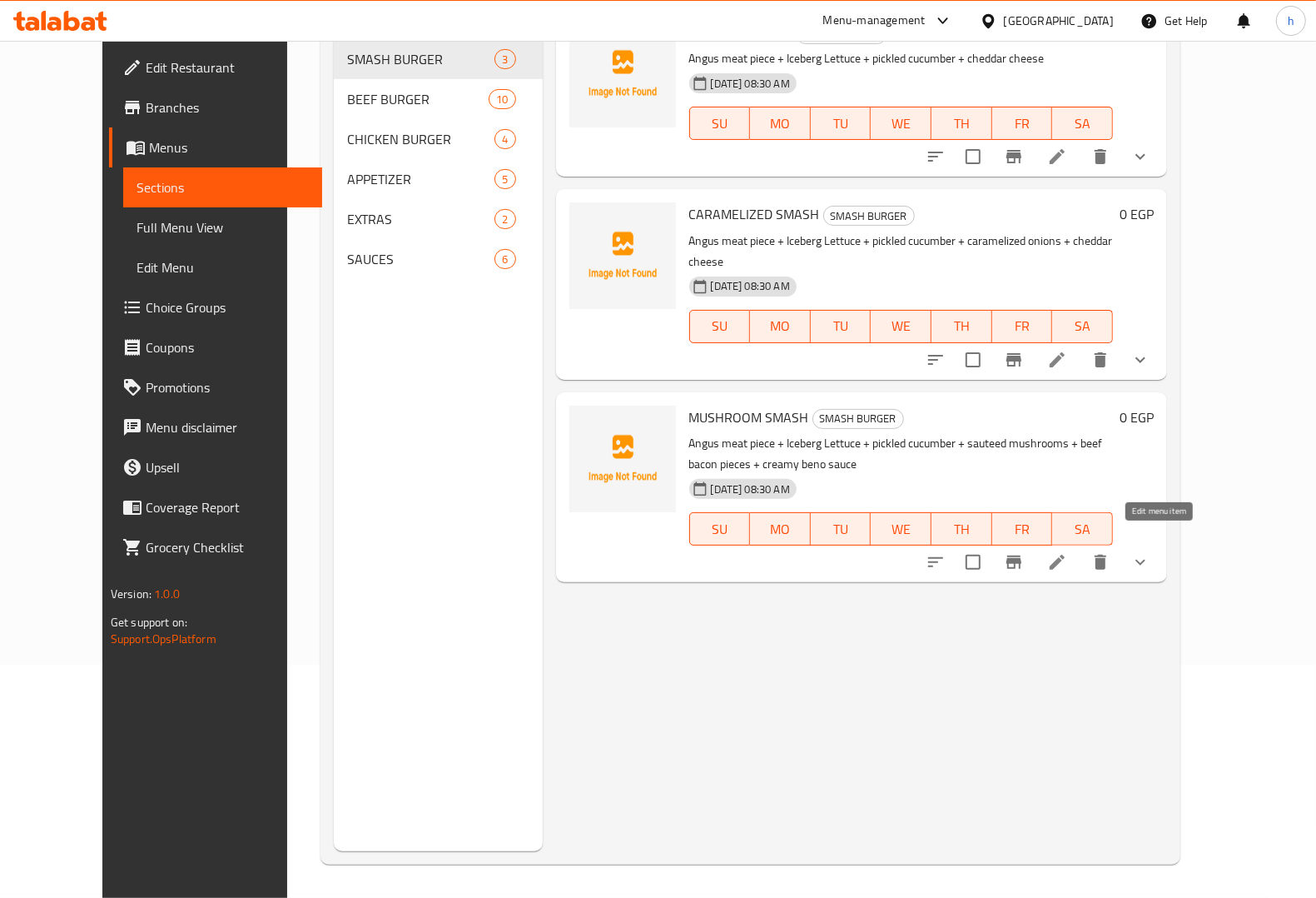
click at [1067, 552] on icon at bounding box center [1057, 562] width 20 height 20
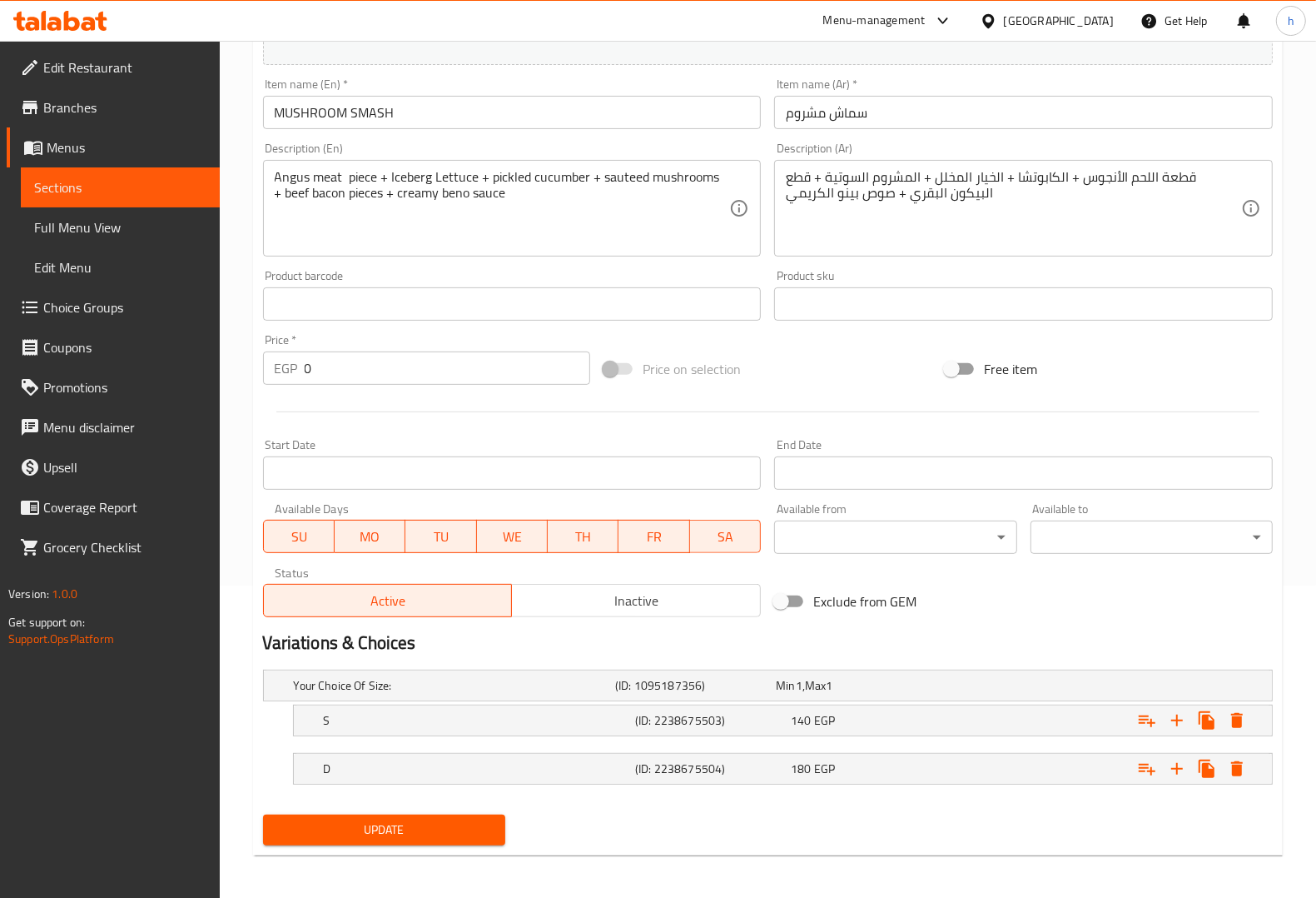
scroll to position [316, 0]
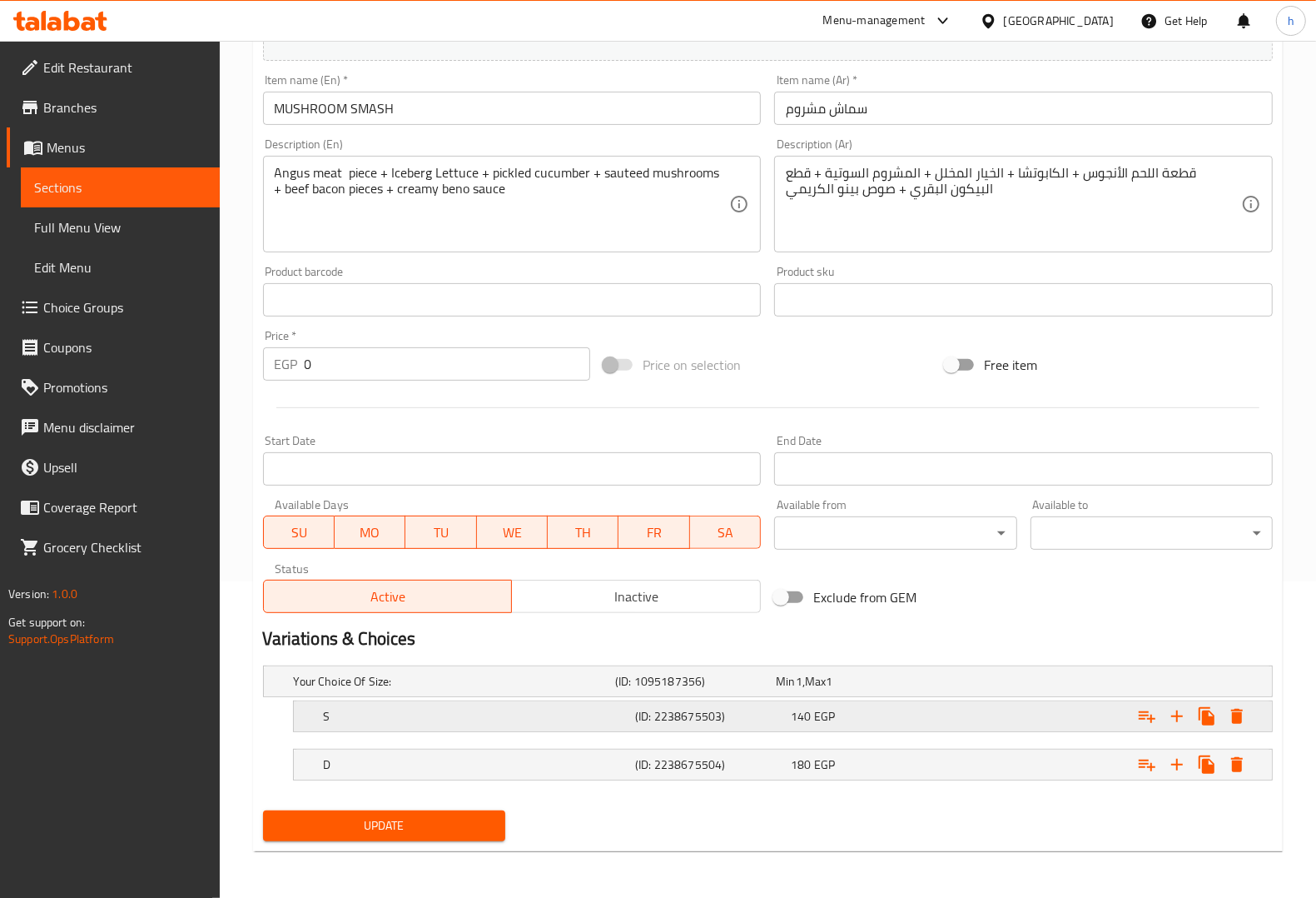
click at [551, 689] on h5 "S" at bounding box center [451, 680] width 314 height 17
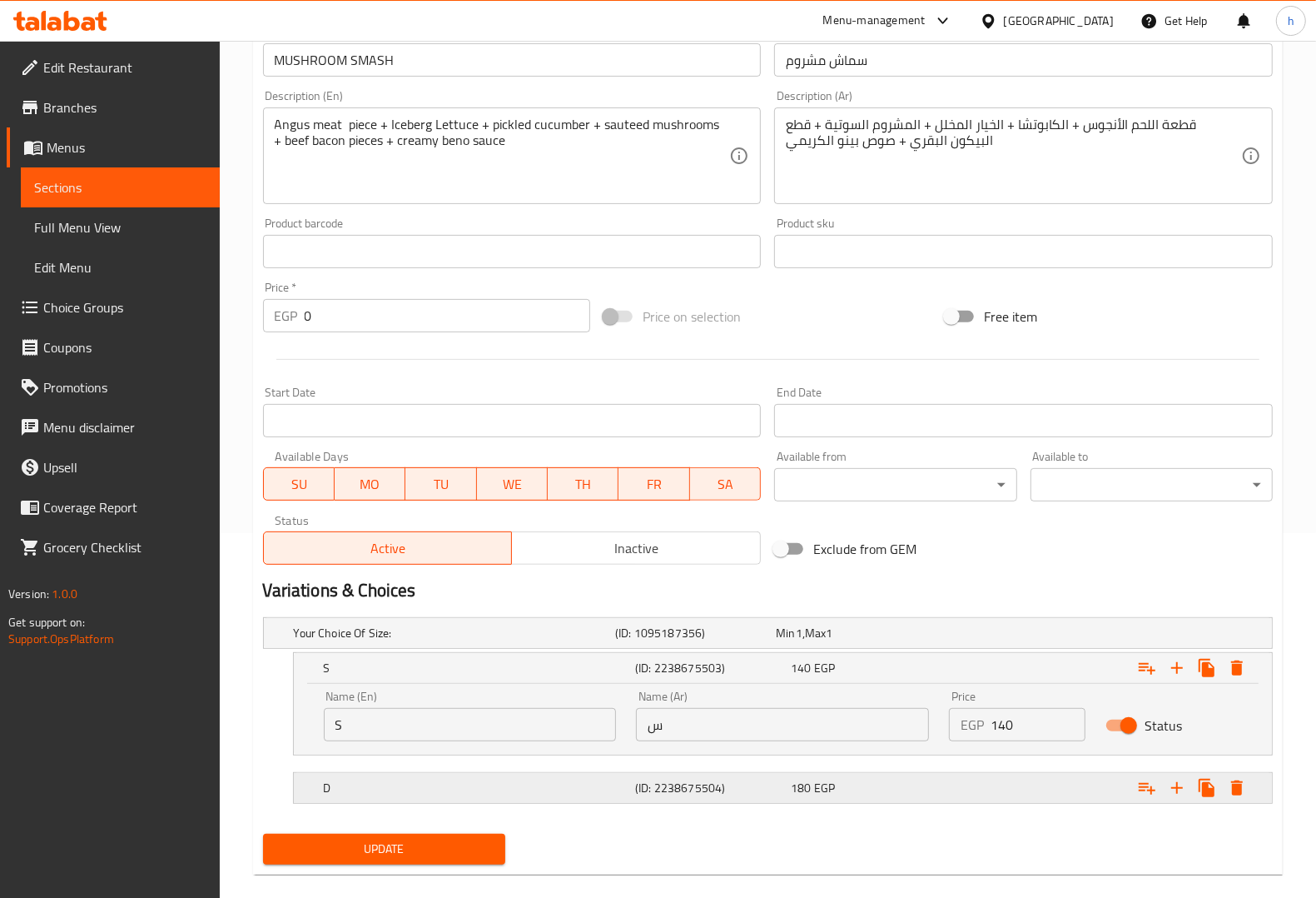
scroll to position [388, 0]
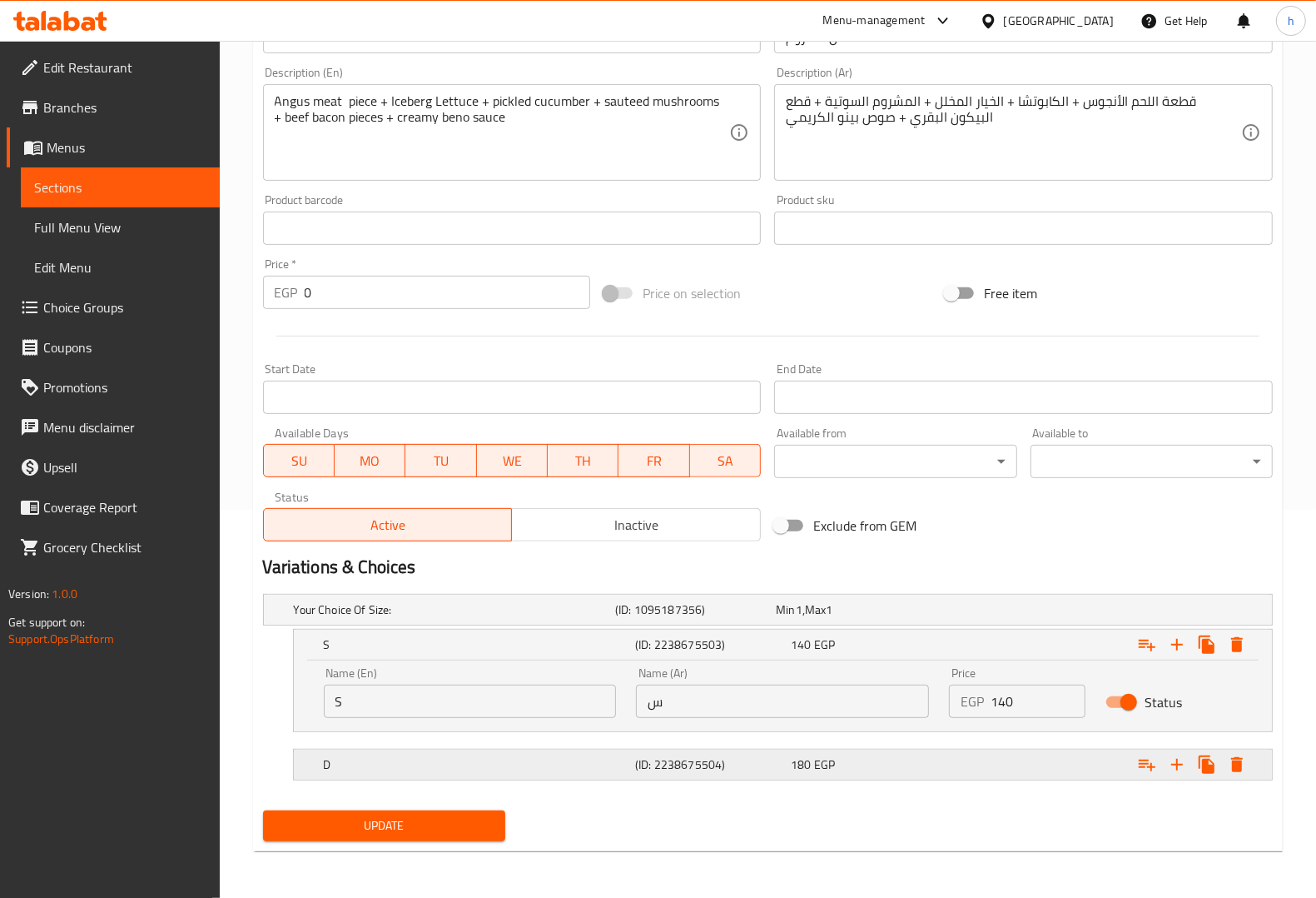
click at [548, 621] on div "D" at bounding box center [451, 610] width 321 height 24
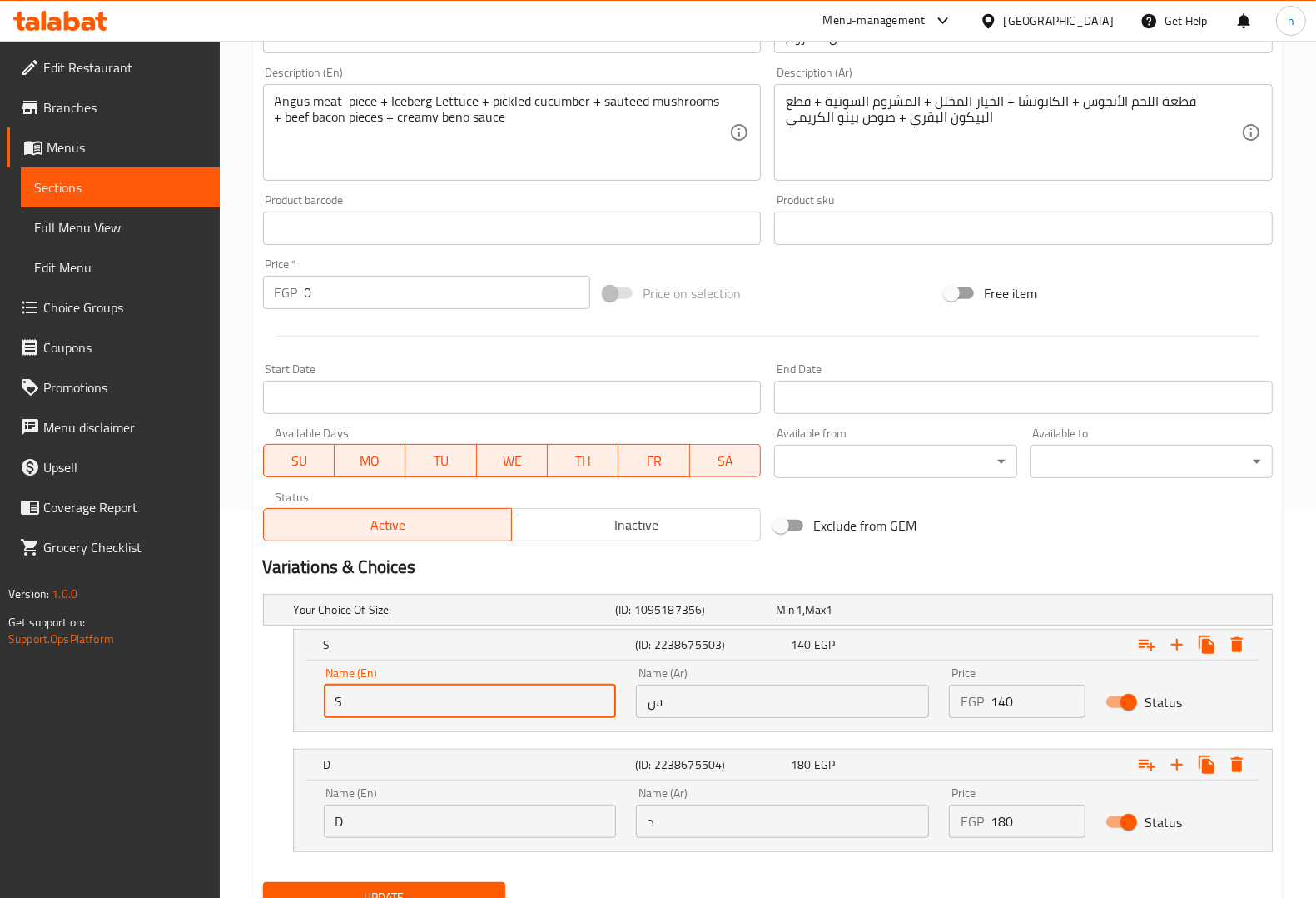
drag, startPoint x: 408, startPoint y: 698, endPoint x: 426, endPoint y: 714, distance: 24.1
click at [408, 698] on input "S" at bounding box center [471, 701] width 293 height 34
type input "Single"
click at [698, 710] on input "س" at bounding box center [782, 701] width 293 height 34
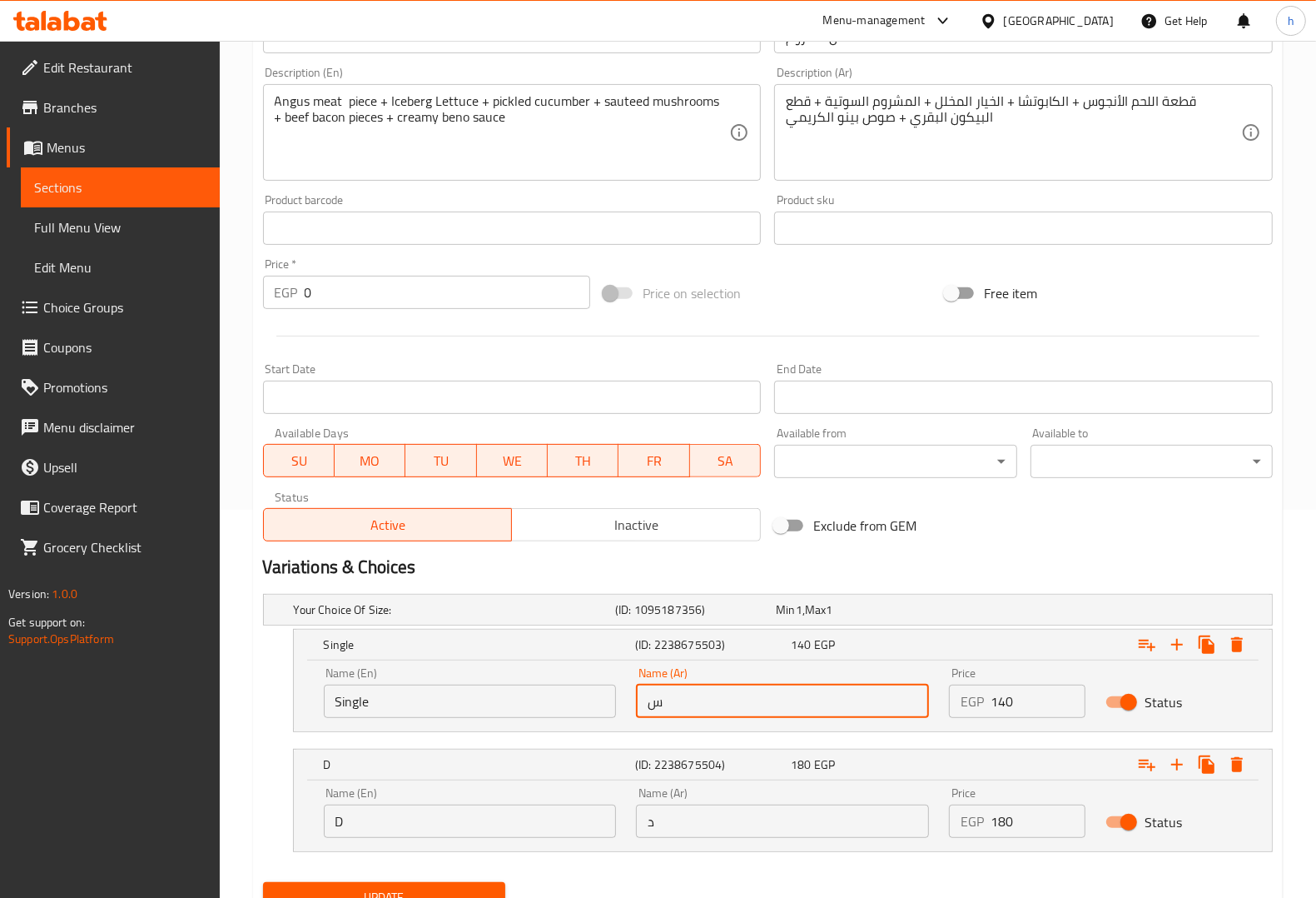
type input "سنجل"
click at [558, 818] on input "D" at bounding box center [471, 821] width 293 height 34
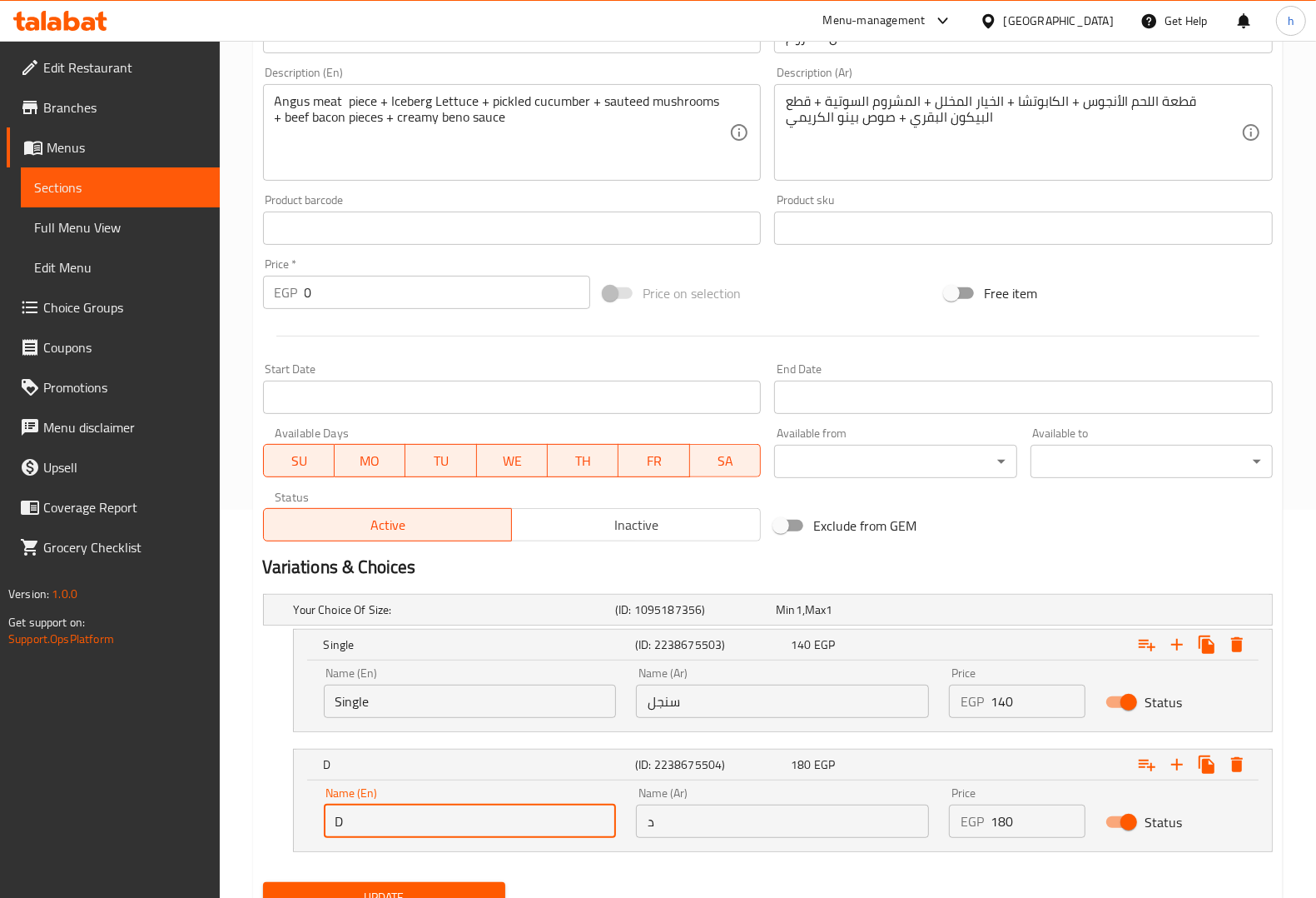
type input "Double"
click at [768, 823] on input "د" at bounding box center [782, 821] width 293 height 34
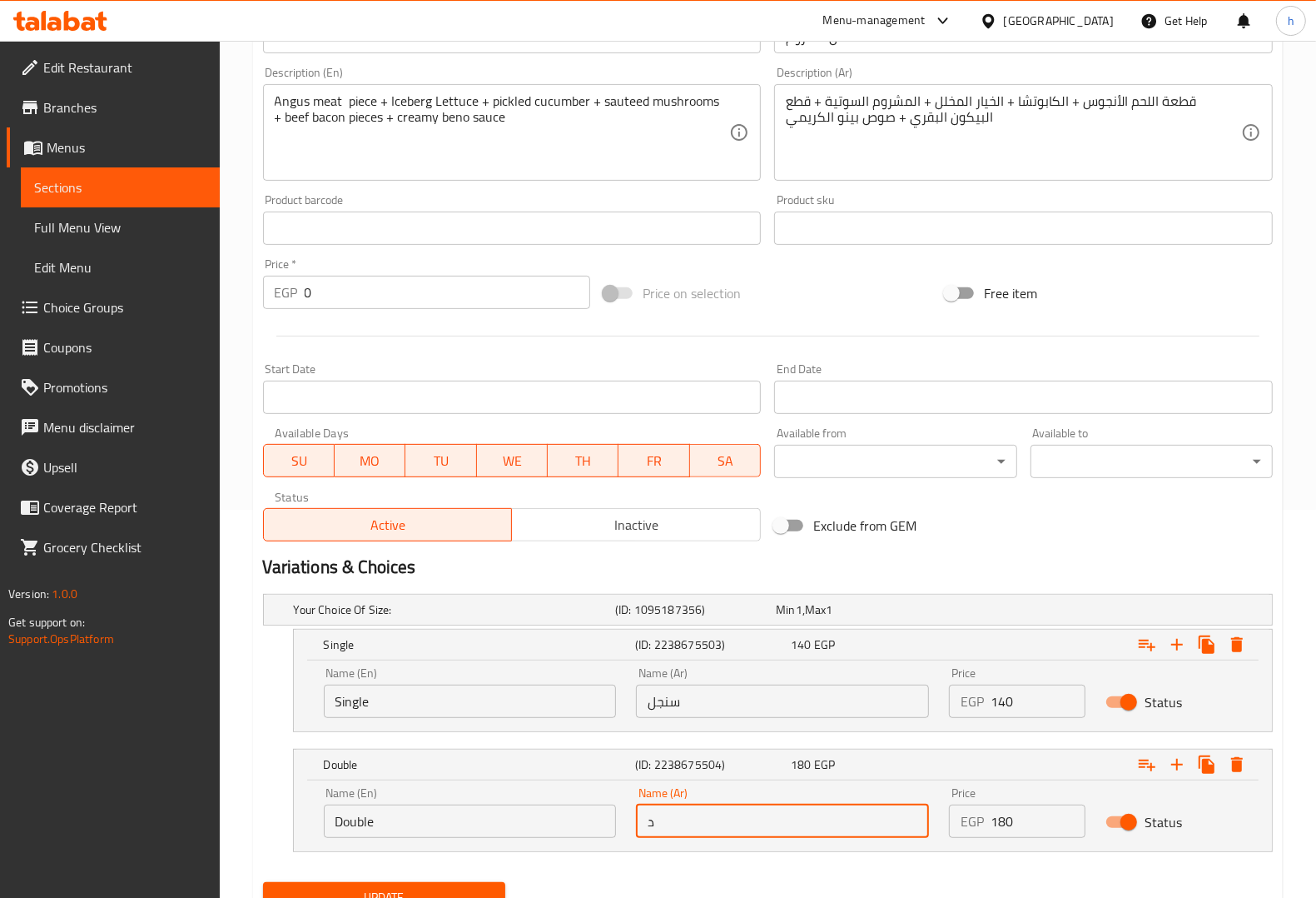
type input "دوبل"
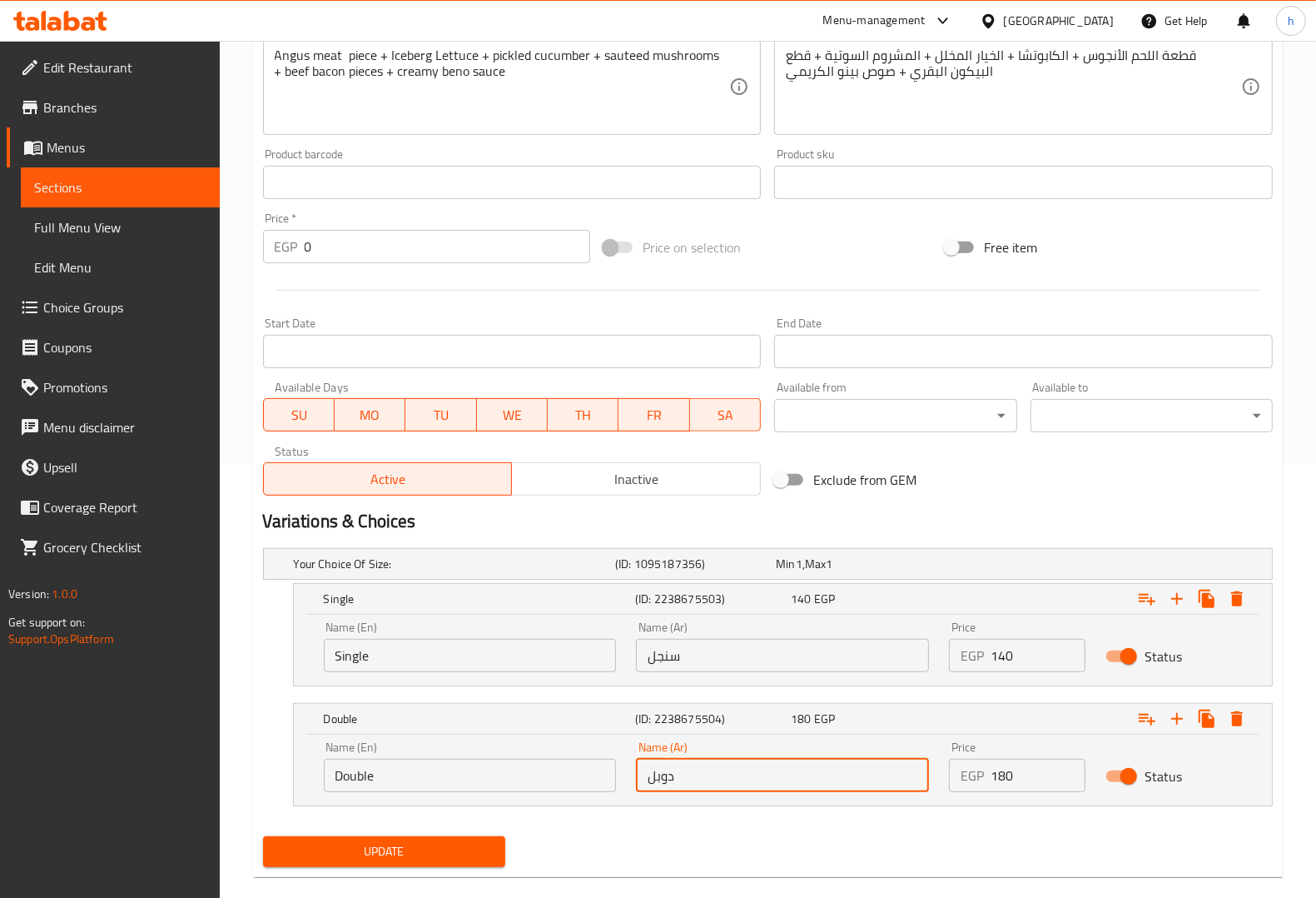
scroll to position [459, 0]
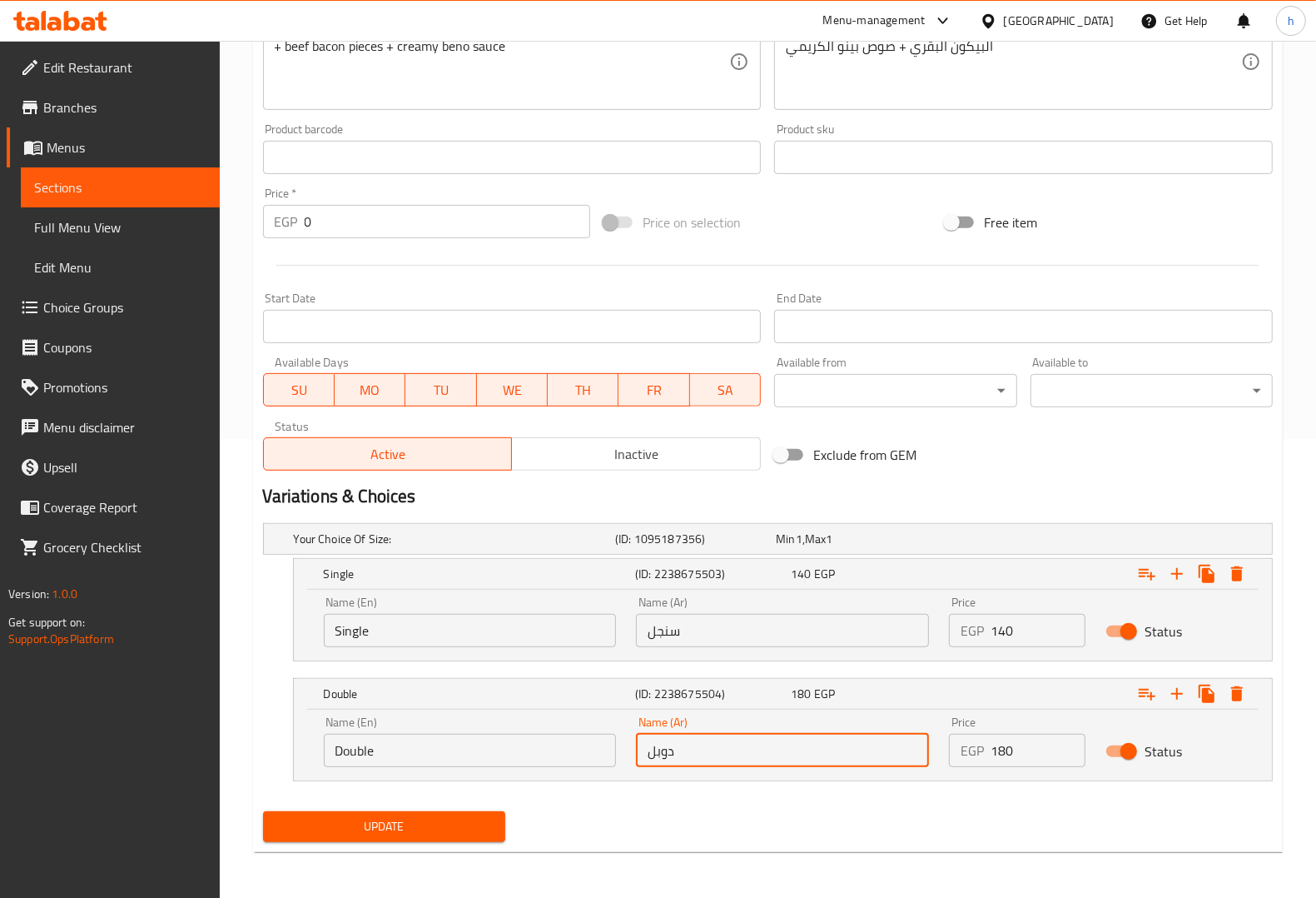
click at [475, 830] on span "Update" at bounding box center [385, 826] width 216 height 21
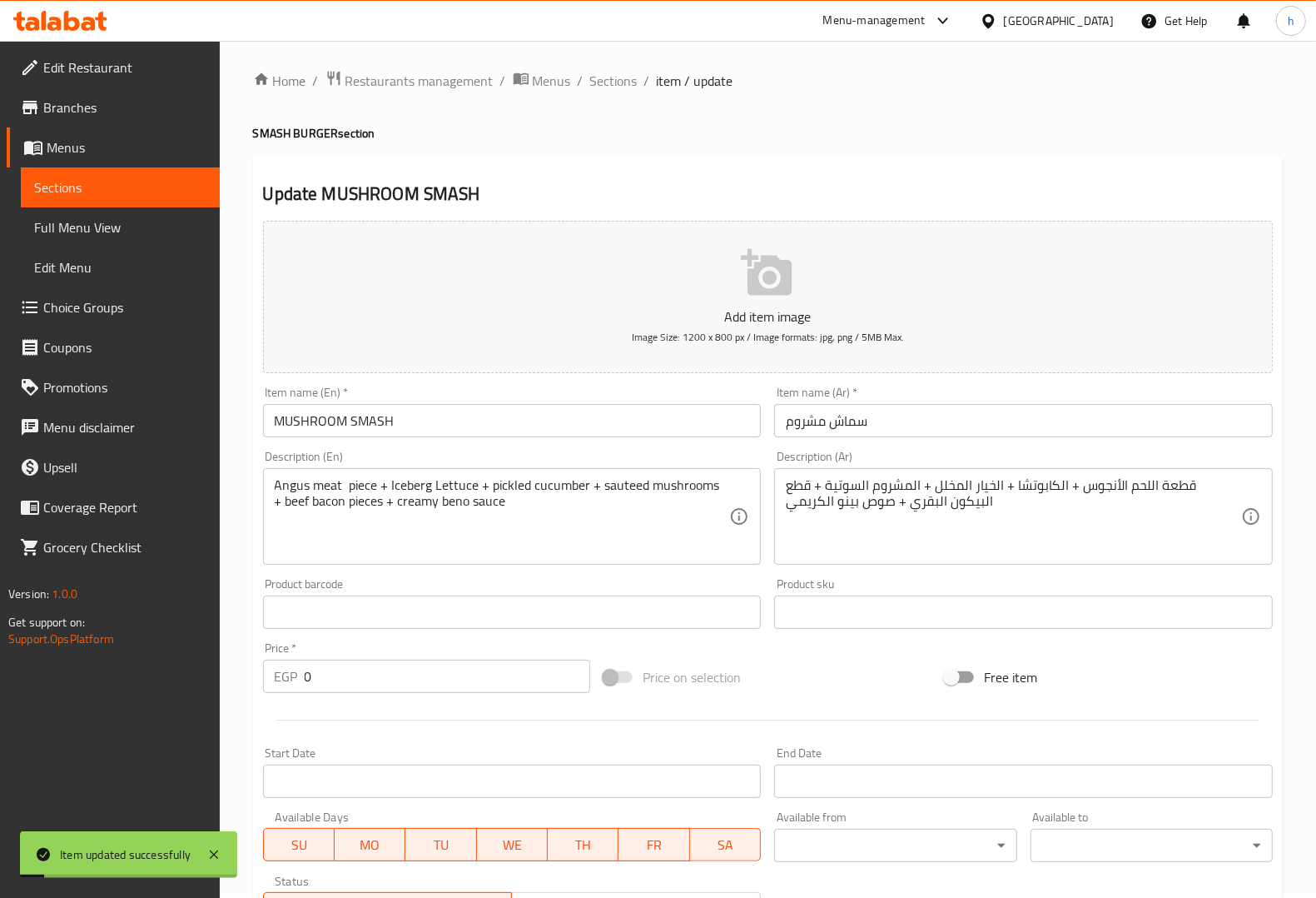
scroll to position [0, 0]
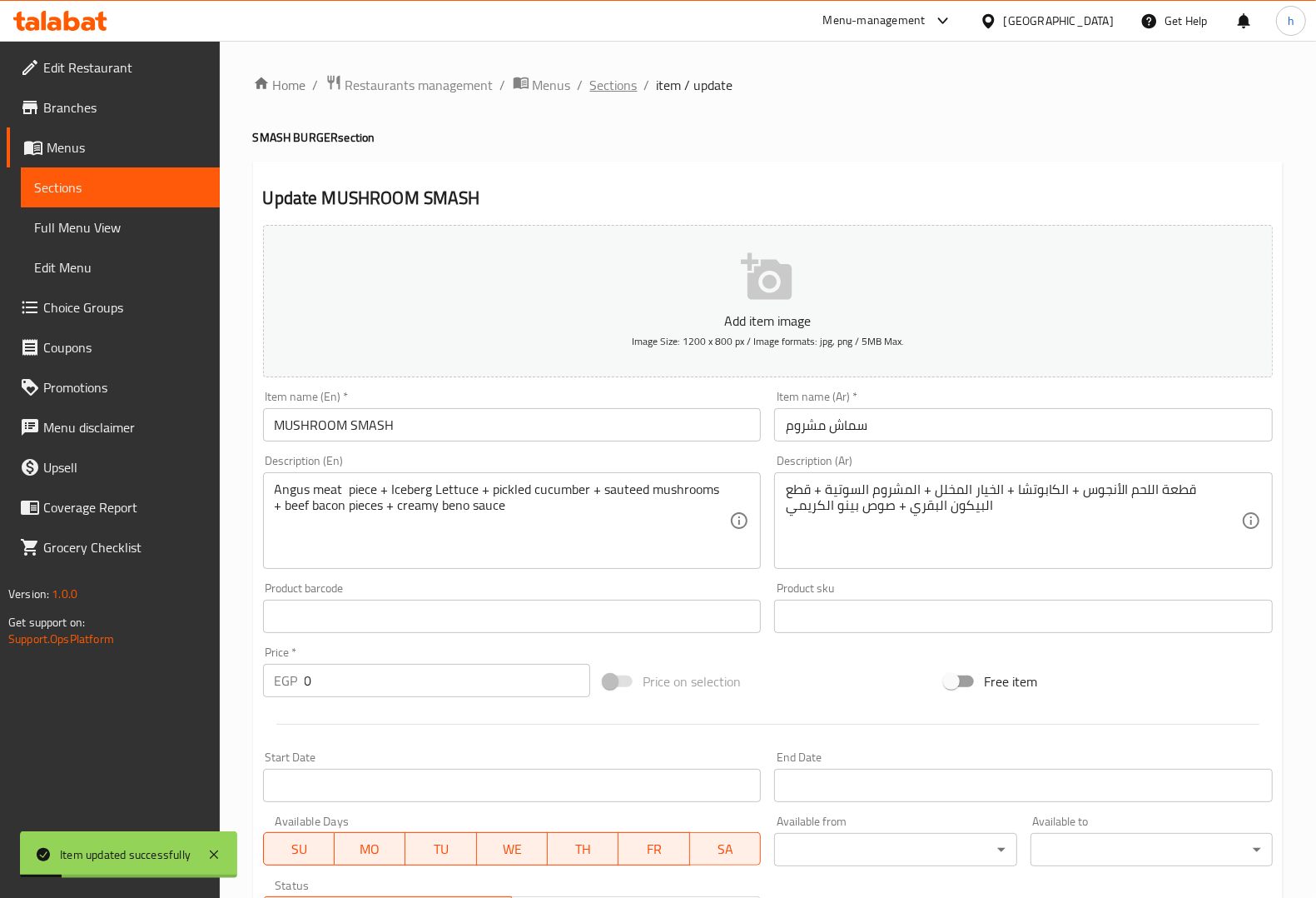
click at [605, 75] on span "Sections" at bounding box center [614, 85] width 47 height 20
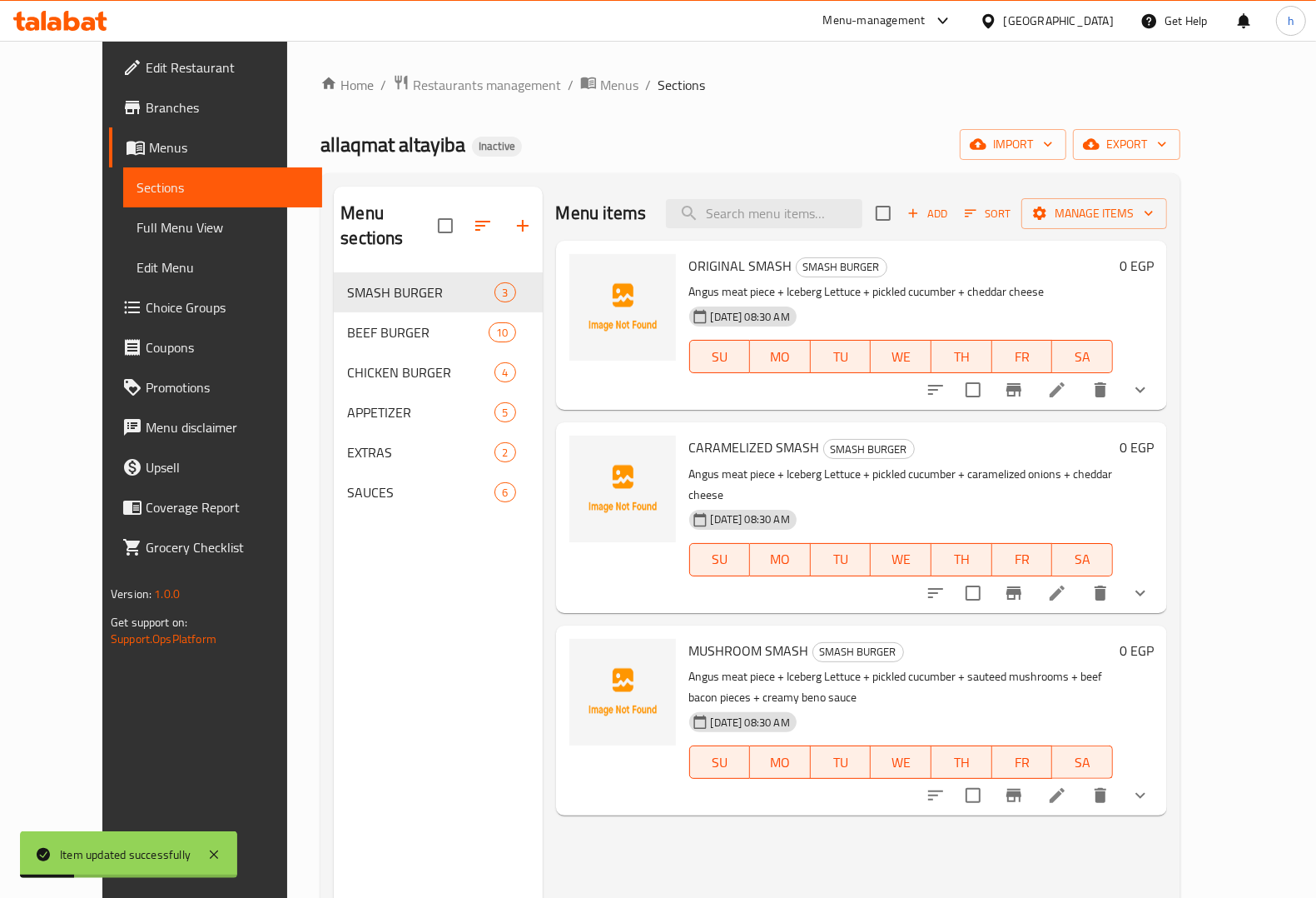
scroll to position [234, 0]
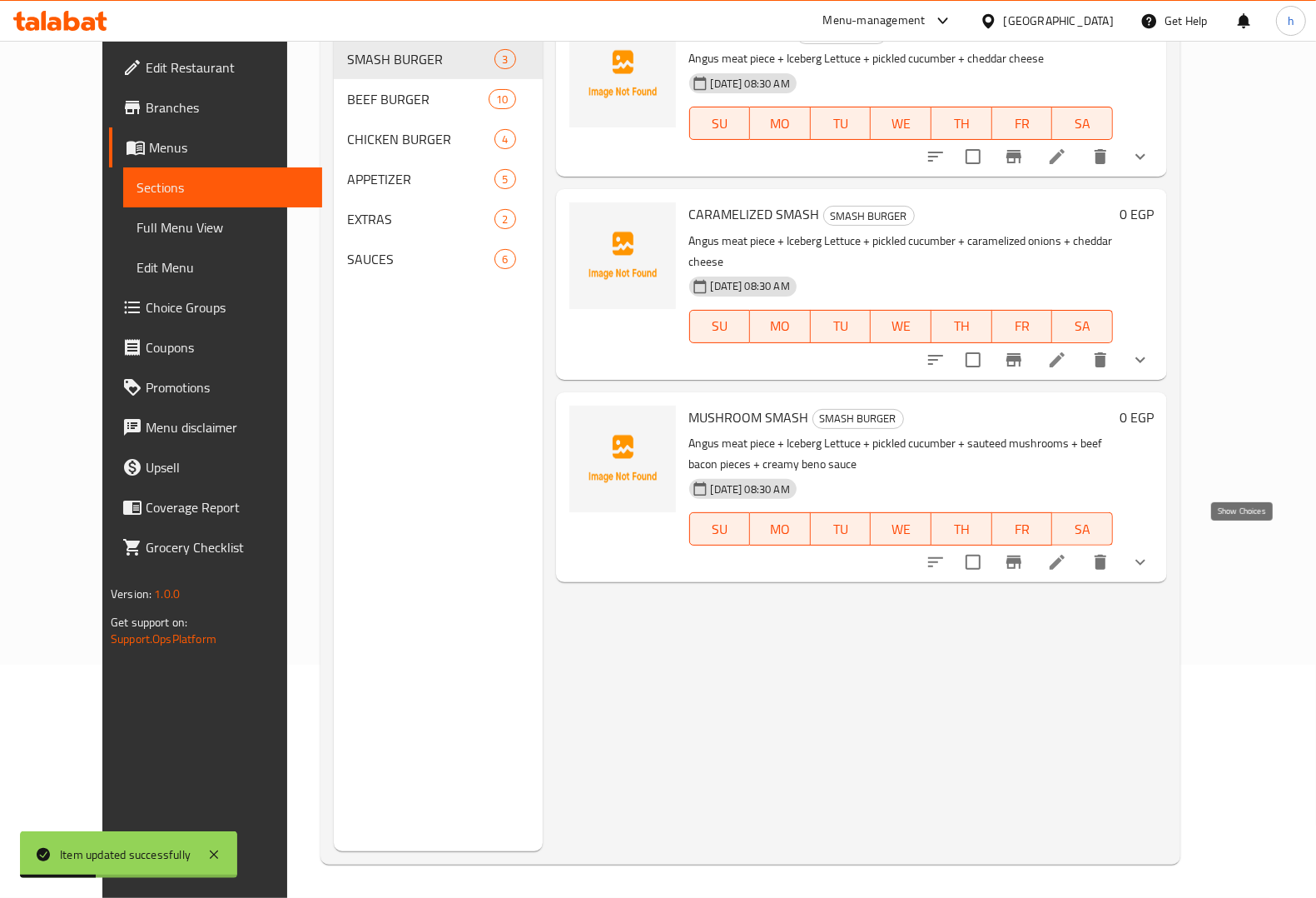
click at [1151, 552] on icon "show more" at bounding box center [1140, 562] width 20 height 20
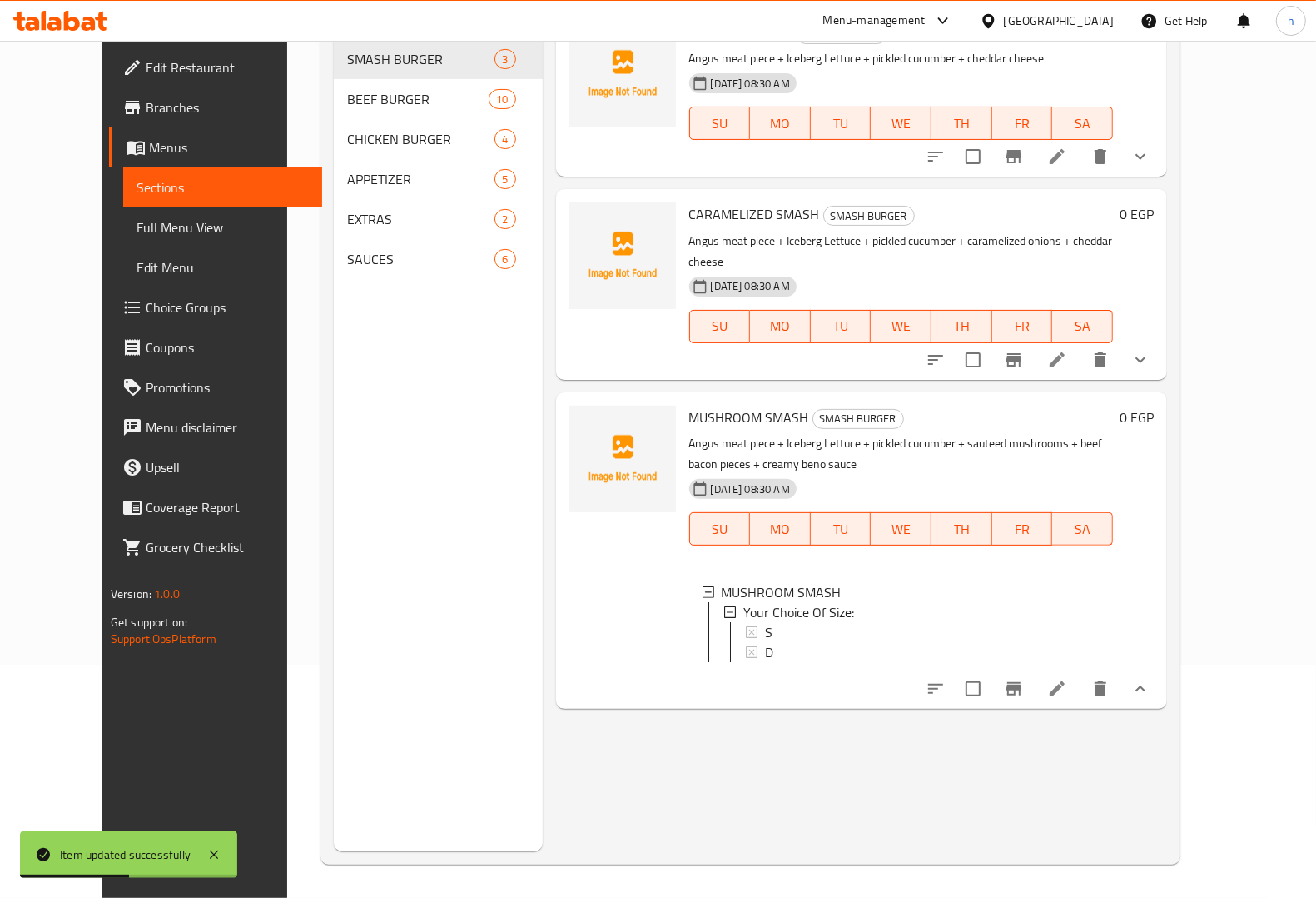
click at [1161, 340] on button "show more" at bounding box center [1140, 360] width 40 height 40
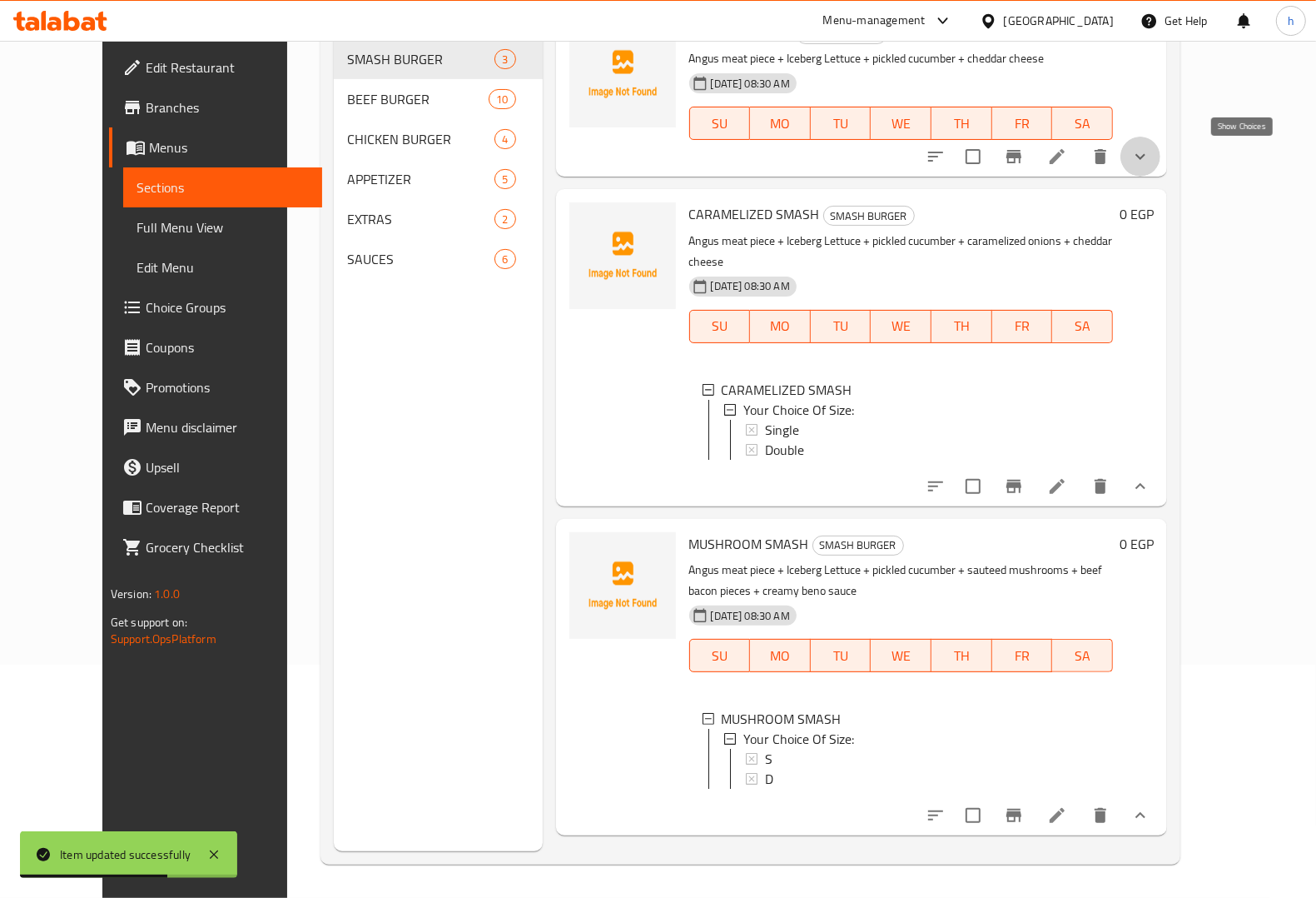
click at [1151, 163] on icon "show more" at bounding box center [1140, 156] width 20 height 20
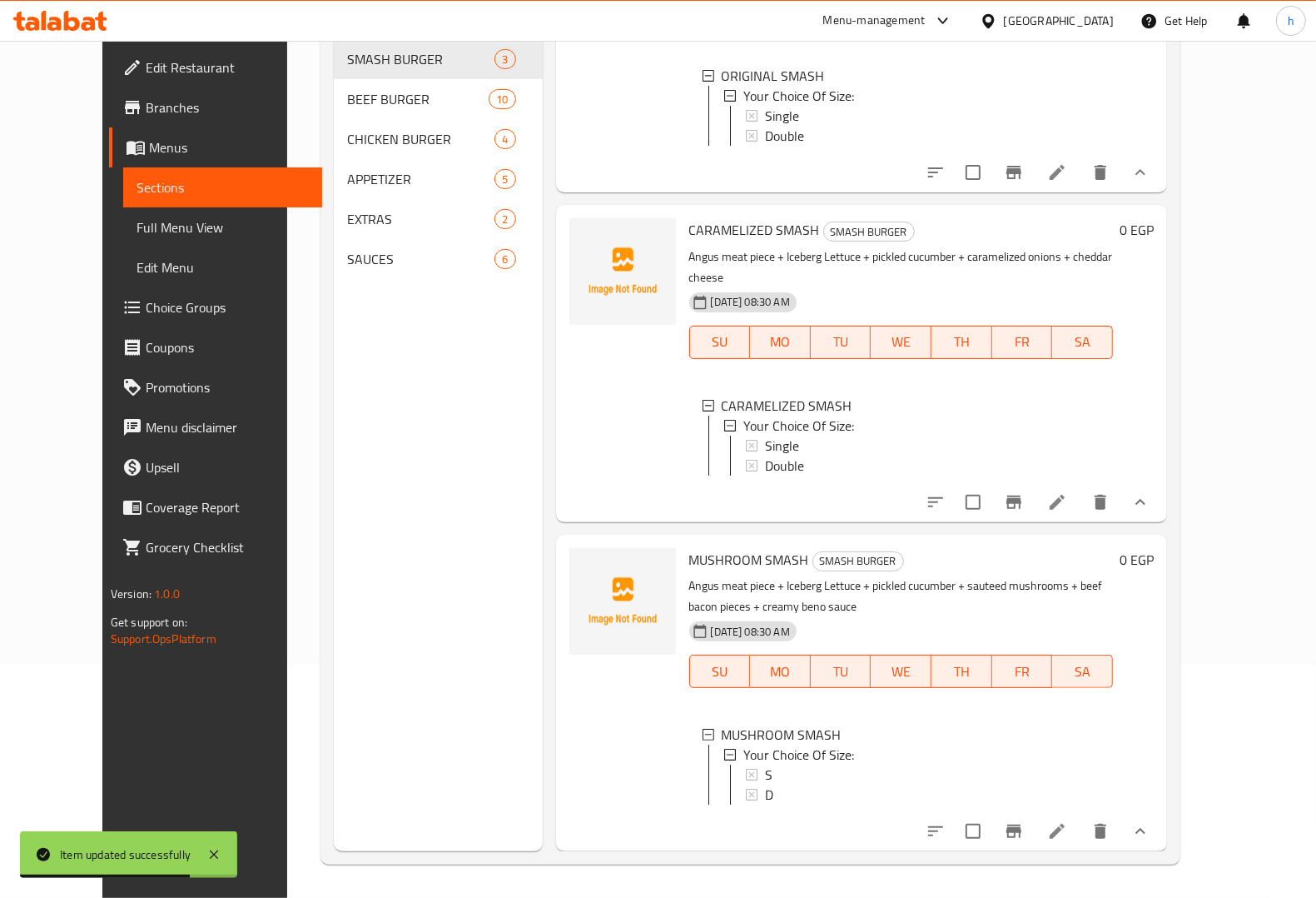
scroll to position [135, 0]
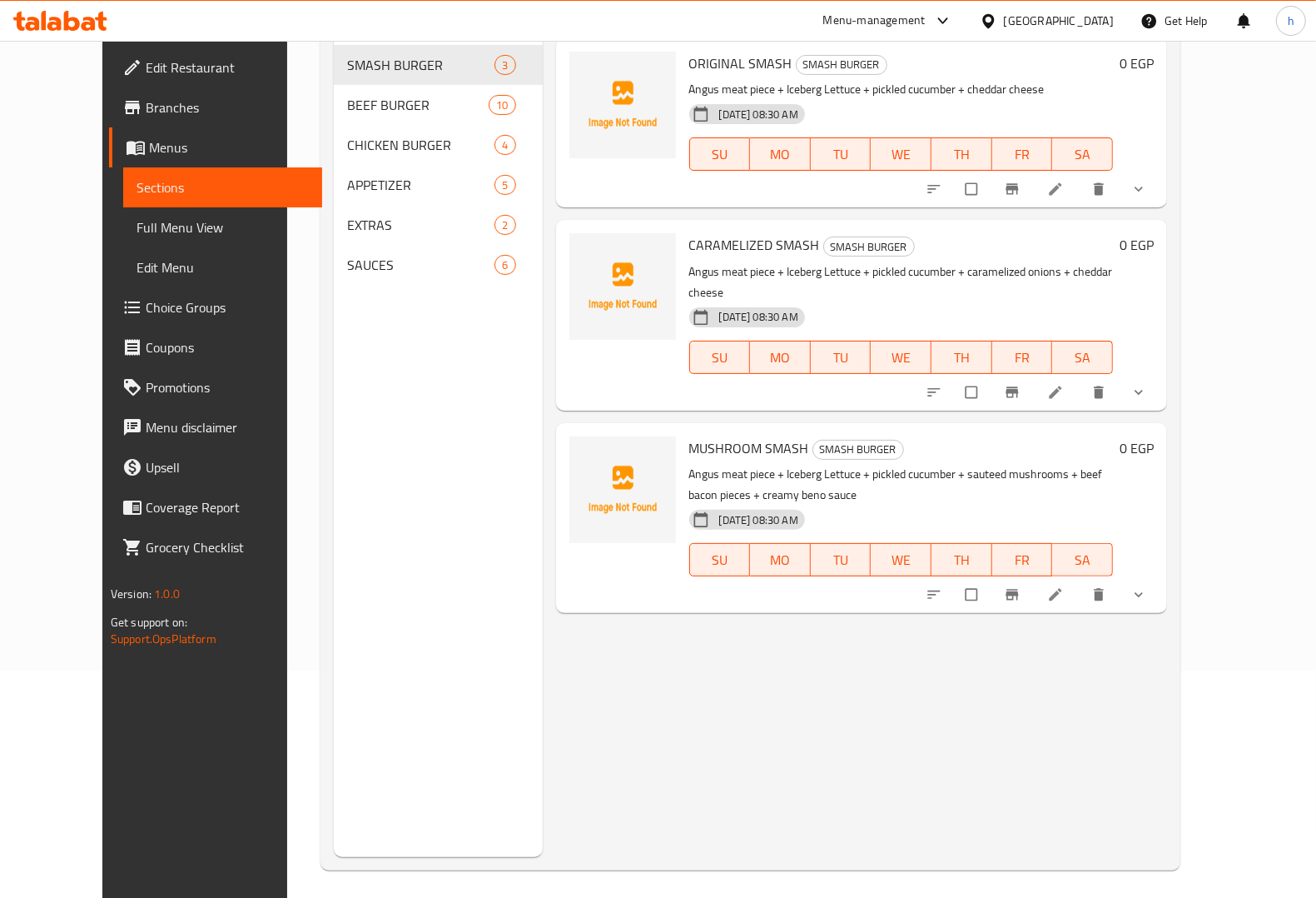
scroll to position [234, 0]
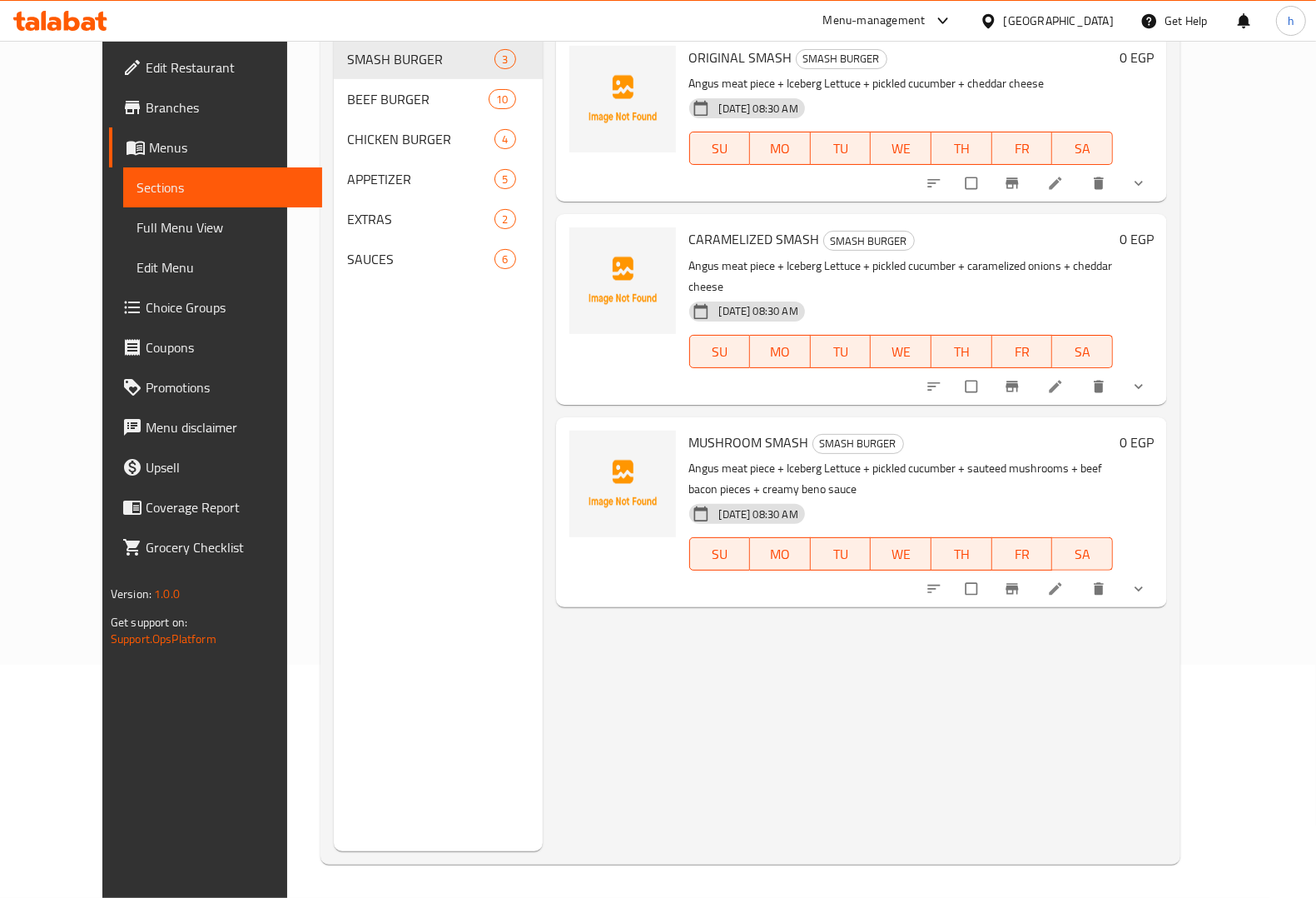
click at [1147, 581] on icon "show more" at bounding box center [1138, 588] width 17 height 17
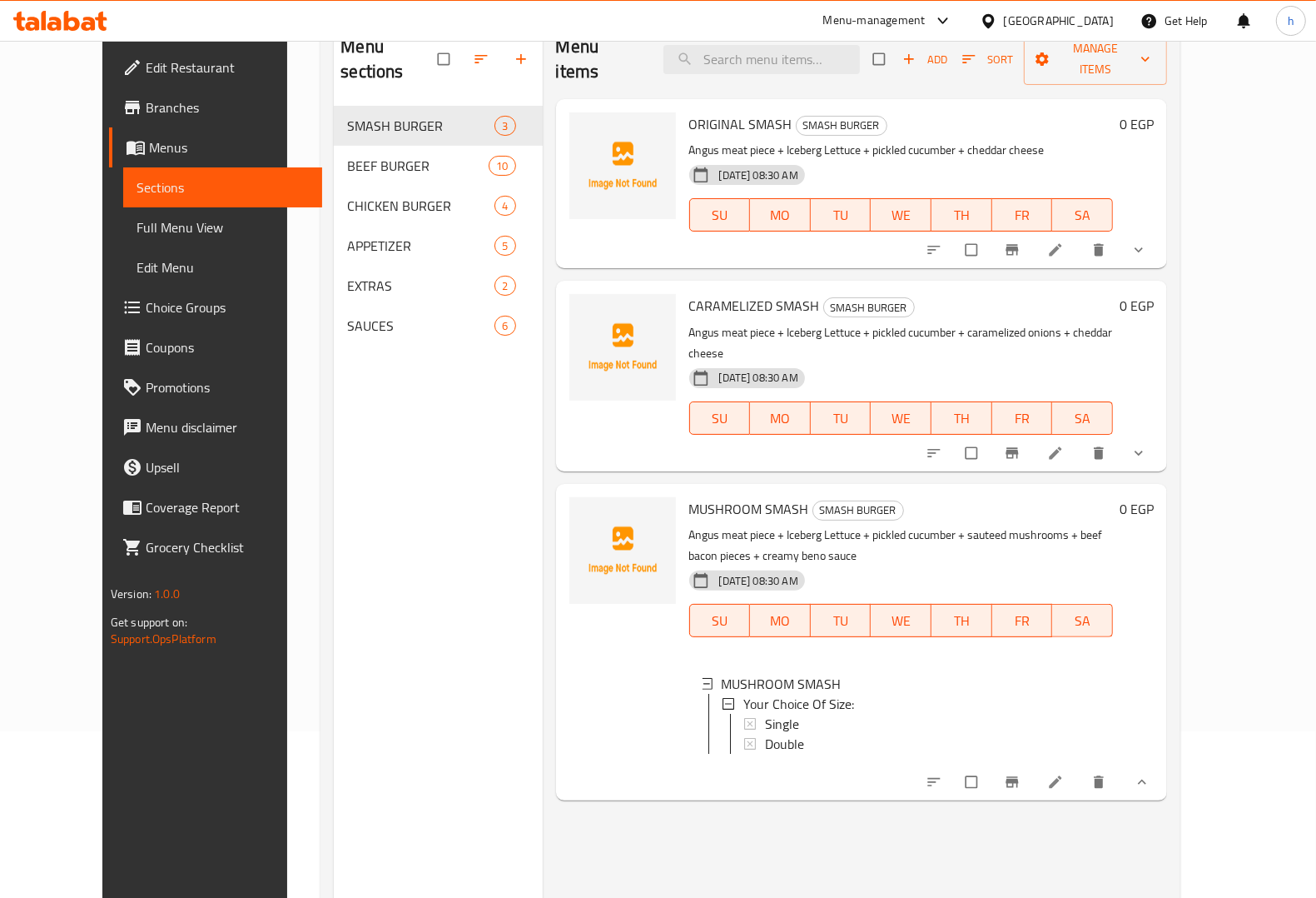
scroll to position [130, 0]
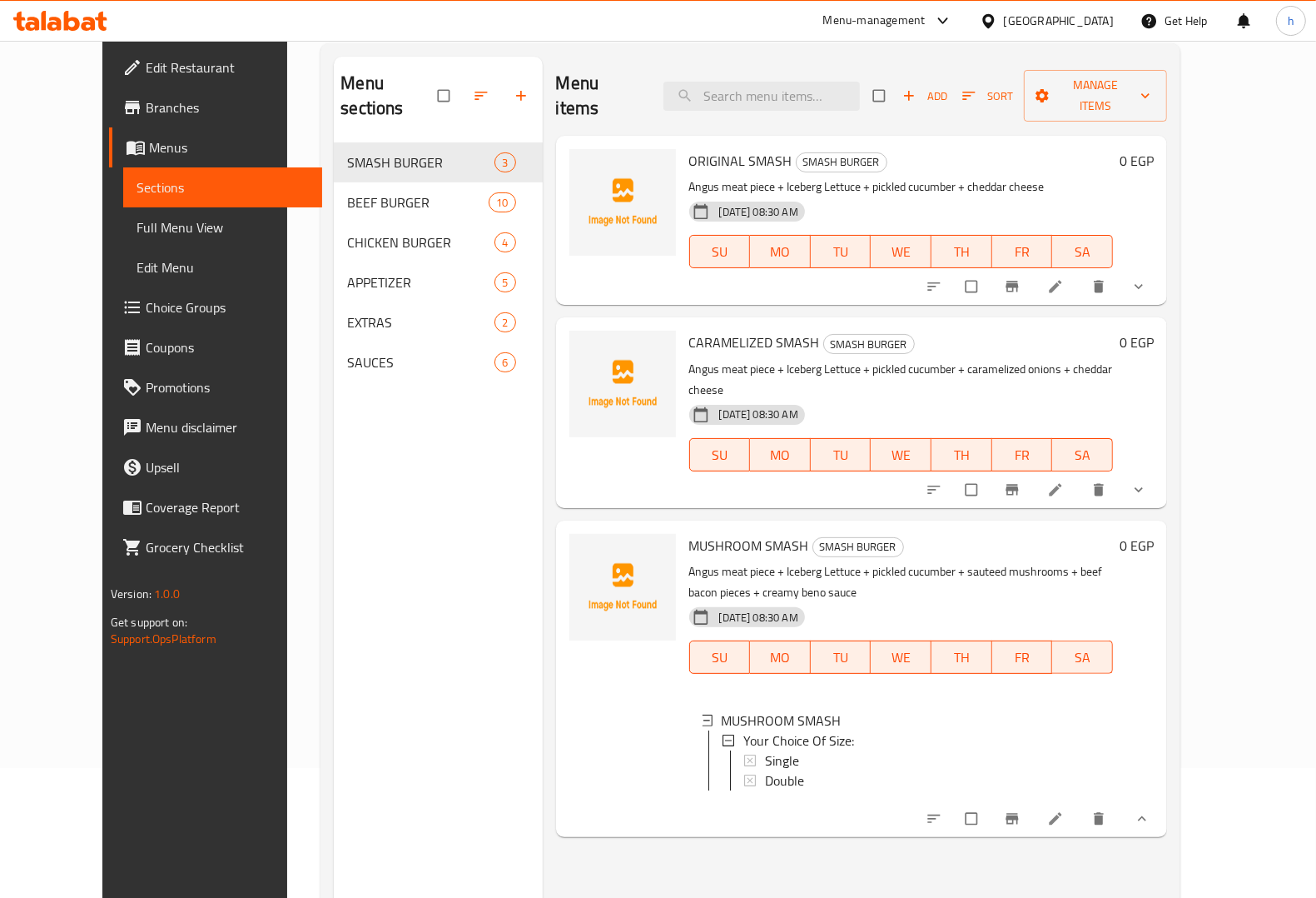
click at [1161, 472] on div at bounding box center [1038, 490] width 245 height 37
click at [1161, 472] on button "show more" at bounding box center [1140, 490] width 40 height 37
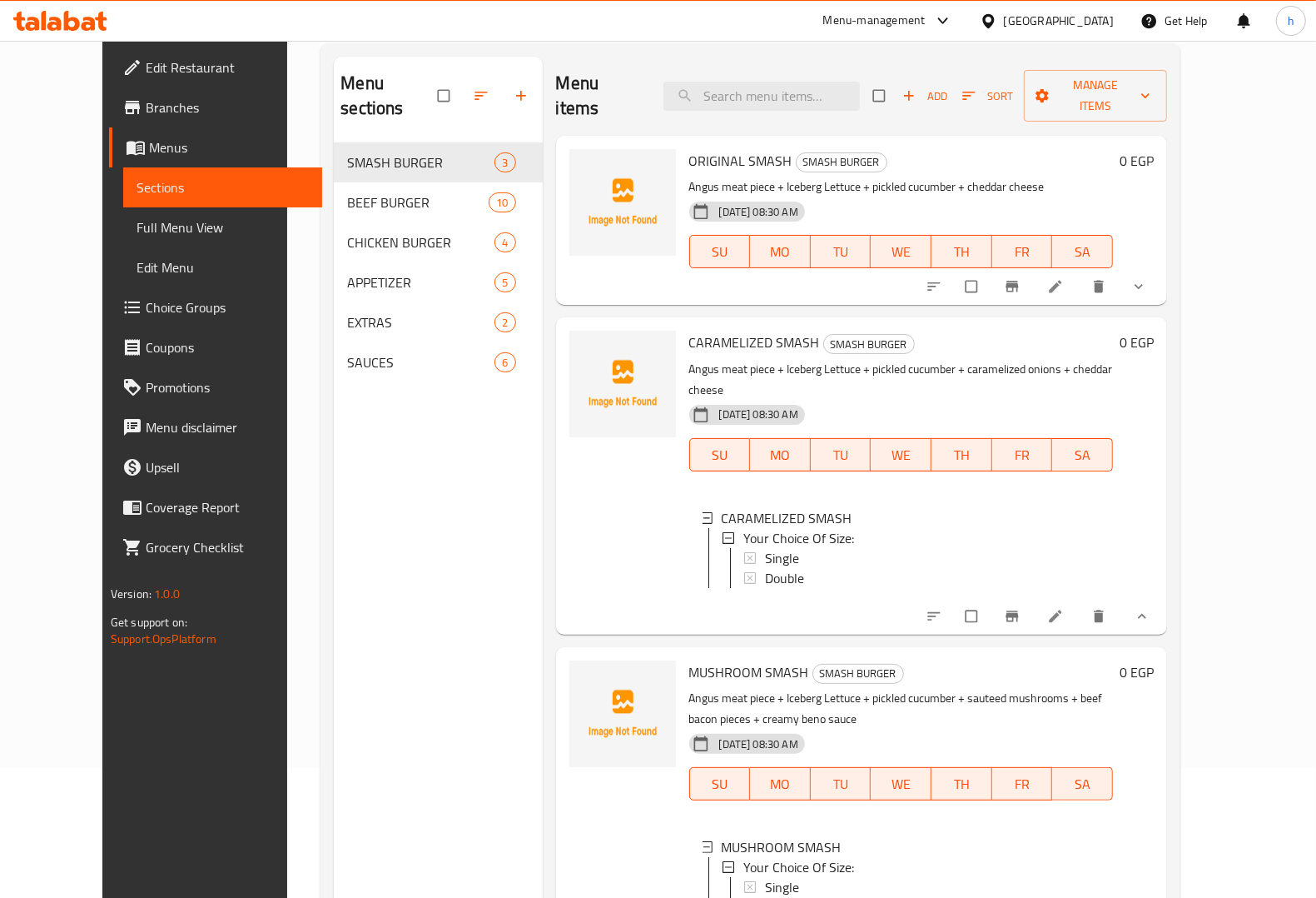
click at [1161, 272] on button "show more" at bounding box center [1140, 286] width 40 height 37
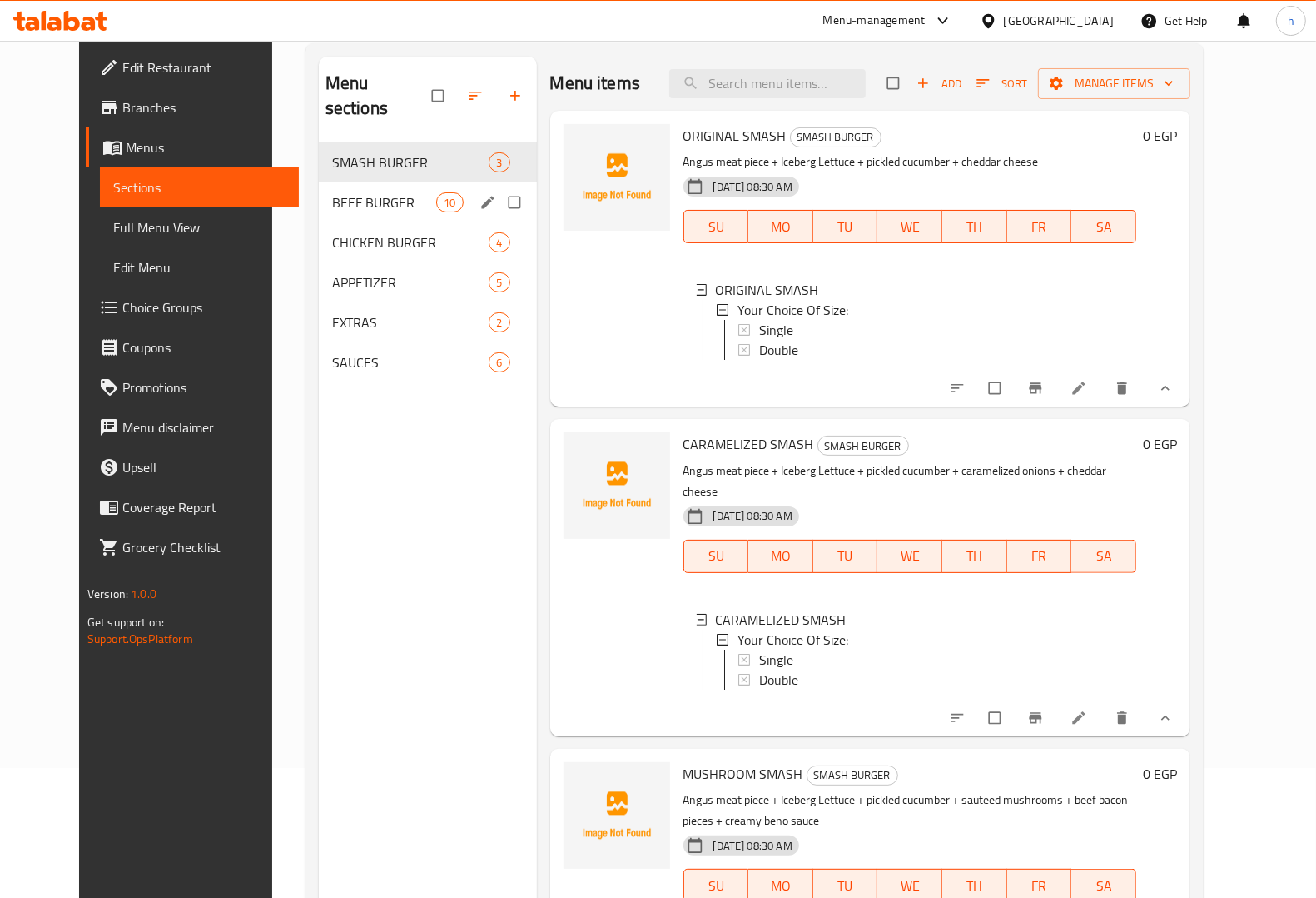
click at [332, 193] on span "BEEF BURGER" at bounding box center [385, 203] width 105 height 20
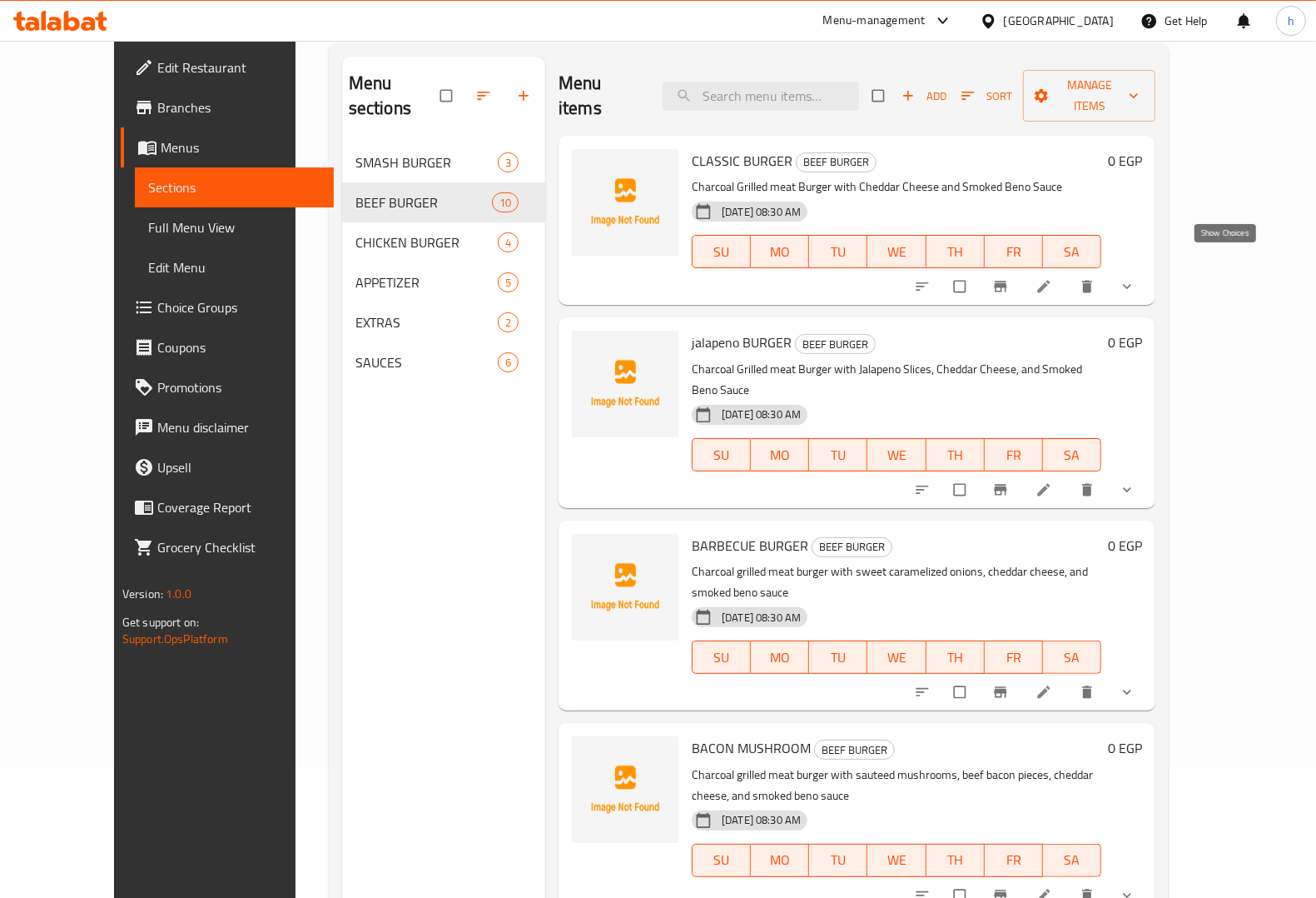
click at [1135, 278] on icon "show more" at bounding box center [1127, 286] width 17 height 17
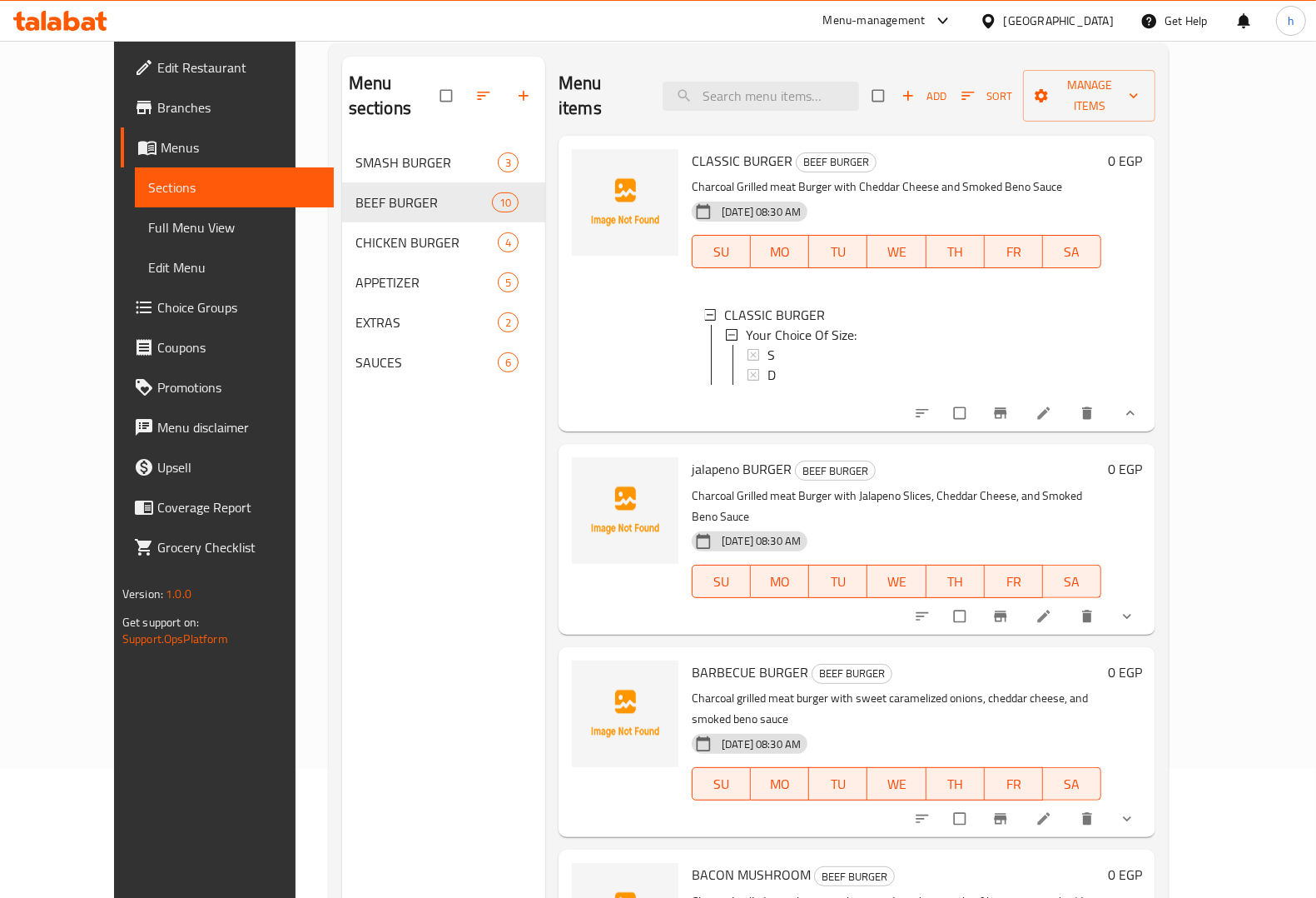
click at [1135, 608] on icon "show more" at bounding box center [1127, 616] width 17 height 17
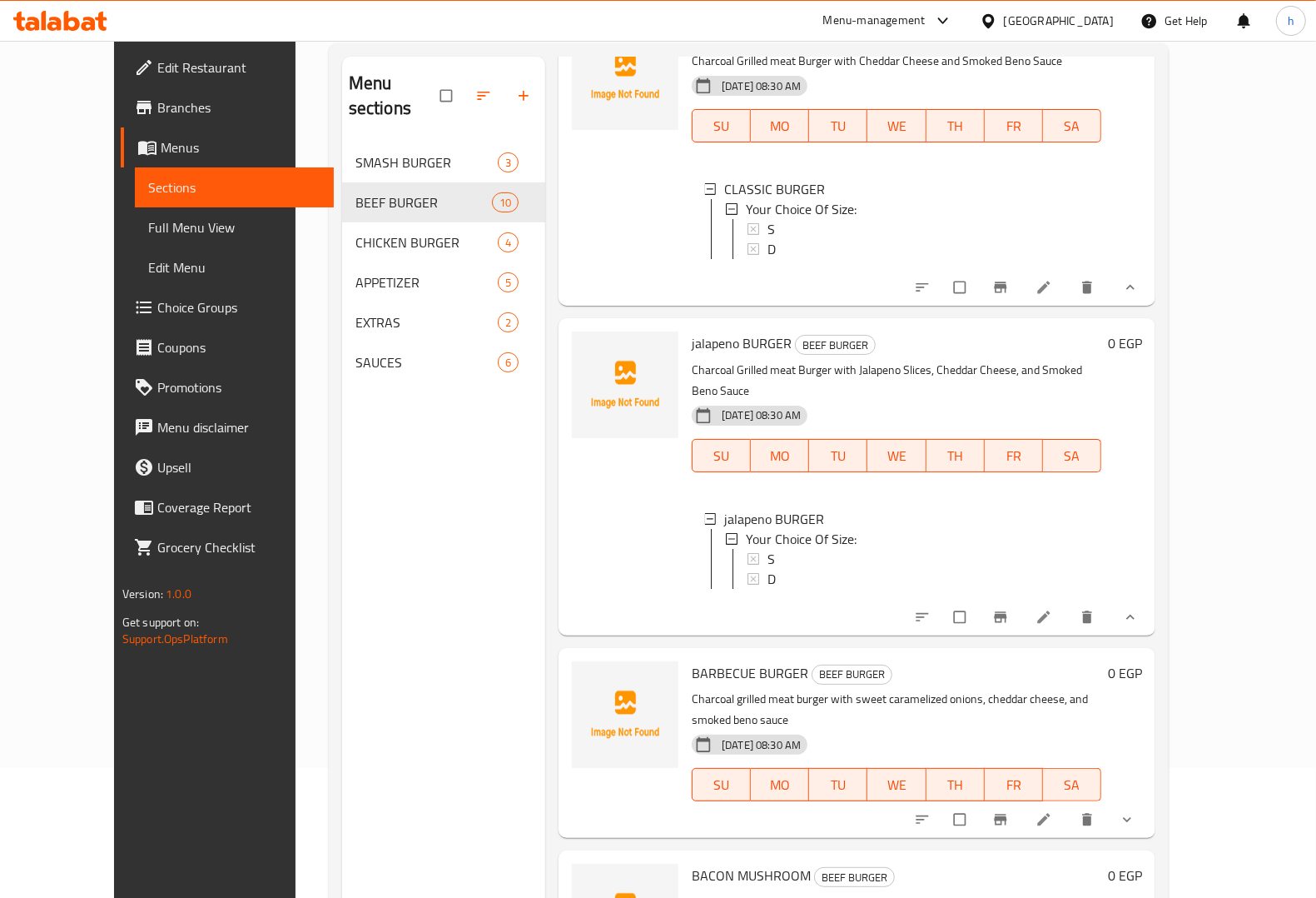
scroll to position [313, 0]
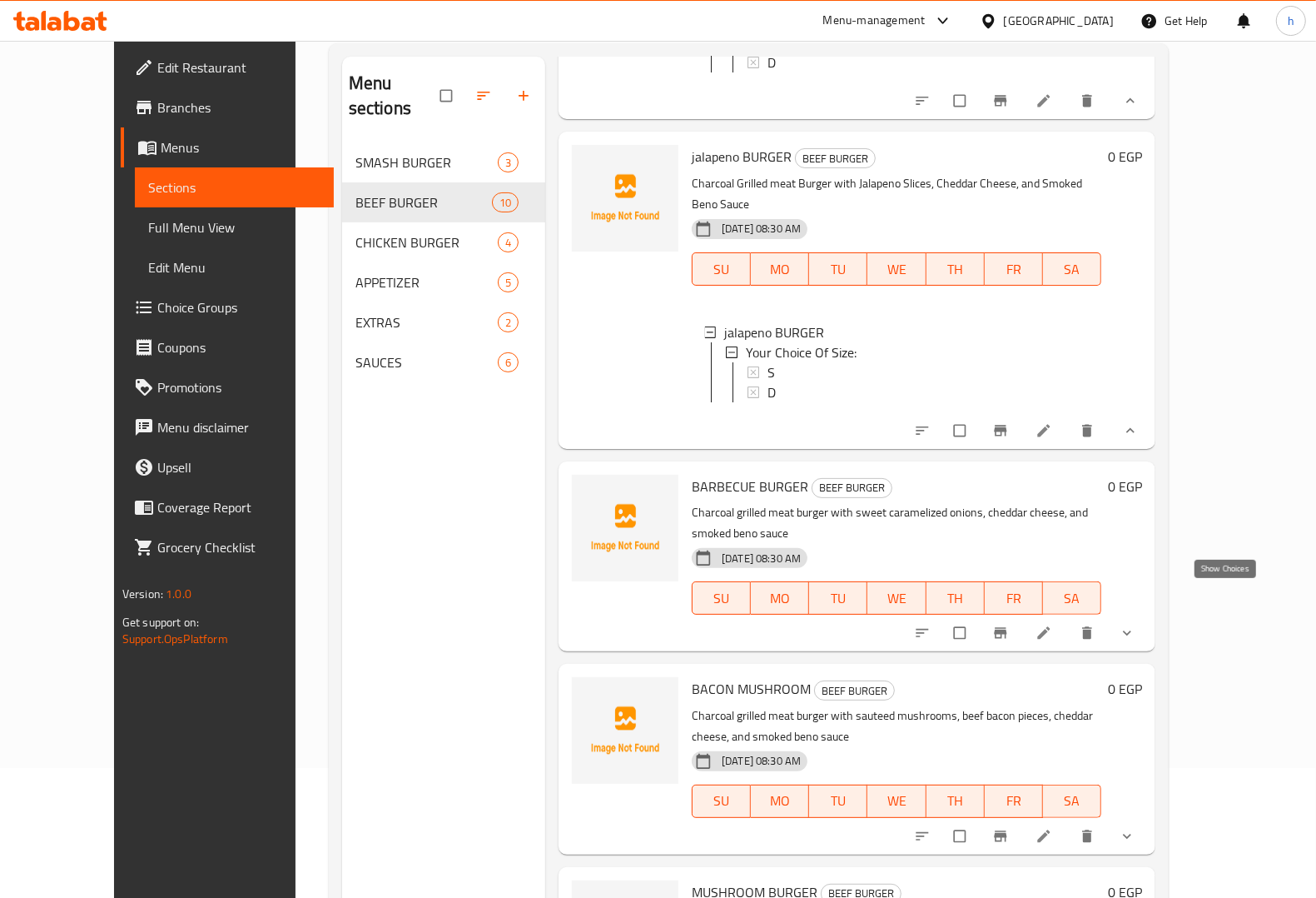
click at [1135, 624] on icon "show more" at bounding box center [1127, 632] width 17 height 17
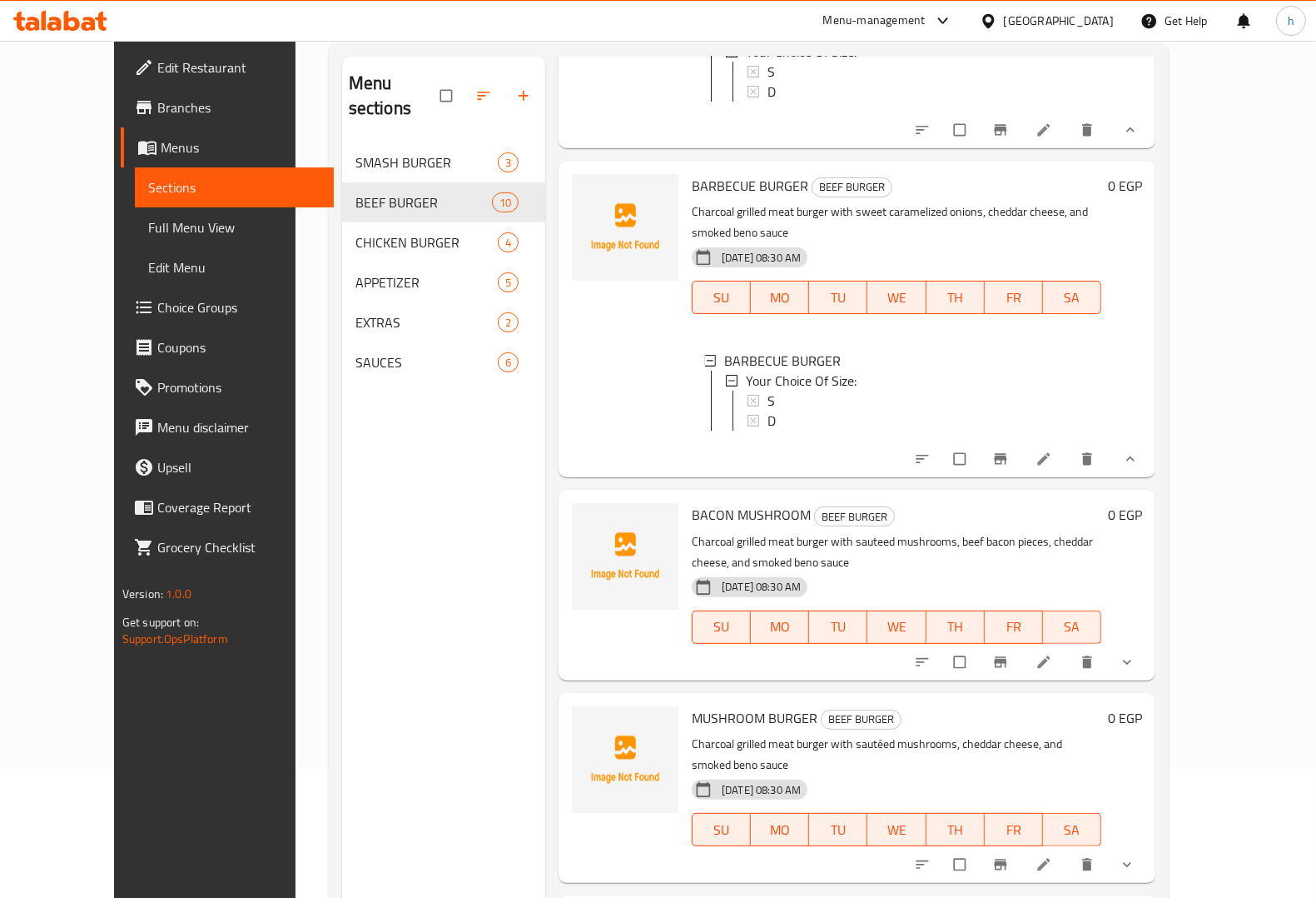
scroll to position [624, 0]
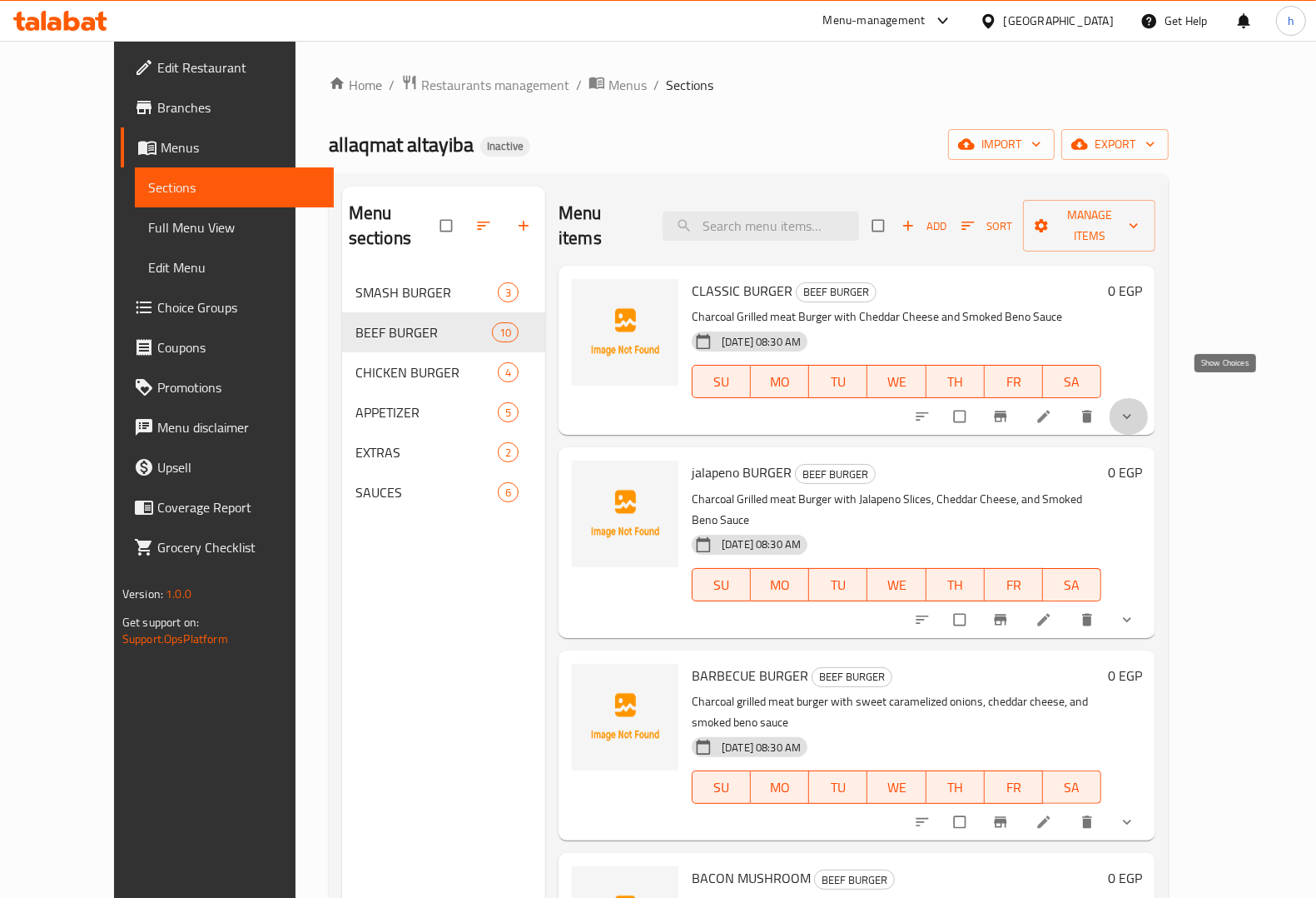
click at [1135, 408] on icon "show more" at bounding box center [1127, 416] width 17 height 17
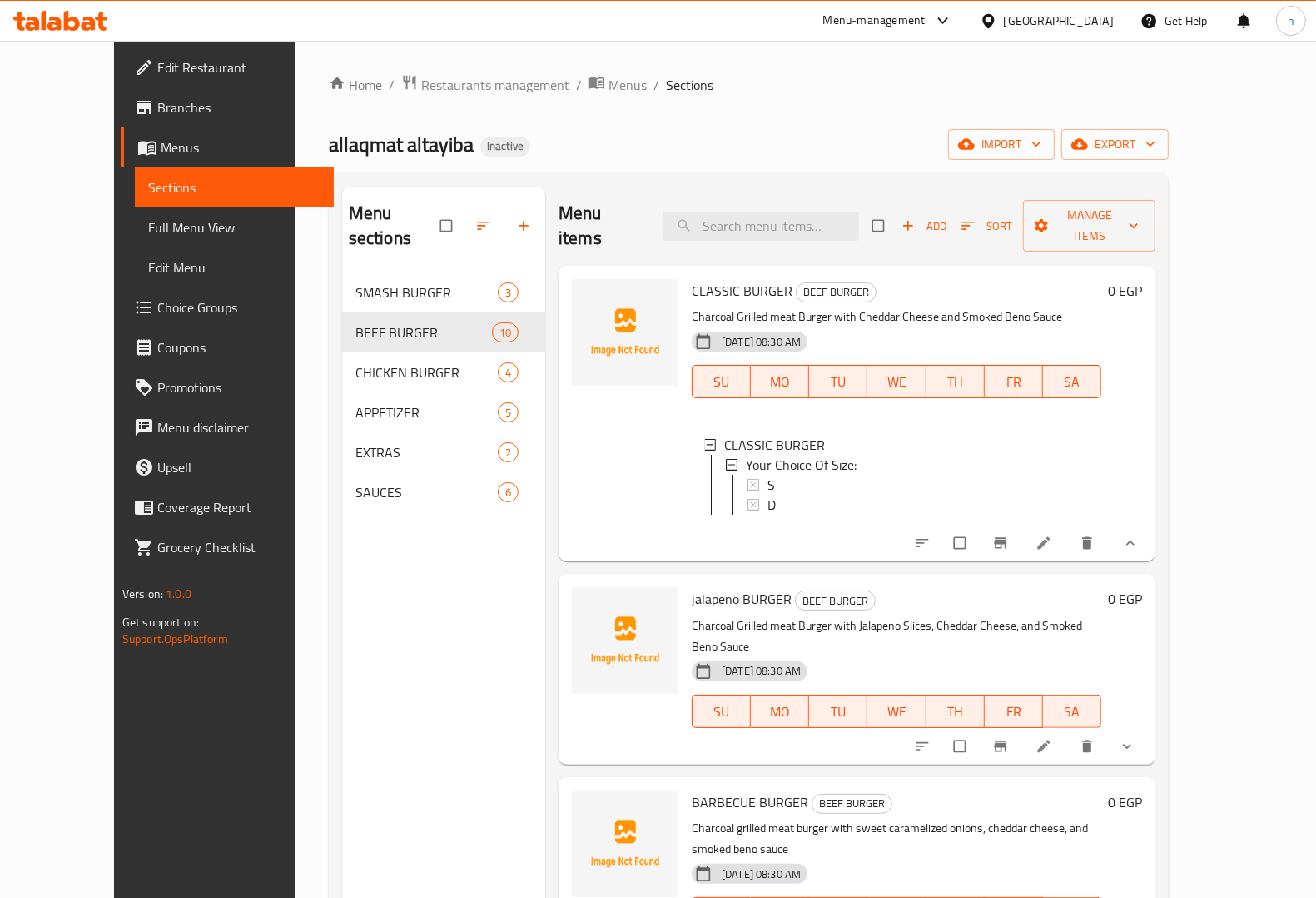
click at [1149, 728] on button "show more" at bounding box center [1129, 746] width 40 height 37
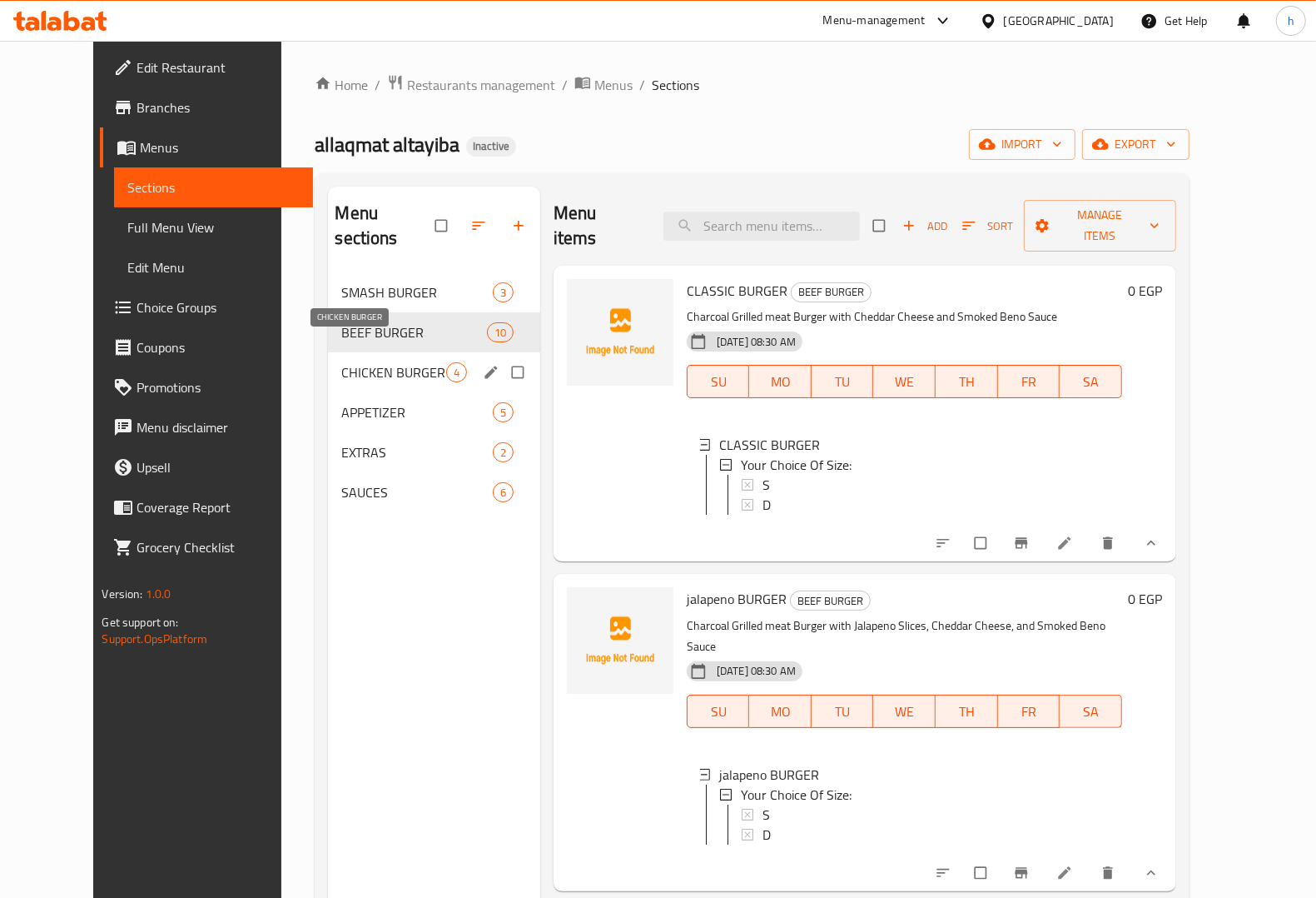
click at [341, 362] on span "CHICKEN BURGER" at bounding box center [393, 372] width 104 height 20
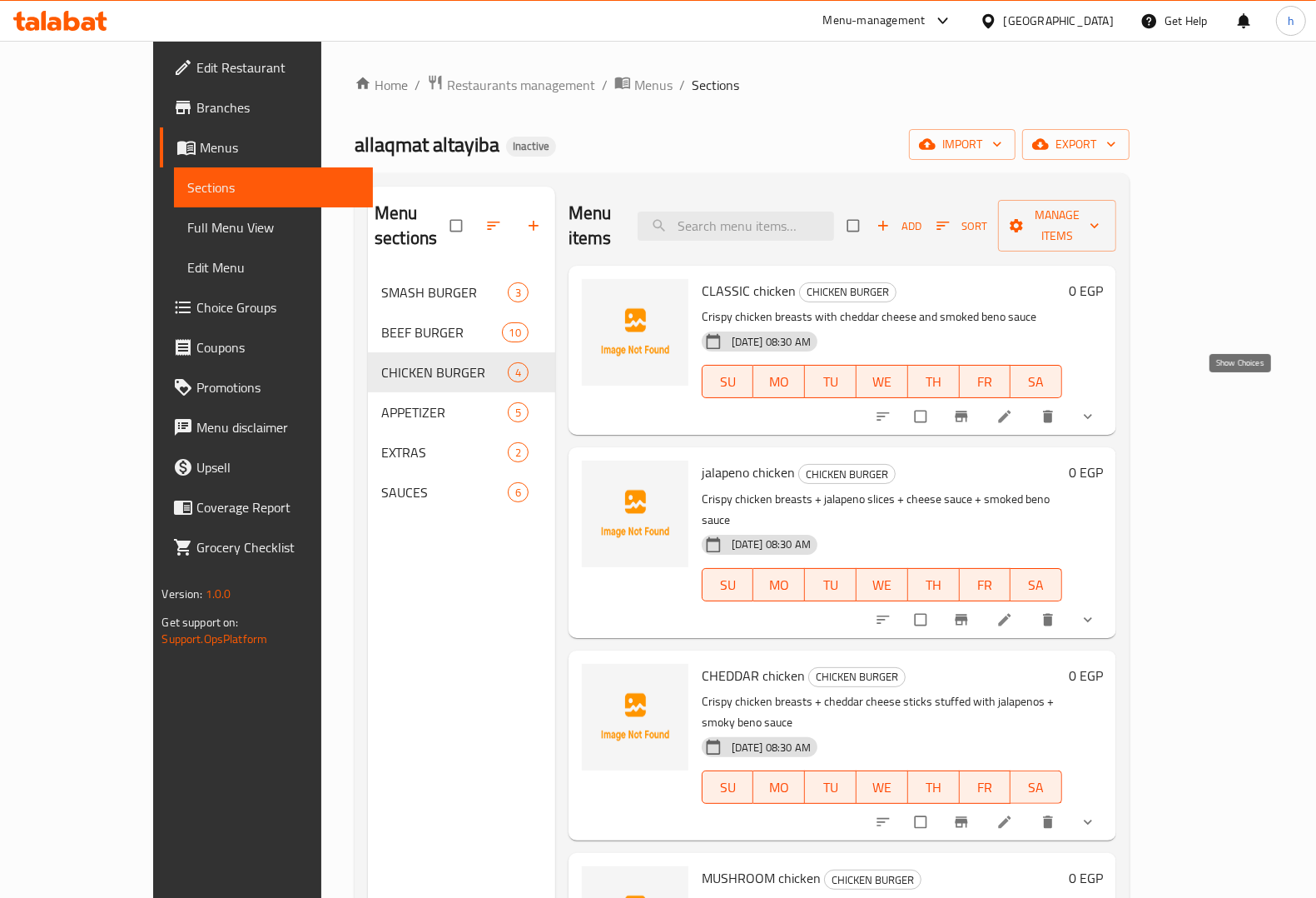
click at [1097, 408] on icon "show more" at bounding box center [1088, 416] width 17 height 17
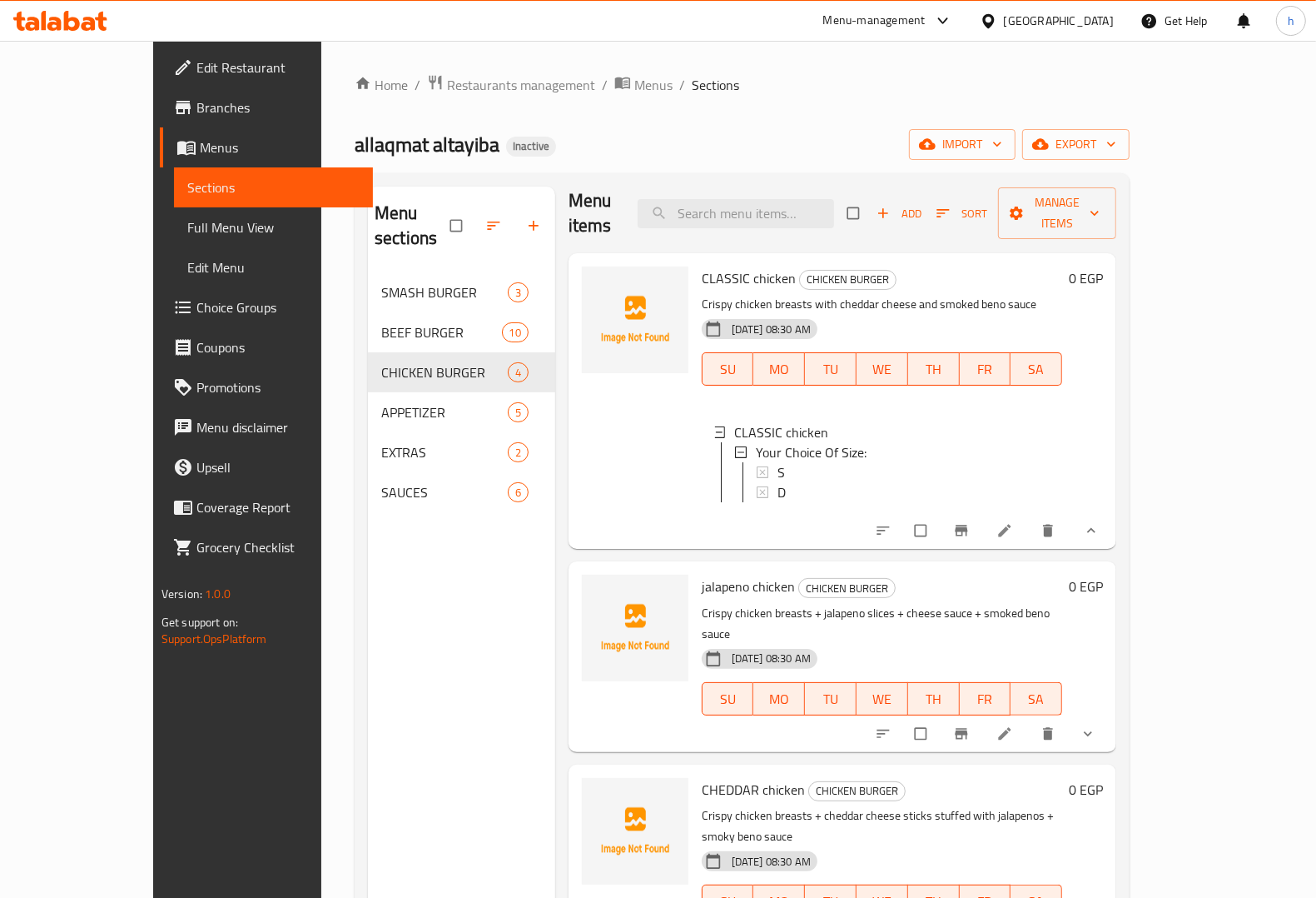
click at [1097, 725] on icon "show more" at bounding box center [1088, 733] width 17 height 17
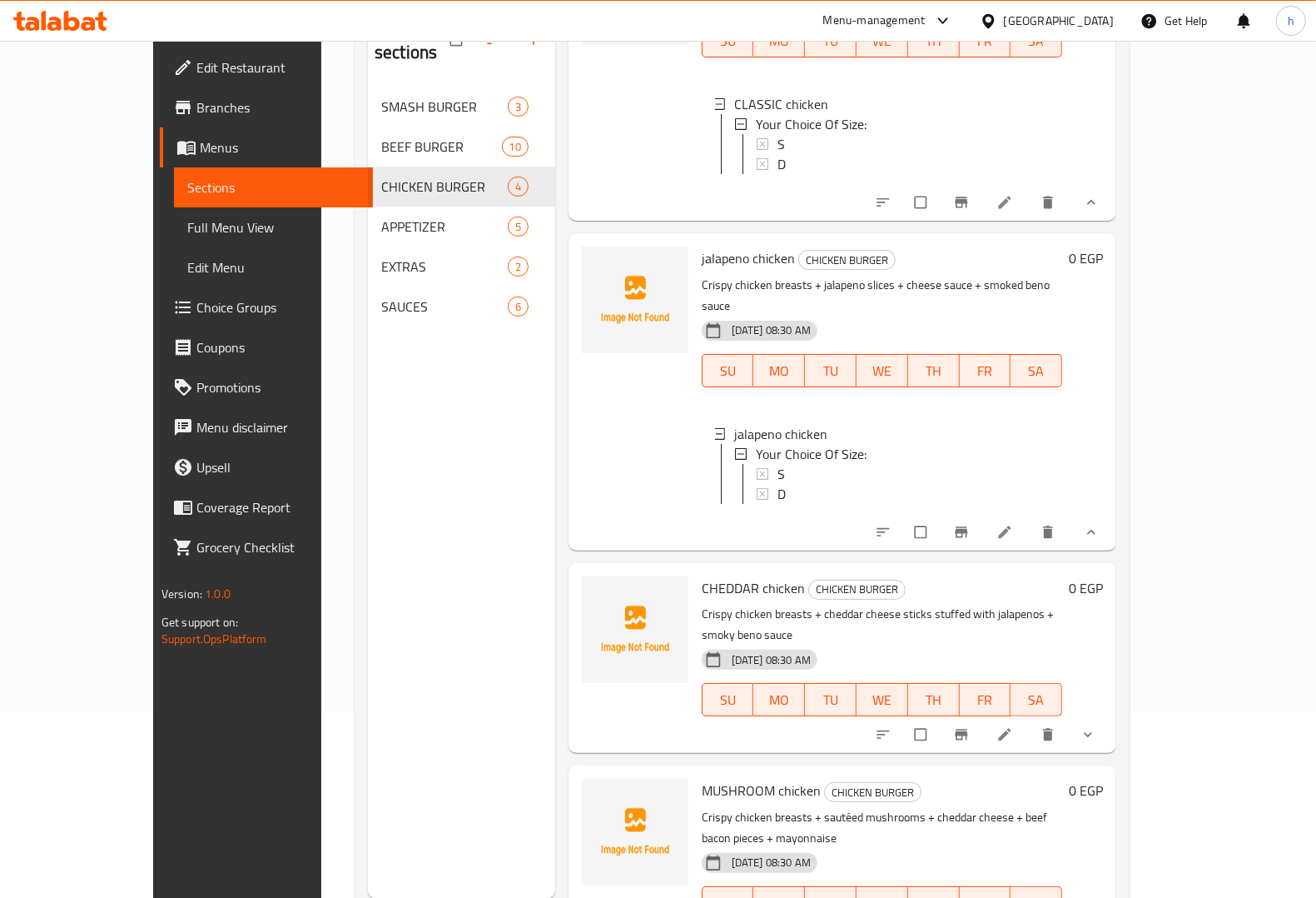
scroll to position [208, 0]
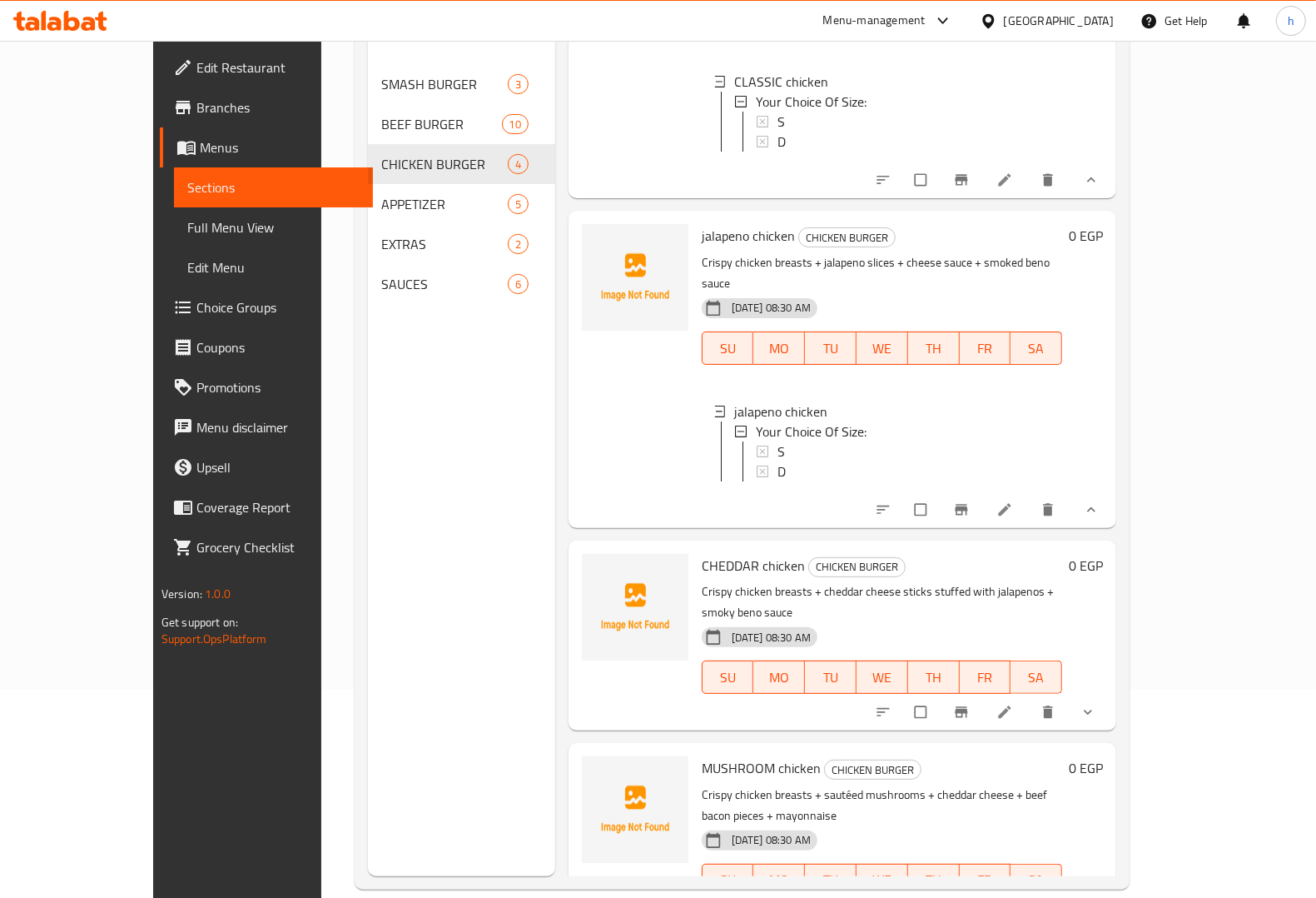
click at [1109, 492] on button "show more" at bounding box center [1090, 509] width 40 height 37
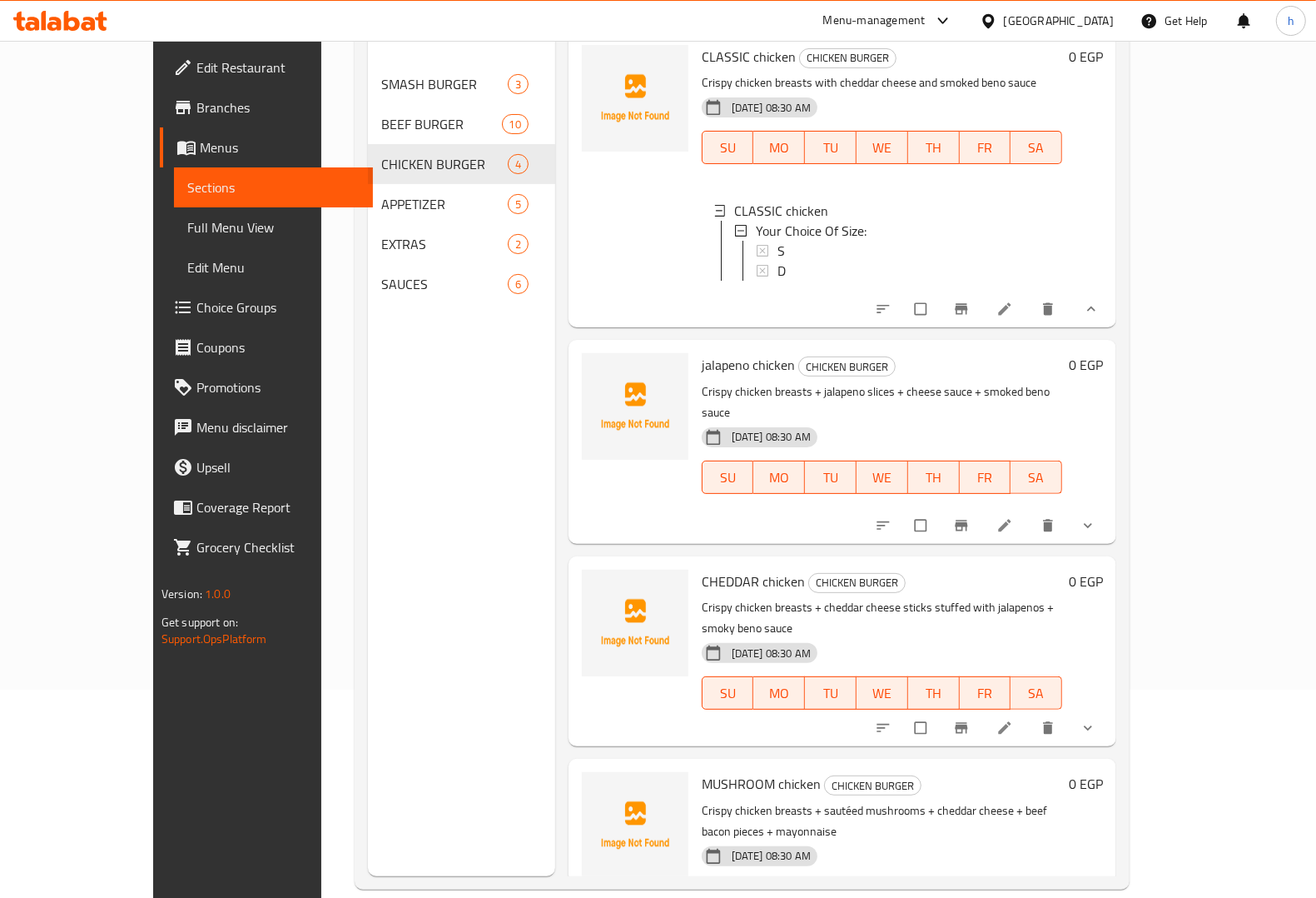
scroll to position [13, 0]
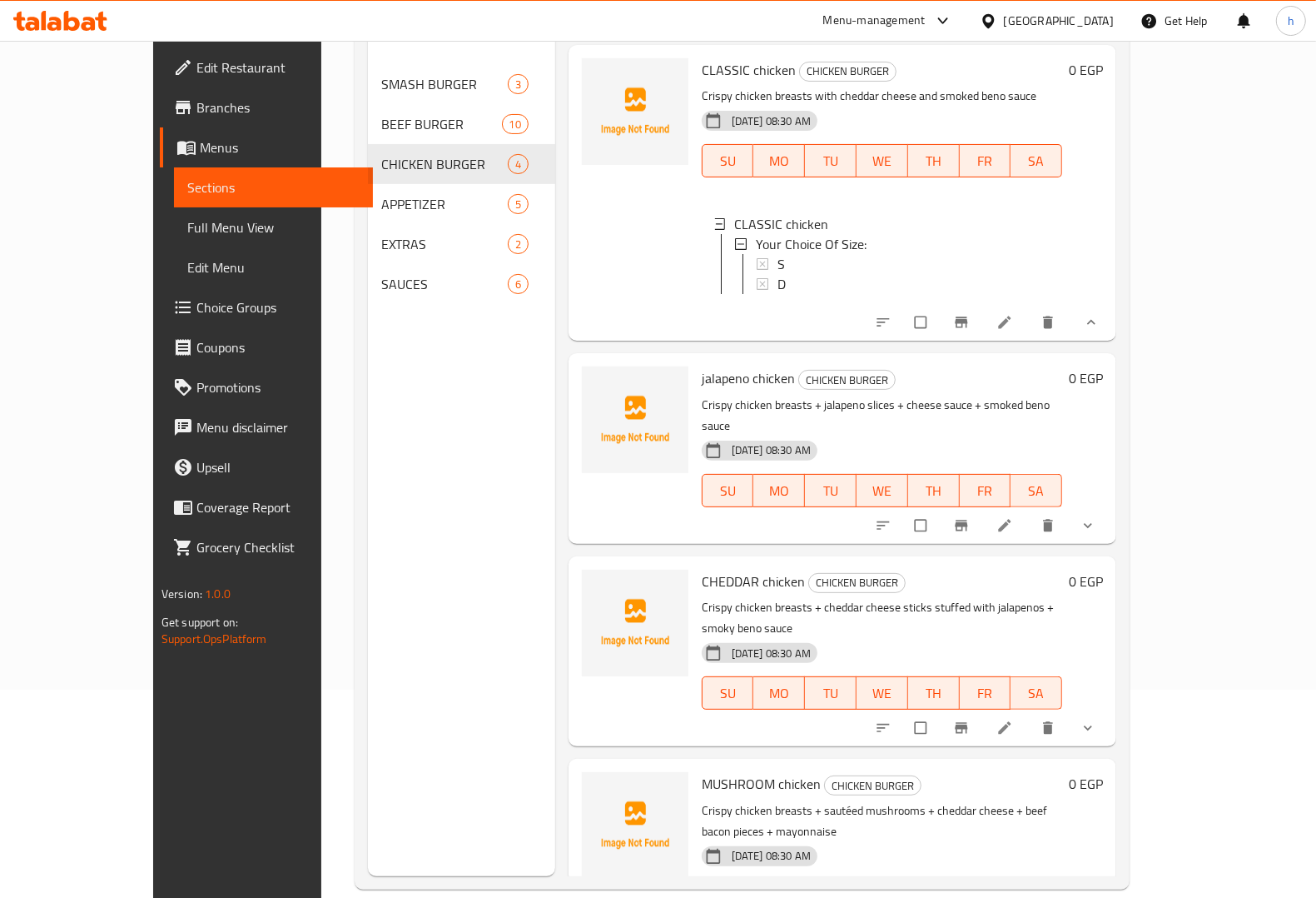
click at [1097, 719] on icon "show more" at bounding box center [1088, 727] width 17 height 17
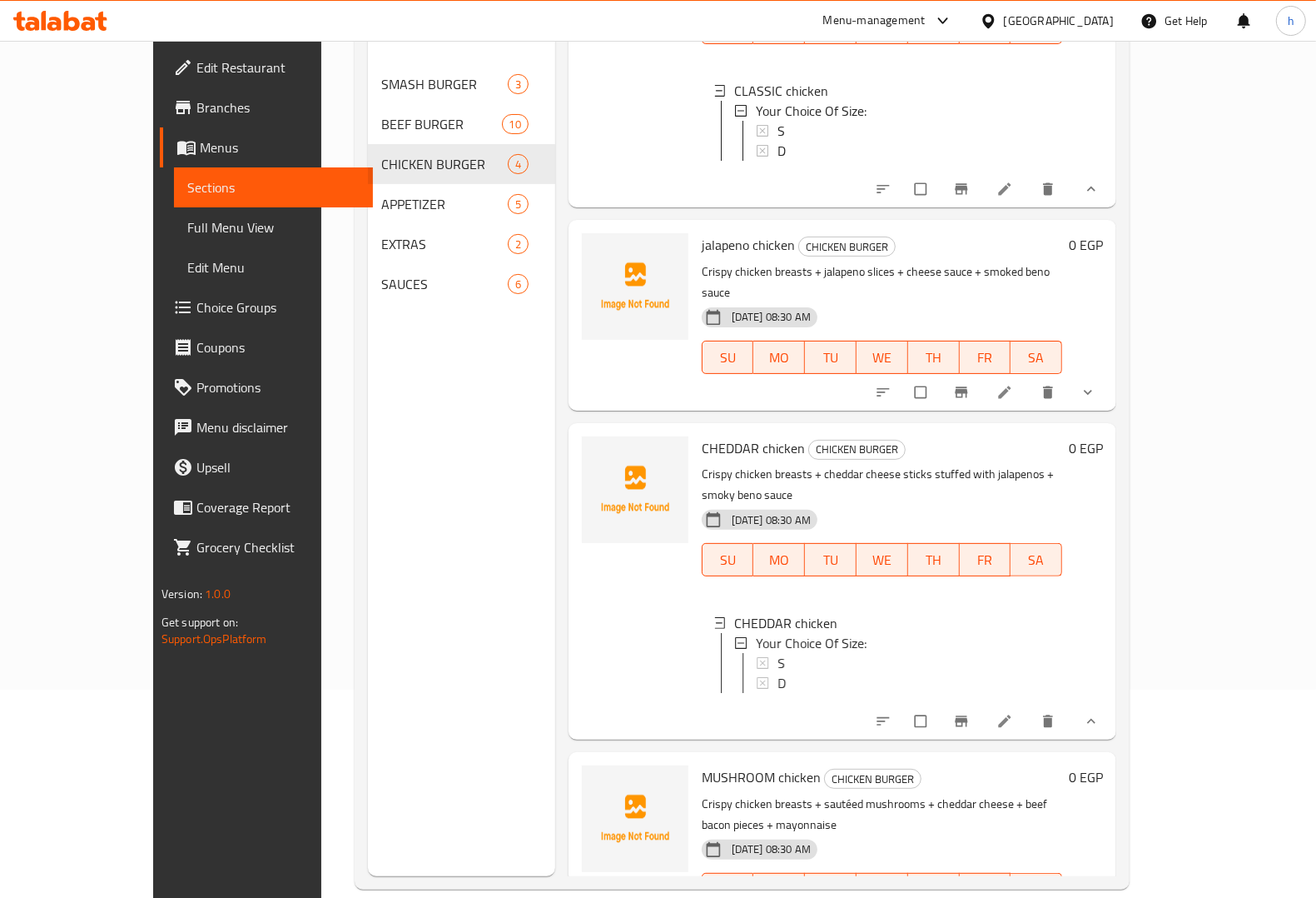
scroll to position [155, 0]
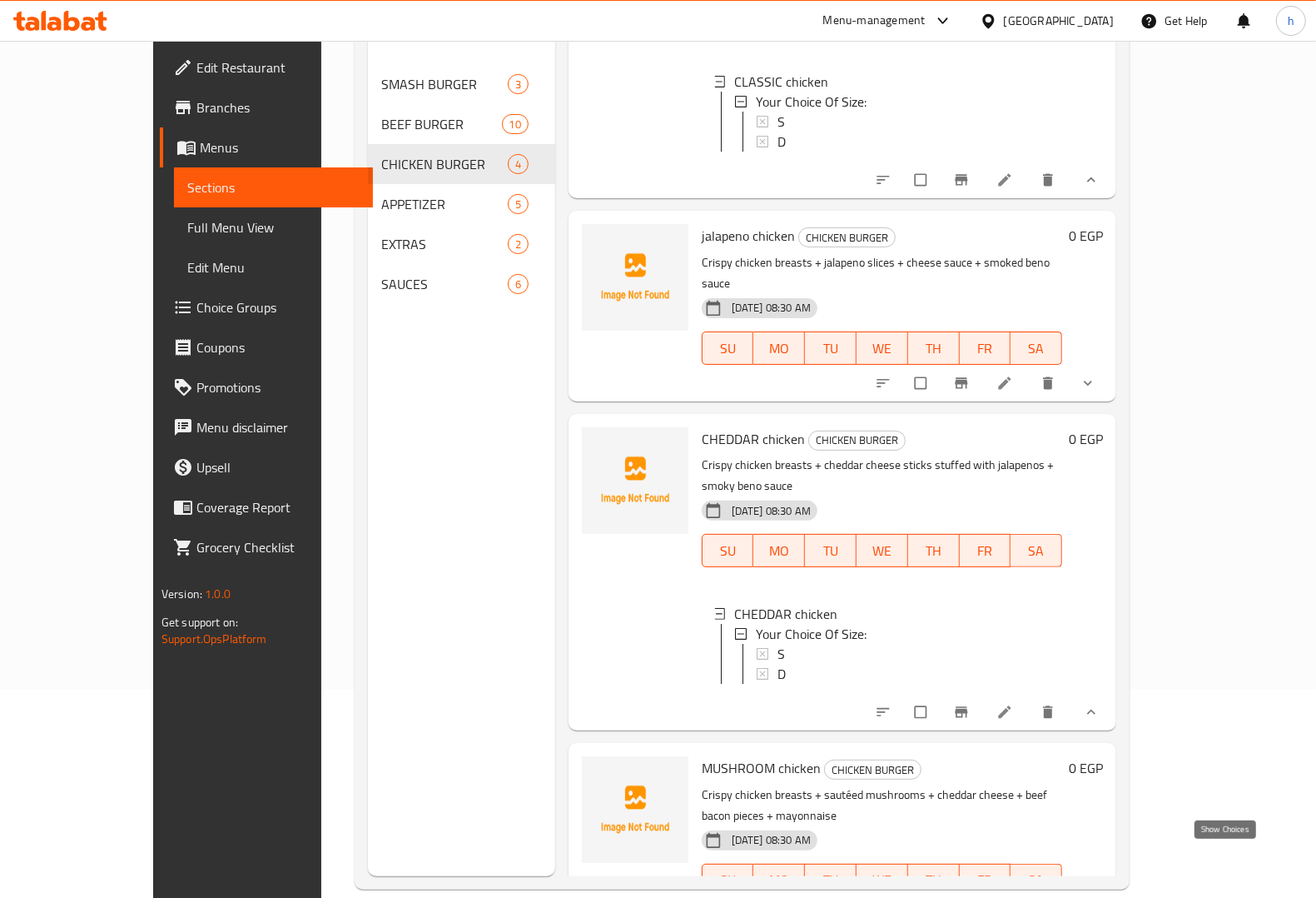
click at [1097, 897] on icon "show more" at bounding box center [1088, 915] width 17 height 17
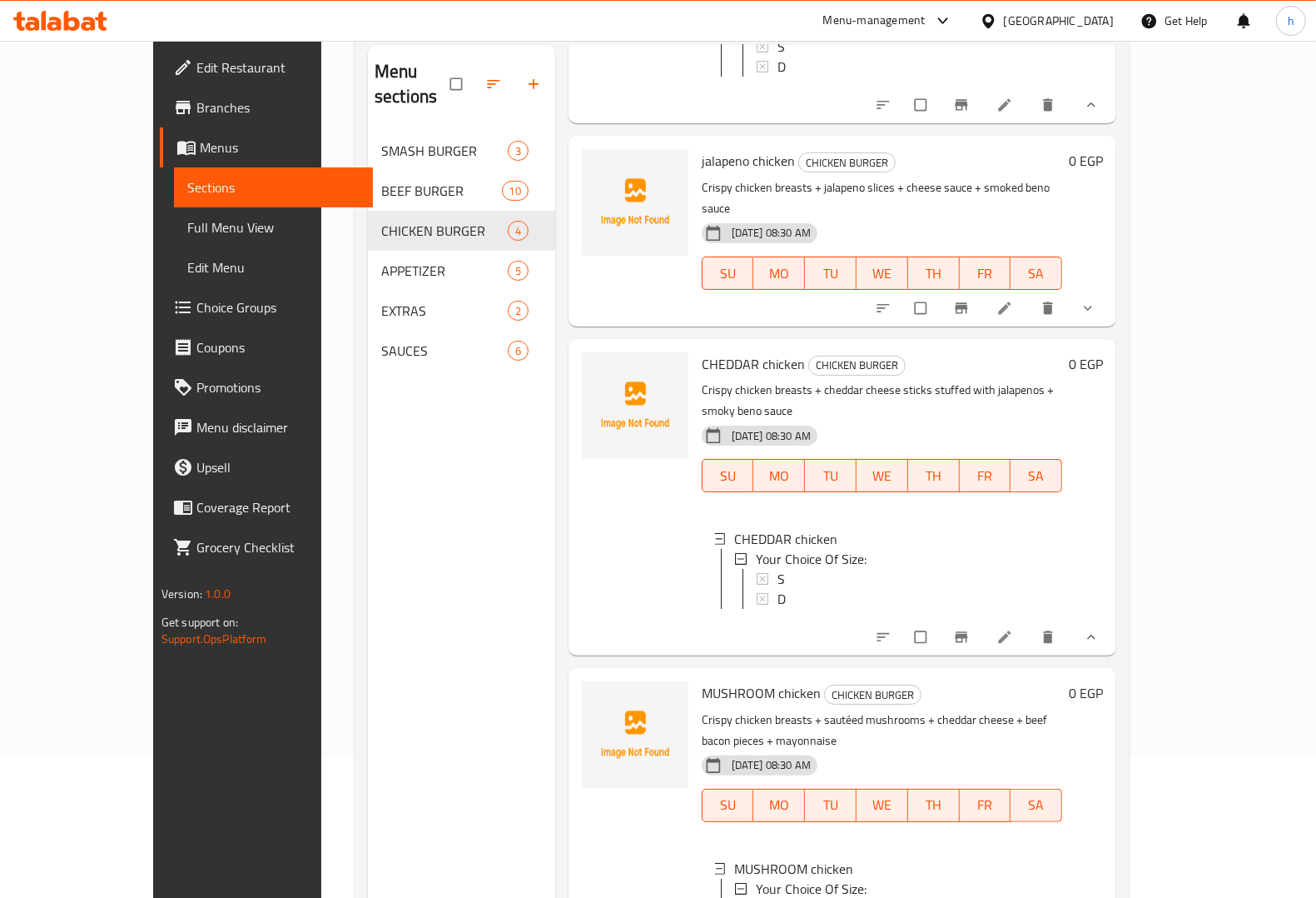
scroll to position [0, 0]
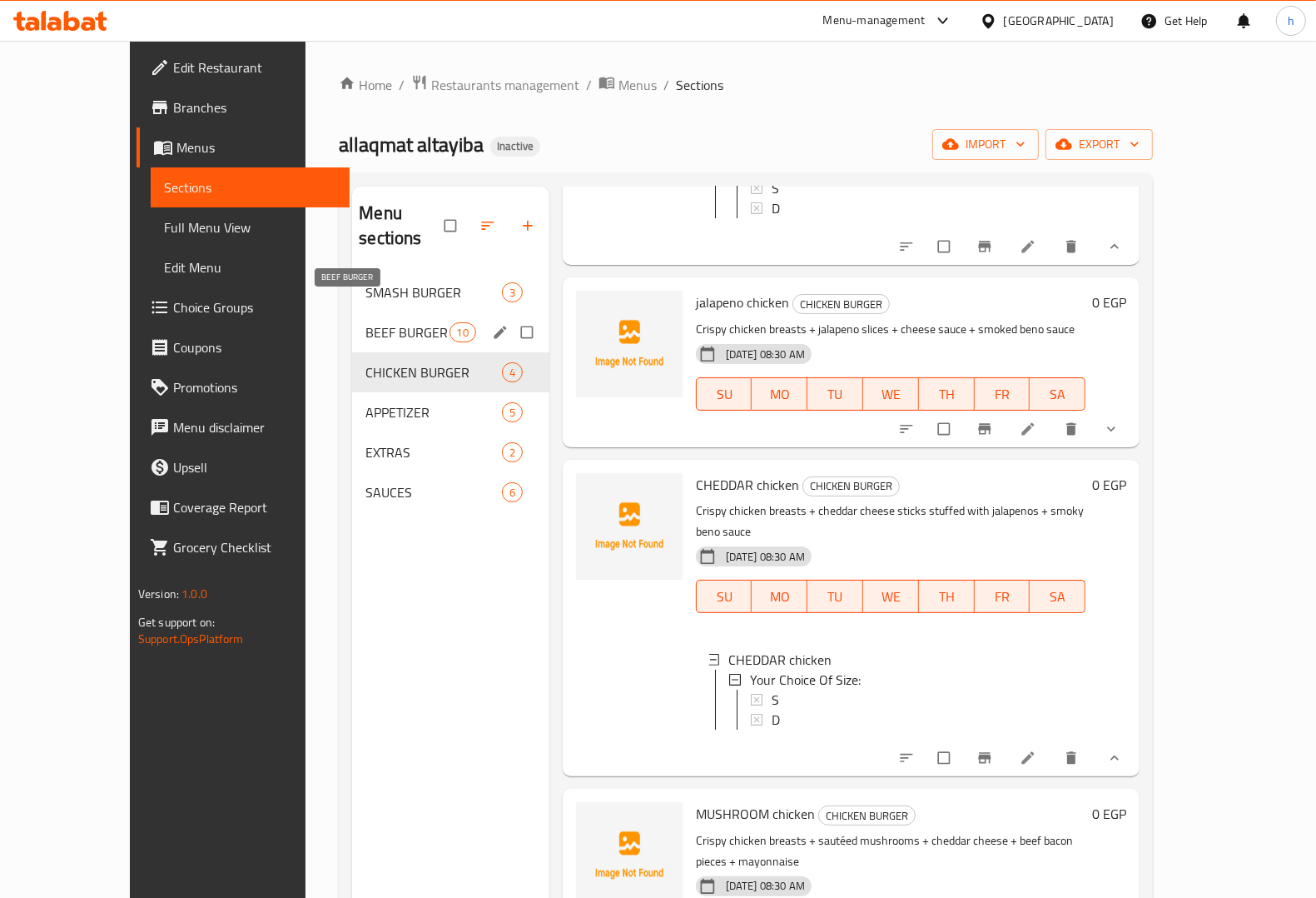
click at [366, 322] on span "BEEF BURGER" at bounding box center [407, 332] width 83 height 20
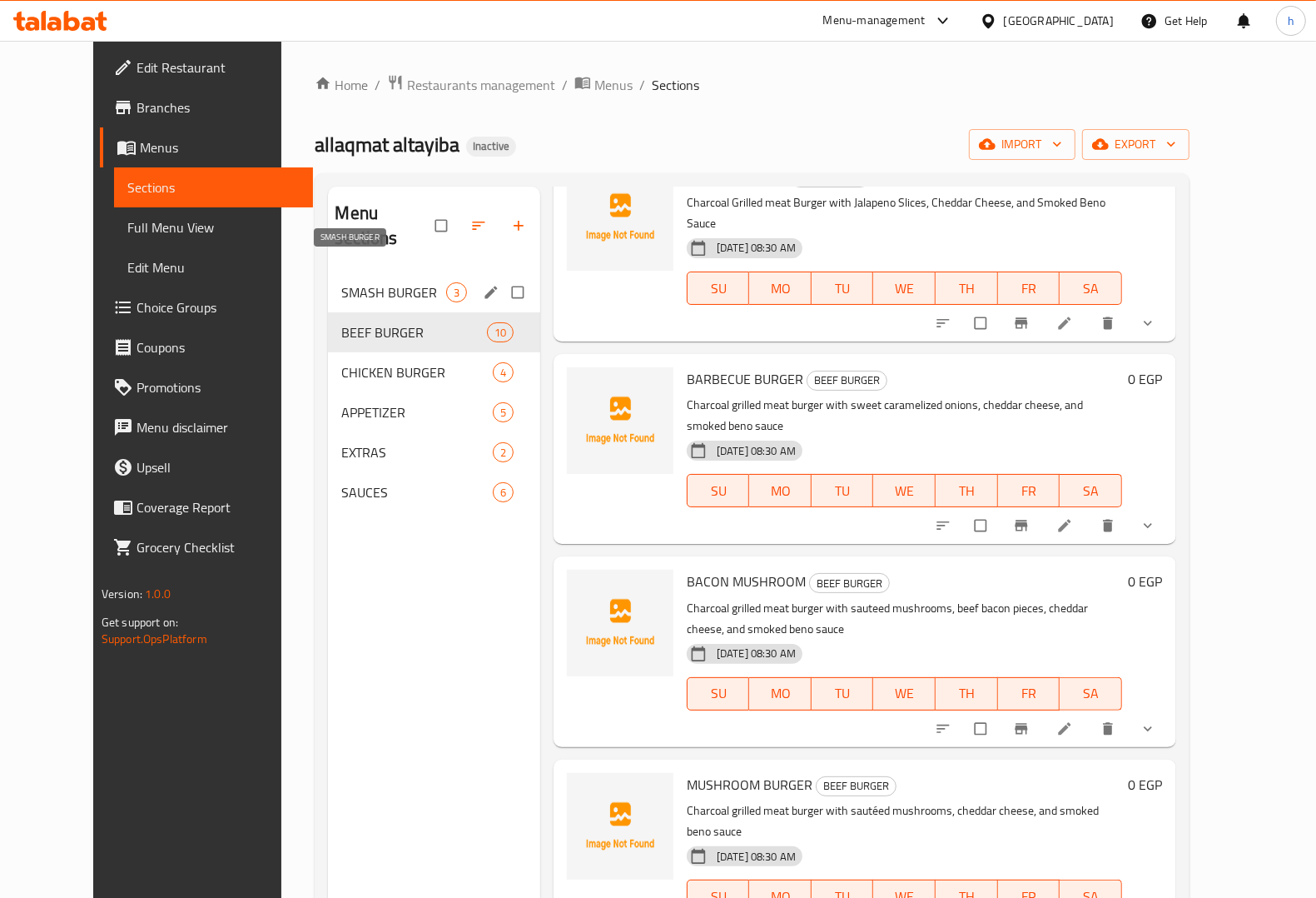
click at [362, 282] on span "SMASH BURGER" at bounding box center [393, 292] width 104 height 20
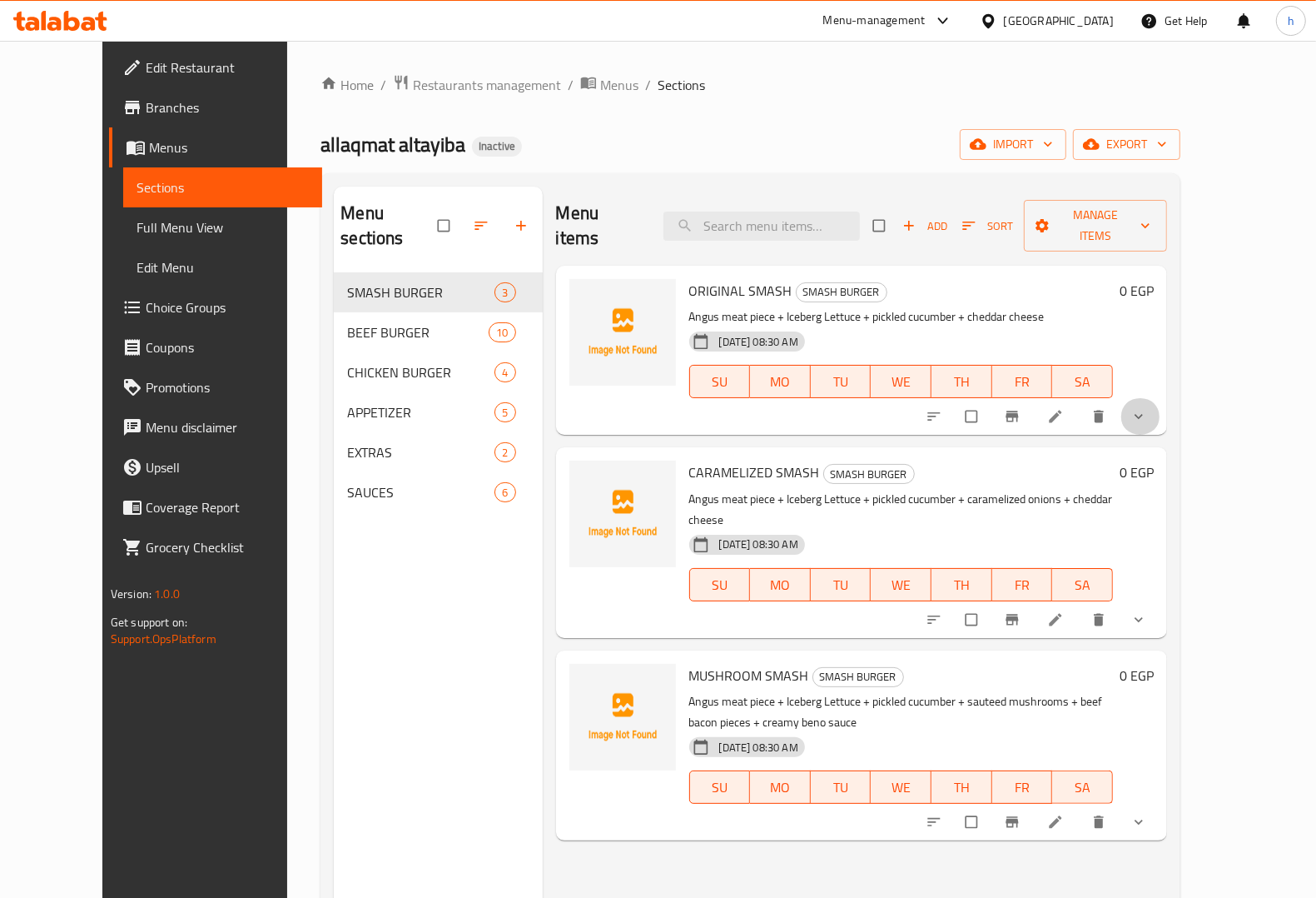
click at [1151, 408] on span "show more" at bounding box center [1140, 416] width 20 height 17
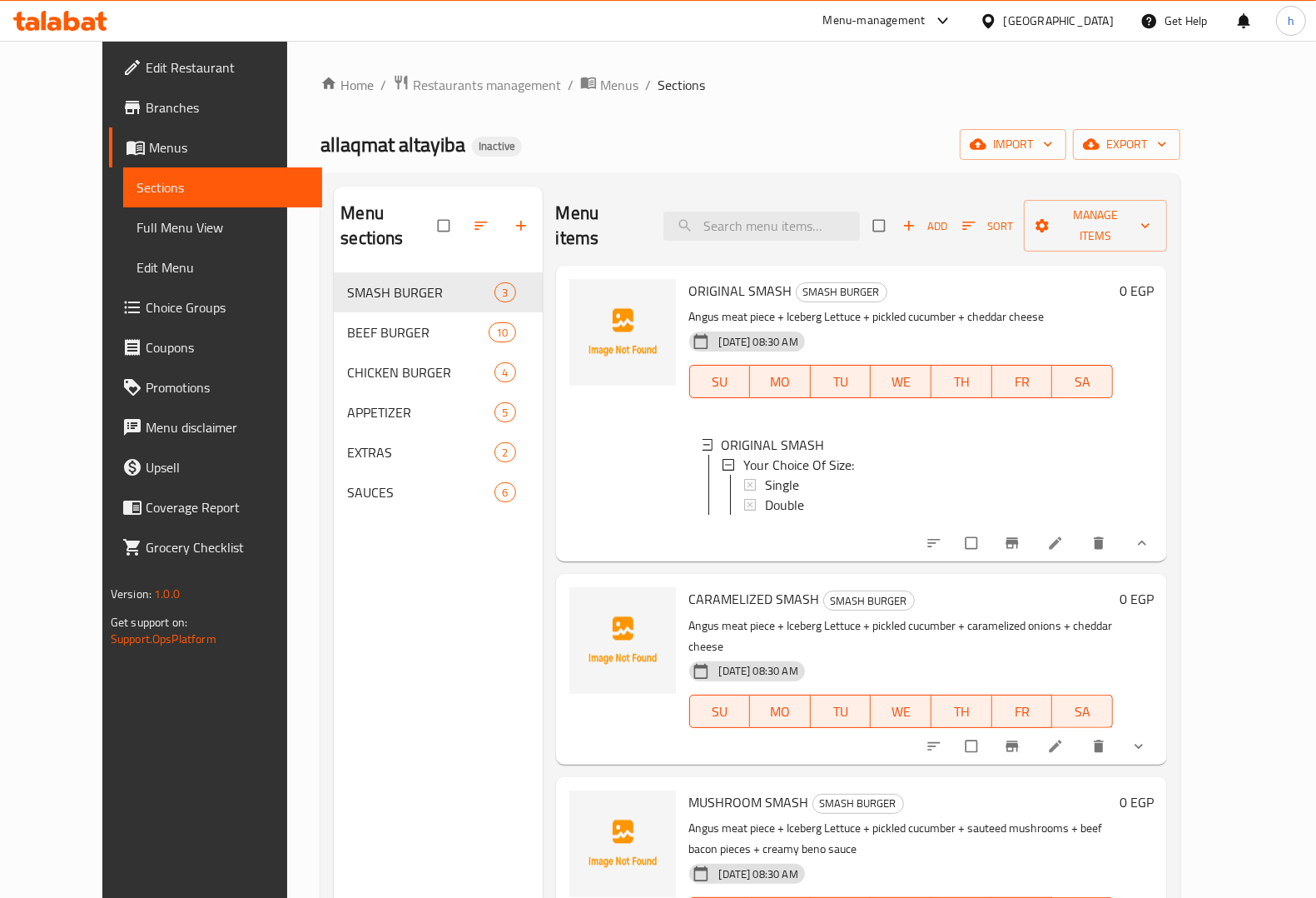
click at [1147, 738] on icon "show more" at bounding box center [1138, 746] width 17 height 17
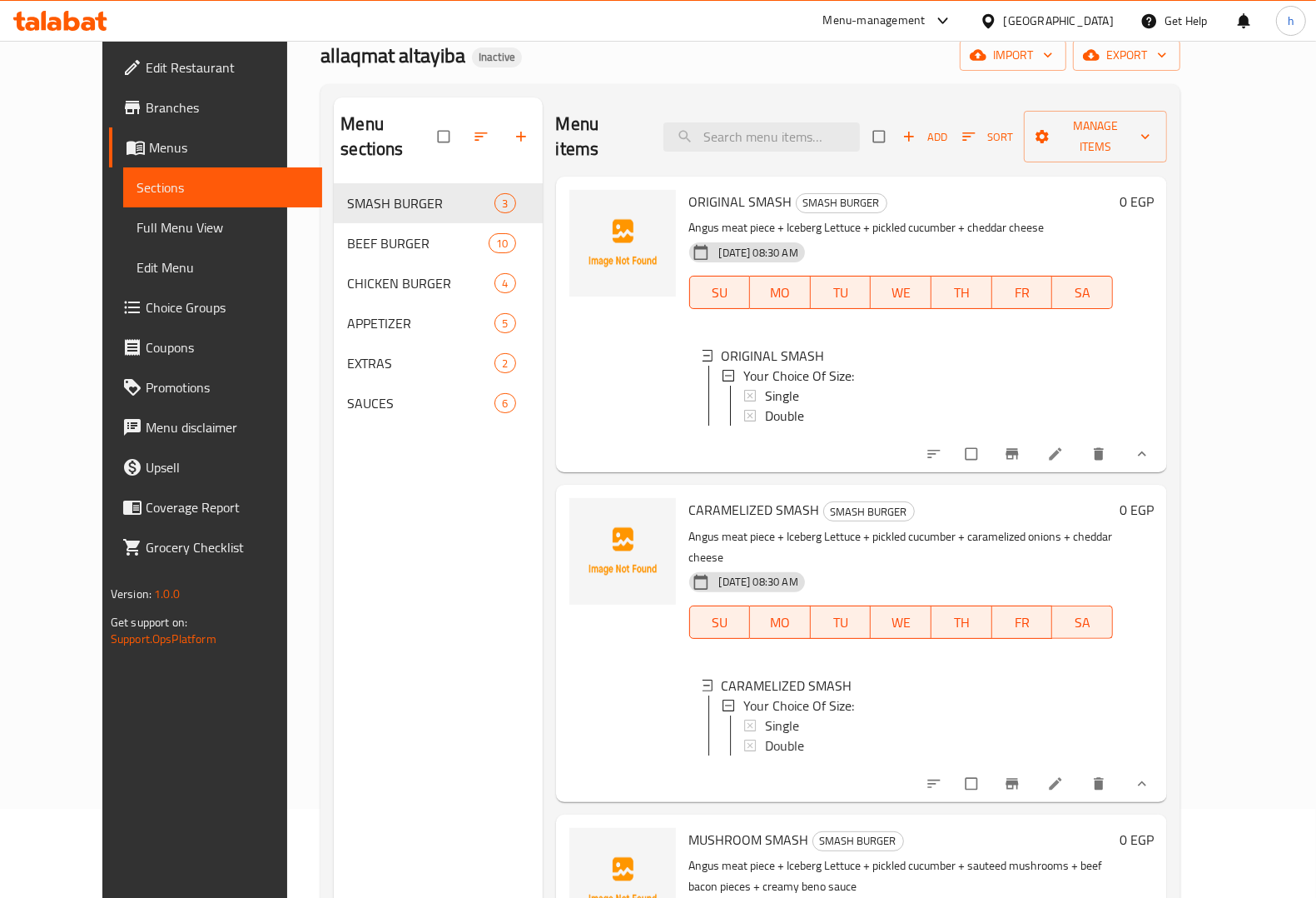
scroll to position [234, 0]
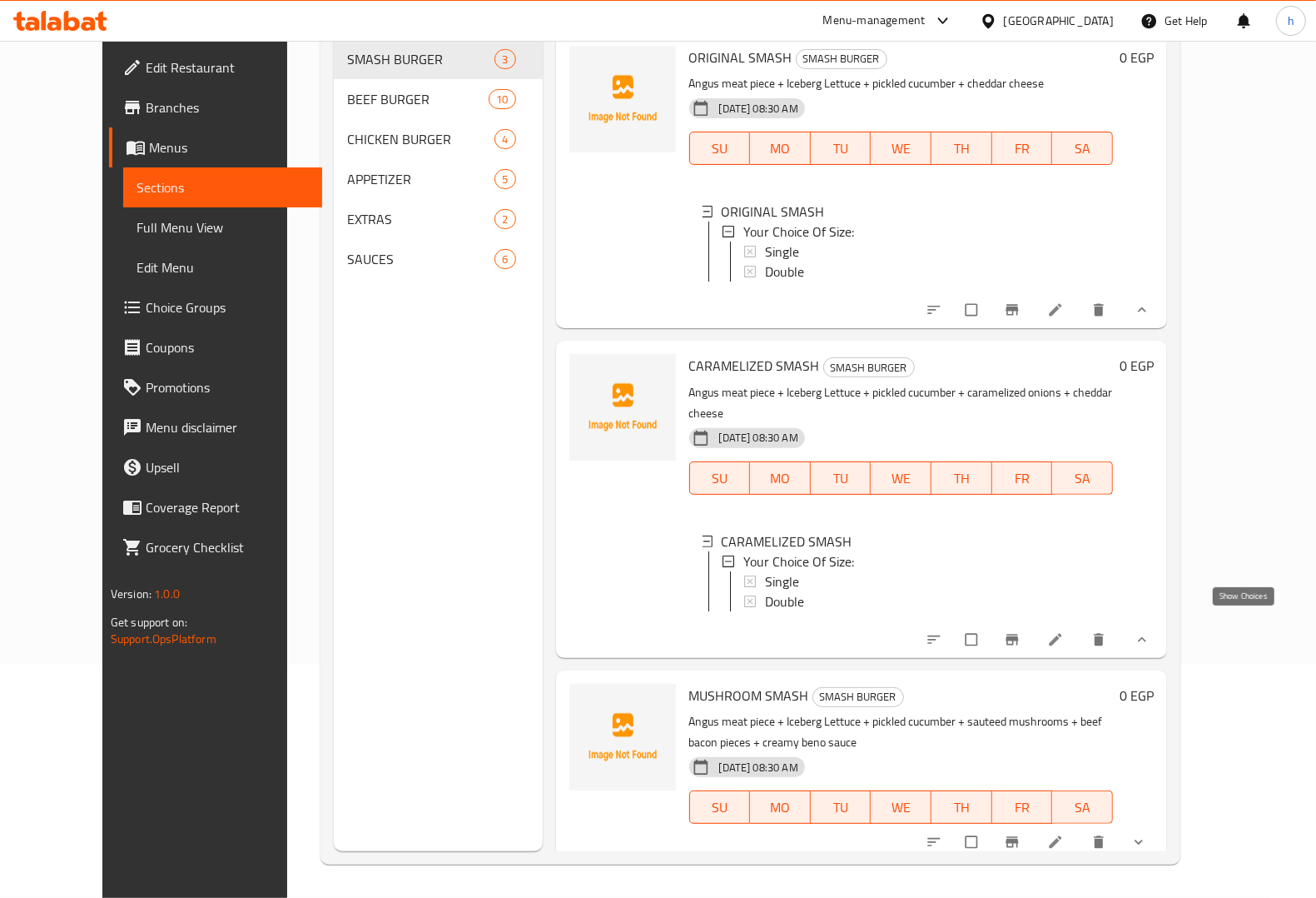
click at [1151, 631] on icon "show more" at bounding box center [1142, 639] width 17 height 17
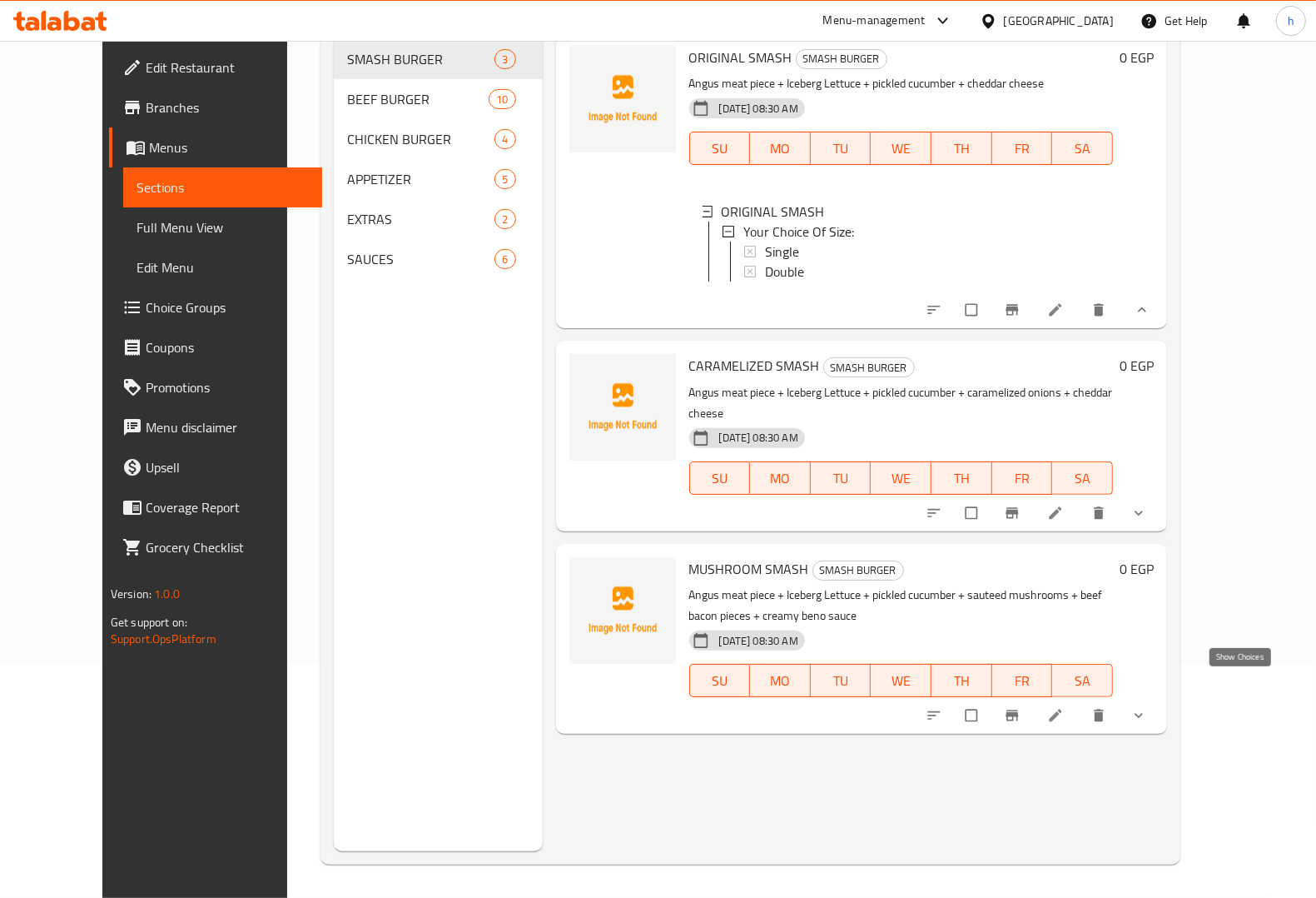
click at [1147, 707] on icon "show more" at bounding box center [1138, 715] width 17 height 17
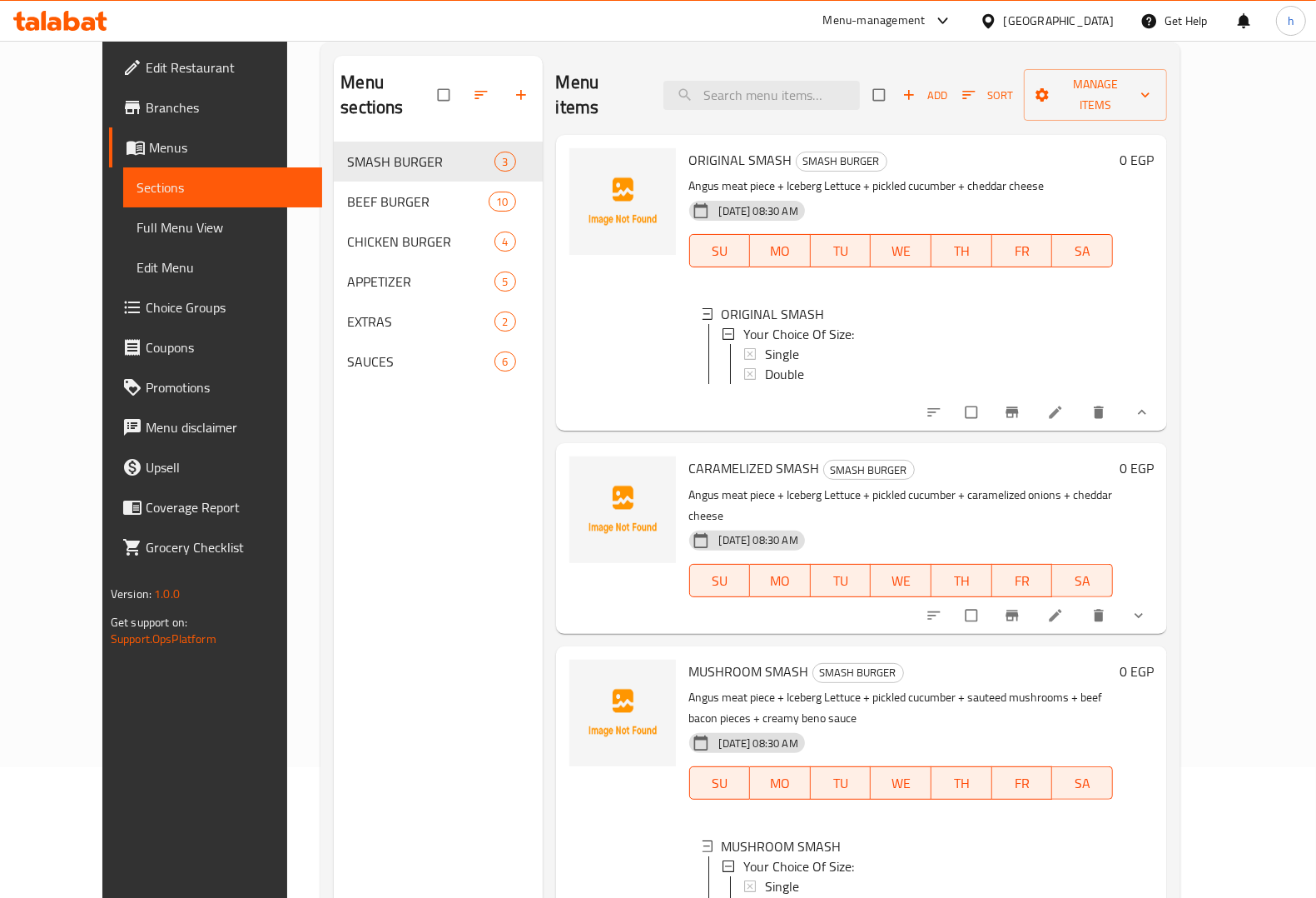
scroll to position [130, 0]
click at [1151, 408] on icon "show more" at bounding box center [1142, 412] width 17 height 17
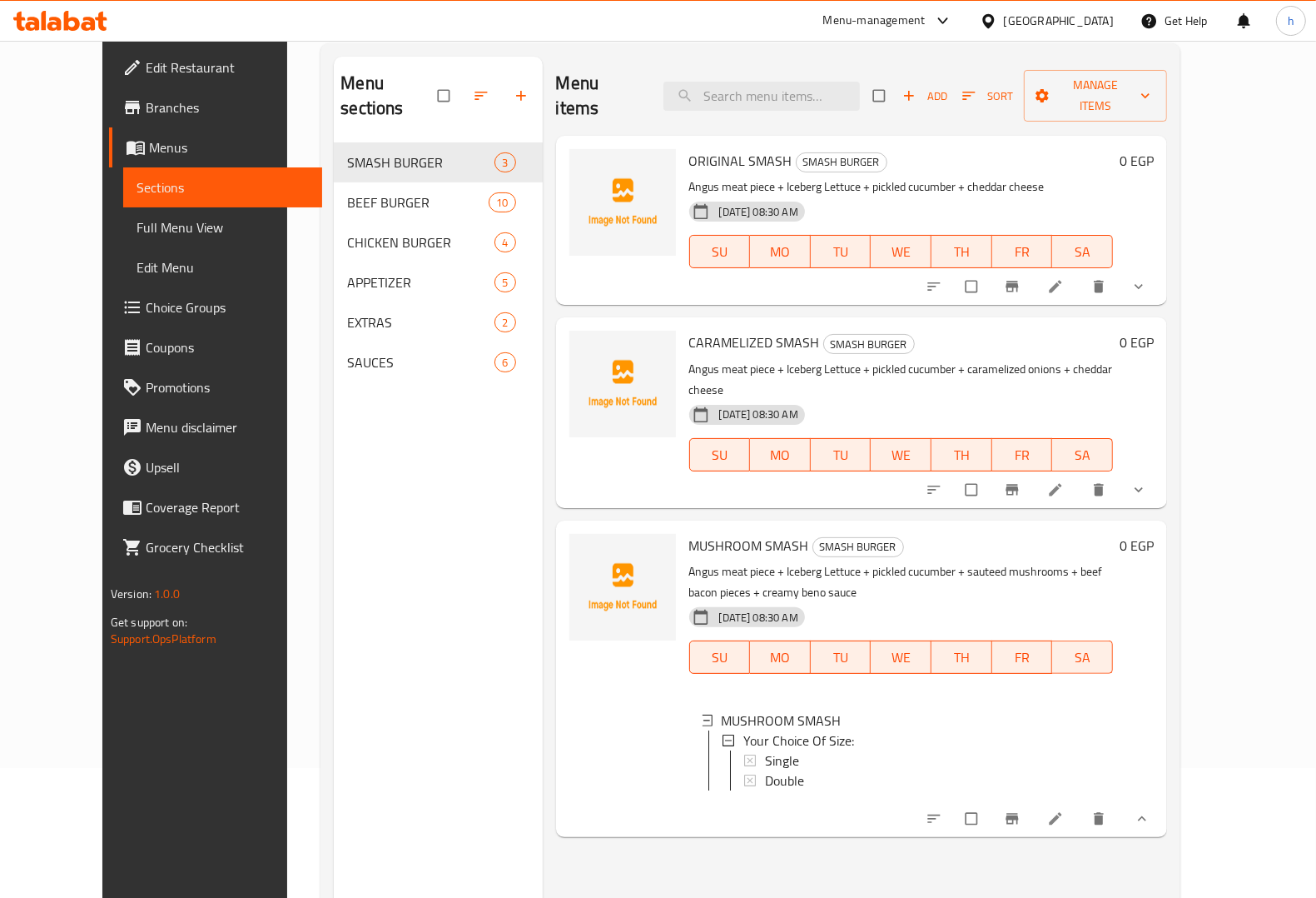
click at [1143, 488] on icon "show more" at bounding box center [1139, 490] width 8 height 5
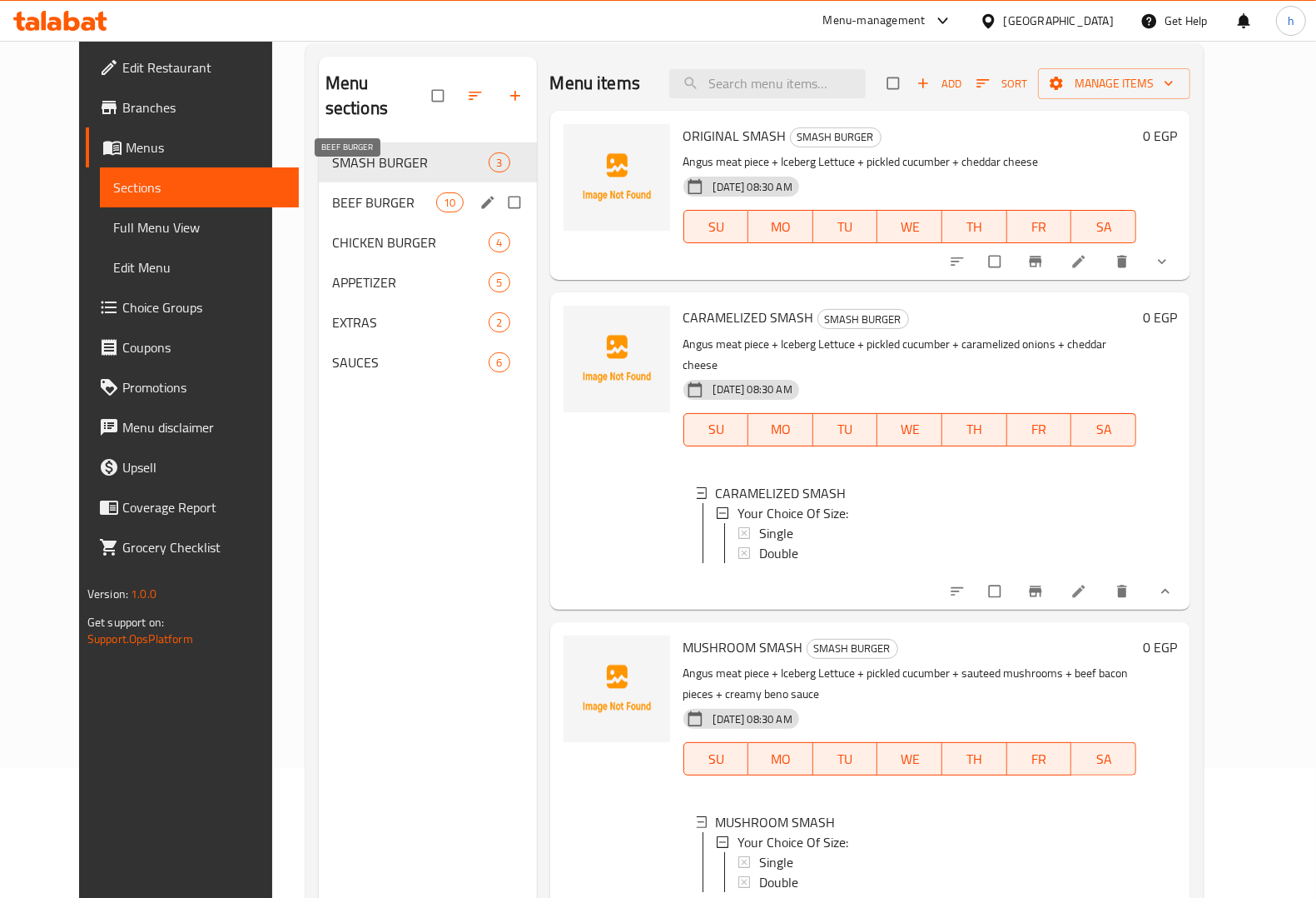
click at [358, 193] on span "BEEF BURGER" at bounding box center [385, 203] width 105 height 20
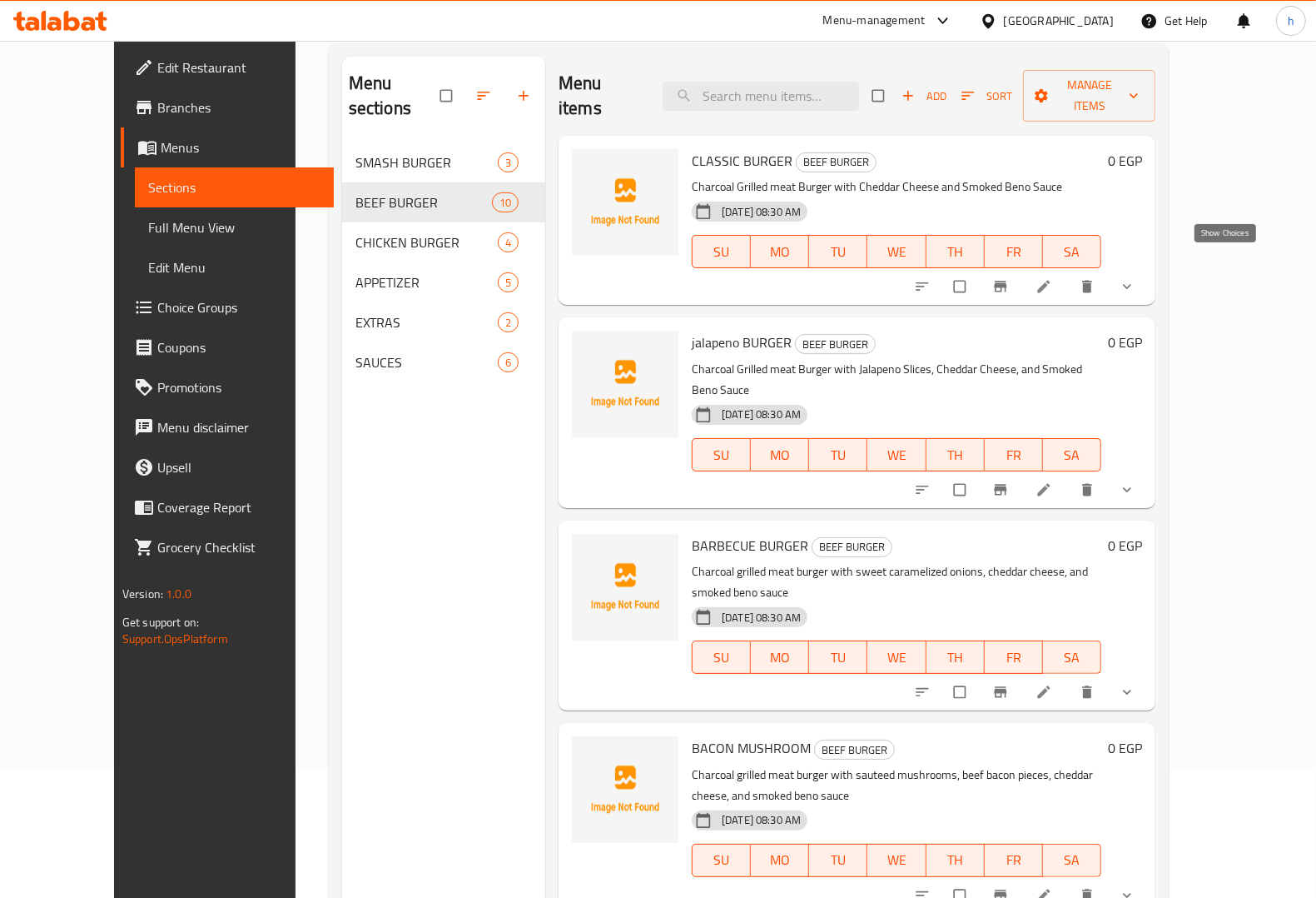
click at [1135, 278] on icon "show more" at bounding box center [1127, 286] width 17 height 17
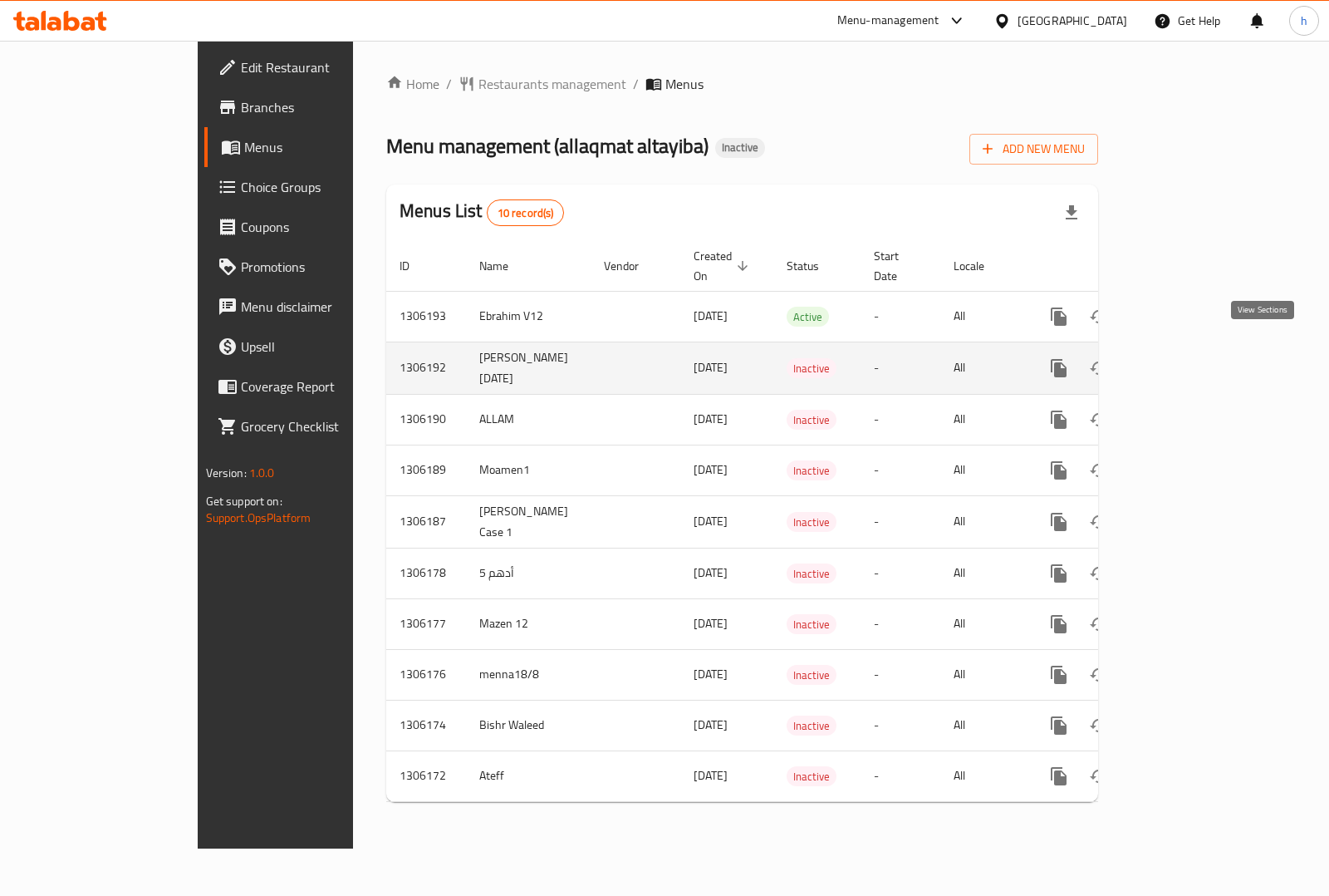
click at [1199, 348] on link "enhanced table" at bounding box center [1179, 368] width 39 height 39
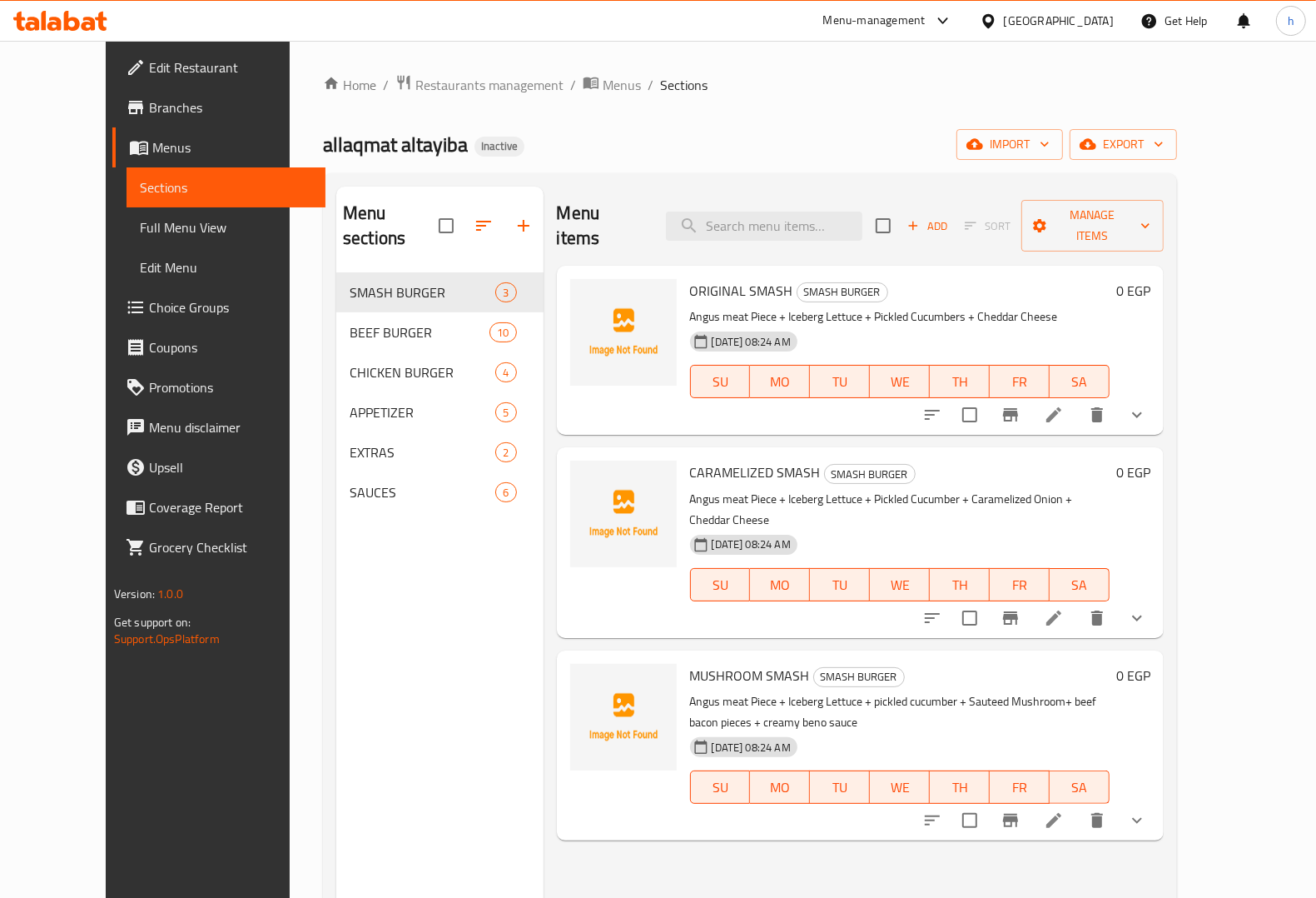
click at [1157, 404] on button "show more" at bounding box center [1137, 414] width 40 height 40
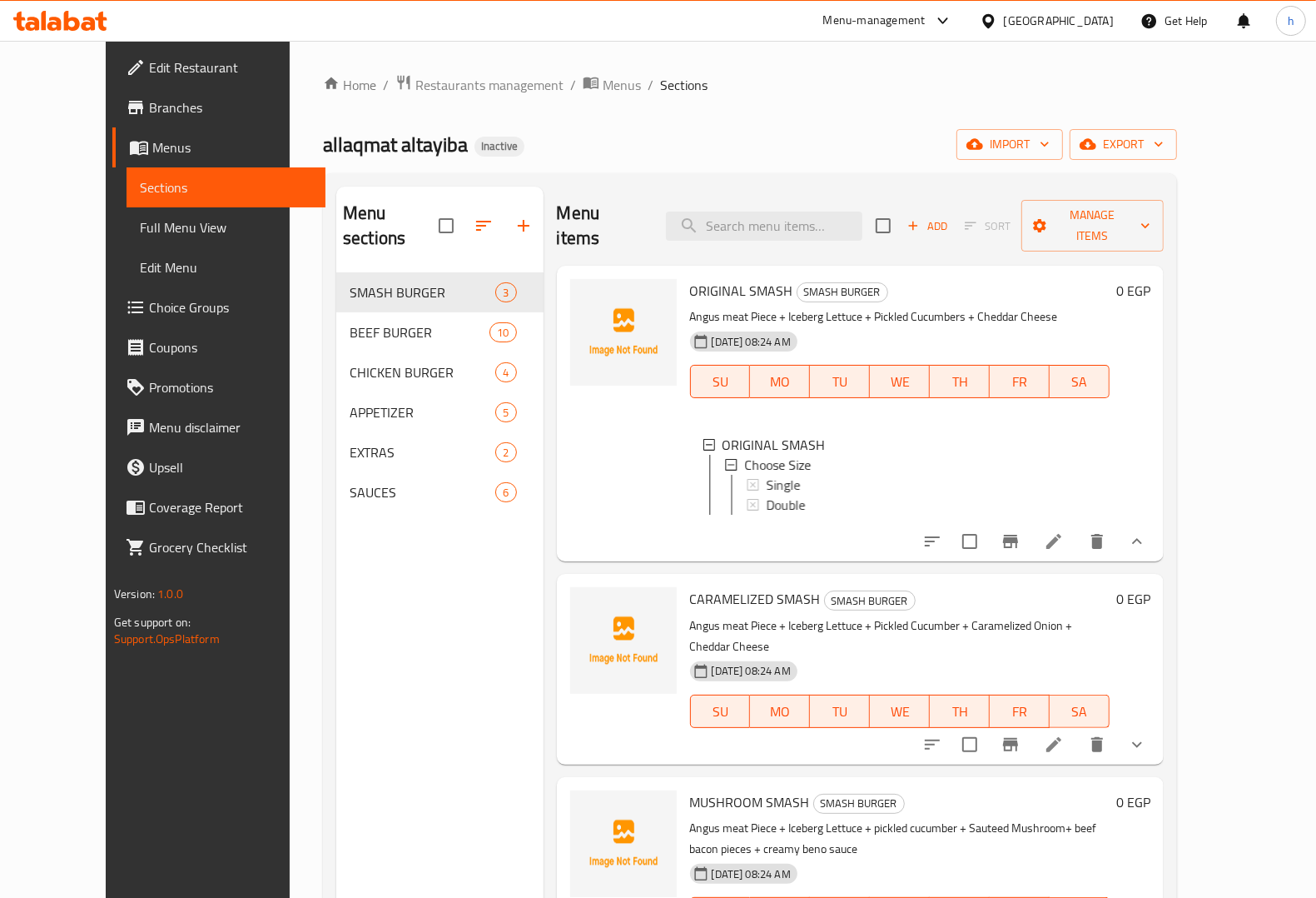
click at [1151, 404] on div "0 EGP" at bounding box center [1129, 413] width 41 height 269
click at [1147, 531] on icon "show more" at bounding box center [1137, 541] width 20 height 20
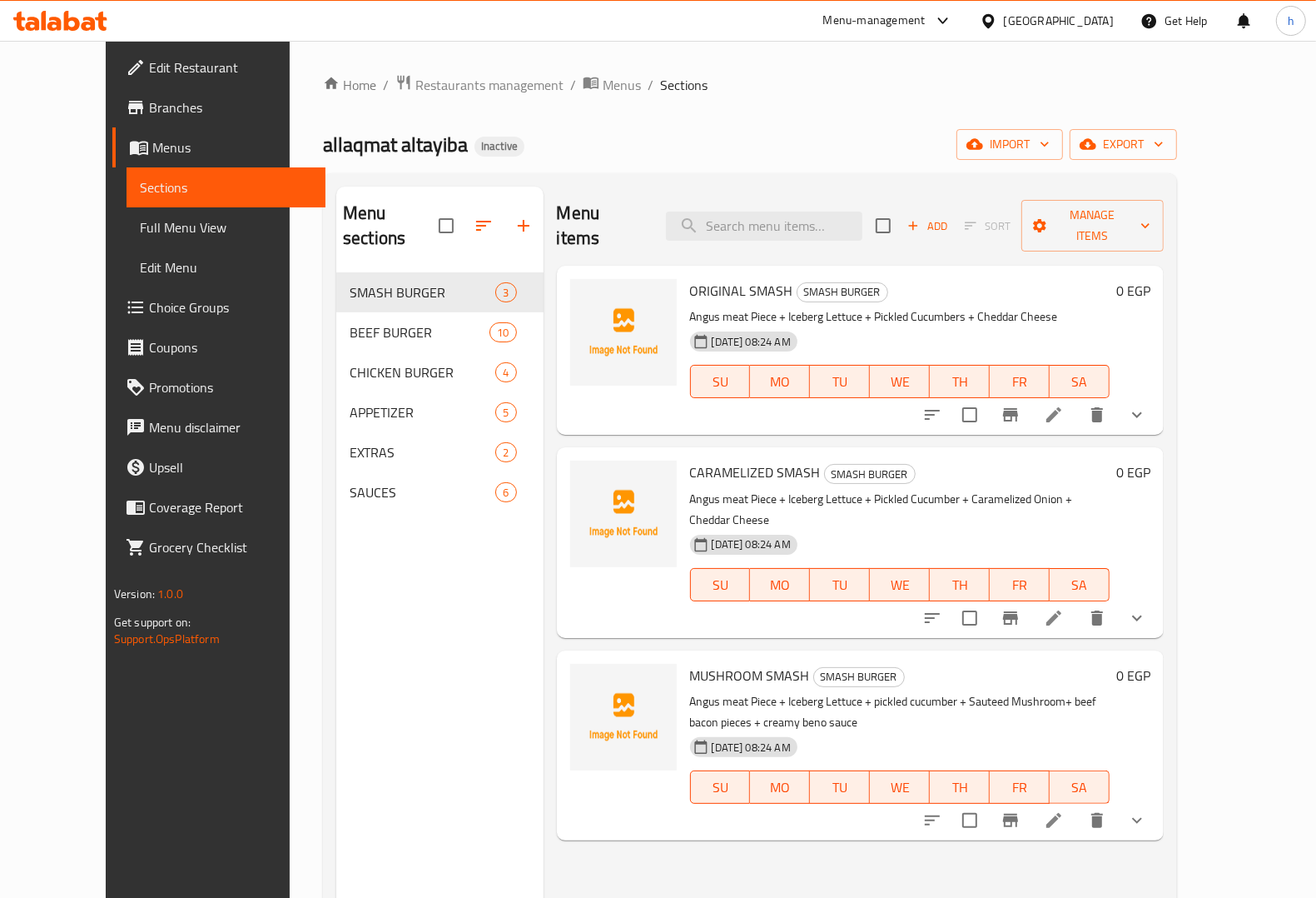
click at [1147, 608] on icon "show more" at bounding box center [1137, 618] width 20 height 20
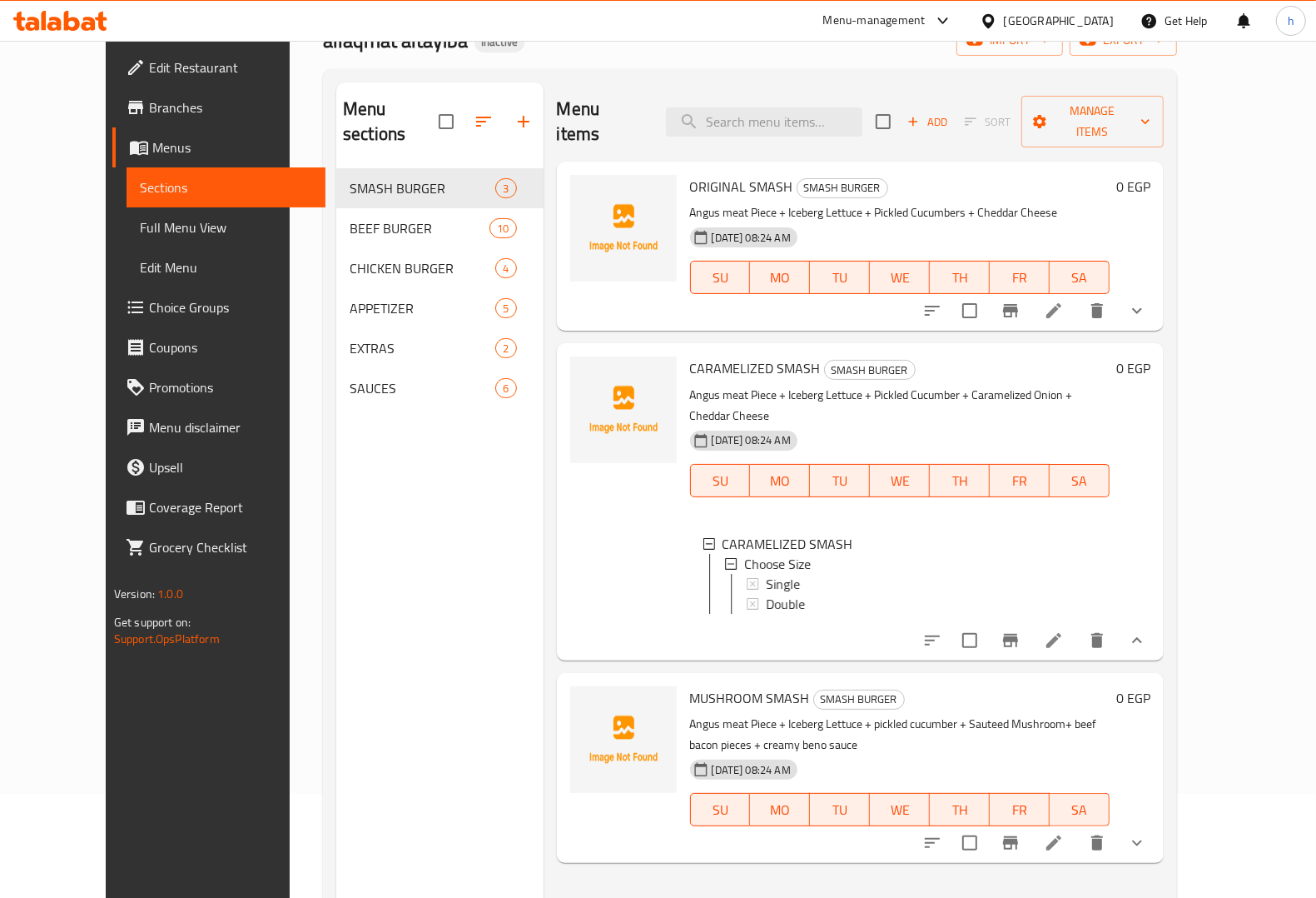
scroll to position [234, 0]
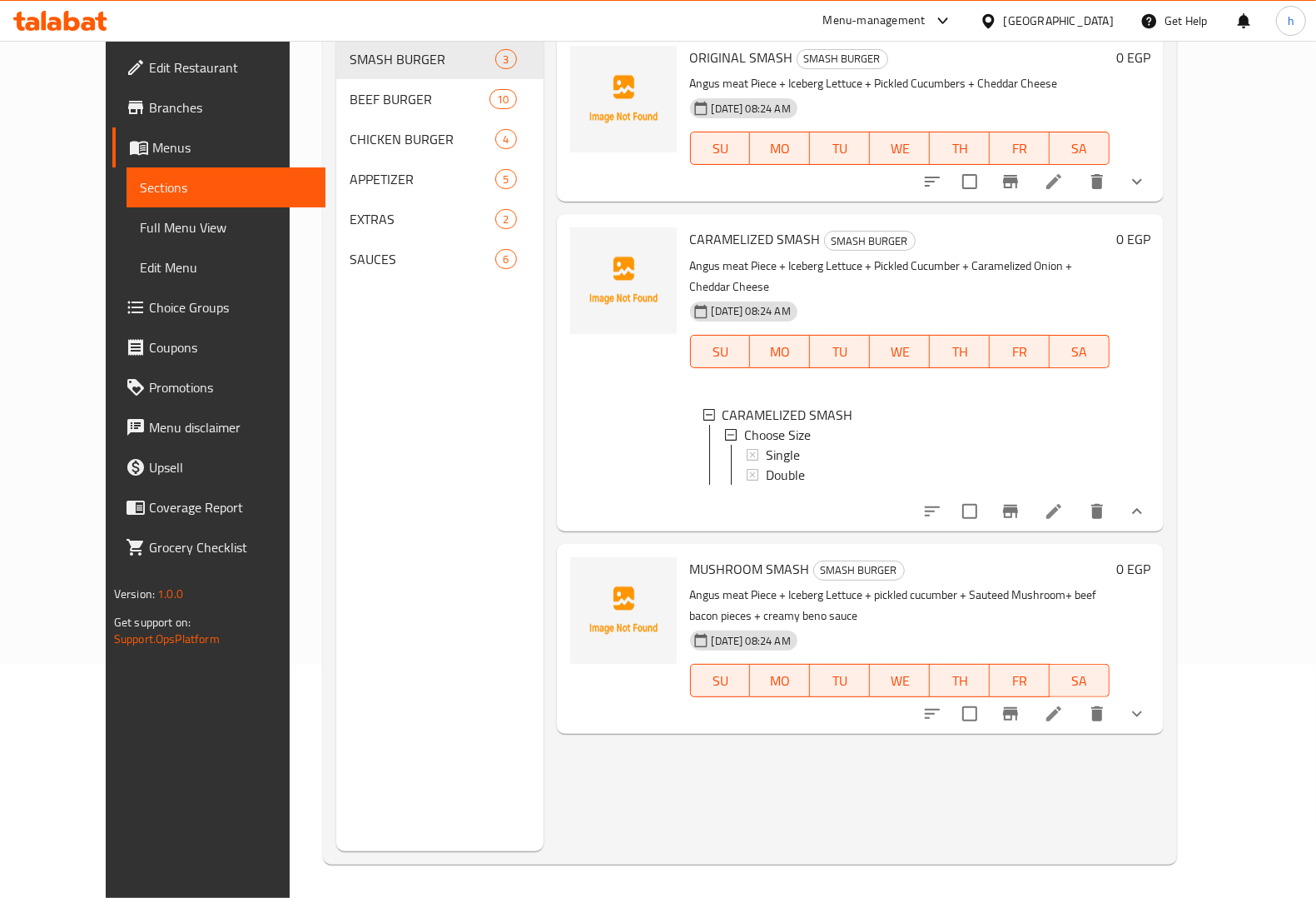
click at [1157, 693] on button "show more" at bounding box center [1137, 713] width 40 height 40
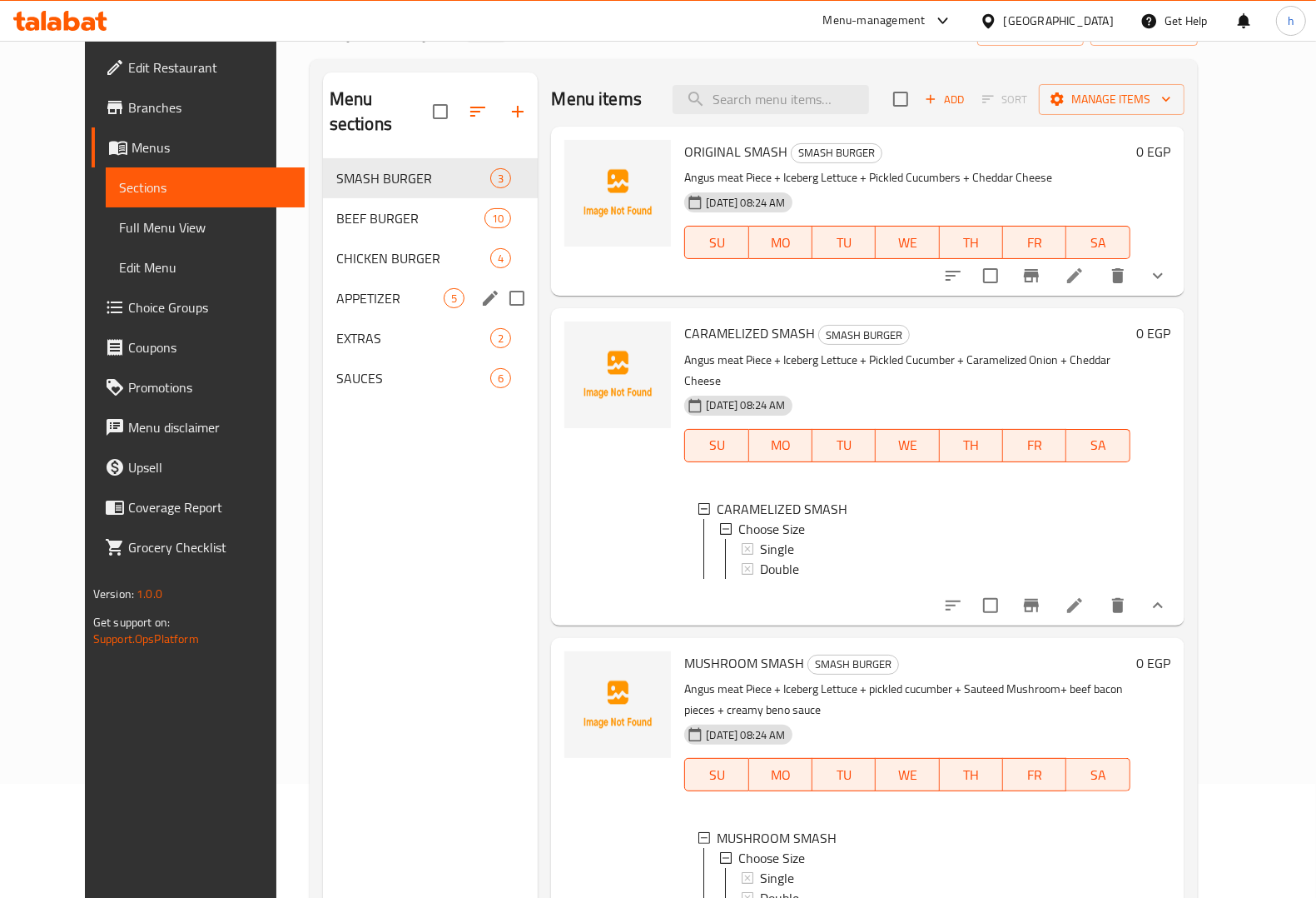
scroll to position [0, 0]
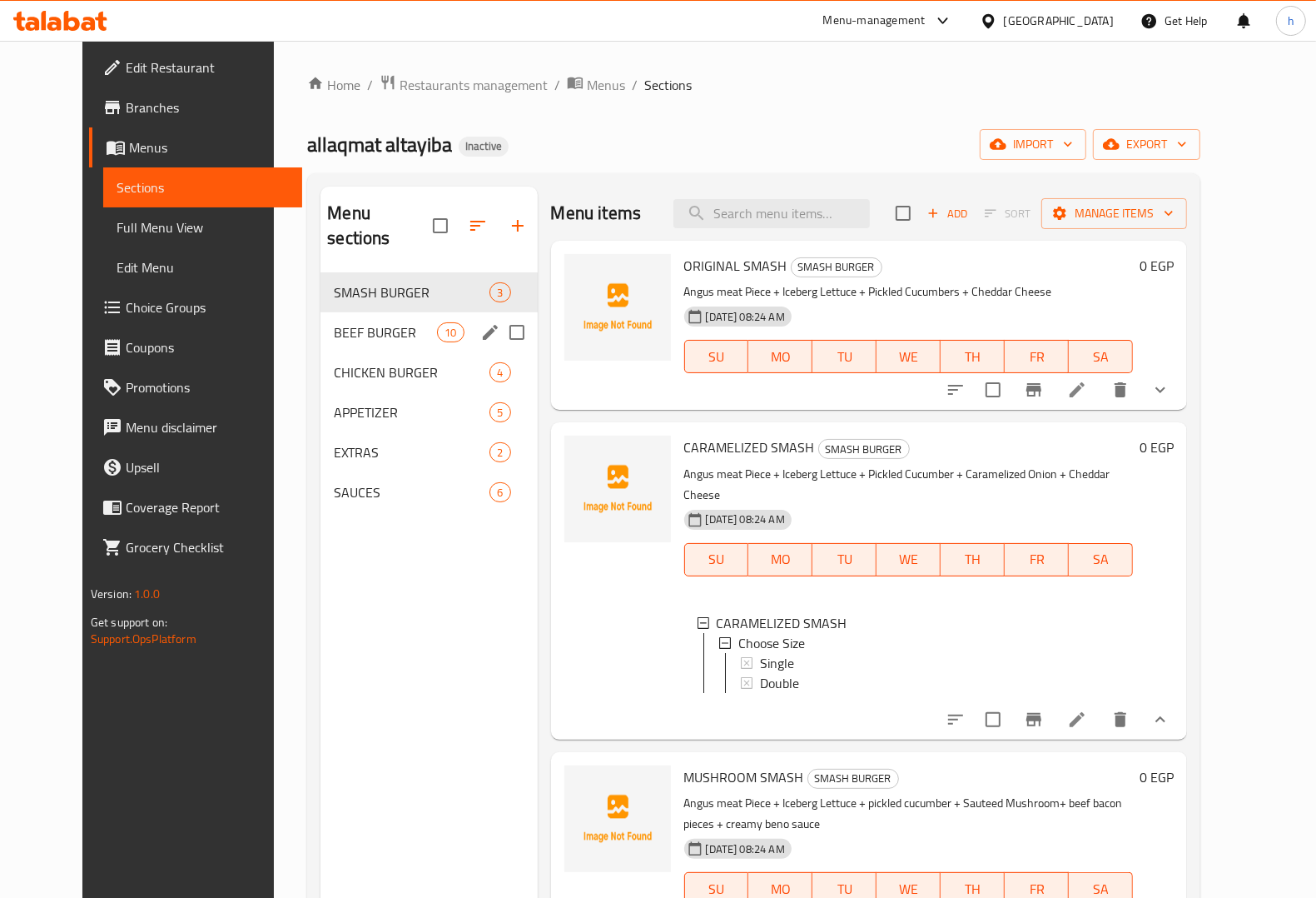
click at [356, 322] on span "BEEF BURGER" at bounding box center [386, 332] width 103 height 20
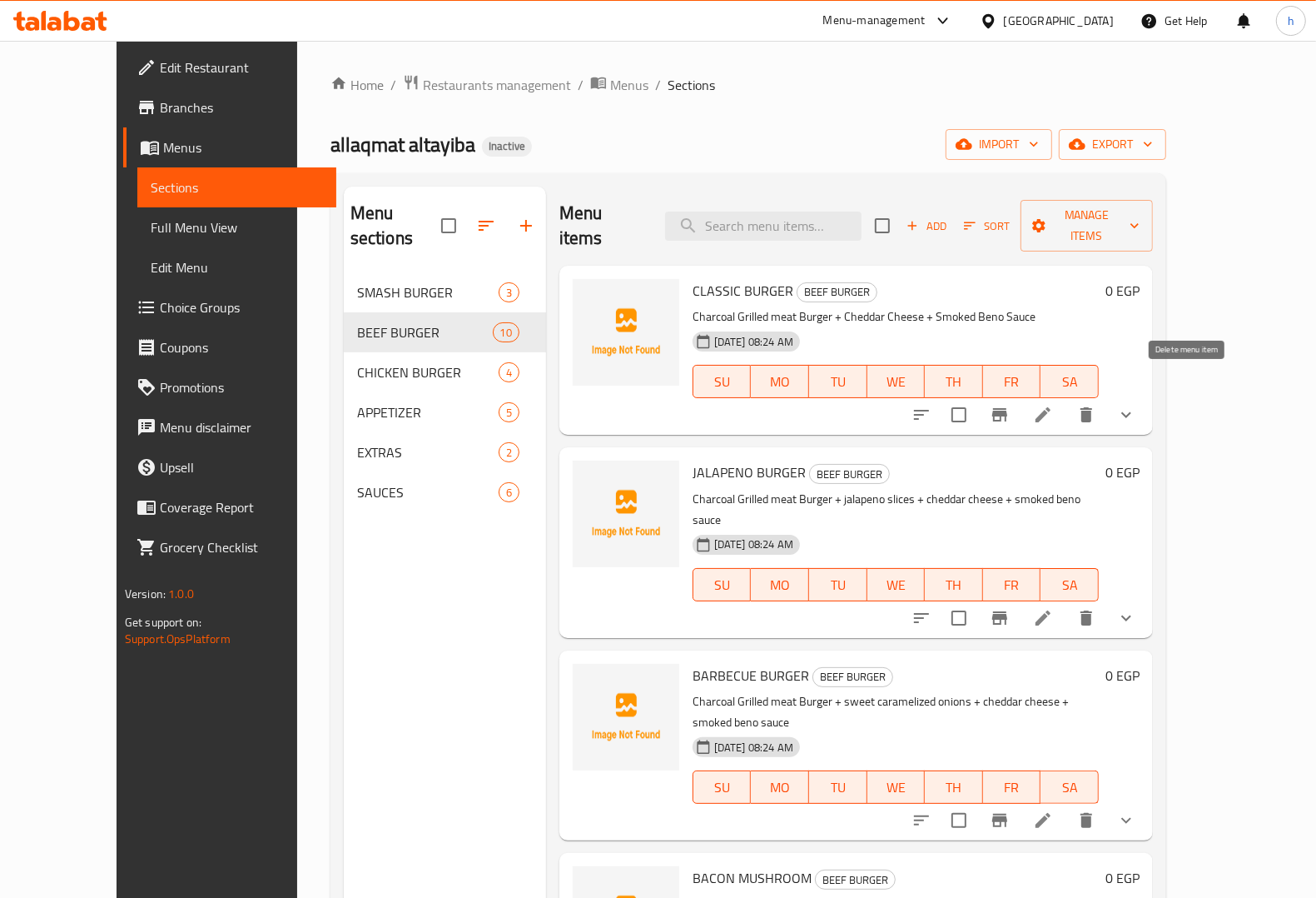
click at [1146, 395] on button "show more" at bounding box center [1126, 414] width 40 height 40
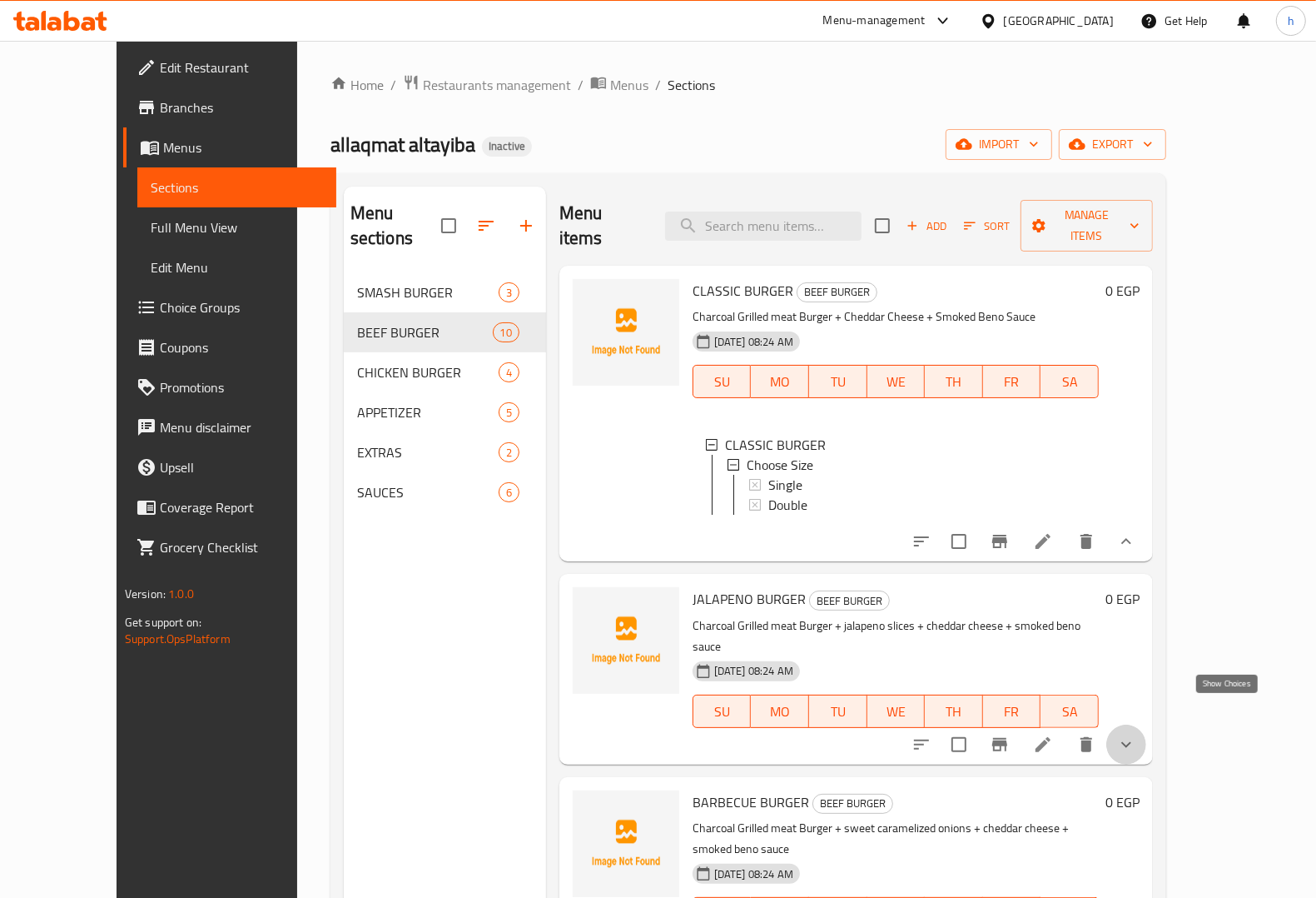
click at [1136, 735] on icon "show more" at bounding box center [1126, 745] width 20 height 20
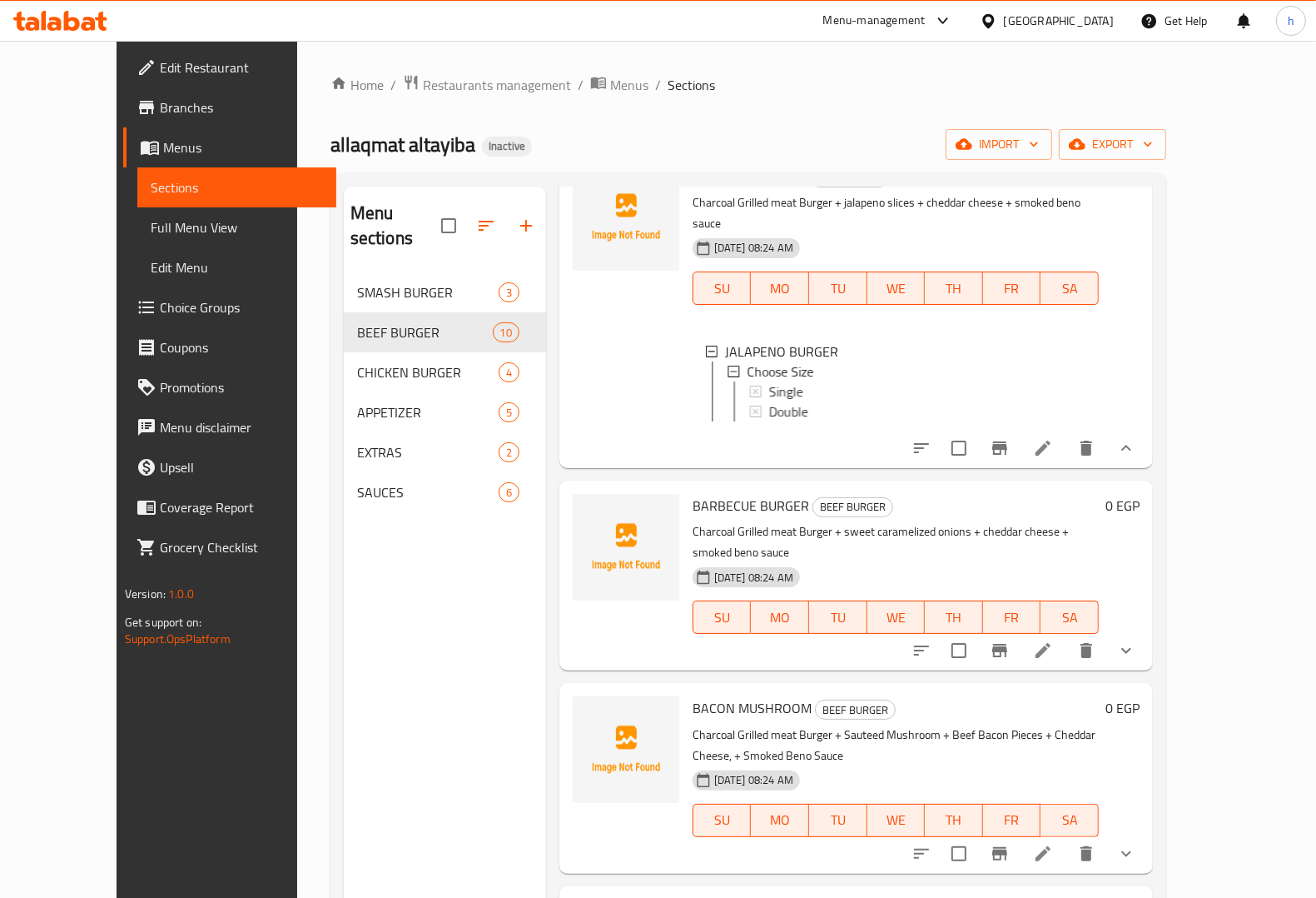
scroll to position [520, 0]
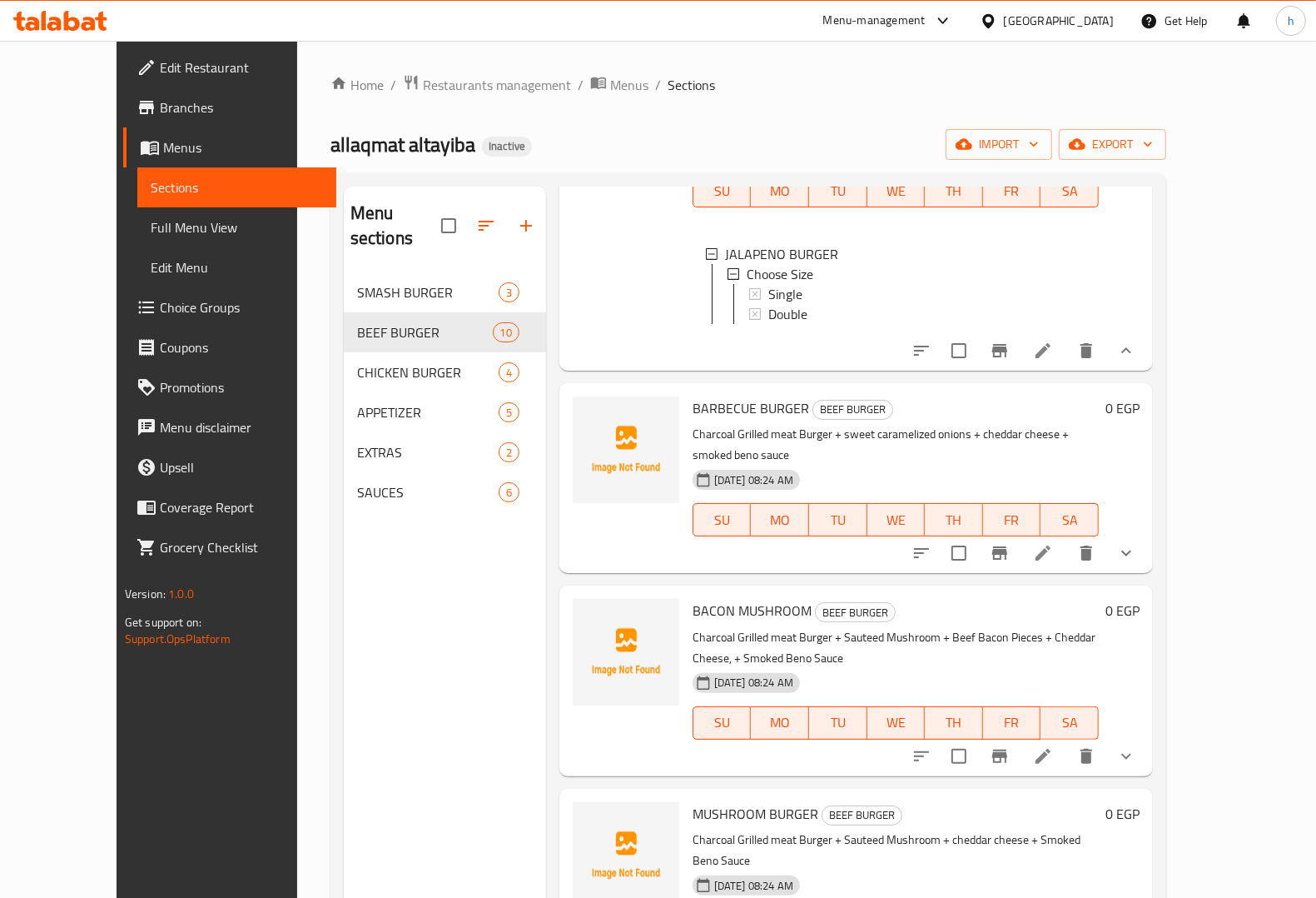
click at [1146, 533] on button "show more" at bounding box center [1126, 553] width 40 height 40
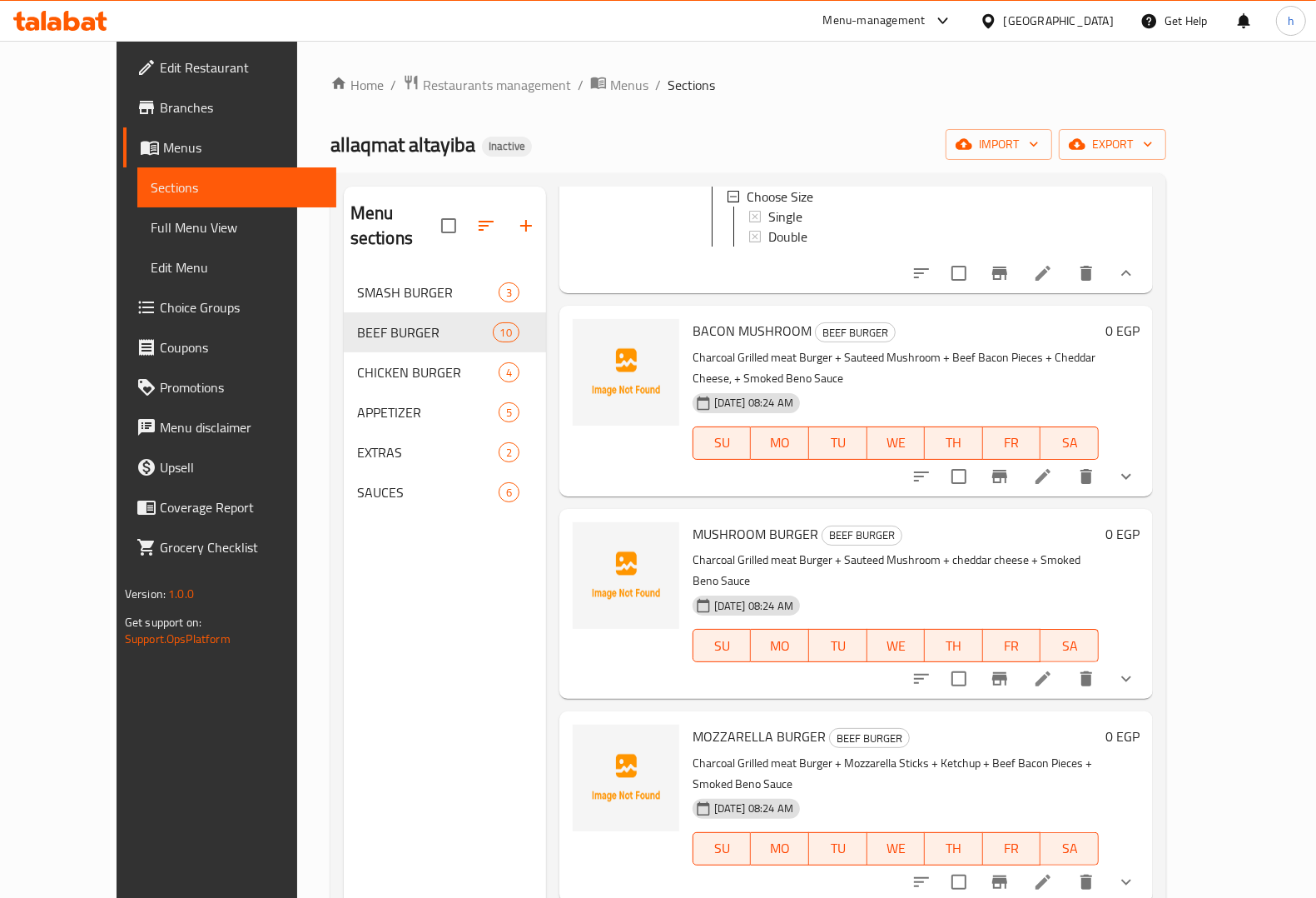
scroll to position [937, 0]
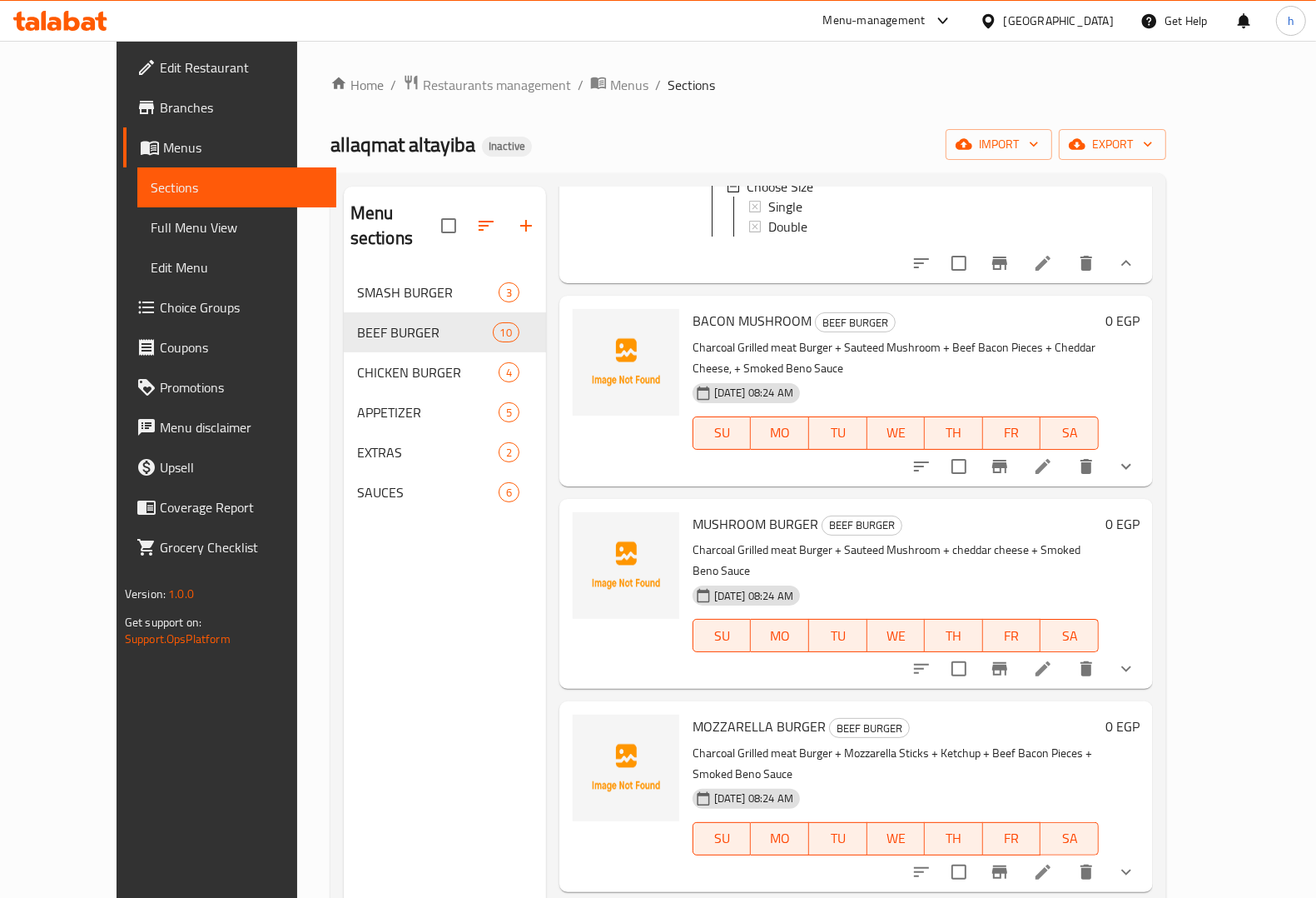
click at [1146, 446] on button "show more" at bounding box center [1126, 466] width 40 height 40
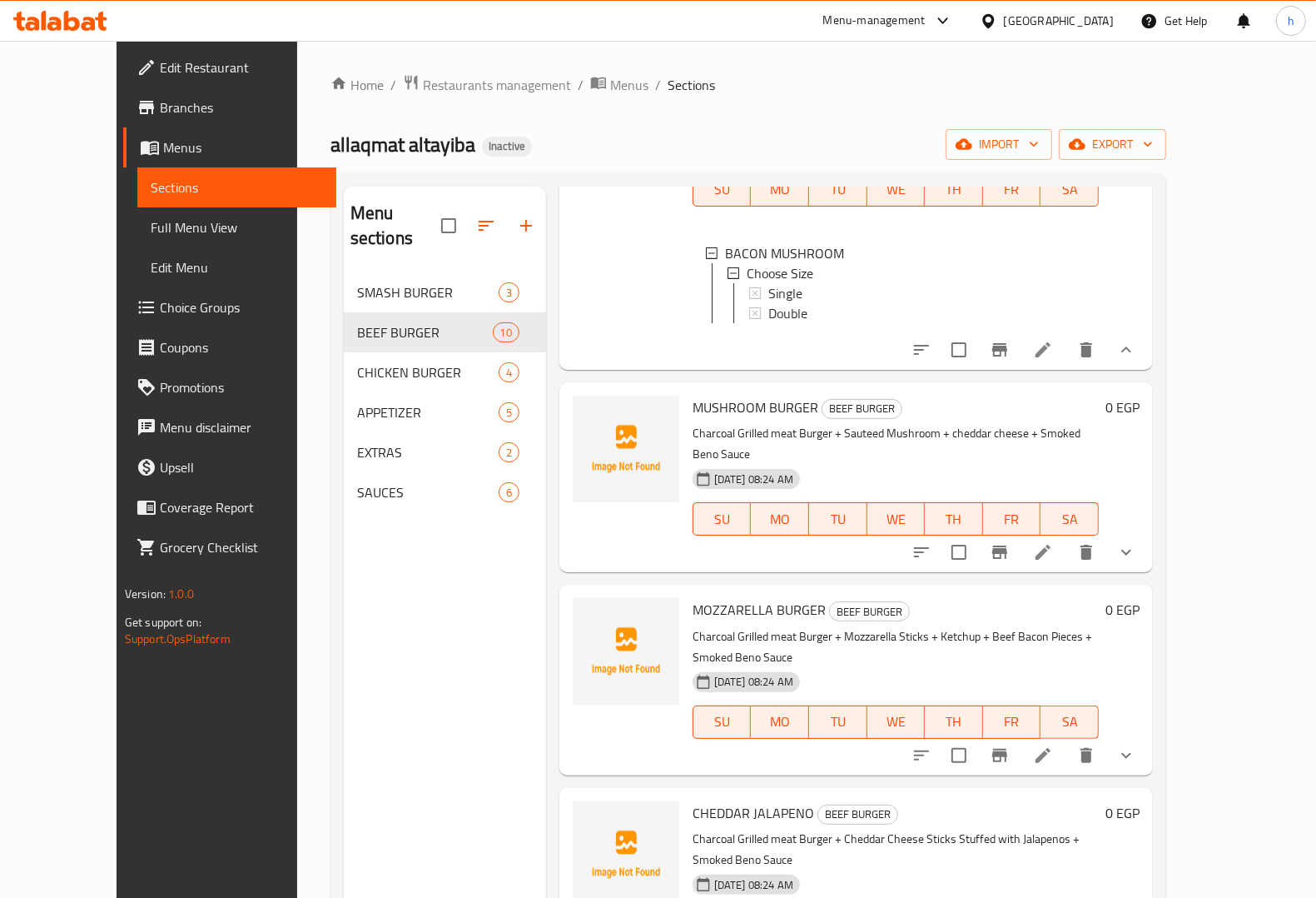
scroll to position [1249, 0]
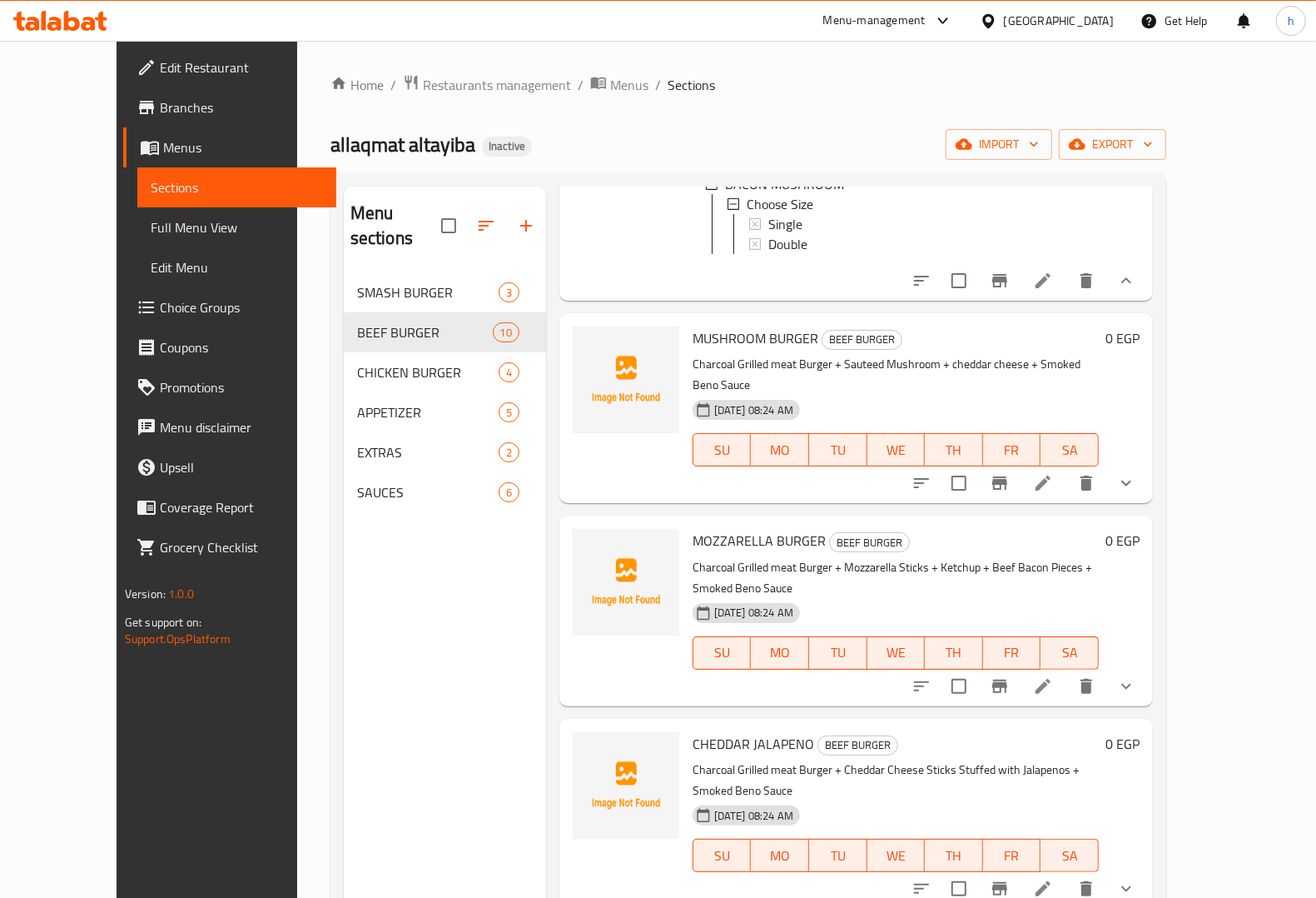
click at [1136, 473] on icon "show more" at bounding box center [1126, 483] width 20 height 20
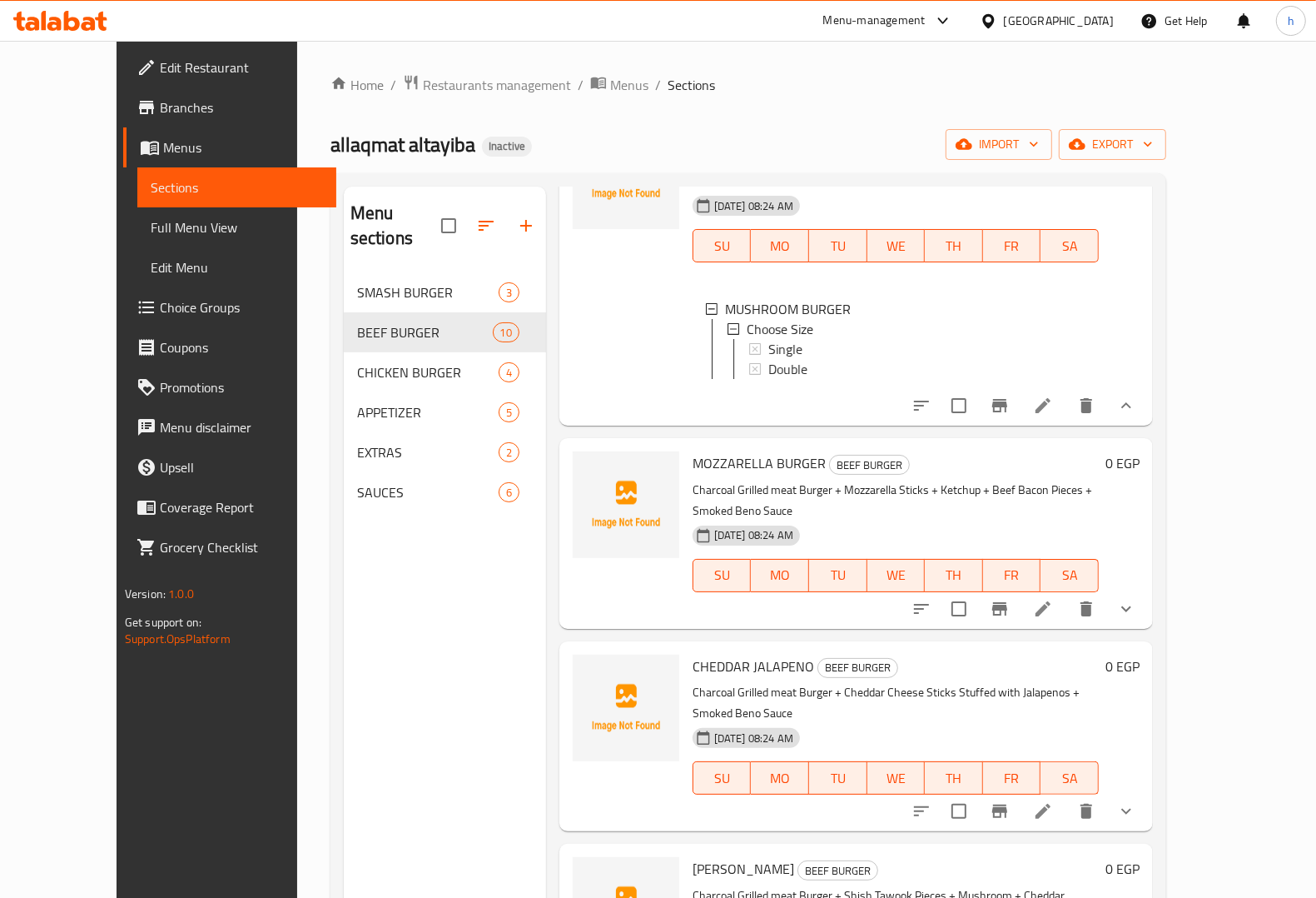
scroll to position [1562, 0]
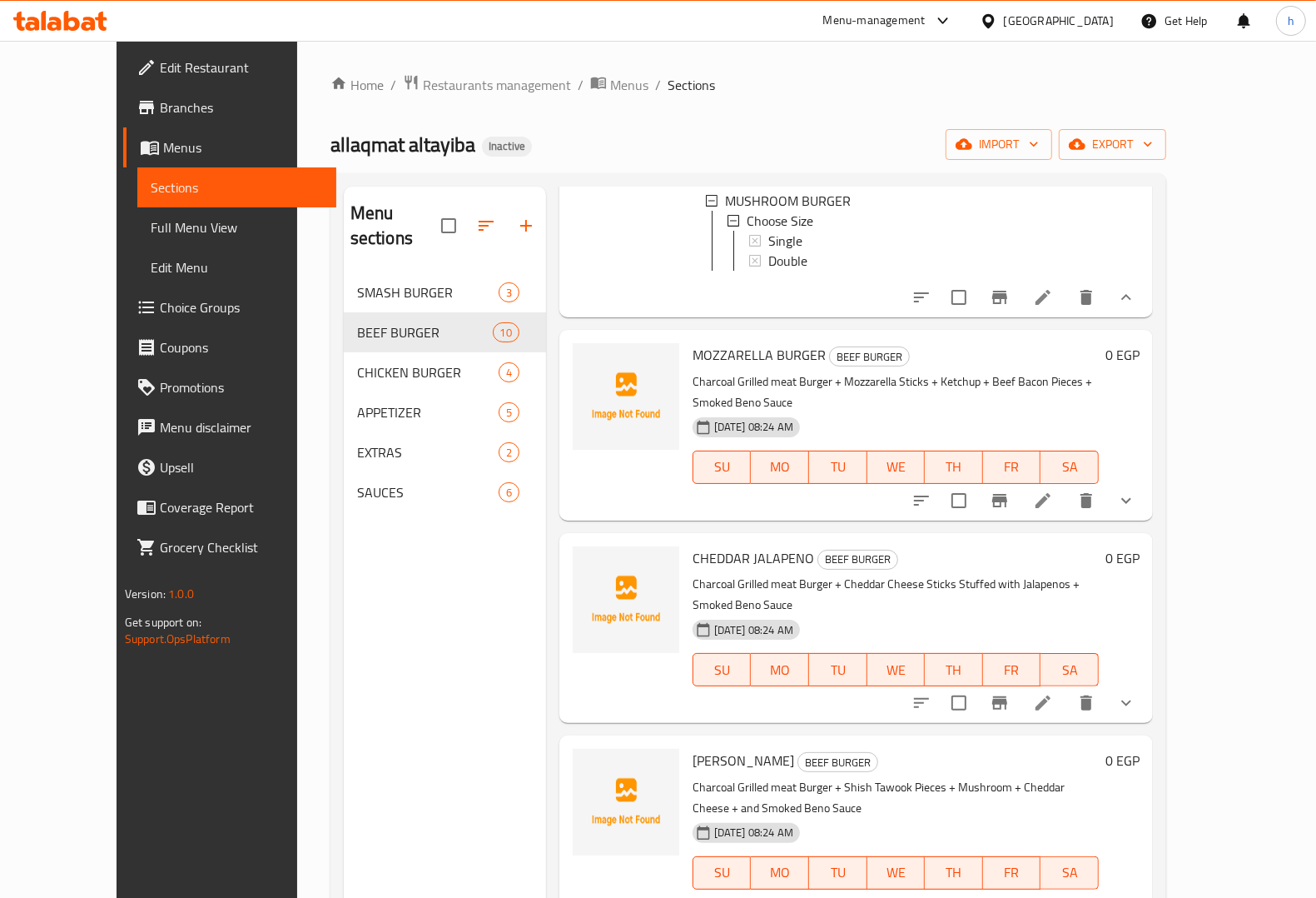
click at [1136, 491] on icon "show more" at bounding box center [1126, 500] width 20 height 20
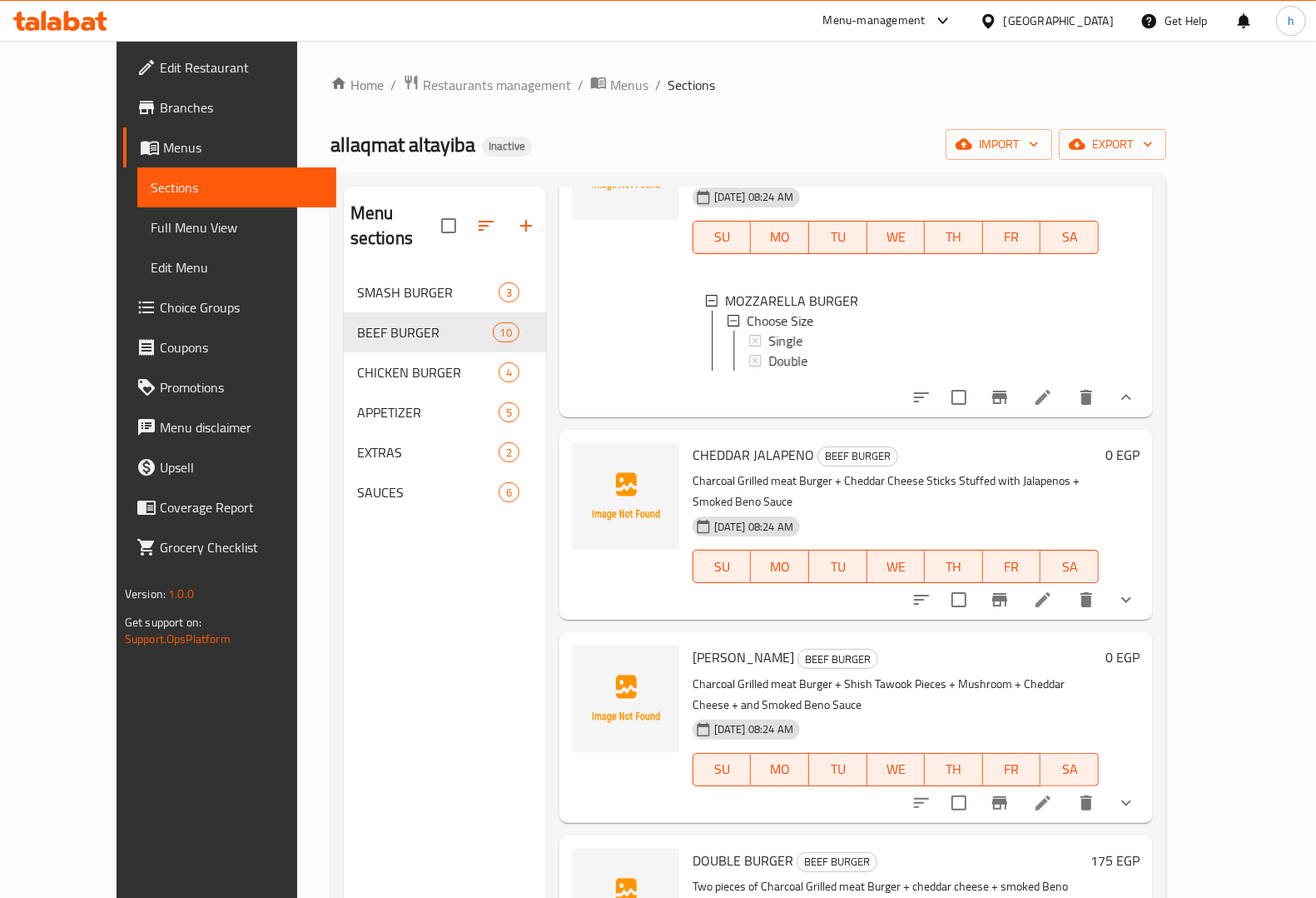
scroll to position [1855, 0]
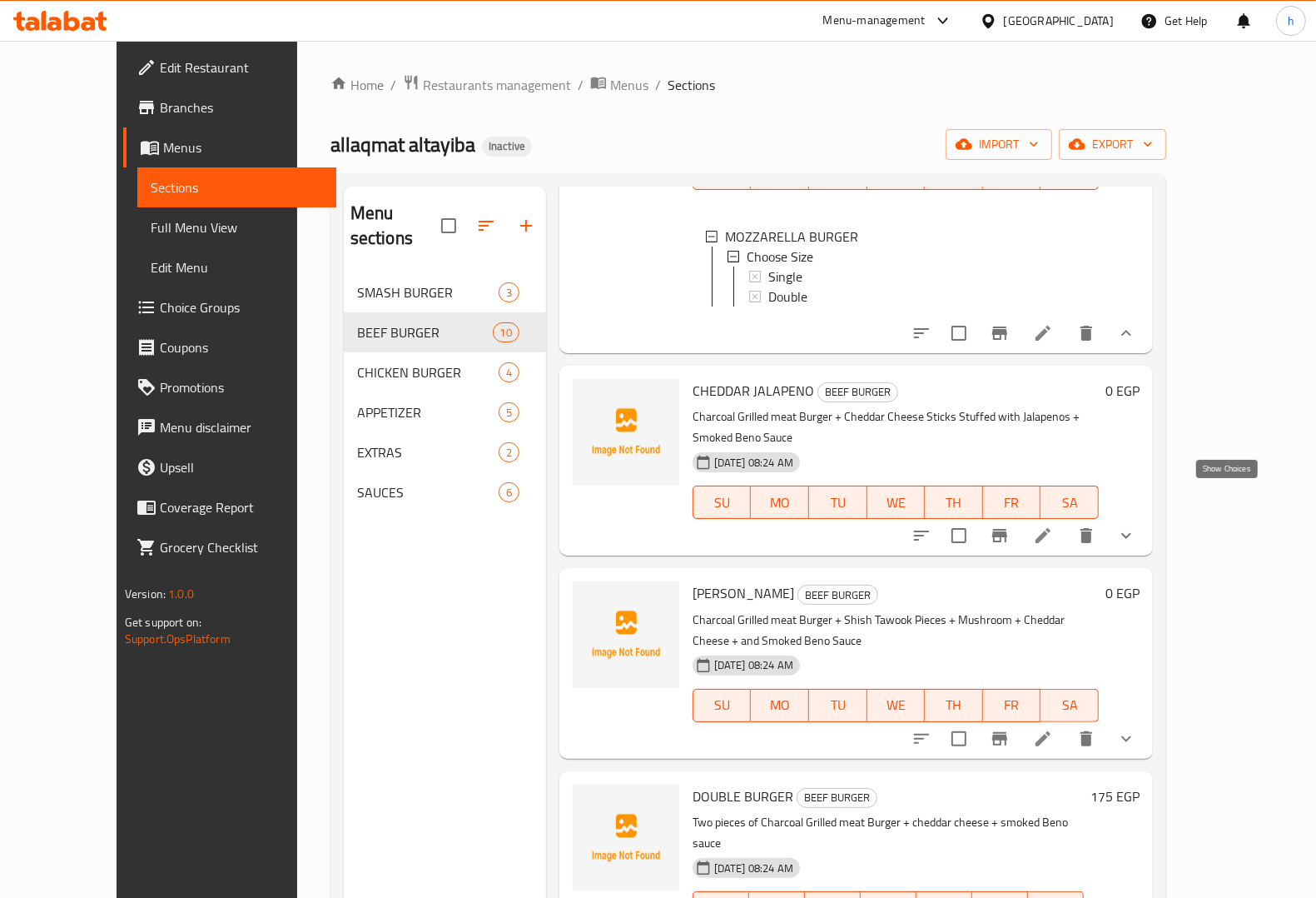
click at [1136, 525] on icon "show more" at bounding box center [1126, 535] width 20 height 20
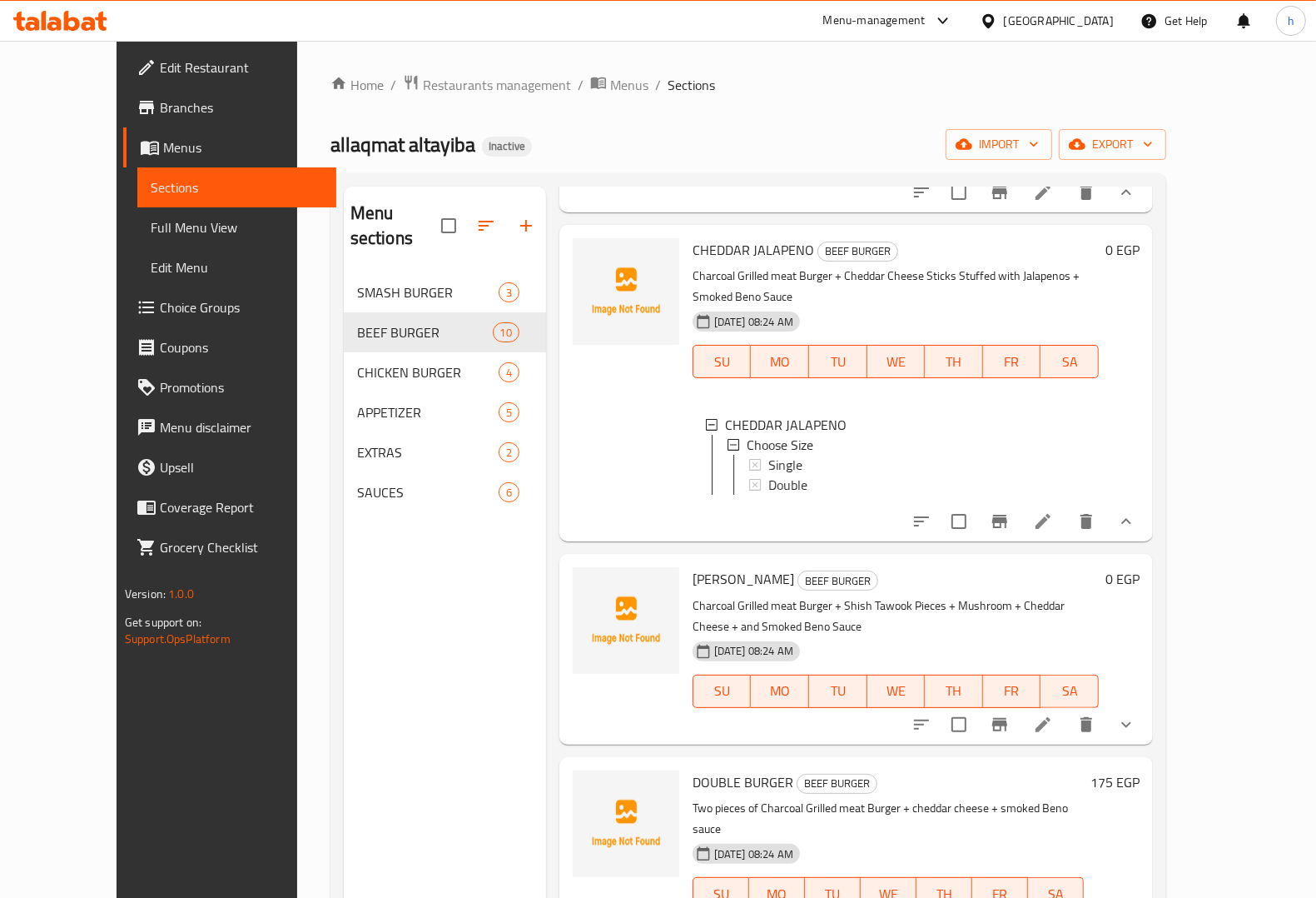
scroll to position [1997, 0]
click at [1131, 720] on icon "show more" at bounding box center [1126, 723] width 10 height 6
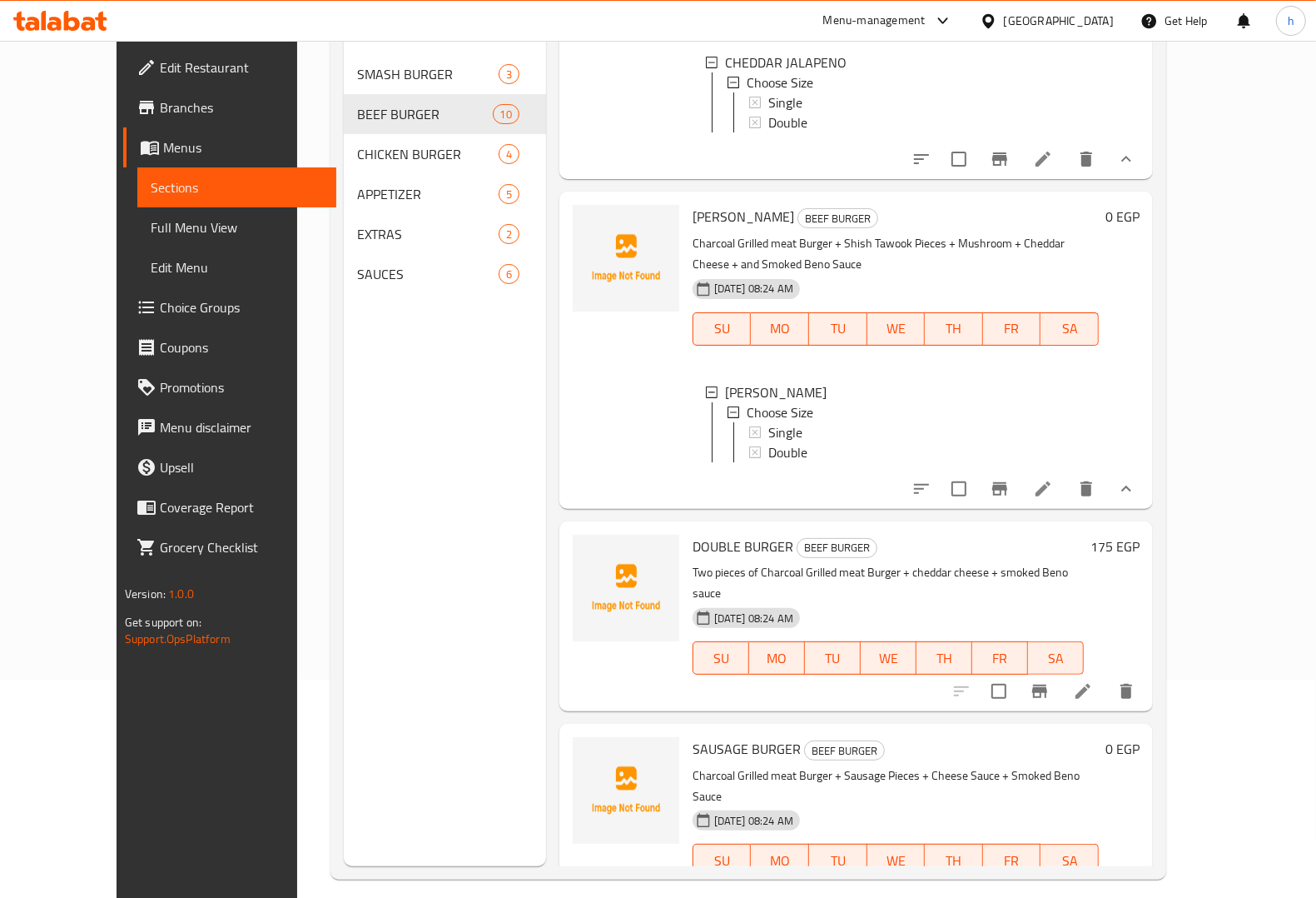
scroll to position [234, 0]
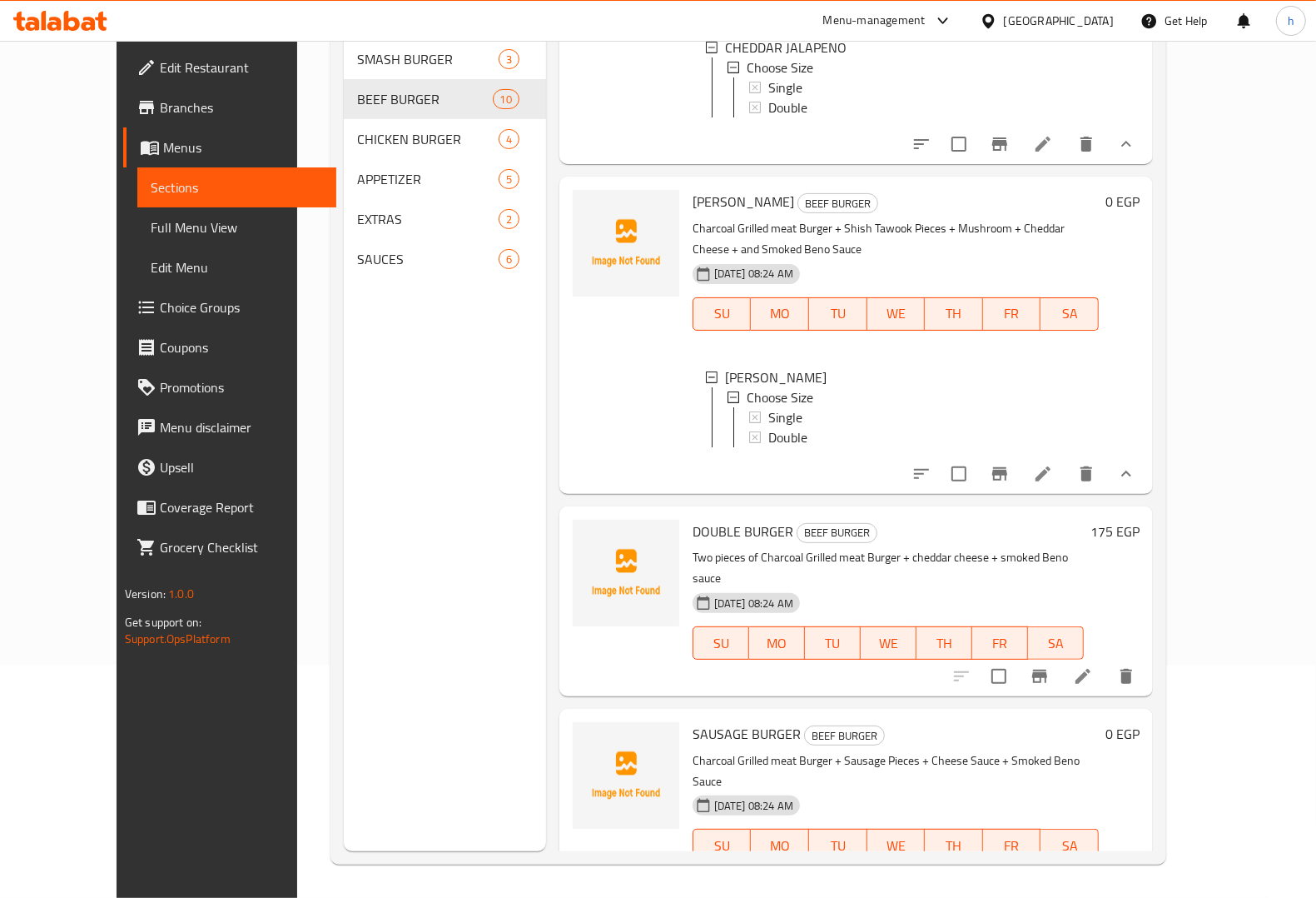
click at [1146, 858] on button "show more" at bounding box center [1126, 878] width 40 height 40
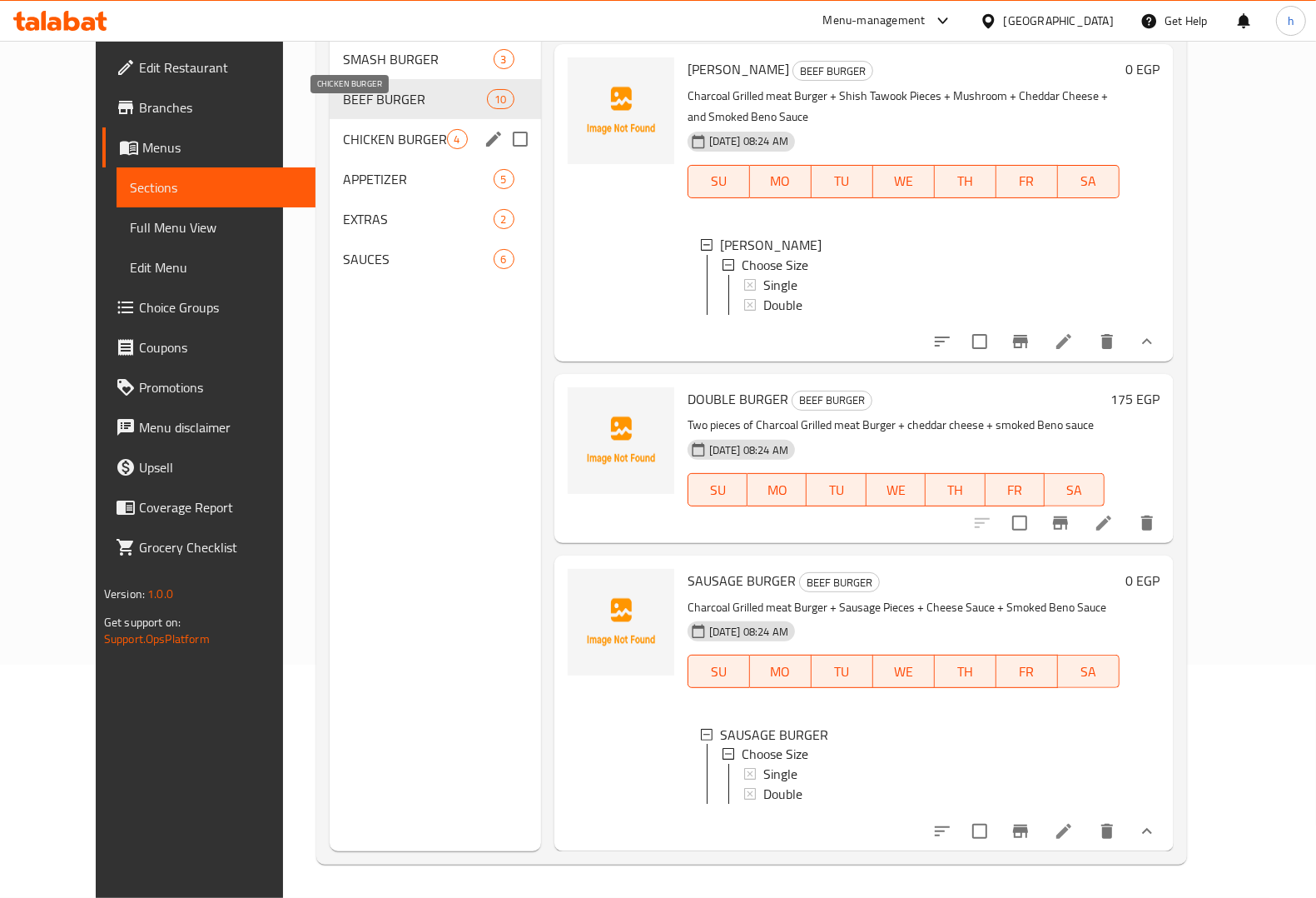
scroll to position [0, 0]
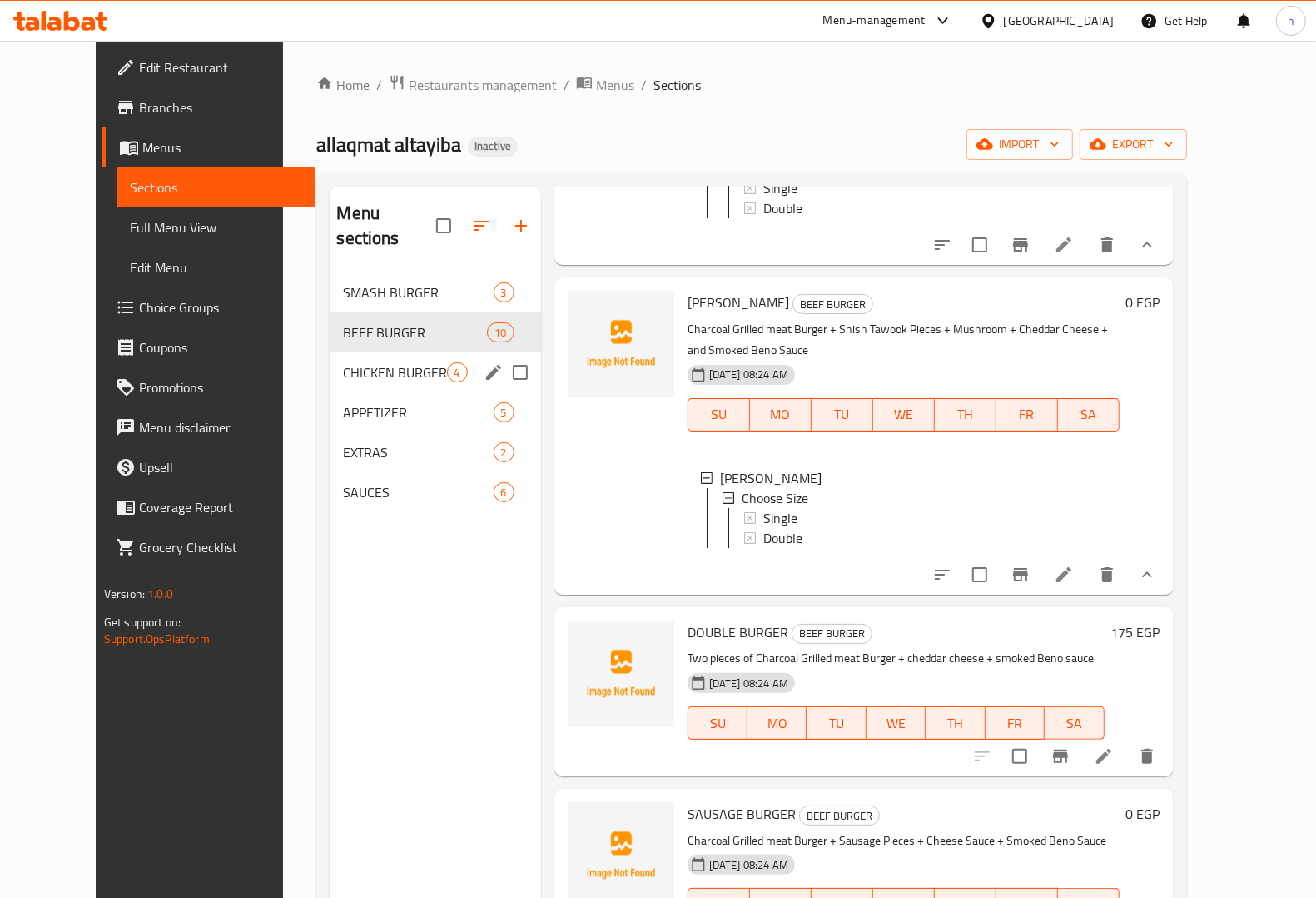
click at [343, 362] on span "CHICKEN BURGER" at bounding box center [395, 372] width 103 height 20
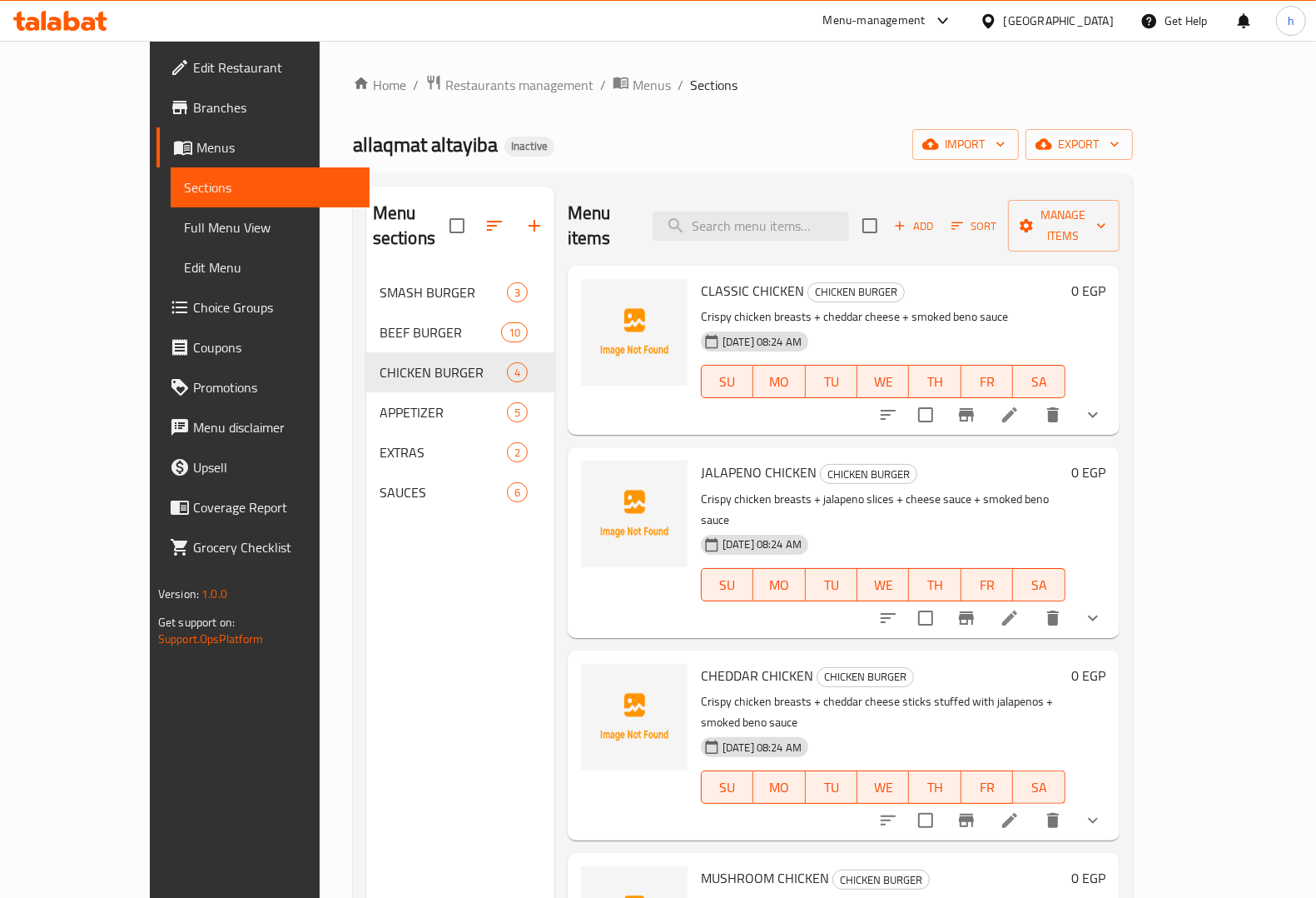
click at [1113, 395] on button "show more" at bounding box center [1093, 414] width 40 height 40
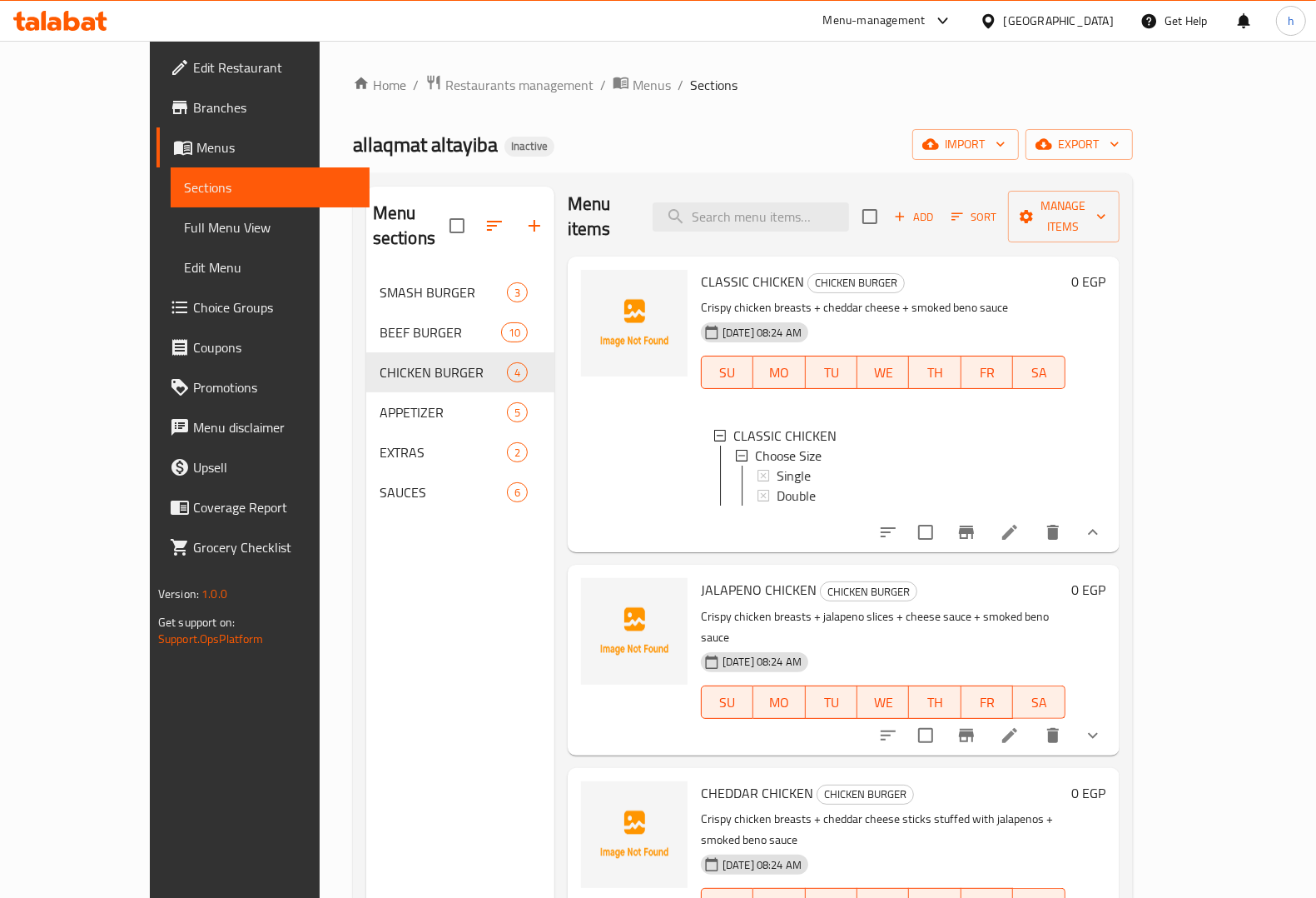
scroll to position [13, 0]
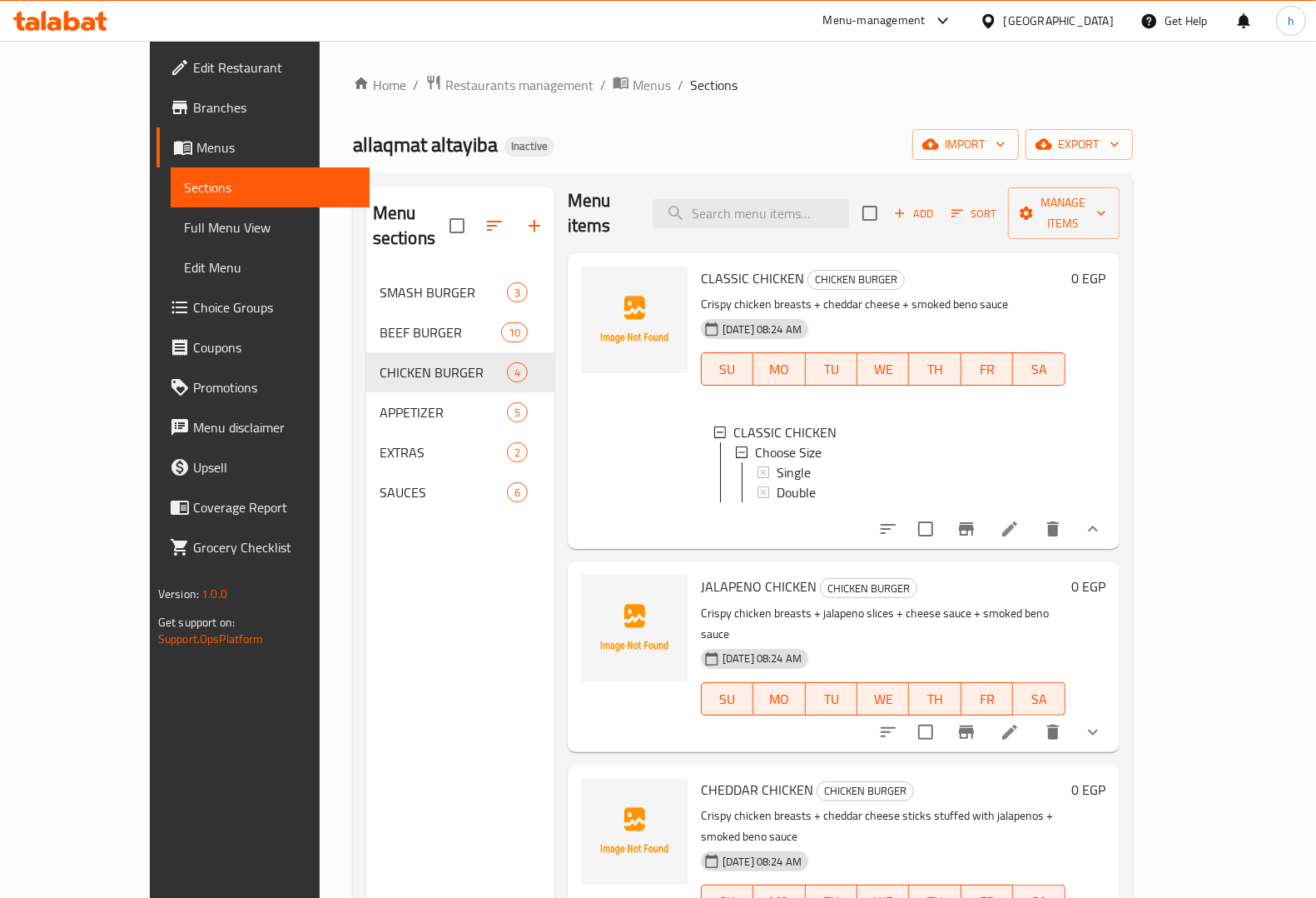
click at [1103, 722] on icon "show more" at bounding box center [1093, 732] width 20 height 20
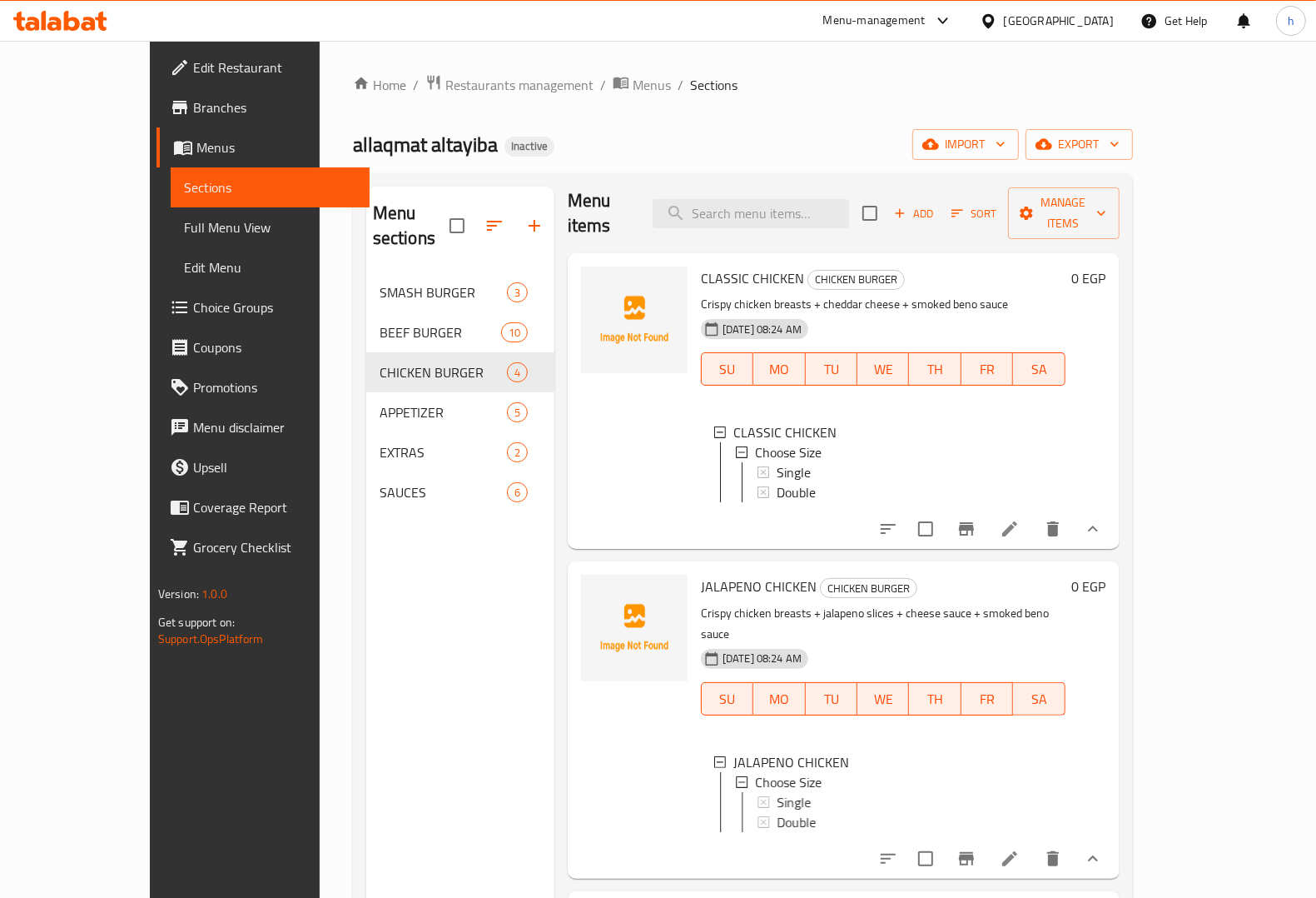
scroll to position [155, 0]
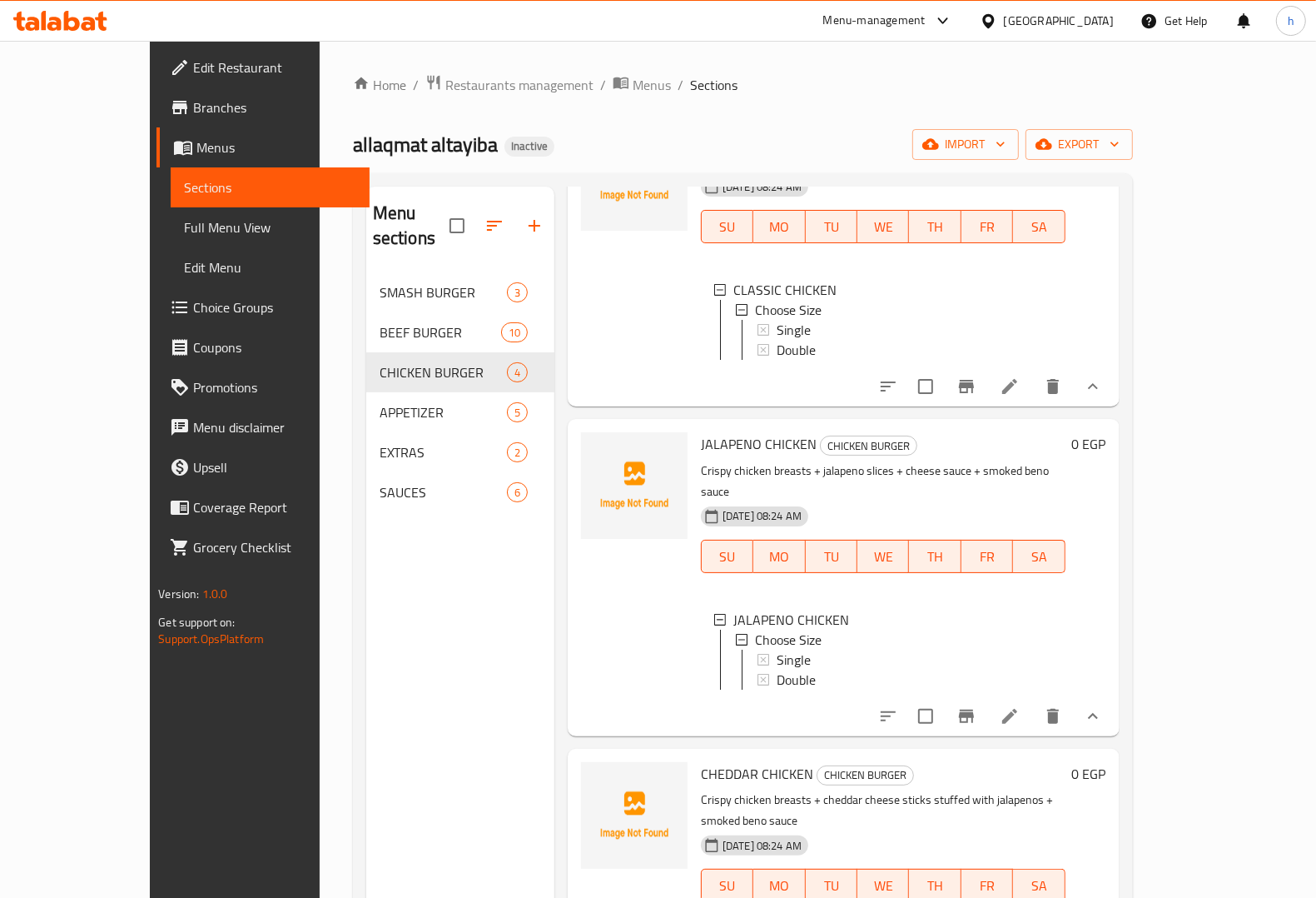
drag, startPoint x: 1228, startPoint y: 872, endPoint x: 1229, endPoint y: 852, distance: 20.0
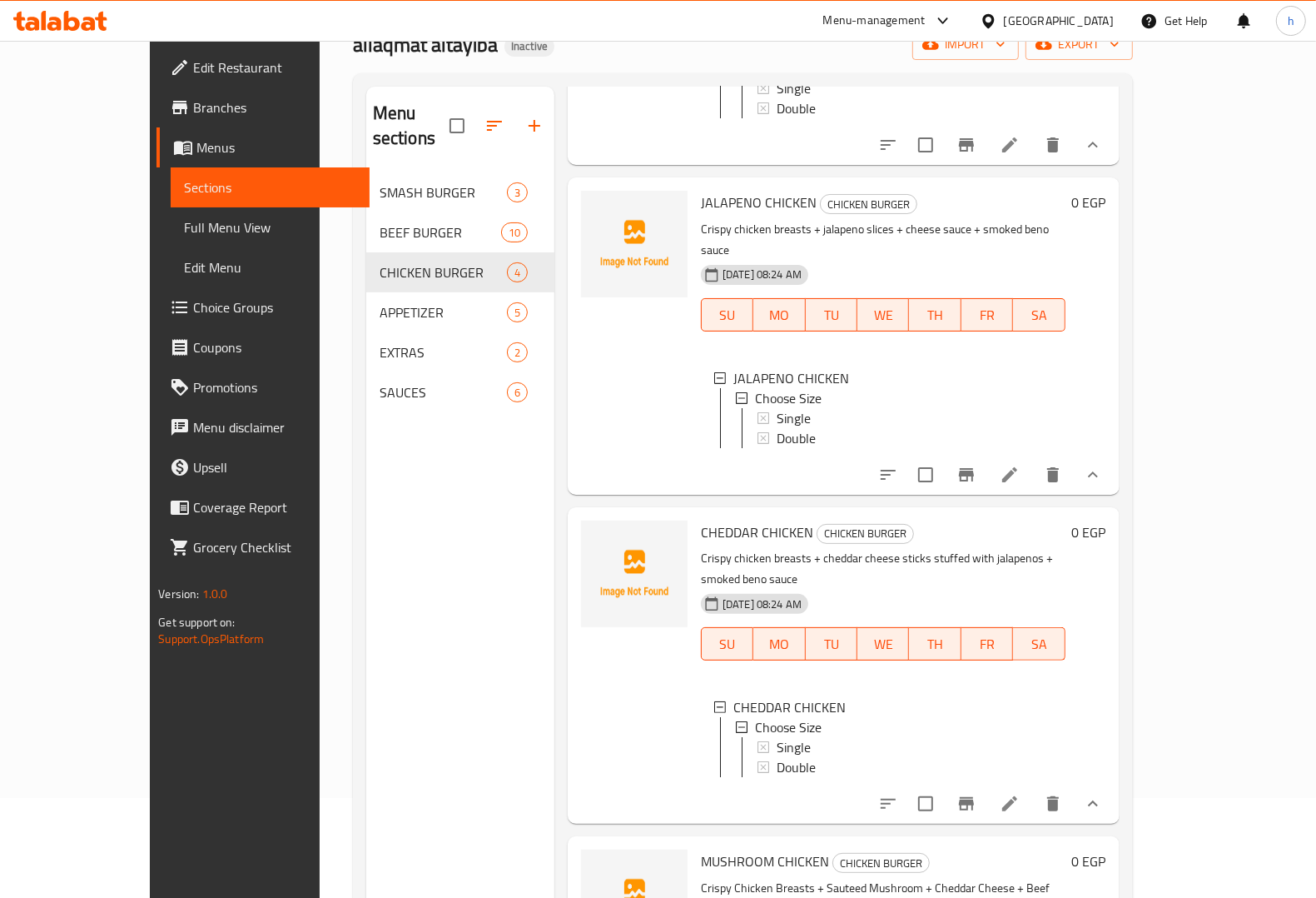
scroll to position [234, 0]
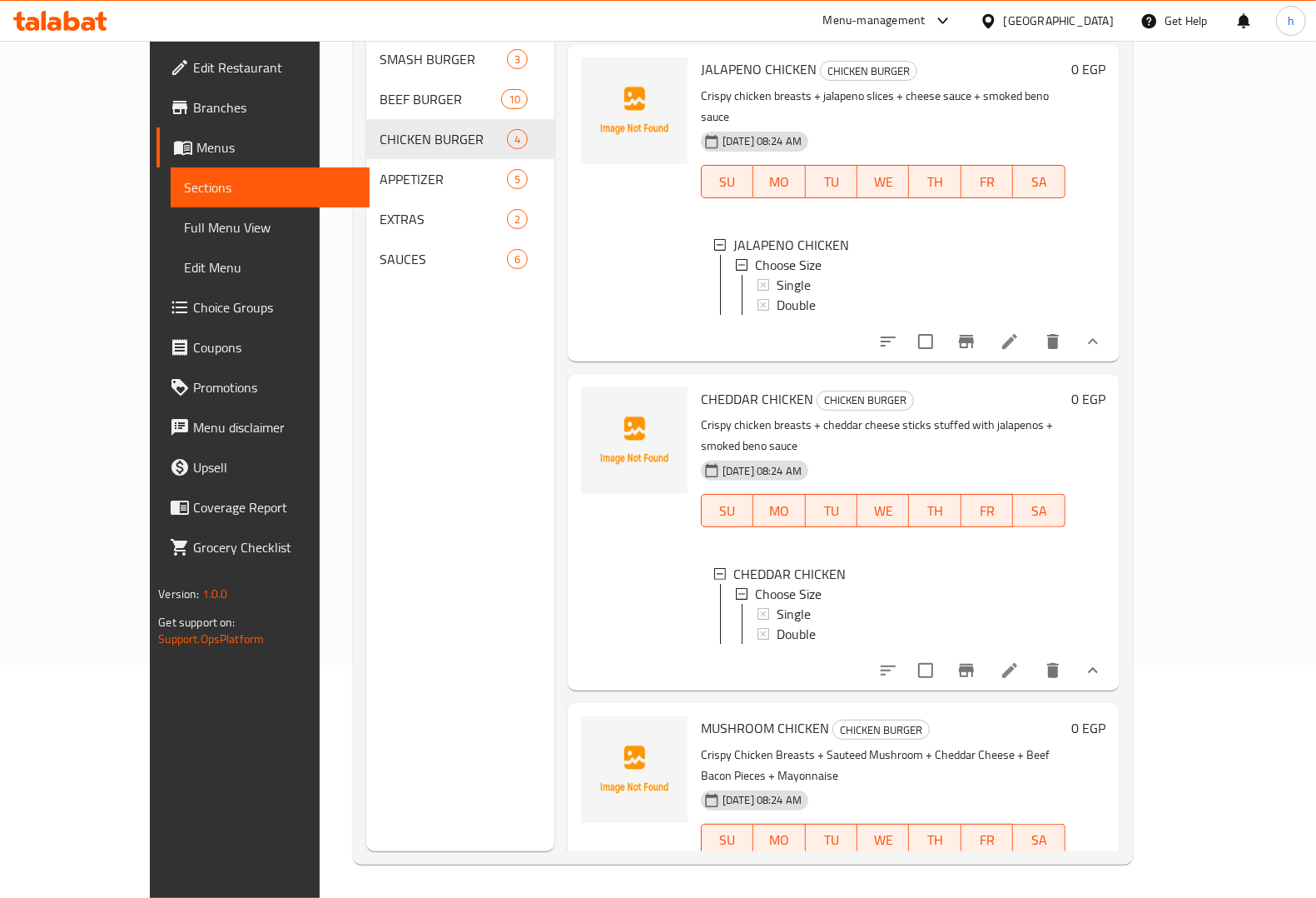
click at [1113, 853] on button "show more" at bounding box center [1093, 873] width 40 height 40
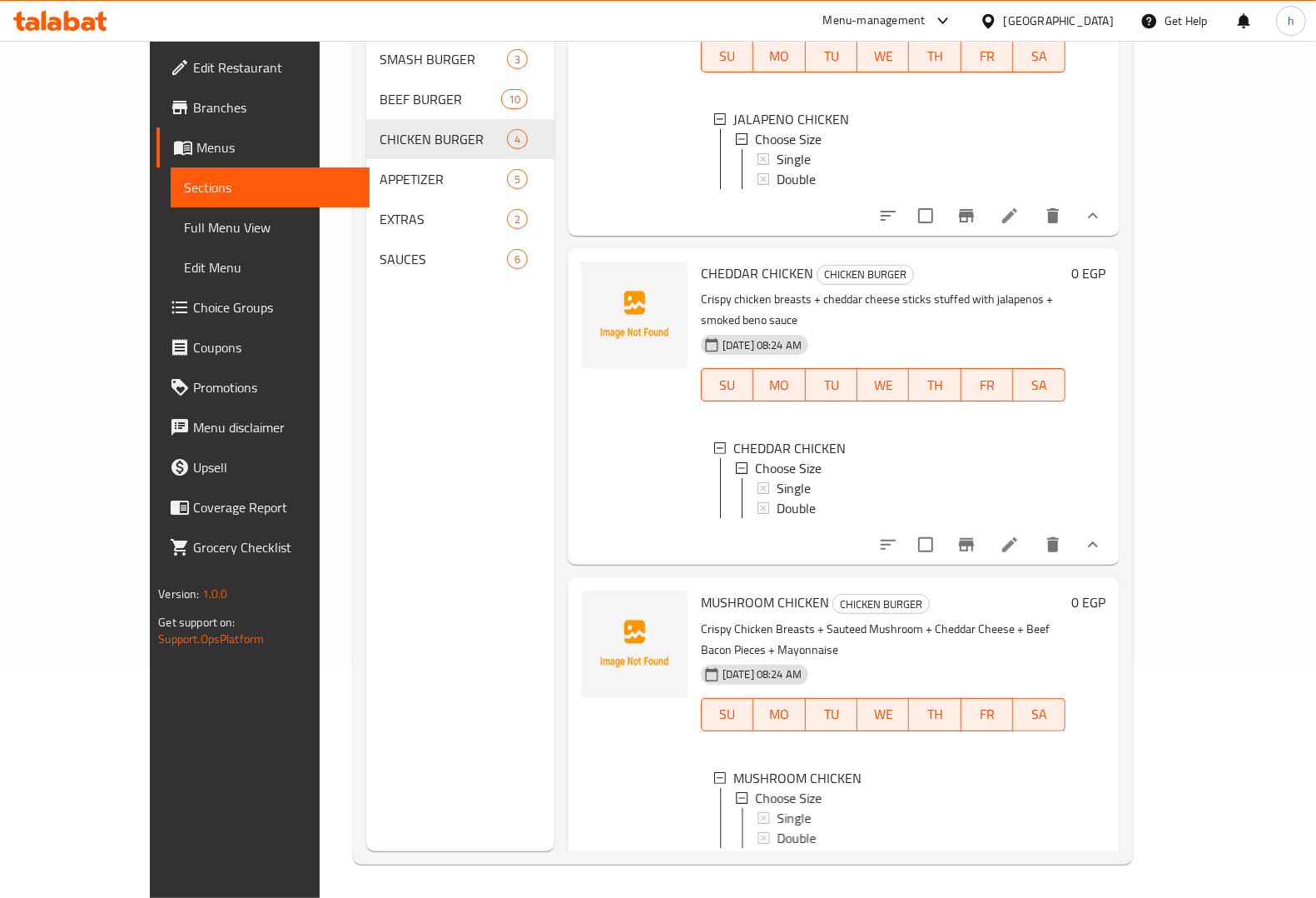
scroll to position [439, 0]
